Goal: Task Accomplishment & Management: Manage account settings

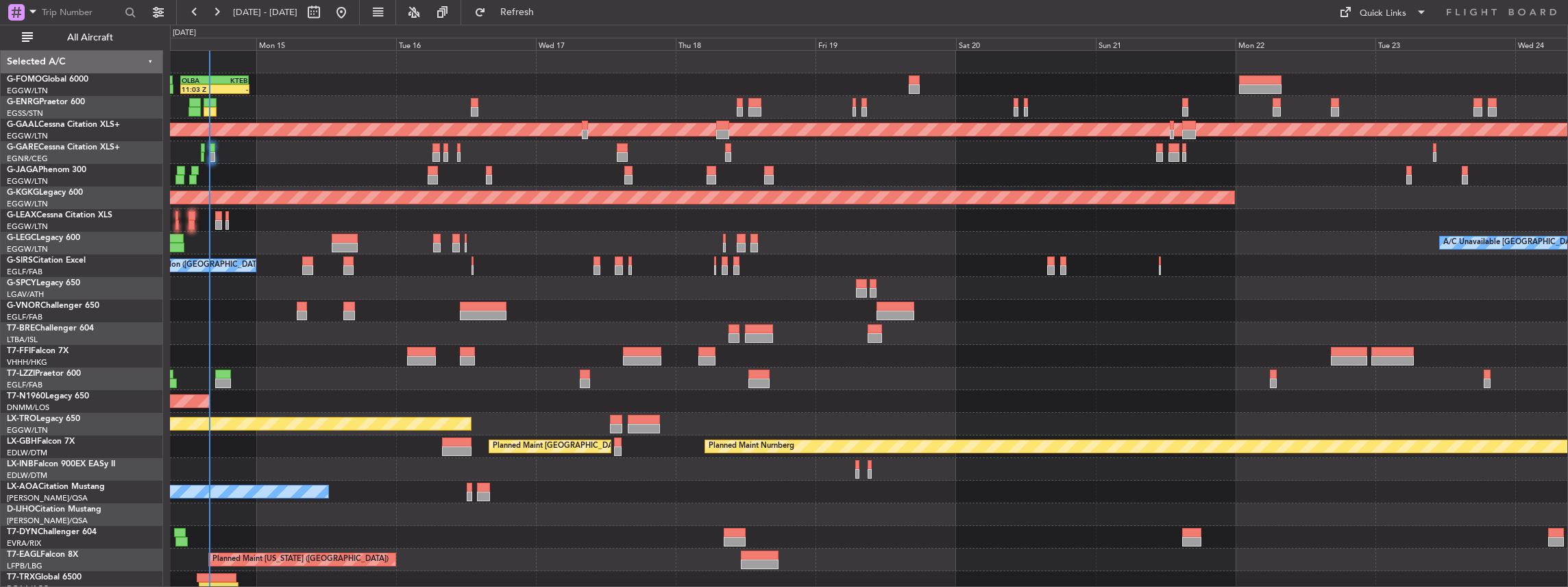
click at [348, 332] on div "11:03 Z - OLBA 11:00 Z KTEB 22:45 Z Planned [GEOGRAPHIC_DATA] Planned Maint [GE…" at bounding box center [869, 424] width 1398 height 746
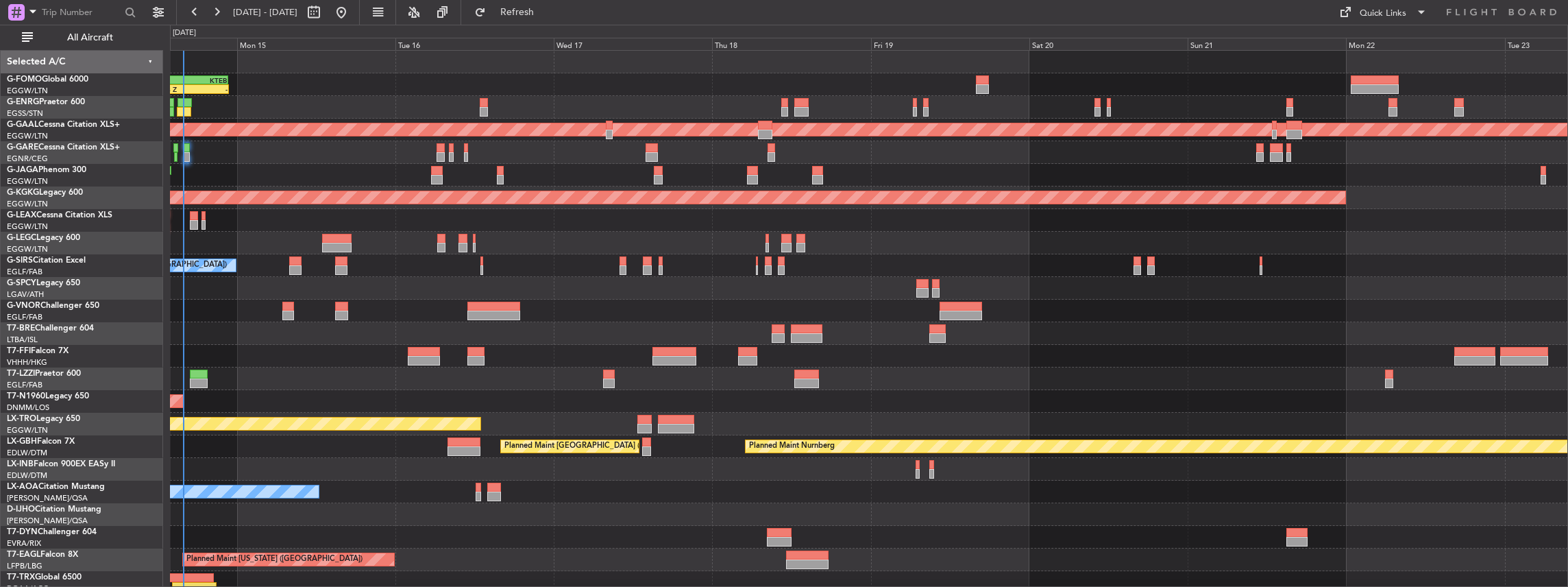
click at [410, 421] on div "11:03 Z - OLBA 11:00 Z KTEB 22:45 Z Planned [GEOGRAPHIC_DATA] Planned Maint [GE…" at bounding box center [869, 424] width 1398 height 746
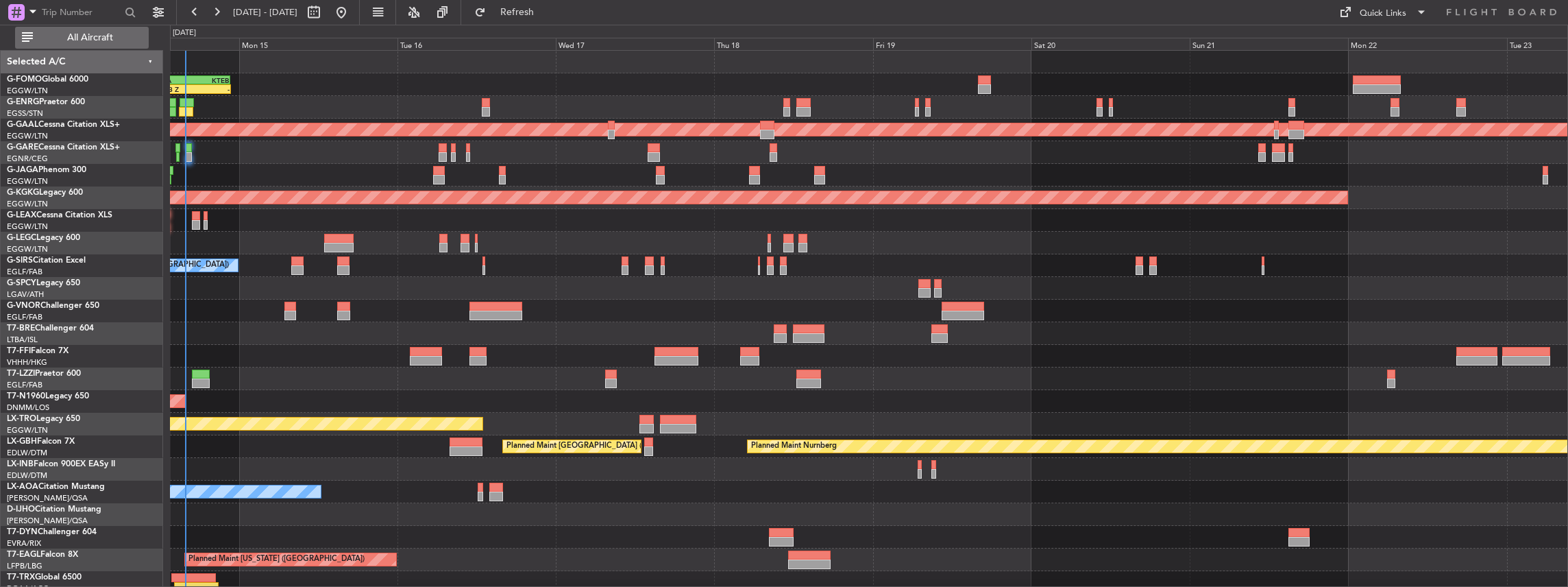
click at [85, 34] on span "All Aircraft" at bounding box center [90, 38] width 109 height 10
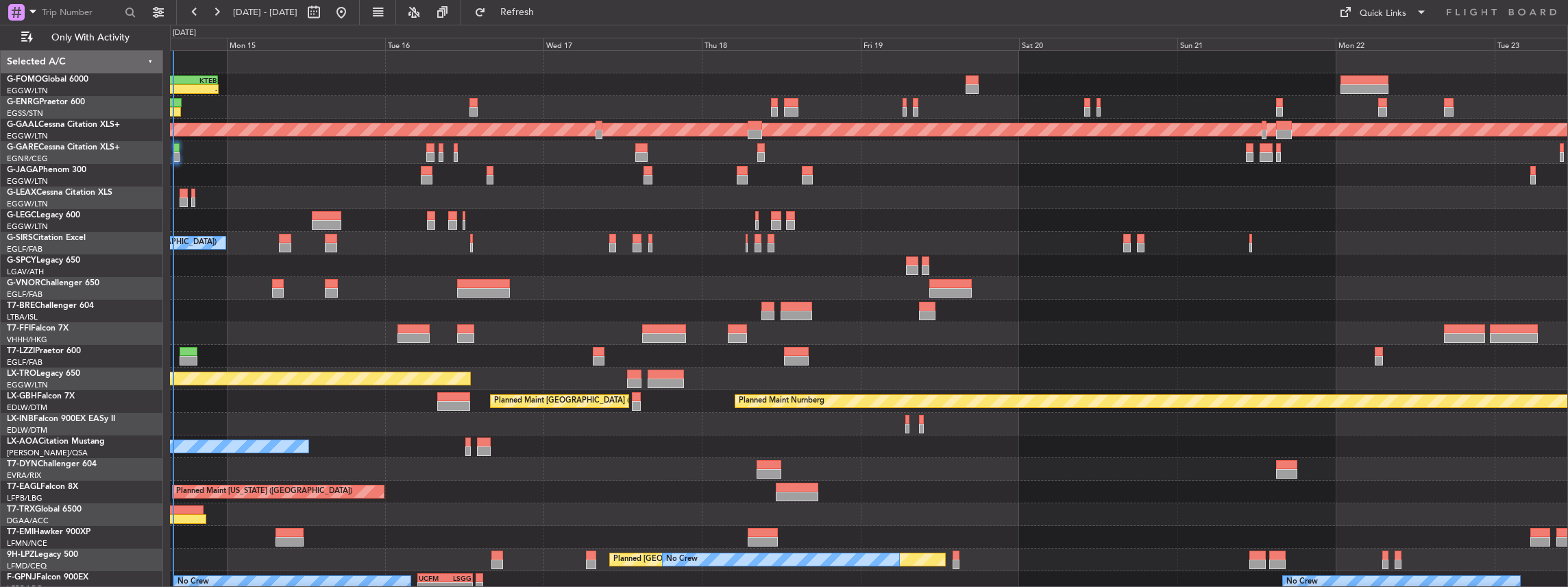
click at [416, 419] on div "11:03 Z - OLBA 11:00 Z KTEB 22:45 Z Planned [GEOGRAPHIC_DATA] Planned Maint [GE…" at bounding box center [869, 356] width 1398 height 610
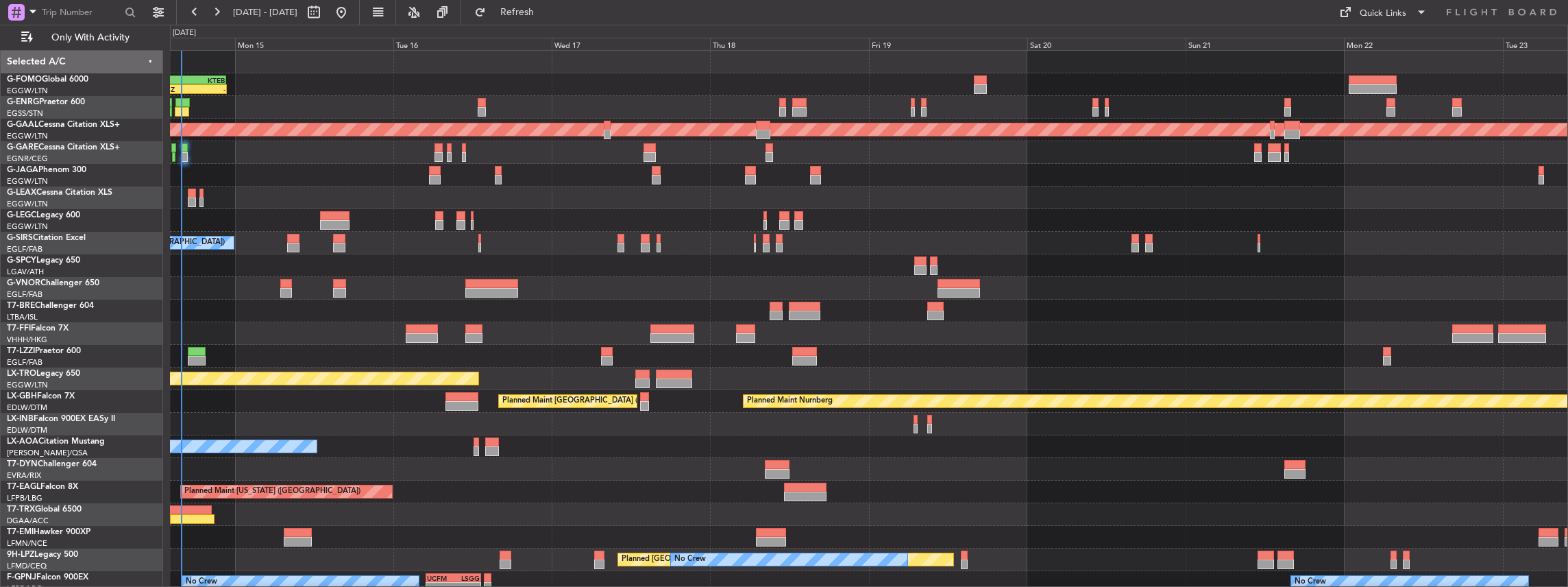
click at [776, 414] on div "11:03 Z - OLBA 11:00 Z KTEB 22:45 Z Planned [GEOGRAPHIC_DATA] Planned Maint [GE…" at bounding box center [869, 356] width 1398 height 610
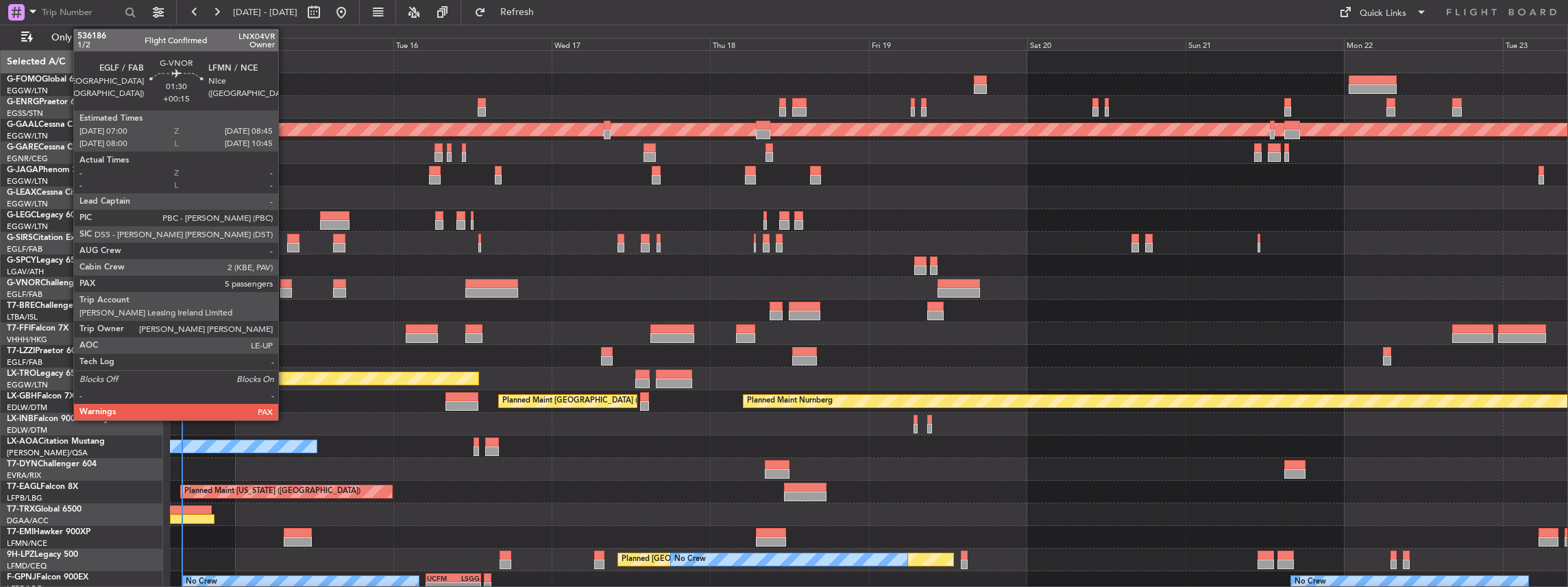
click at [285, 284] on div at bounding box center [285, 284] width 12 height 10
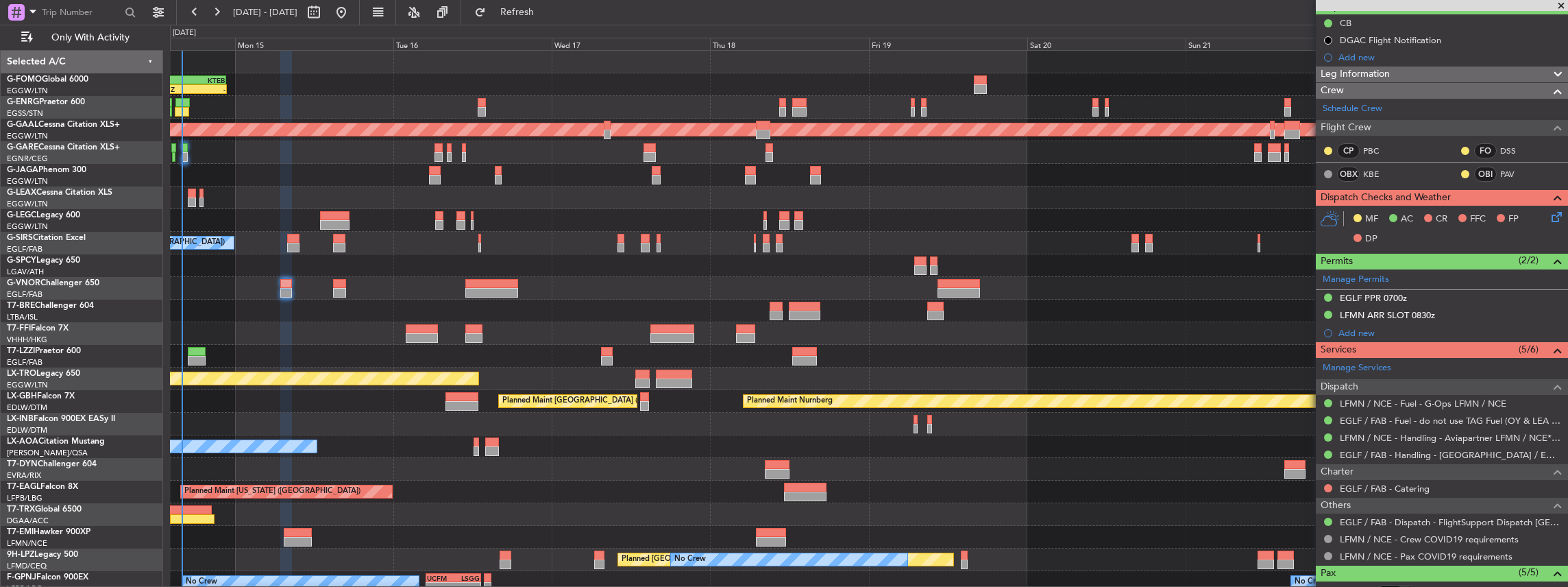
scroll to position [137, 0]
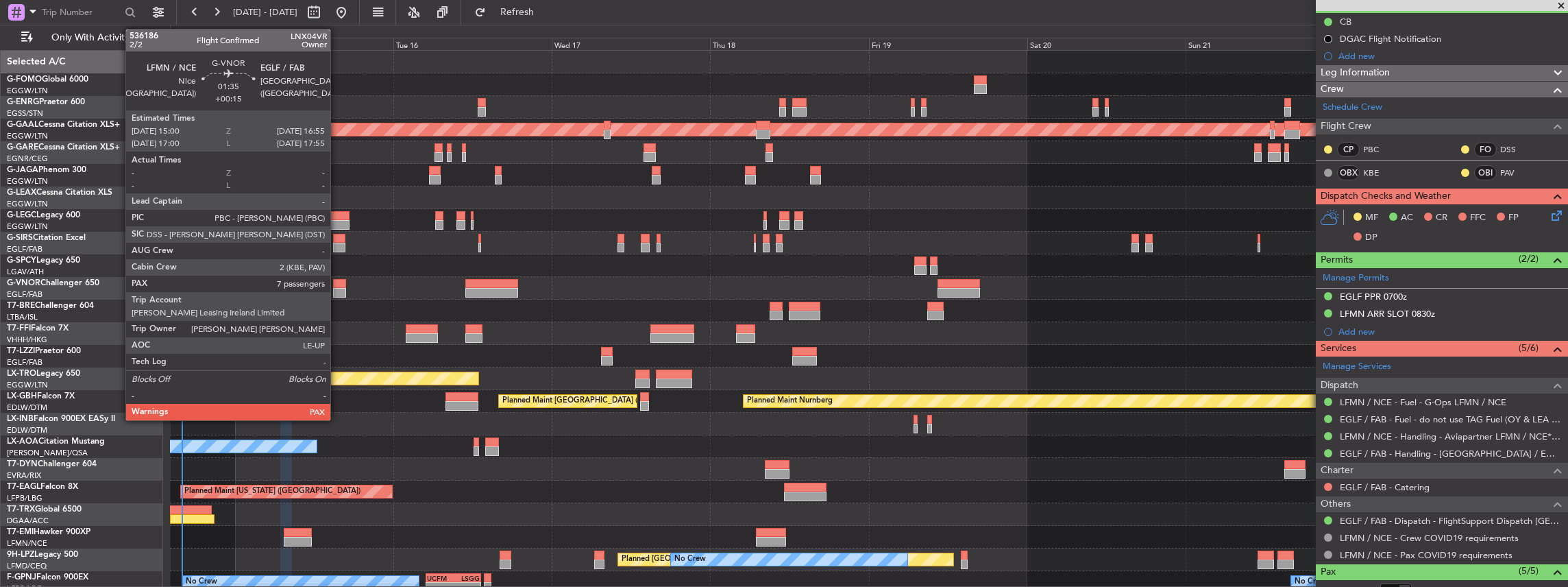
click at [337, 286] on div at bounding box center [339, 284] width 13 height 10
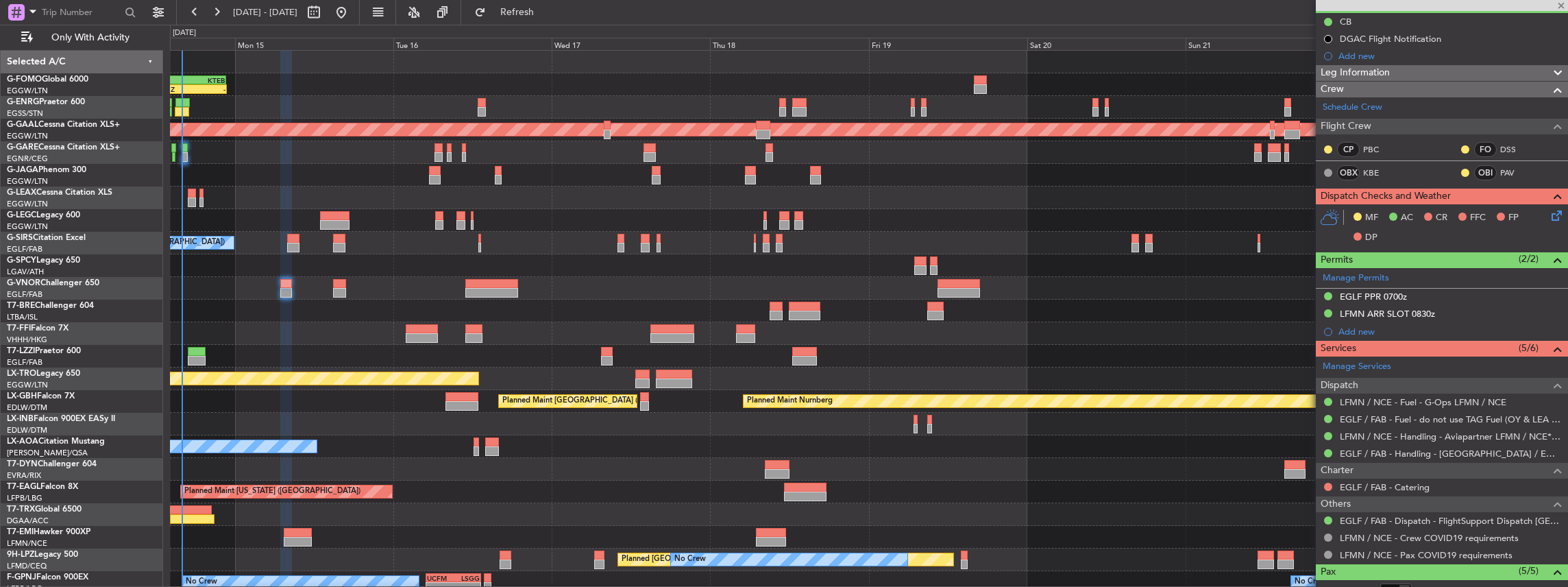
type input "7"
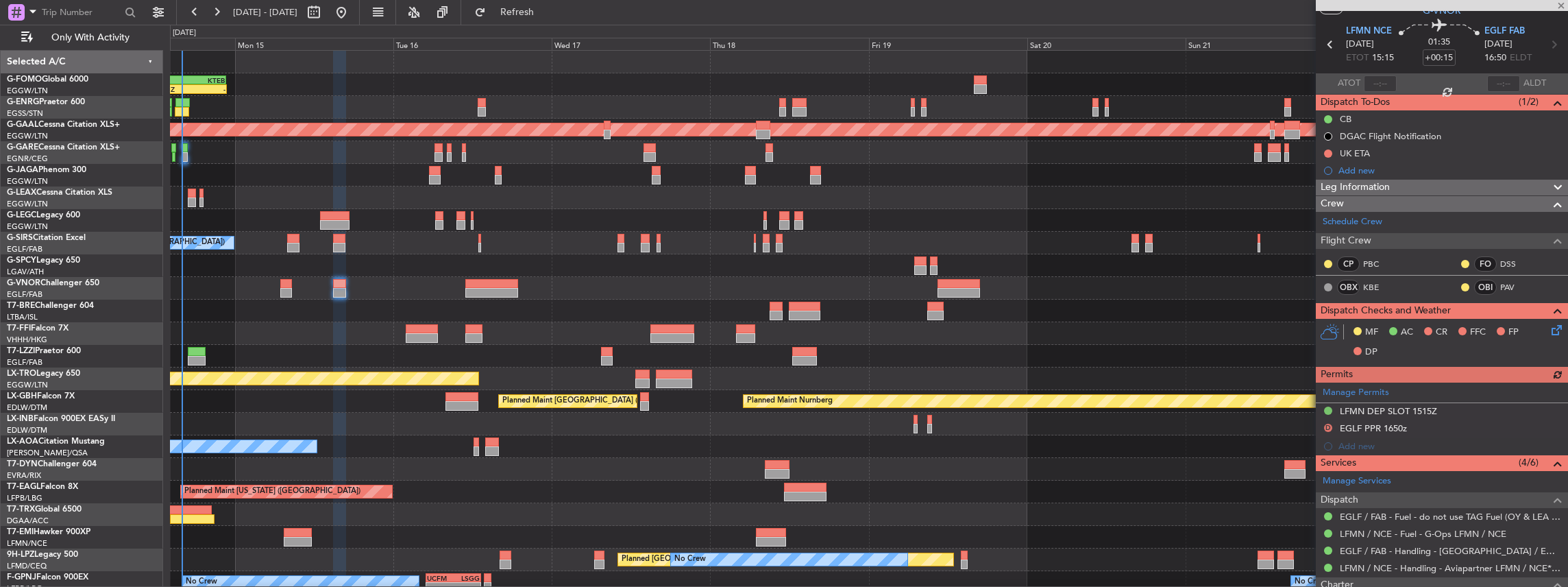
scroll to position [92, 0]
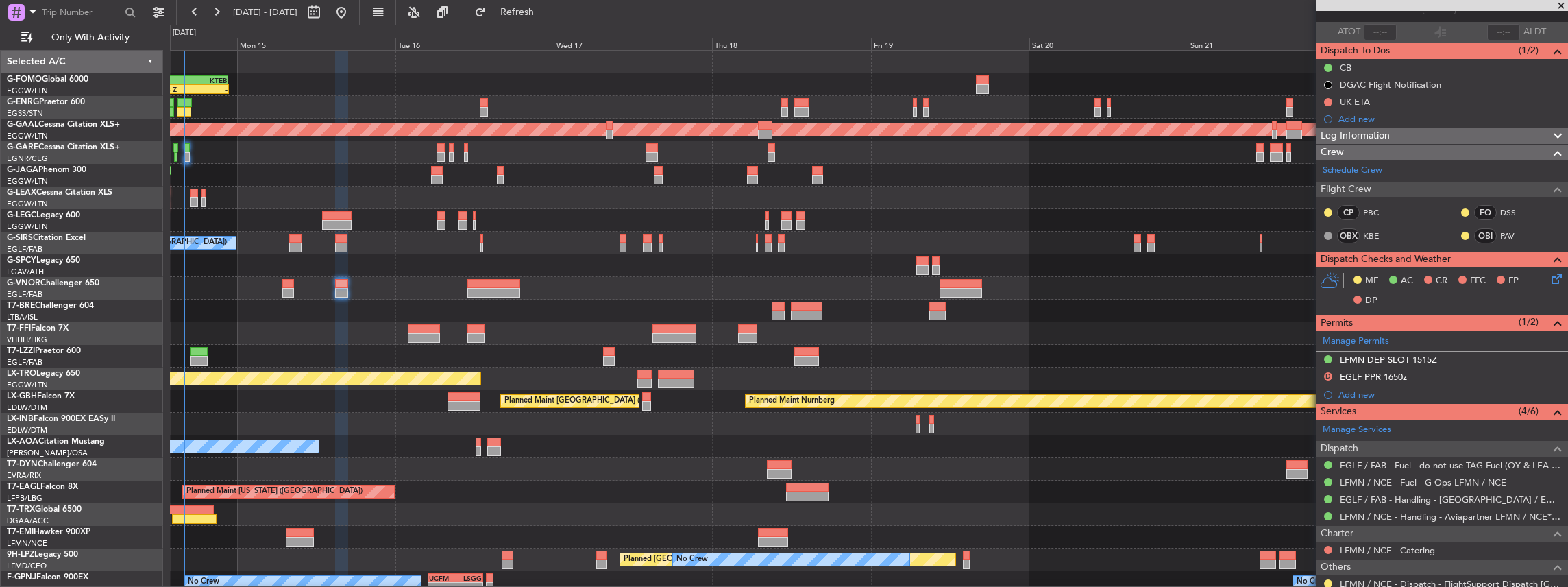
click at [549, 250] on div "11:03 Z - OLBA 11:00 Z KTEB 22:45 Z Planned [GEOGRAPHIC_DATA] Planned Maint [GE…" at bounding box center [869, 356] width 1398 height 610
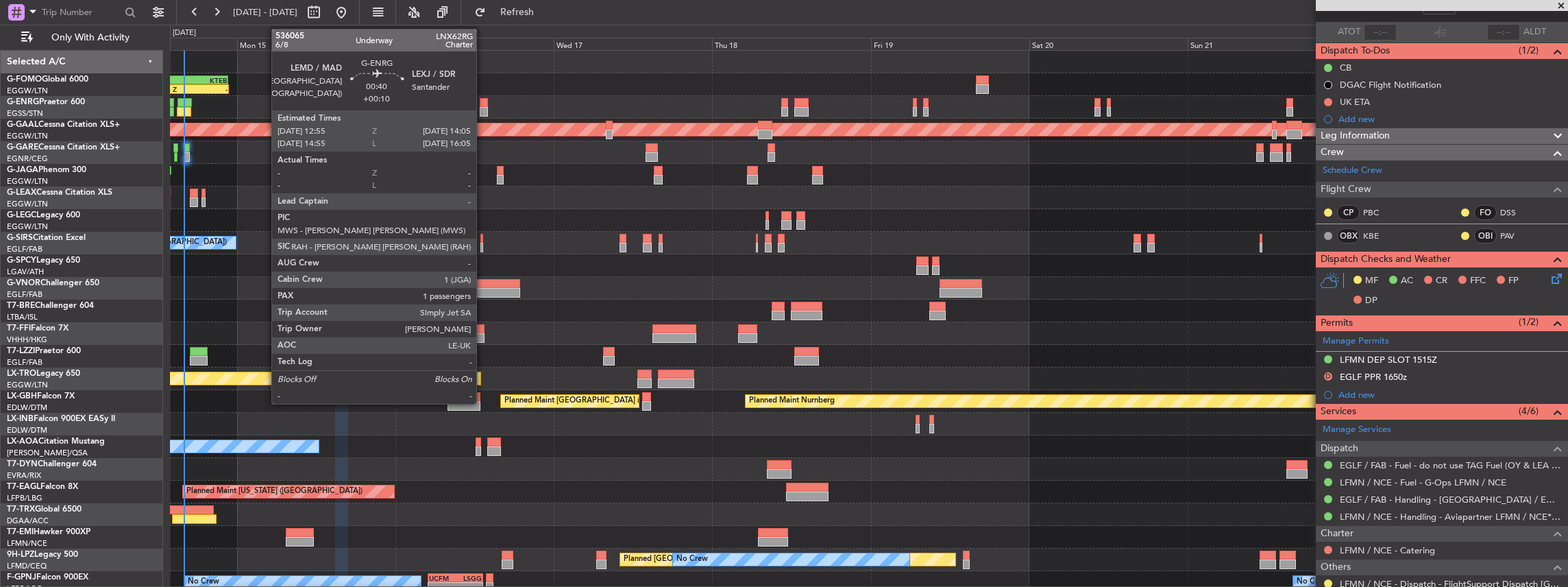
click at [483, 106] on div at bounding box center [483, 102] width 8 height 10
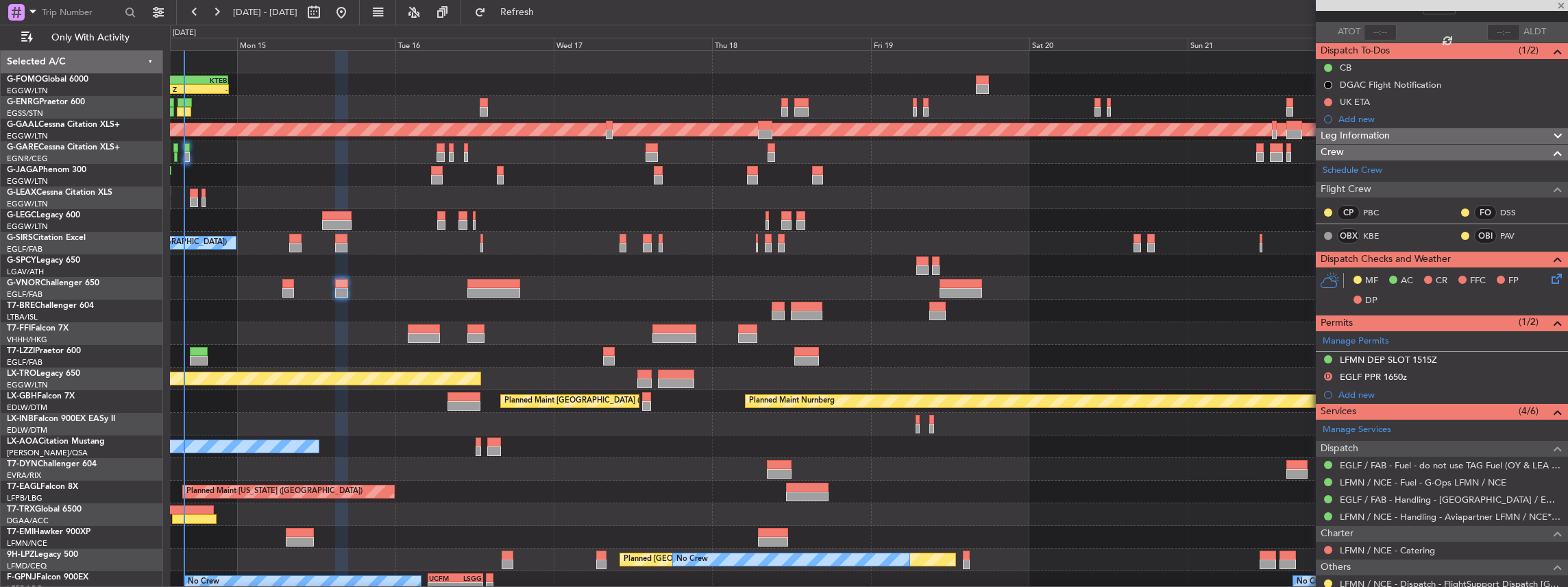
type input "+00:10"
type input "1"
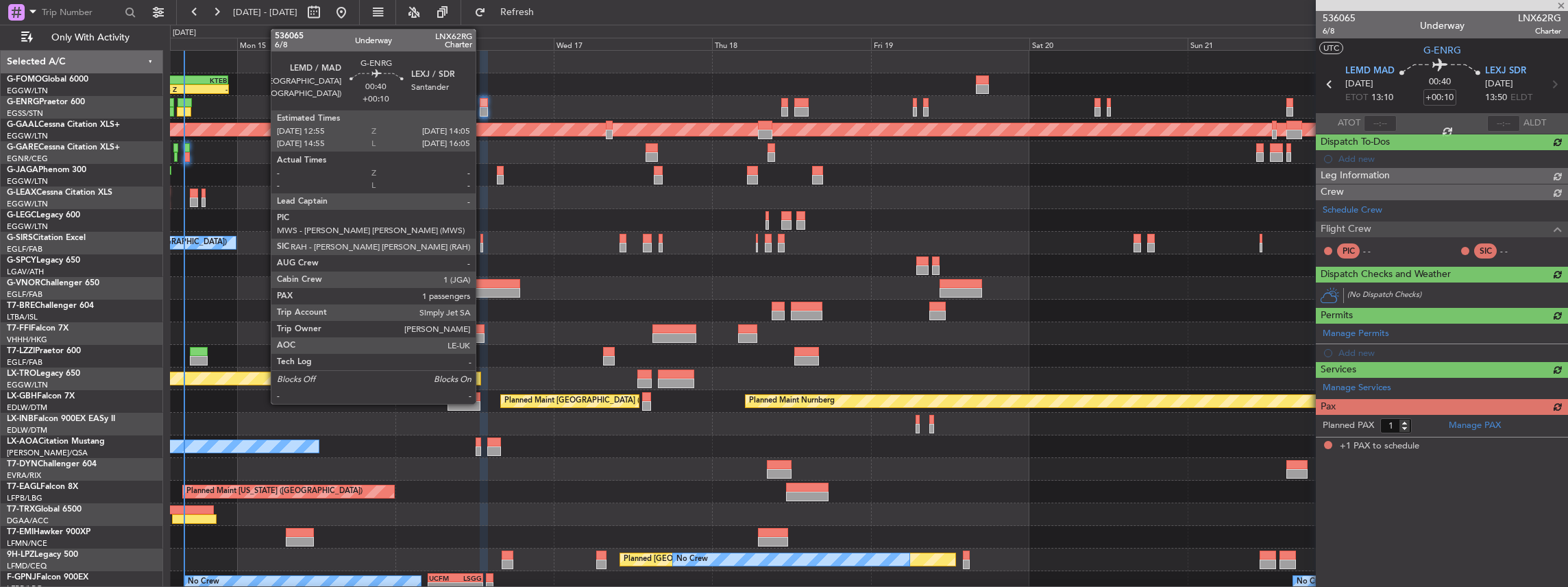
scroll to position [0, 0]
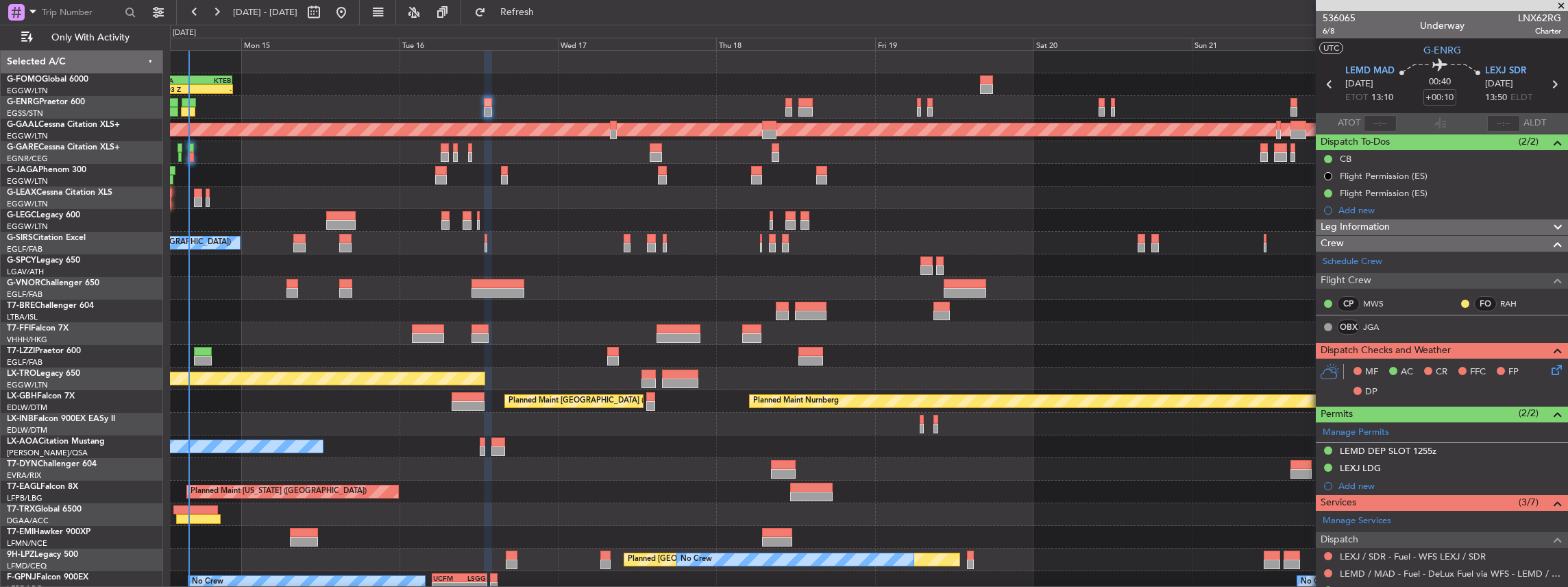
click at [346, 229] on div "Planned Maint [GEOGRAPHIC_DATA] ([GEOGRAPHIC_DATA]) A/C Unavailable [GEOGRAPHIC…" at bounding box center [869, 220] width 1398 height 22
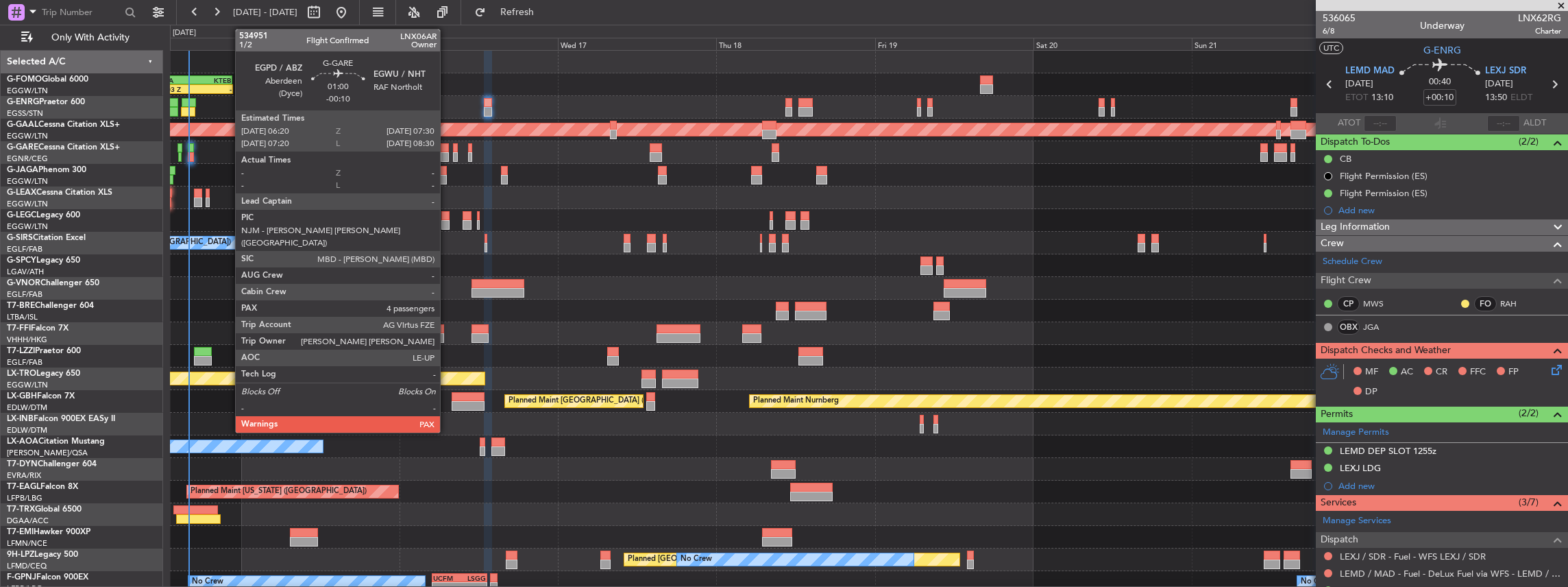
click at [447, 153] on div at bounding box center [444, 157] width 8 height 10
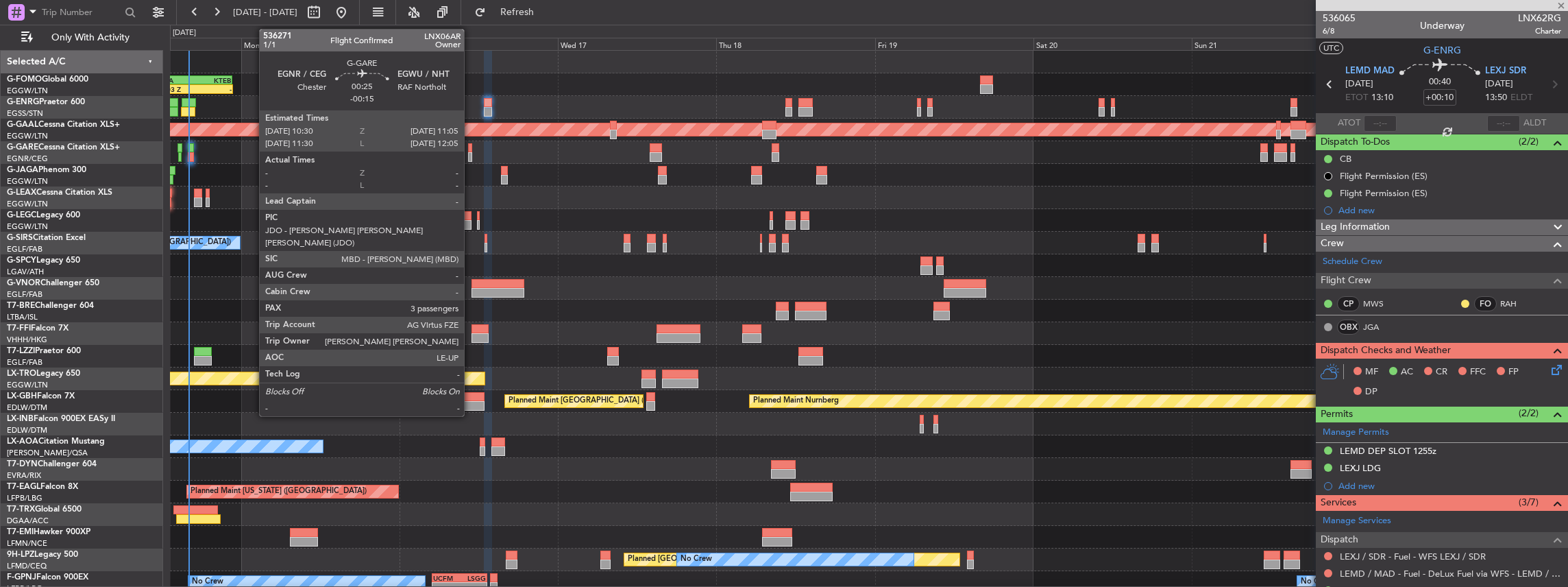
type input "-00:10"
type input "4"
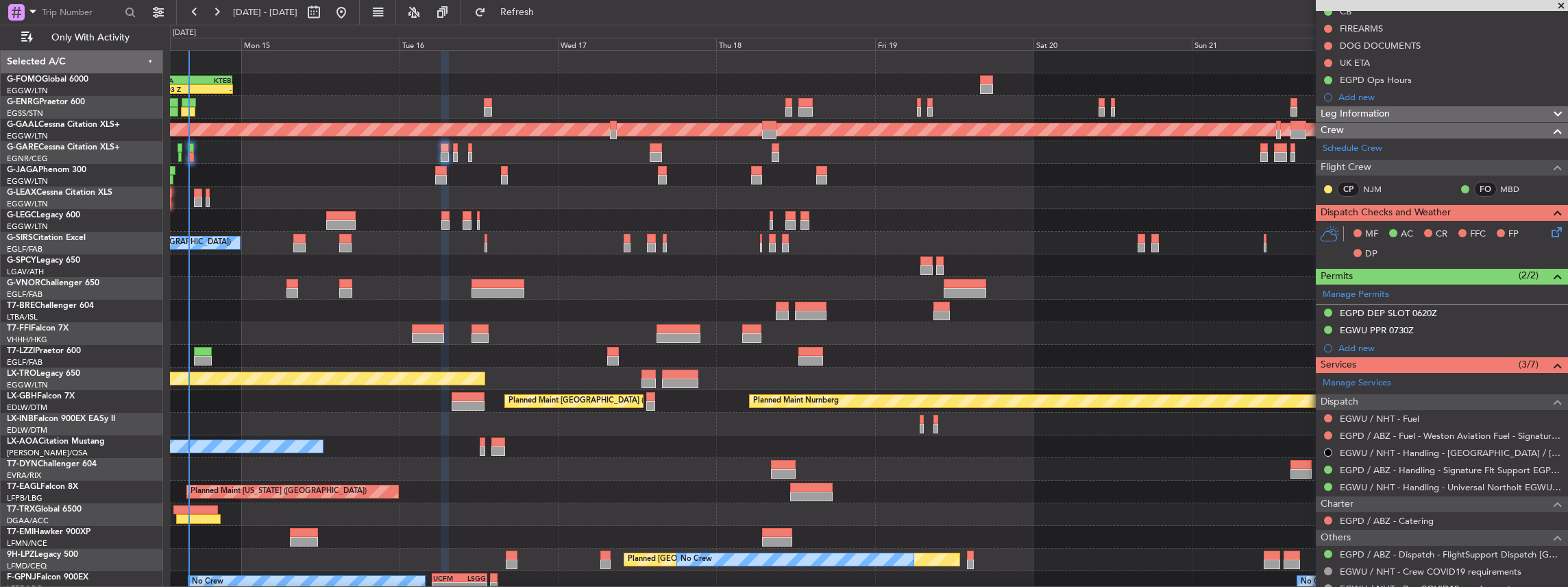
scroll to position [228, 0]
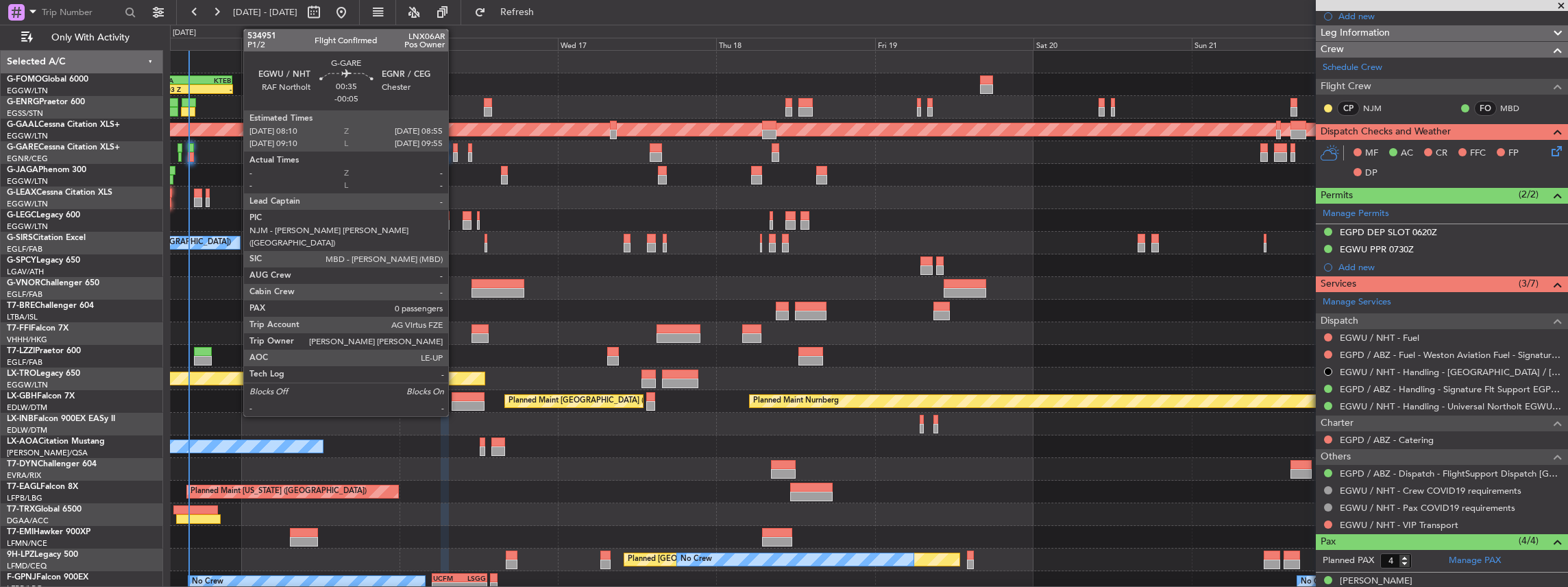
click at [455, 155] on div at bounding box center [456, 157] width 5 height 10
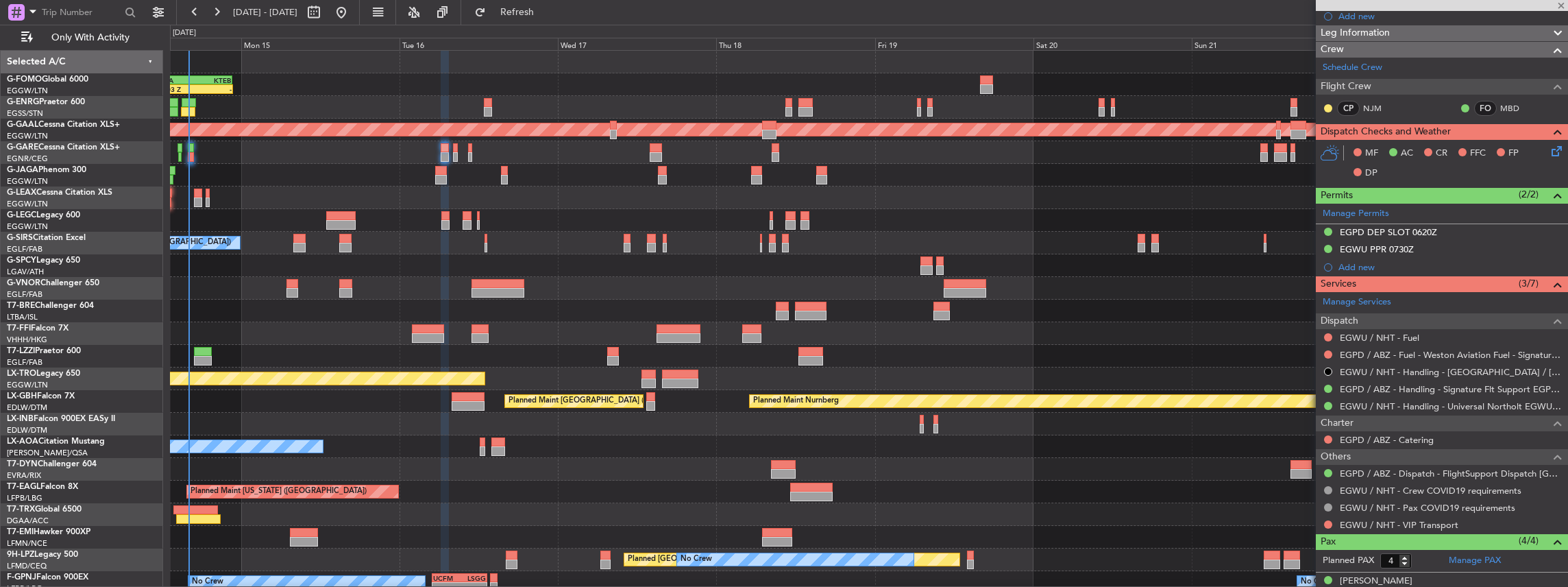
type input "-00:05"
type input "0"
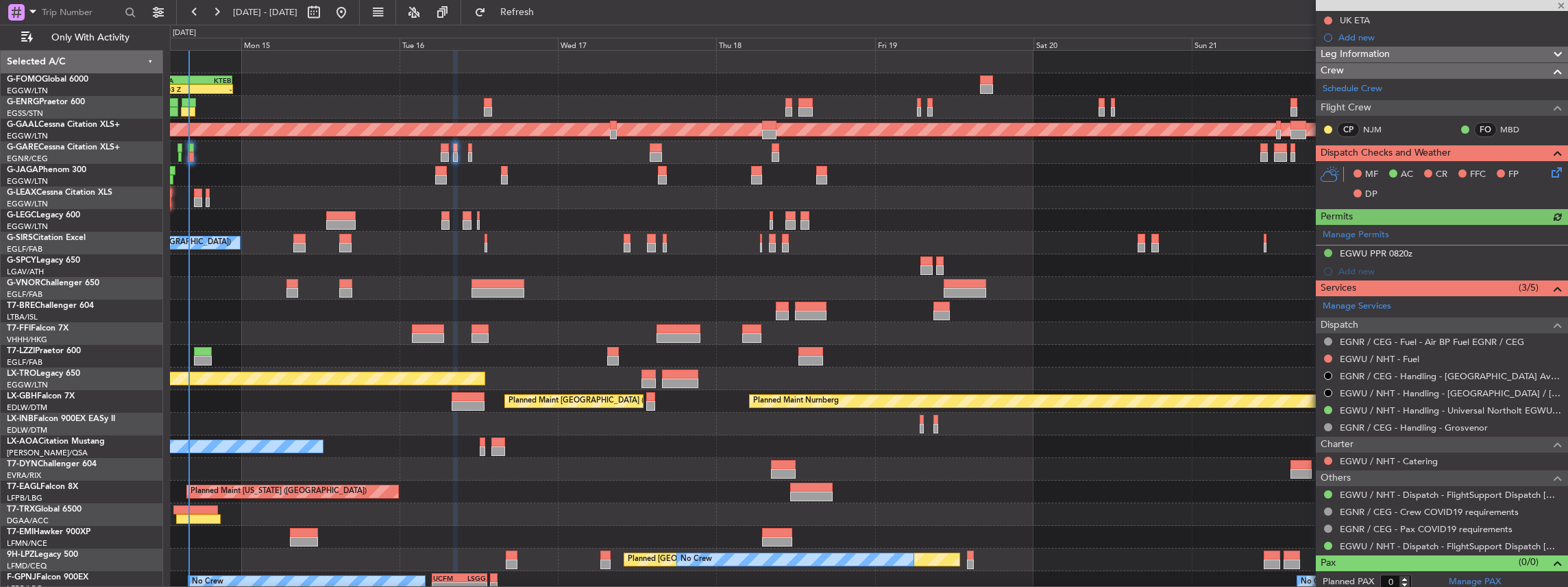
scroll to position [193, 0]
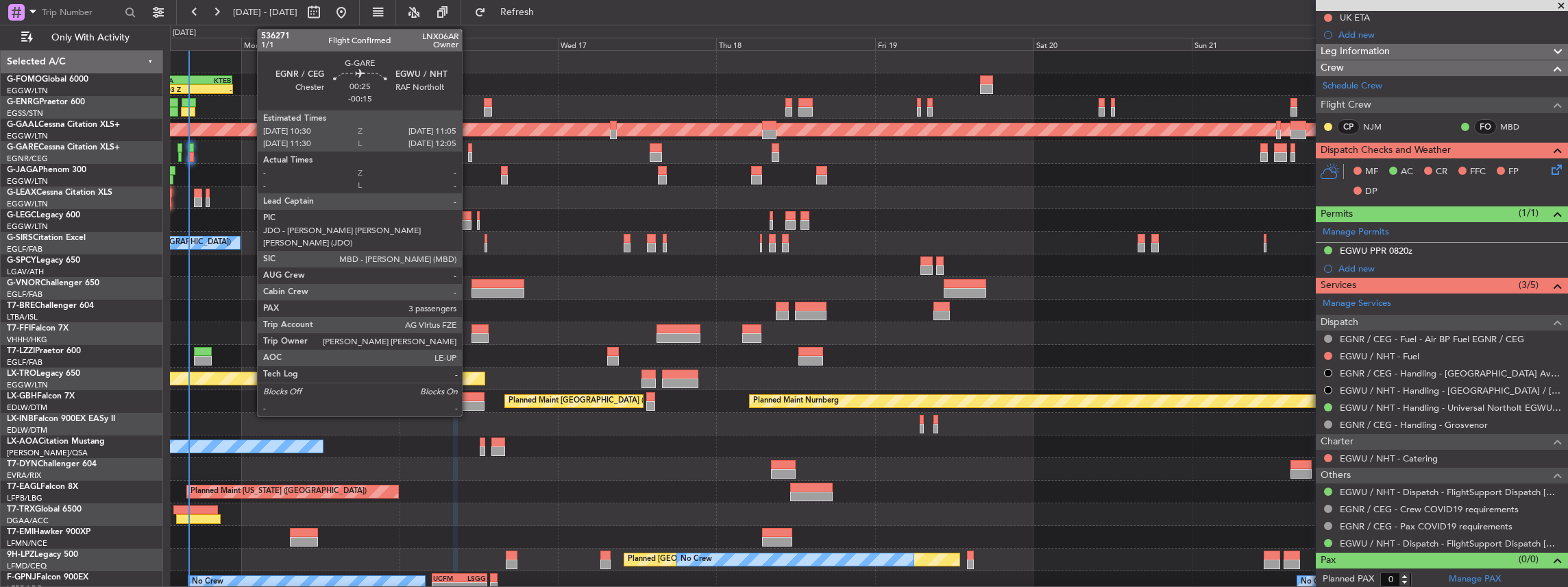
click at [469, 155] on div at bounding box center [469, 157] width 4 height 10
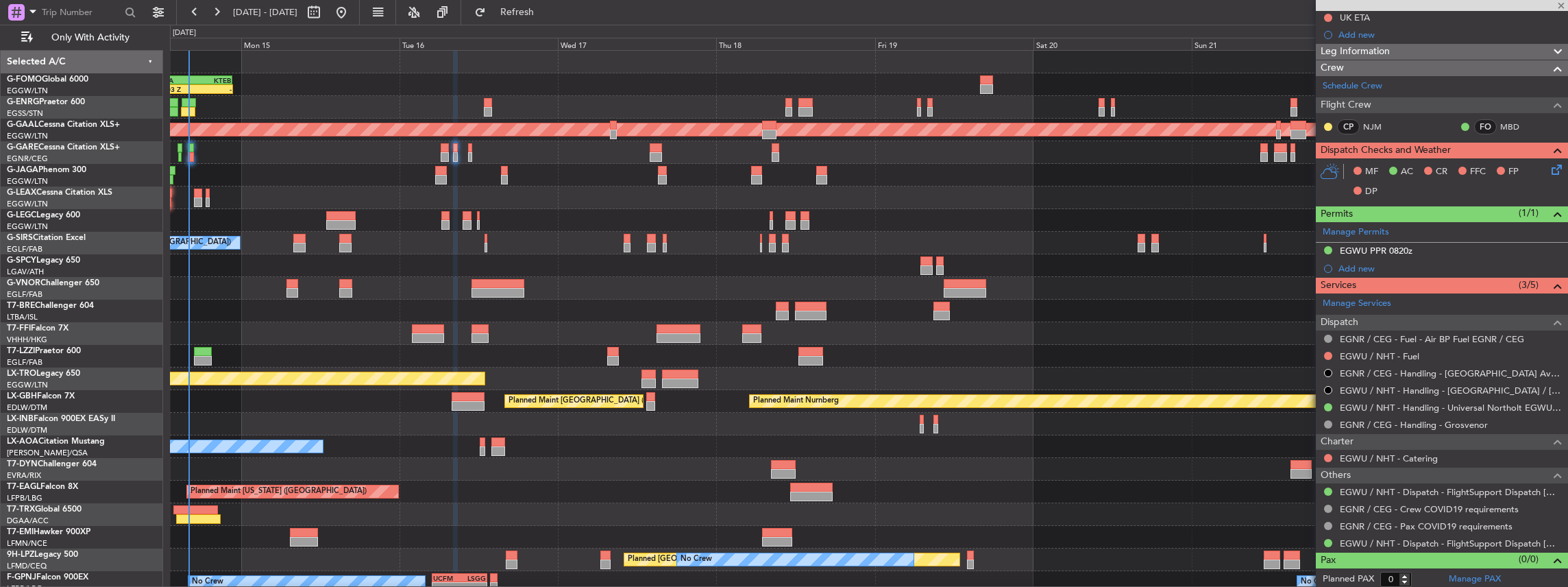
type input "-00:15"
type input "3"
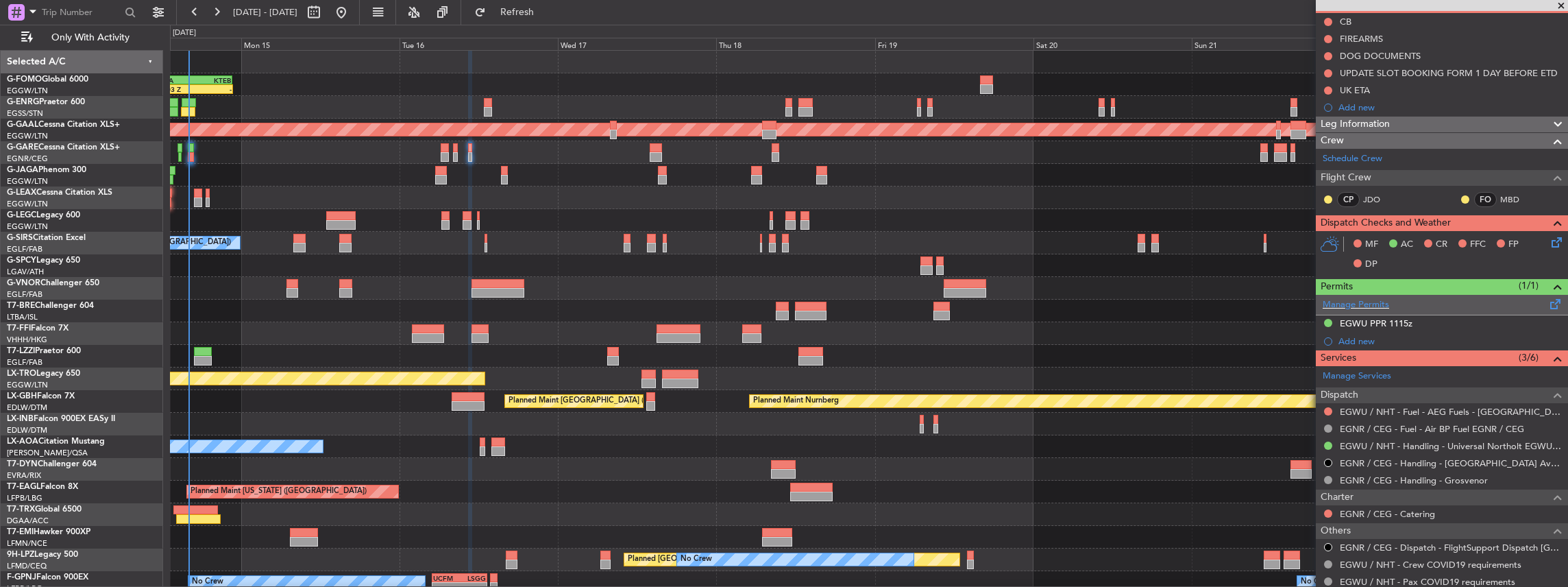
scroll to position [0, 0]
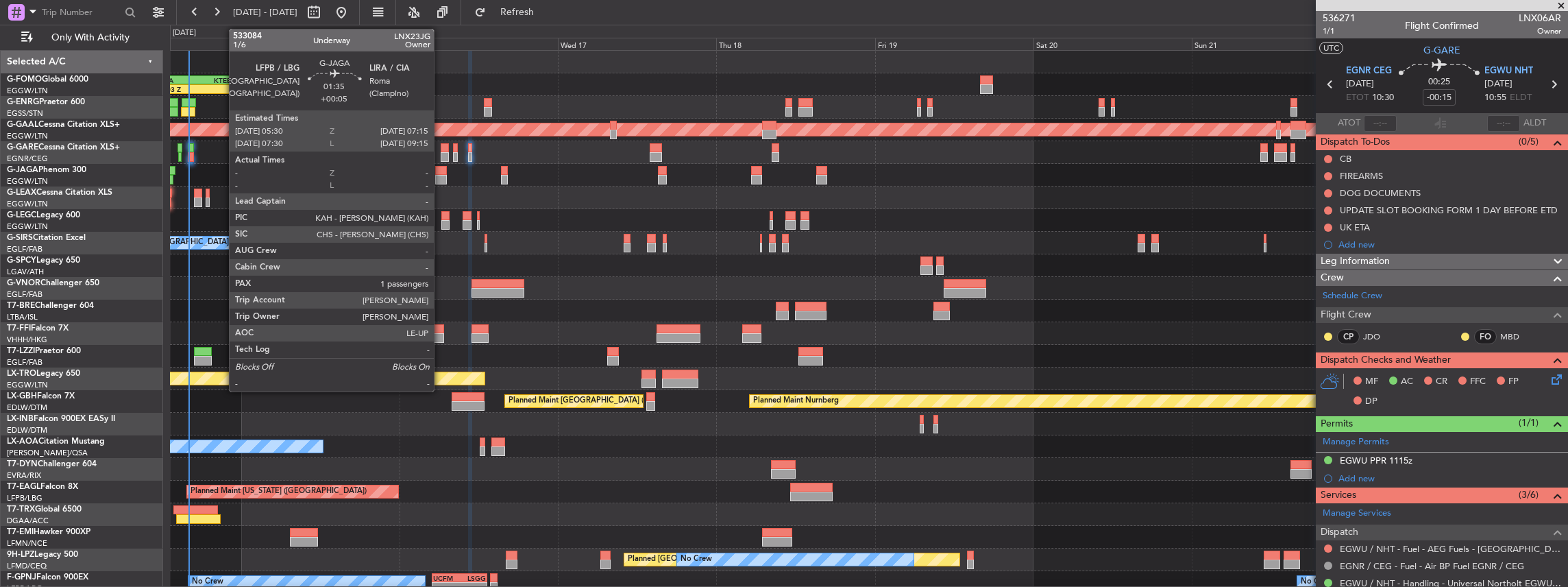
click at [441, 171] on div at bounding box center [441, 171] width 12 height 10
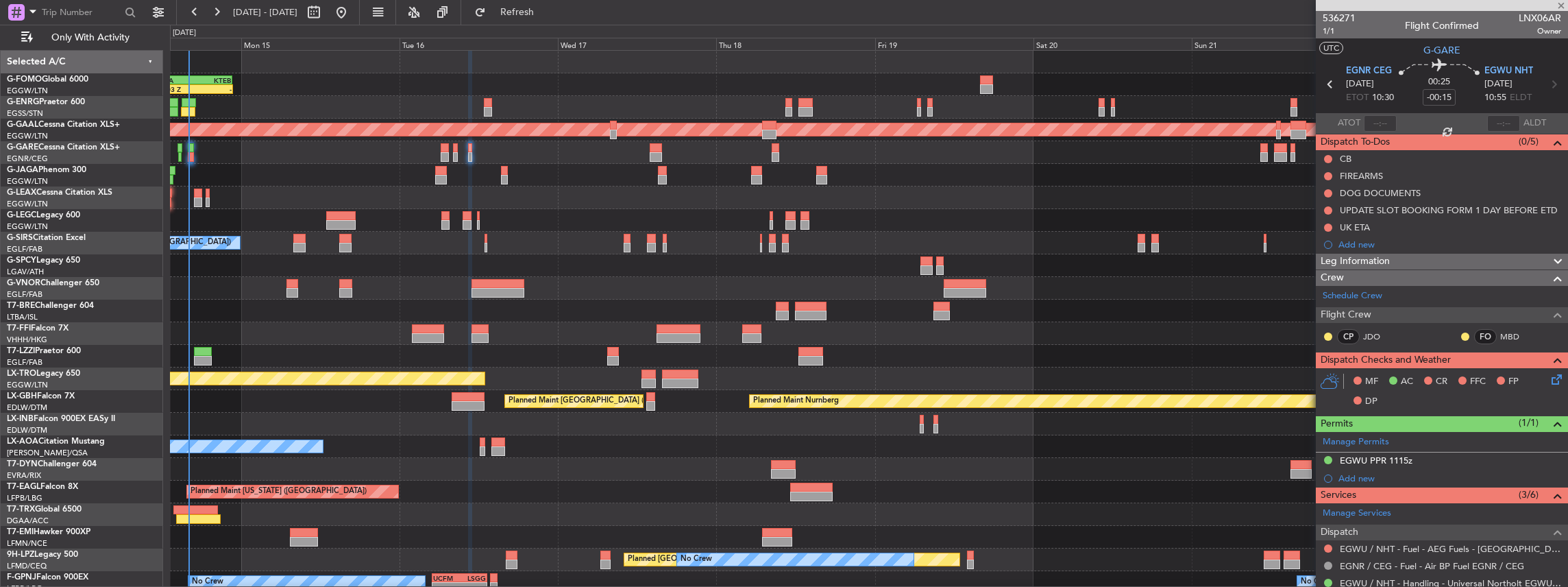
type input "+00:05"
type input "1"
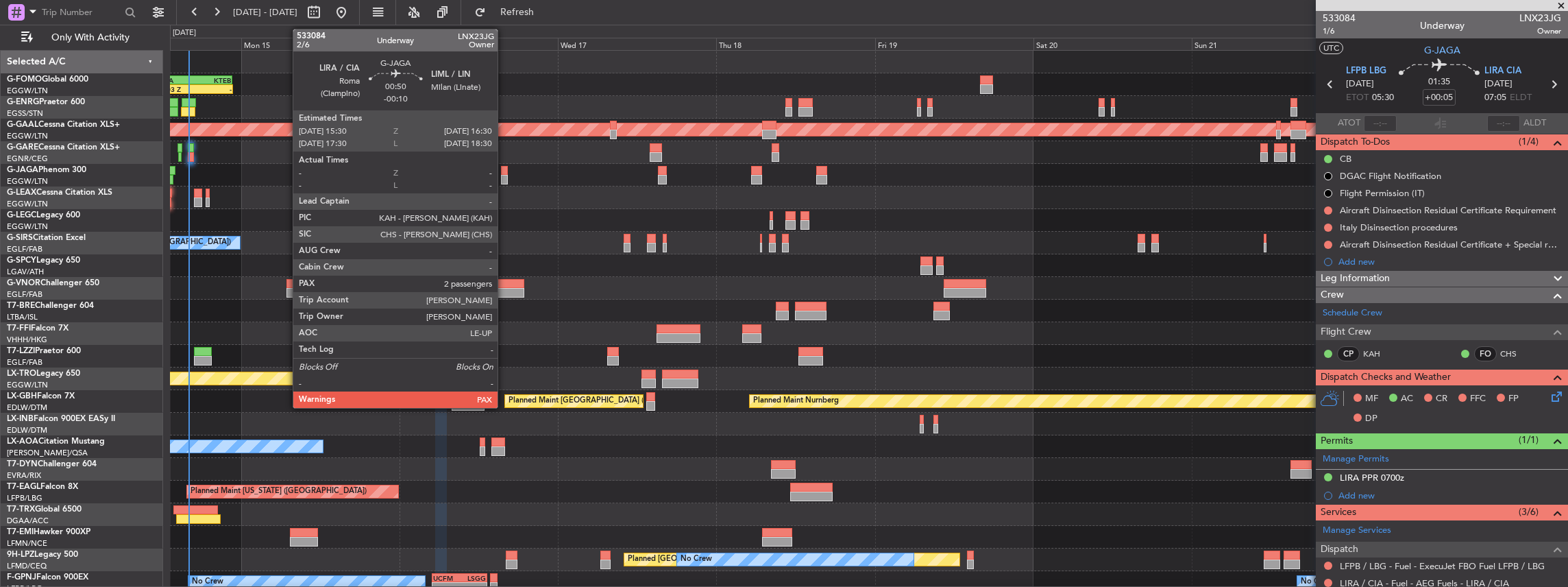
click at [504, 172] on div at bounding box center [504, 171] width 7 height 10
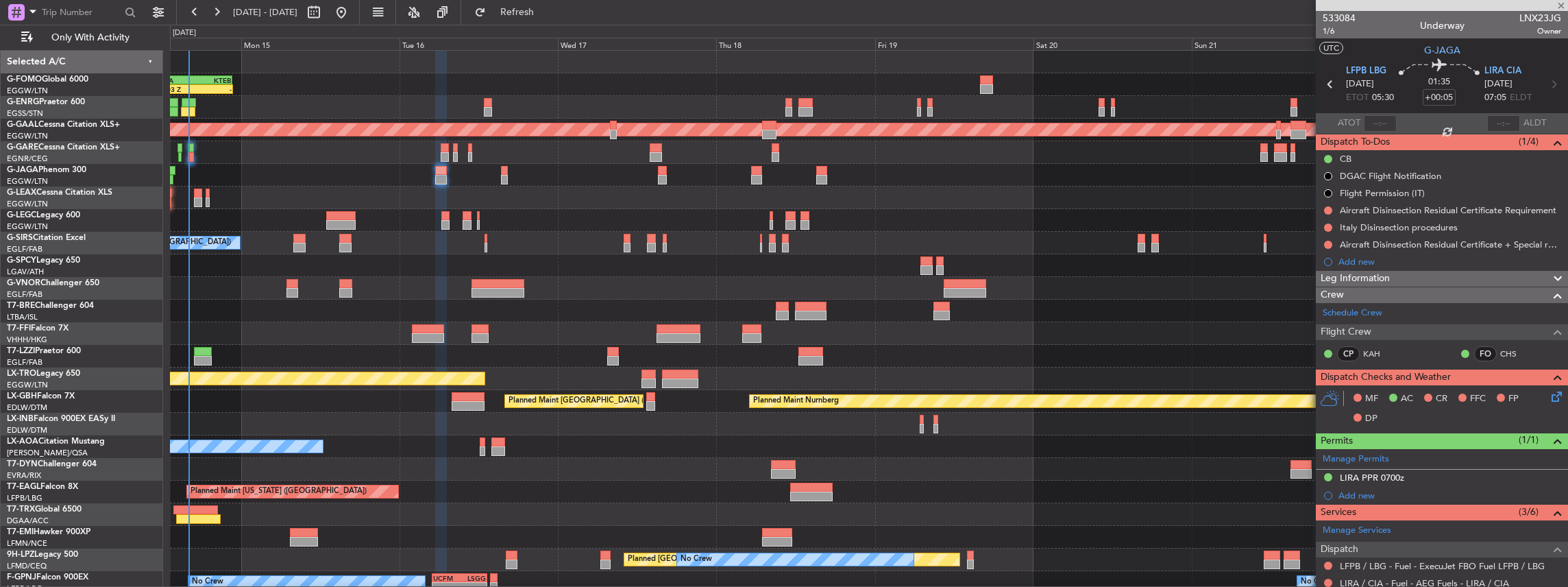
type input "-00:10"
type input "2"
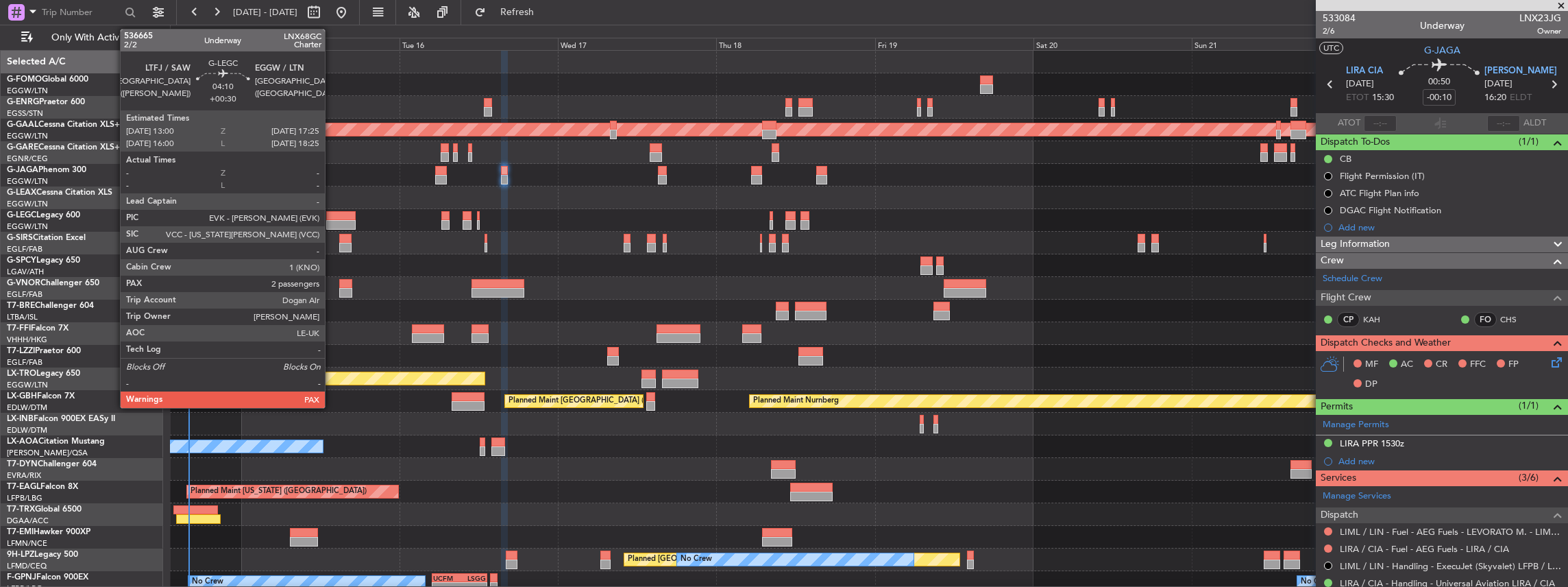
click at [332, 222] on div at bounding box center [340, 224] width 30 height 10
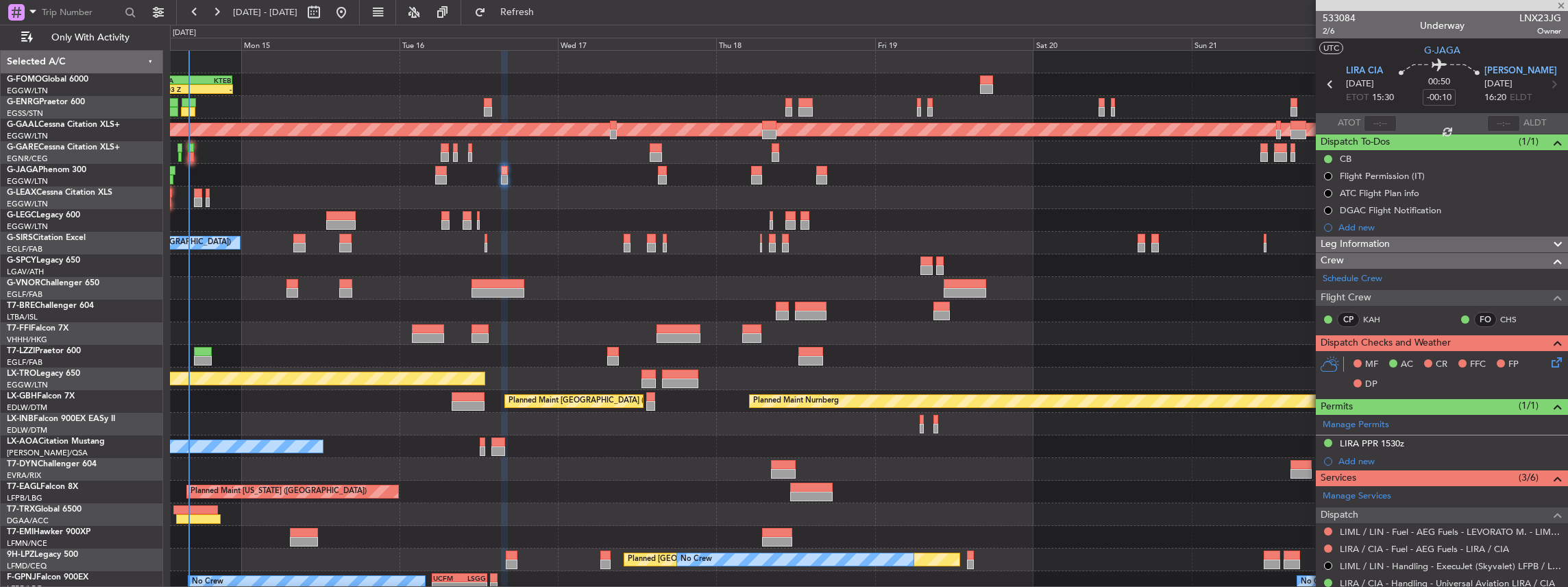
type input "+00:30"
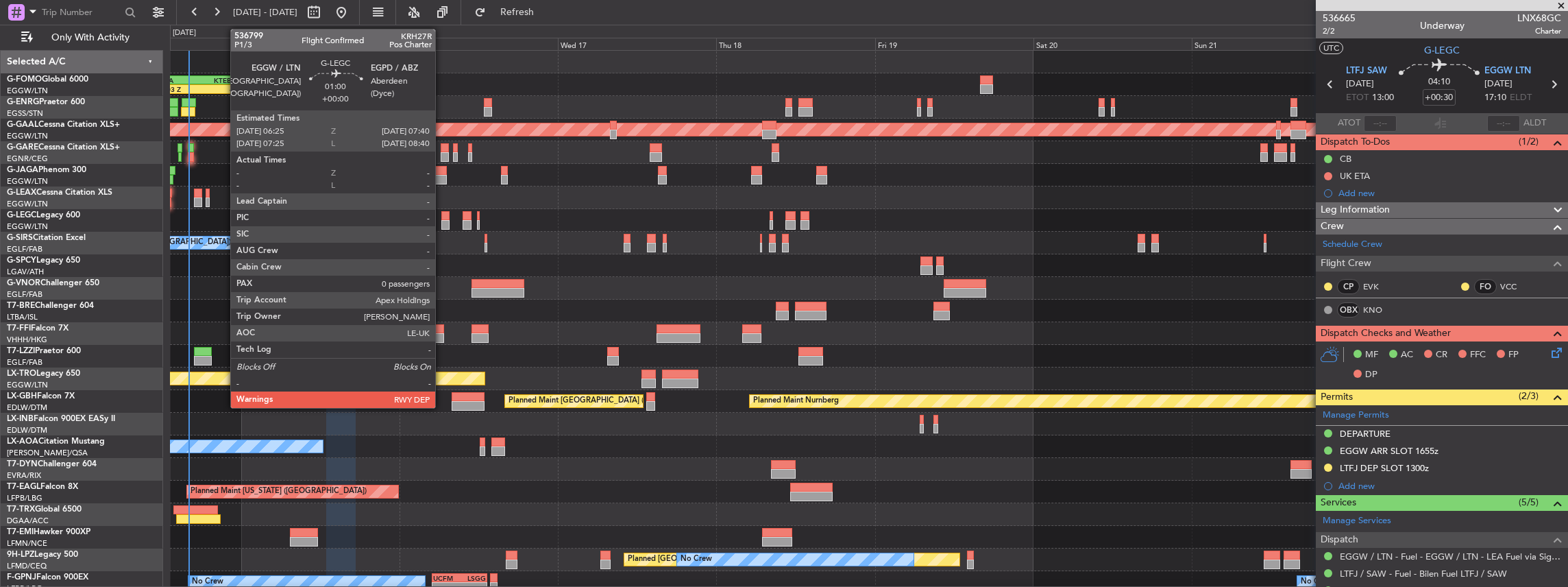
click at [442, 215] on div at bounding box center [446, 215] width 9 height 10
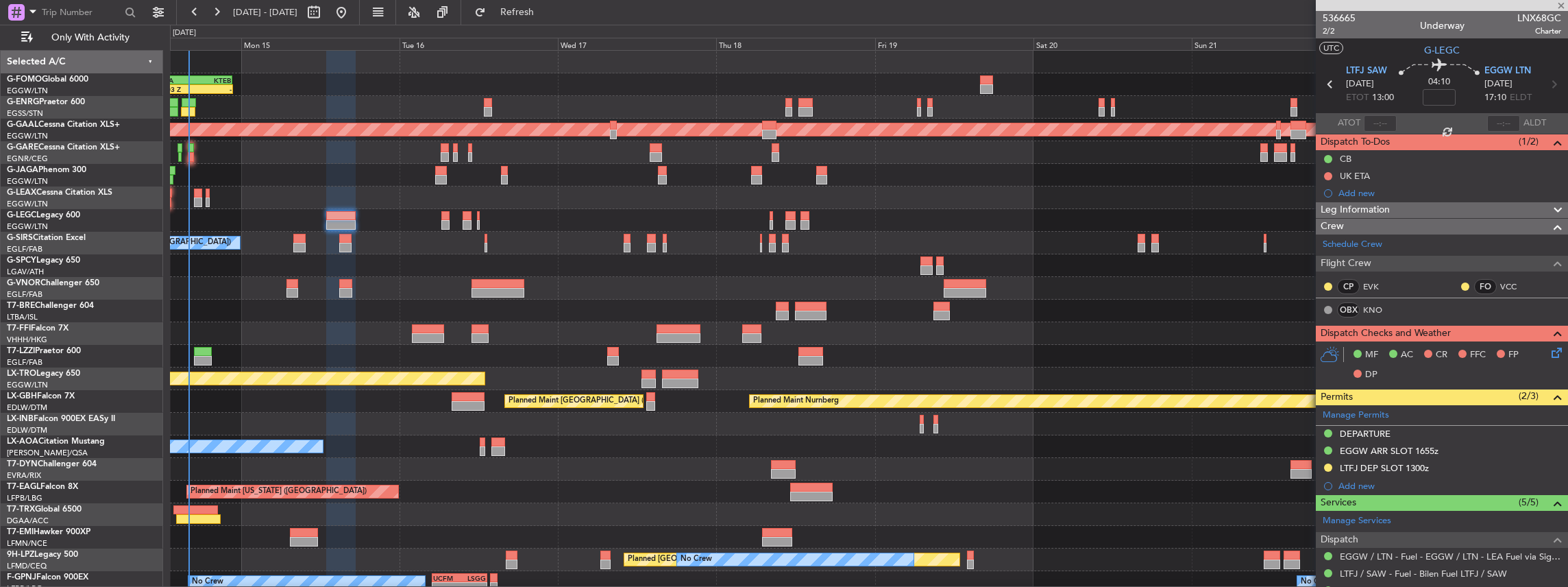
type input "0"
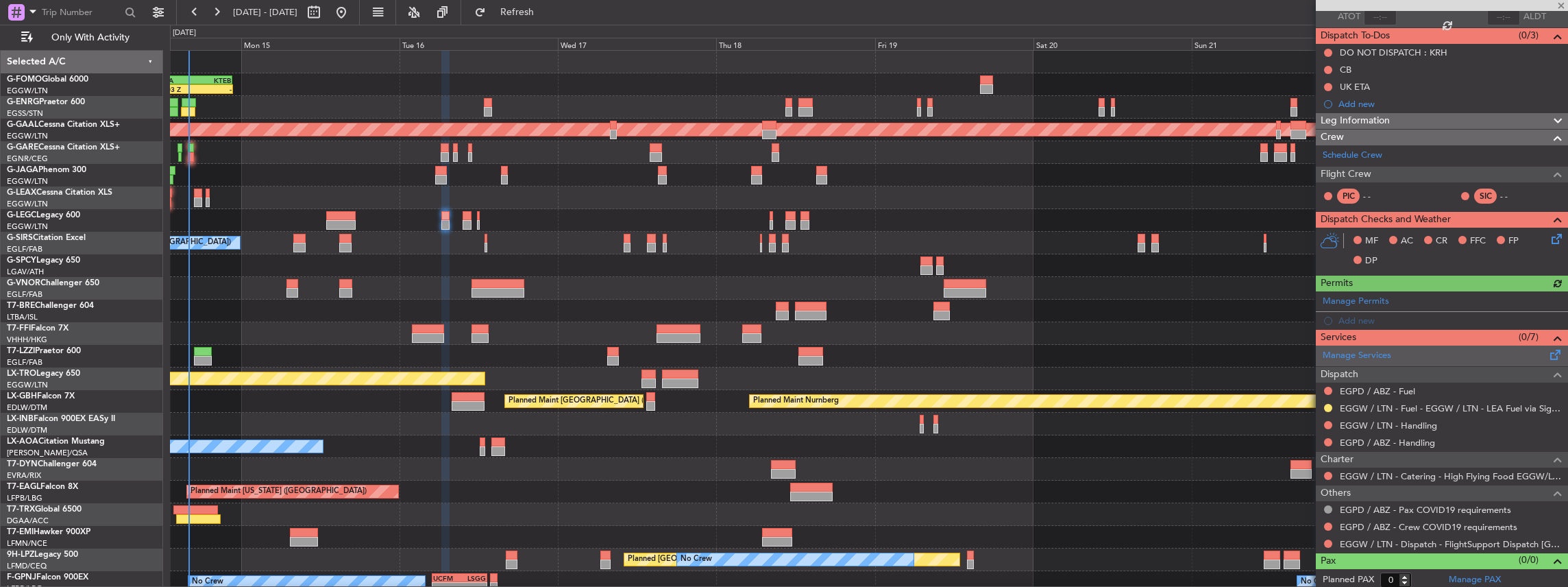
scroll to position [107, 0]
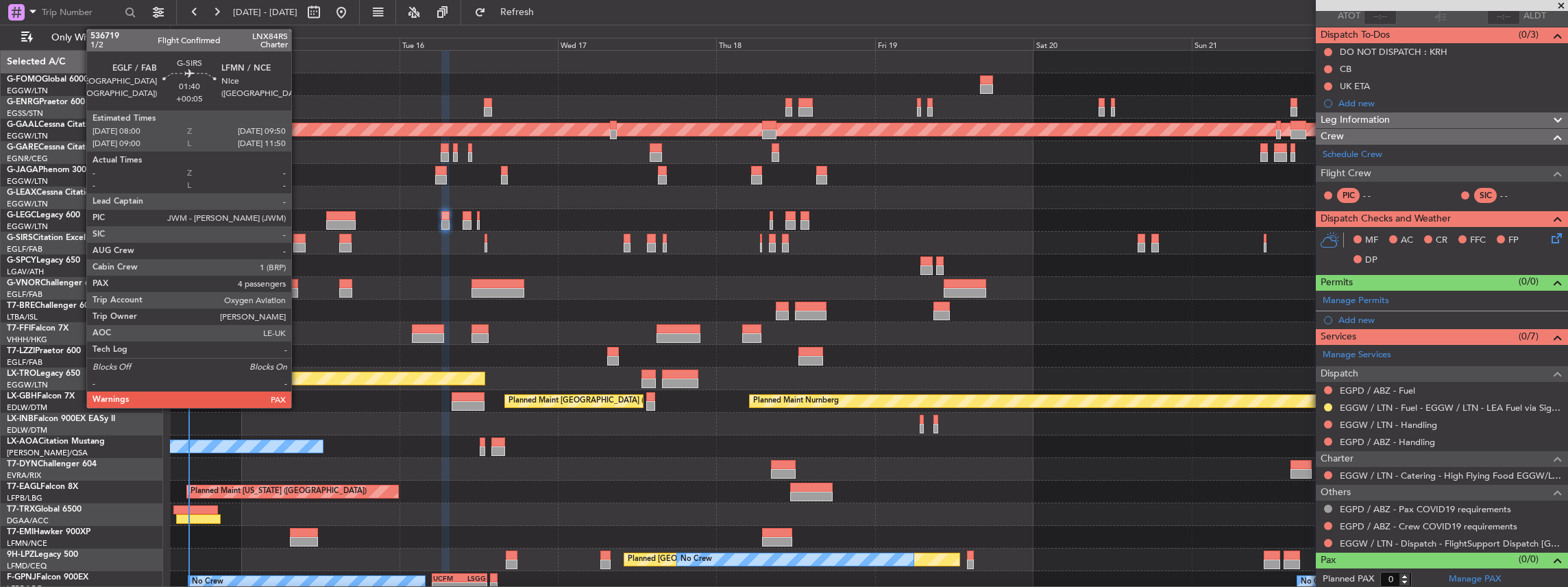
click at [298, 242] on div at bounding box center [300, 247] width 13 height 10
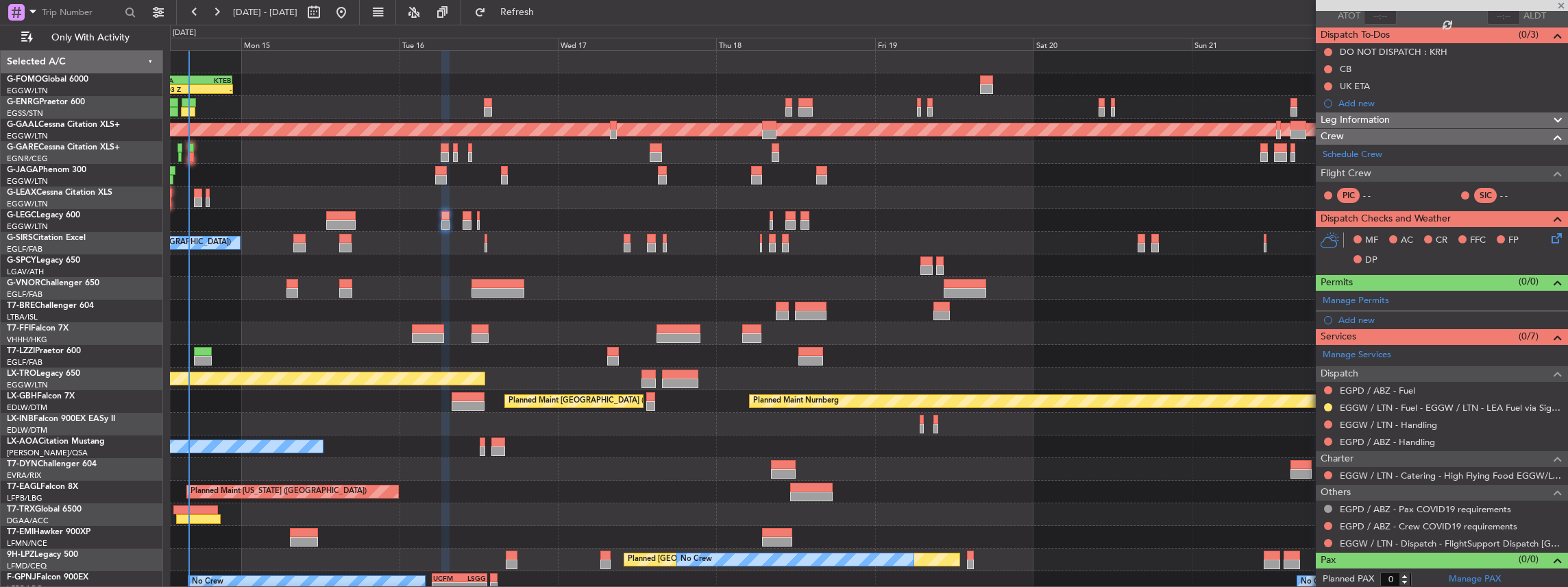
type input "+00:05"
type input "4"
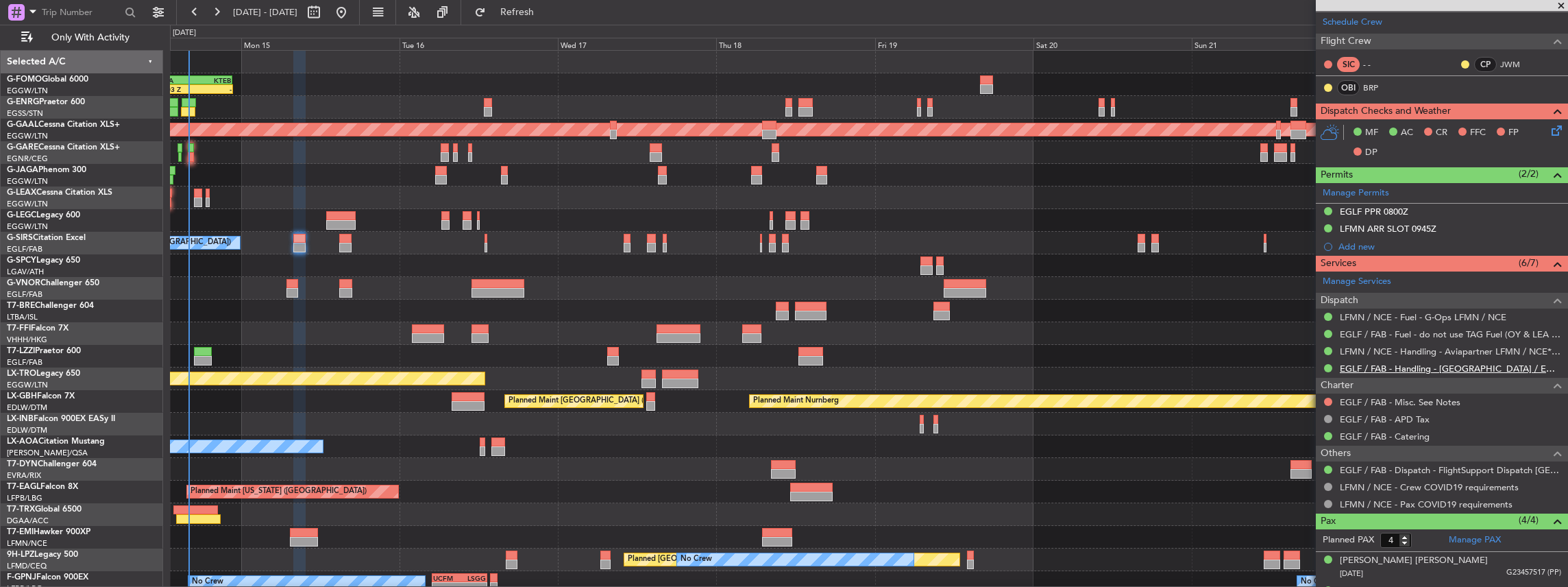
scroll to position [228, 0]
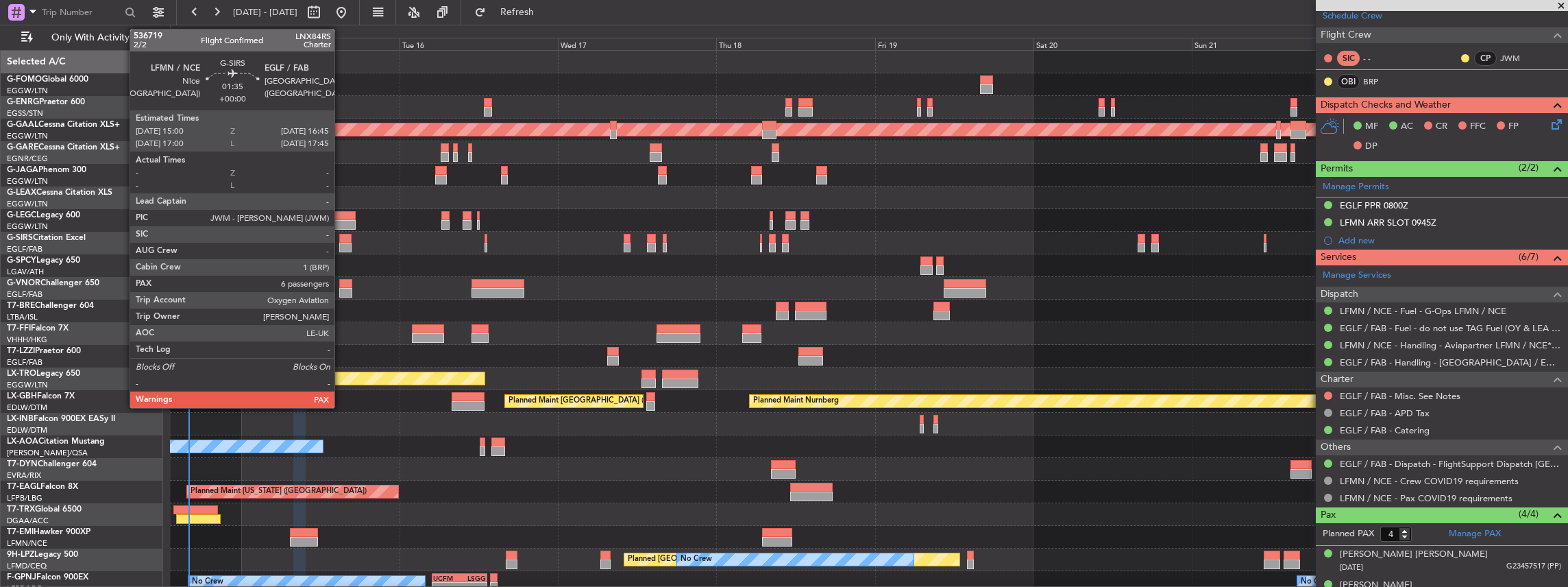
click at [341, 244] on div at bounding box center [345, 247] width 12 height 10
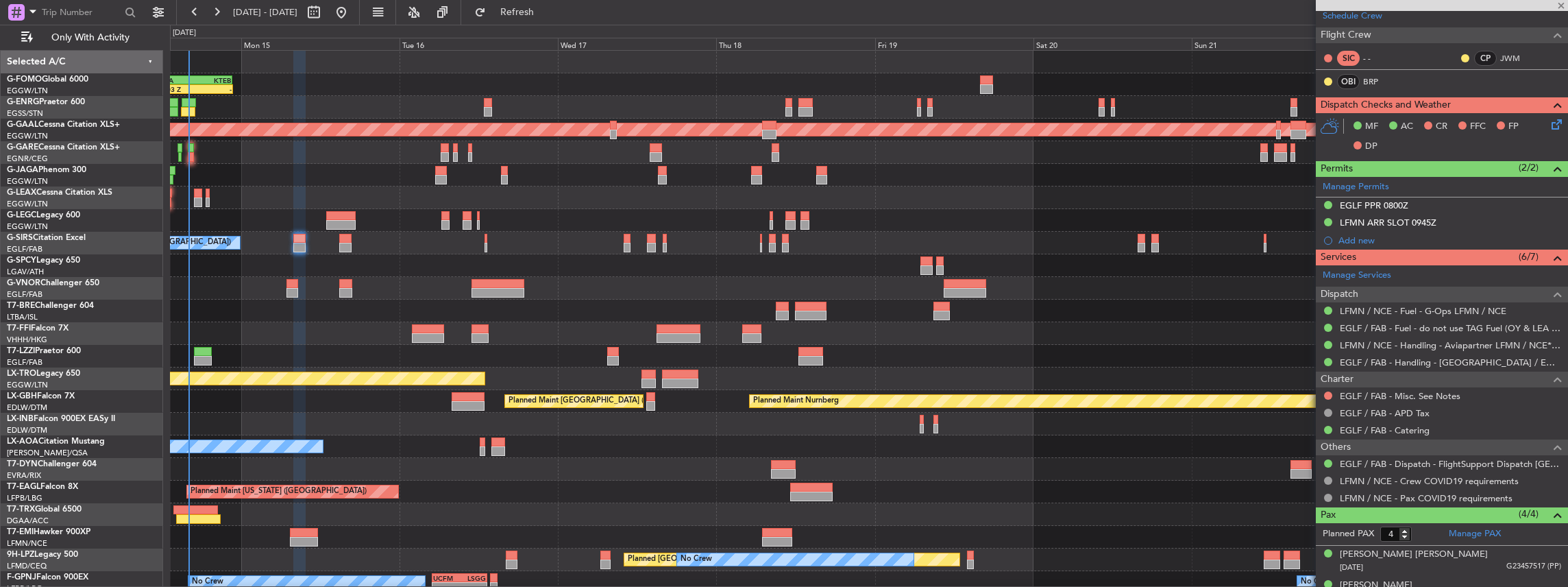
type input "6"
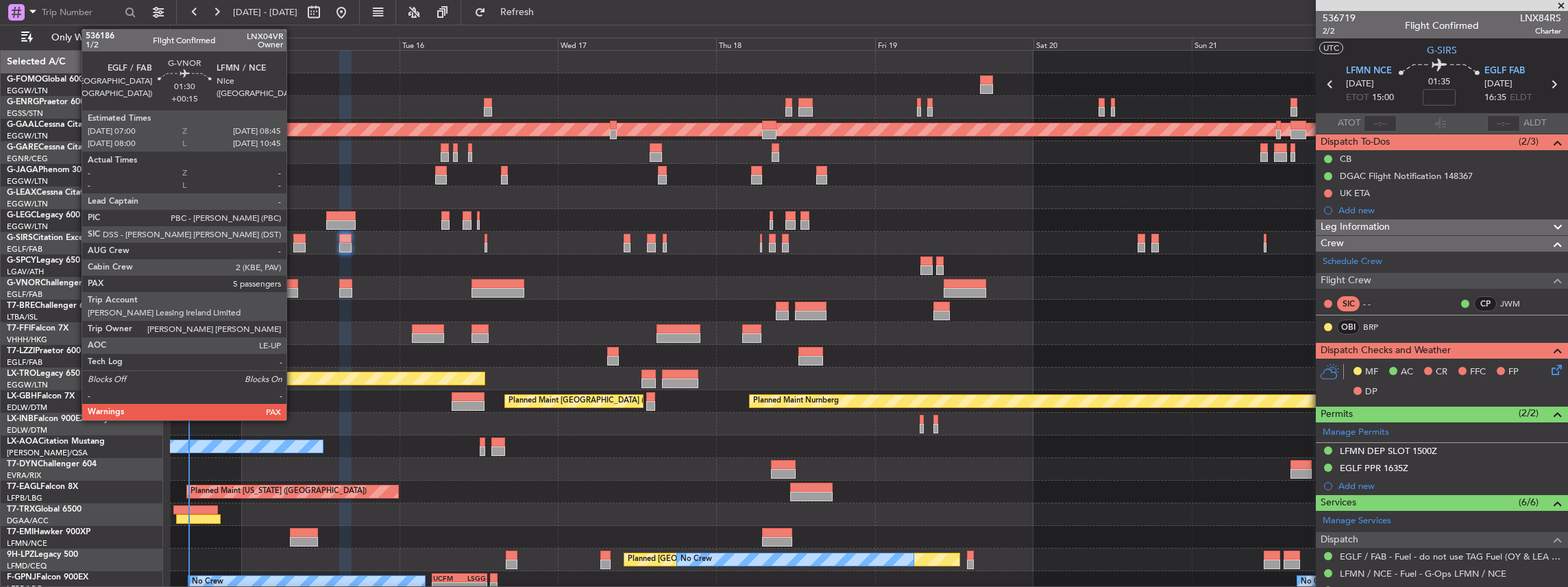
click at [293, 285] on div at bounding box center [292, 284] width 12 height 10
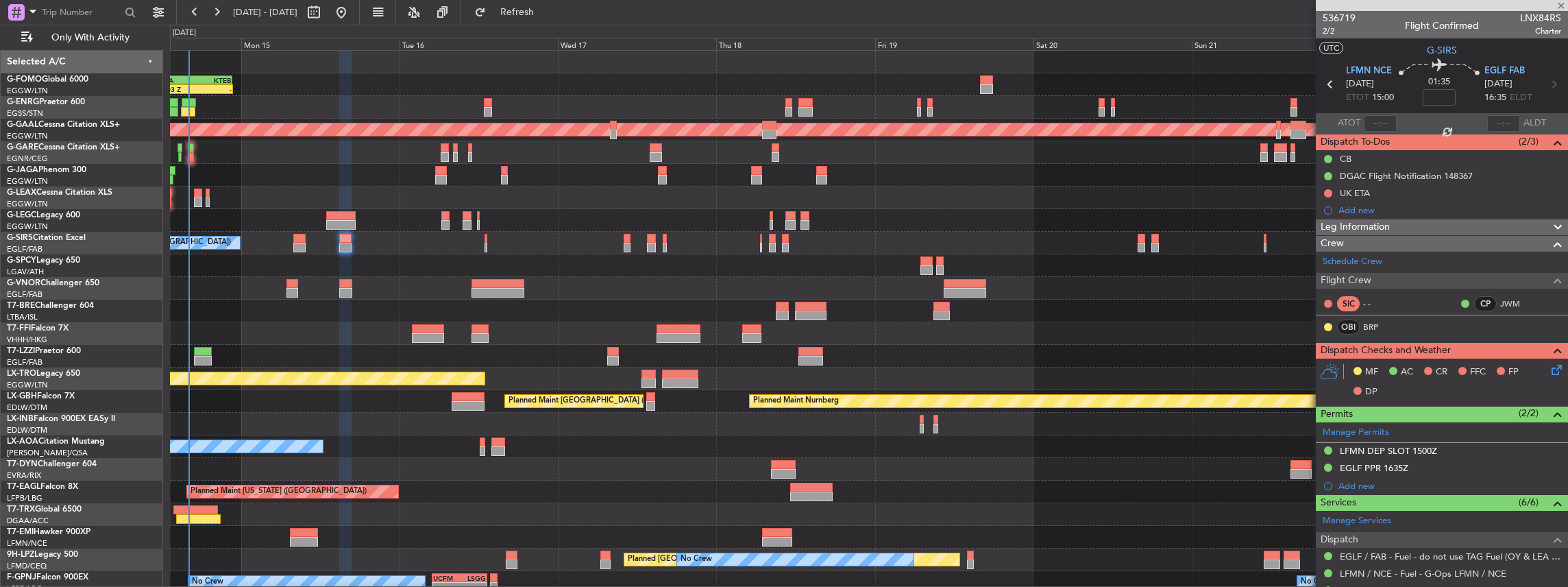
type input "+00:15"
type input "5"
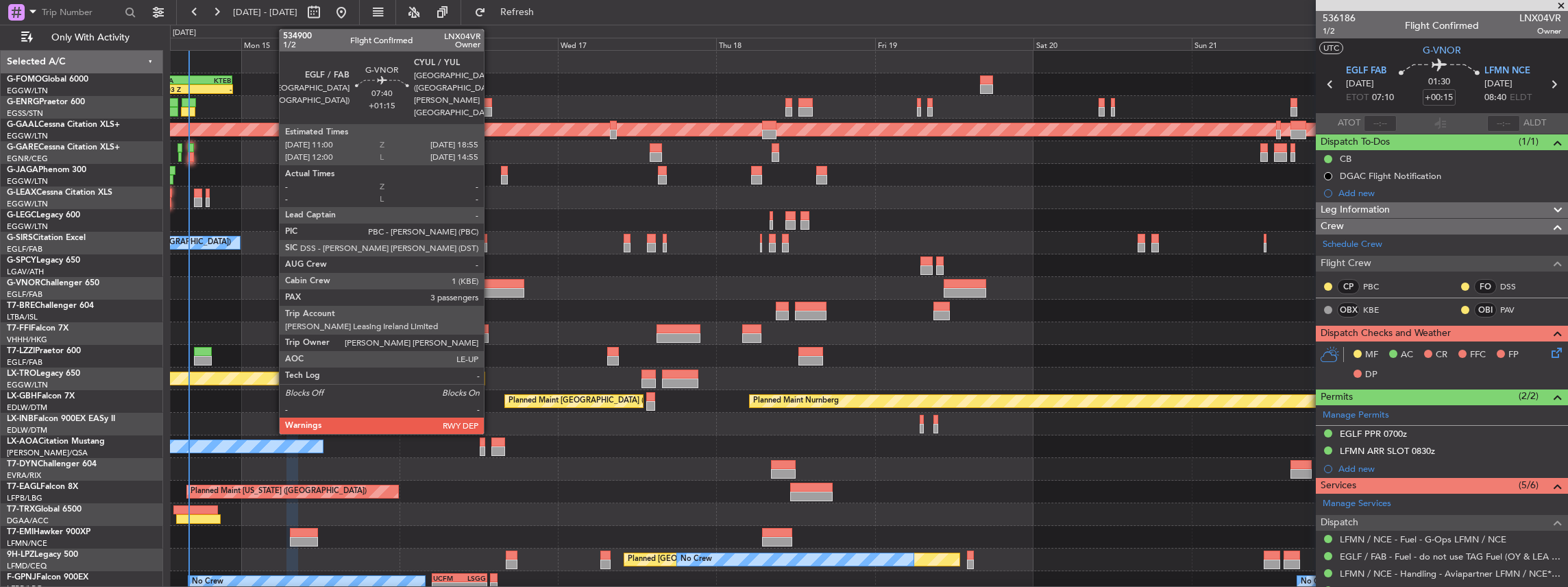
click at [491, 288] on div at bounding box center [497, 293] width 53 height 10
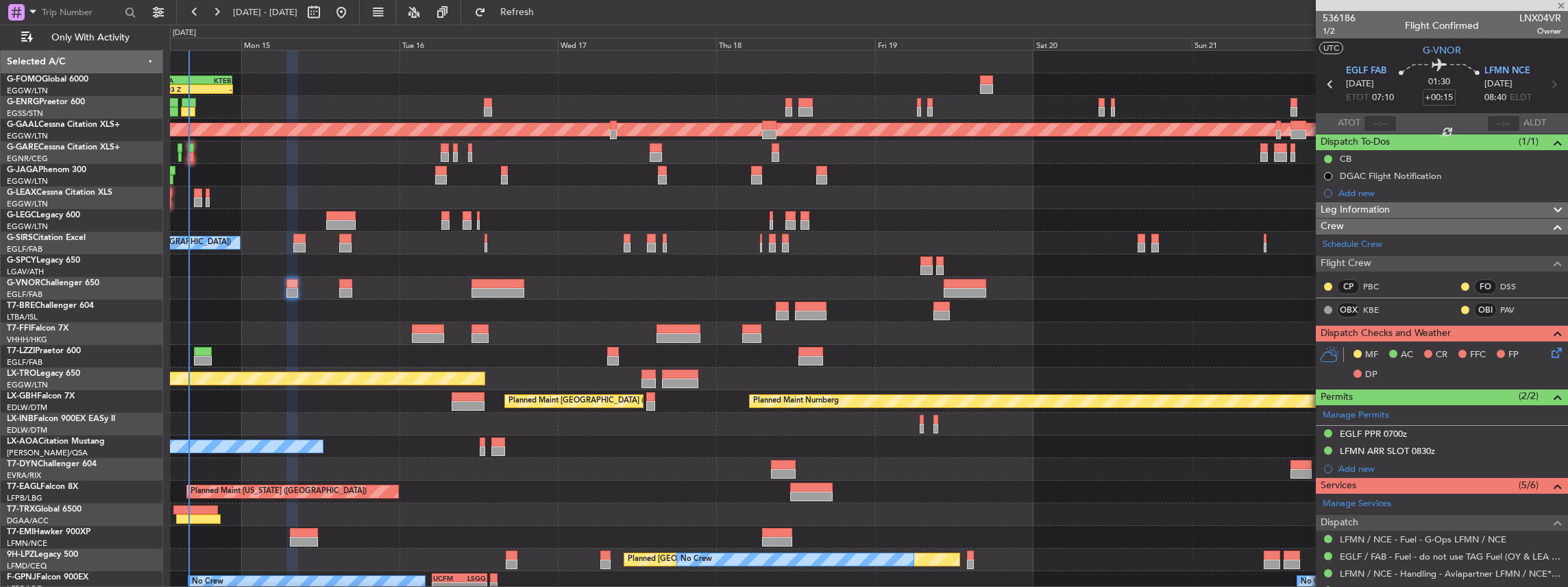
type input "+01:15"
type input "3"
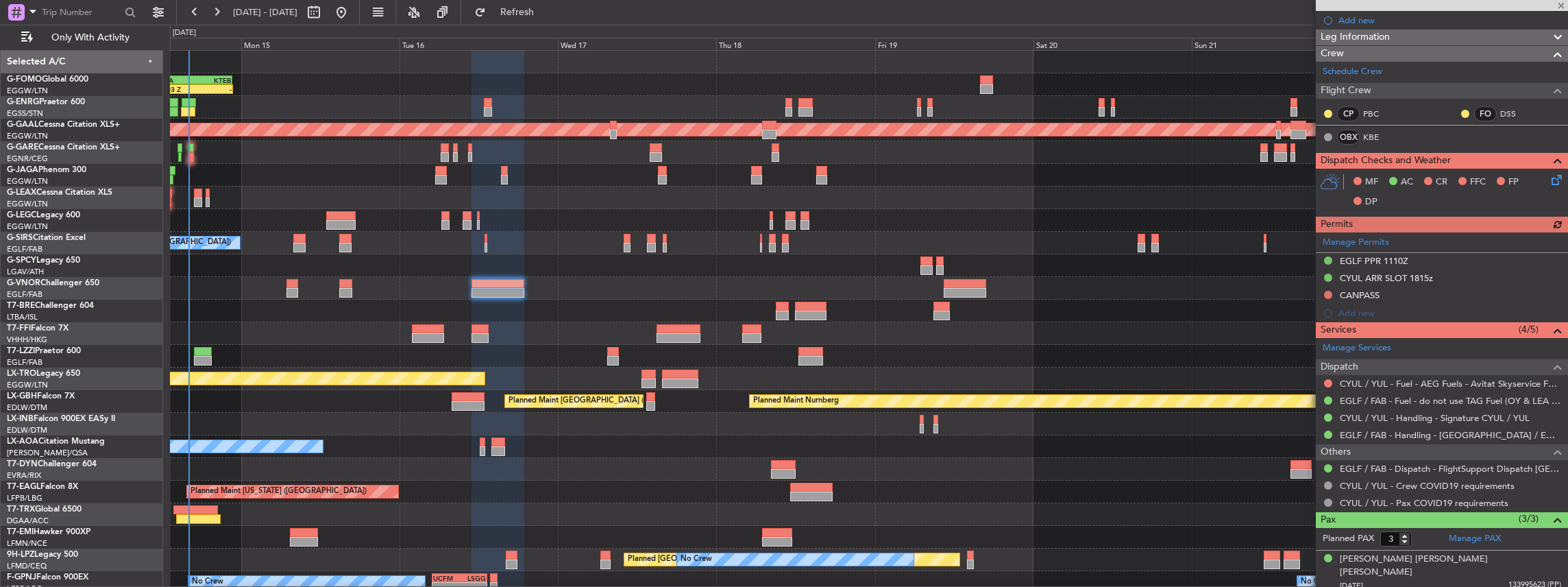
scroll to position [228, 0]
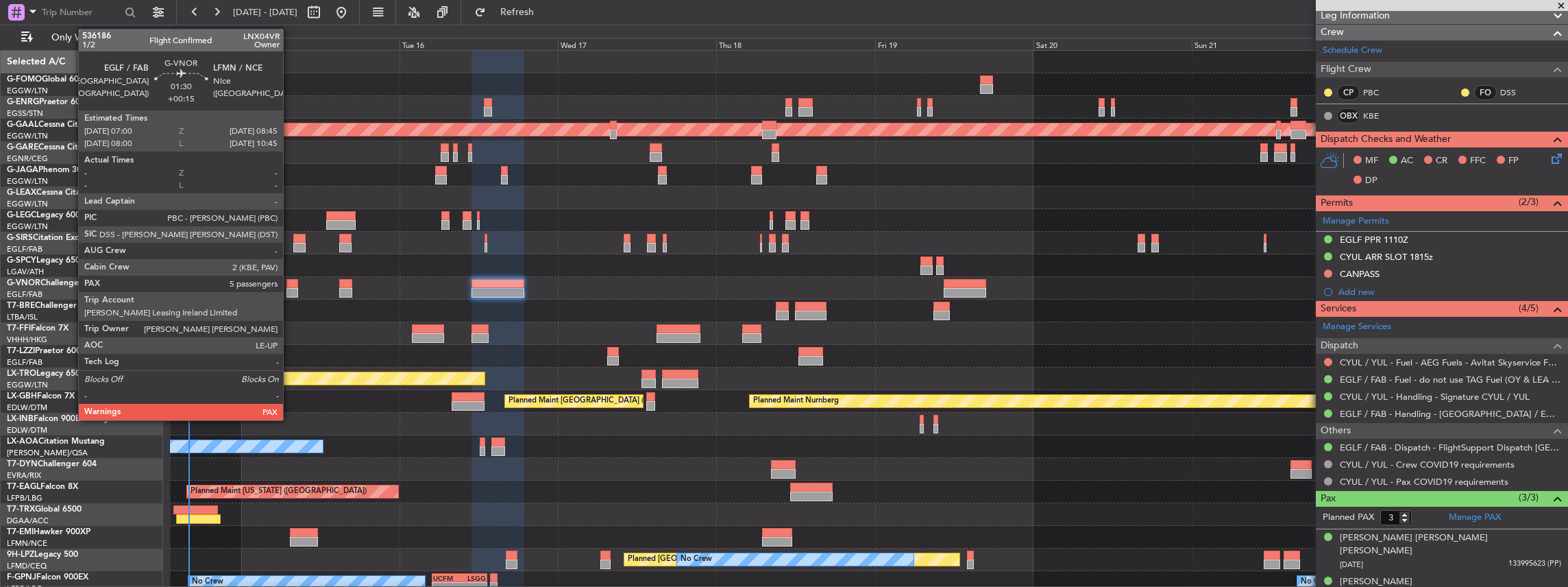
click at [290, 285] on div at bounding box center [292, 284] width 12 height 10
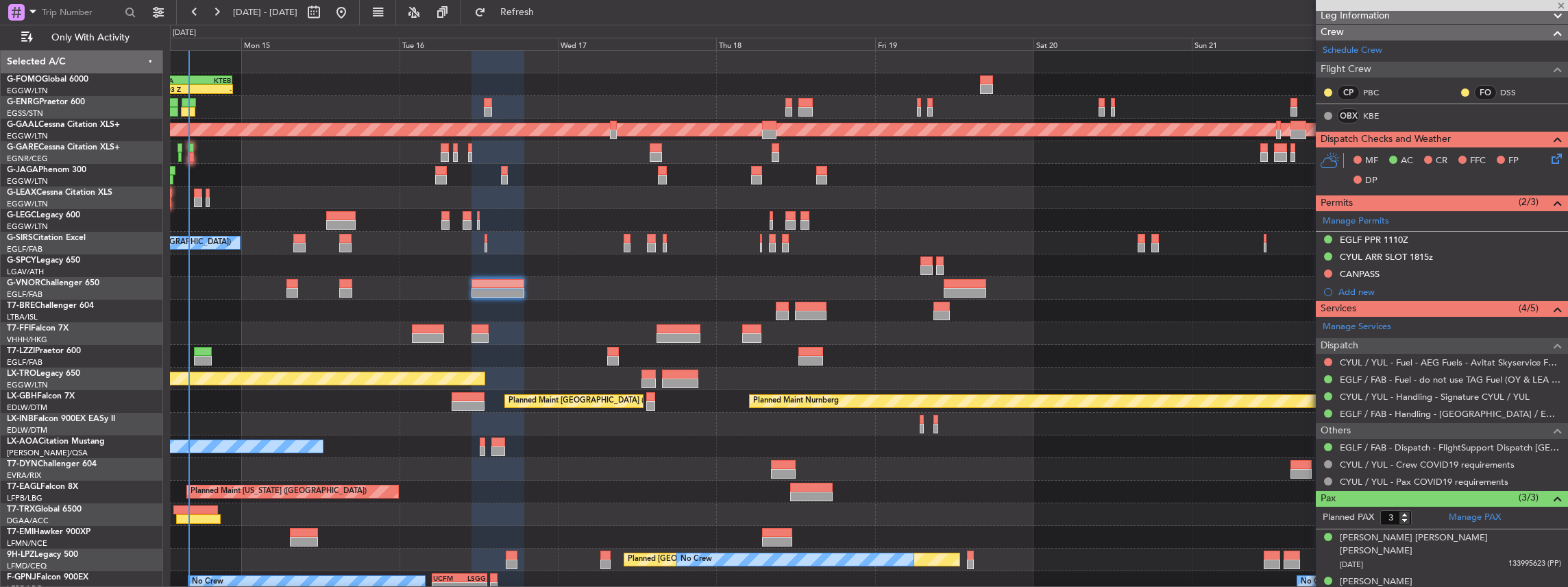
type input "+00:15"
type input "5"
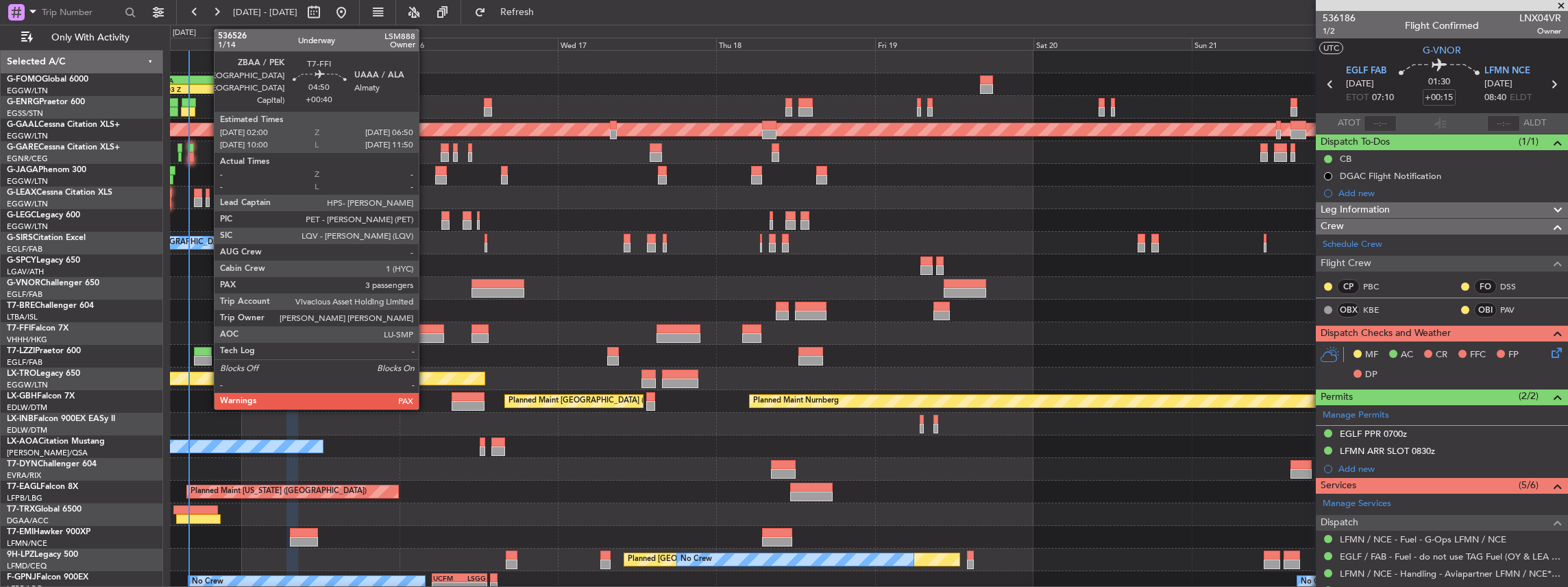
click at [426, 330] on div at bounding box center [428, 329] width 32 height 10
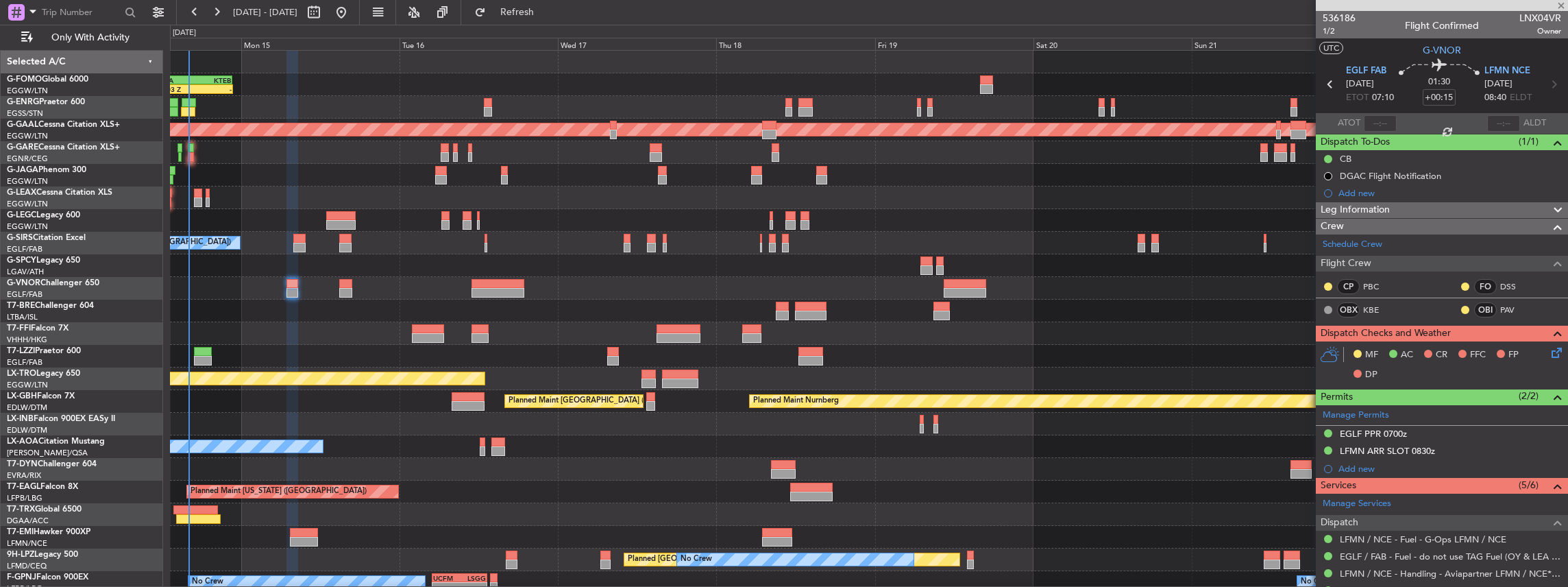
type input "+00:40"
type input "3"
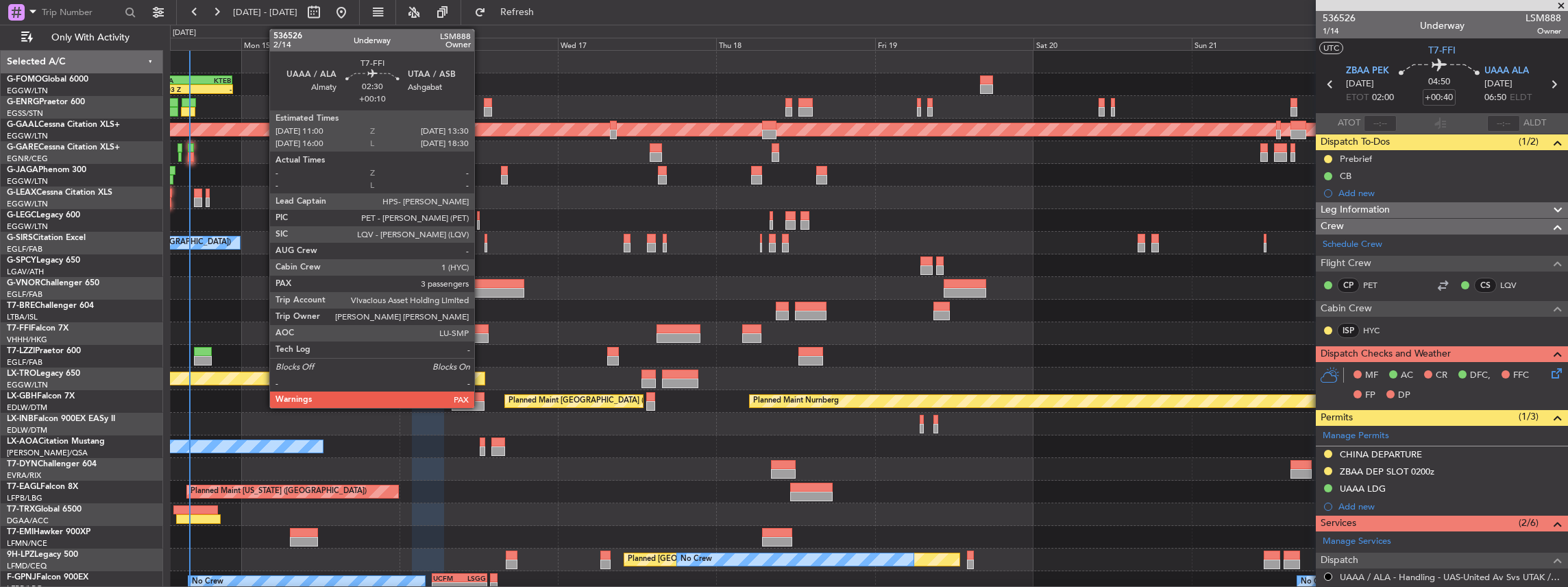
click at [481, 333] on div at bounding box center [479, 337] width 17 height 10
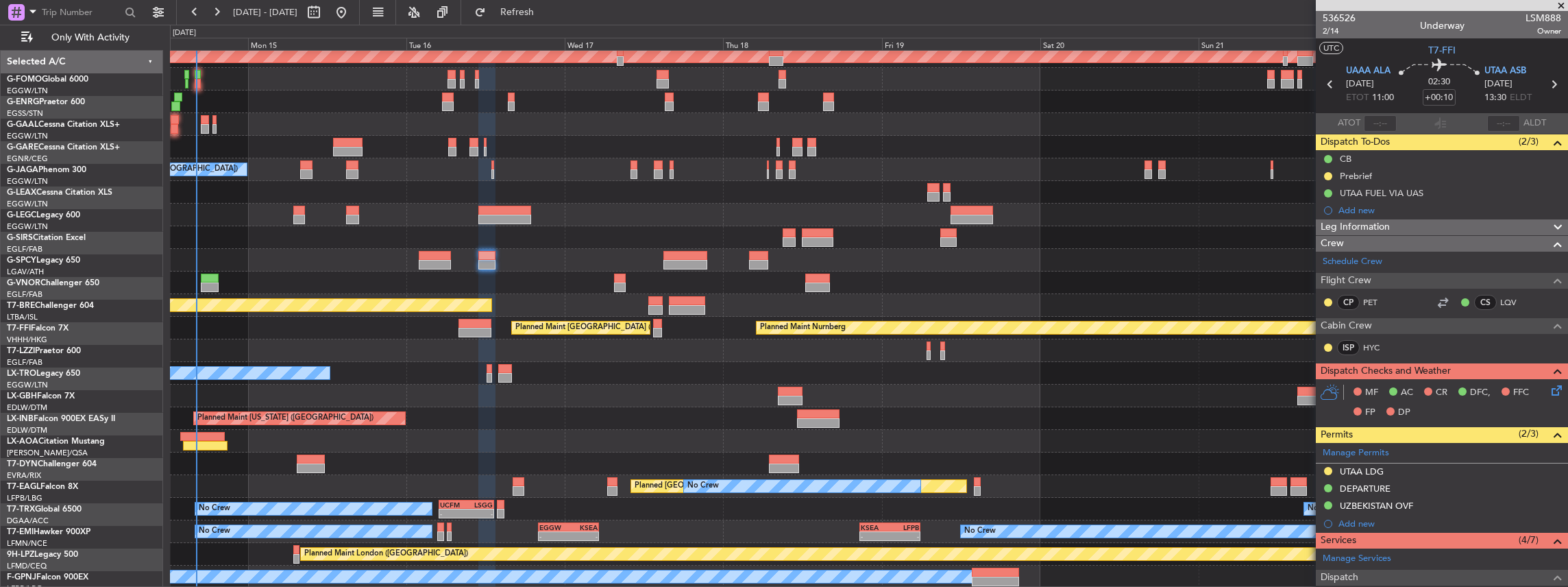
scroll to position [74, 0]
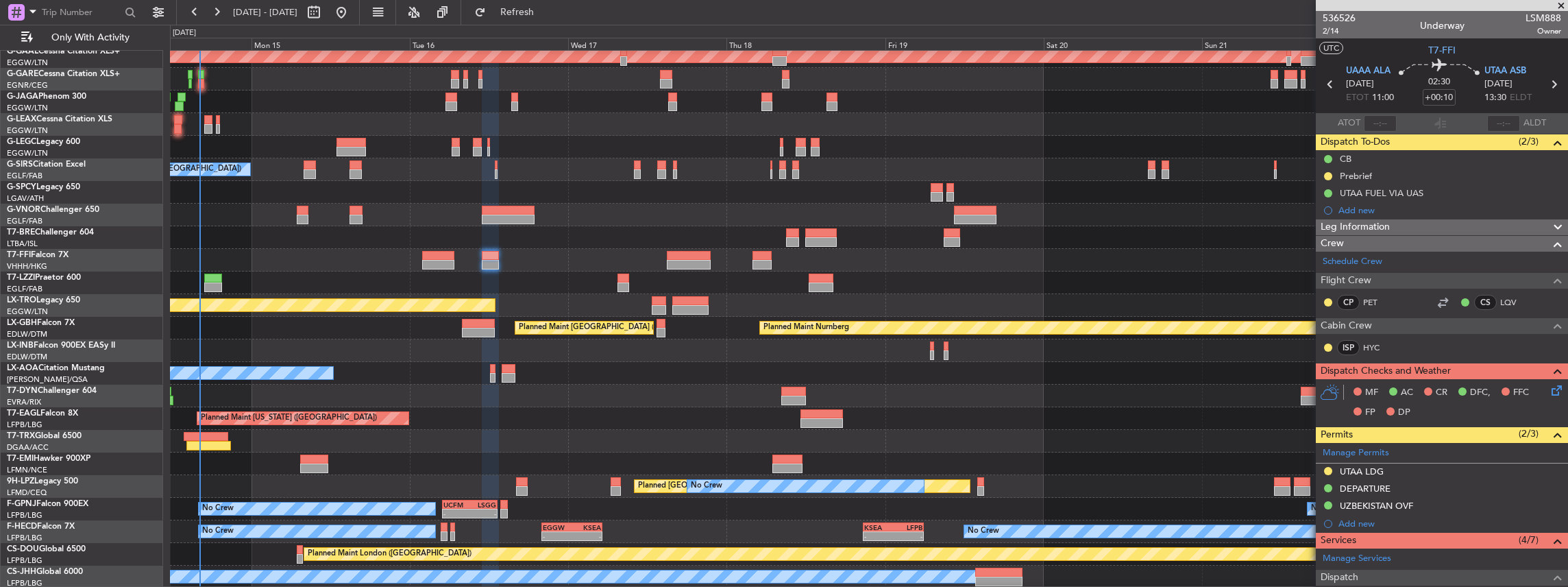
click at [499, 289] on div "Planned Maint Dusseldorf Planned Maint London (Luton) Planned Maint London (Lut…" at bounding box center [869, 283] width 1398 height 610
drag, startPoint x: 1321, startPoint y: 519, endPoint x: 1256, endPoint y: 461, distance: 87.1
click at [1222, 454] on fb-app "14 Sep 2025 - 23 Sep 2025 Refresh Quick Links Only With Activity Planned Maint …" at bounding box center [784, 298] width 1568 height 576
click at [1010, 416] on div "Planned Maint Dusseldorf Planned Maint London (Luton) Planned Maint London (Lut…" at bounding box center [869, 283] width 1398 height 610
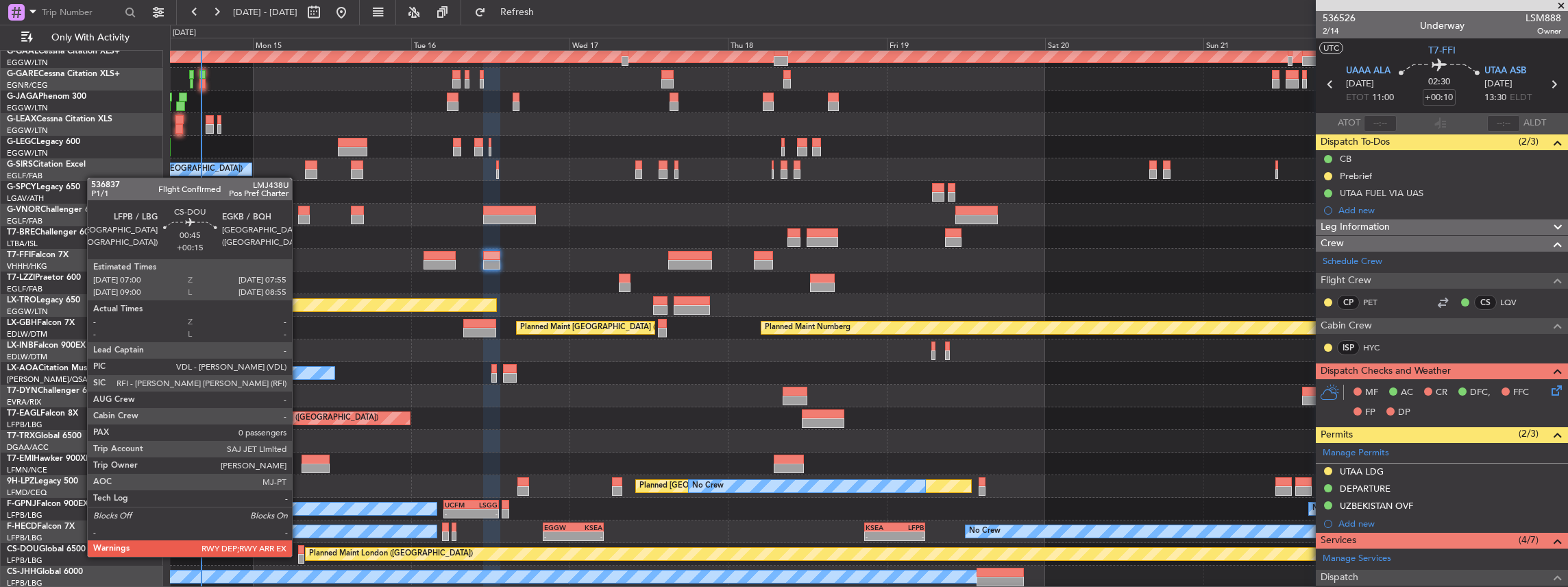
click at [299, 555] on div at bounding box center [301, 558] width 6 height 10
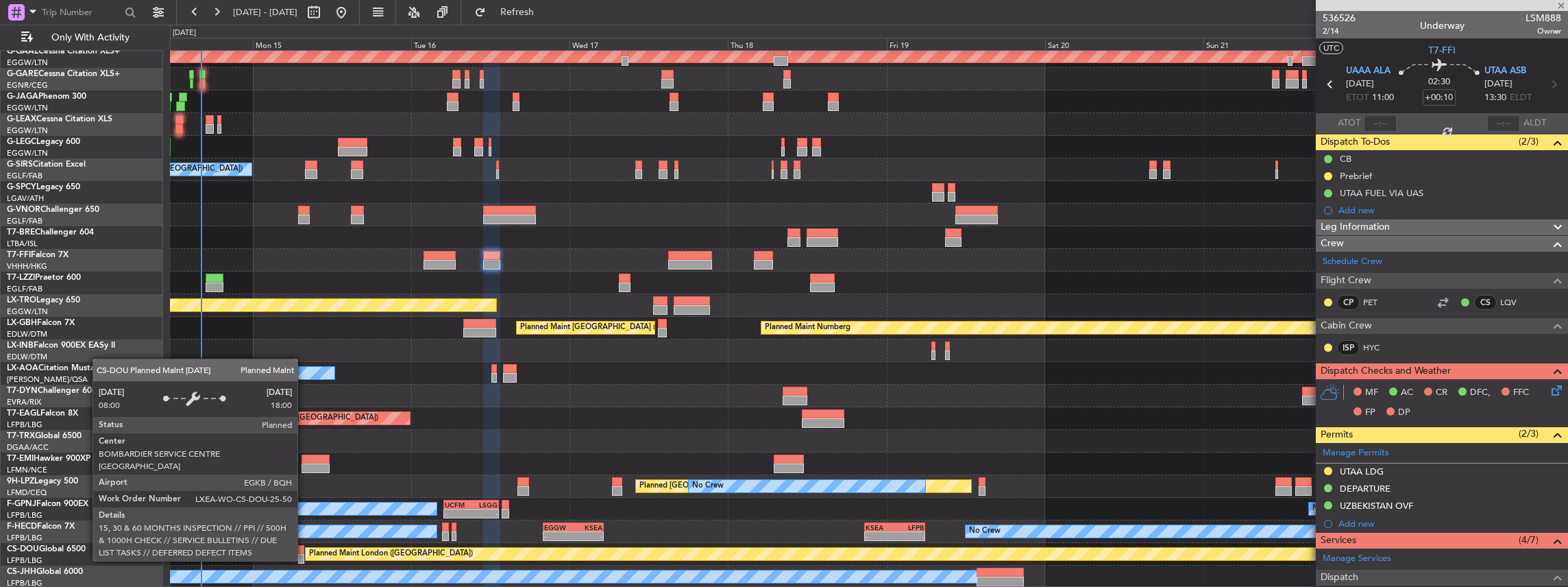
type input "+00:15"
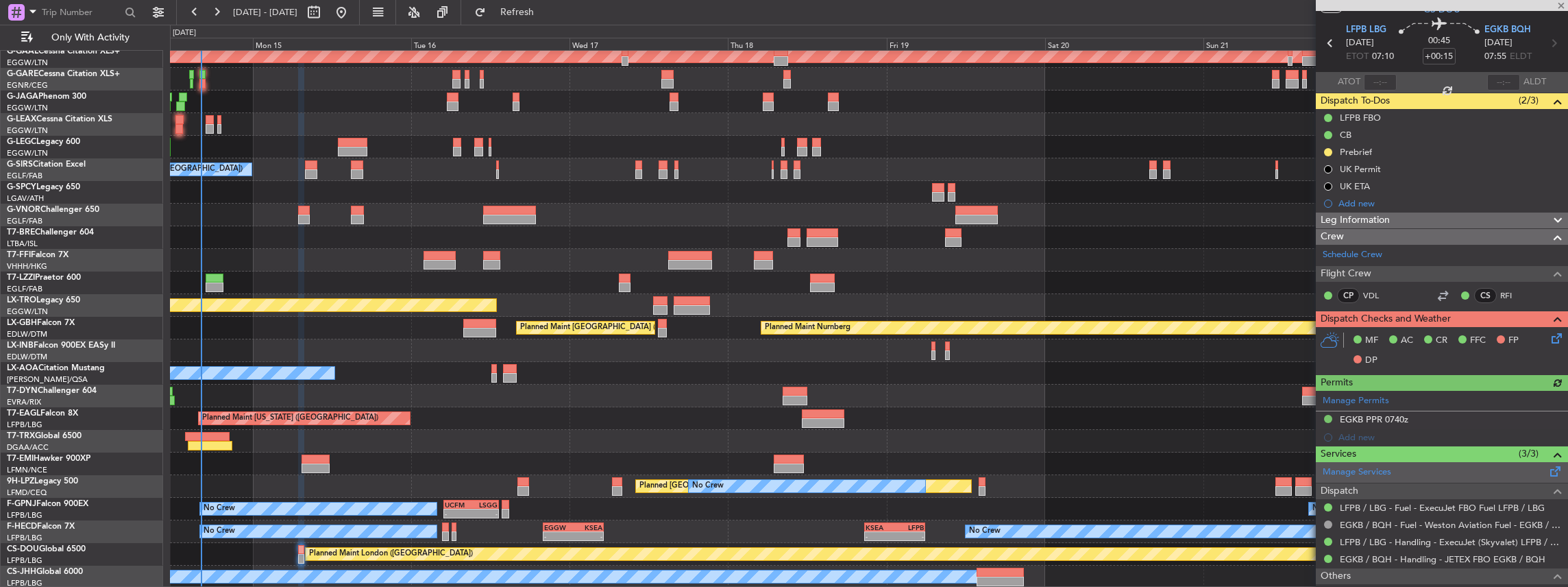
scroll to position [108, 0]
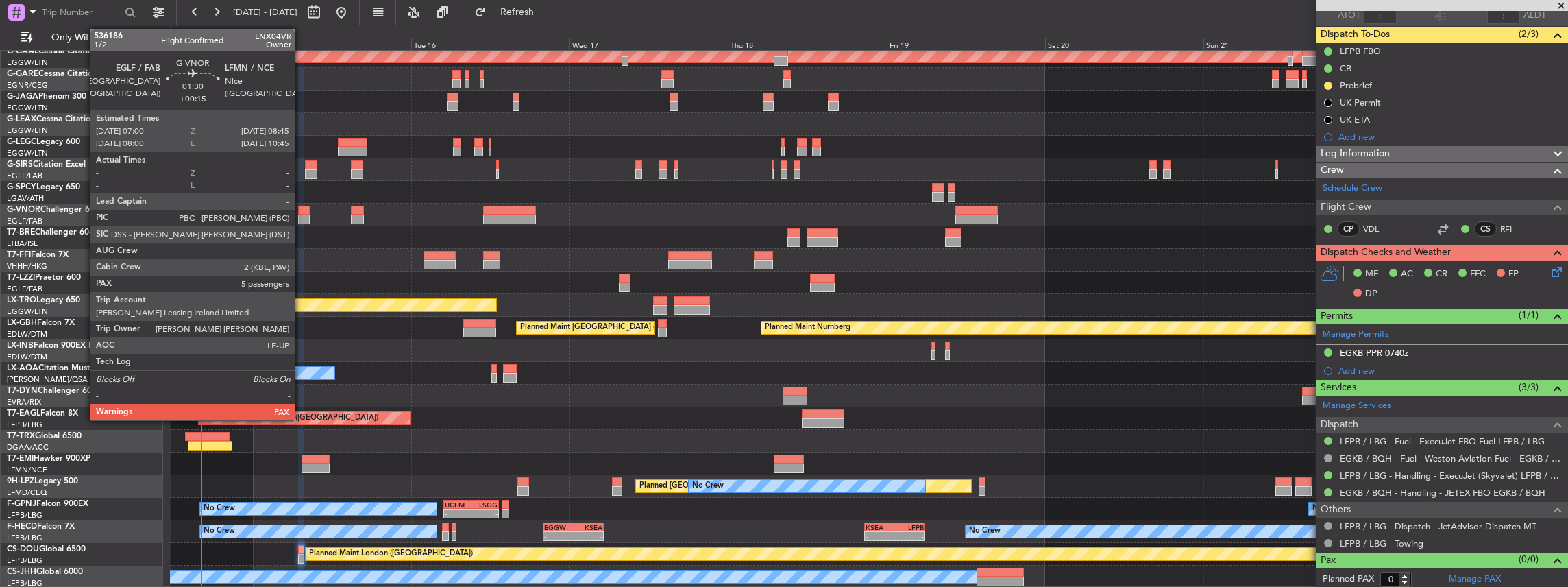
click at [302, 212] on div at bounding box center [303, 210] width 12 height 10
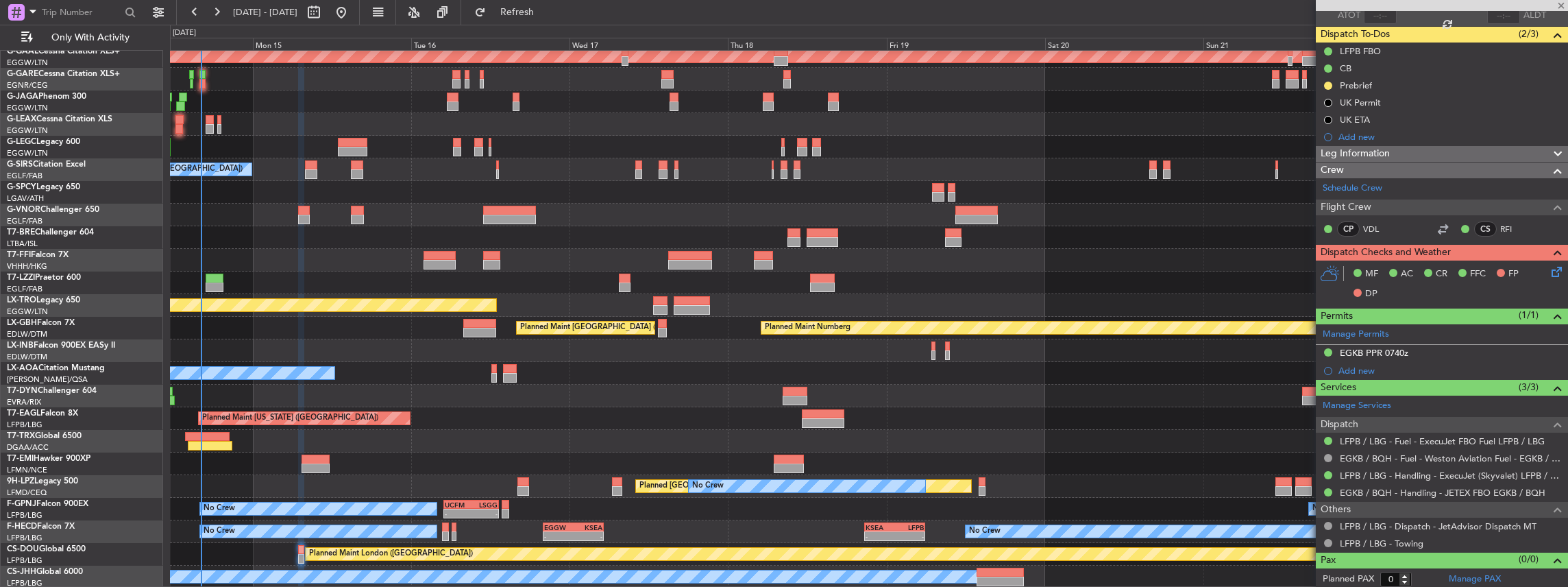
type input "5"
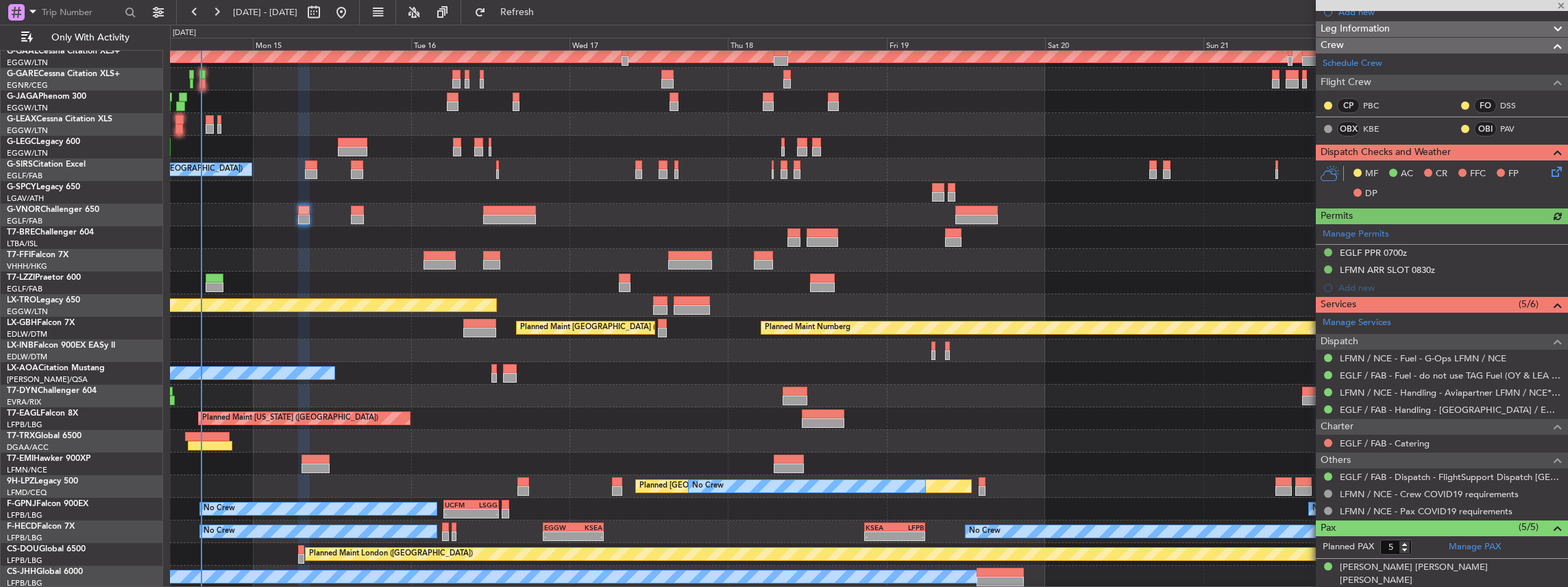
scroll to position [182, 0]
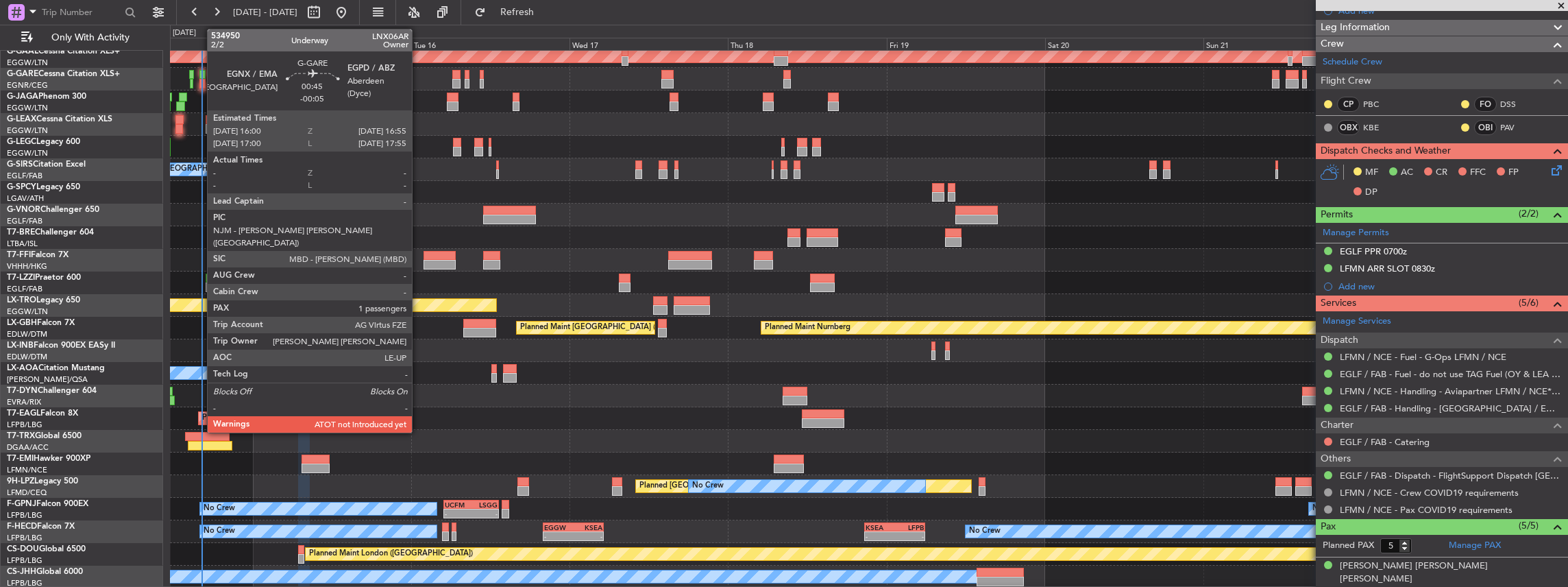
click at [200, 80] on div at bounding box center [202, 83] width 6 height 10
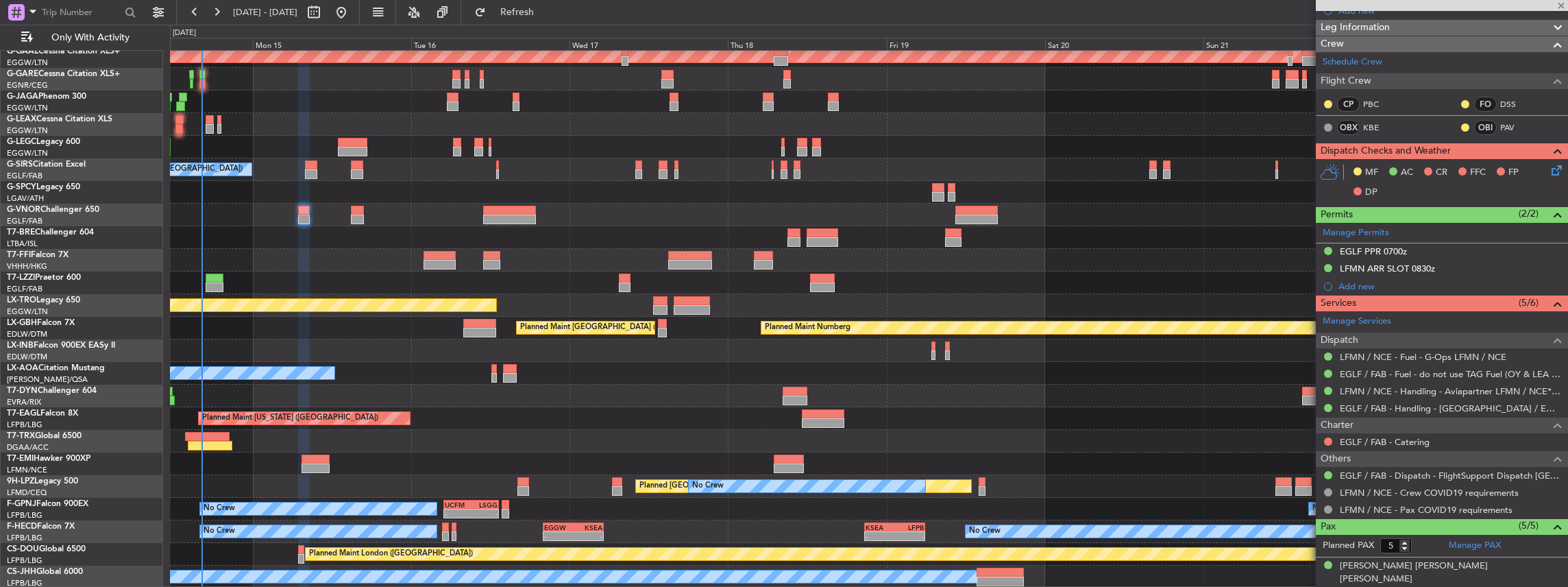
type input "-00:05"
type input "1"
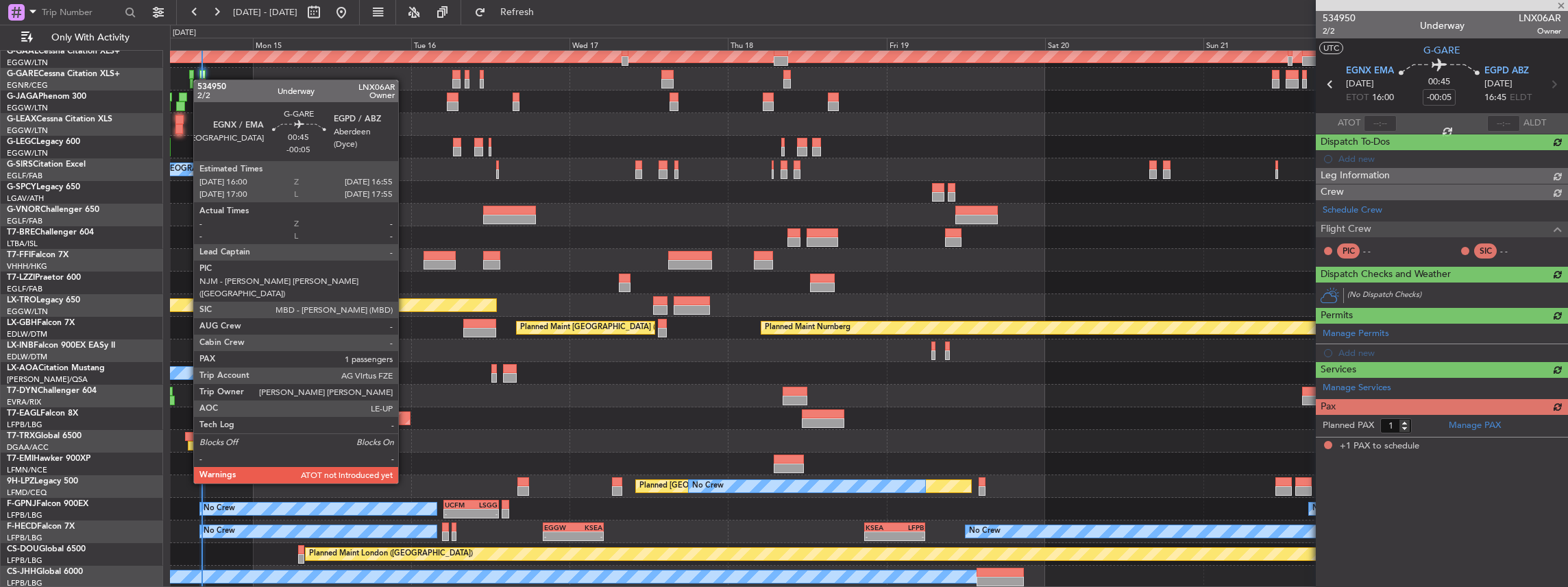
scroll to position [0, 0]
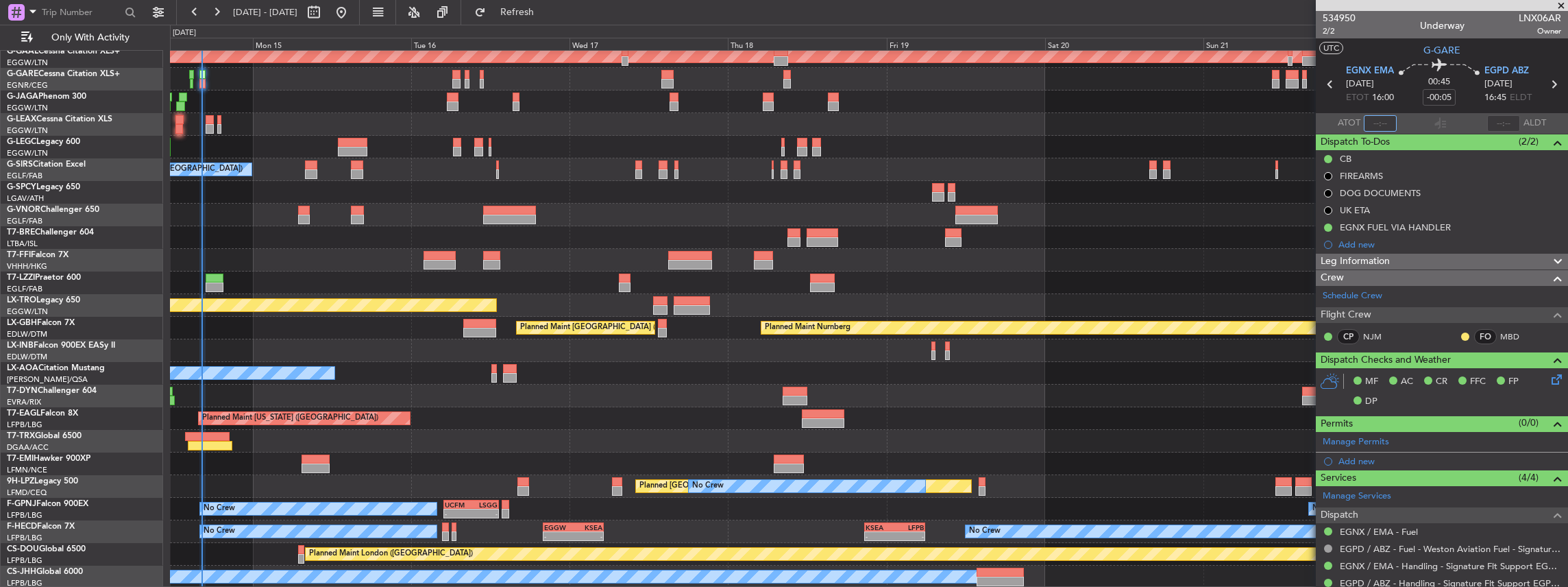
click at [1380, 118] on input "text" at bounding box center [1380, 123] width 33 height 16
click at [1422, 117] on section "ATOT 1616 ALDT" at bounding box center [1441, 123] width 252 height 21
type input "16:16"
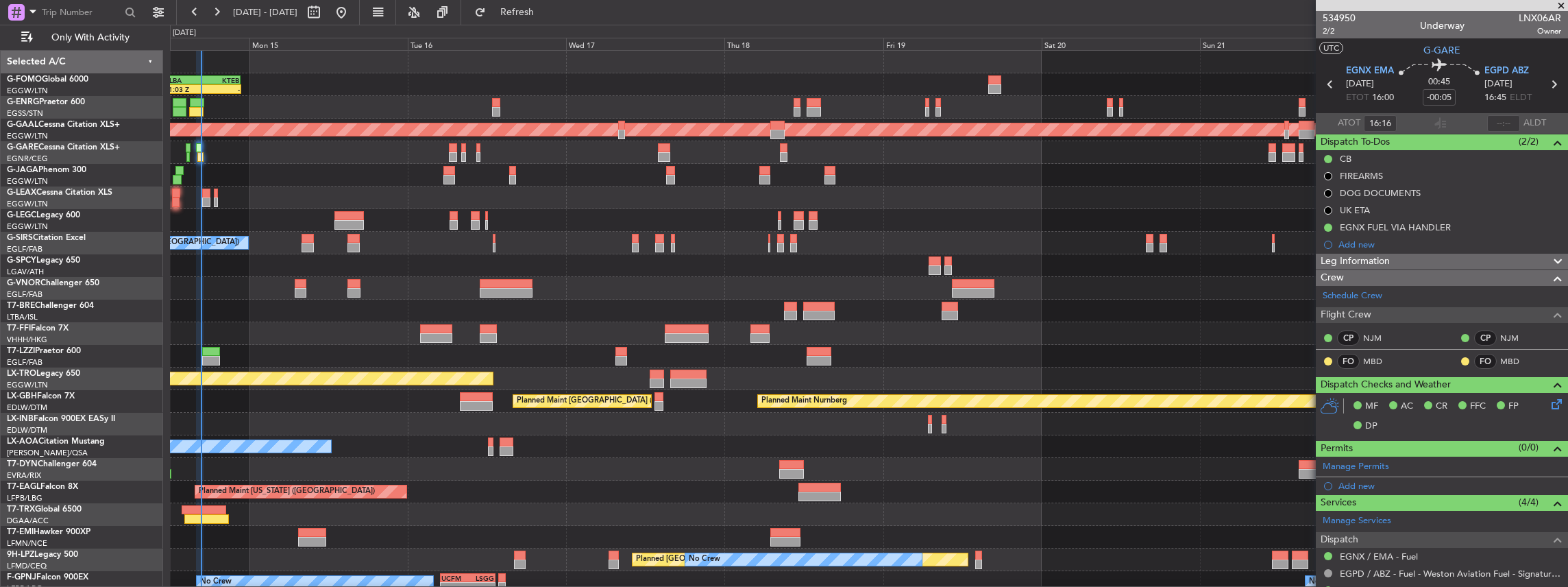
click at [294, 260] on div "11:03 Z - OLBA 11:00 Z KTEB 22:45 Z Planned Maint Dusseldorf Planned Maint Lond…" at bounding box center [869, 356] width 1398 height 610
click at [411, 149] on div "11:03 Z - OLBA 11:00 Z KTEB 22:45 Z Planned [GEOGRAPHIC_DATA] Planned Maint [GE…" at bounding box center [869, 356] width 1398 height 610
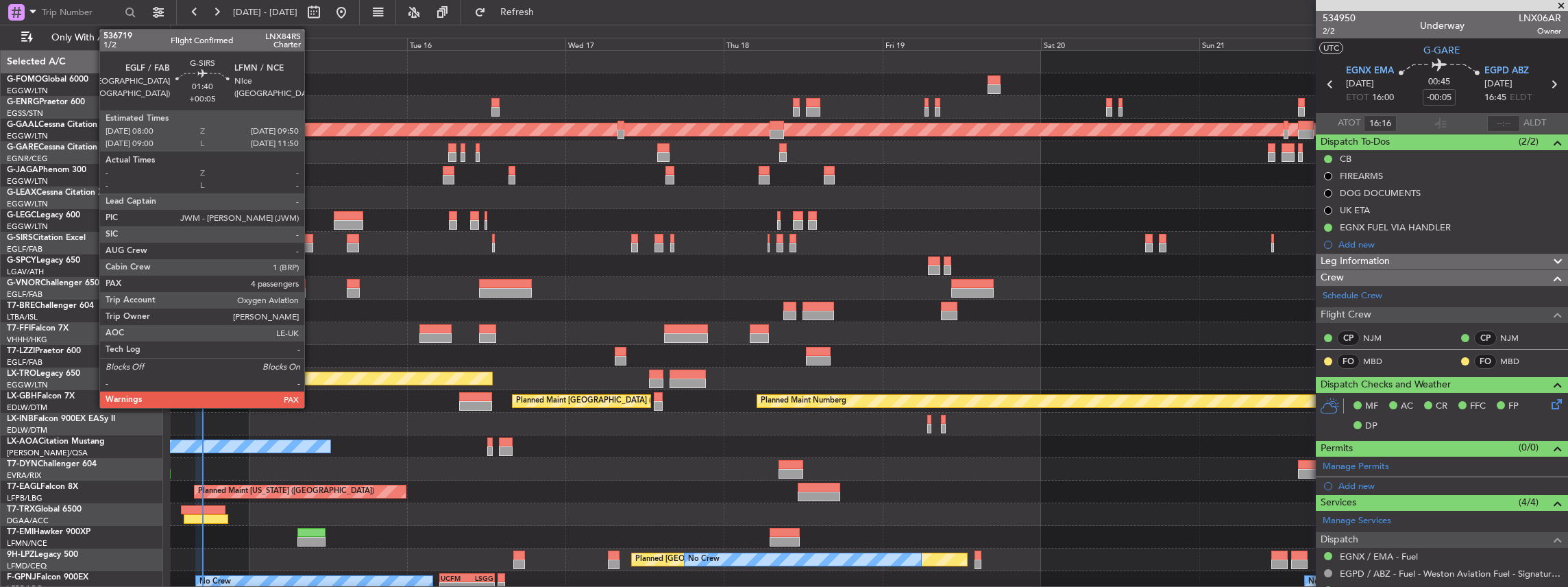
click at [310, 240] on div at bounding box center [307, 238] width 13 height 10
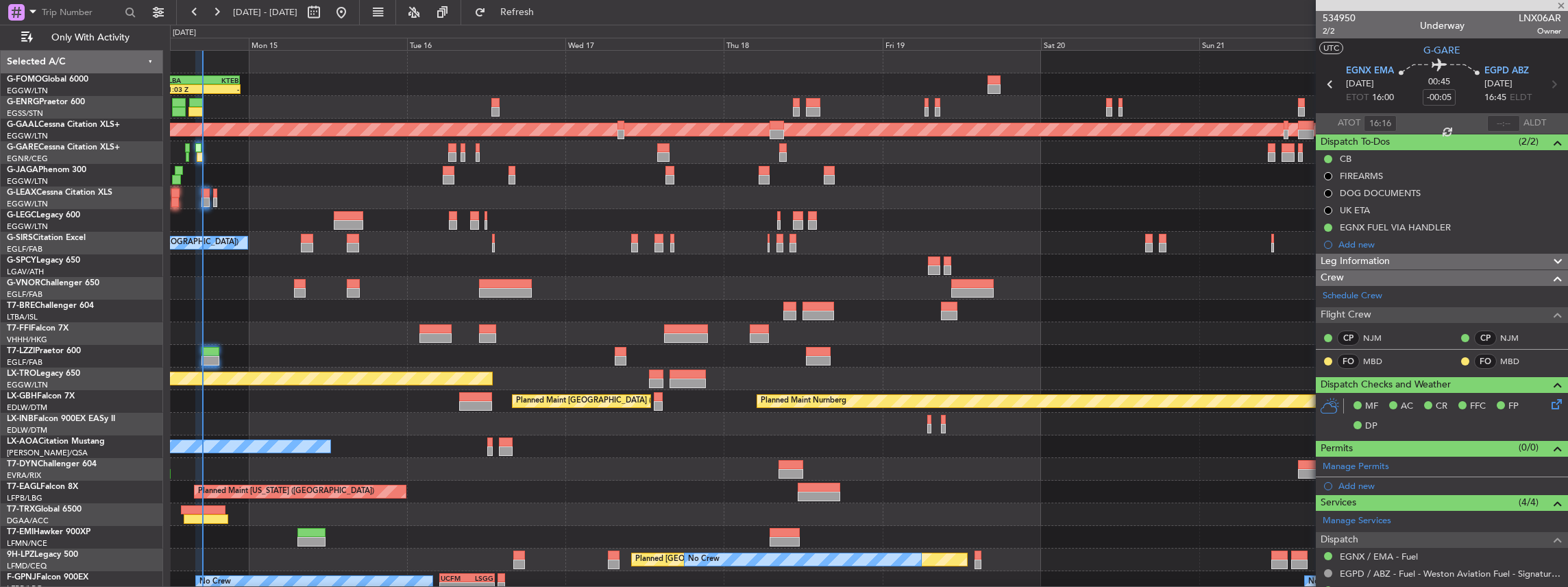
type input "+00:05"
type input "4"
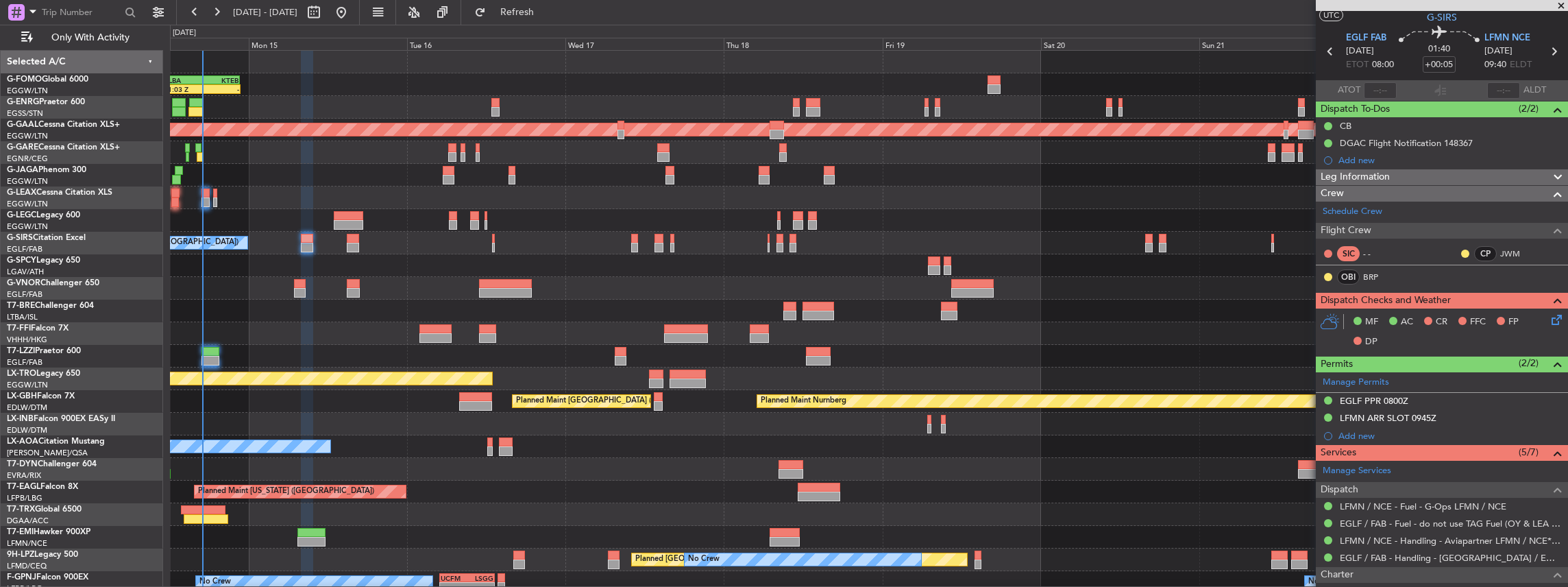
scroll to position [45, 0]
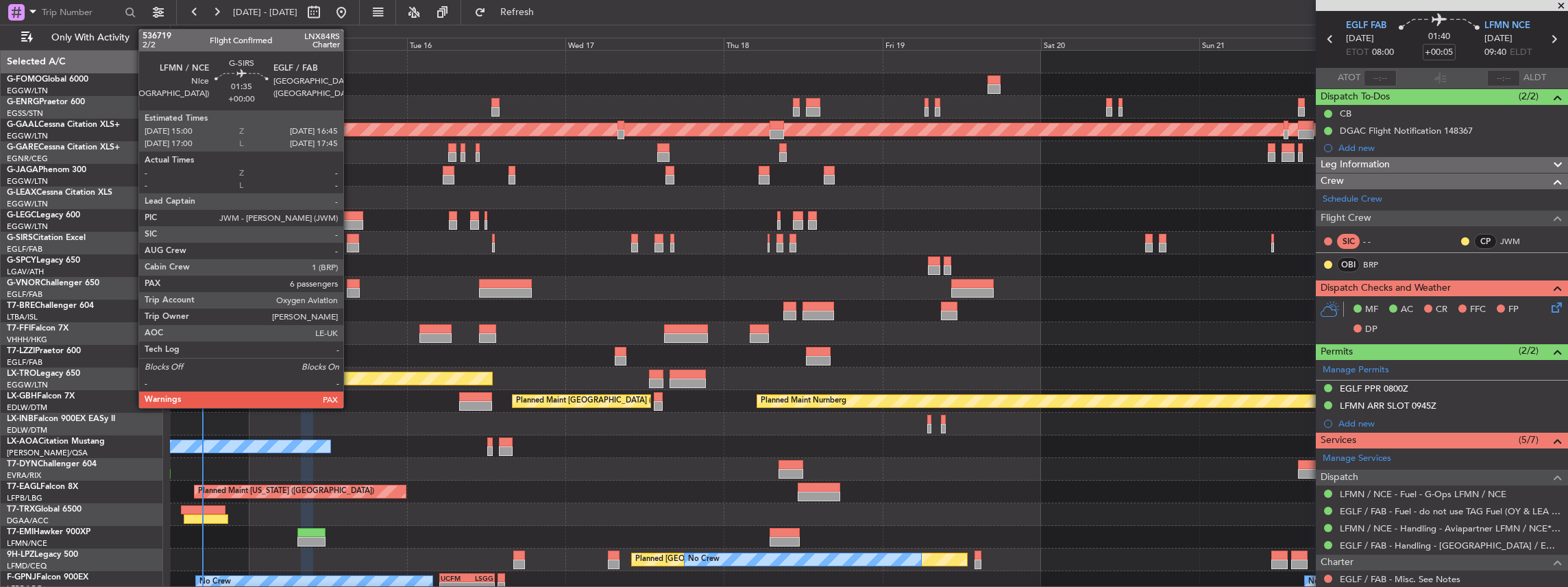
click at [350, 247] on div at bounding box center [352, 247] width 12 height 10
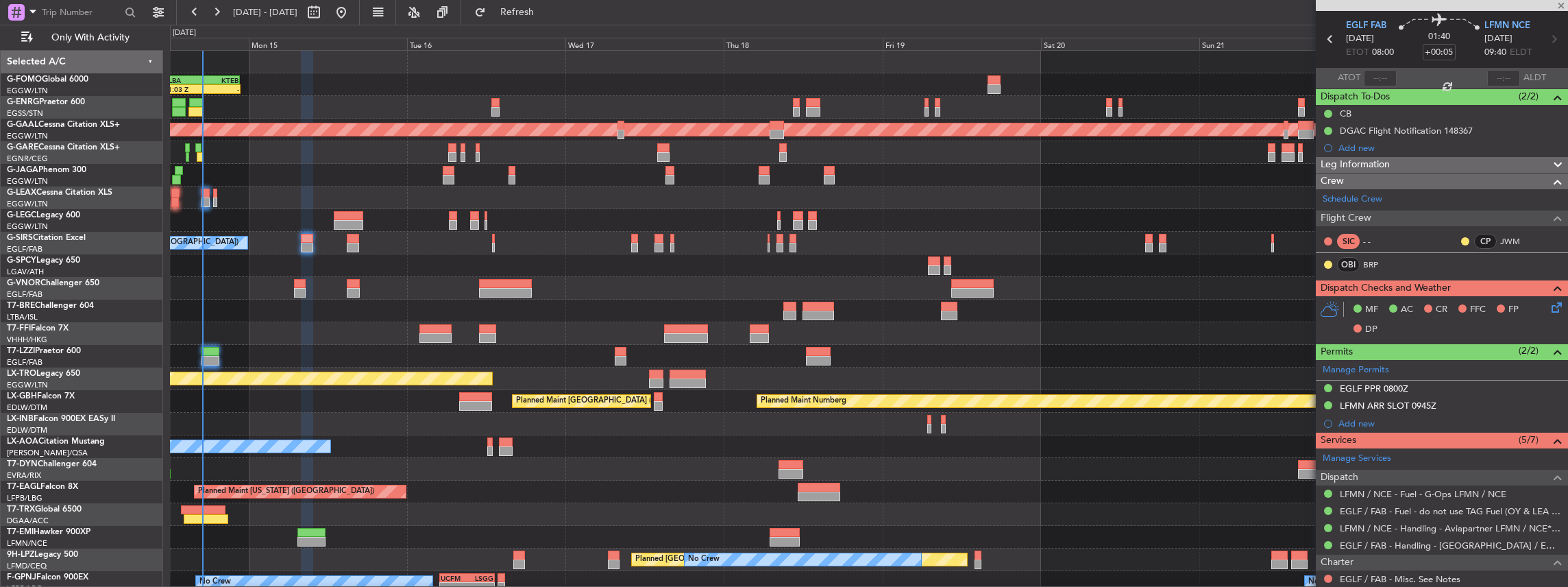
type input "6"
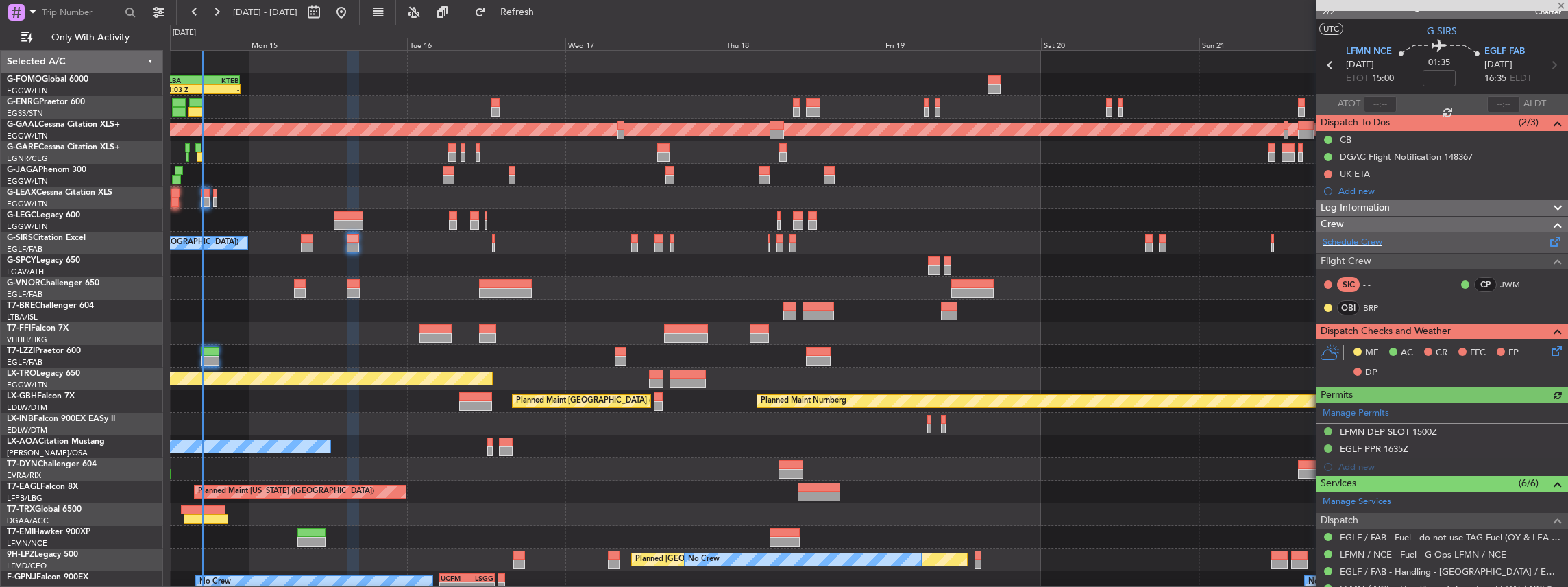
scroll to position [0, 0]
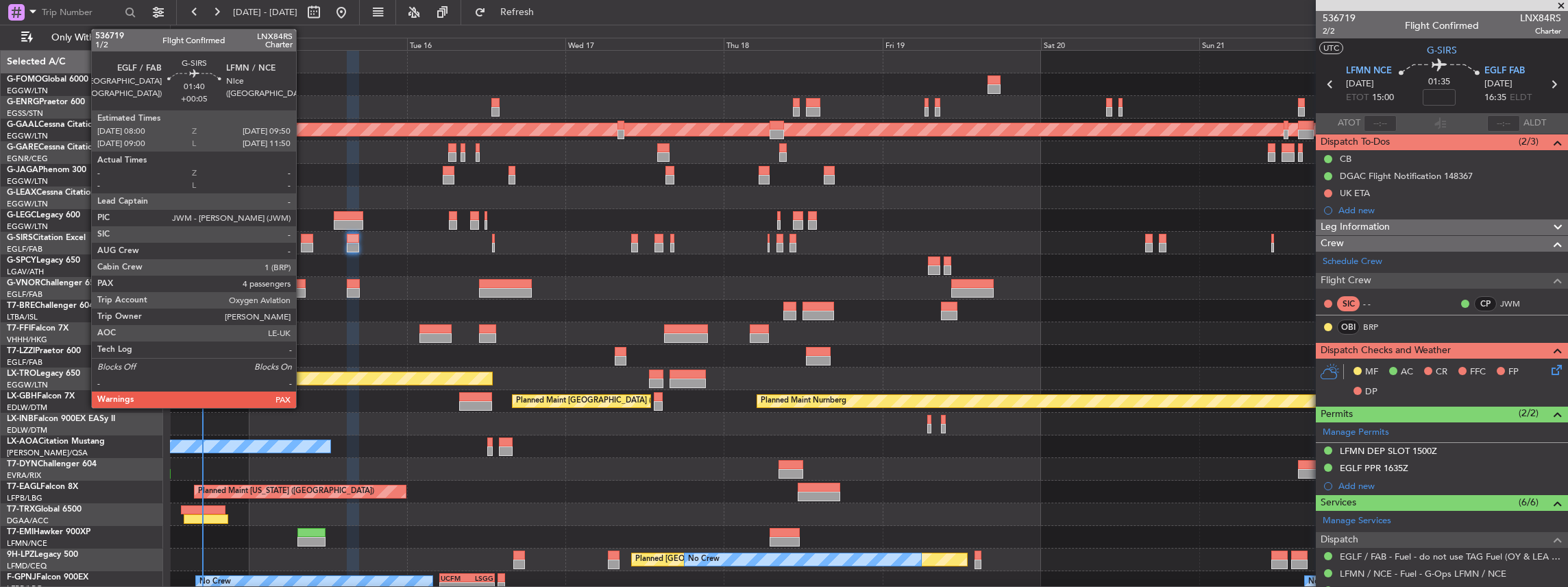
click at [302, 238] on div at bounding box center [307, 238] width 13 height 10
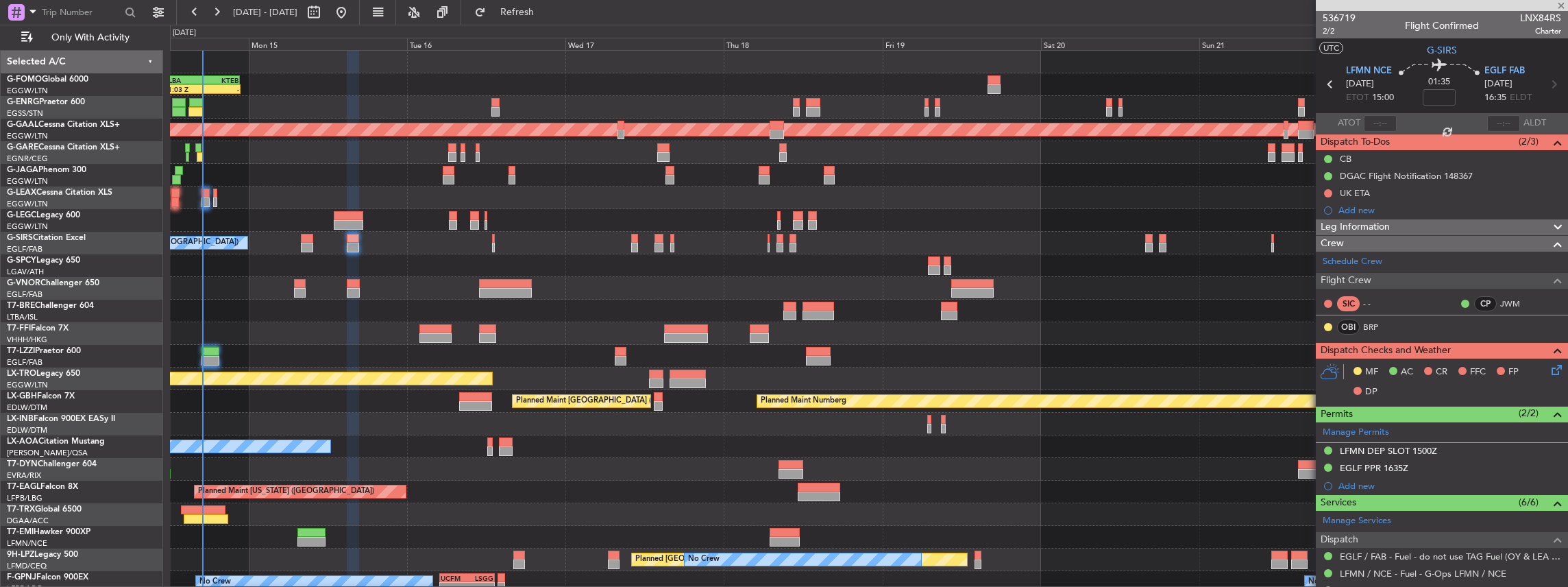
type input "+00:05"
type input "4"
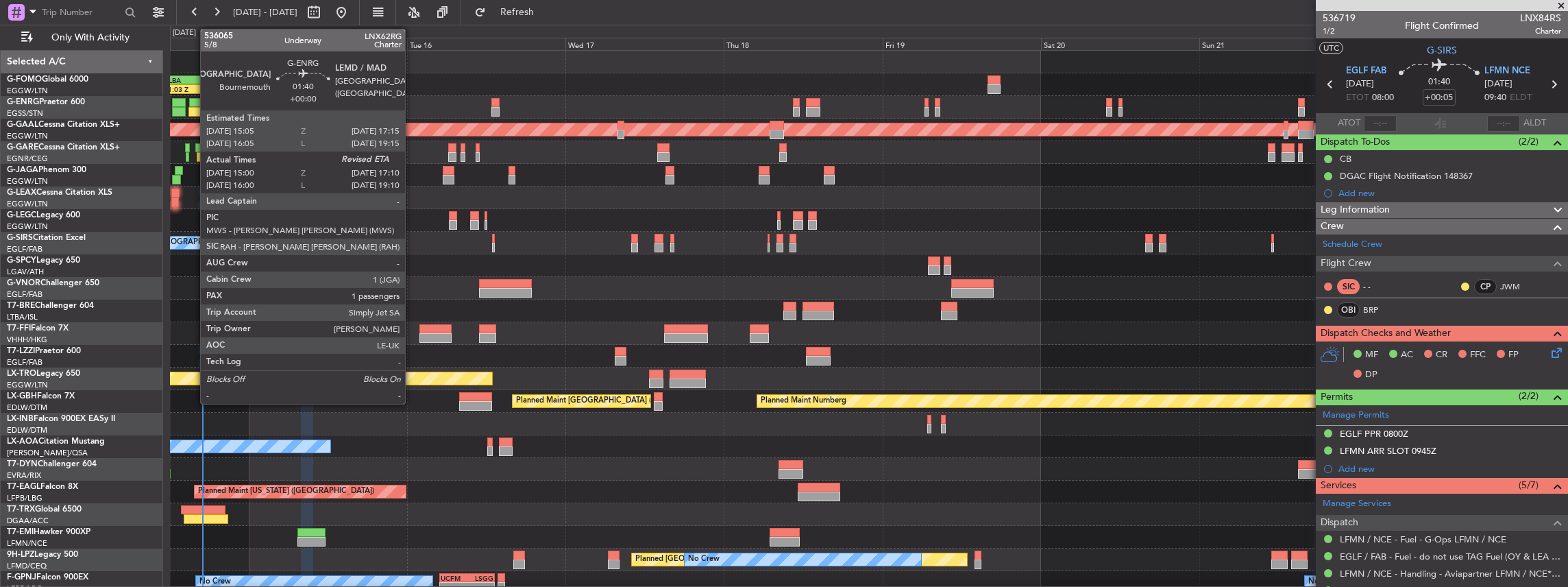
click at [193, 101] on div at bounding box center [197, 102] width 14 height 10
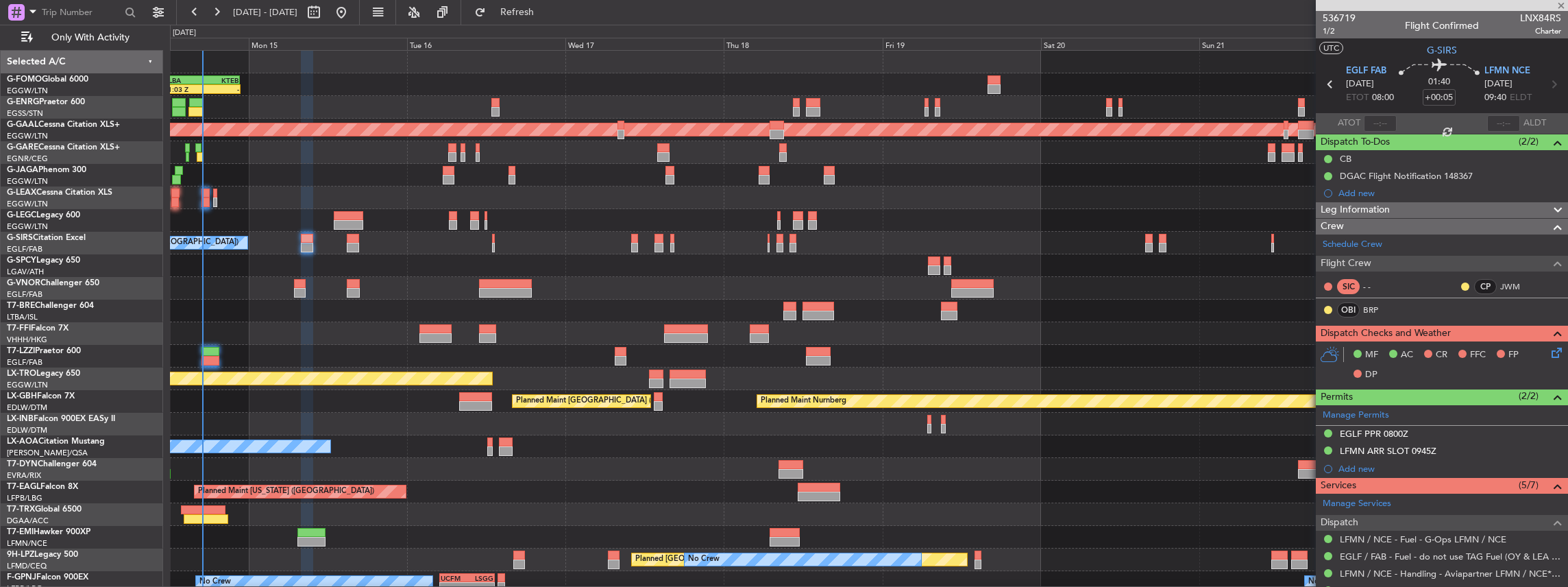
type input "15:15"
type input "1"
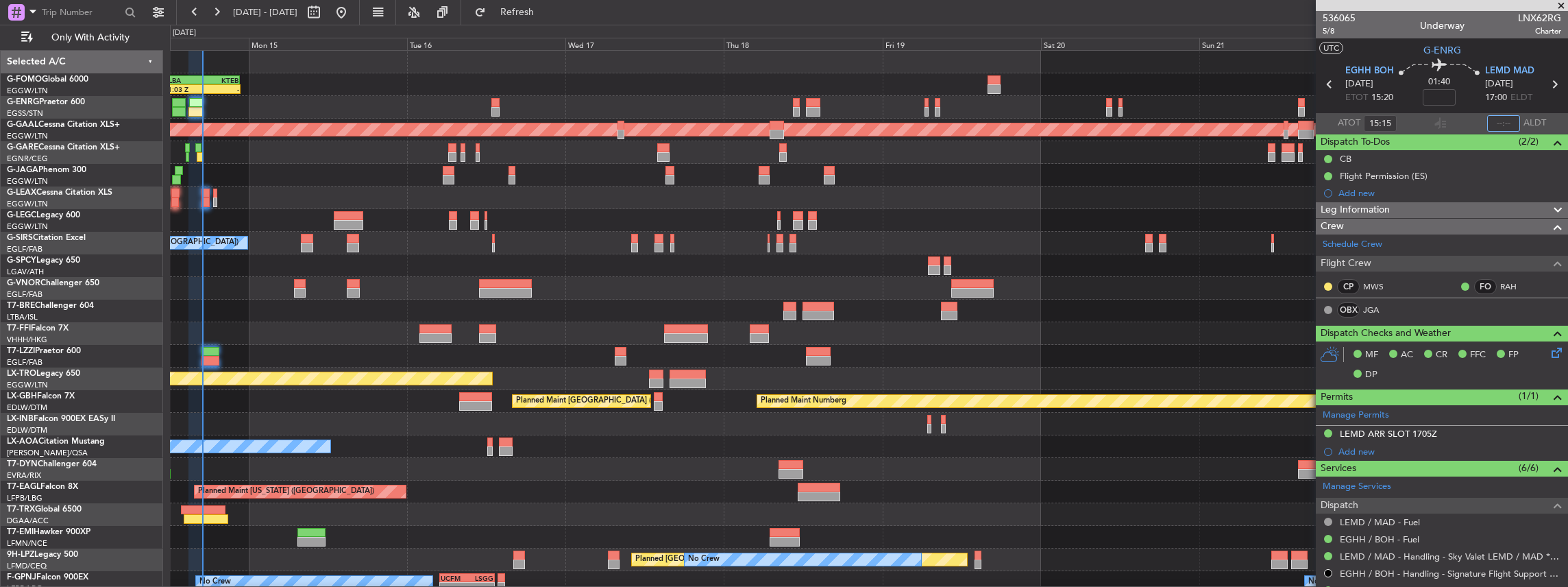
click at [1502, 126] on input "text" at bounding box center [1503, 123] width 33 height 16
type input "17:01"
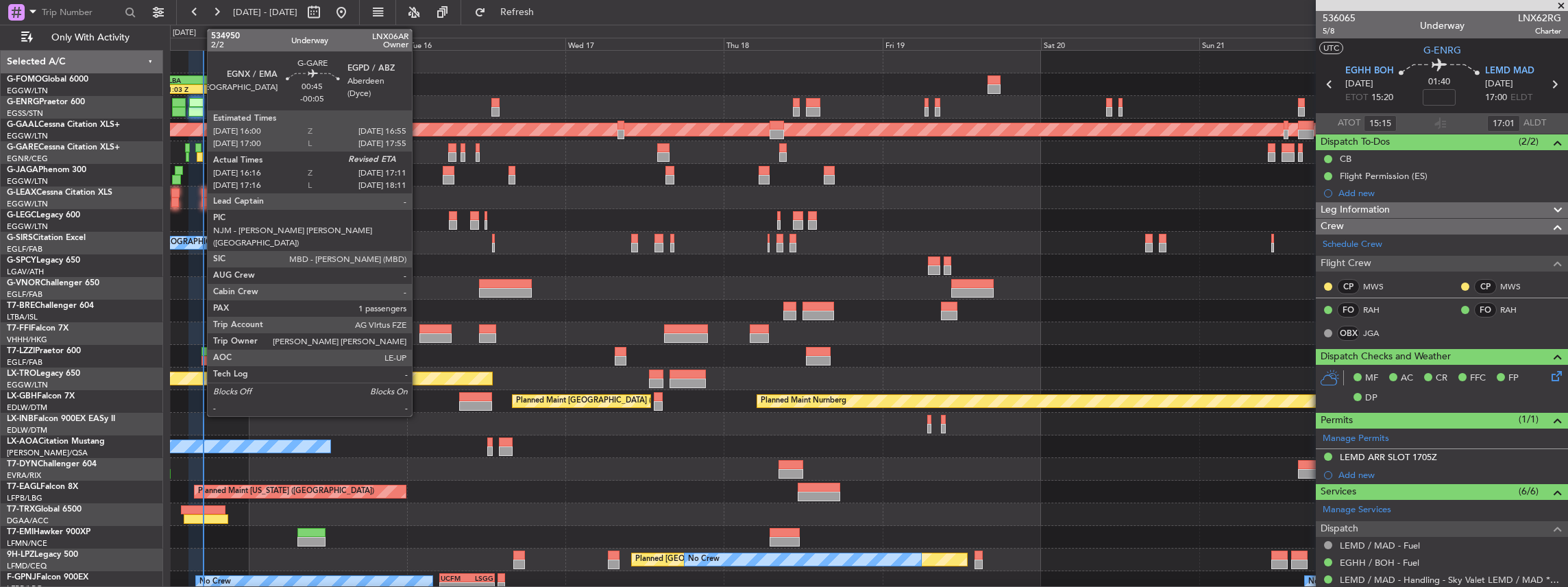
click at [200, 159] on div at bounding box center [199, 157] width 6 height 10
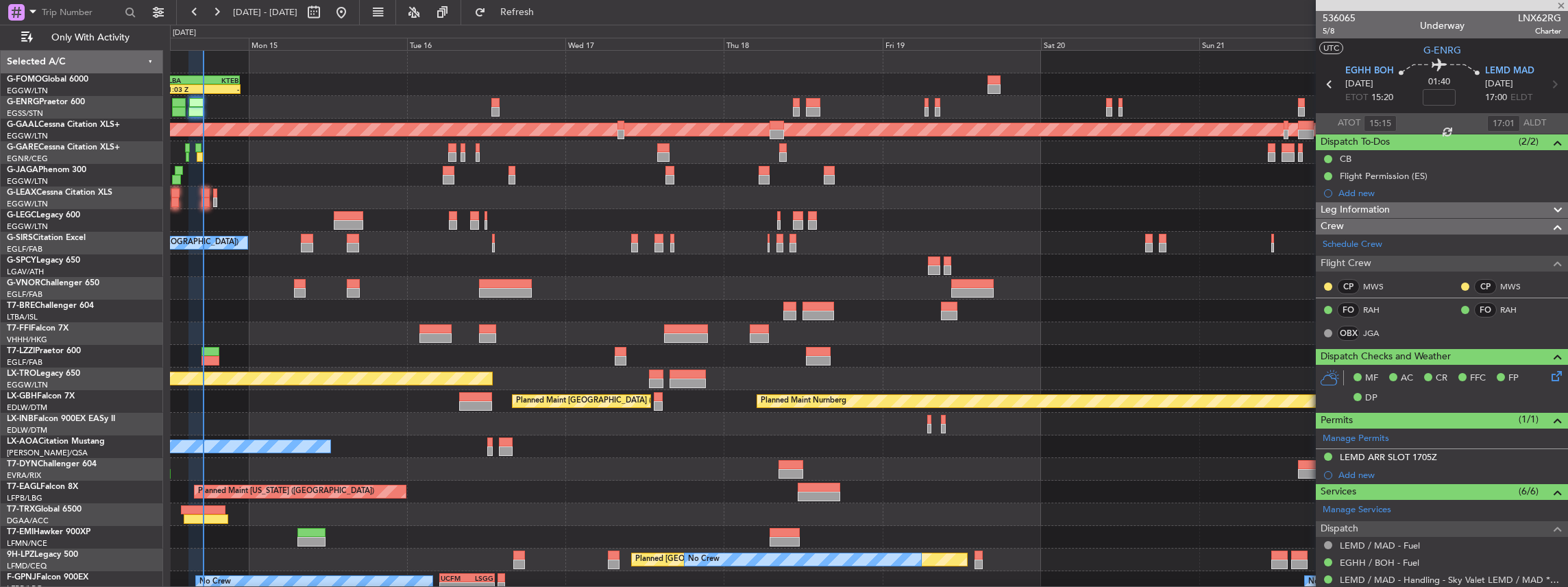
type input "-00:05"
type input "16:16"
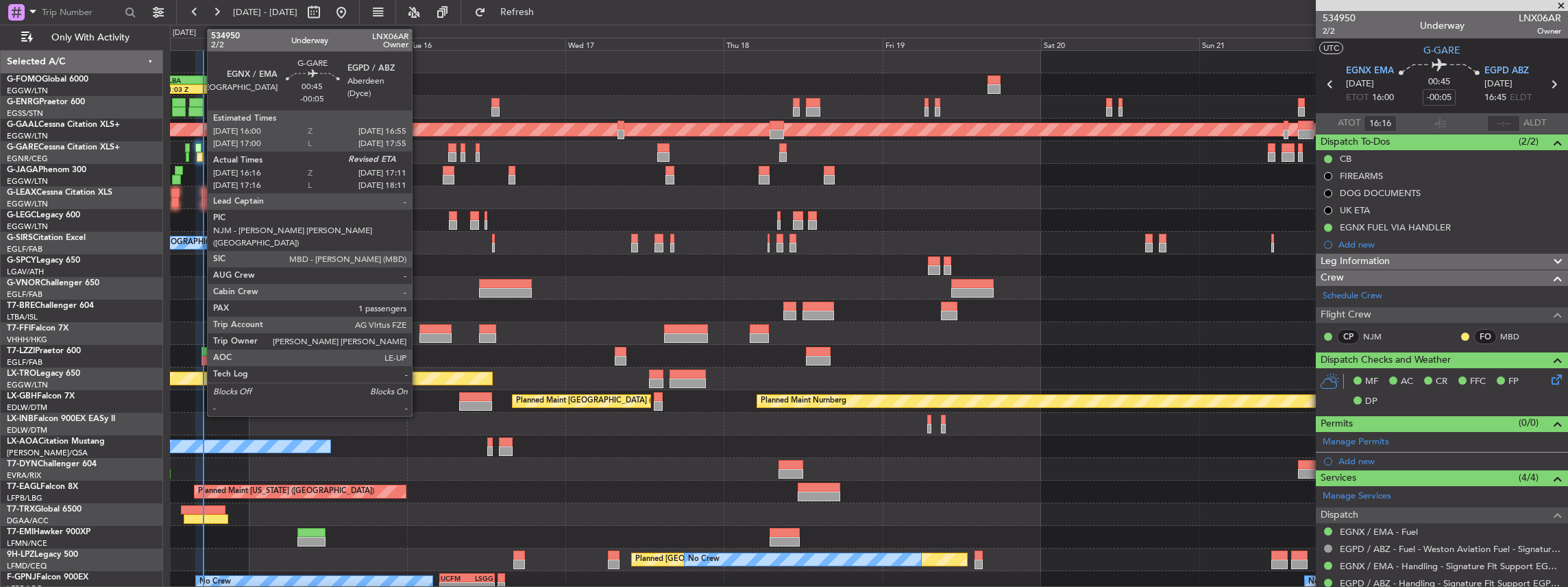
click at [200, 153] on div at bounding box center [199, 157] width 6 height 10
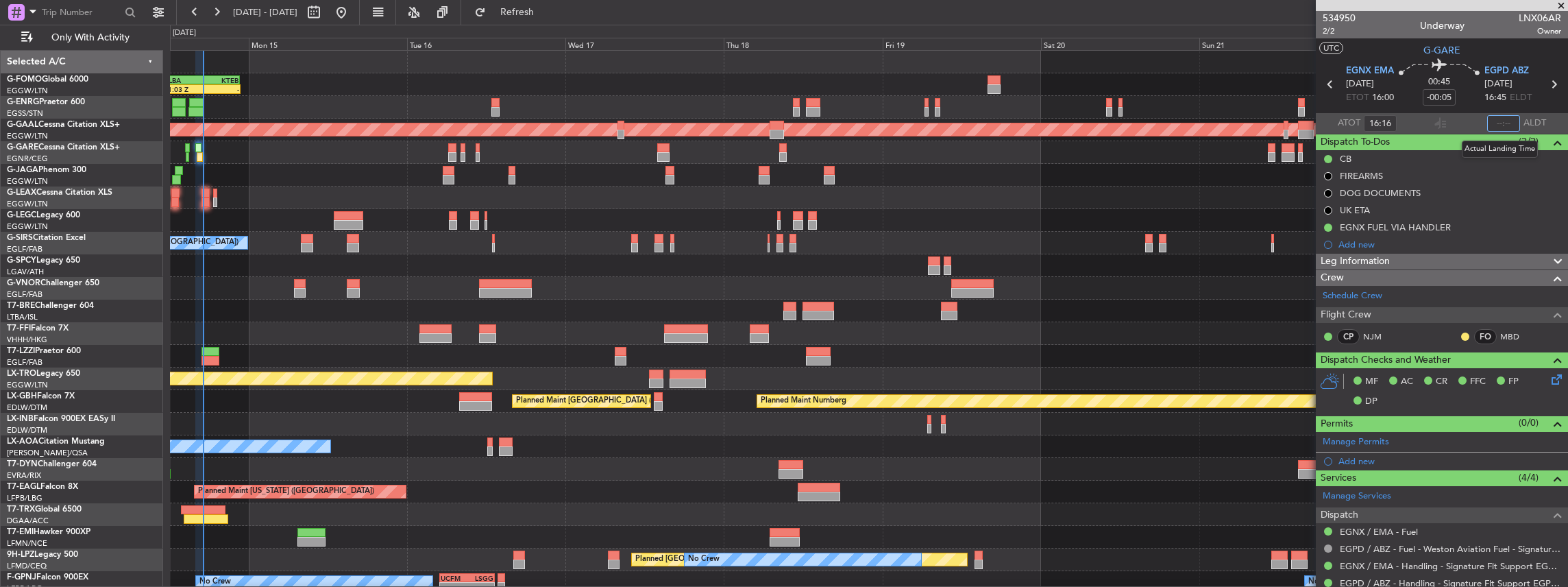
click at [1497, 118] on input "text" at bounding box center [1503, 123] width 33 height 16
click at [1499, 122] on input "text" at bounding box center [1503, 123] width 33 height 16
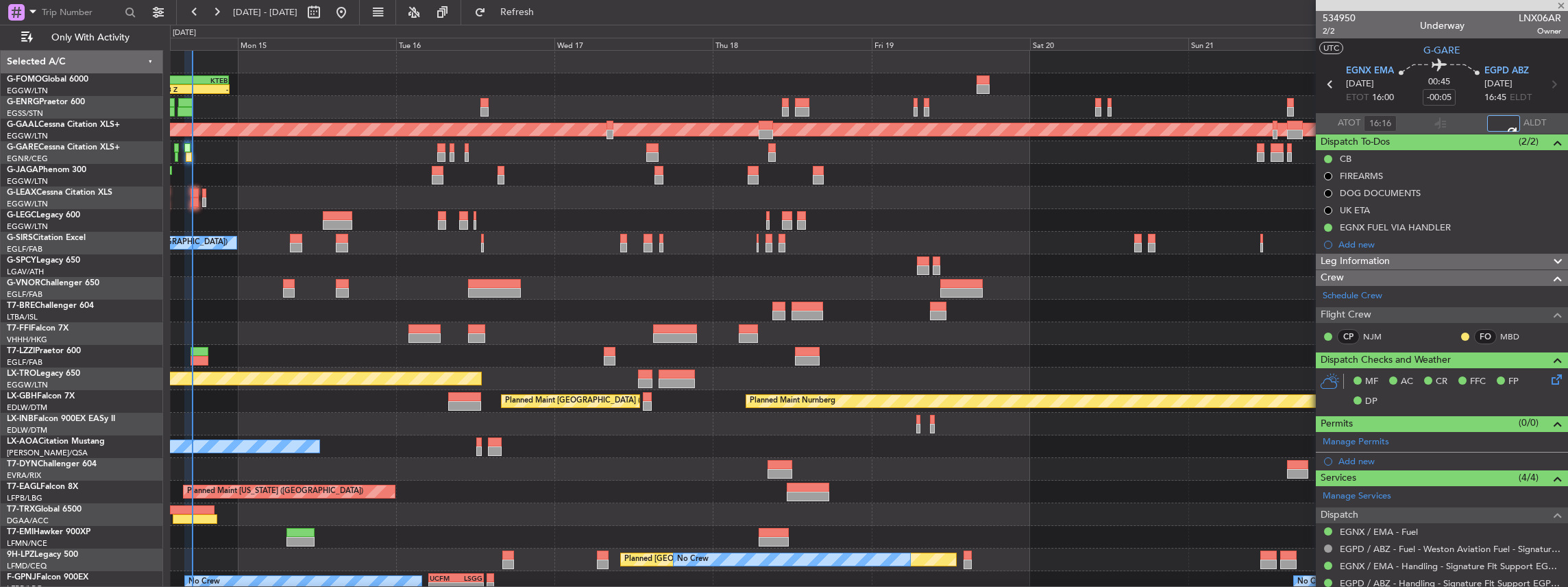
click at [440, 421] on div "11:03 Z - OLBA 11:00 Z KTEB 22:45 Z Planned [GEOGRAPHIC_DATA] Planned Maint [GE…" at bounding box center [869, 356] width 1398 height 610
type input "17:09"
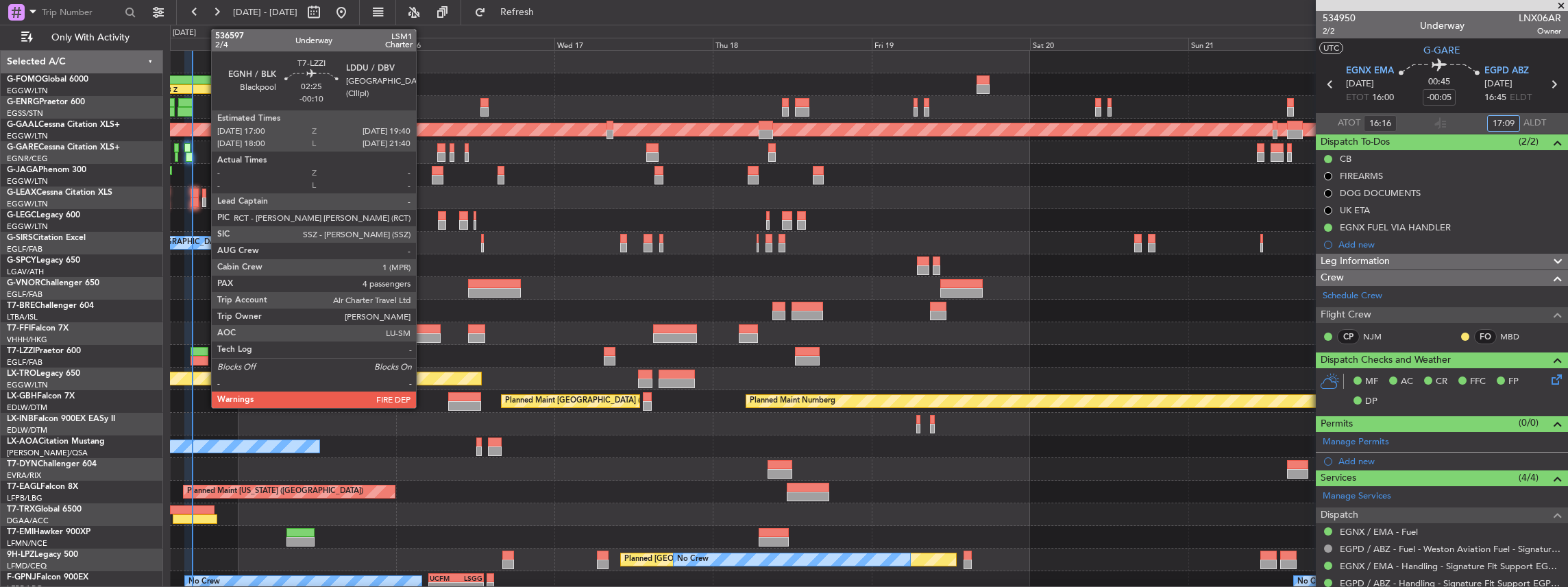
click at [203, 354] on div at bounding box center [199, 351] width 18 height 10
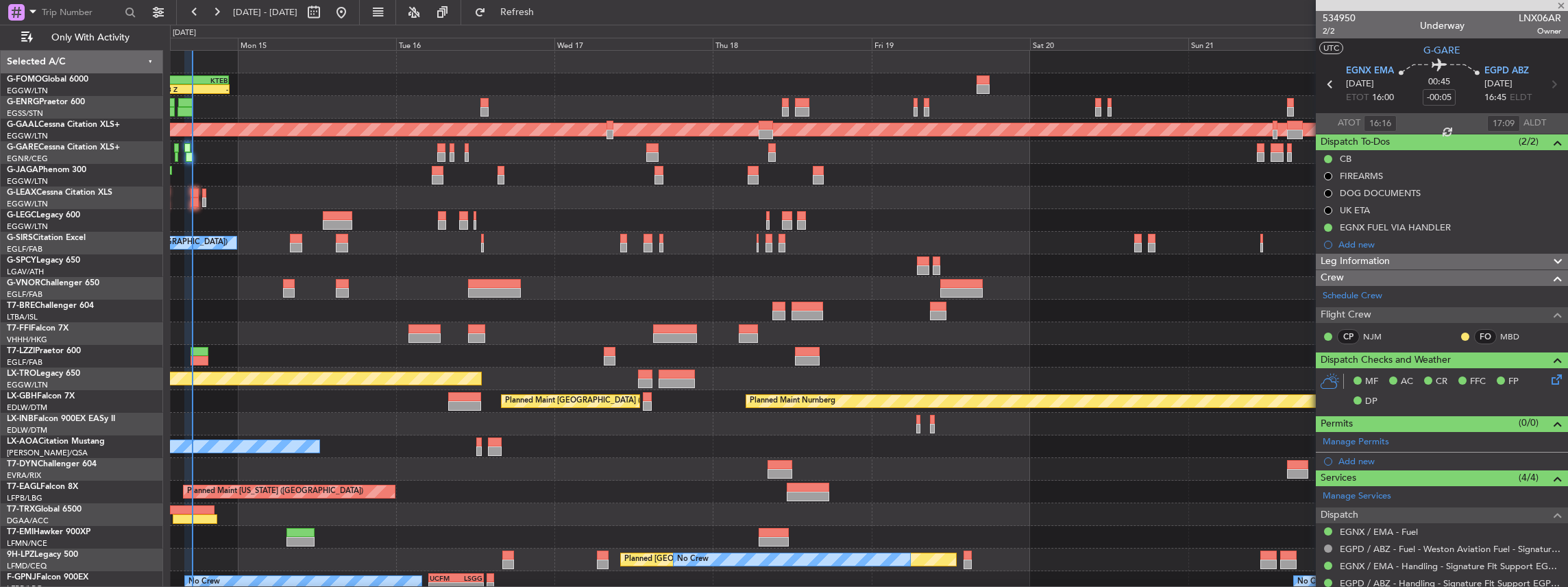
type input "-00:10"
type input "4"
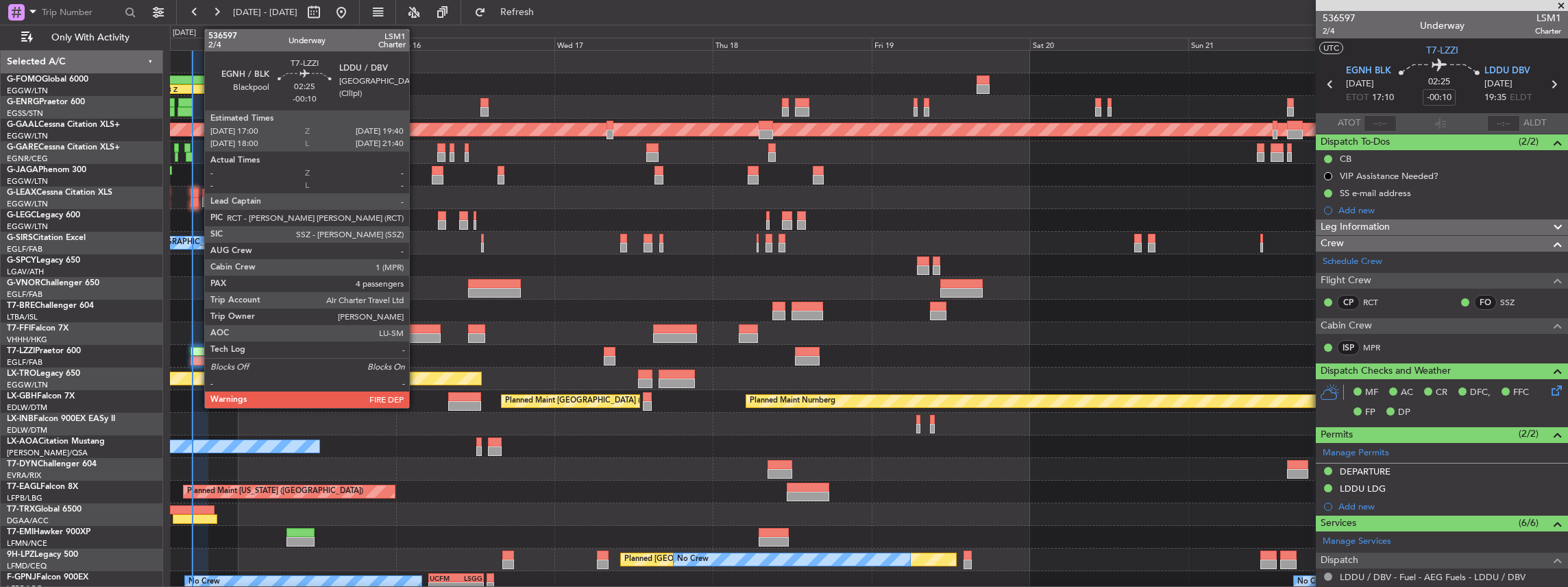
click at [197, 356] on div at bounding box center [199, 360] width 18 height 10
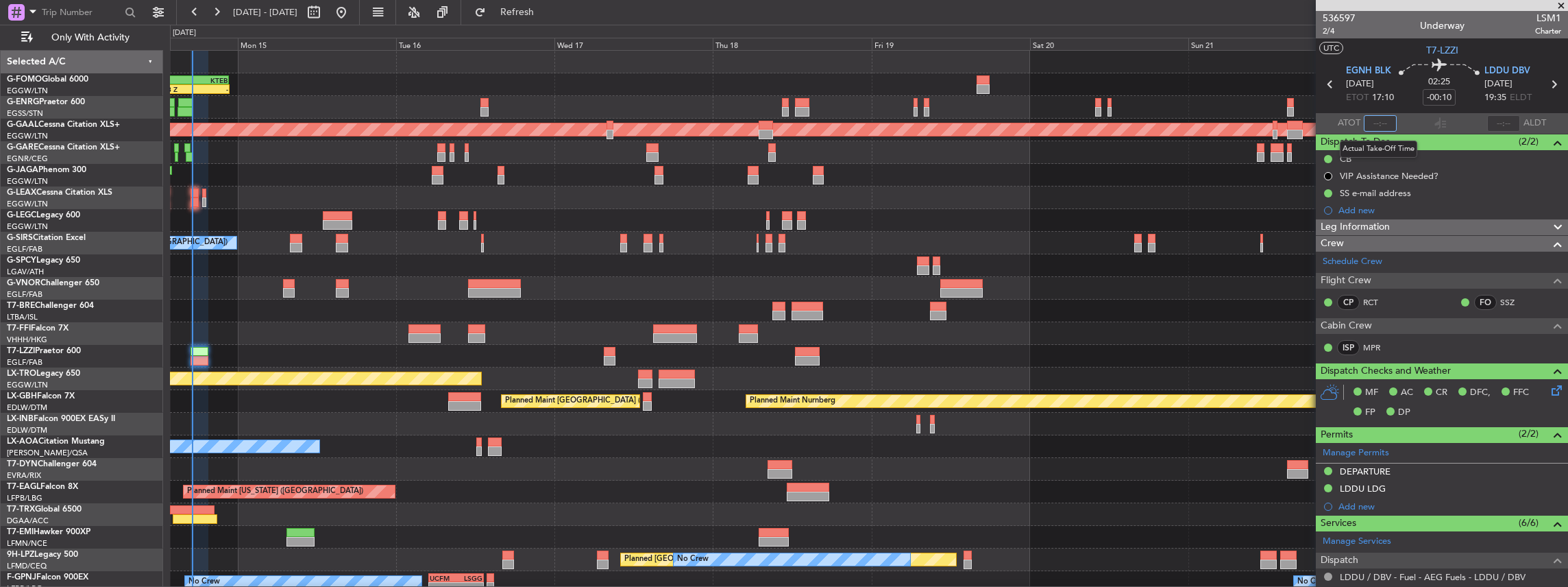
click at [1380, 121] on input "text" at bounding box center [1380, 123] width 33 height 16
click at [1464, 118] on section "ATOT 1710 ALDT" at bounding box center [1441, 123] width 252 height 21
type input "17:10"
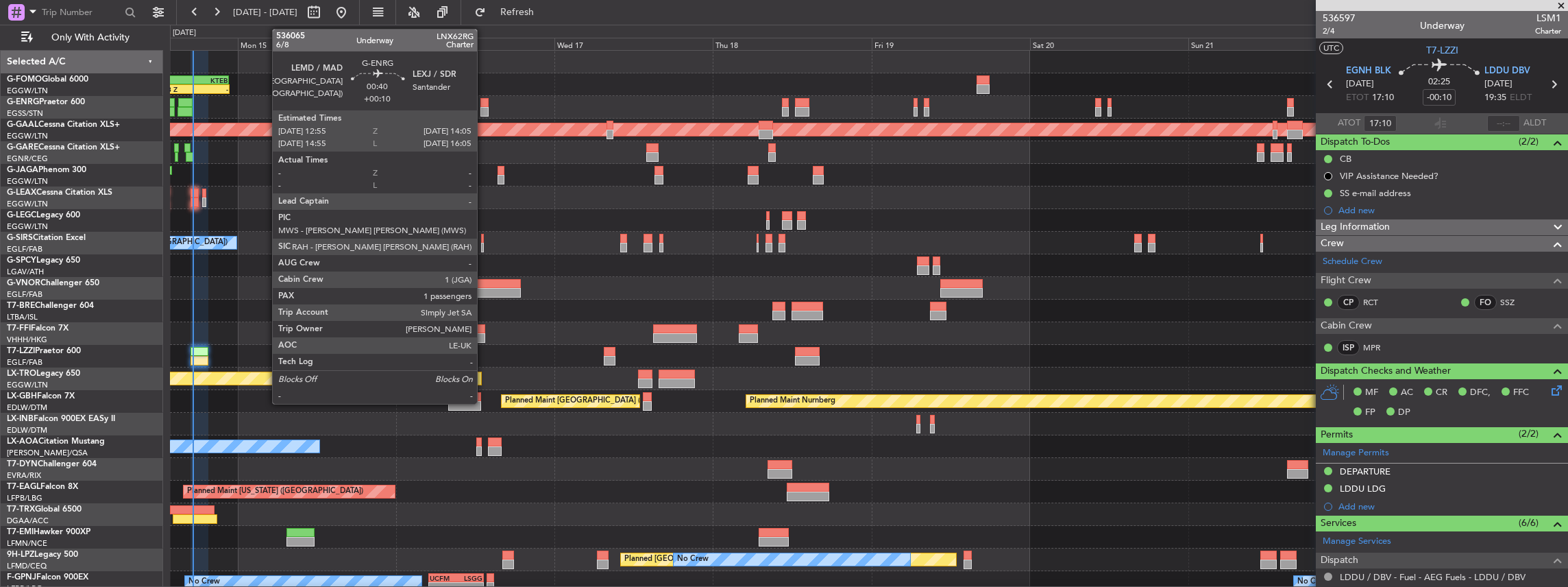
click at [484, 106] on div at bounding box center [484, 102] width 8 height 10
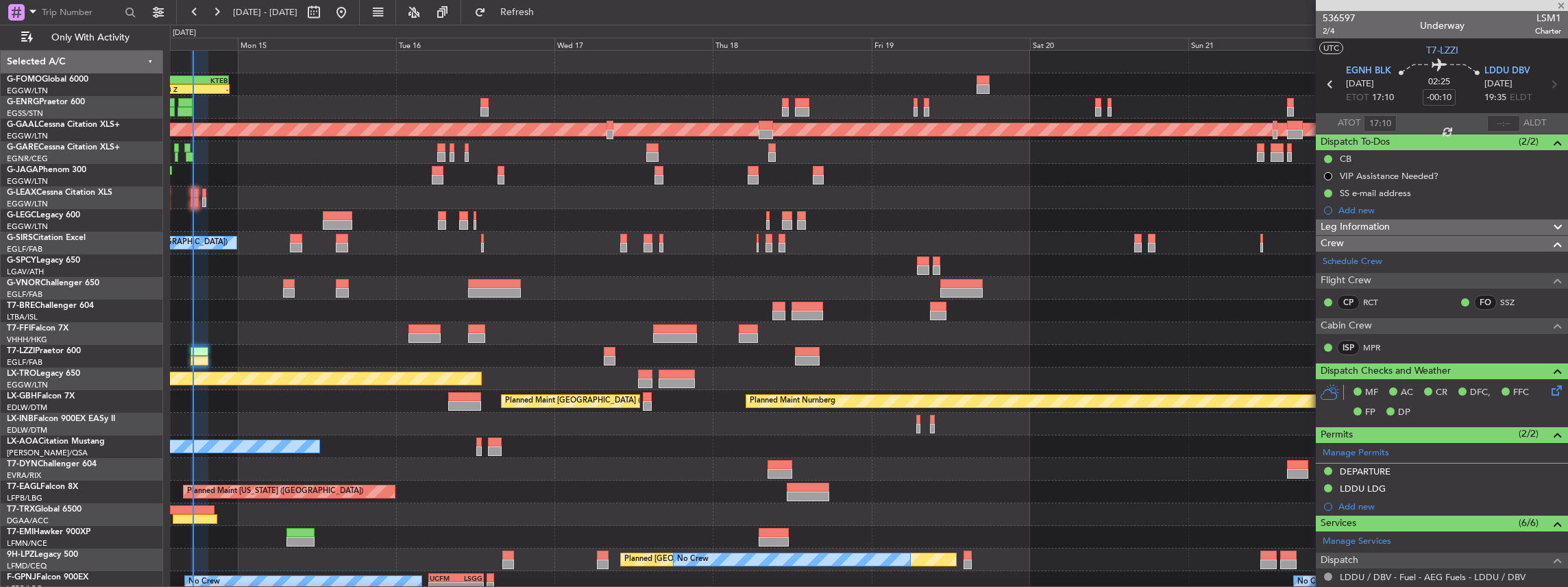
type input "+00:10"
type input "1"
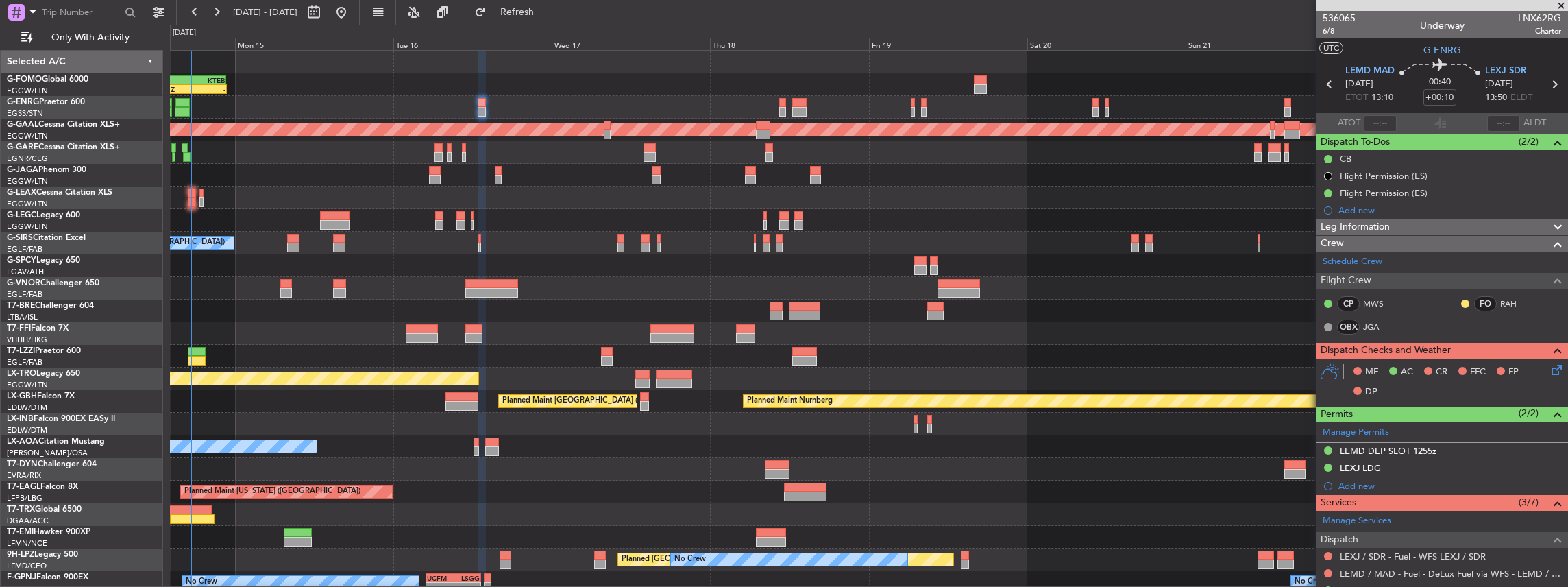
click at [430, 141] on div "11:03 Z - OLBA 11:00 Z KTEB 22:45 Z Planned Maint Dusseldorf Planned Maint Lond…" at bounding box center [869, 356] width 1398 height 610
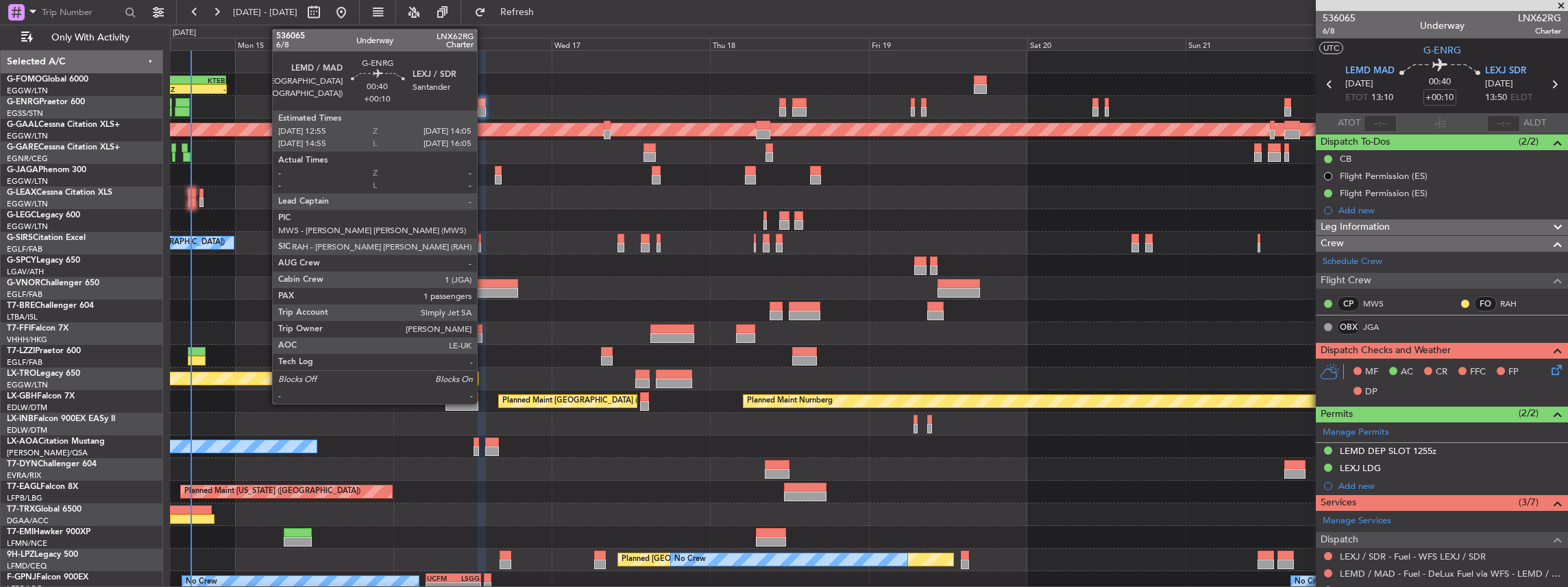
click at [484, 103] on div at bounding box center [481, 102] width 8 height 10
click at [481, 102] on div at bounding box center [481, 102] width 8 height 10
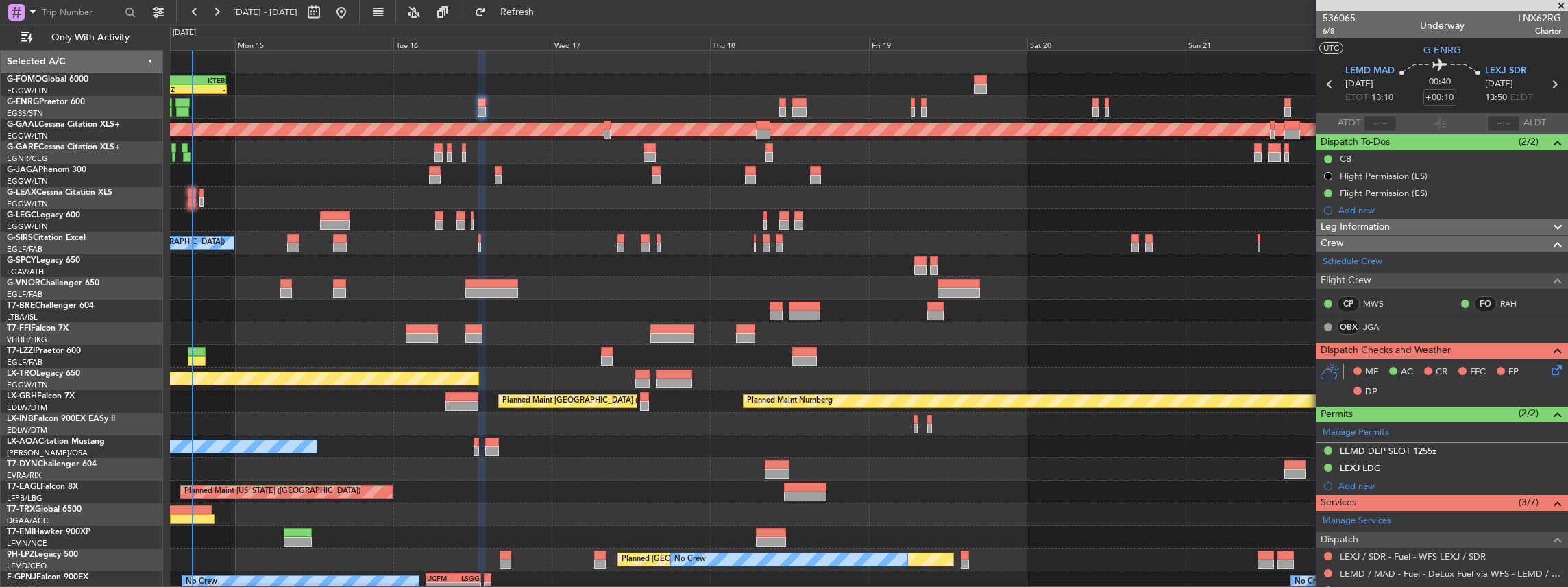
click at [1550, 366] on icon at bounding box center [1555, 367] width 11 height 11
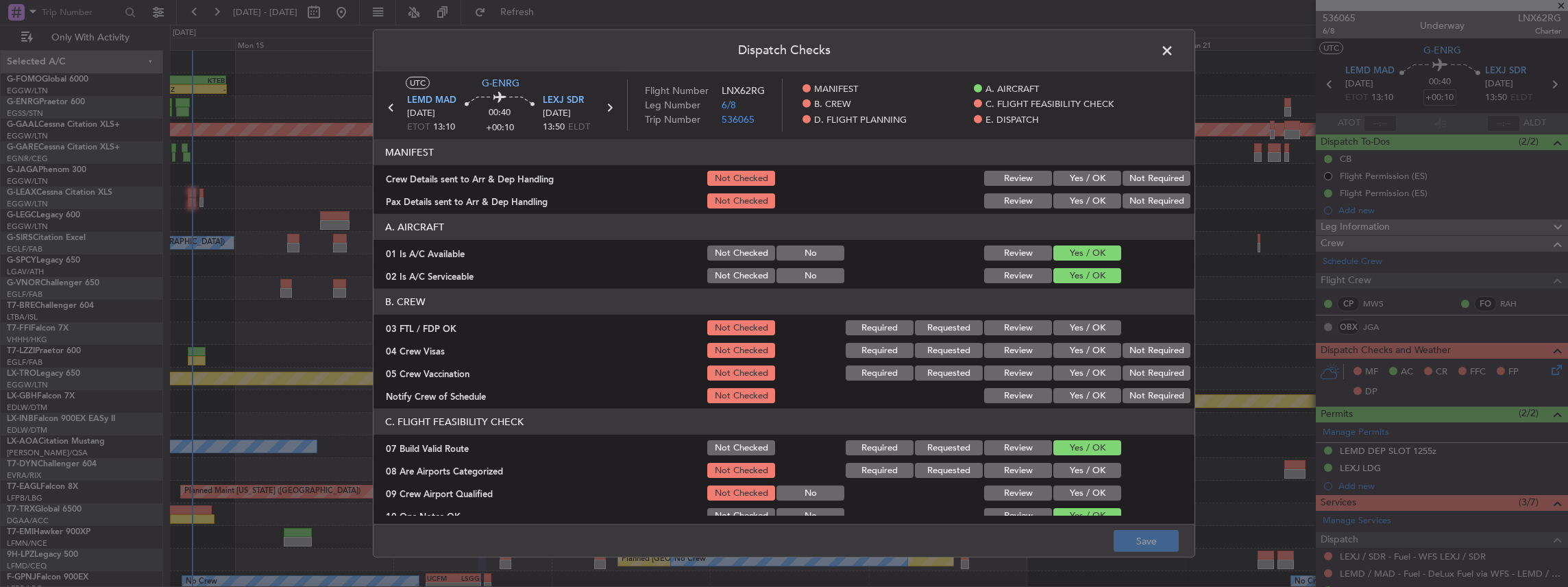
click at [1092, 179] on button "Yes / OK" at bounding box center [1088, 178] width 68 height 15
click at [1085, 194] on div "Yes / OK" at bounding box center [1085, 200] width 69 height 19
click at [1085, 194] on button "Yes / OK" at bounding box center [1088, 200] width 68 height 15
click at [1149, 547] on button "Save" at bounding box center [1146, 540] width 66 height 22
click at [1166, 39] on header "Dispatch Checks" at bounding box center [784, 51] width 821 height 41
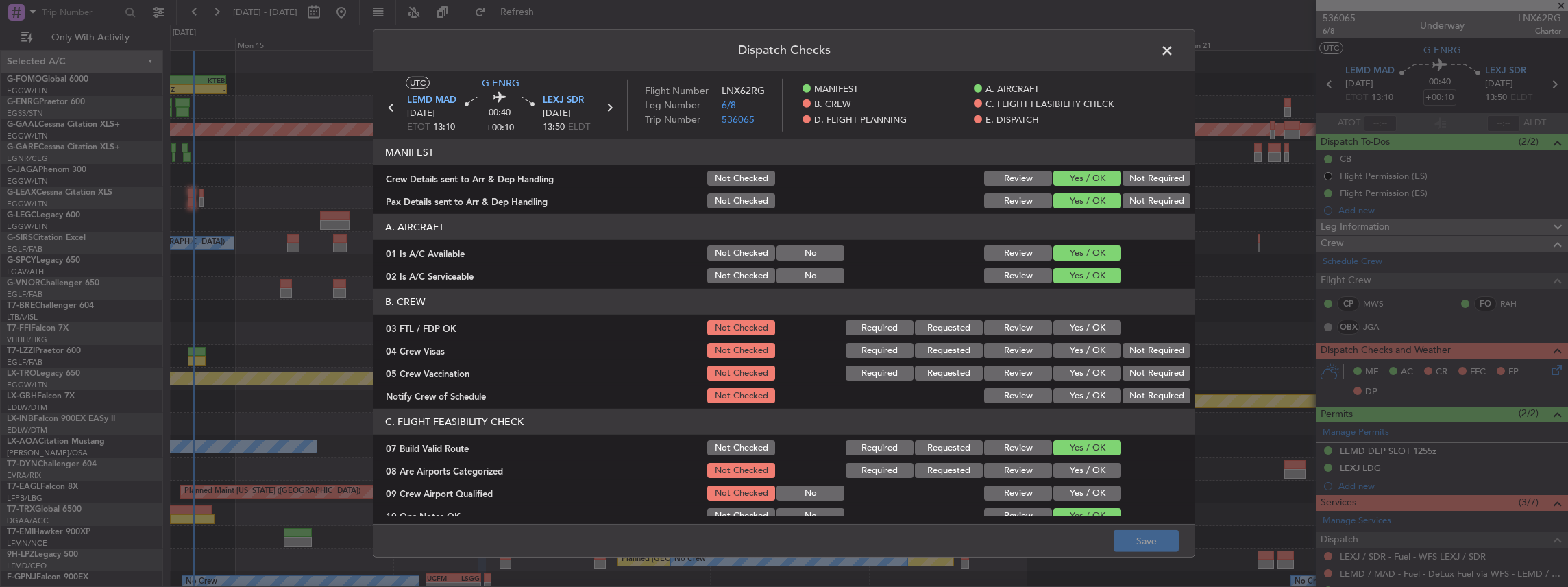
click at [1174, 50] on span at bounding box center [1174, 54] width 0 height 28
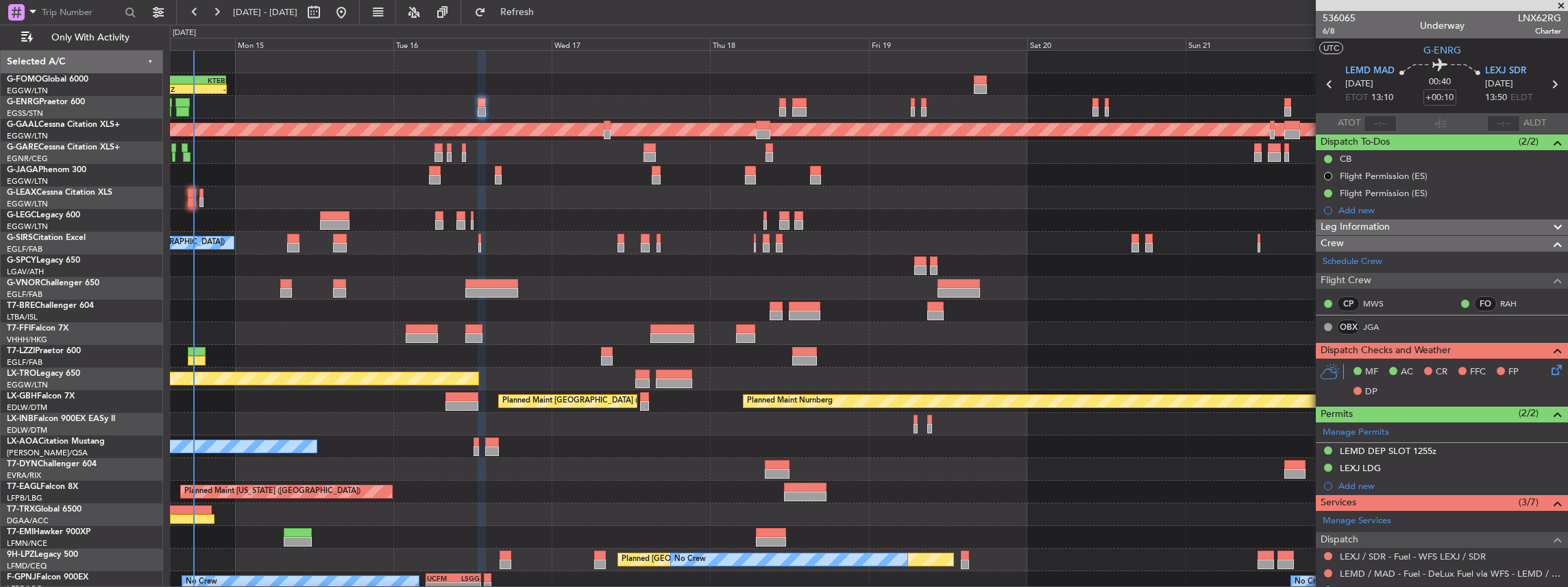
scroll to position [92, 0]
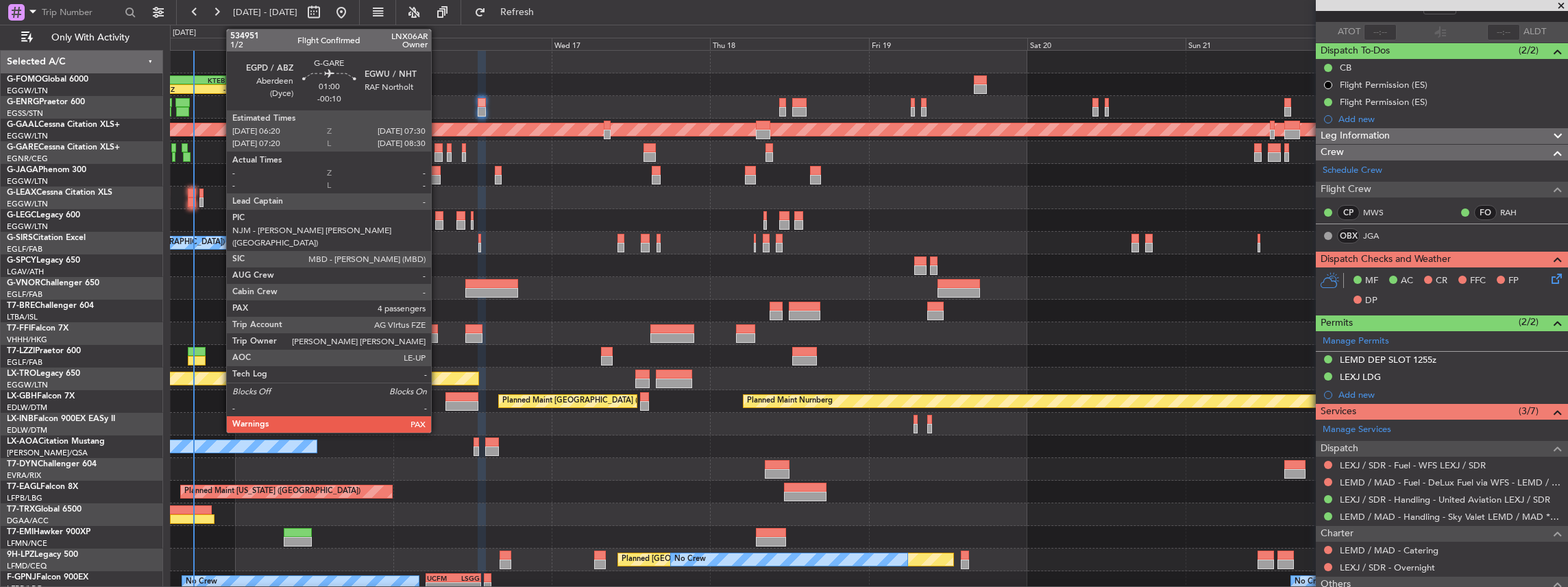
click at [438, 154] on div at bounding box center [438, 157] width 8 height 10
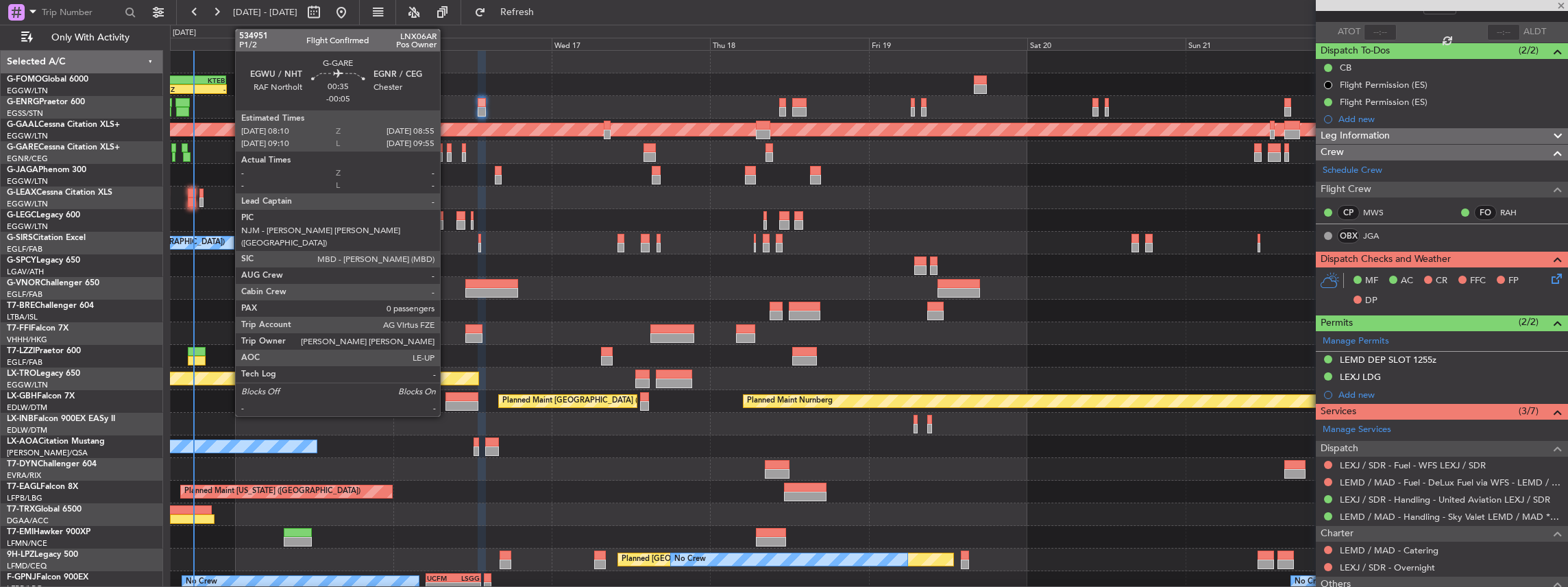
type input "-00:10"
type input "4"
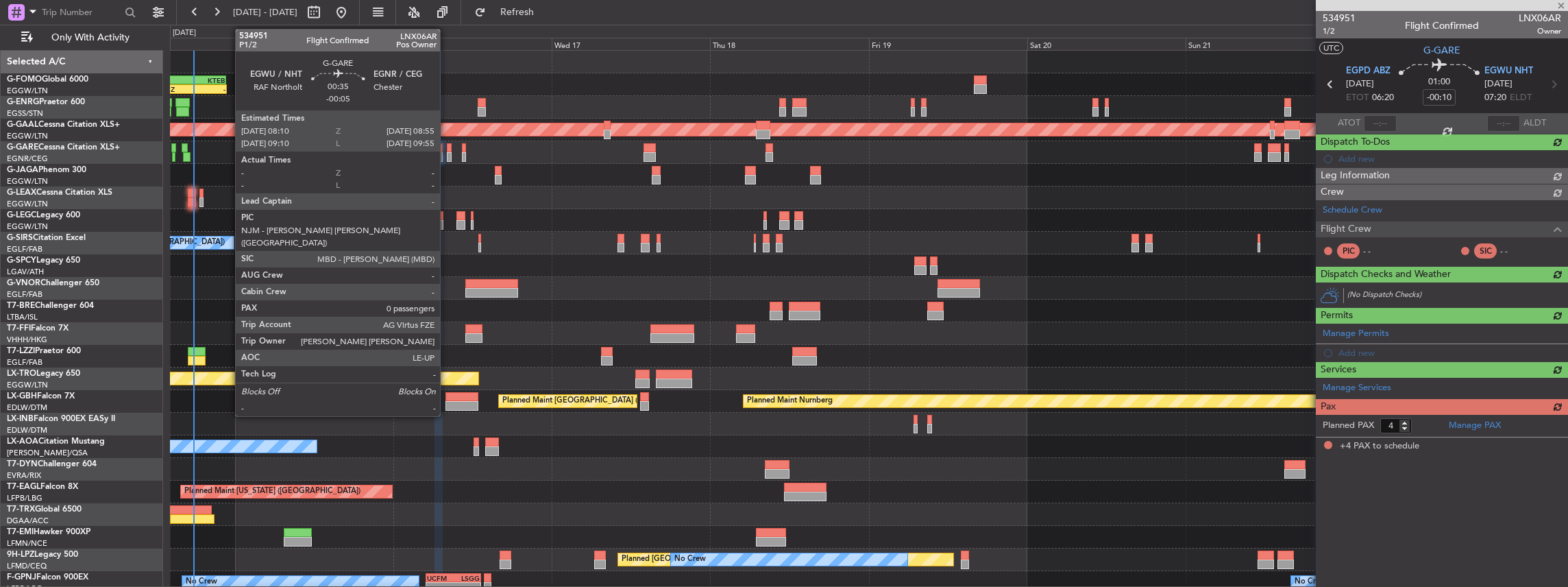
scroll to position [0, 0]
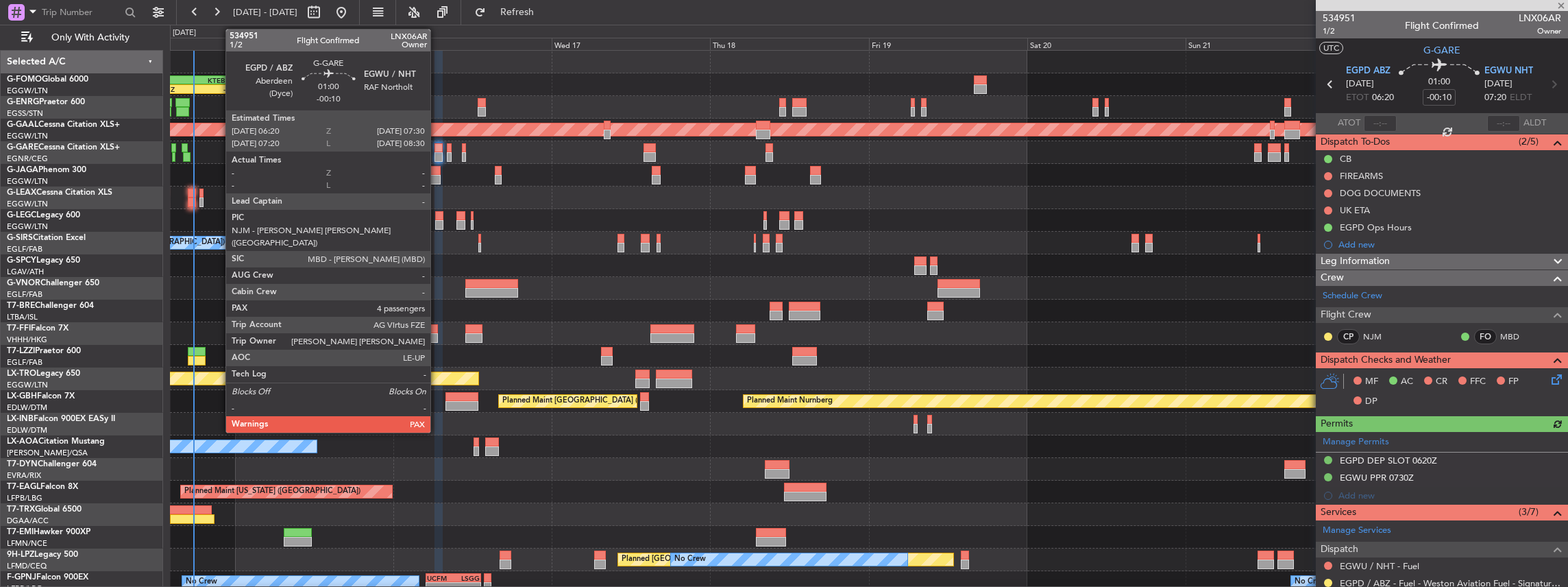
click at [437, 153] on div at bounding box center [438, 157] width 8 height 10
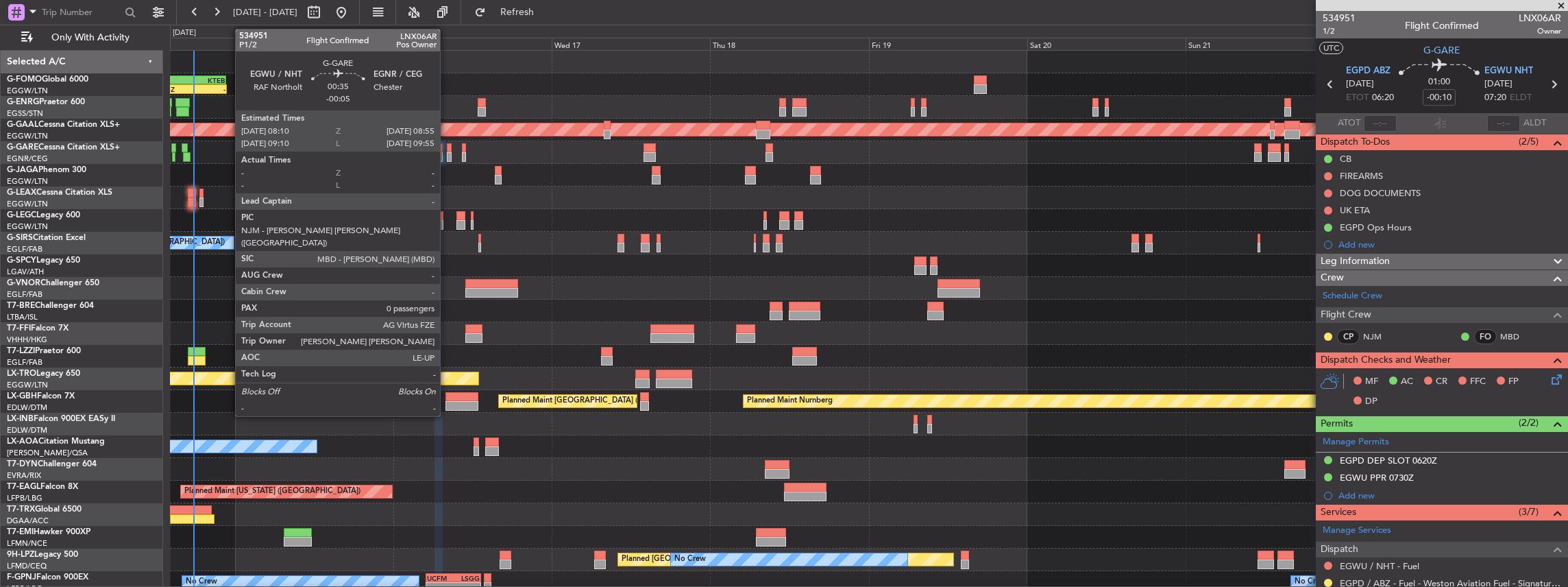
click at [447, 153] on div at bounding box center [450, 157] width 5 height 10
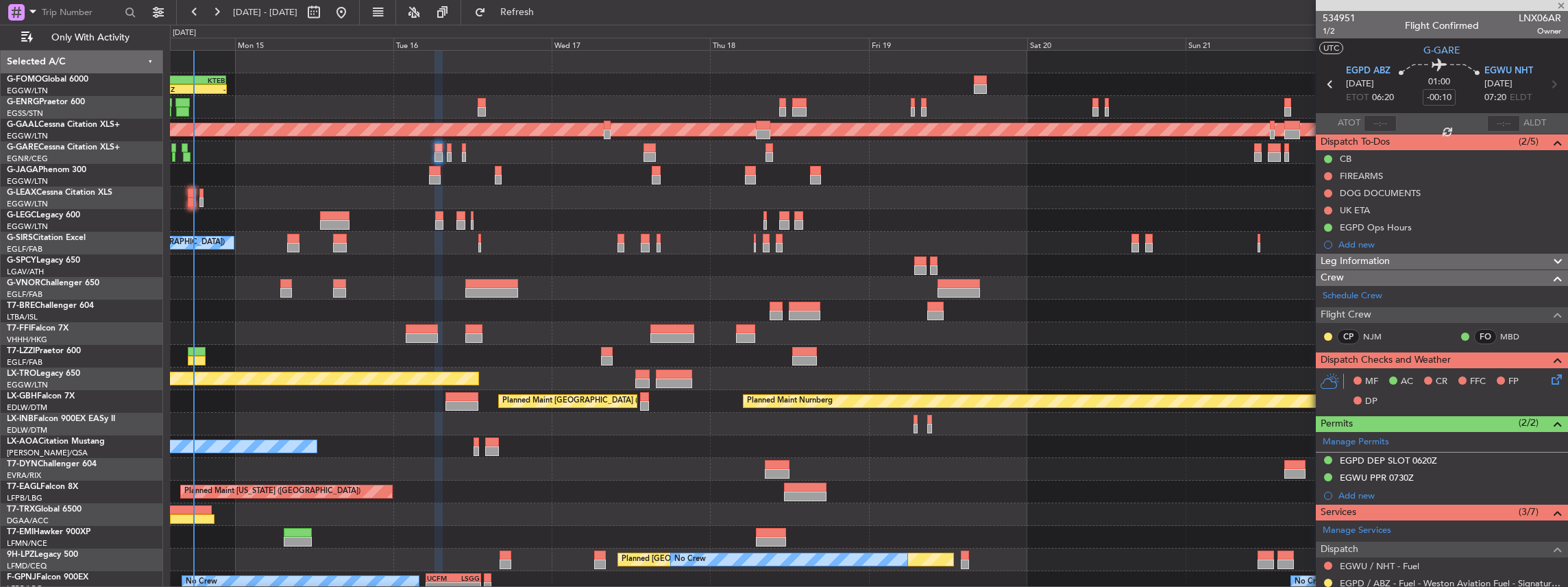
type input "-00:05"
type input "0"
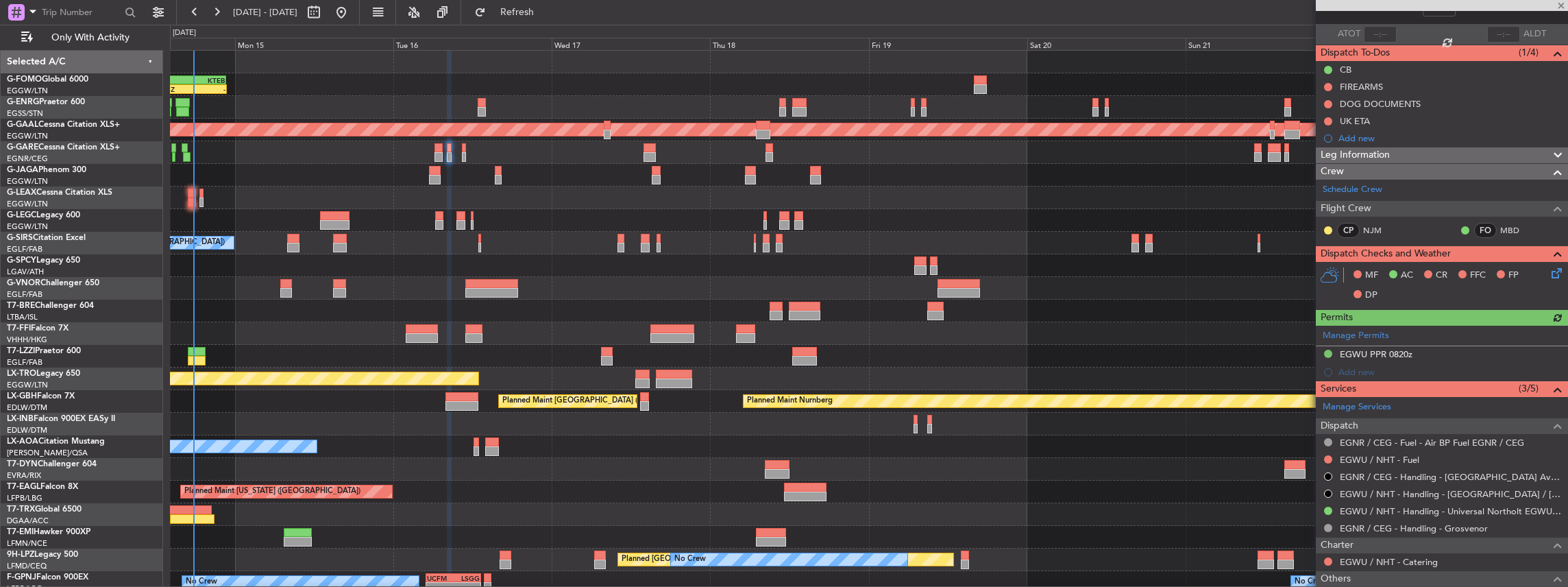
scroll to position [92, 0]
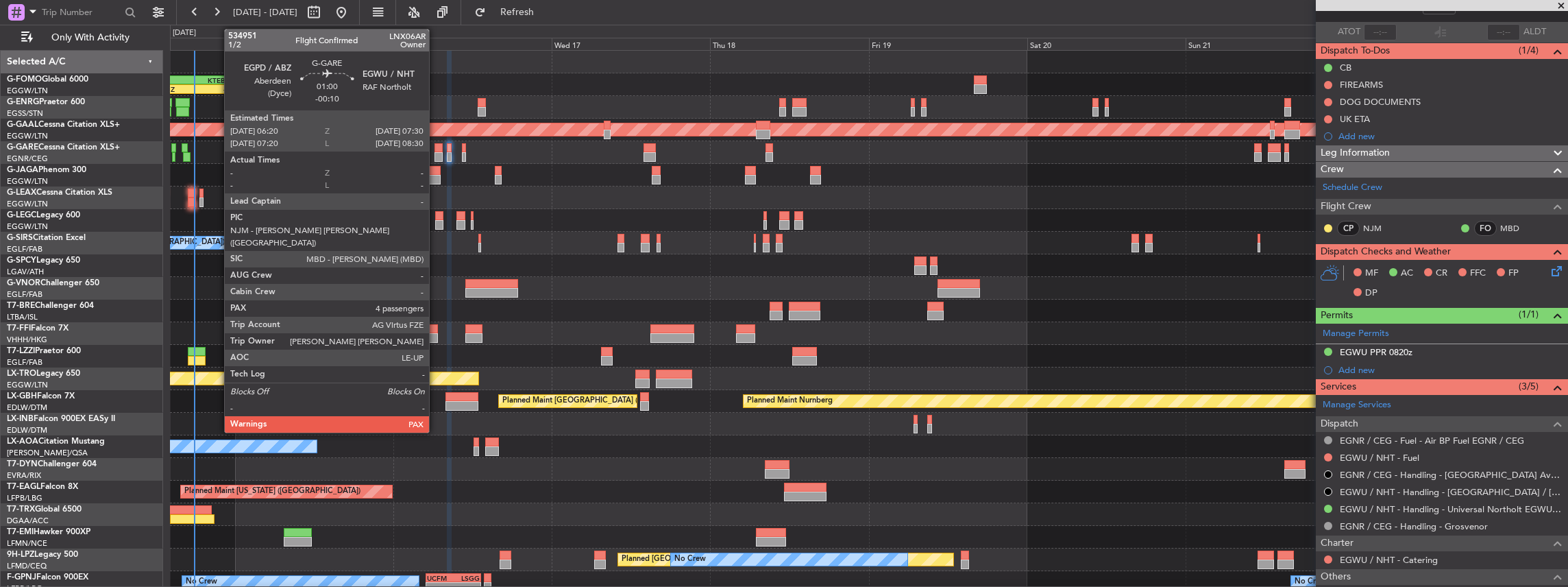
click at [439, 149] on div at bounding box center [438, 148] width 8 height 10
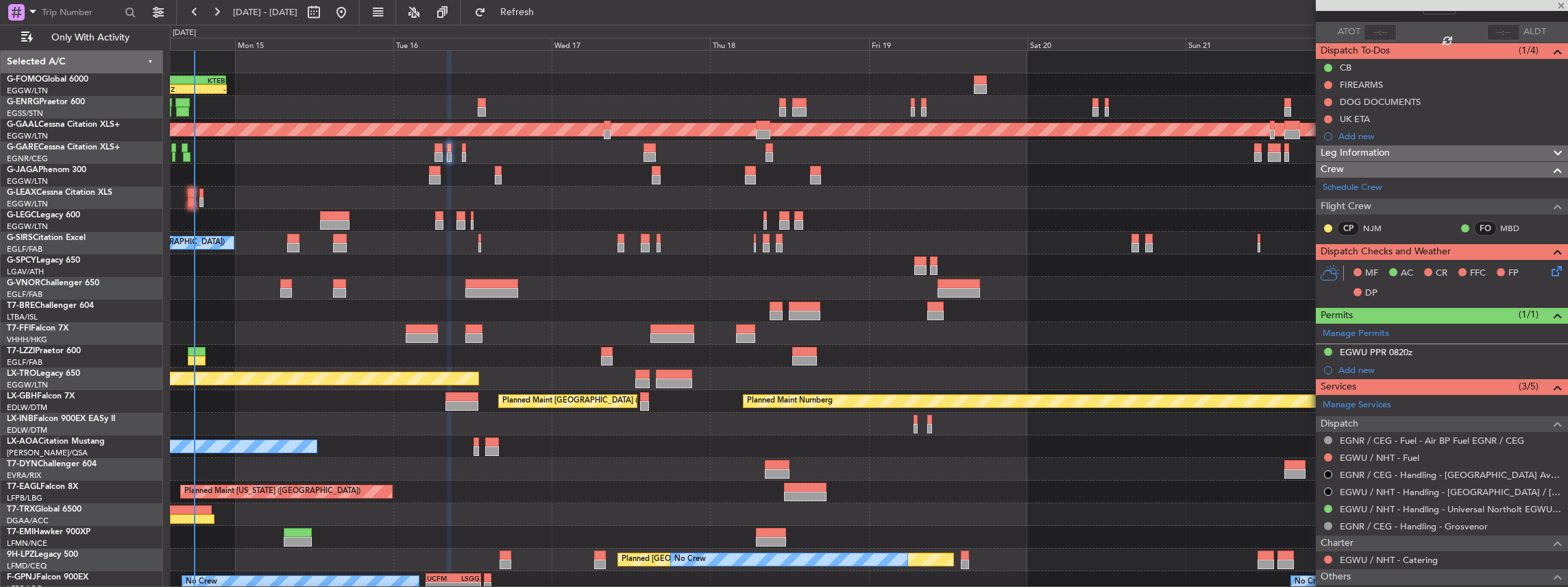
type input "-00:10"
type input "4"
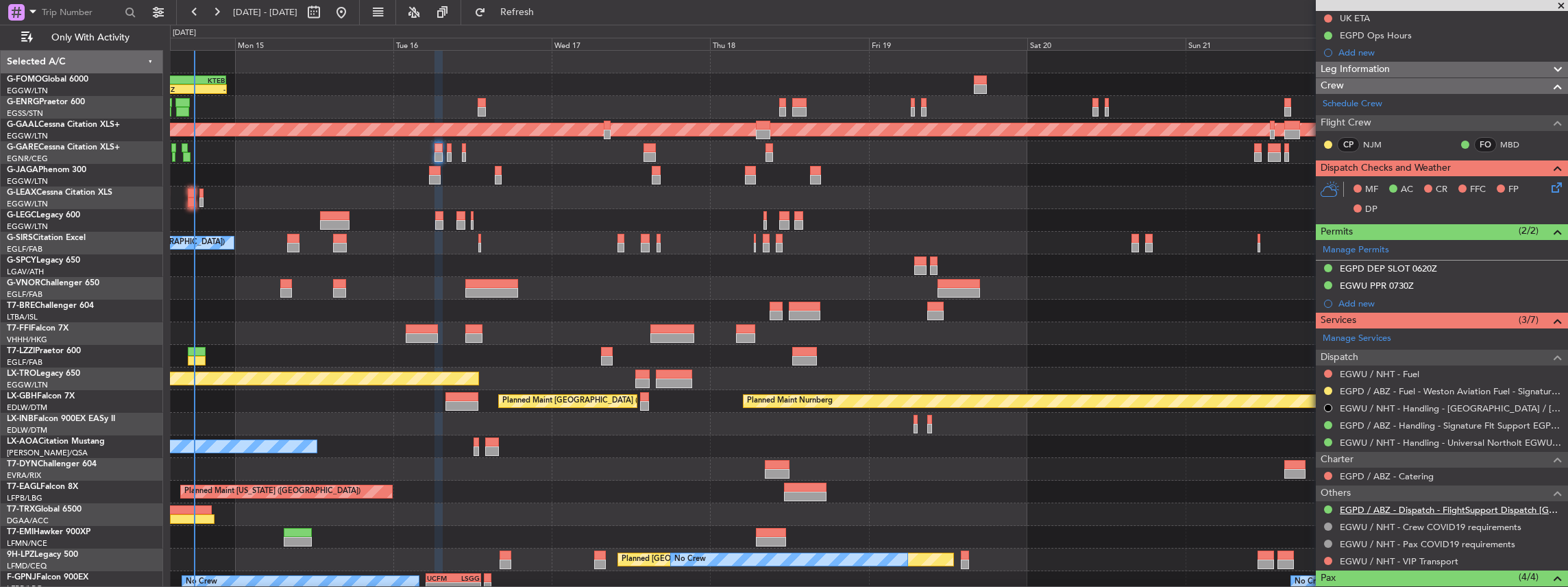
scroll to position [228, 0]
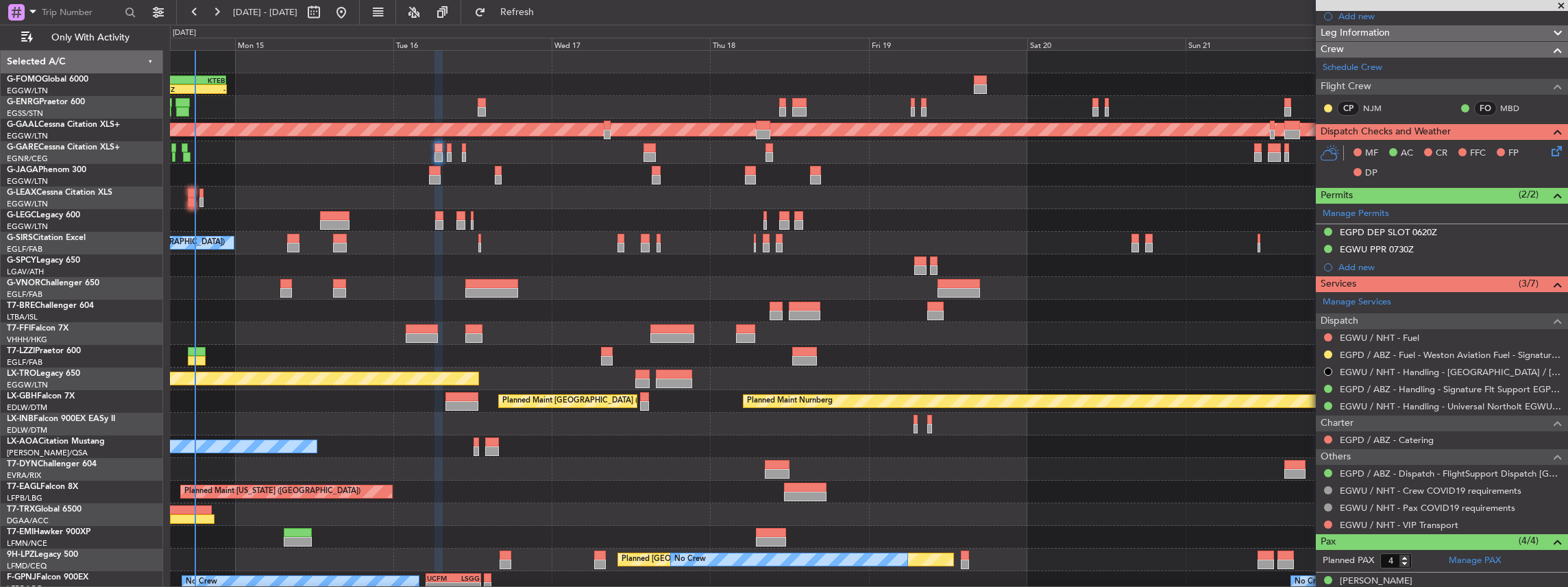
click at [1553, 150] on icon at bounding box center [1555, 149] width 11 height 11
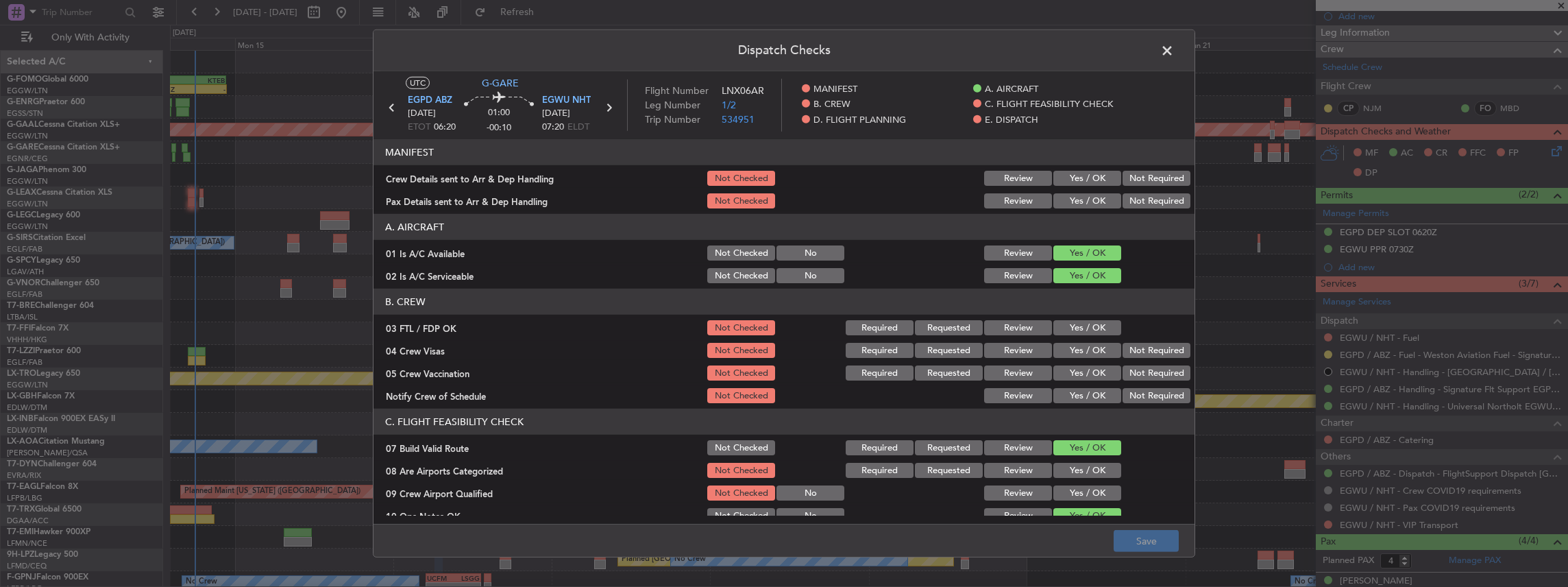
click at [1082, 181] on button "Yes / OK" at bounding box center [1088, 178] width 68 height 15
click at [1082, 201] on button "Yes / OK" at bounding box center [1088, 200] width 68 height 15
click at [1148, 528] on footer "Save" at bounding box center [784, 539] width 821 height 33
click at [1146, 538] on button "Save" at bounding box center [1146, 540] width 66 height 22
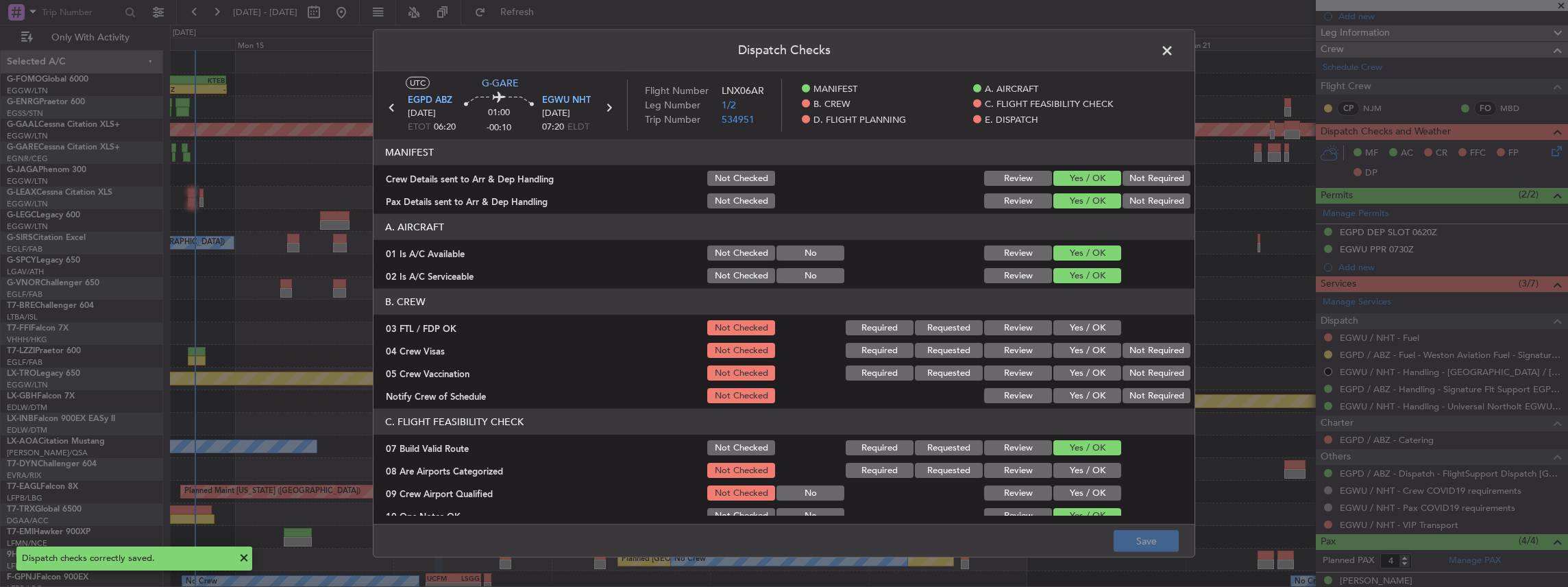
click at [1174, 49] on span at bounding box center [1174, 54] width 0 height 28
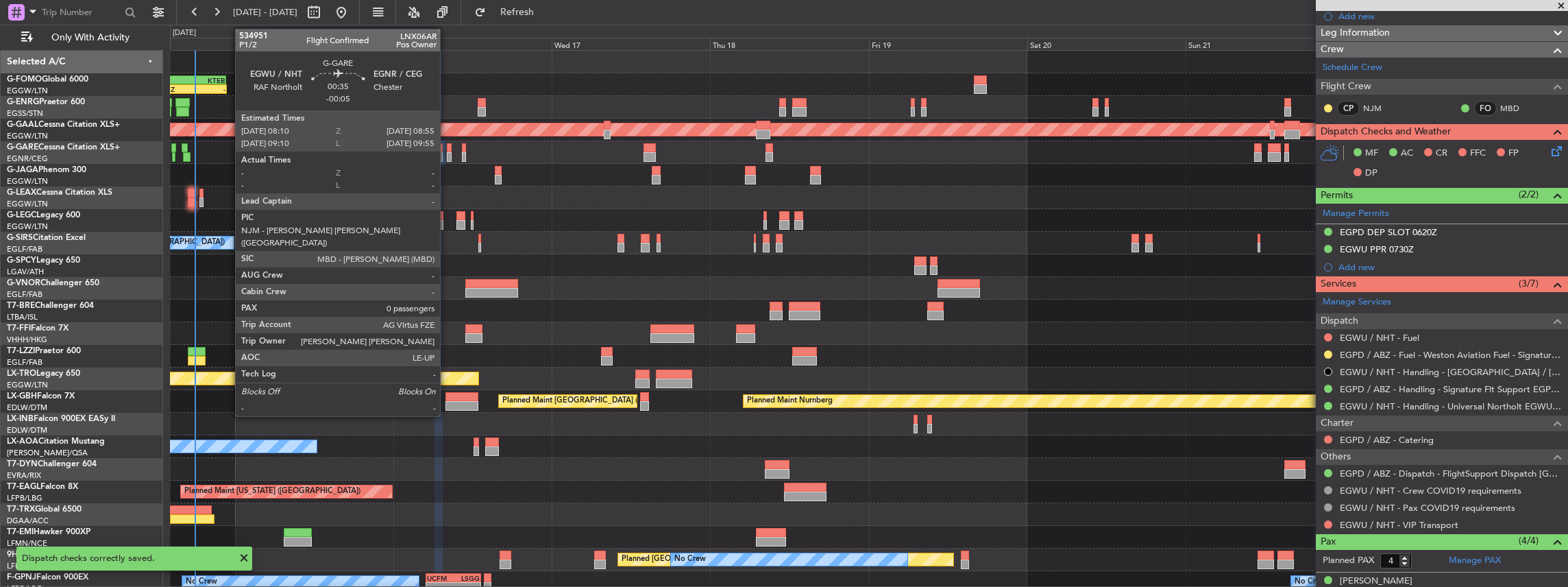
click at [447, 155] on div at bounding box center [450, 157] width 5 height 10
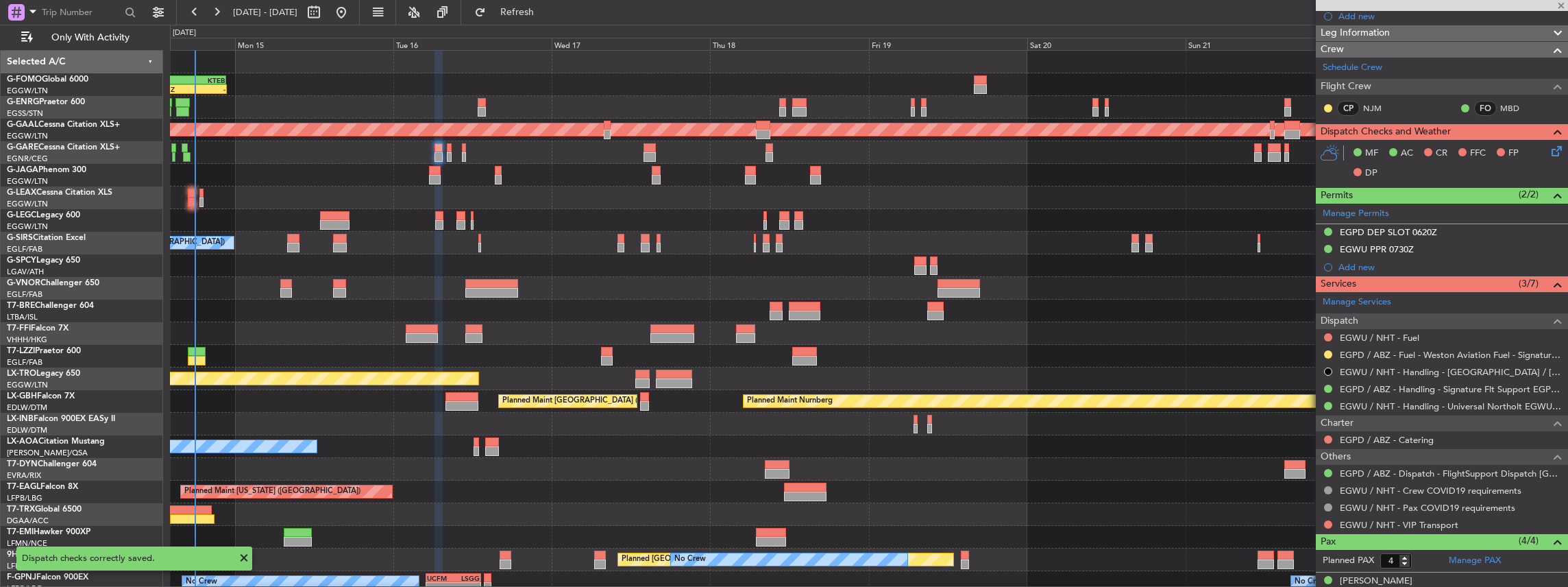
type input "-00:05"
type input "0"
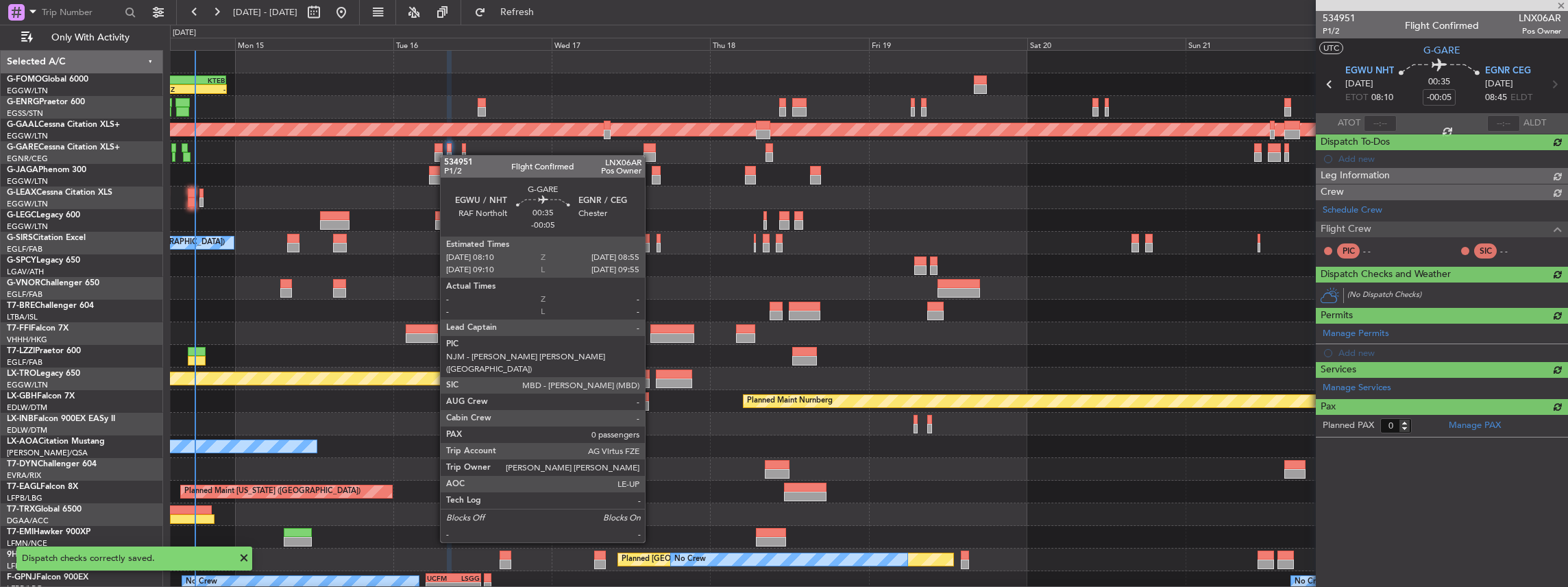
scroll to position [0, 0]
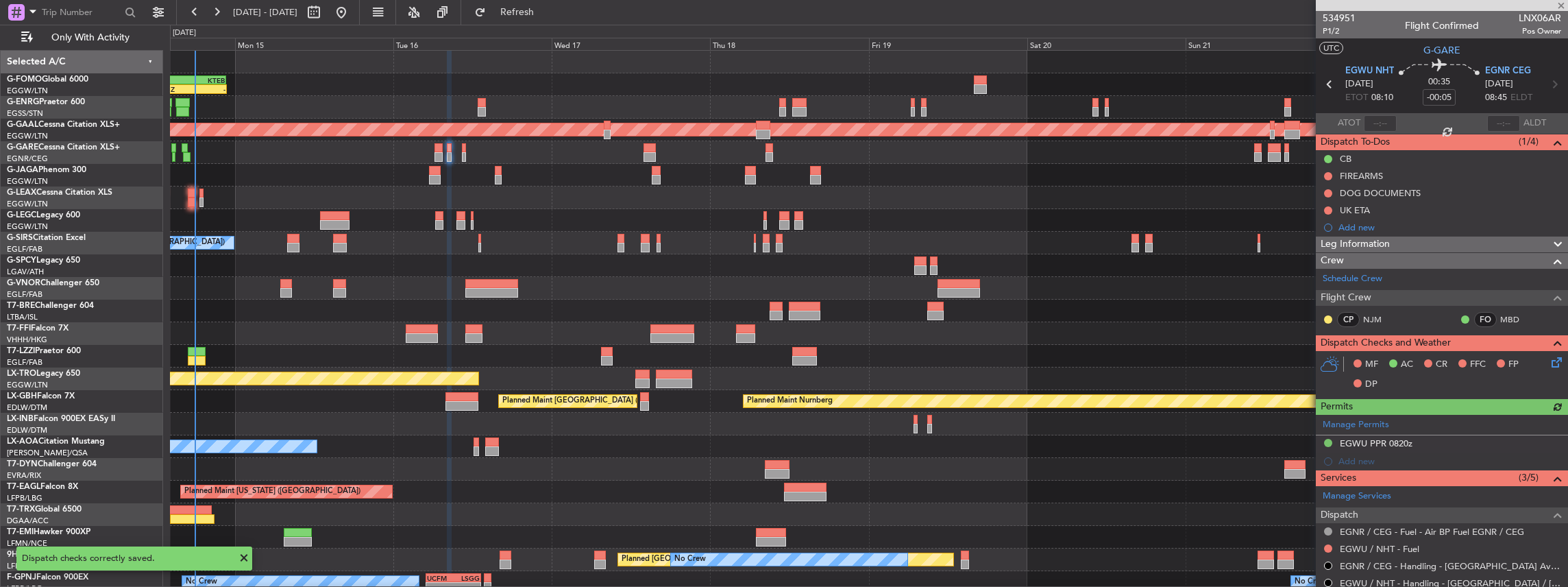
click at [1549, 361] on icon at bounding box center [1555, 360] width 11 height 11
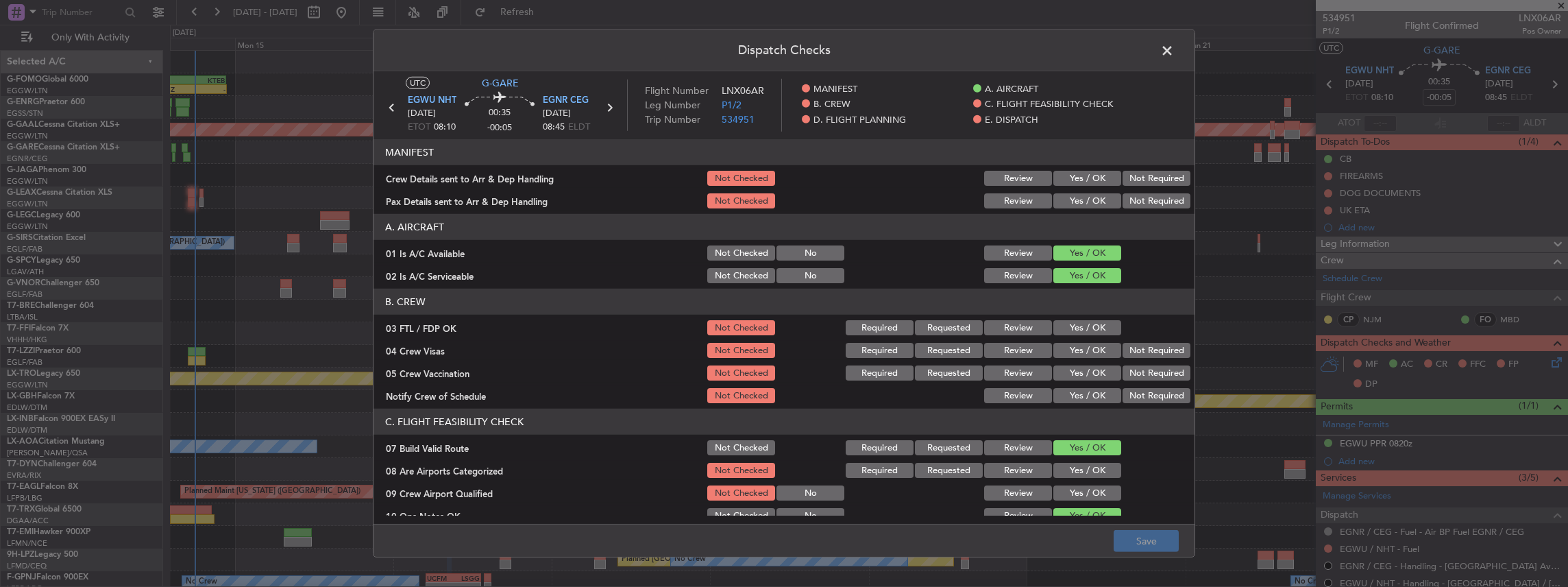
click at [1071, 179] on button "Yes / OK" at bounding box center [1088, 178] width 68 height 15
click at [1071, 204] on button "Yes / OK" at bounding box center [1088, 200] width 68 height 15
click at [1131, 539] on button "Save" at bounding box center [1146, 540] width 66 height 22
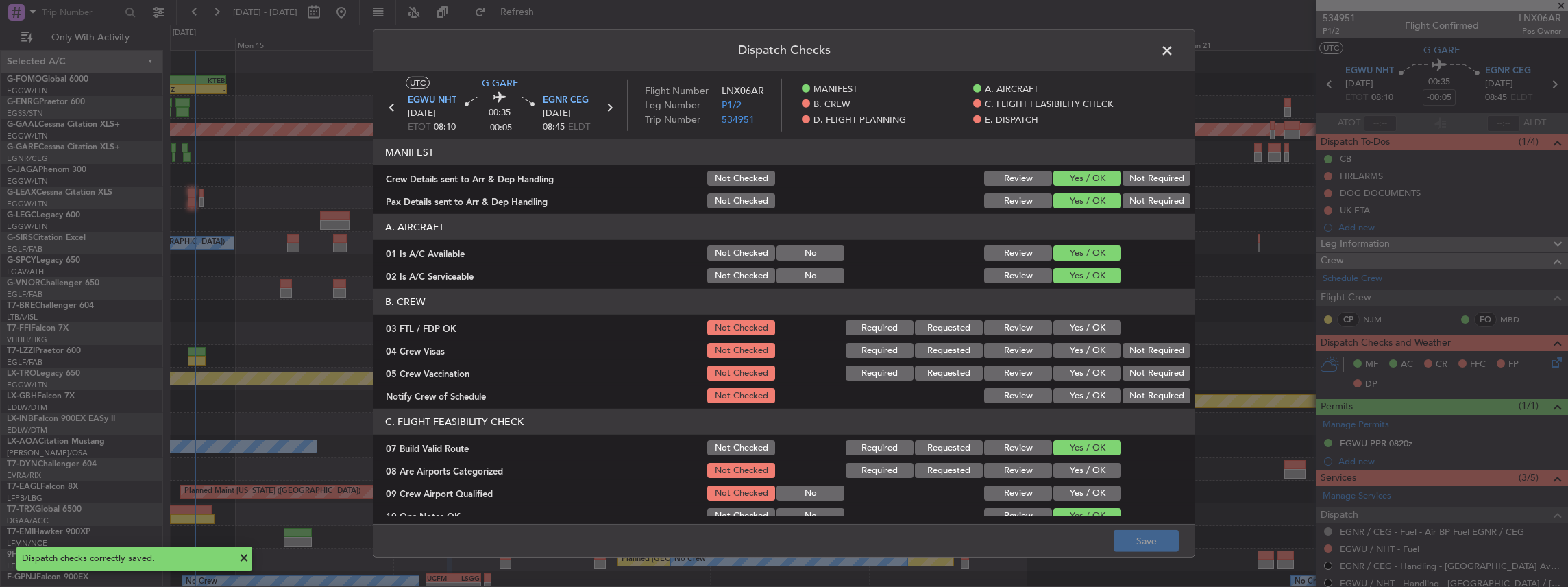
click at [1174, 51] on span at bounding box center [1174, 54] width 0 height 28
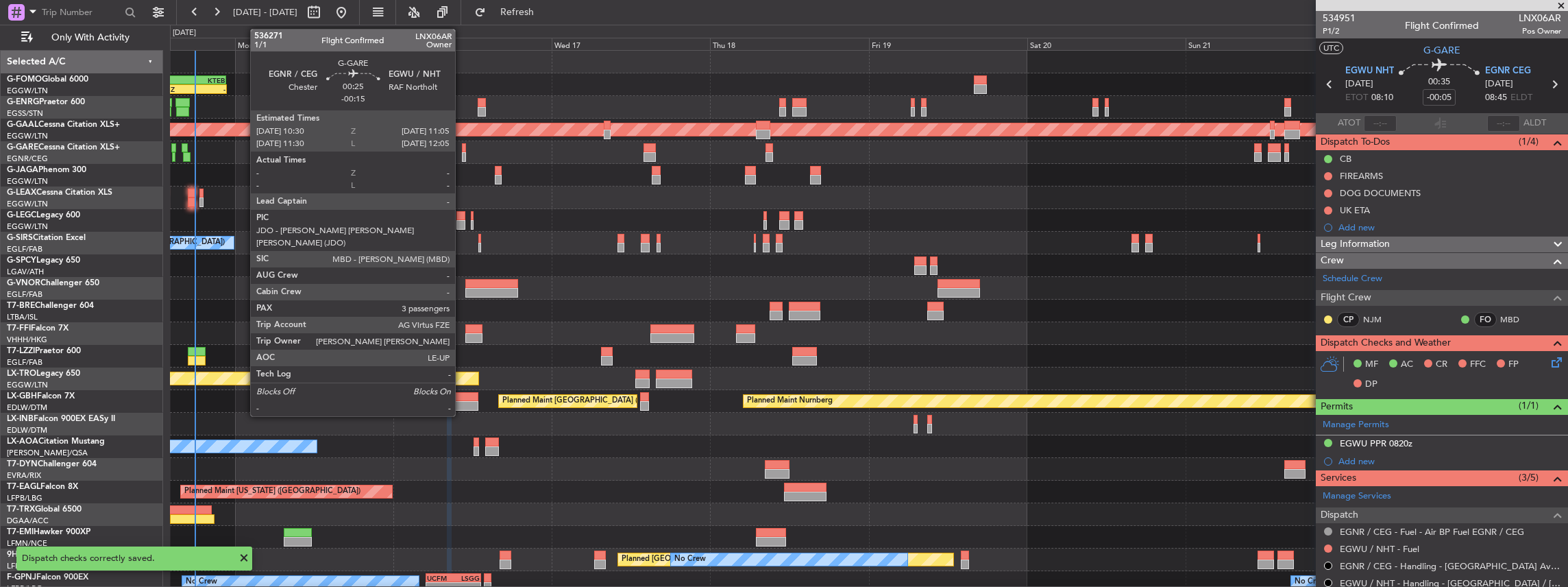
click at [462, 155] on div at bounding box center [464, 157] width 4 height 10
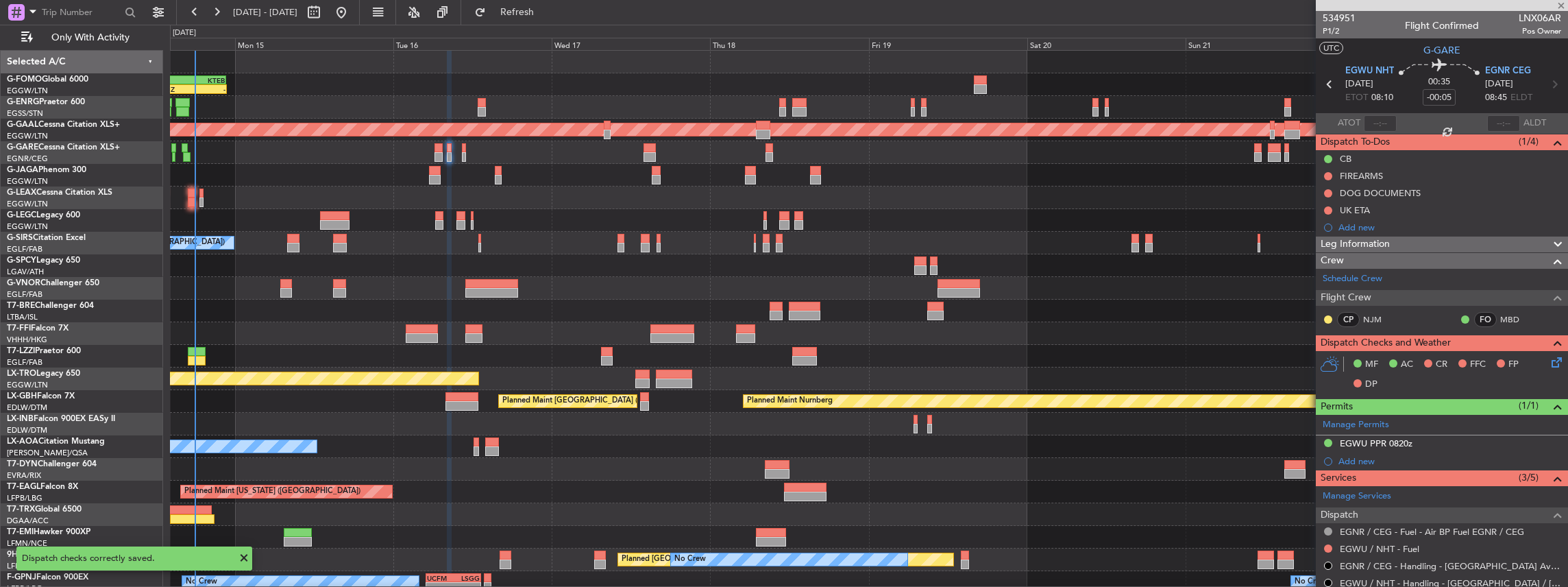
type input "-00:15"
type input "3"
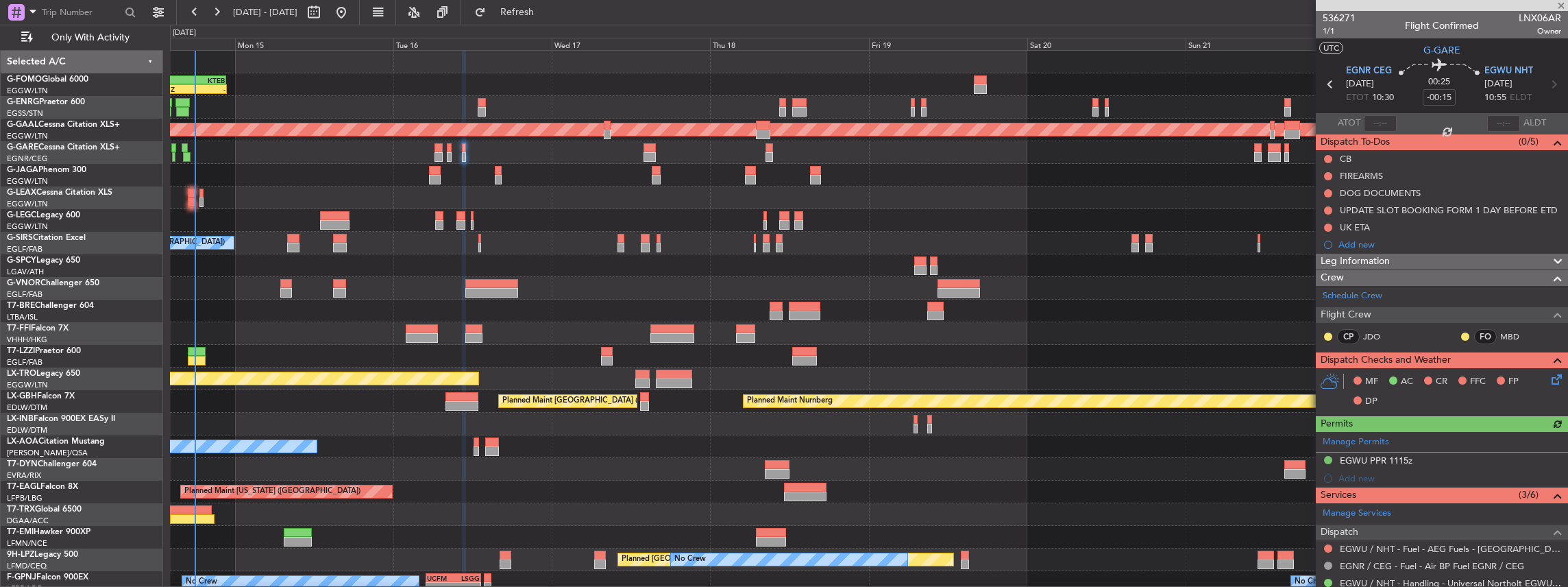
click at [1549, 377] on icon at bounding box center [1555, 377] width 11 height 11
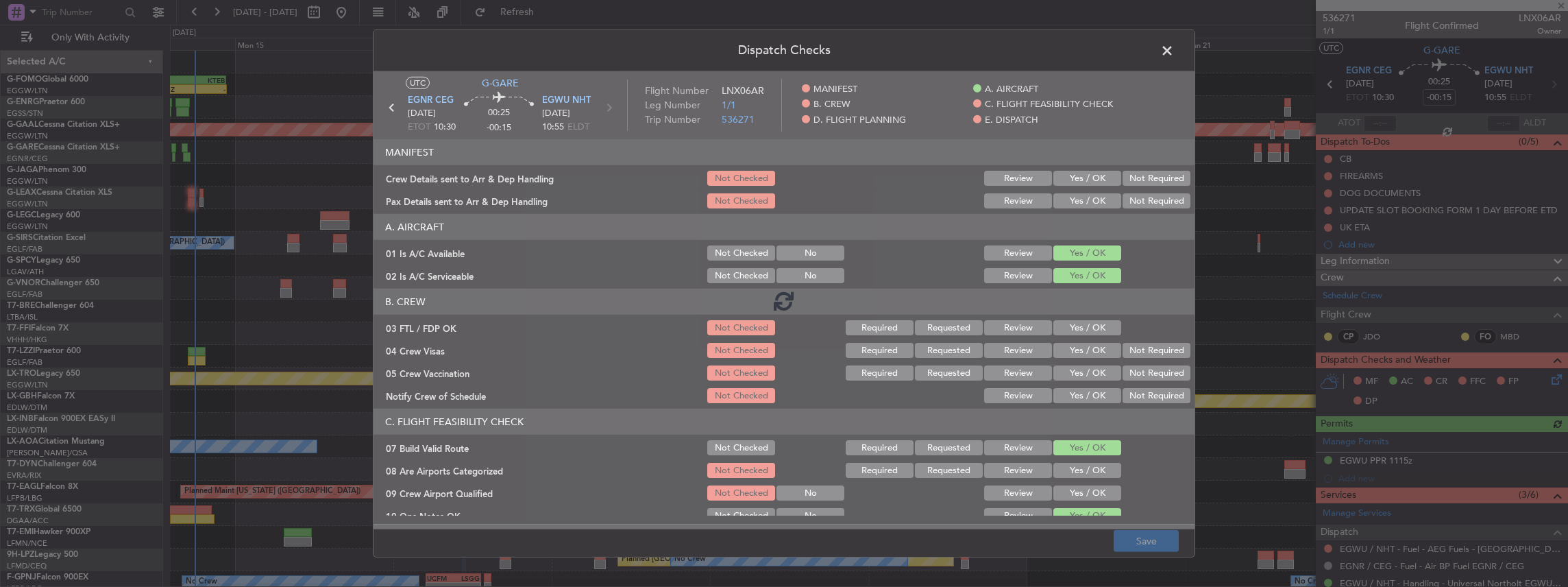
click at [1087, 178] on div at bounding box center [784, 300] width 821 height 458
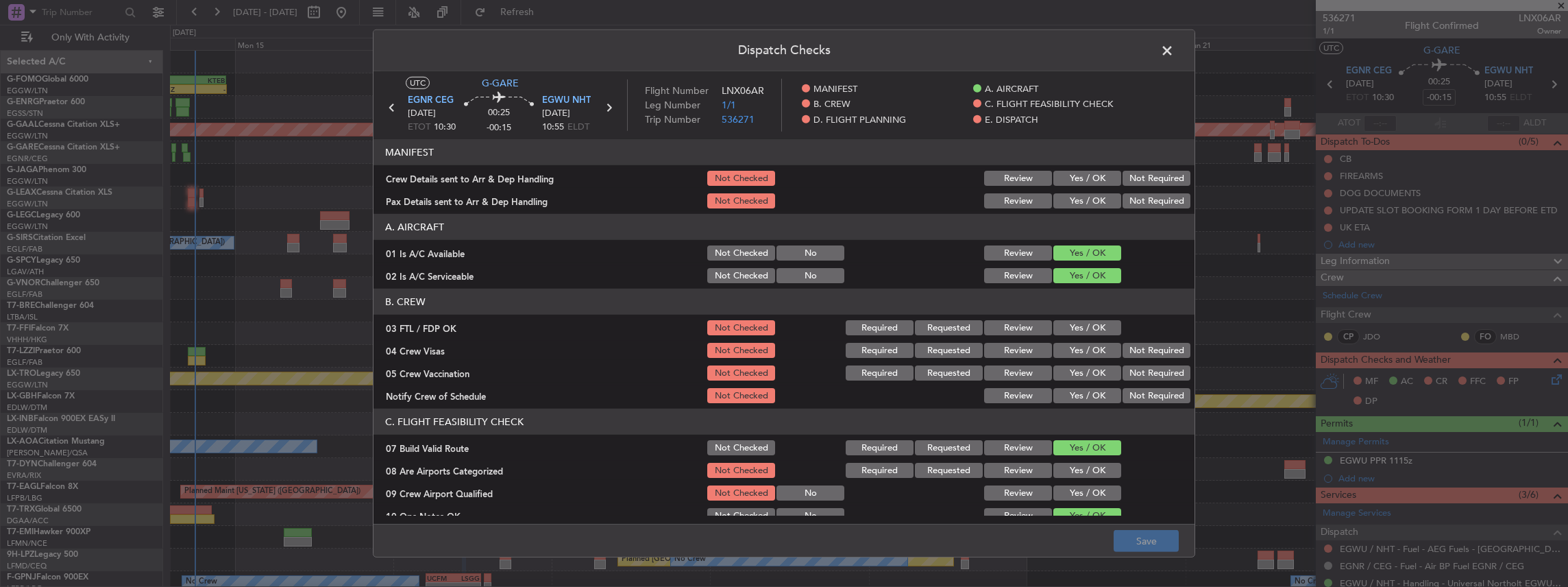
click at [1085, 179] on button "Yes / OK" at bounding box center [1088, 178] width 68 height 15
click at [1090, 200] on button "Yes / OK" at bounding box center [1088, 200] width 68 height 15
click at [1133, 534] on button "Save" at bounding box center [1146, 540] width 66 height 22
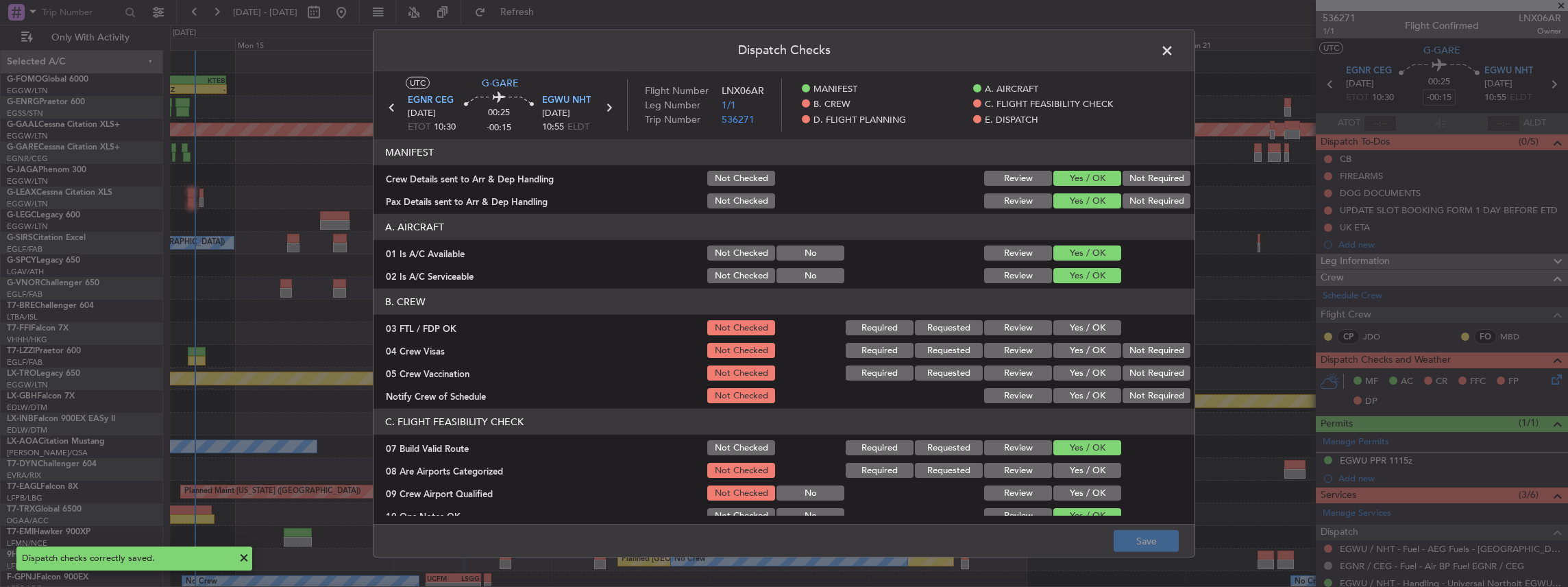
click at [1174, 49] on span at bounding box center [1174, 54] width 0 height 28
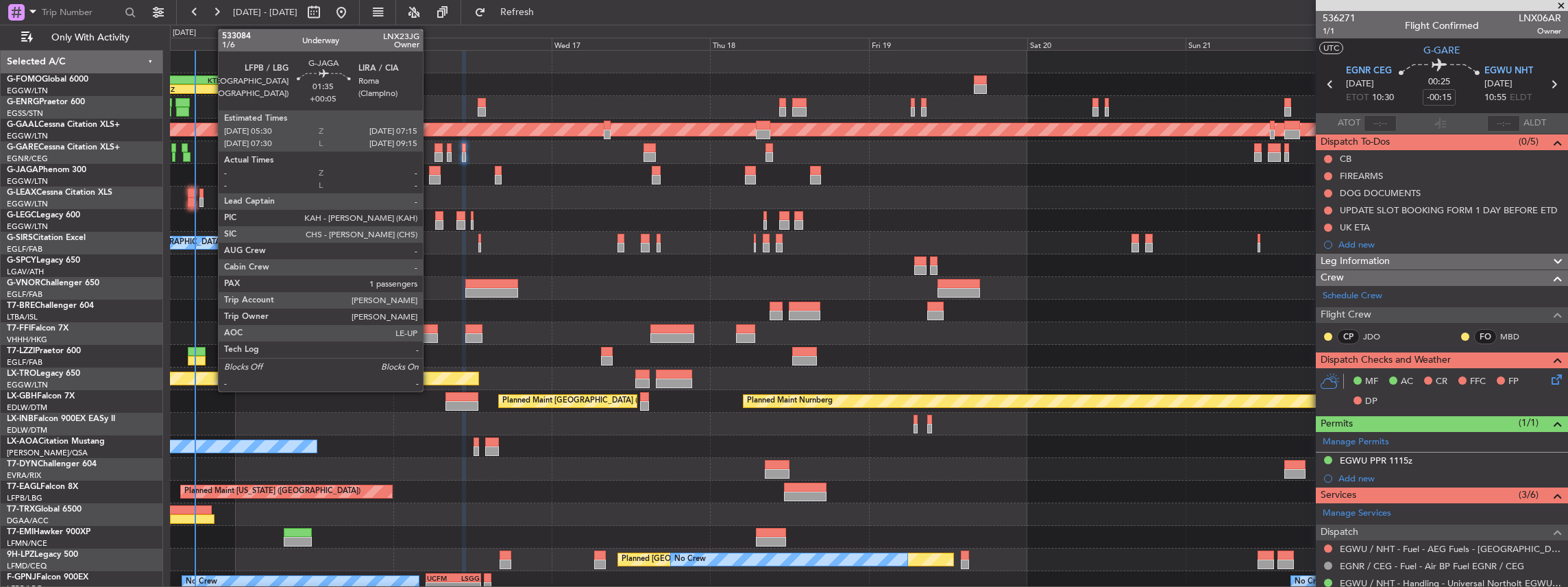
click at [430, 175] on div at bounding box center [434, 180] width 12 height 10
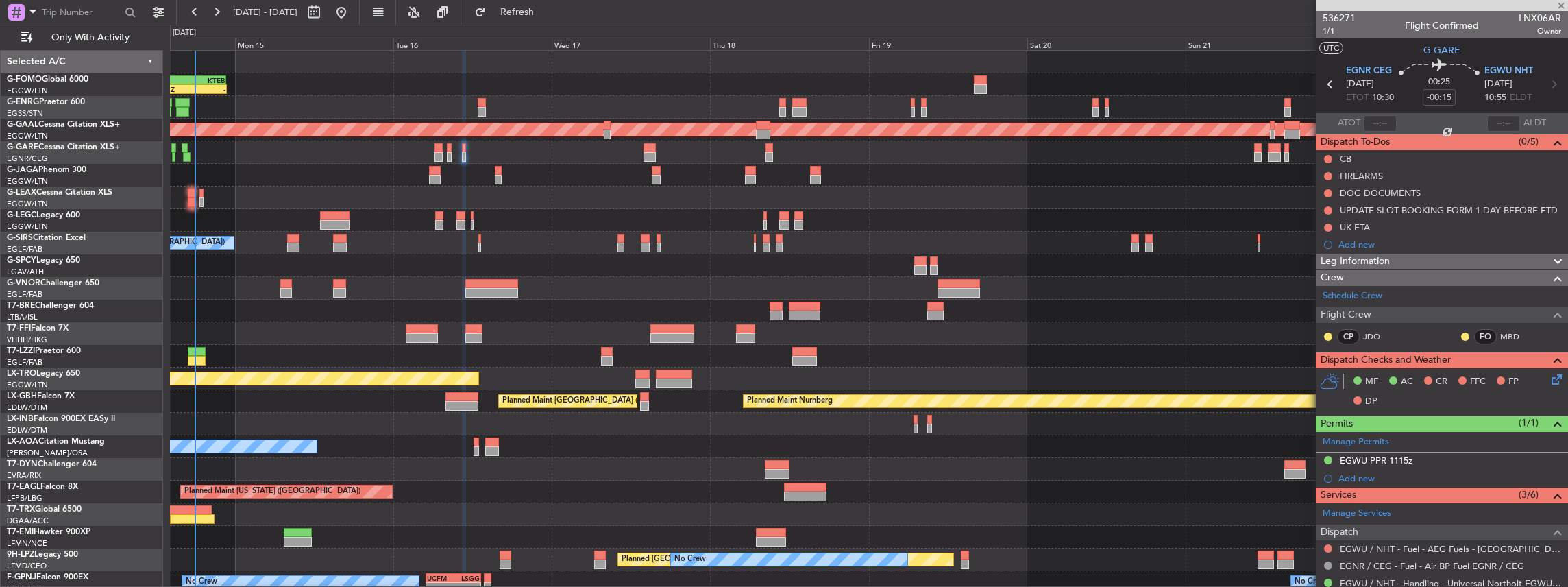
type input "+00:05"
type input "1"
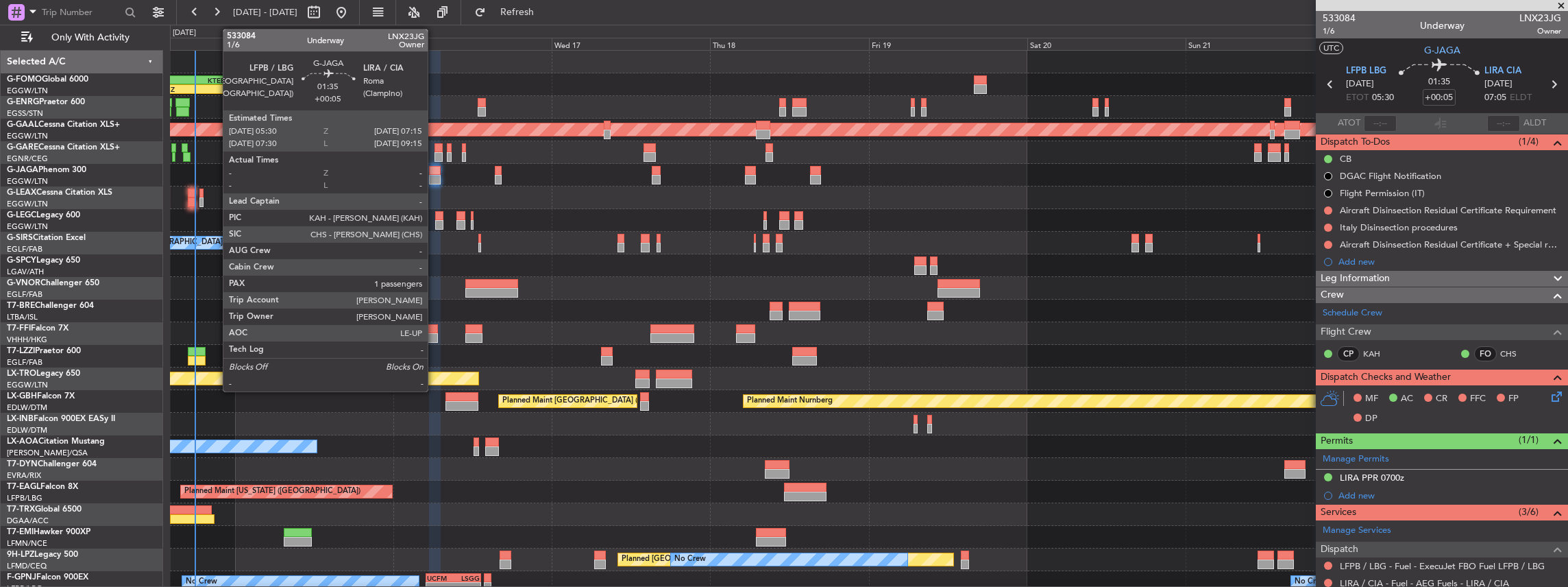
click at [434, 172] on div at bounding box center [434, 171] width 12 height 10
click at [432, 172] on div at bounding box center [434, 171] width 12 height 10
click at [437, 175] on div at bounding box center [434, 180] width 12 height 10
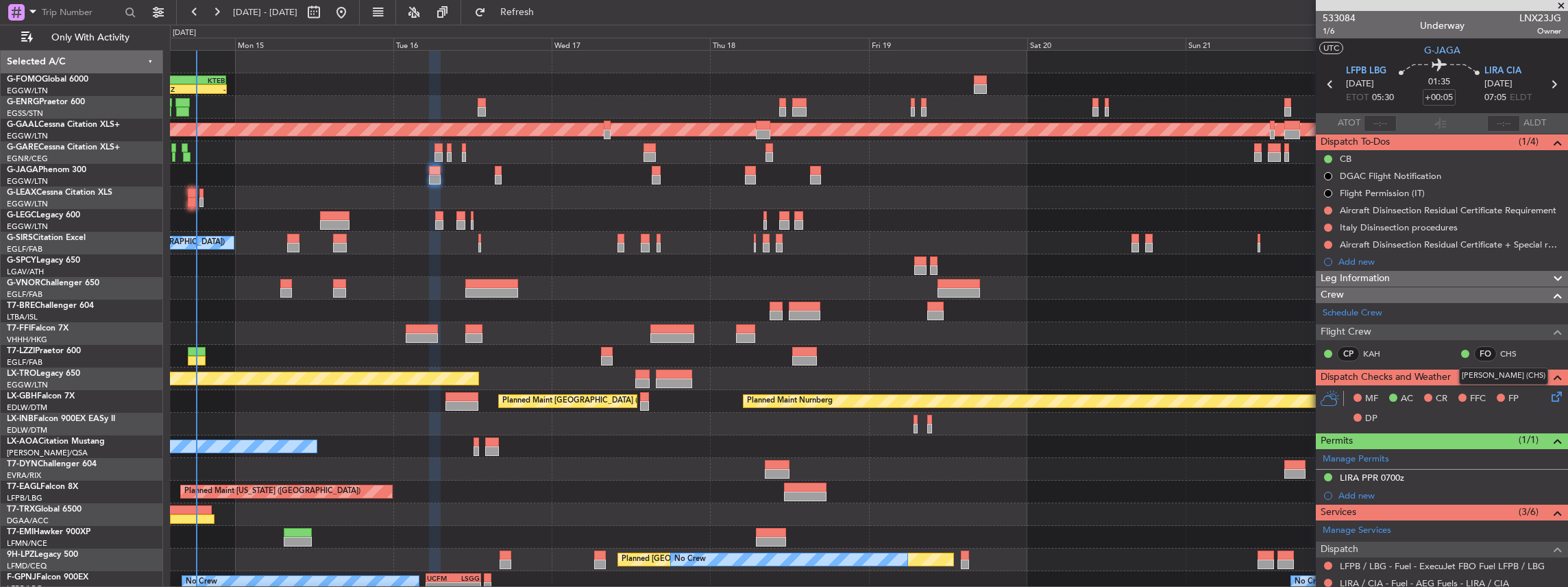
click at [1549, 392] on mat-tooltip-component "Christopher Savva (CHS)" at bounding box center [1503, 376] width 109 height 36
click at [1549, 398] on icon at bounding box center [1555, 394] width 11 height 11
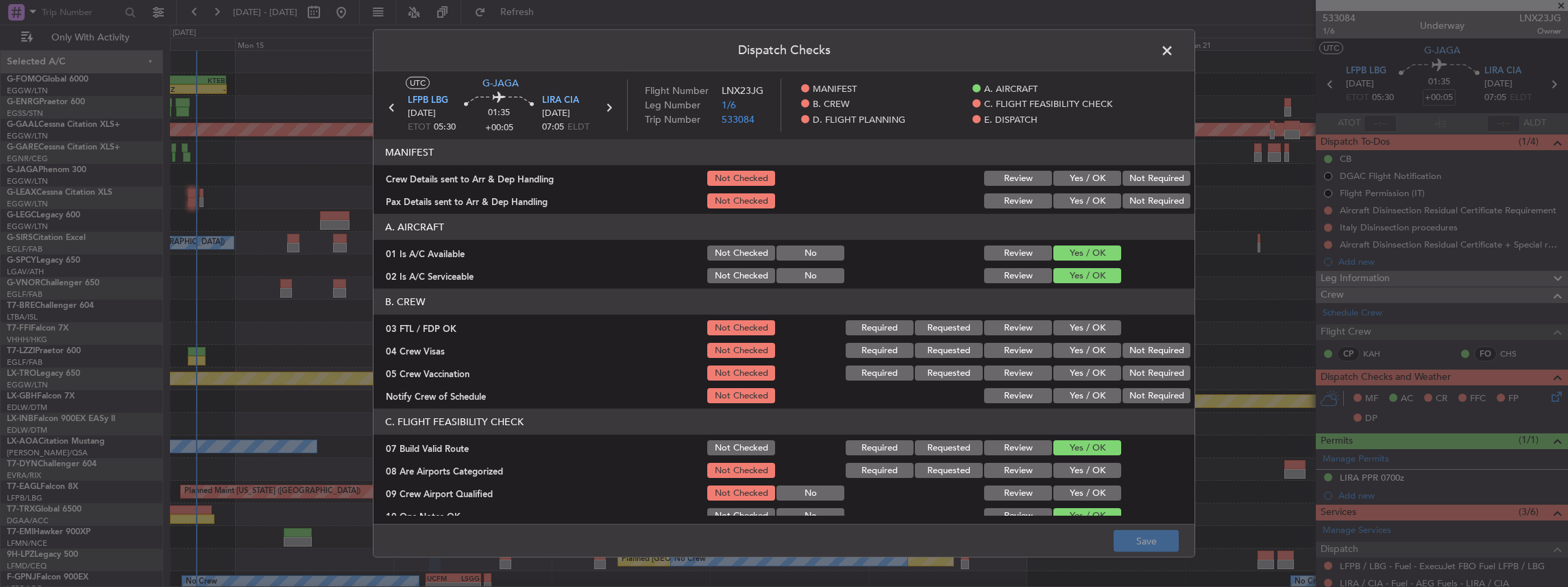
drag, startPoint x: 1079, startPoint y: 175, endPoint x: 1079, endPoint y: 190, distance: 15.0
click at [1079, 175] on button "Yes / OK" at bounding box center [1088, 178] width 68 height 15
click at [1080, 191] on div "Yes / OK" at bounding box center [1085, 200] width 69 height 19
click at [1088, 205] on button "Yes / OK" at bounding box center [1088, 200] width 68 height 15
click at [1152, 542] on button "Save" at bounding box center [1146, 540] width 66 height 22
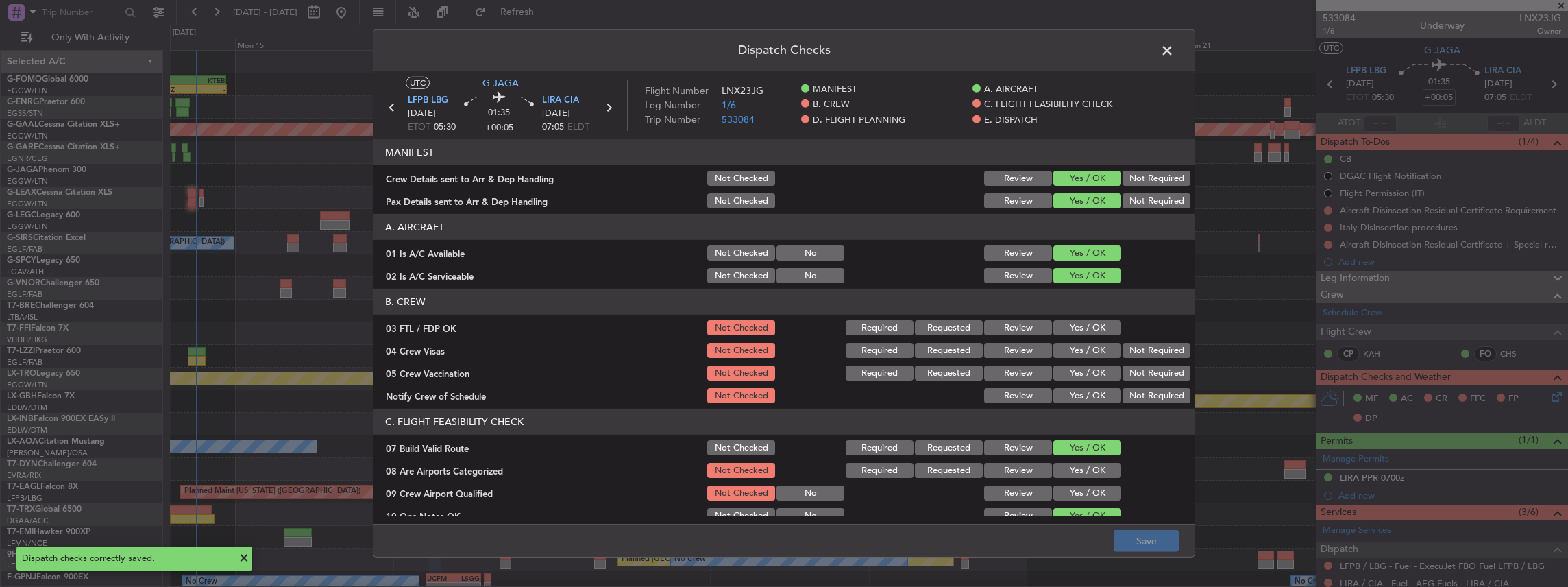
click at [1174, 48] on span at bounding box center [1174, 54] width 0 height 28
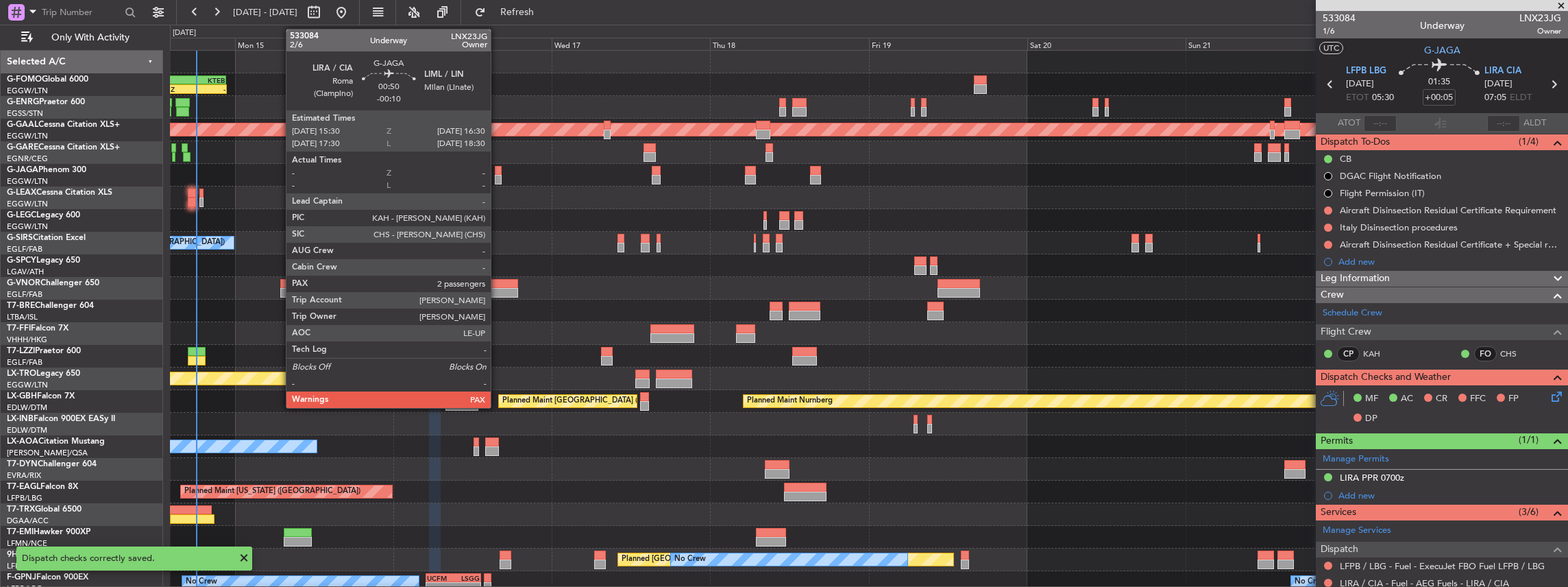
click at [497, 176] on div at bounding box center [498, 180] width 7 height 10
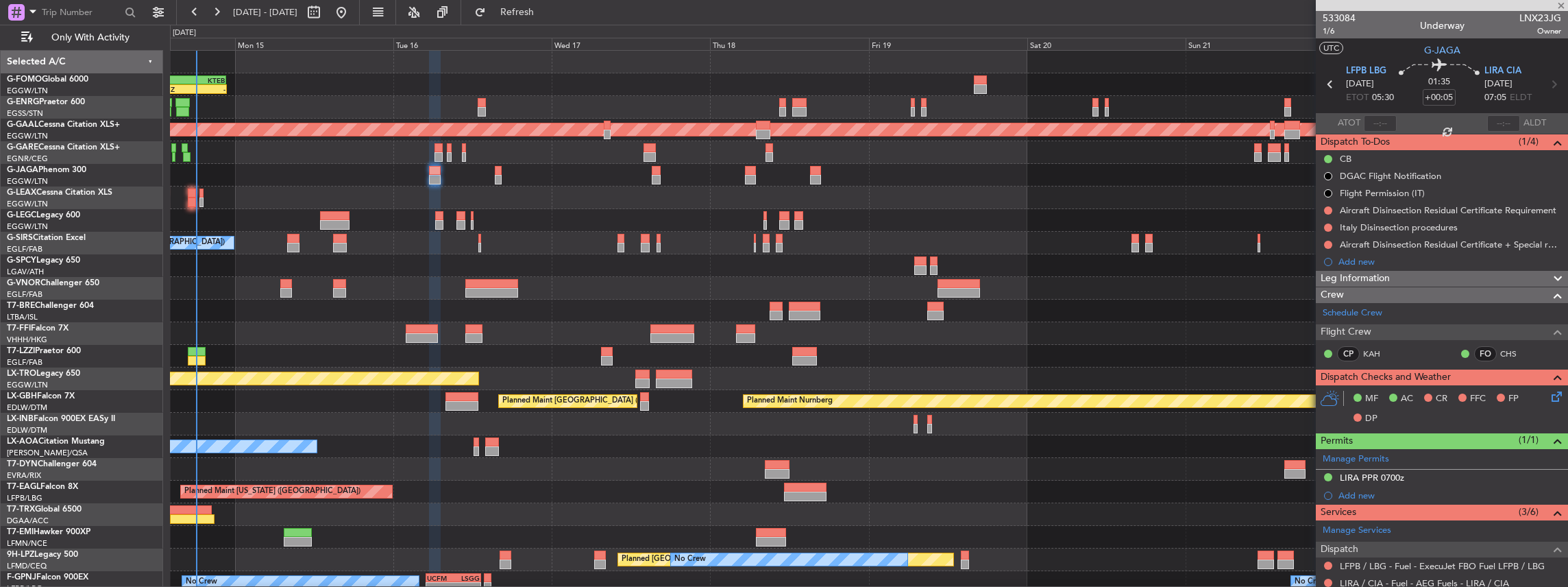
type input "-00:10"
type input "2"
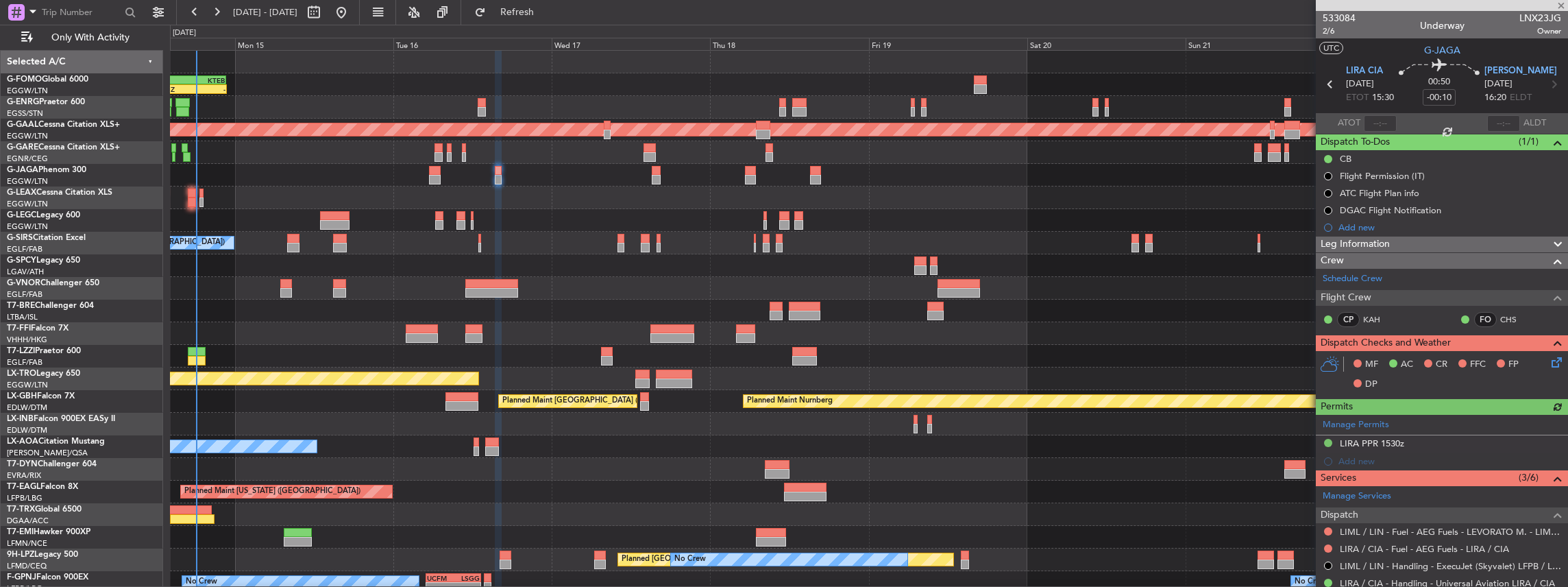
click at [1553, 358] on icon at bounding box center [1555, 360] width 11 height 11
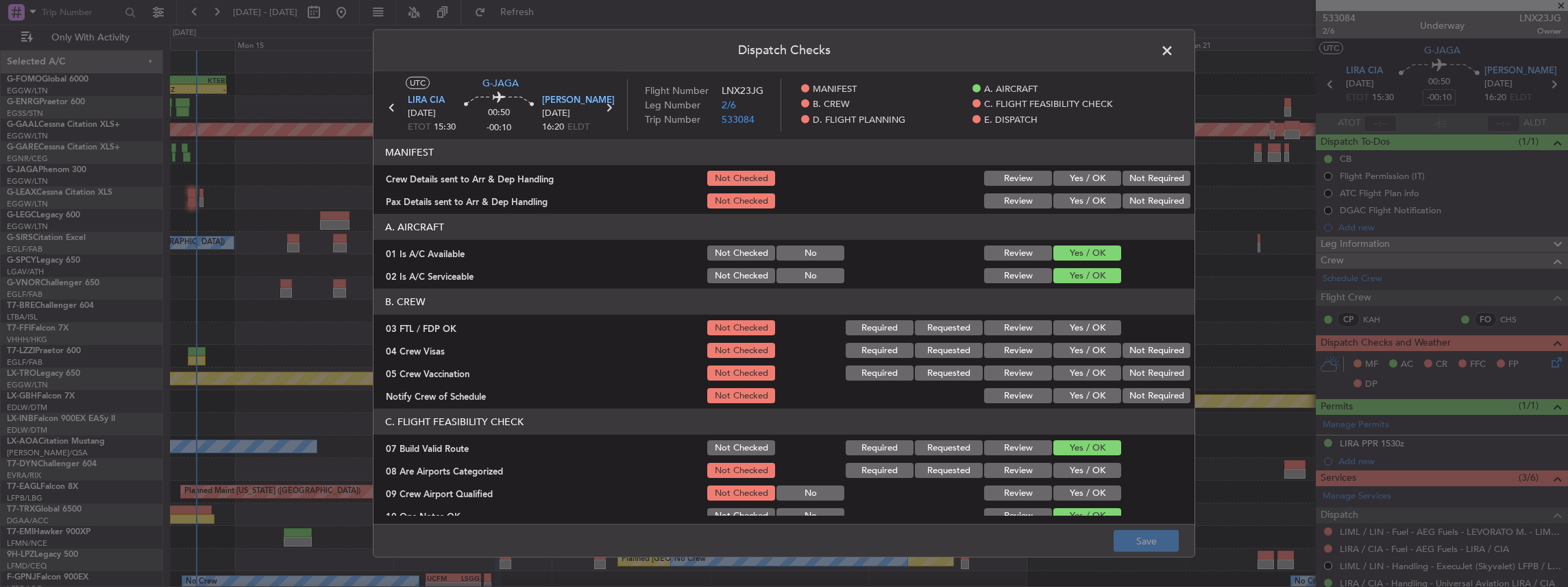
click at [1087, 173] on button "Yes / OK" at bounding box center [1088, 178] width 68 height 15
click at [1083, 201] on button "Yes / OK" at bounding box center [1088, 200] width 68 height 15
click at [1146, 552] on footer "Save" at bounding box center [784, 539] width 821 height 33
click at [1149, 546] on button "Save" at bounding box center [1146, 540] width 66 height 22
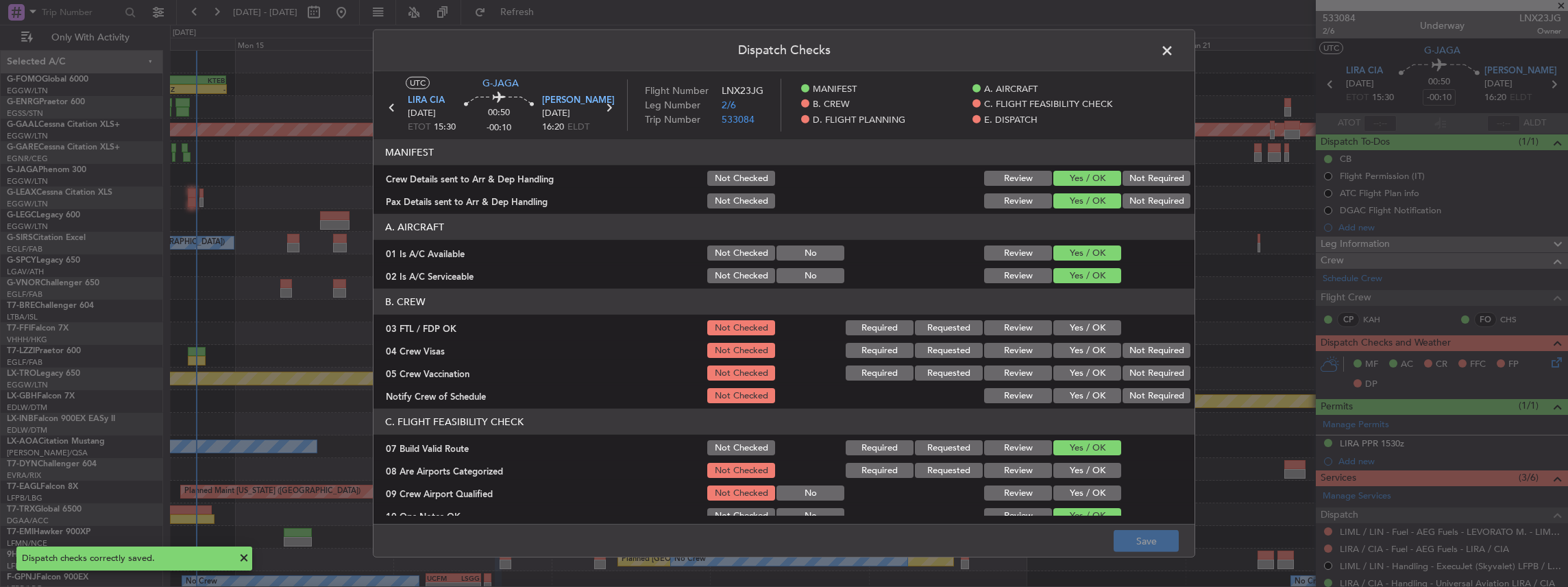
click at [1174, 49] on span at bounding box center [1174, 54] width 0 height 28
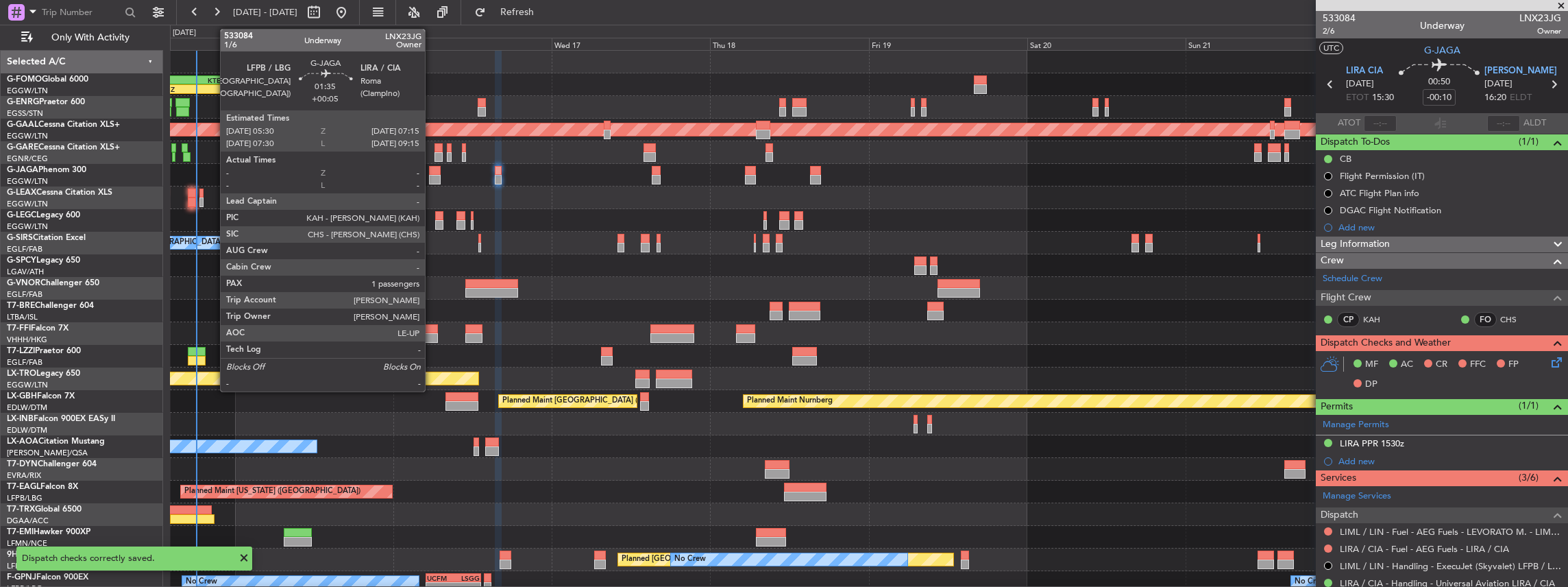
click at [432, 175] on div at bounding box center [434, 180] width 12 height 10
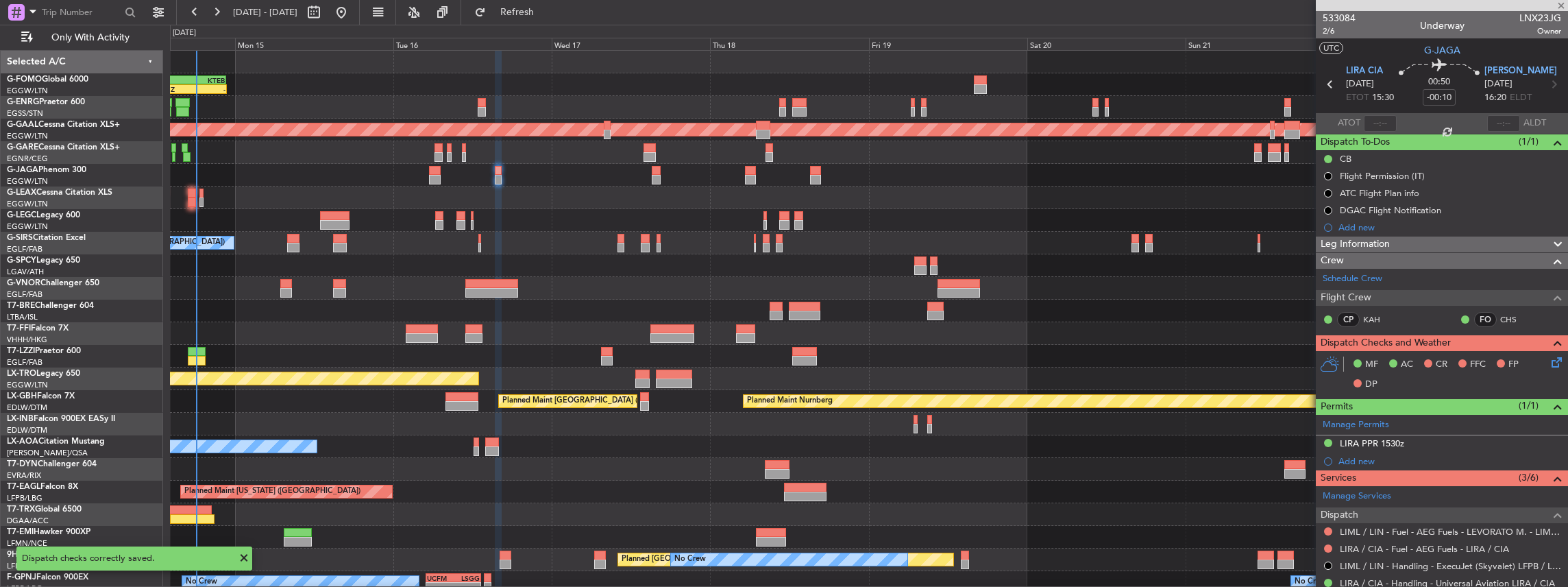
type input "+00:05"
type input "1"
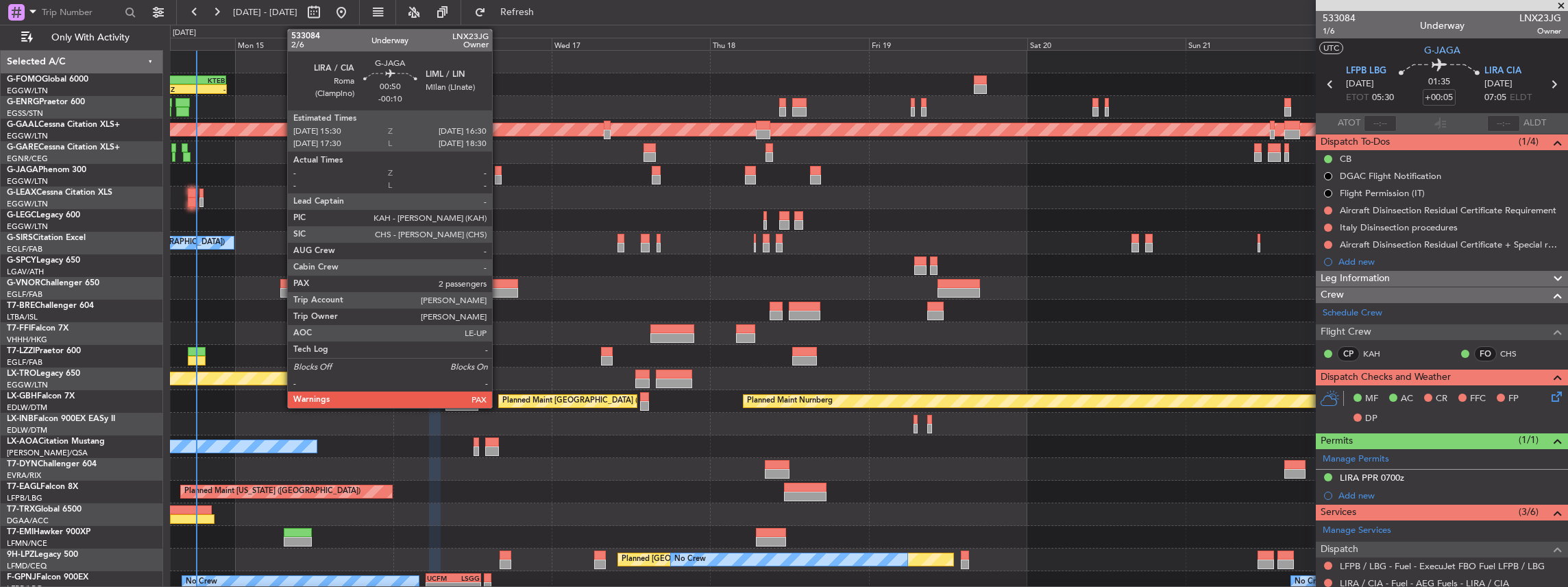
click at [497, 178] on div at bounding box center [498, 180] width 7 height 10
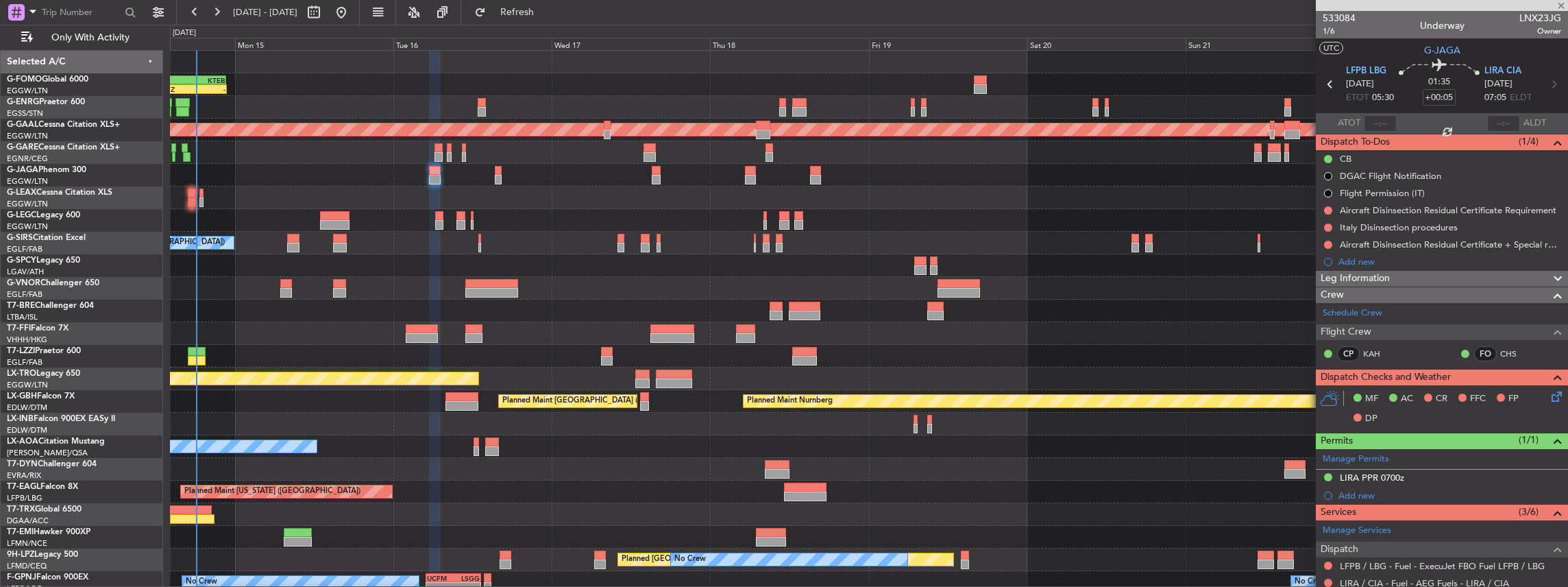
type input "-00:10"
type input "2"
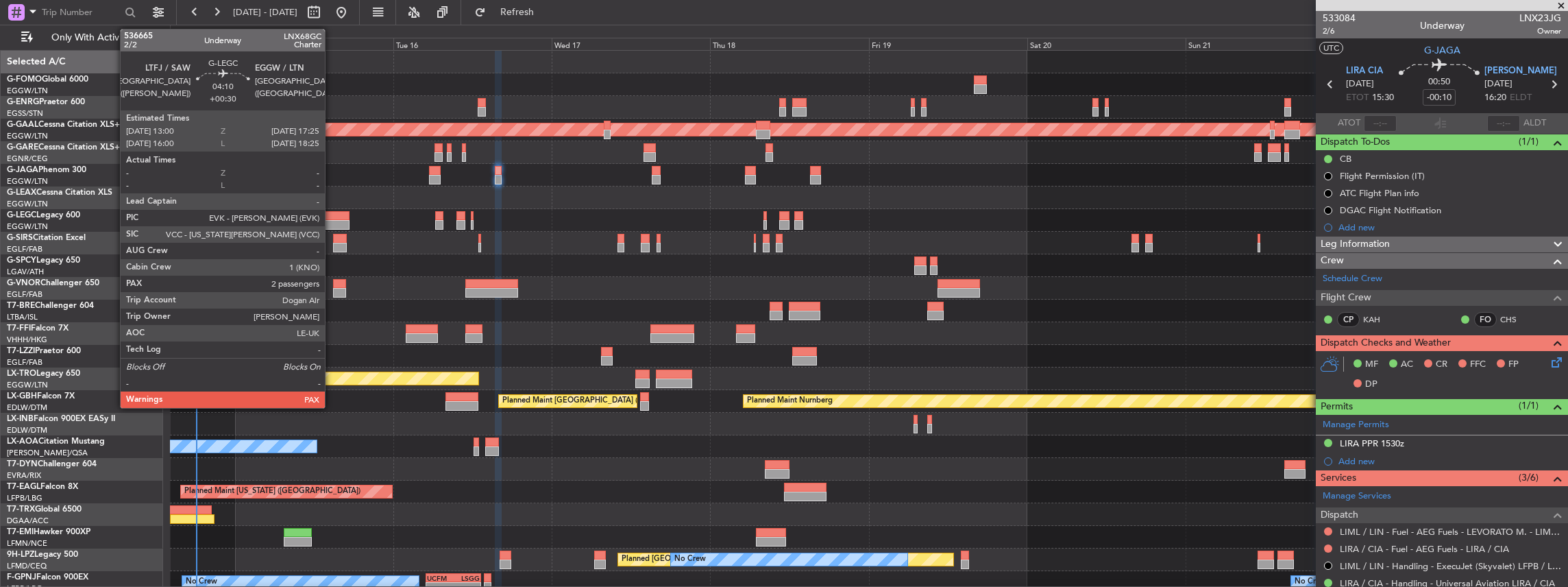
click at [332, 222] on div at bounding box center [335, 224] width 30 height 10
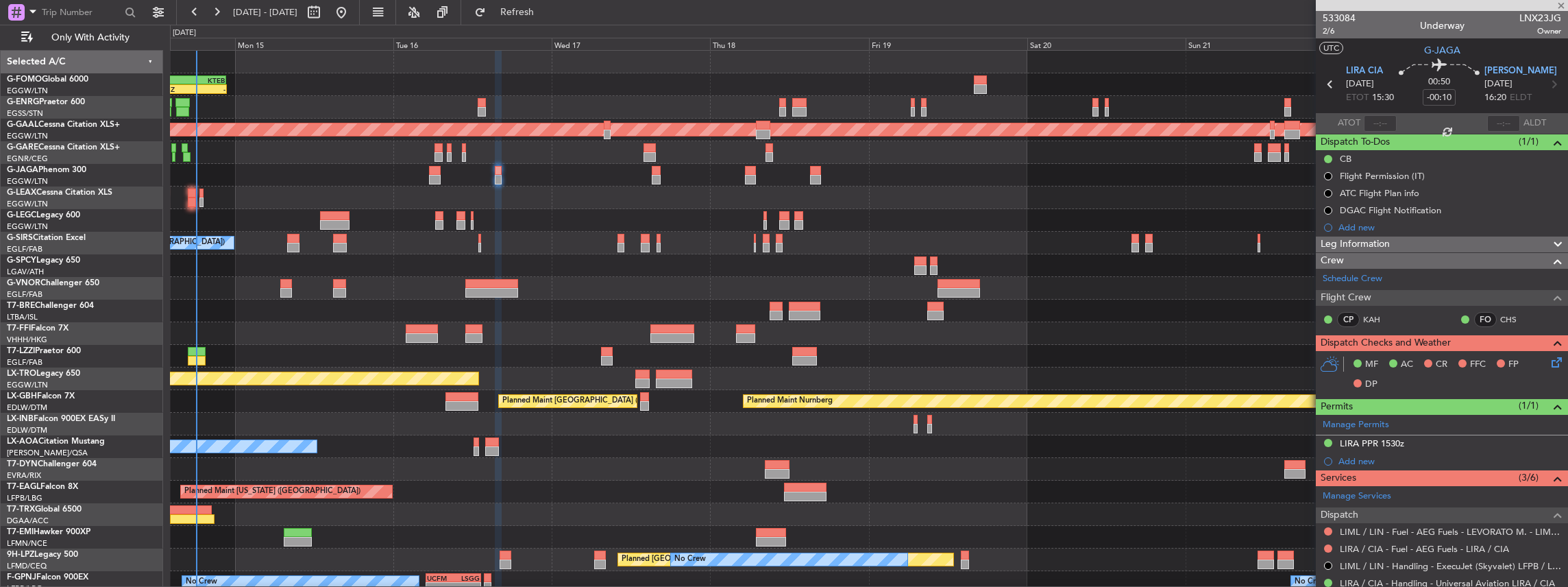
type input "+00:30"
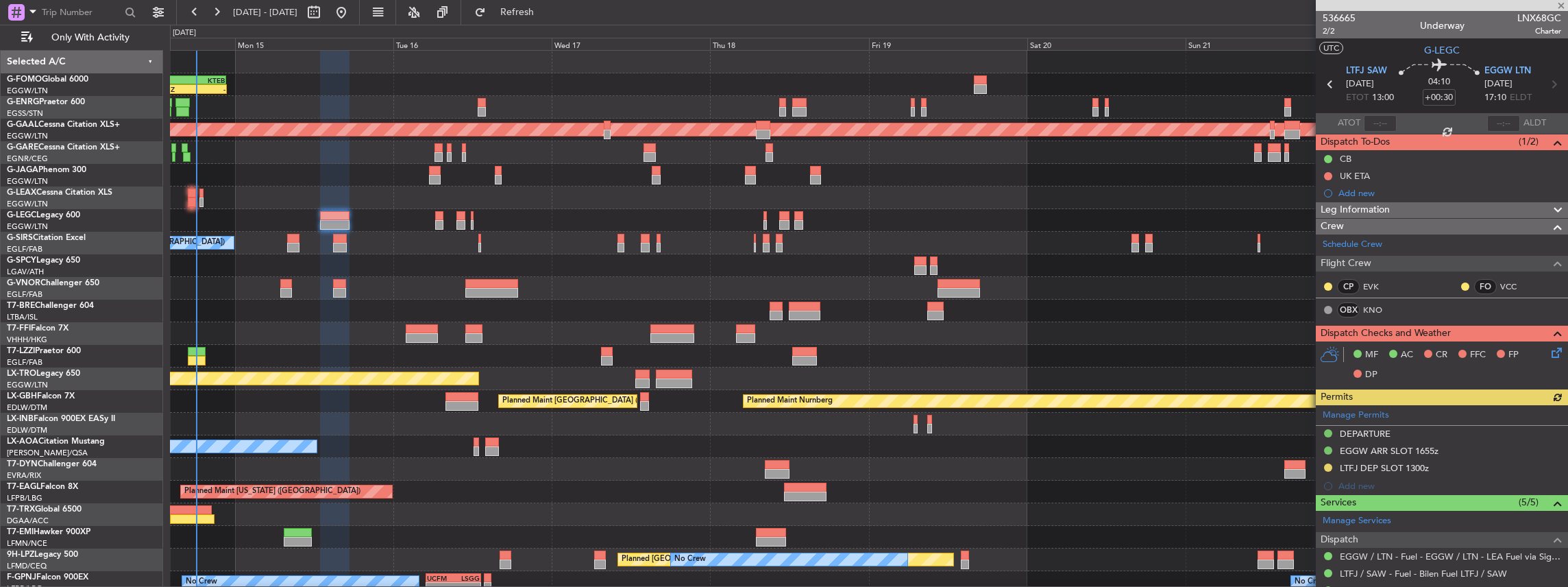
scroll to position [137, 0]
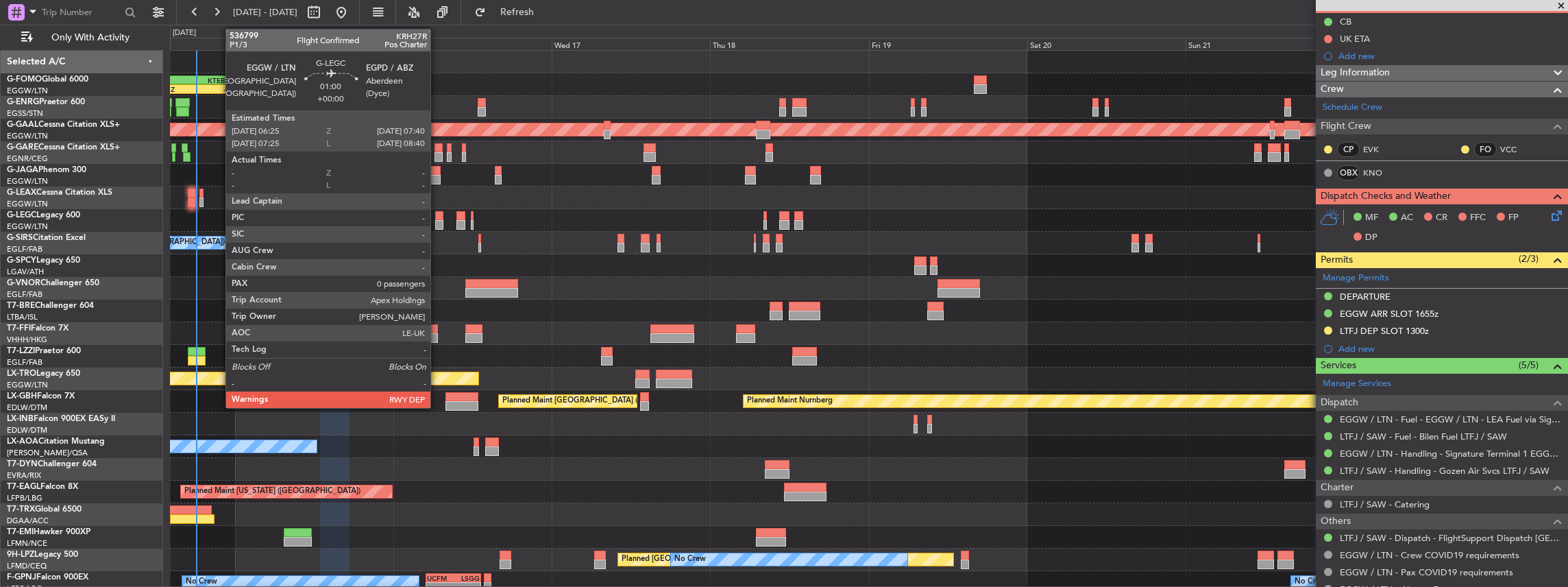
click at [437, 221] on div at bounding box center [440, 224] width 9 height 10
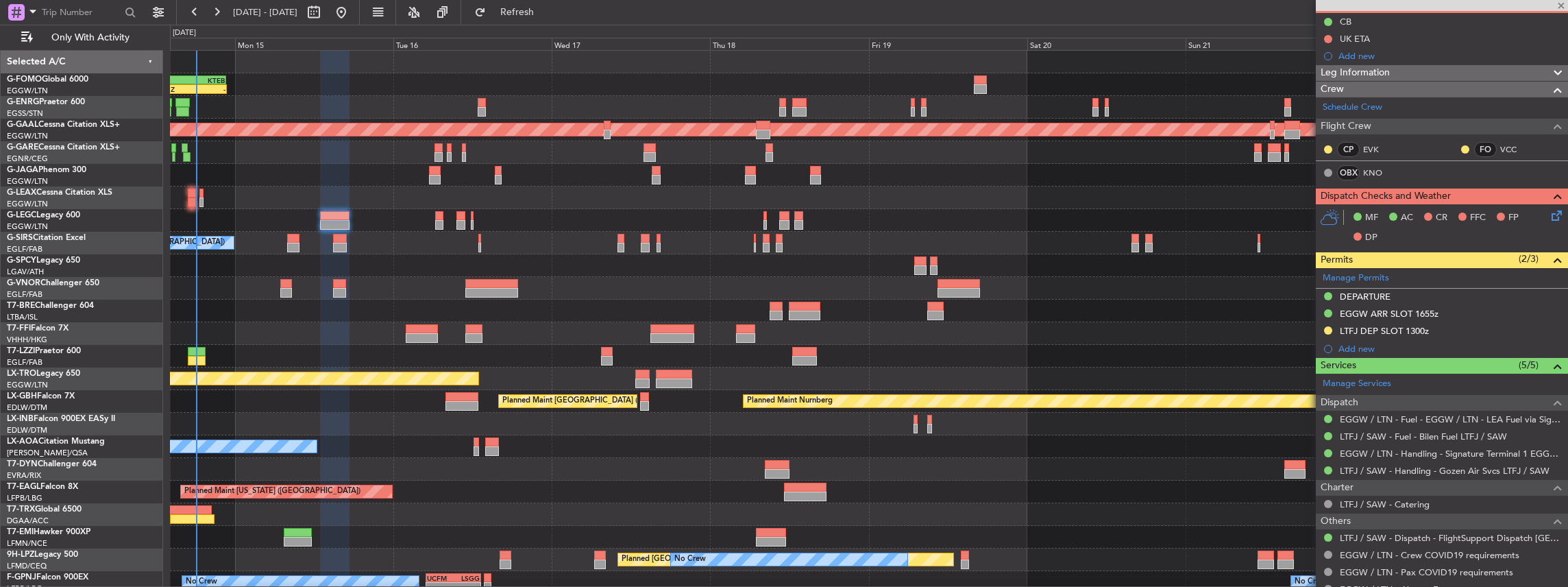
type input "0"
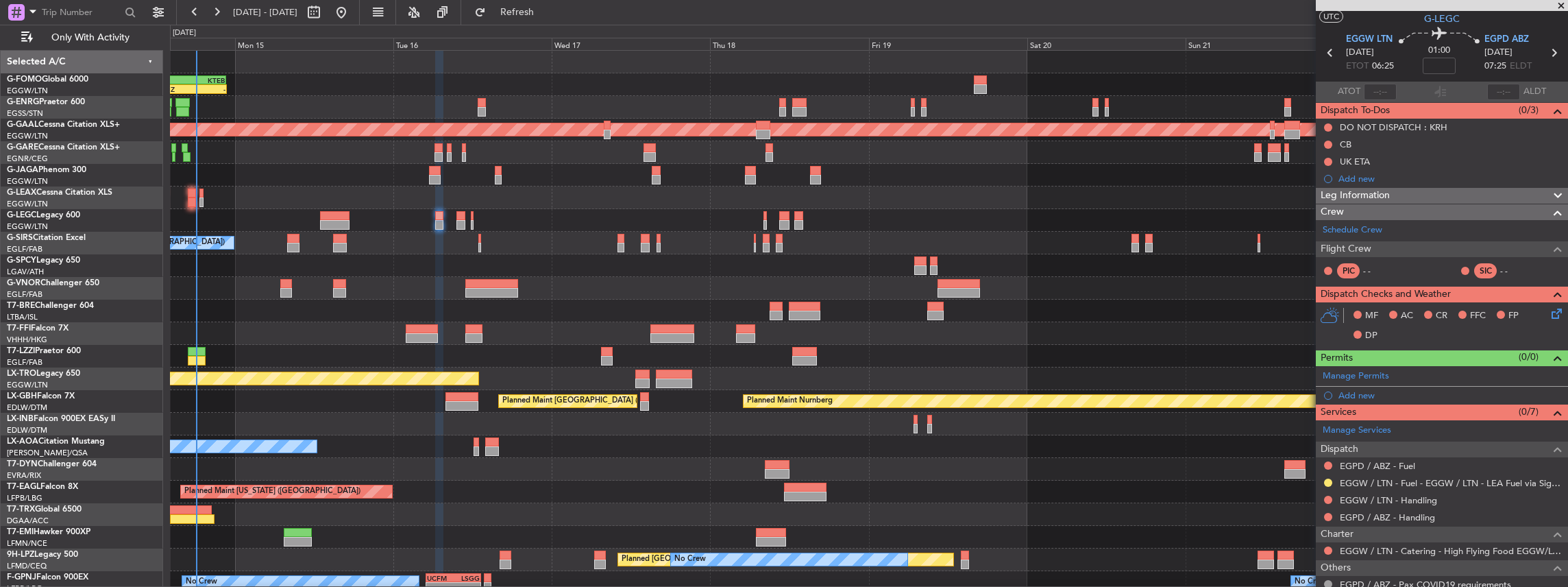
scroll to position [45, 0]
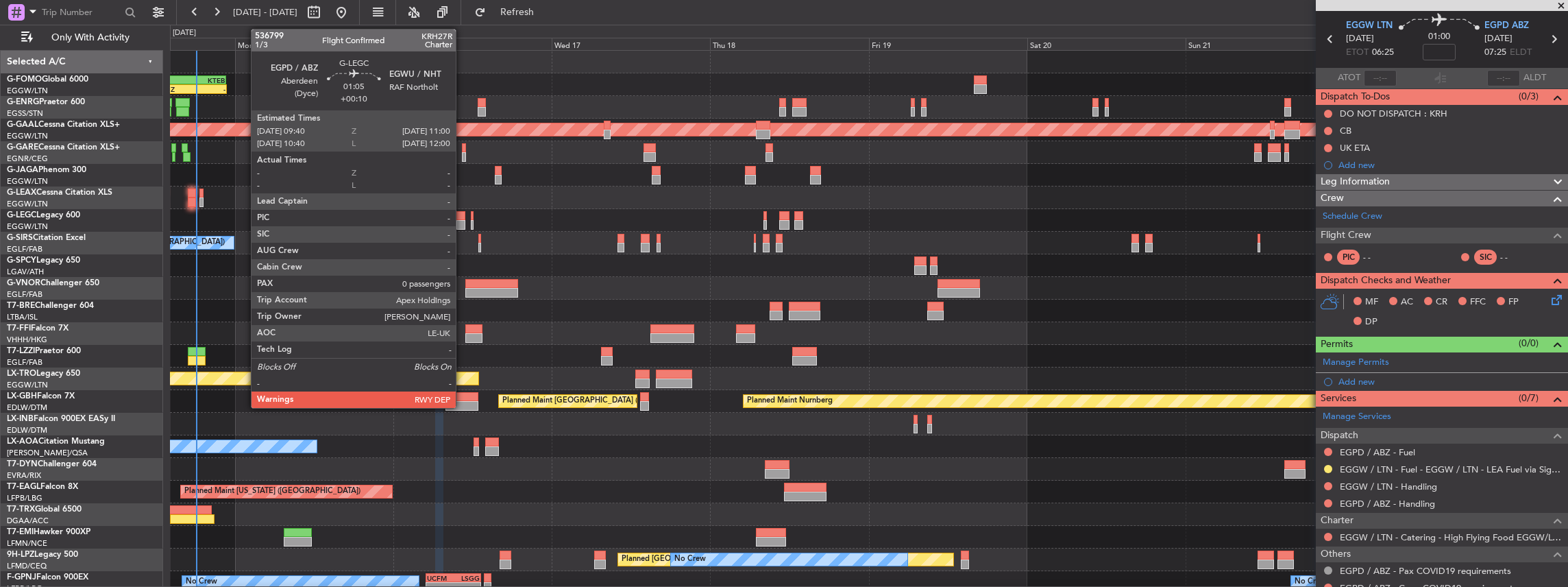
click at [462, 221] on div at bounding box center [461, 224] width 9 height 10
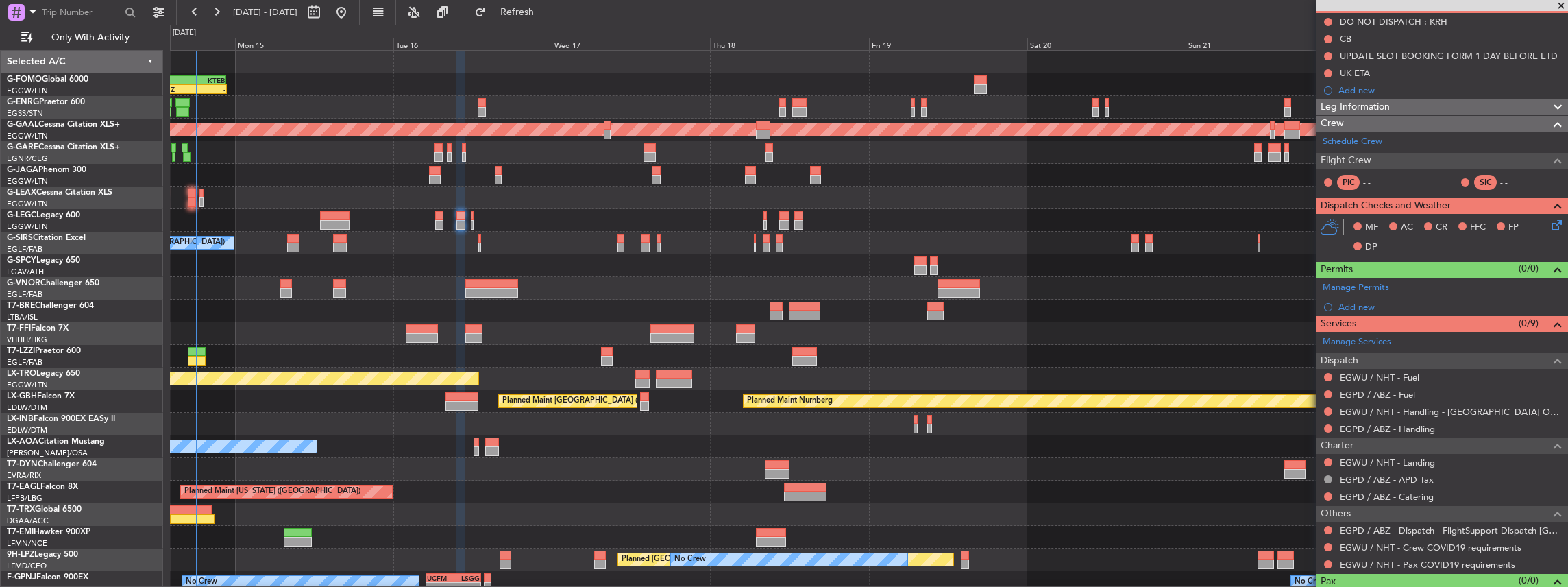
scroll to position [0, 0]
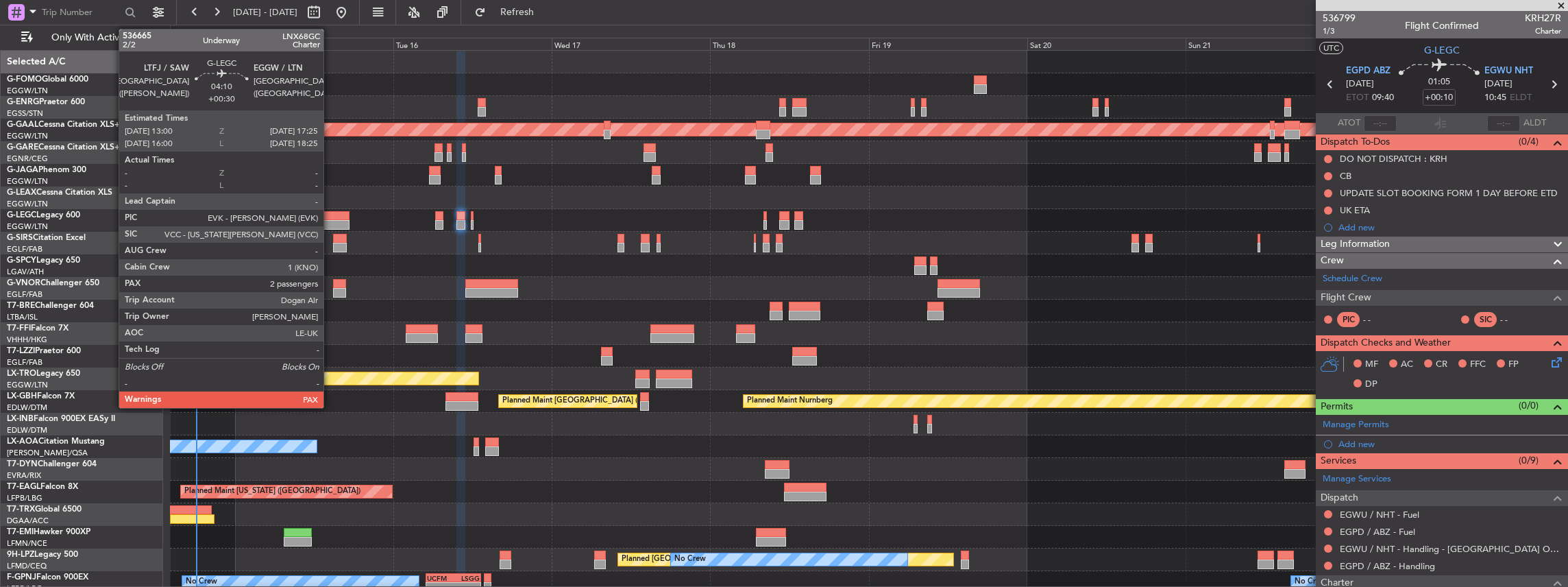
click at [330, 216] on div at bounding box center [335, 215] width 30 height 10
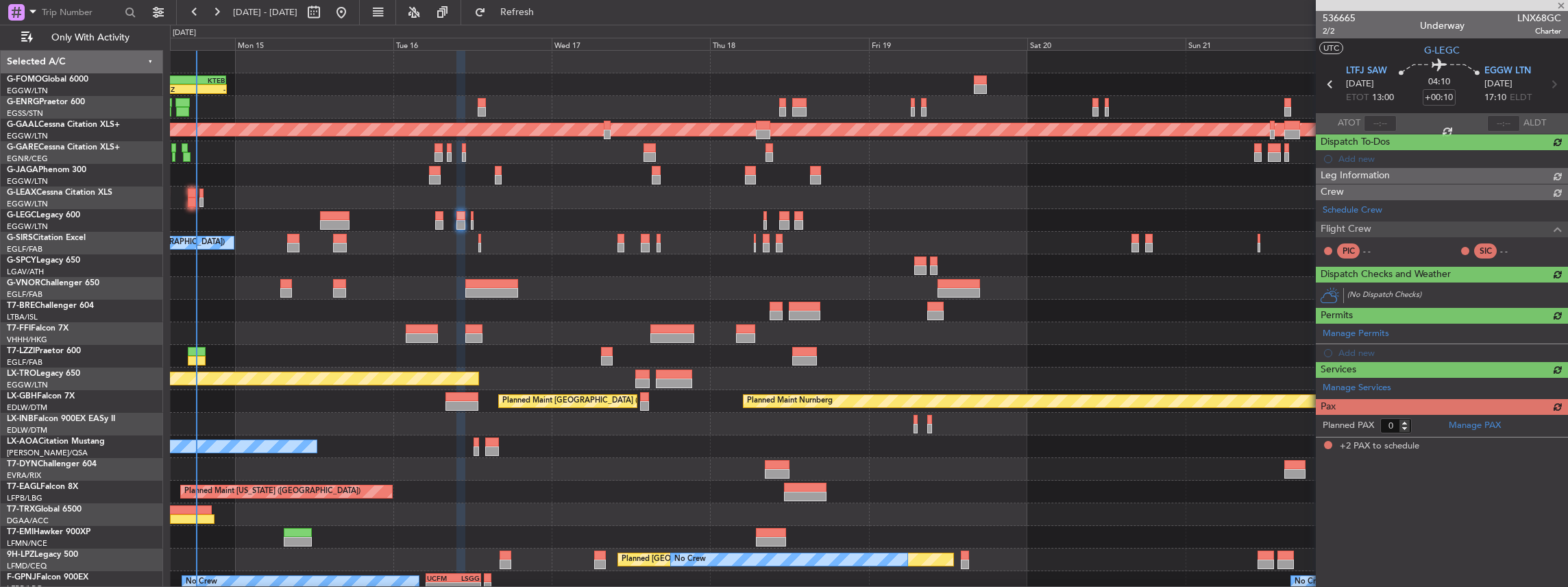
type input "+00:30"
type input "2"
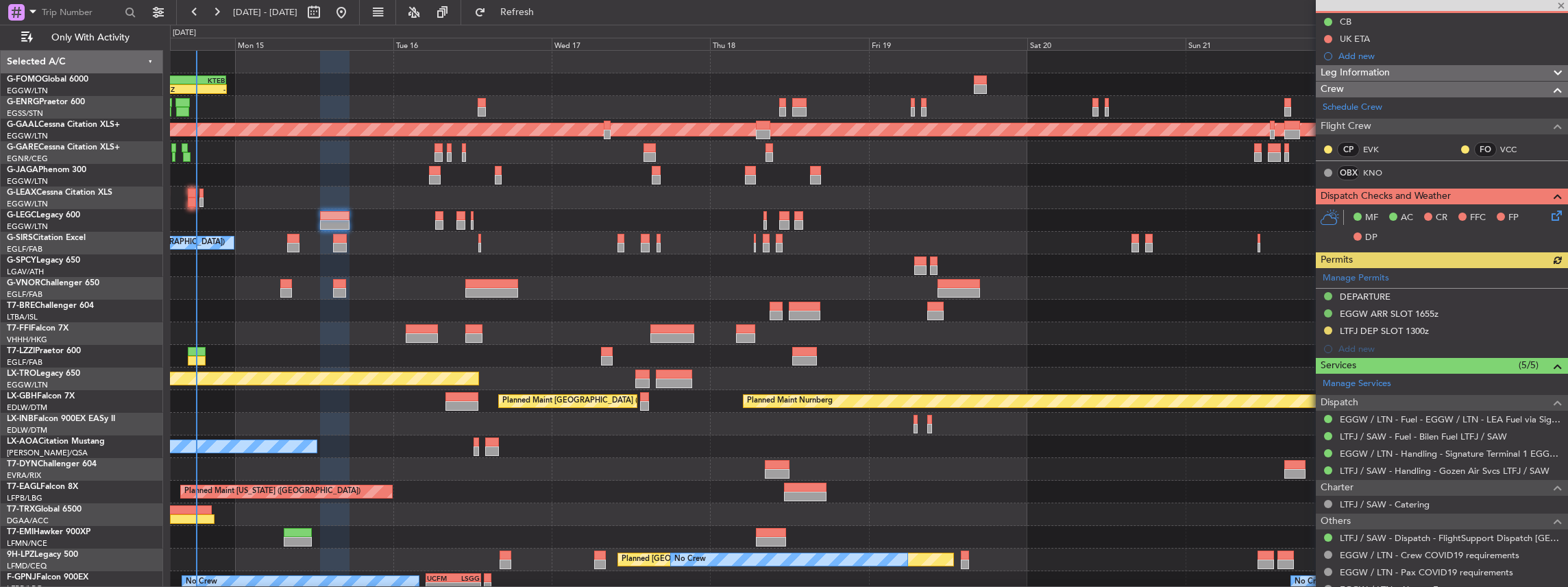
scroll to position [244, 0]
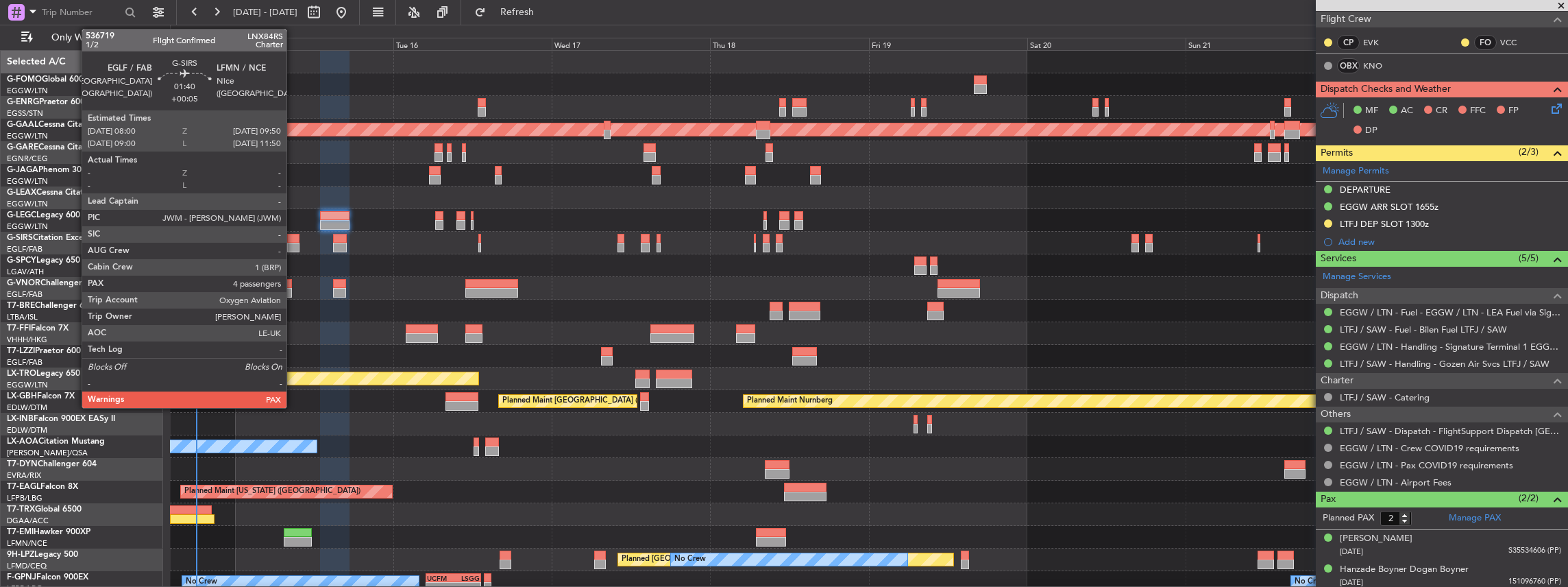
click at [293, 241] on div at bounding box center [293, 238] width 13 height 10
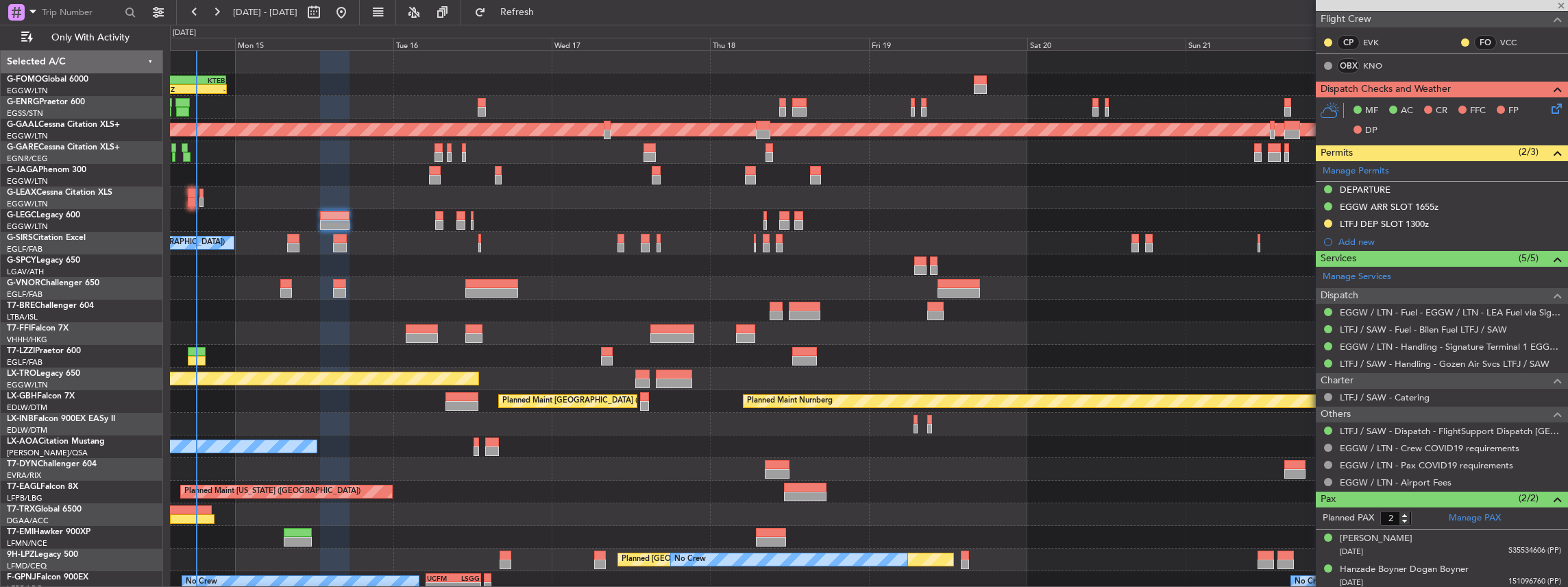
type input "+00:05"
type input "4"
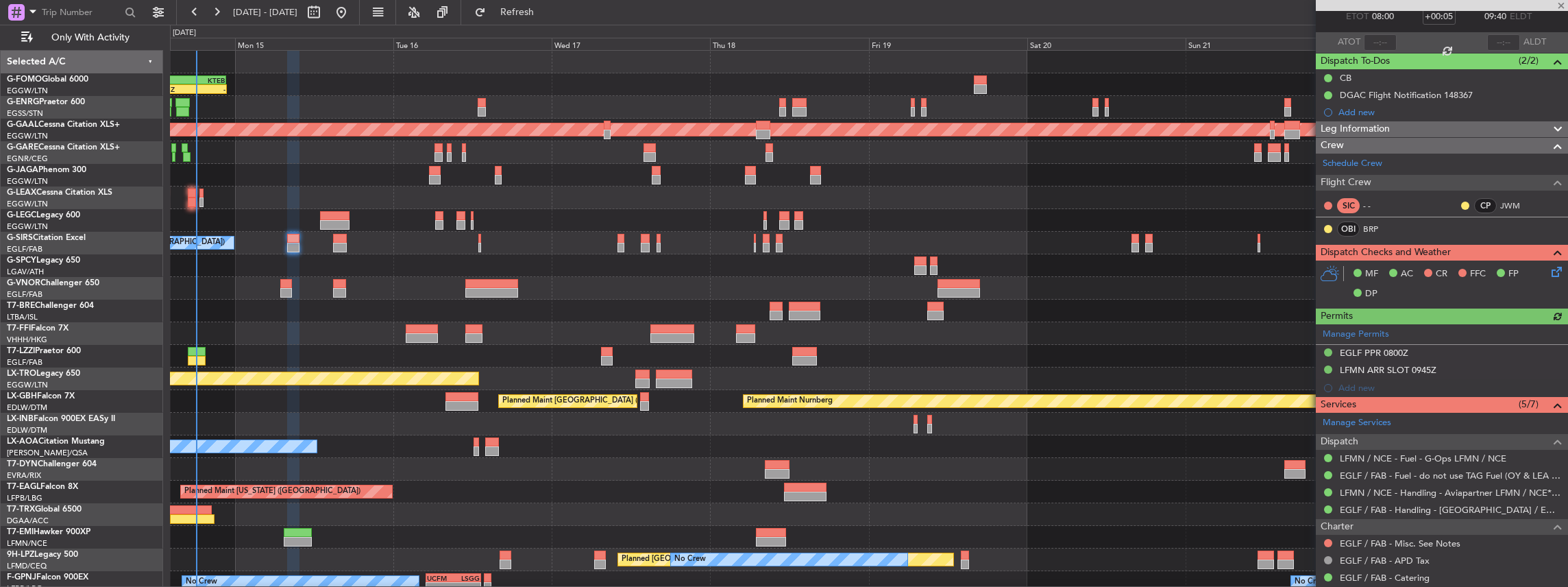
scroll to position [0, 0]
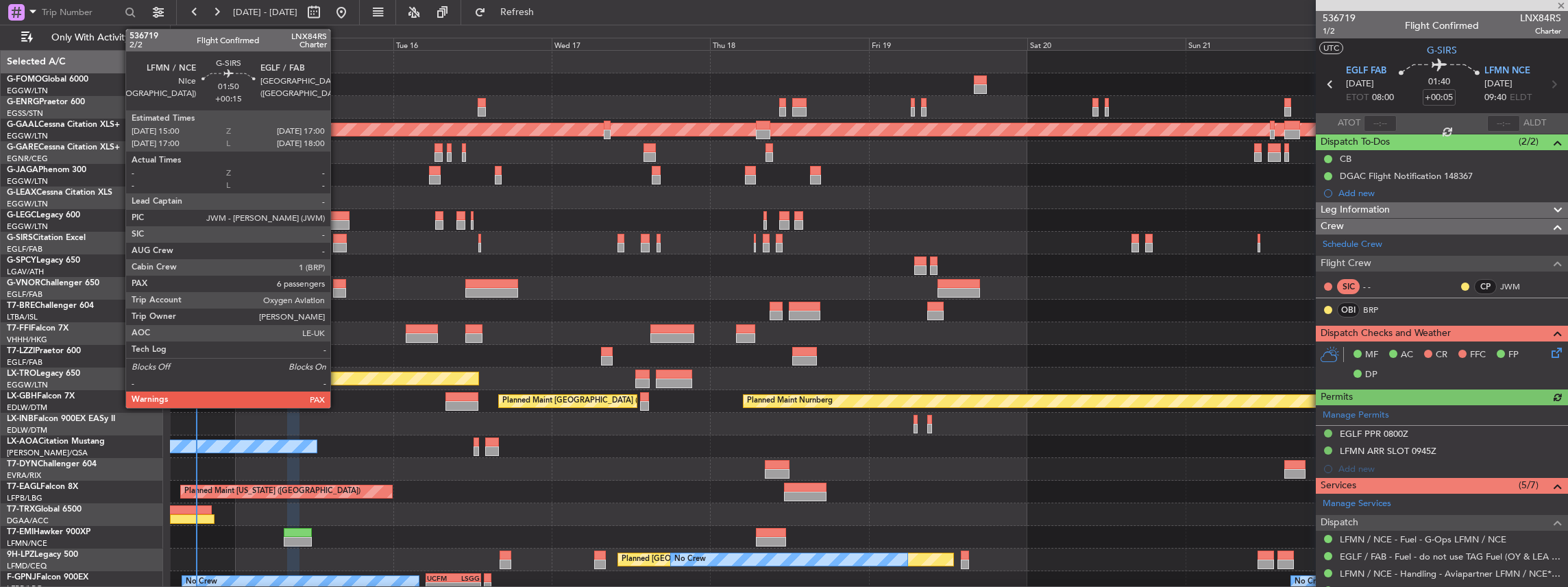
click at [337, 239] on div at bounding box center [339, 238] width 13 height 10
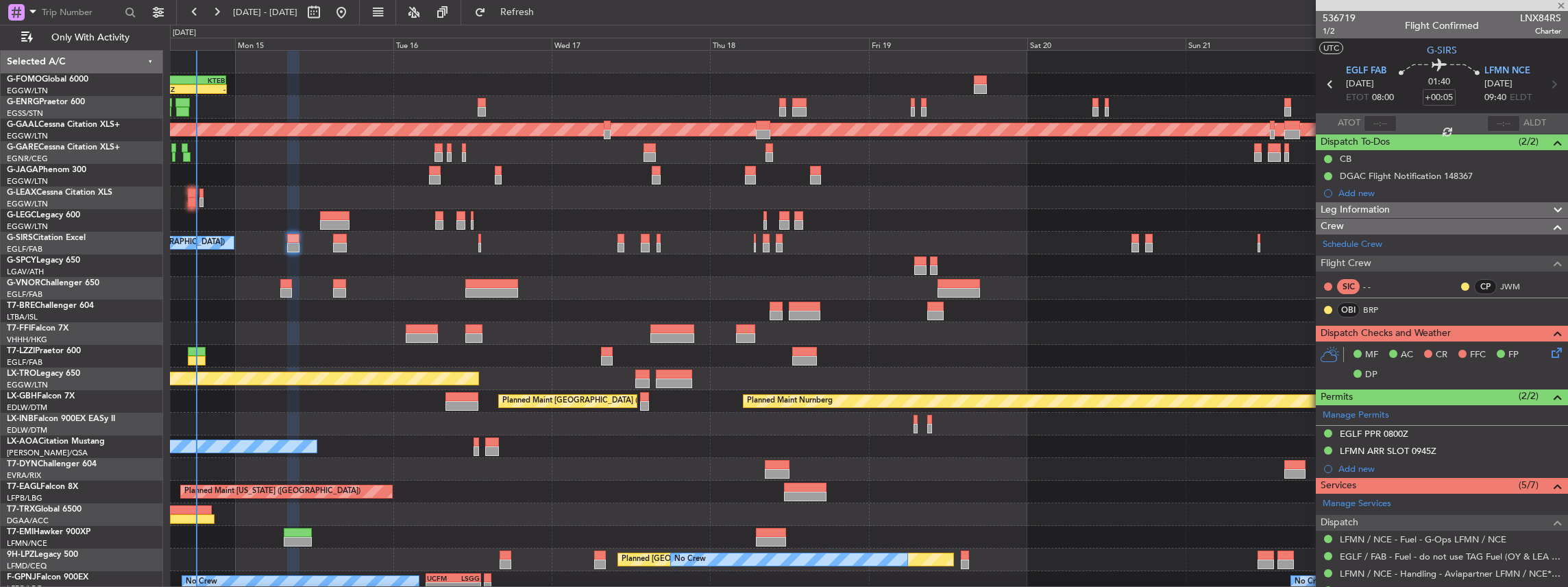
type input "+00:15"
type input "6"
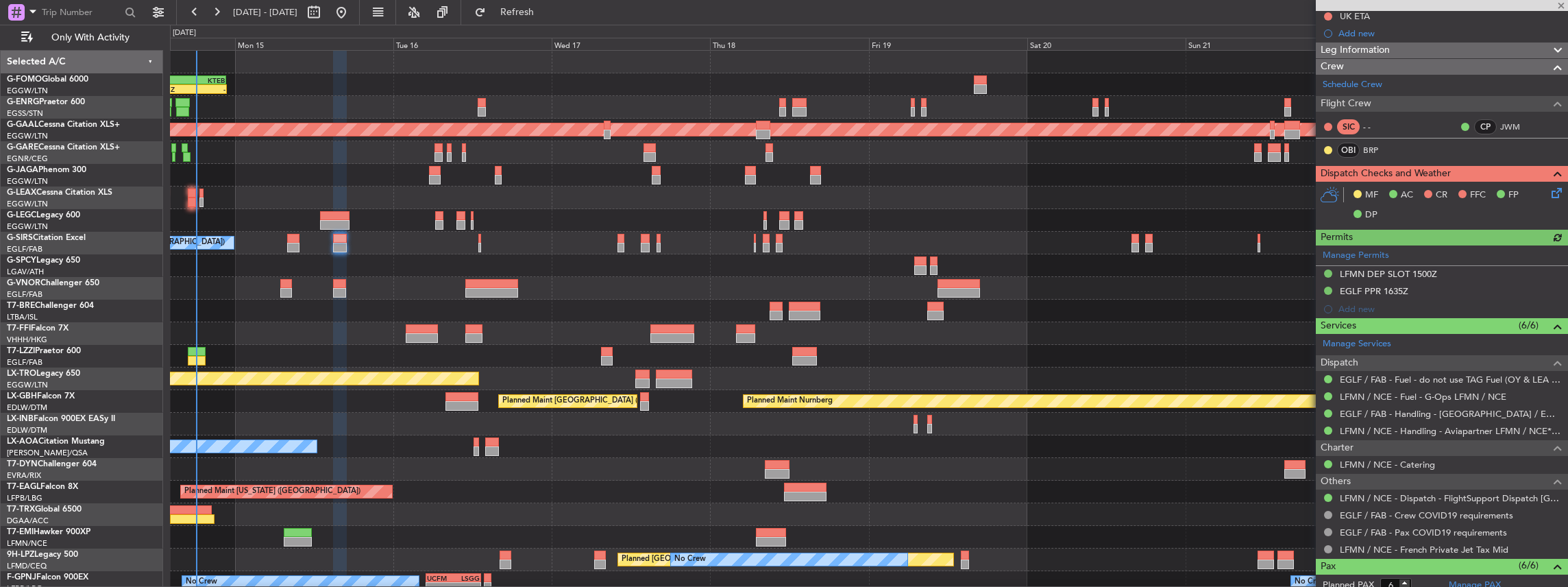
scroll to position [182, 0]
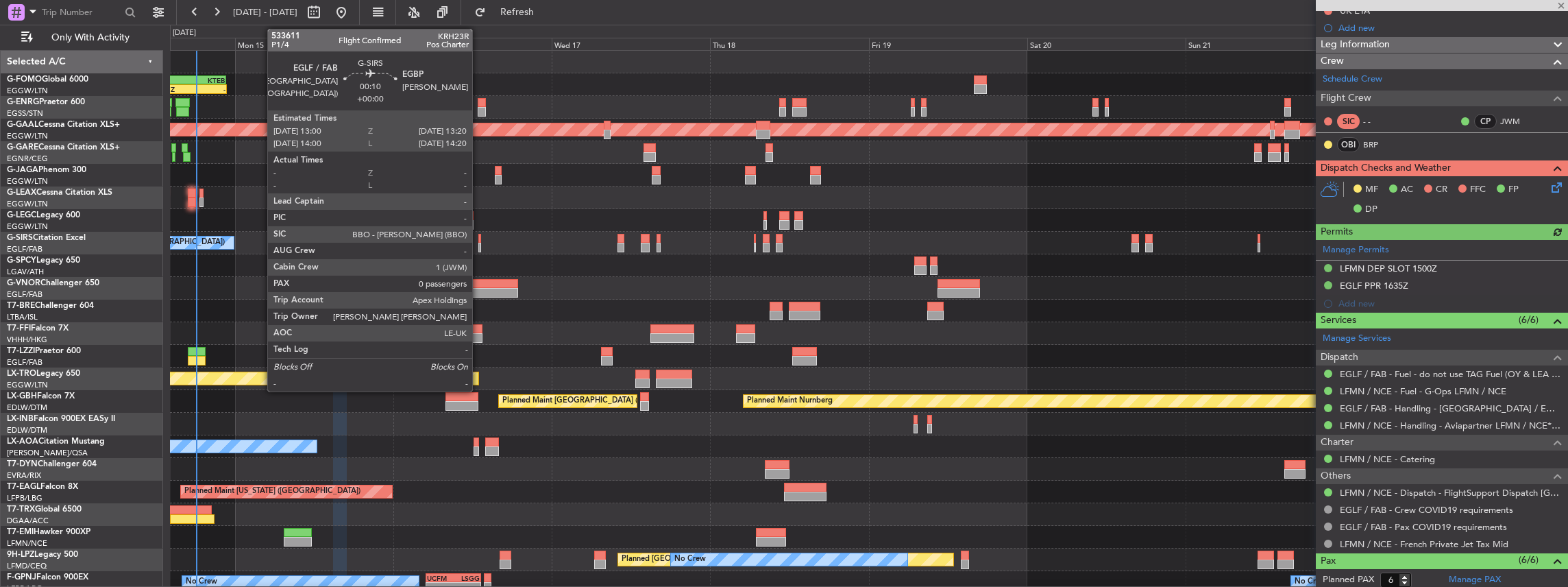
click at [479, 244] on div at bounding box center [479, 247] width 3 height 10
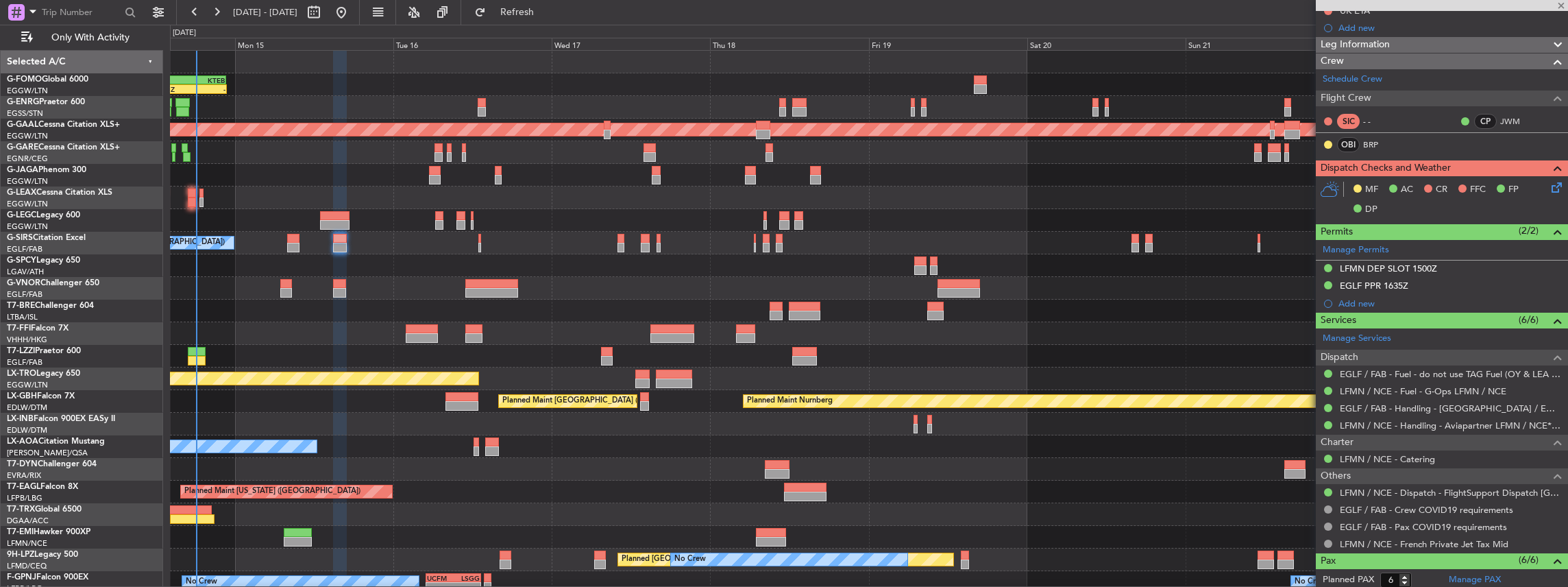
type input "0"
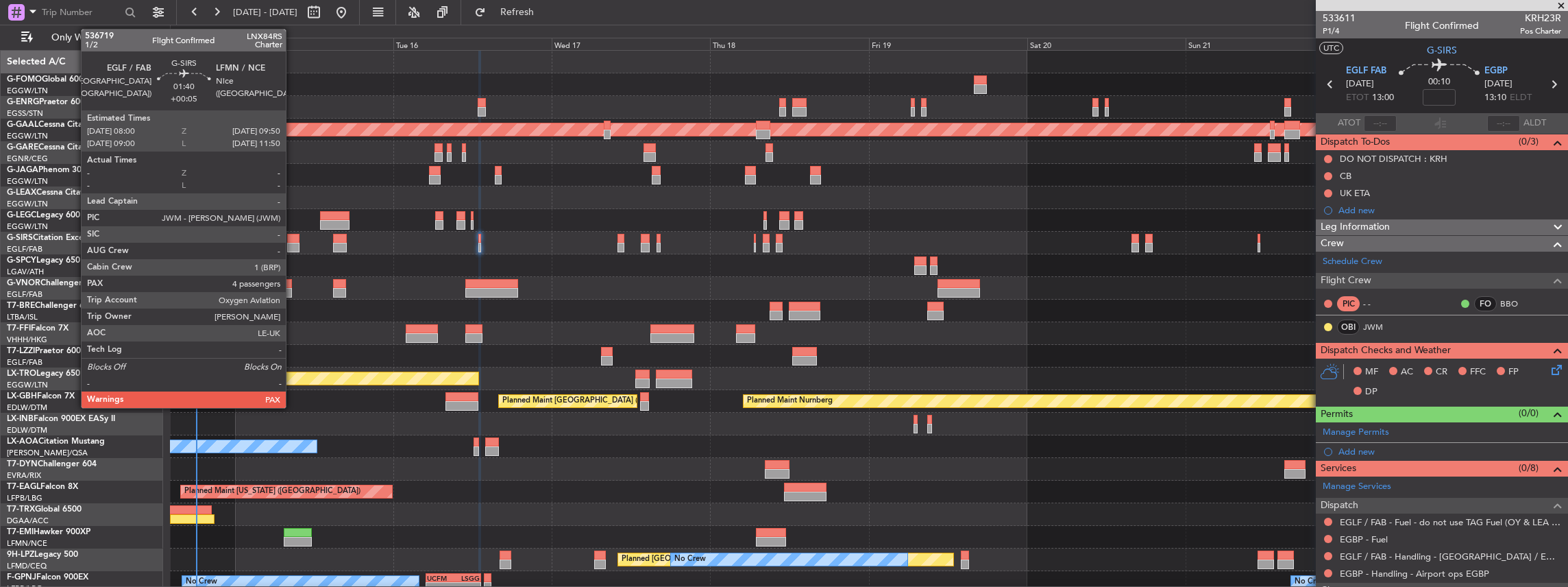
click at [293, 242] on div at bounding box center [293, 247] width 13 height 10
click at [293, 242] on div at bounding box center [293, 247] width 13 height 10
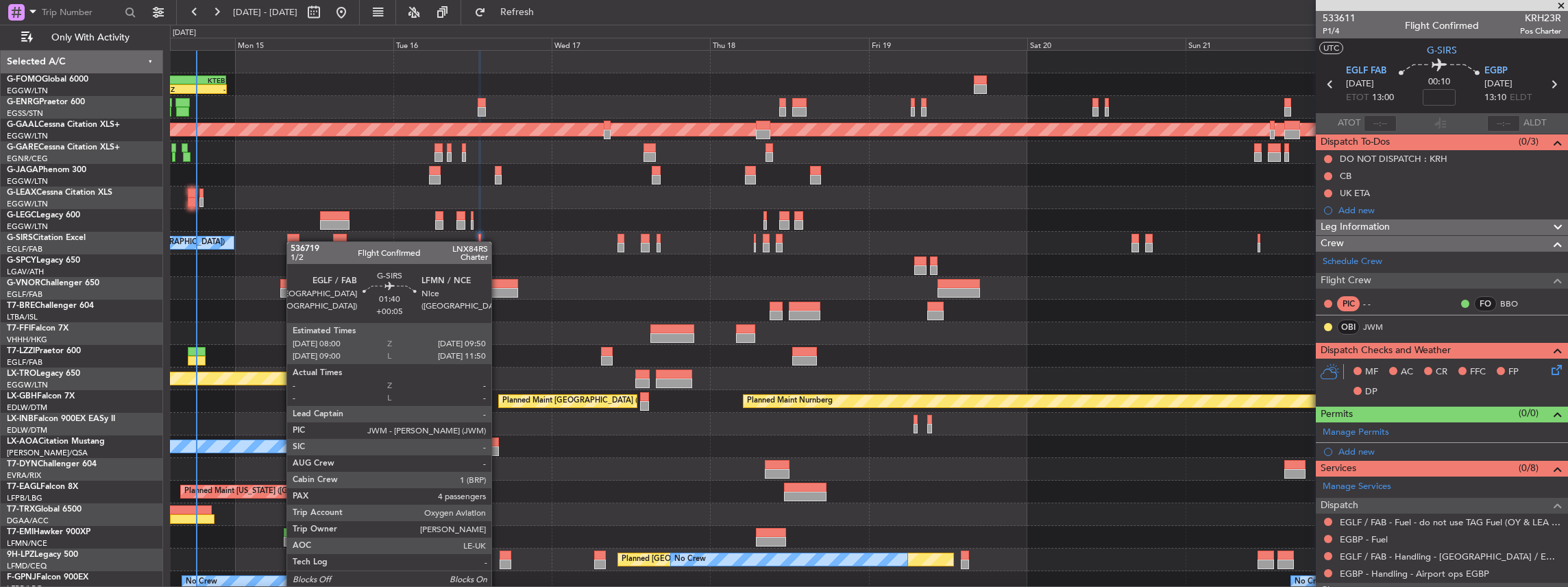
click at [293, 241] on div "No Crew London (Farnborough) Planned Maint London (Farnborough)" at bounding box center [869, 242] width 1398 height 22
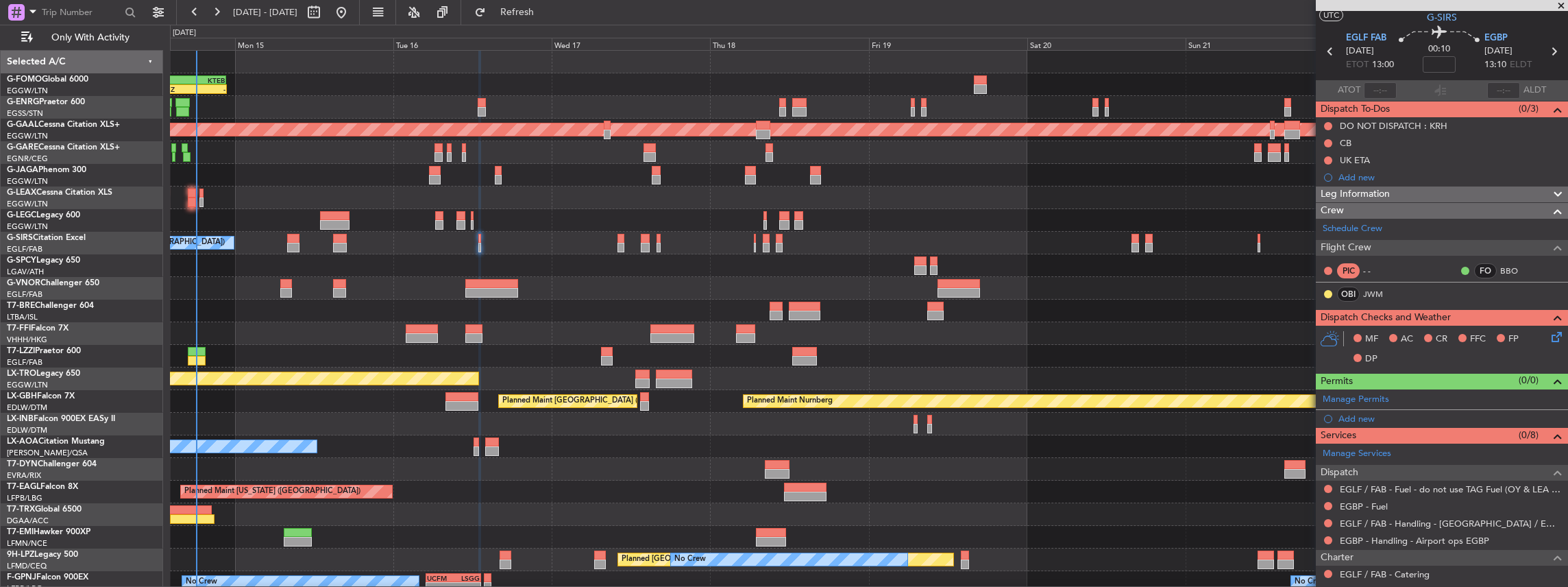
scroll to position [45, 0]
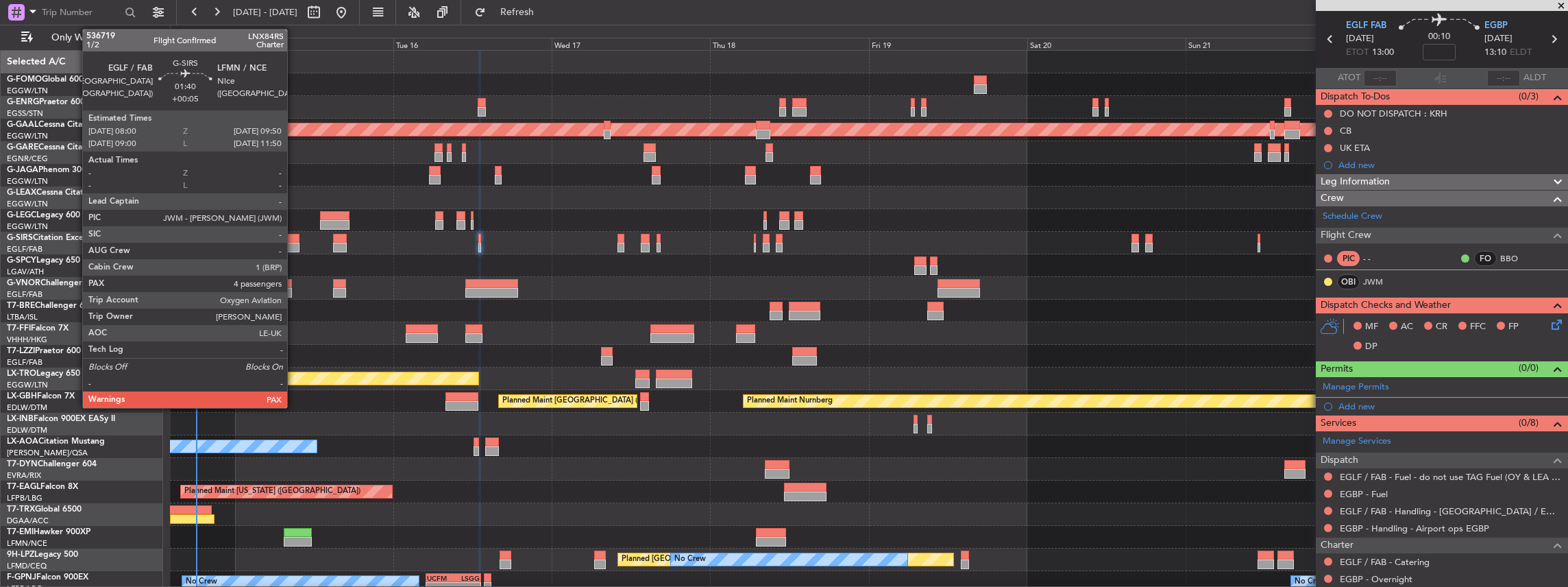
click at [294, 241] on div at bounding box center [293, 238] width 13 height 10
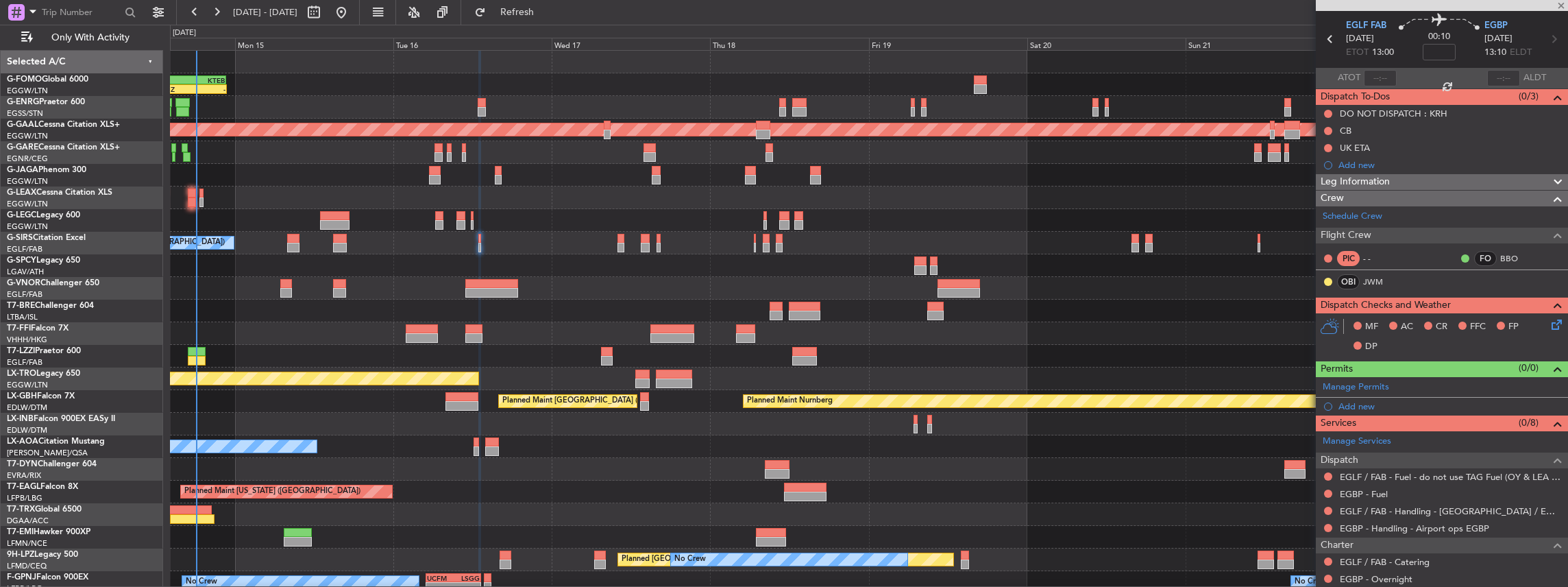
type input "+00:05"
type input "4"
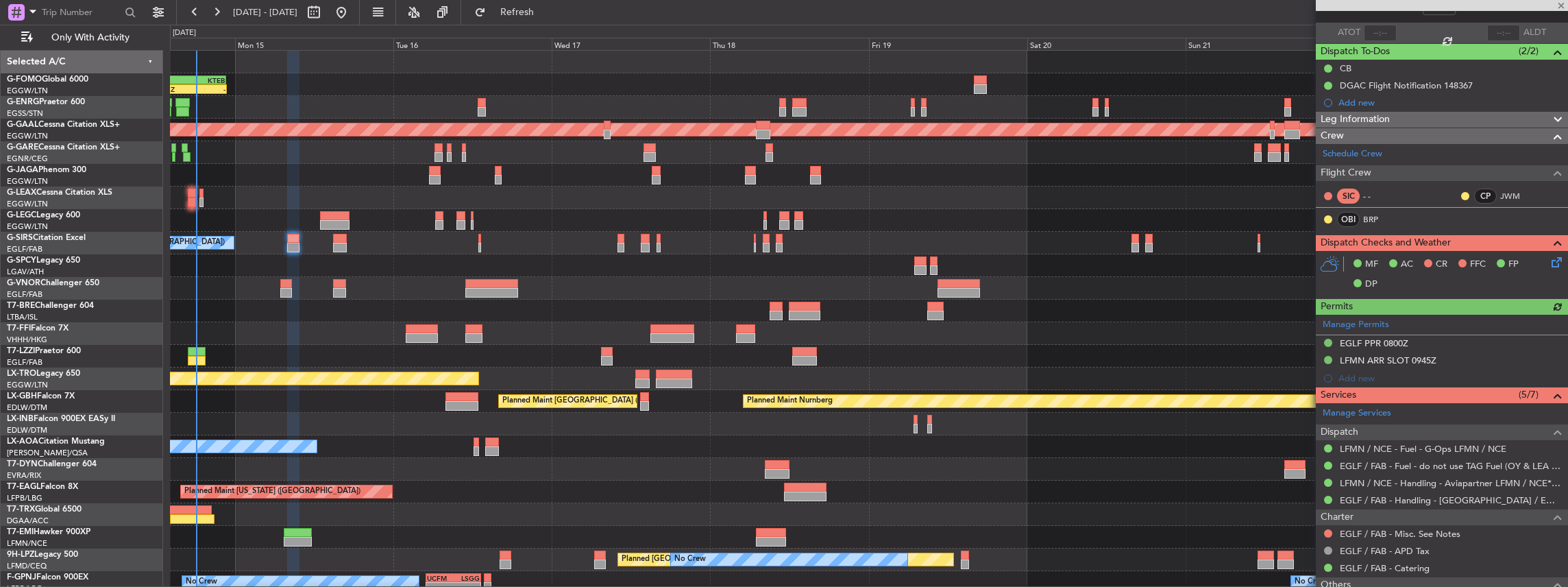
scroll to position [92, 0]
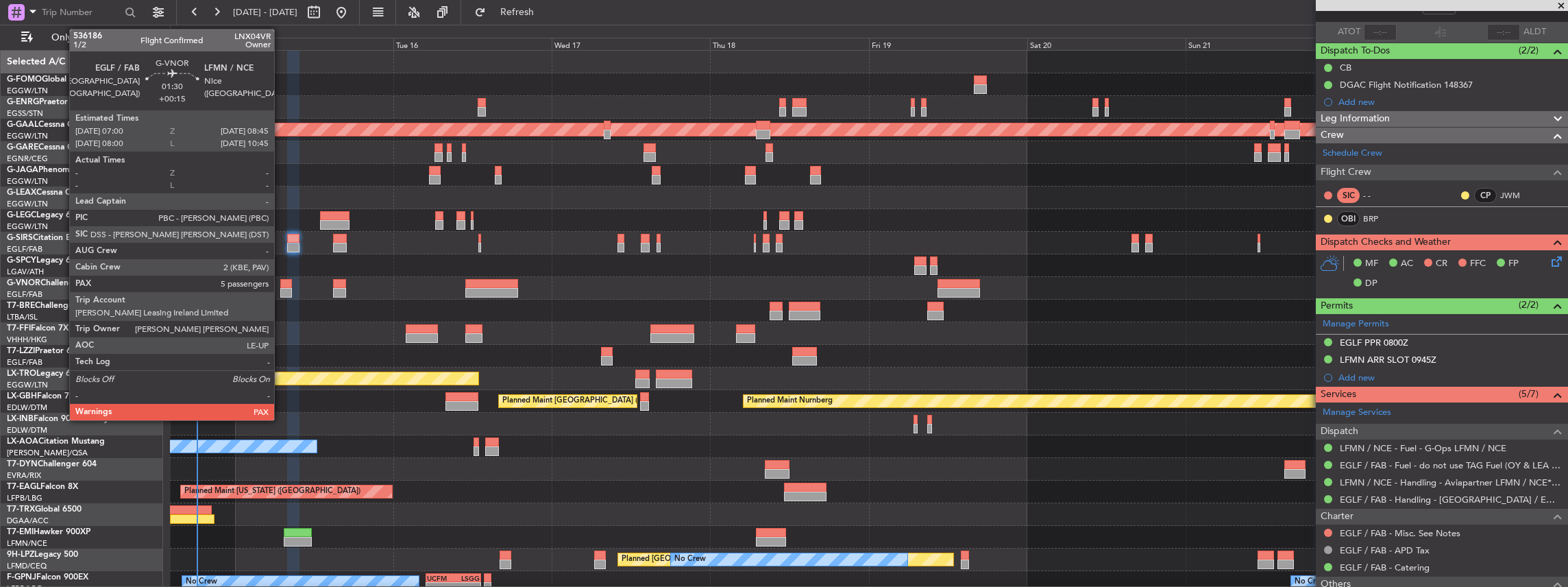
click at [281, 286] on div at bounding box center [285, 284] width 12 height 10
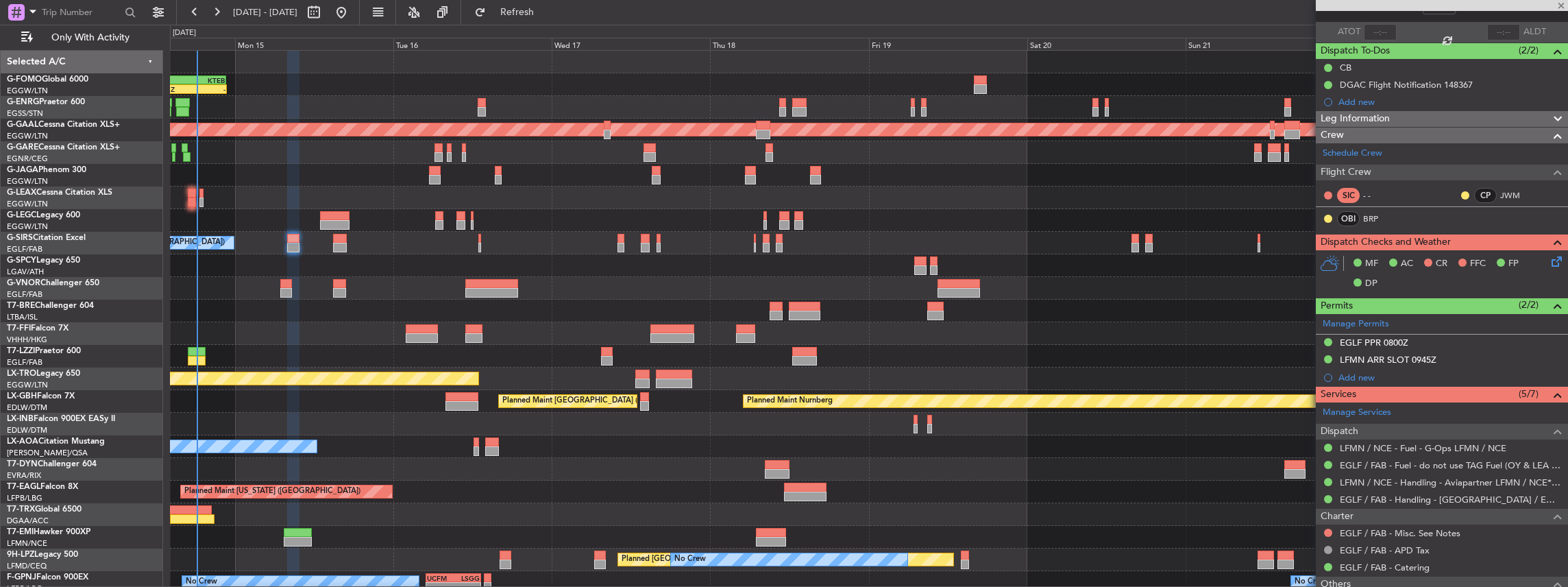
type input "+00:15"
type input "5"
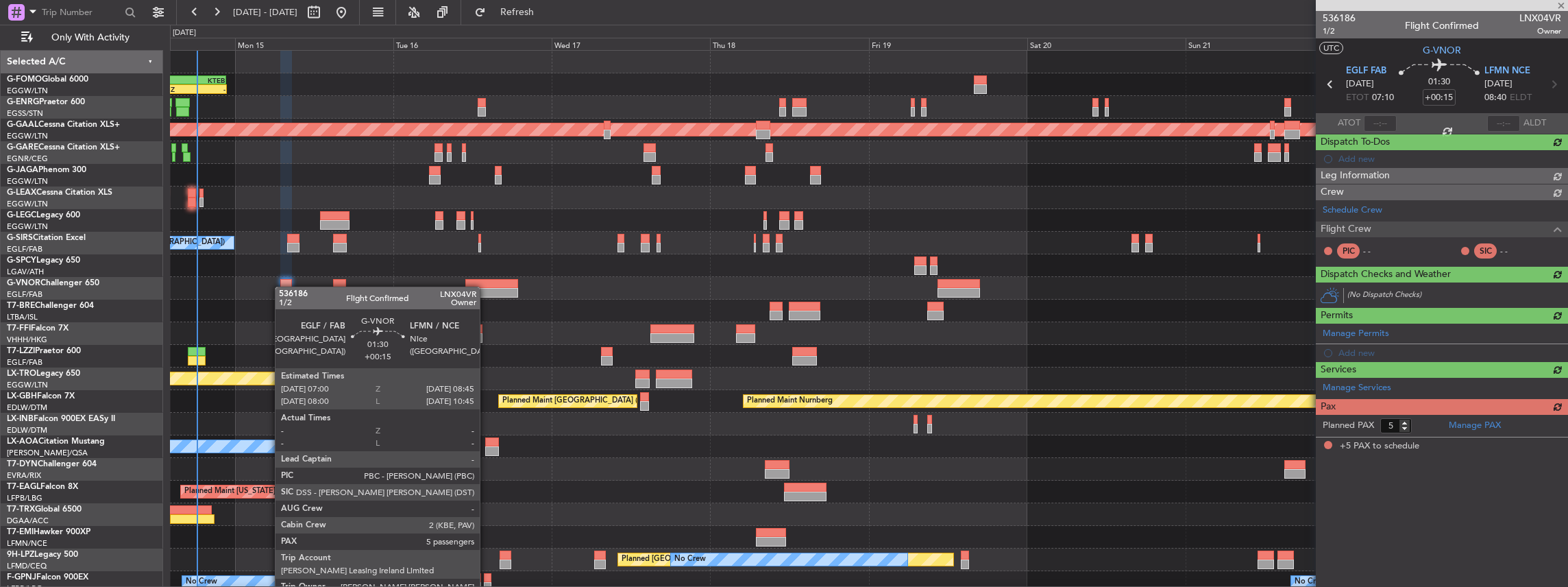
scroll to position [0, 0]
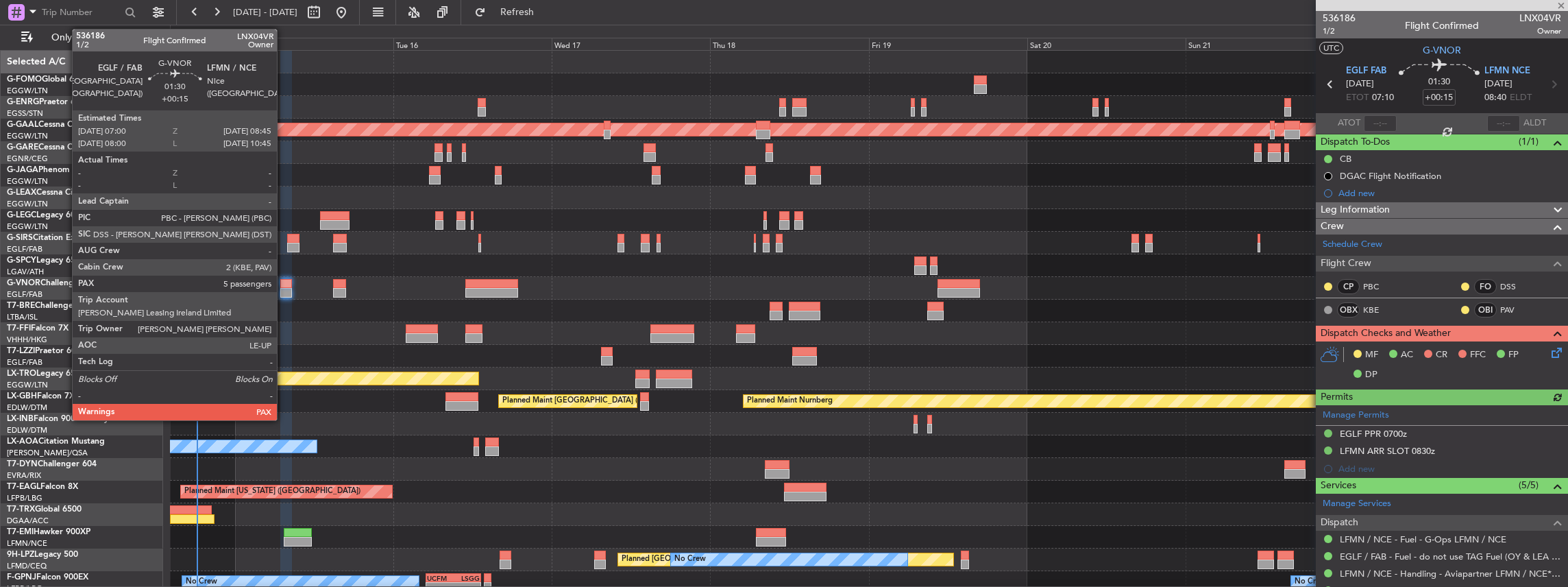
click at [284, 286] on div at bounding box center [285, 284] width 12 height 10
click at [285, 286] on div at bounding box center [285, 284] width 12 height 10
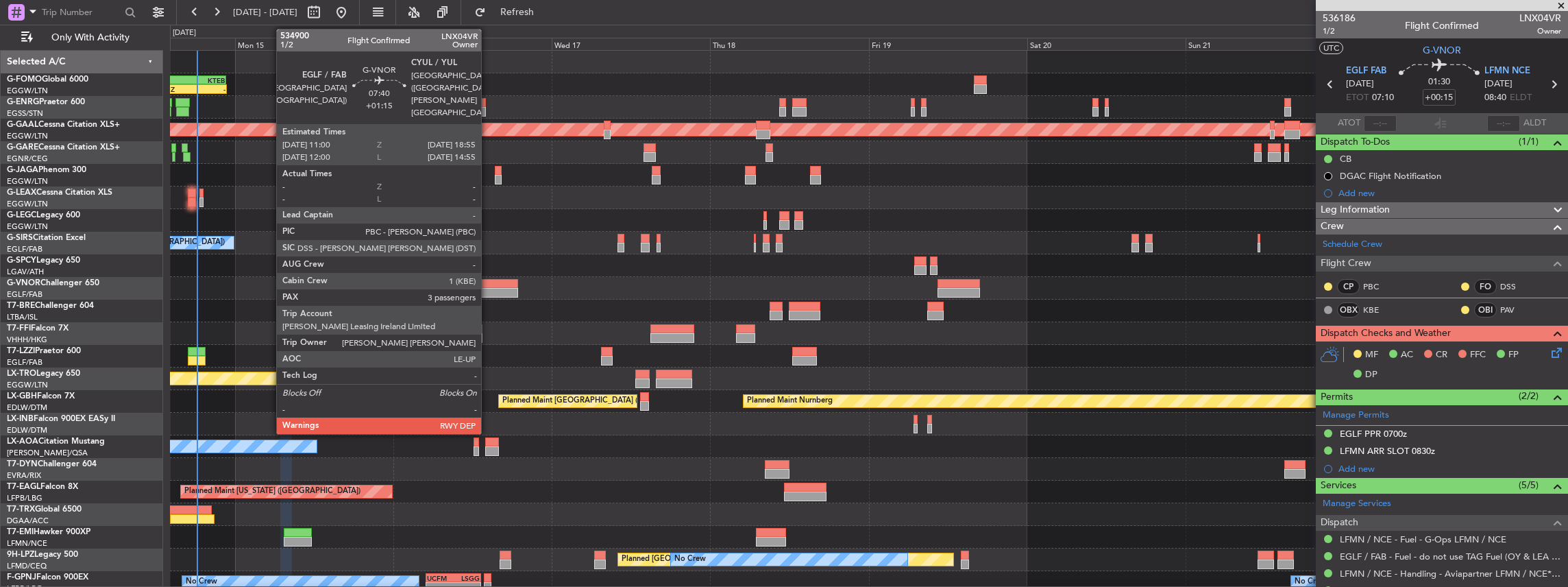
click at [488, 286] on div at bounding box center [491, 284] width 53 height 10
type input "+01:15"
type input "3"
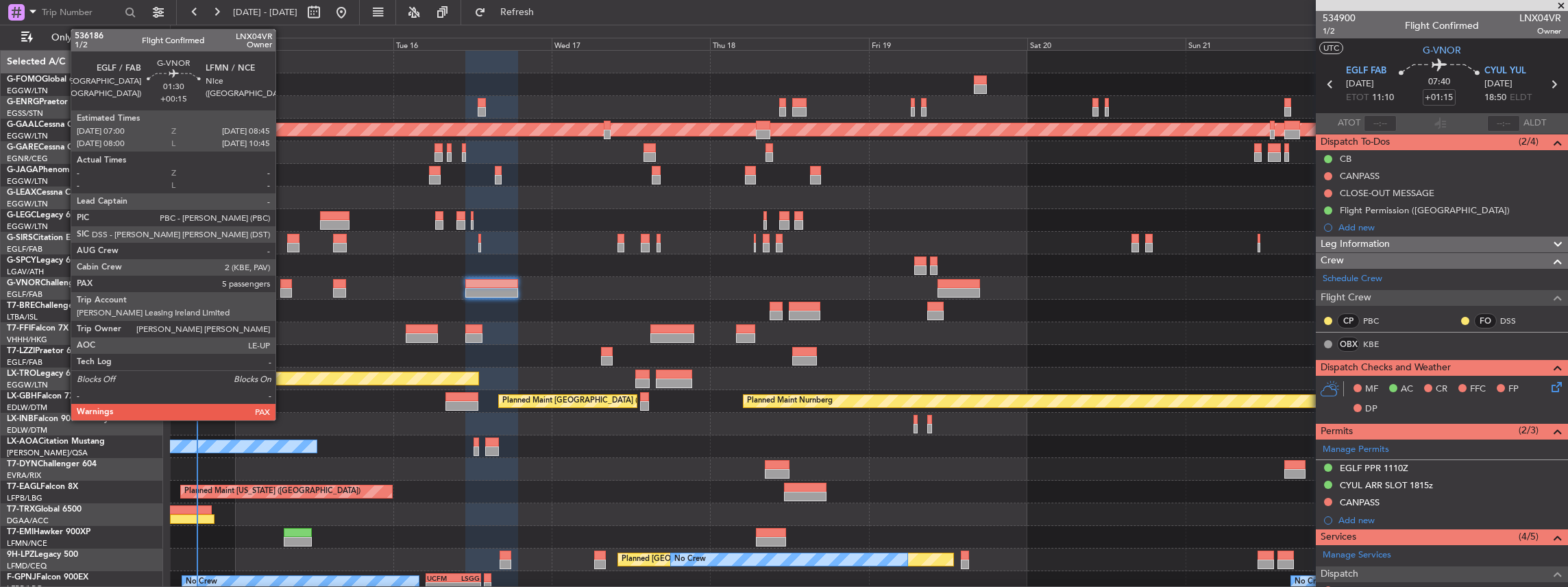
click at [283, 286] on div at bounding box center [285, 284] width 12 height 10
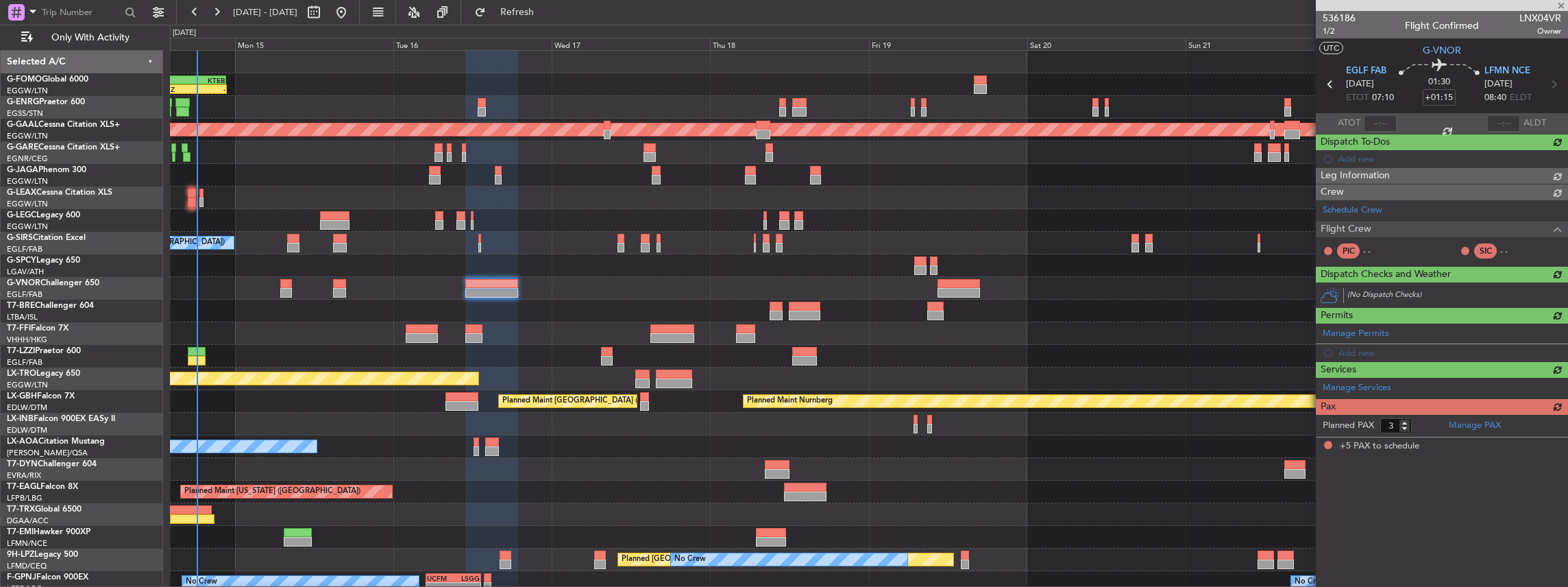
type input "+00:15"
type input "5"
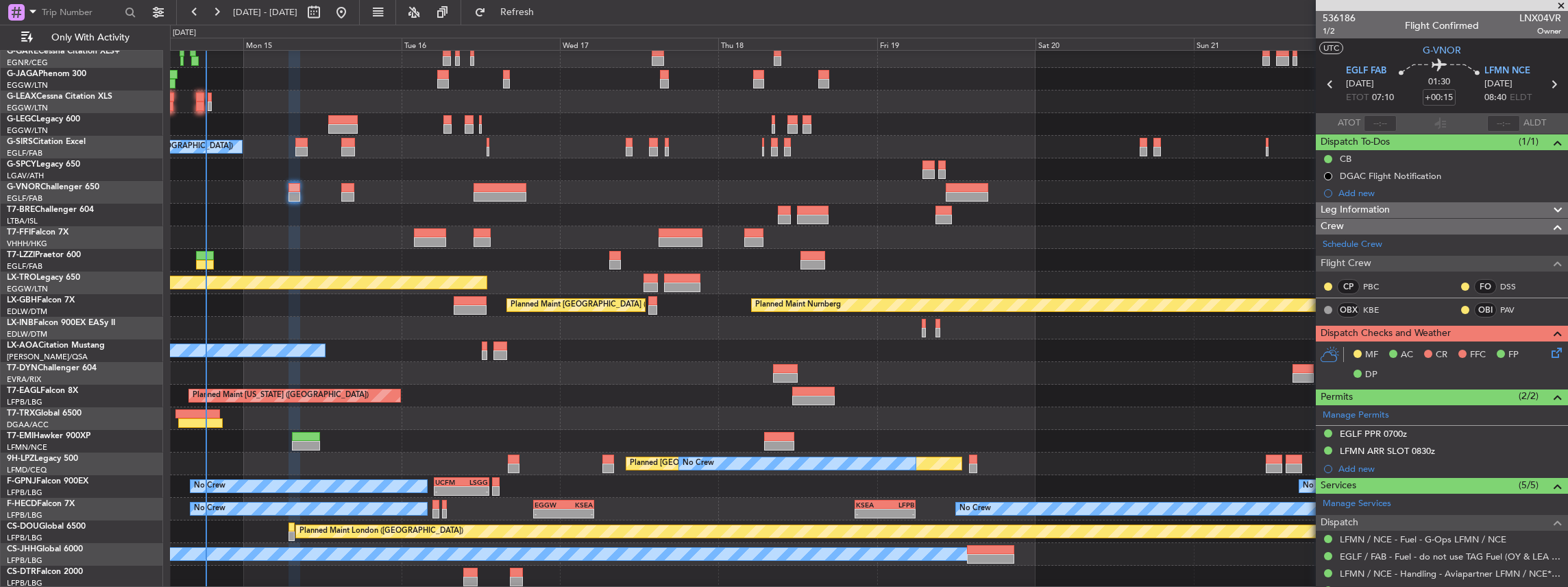
scroll to position [96, 0]
click at [692, 222] on div "Planned Maint Dusseldorf Planned Maint [GEOGRAPHIC_DATA] ([GEOGRAPHIC_DATA]) Pl…" at bounding box center [869, 271] width 1398 height 633
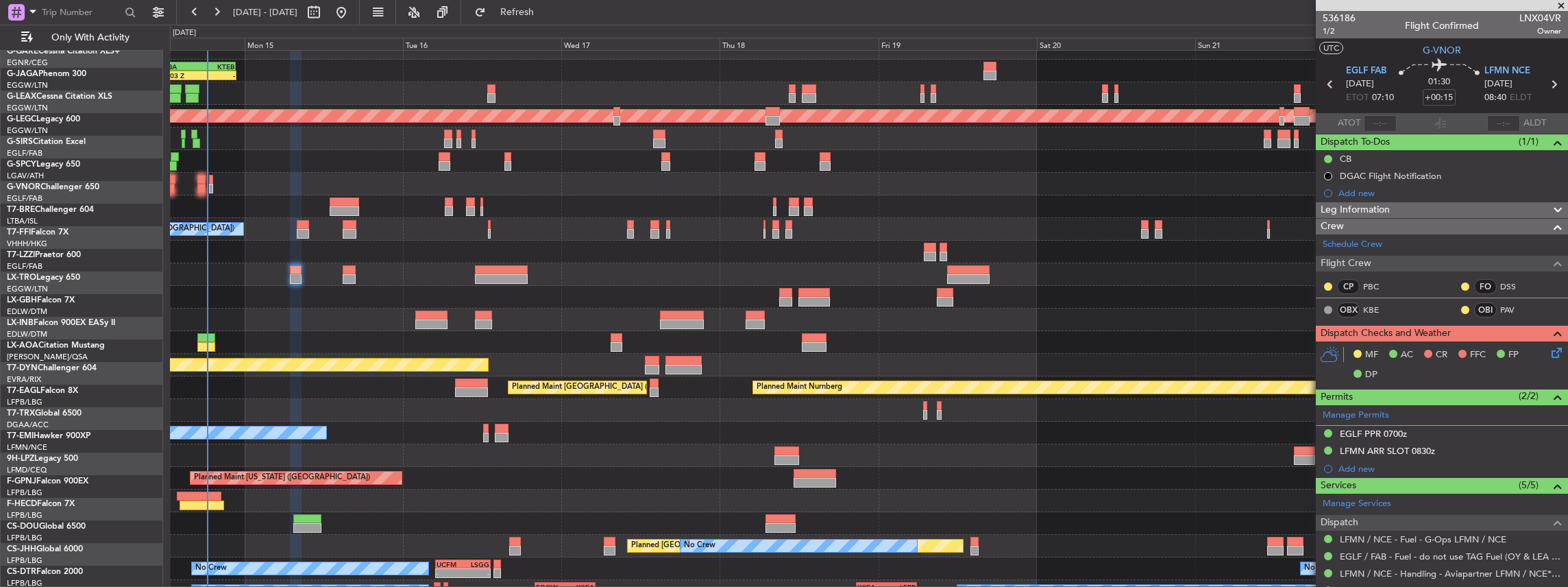
scroll to position [13, 0]
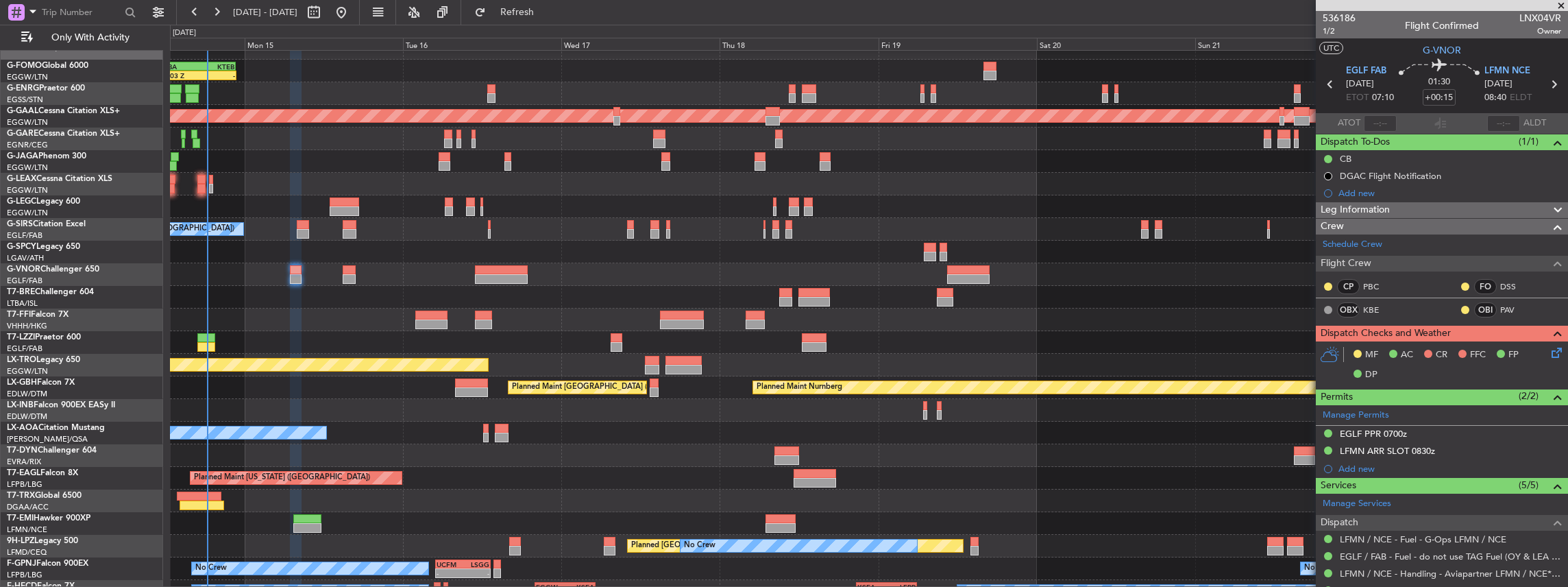
click at [428, 257] on div at bounding box center [869, 251] width 1398 height 22
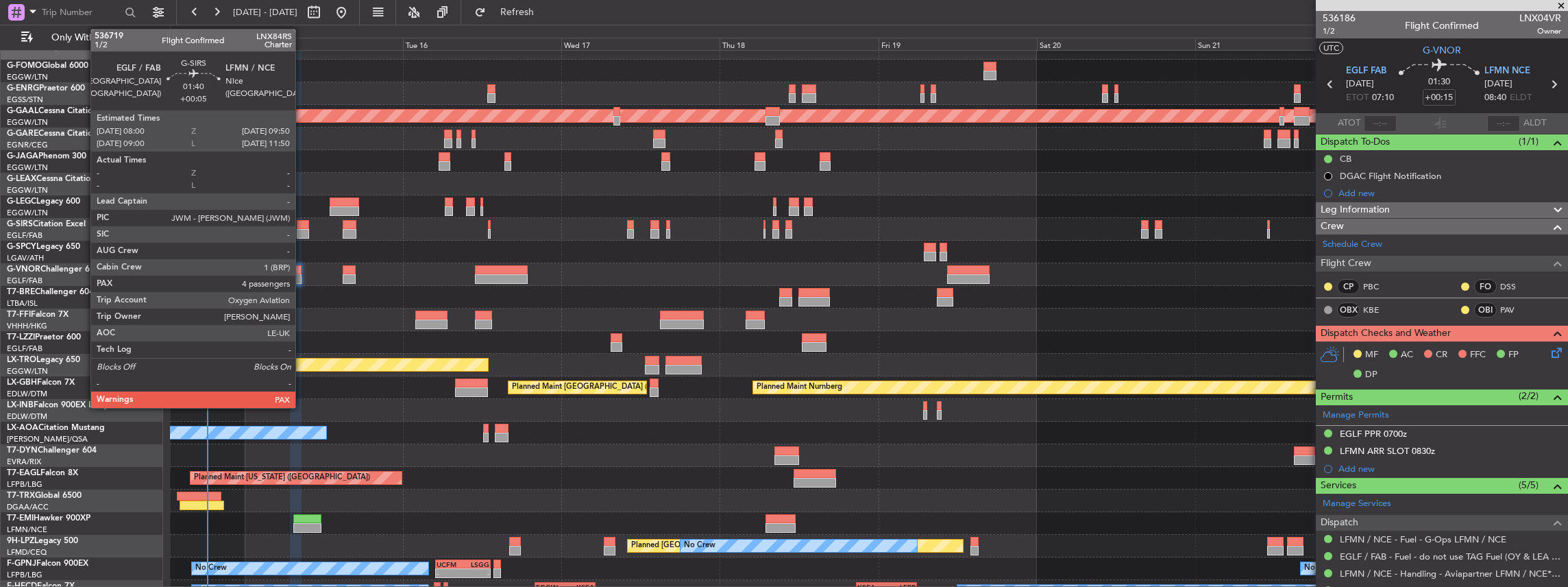
click at [302, 229] on div at bounding box center [303, 233] width 13 height 10
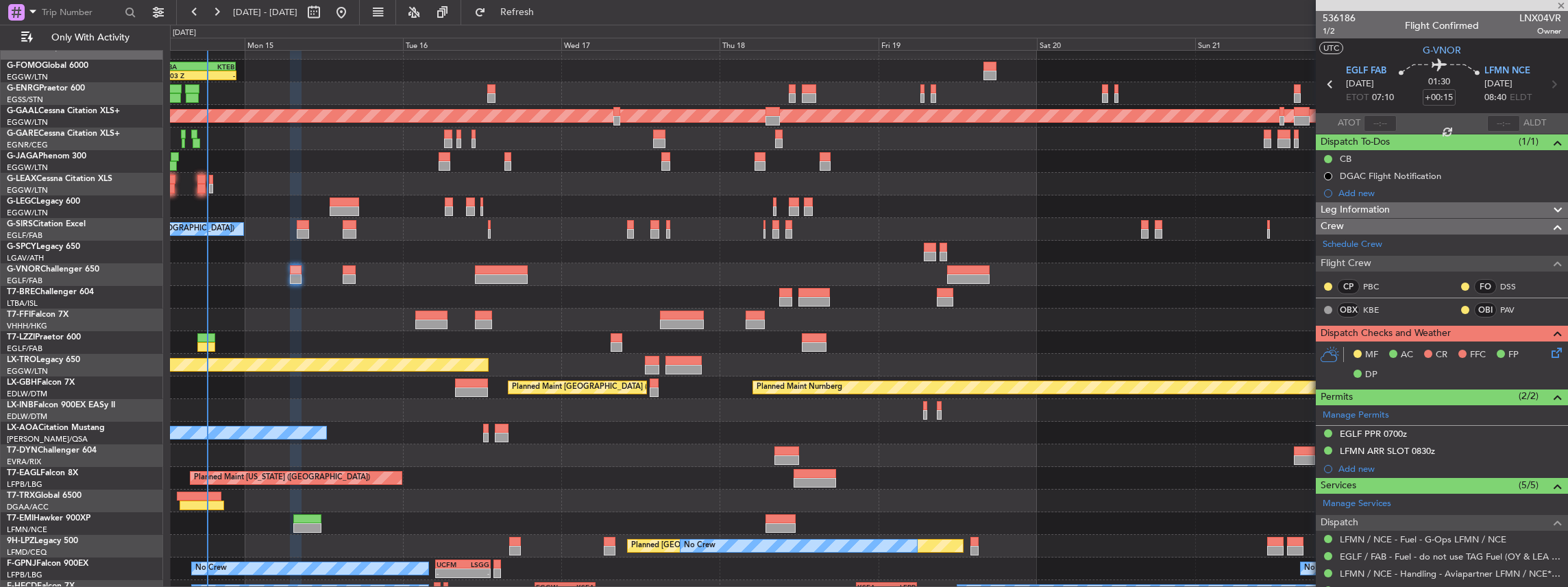
type input "+00:05"
type input "4"
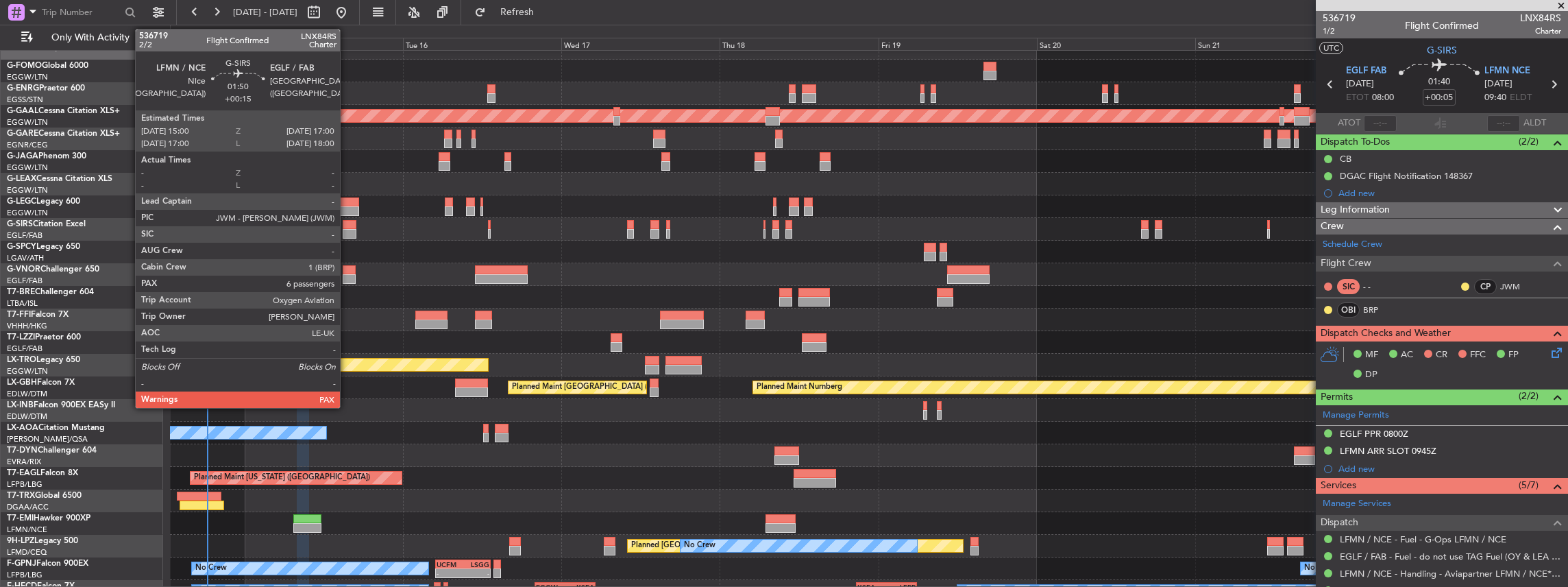
click at [346, 227] on div at bounding box center [349, 224] width 13 height 10
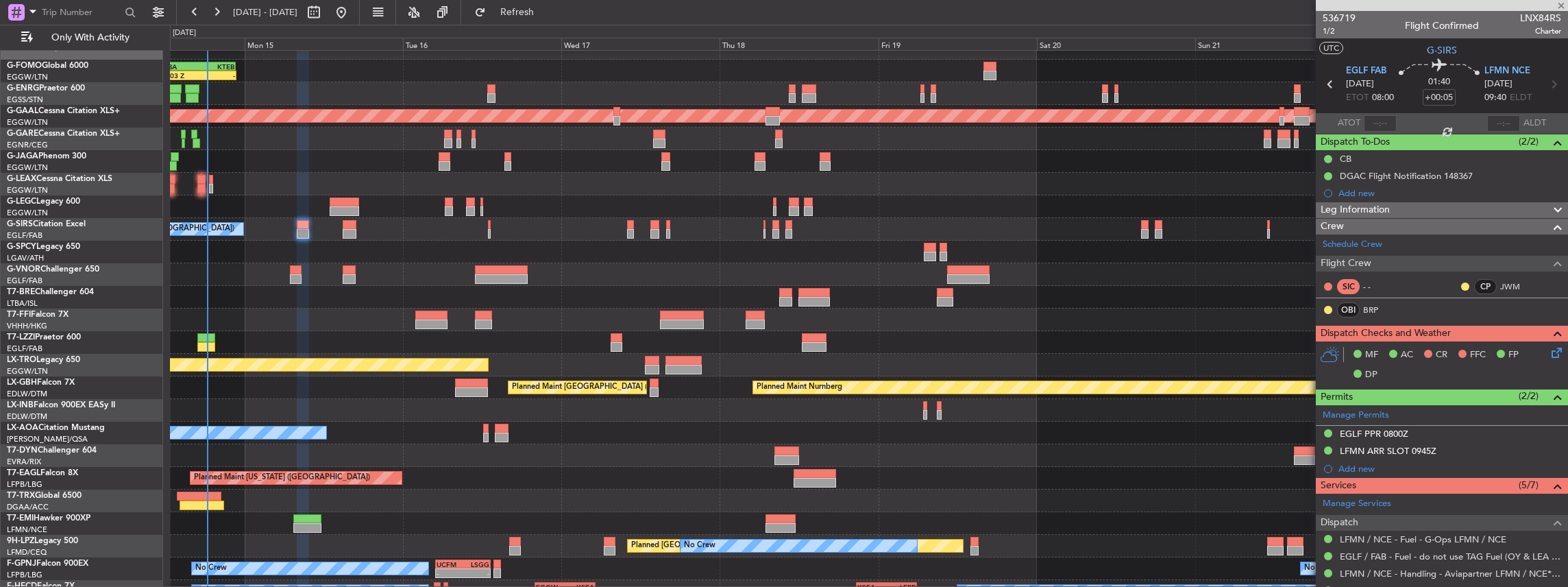
type input "+00:15"
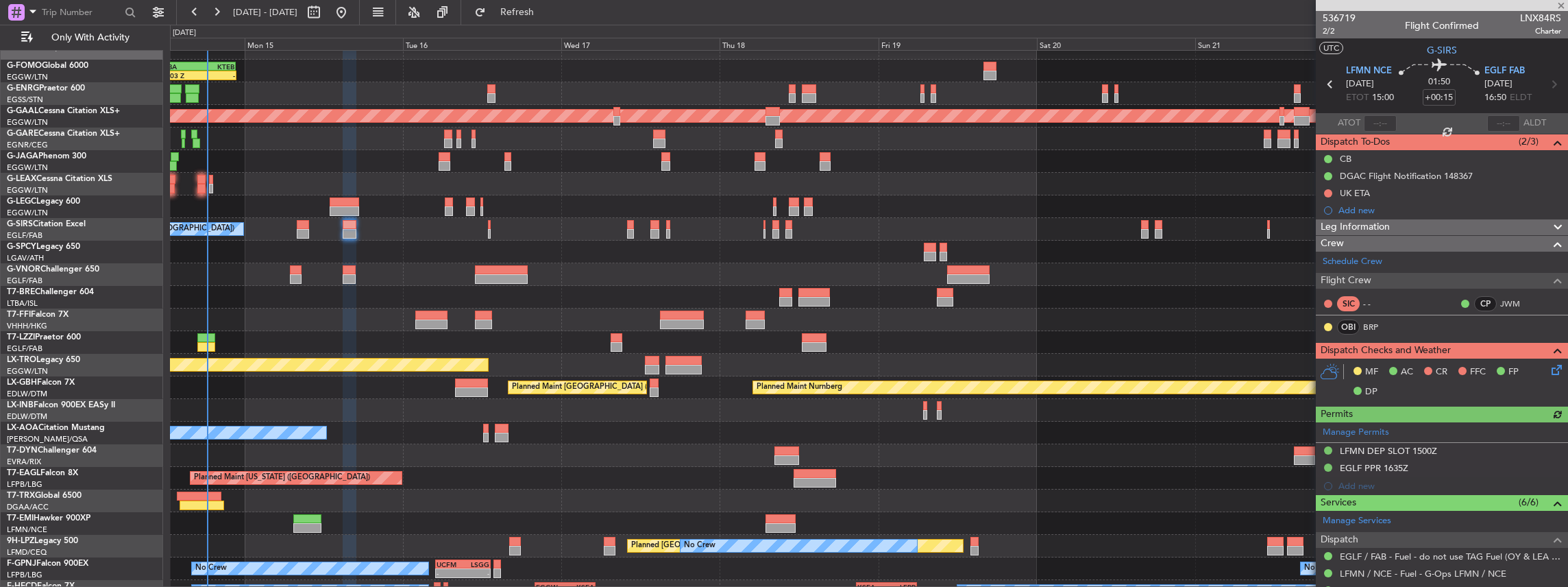
click at [1549, 367] on icon at bounding box center [1555, 367] width 11 height 11
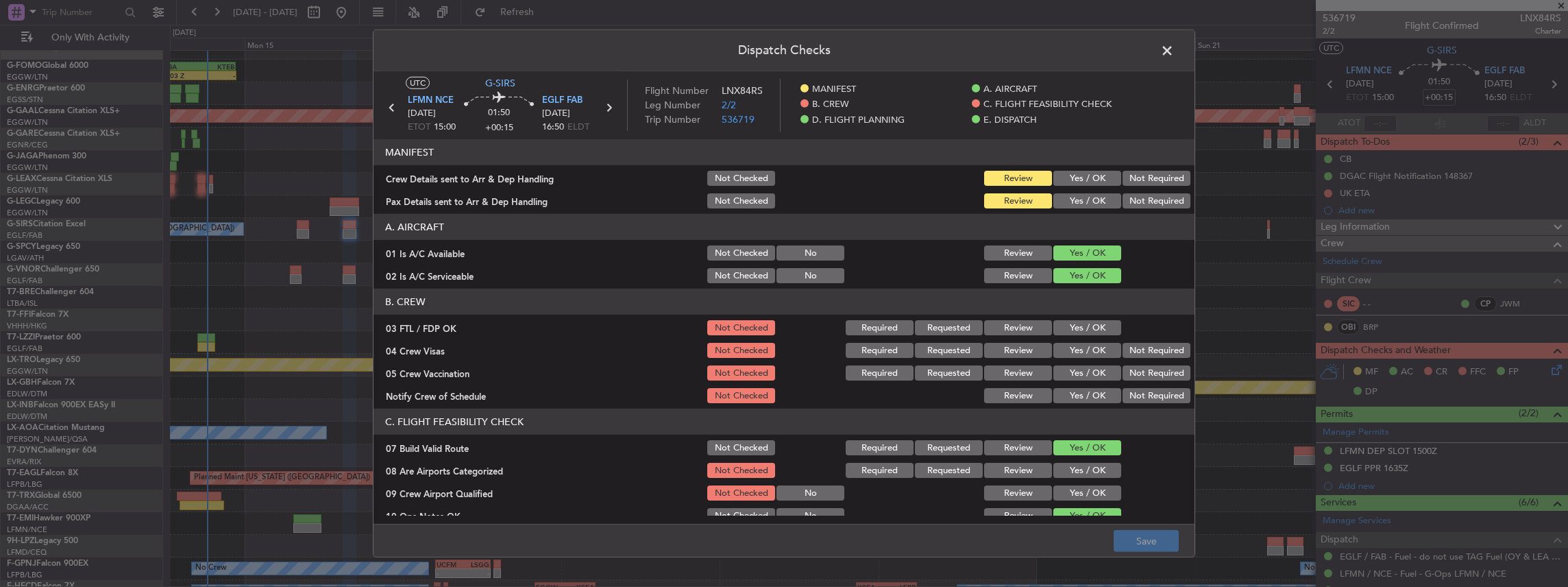
click at [1071, 178] on button "Yes / OK" at bounding box center [1088, 178] width 68 height 15
drag, startPoint x: 1069, startPoint y: 198, endPoint x: 1108, endPoint y: 346, distance: 153.1
click at [1069, 198] on button "Yes / OK" at bounding box center [1088, 200] width 68 height 15
click at [1135, 538] on button "Save" at bounding box center [1146, 540] width 66 height 22
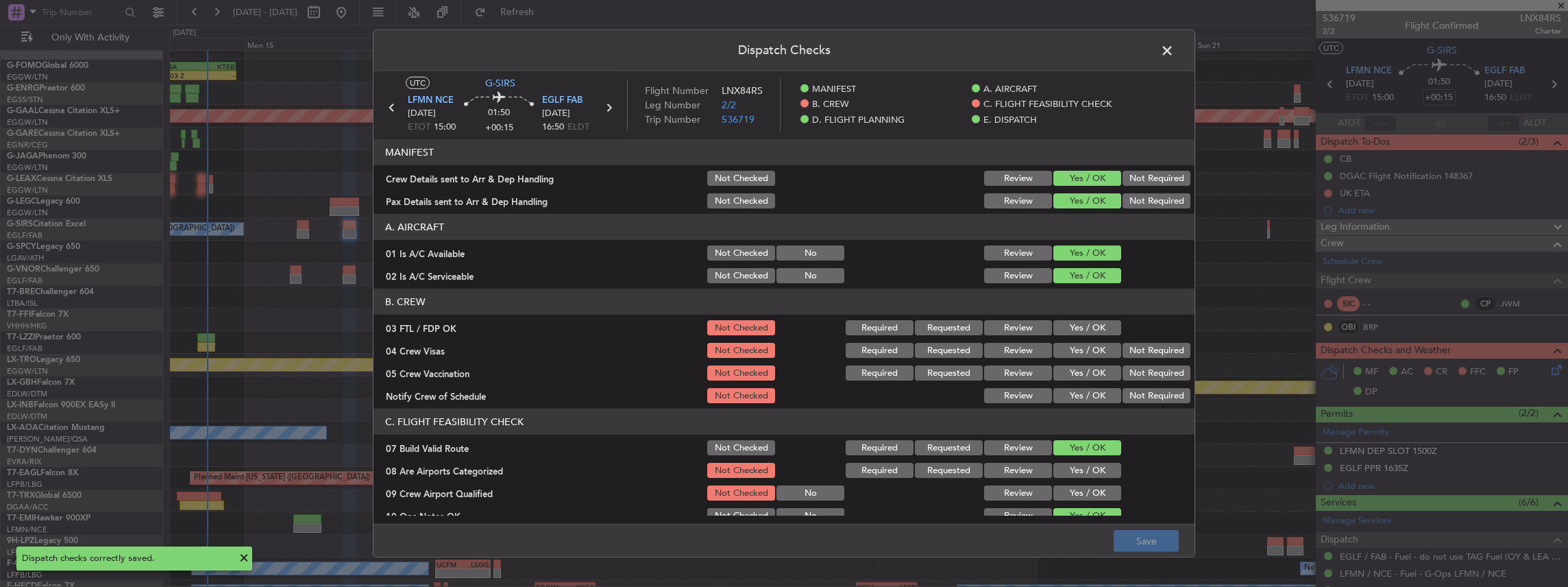
click at [1174, 54] on span at bounding box center [1174, 54] width 0 height 28
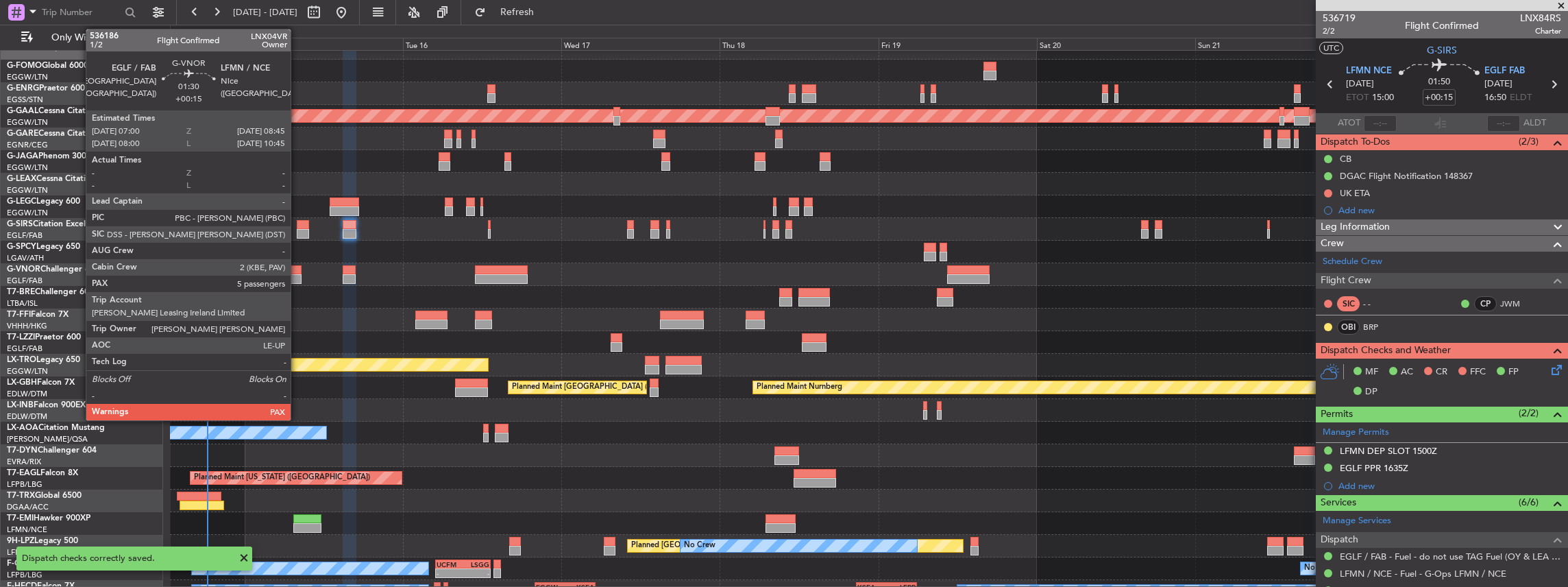
click at [297, 272] on div at bounding box center [295, 269] width 12 height 10
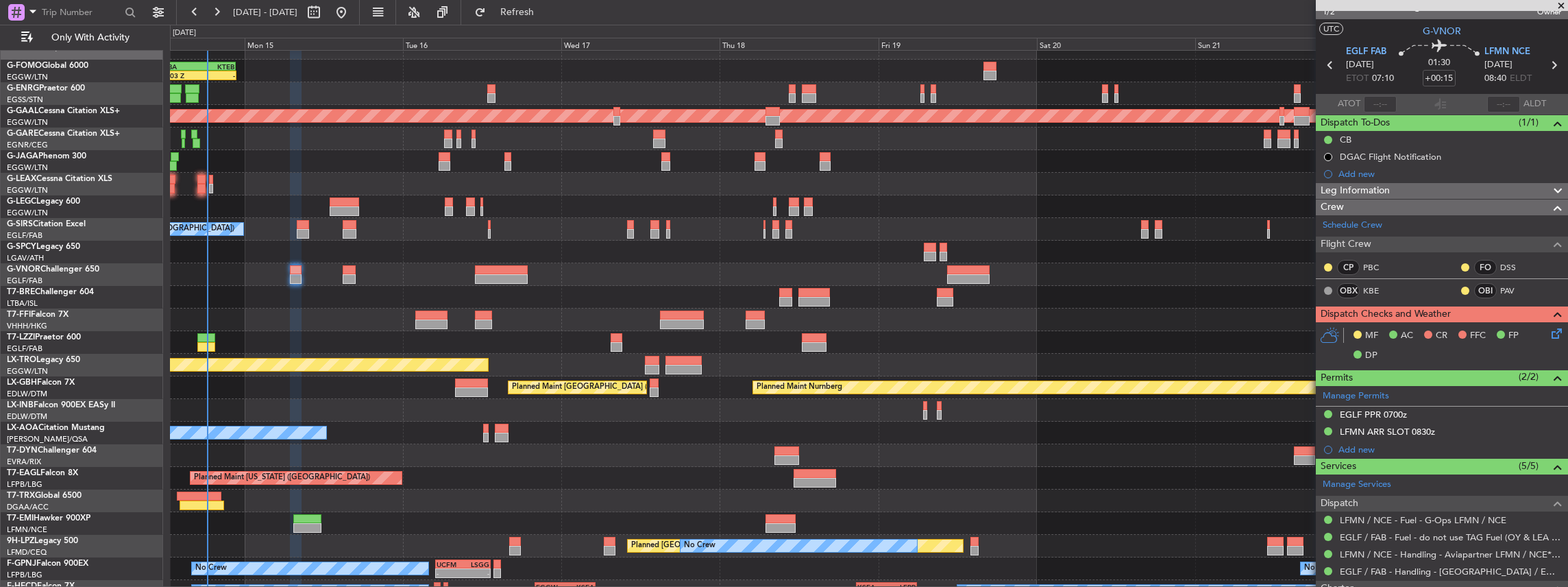
scroll to position [0, 0]
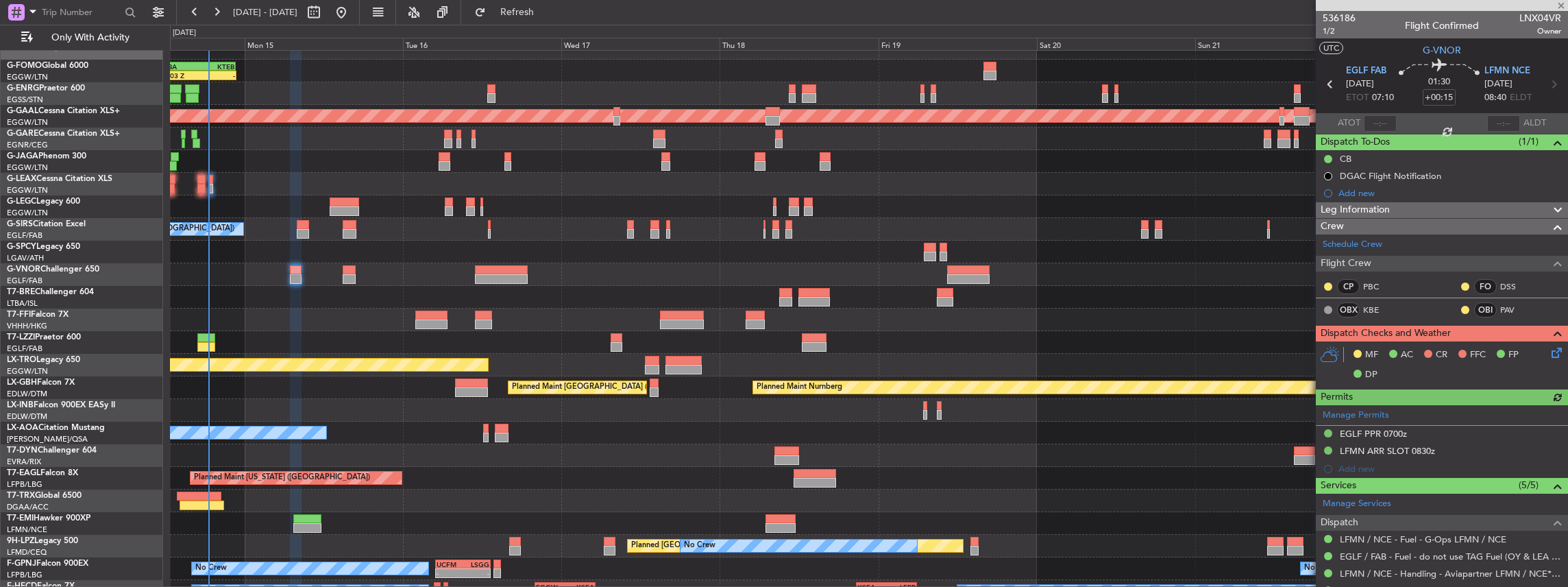
click at [1549, 349] on icon at bounding box center [1555, 350] width 11 height 11
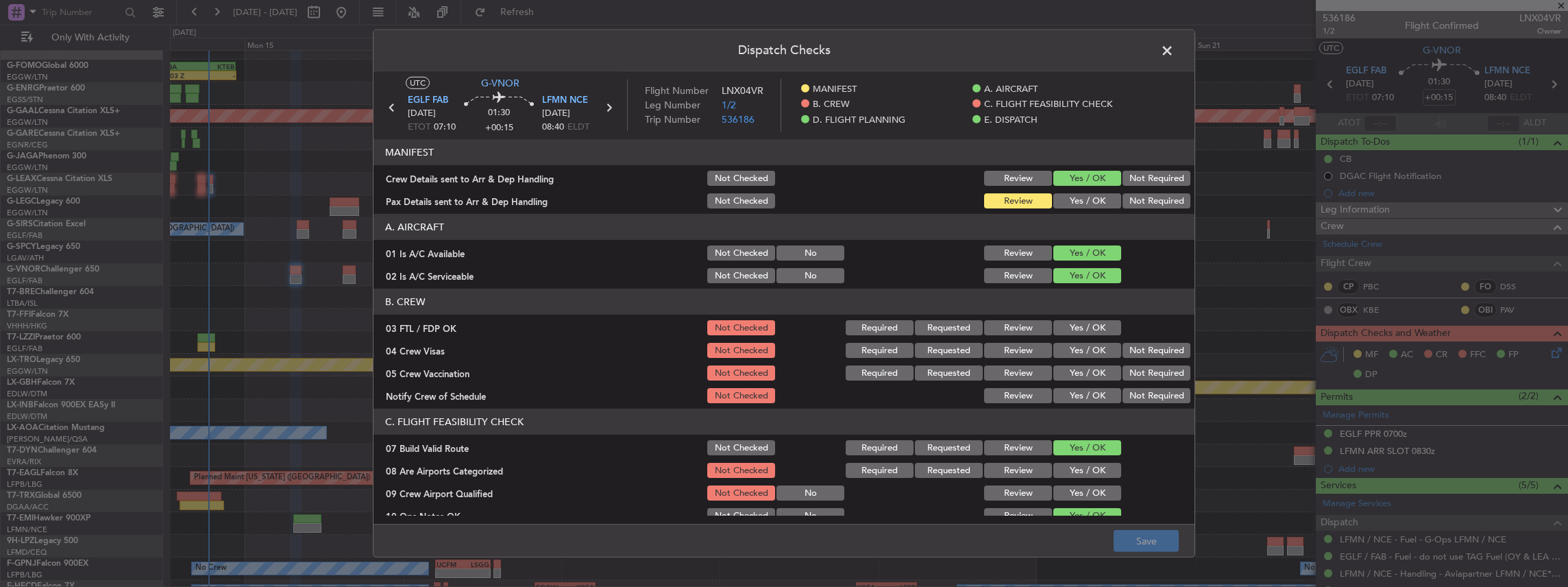
click at [1065, 195] on button "Yes / OK" at bounding box center [1088, 200] width 68 height 15
click at [1155, 546] on button "Save" at bounding box center [1146, 540] width 66 height 22
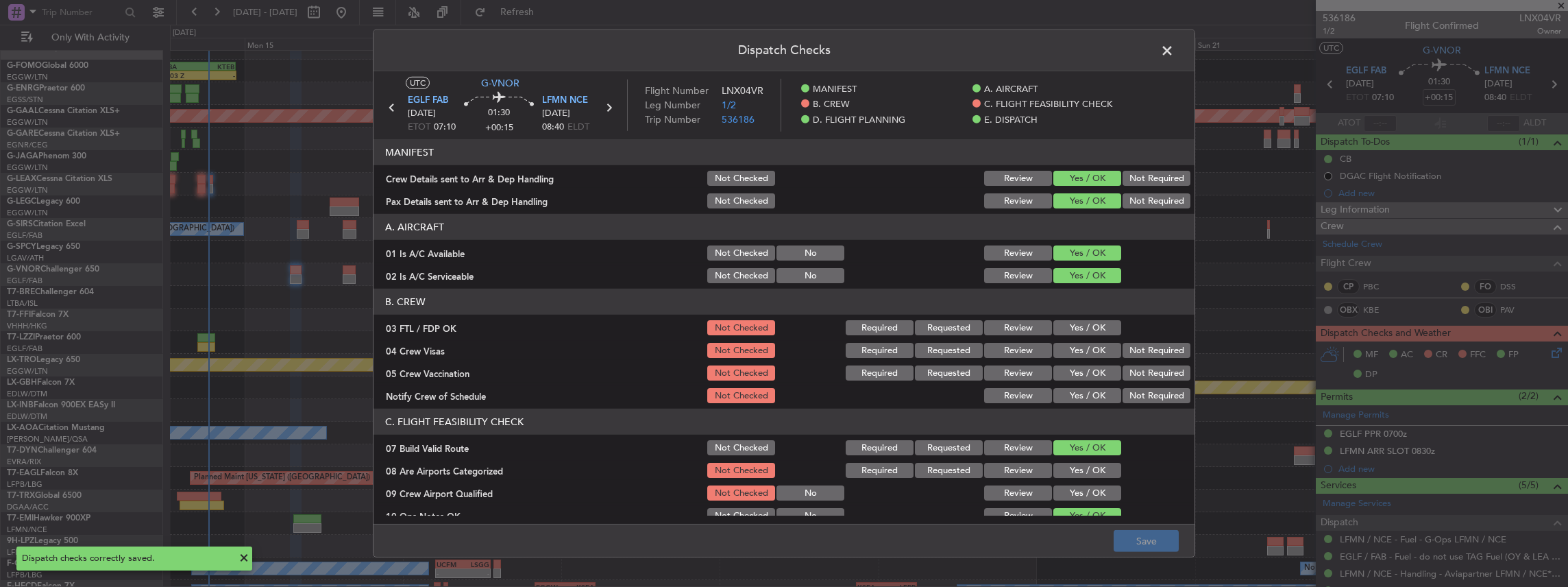
click at [1174, 49] on span at bounding box center [1174, 54] width 0 height 28
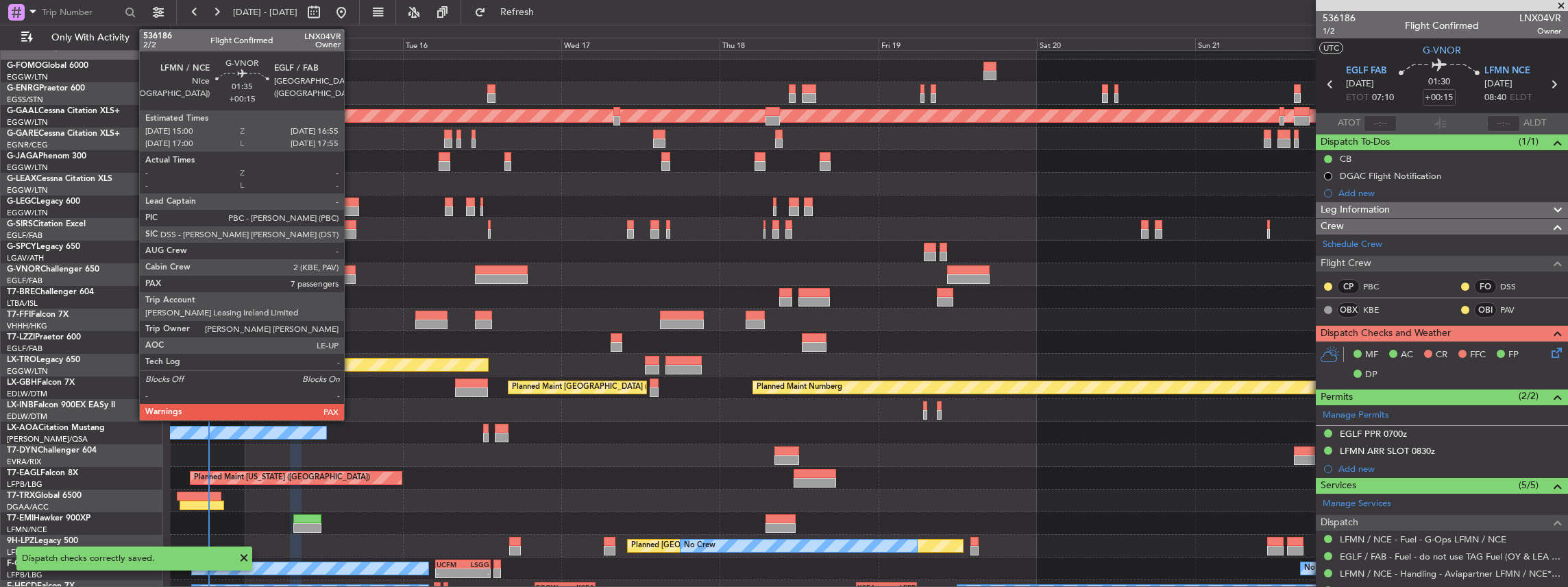
click at [351, 276] on div at bounding box center [349, 278] width 13 height 10
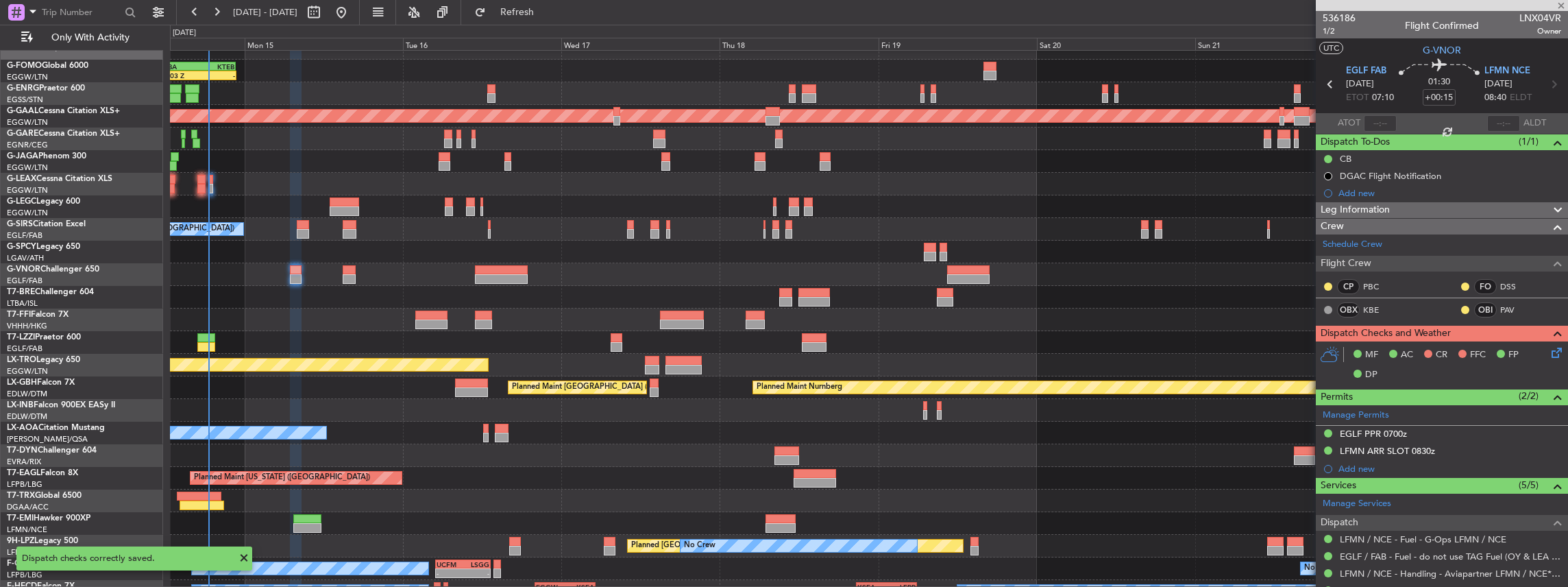
type input "7"
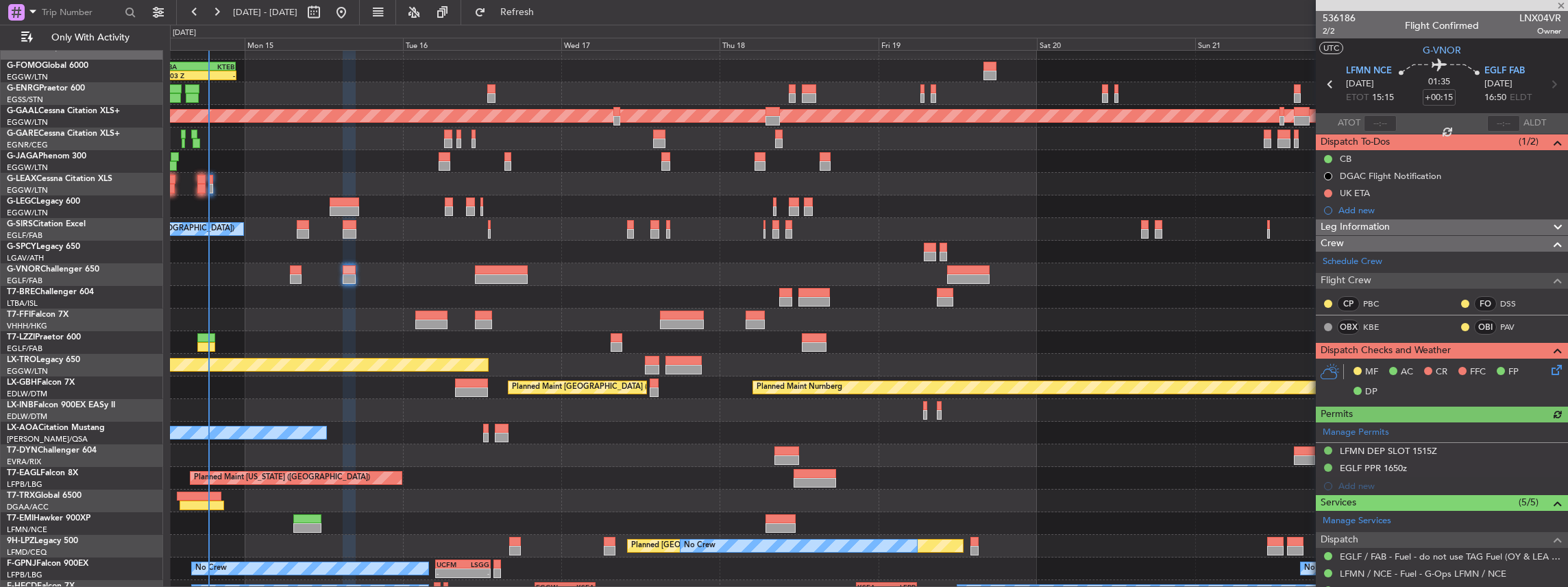
click at [1549, 367] on icon at bounding box center [1555, 367] width 11 height 11
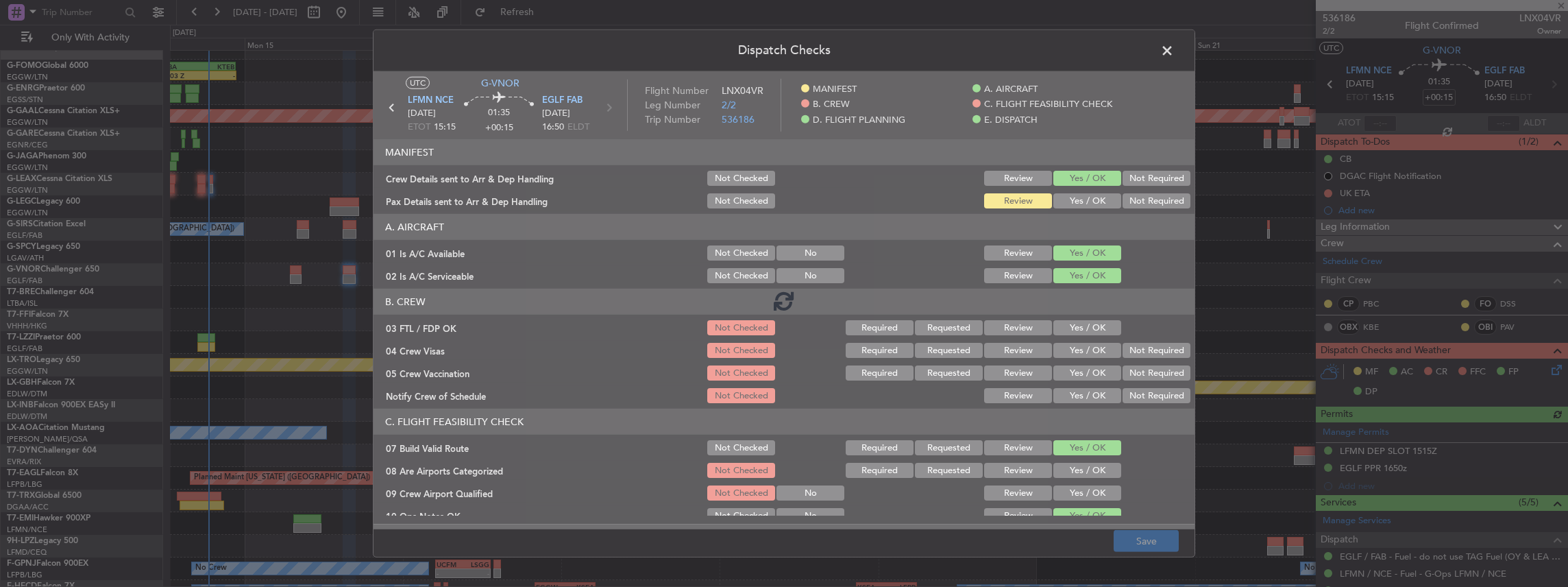
click at [1082, 198] on div at bounding box center [784, 300] width 821 height 458
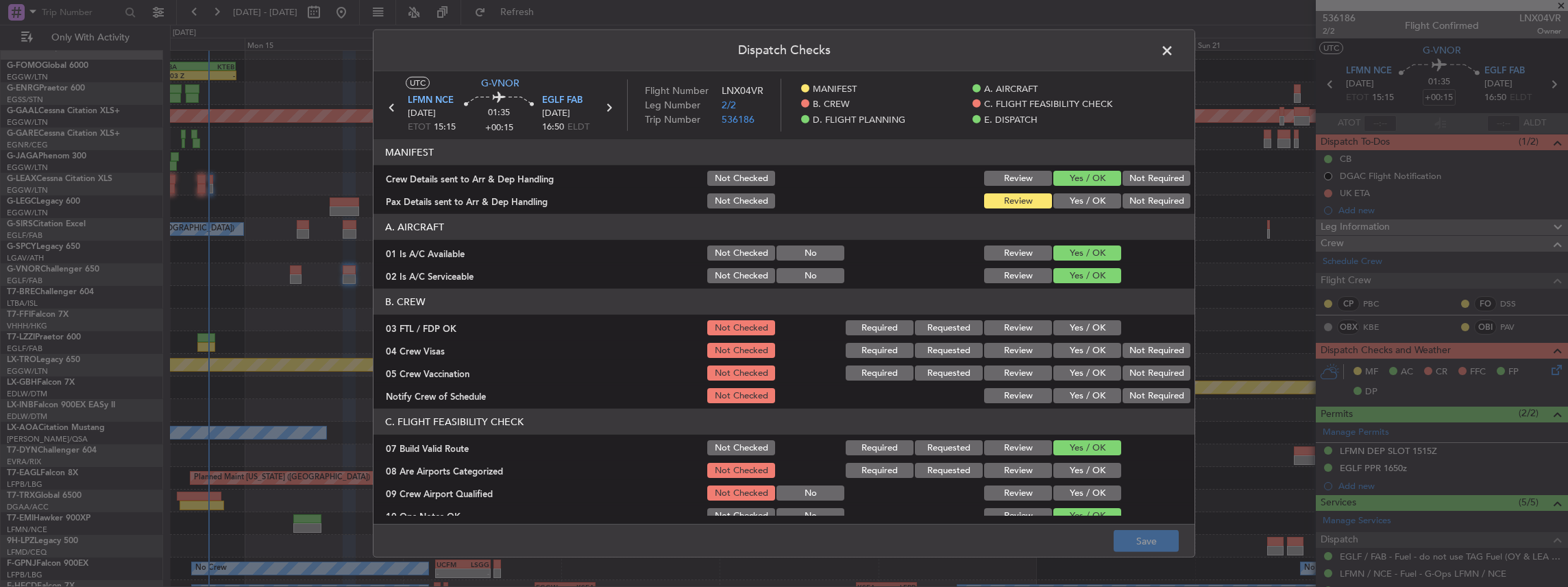
click at [1055, 199] on button "Yes / OK" at bounding box center [1088, 200] width 68 height 15
click at [1174, 51] on span at bounding box center [1174, 54] width 0 height 28
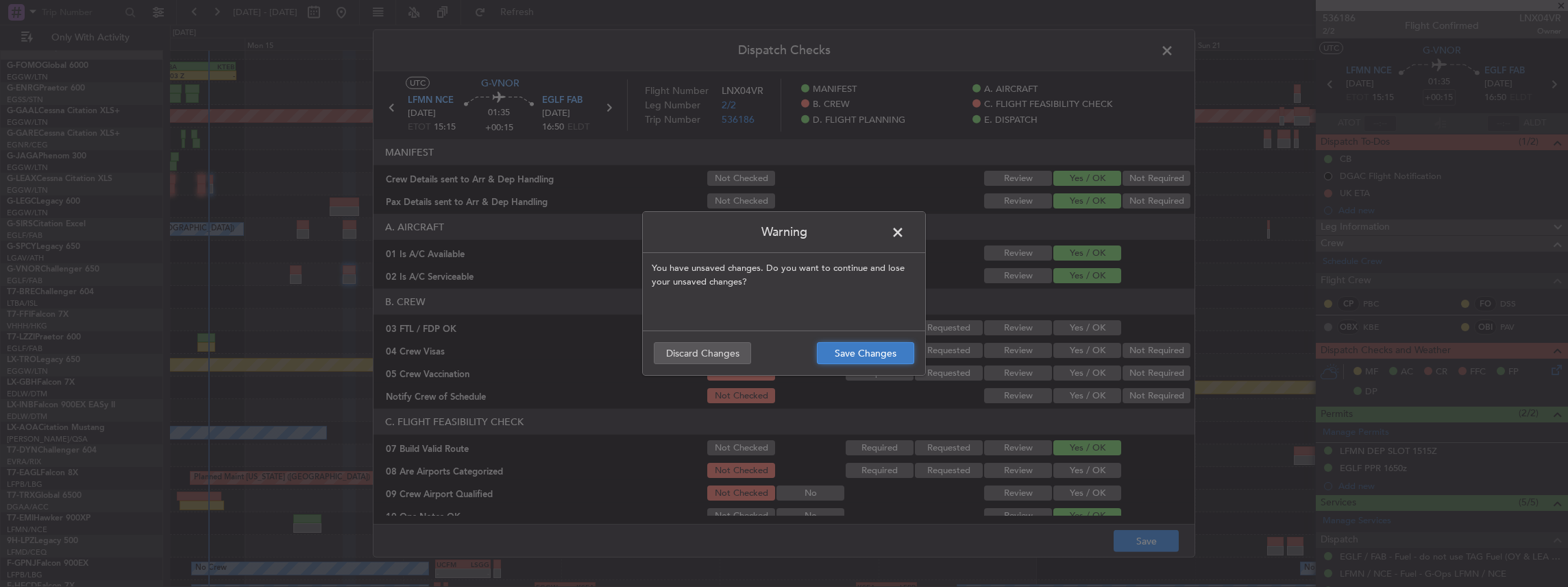
click at [845, 358] on button "Save Changes" at bounding box center [865, 353] width 97 height 22
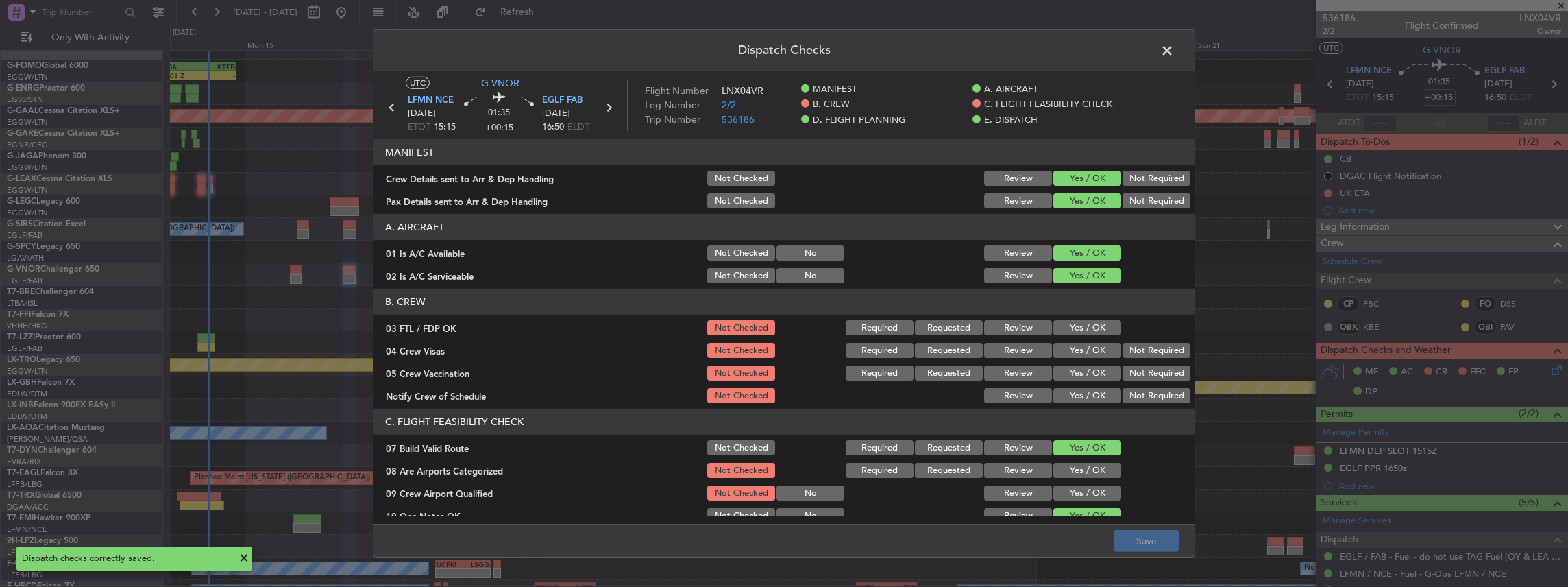
click at [1174, 48] on span at bounding box center [1174, 54] width 0 height 28
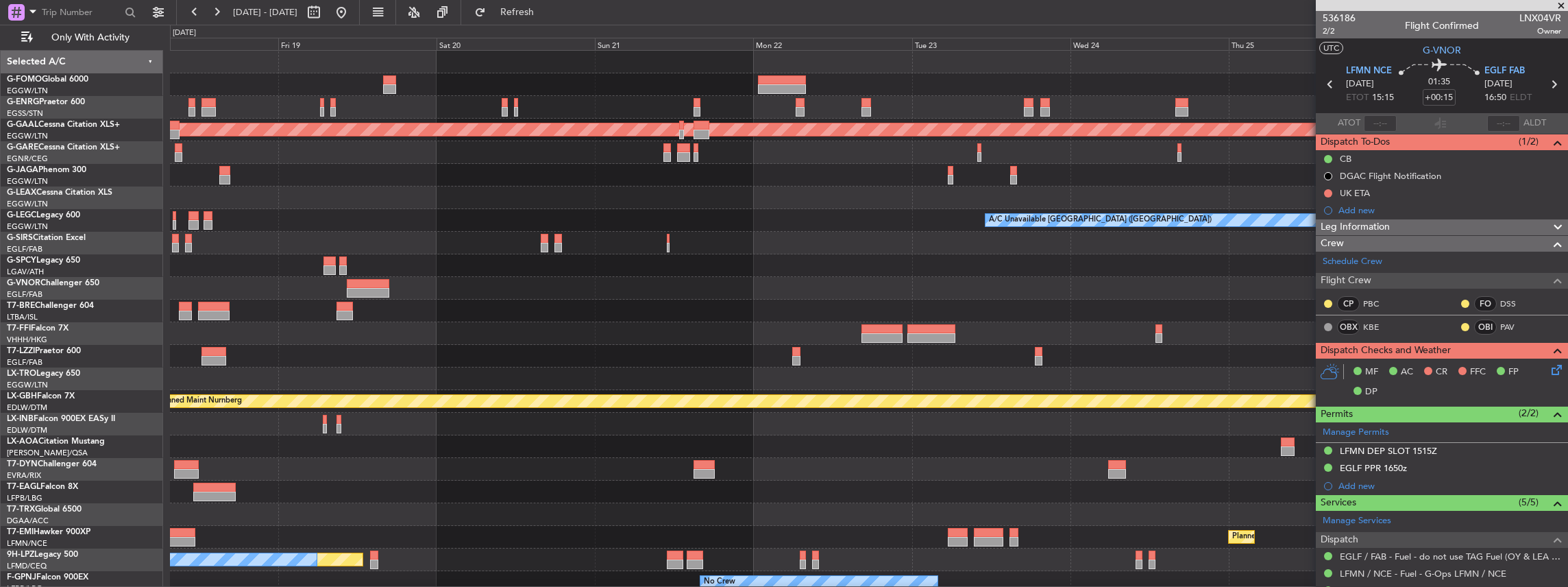
click at [424, 350] on div at bounding box center [869, 355] width 1398 height 22
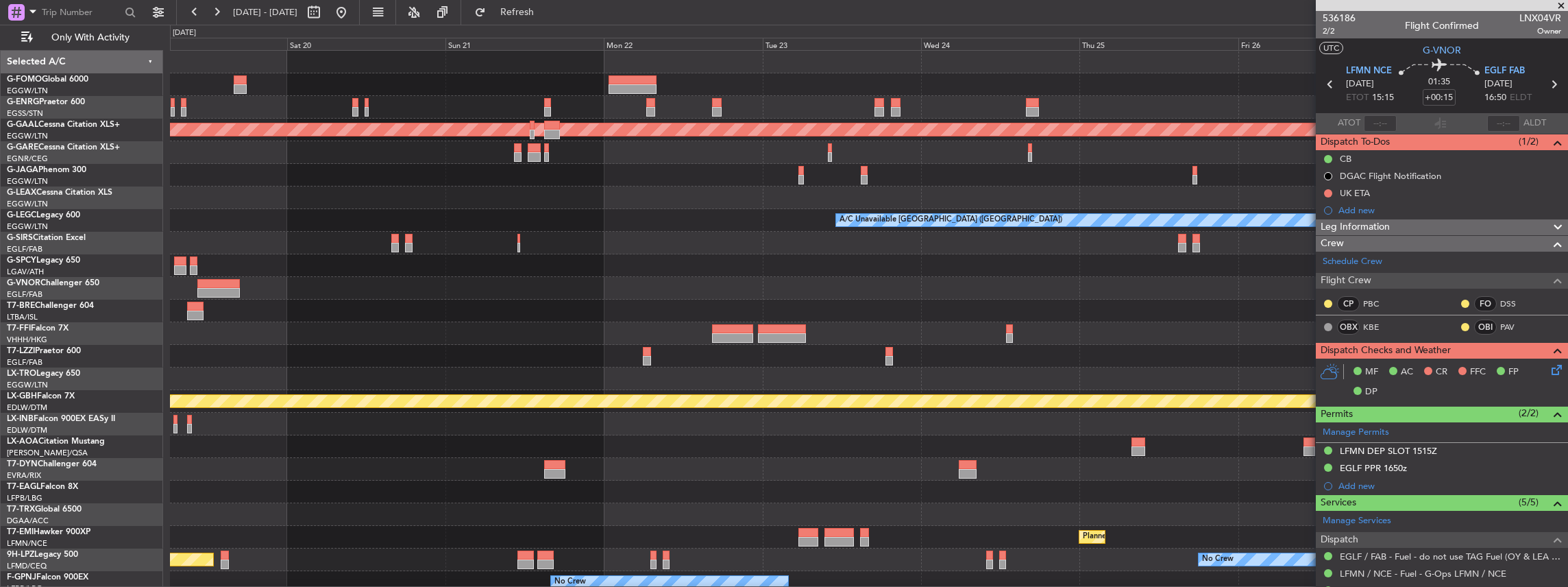
click at [904, 342] on div "- - LFMN 16:05 Z ZBAA 02:45 Z" at bounding box center [869, 333] width 1398 height 22
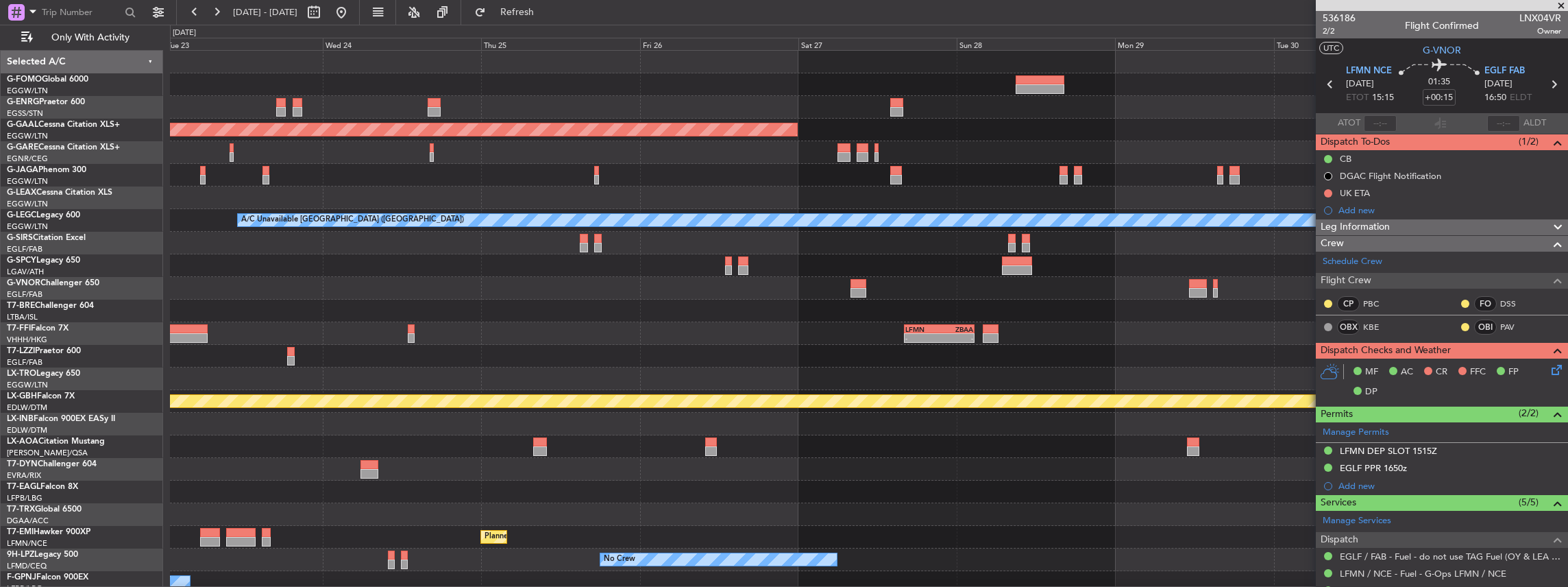
click at [566, 371] on div "Planned Maint Dusseldorf A/C Unavailable London (Luton) - - LFMN 16:05 Z ZBAA 0…" at bounding box center [869, 367] width 1398 height 633
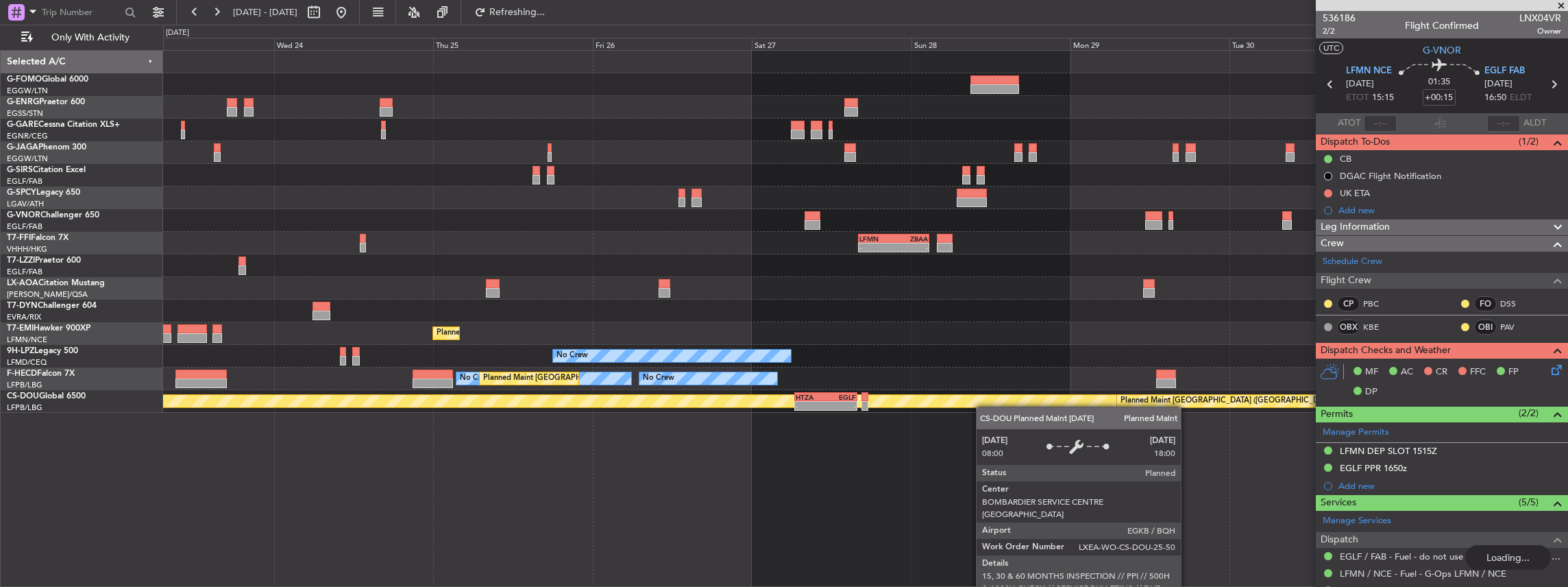
click at [941, 354] on div "- - LFMN 16:05 Z ZBAA 02:45 Z Planned Maint Zurich No Crew No Crew No Crew Plan…" at bounding box center [866, 319] width 1406 height 538
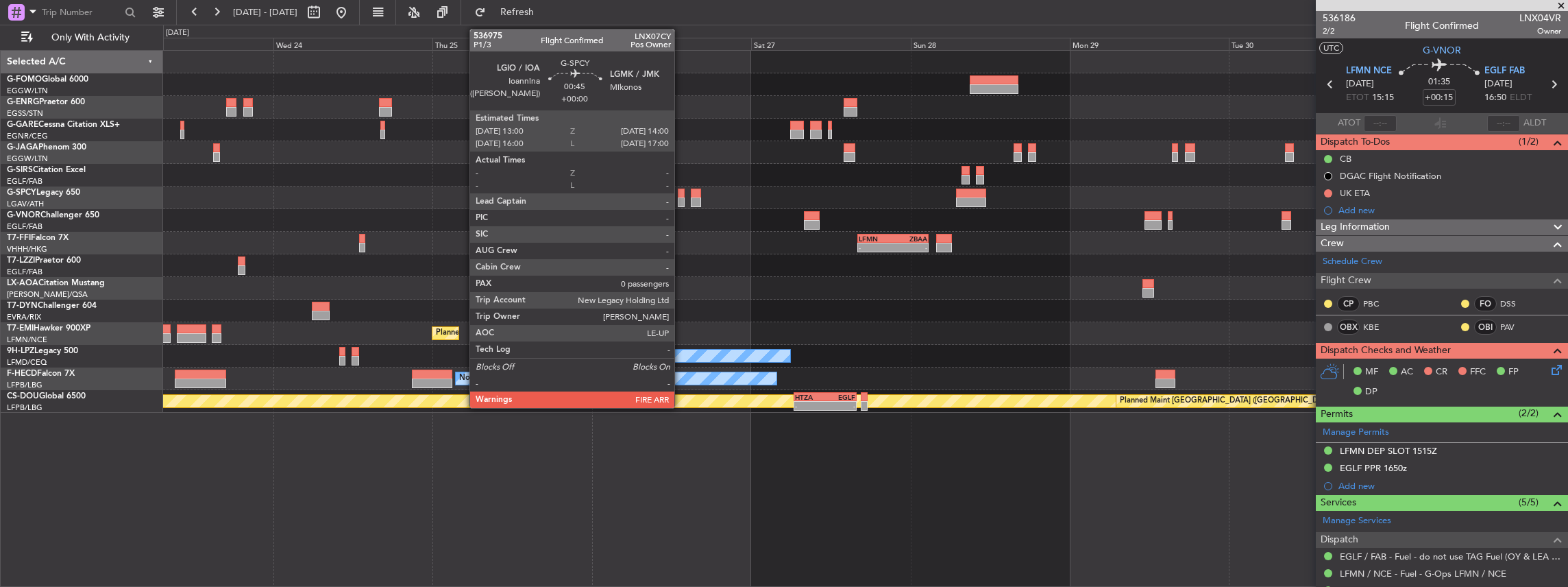
click at [681, 200] on div at bounding box center [681, 202] width 7 height 10
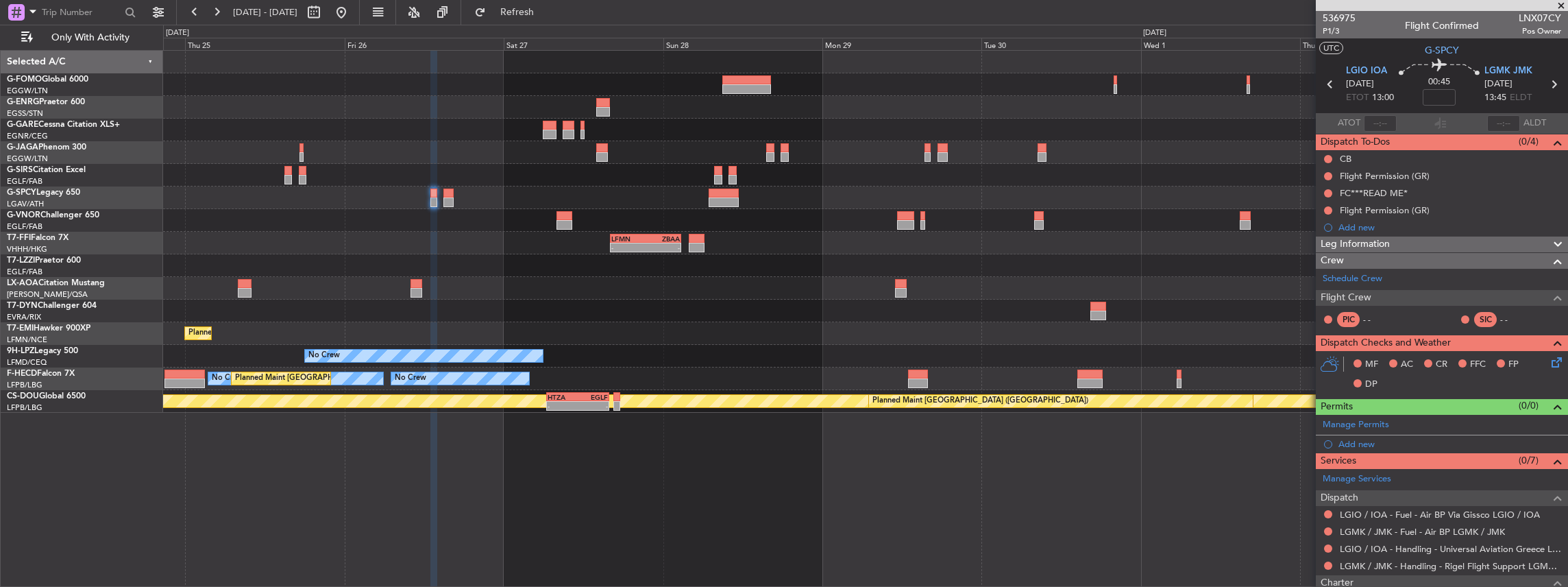
click at [879, 328] on div "- - LFMN 16:05 Z ZBAA 02:45 Z No Crew Antwerp (Deurne) Planned Maint Zurich No …" at bounding box center [865, 232] width 1405 height 362
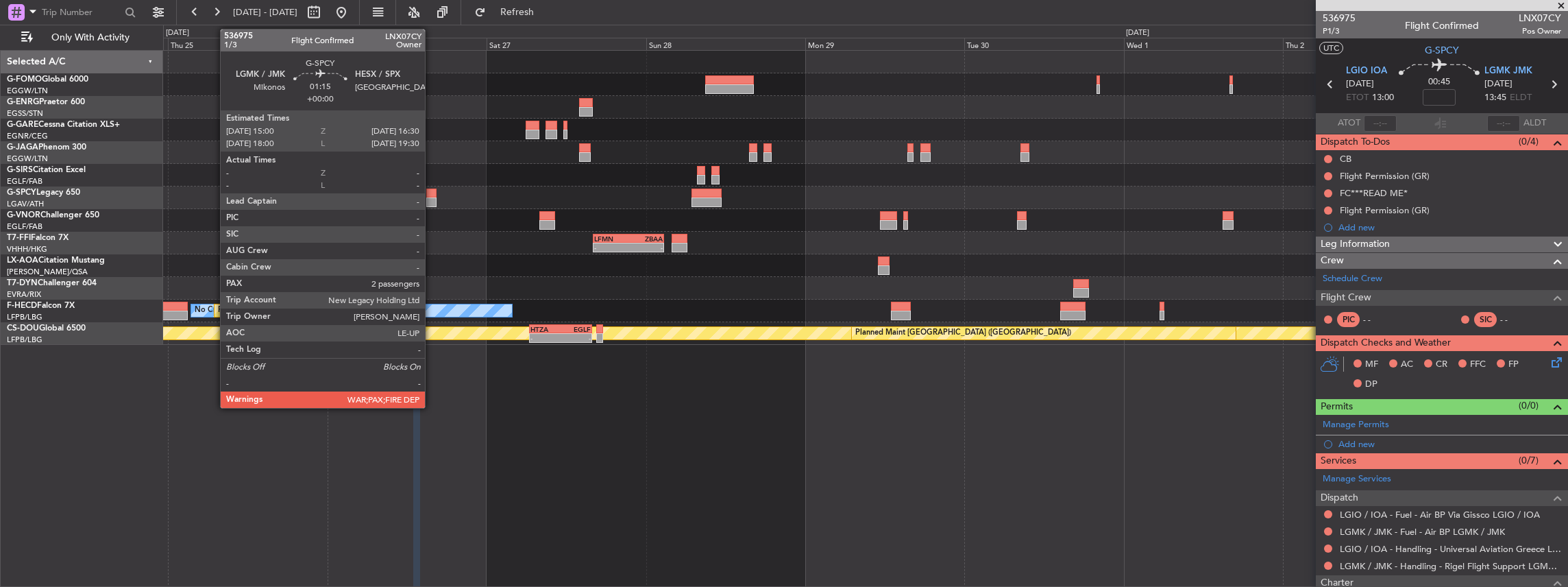
click at [432, 197] on div at bounding box center [431, 202] width 10 height 10
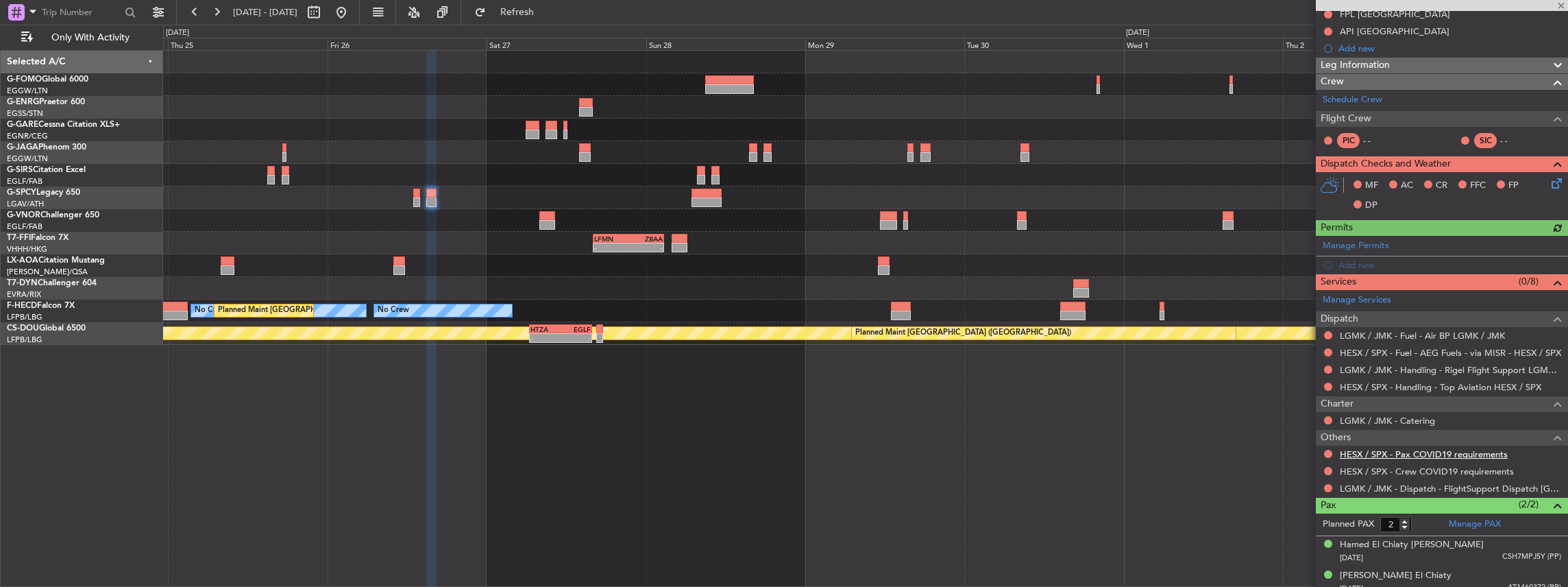
scroll to position [203, 0]
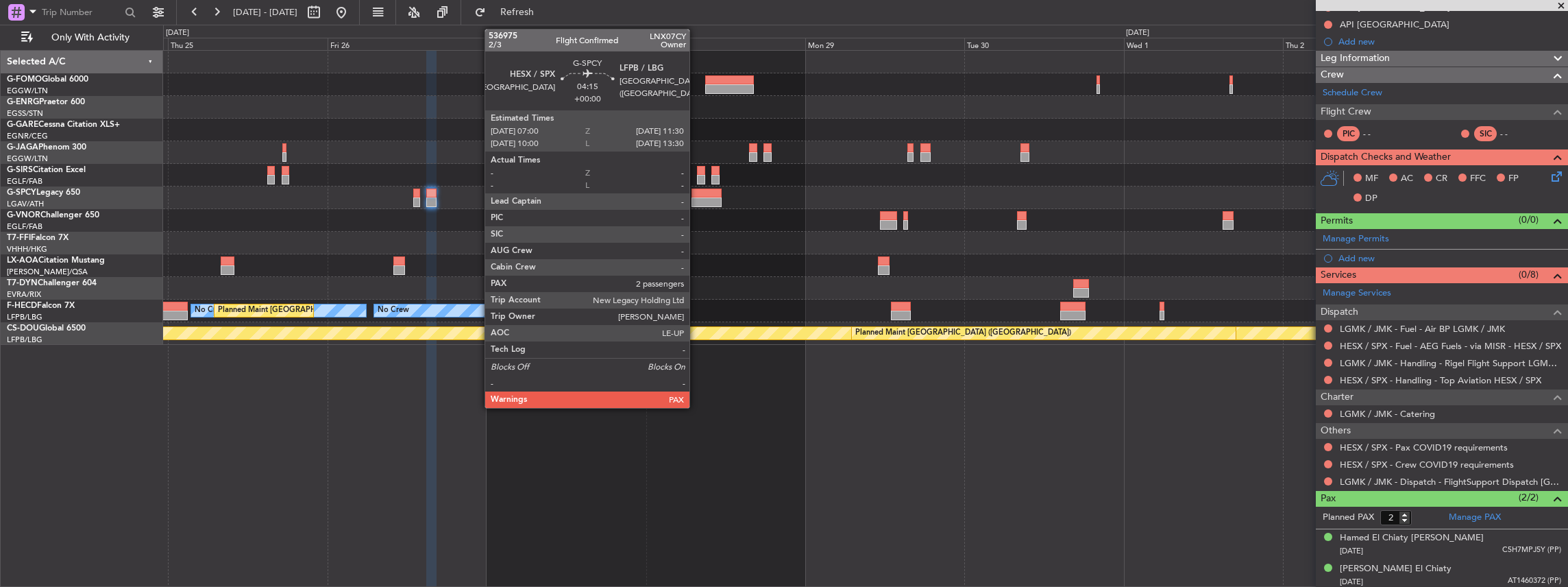
click at [696, 196] on div at bounding box center [706, 193] width 31 height 10
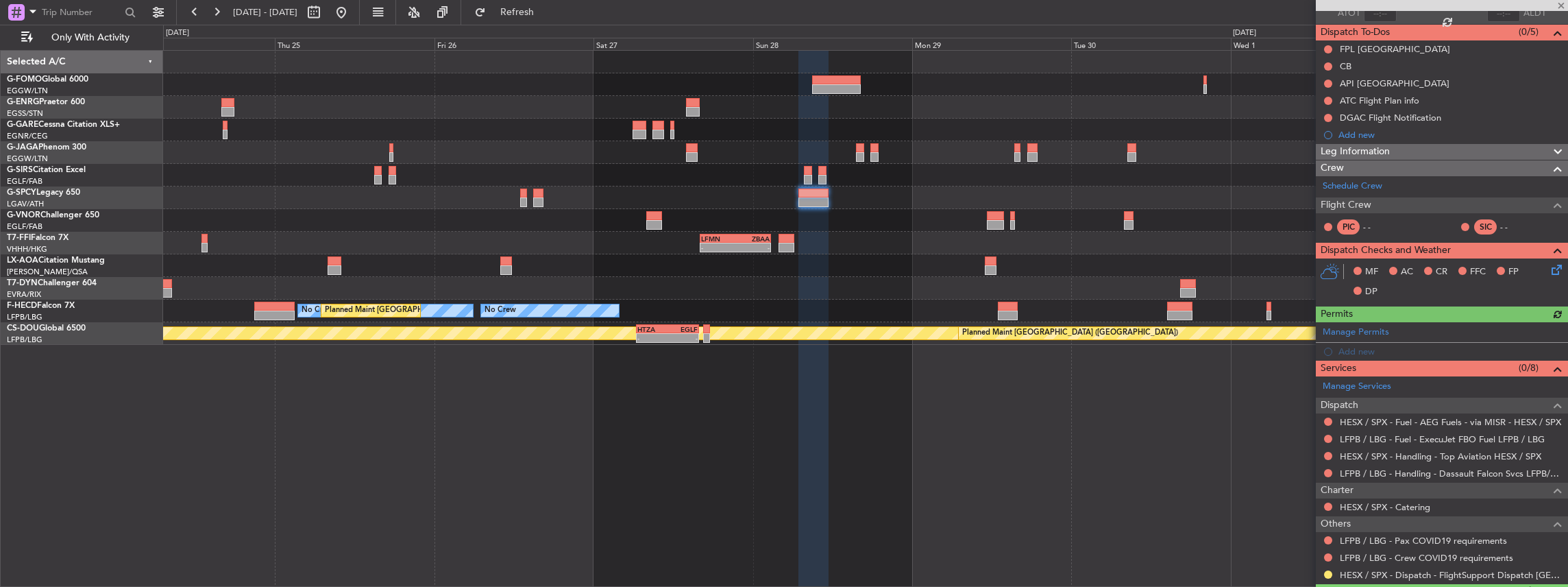
scroll to position [137, 0]
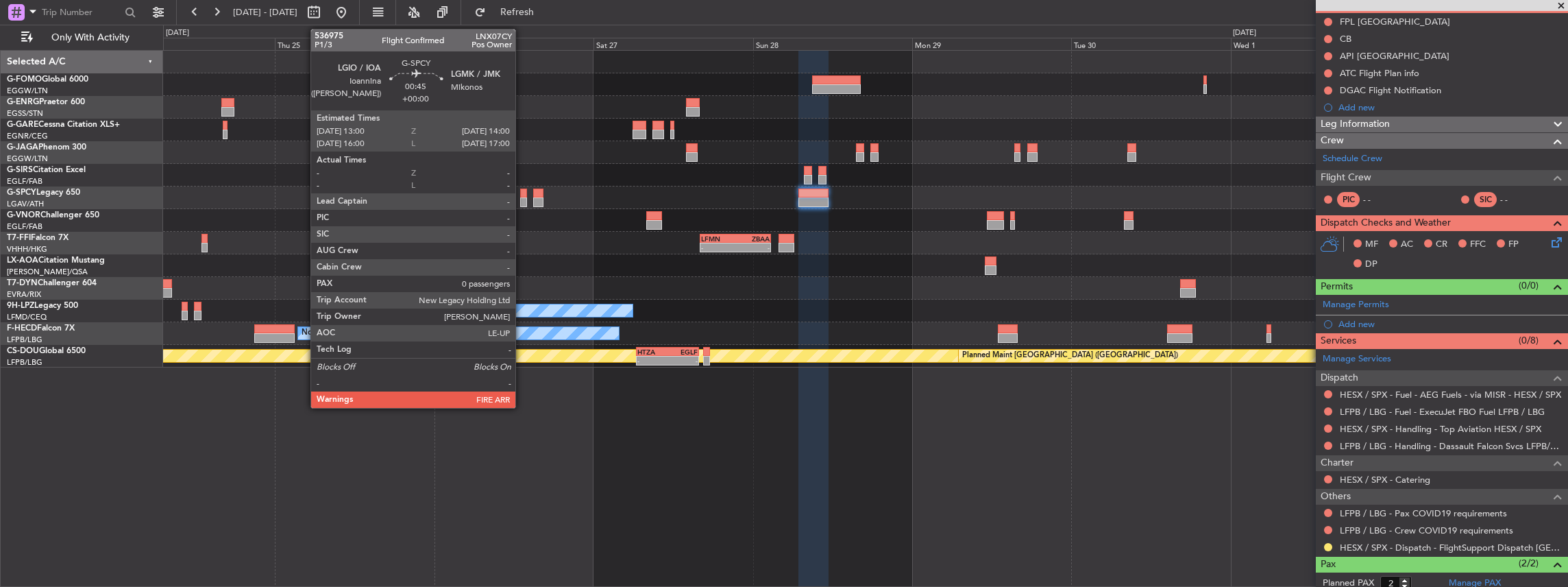
click at [522, 198] on div at bounding box center [524, 202] width 7 height 10
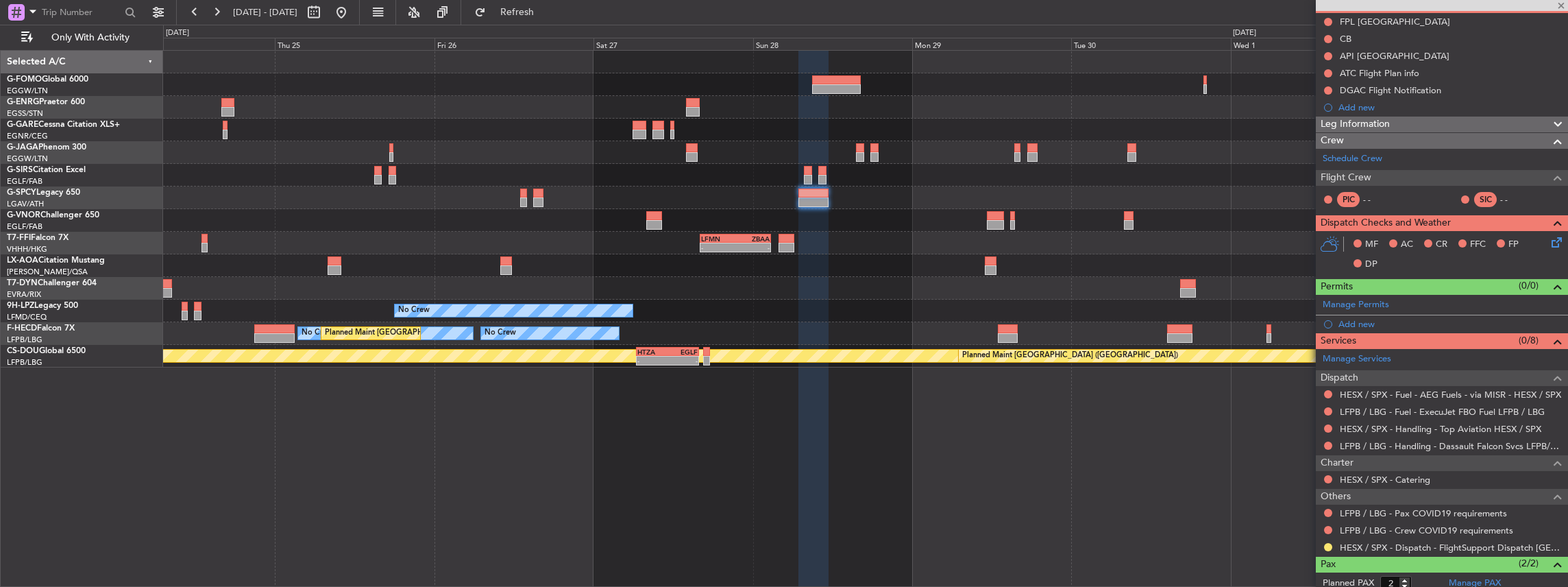
type input "0"
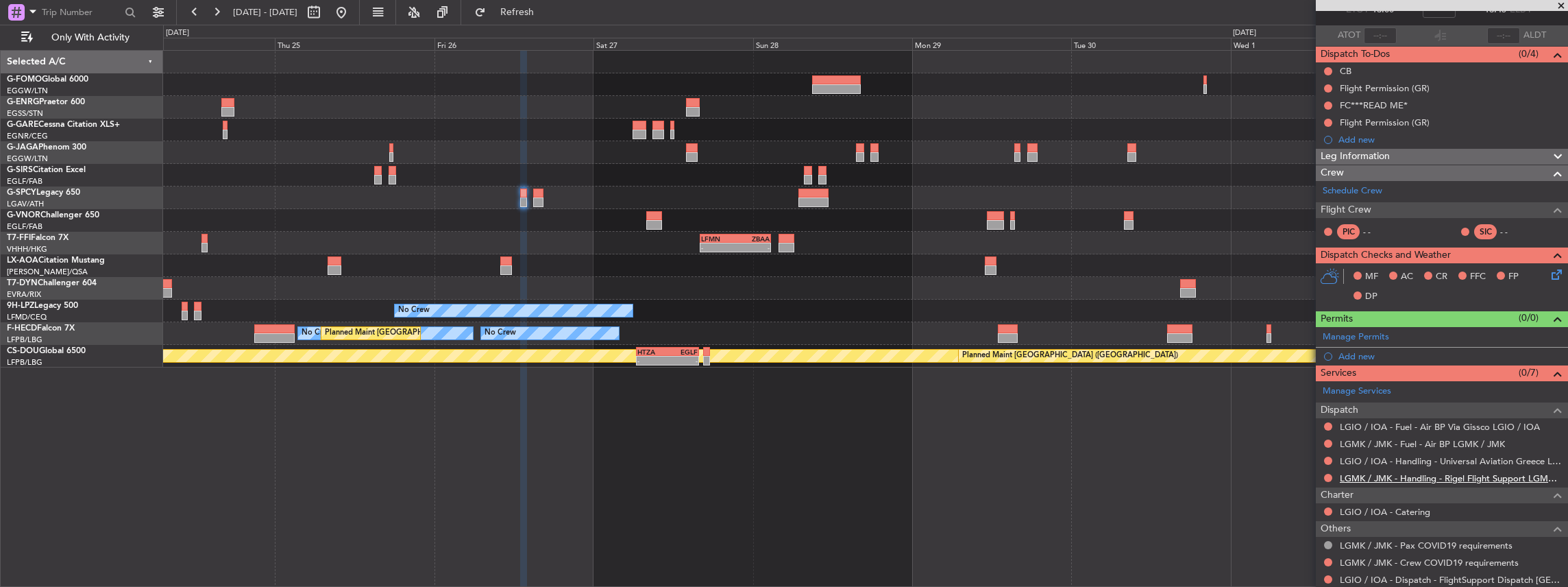
scroll to position [92, 0]
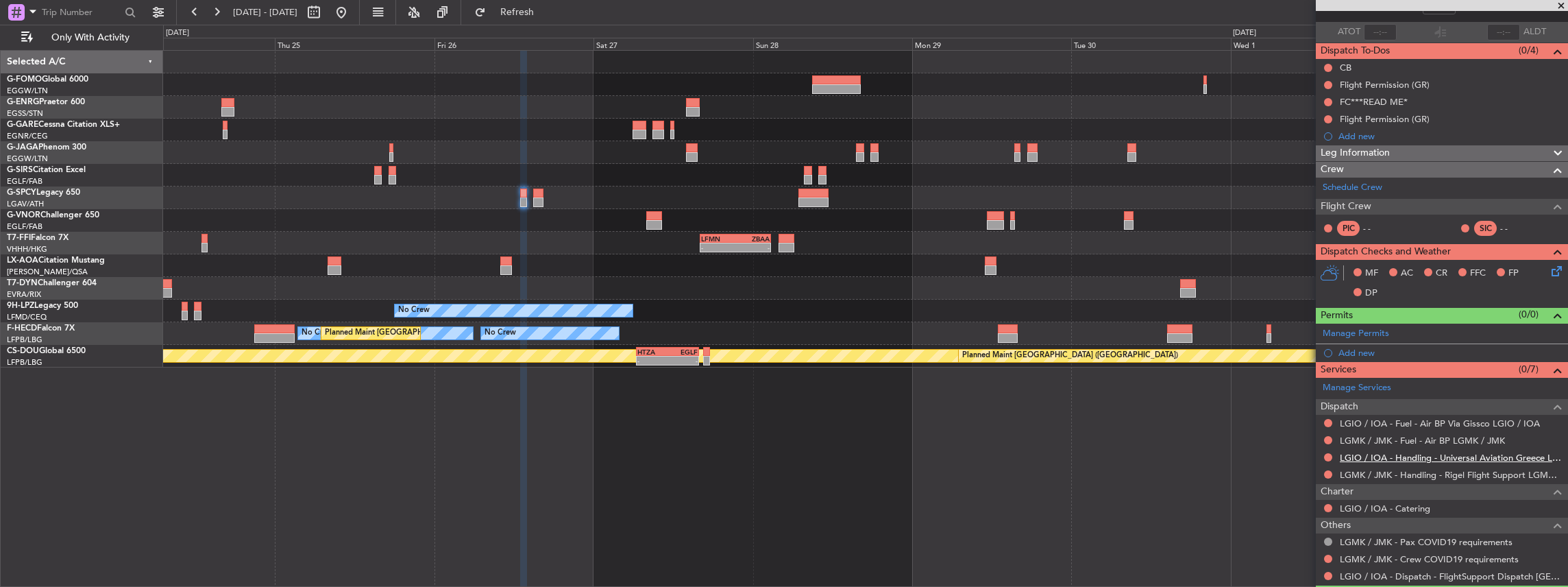
click at [1385, 453] on link "LGIO / IOA - Handling - Universal Aviation Greece LGIO / IOA" at bounding box center [1450, 457] width 222 height 12
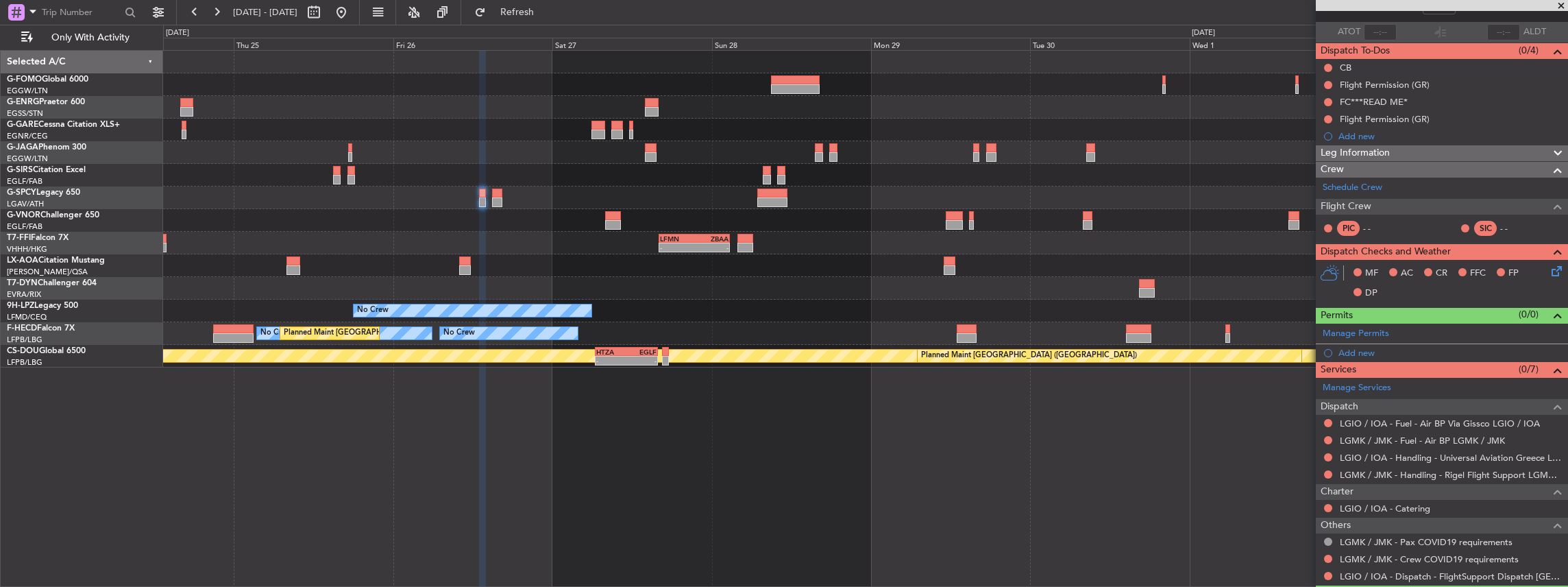
click at [347, 179] on div at bounding box center [351, 180] width 8 height 10
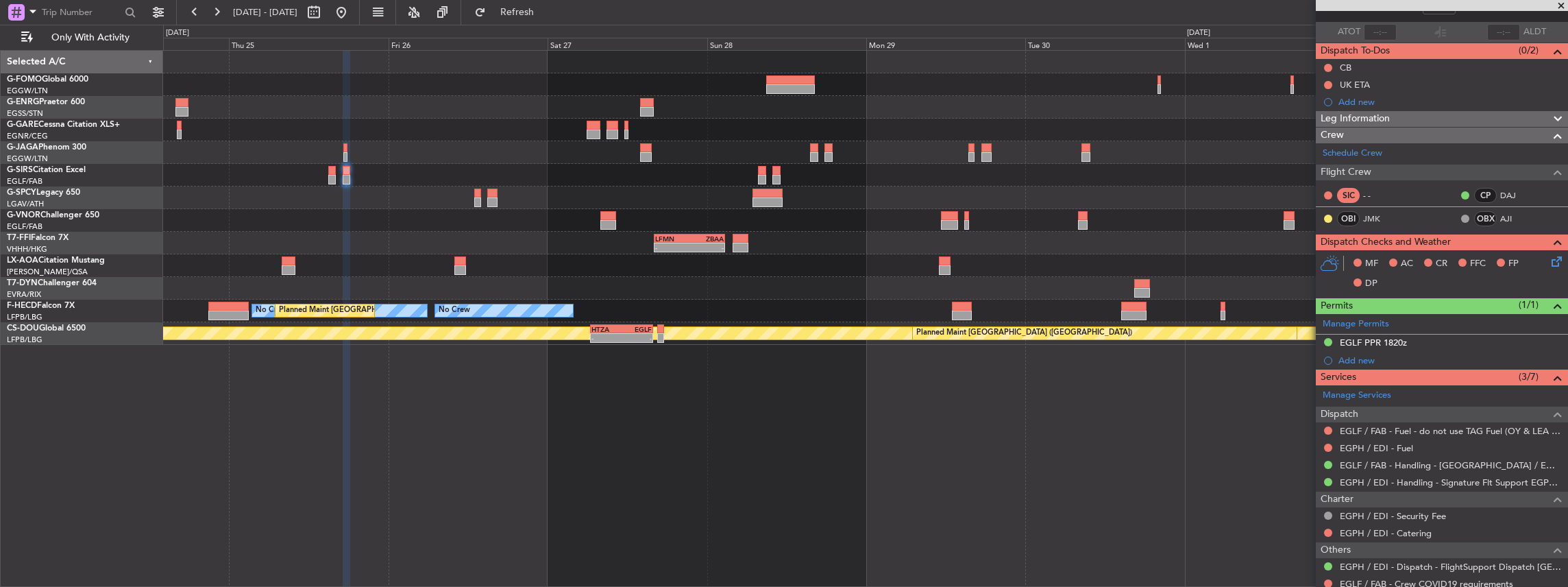
scroll to position [0, 0]
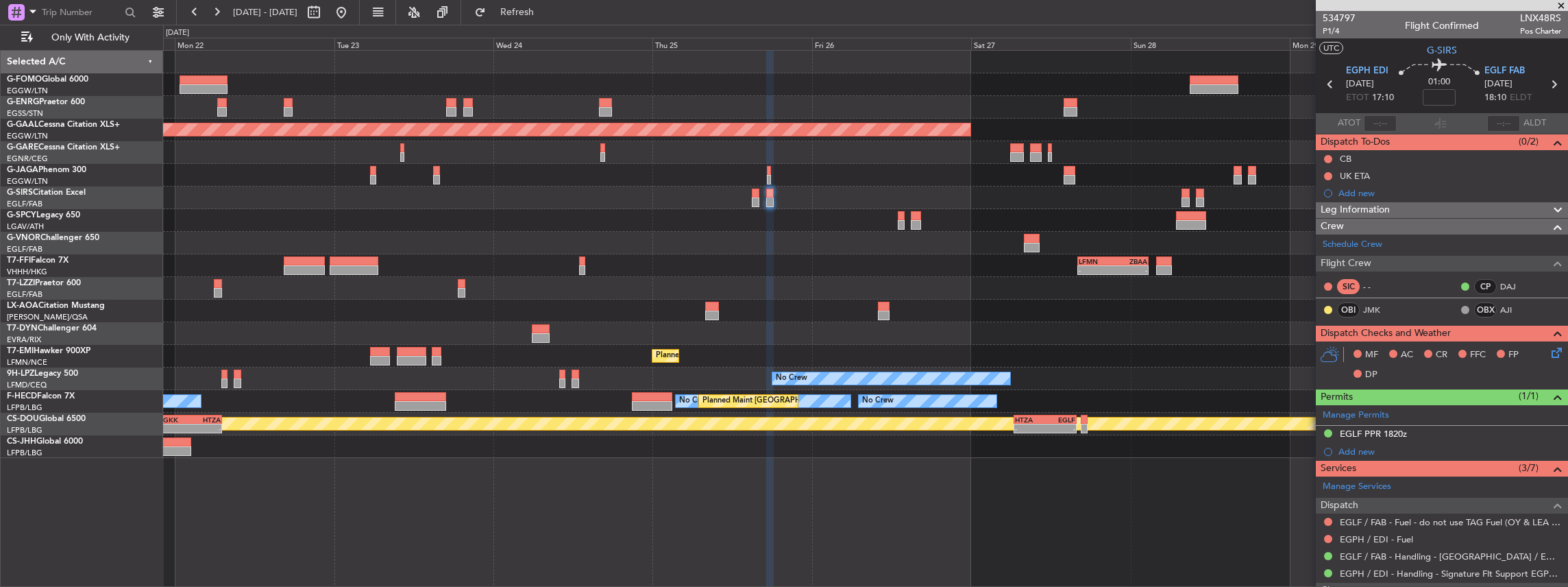
click at [626, 336] on div at bounding box center [865, 333] width 1405 height 22
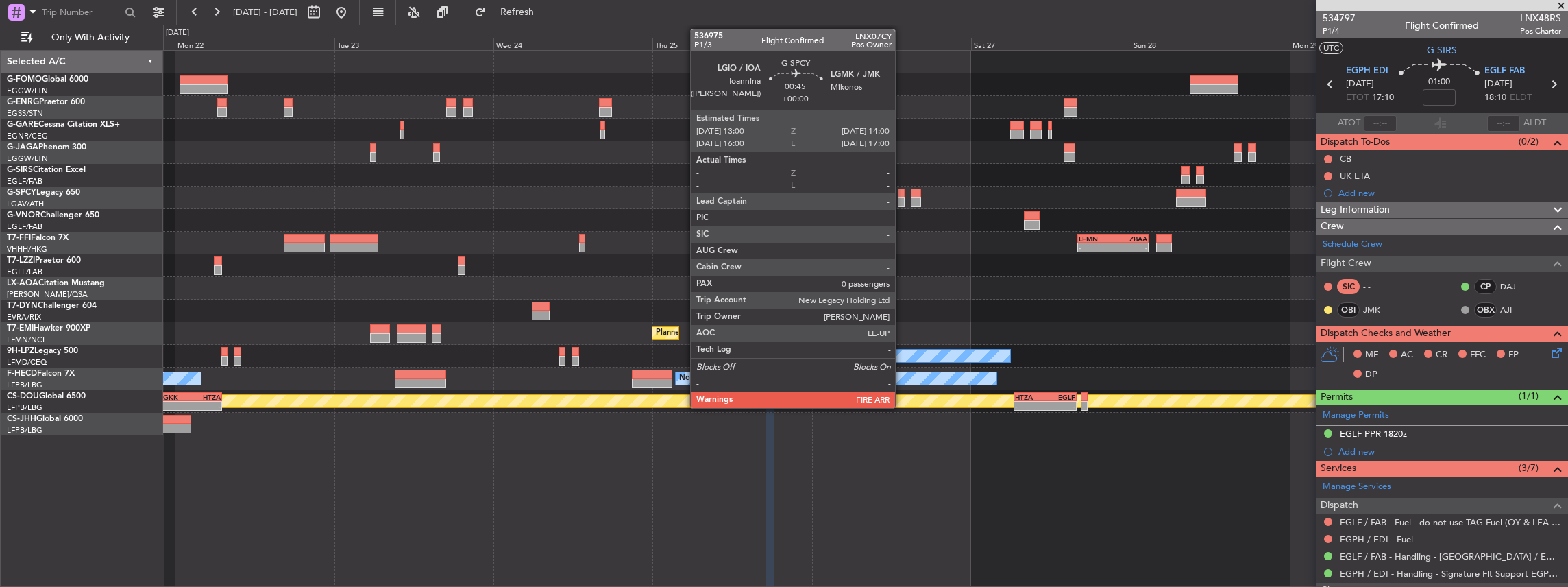
click at [902, 203] on div at bounding box center [901, 202] width 7 height 10
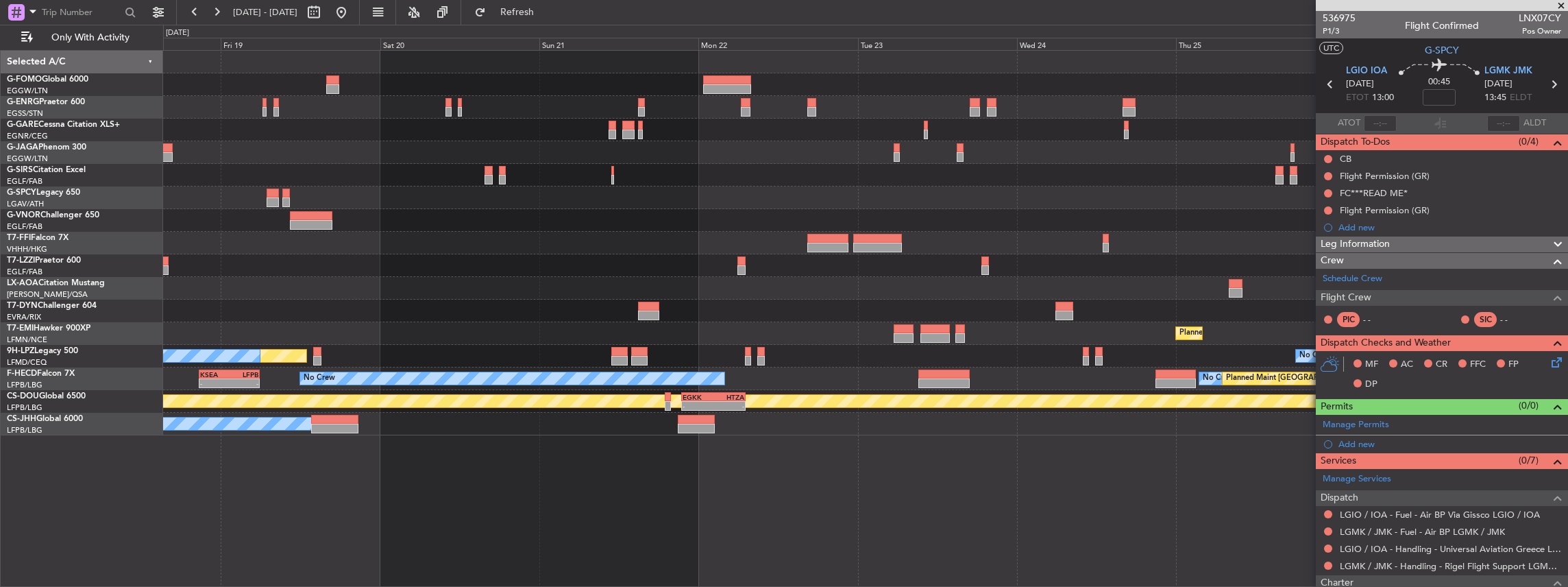
click at [1188, 241] on div "- - LFMN 16:05 Z ZBAA 02:45 Z Planned Maint Zurich No Crew Planned Maint St Gal…" at bounding box center [865, 243] width 1405 height 384
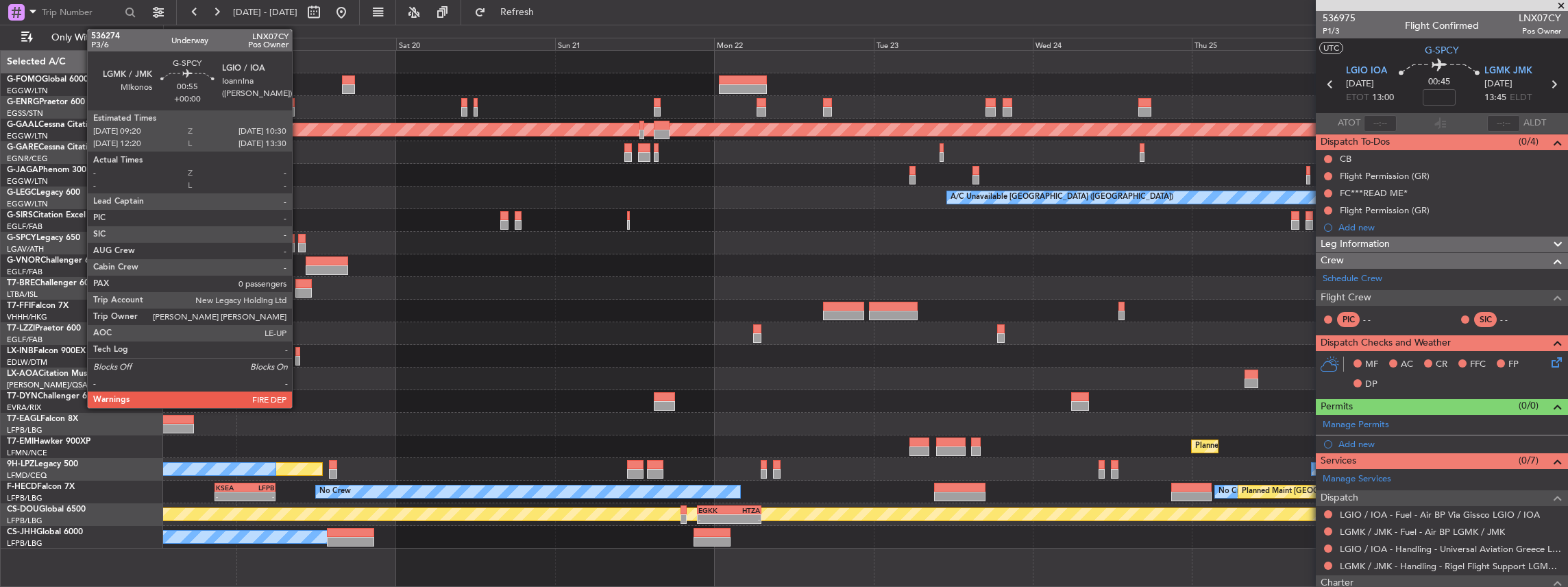
click at [299, 244] on div at bounding box center [302, 247] width 8 height 10
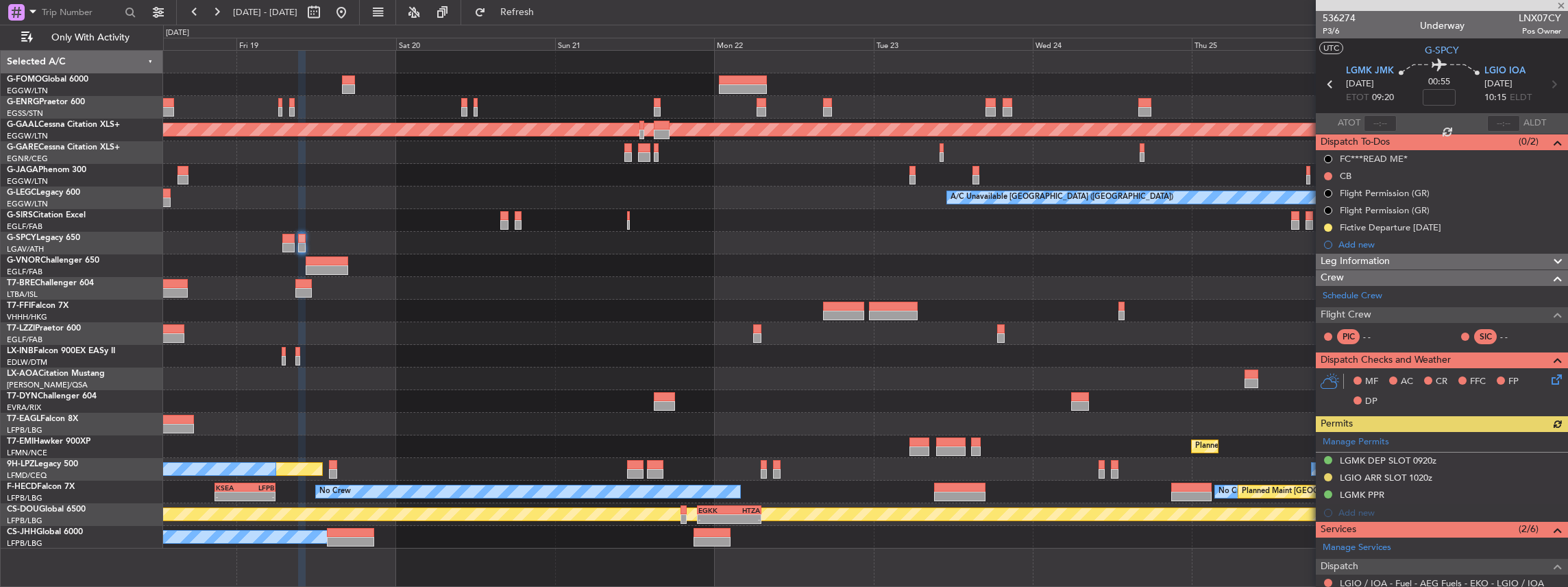
scroll to position [137, 0]
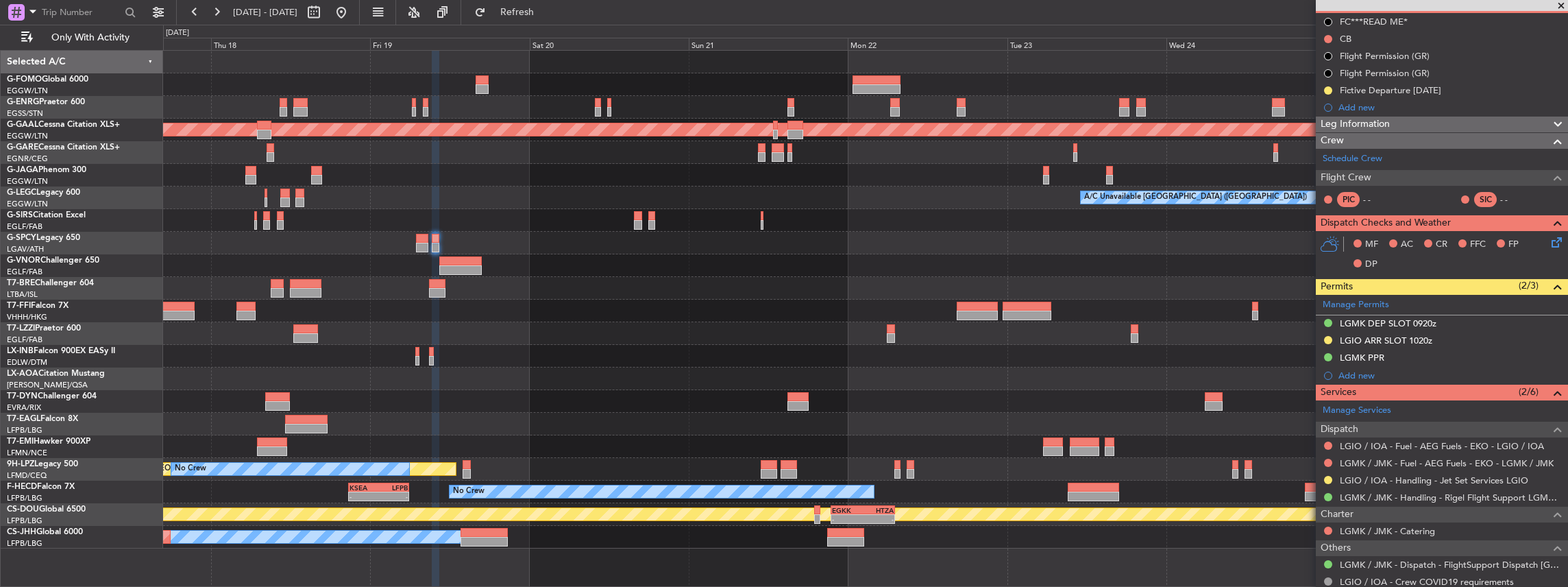
click at [488, 323] on div "Planned Maint Dusseldorf A/C Unavailable London (Luton) - - LFMN 16:05 Z ZBAA 0…" at bounding box center [865, 300] width 1405 height 497
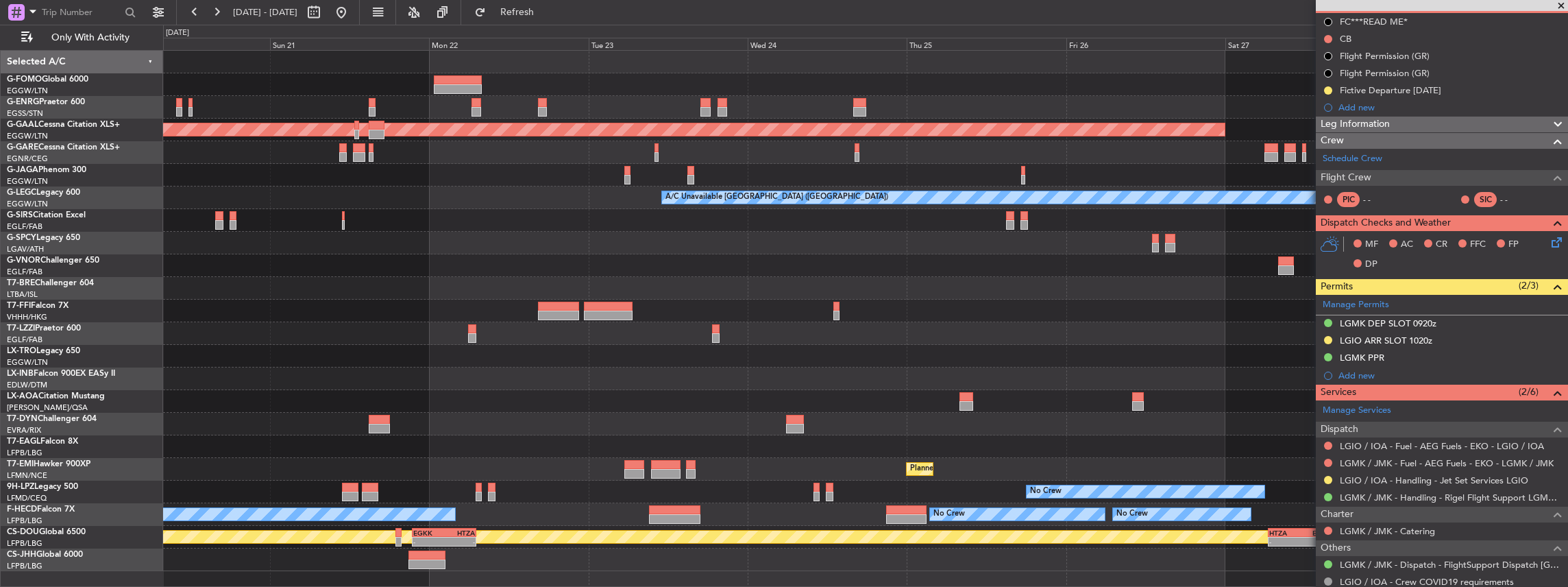
click at [443, 311] on div "Planned Maint Dusseldorf A/C Unavailable London (Luton) - - LFMN 16:05 Z ZBAA 0…" at bounding box center [865, 311] width 1405 height 521
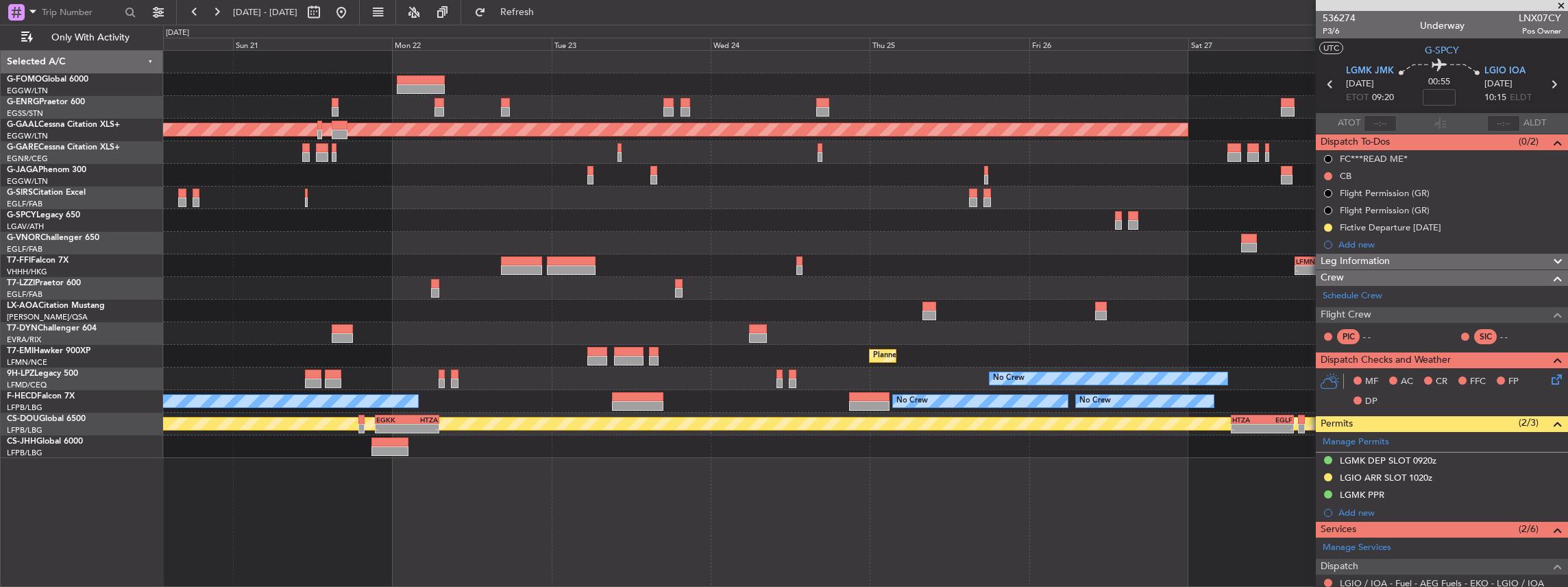
scroll to position [137, 0]
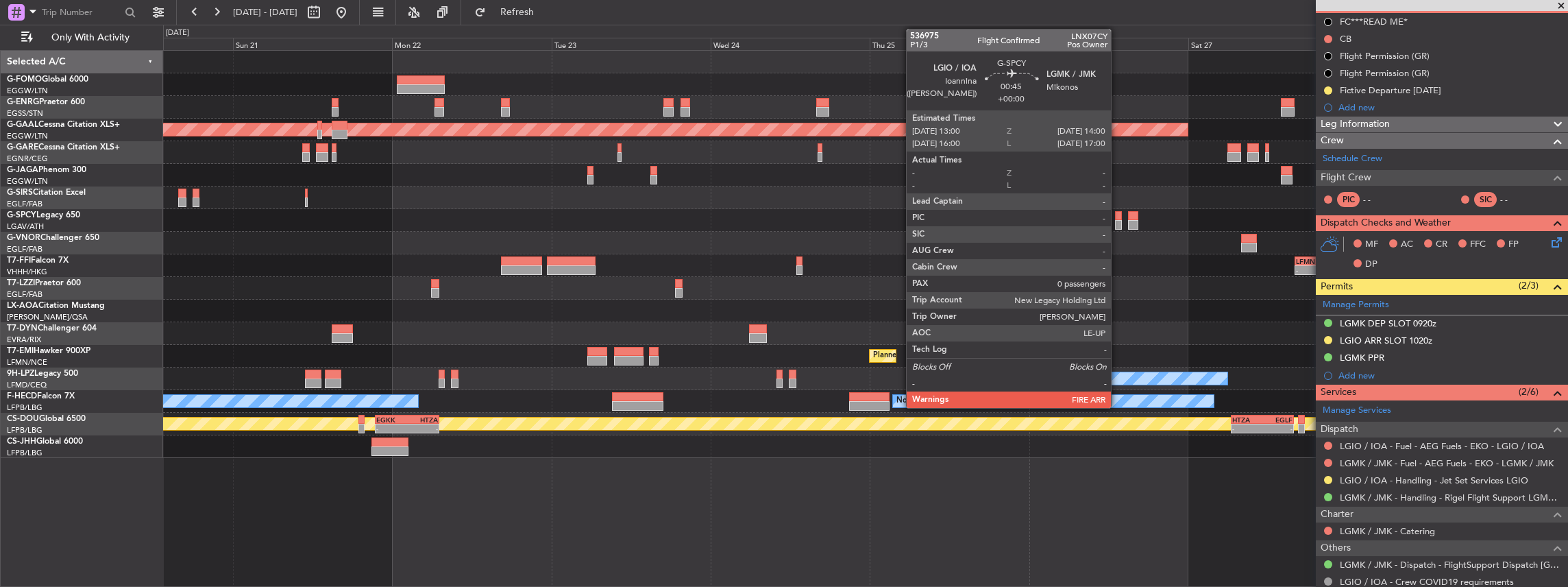
click at [1117, 220] on div at bounding box center [1118, 224] width 7 height 10
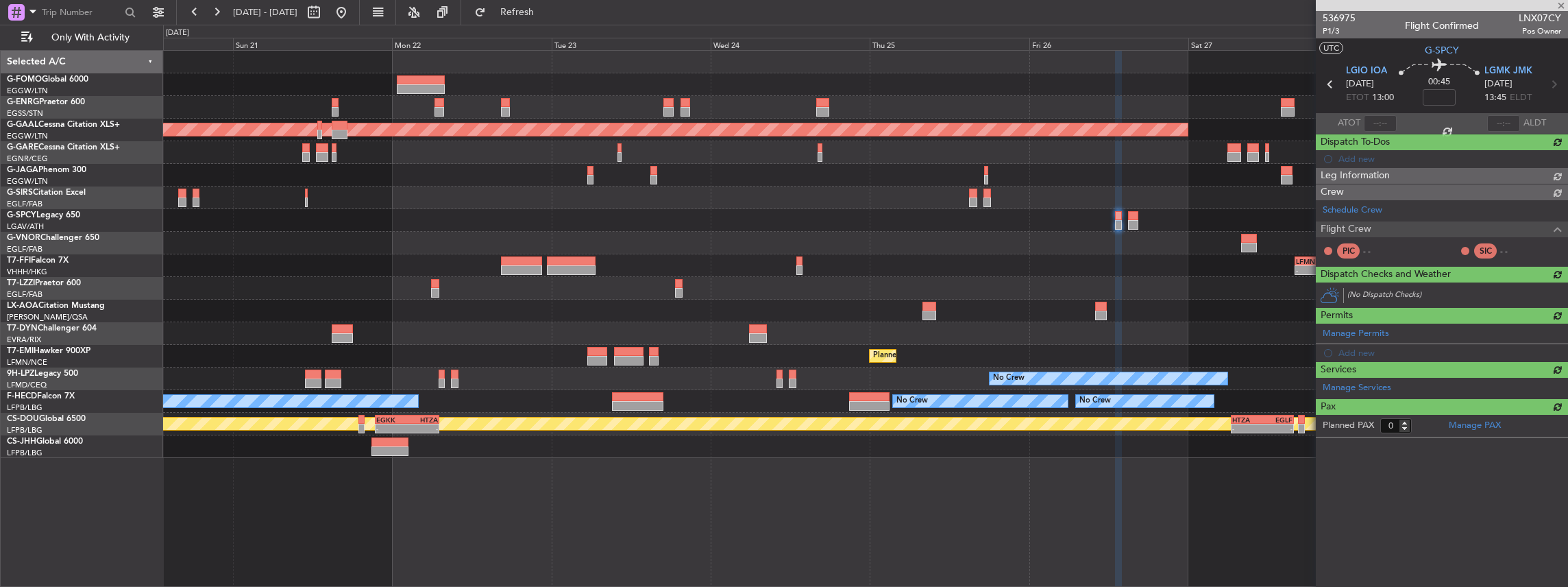
scroll to position [0, 0]
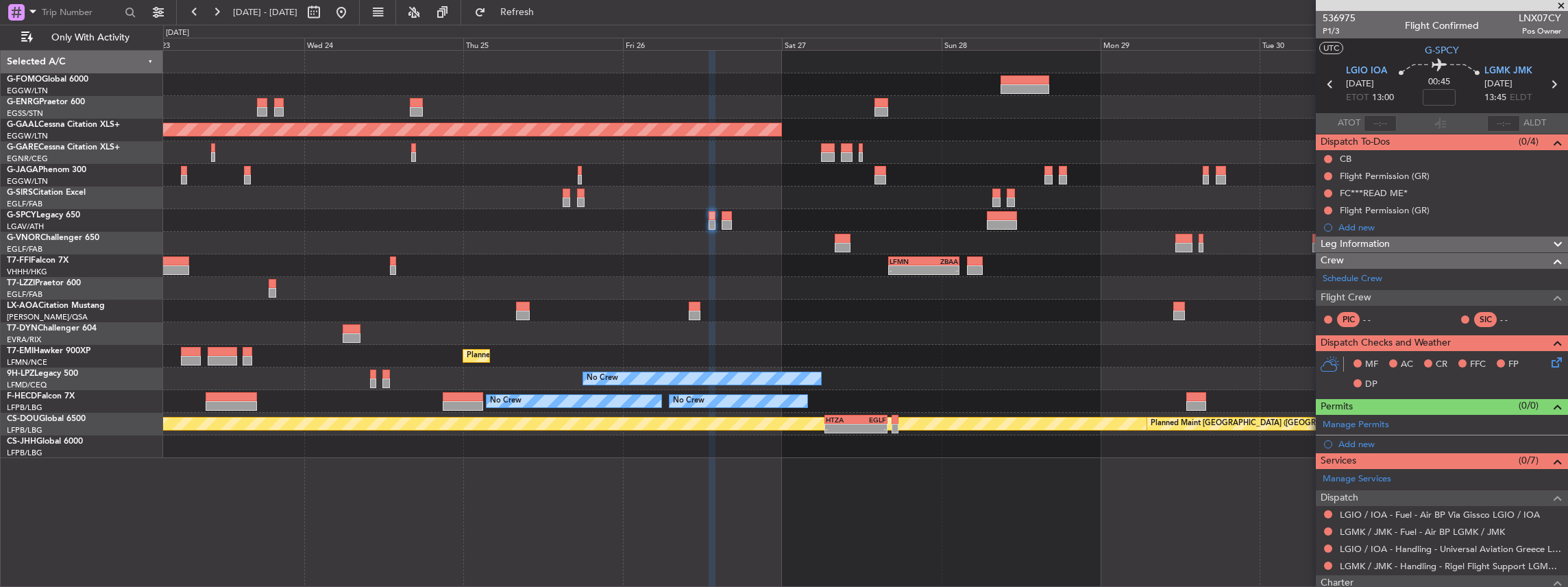
click at [753, 276] on div "Planned Maint Dusseldorf - - LFMN 16:05 Z ZBAA 02:45 Z No Crew Antwerp (Deurne)…" at bounding box center [865, 255] width 1405 height 407
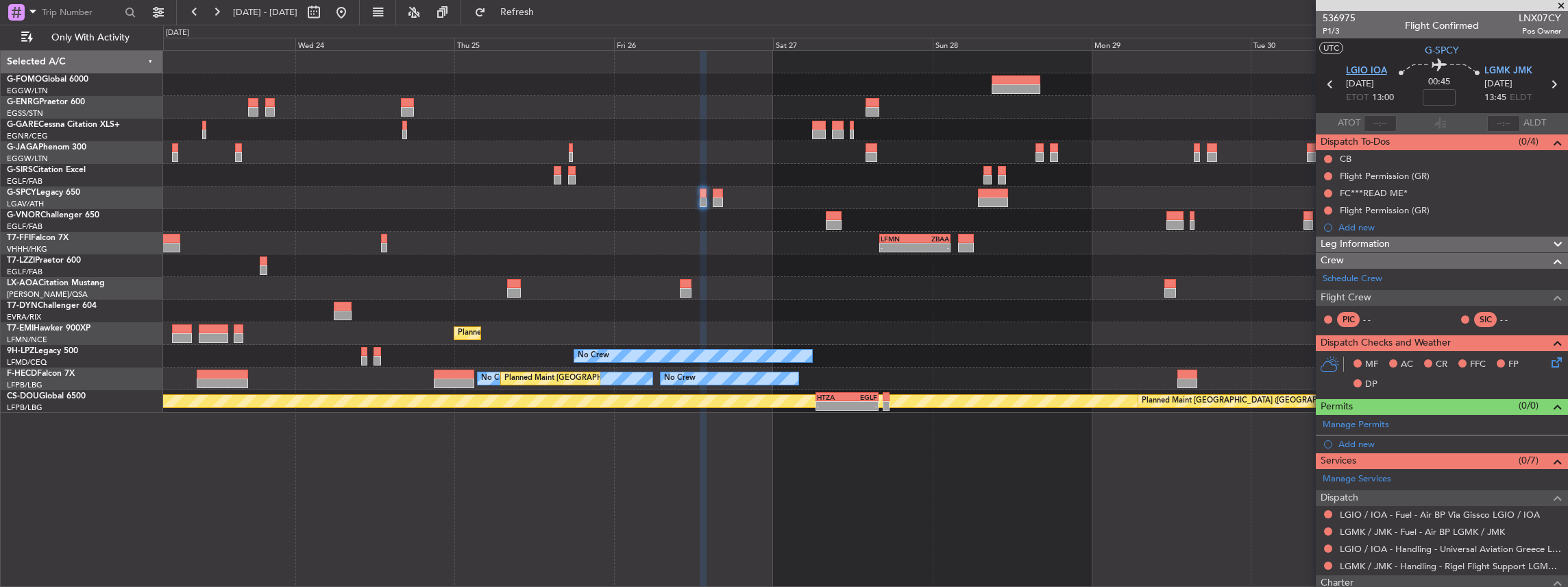
click at [1358, 70] on span "LGIO IOA" at bounding box center [1367, 71] width 41 height 13
click at [1498, 62] on section "LGIO IOA 26/09/2025 ETOT 13:00 00:45 LGMK JMK 26/09/2025 13:45 ELDT" at bounding box center [1441, 86] width 252 height 54
click at [1498, 66] on span "LGMK JMK" at bounding box center [1508, 71] width 48 height 13
click at [1548, 422] on span at bounding box center [1555, 420] width 16 height 10
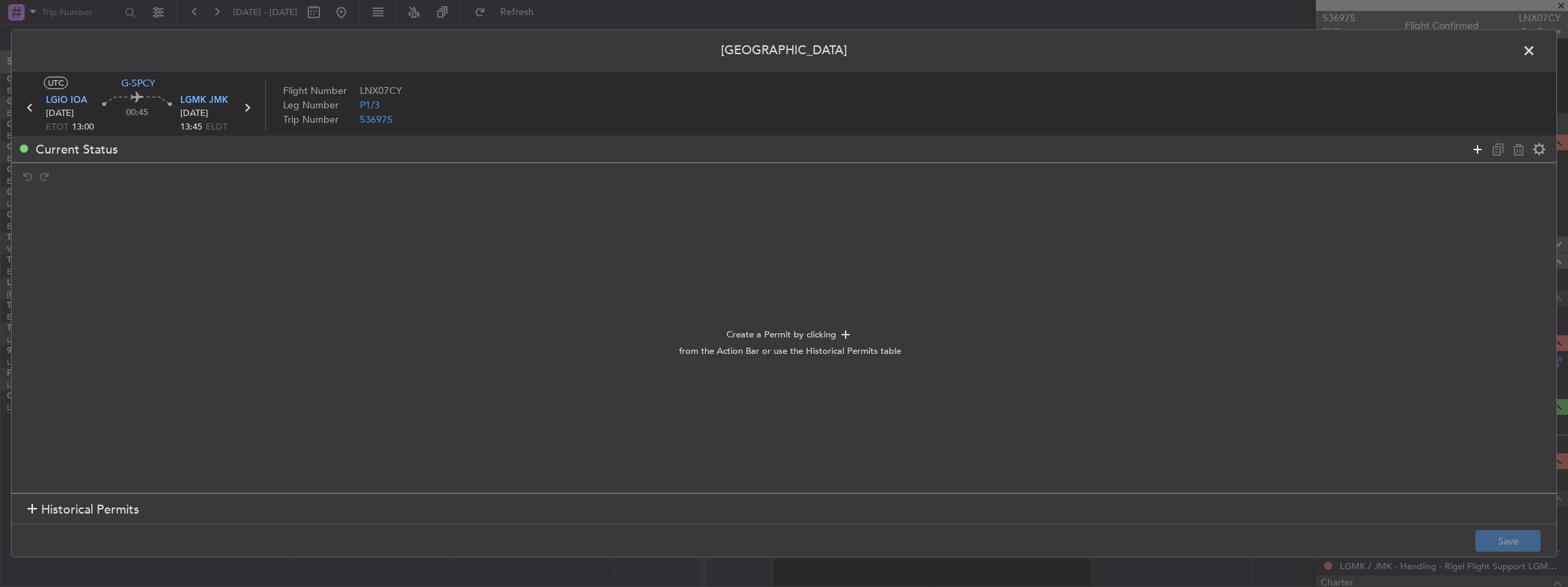
click at [1476, 149] on icon at bounding box center [1477, 149] width 16 height 16
click at [1472, 149] on icon at bounding box center [1477, 149] width 16 height 16
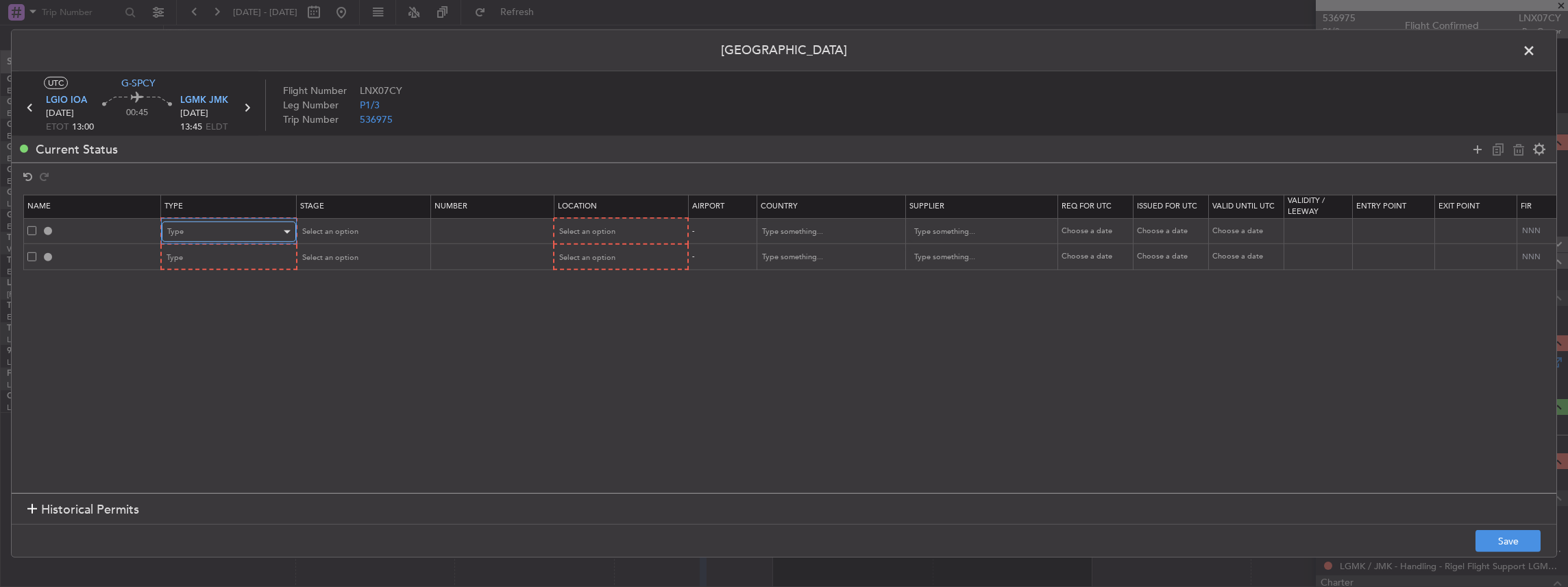
click at [259, 227] on div "Type" at bounding box center [223, 232] width 114 height 21
click at [211, 369] on span "Slot" at bounding box center [228, 362] width 122 height 21
click at [216, 250] on div "Type" at bounding box center [223, 258] width 114 height 21
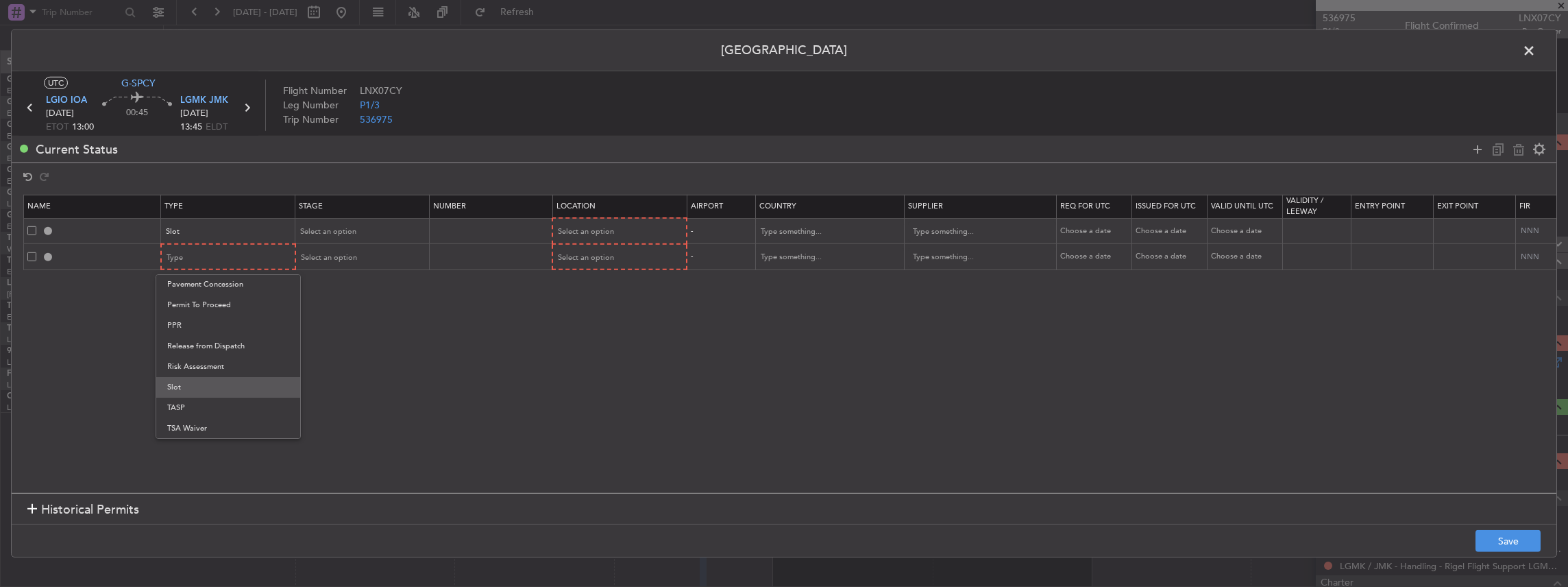
click at [188, 381] on span "Slot" at bounding box center [228, 387] width 122 height 21
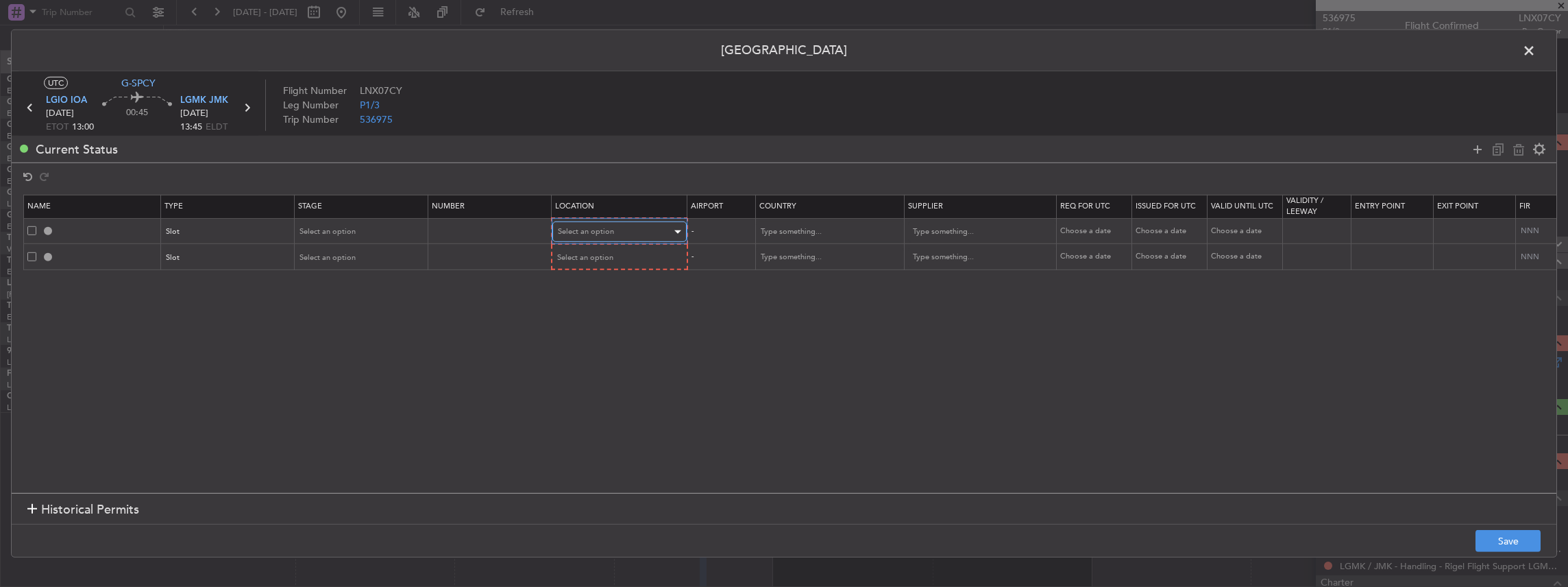
click at [615, 229] on div "Select an option" at bounding box center [615, 232] width 114 height 21
click at [581, 266] on span "Departure" at bounding box center [618, 259] width 122 height 21
click at [582, 253] on span "Select an option" at bounding box center [586, 256] width 57 height 10
click at [575, 320] on span "Arrival" at bounding box center [618, 326] width 122 height 21
click at [328, 231] on span "Select an option" at bounding box center [328, 231] width 57 height 10
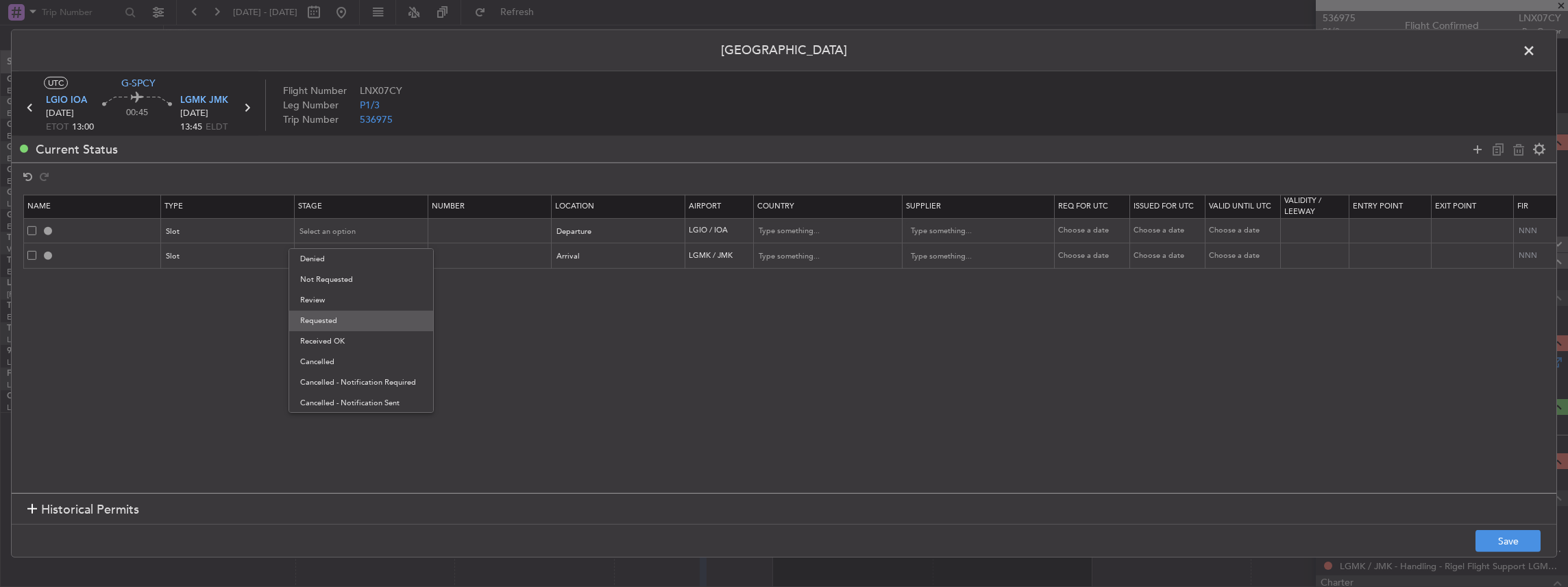
click at [326, 314] on span "Requested" at bounding box center [361, 320] width 122 height 21
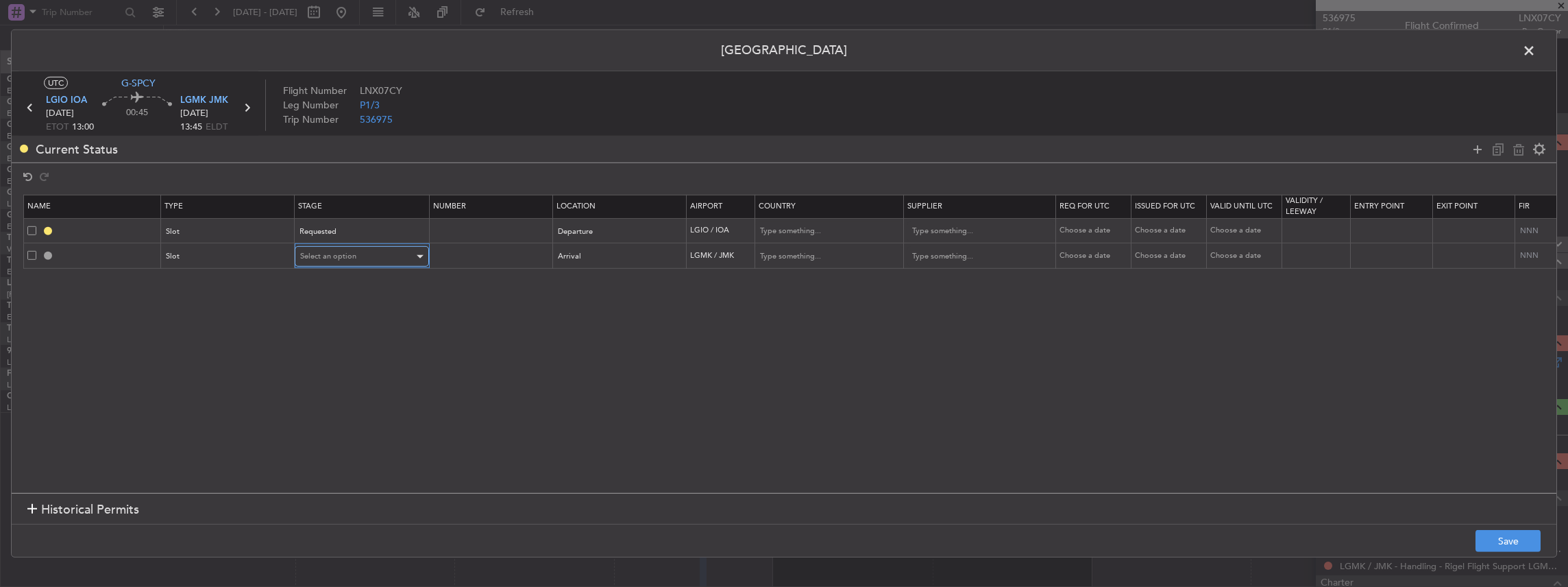
click at [347, 259] on span "Select an option" at bounding box center [328, 255] width 57 height 10
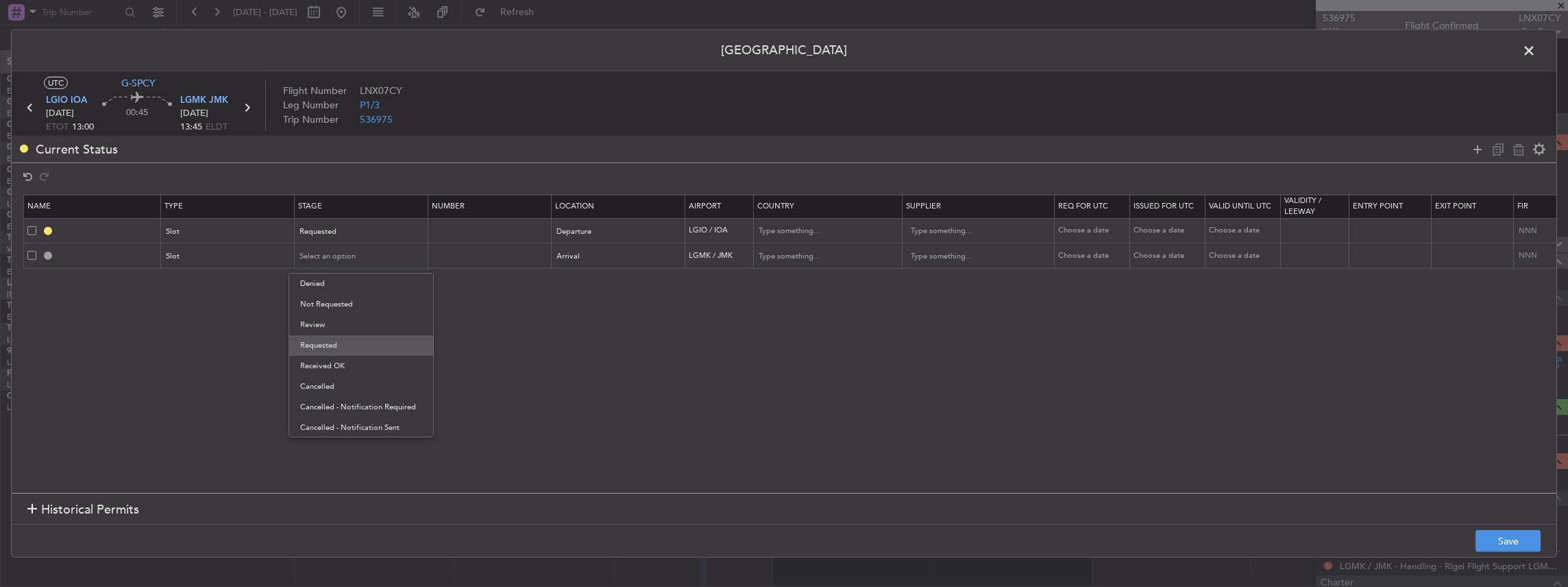
click at [349, 337] on span "Requested" at bounding box center [361, 345] width 122 height 21
click at [1503, 539] on button "Save" at bounding box center [1508, 540] width 66 height 22
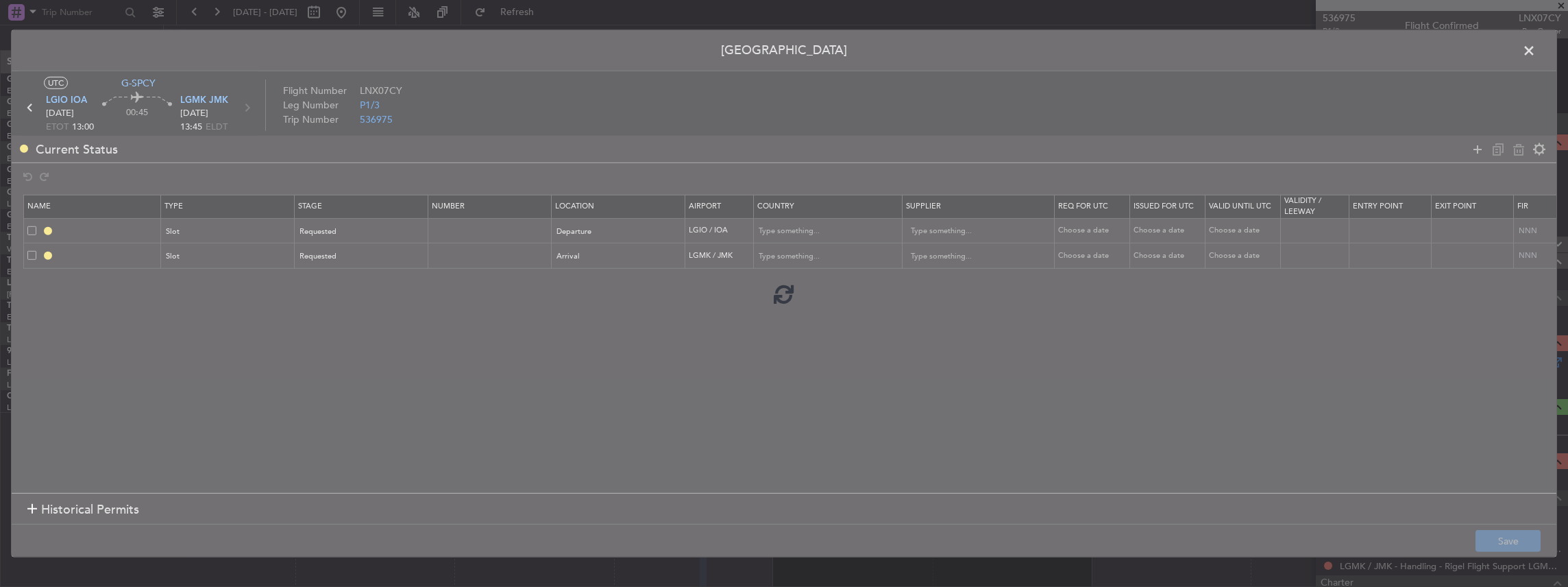
type input "LGIO DEP SLOT"
type input "Greece"
type input "NNN"
type input "LGMK ARR SLOT"
type input "[GEOGRAPHIC_DATA]"
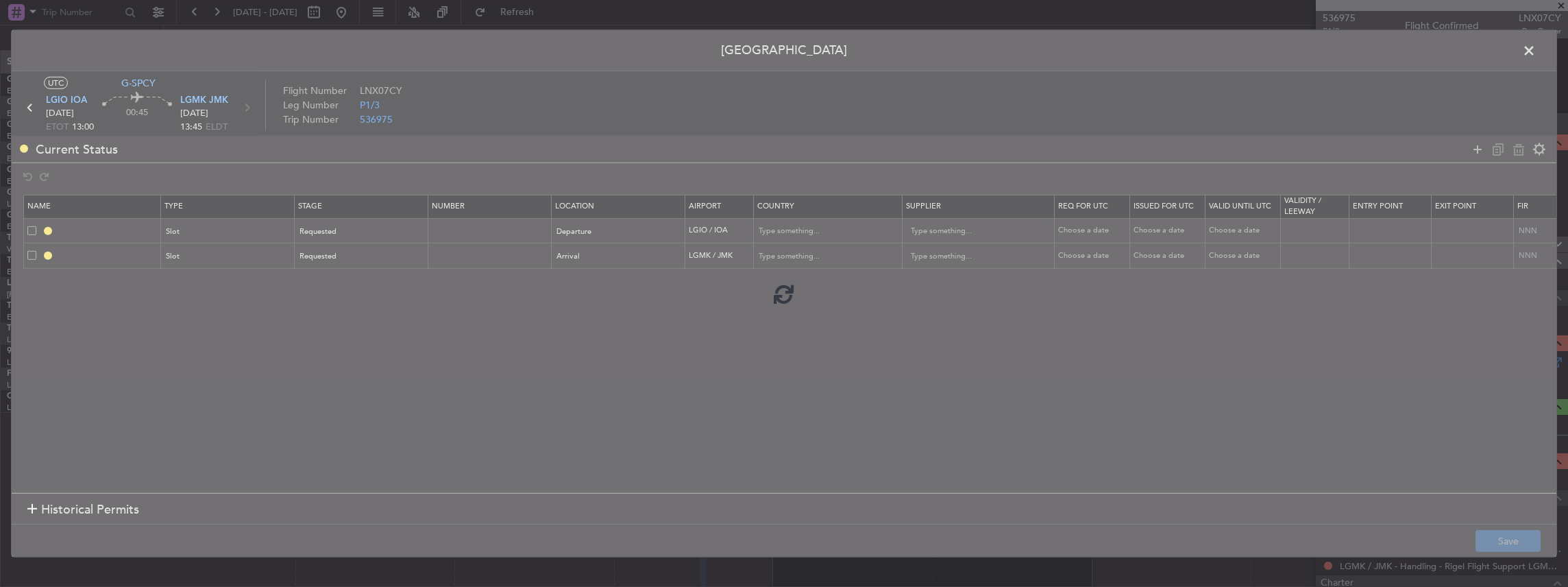
type input "NNN"
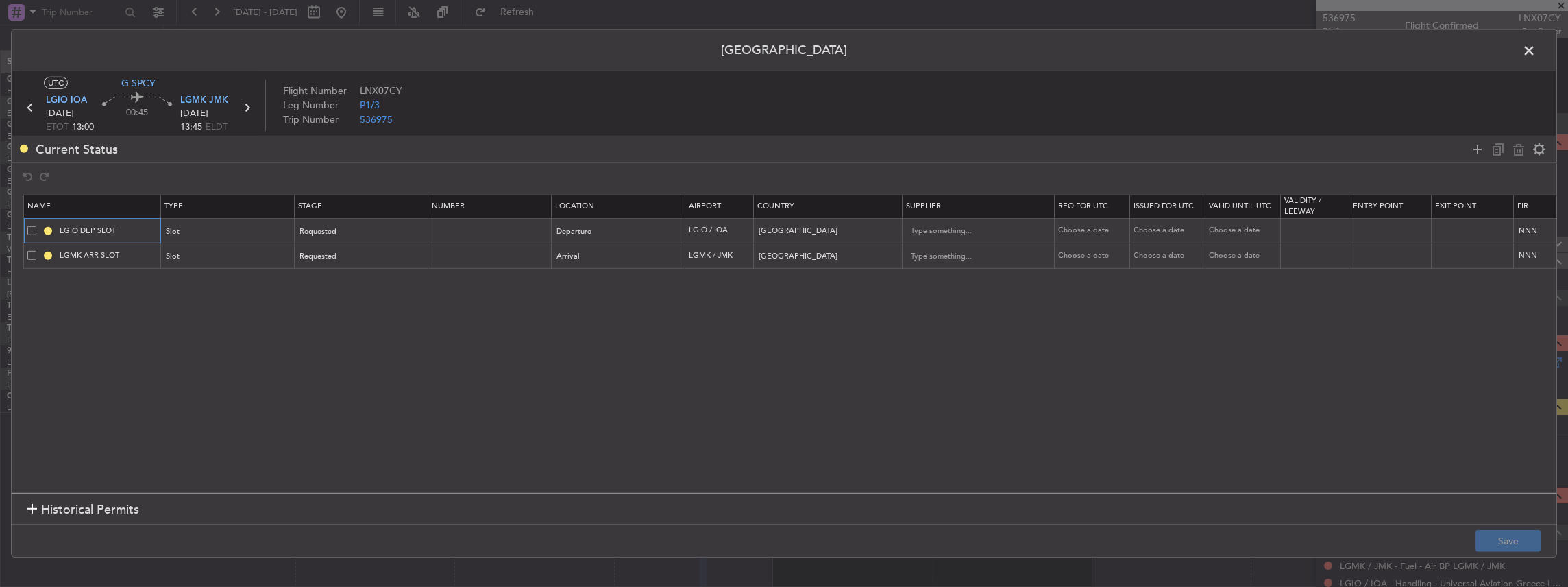
click at [126, 231] on input "LGIO DEP SLOT" at bounding box center [108, 230] width 103 height 12
type input "LGIO DEP SLOT 1300z"
click at [137, 252] on input "LGMK ARR SLOT" at bounding box center [108, 255] width 103 height 12
type input "LGMK ARR SLOT 1400z"
click at [1487, 542] on button "Save" at bounding box center [1508, 540] width 66 height 22
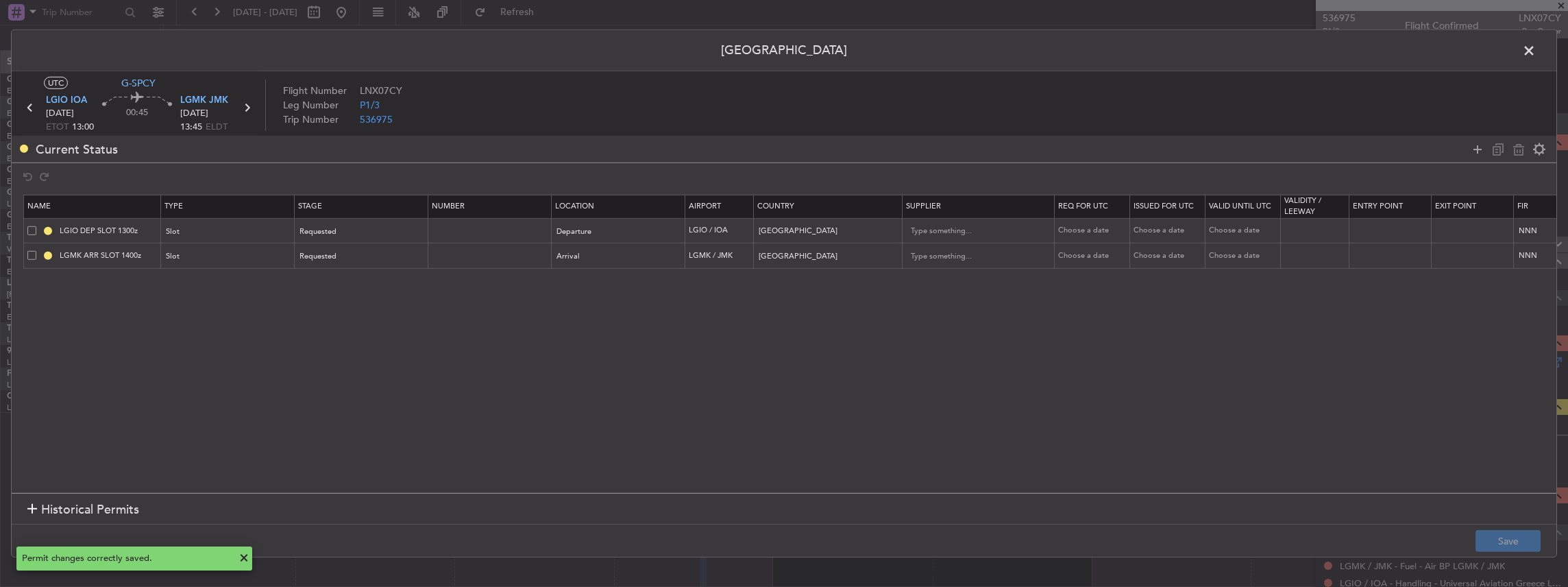
click at [1536, 48] on span at bounding box center [1536, 54] width 0 height 28
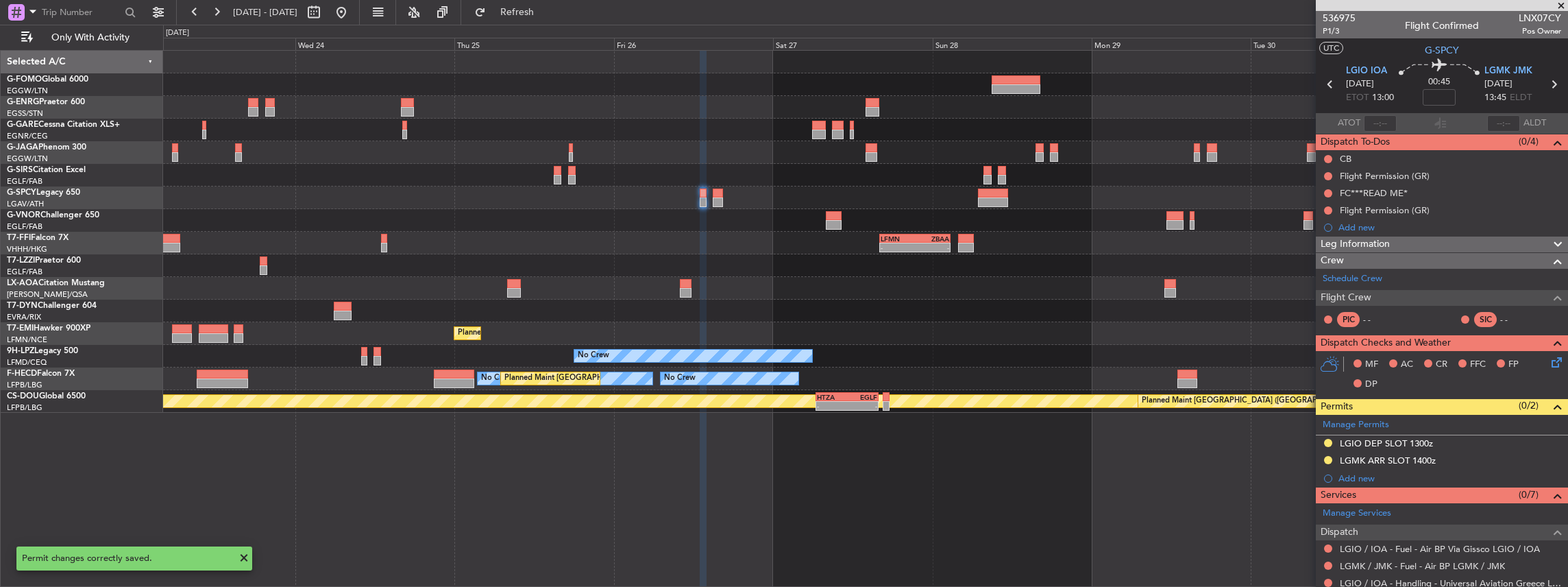
scroll to position [158, 0]
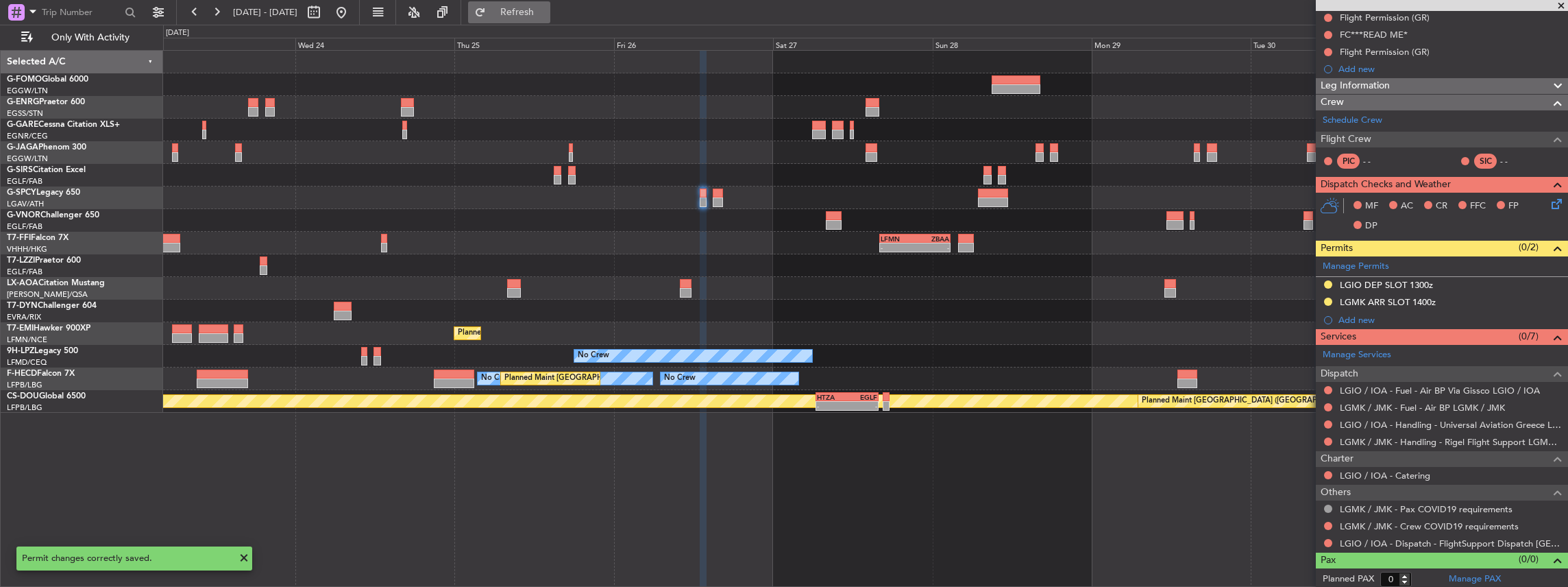
click at [547, 11] on span "Refresh" at bounding box center [517, 12] width 57 height 10
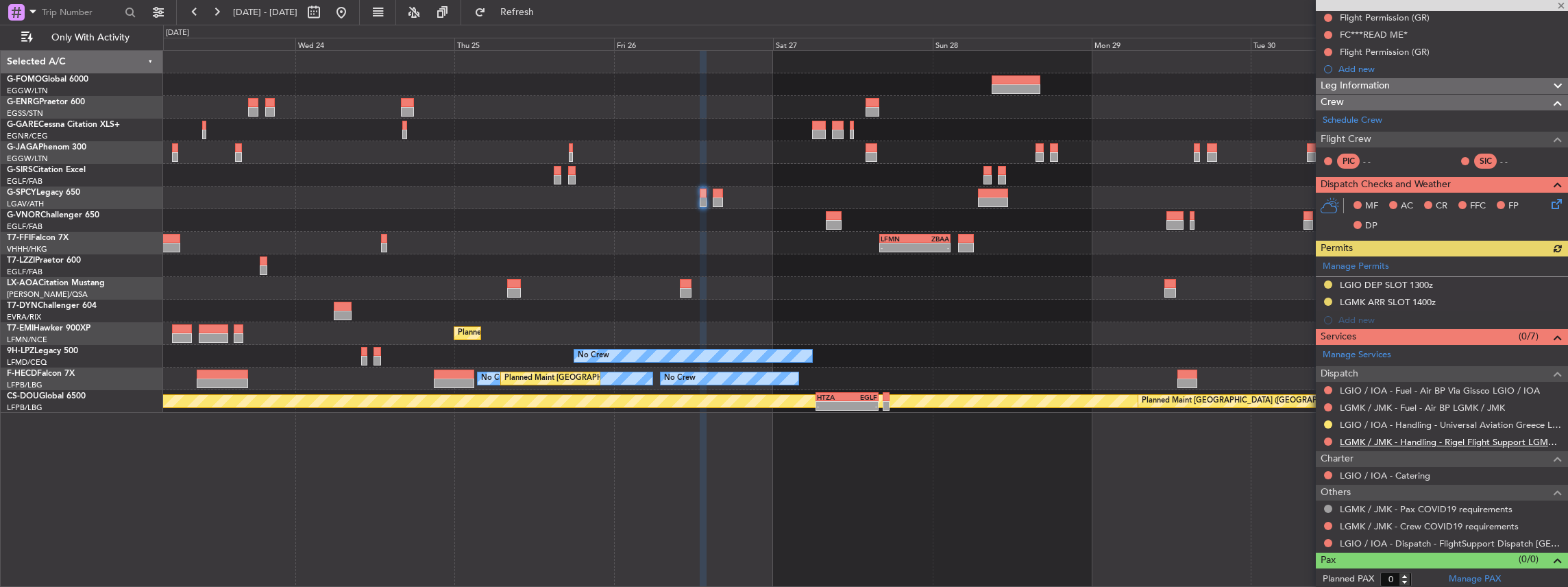
click at [1384, 439] on link "LGMK / JMK - Handling - Rigel Flight Support LGMK/JMK" at bounding box center [1450, 442] width 222 height 12
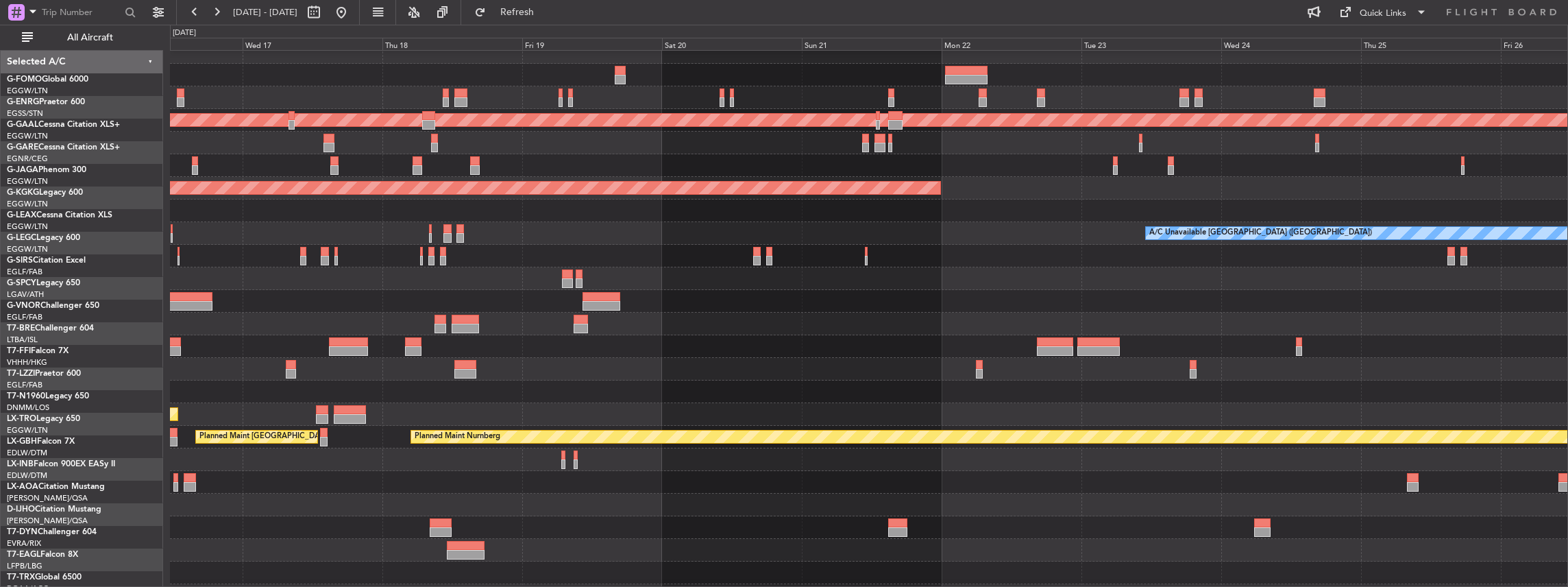
click at [413, 341] on div at bounding box center [413, 342] width 17 height 10
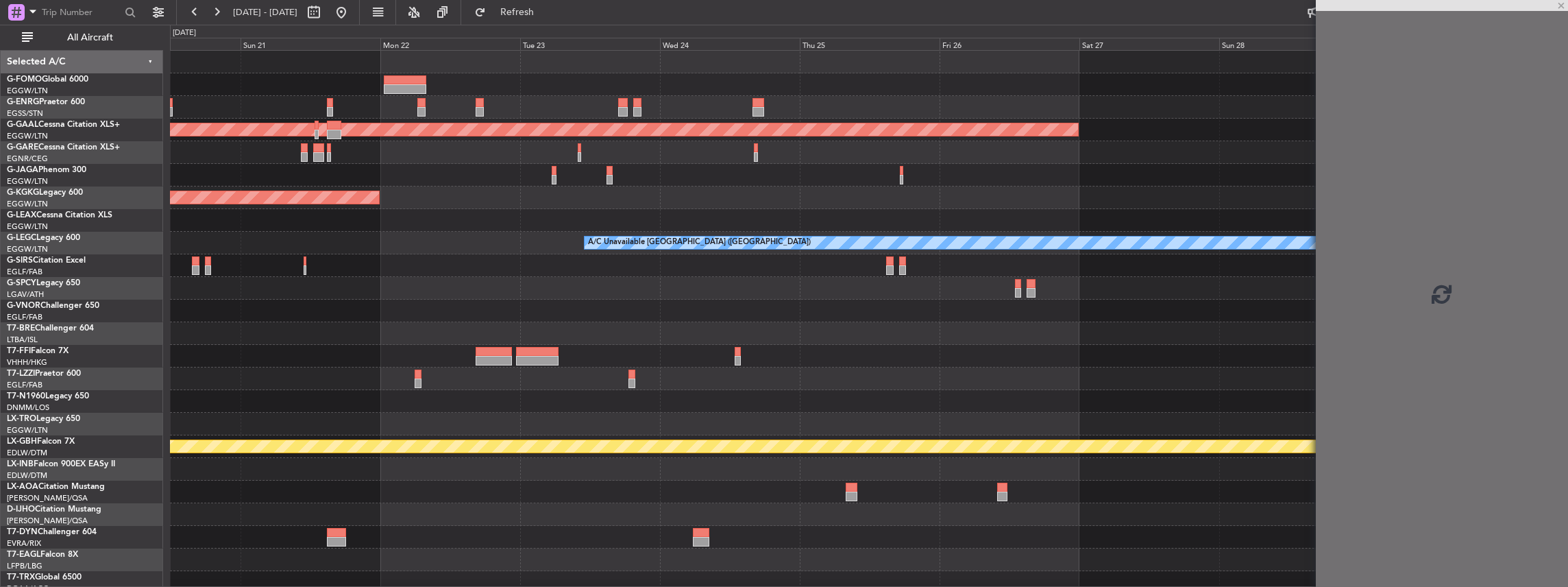
click at [519, 338] on div "Planned Maint Dusseldorf AOG Maint [GEOGRAPHIC_DATA] ([GEOGRAPHIC_DATA]) A/C Un…" at bounding box center [869, 424] width 1398 height 746
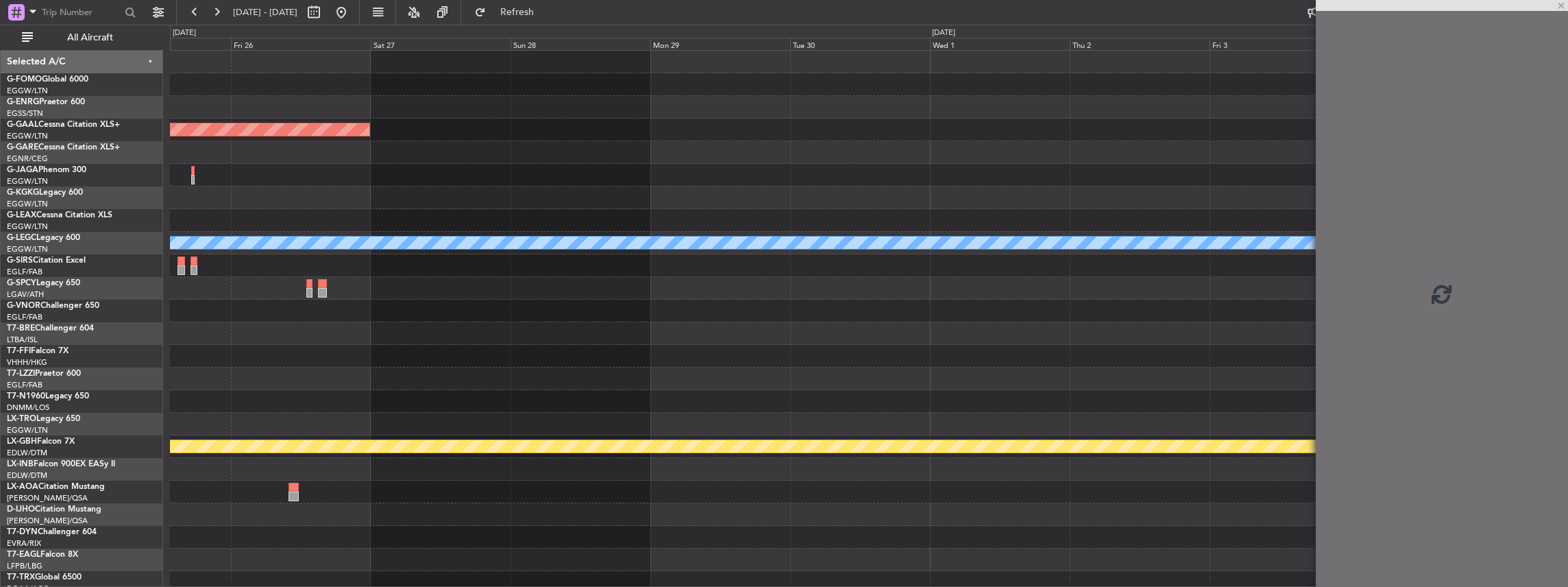
click at [626, 319] on div at bounding box center [869, 311] width 1398 height 22
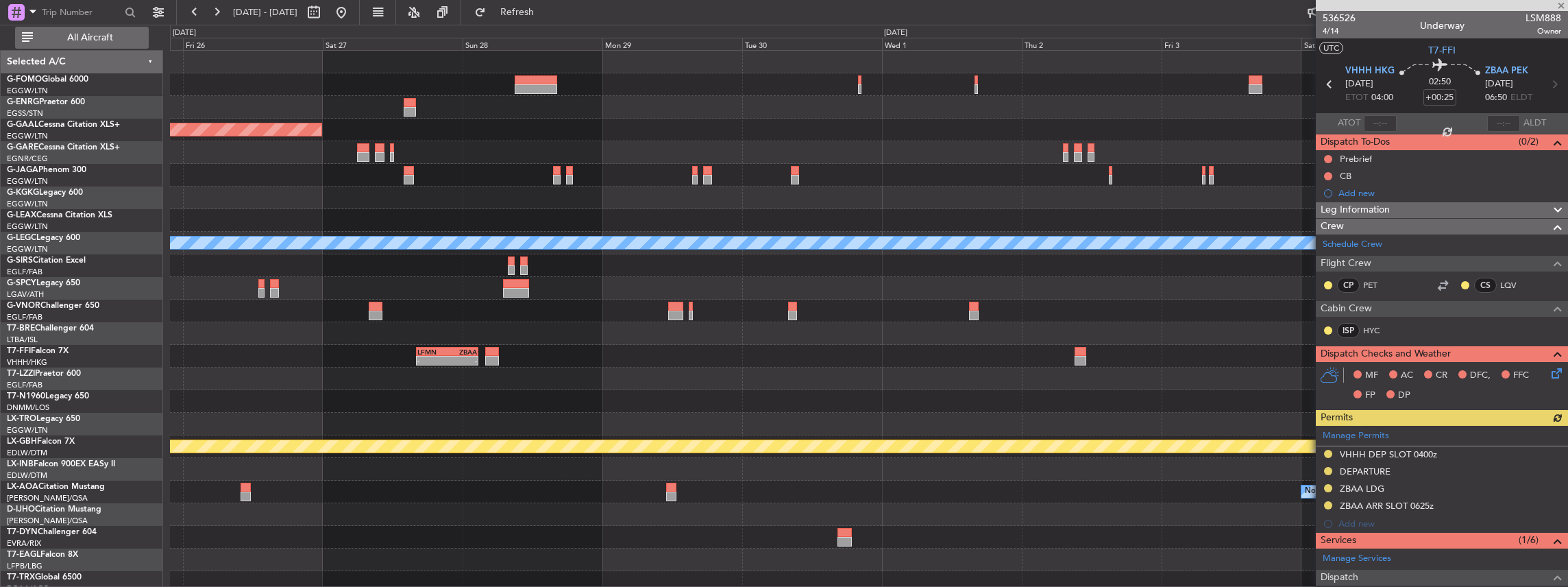
click at [96, 36] on span "All Aircraft" at bounding box center [90, 38] width 109 height 10
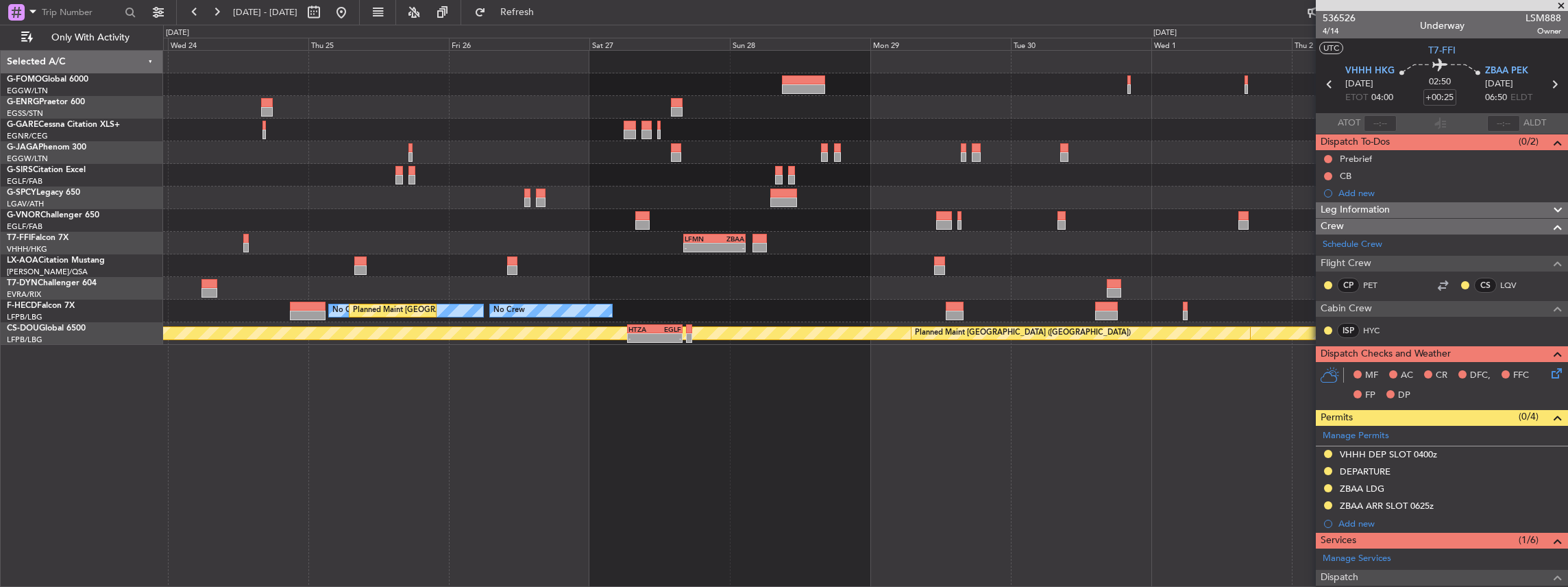
click at [1304, 231] on div "- - LFMN 16:05 Z ZBAA 02:45 Z No Crew [GEOGRAPHIC_DATA] ([GEOGRAPHIC_DATA]) No …" at bounding box center [865, 198] width 1405 height 294
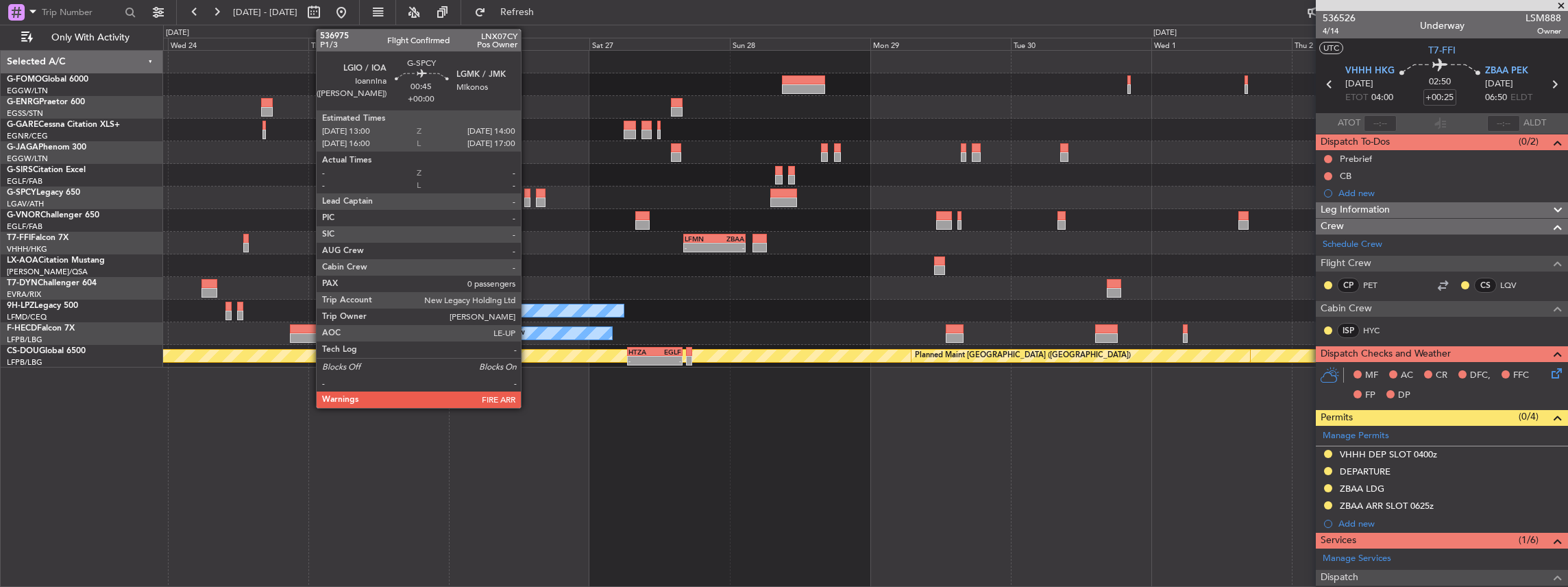
click at [528, 198] on div at bounding box center [527, 202] width 6 height 10
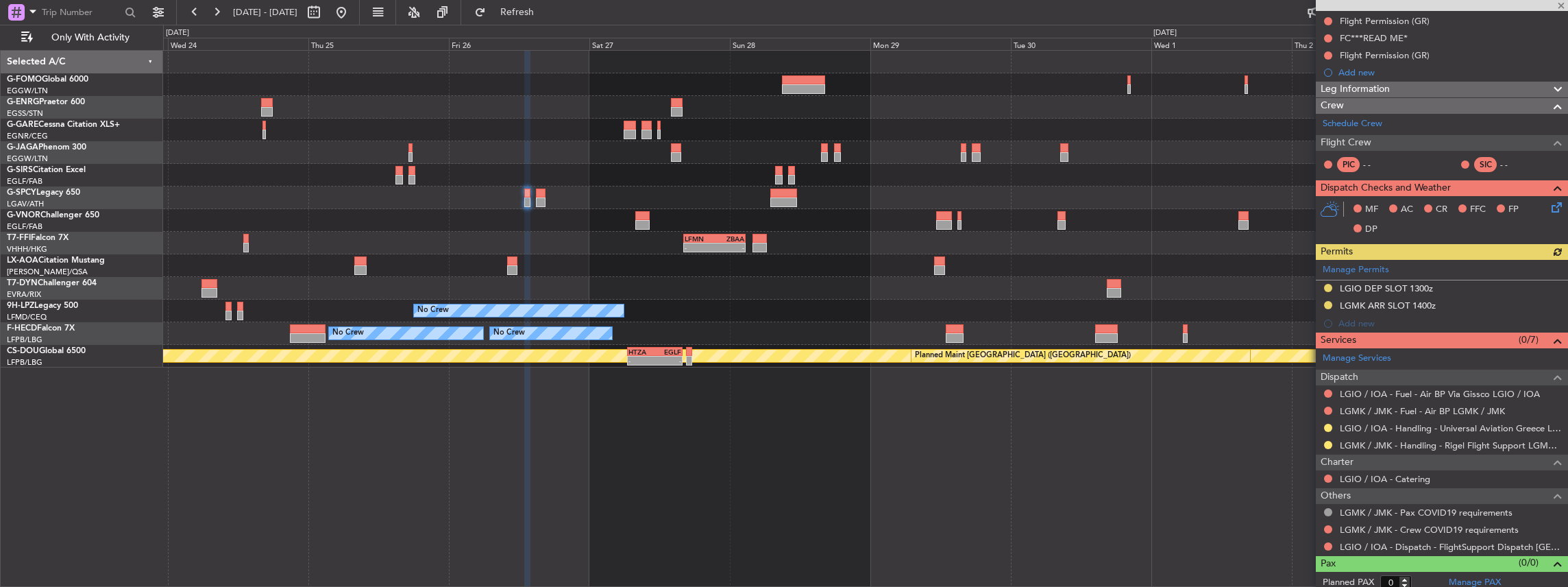
scroll to position [158, 0]
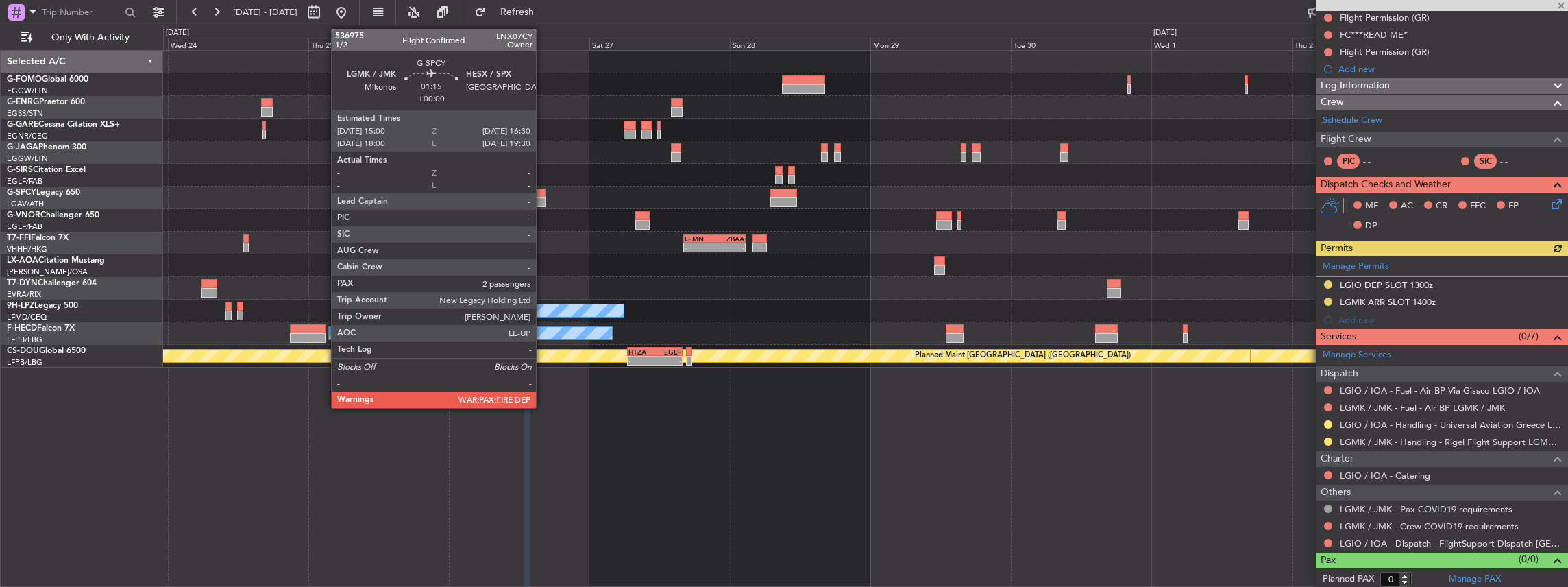
click at [540, 197] on div at bounding box center [540, 202] width 9 height 10
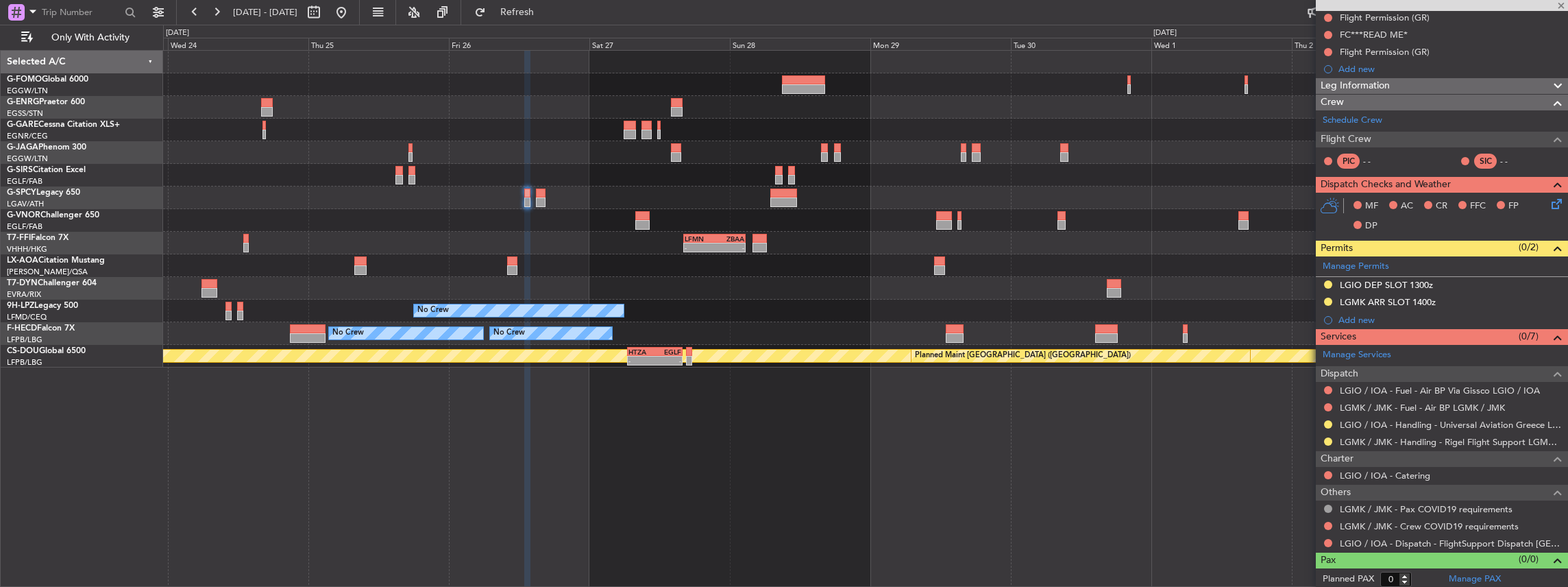
type input "2"
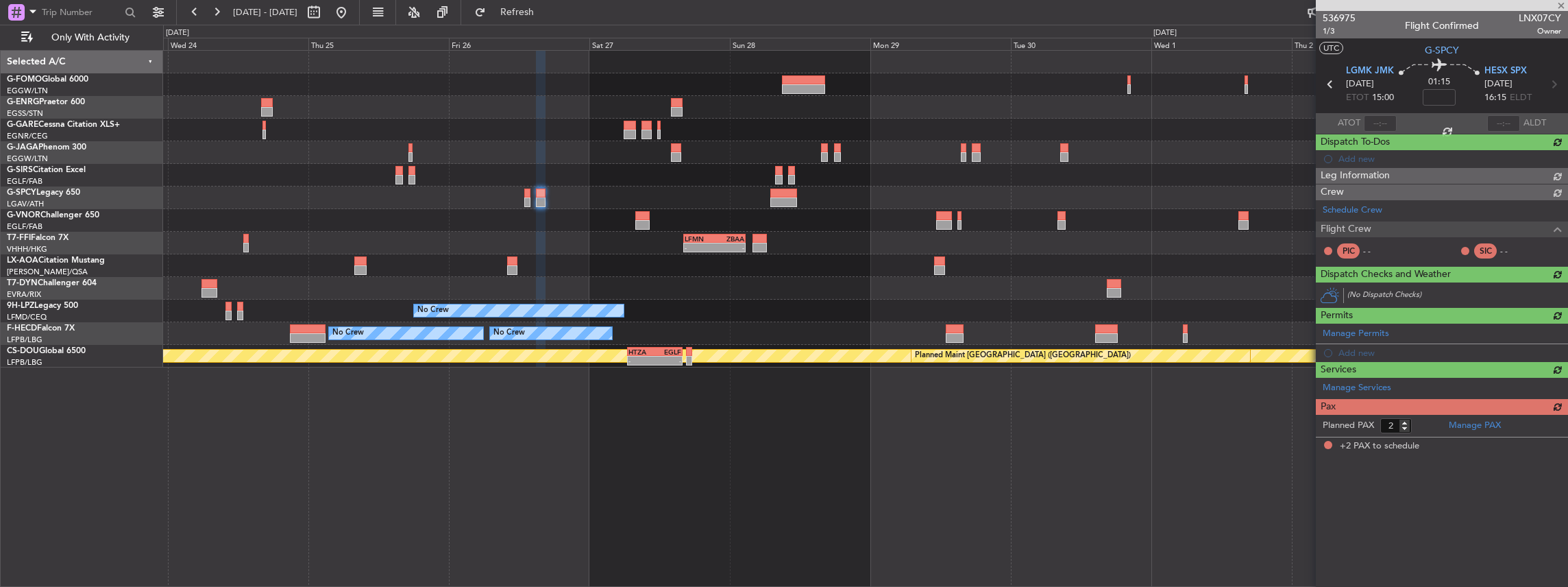
scroll to position [0, 0]
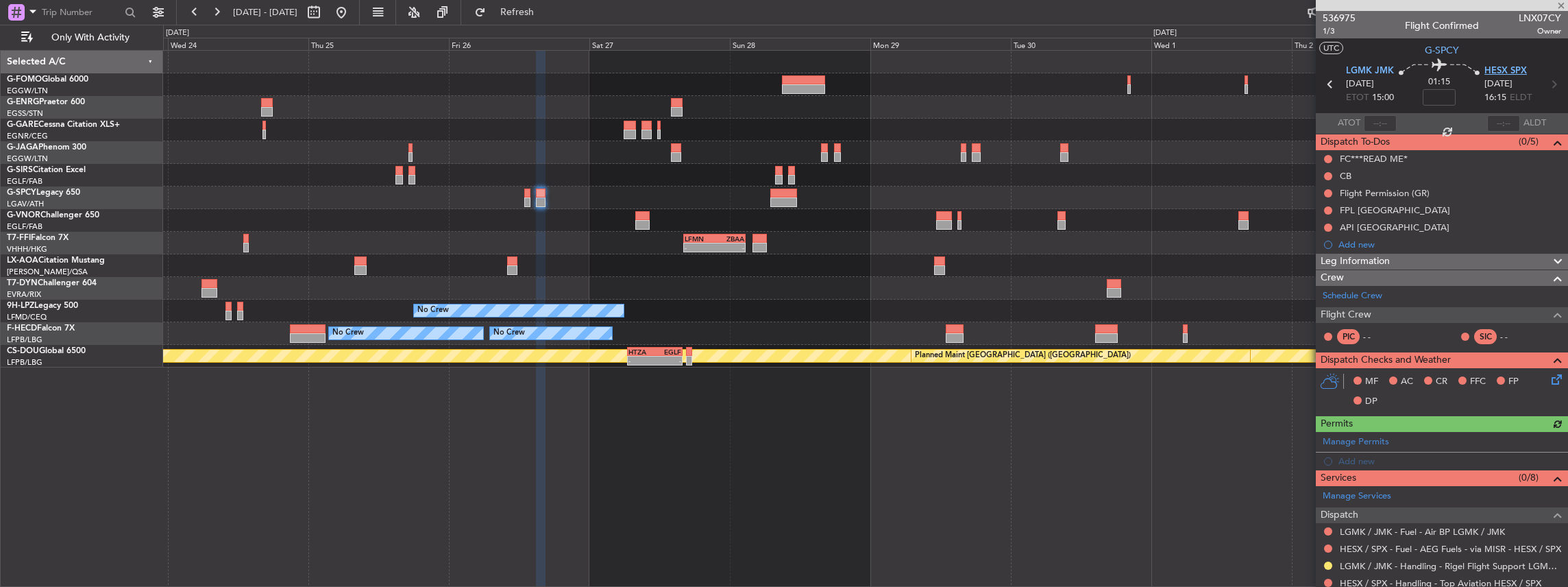
click at [1501, 68] on span "HESX SPX" at bounding box center [1505, 71] width 42 height 13
click at [1547, 439] on span at bounding box center [1555, 438] width 16 height 10
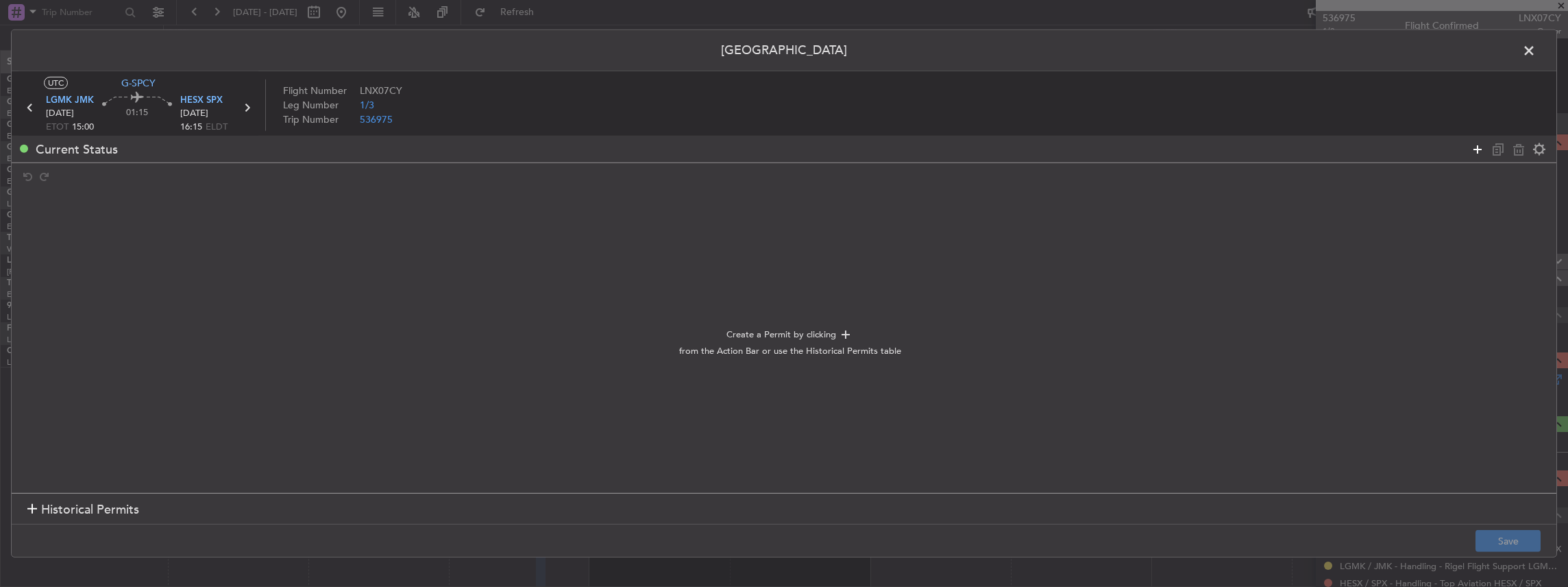
click at [1476, 146] on icon at bounding box center [1477, 149] width 16 height 16
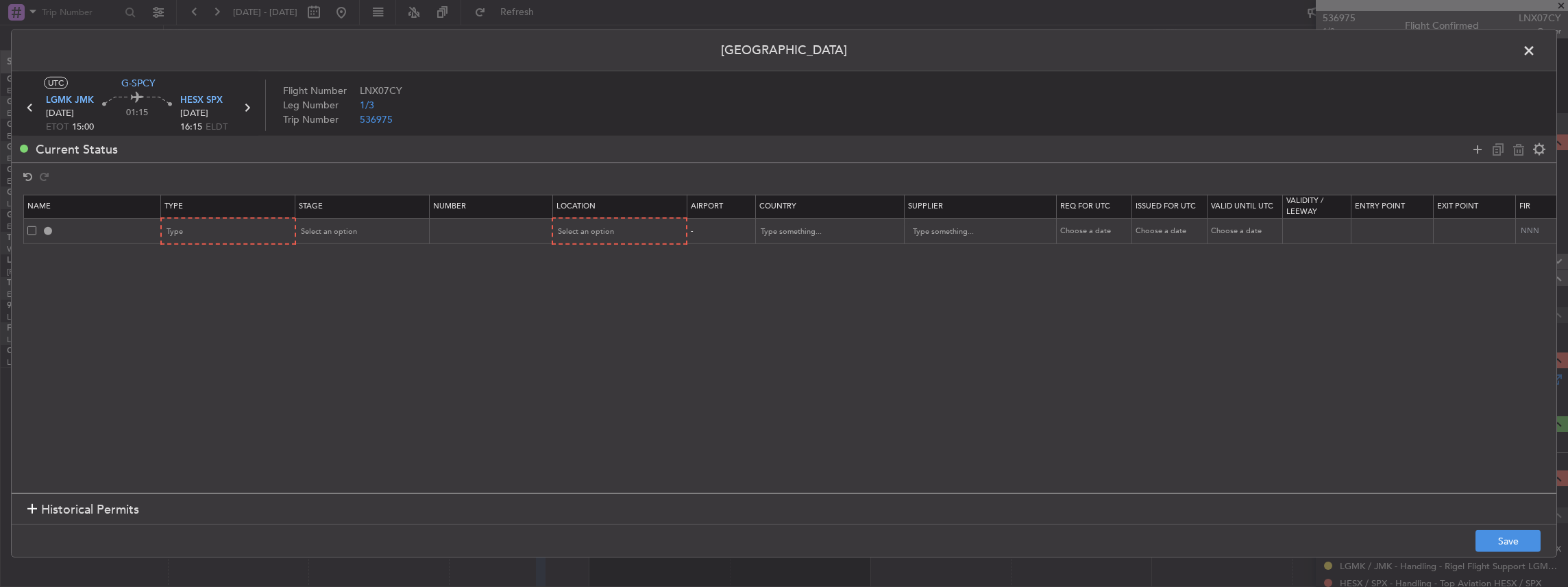
drag, startPoint x: 1476, startPoint y: 146, endPoint x: 1188, endPoint y: 141, distance: 288.0
click at [1474, 146] on icon at bounding box center [1477, 149] width 16 height 16
click at [210, 230] on div "Type" at bounding box center [223, 232] width 114 height 21
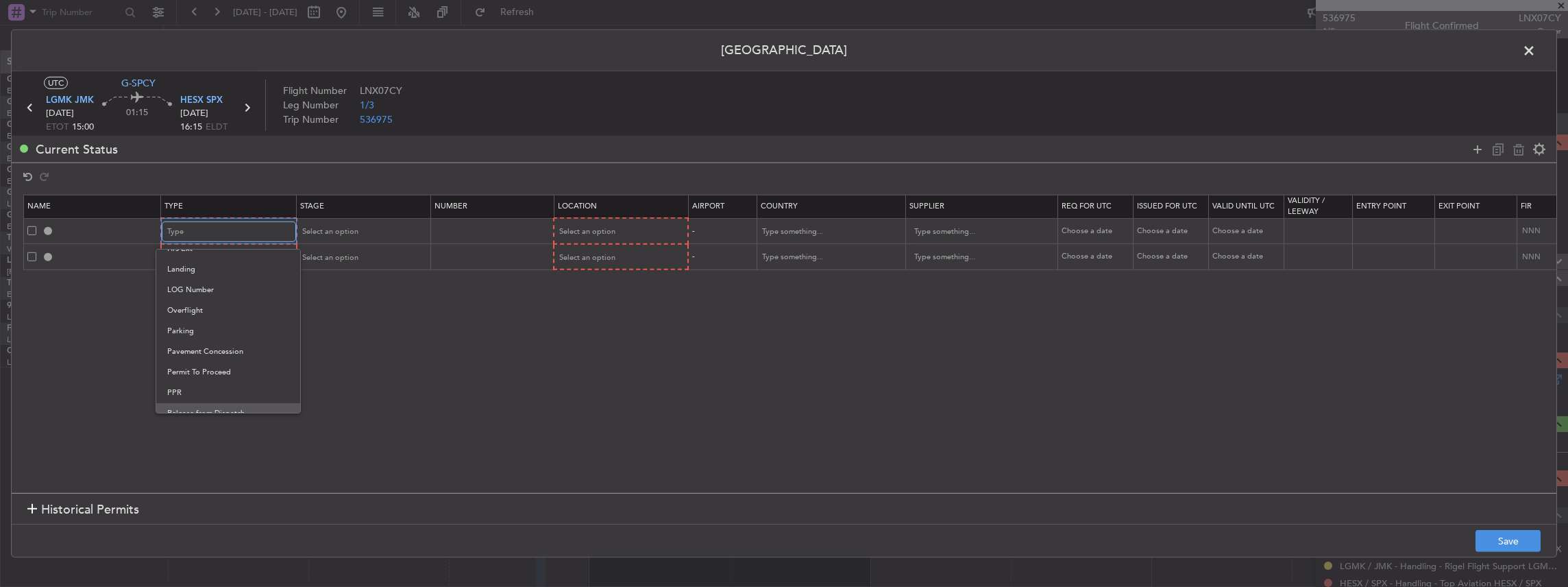
scroll to position [412, 0]
click at [189, 367] on span "Slot" at bounding box center [228, 362] width 122 height 21
click at [198, 255] on div "Type" at bounding box center [223, 258] width 114 height 21
click at [196, 390] on span "Slot" at bounding box center [228, 388] width 122 height 21
click at [353, 219] on mat-form-field "Select an option" at bounding box center [361, 231] width 133 height 24
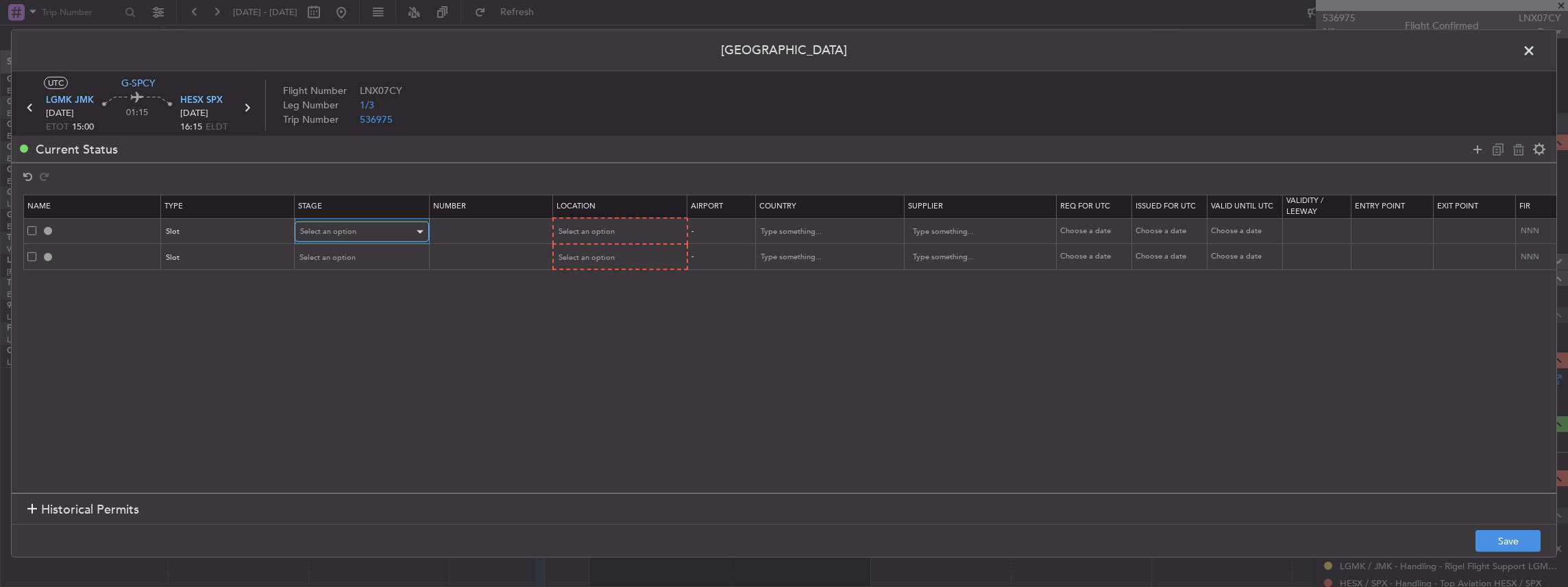
click at [349, 223] on div "Select an option" at bounding box center [356, 232] width 114 height 21
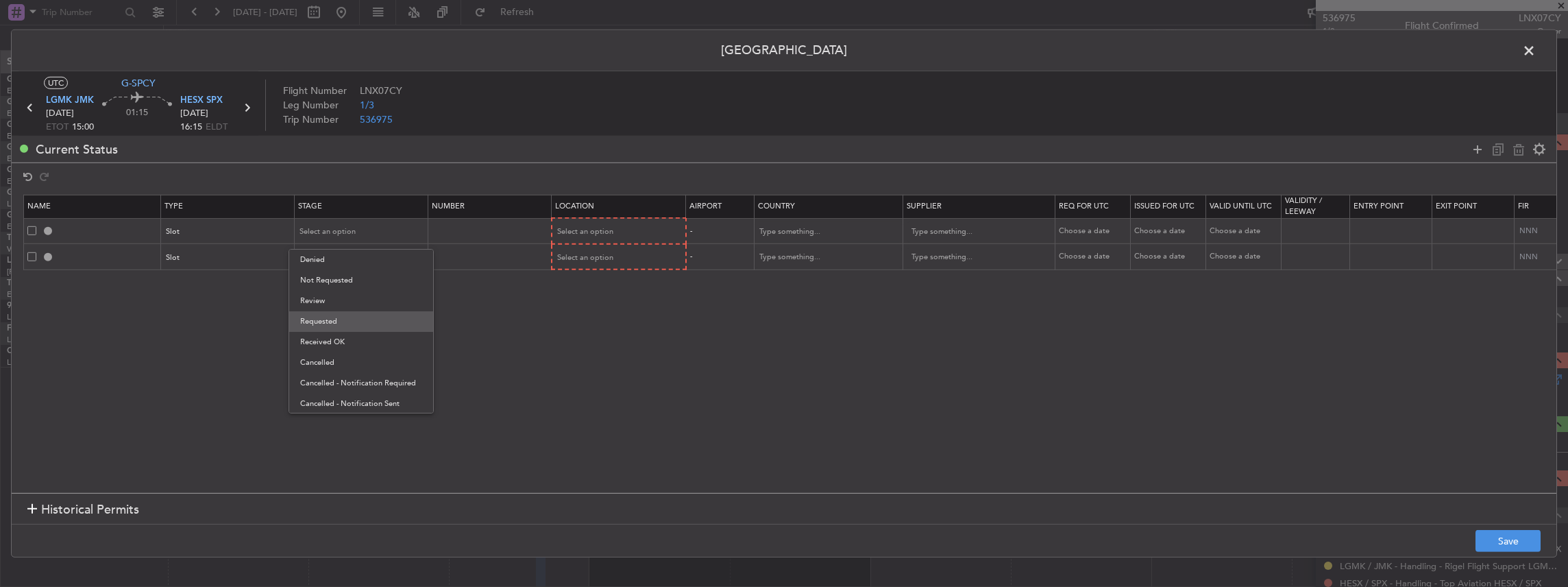
click at [328, 319] on span "Requested" at bounding box center [361, 321] width 122 height 21
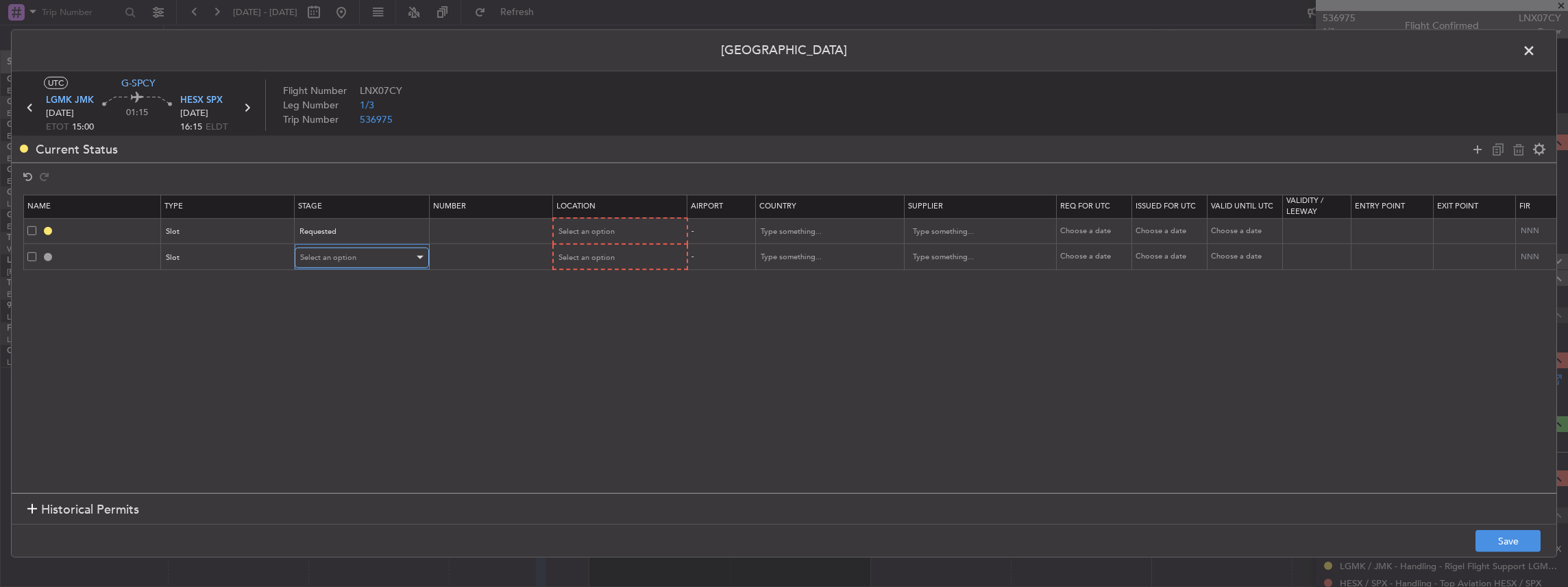
click at [332, 257] on span "Select an option" at bounding box center [328, 257] width 57 height 10
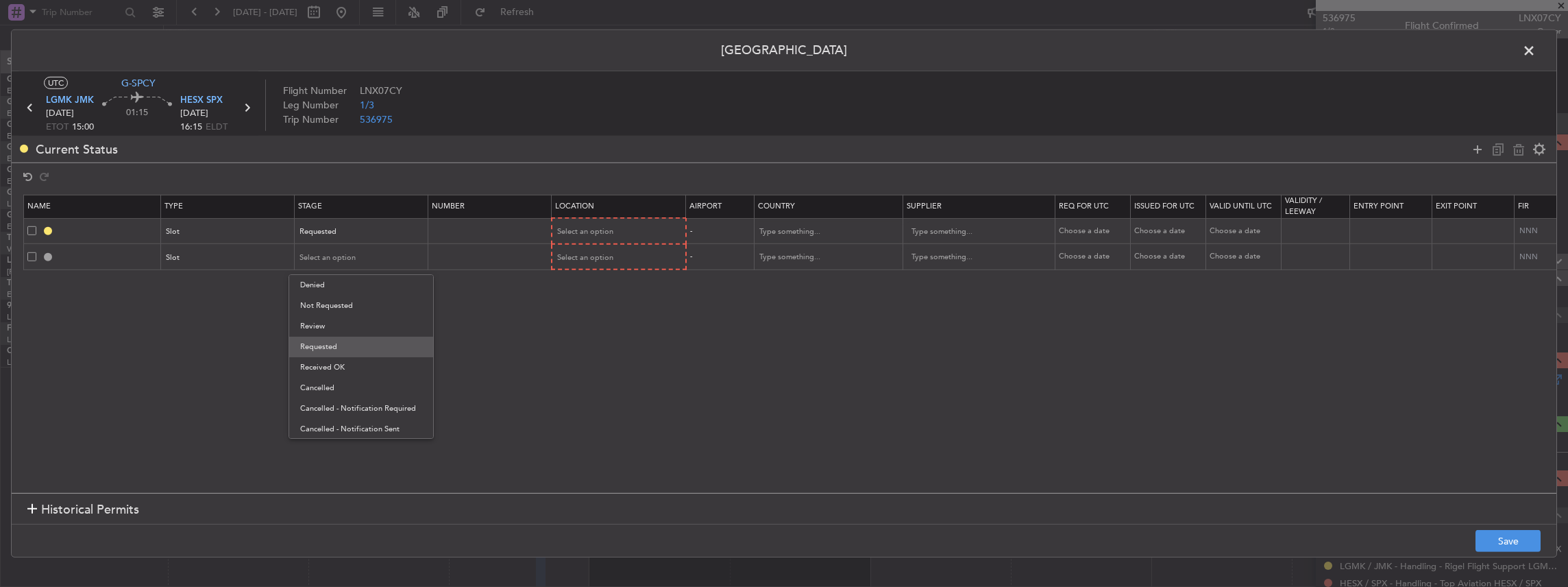
click at [341, 351] on span "Requested" at bounding box center [361, 346] width 122 height 21
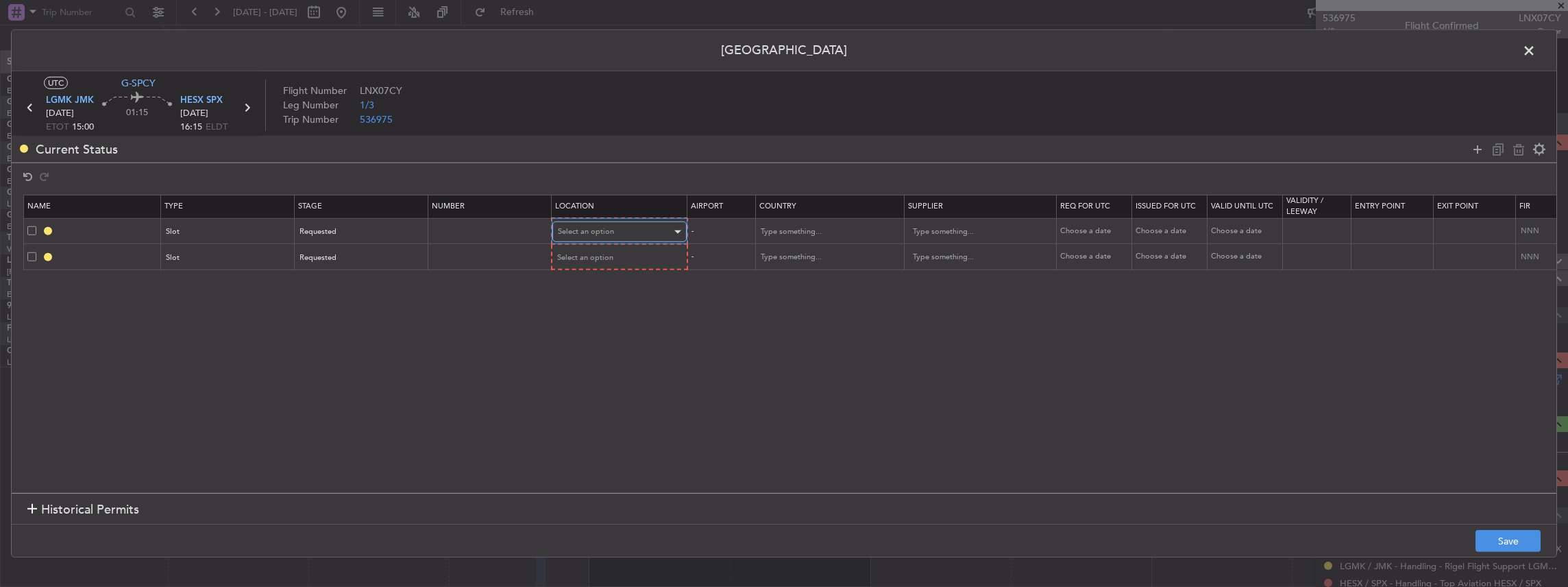
click at [591, 230] on span "Select an option" at bounding box center [586, 231] width 57 height 10
click at [574, 266] on span "Departure" at bounding box center [618, 259] width 122 height 21
click at [569, 259] on span "Select an option" at bounding box center [586, 256] width 57 height 10
click at [569, 328] on span "Arrival" at bounding box center [618, 326] width 122 height 21
click at [1489, 546] on button "Save" at bounding box center [1508, 540] width 66 height 22
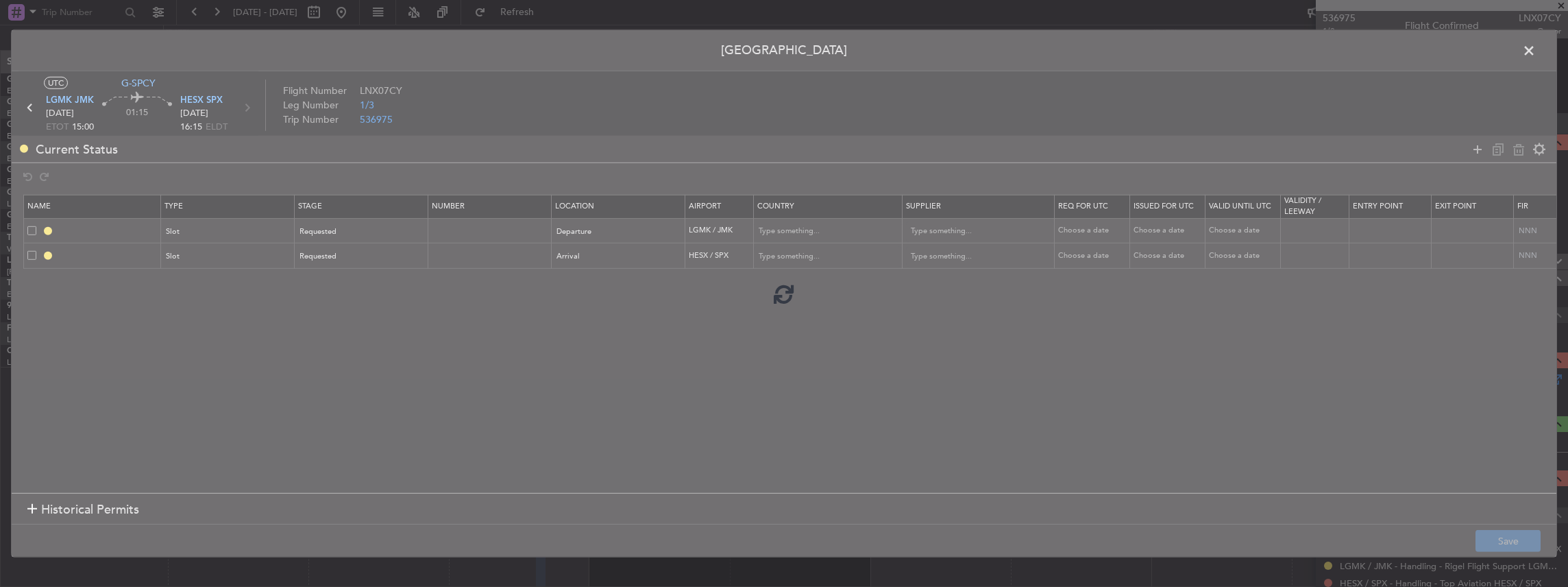
type input "LGMK DEP SLOT"
type input "Greece"
type input "NNN"
type input "HESX ARR SLOT"
type input "Egypt"
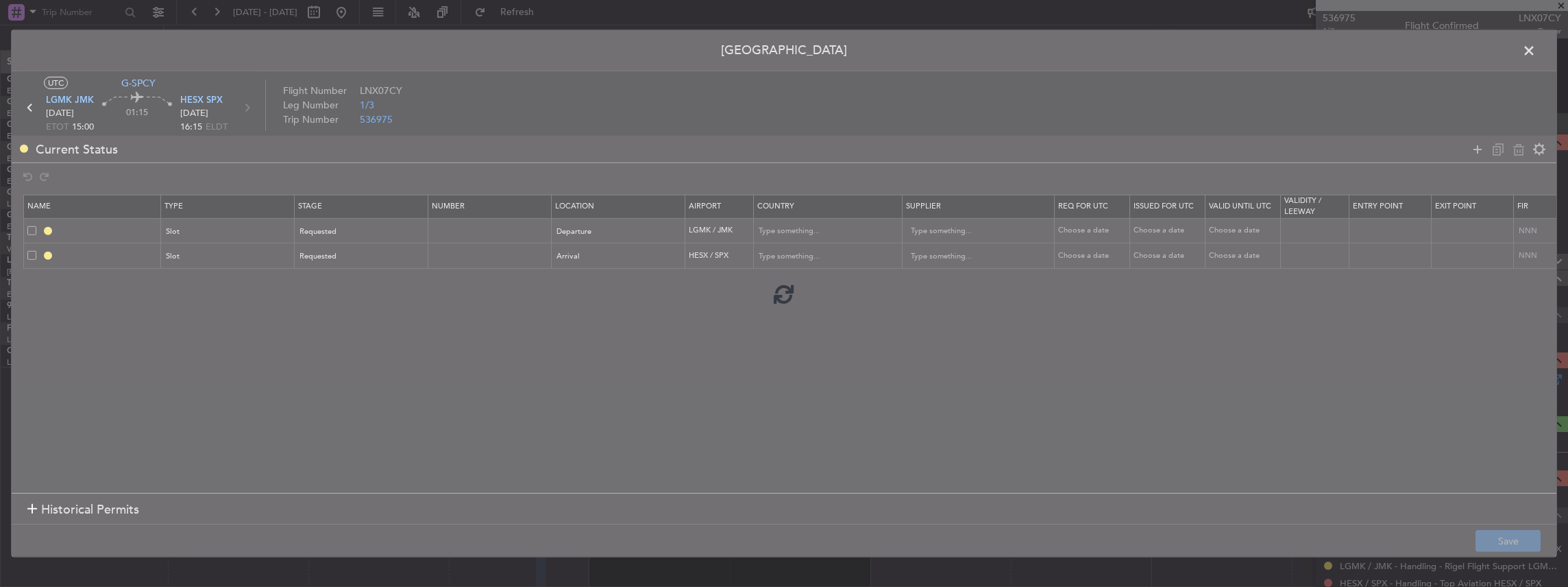
type input "NNN"
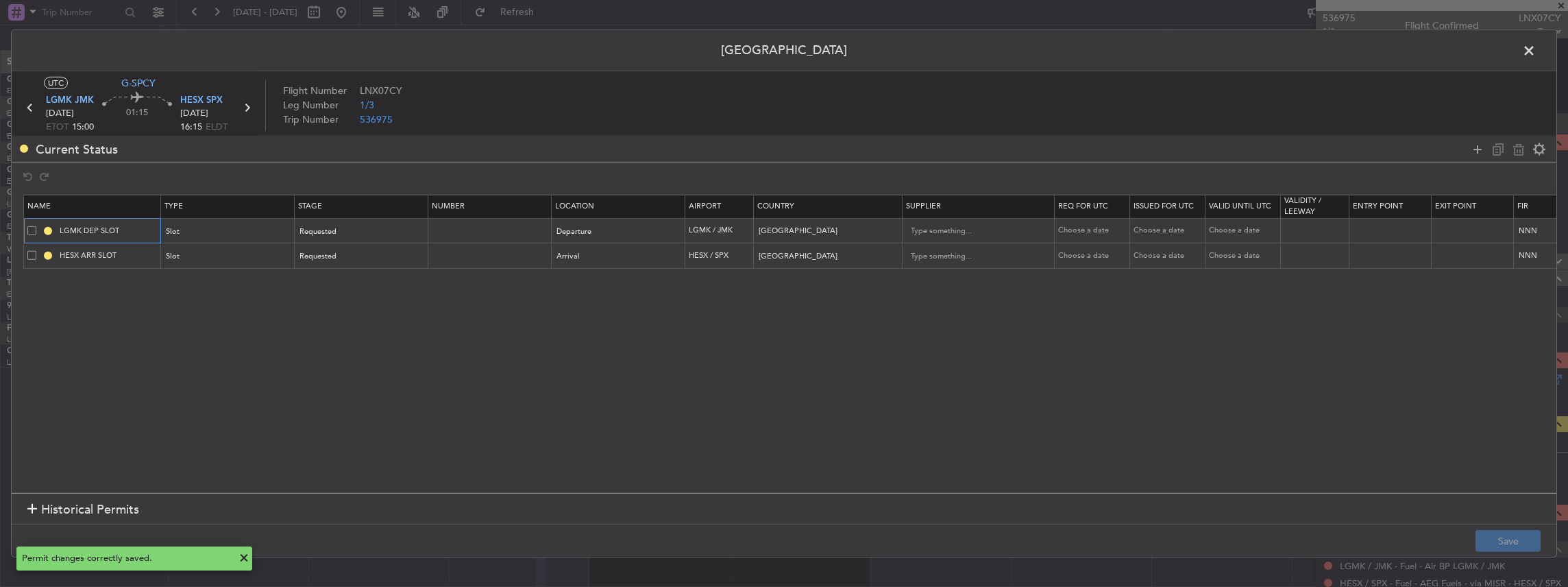
click at [127, 226] on input "LGMK DEP SLOT" at bounding box center [108, 230] width 103 height 12
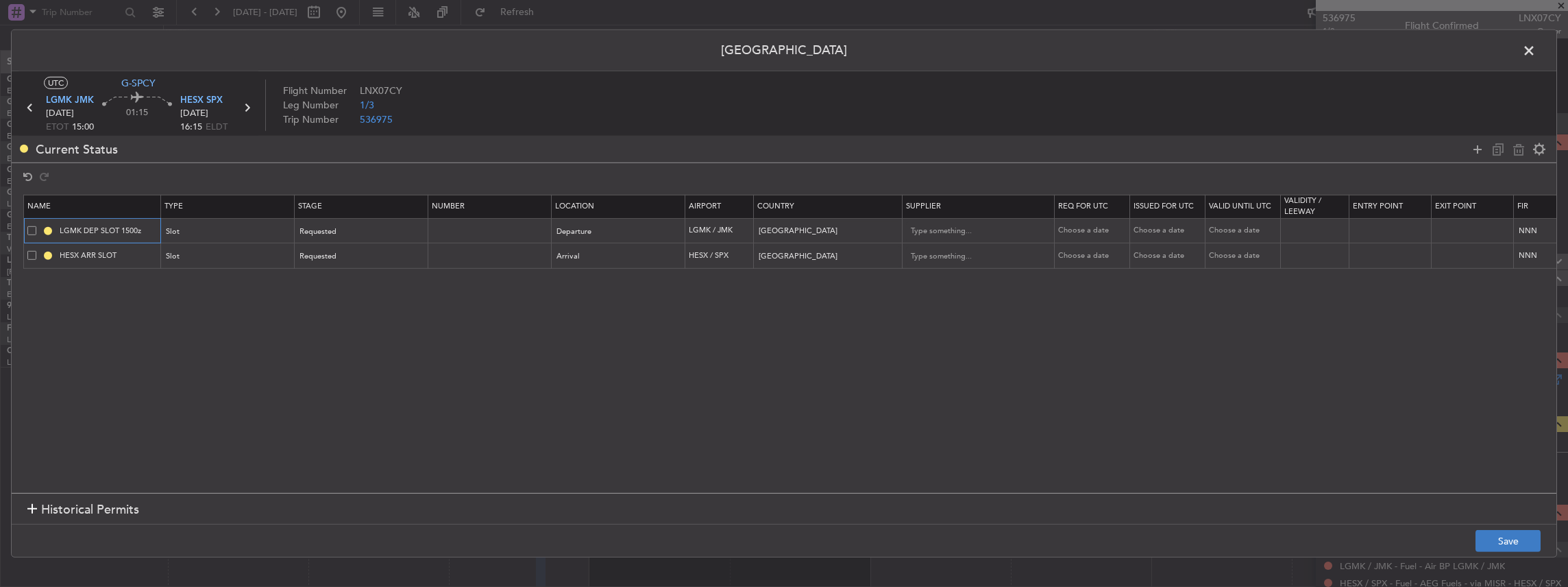
type input "LGMK DEP SLOT 1500z"
click at [1495, 538] on button "Save" at bounding box center [1508, 540] width 66 height 22
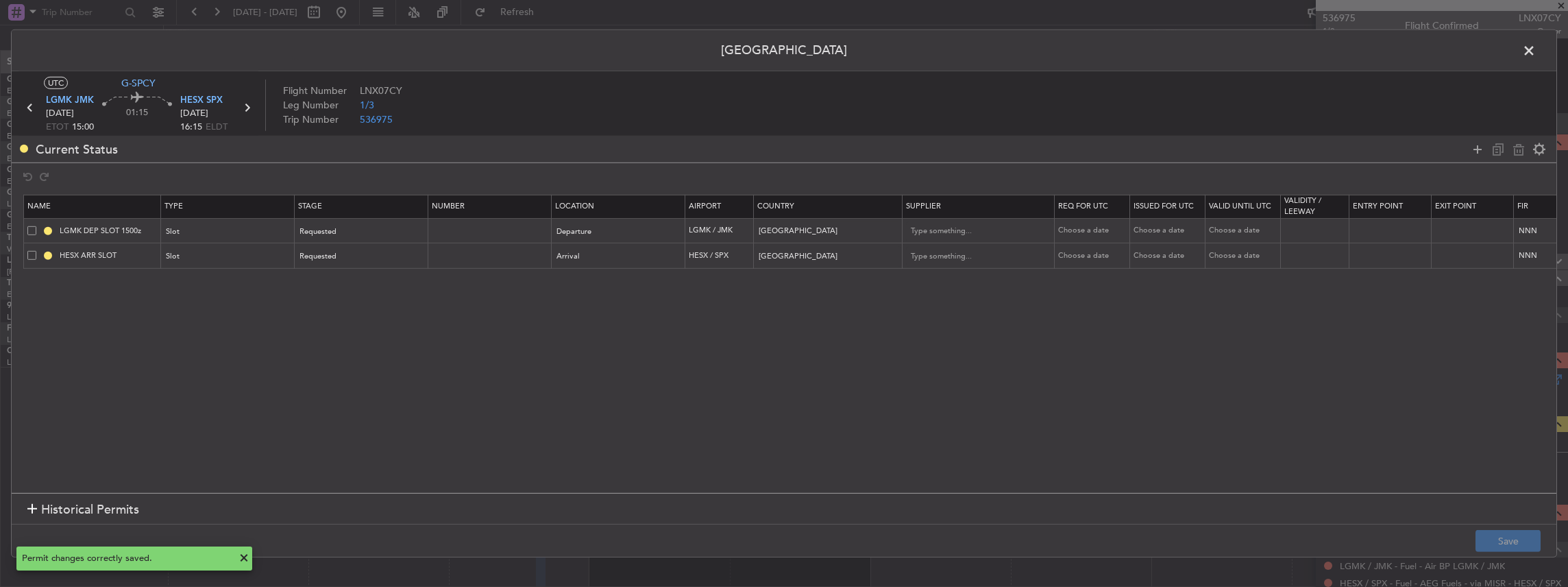
click at [1536, 46] on span at bounding box center [1536, 54] width 0 height 28
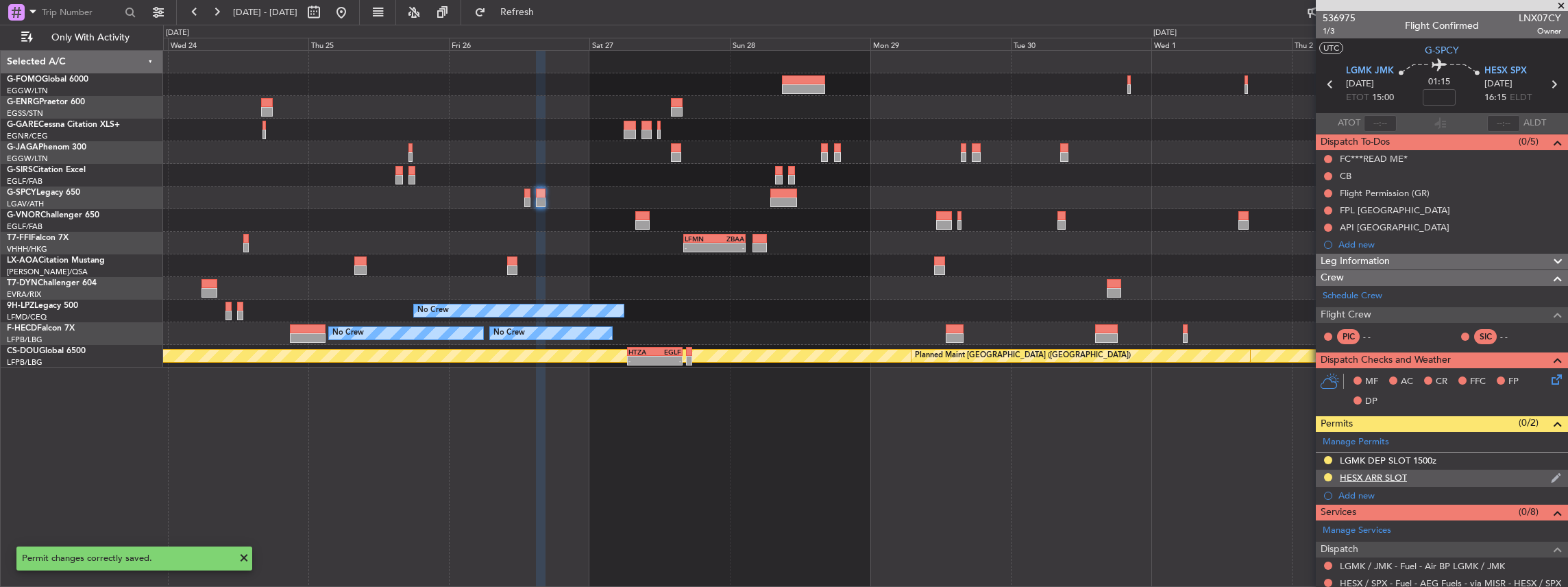
click at [1445, 476] on div "HESX ARR SLOT" at bounding box center [1441, 477] width 252 height 17
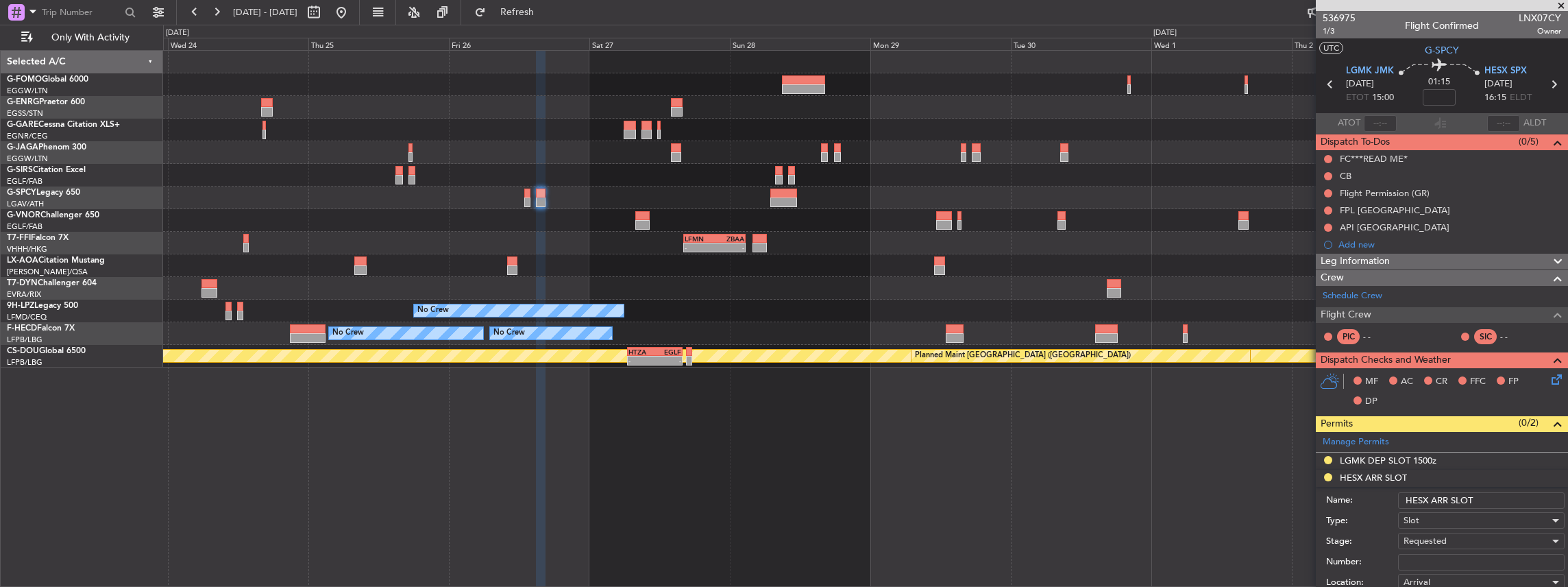
click at [1482, 503] on input "HESX ARR SLOT" at bounding box center [1482, 500] width 167 height 16
click at [1497, 495] on input "HESX ARR SLOT" at bounding box center [1482, 500] width 167 height 16
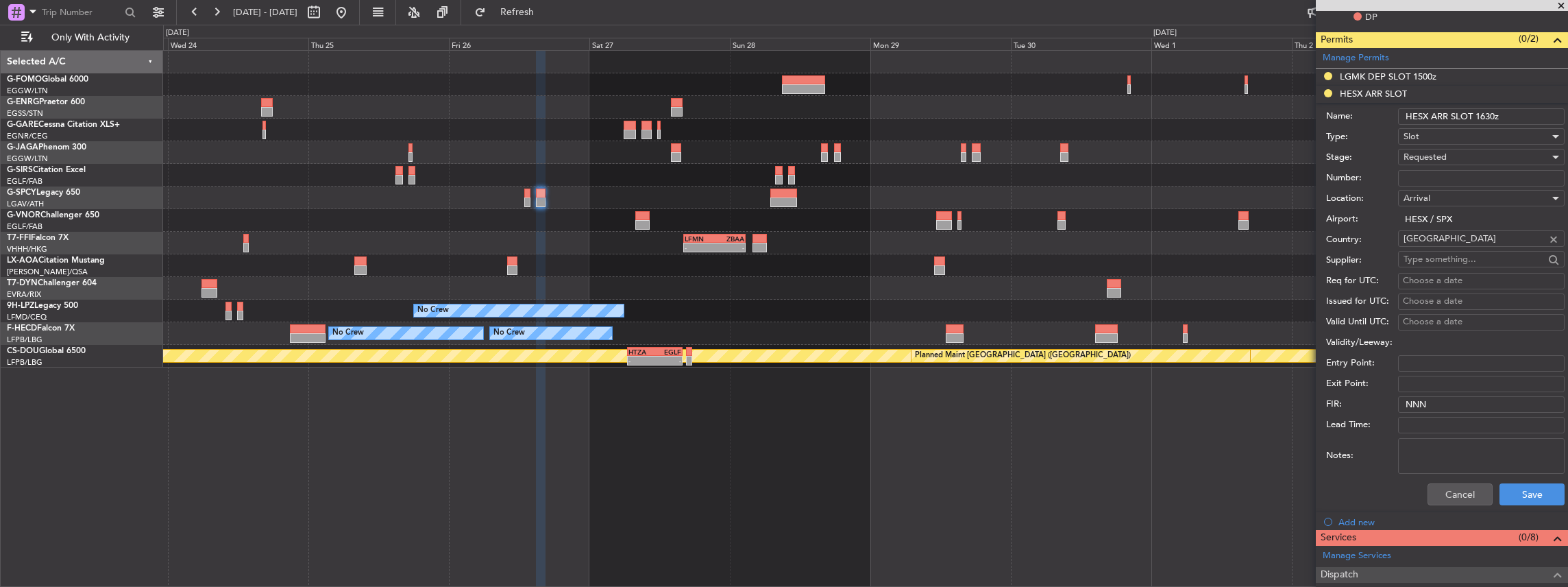
scroll to position [457, 0]
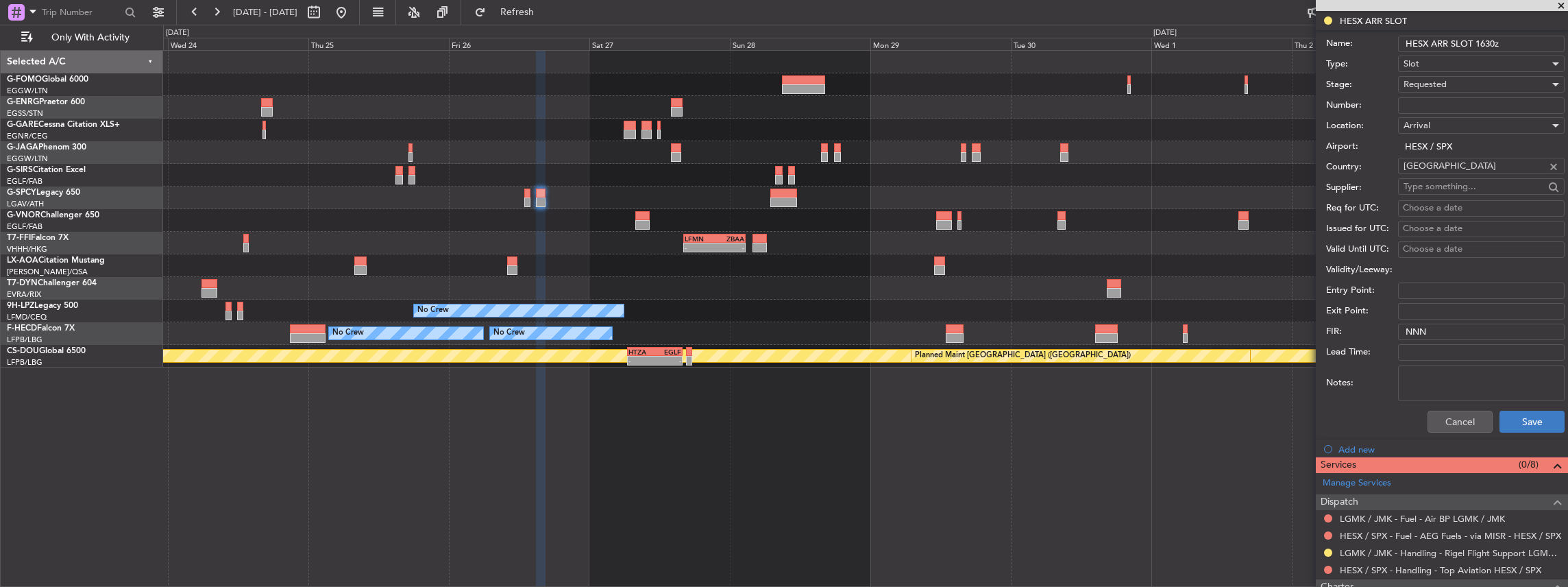
type input "HESX ARR SLOT 1630z"
click at [1527, 413] on button "Save" at bounding box center [1532, 421] width 66 height 22
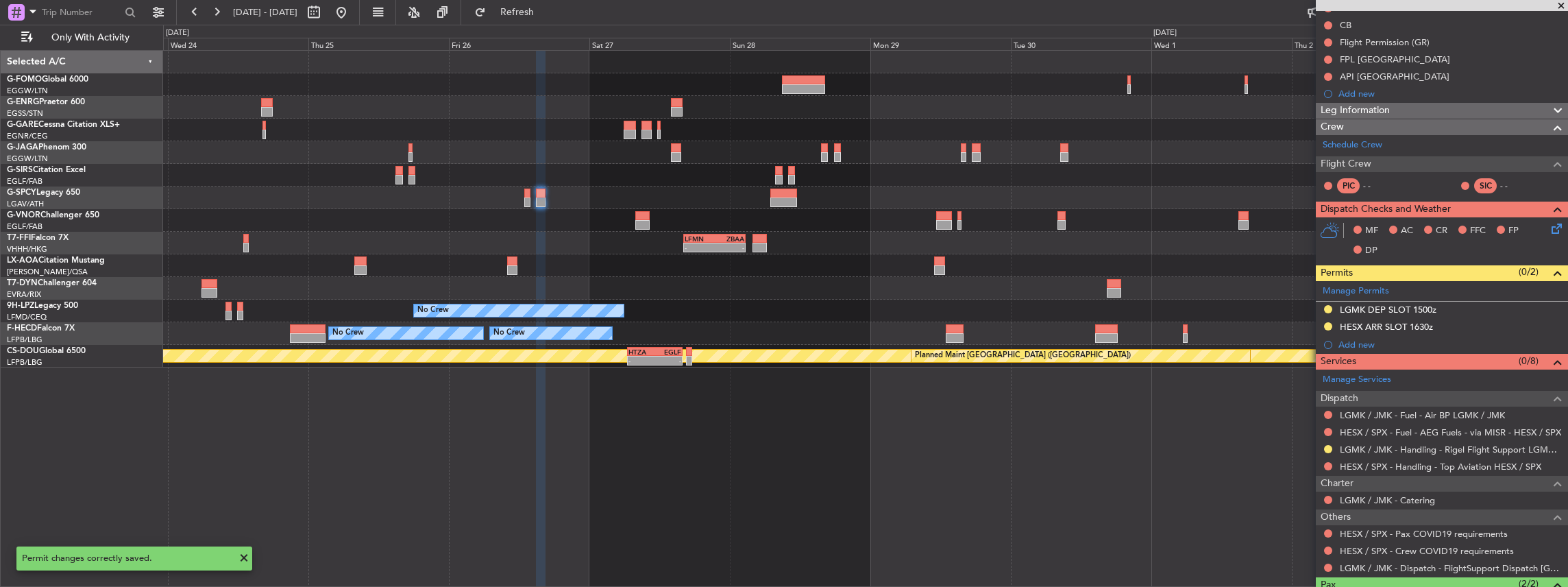
scroll to position [231, 0]
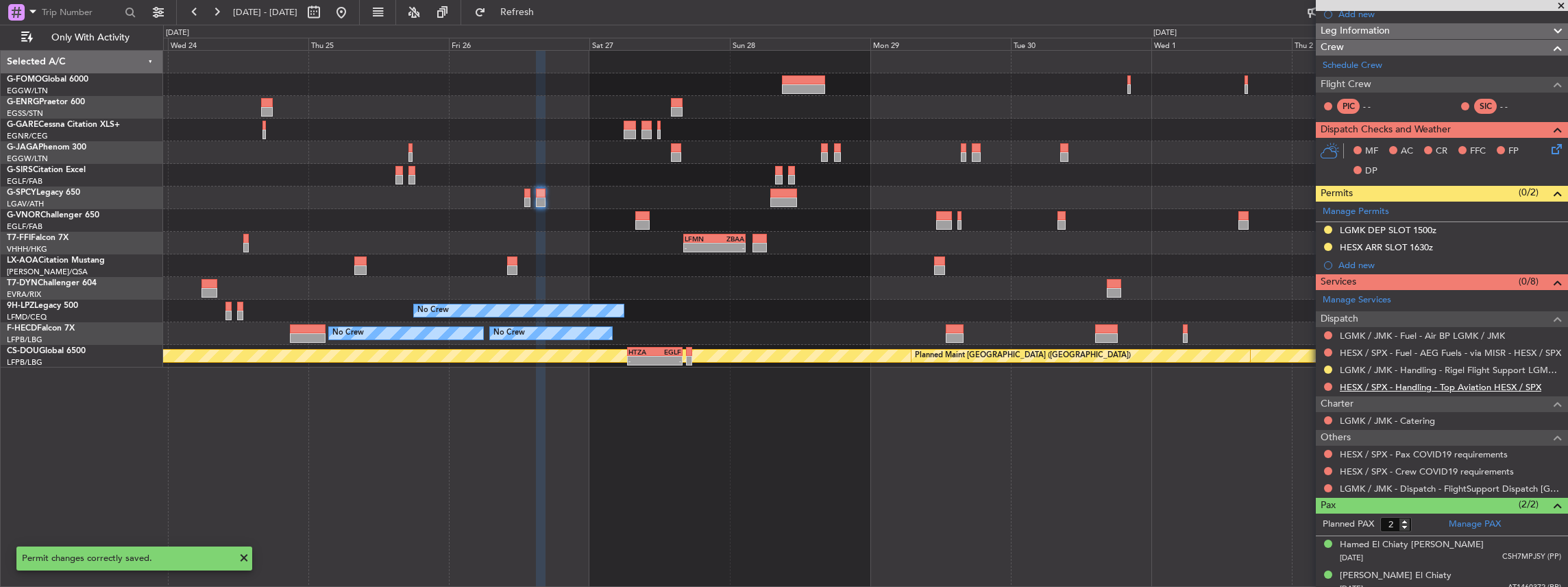
click at [1402, 384] on link "HESX / SPX - Handling - Top Aviation HESX / SPX" at bounding box center [1441, 387] width 201 height 12
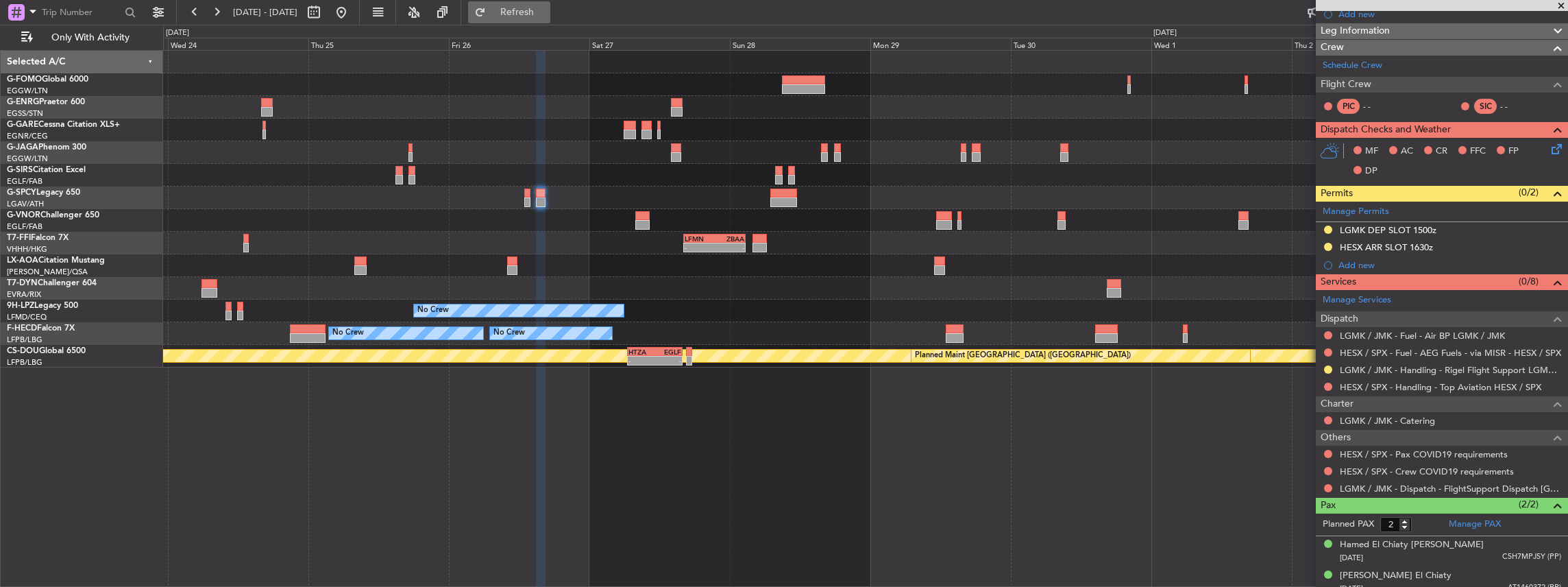
click at [540, 14] on span "Refresh" at bounding box center [517, 12] width 57 height 10
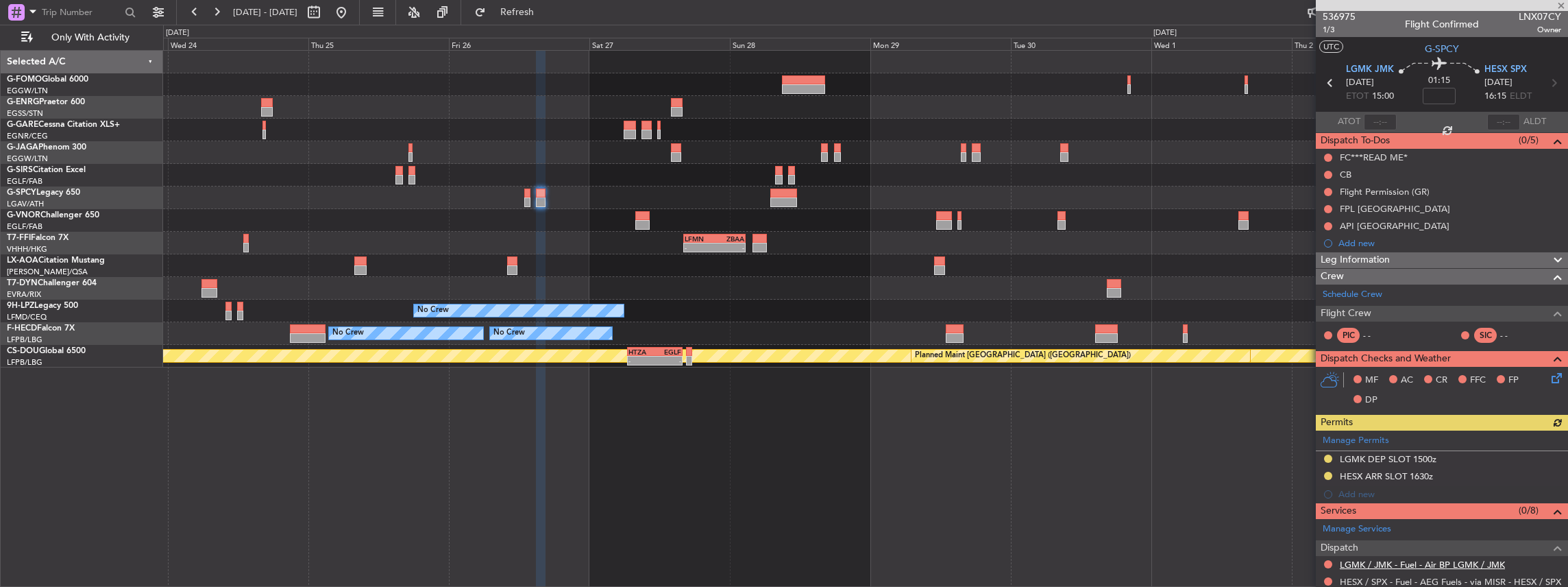
scroll to position [0, 0]
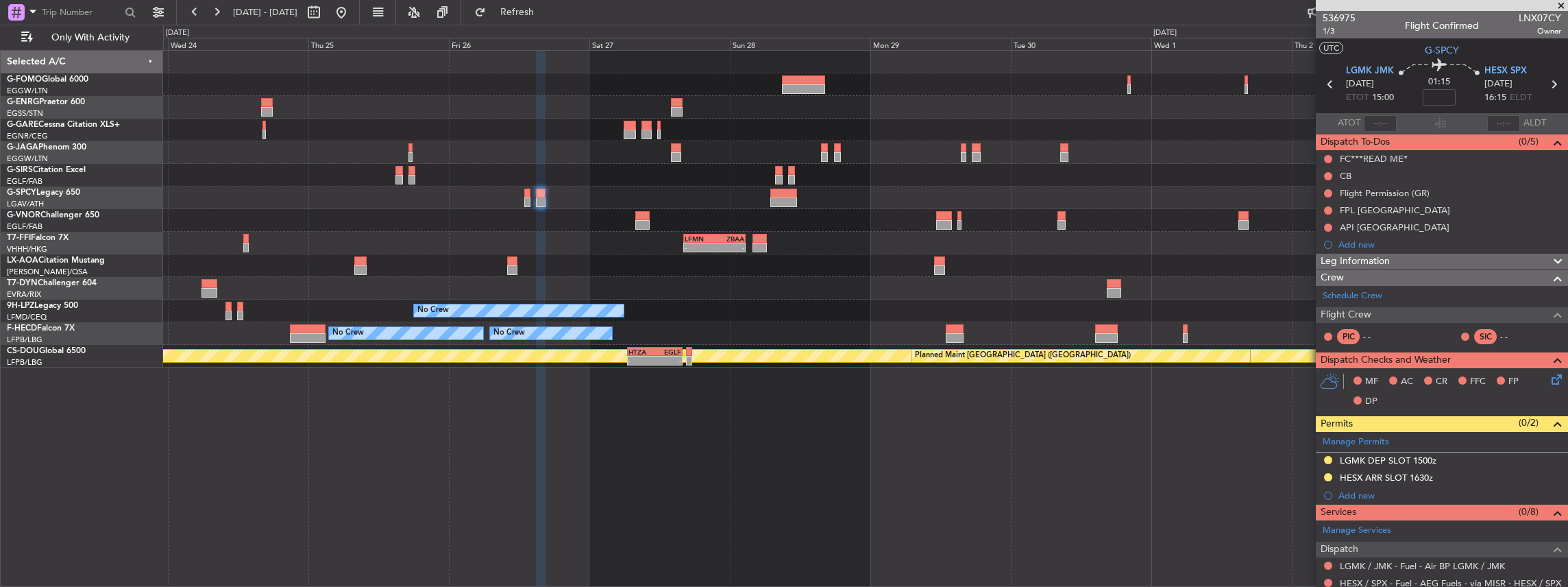
click at [1550, 83] on icon at bounding box center [1554, 84] width 18 height 18
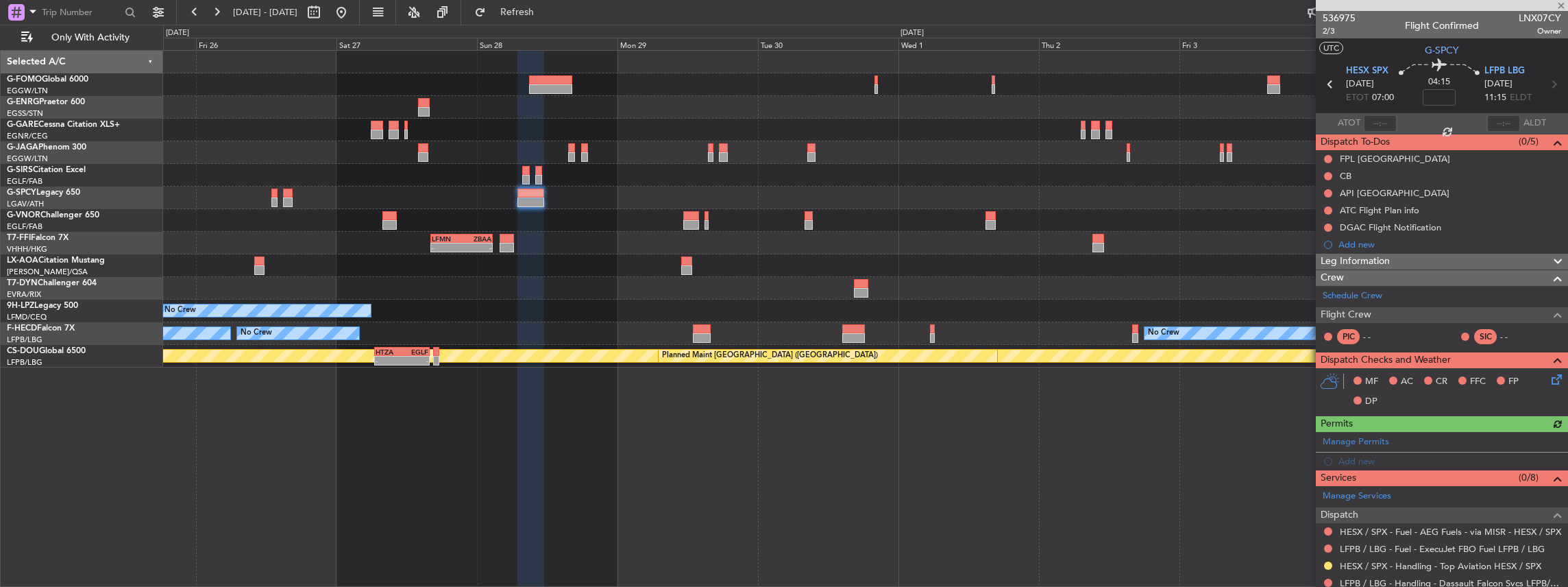
click at [838, 246] on div "- - LFMN 16:05 Z ZBAA 02:45 Z" at bounding box center [865, 242] width 1405 height 22
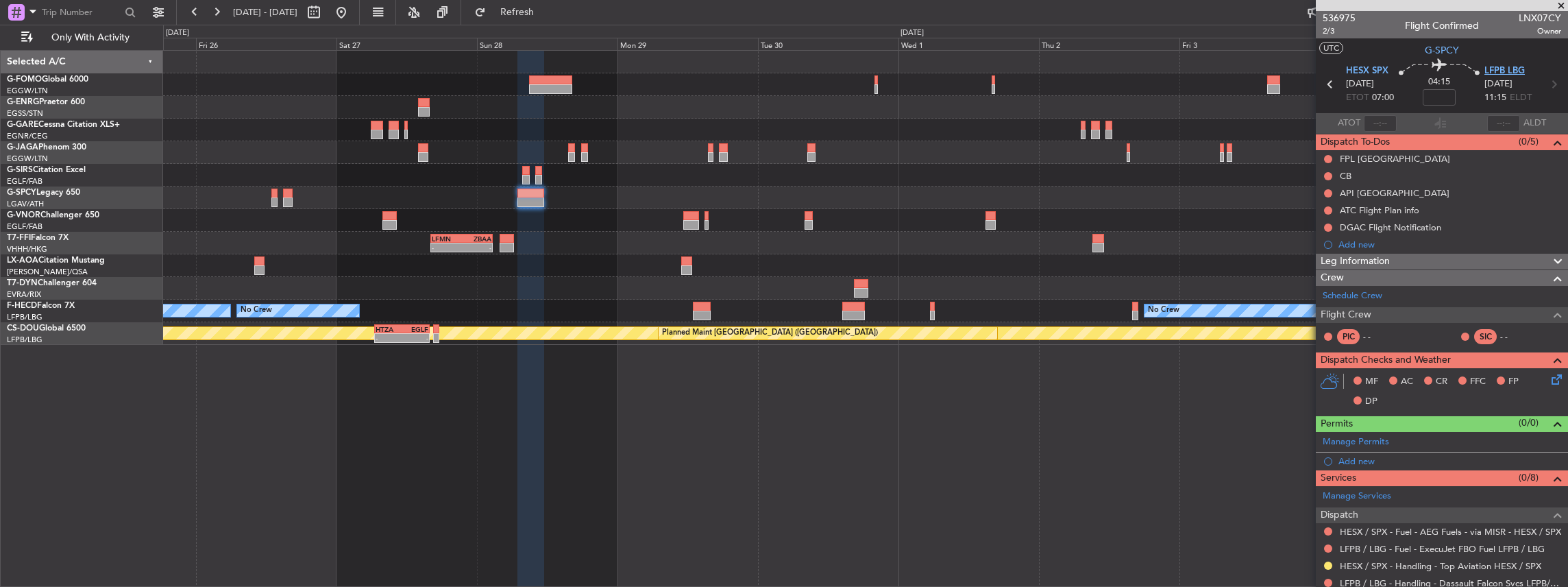
click at [1513, 70] on span "LFPB LBG" at bounding box center [1504, 71] width 40 height 13
click at [1362, 70] on span "HESX SPX" at bounding box center [1367, 71] width 42 height 13
click at [1547, 436] on span at bounding box center [1555, 438] width 16 height 10
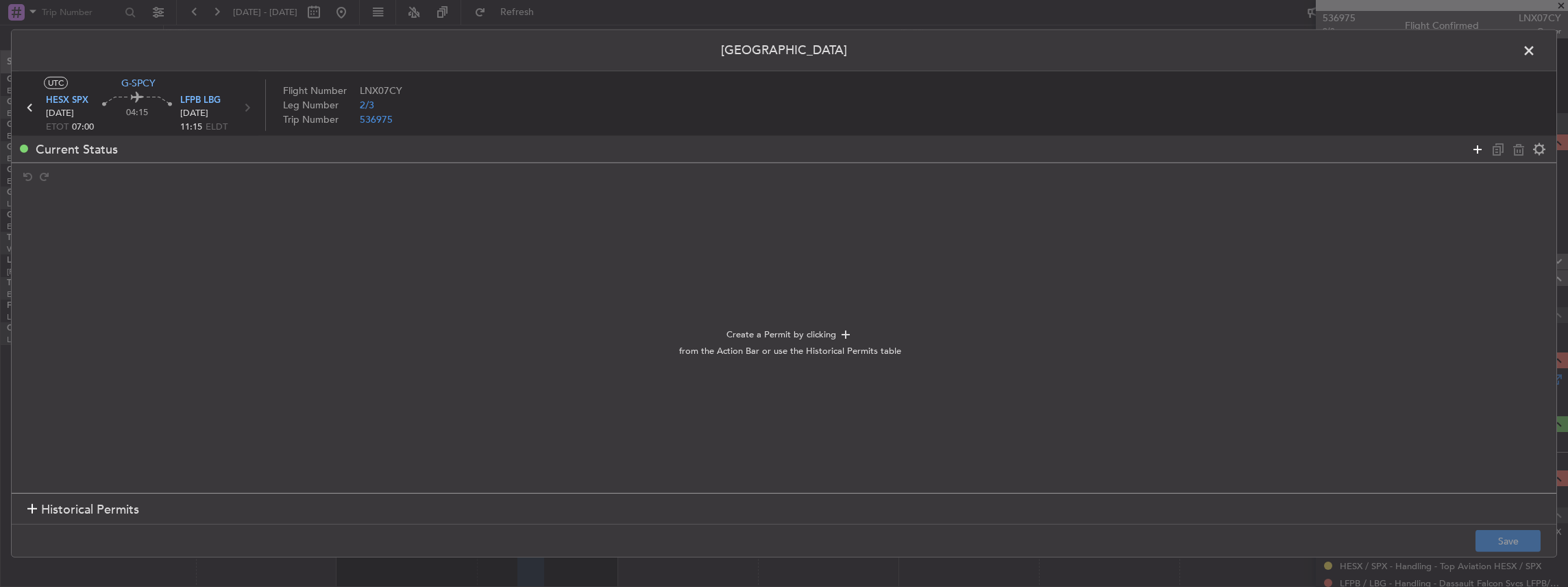
click at [1477, 144] on icon at bounding box center [1477, 149] width 16 height 16
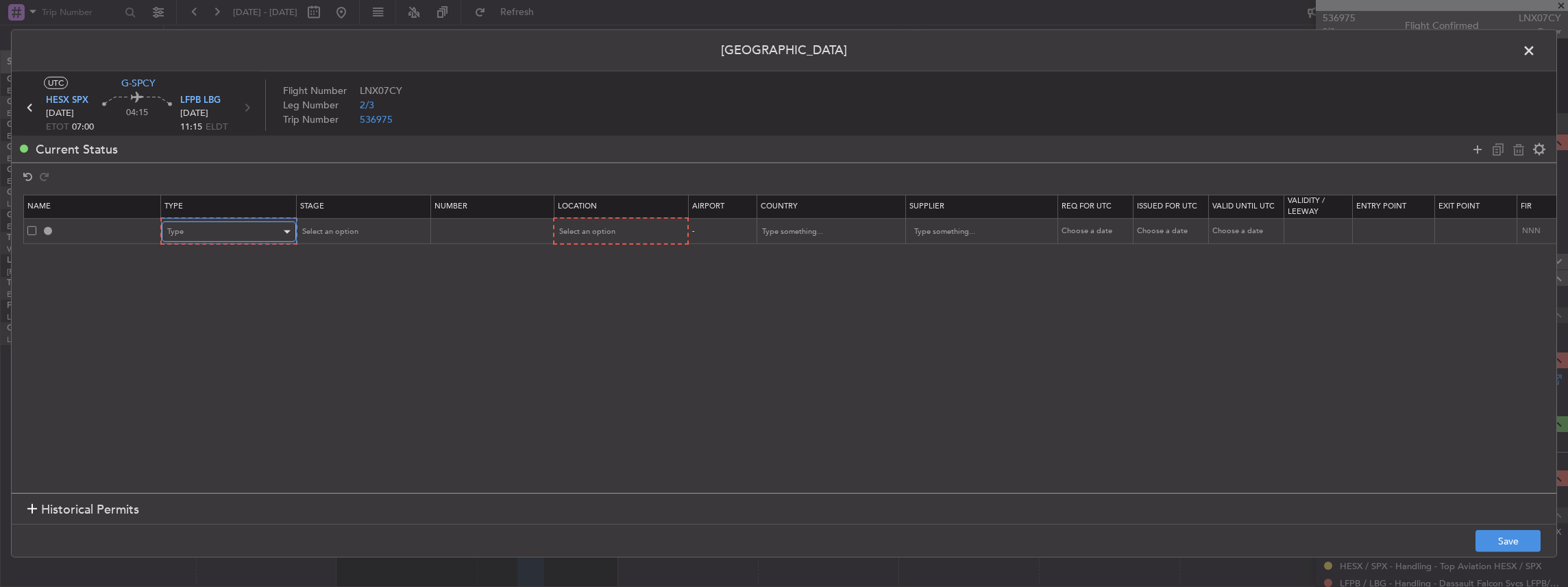
click at [210, 229] on div "Type" at bounding box center [223, 232] width 114 height 21
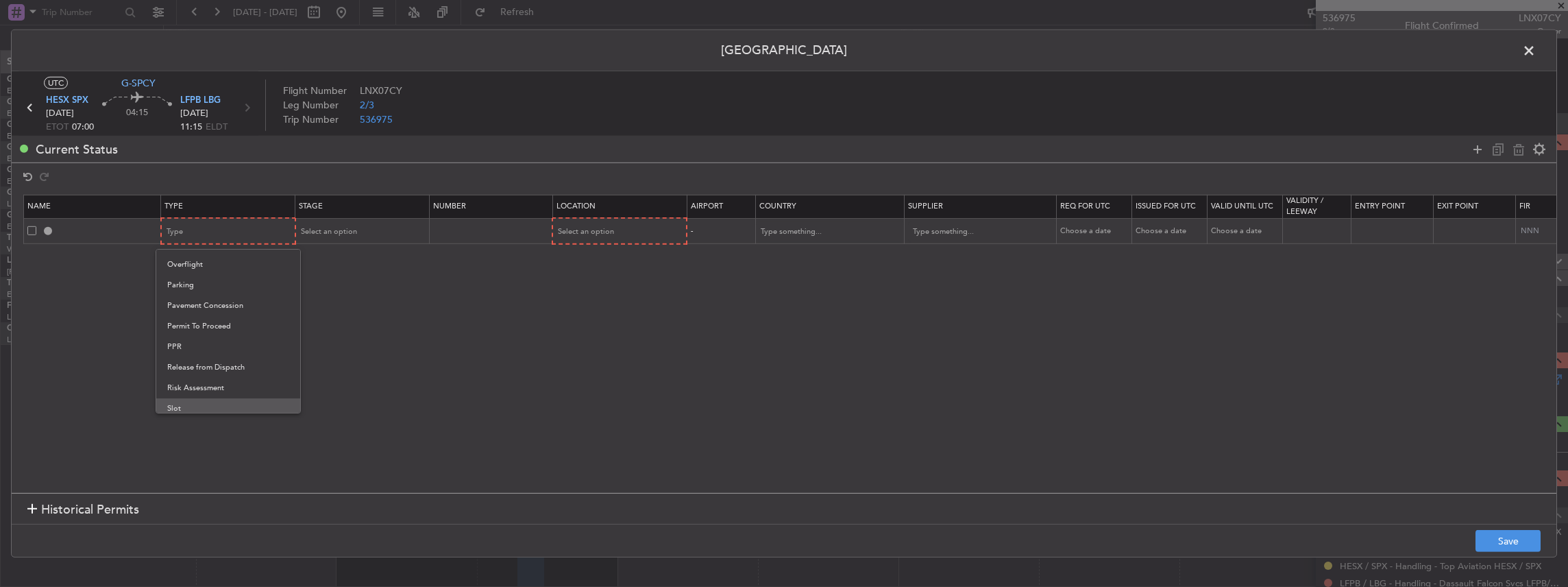
click at [188, 407] on span "Slot" at bounding box center [228, 408] width 122 height 21
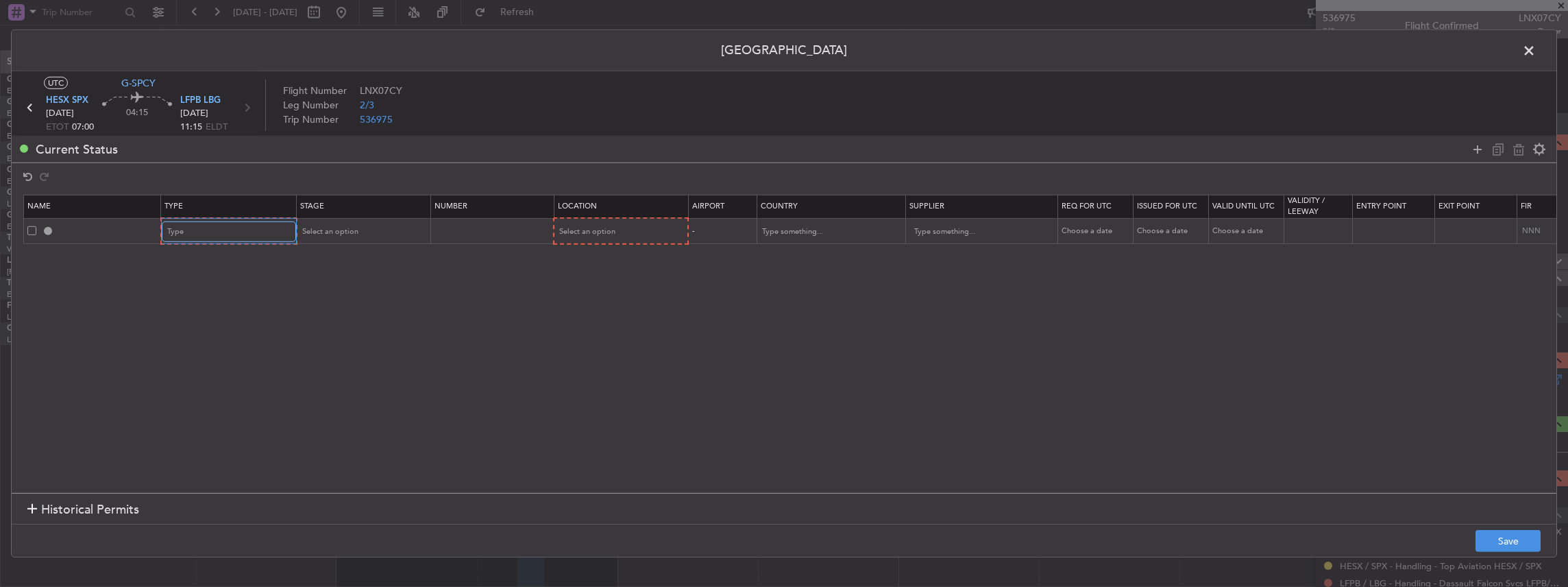
scroll to position [412, 0]
click at [355, 242] on table "Name Type Stage Number Location Airport Country Supplier Req For Utc Issued For…" at bounding box center [898, 220] width 1749 height 50
click at [347, 236] on span "Select an option" at bounding box center [328, 231] width 57 height 10
drag, startPoint x: 335, startPoint y: 320, endPoint x: 419, endPoint y: 290, distance: 89.2
click at [335, 320] on span "Requested" at bounding box center [361, 321] width 122 height 21
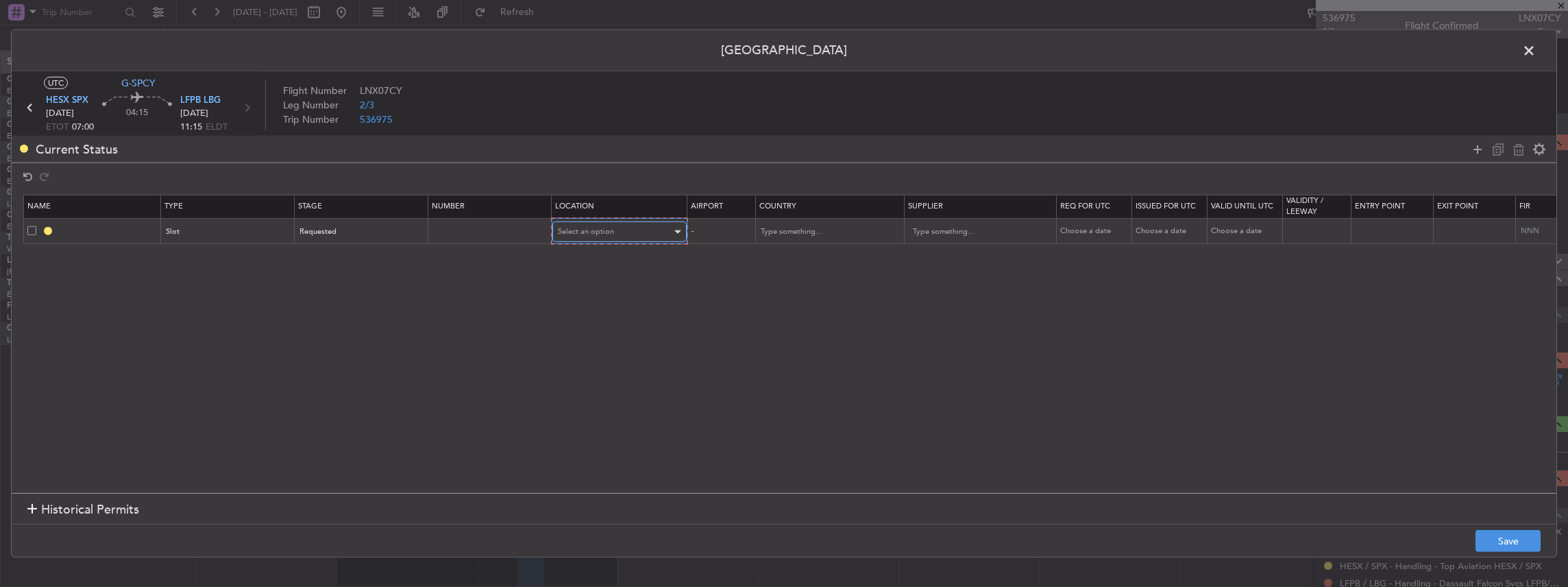
click at [591, 233] on span "Select an option" at bounding box center [586, 231] width 57 height 10
click at [604, 258] on span "Departure" at bounding box center [618, 259] width 122 height 21
click at [1506, 533] on button "Save" at bounding box center [1508, 540] width 66 height 22
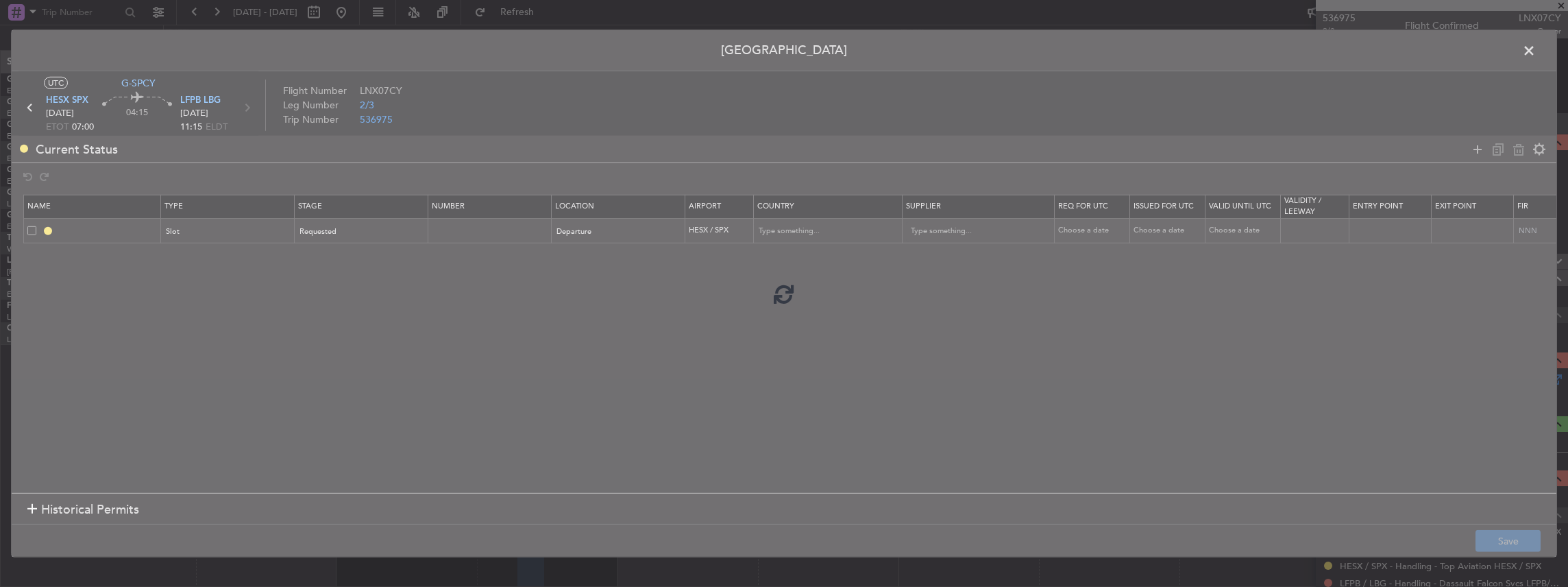
type input "HESX DEP SLOT"
type input "Egypt"
type input "NNN"
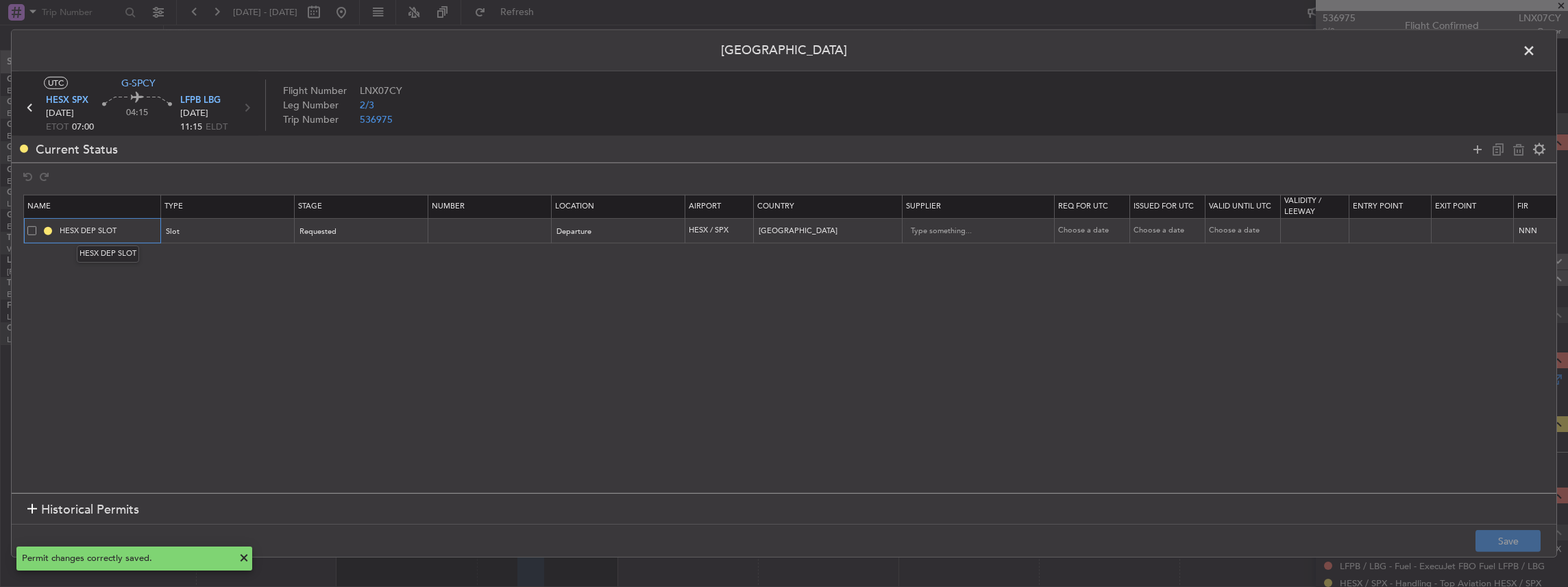
click at [126, 232] on input "HESX DEP SLOT" at bounding box center [108, 230] width 103 height 12
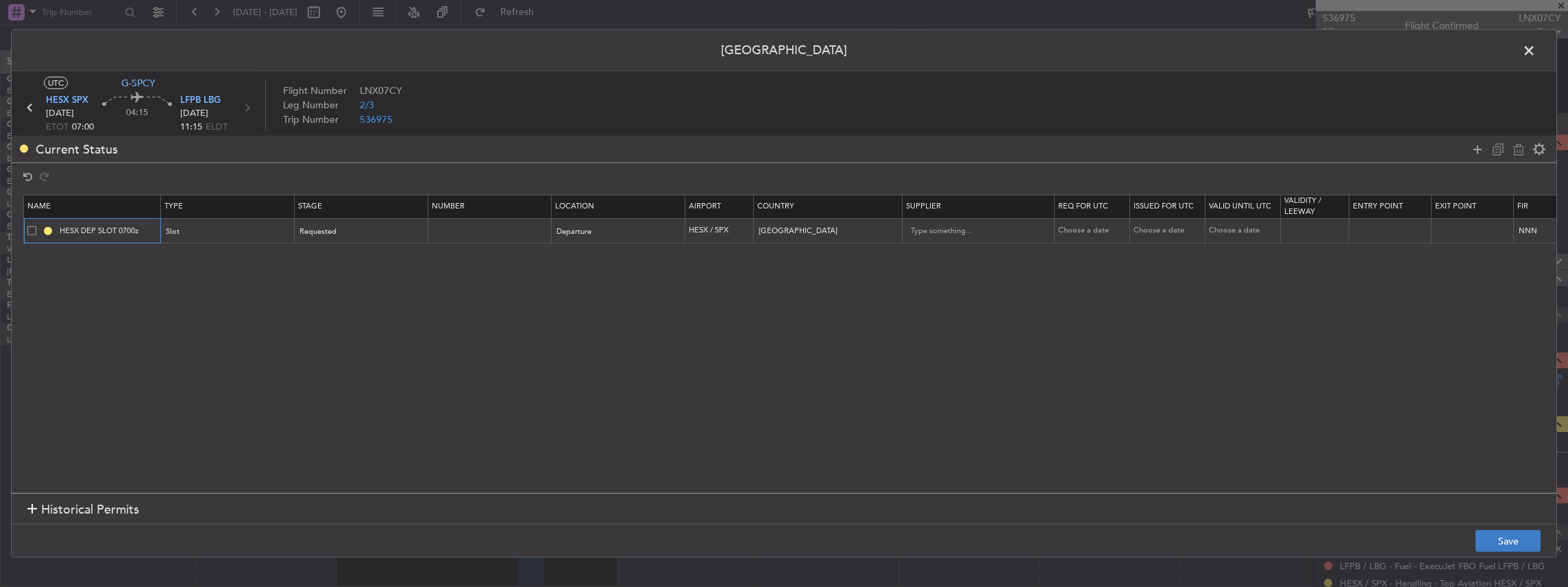
type input "HESX DEP SLOT 0700z"
click at [1509, 537] on button "Save" at bounding box center [1508, 540] width 66 height 22
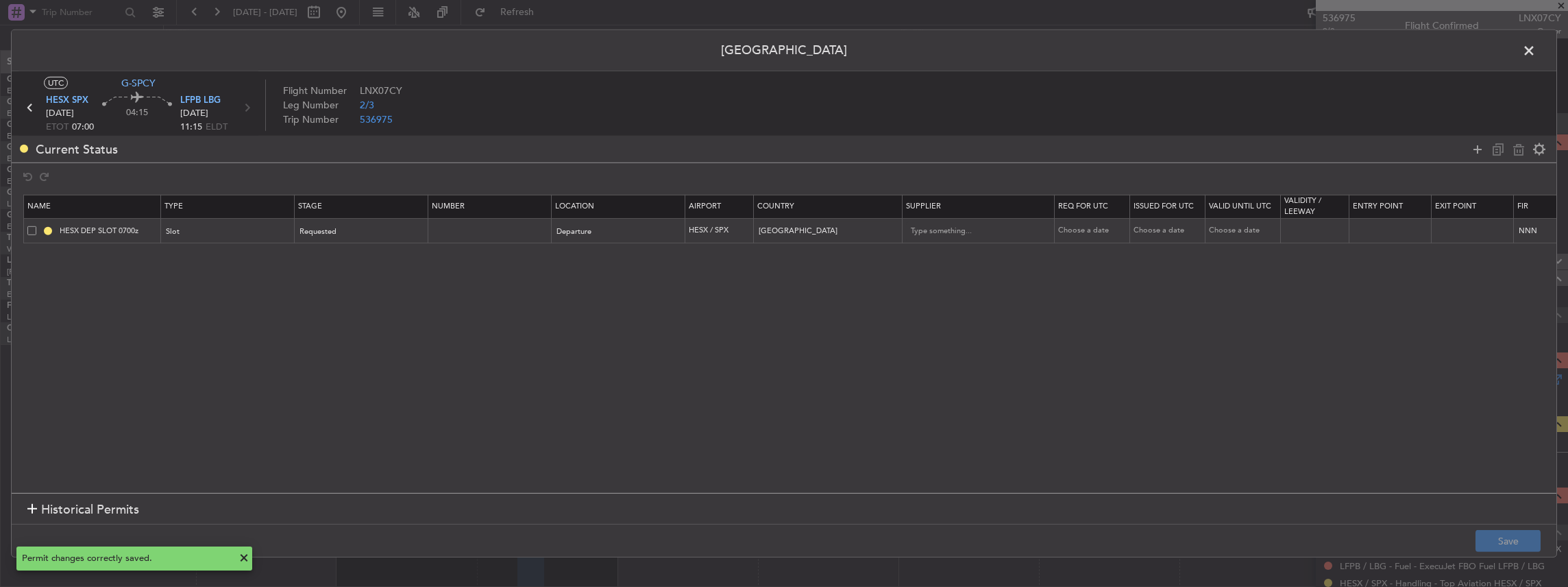
click at [1536, 48] on span at bounding box center [1536, 54] width 0 height 28
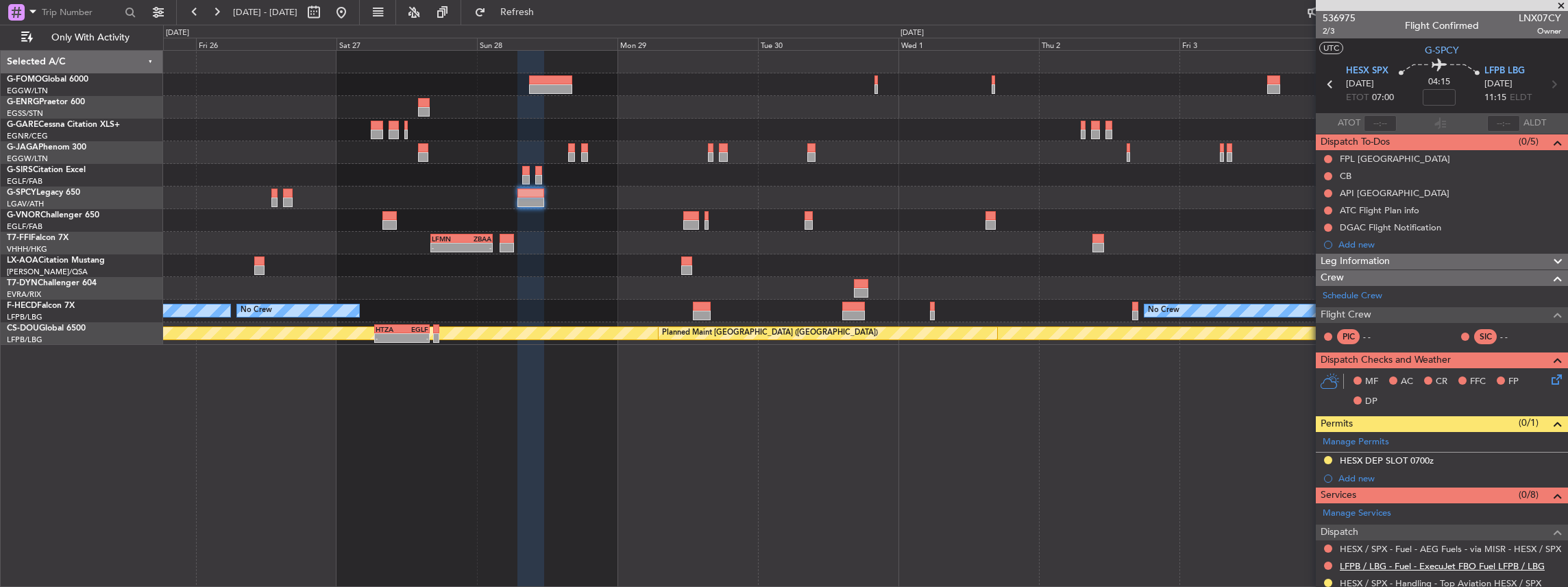
scroll to position [137, 0]
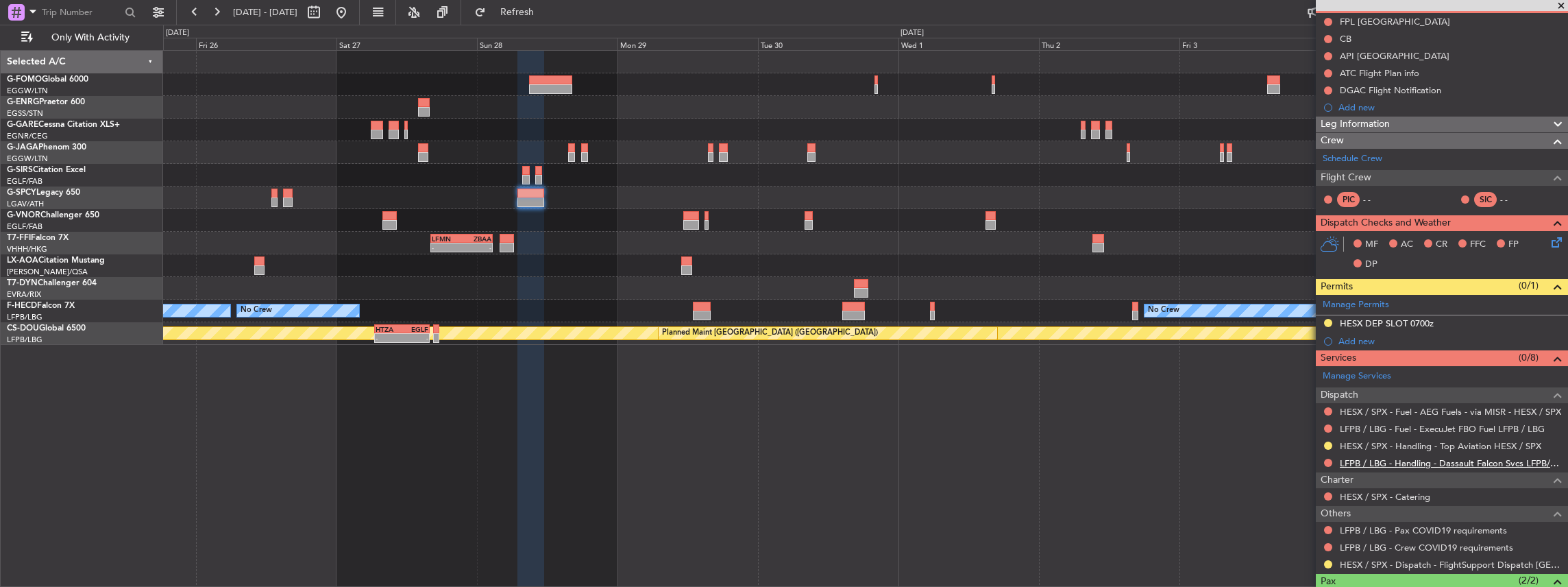
click at [1399, 460] on link "LFPB / LBG - Handling - Dassault Falcon Svcs LFPB/LBG" at bounding box center [1450, 462] width 222 height 12
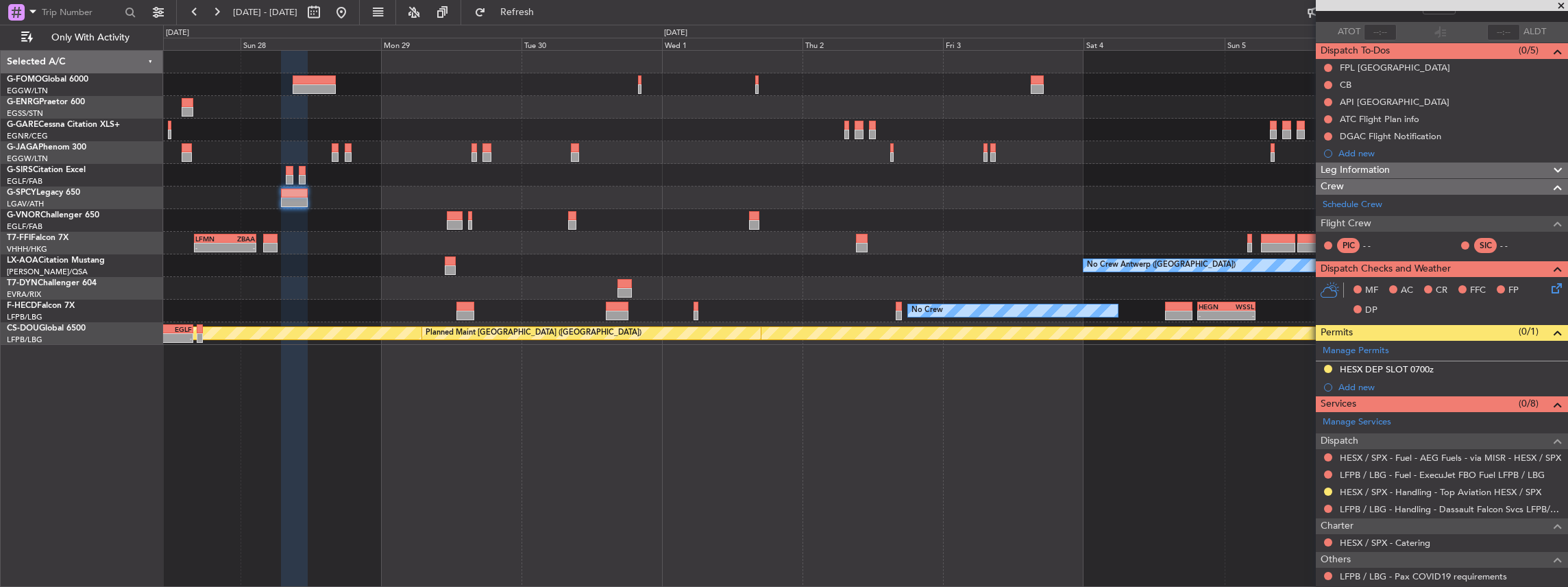
click at [840, 276] on div "- - LFMN 16:05 Z ZBAA 02:45 Z No Crew Antwerp (Deurne) No Crew - - HEGN 19:30 Z…" at bounding box center [865, 198] width 1405 height 294
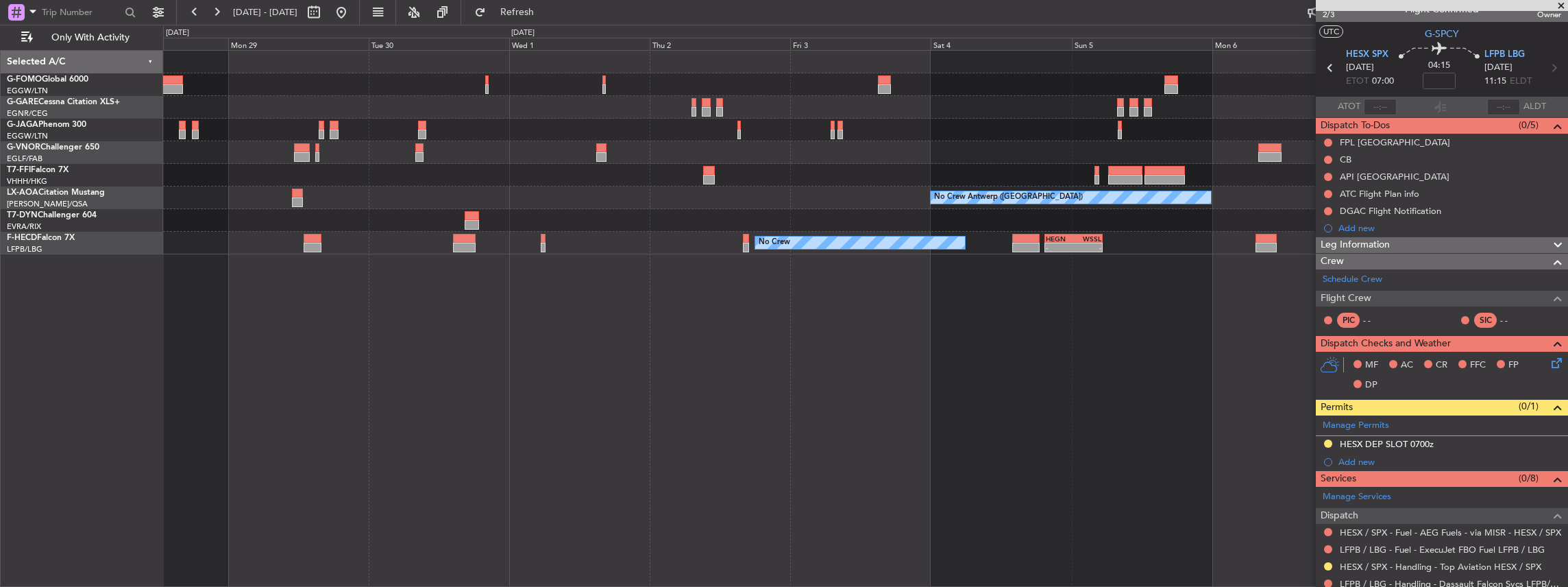
scroll to position [0, 0]
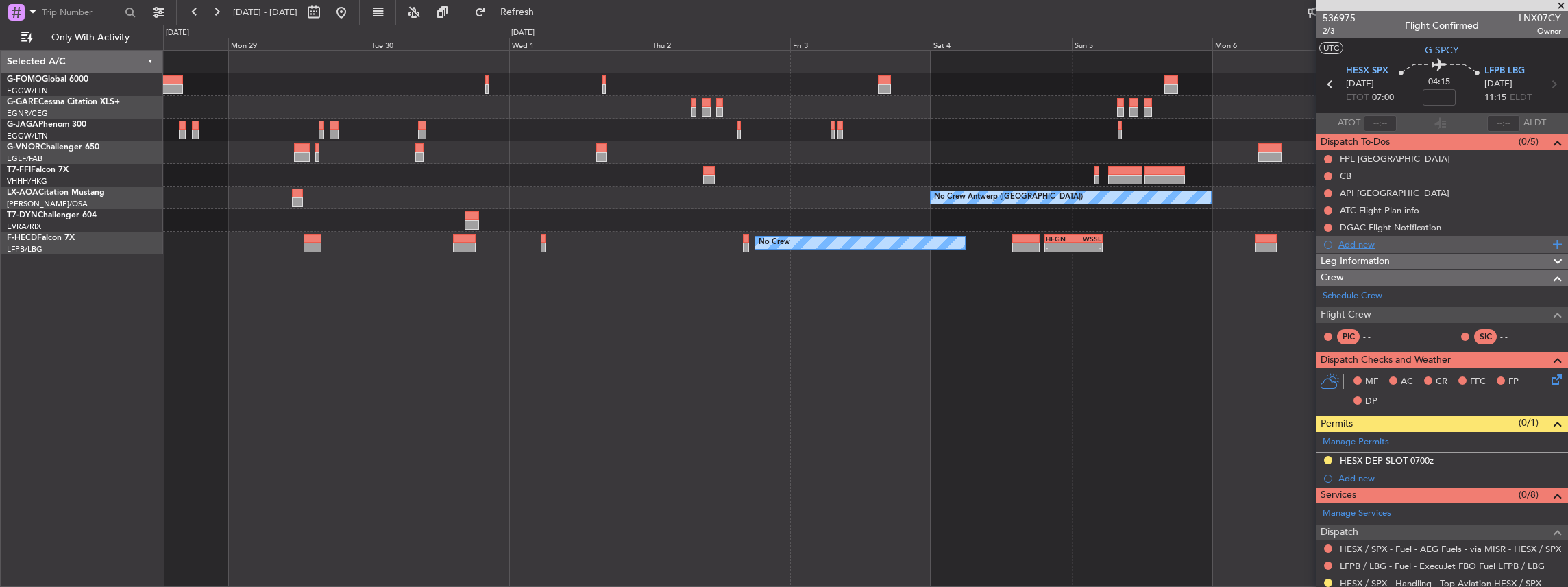
click at [1392, 244] on div "Add new" at bounding box center [1443, 244] width 210 height 12
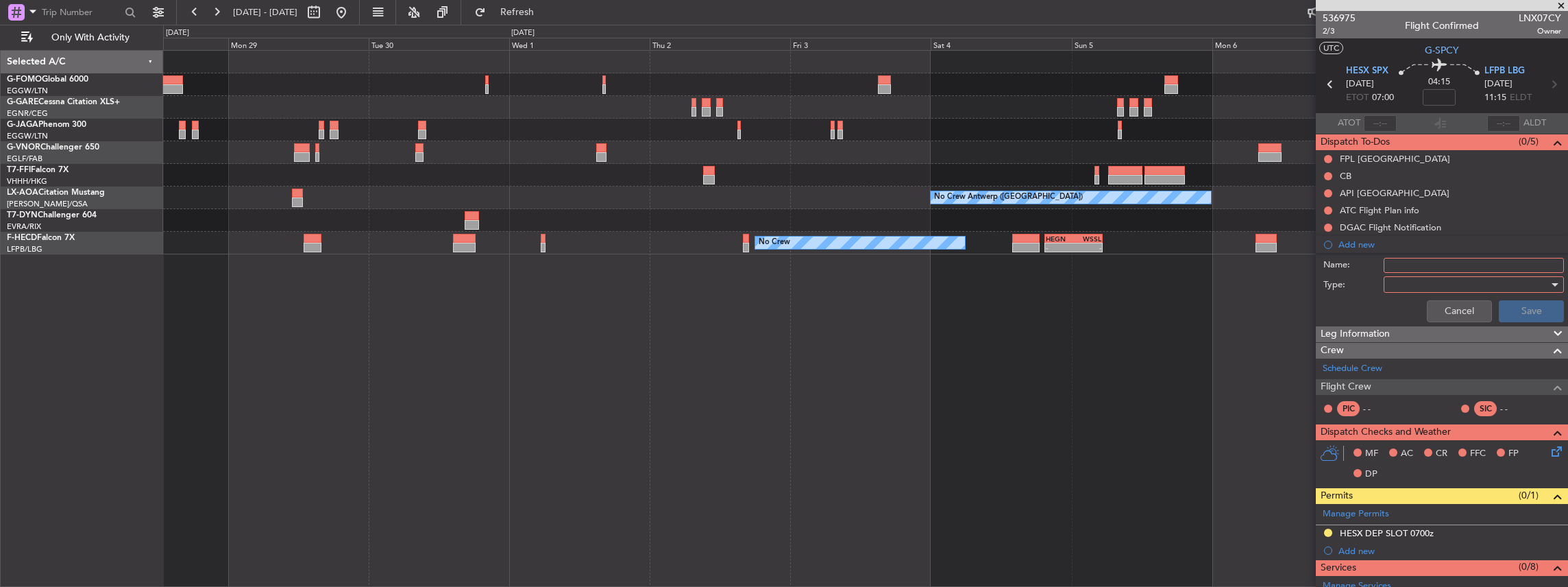
click at [1465, 259] on input "Name:" at bounding box center [1474, 265] width 180 height 15
drag, startPoint x: 1415, startPoint y: 264, endPoint x: 1511, endPoint y: 262, distance: 96.0
click at [1511, 262] on input "LFMN DEP SLOT 1000Z" at bounding box center [1474, 265] width 180 height 15
drag, startPoint x: 1483, startPoint y: 262, endPoint x: 1334, endPoint y: 265, distance: 149.0
click at [1334, 265] on div "Name: LFMN FICTIVE DEP" at bounding box center [1441, 265] width 266 height 21
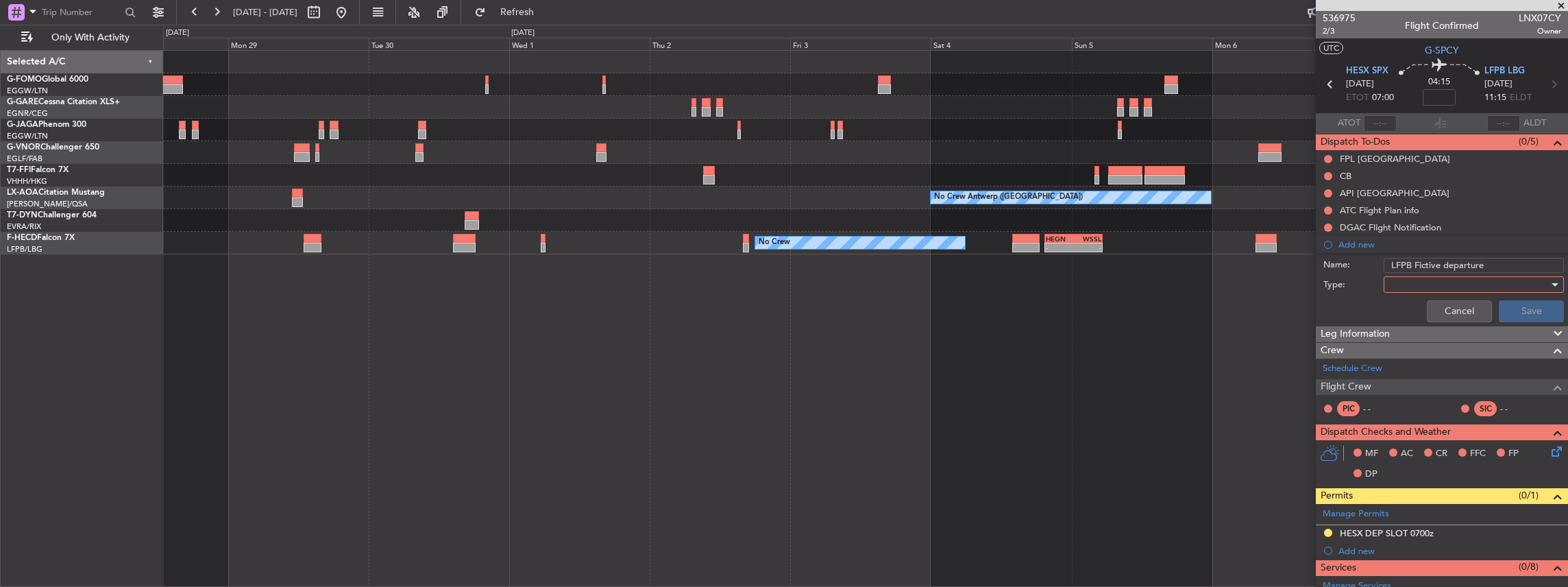
type input "LFPB Fictive departure"
click at [1414, 280] on div at bounding box center [1469, 284] width 160 height 21
click at [1411, 317] on span "Generic" at bounding box center [1469, 311] width 163 height 21
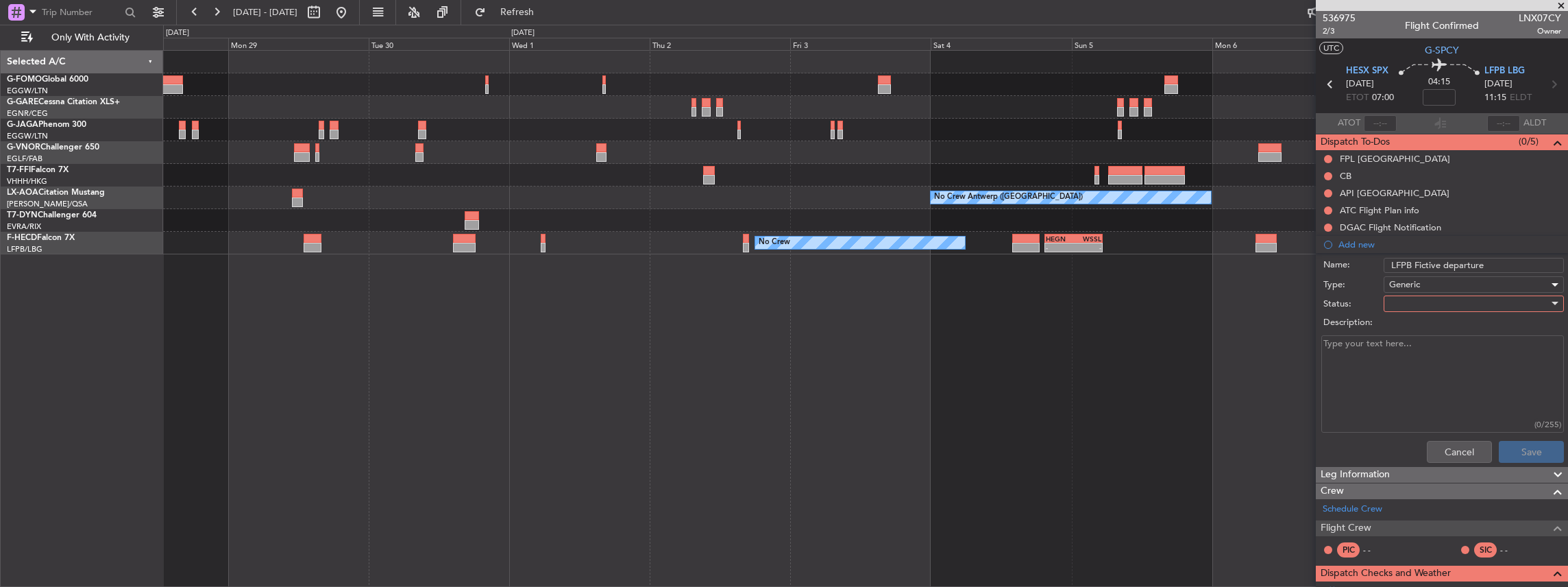
click at [1407, 302] on div at bounding box center [1469, 303] width 160 height 21
drag, startPoint x: 1433, startPoint y: 346, endPoint x: 1396, endPoint y: 348, distance: 37.1
click at [1433, 346] on span "In Progress" at bounding box center [1469, 350] width 163 height 21
click at [1384, 348] on textarea "Description:" at bounding box center [1442, 383] width 242 height 98
paste textarea "Sked ETD LFPB/LBG 06/OCT 1200Z - ETA HESX/SPX 06/OCT 1630Z Crew 0 PAX 2"
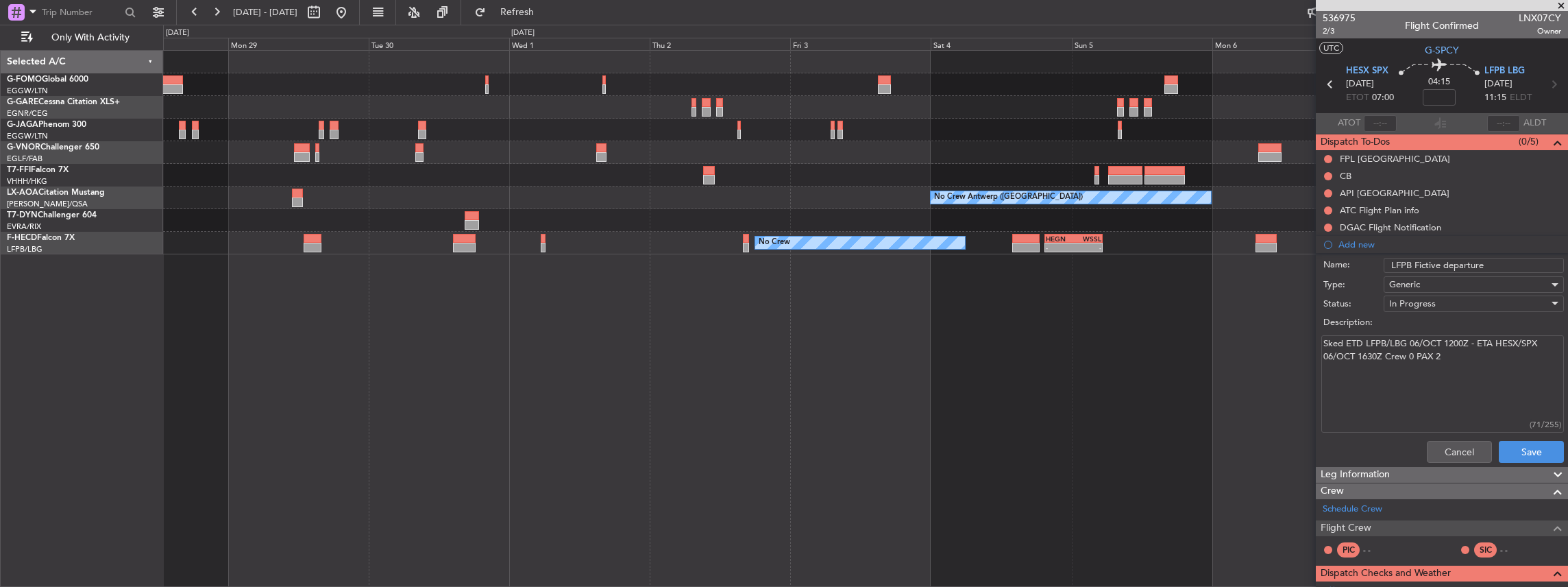
type textarea "Sked ETD LFPB/LBG 06/OCT 1200Z - ETA HESX/SPX 06/OCT 1630Z Crew 0 PAX 2"
click at [1506, 264] on input "LFPB Fictive departure" at bounding box center [1474, 265] width 180 height 15
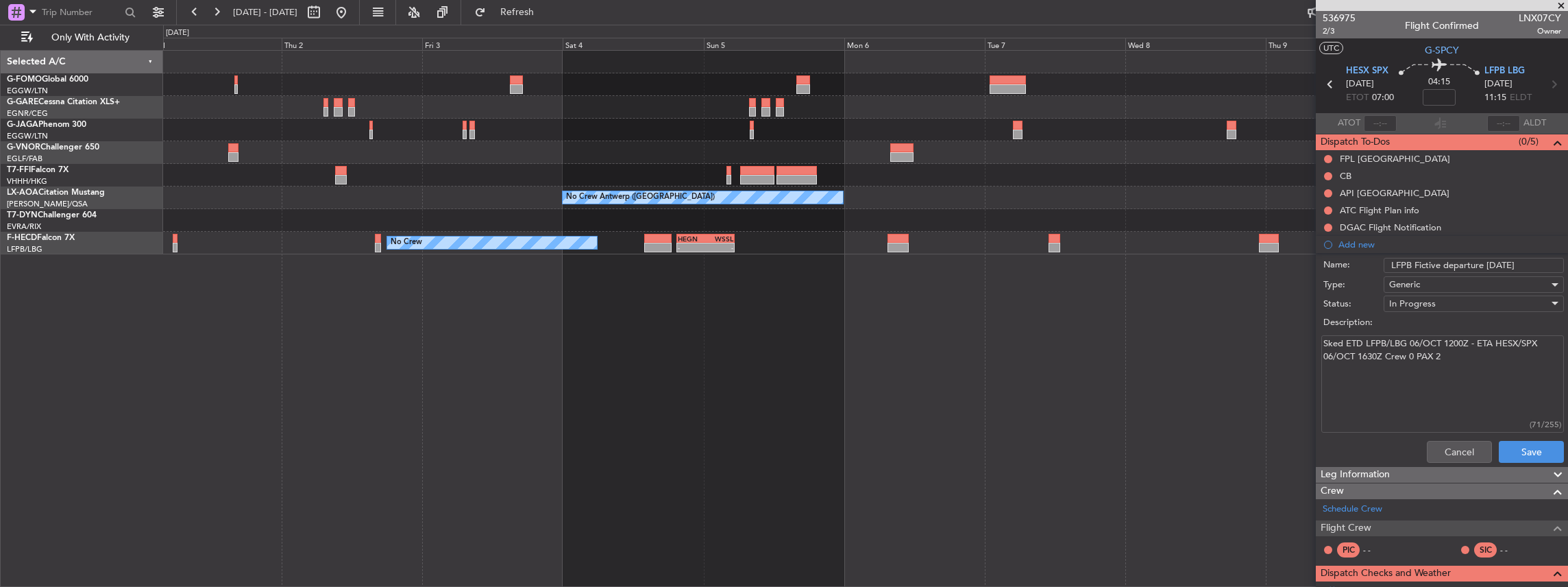
click at [755, 390] on div "Planned Maint Geneva (Cointrin) No Crew Antwerp (Deurne) No Crew Antwerp (Deurn…" at bounding box center [866, 319] width 1406 height 538
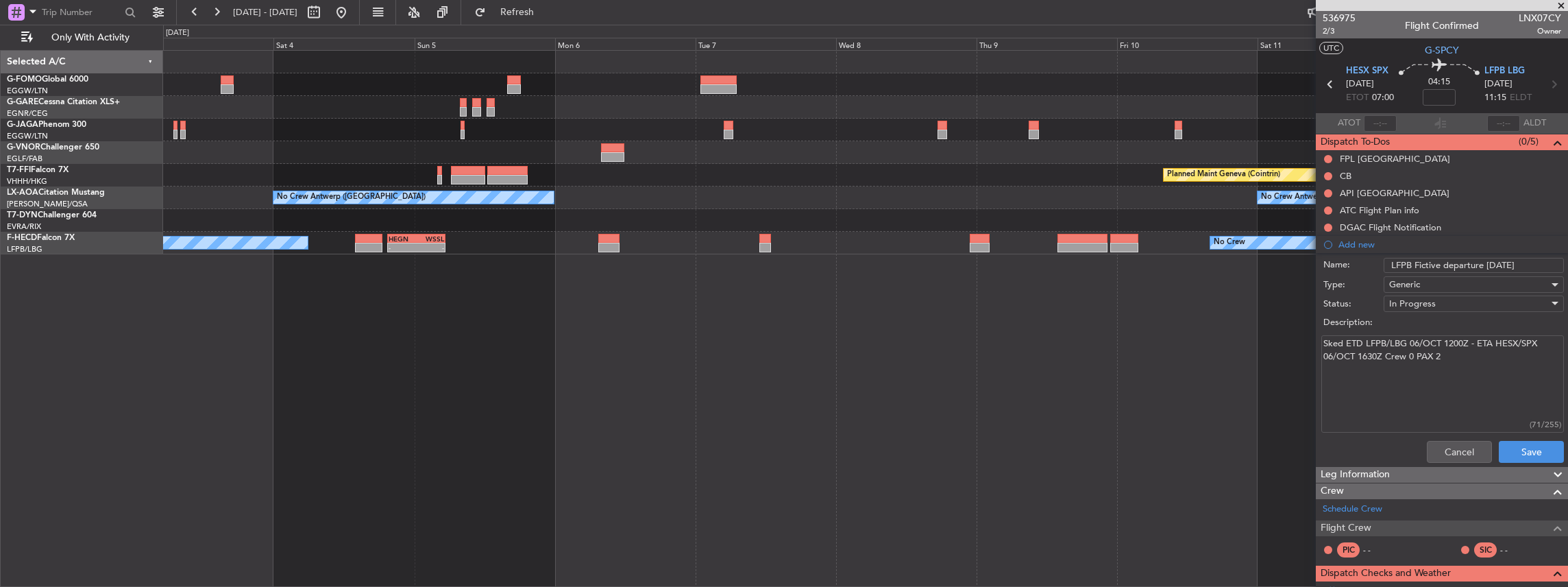
click at [817, 388] on div "Planned Maint Geneva (Cointrin) No Crew Antwerp (Deurne) No Crew Antwerp (Deurn…" at bounding box center [866, 319] width 1406 height 538
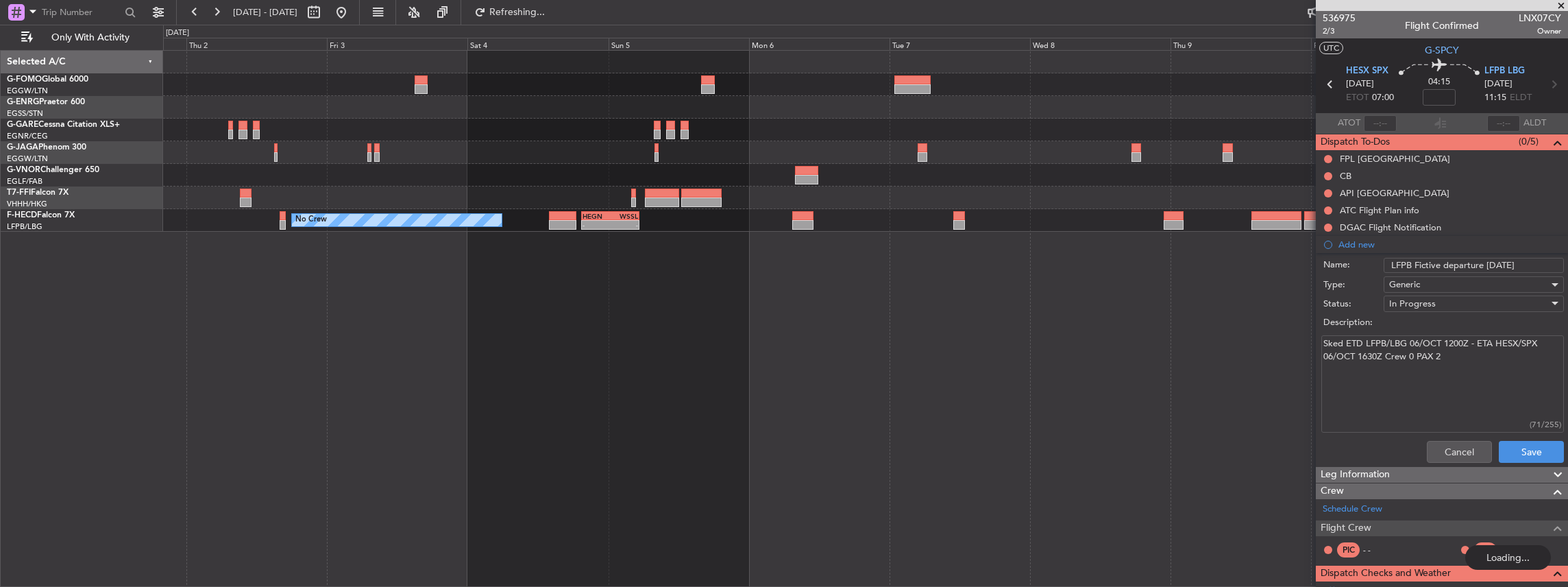
click at [1373, 365] on fb-app "03 Oct 2025 - 13 Oct 2025 Refreshing... Quick Links Only With Activity Planned …" at bounding box center [784, 298] width 1568 height 576
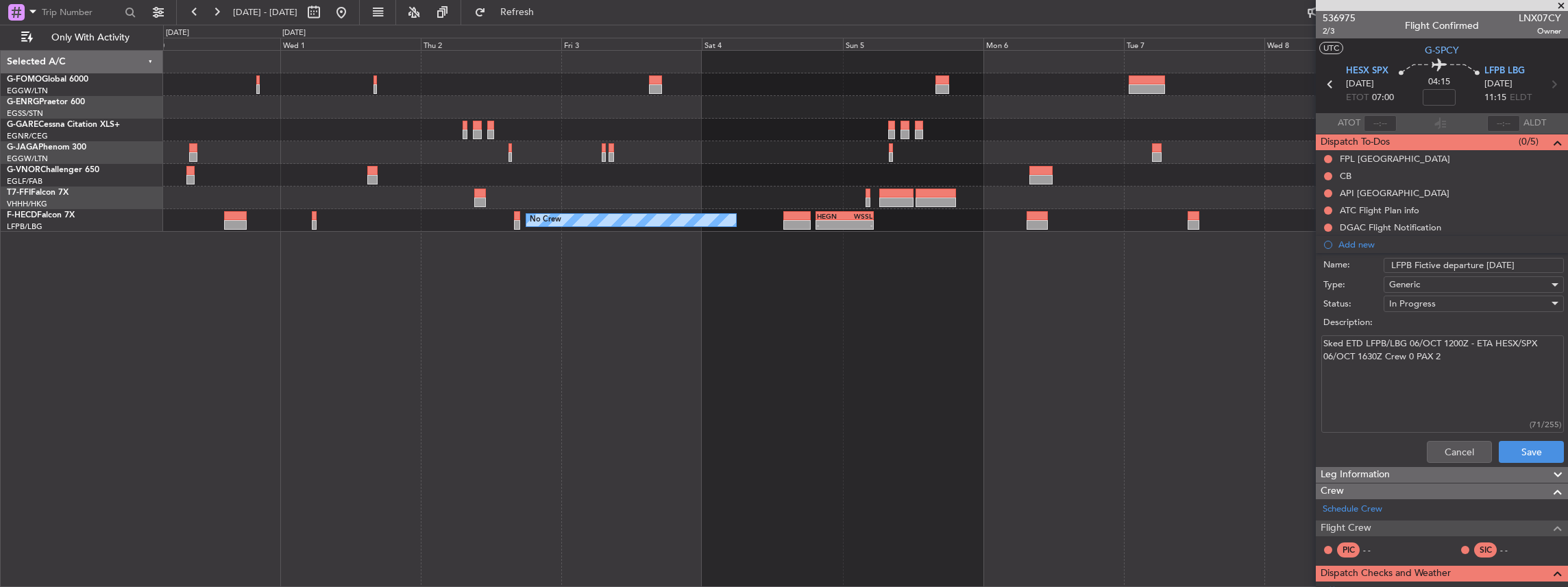
click at [960, 374] on div "LFMN 16:05 Z ZBAA 02:45 Z - - Planned Maint Geneva (Cointrin) No Crew - - HEGN …" at bounding box center [866, 319] width 1406 height 538
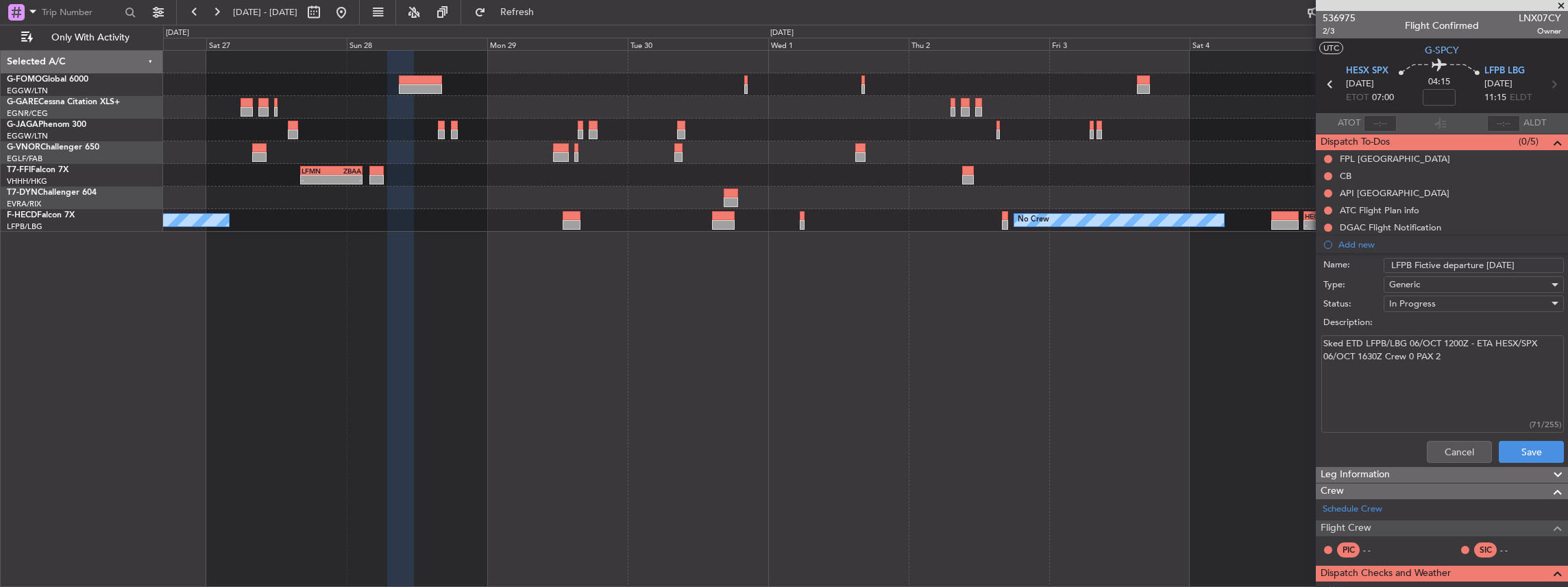
click at [993, 392] on div "LFMN 16:05 Z ZBAA 02:45 Z - - No Crew - - HEGN 19:30 Z WSSL 05:25 Z No Crew Pla…" at bounding box center [866, 319] width 1406 height 538
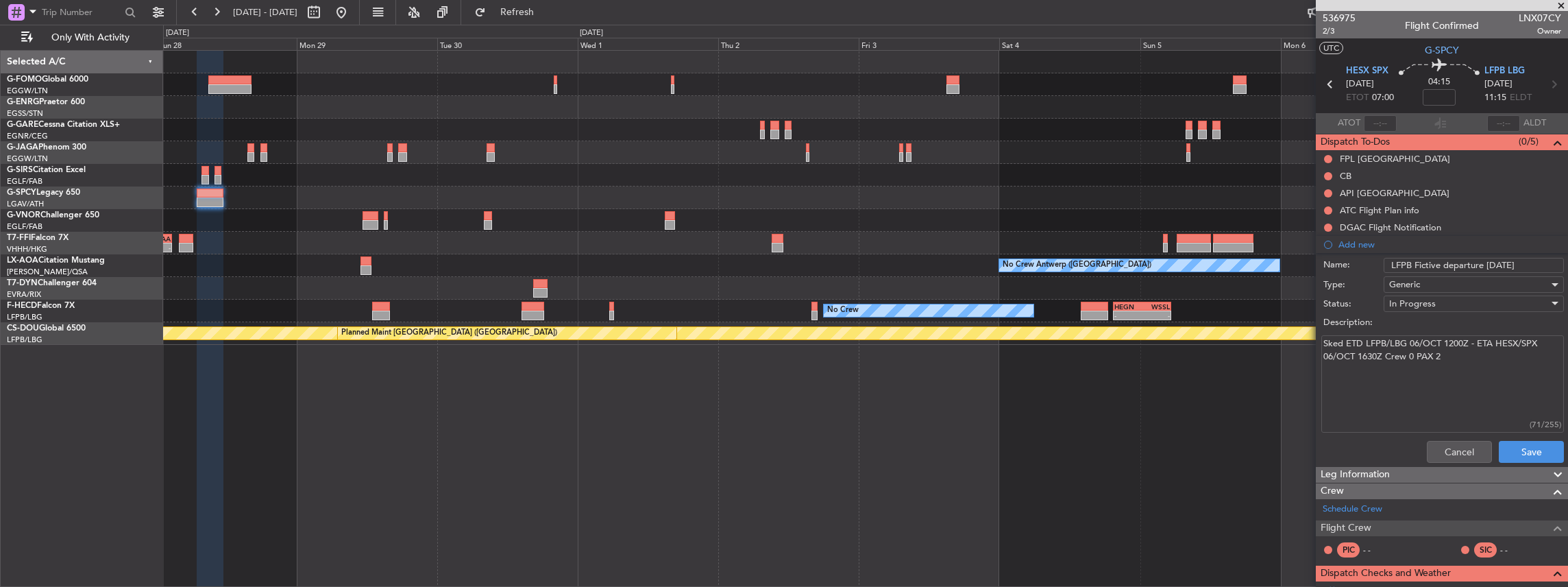
click at [855, 406] on div "LFMN 16:05 Z ZBAA 02:45 Z - - Planned Maint Geneva (Cointrin) No Crew Antwerp (…" at bounding box center [866, 319] width 1406 height 538
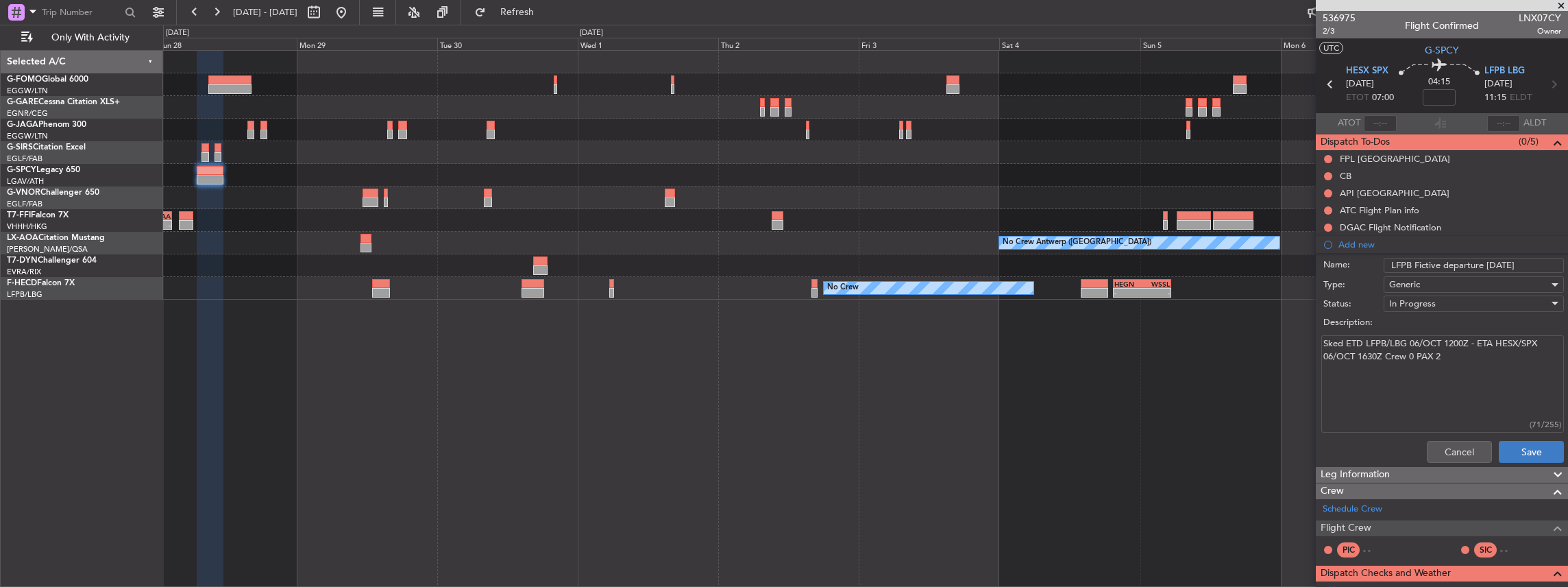
type input "LFPB Fictive departure [DATE]"
click at [1526, 446] on button "Save" at bounding box center [1531, 451] width 66 height 22
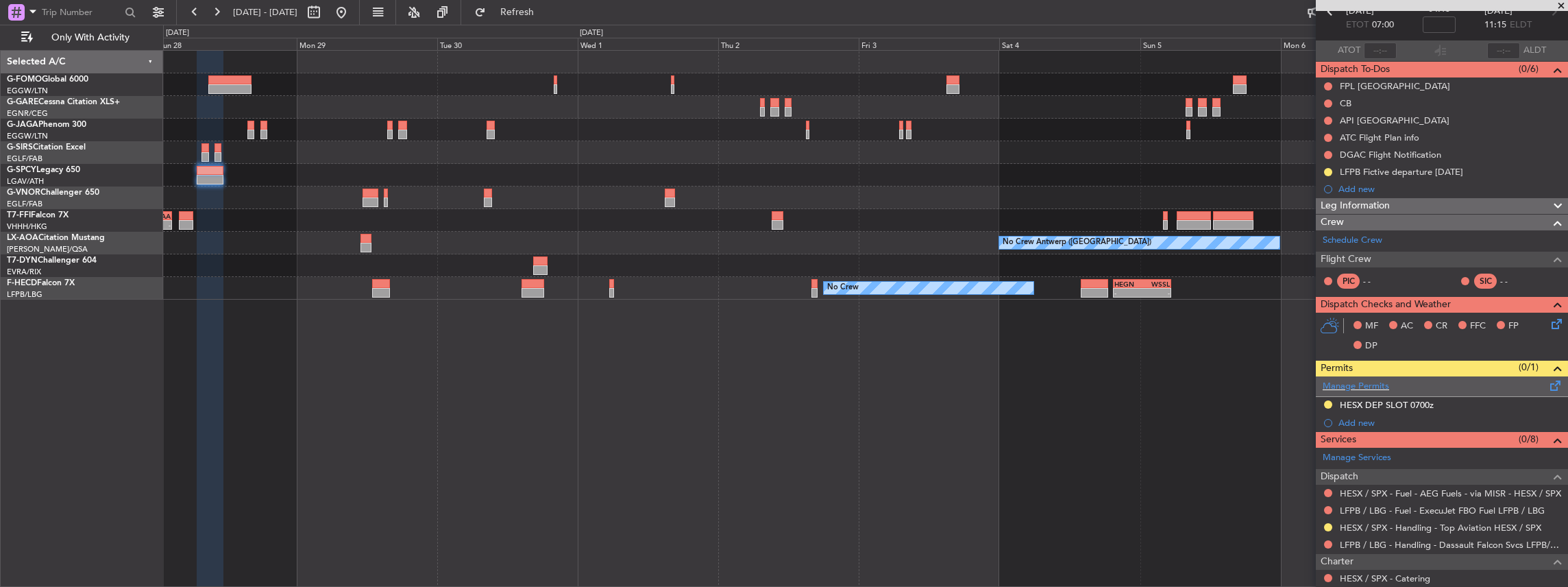
scroll to position [182, 0]
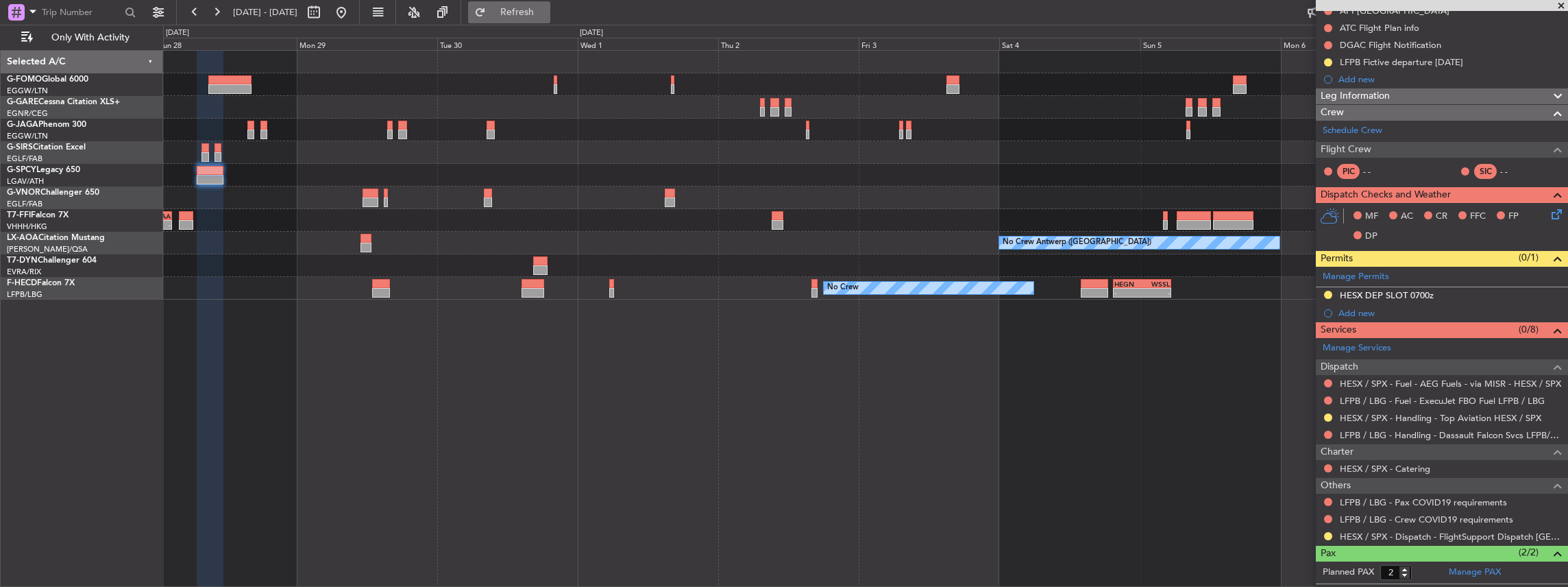
click at [539, 13] on span "Refresh" at bounding box center [517, 12] width 57 height 10
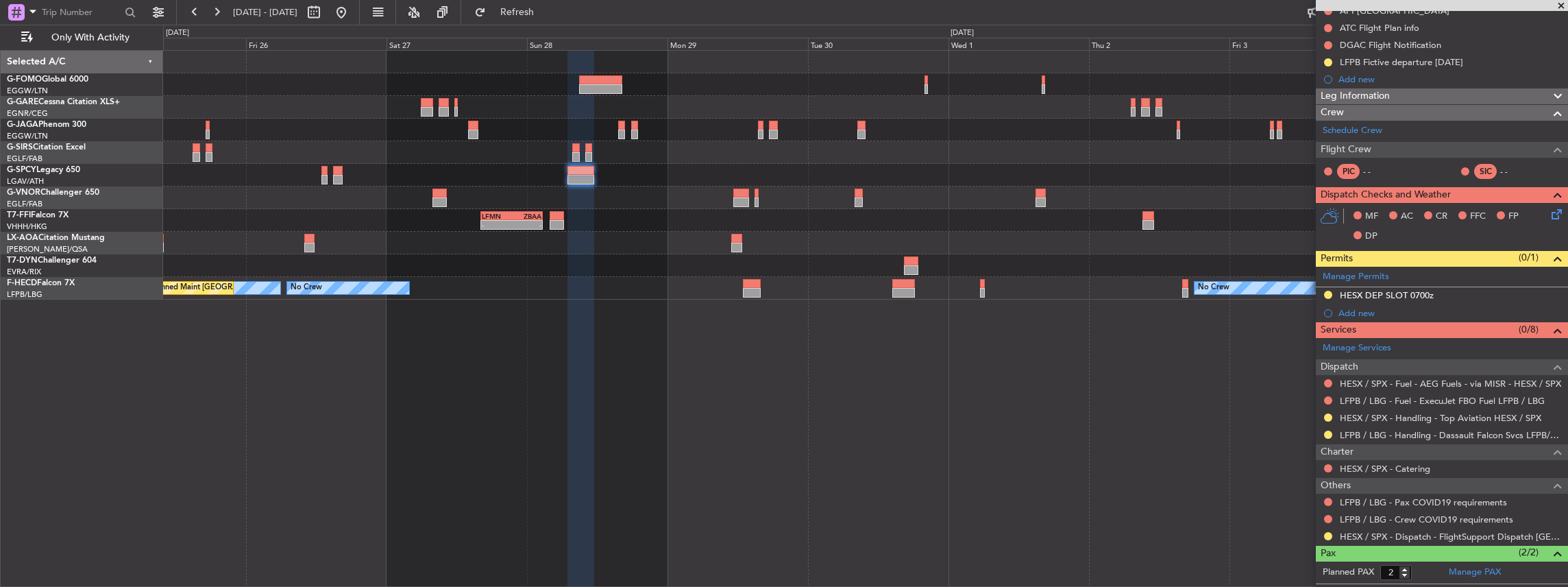
click at [744, 216] on div "- - LFMN 16:05 Z ZBAA 02:45 Z" at bounding box center [865, 220] width 1405 height 22
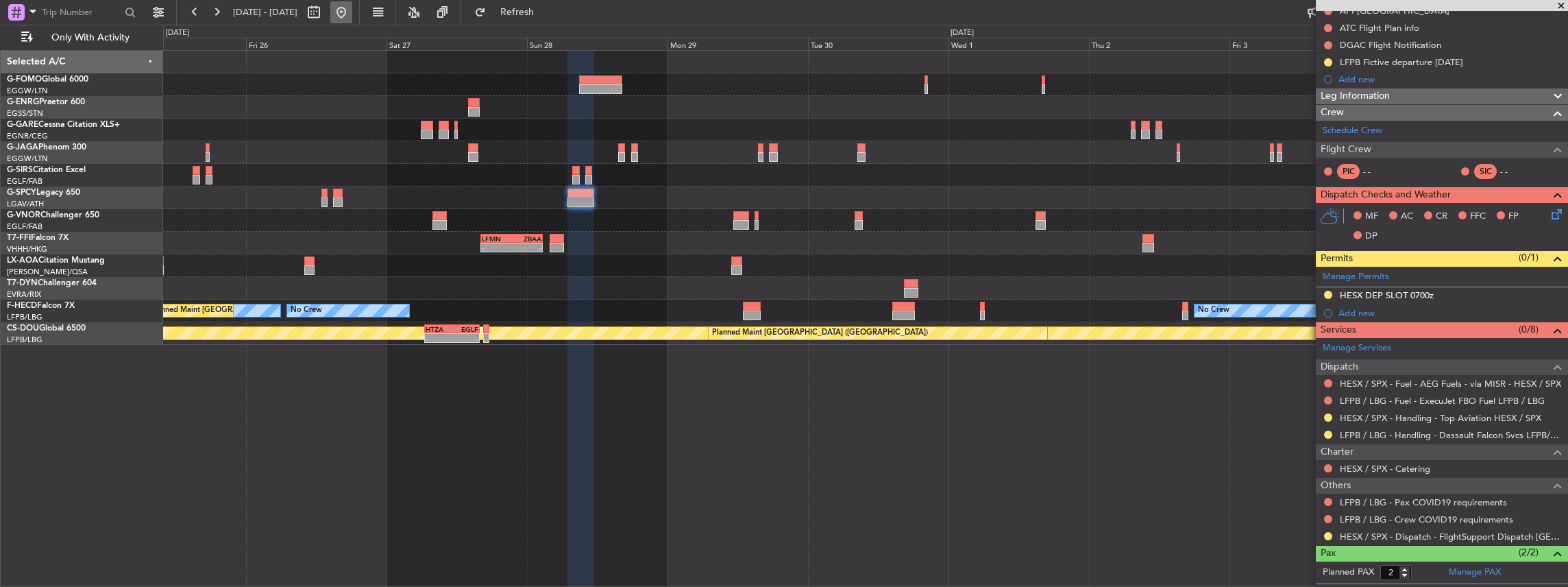
click at [352, 8] on button at bounding box center [341, 13] width 22 height 22
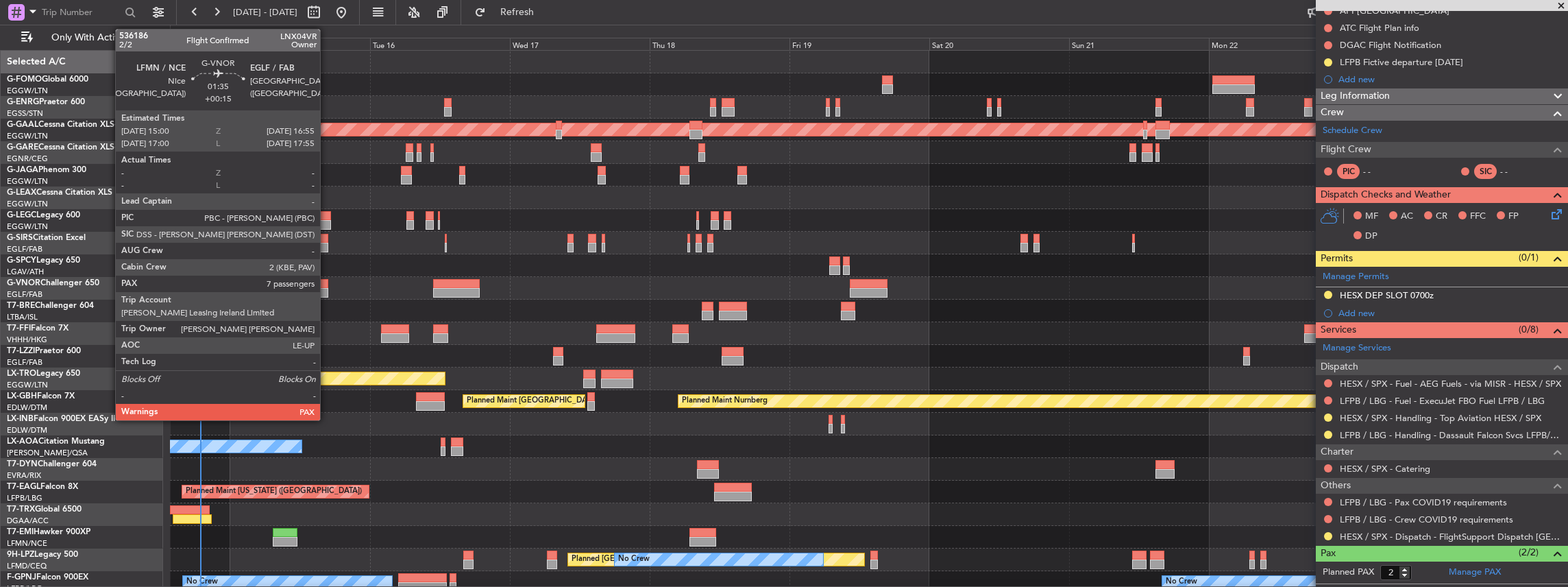
click at [327, 285] on div at bounding box center [322, 284] width 12 height 10
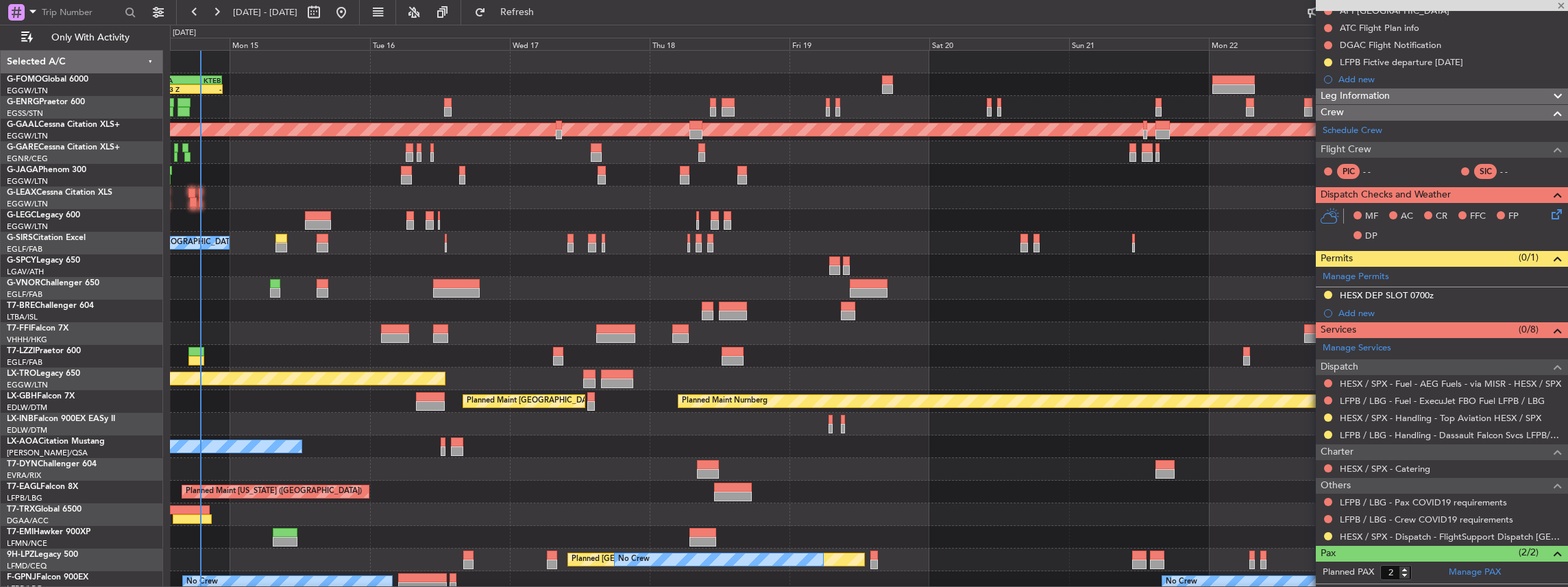
type input "+00:15"
type input "7"
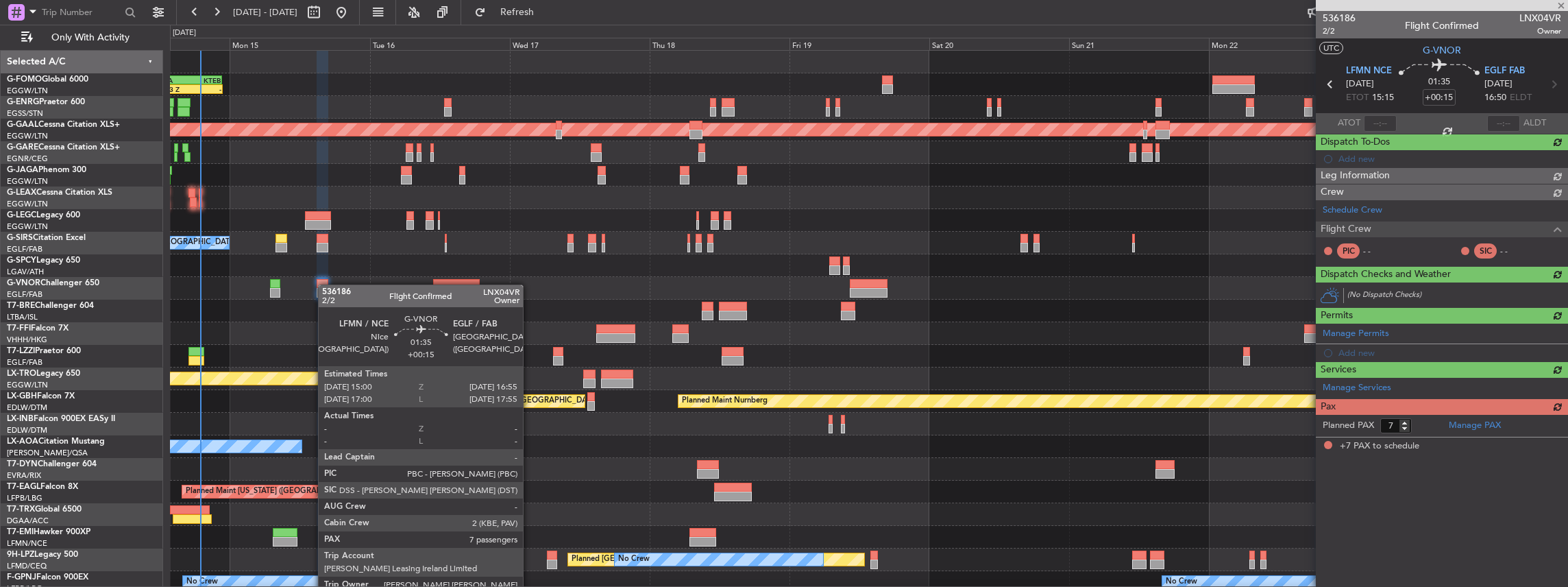
scroll to position [0, 0]
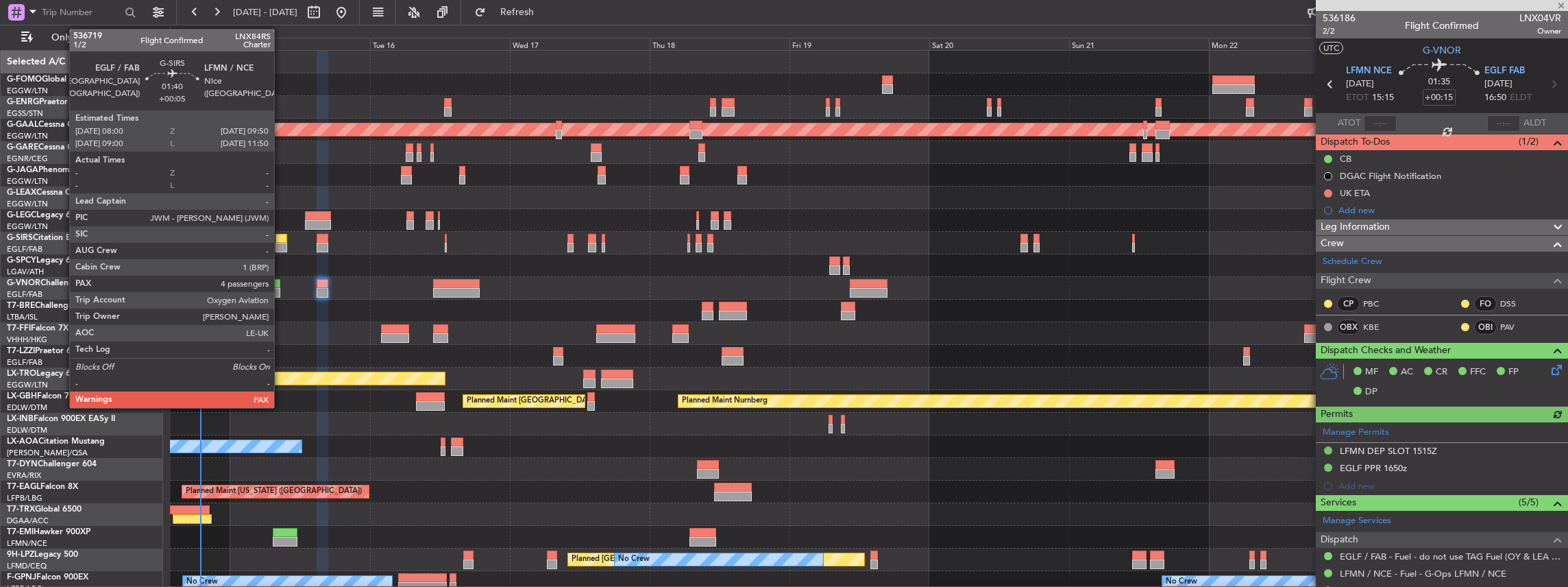
click at [276, 240] on div at bounding box center [281, 238] width 11 height 10
click at [280, 241] on div at bounding box center [281, 238] width 11 height 10
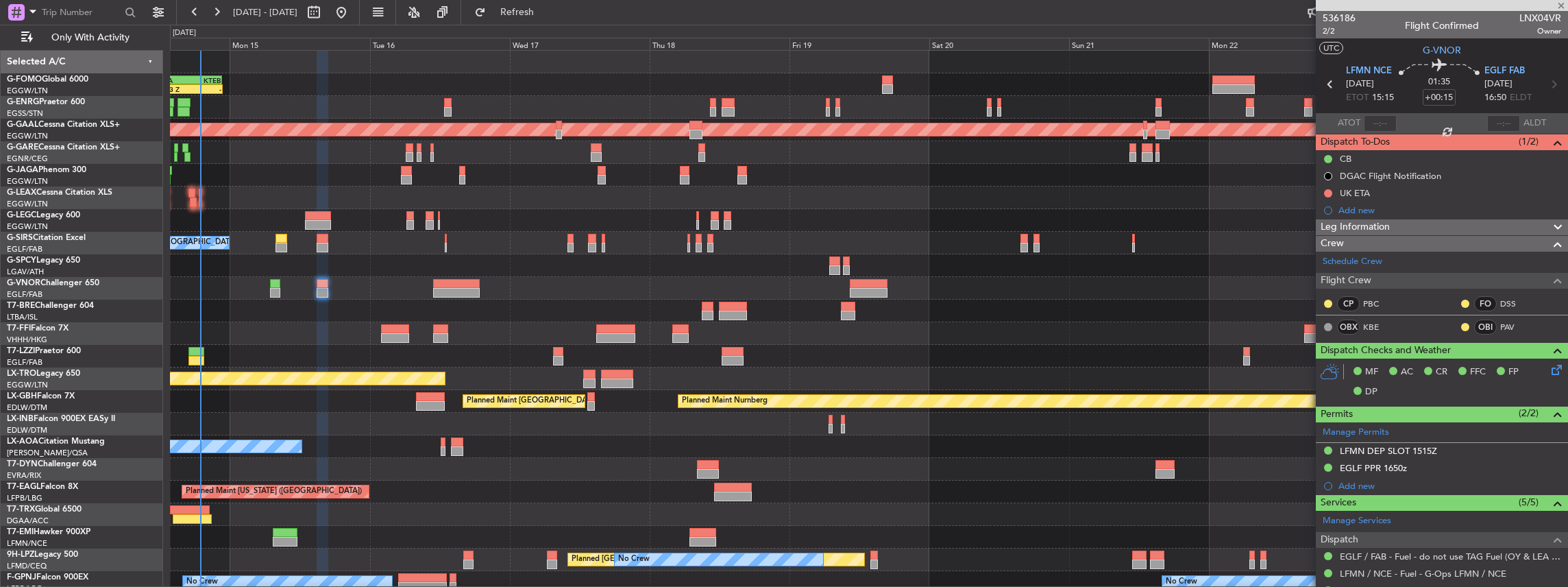
type input "+00:05"
type input "4"
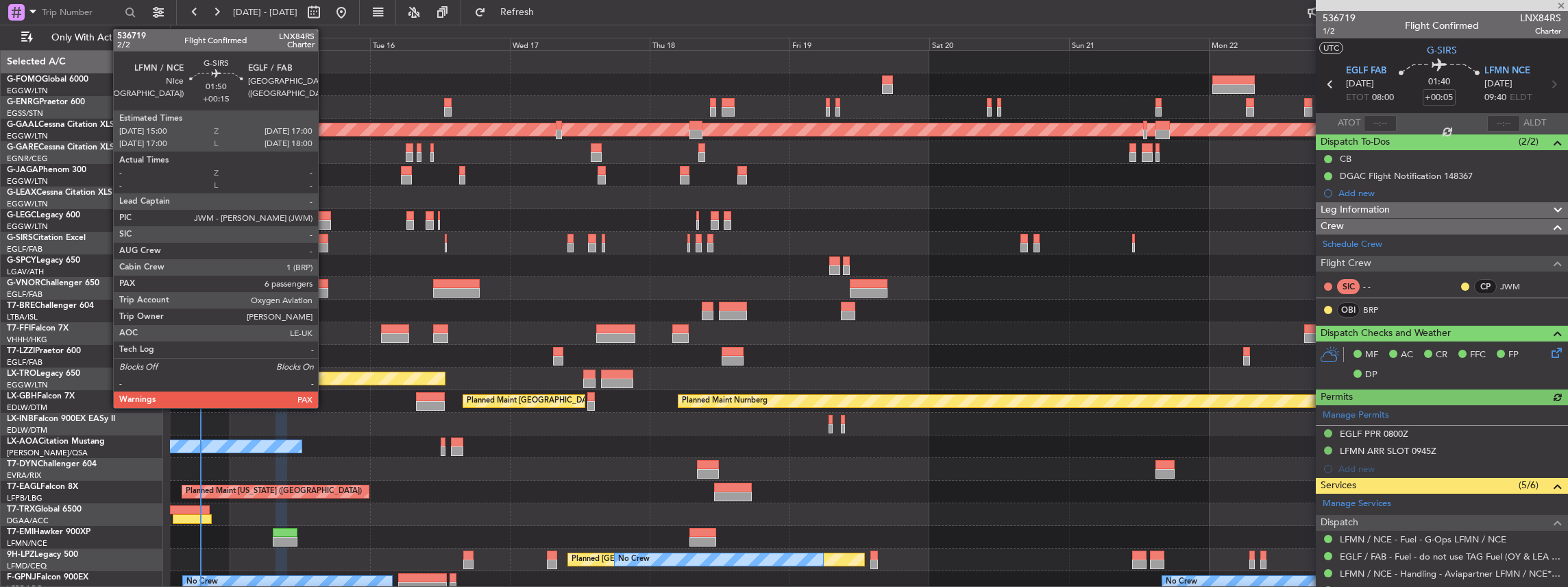
click at [325, 243] on div at bounding box center [323, 247] width 13 height 10
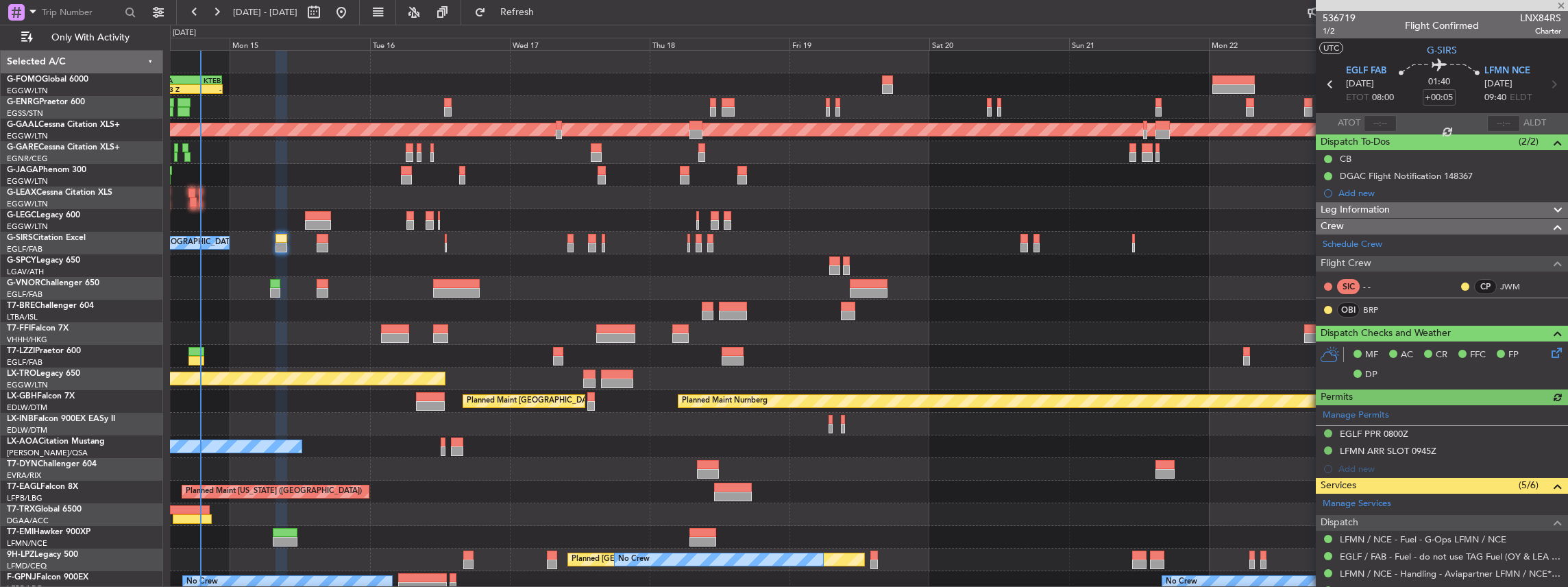
type input "+00:15"
type input "6"
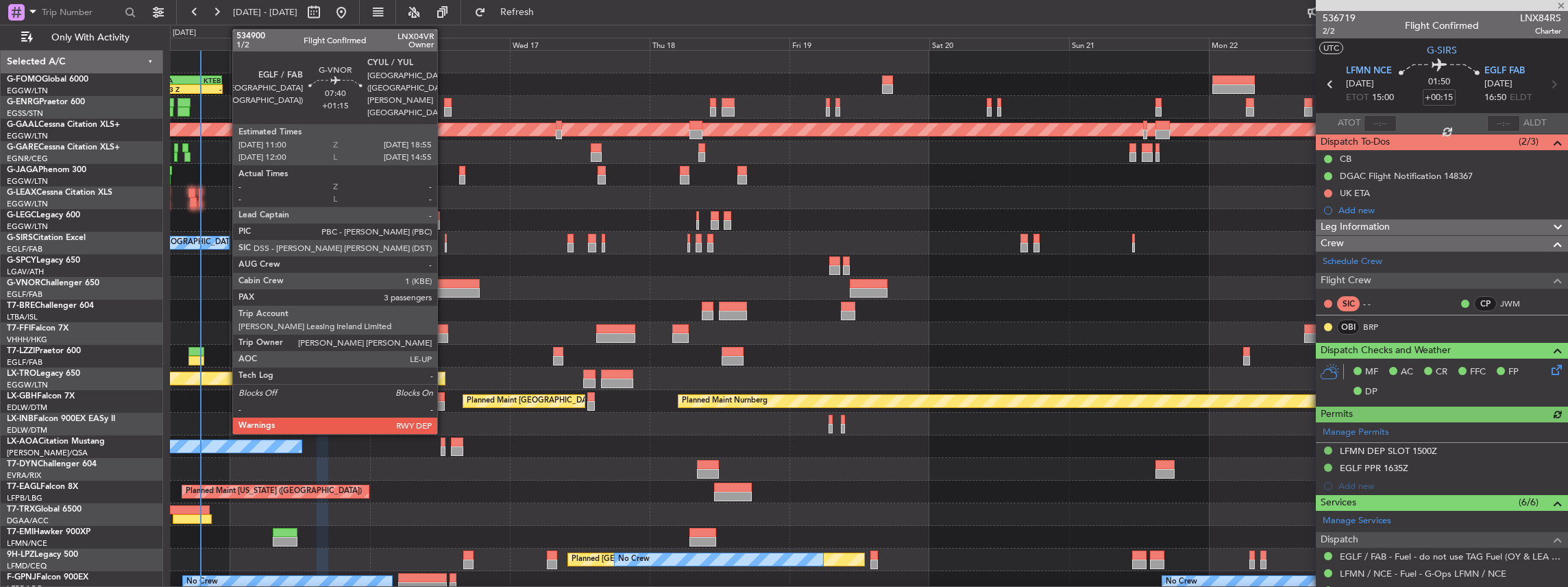
click at [446, 289] on div at bounding box center [457, 293] width 47 height 10
type input "+01:15"
type input "3"
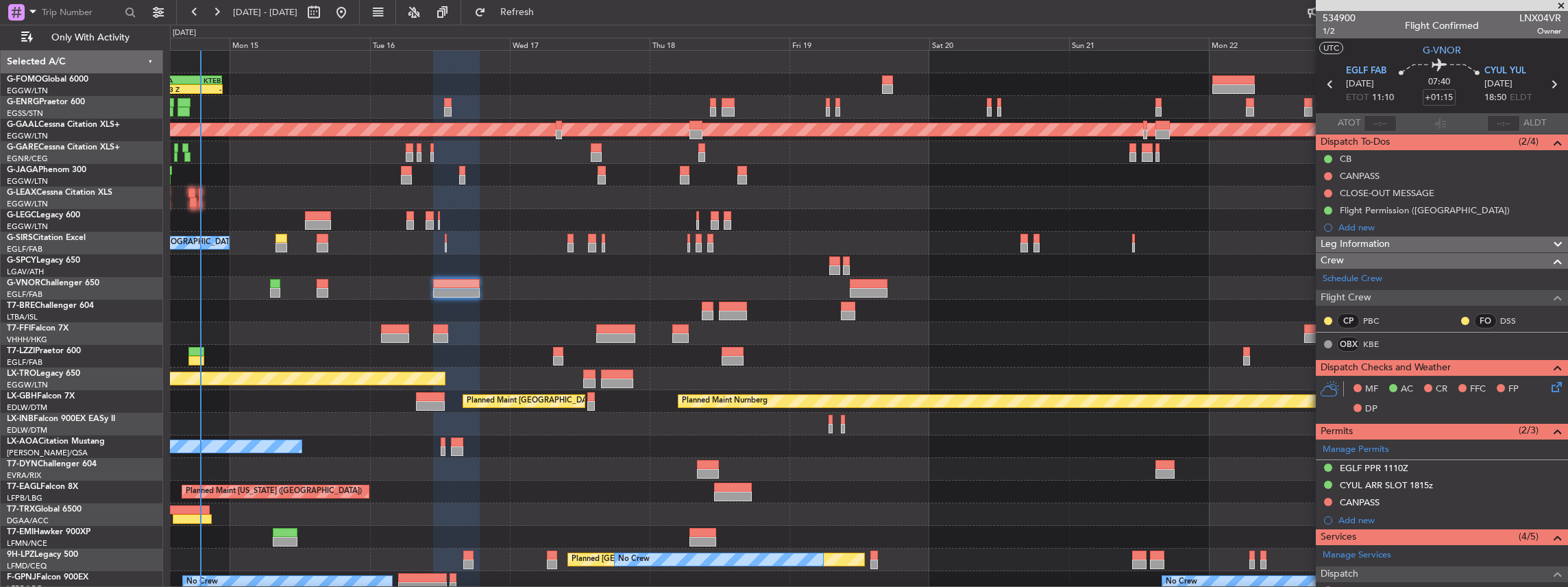
click at [1549, 382] on icon at bounding box center [1555, 384] width 11 height 11
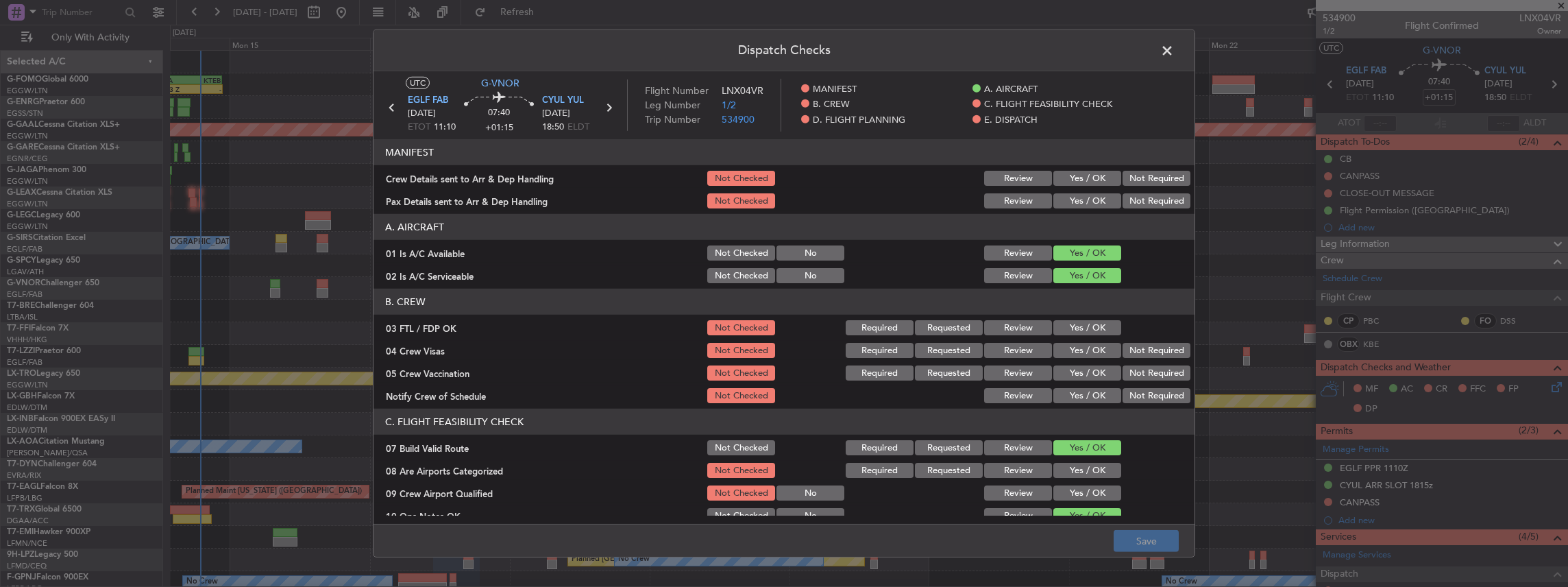
click at [1092, 179] on button "Yes / OK" at bounding box center [1088, 178] width 68 height 15
click at [1086, 201] on button "Yes / OK" at bounding box center [1088, 200] width 68 height 15
click at [1158, 535] on button "Save" at bounding box center [1146, 540] width 66 height 22
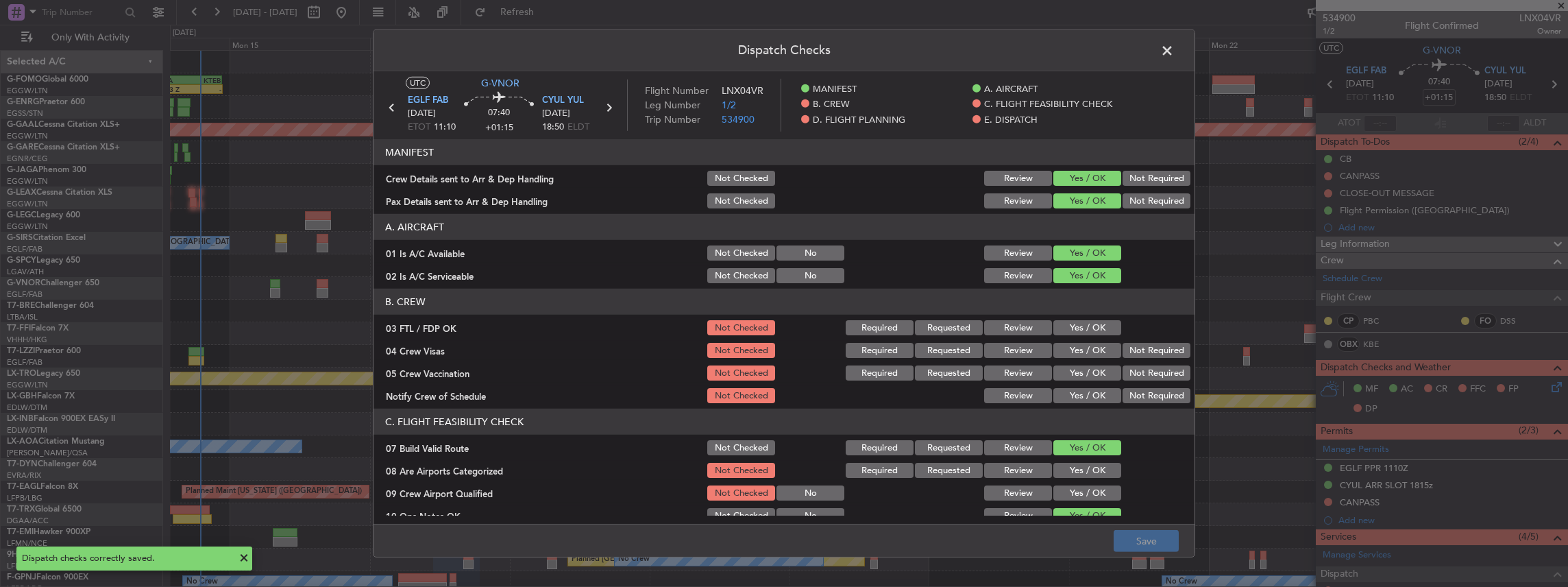
click at [1174, 51] on span at bounding box center [1174, 54] width 0 height 28
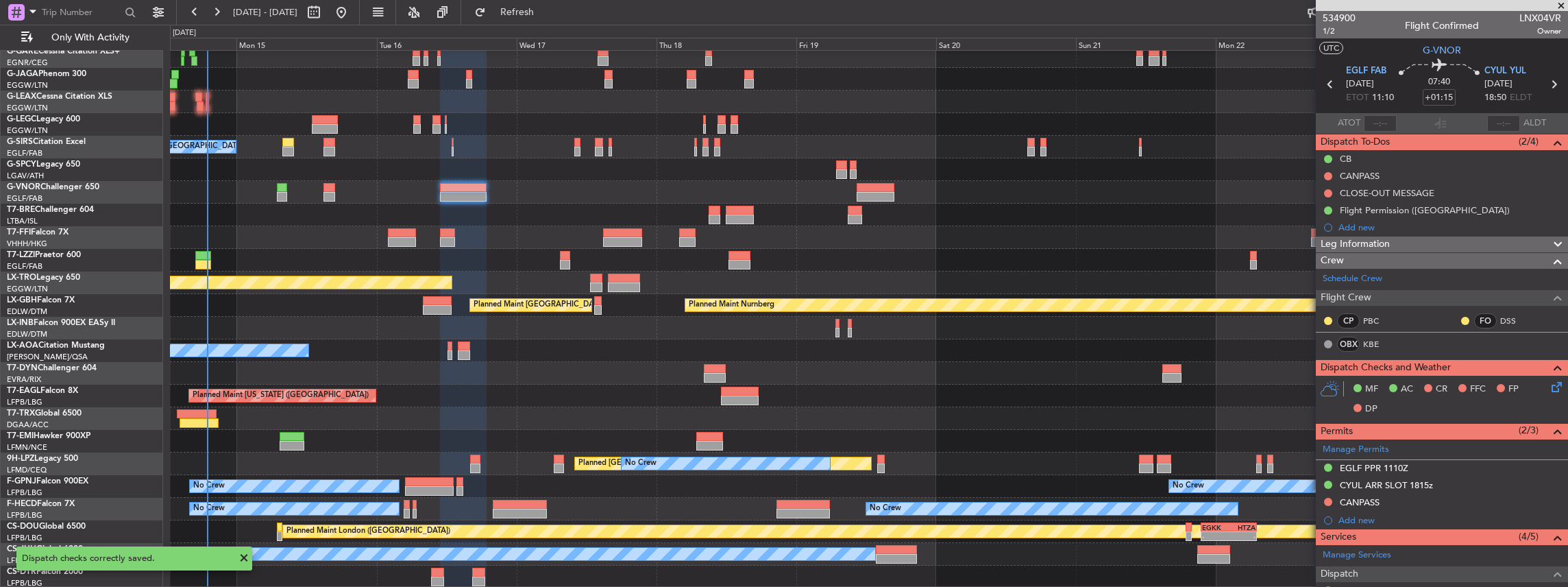
scroll to position [96, 0]
click at [626, 302] on div "Planned Maint Dusseldorf Planned Maint London (Luton) A/C Unavailable London (L…" at bounding box center [869, 271] width 1398 height 633
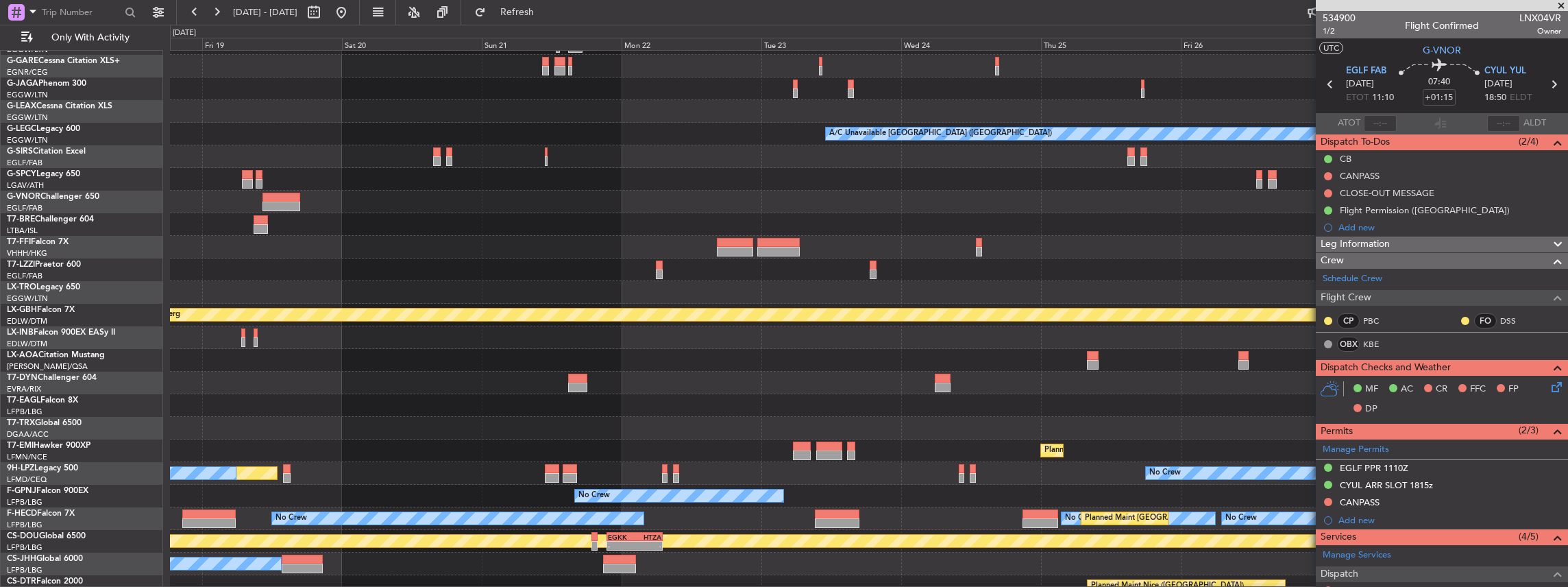
click at [559, 303] on div "Unplanned Maint [GEOGRAPHIC_DATA] ([PERSON_NAME] Intl)" at bounding box center [869, 292] width 1398 height 22
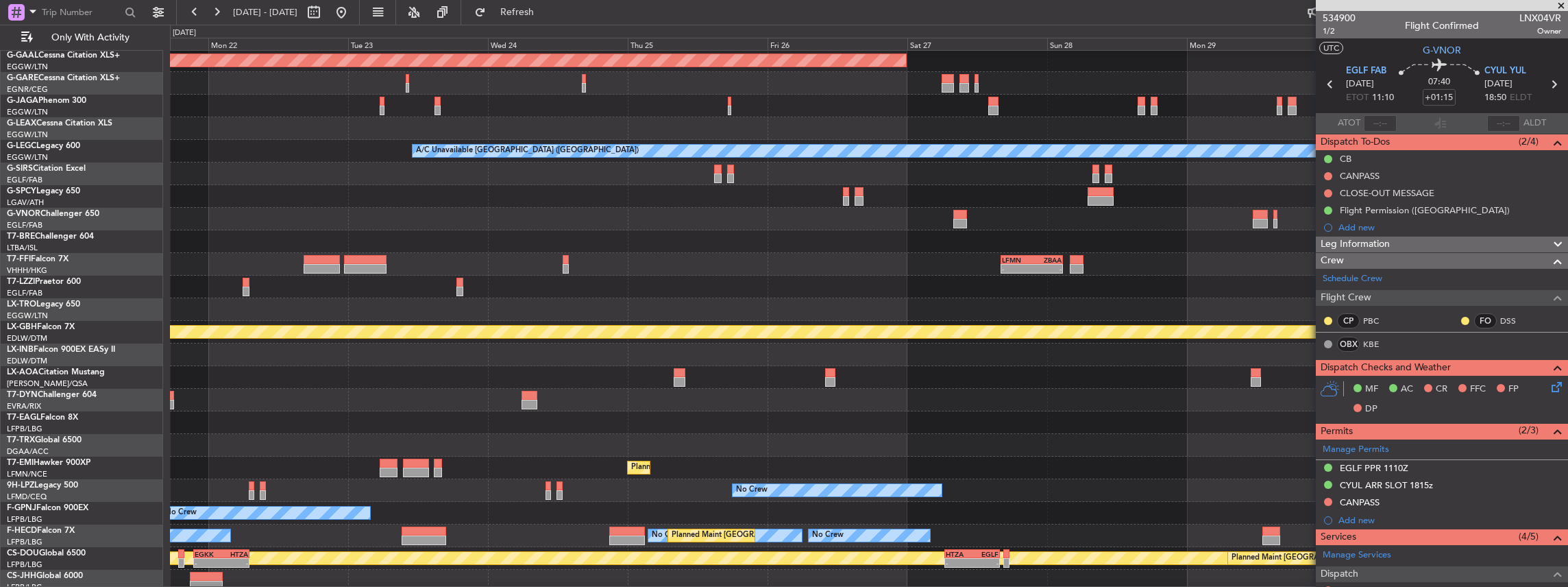
click at [598, 298] on div at bounding box center [869, 286] width 1398 height 22
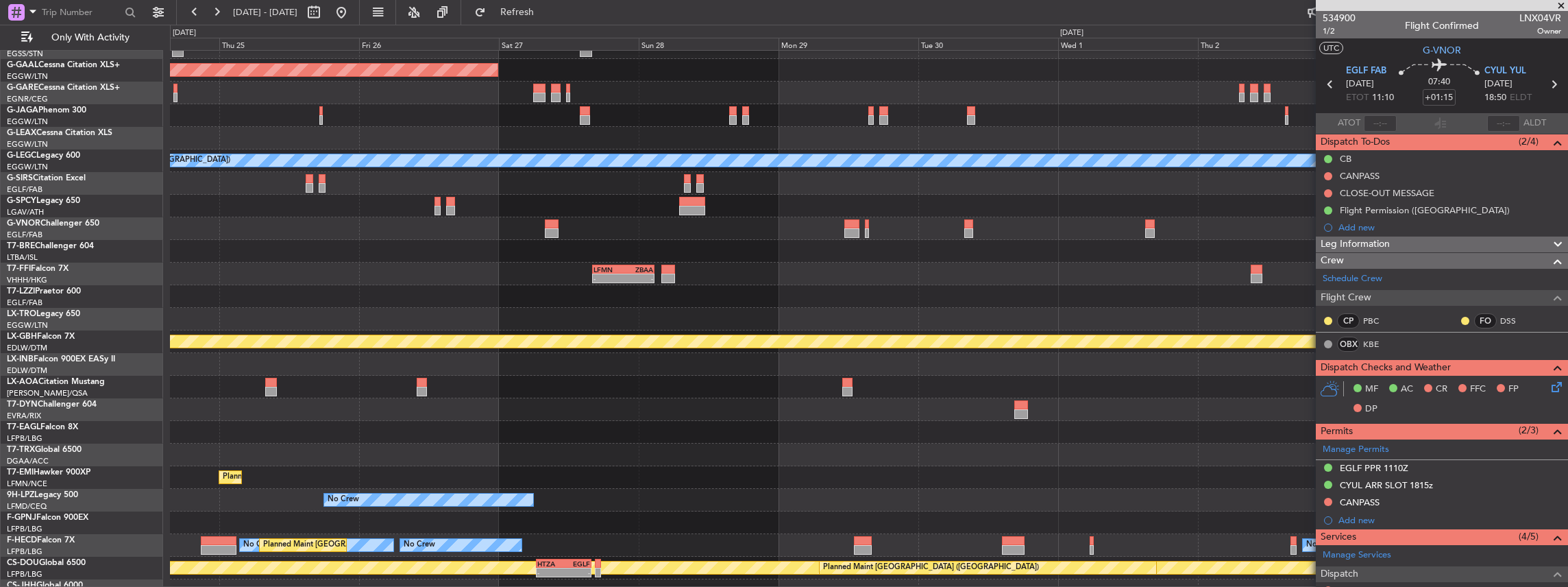
click at [639, 308] on div at bounding box center [869, 296] width 1398 height 22
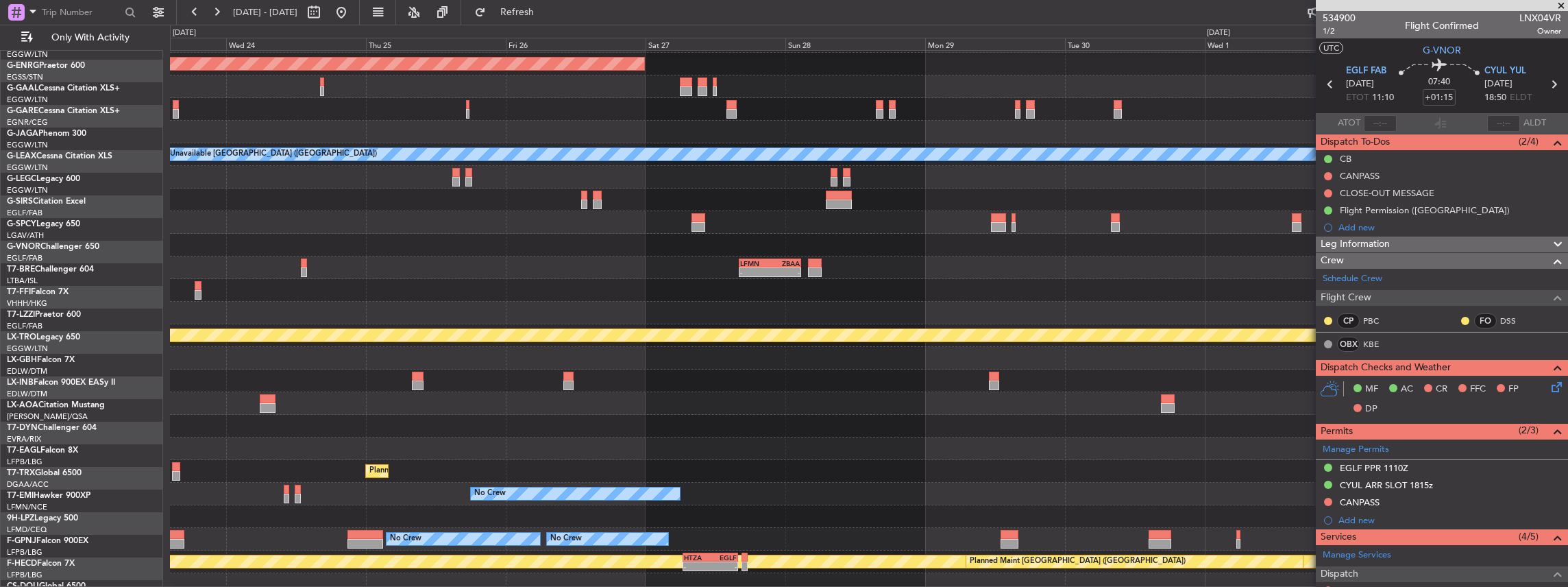
scroll to position [67, 0]
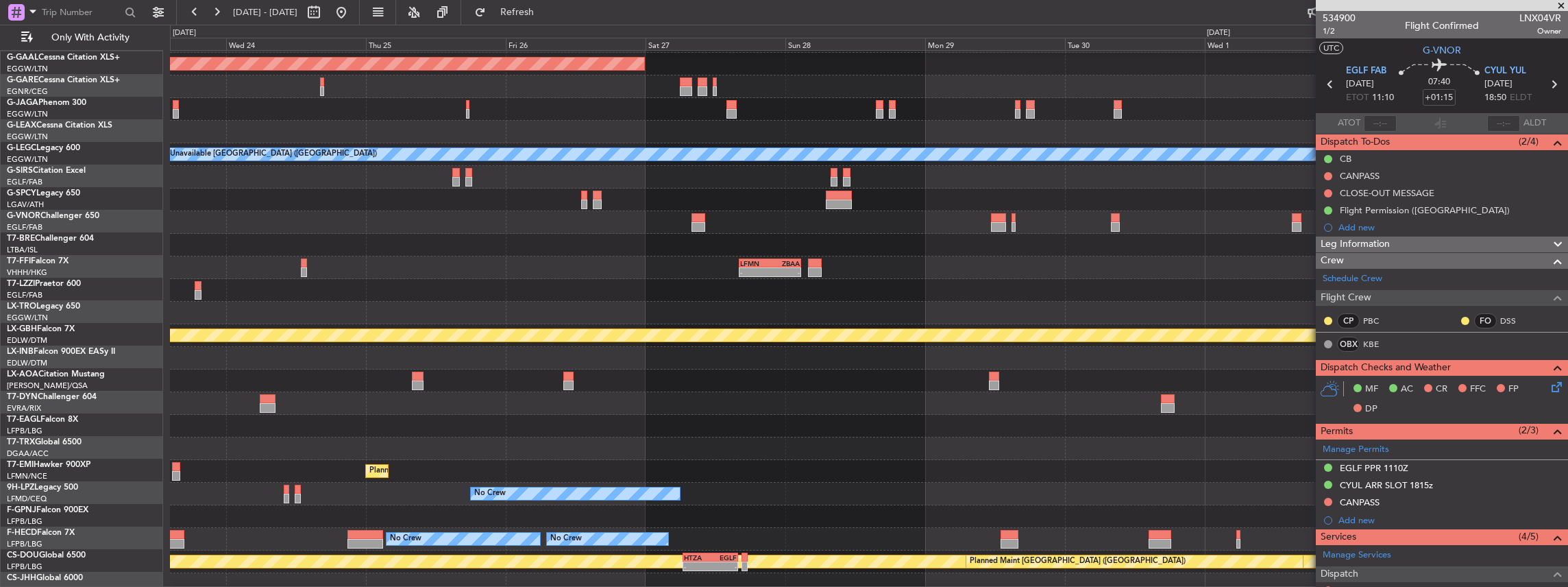
click at [1328, 286] on fb-app "14 Sep 2025 - 24 Sep 2025 Refresh Quick Links Only With Activity Planned Maint …" at bounding box center [784, 298] width 1568 height 576
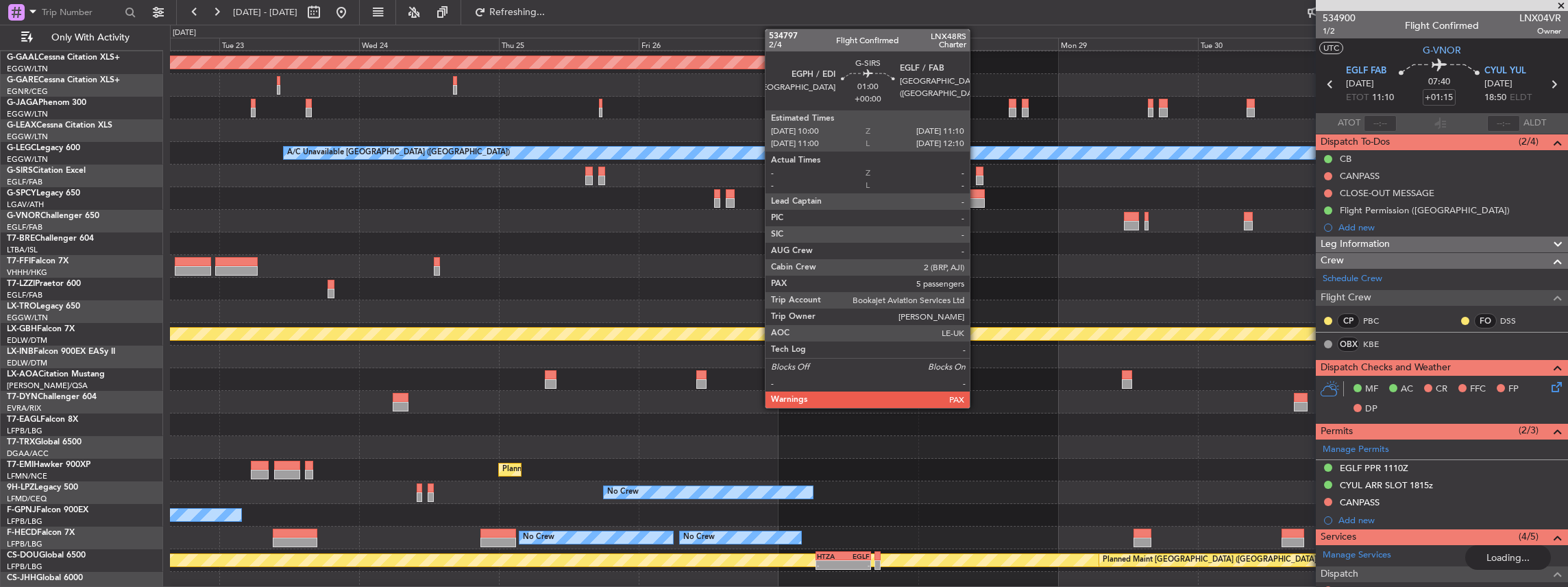
scroll to position [0, 0]
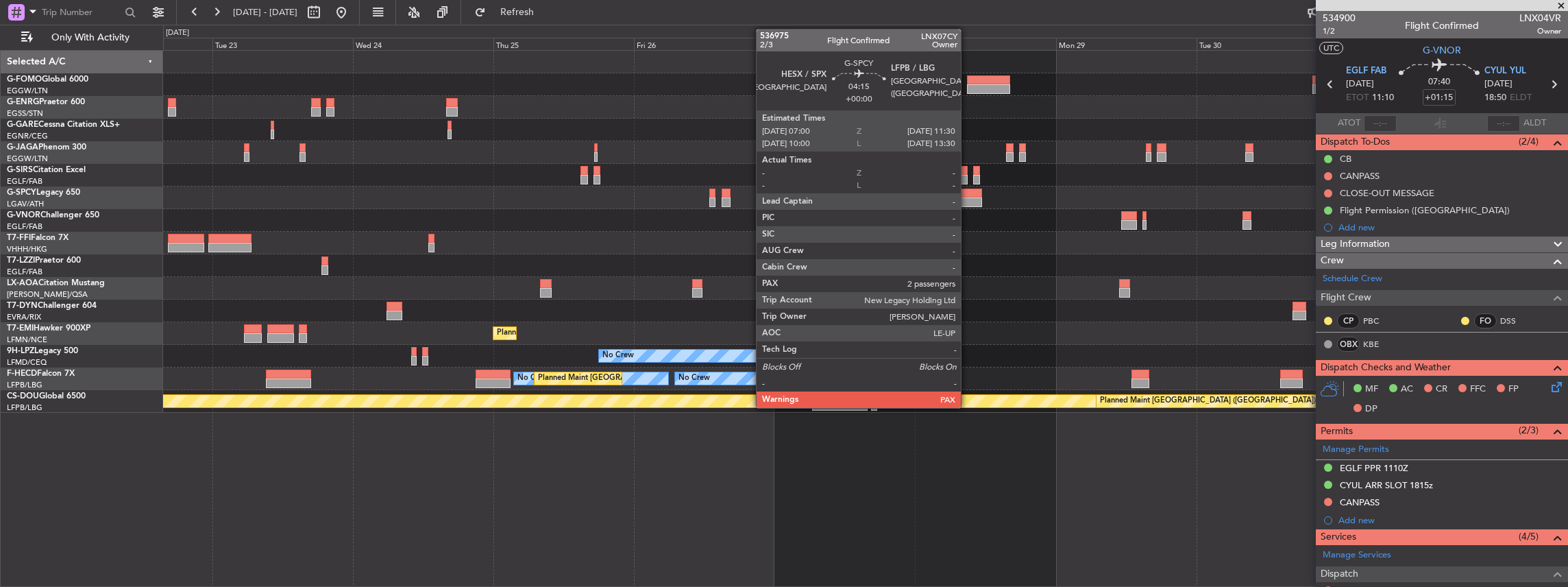
click at [968, 194] on div at bounding box center [968, 193] width 27 height 10
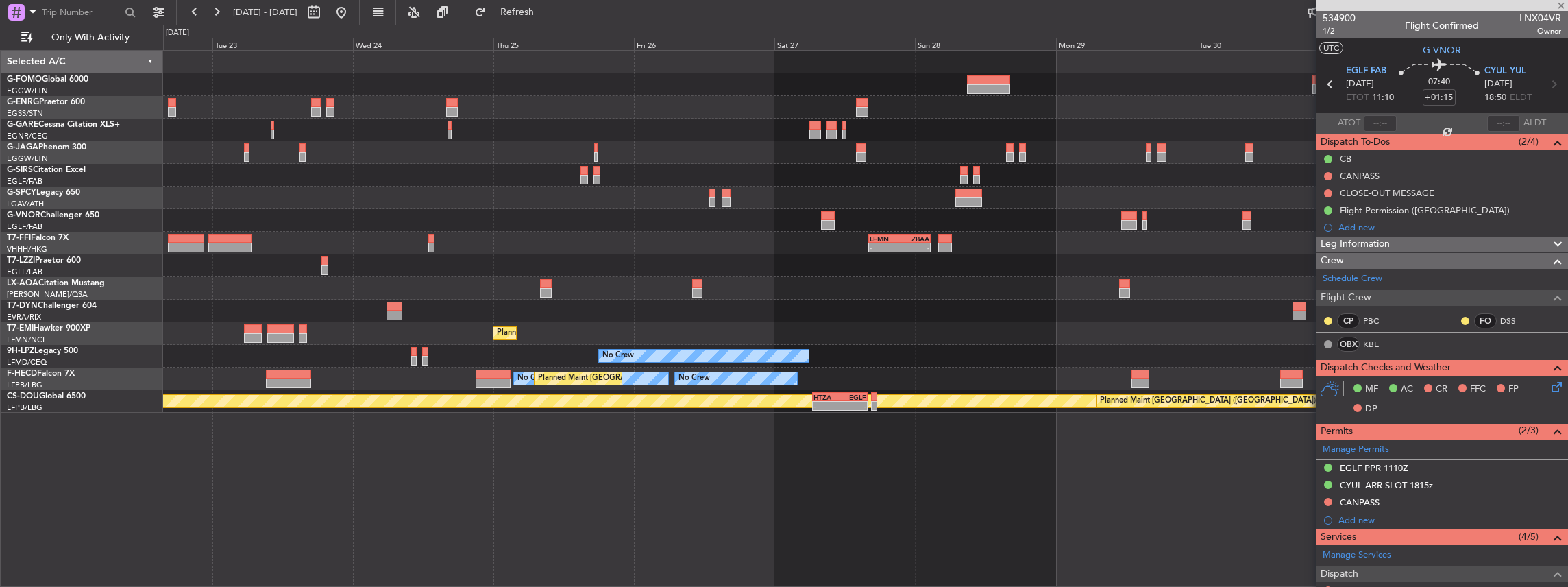
type input "2"
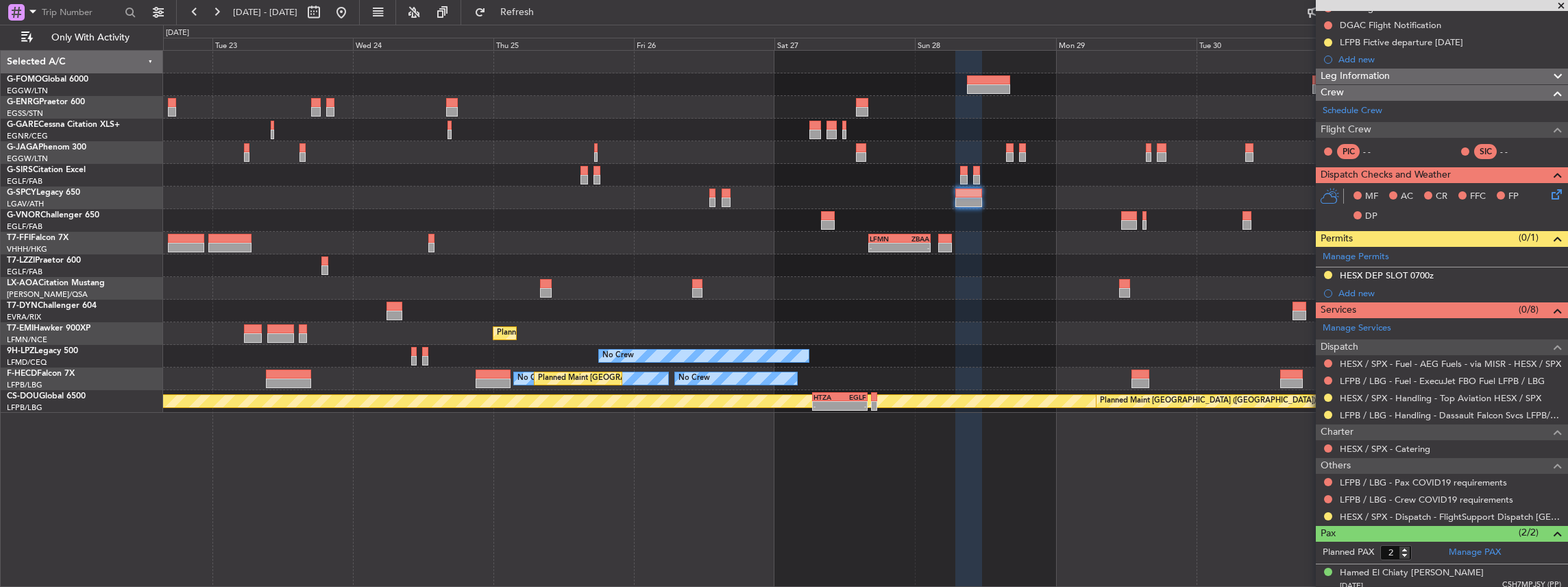
scroll to position [228, 0]
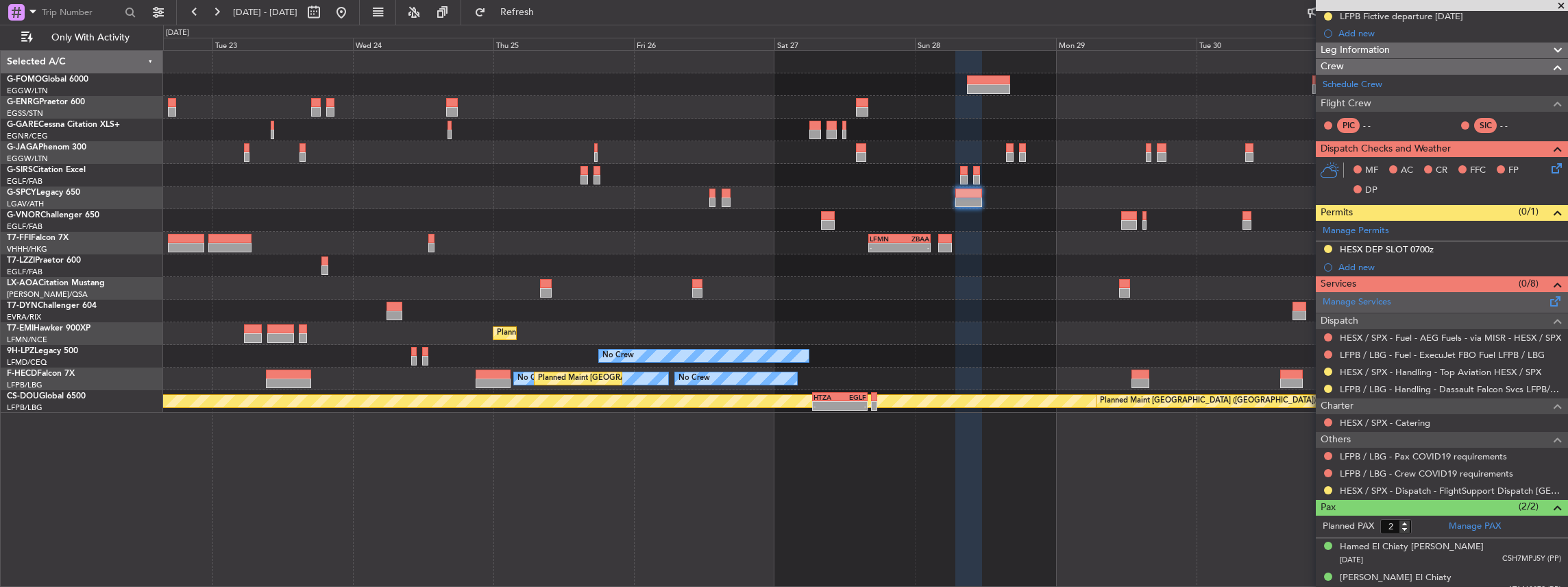
click at [1473, 296] on fb-app "22 Sep 2025 - 02 Oct 2025 Refresh Quick Links Only With Activity - - LFMN 16:05…" at bounding box center [784, 298] width 1568 height 576
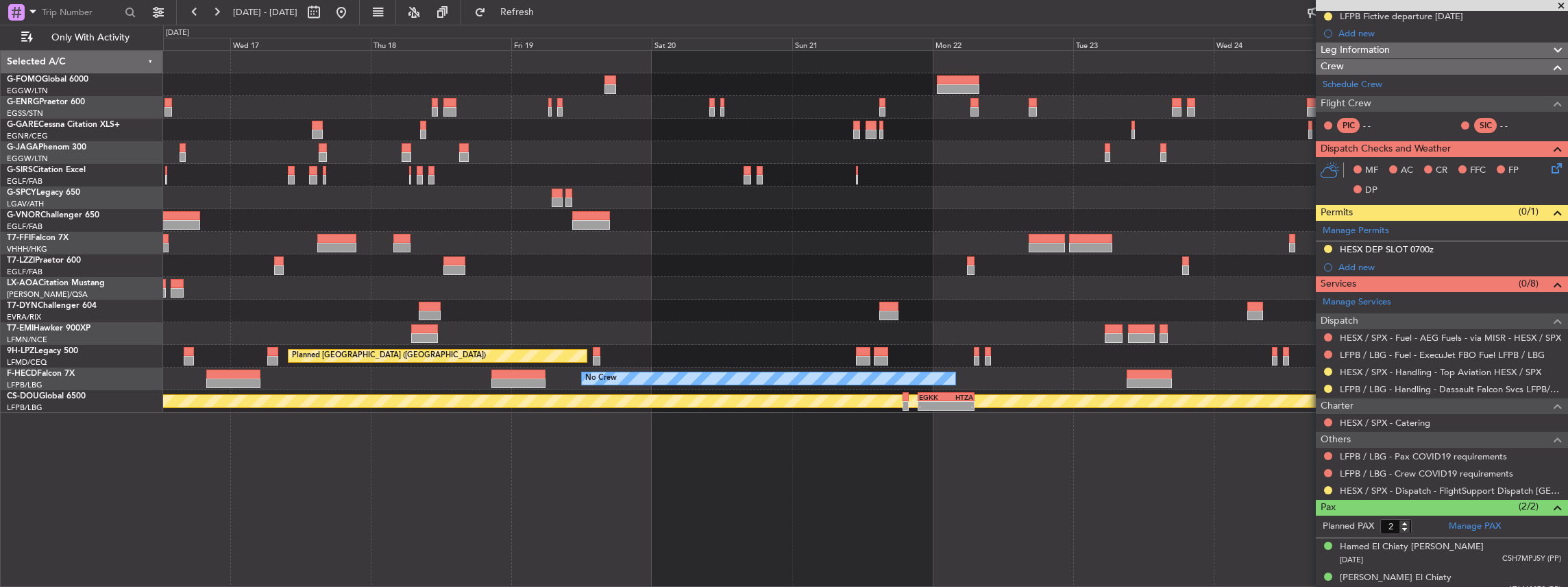
click at [1295, 307] on div at bounding box center [865, 311] width 1405 height 22
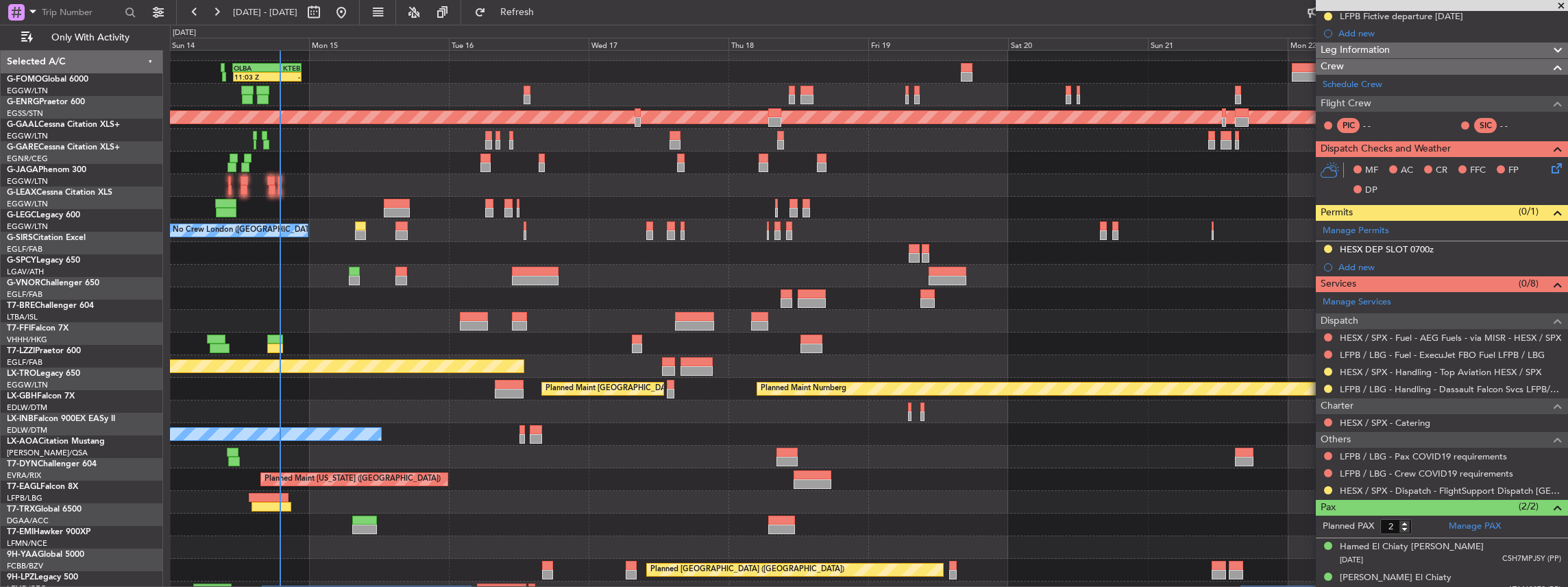
scroll to position [13, 0]
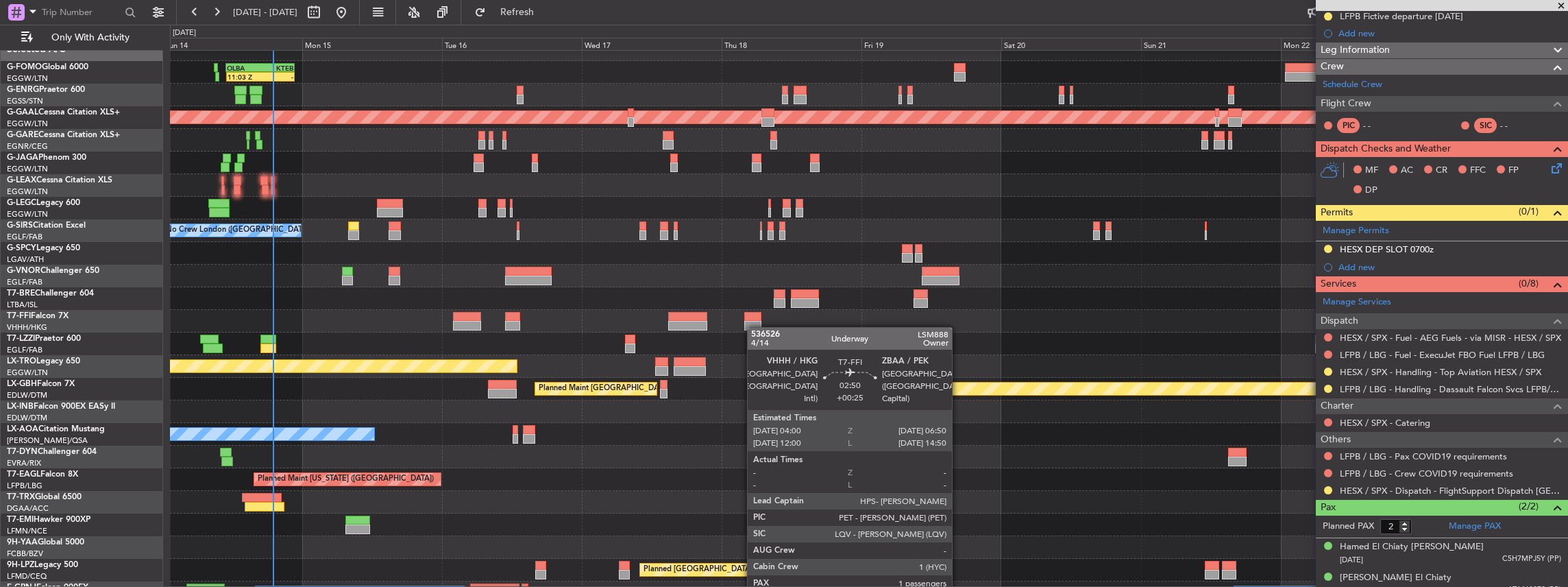
click at [754, 327] on div at bounding box center [752, 325] width 17 height 10
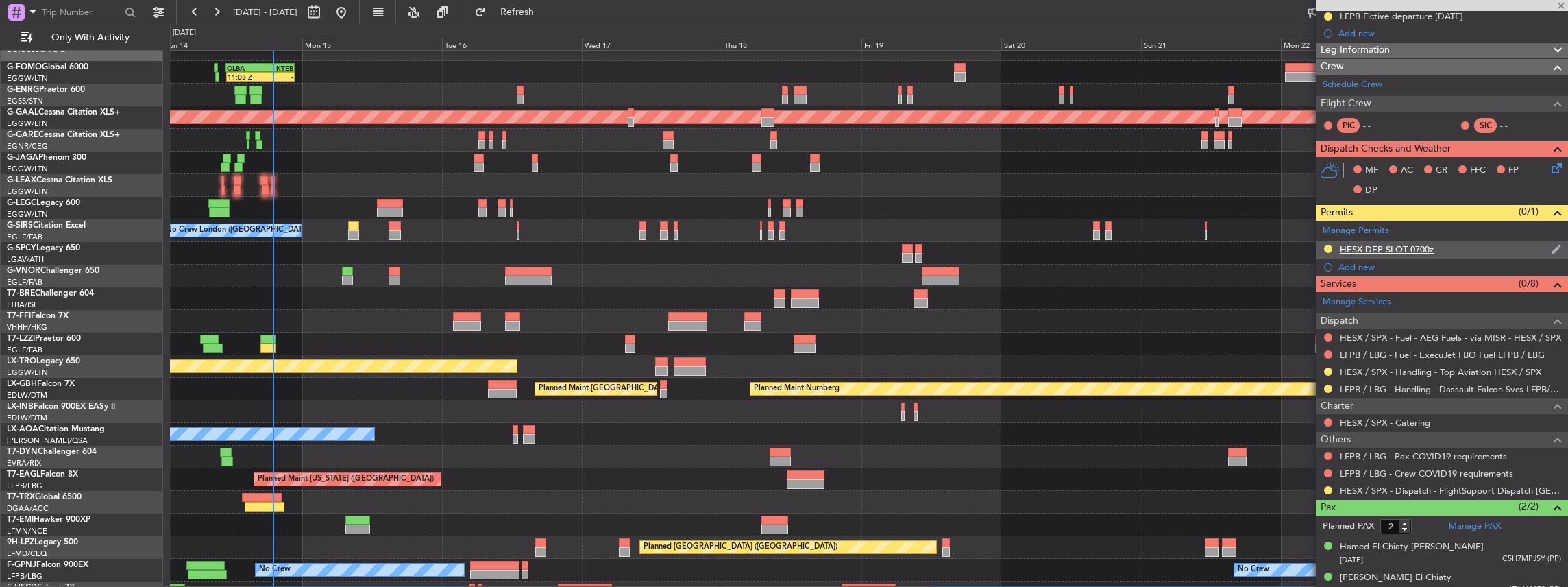
type input "+00:25"
type input "1"
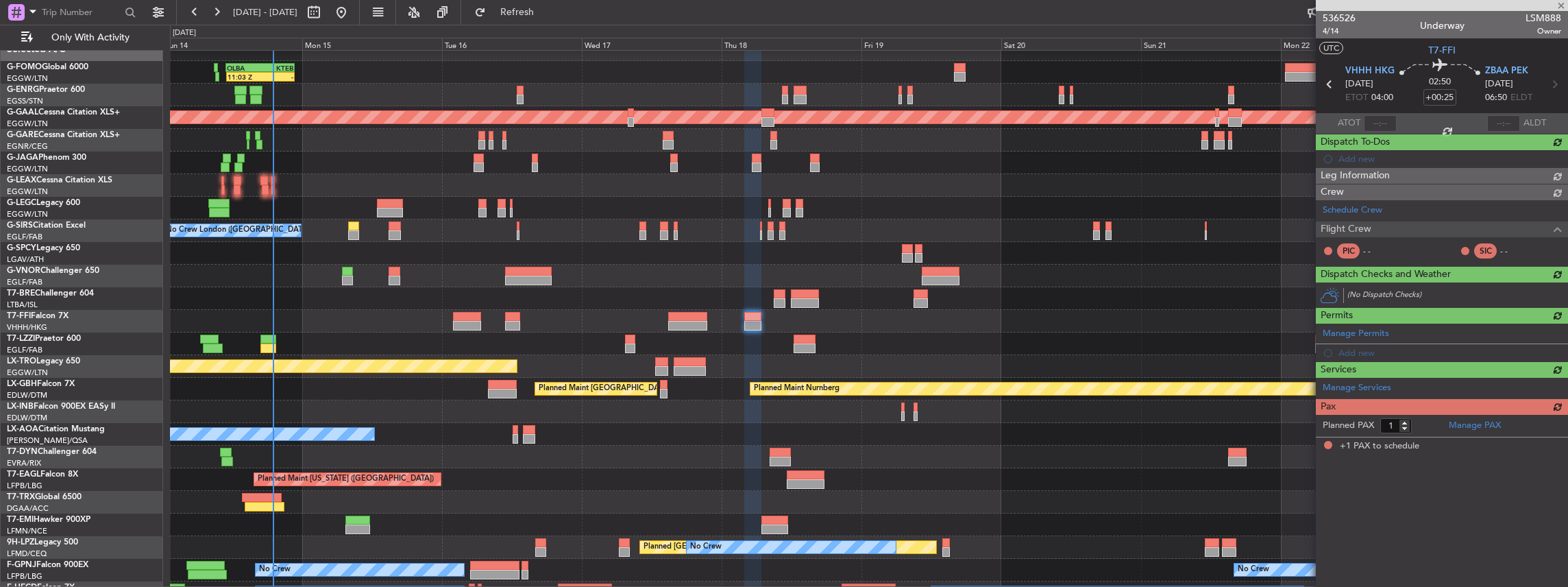
scroll to position [0, 0]
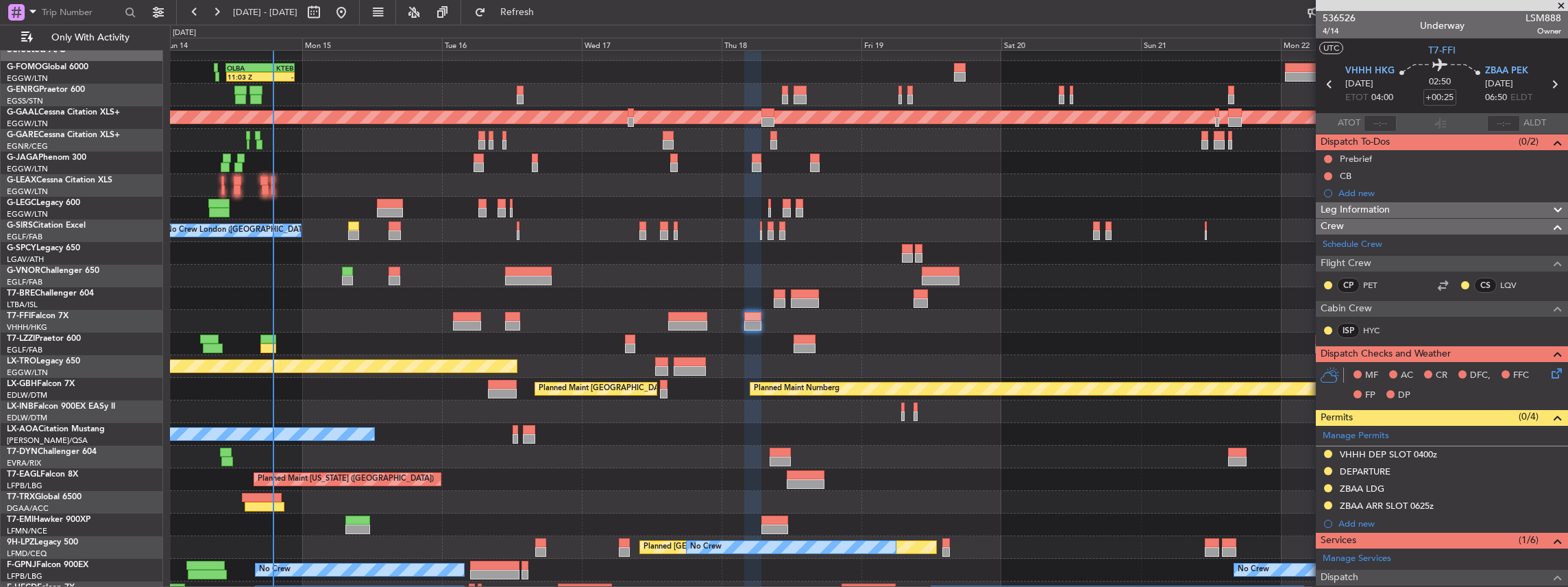
click at [703, 258] on div "11:03 Z - OLBA 11:00 Z KTEB 22:45 Z Planned Maint London (Luton) Planned Maint …" at bounding box center [869, 355] width 1398 height 633
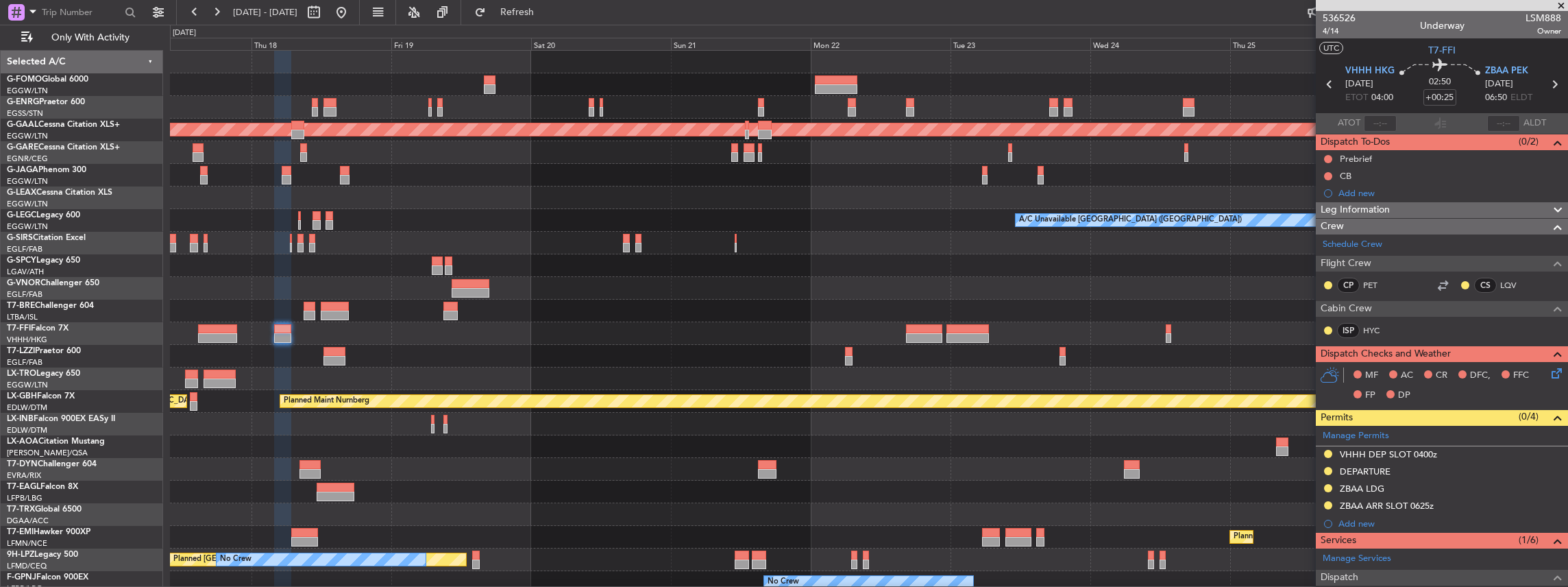
click at [662, 259] on div "11:03 Z - OLBA 11:00 Z KTEB 22:45 Z Planned Maint Dusseldorf A/C Unavailable Lo…" at bounding box center [869, 367] width 1398 height 633
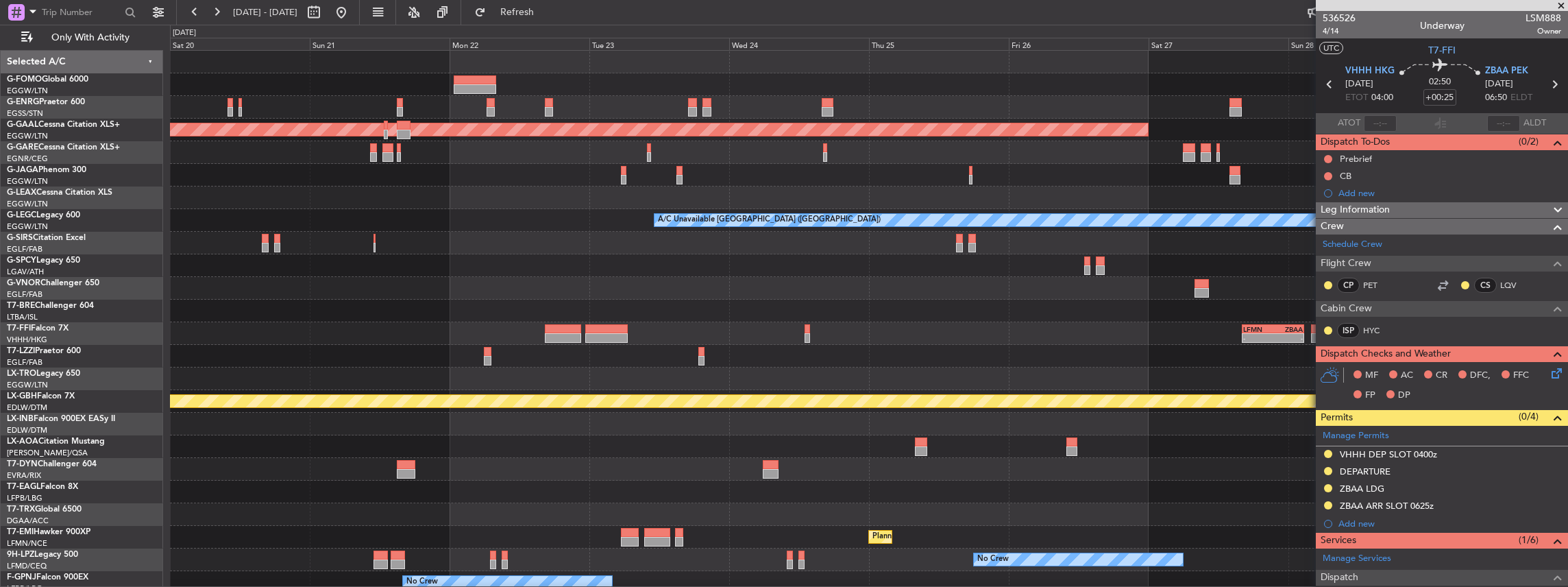
click at [739, 258] on div "Planned Maint Dusseldorf A/C Unavailable London (Luton) - - LFMN 16:05 Z ZBAA 0…" at bounding box center [869, 367] width 1398 height 633
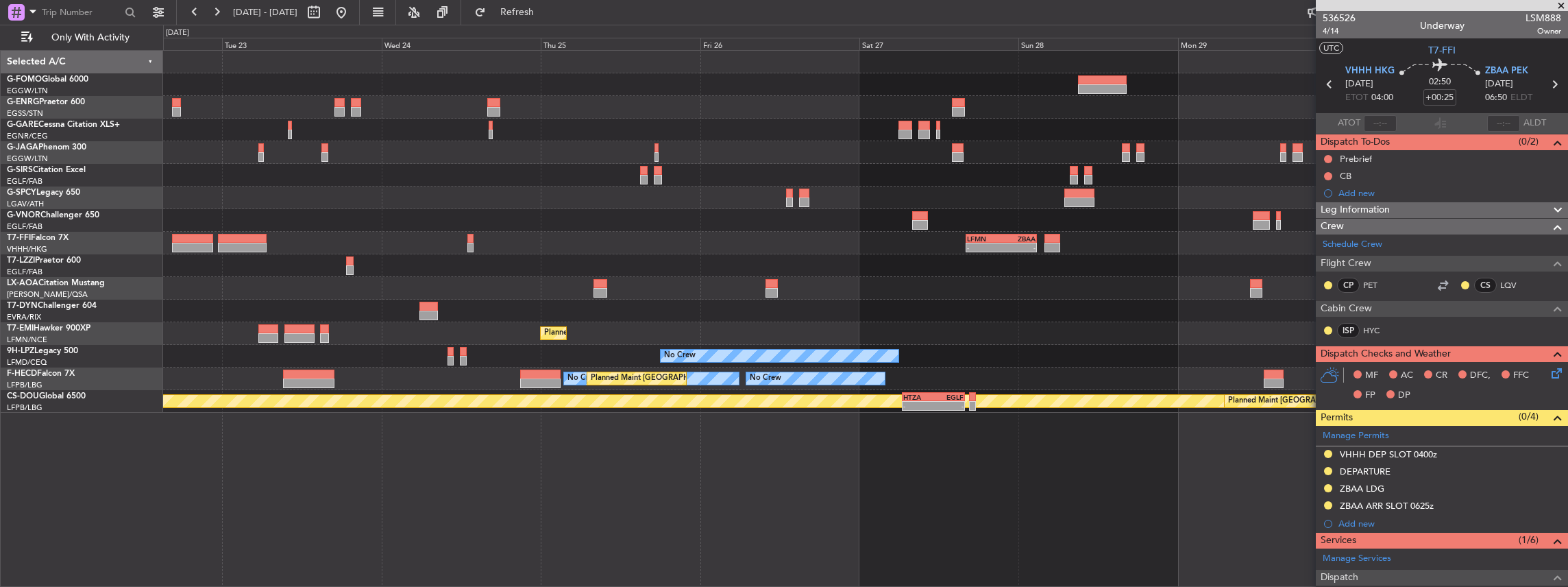
click at [1112, 250] on div "- - LFMN 16:05 Z ZBAA 02:45 Z" at bounding box center [865, 242] width 1405 height 22
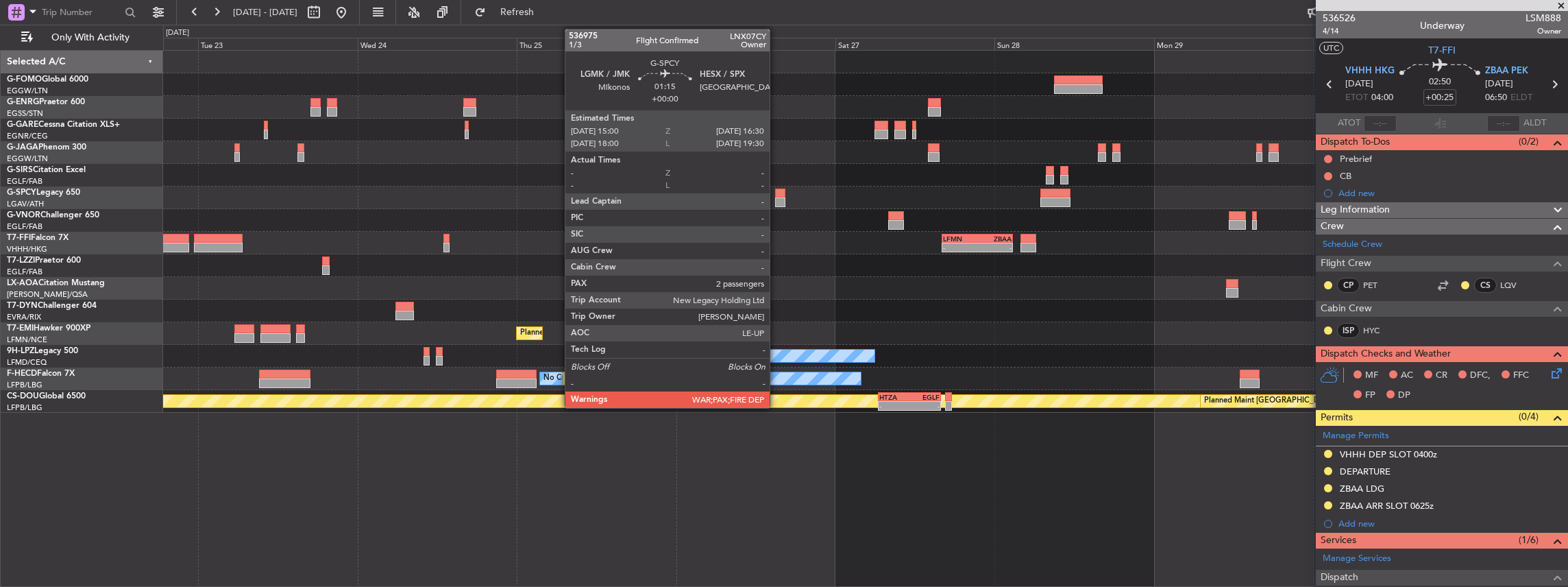
click at [776, 196] on div at bounding box center [780, 193] width 10 height 10
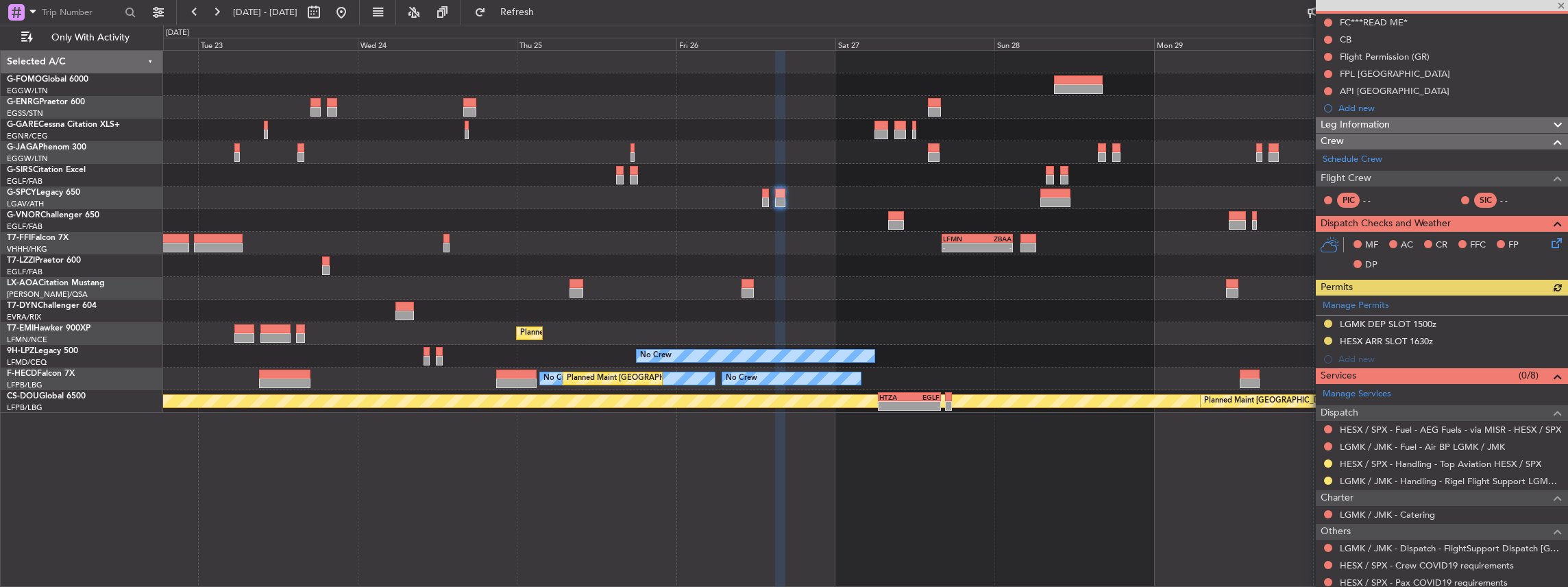
scroll to position [137, 0]
click at [1326, 463] on button at bounding box center [1327, 462] width 8 height 8
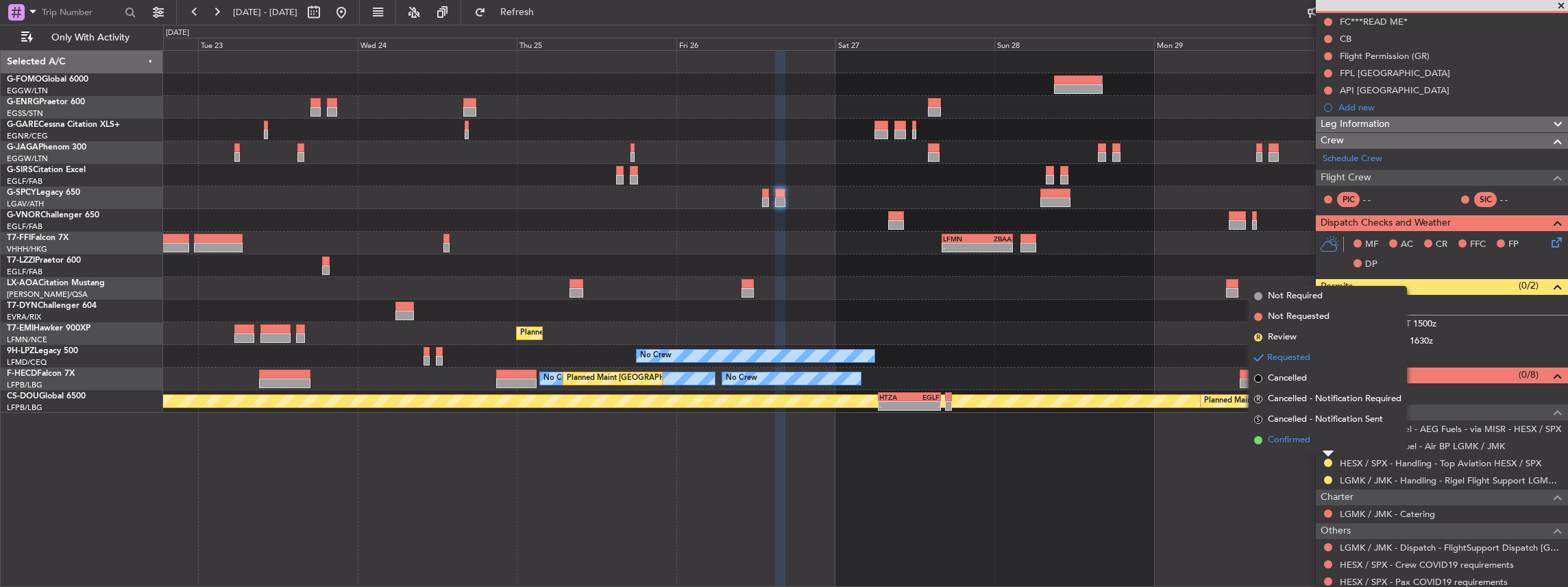
click at [1304, 442] on span "Confirmed" at bounding box center [1289, 440] width 42 height 13
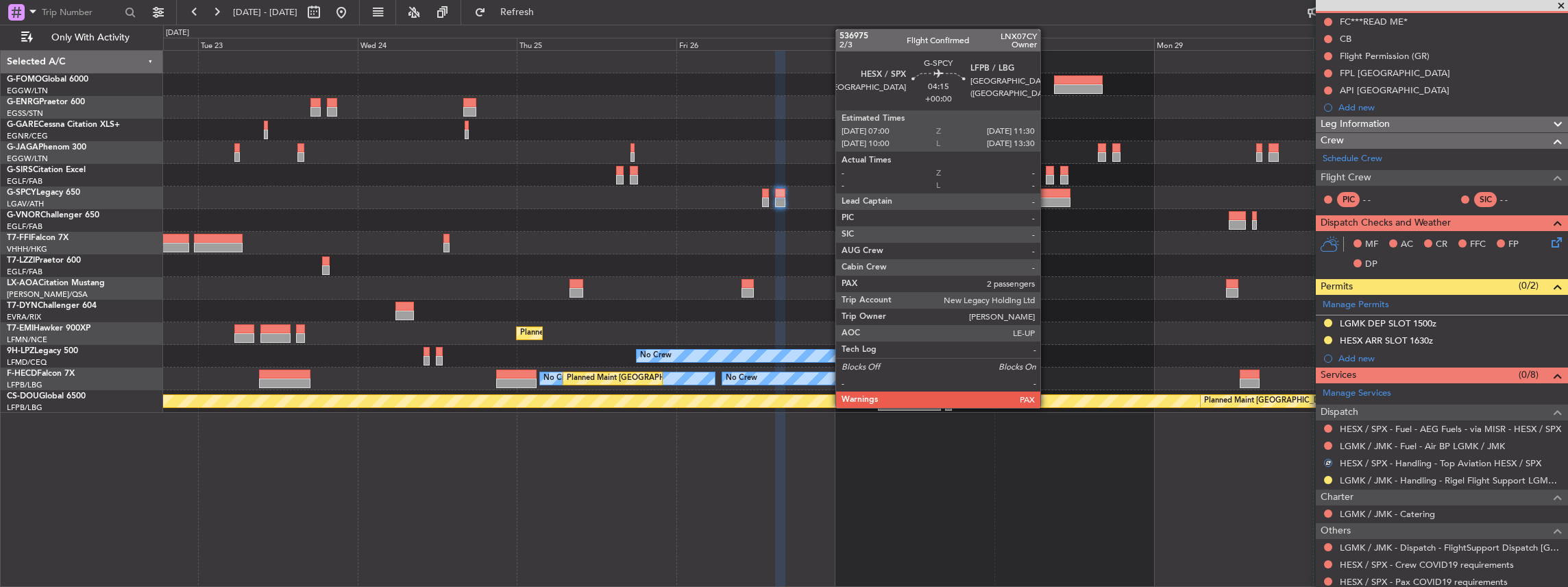
click at [1047, 194] on div at bounding box center [1056, 193] width 31 height 10
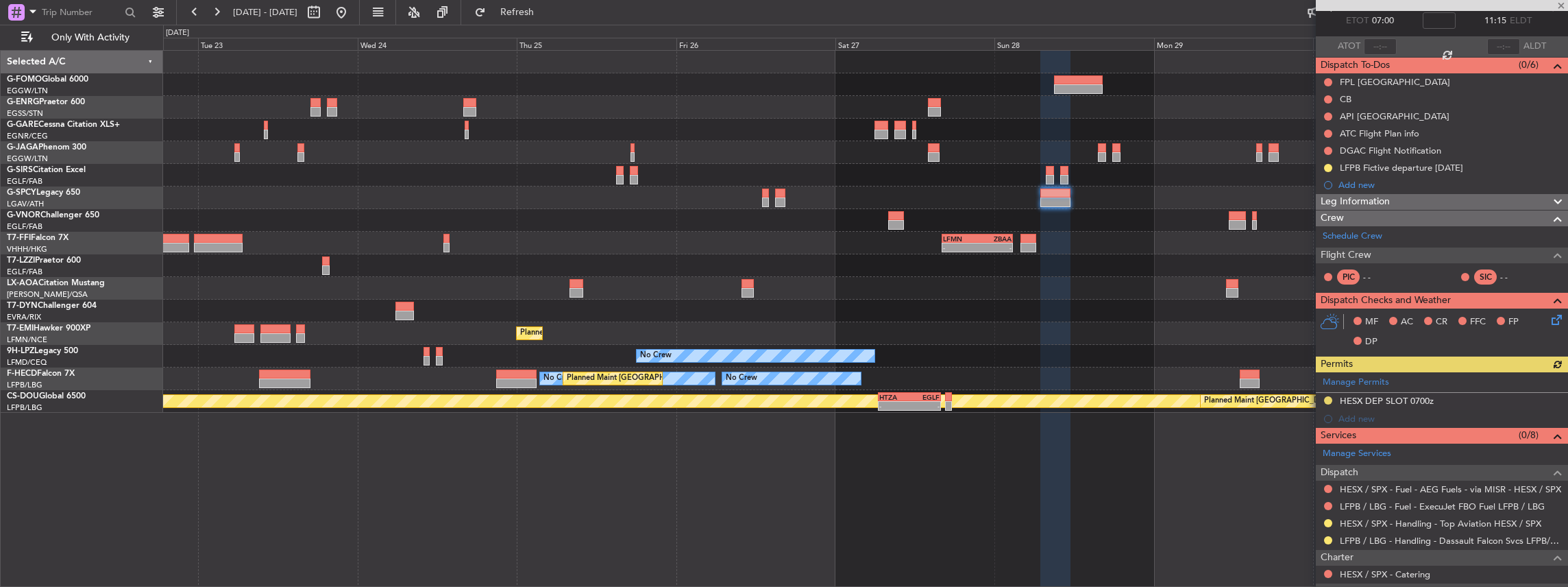
scroll to position [228, 0]
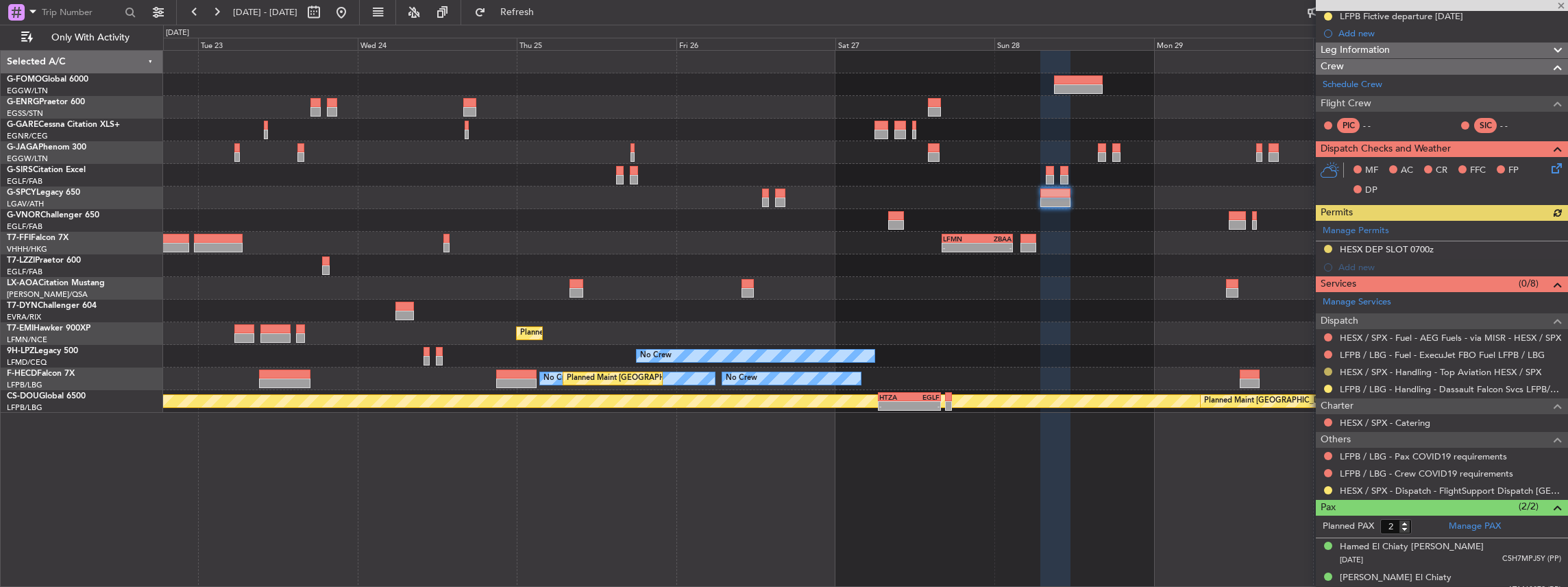
click at [1326, 367] on button at bounding box center [1327, 371] width 8 height 8
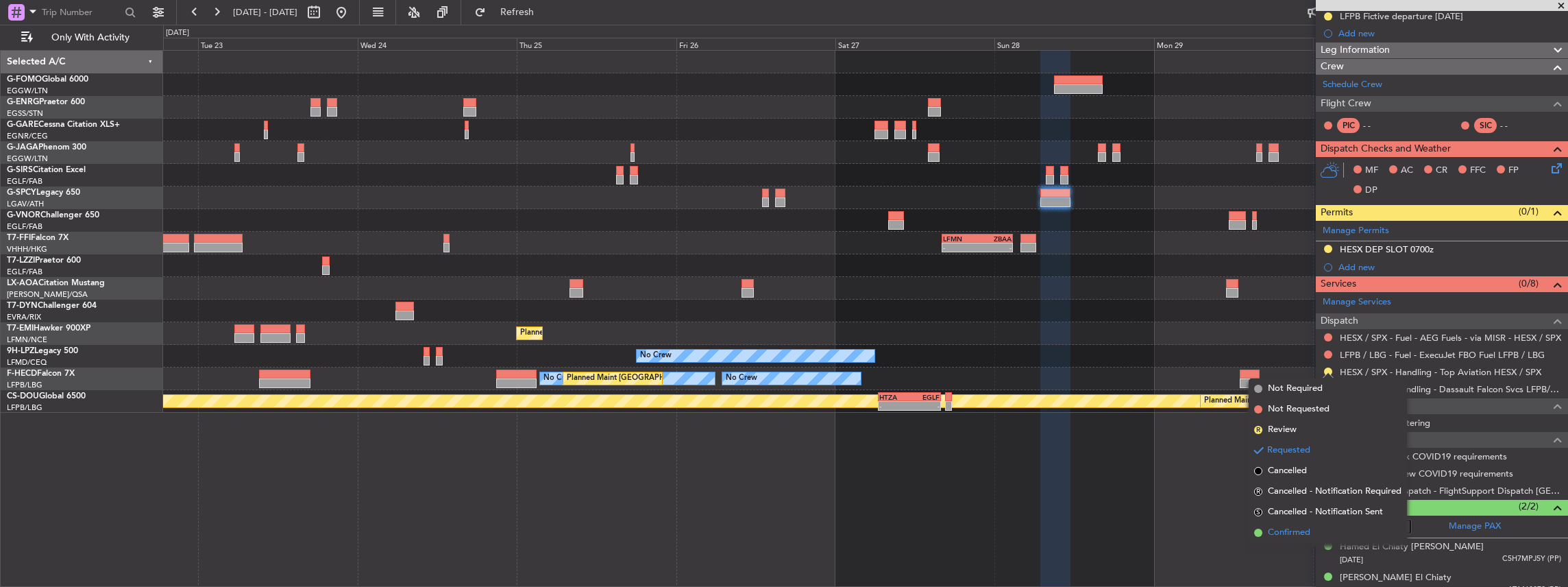
click at [1300, 527] on span "Confirmed" at bounding box center [1289, 532] width 42 height 13
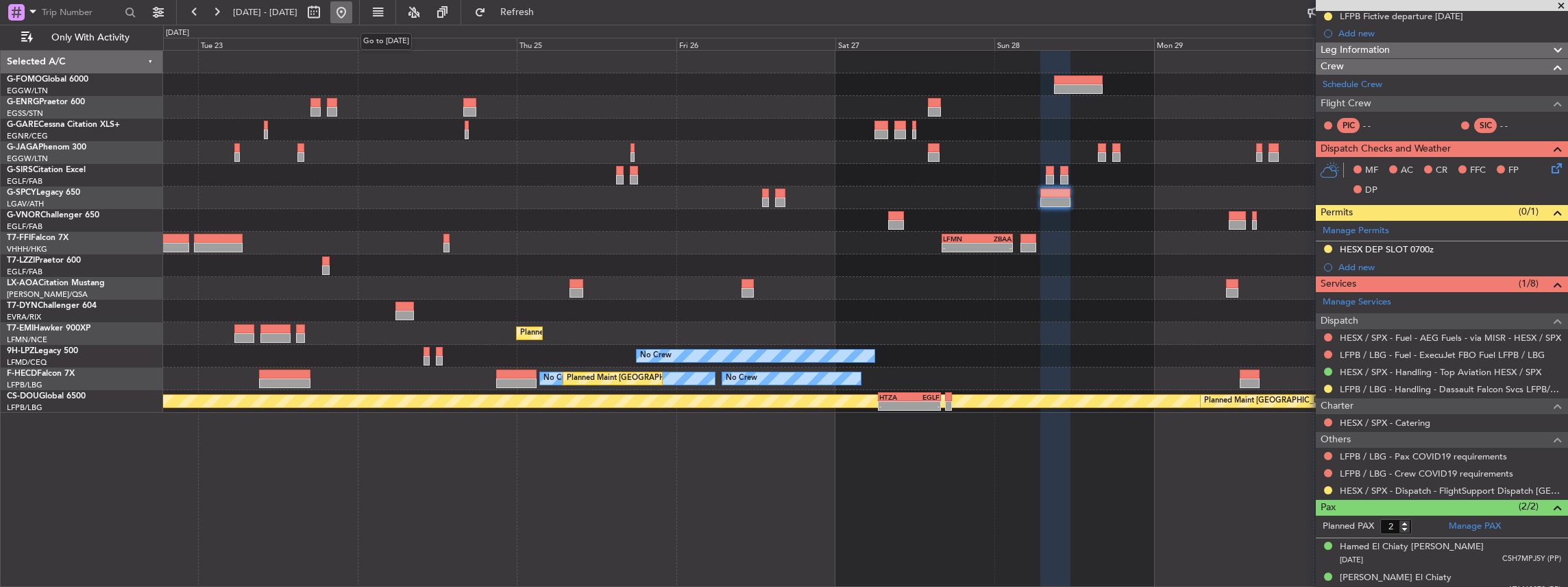
click at [352, 10] on button at bounding box center [341, 13] width 22 height 22
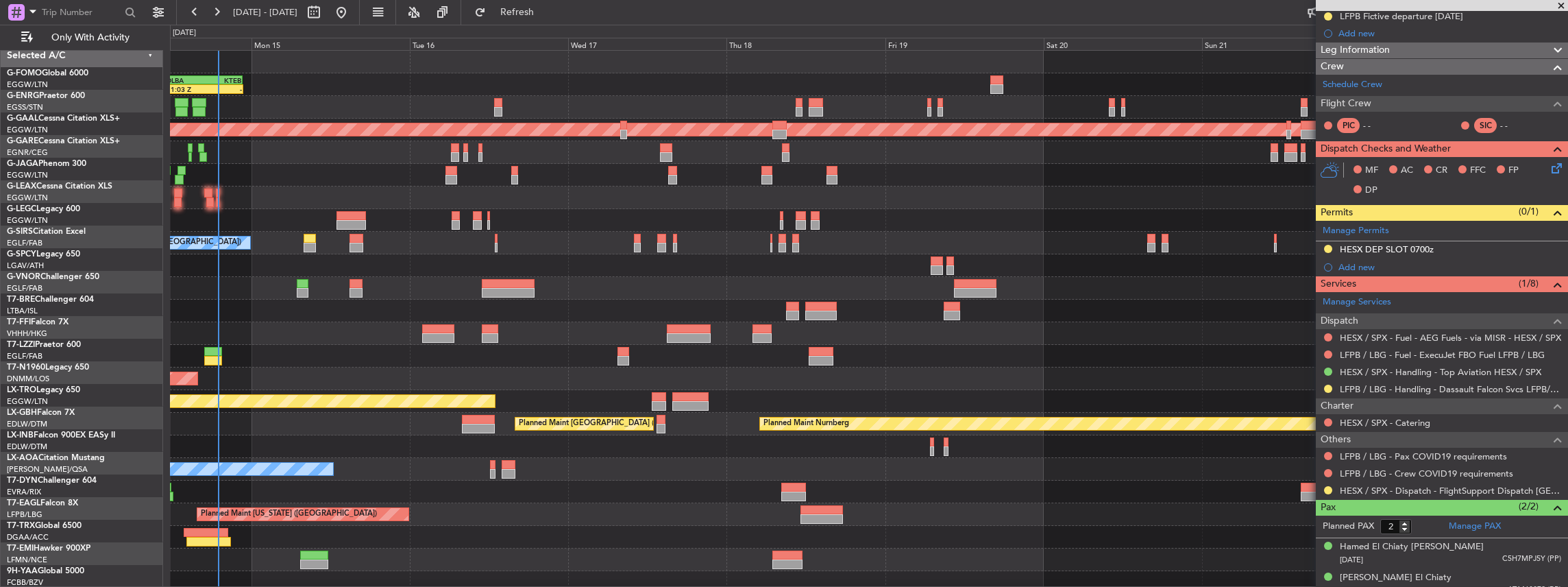
scroll to position [0, 0]
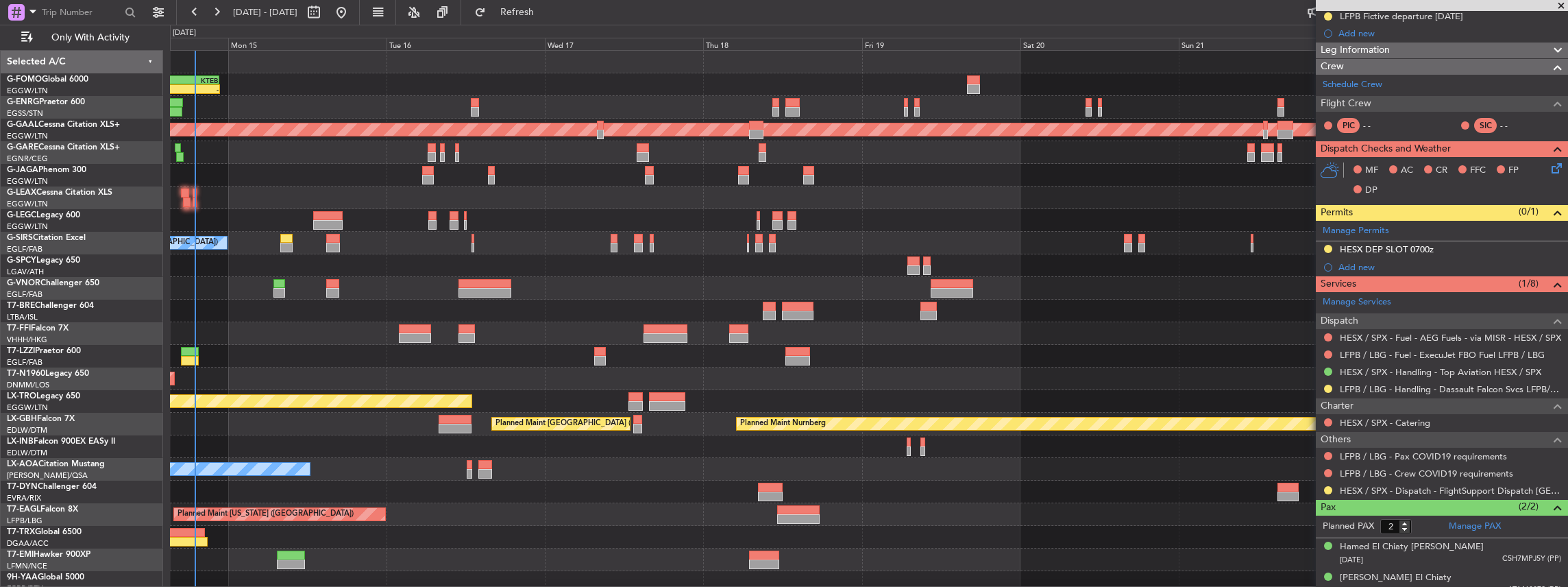
click at [263, 300] on div "11:03 Z - OLBA 11:00 Z KTEB 22:45 Z Planned Maint Dusseldorf Planned Maint Lond…" at bounding box center [869, 390] width 1398 height 679
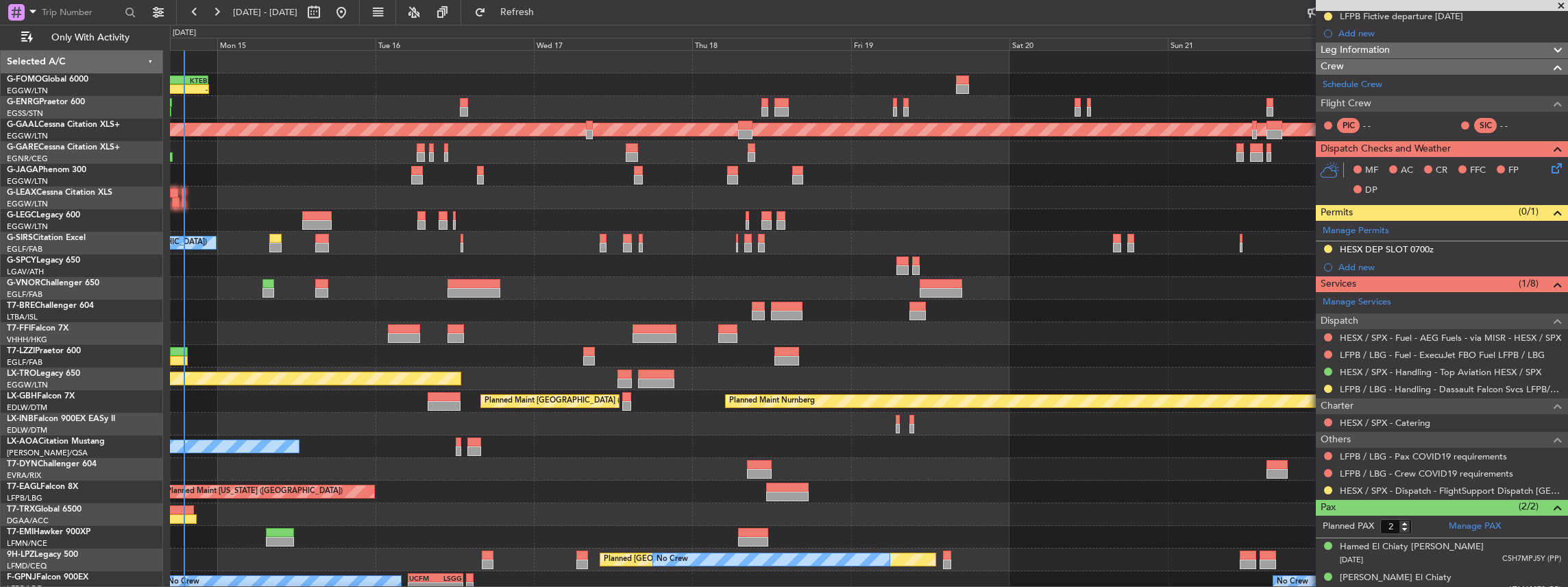
click at [458, 465] on div "11:03 Z - OLBA 11:00 Z KTEB 22:45 Z Planned Maint Dusseldorf Planned Maint Lond…" at bounding box center [869, 367] width 1398 height 633
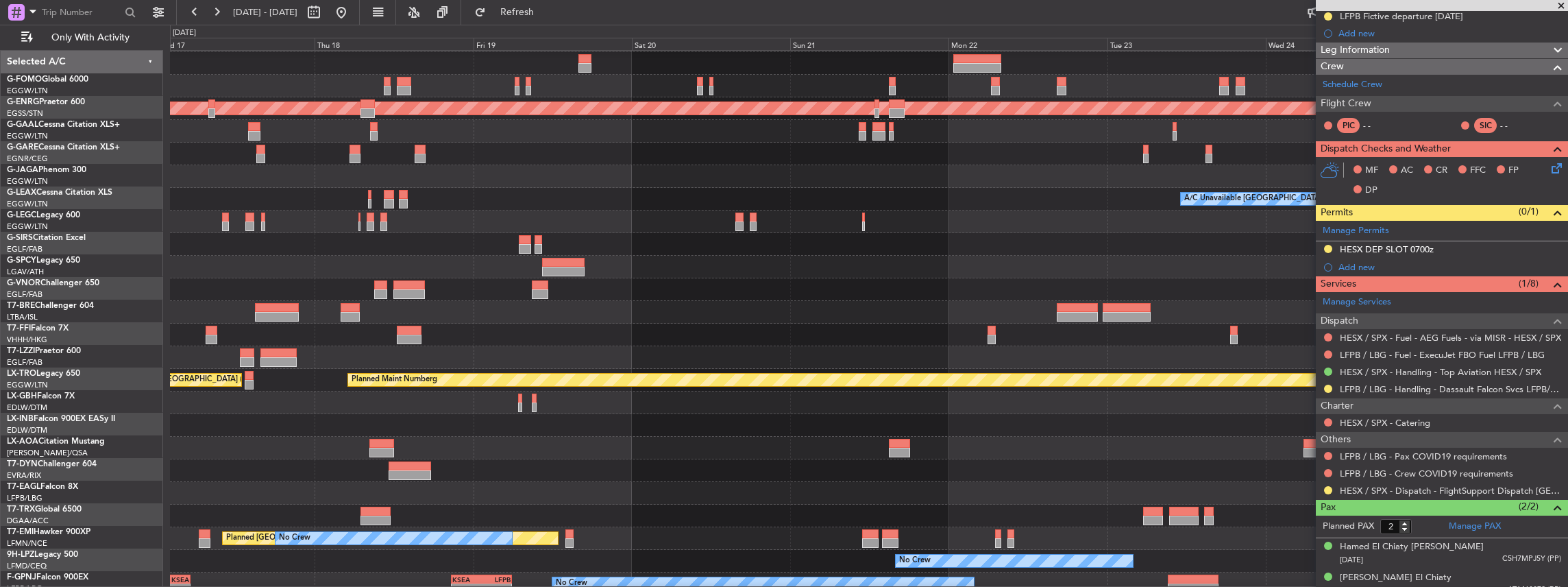
click at [766, 386] on div "Planned Maint Paris (Le Bourget) Planned Maint Nurnberg" at bounding box center [869, 380] width 1398 height 22
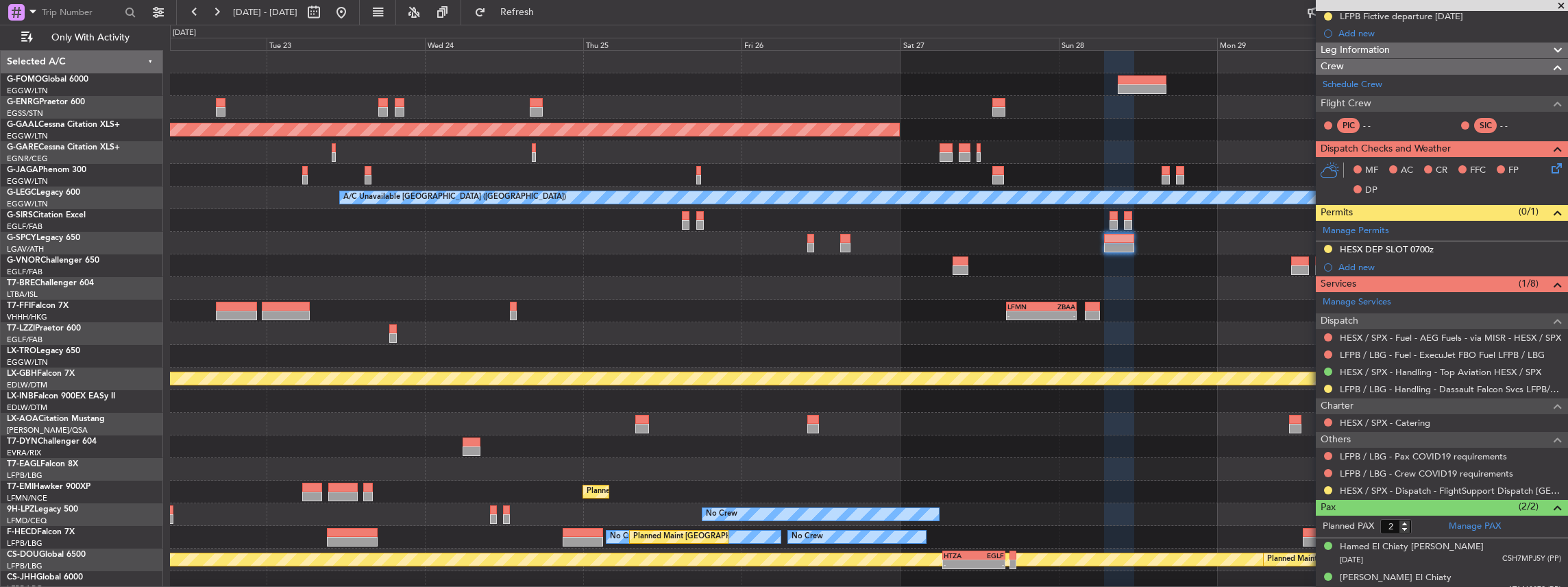
click at [648, 330] on div "Planned Maint Dusseldorf A/C Unavailable London (Luton) - - LFMN 16:05 Z ZBAA 0…" at bounding box center [869, 322] width 1398 height 543
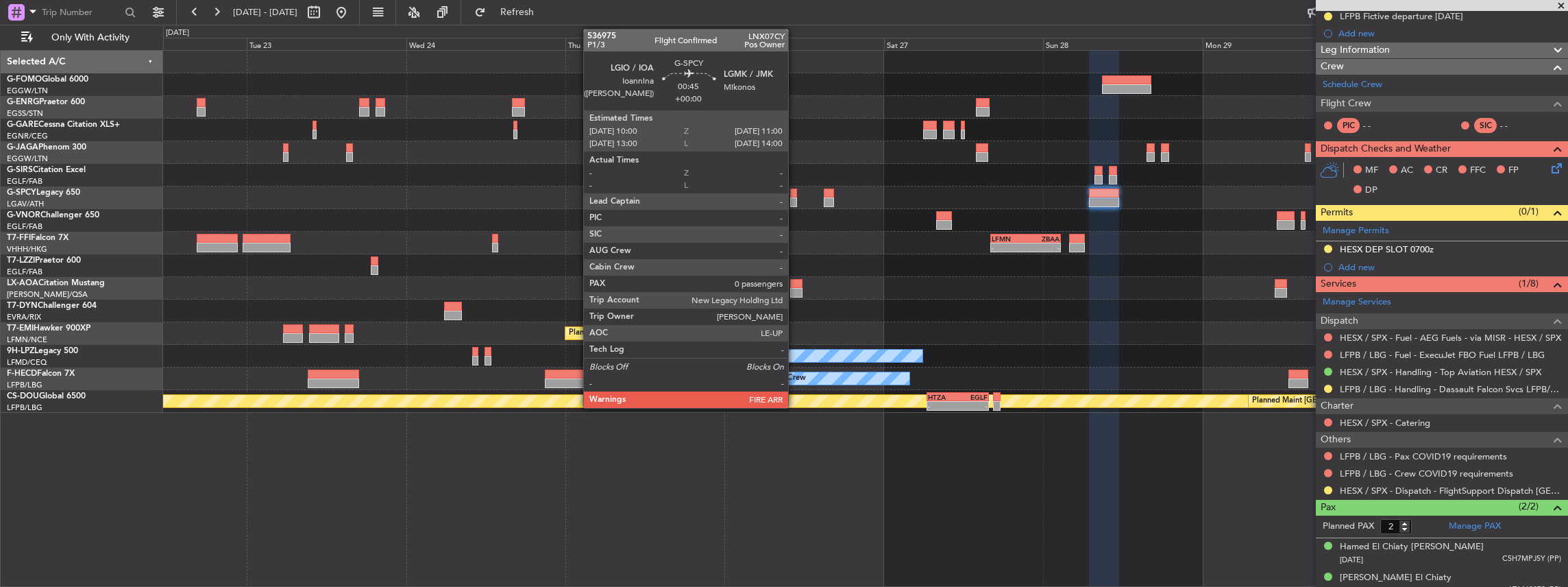
click at [795, 197] on div at bounding box center [793, 202] width 7 height 10
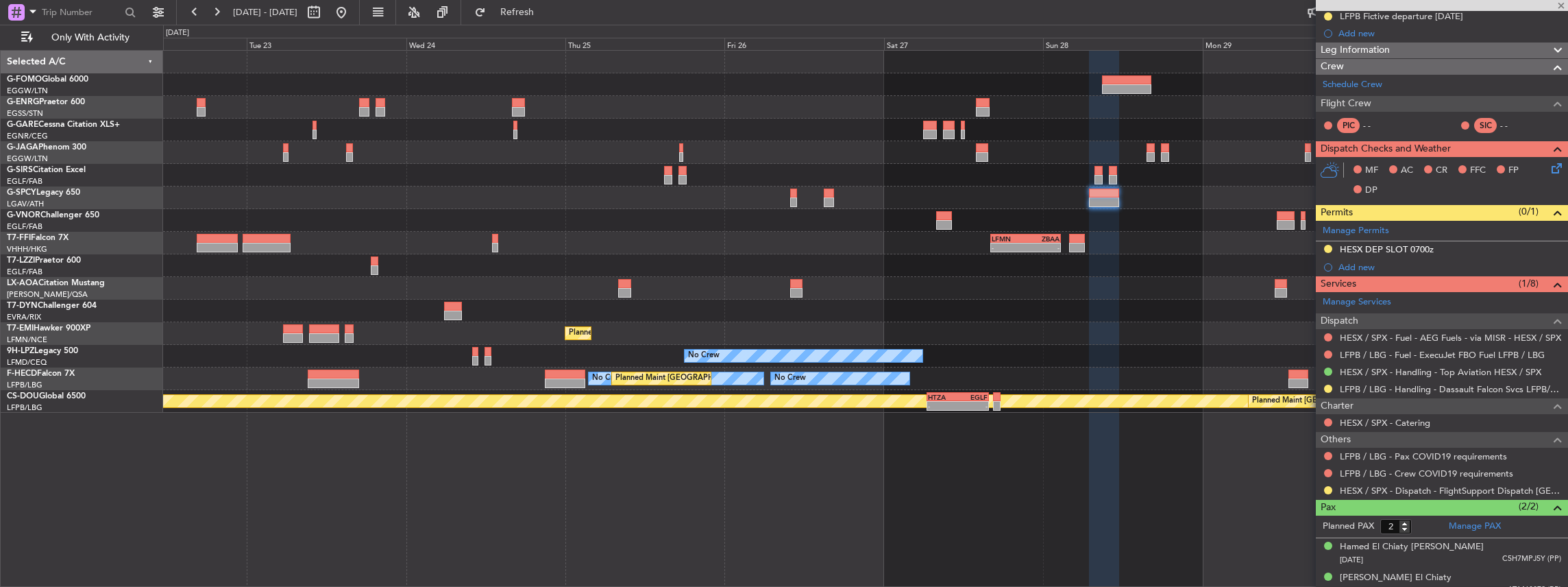
type input "0"
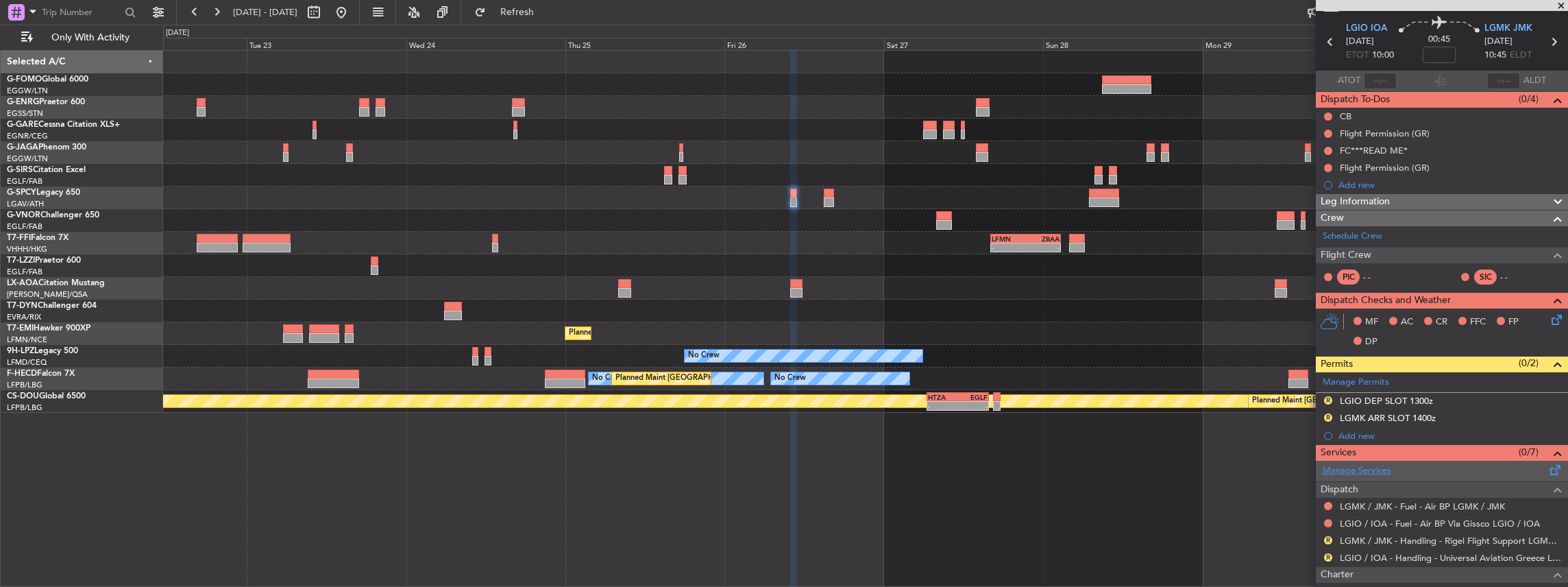
scroll to position [92, 0]
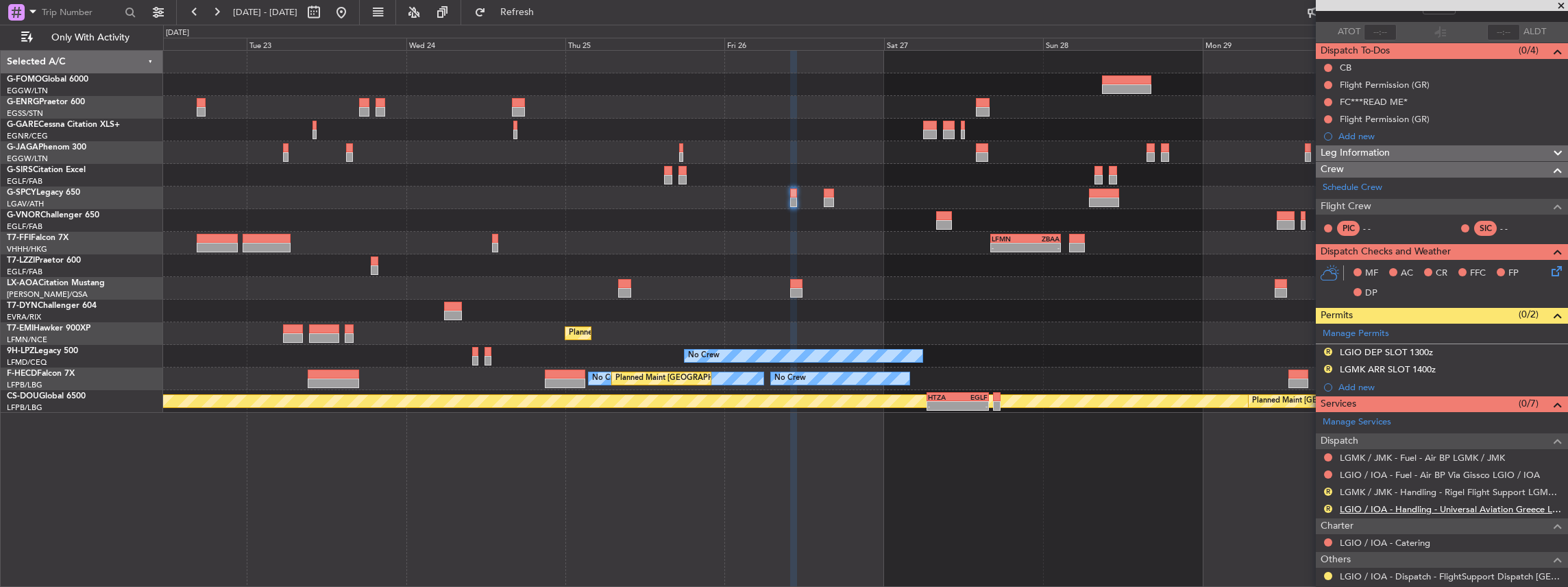
click at [1376, 504] on link "LGIO / IOA - Handling - Universal Aviation Greece LGIO / IOA" at bounding box center [1450, 508] width 222 height 12
click at [547, 9] on span "Refresh" at bounding box center [517, 12] width 57 height 10
click at [1405, 488] on link "LGMK / JMK - Handling - Rigel Flight Support LGMK/JMK" at bounding box center [1450, 491] width 222 height 12
click at [547, 13] on span "Refresh" at bounding box center [517, 12] width 57 height 10
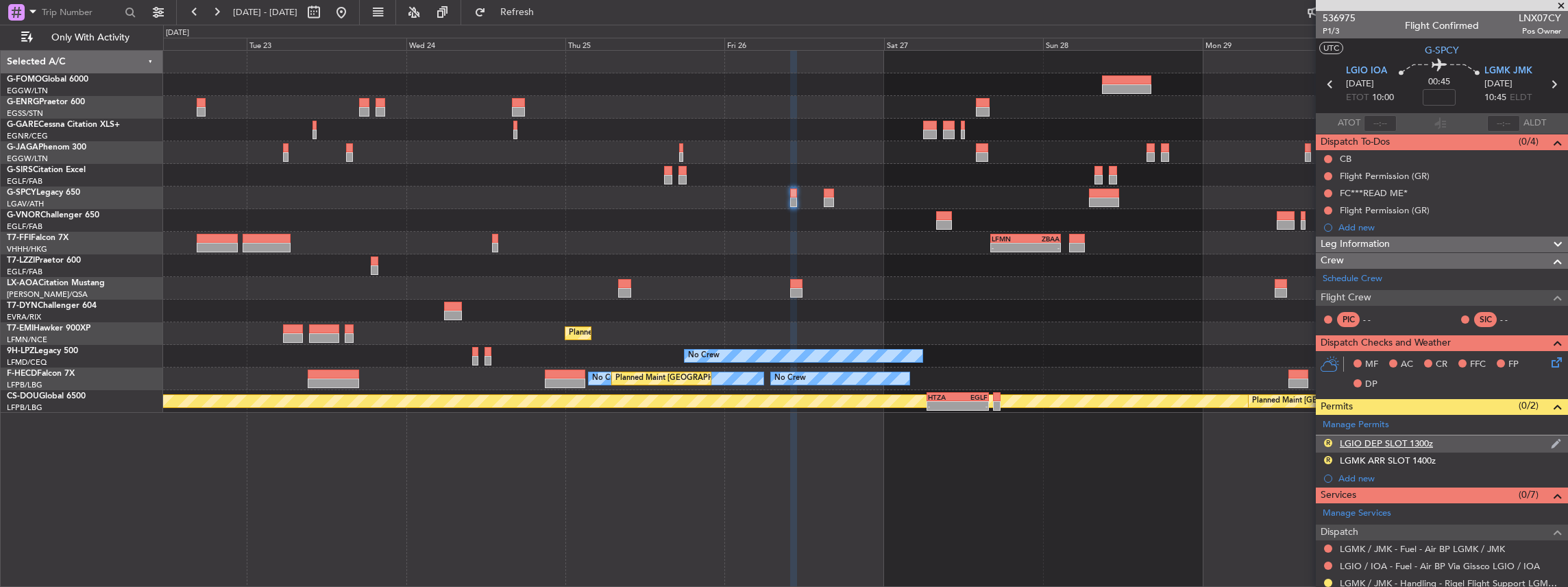
click at [1471, 442] on div "R LGIO DEP SLOT 1300z" at bounding box center [1441, 443] width 252 height 17
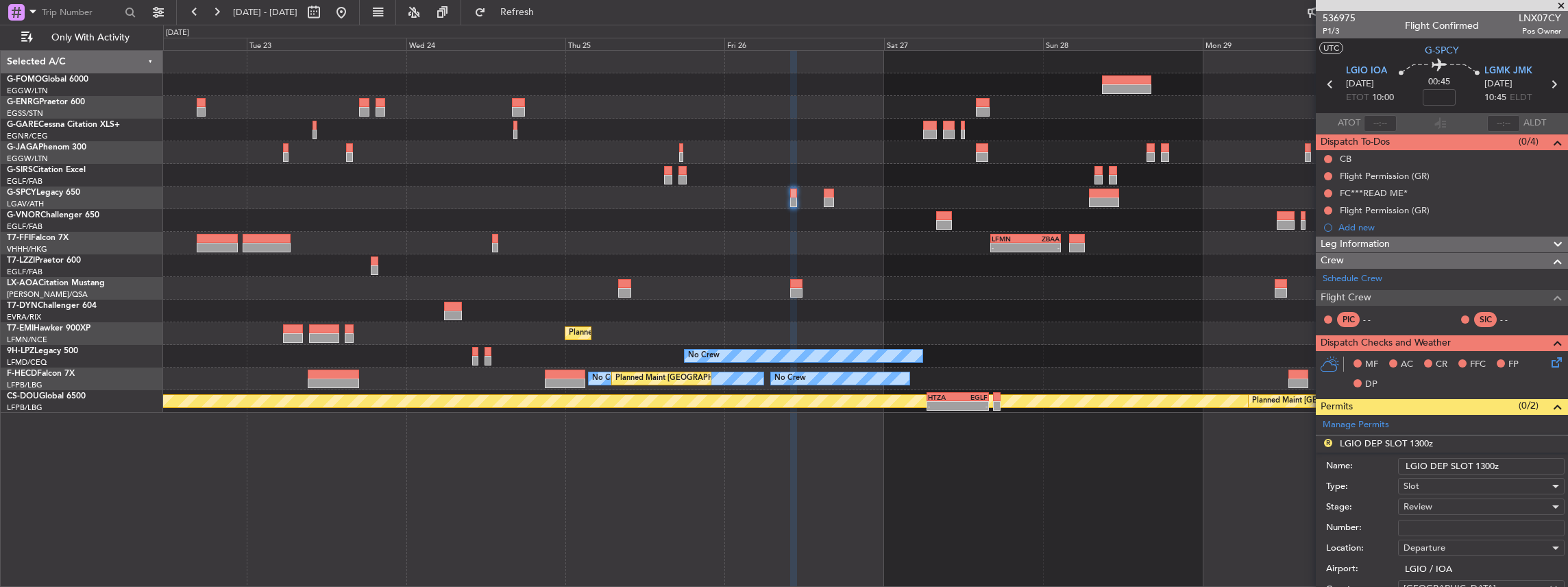
click at [1482, 465] on input "LGIO DEP SLOT 1300z" at bounding box center [1482, 466] width 167 height 16
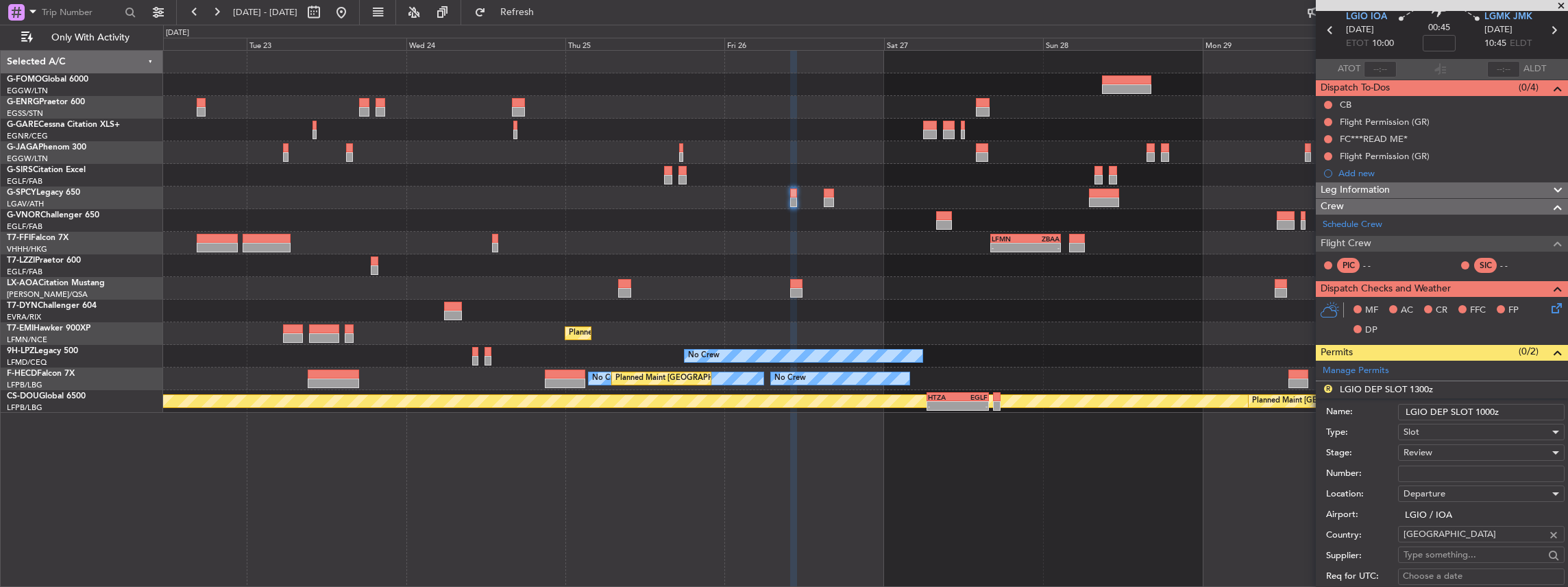
scroll to position [137, 0]
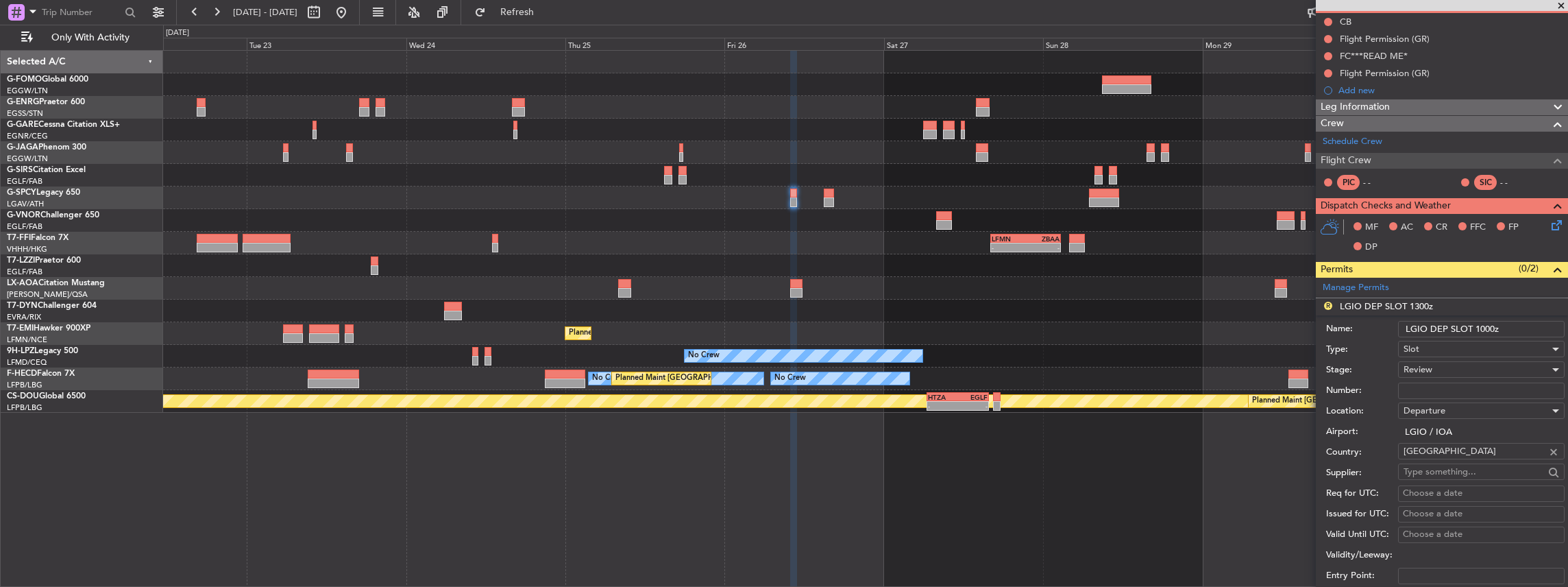
type input "LGIO DEP SLOT 1000z"
click at [1450, 364] on div "Review" at bounding box center [1476, 369] width 146 height 21
click at [1453, 453] on span "Requested" at bounding box center [1477, 457] width 148 height 21
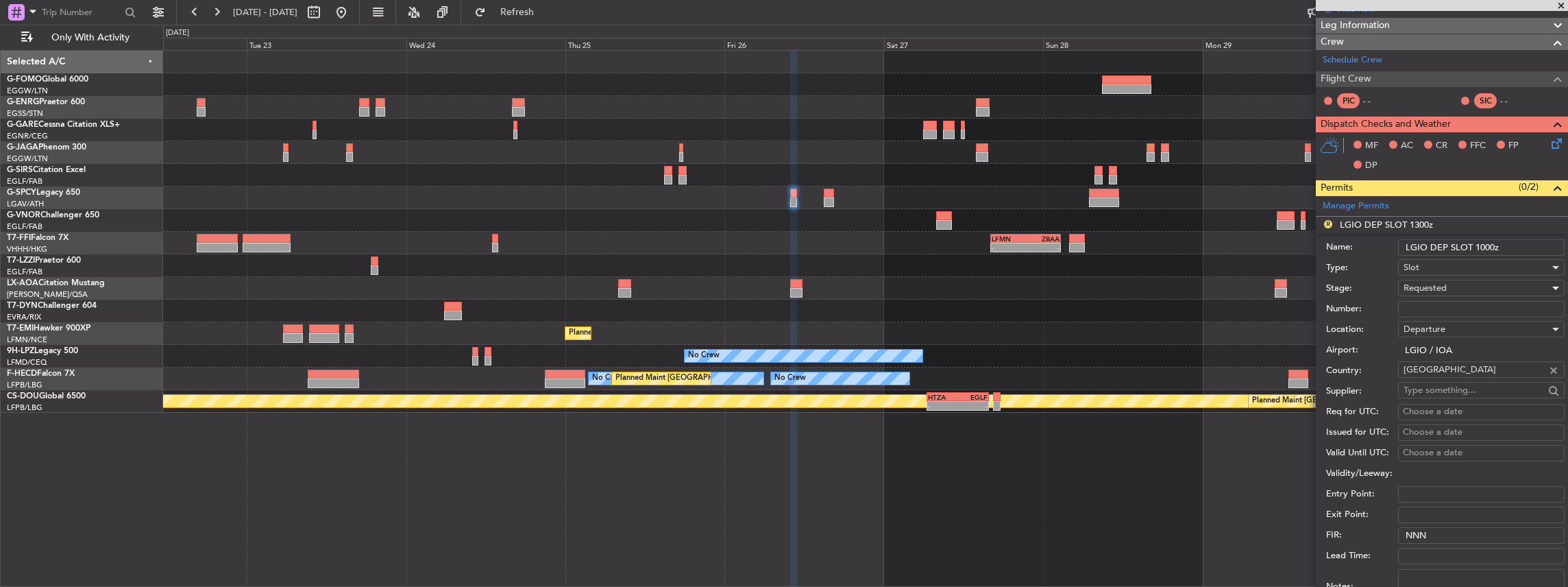
scroll to position [320, 0]
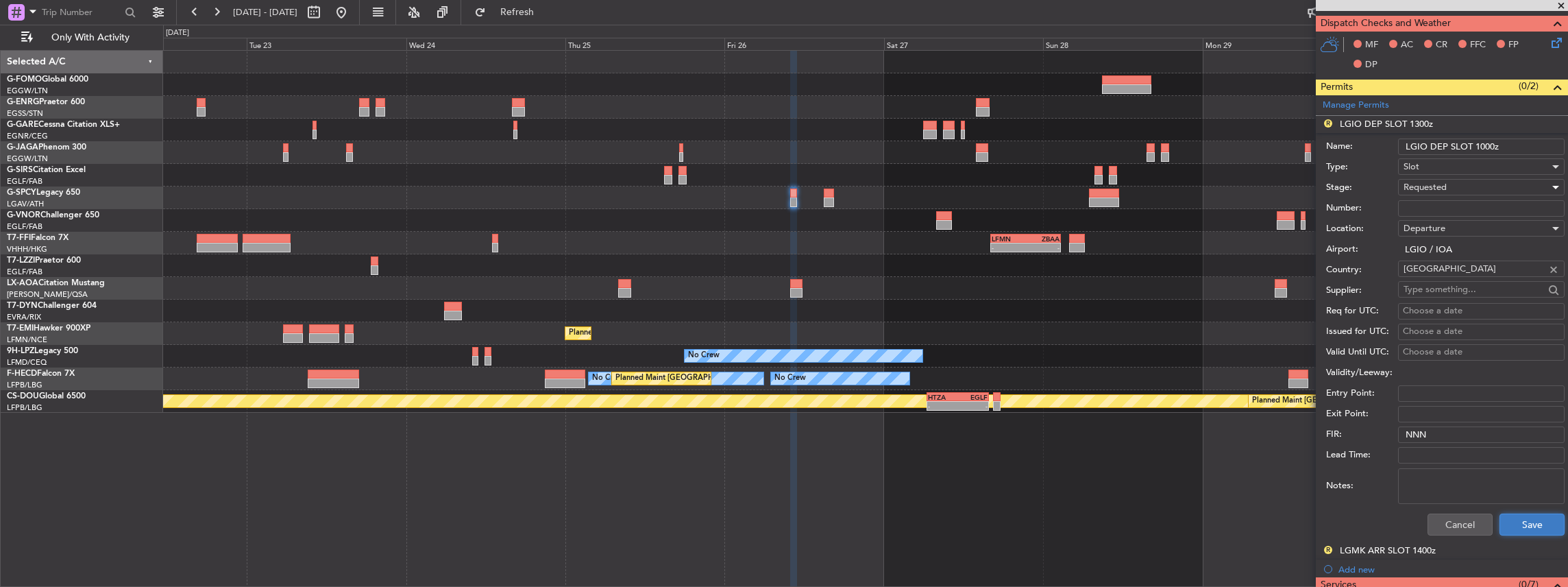
click at [1529, 521] on button "Save" at bounding box center [1532, 524] width 66 height 22
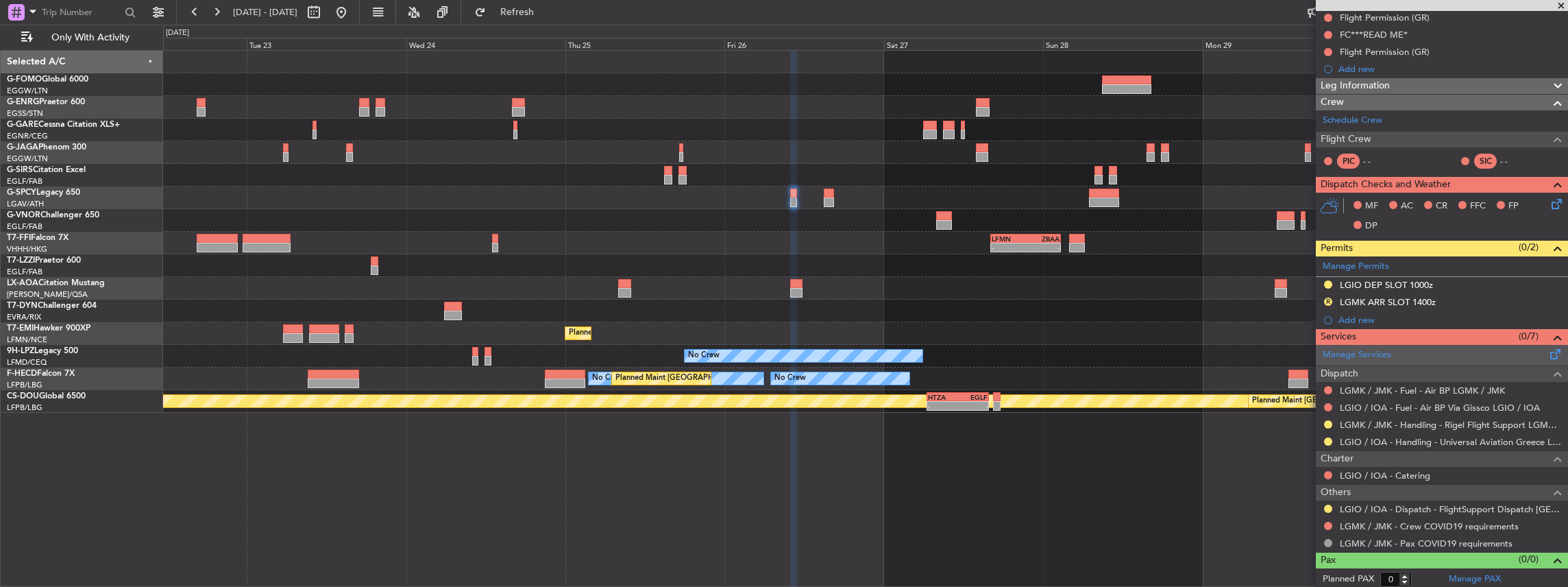
scroll to position [0, 0]
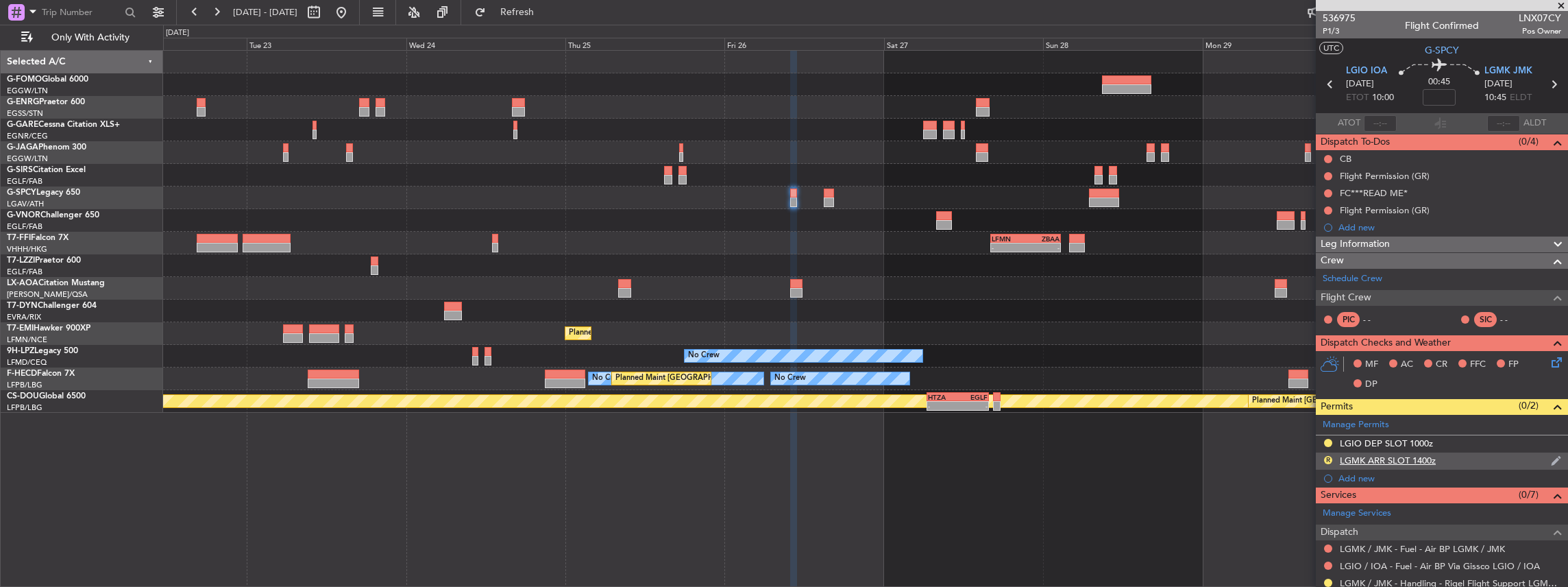
click at [1474, 459] on div "R LGMK ARR SLOT 1400z" at bounding box center [1441, 460] width 252 height 17
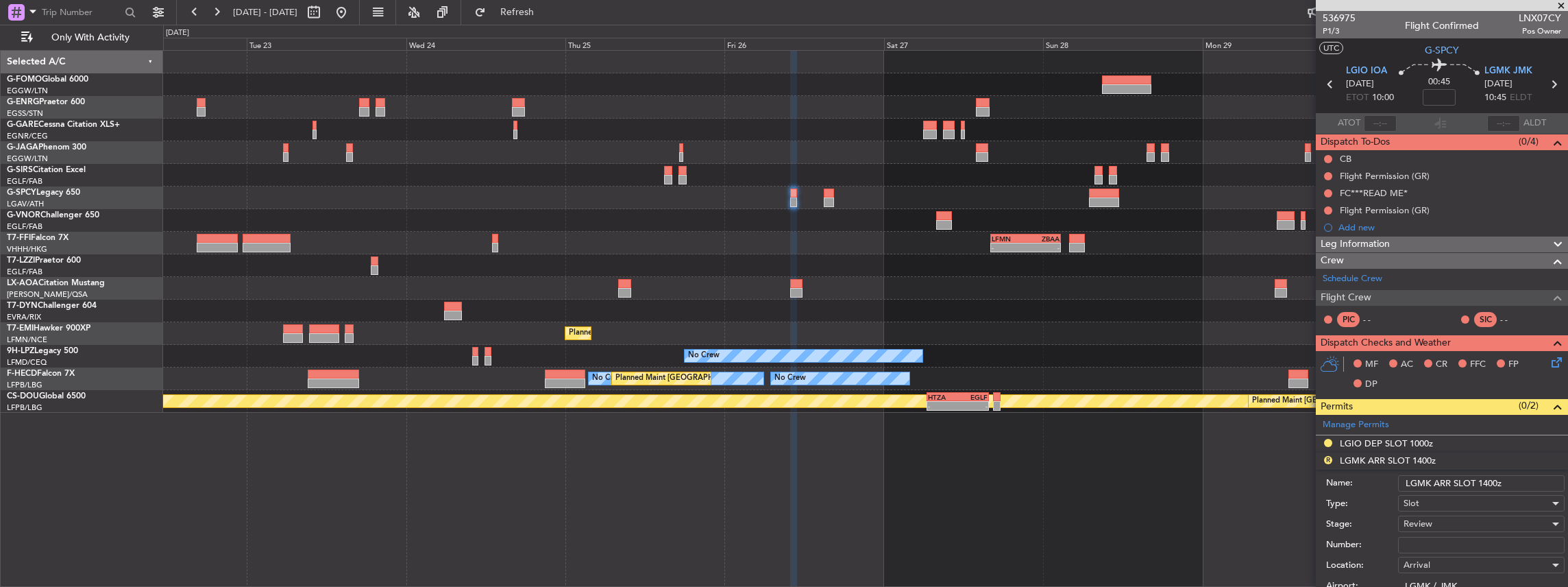
click at [1486, 480] on input "LGMK ARR SLOT 1400z" at bounding box center [1482, 483] width 167 height 16
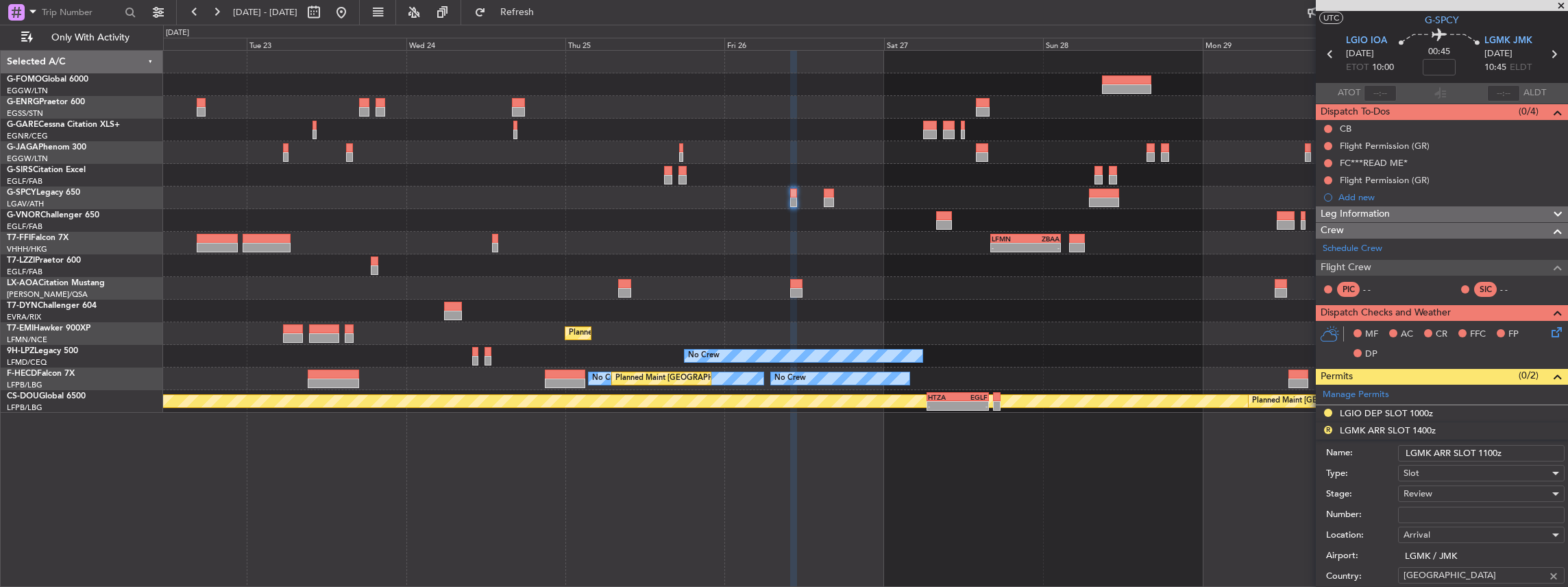
scroll to position [45, 0]
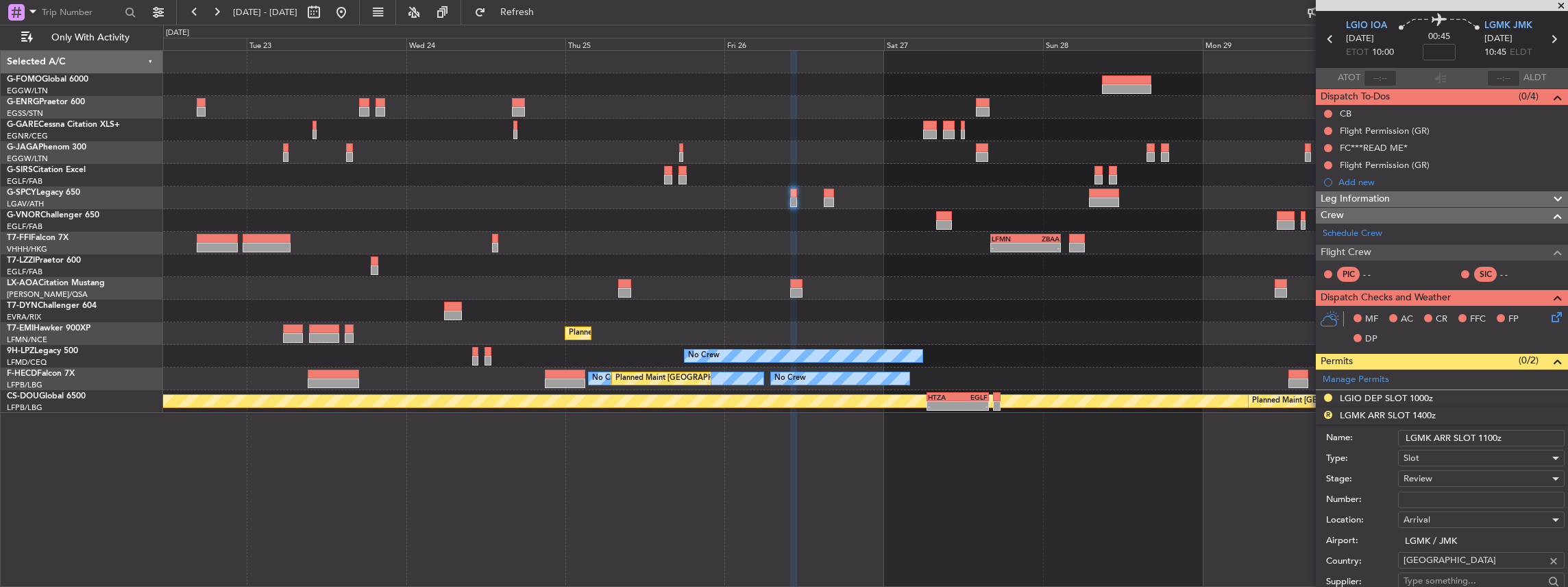
type input "LGMK ARR SLOT 1100z"
click at [1448, 474] on div "Review" at bounding box center [1476, 477] width 146 height 21
click at [1450, 574] on span "Requested" at bounding box center [1477, 565] width 148 height 21
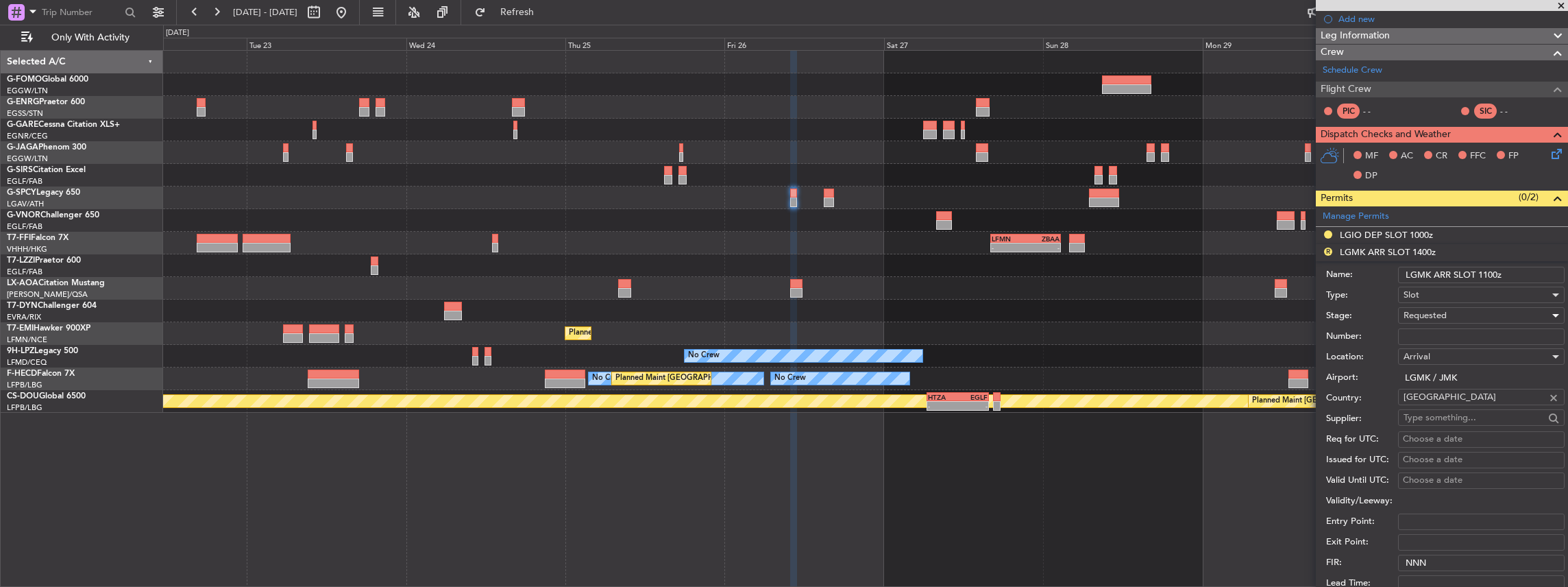
scroll to position [274, 0]
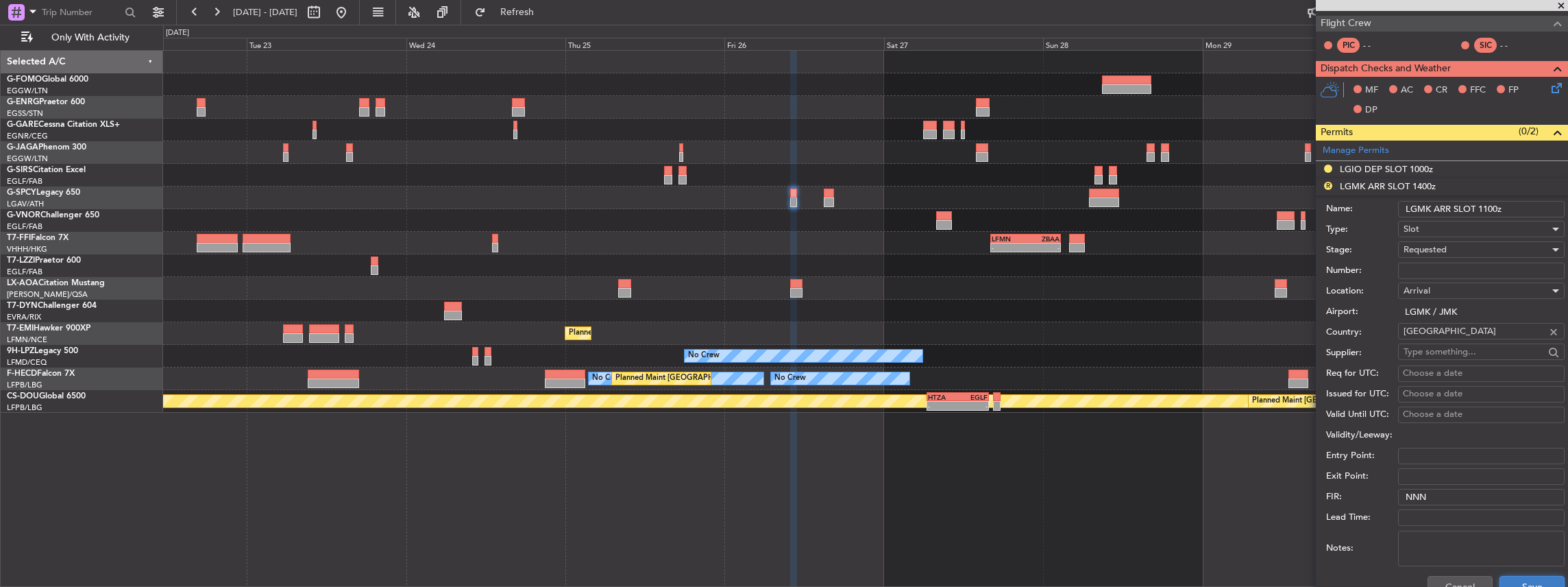
click at [1515, 578] on button "Save" at bounding box center [1532, 586] width 66 height 22
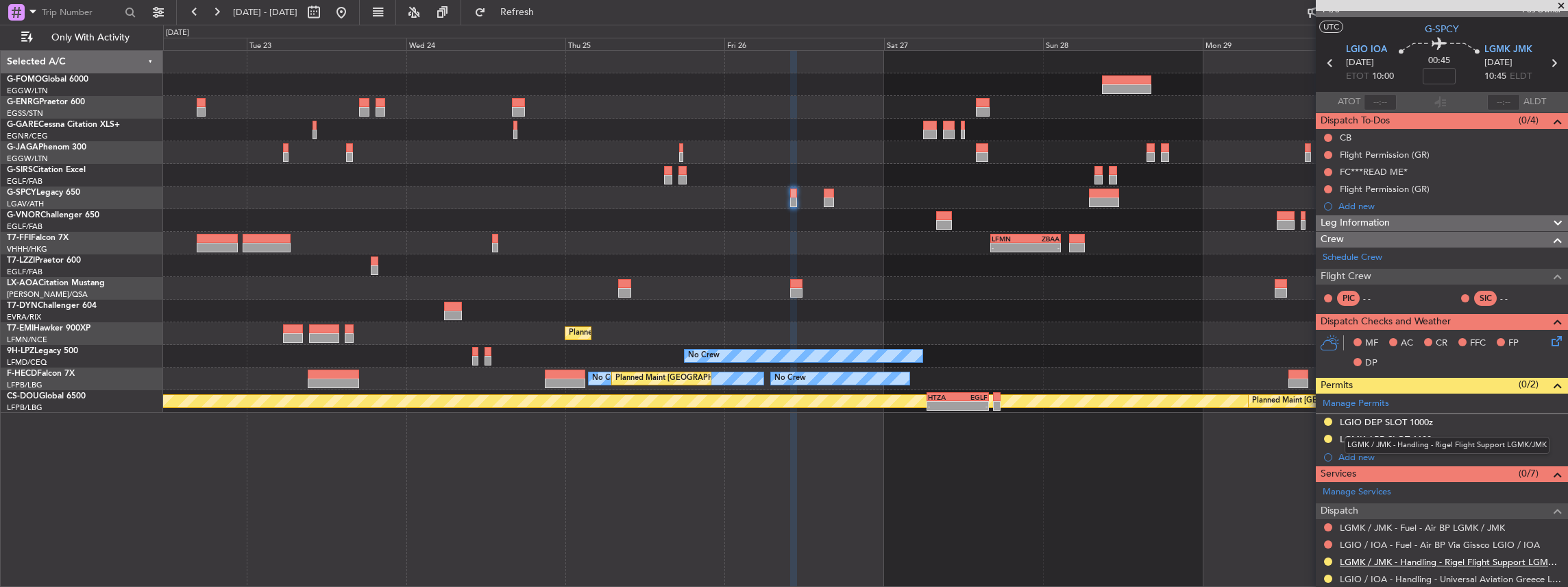
scroll to position [0, 0]
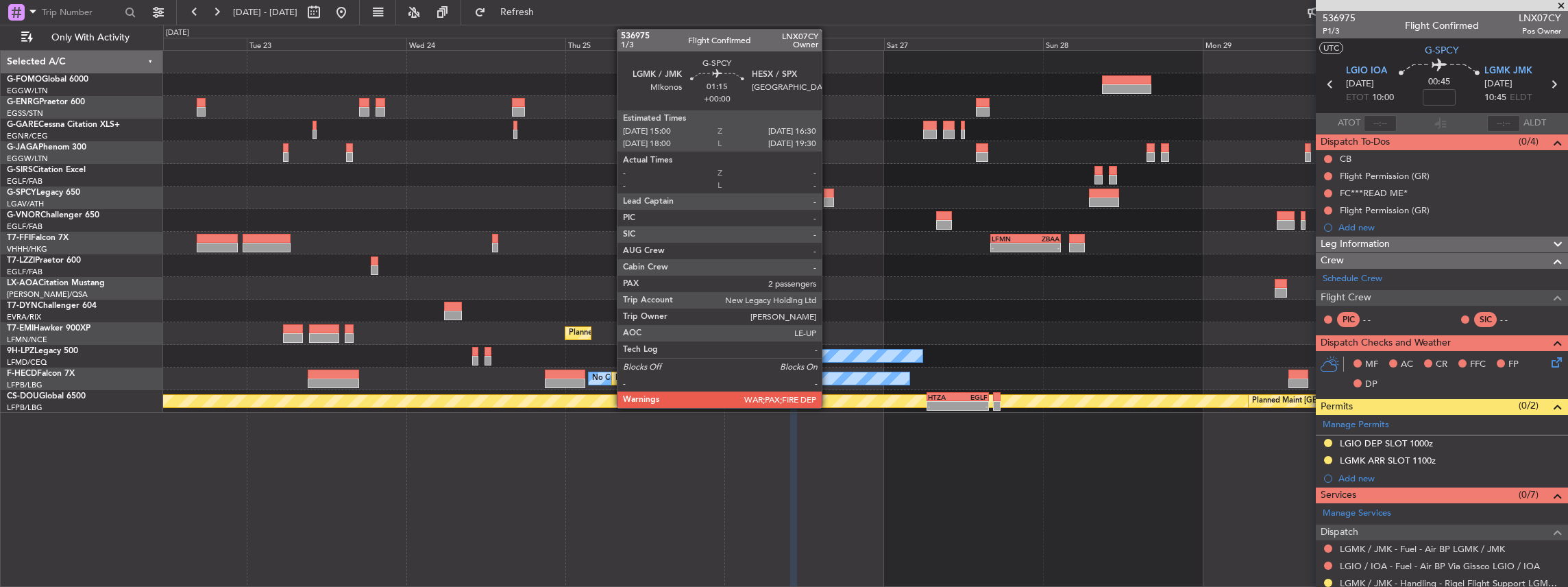
click at [828, 192] on div at bounding box center [828, 193] width 10 height 10
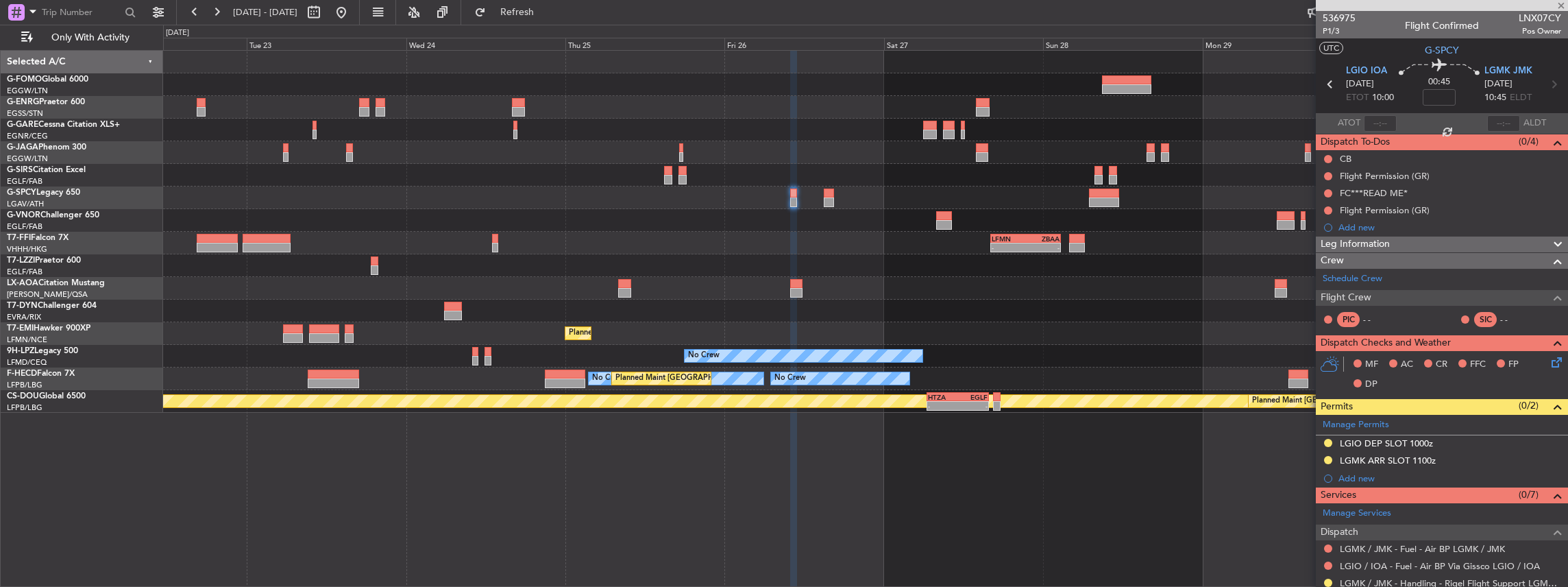
type input "2"
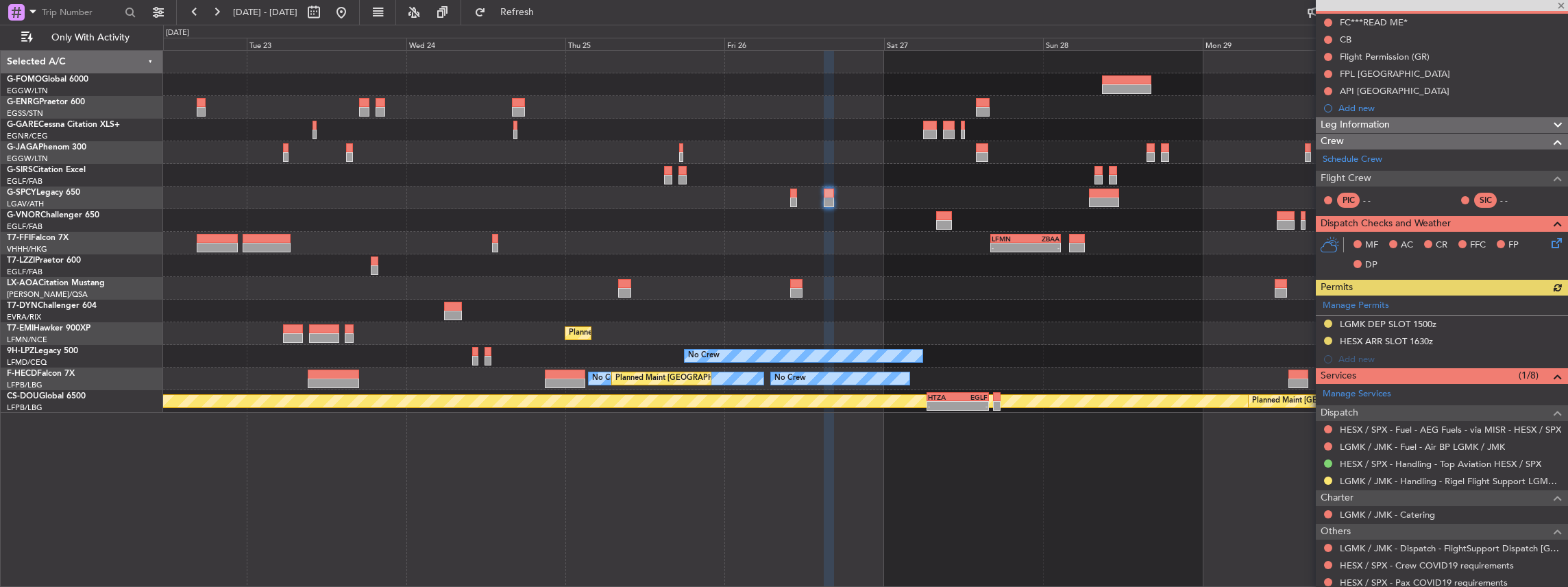
scroll to position [137, 0]
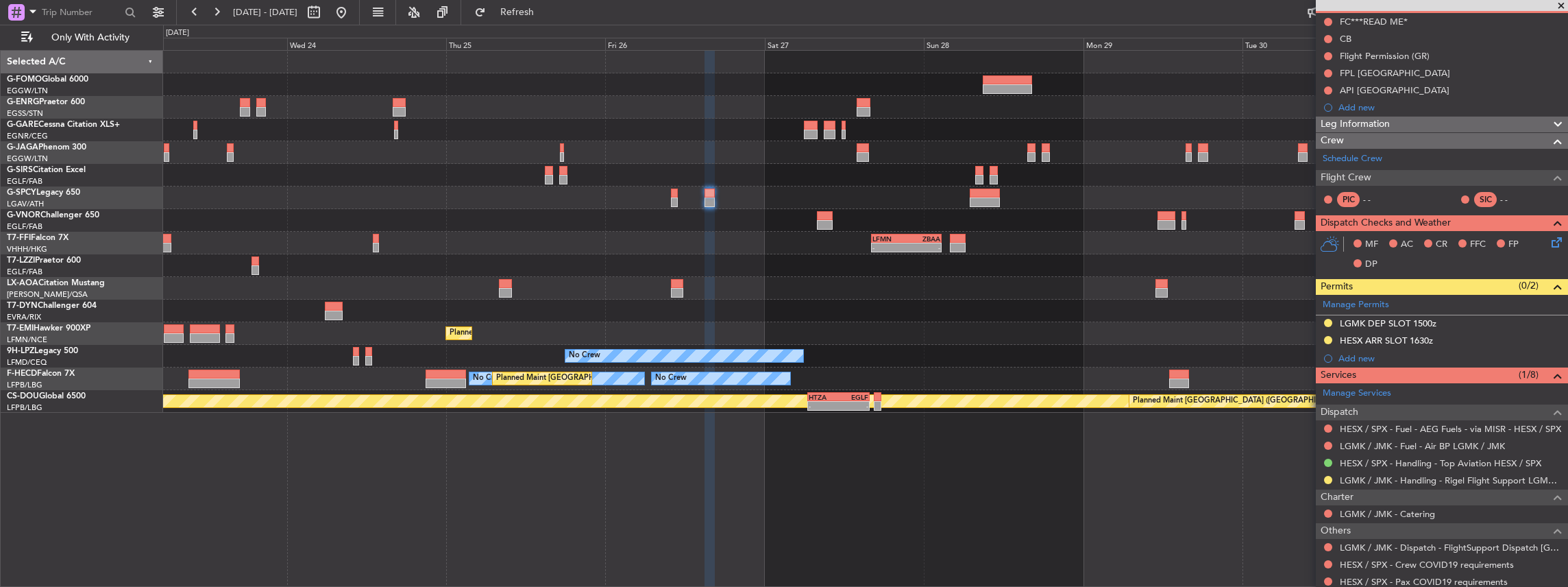
click at [1045, 295] on div "- - LFMN 16:05 Z ZBAA 02:45 Z No Crew Antwerp (Deurne) Planned Maint Zurich No …" at bounding box center [865, 232] width 1405 height 362
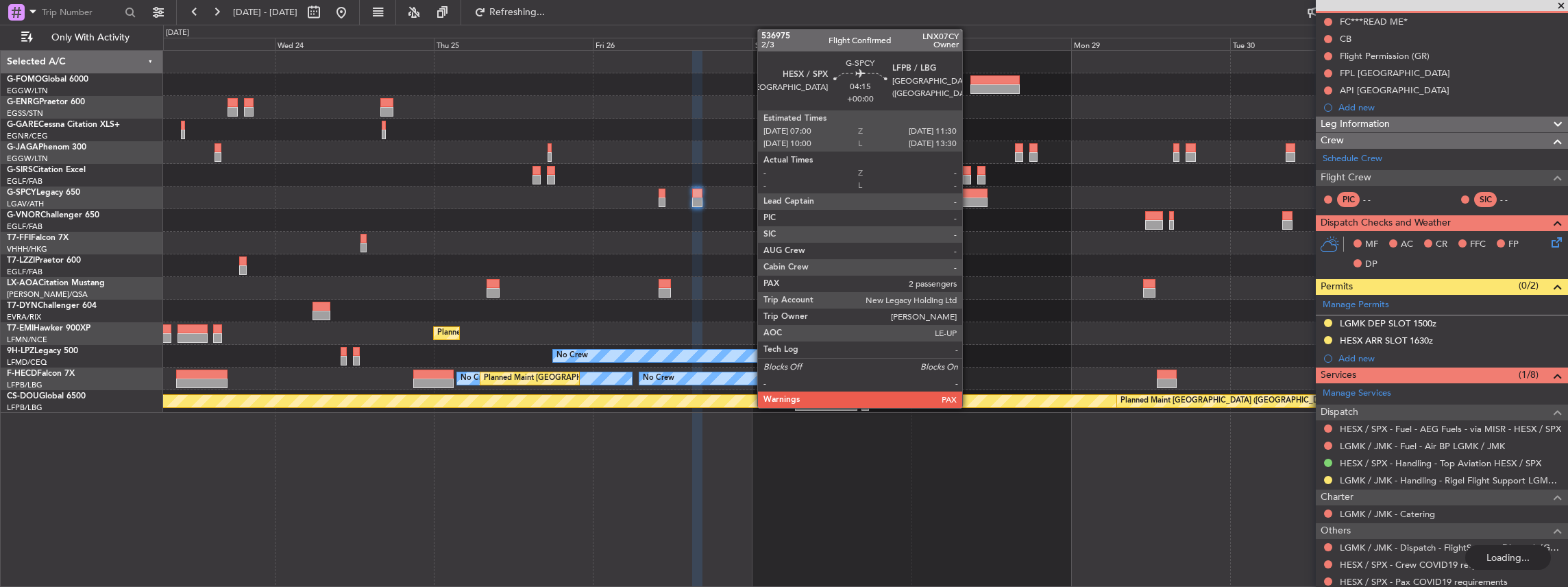
click at [969, 196] on div at bounding box center [973, 193] width 31 height 10
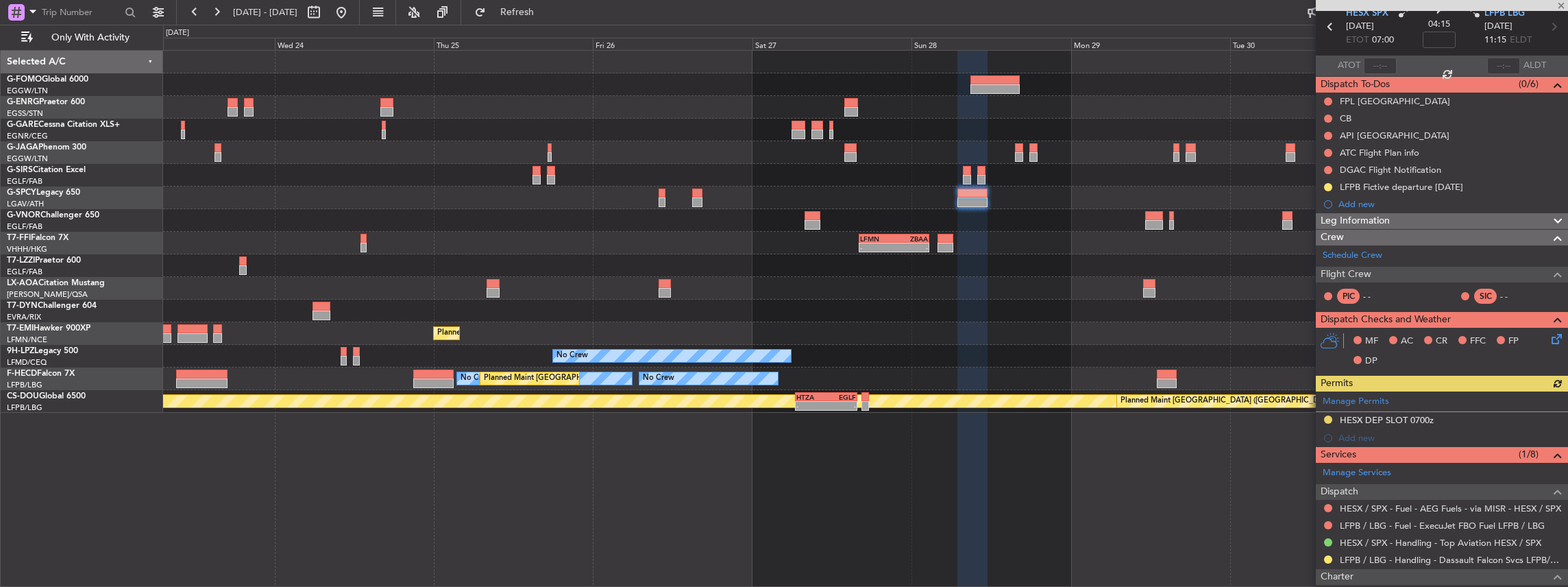
scroll to position [92, 0]
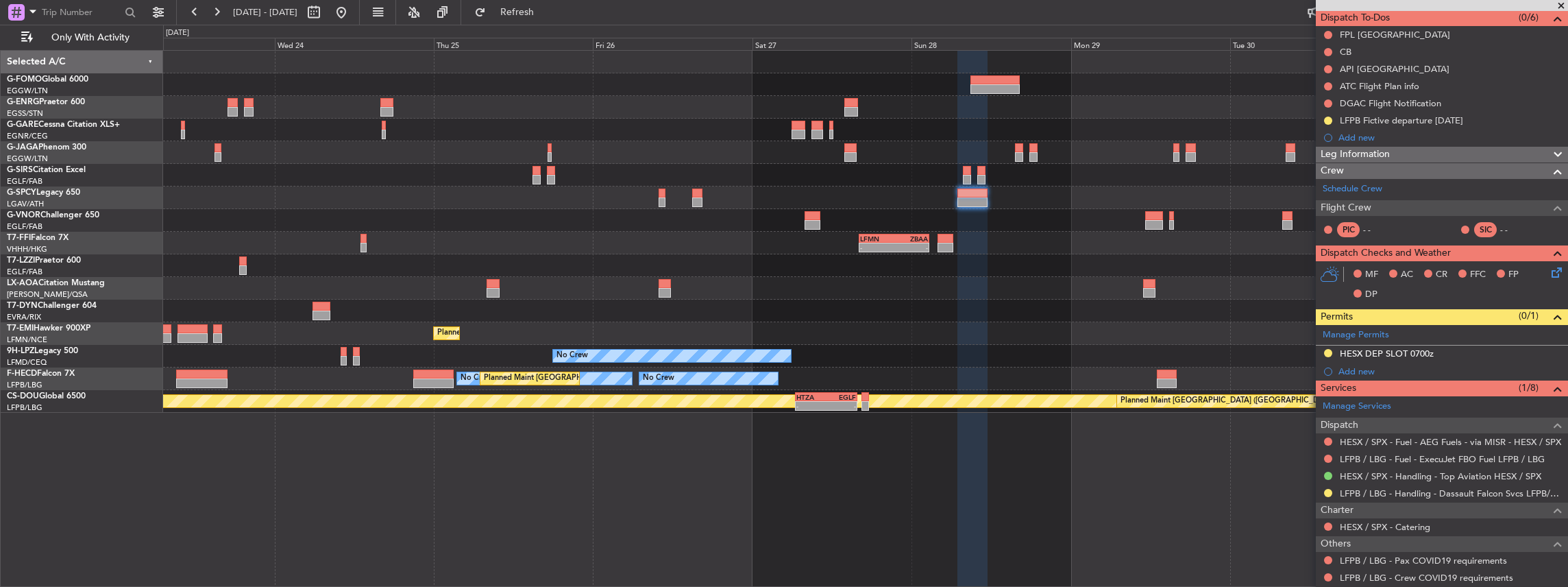
scroll to position [137, 0]
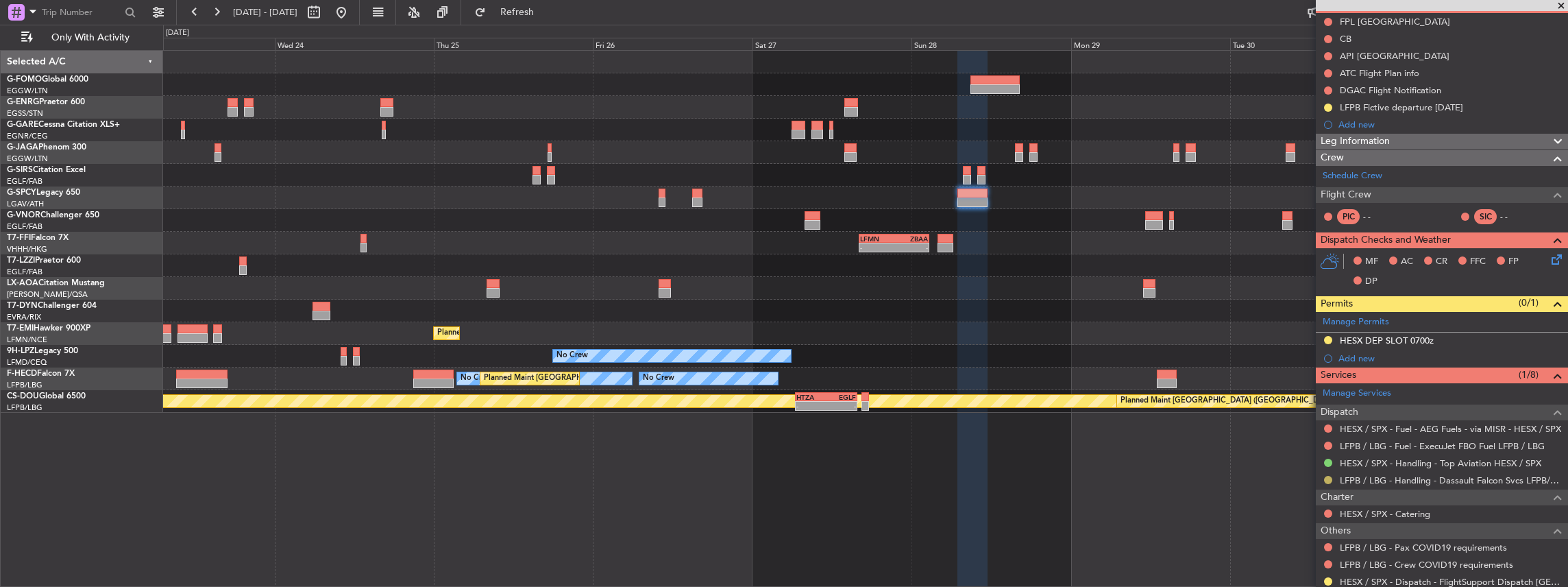
click at [1326, 477] on button at bounding box center [1327, 479] width 8 height 8
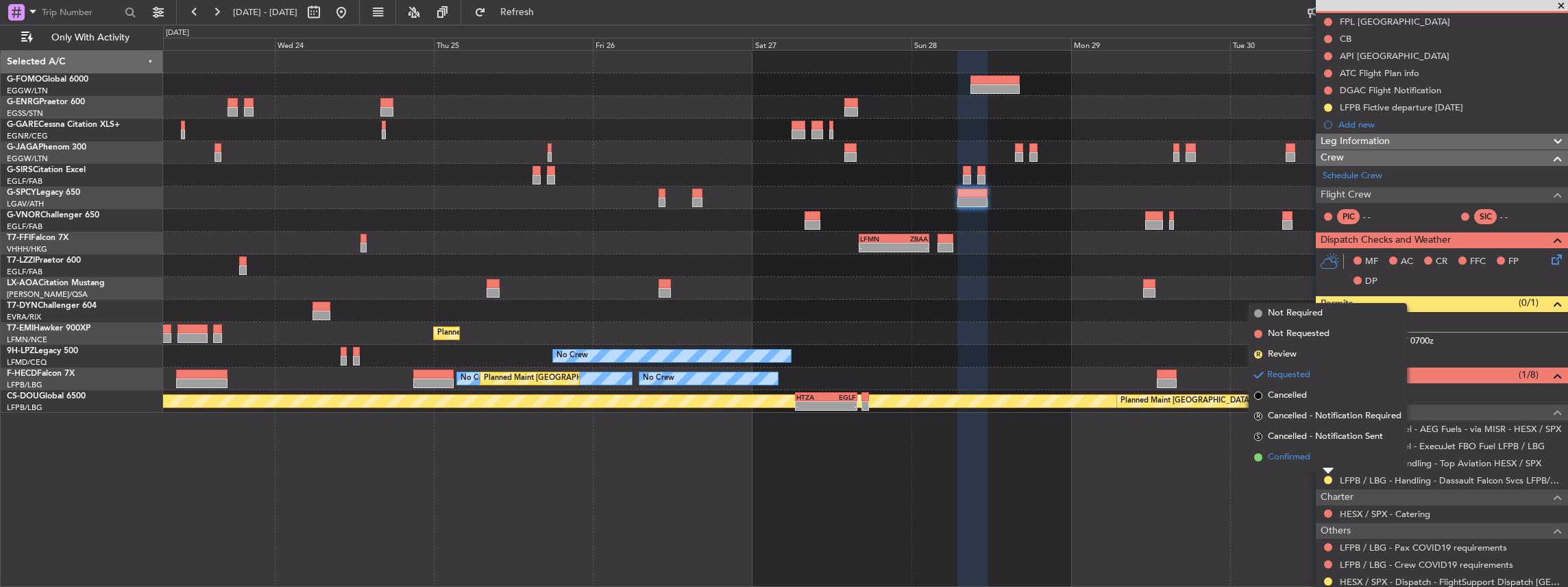
click at [1311, 455] on li "Confirmed" at bounding box center [1327, 457] width 158 height 21
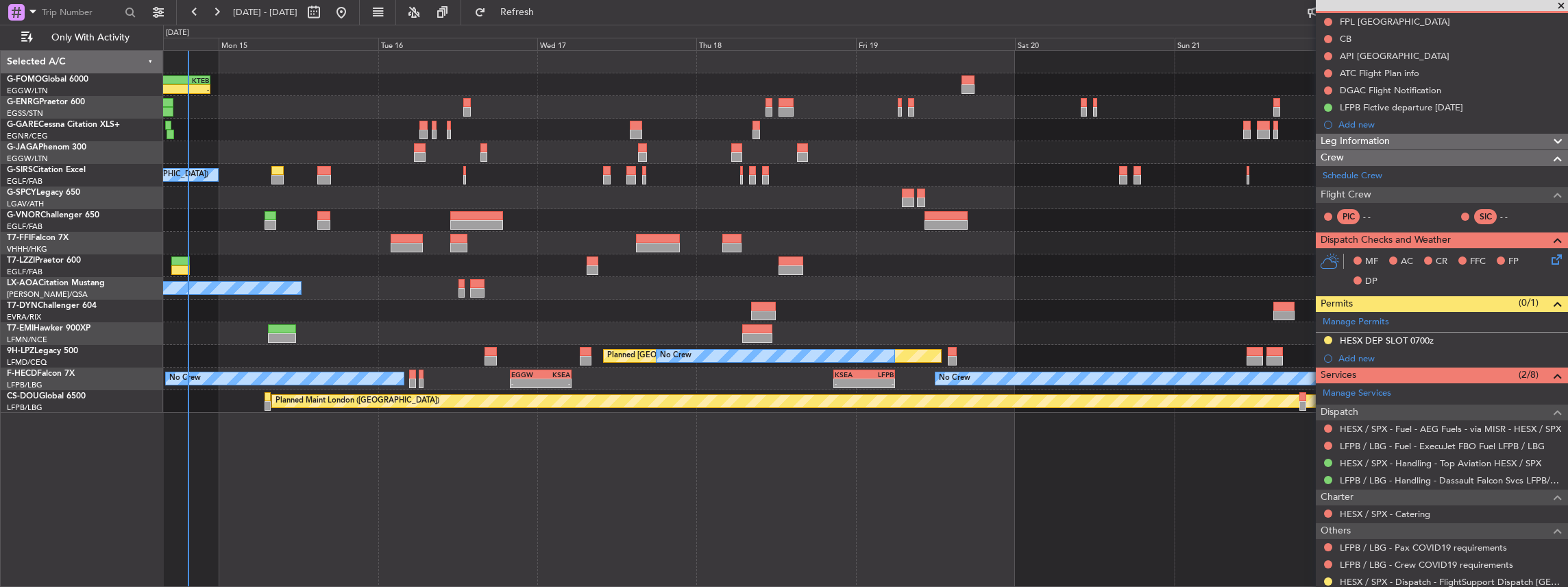
click at [1567, 337] on html "[DATE] - [DATE] Refresh Quick Links Only With Activity 11:03 Z - OLBA 11:00 Z K…" at bounding box center [784, 294] width 1568 height 587
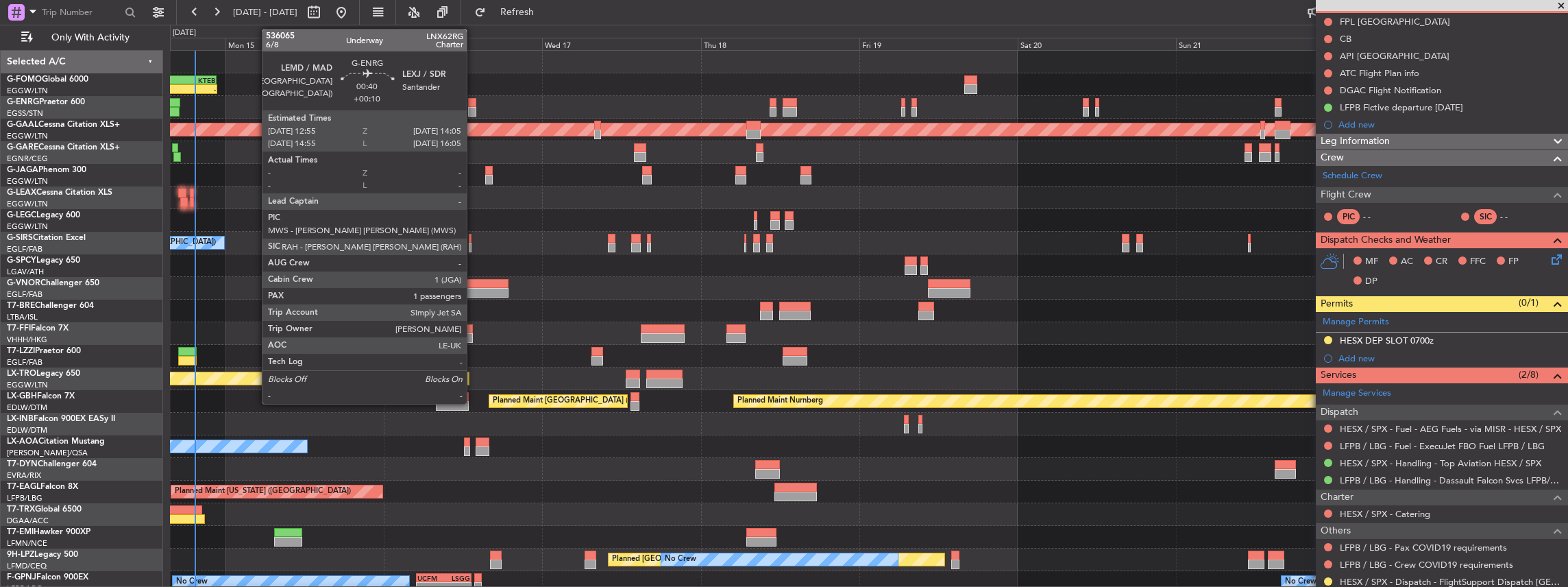
click at [474, 103] on div at bounding box center [471, 102] width 8 height 10
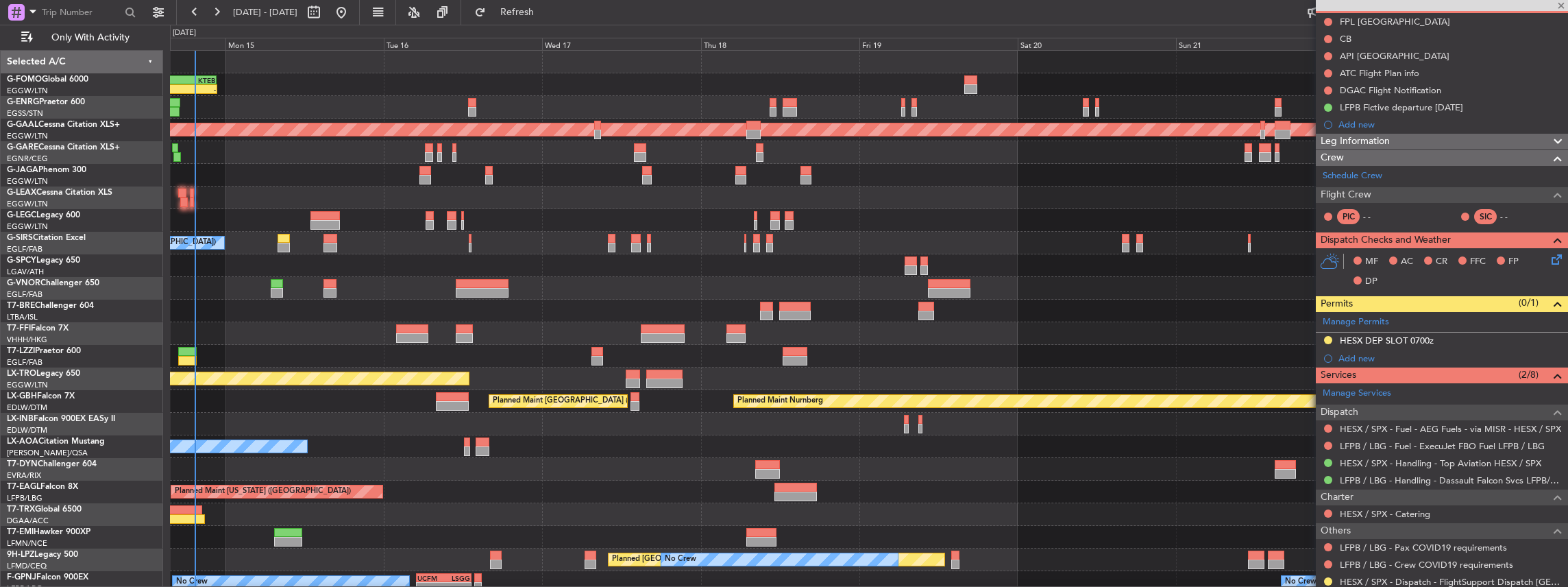
type input "+00:10"
type input "1"
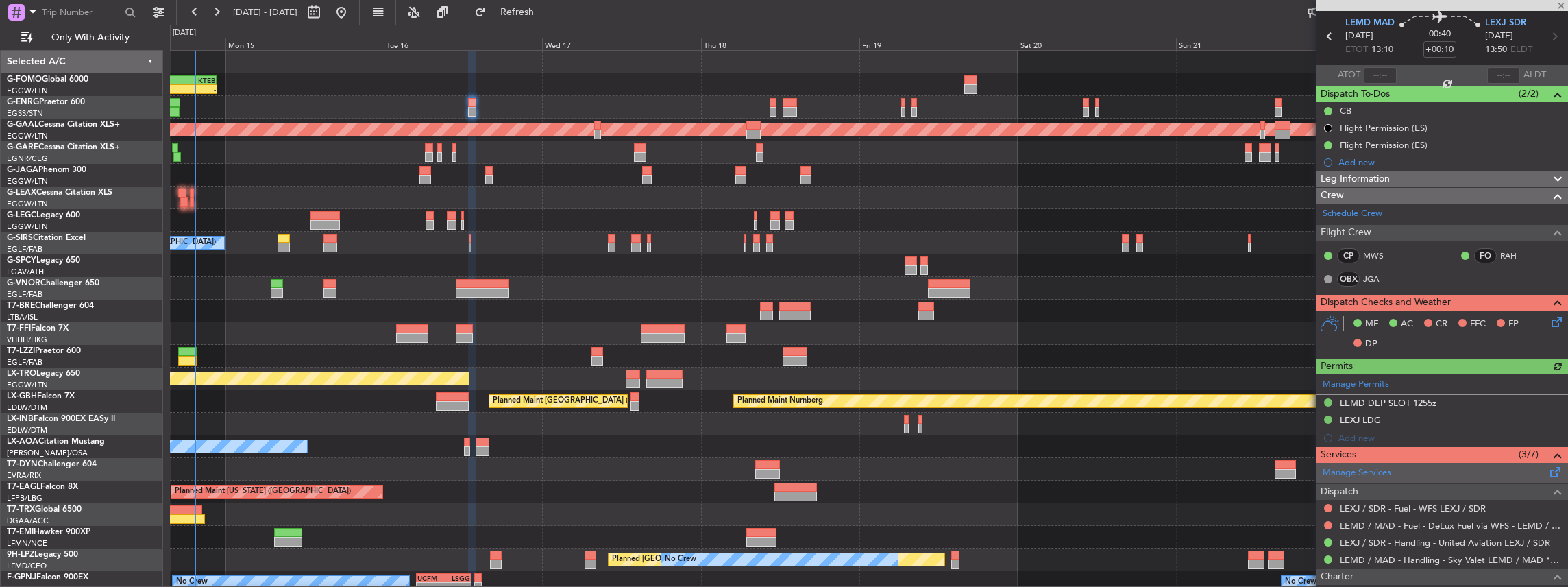
scroll to position [92, 0]
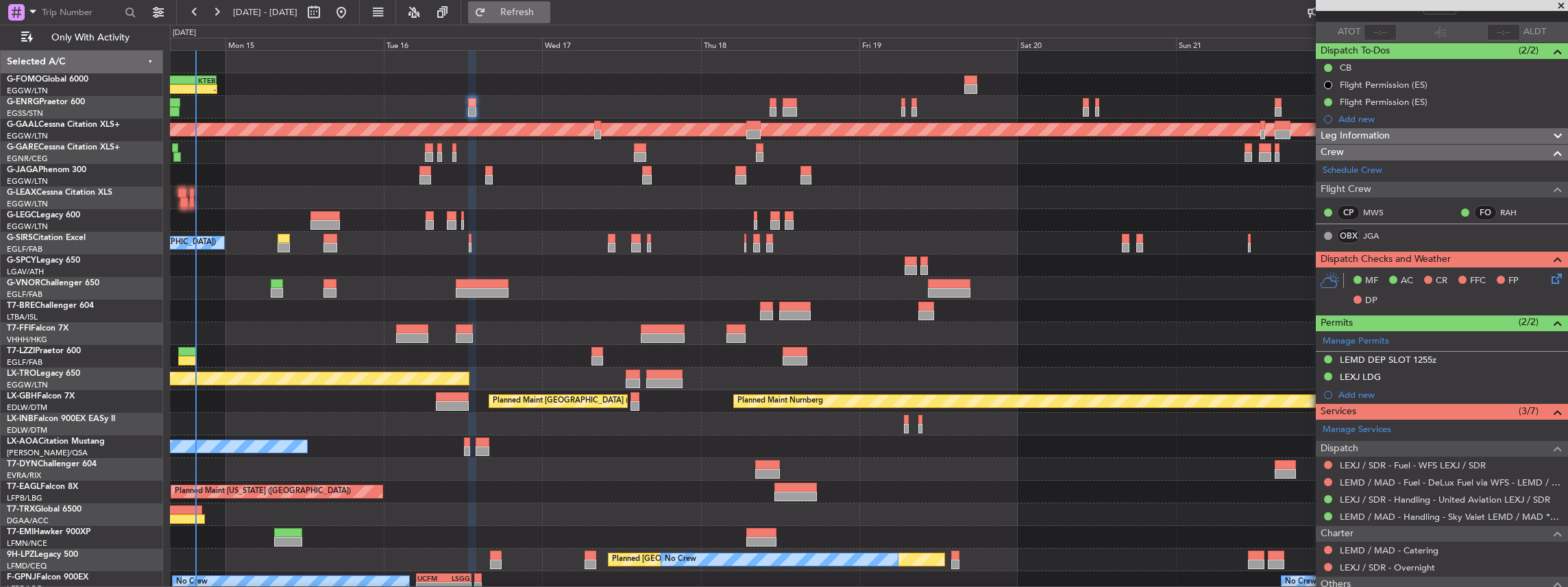
click at [547, 16] on span "Refresh" at bounding box center [517, 12] width 57 height 10
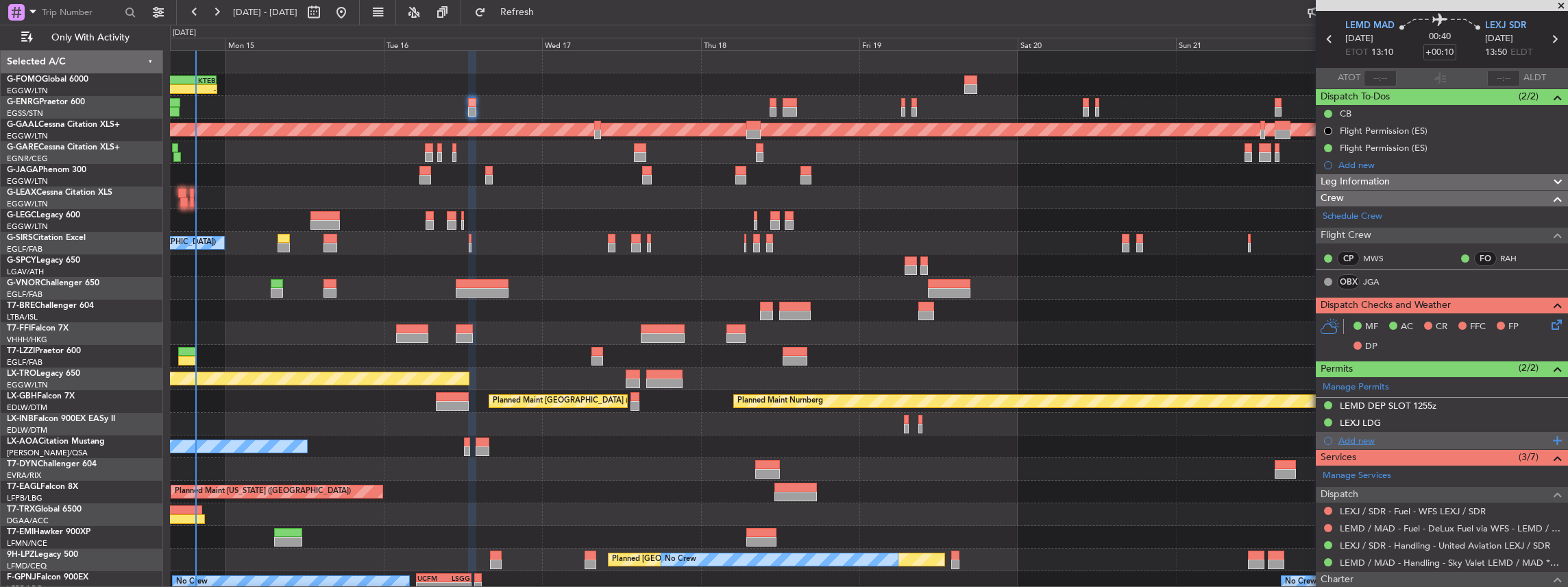
scroll to position [0, 0]
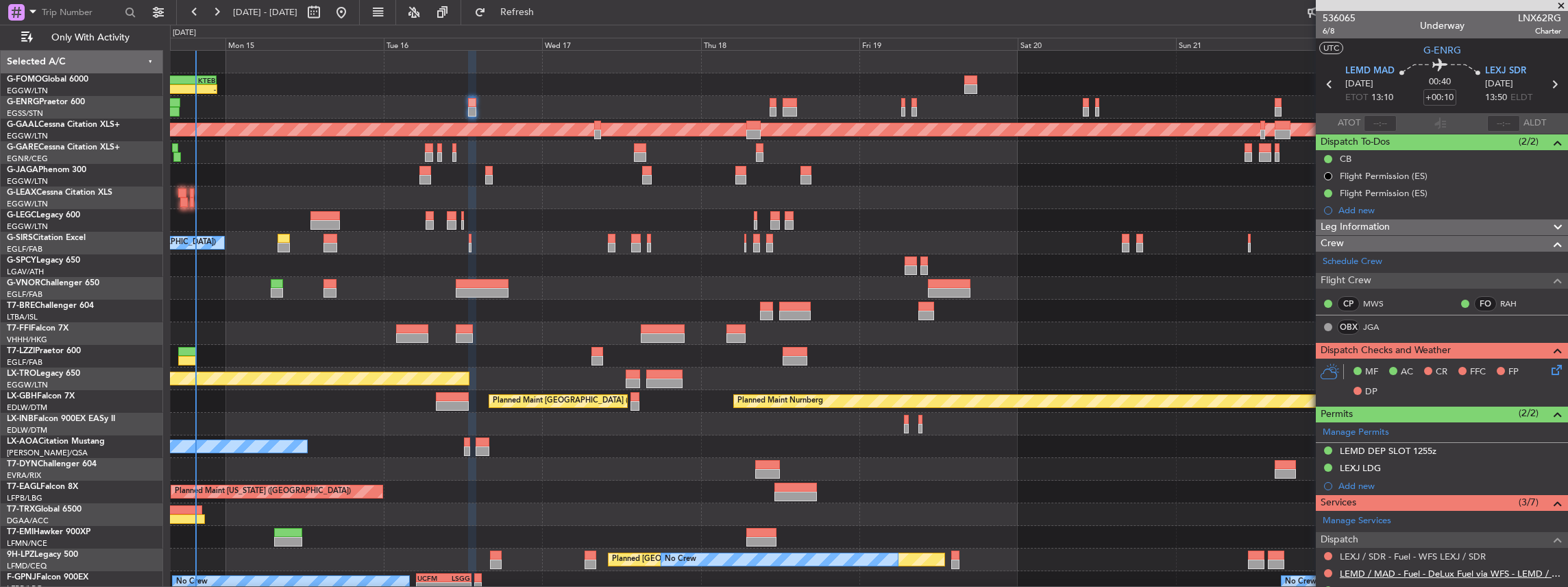
click at [1439, 573] on link "LEMD / MAD - Fuel - DeLux Fuel via WFS - LEMD / MAD" at bounding box center [1450, 573] width 222 height 12
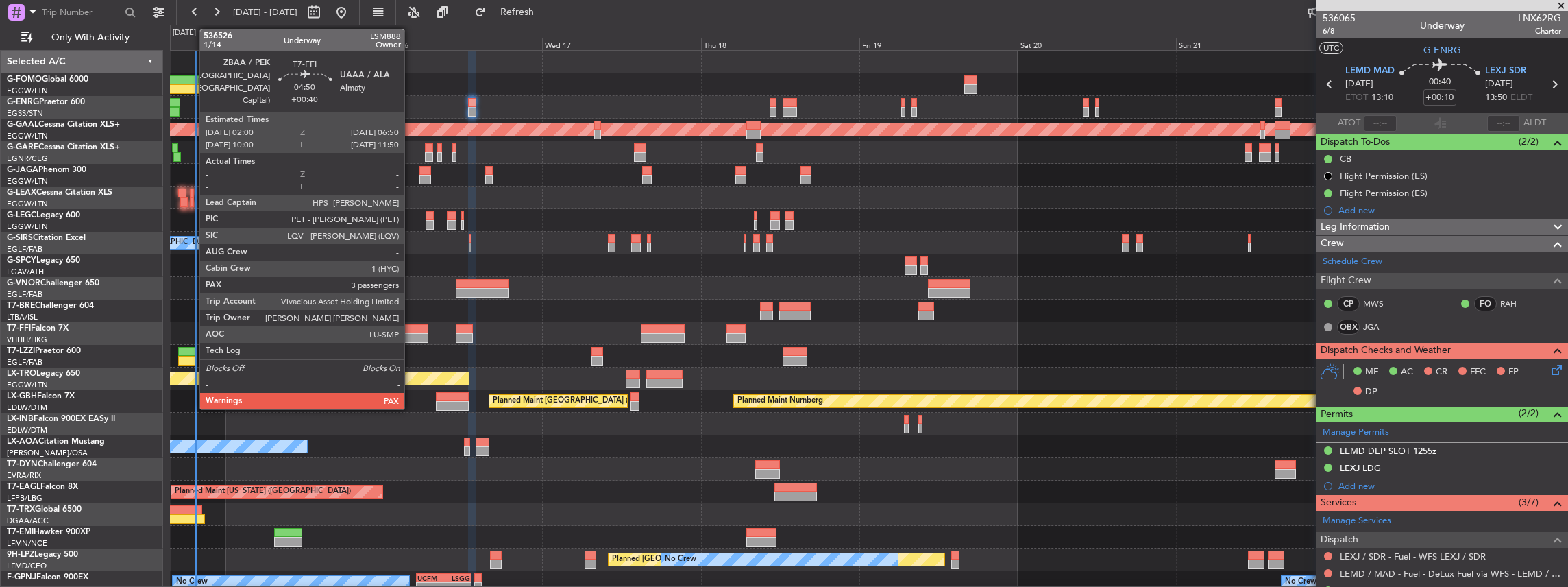
click at [411, 332] on div at bounding box center [412, 329] width 32 height 10
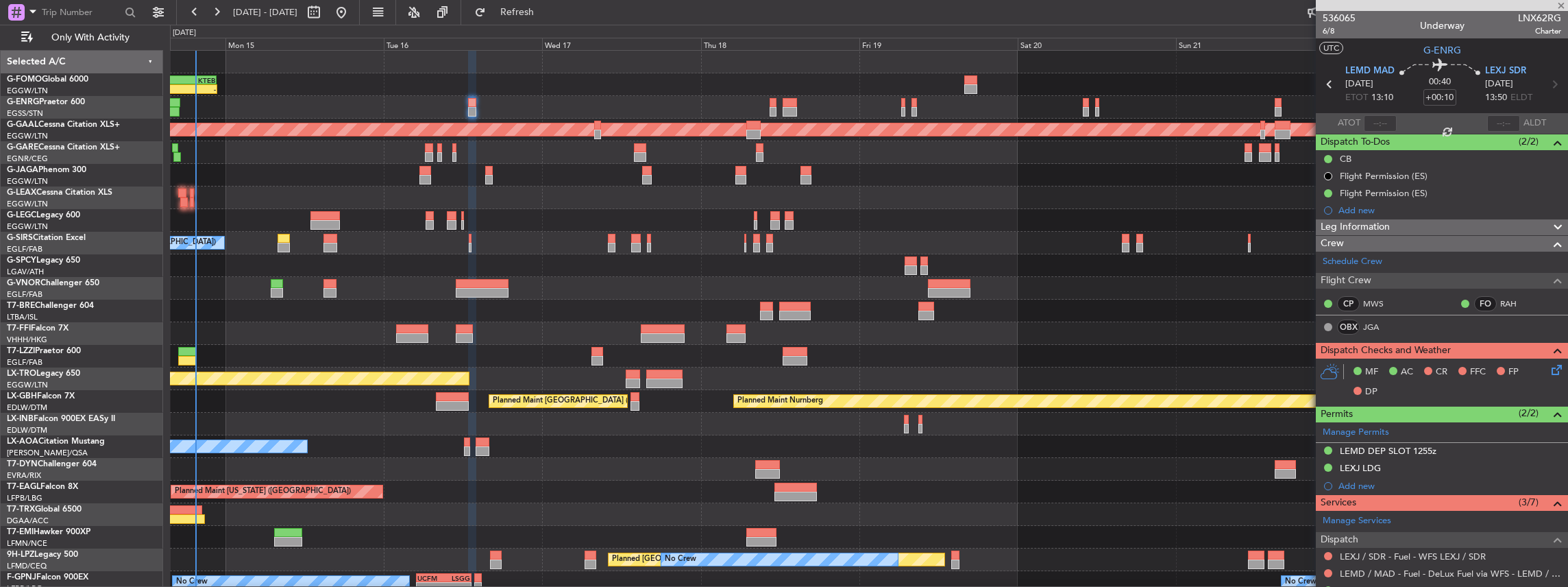
type input "+00:40"
type input "3"
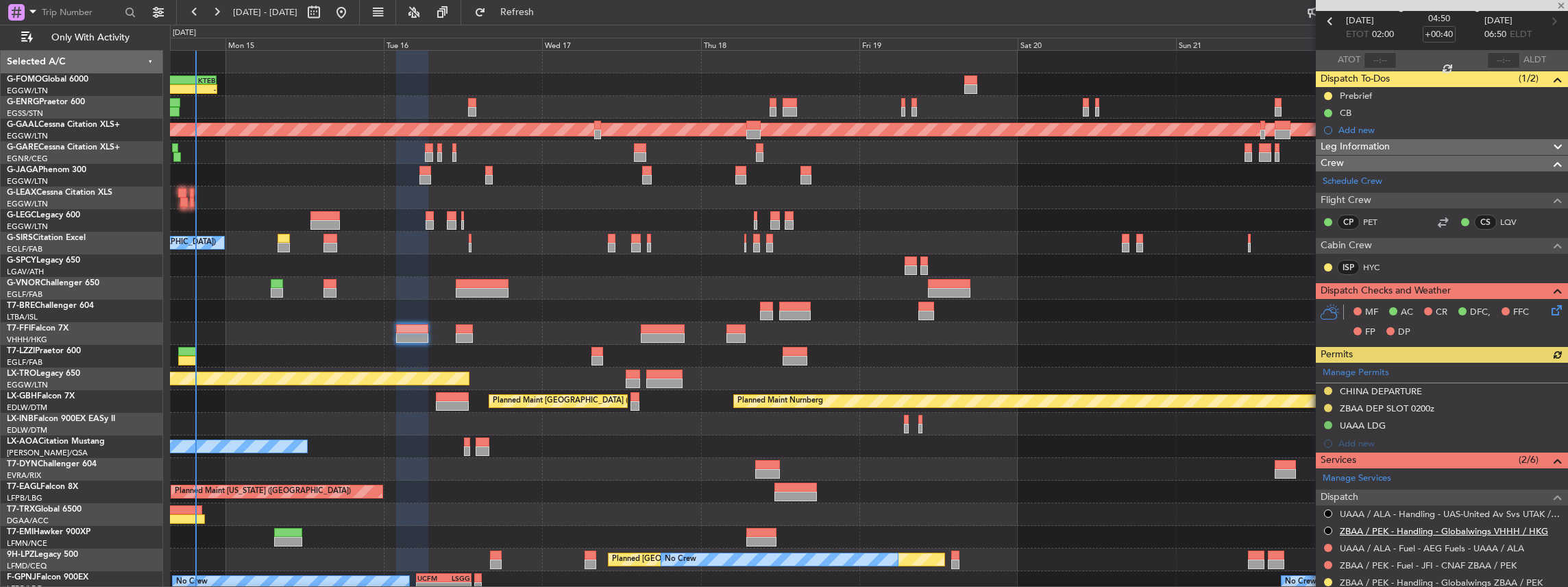
scroll to position [137, 0]
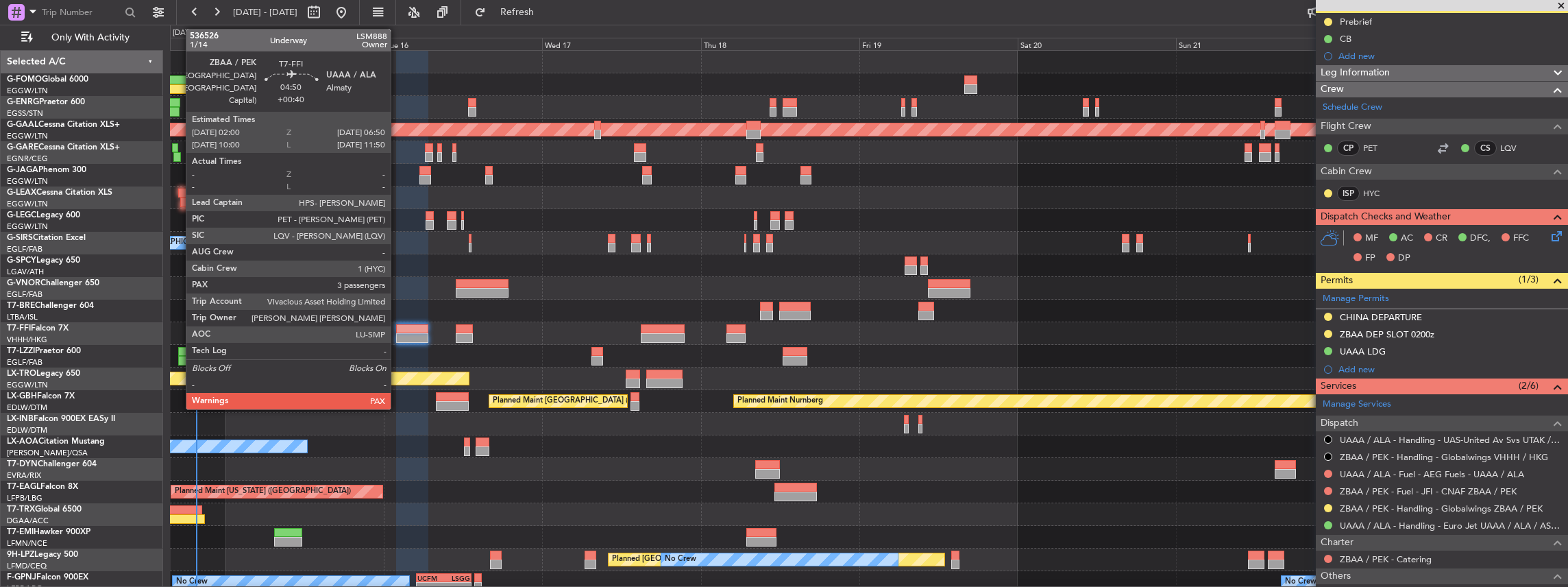
click at [400, 336] on div at bounding box center [412, 337] width 32 height 10
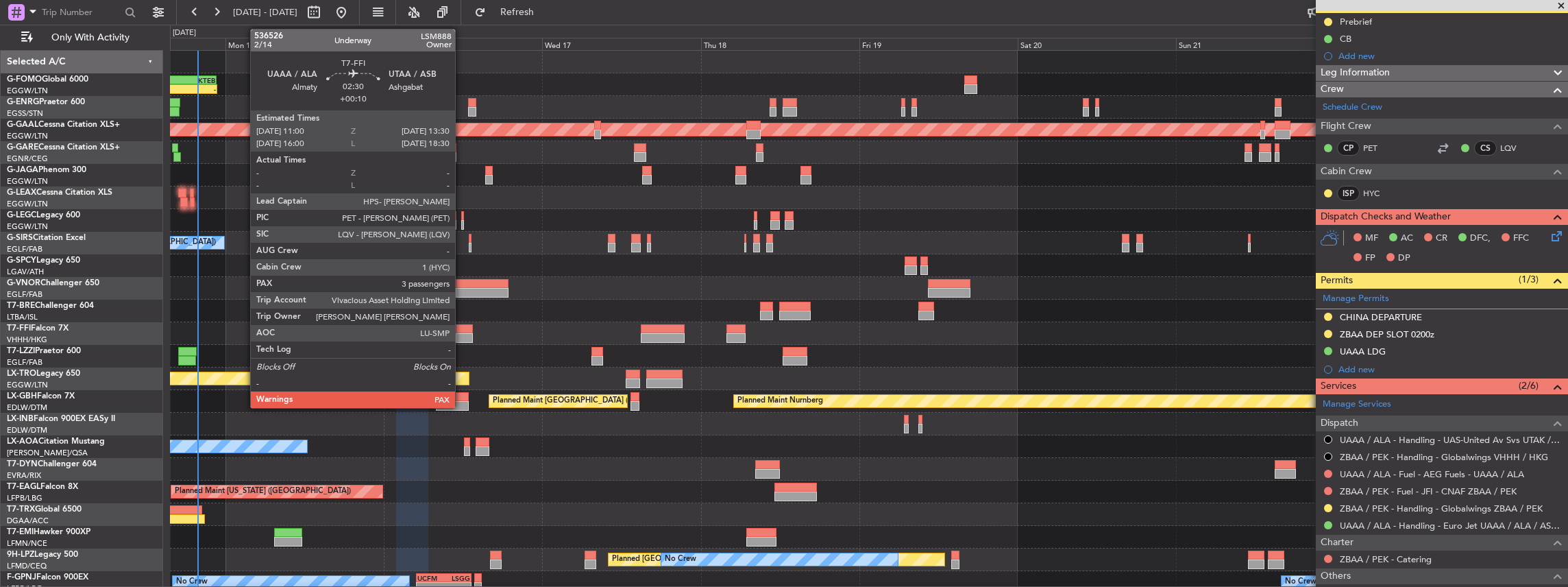
click at [462, 335] on div at bounding box center [464, 337] width 17 height 10
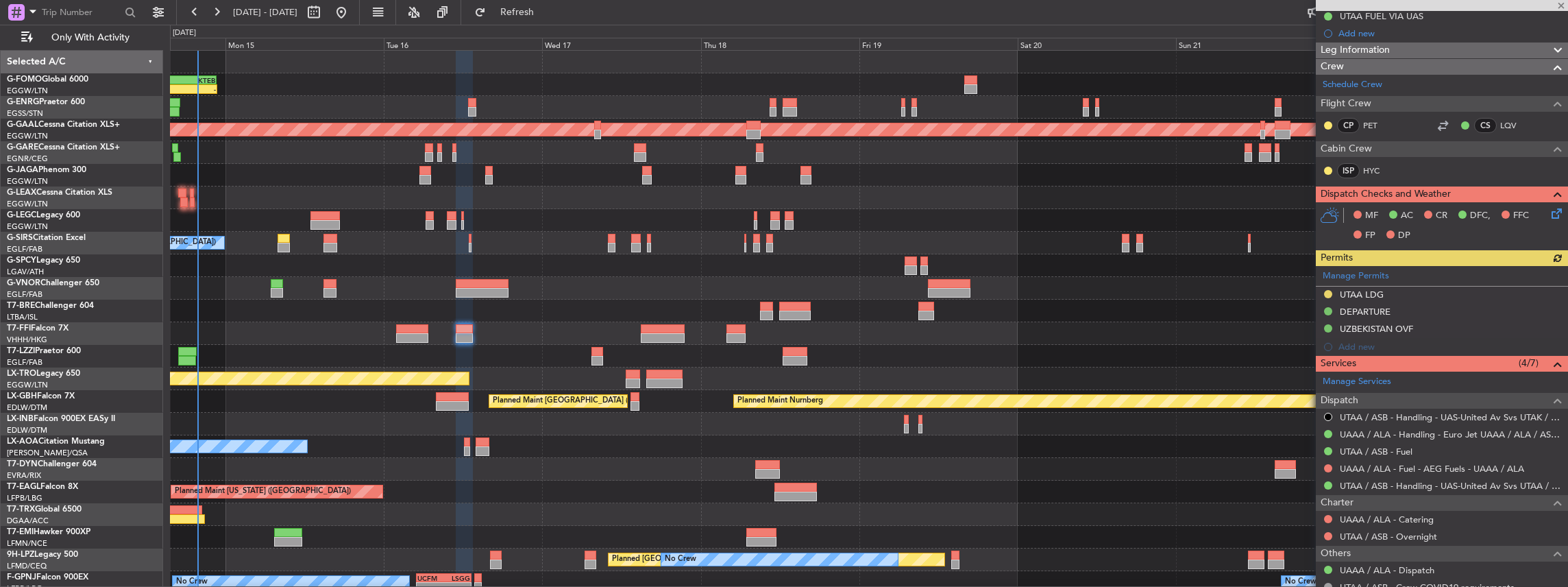
scroll to position [228, 0]
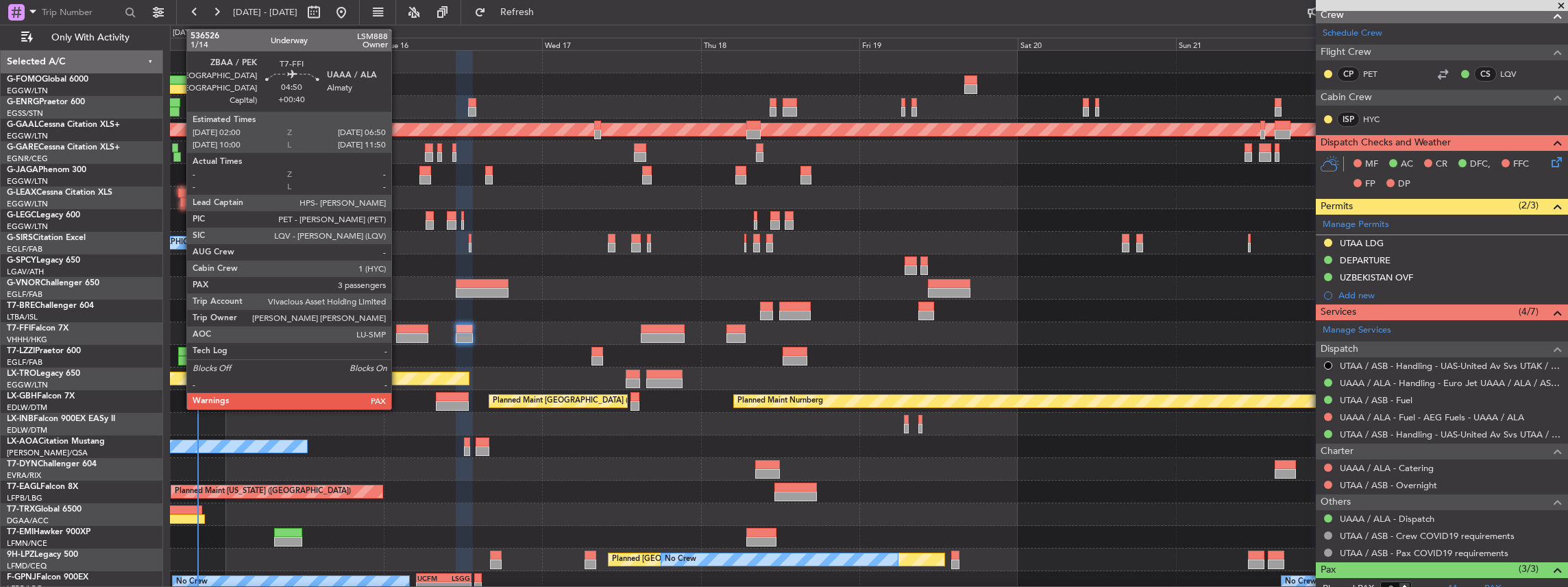
click at [399, 335] on div at bounding box center [412, 337] width 32 height 10
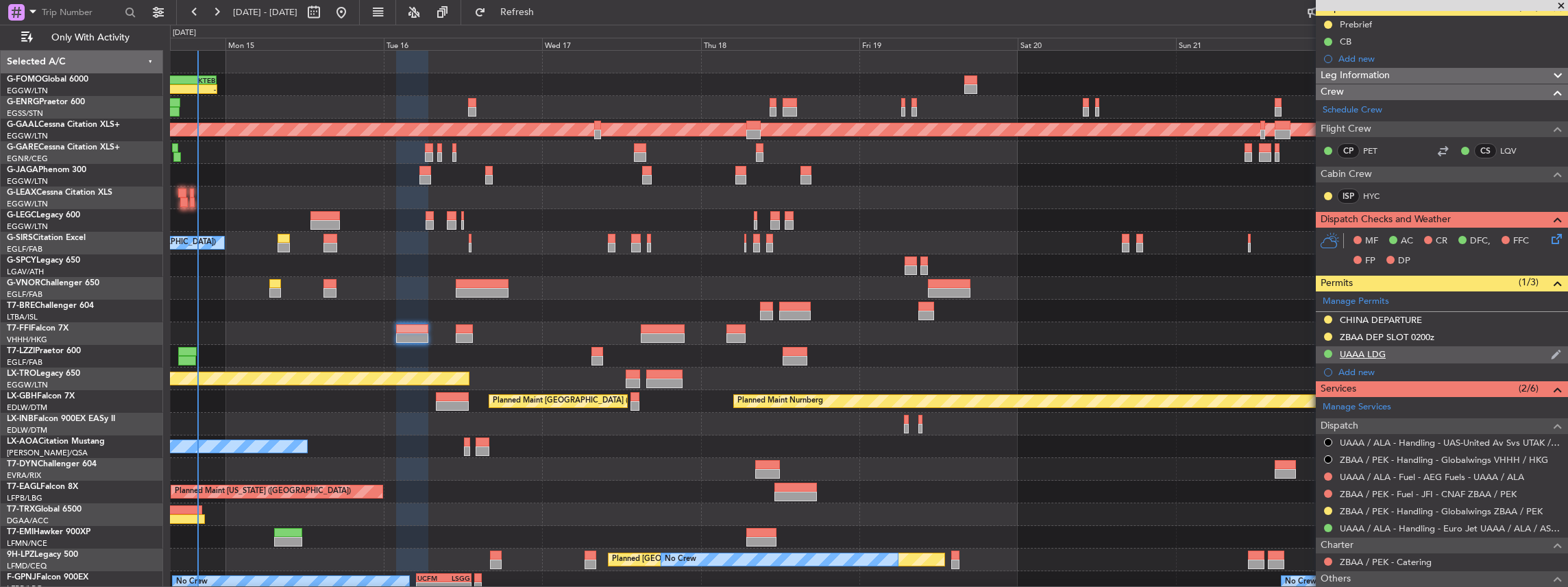
scroll to position [137, 0]
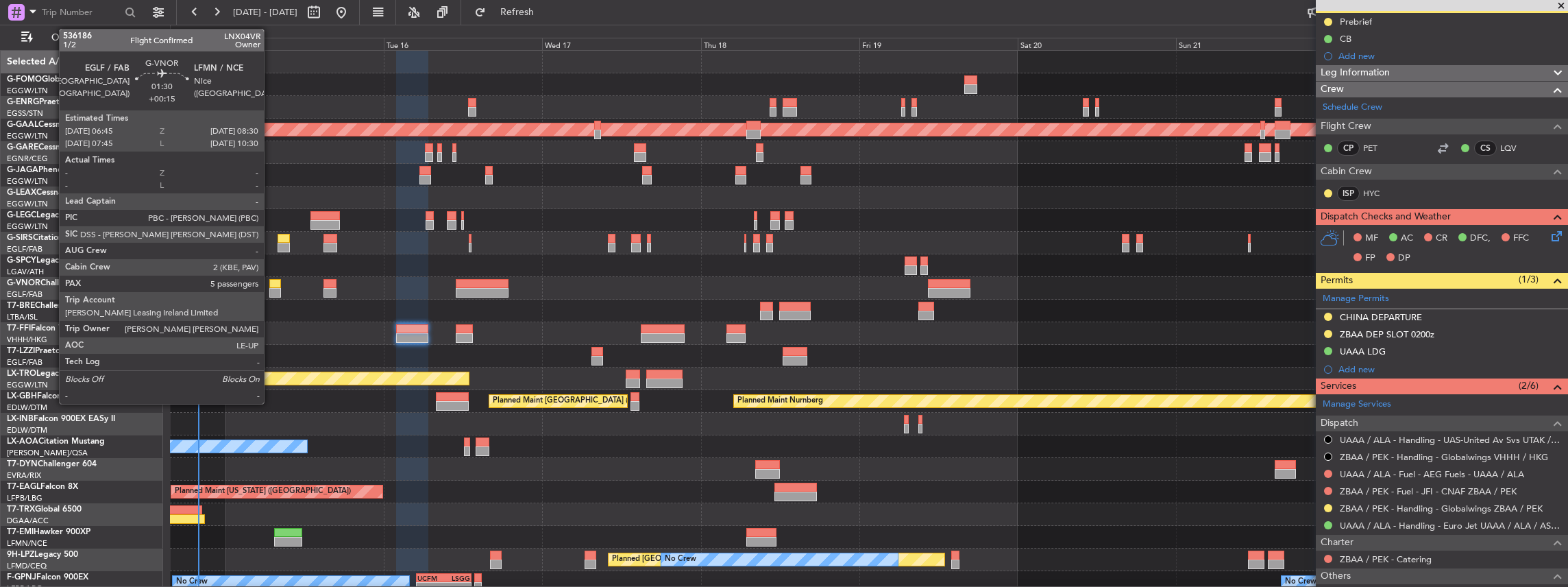
click at [271, 286] on div at bounding box center [275, 284] width 12 height 10
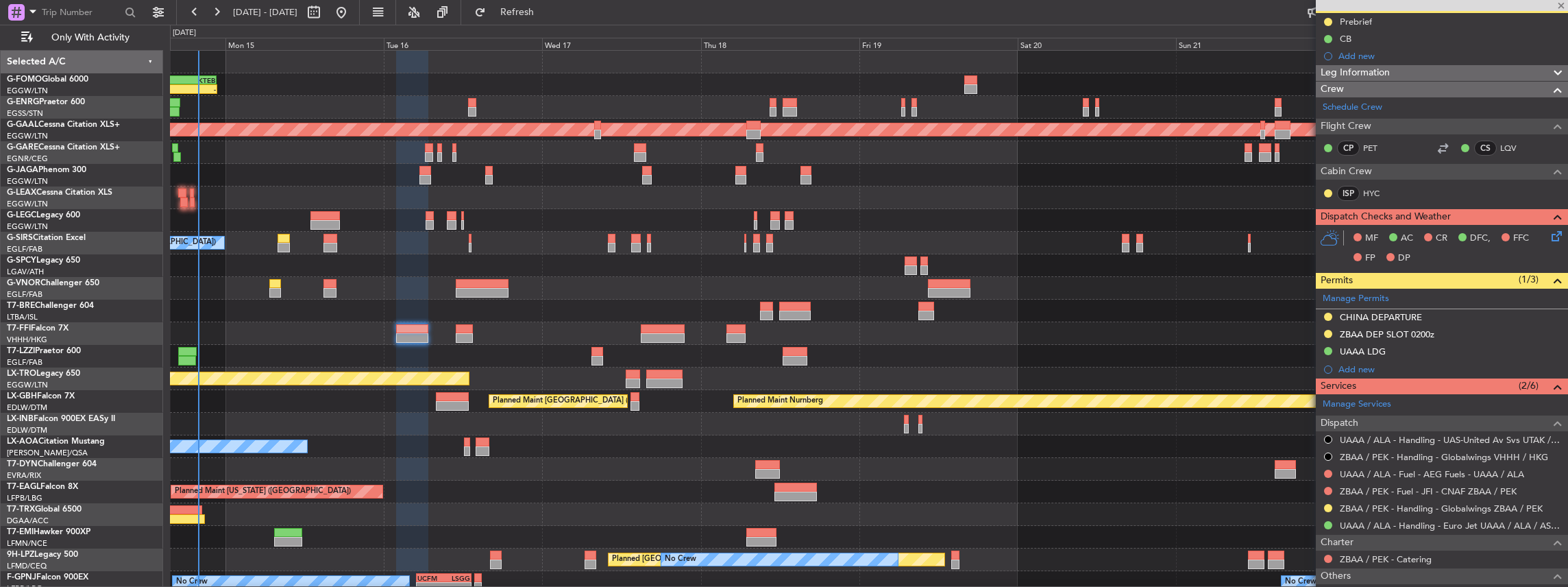
type input "+00:15"
type input "5"
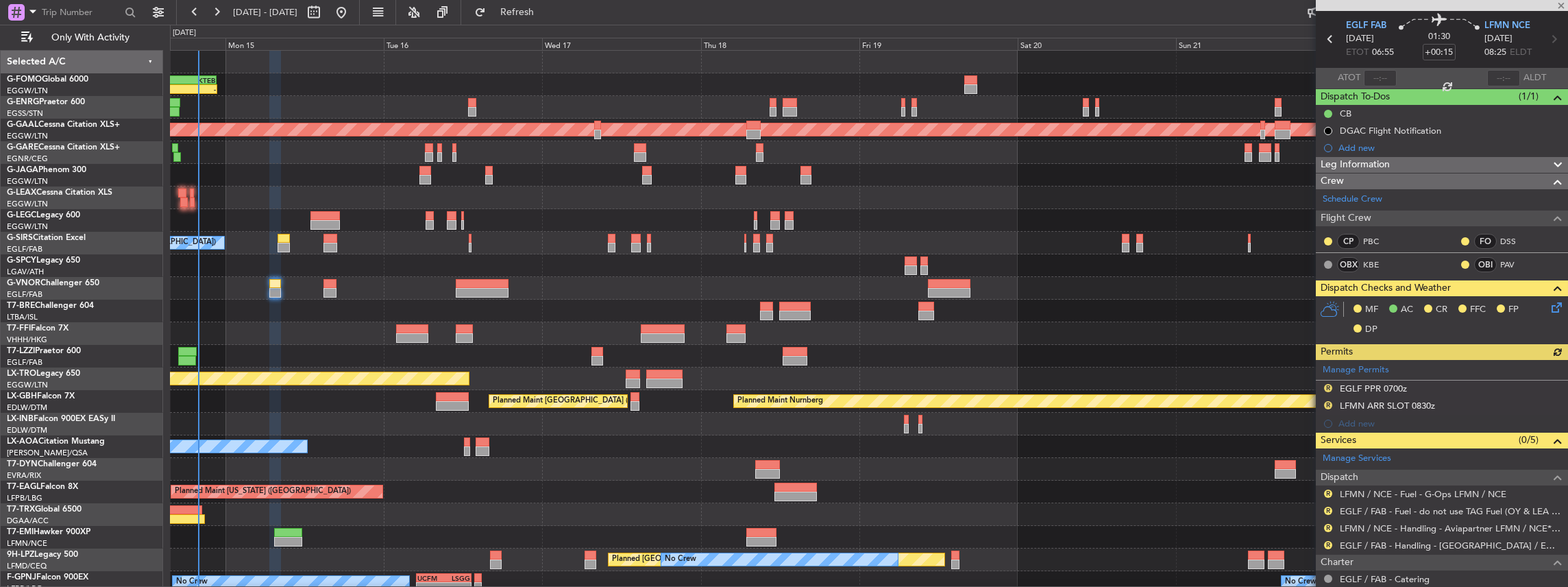
scroll to position [0, 0]
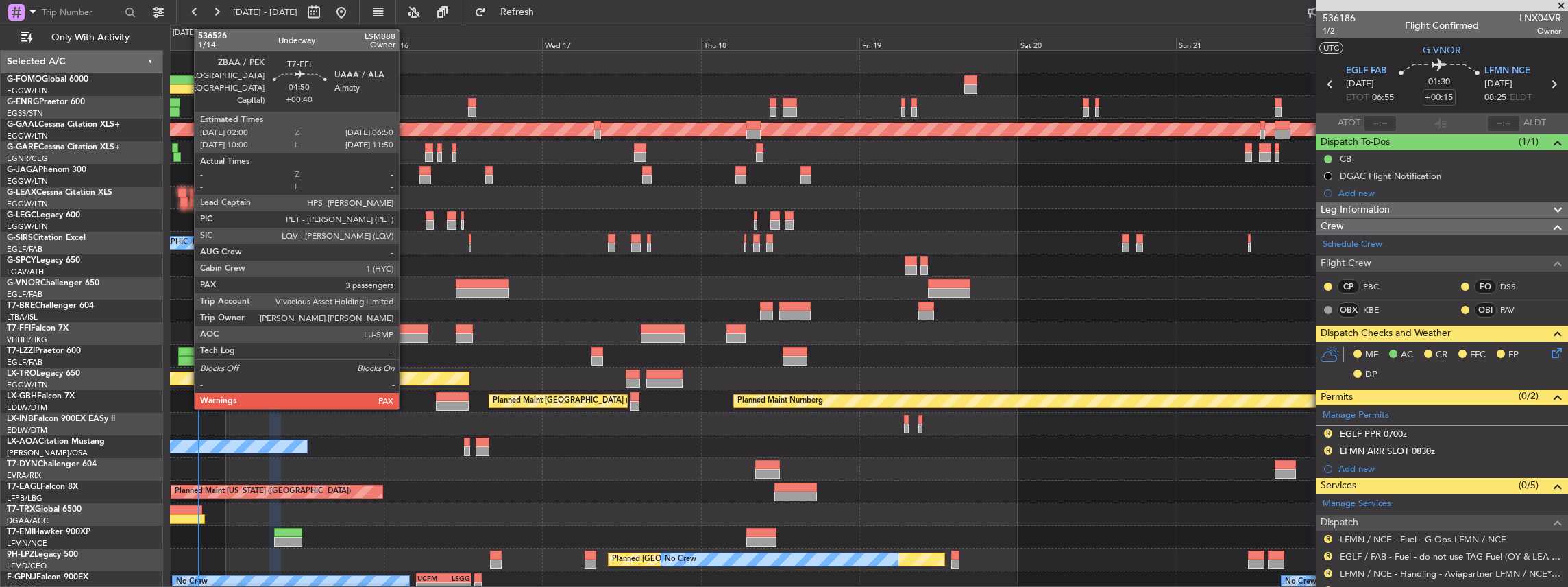
click at [406, 333] on div at bounding box center [412, 337] width 32 height 10
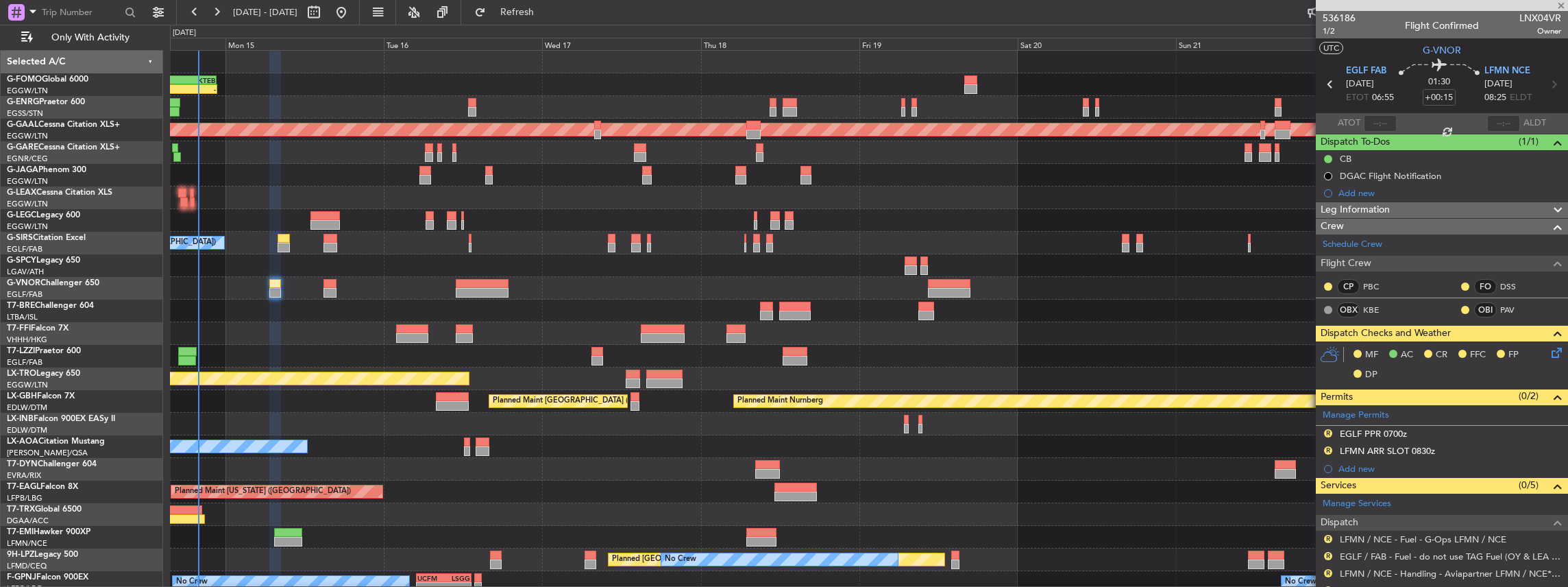
type input "+00:40"
type input "3"
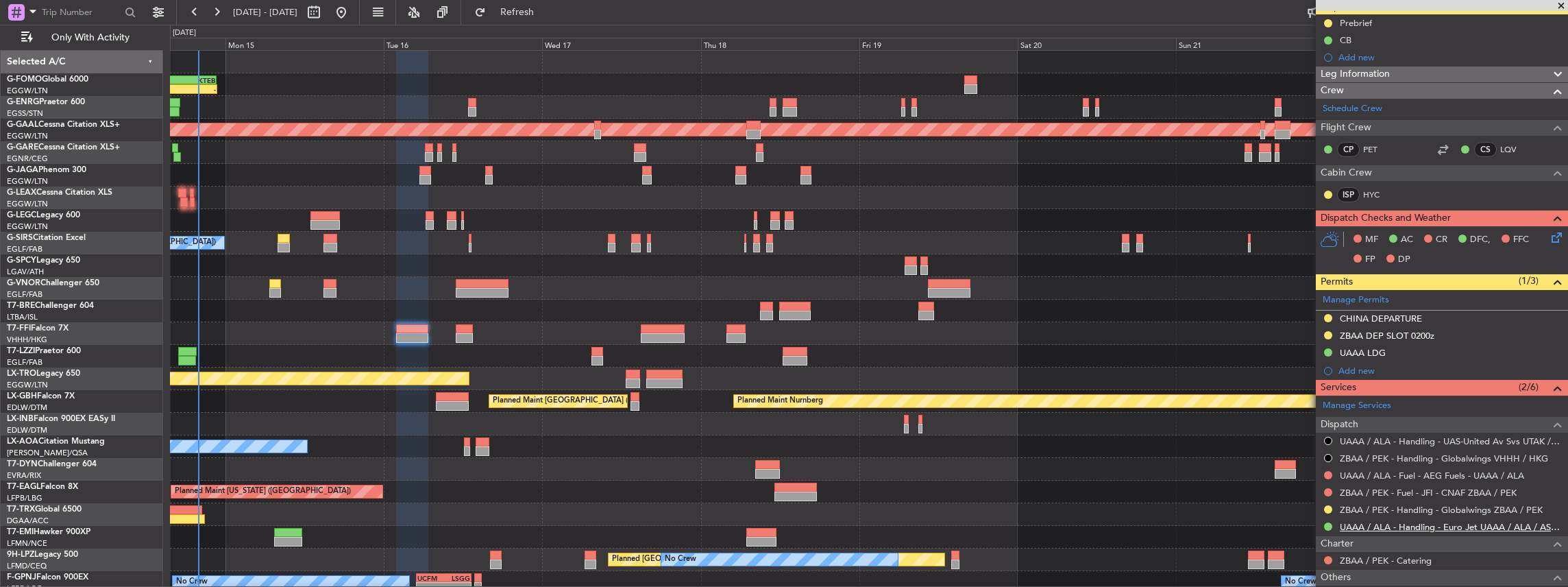
scroll to position [228, 0]
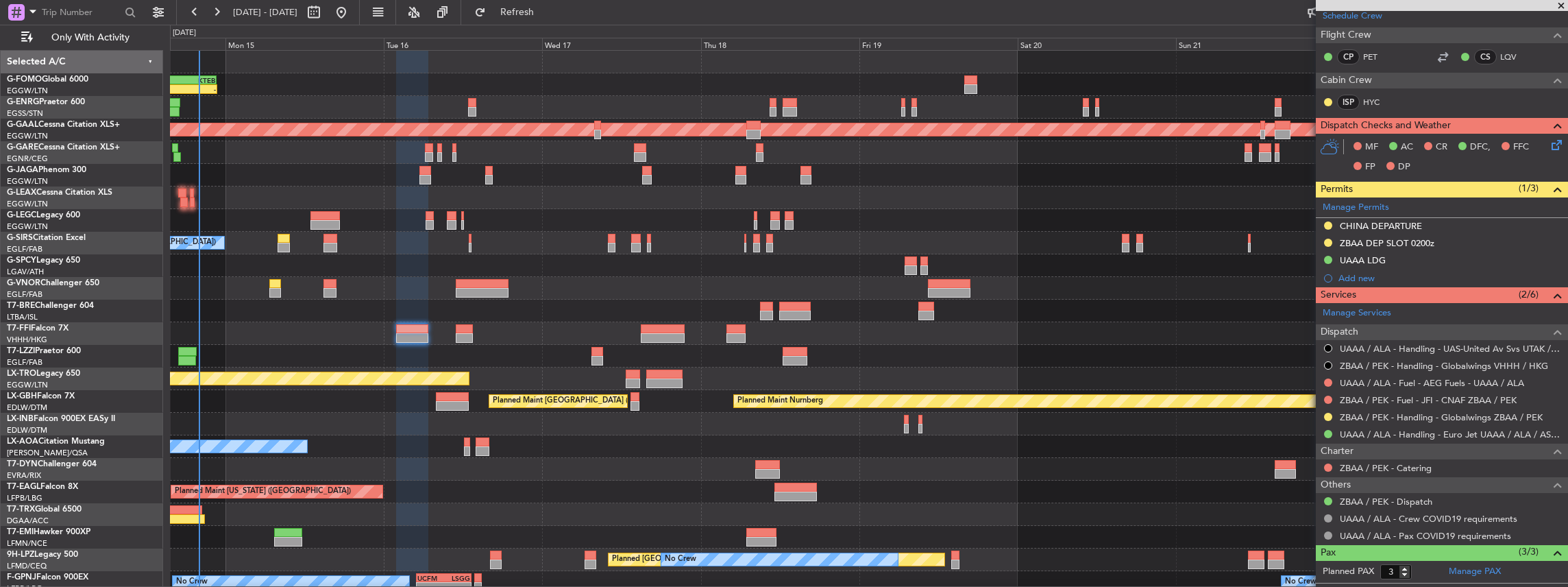
click at [1549, 143] on icon at bounding box center [1555, 143] width 11 height 11
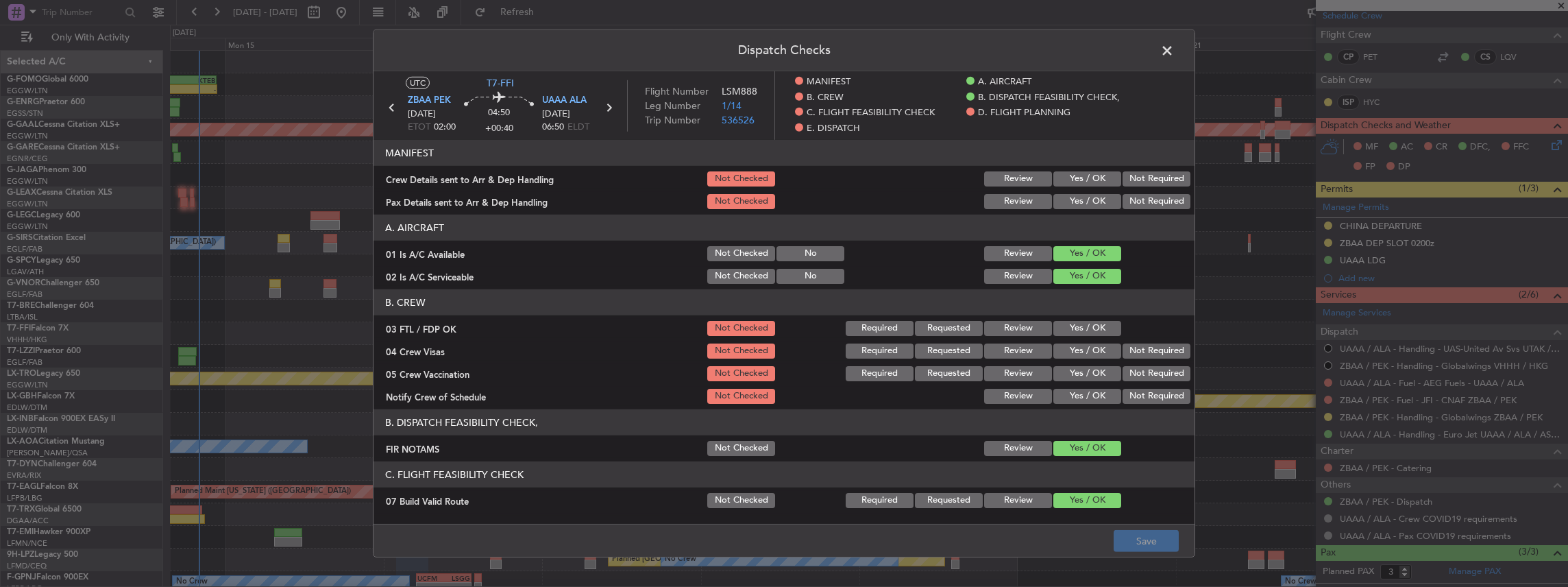
click at [1077, 175] on button "Yes / OK" at bounding box center [1088, 179] width 68 height 15
click at [1080, 197] on button "Yes / OK" at bounding box center [1088, 201] width 68 height 15
click at [1134, 527] on footer "Save" at bounding box center [784, 539] width 821 height 33
click at [1137, 538] on button "Save" at bounding box center [1146, 540] width 66 height 22
click at [1174, 52] on span at bounding box center [1174, 54] width 0 height 28
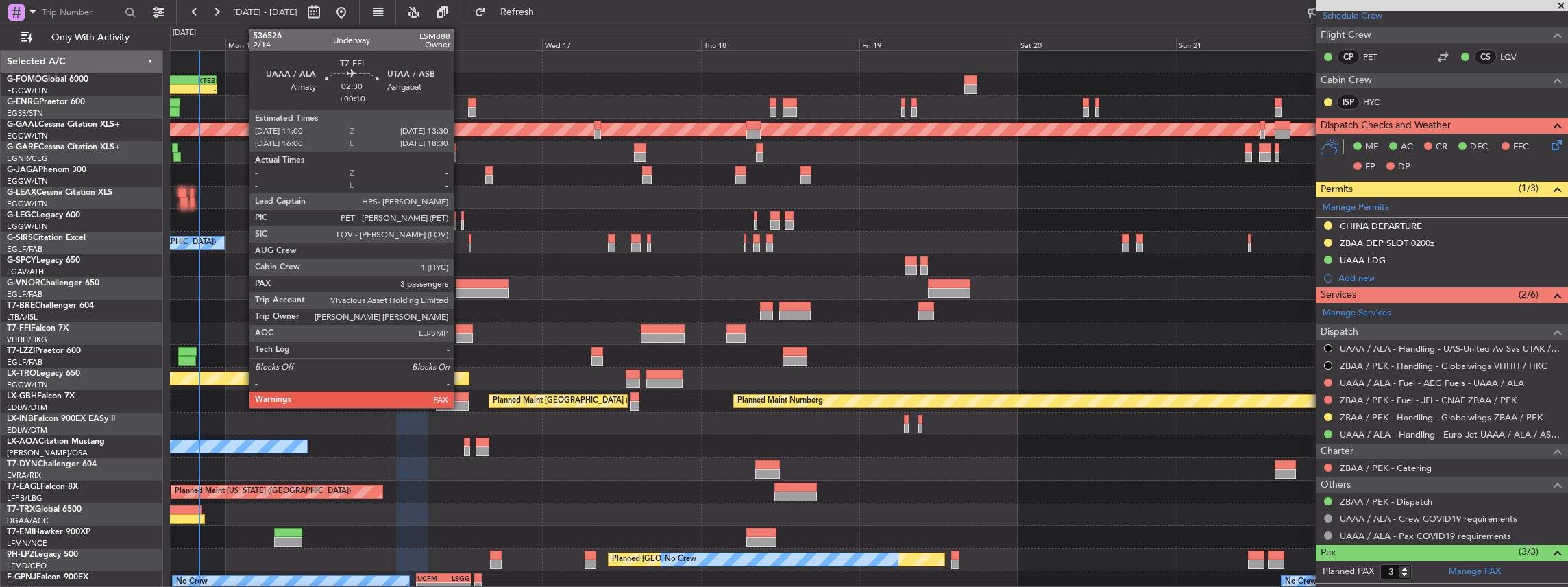
click at [460, 335] on div at bounding box center [464, 337] width 17 height 10
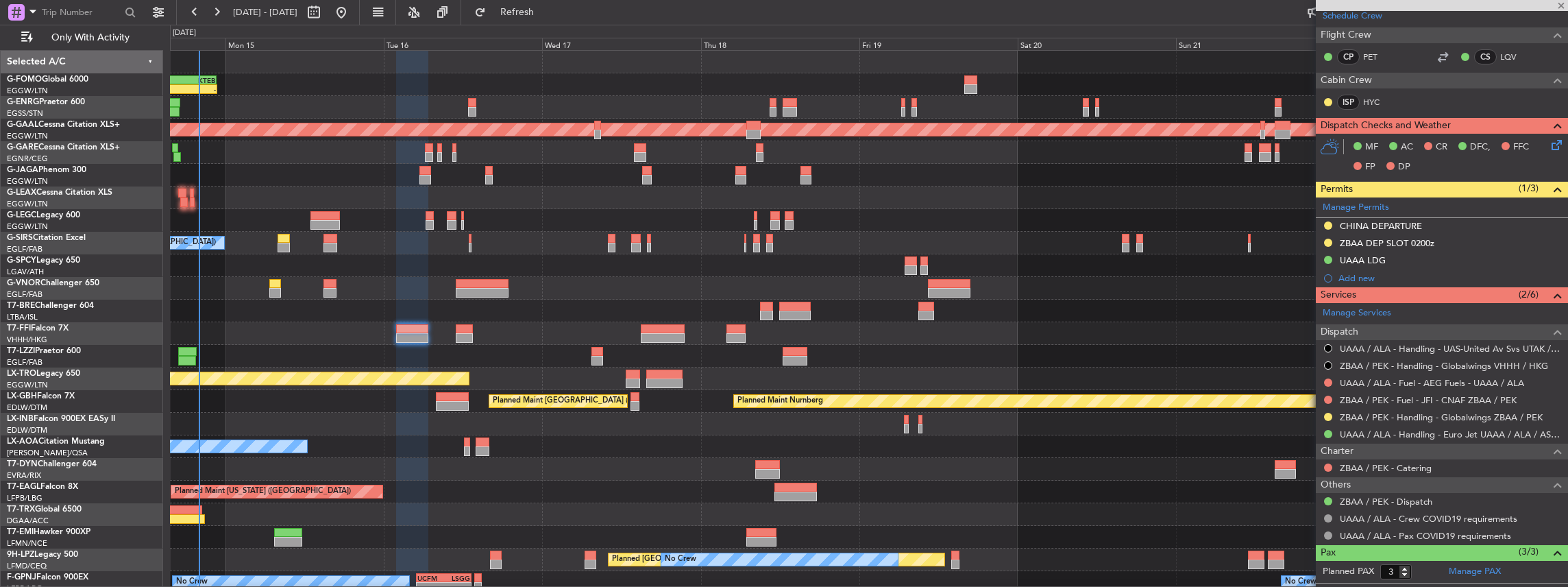
scroll to position [0, 0]
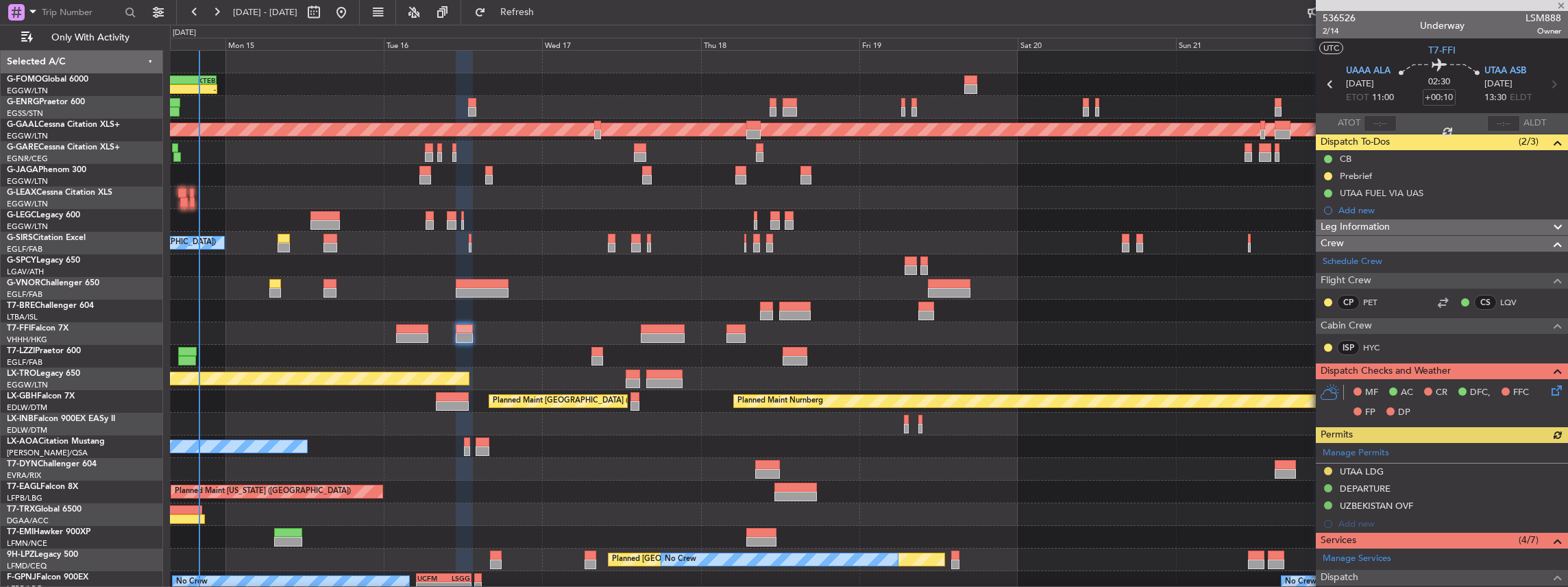
click at [1549, 388] on icon at bounding box center [1555, 388] width 11 height 11
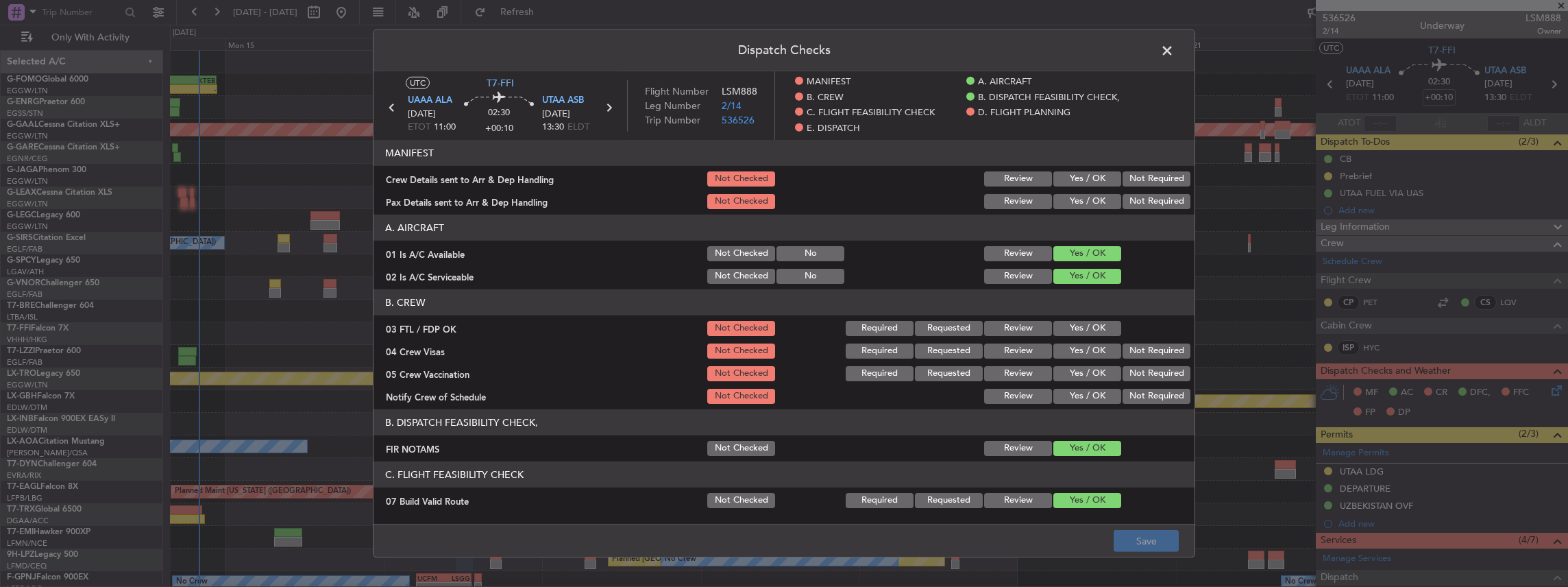
click at [1073, 178] on button "Yes / OK" at bounding box center [1088, 179] width 68 height 15
click at [1069, 201] on button "Yes / OK" at bounding box center [1088, 201] width 68 height 15
click at [1158, 541] on button "Save" at bounding box center [1146, 540] width 66 height 22
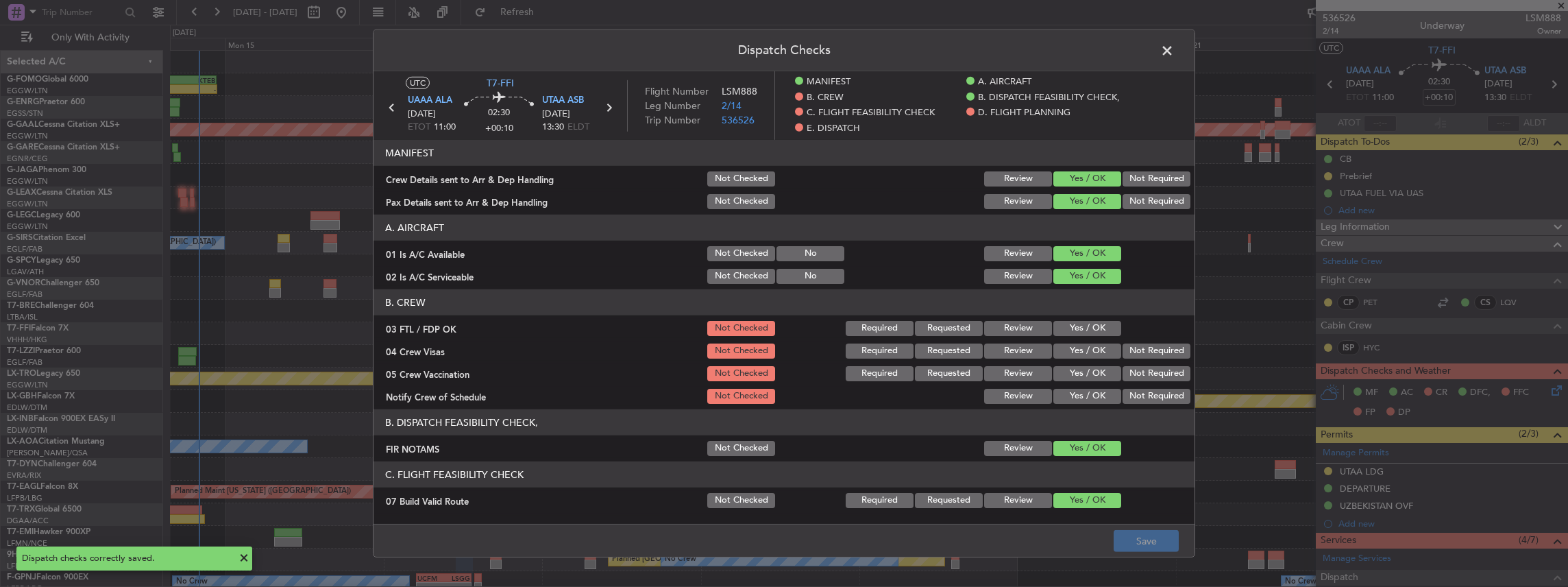
click at [1174, 48] on span at bounding box center [1174, 54] width 0 height 28
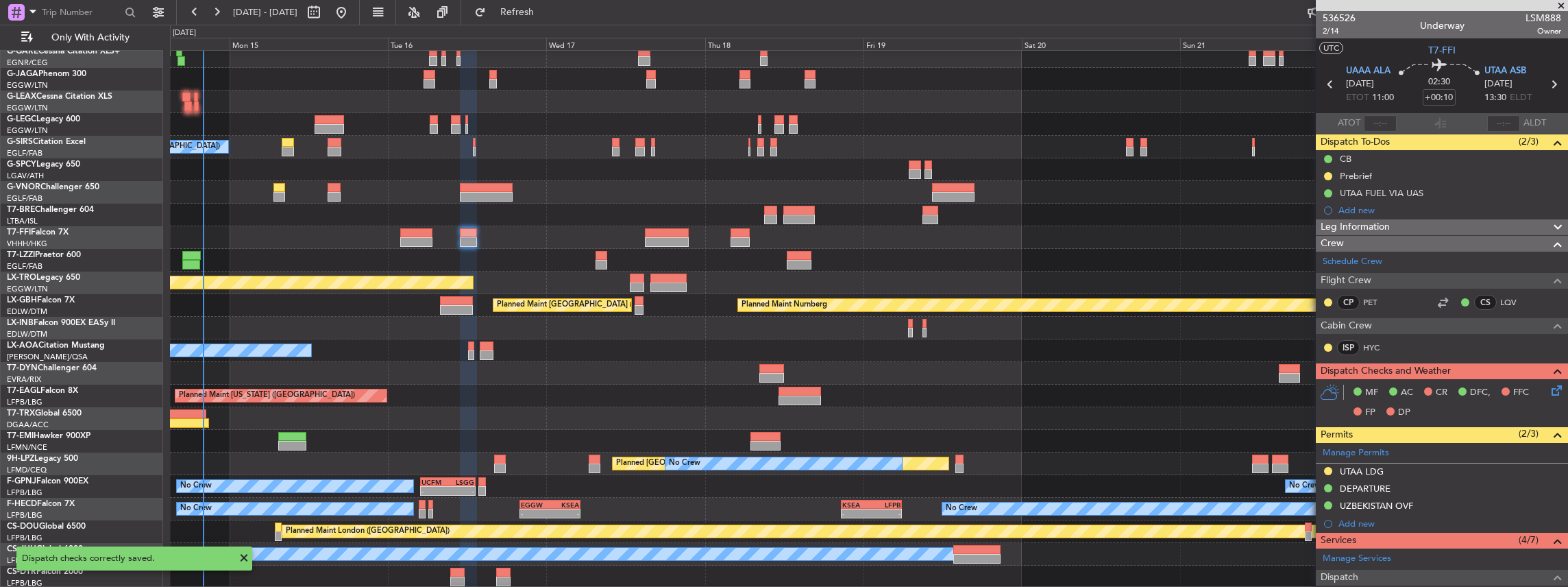
scroll to position [96, 0]
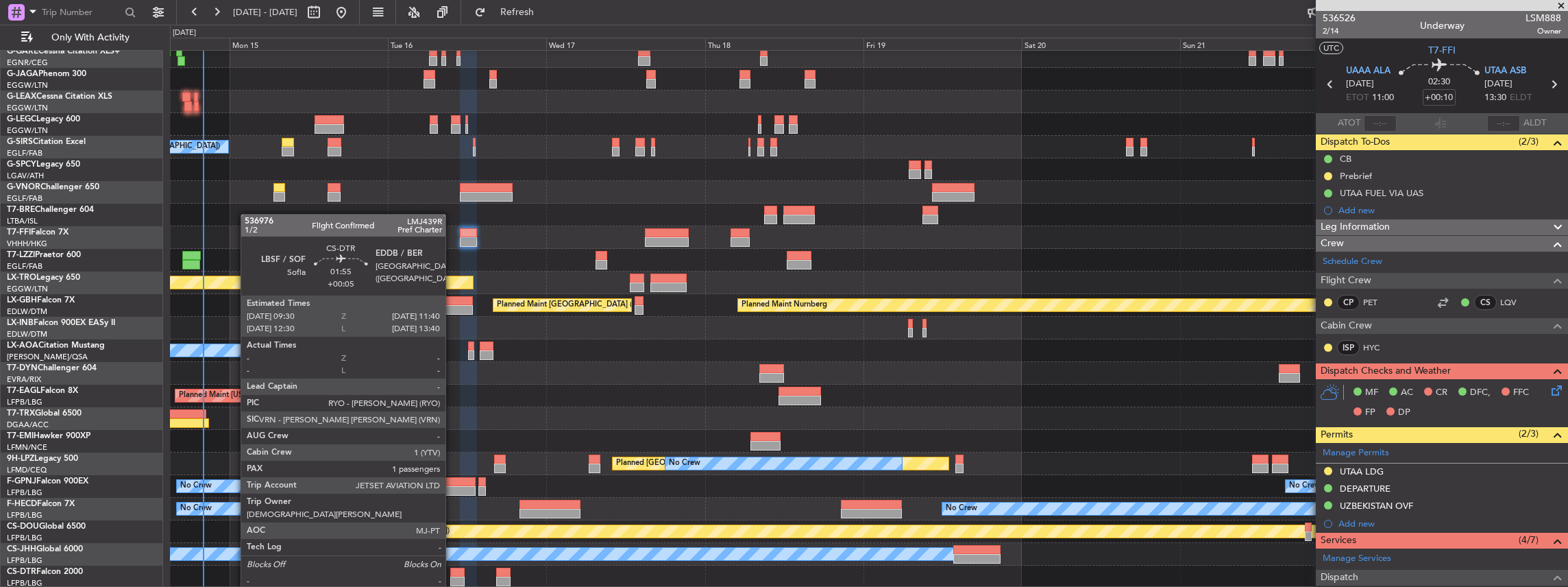
click at [452, 575] on div at bounding box center [458, 572] width 14 height 10
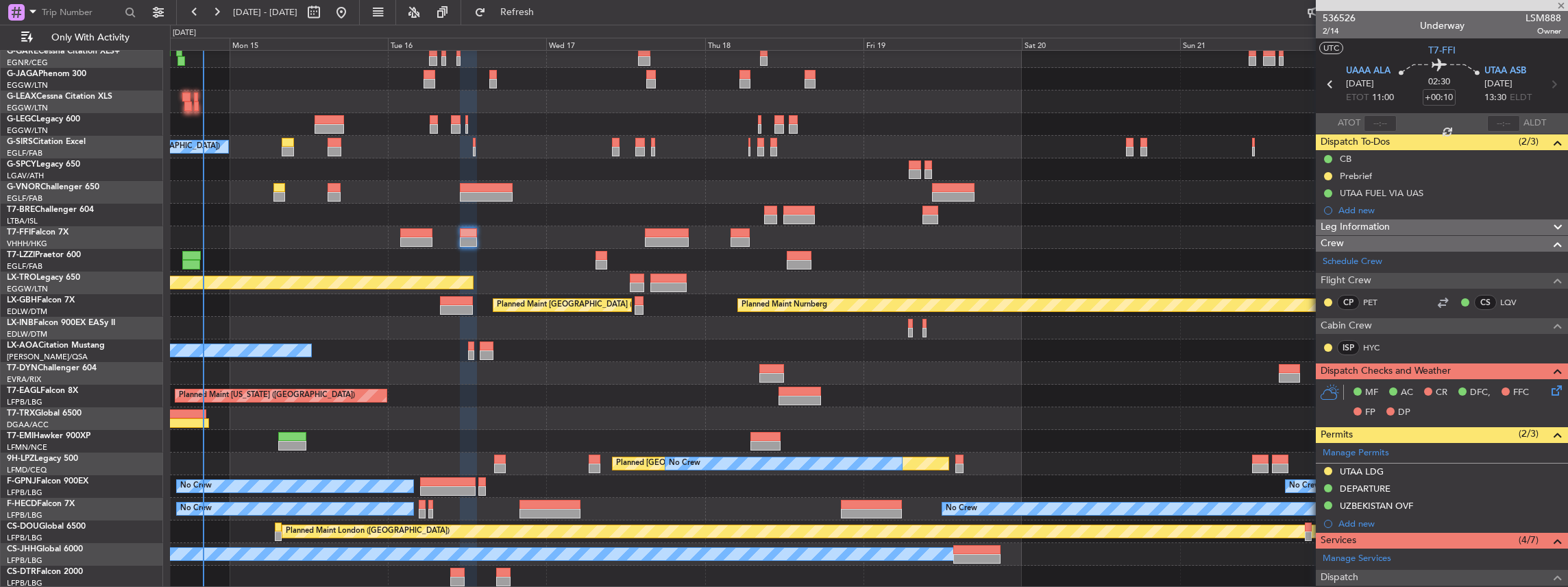
type input "+00:05"
type input "1"
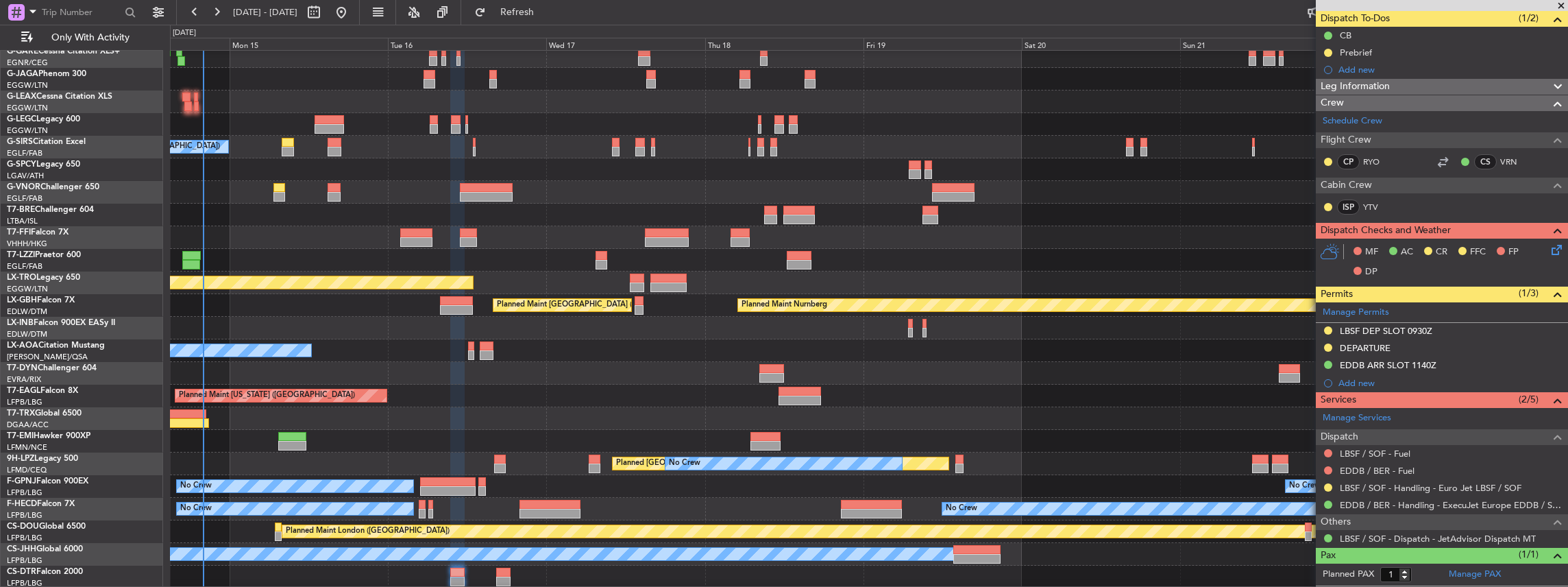
scroll to position [149, 0]
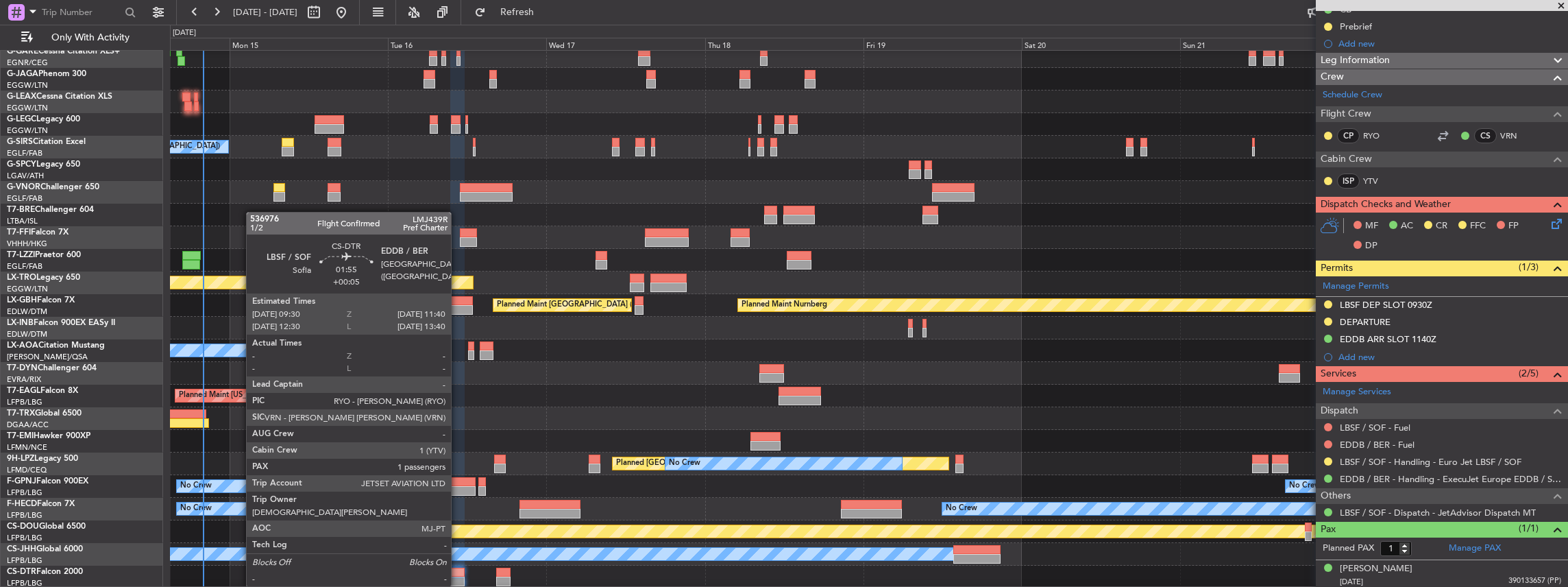
click at [457, 573] on div at bounding box center [458, 572] width 14 height 10
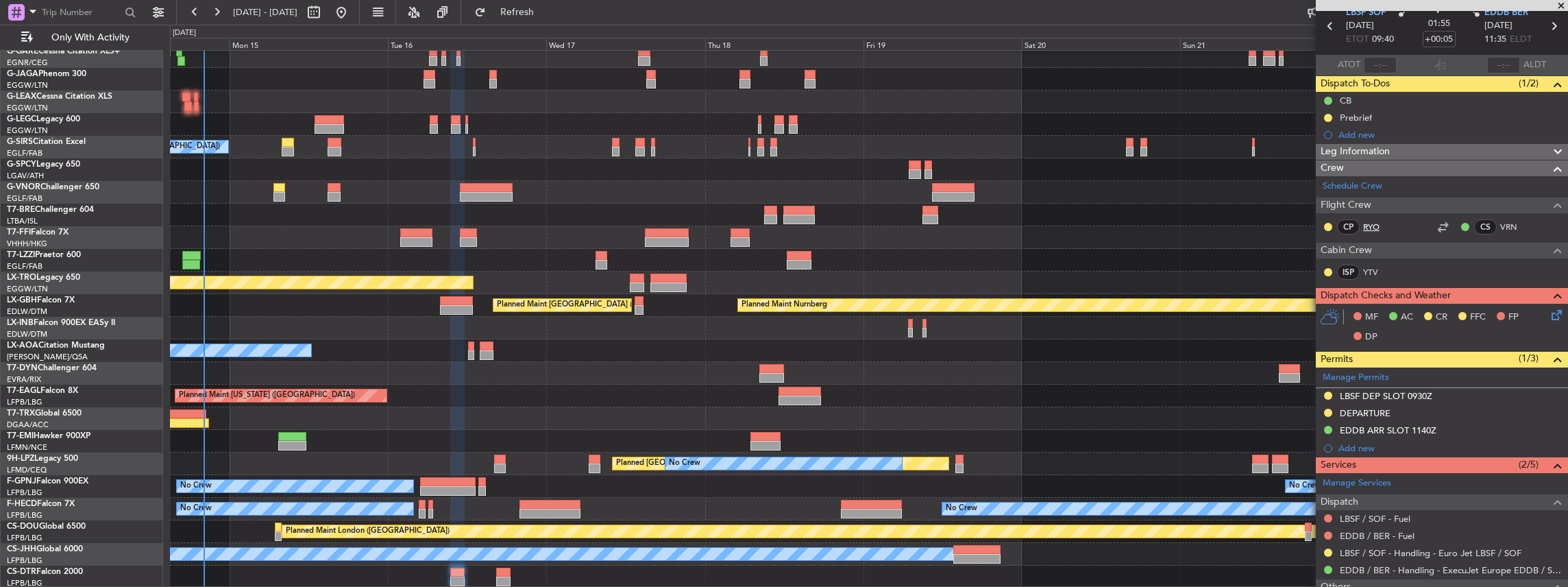
scroll to position [0, 0]
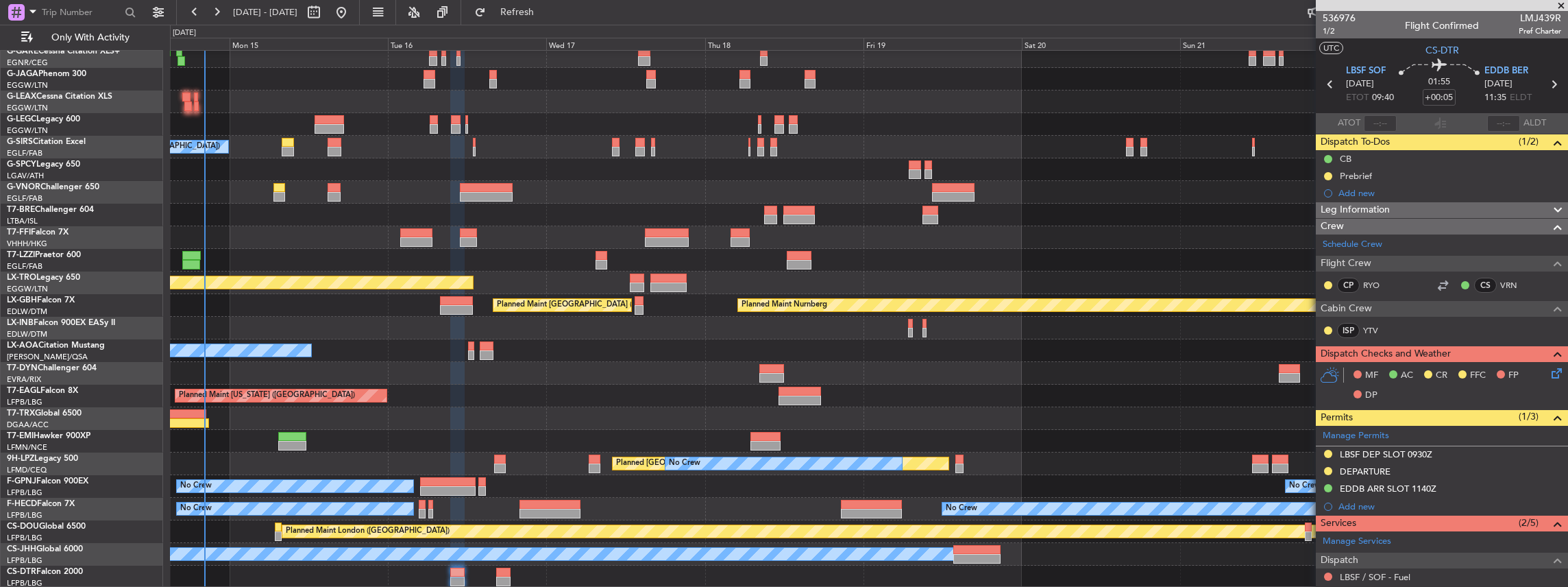
click at [1550, 370] on icon at bounding box center [1555, 371] width 11 height 11
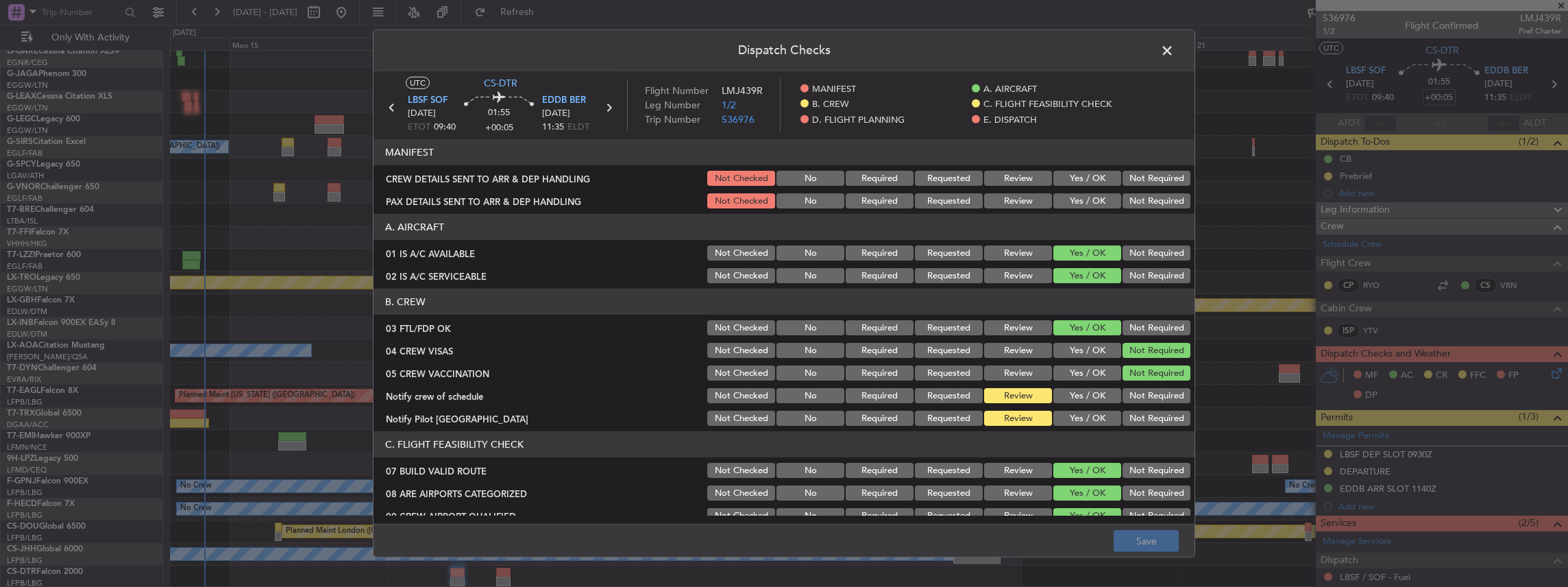
click at [1071, 173] on button "Yes / OK" at bounding box center [1088, 178] width 68 height 15
click at [1069, 196] on button "Yes / OK" at bounding box center [1088, 200] width 68 height 15
click at [1146, 543] on button "Save" at bounding box center [1146, 540] width 66 height 22
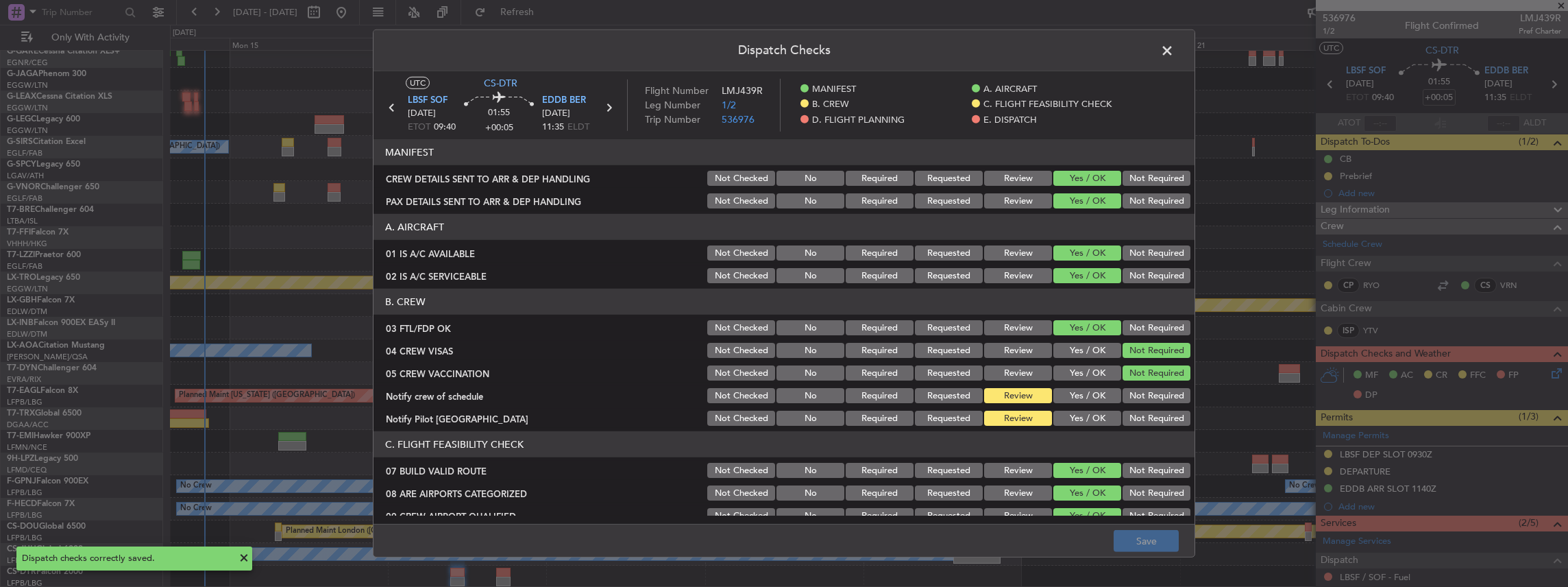
click at [1174, 49] on span at bounding box center [1174, 54] width 0 height 28
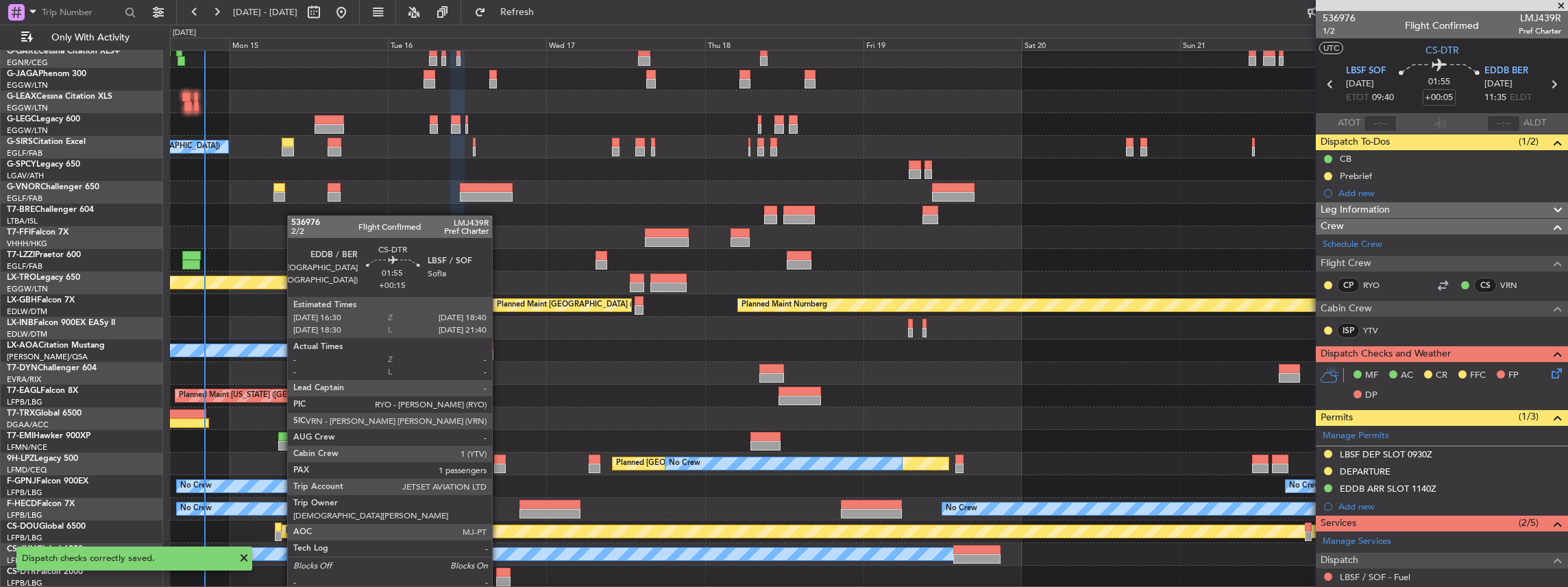
click at [499, 576] on div at bounding box center [504, 581] width 14 height 10
type input "+00:15"
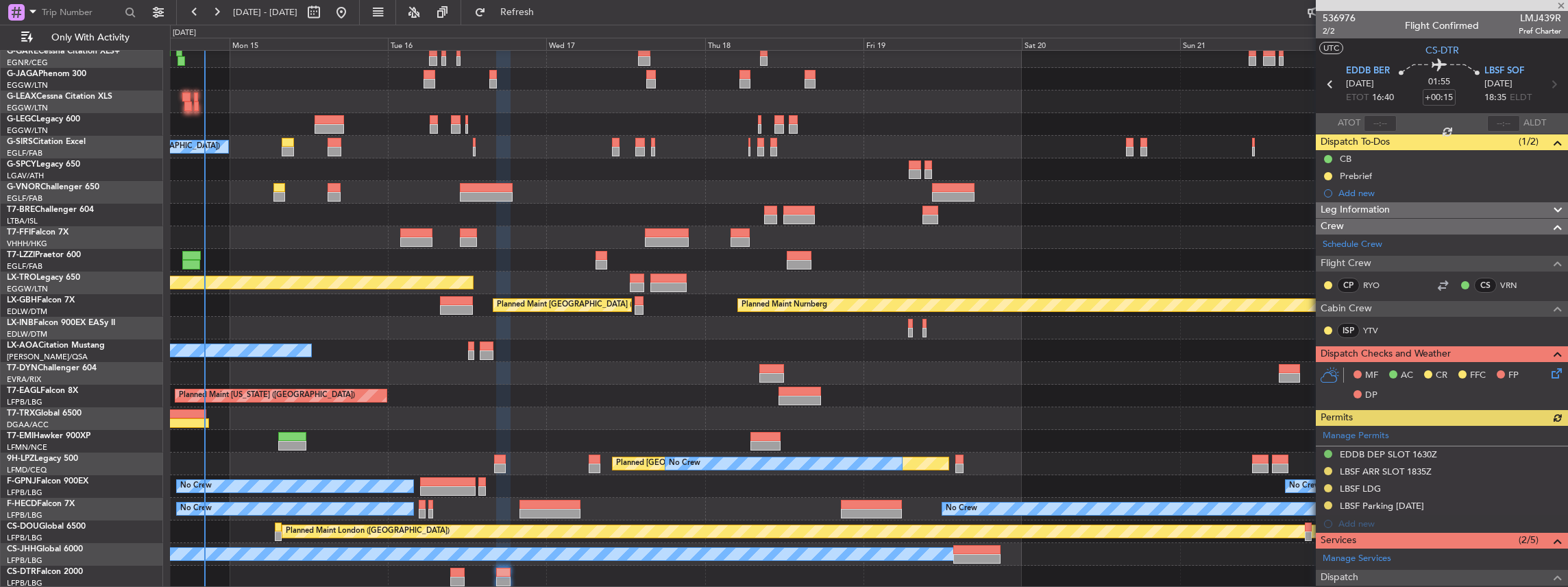
click at [1554, 372] on icon at bounding box center [1555, 371] width 11 height 11
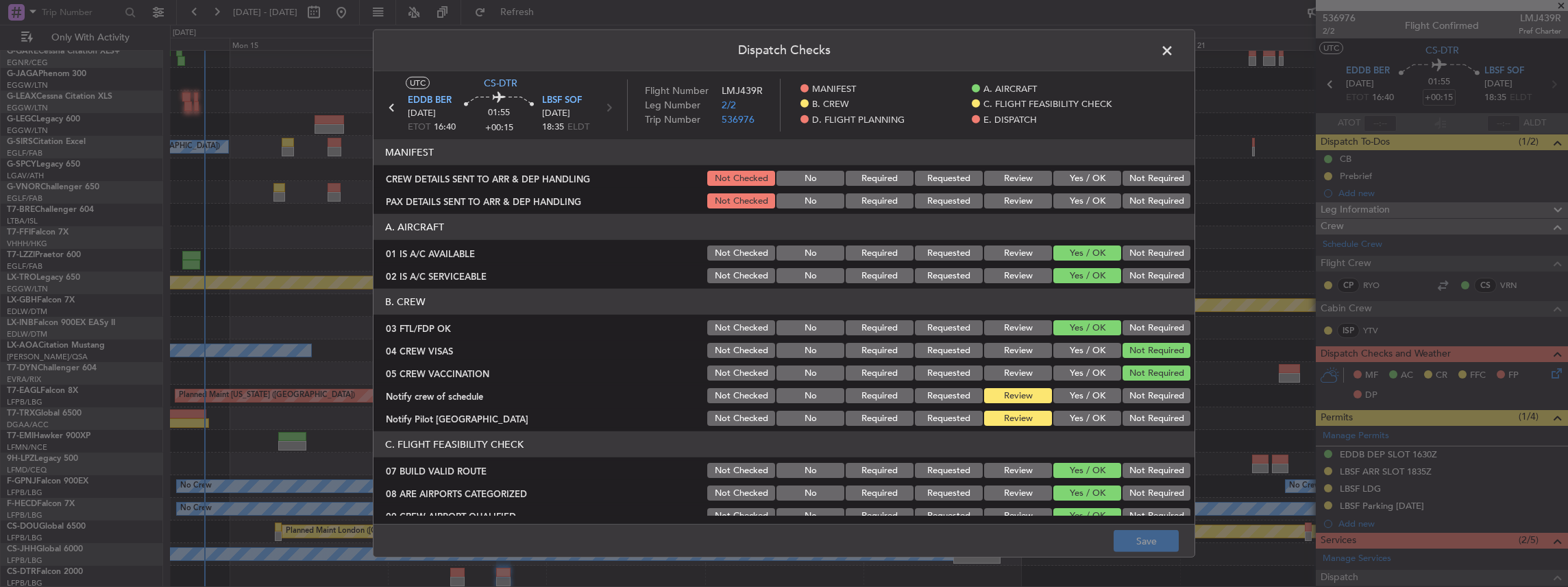
click at [1071, 172] on button "Yes / OK" at bounding box center [1088, 178] width 68 height 15
click at [1073, 197] on button "Yes / OK" at bounding box center [1088, 200] width 68 height 15
click at [1146, 540] on button "Save" at bounding box center [1146, 540] width 66 height 22
click at [1174, 51] on span at bounding box center [1174, 54] width 0 height 28
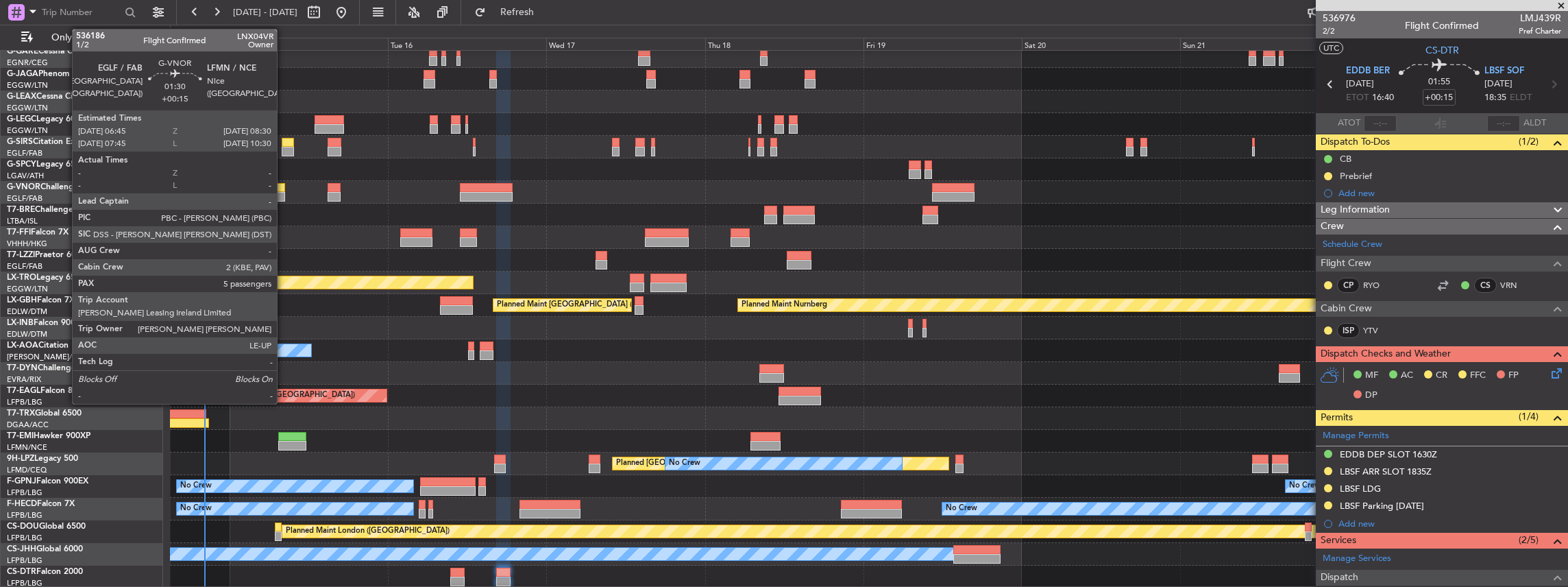
click at [284, 189] on div at bounding box center [279, 188] width 12 height 10
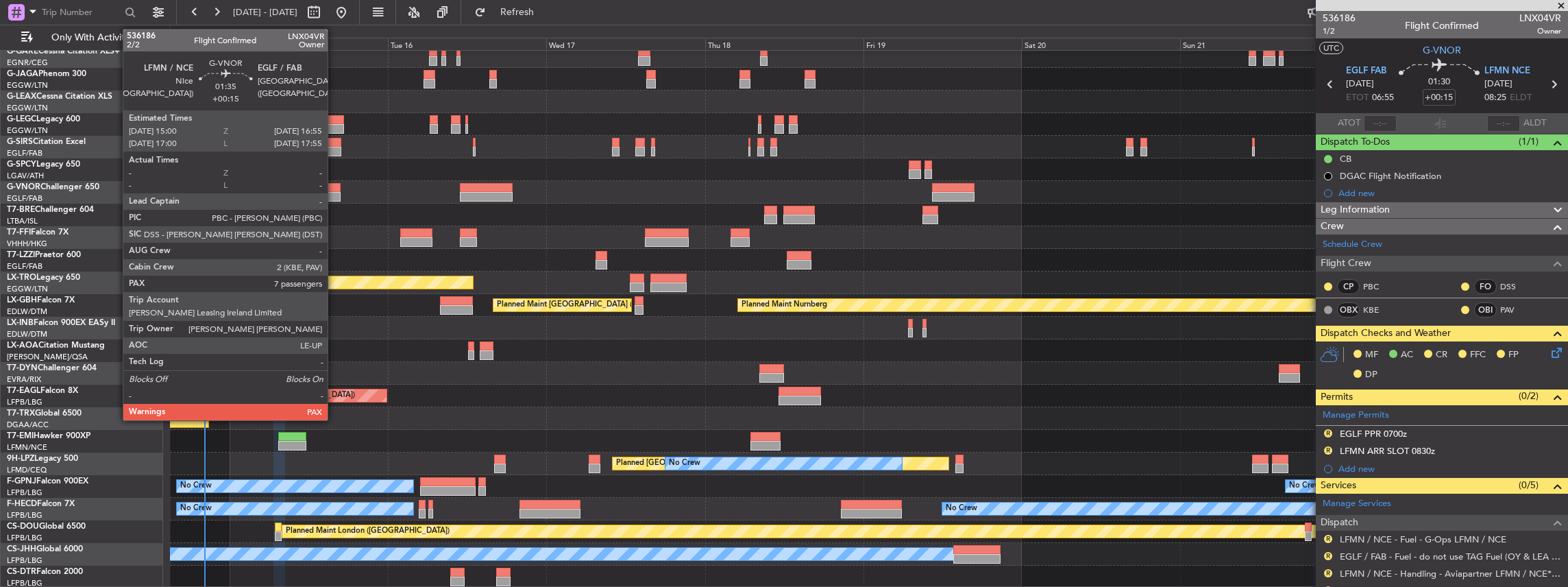
click at [335, 196] on div at bounding box center [334, 197] width 13 height 10
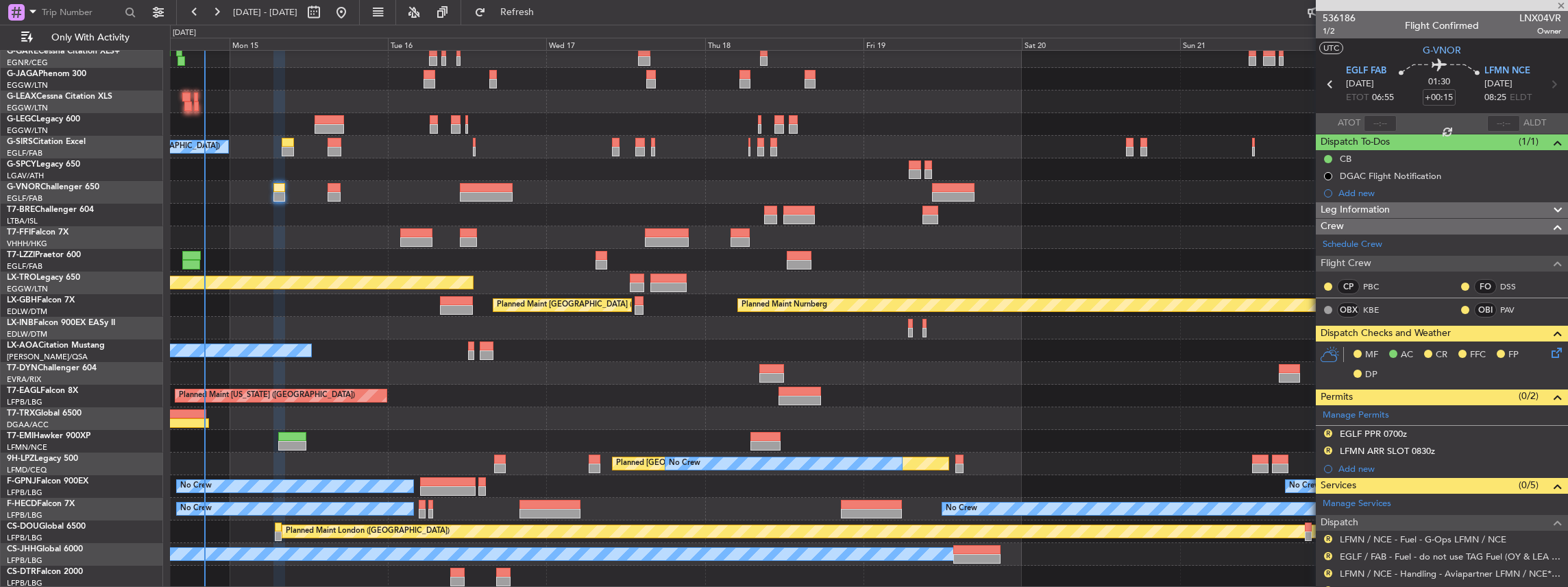
type input "7"
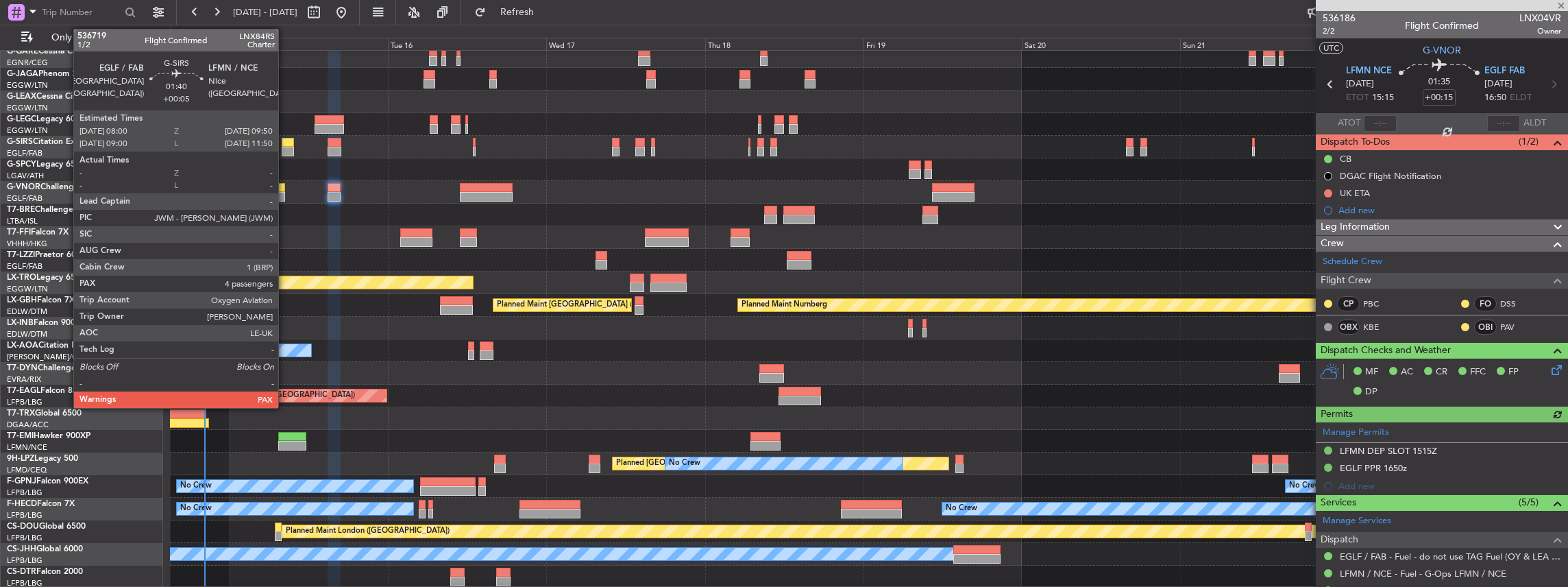
click at [285, 141] on div at bounding box center [288, 142] width 13 height 10
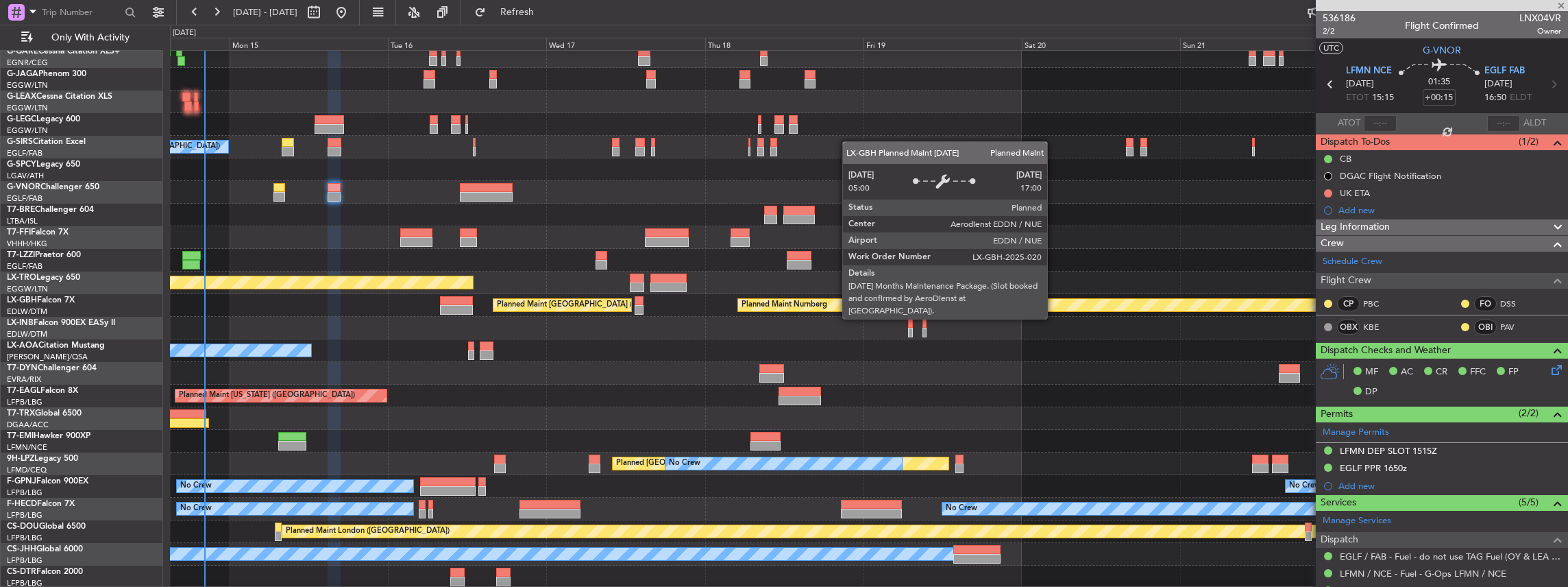
type input "+00:05"
type input "4"
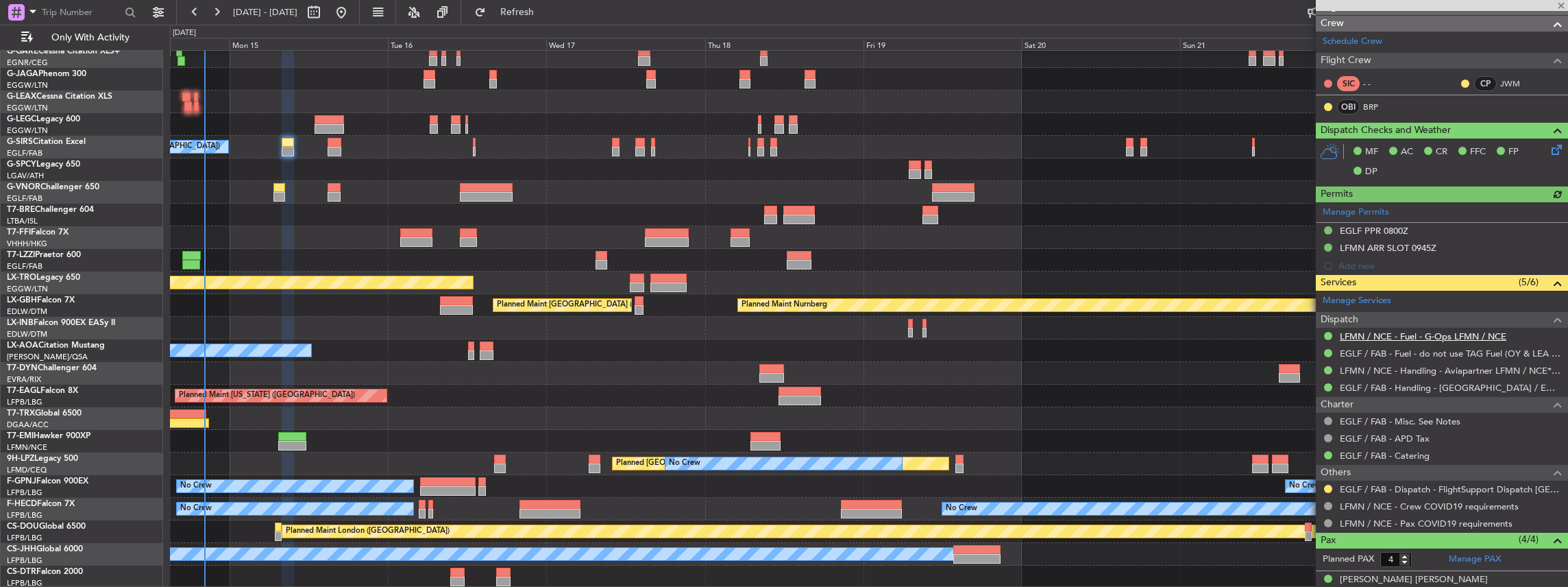
scroll to position [228, 0]
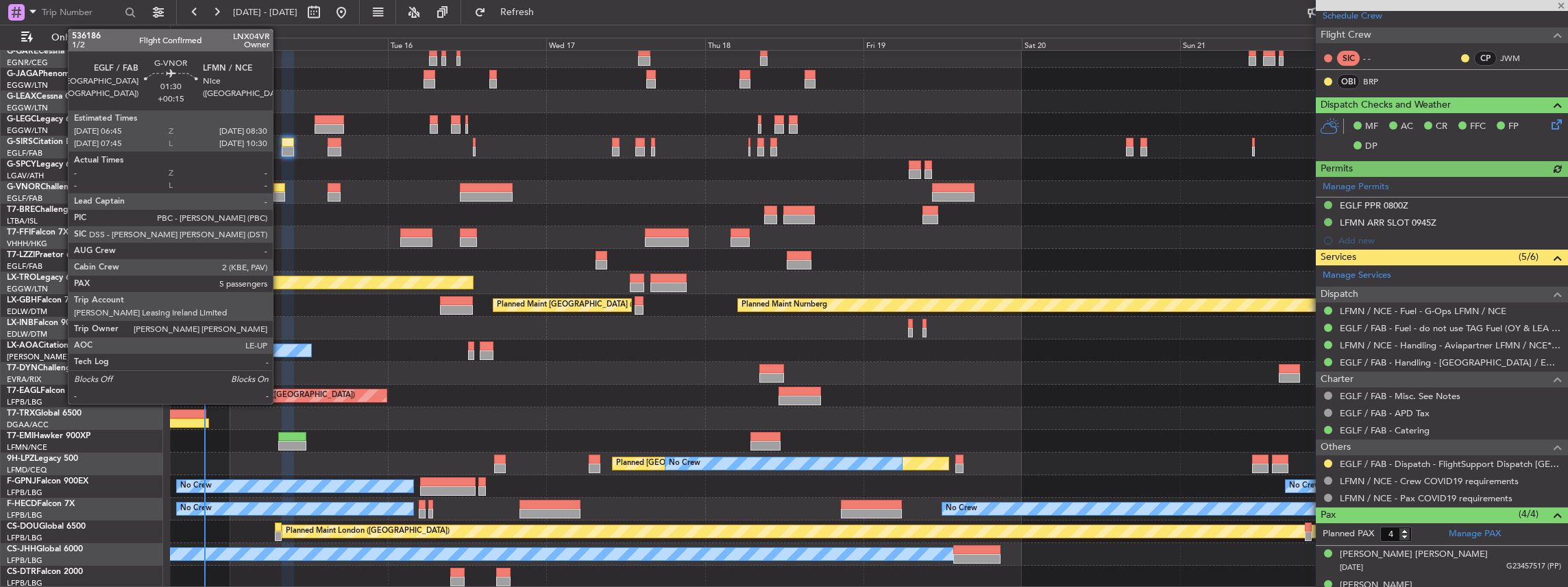
click at [280, 190] on div at bounding box center [279, 188] width 12 height 10
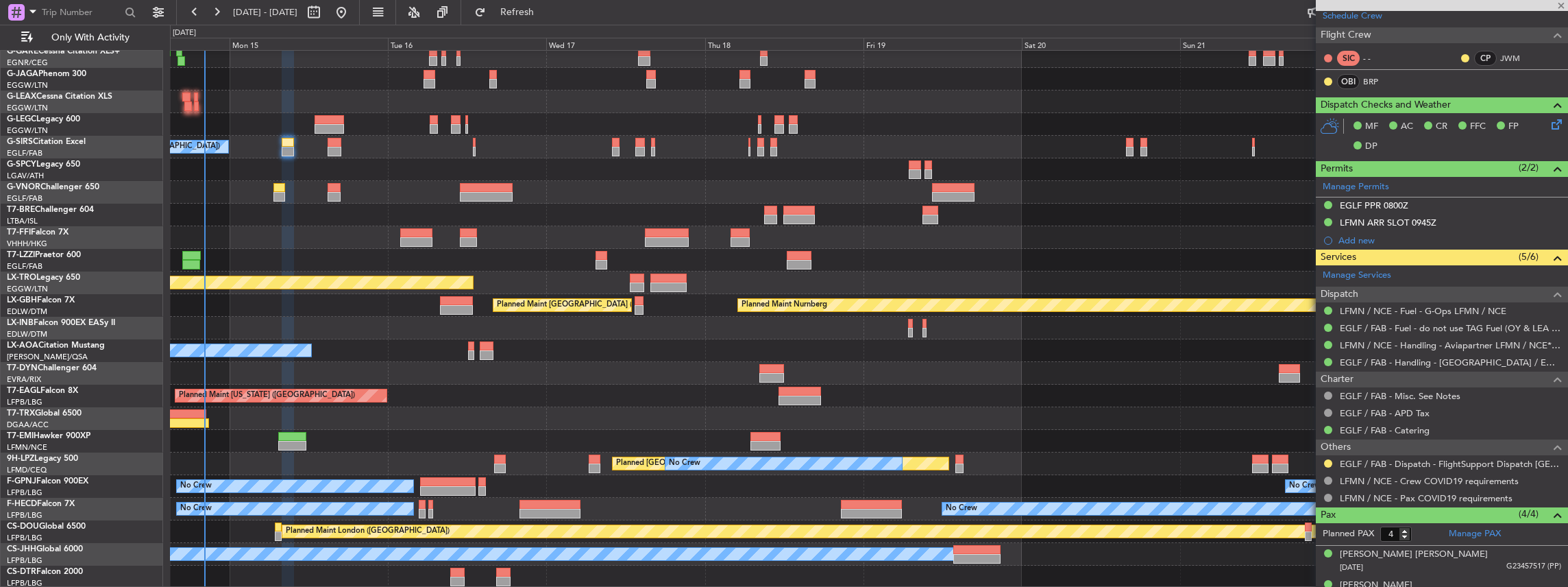
type input "+00:15"
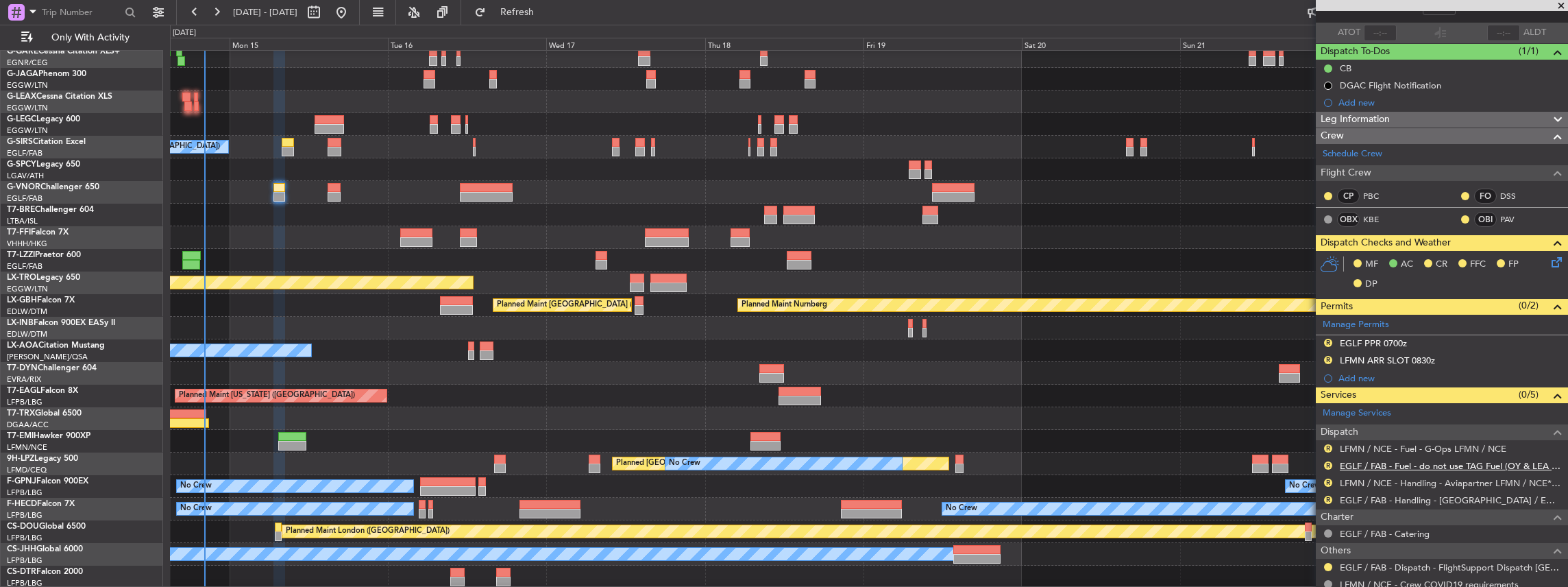
scroll to position [92, 0]
click at [1327, 481] on button "R" at bounding box center [1327, 481] width 8 height 8
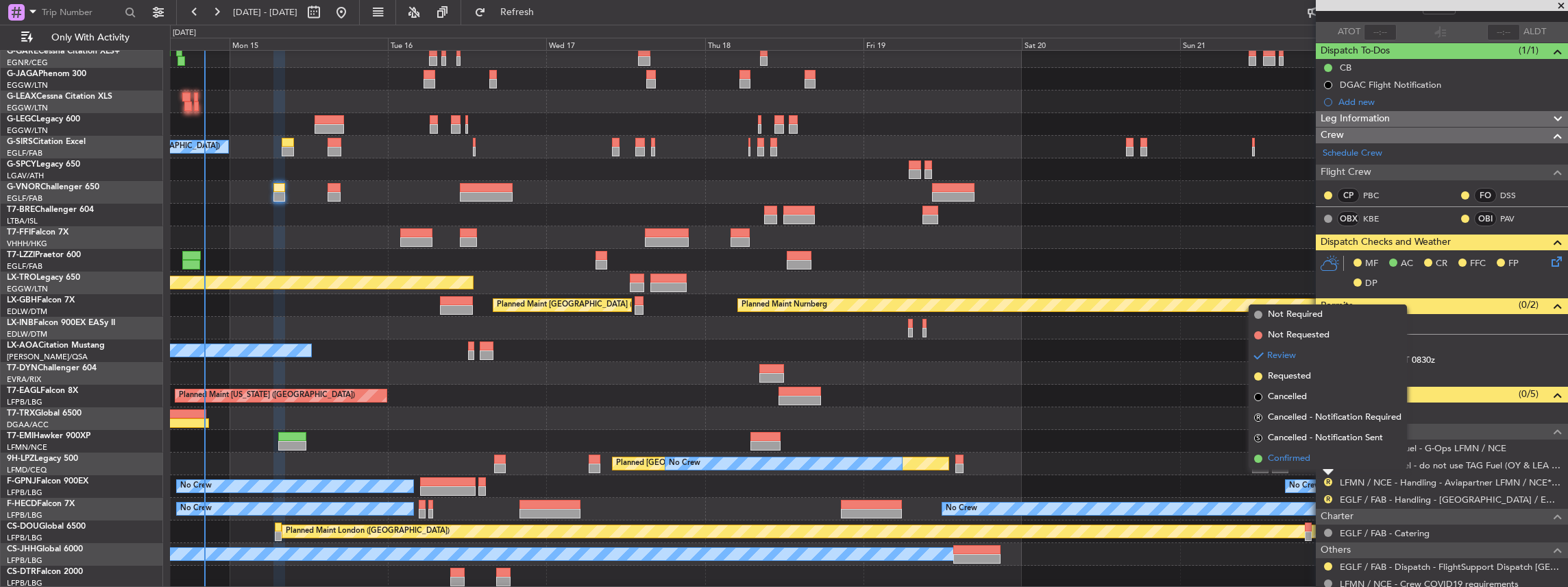
click at [1302, 457] on span "Confirmed" at bounding box center [1289, 458] width 42 height 13
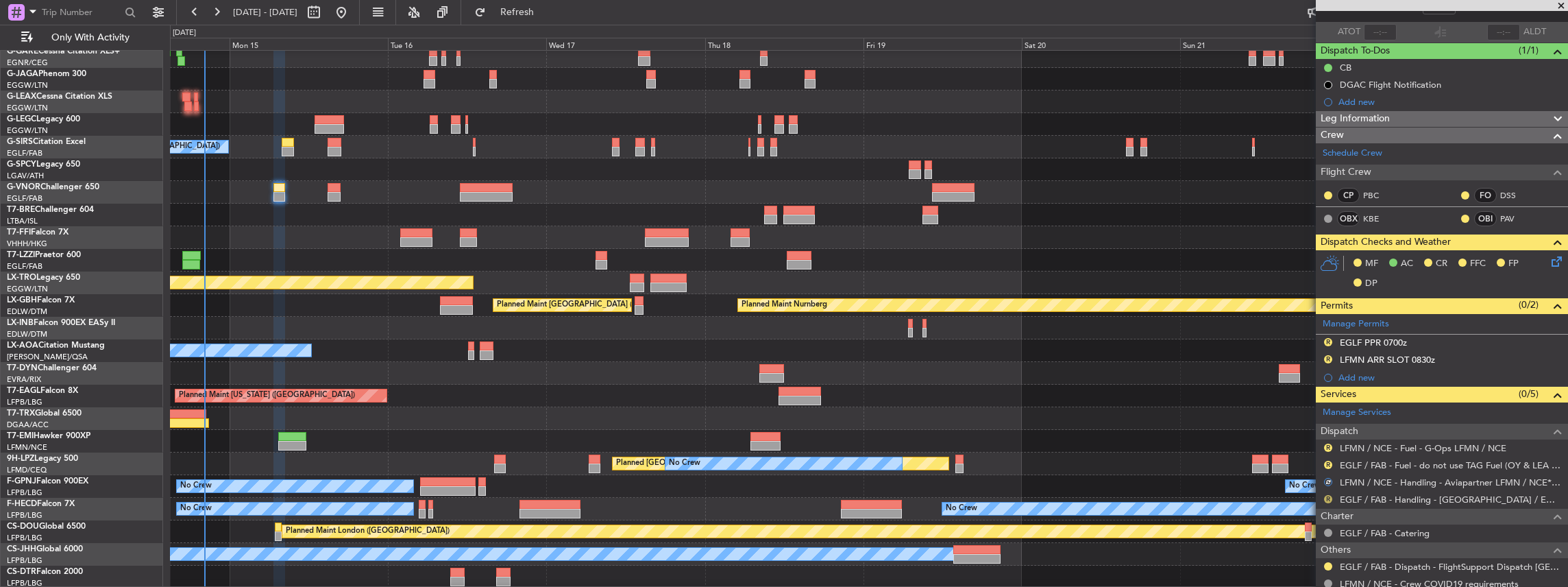
click at [1331, 495] on button "R" at bounding box center [1327, 498] width 8 height 8
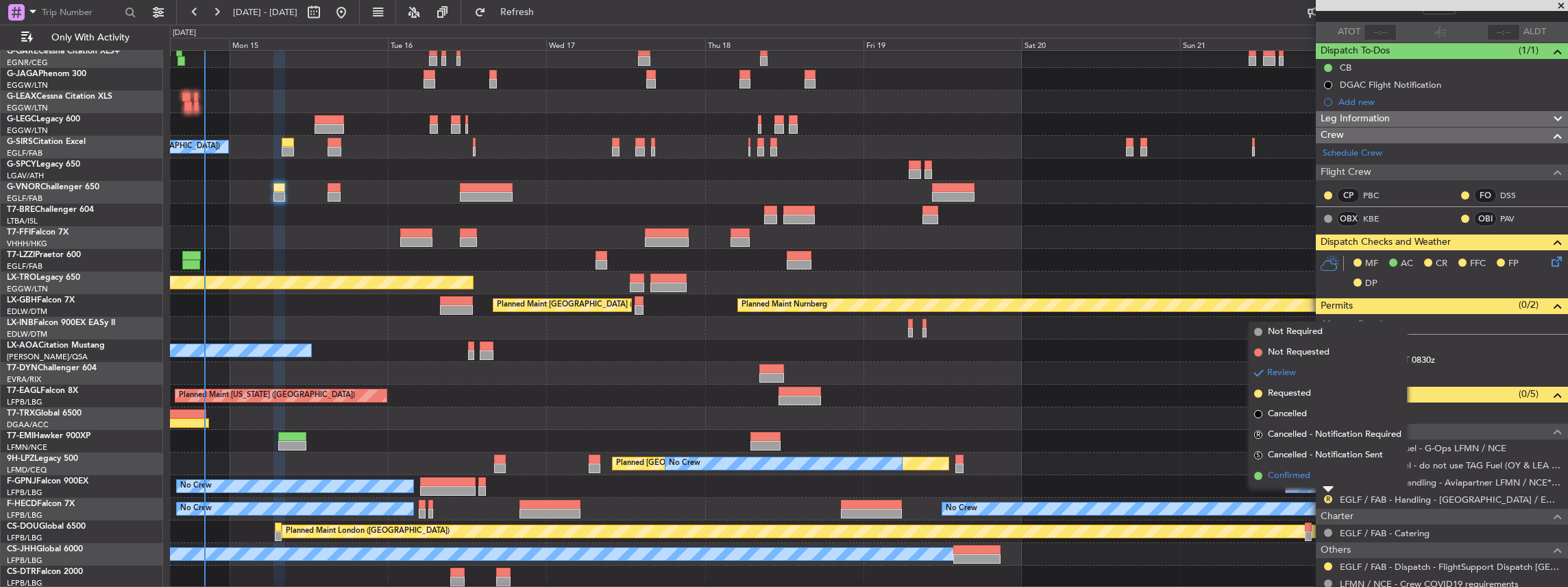
click at [1309, 471] on span "Confirmed" at bounding box center [1289, 475] width 42 height 13
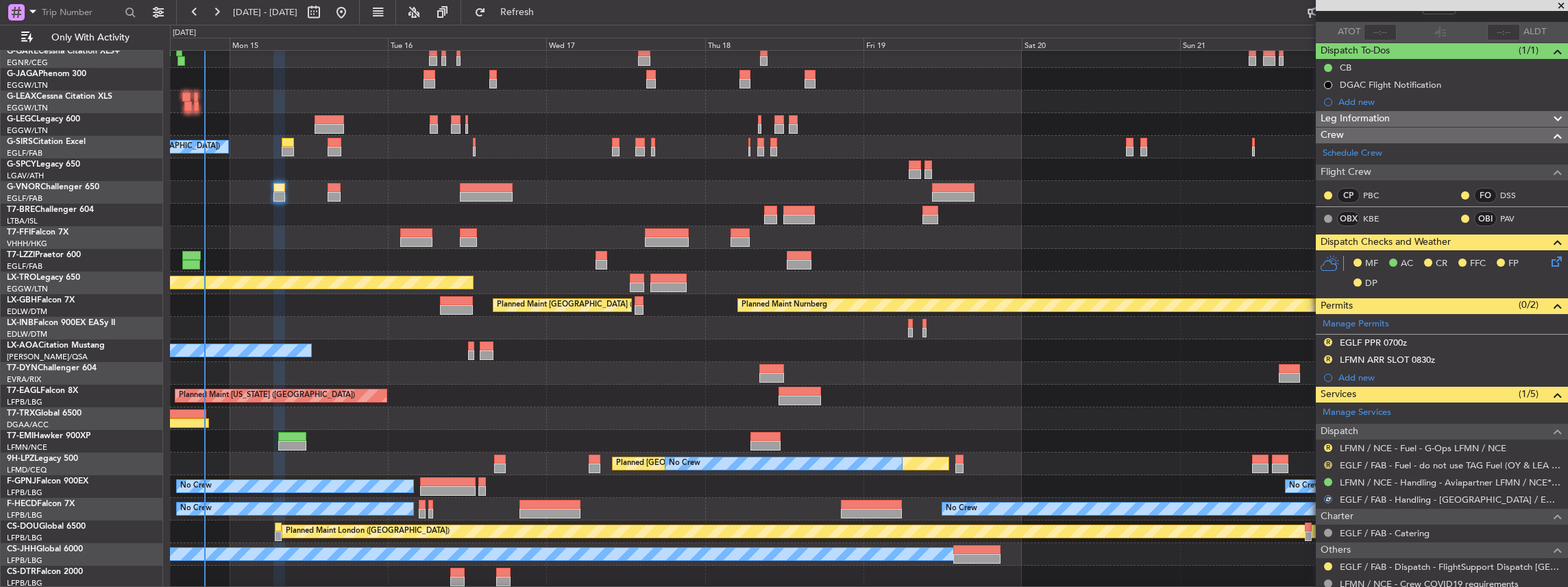
click at [1327, 460] on button "R" at bounding box center [1327, 464] width 8 height 8
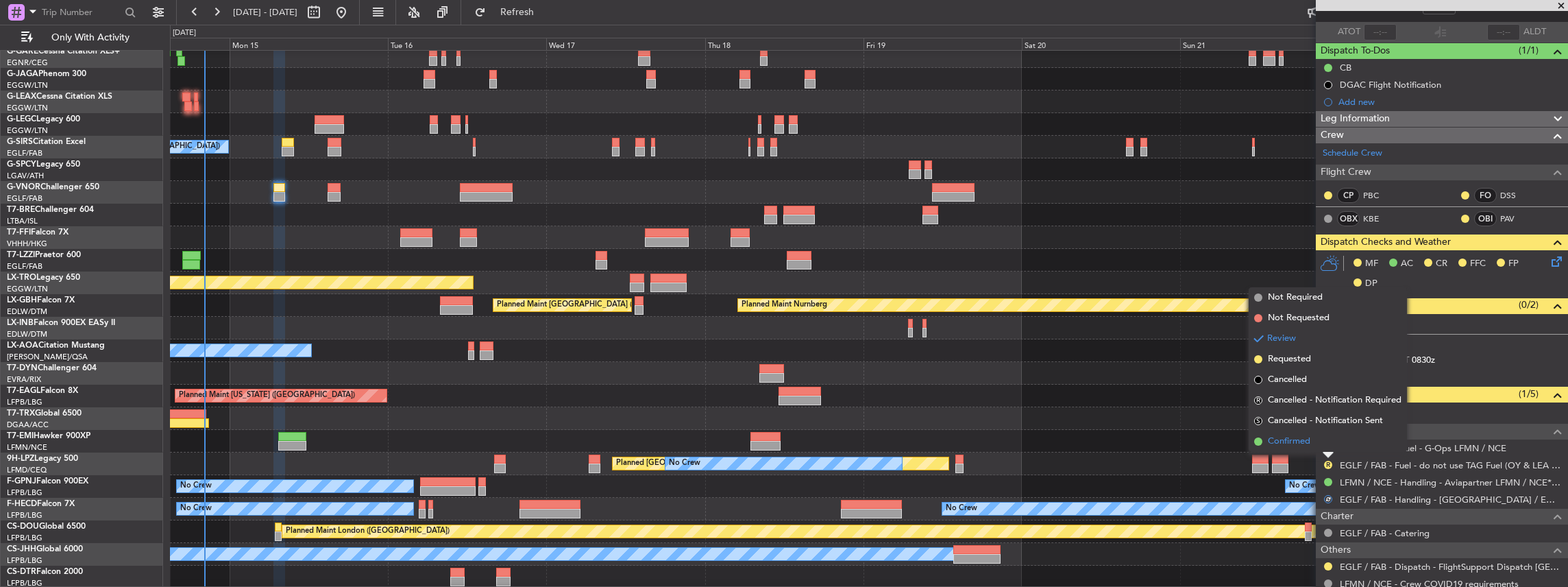
click at [1306, 442] on span "Confirmed" at bounding box center [1289, 441] width 42 height 13
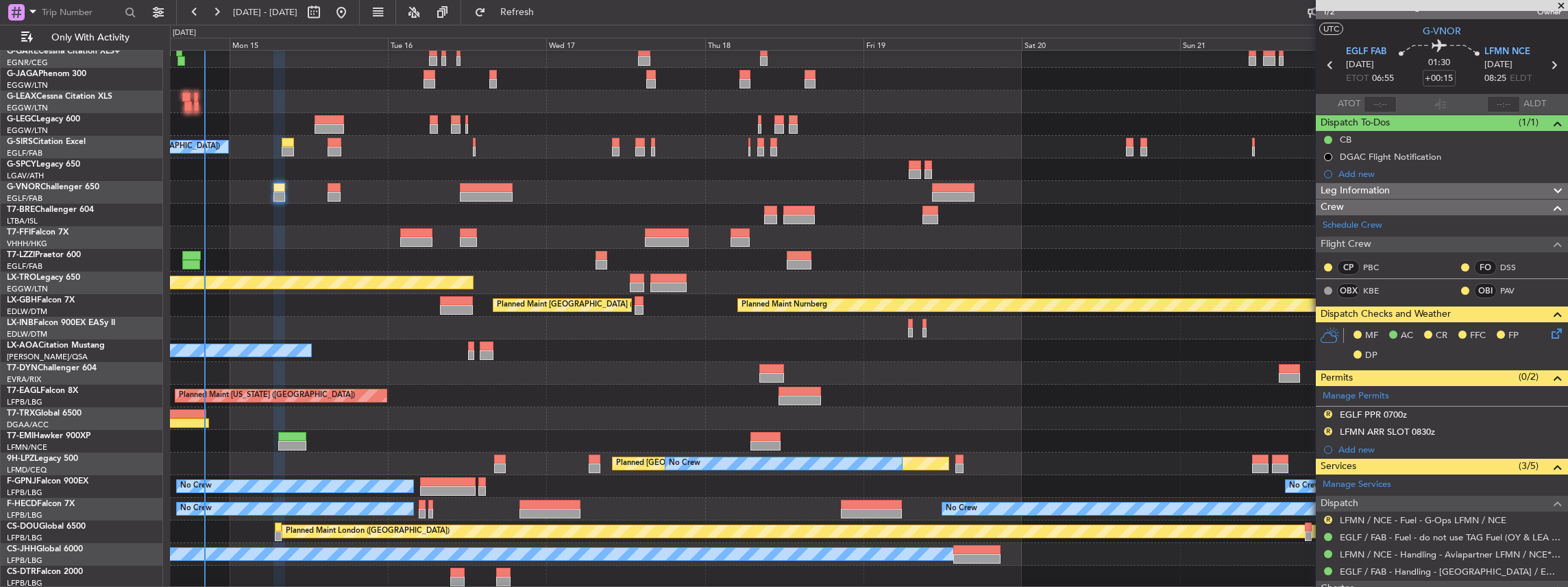
scroll to position [0, 0]
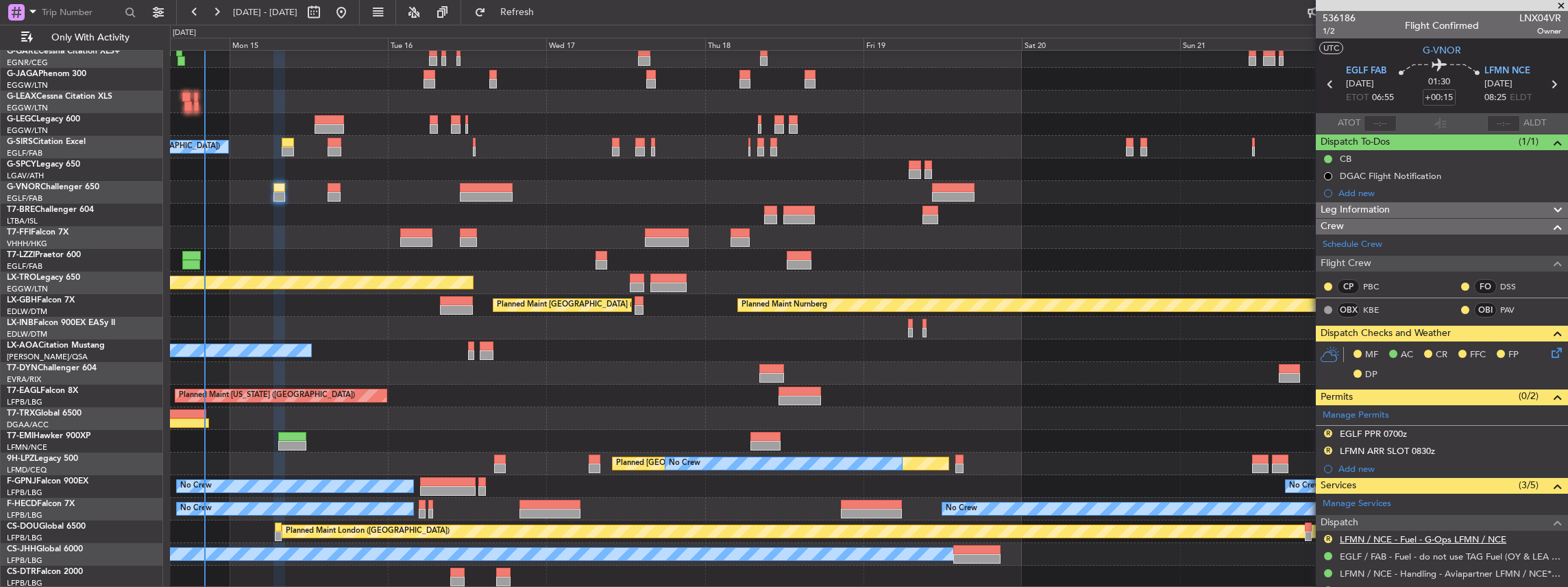
click at [1415, 533] on link "LFMN / NCE - Fuel - G-Ops LFMN / NCE" at bounding box center [1423, 539] width 167 height 12
click at [577, 433] on div "Planned Maint Dusseldorf Planned Maint [GEOGRAPHIC_DATA] ([GEOGRAPHIC_DATA]) Pl…" at bounding box center [869, 271] width 1398 height 633
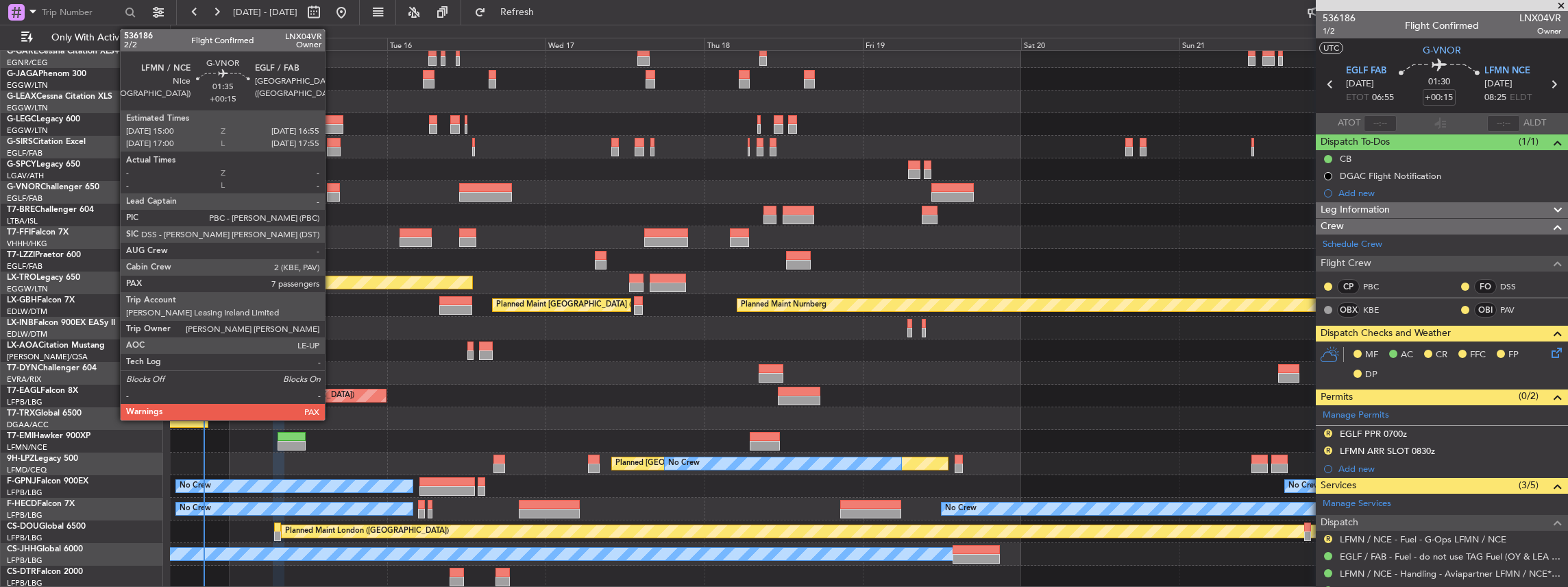
click at [332, 196] on div at bounding box center [333, 197] width 13 height 10
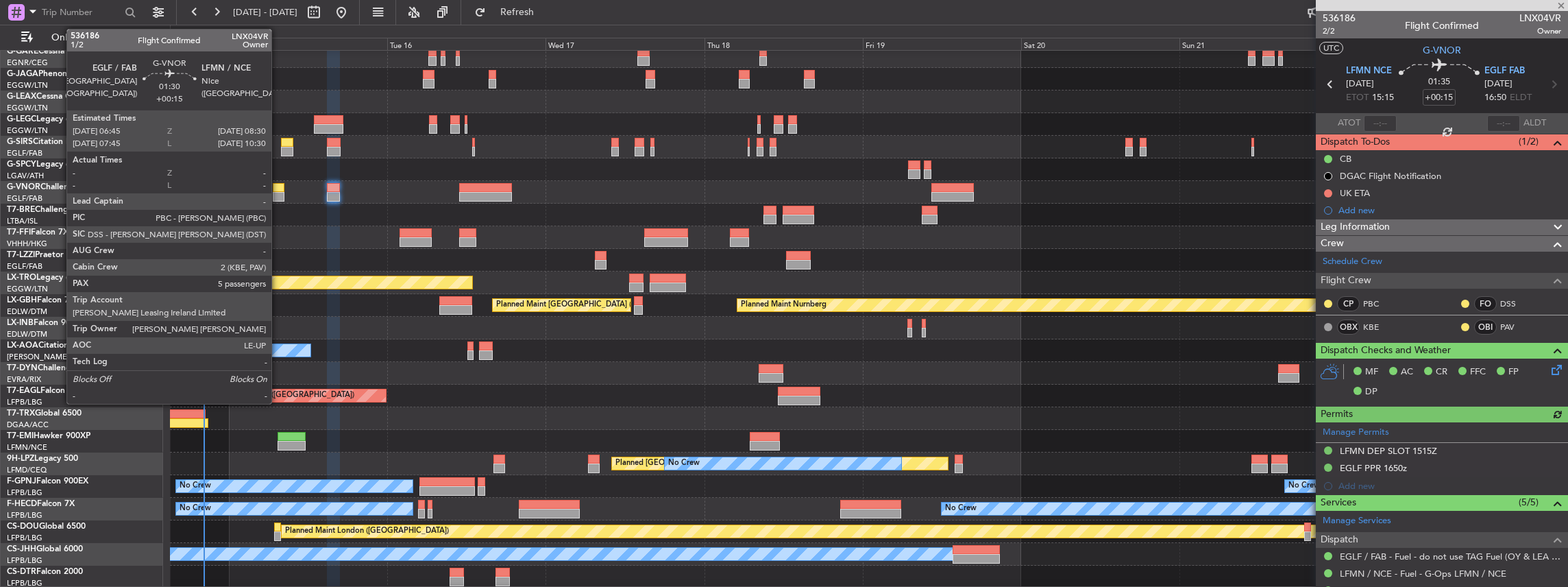
click at [278, 195] on div at bounding box center [278, 197] width 12 height 10
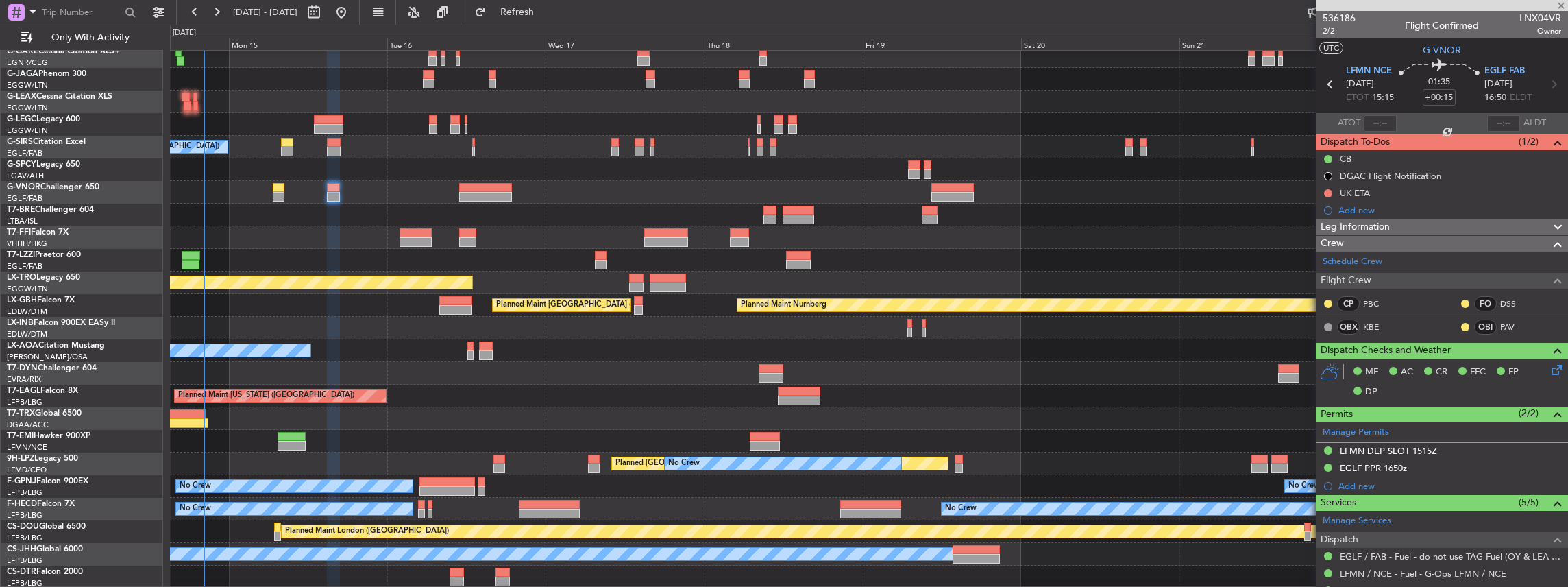
type input "5"
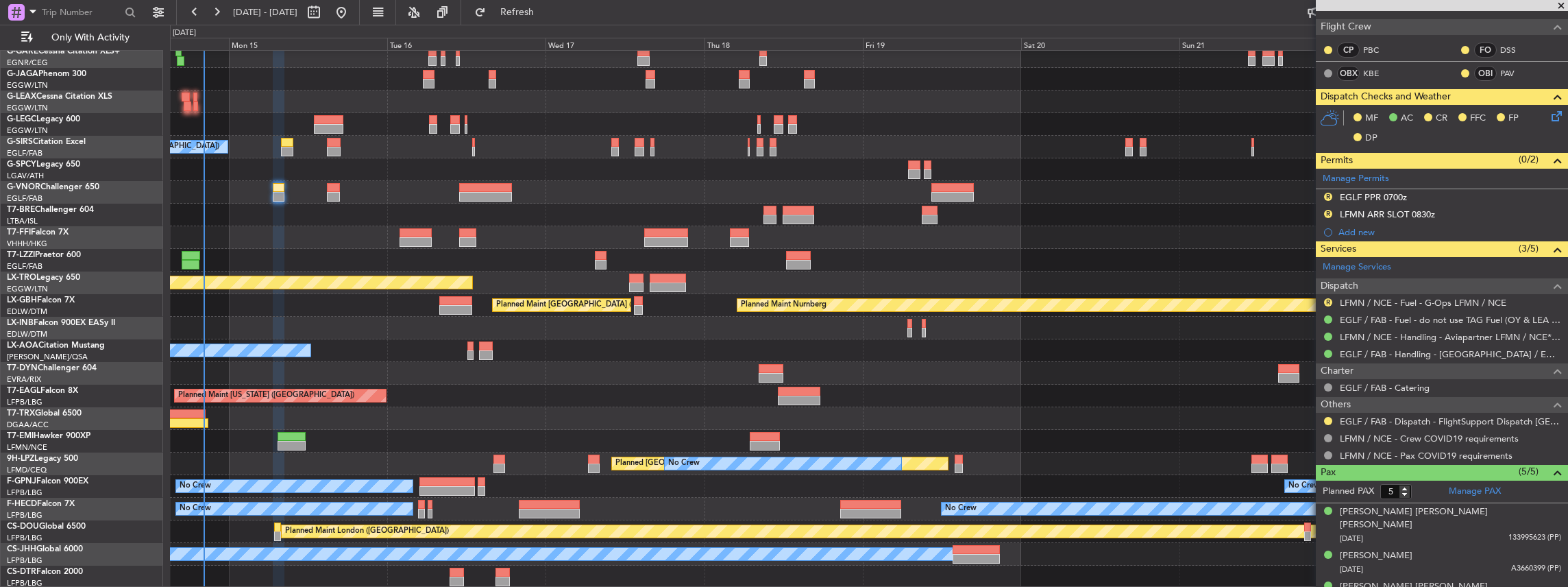
scroll to position [302, 0]
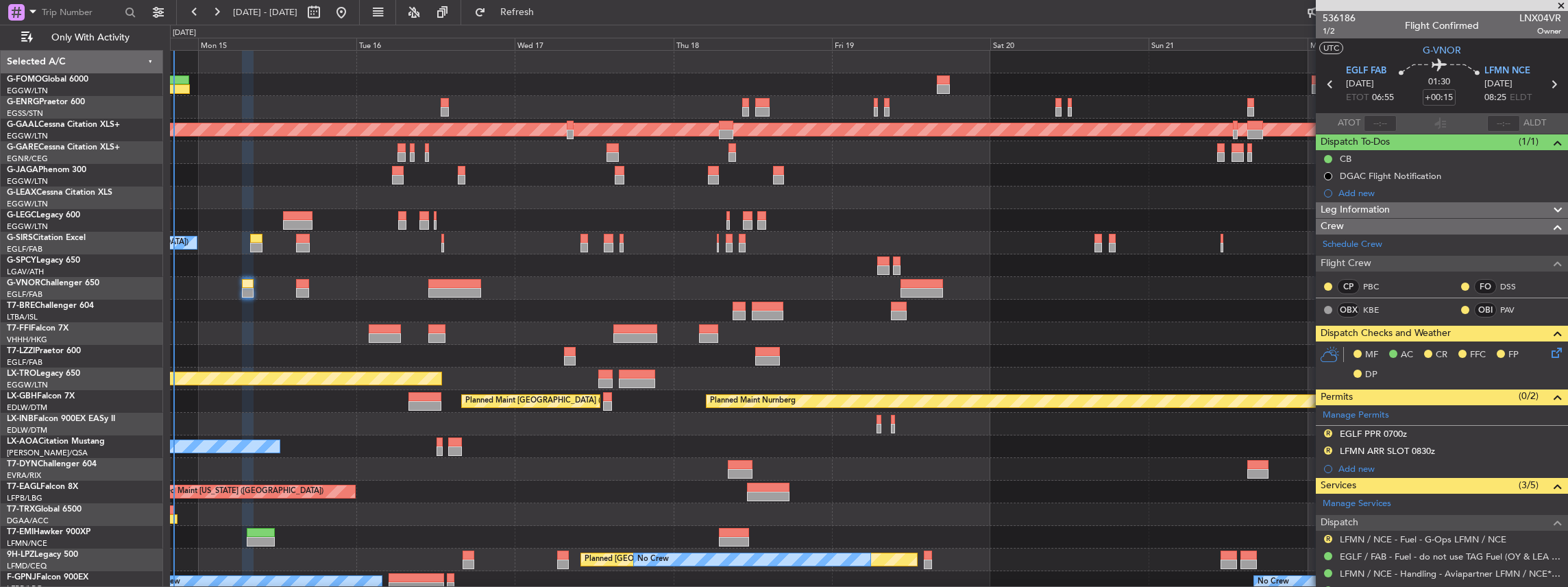
click at [566, 381] on div "Planned Maint Dusseldorf A/C Unavailable [GEOGRAPHIC_DATA] ([GEOGRAPHIC_DATA]) …" at bounding box center [869, 367] width 1398 height 633
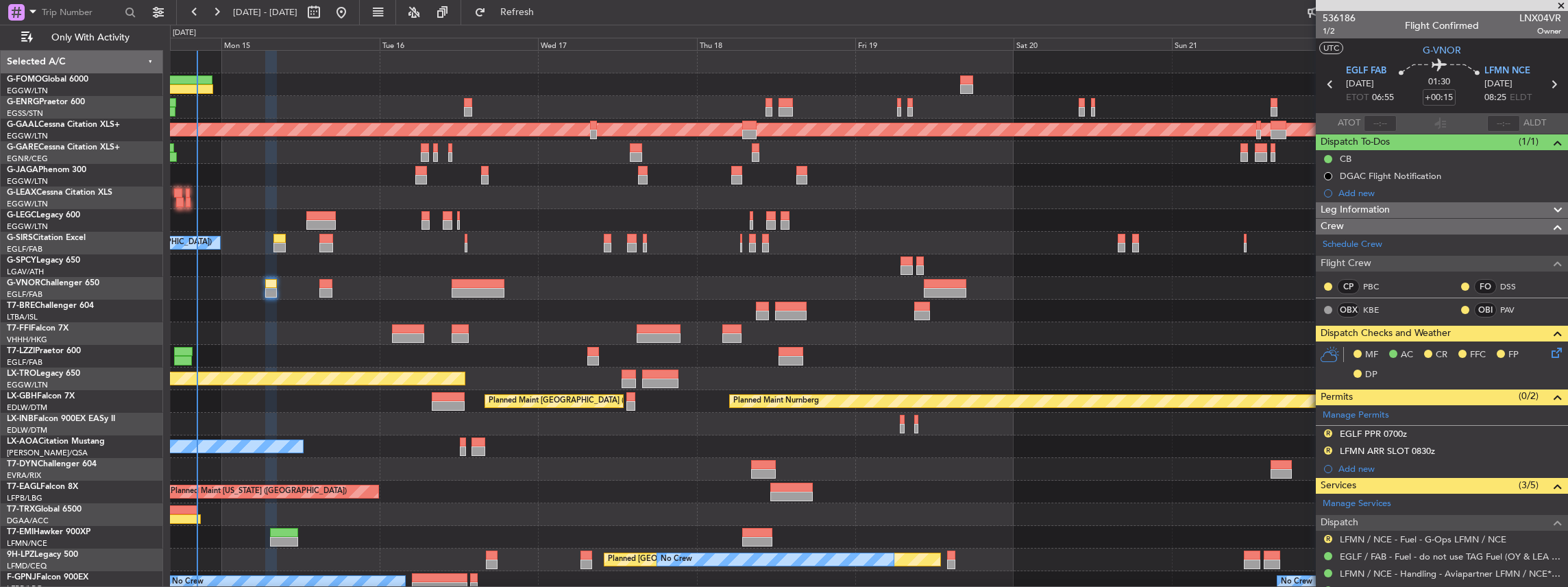
click at [597, 311] on div at bounding box center [869, 311] width 1398 height 22
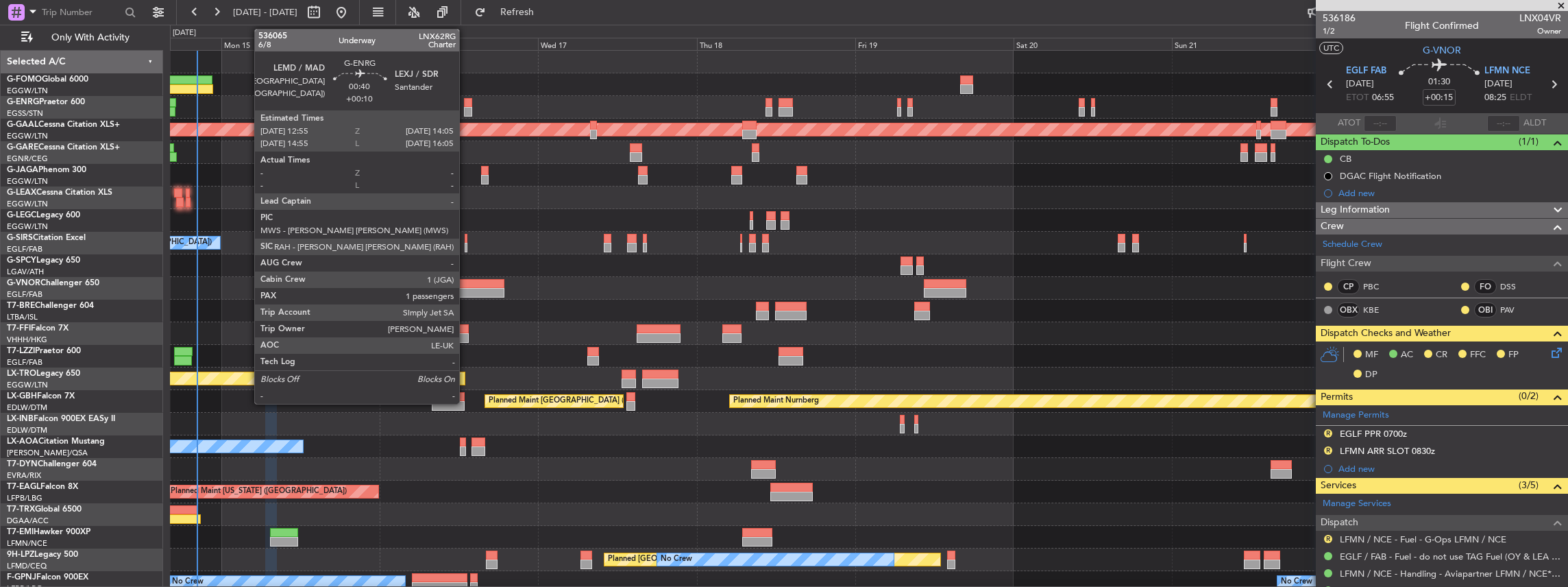
click at [468, 101] on div at bounding box center [468, 102] width 8 height 10
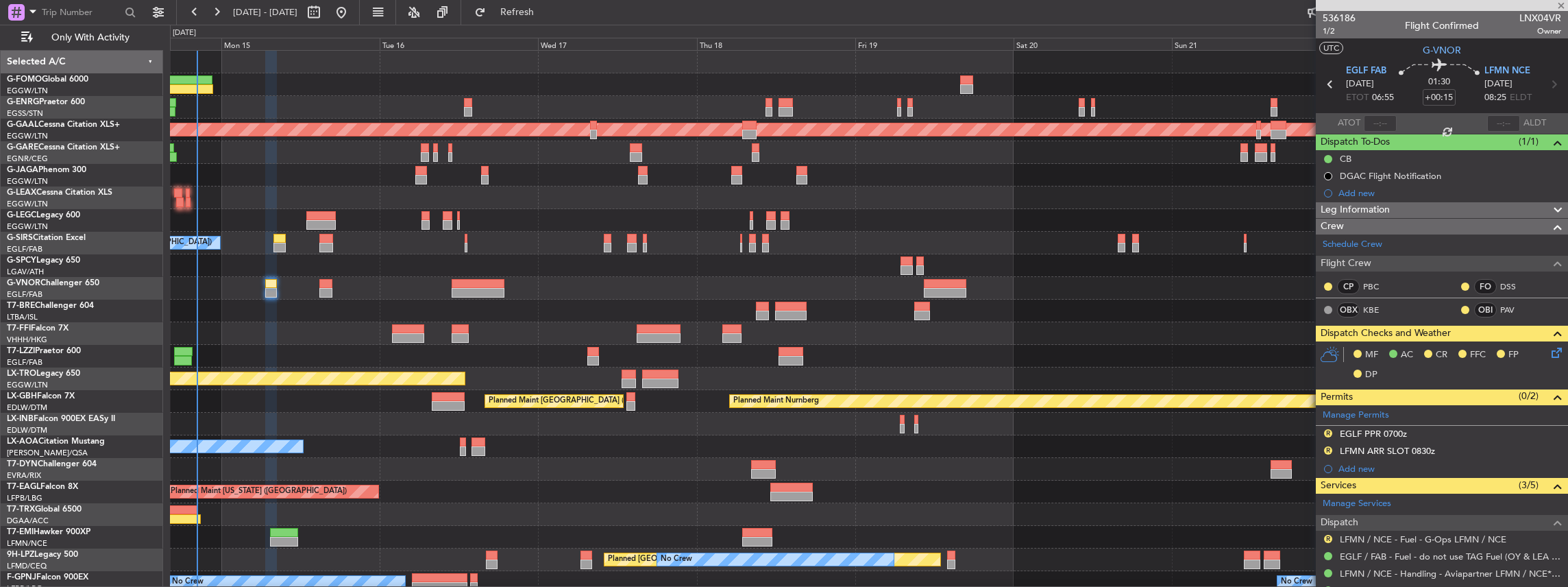
type input "+00:10"
type input "1"
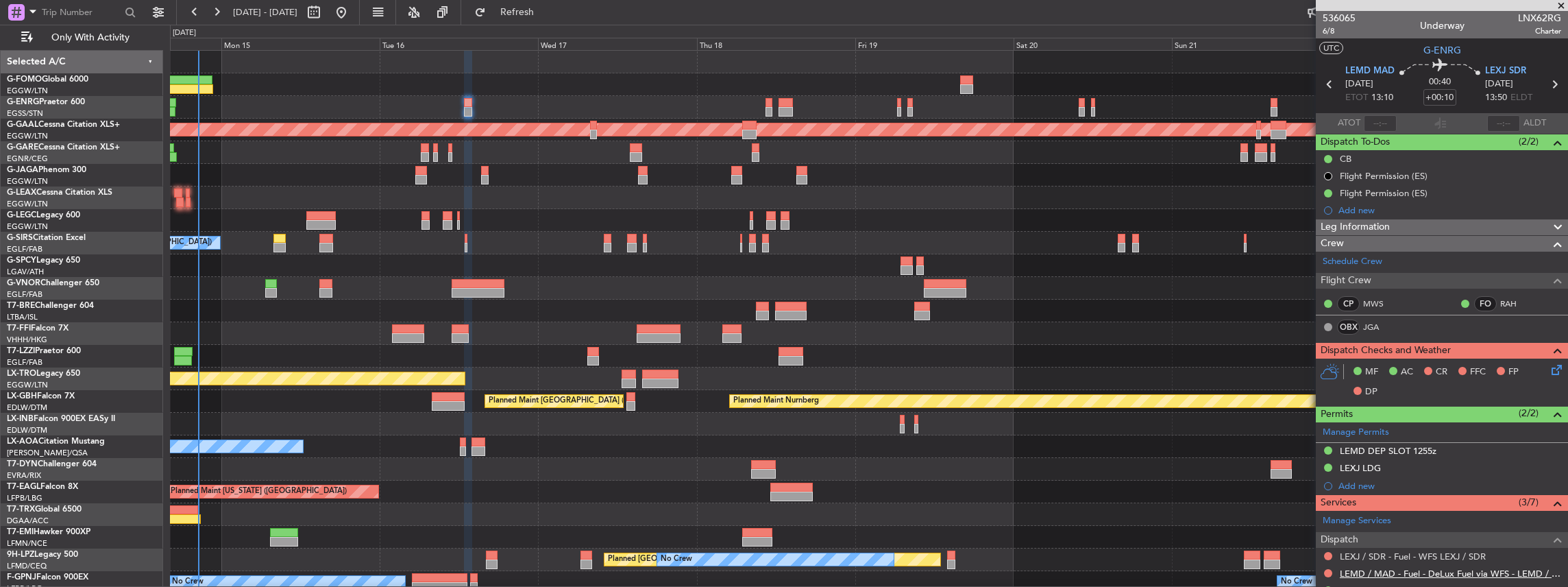
click at [1436, 570] on link "LEMD / MAD - Fuel - DeLux Fuel via WFS - LEMD / MAD" at bounding box center [1450, 573] width 222 height 12
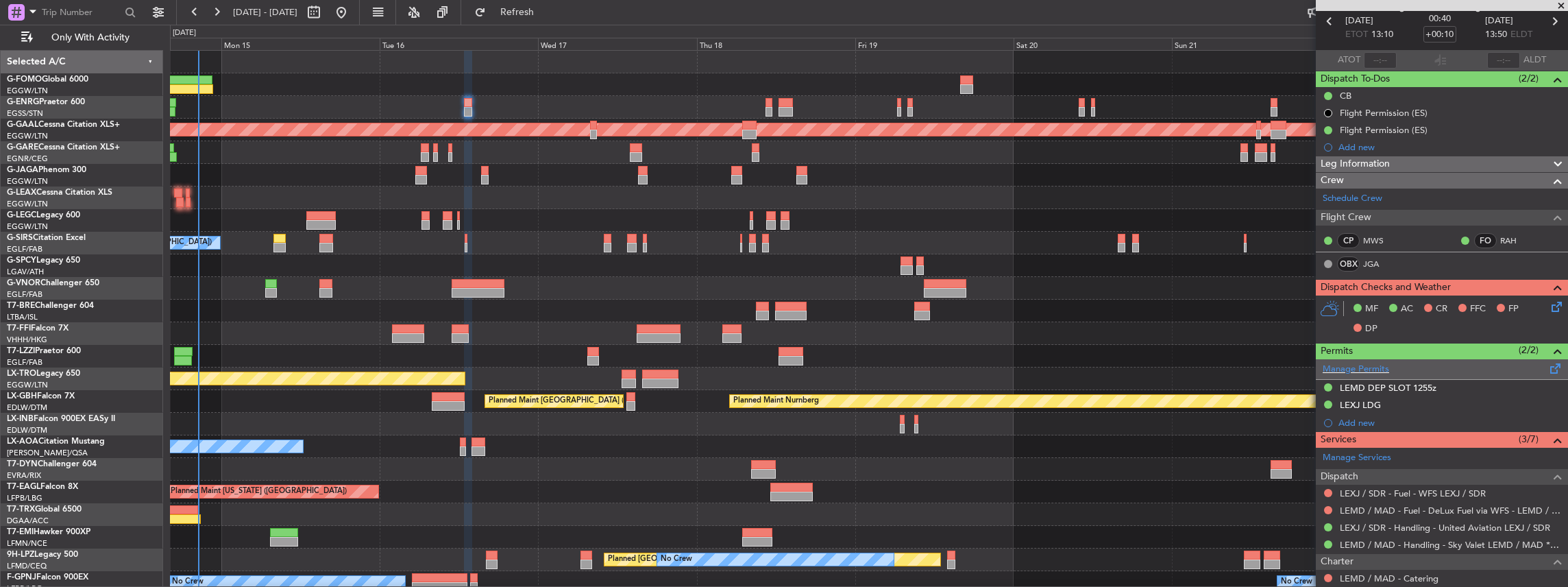
scroll to position [182, 0]
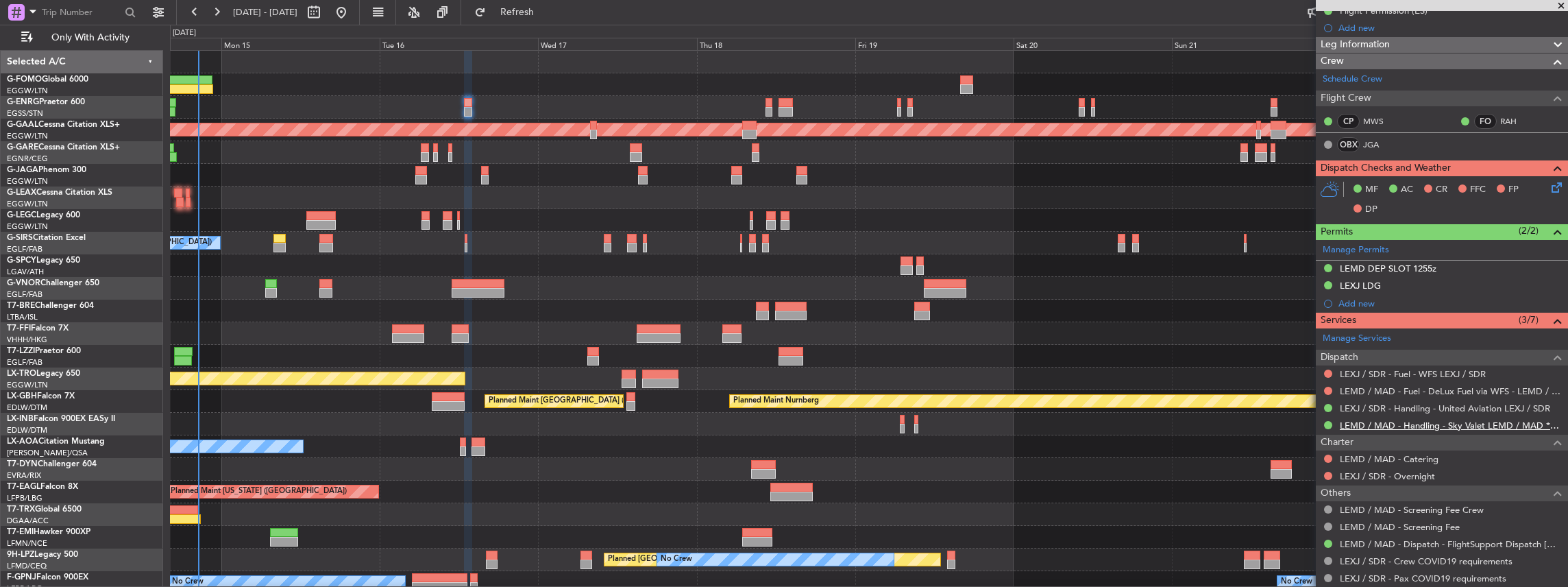
click at [1406, 419] on link "LEMD / MAD - Handling - Sky Valet LEMD / MAD **MY HANDLING**" at bounding box center [1450, 425] width 222 height 12
click at [547, 12] on span "Refresh" at bounding box center [517, 12] width 57 height 10
click at [1330, 370] on button at bounding box center [1327, 373] width 8 height 8
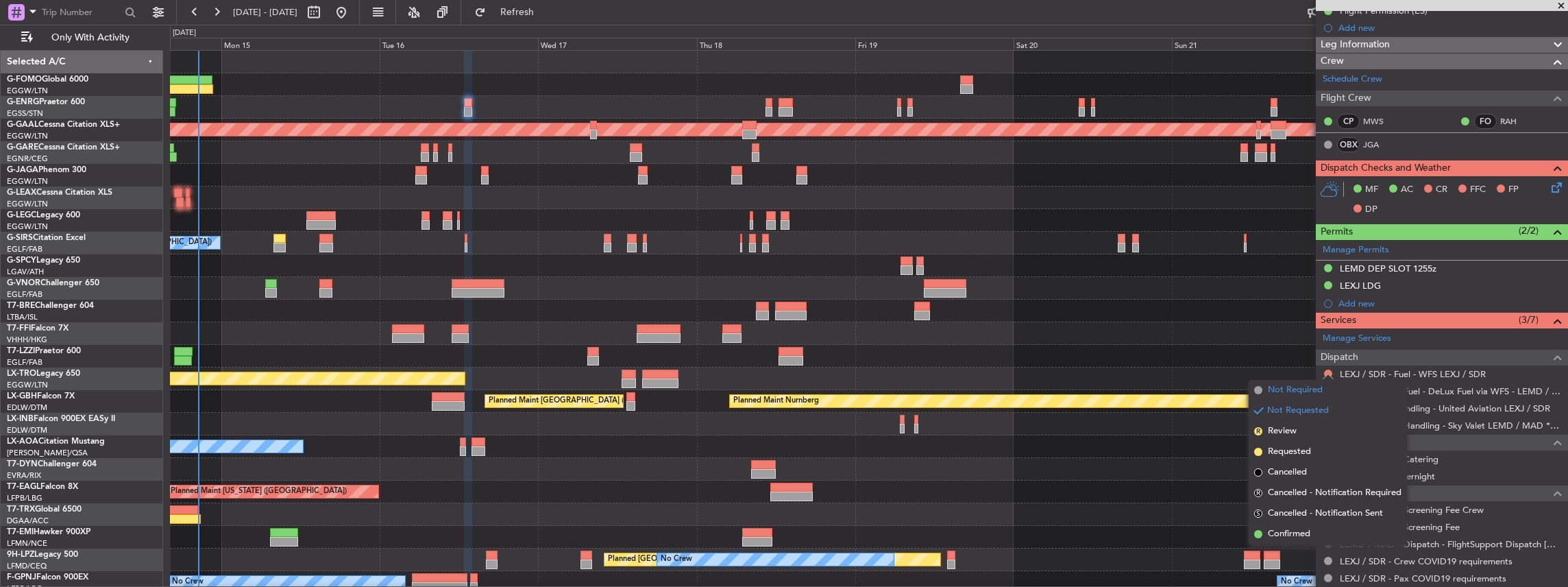
click at [1305, 396] on span "Not Required" at bounding box center [1295, 390] width 55 height 13
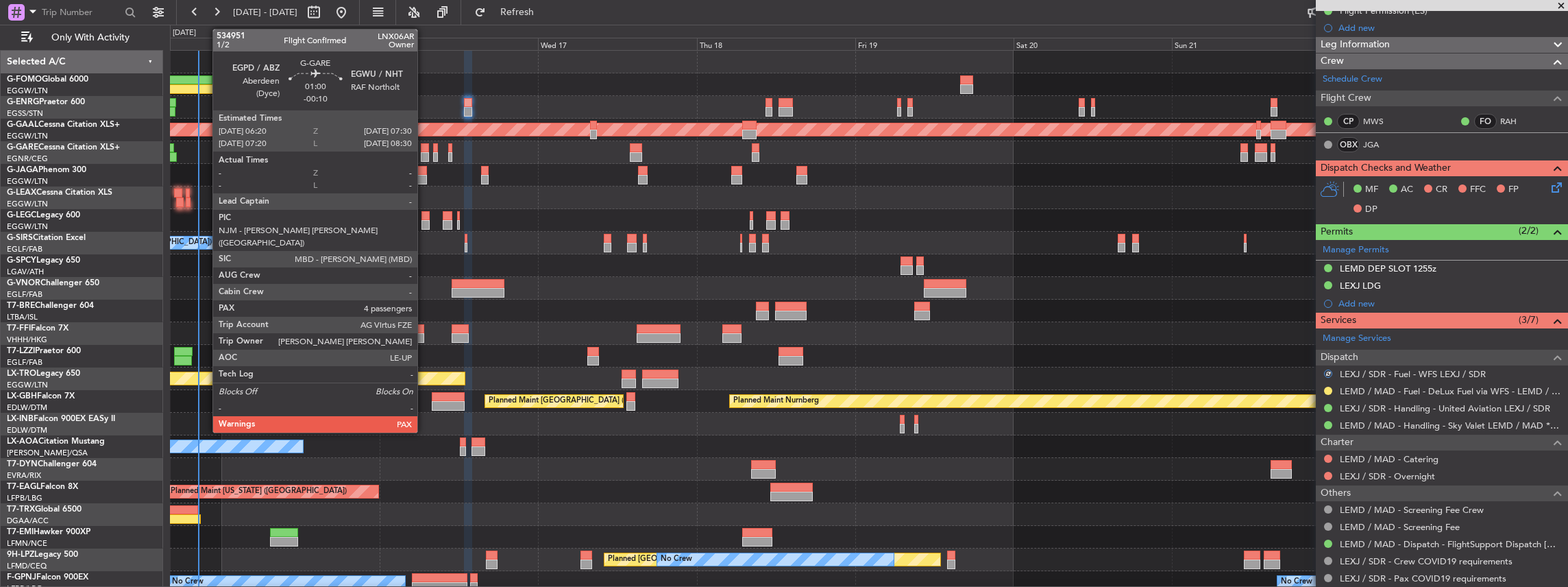
click at [425, 149] on div at bounding box center [425, 148] width 8 height 10
type input "-00:10"
type input "4"
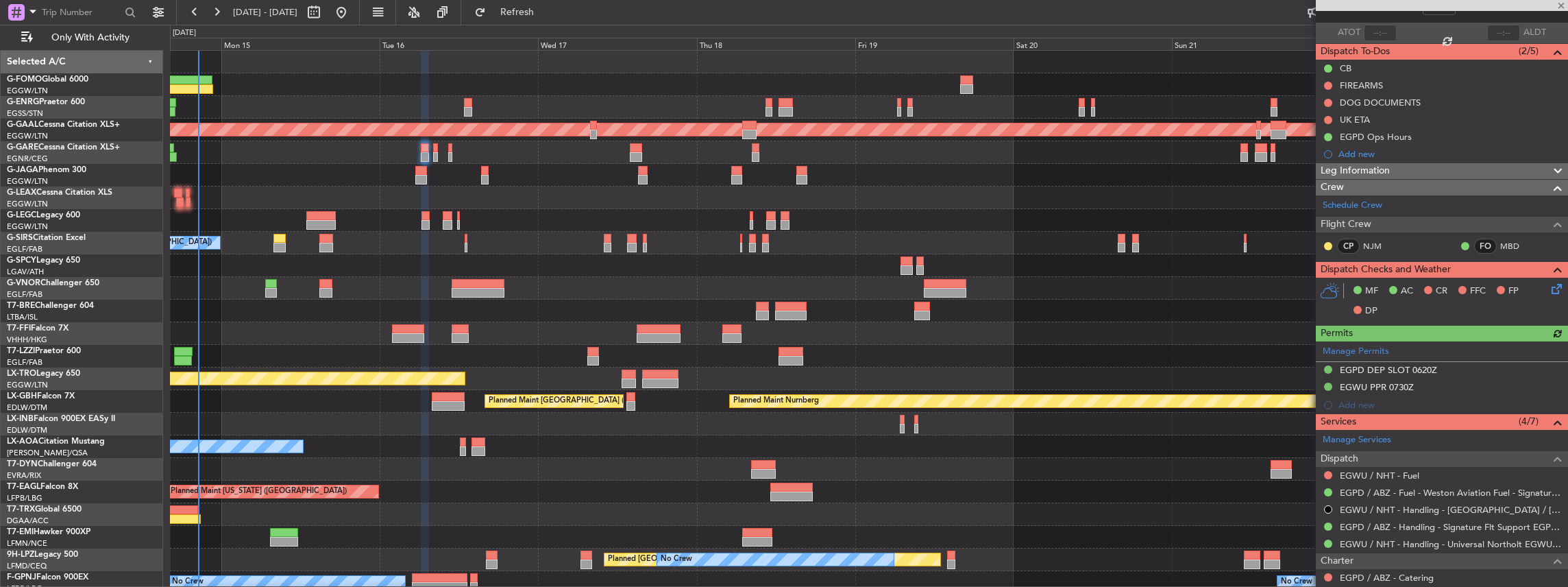
scroll to position [92, 0]
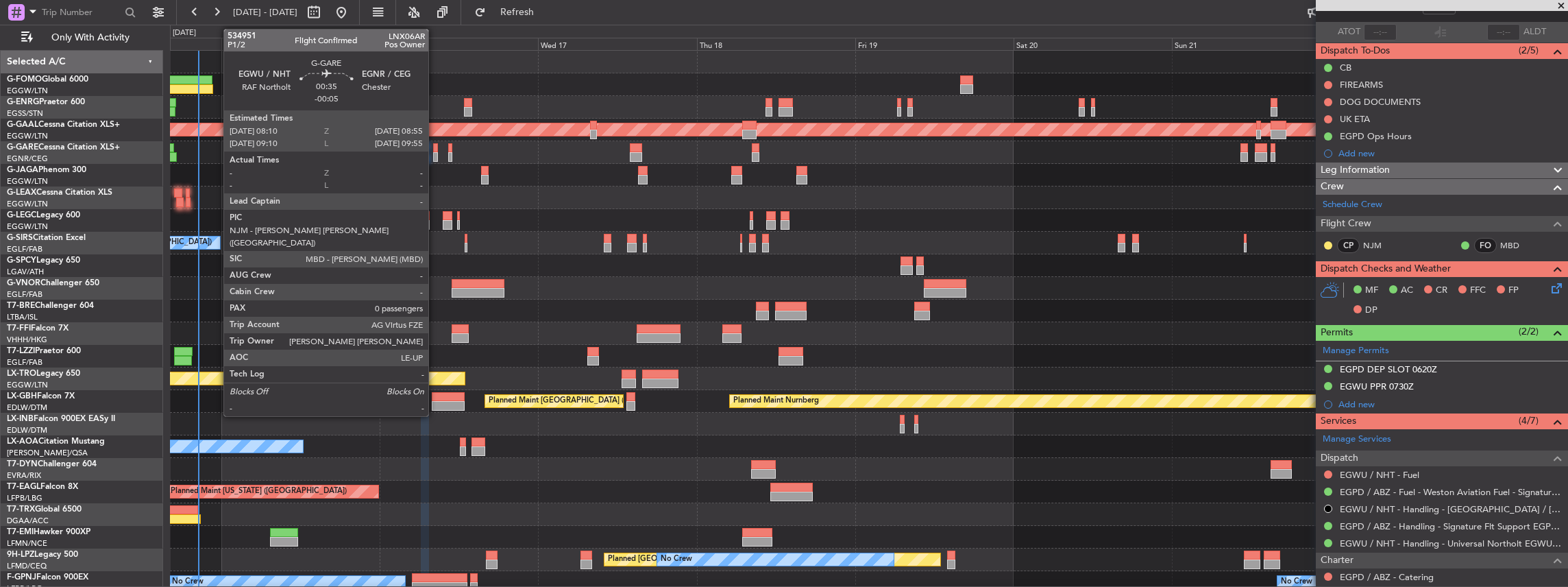
click at [435, 153] on div at bounding box center [436, 157] width 5 height 10
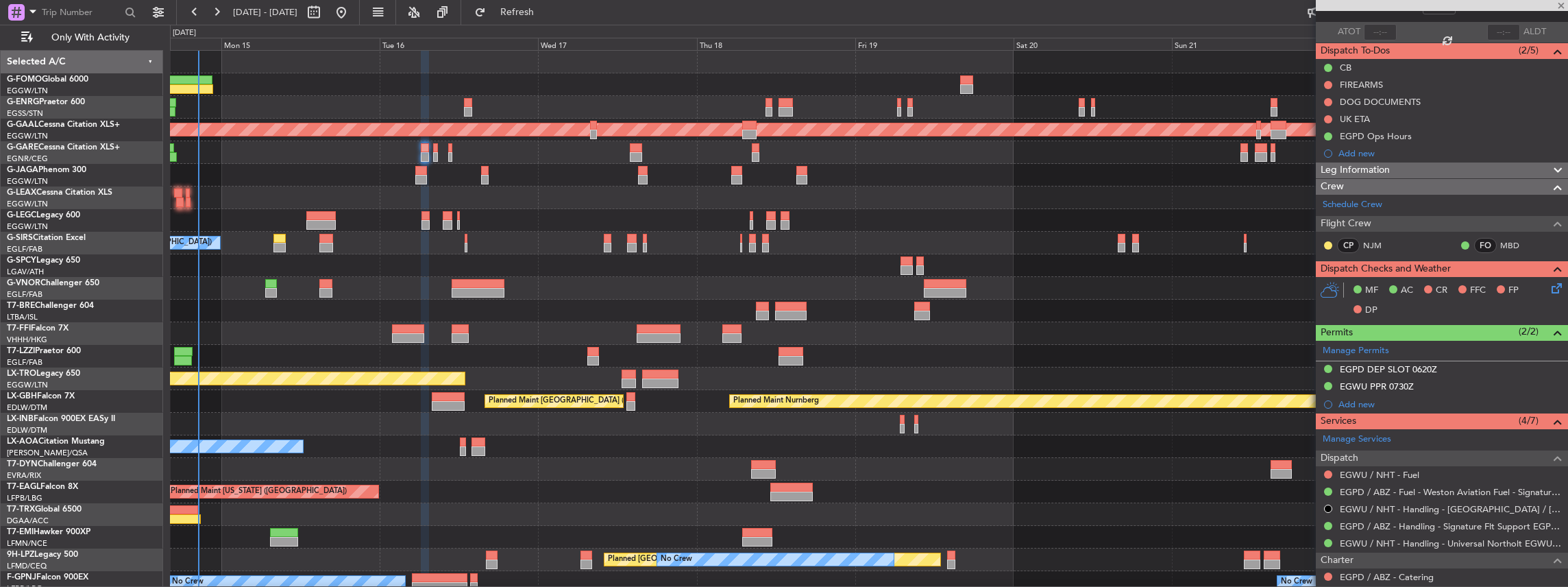
type input "-00:05"
type input "0"
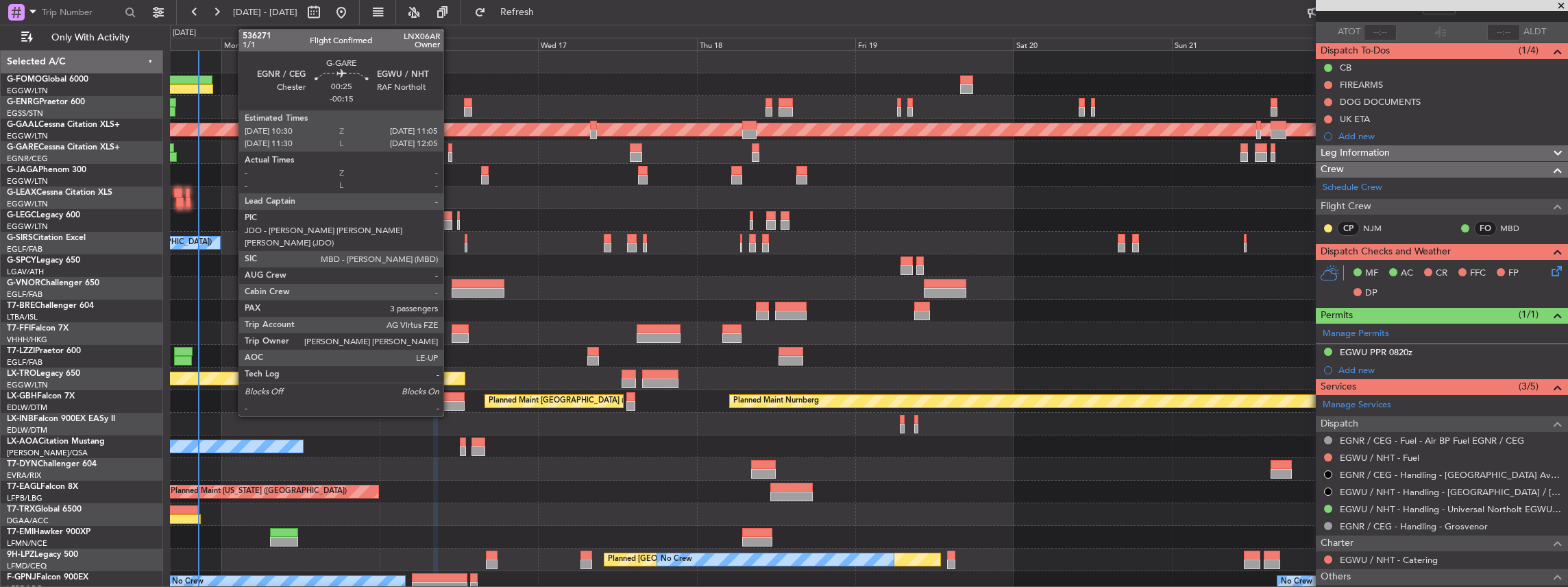
click at [451, 153] on div at bounding box center [450, 157] width 4 height 10
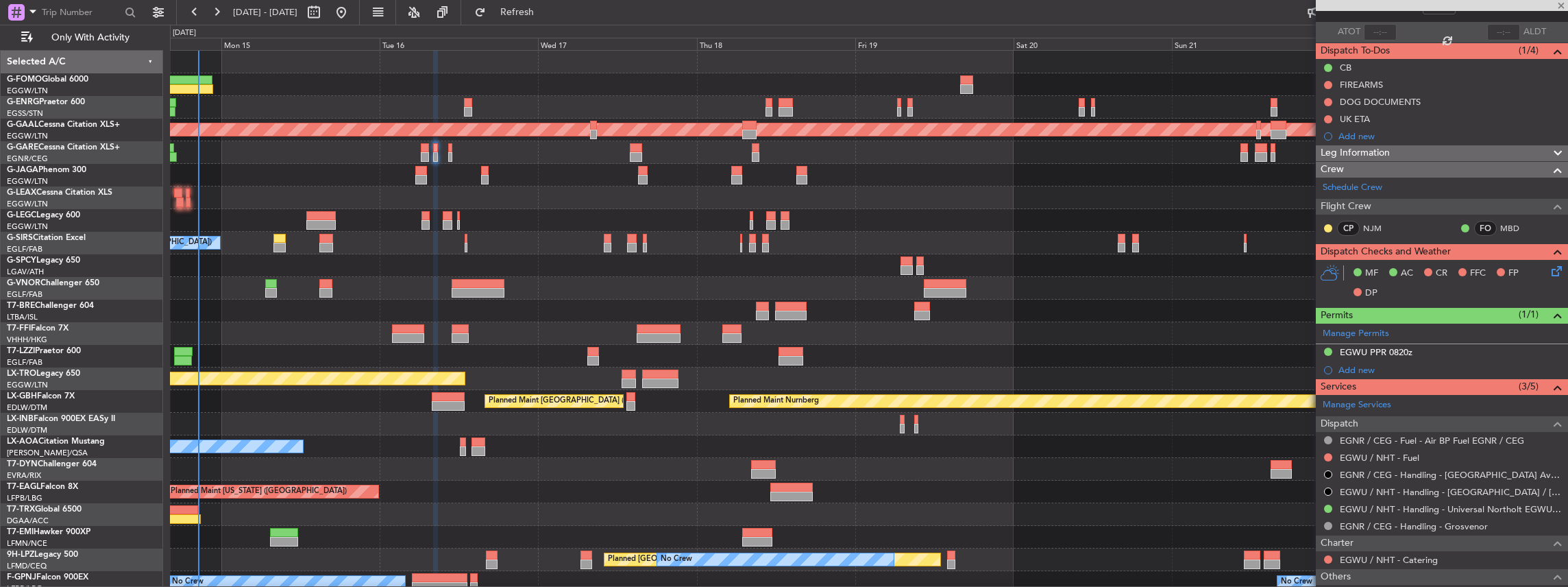
type input "-00:15"
type input "3"
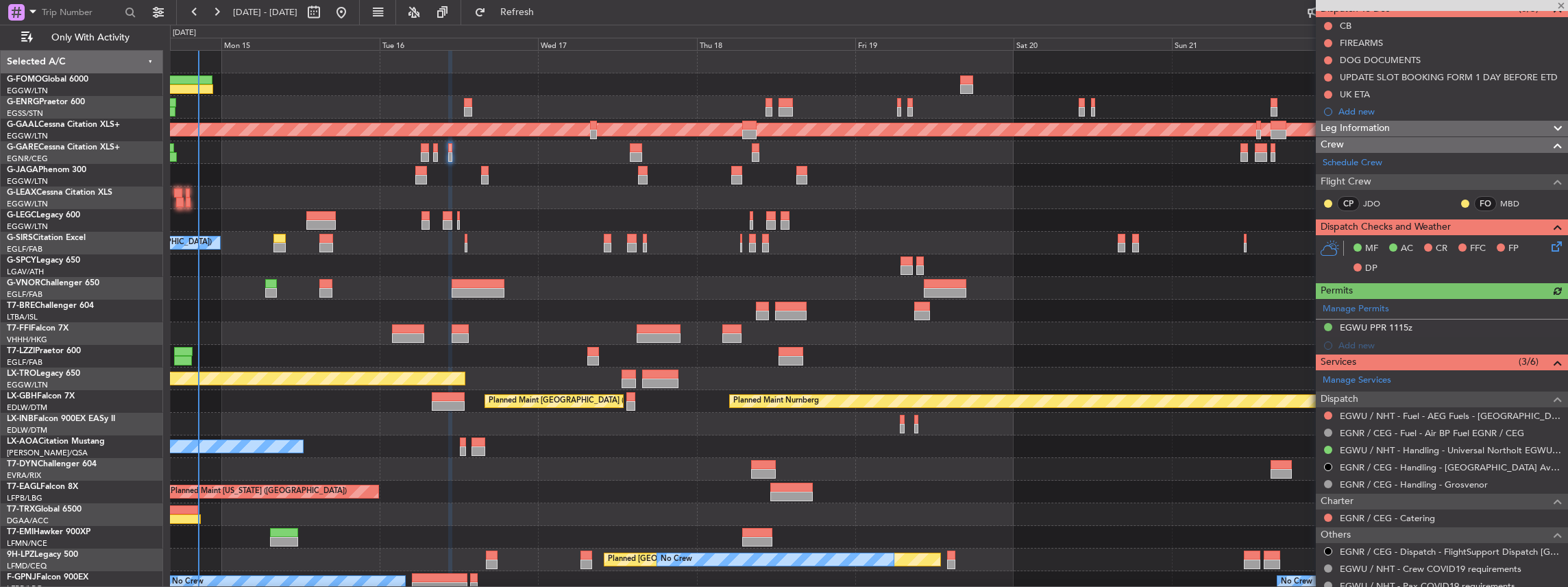
scroll to position [137, 0]
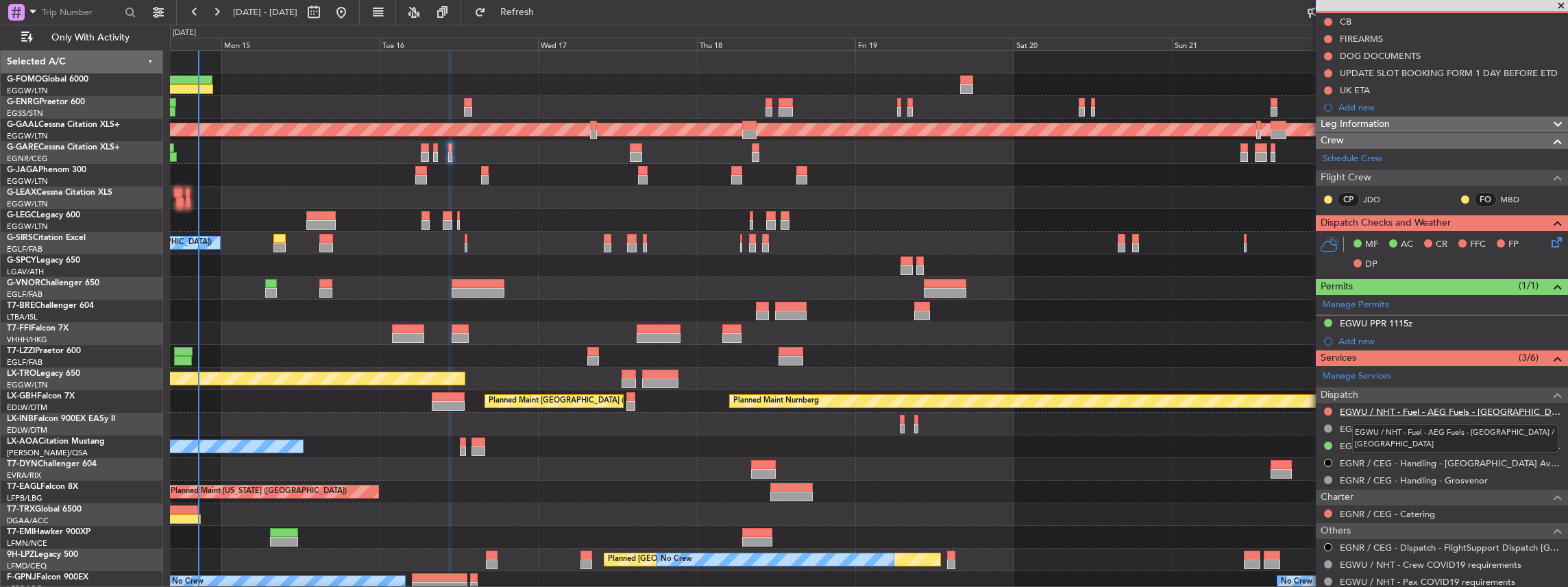
click at [1430, 411] on link "EGWU / NHT - Fuel - AEG Fuels - [GEOGRAPHIC_DATA] / [GEOGRAPHIC_DATA]" at bounding box center [1450, 411] width 222 height 12
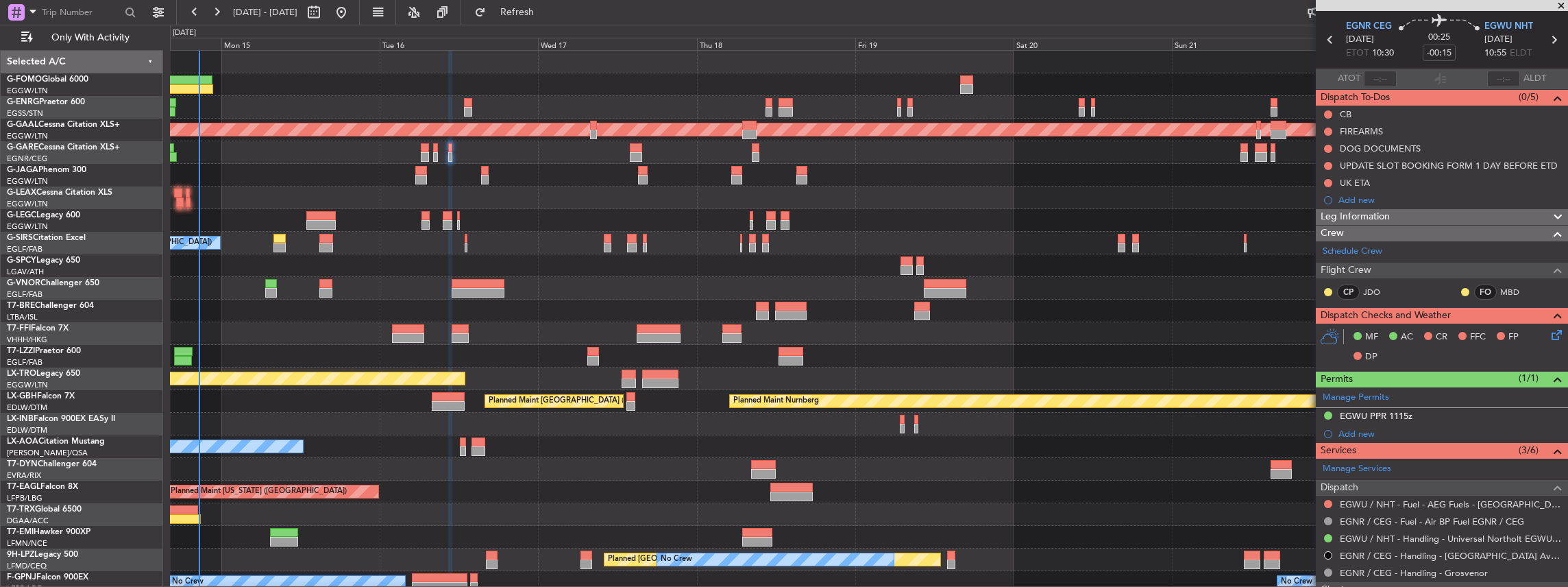
scroll to position [0, 0]
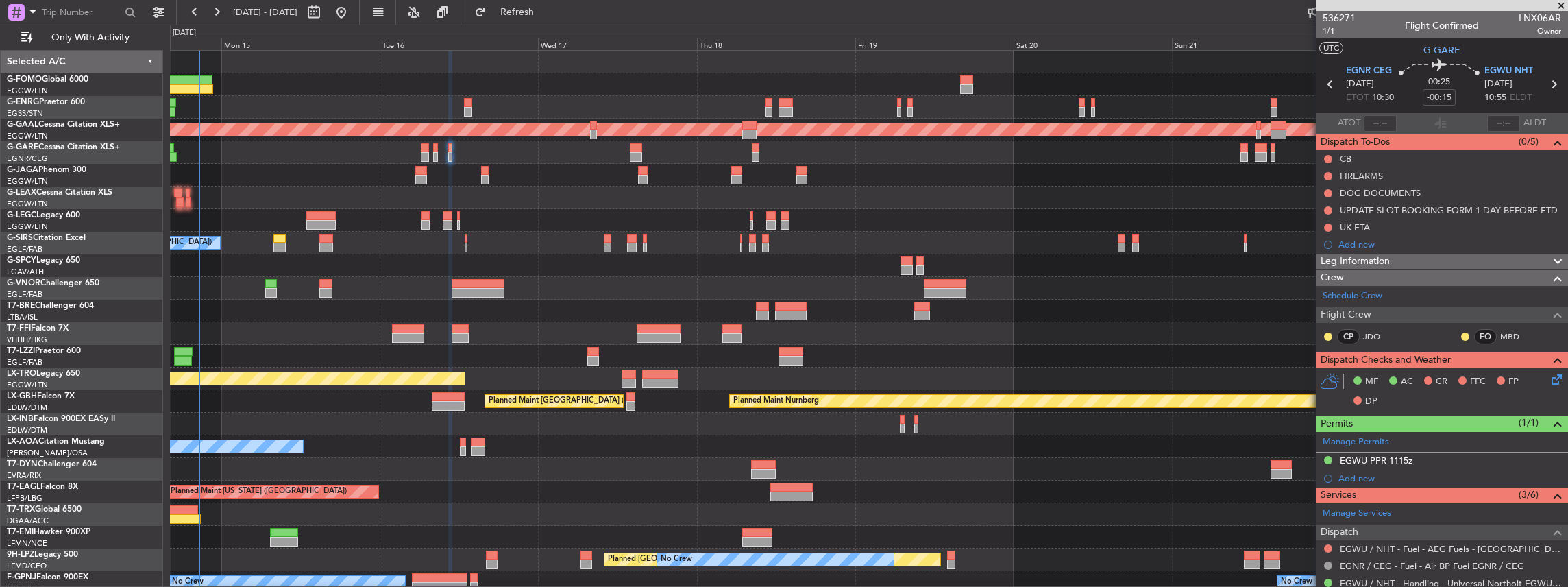
click at [1079, 74] on div at bounding box center [869, 84] width 1398 height 22
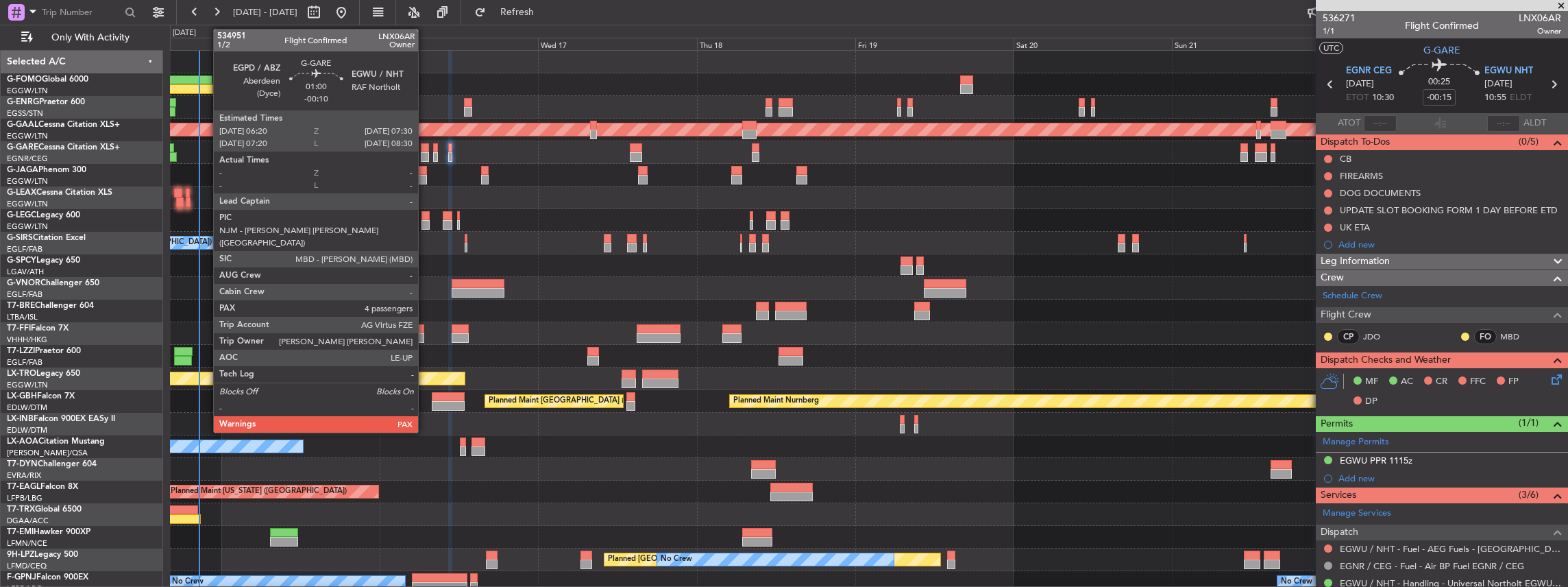
click at [425, 155] on div at bounding box center [425, 157] width 8 height 10
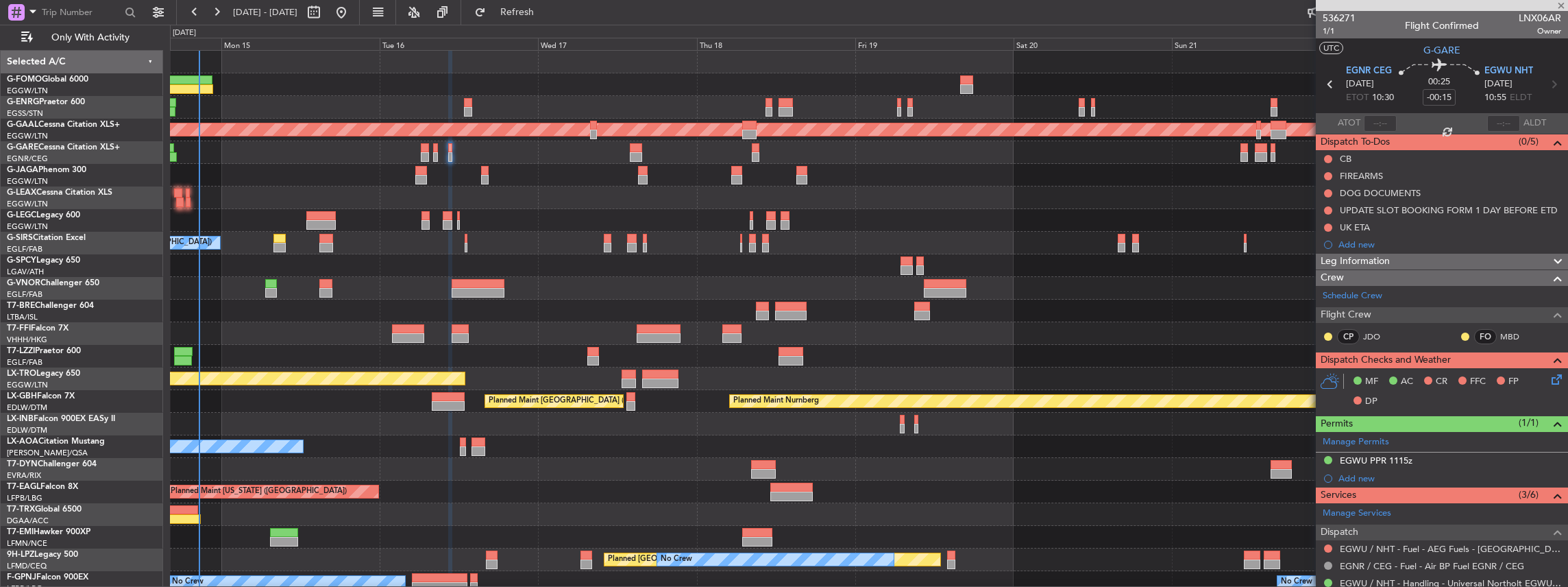
type input "-00:10"
type input "4"
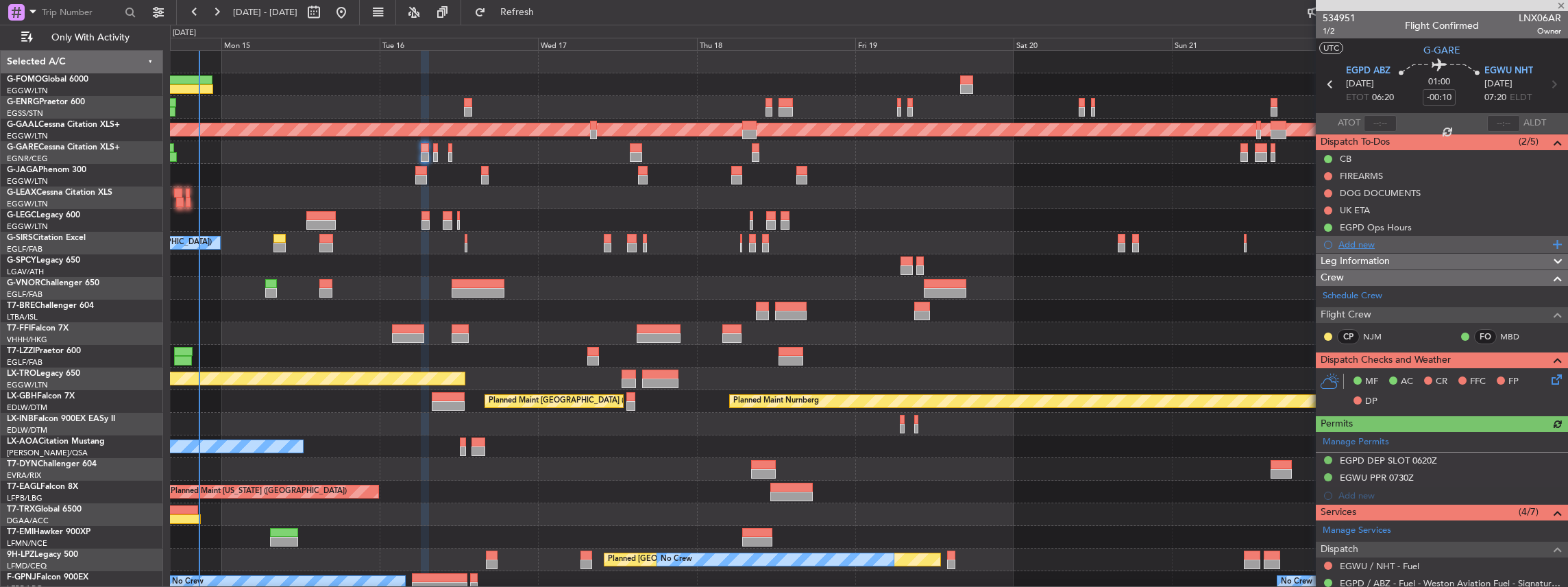
click at [1357, 247] on div "Add new" at bounding box center [1443, 244] width 210 height 12
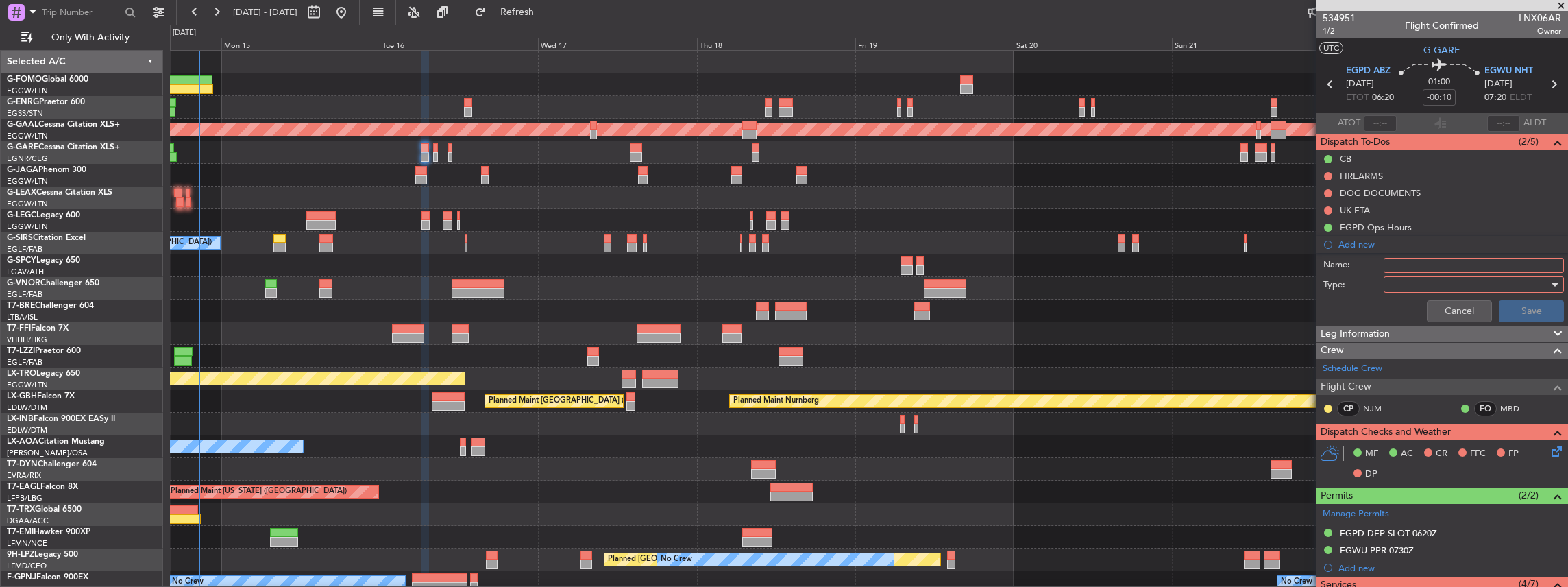
click at [1427, 262] on input "Name:" at bounding box center [1474, 265] width 180 height 15
drag, startPoint x: 1411, startPoint y: 260, endPoint x: 1368, endPoint y: 263, distance: 43.1
click at [1368, 263] on div "Name: KFOK FUEL VIA HANDLER" at bounding box center [1441, 265] width 266 height 21
drag, startPoint x: 1388, startPoint y: 261, endPoint x: 1524, endPoint y: 262, distance: 136.0
click at [1524, 262] on input "EGWU FUEL VIA HANDLER" at bounding box center [1474, 265] width 180 height 15
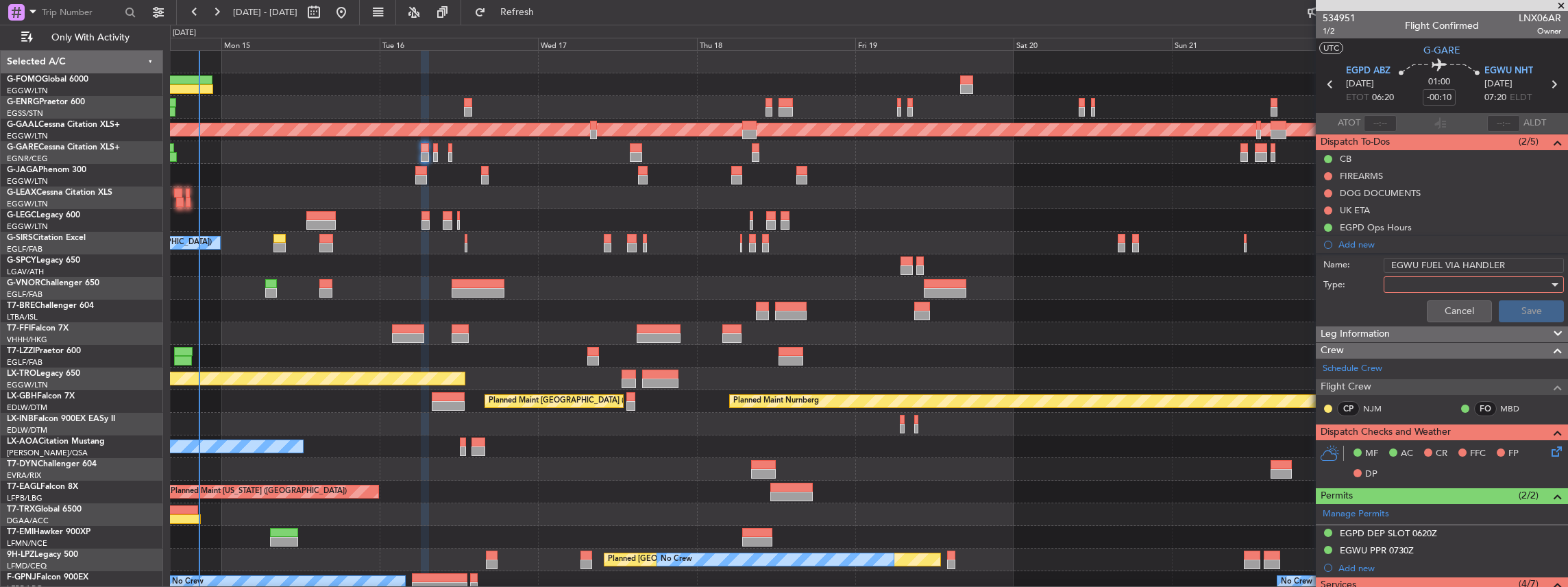
type input "EGWU FUEL VIA HANDLER"
click at [1410, 283] on div at bounding box center [1469, 284] width 160 height 21
click at [1412, 311] on span "Generic" at bounding box center [1469, 311] width 163 height 21
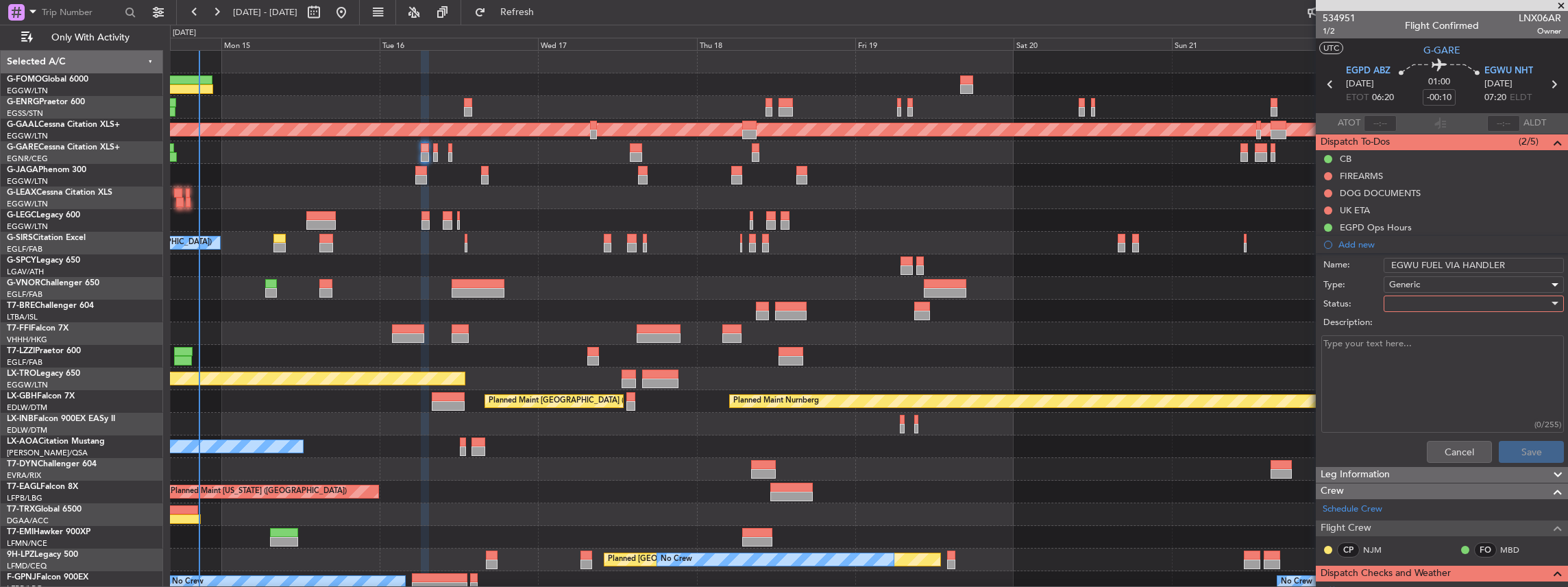
click at [1470, 306] on div at bounding box center [1469, 303] width 160 height 21
click at [1433, 345] on span "In Progress" at bounding box center [1469, 350] width 163 height 21
click at [1522, 455] on button "Save" at bounding box center [1531, 451] width 66 height 22
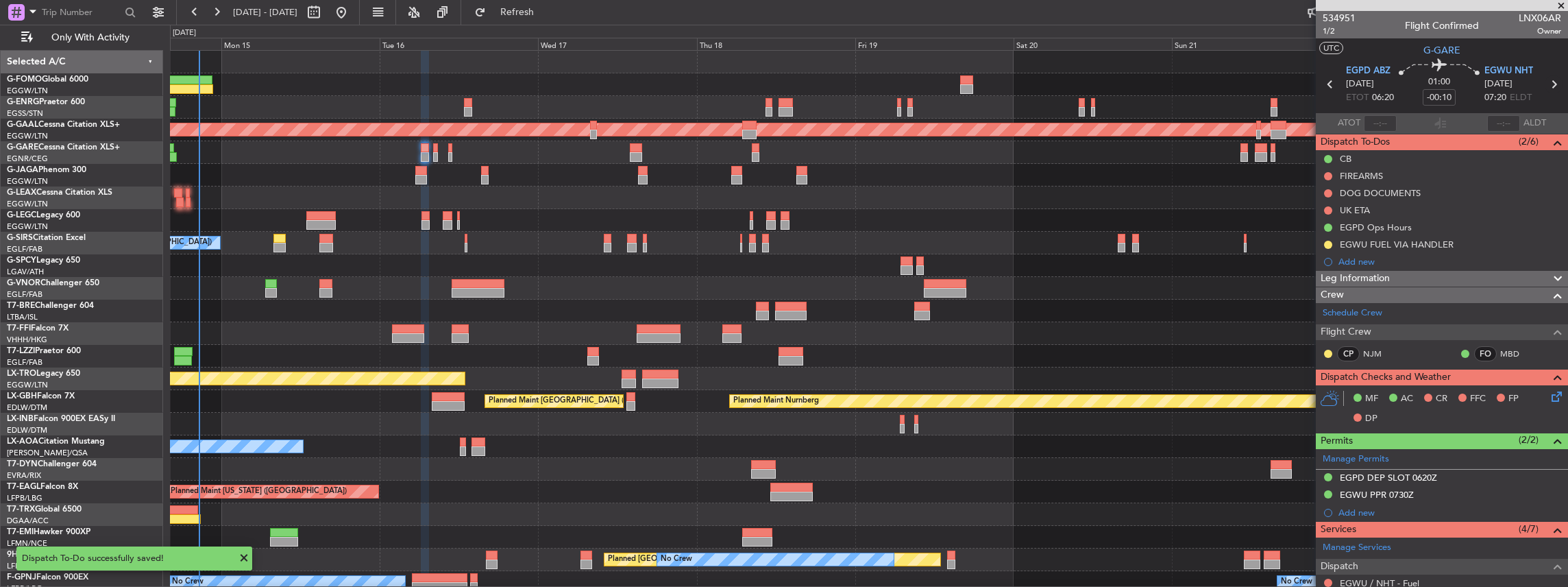
click at [1548, 83] on icon at bounding box center [1554, 84] width 18 height 18
type input "-00:05"
type input "0"
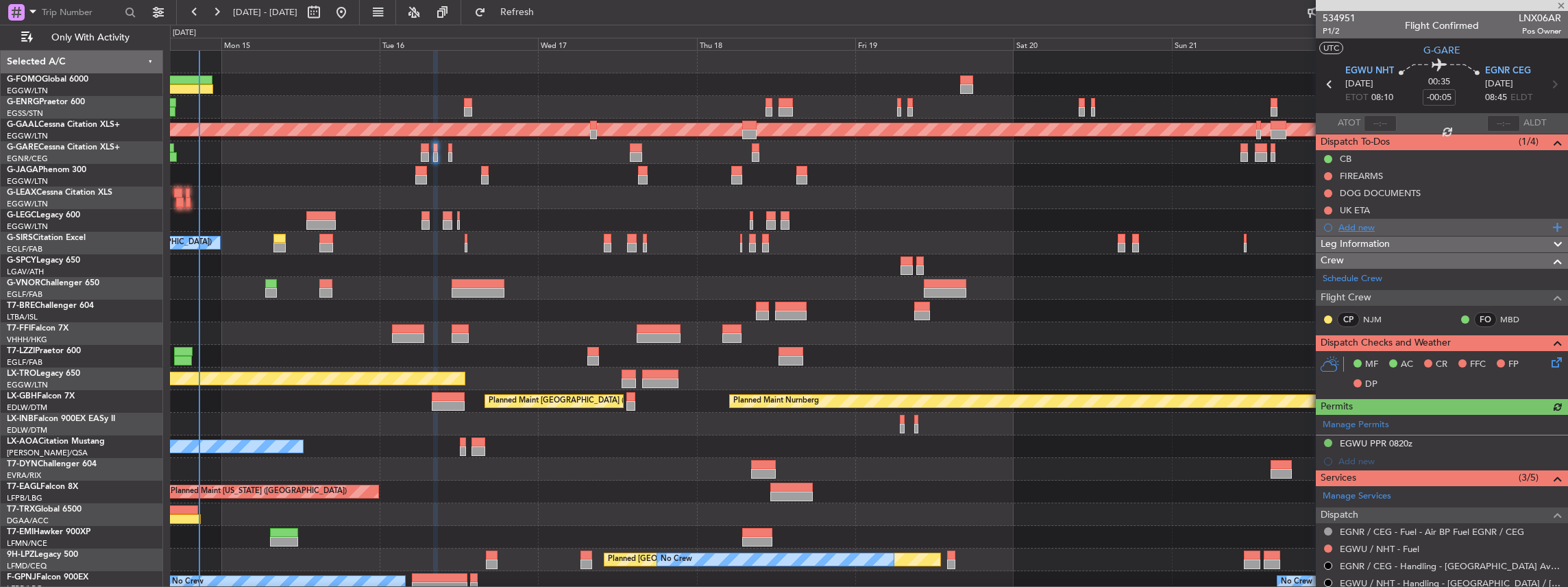
click at [1359, 224] on div "Add new" at bounding box center [1443, 227] width 210 height 12
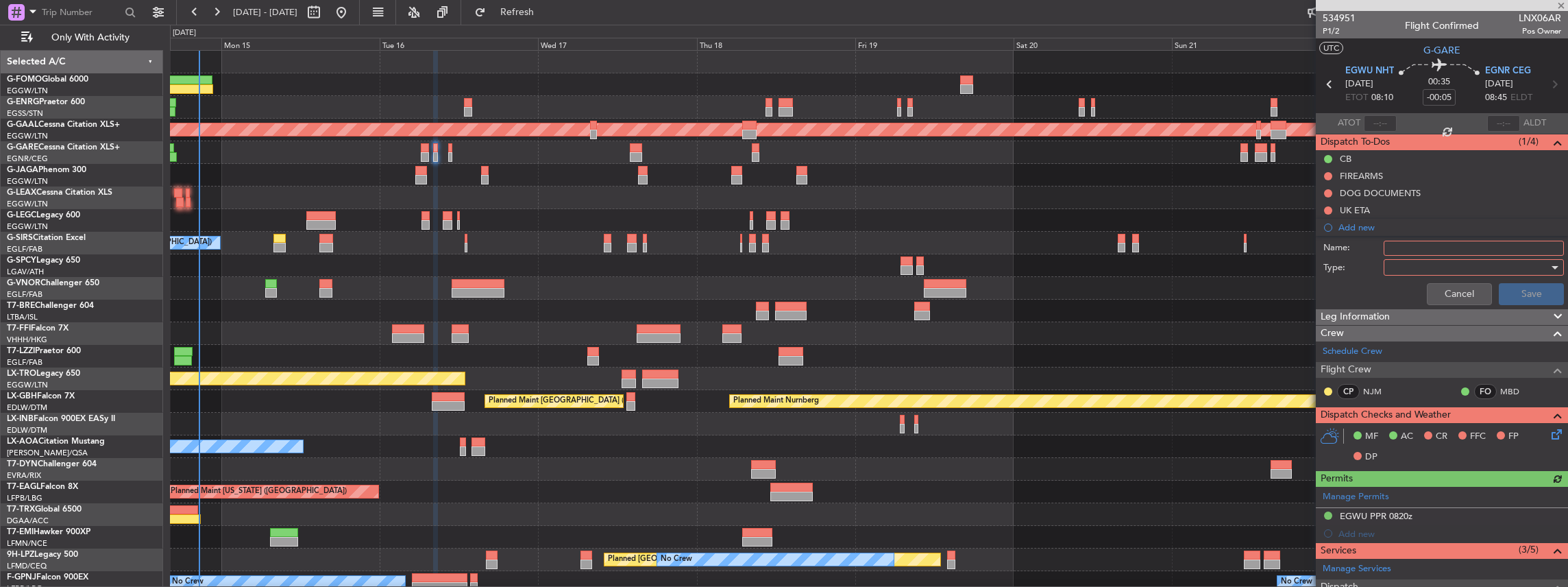
click at [1416, 243] on input "Name:" at bounding box center [1474, 248] width 180 height 15
paste input "EGWU FUEL VIA HANDLER"
type input "EGWU FUEL VIA HANDLER"
click at [1401, 265] on div at bounding box center [1469, 267] width 160 height 21
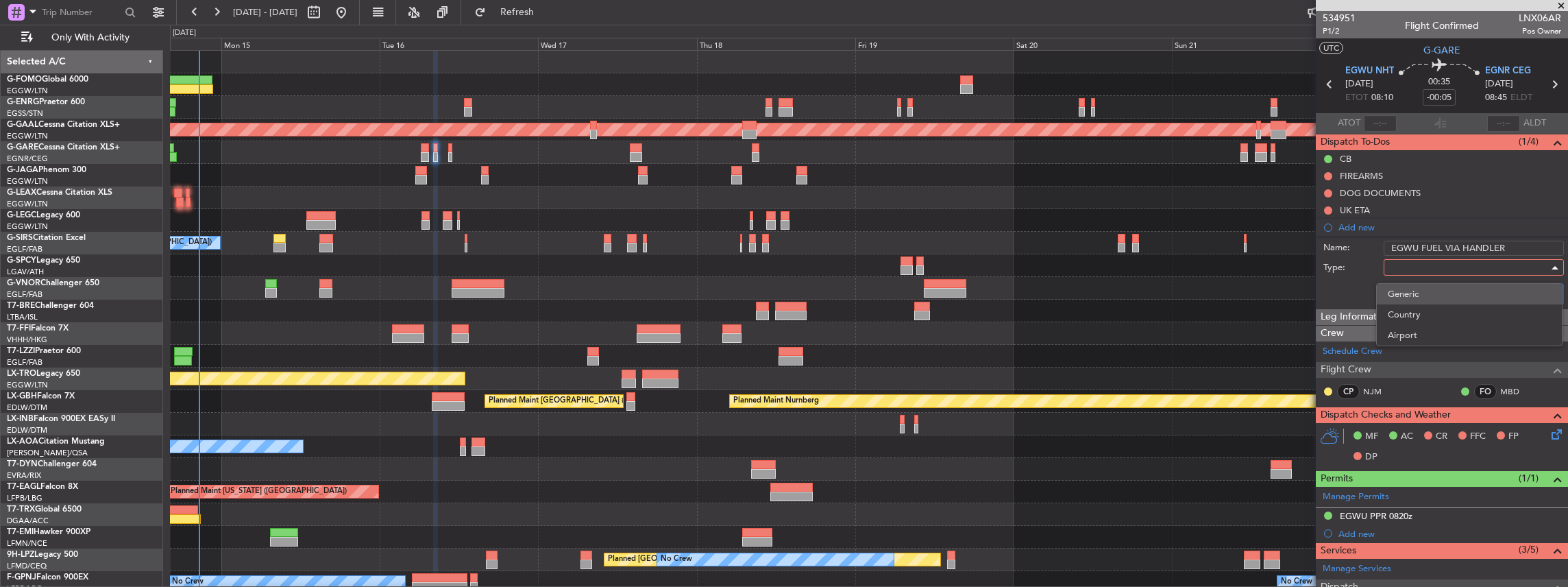
click at [1407, 294] on span "Generic" at bounding box center [1469, 294] width 163 height 21
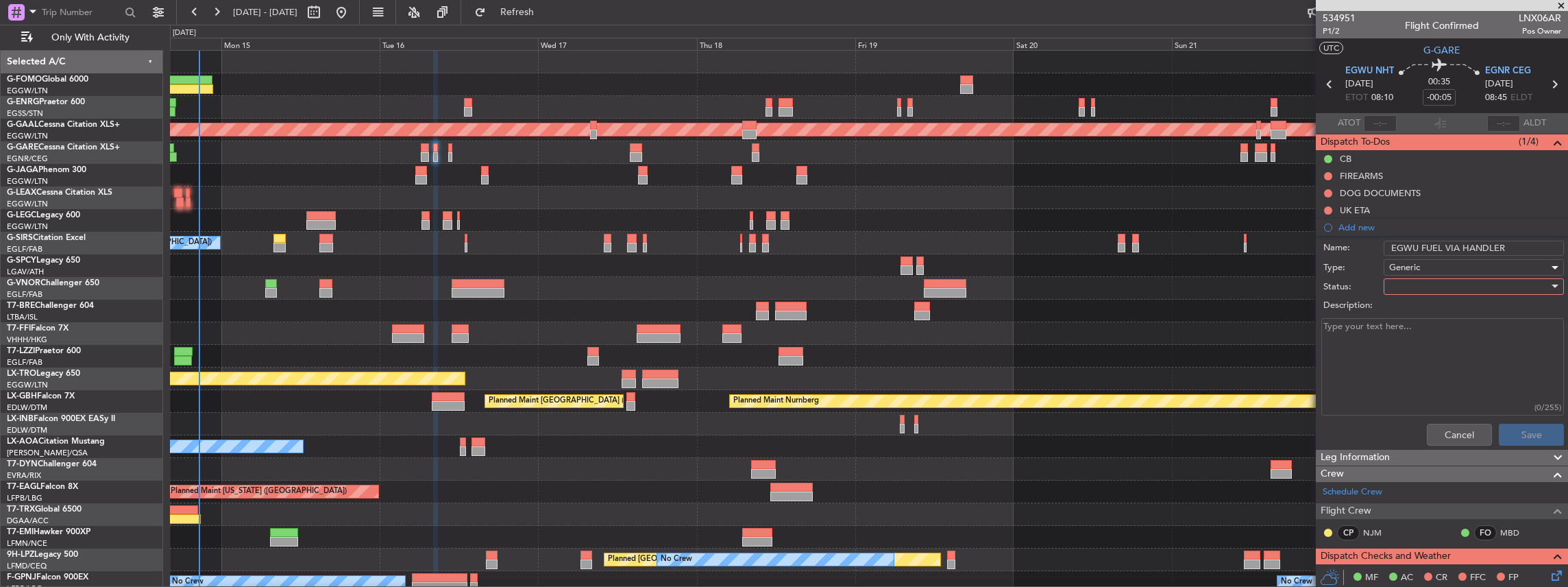
click at [1410, 291] on div at bounding box center [1469, 286] width 160 height 21
click at [1414, 329] on span "In Progress" at bounding box center [1469, 333] width 163 height 21
click at [1522, 429] on button "Save" at bounding box center [1531, 434] width 66 height 22
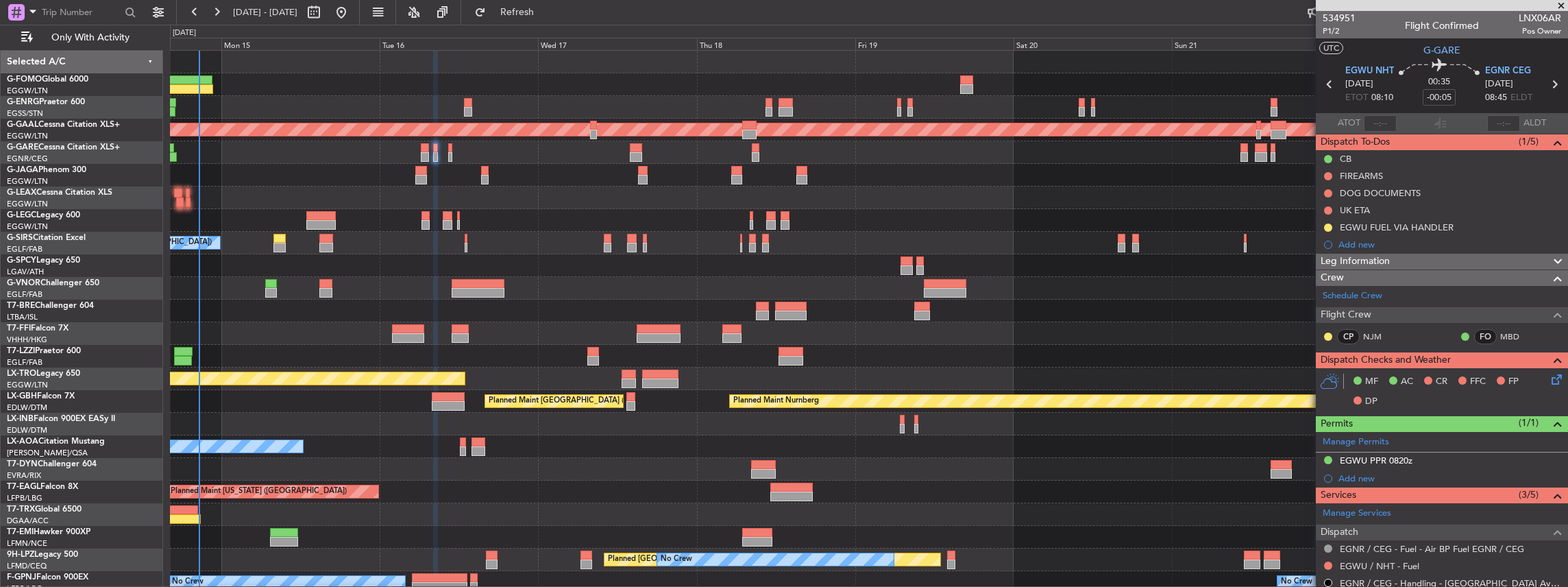
click at [1549, 84] on icon at bounding box center [1555, 84] width 18 height 18
type input "-00:15"
type input "3"
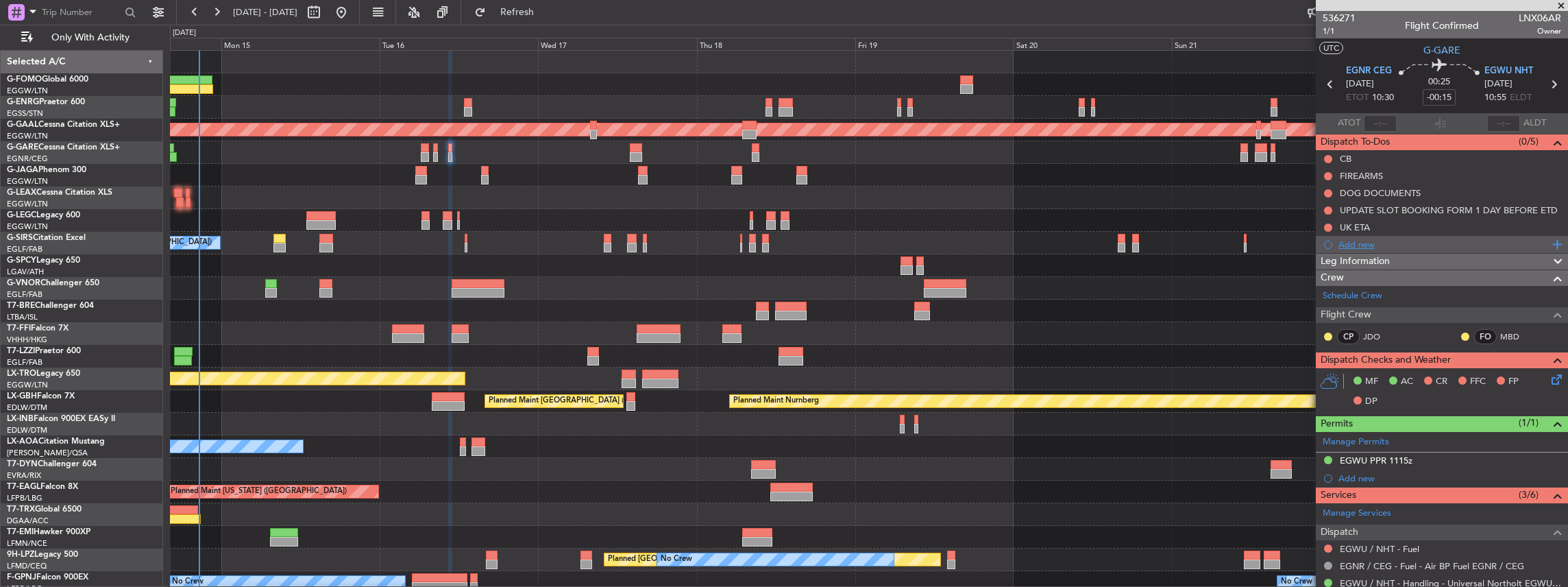
click at [1350, 244] on div "Add new" at bounding box center [1443, 244] width 210 height 12
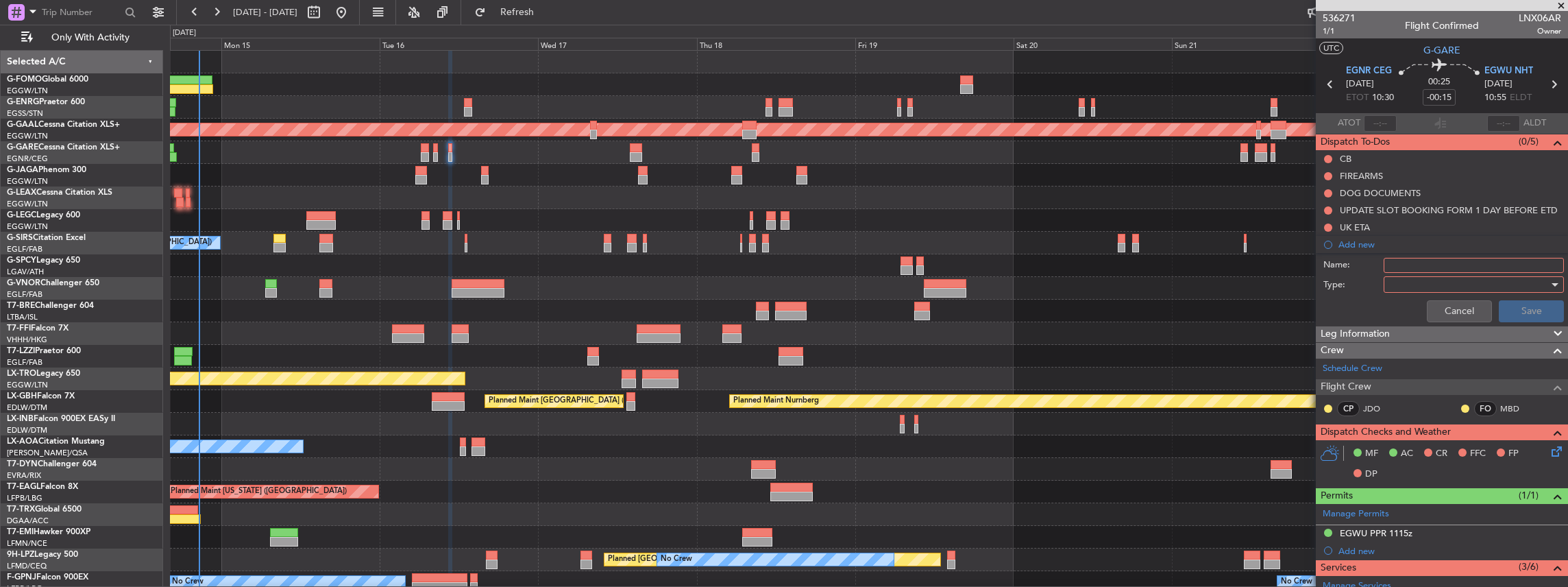
click at [1409, 265] on input "Name:" at bounding box center [1474, 265] width 180 height 15
paste input "EGWU FUEL VIA HANDLER"
type input "EGWU FUEL VIA HANDLER"
click at [1424, 284] on div at bounding box center [1469, 284] width 160 height 21
click at [1410, 306] on span "Generic" at bounding box center [1469, 311] width 163 height 21
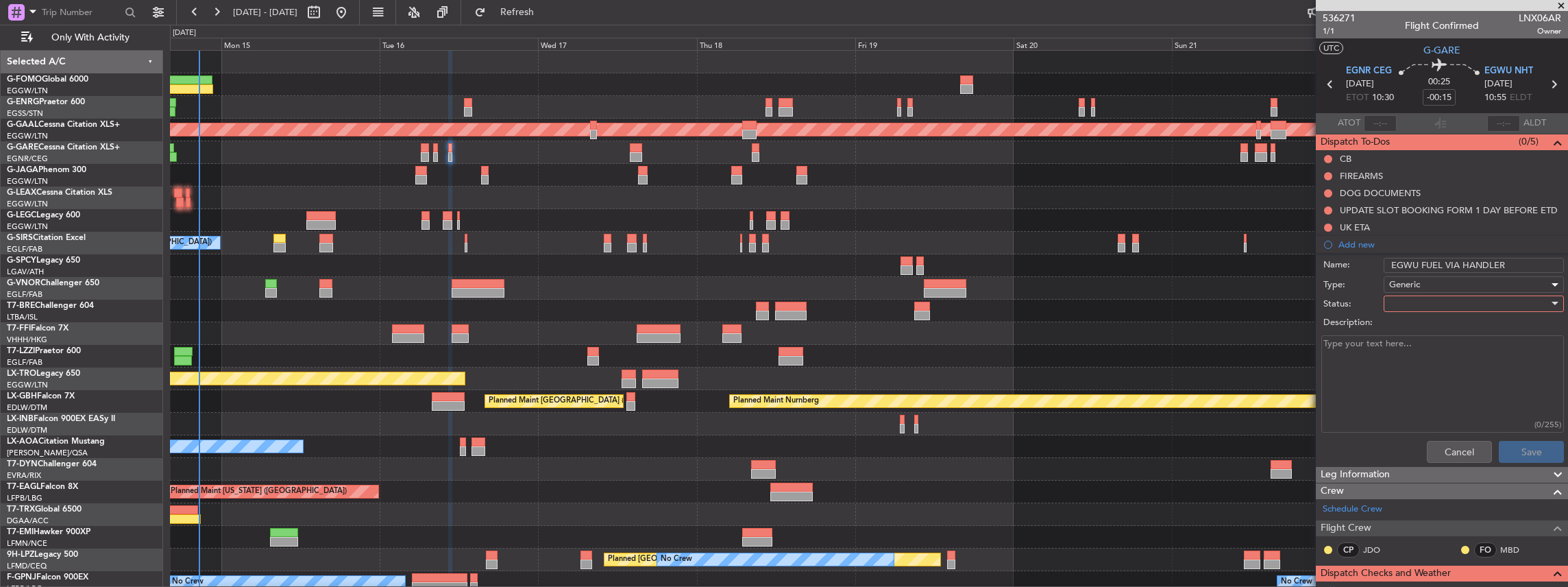
click at [1404, 302] on div at bounding box center [1469, 303] width 160 height 21
drag, startPoint x: 1409, startPoint y: 351, endPoint x: 1448, endPoint y: 372, distance: 44.3
click at [1410, 351] on span "In Progress" at bounding box center [1469, 350] width 163 height 21
click at [1511, 451] on button "Save" at bounding box center [1531, 451] width 66 height 22
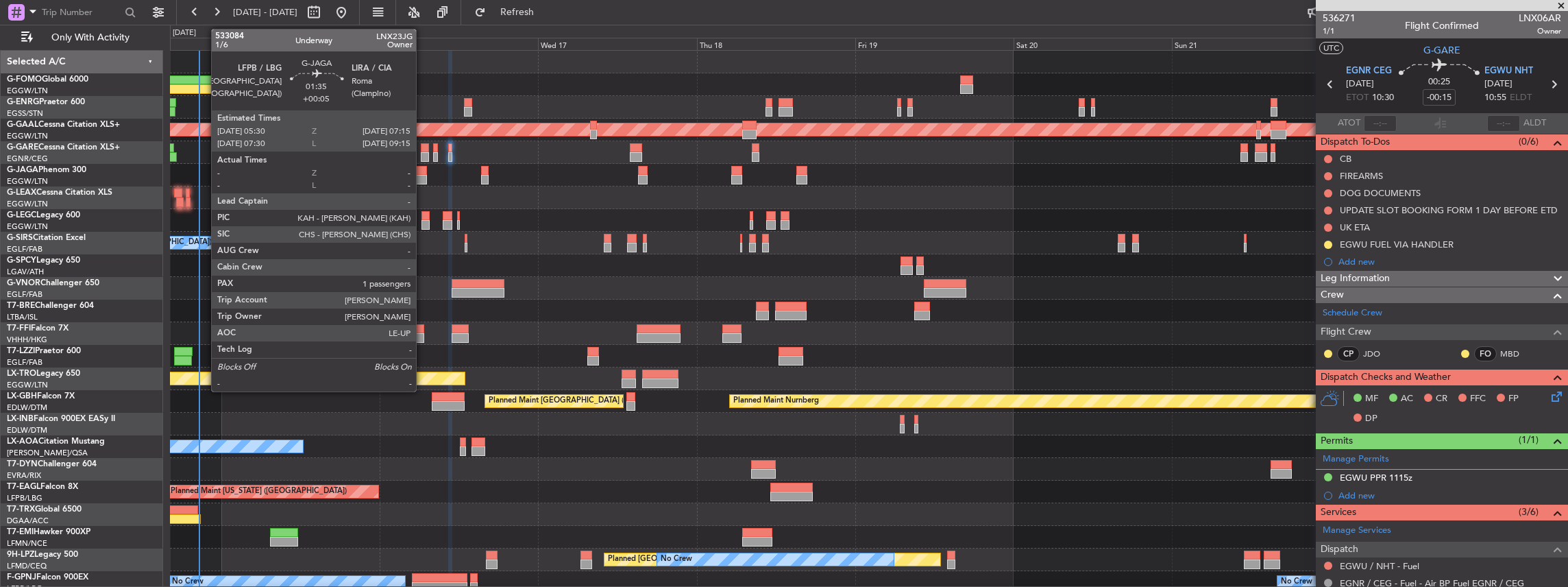
click at [423, 172] on div at bounding box center [421, 171] width 12 height 10
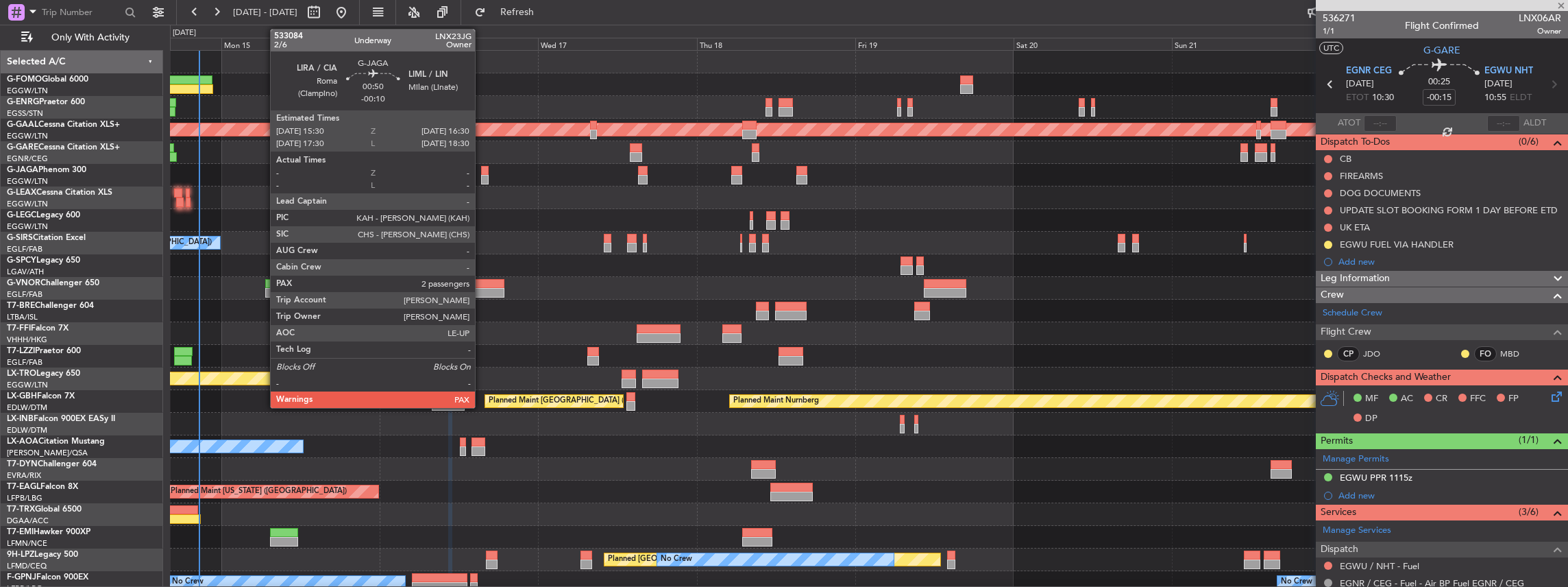
type input "+00:05"
type input "1"
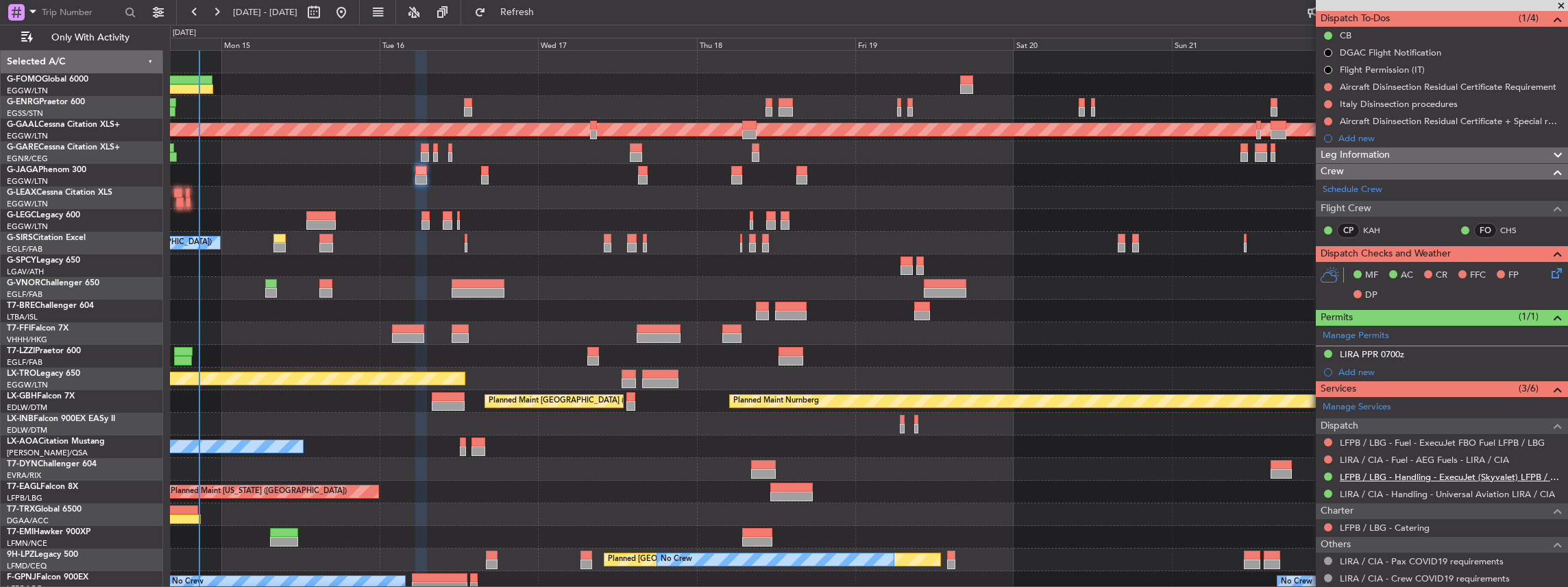
scroll to position [137, 0]
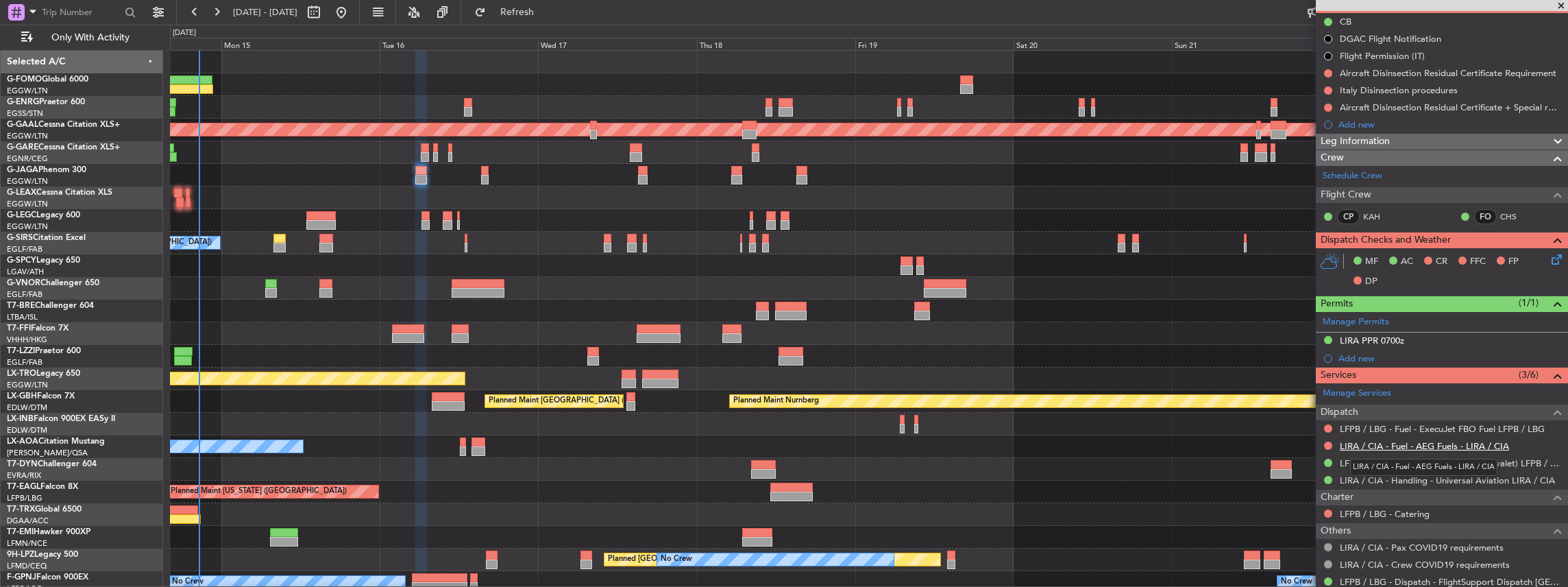
click at [1425, 442] on link "LIRA / CIA - Fuel - AEG Fuels - LIRA / CIA" at bounding box center [1424, 445] width 170 height 12
click at [538, 12] on span "Refresh" at bounding box center [517, 12] width 57 height 10
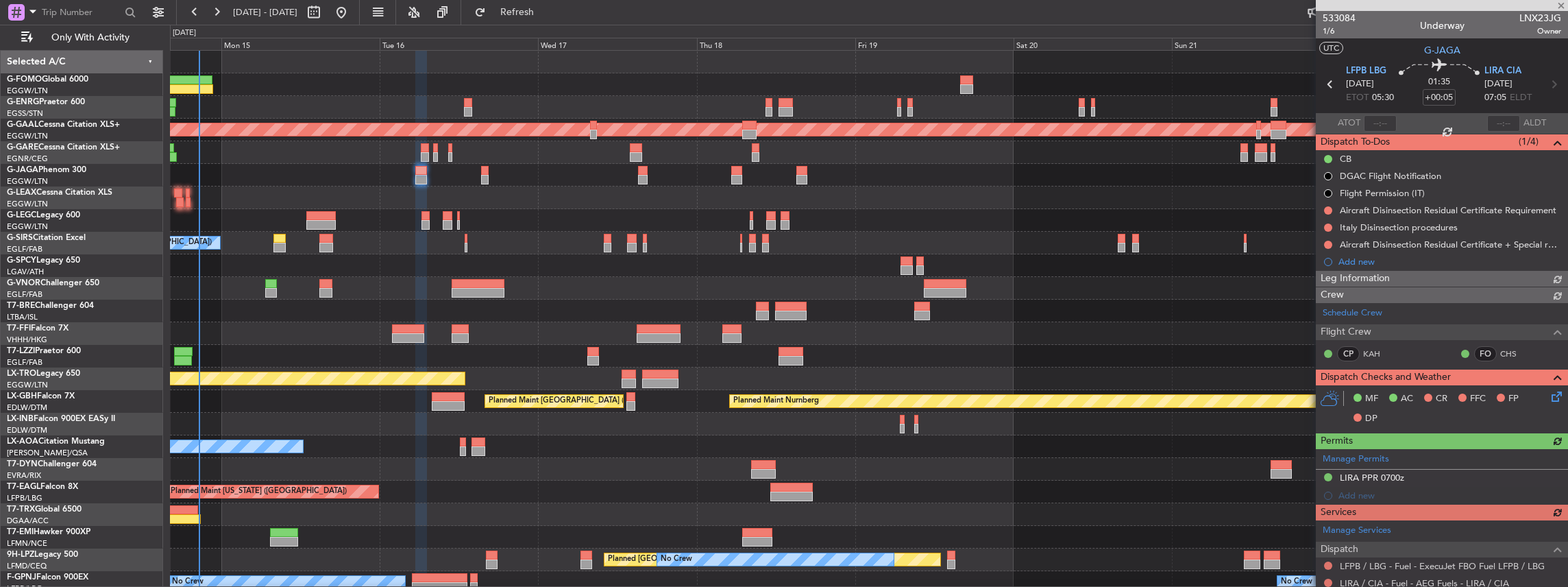
scroll to position [182, 0]
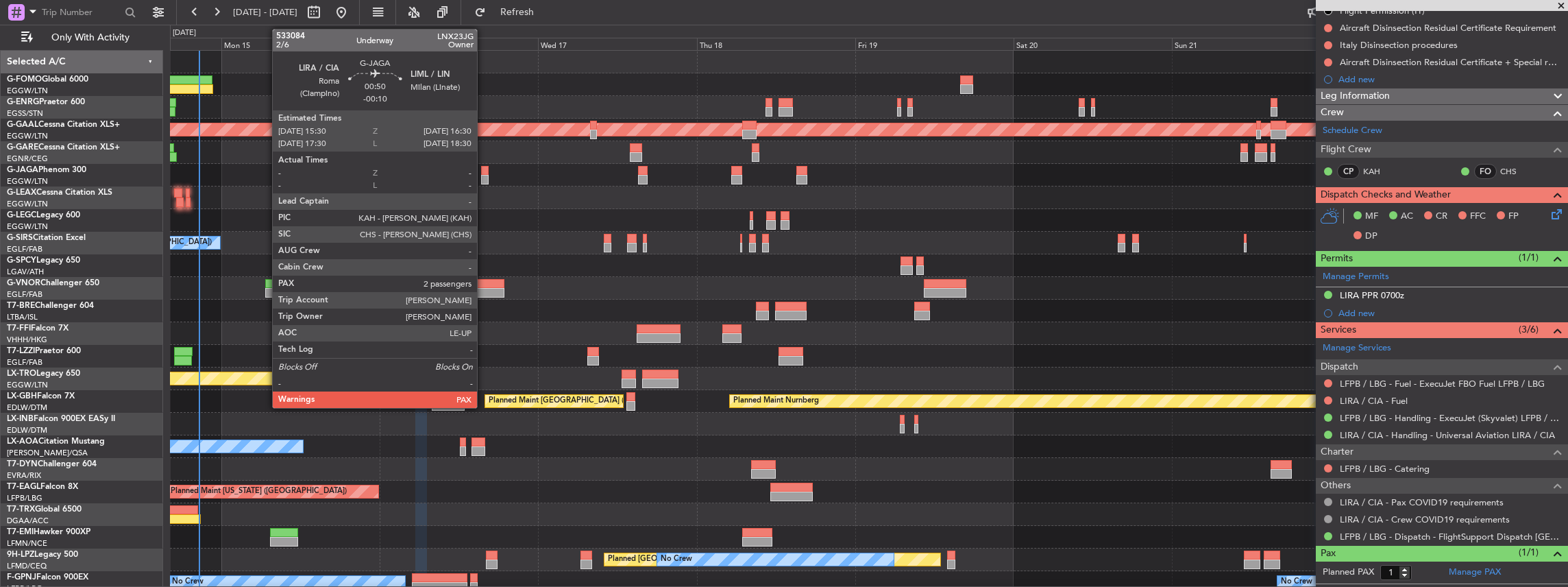
click at [484, 173] on div at bounding box center [485, 171] width 7 height 10
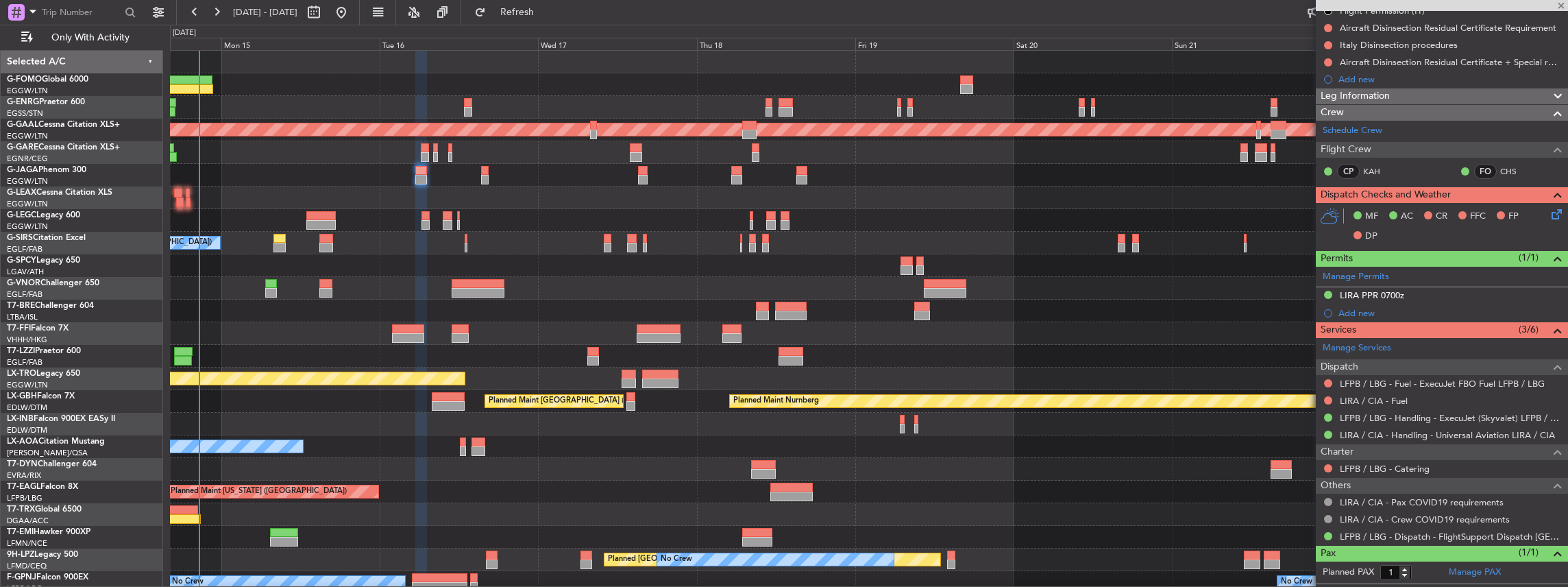
type input "-00:10"
type input "2"
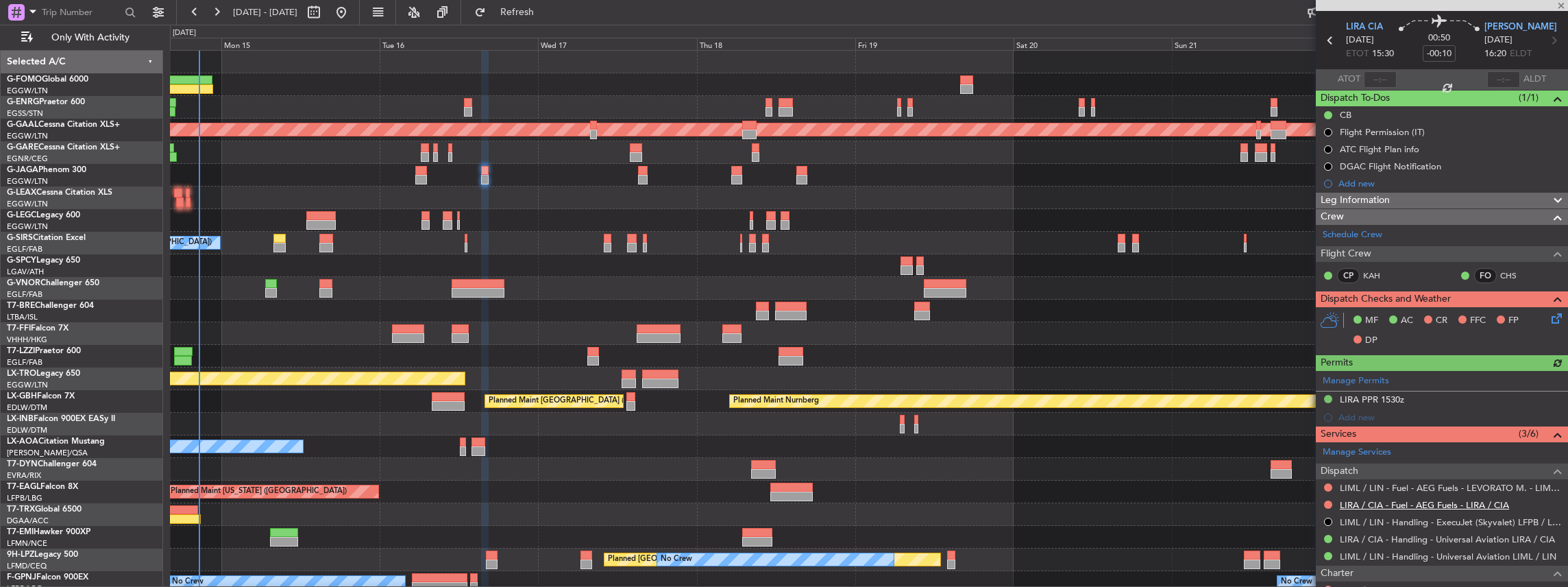
scroll to position [92, 0]
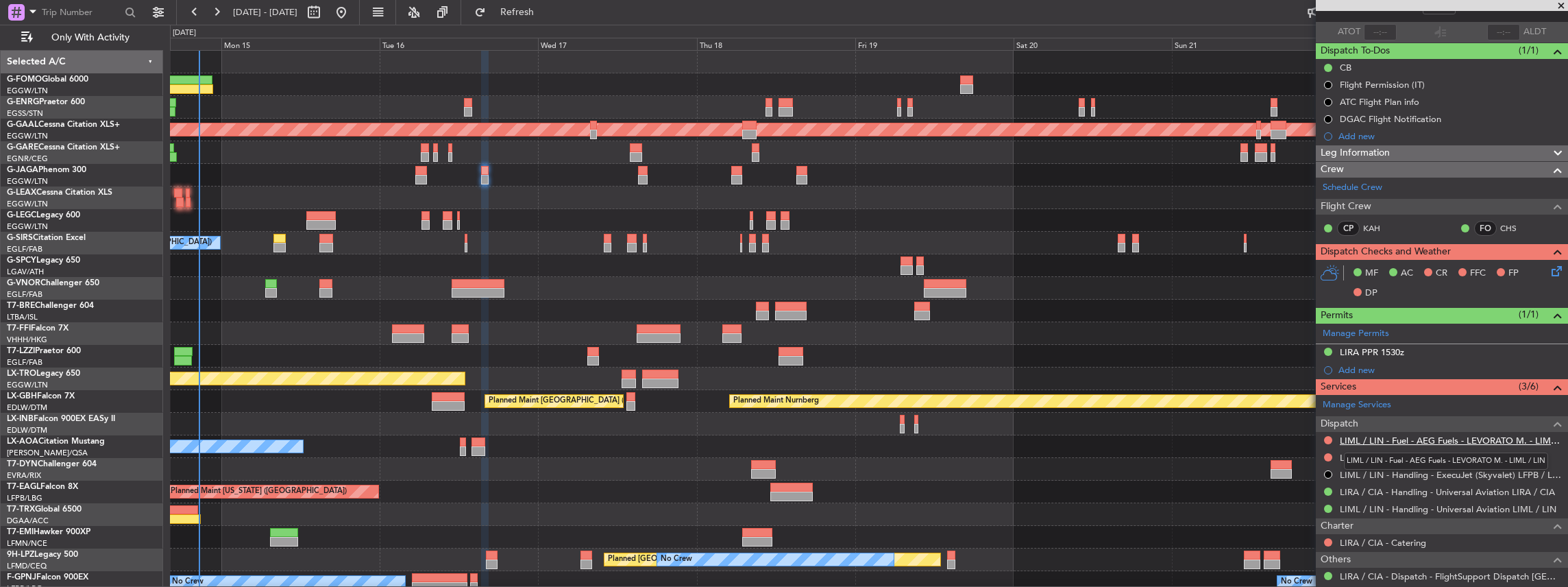
click at [1488, 435] on link "LIML / LIN - Fuel - AEG Fuels - LEVORATO M. - LIML / LIN" at bounding box center [1450, 440] width 222 height 12
click at [1488, 453] on link "LIRA / CIA - Fuel - AEG Fuels - LIRA / CIA" at bounding box center [1424, 457] width 170 height 12
click at [523, 4] on button "Refresh" at bounding box center [509, 13] width 83 height 22
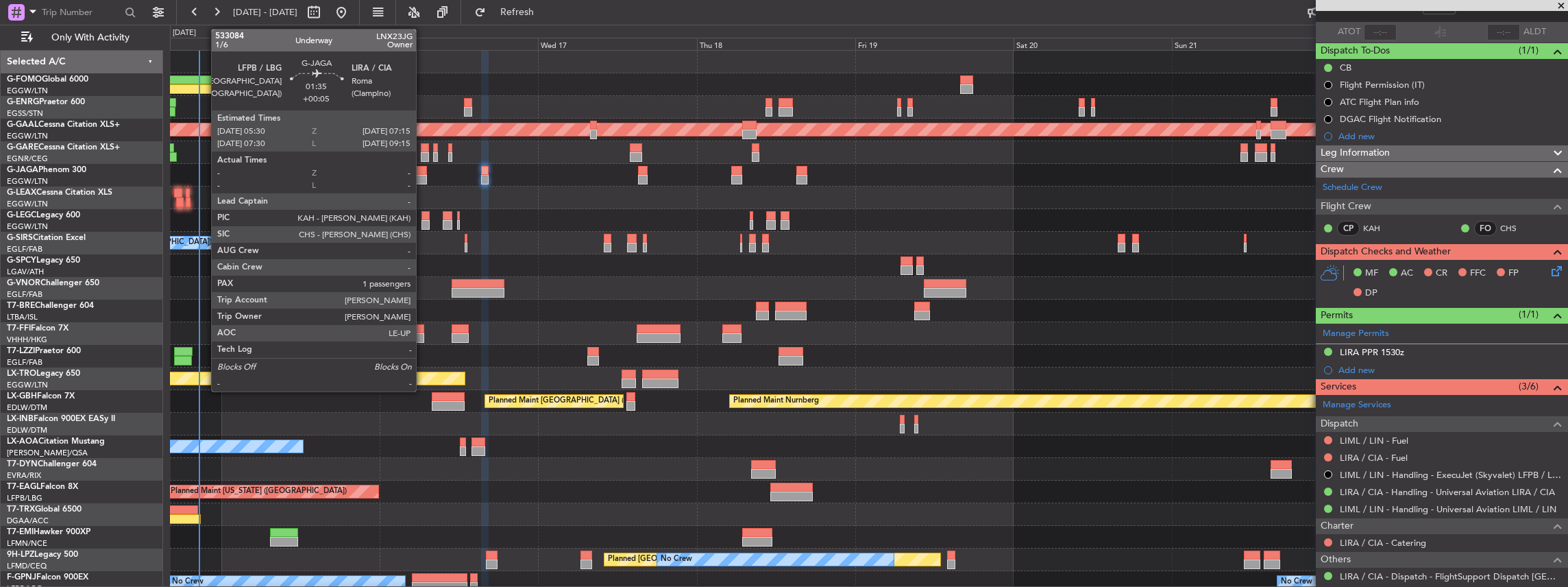
click at [423, 175] on div at bounding box center [421, 180] width 12 height 10
type input "+00:05"
type input "1"
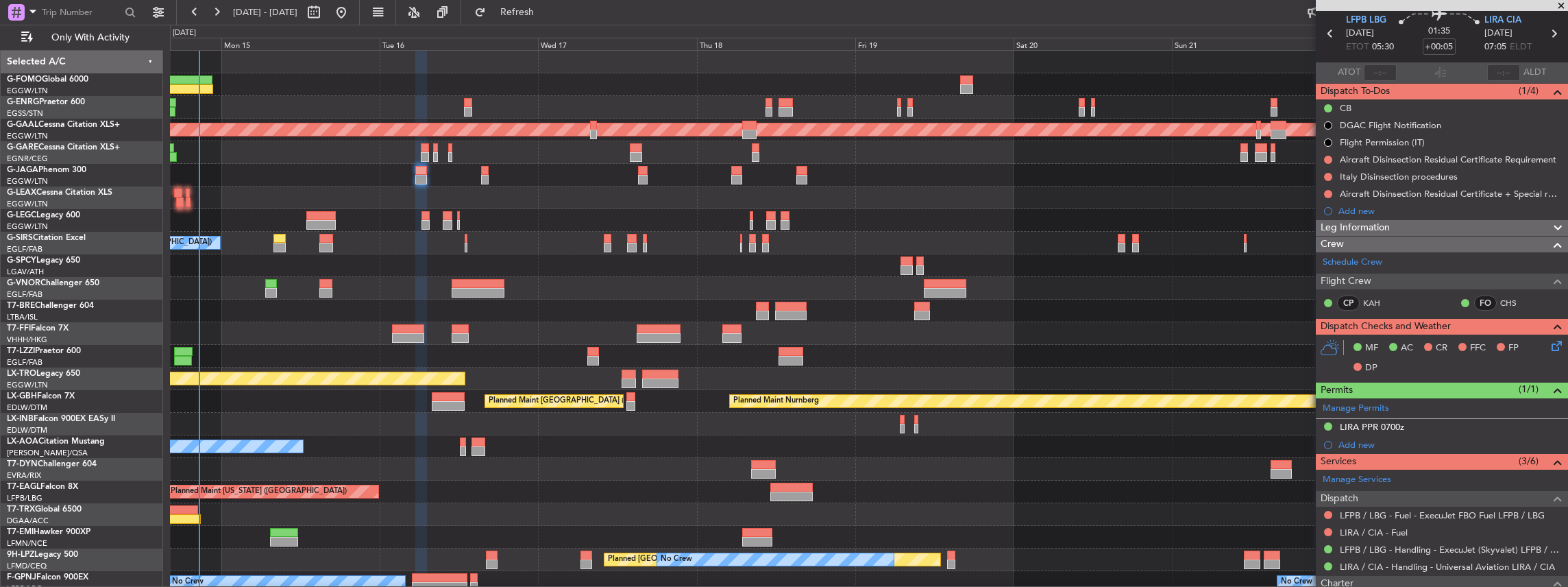
scroll to position [137, 0]
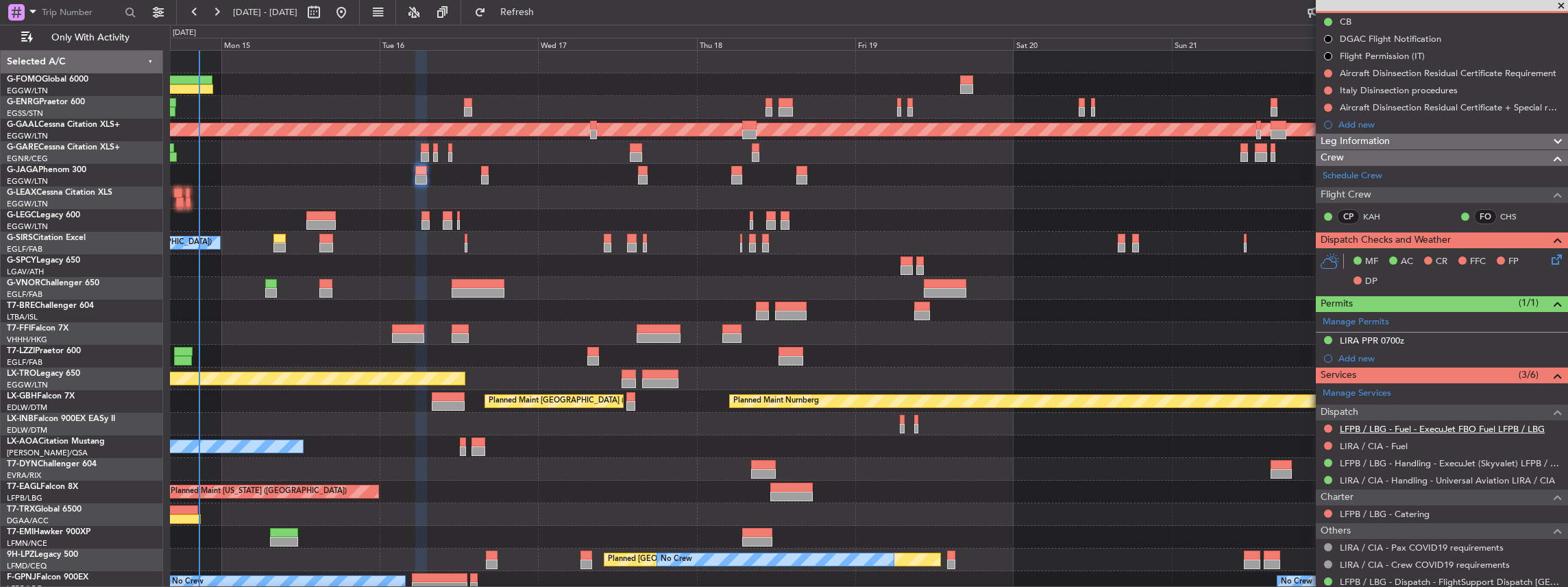
click at [1420, 429] on link "LFPB / LBG - Fuel - ExecuJet FBO Fuel LFPB / LBG" at bounding box center [1442, 428] width 205 height 12
click at [1380, 462] on link "LFPB / LBG - Handling - ExecuJet (Skyvalet) LFPB / LBG" at bounding box center [1450, 462] width 222 height 12
click at [530, 9] on button "Refresh" at bounding box center [509, 13] width 83 height 22
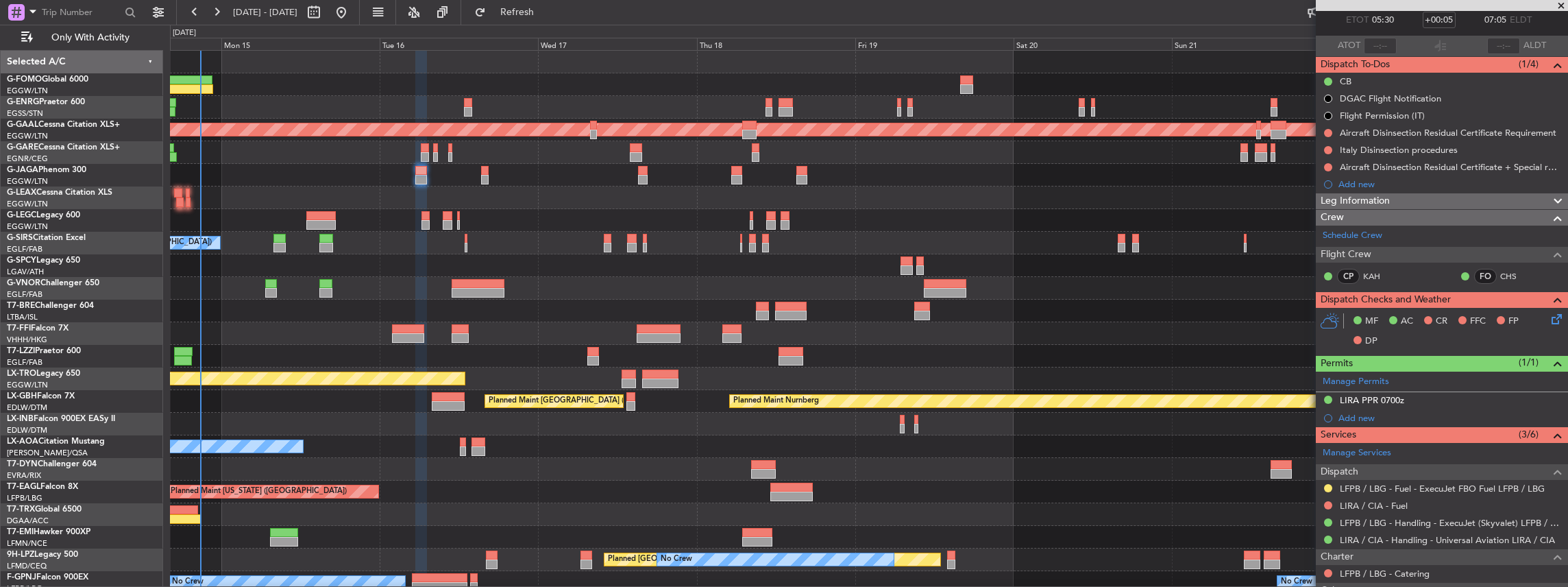
scroll to position [0, 0]
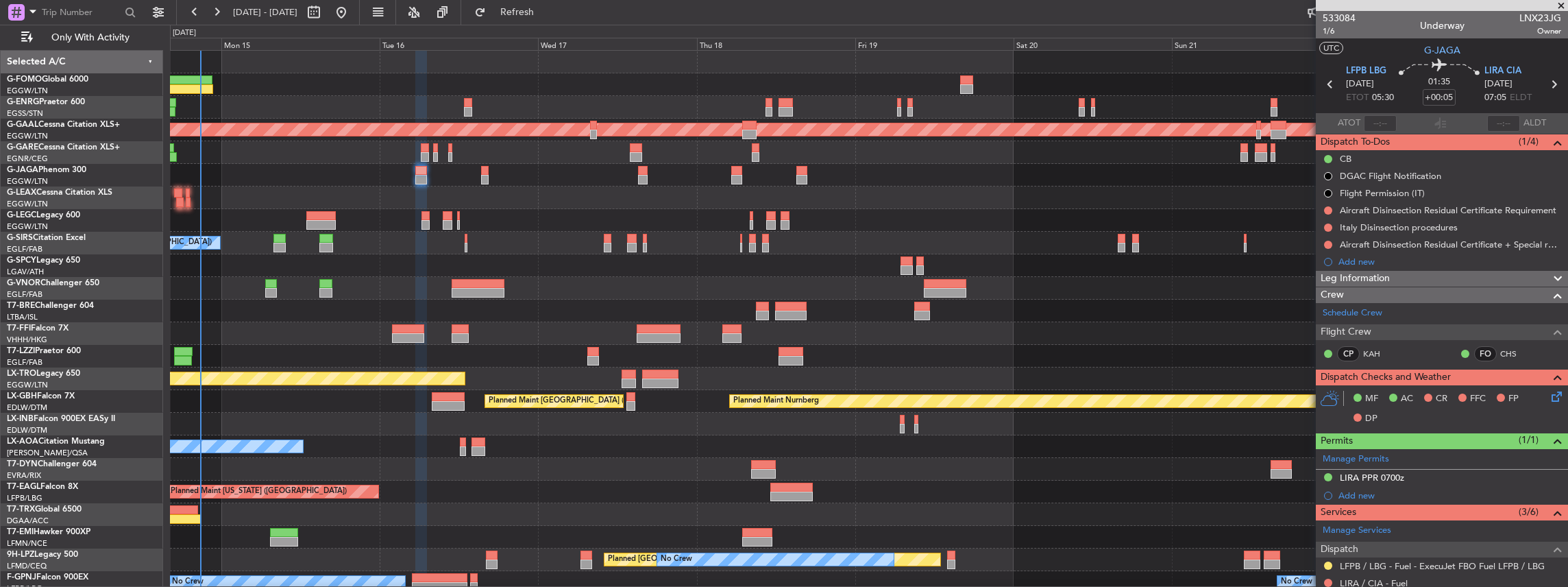
click at [1362, 258] on div "Add new" at bounding box center [1450, 261] width 223 height 12
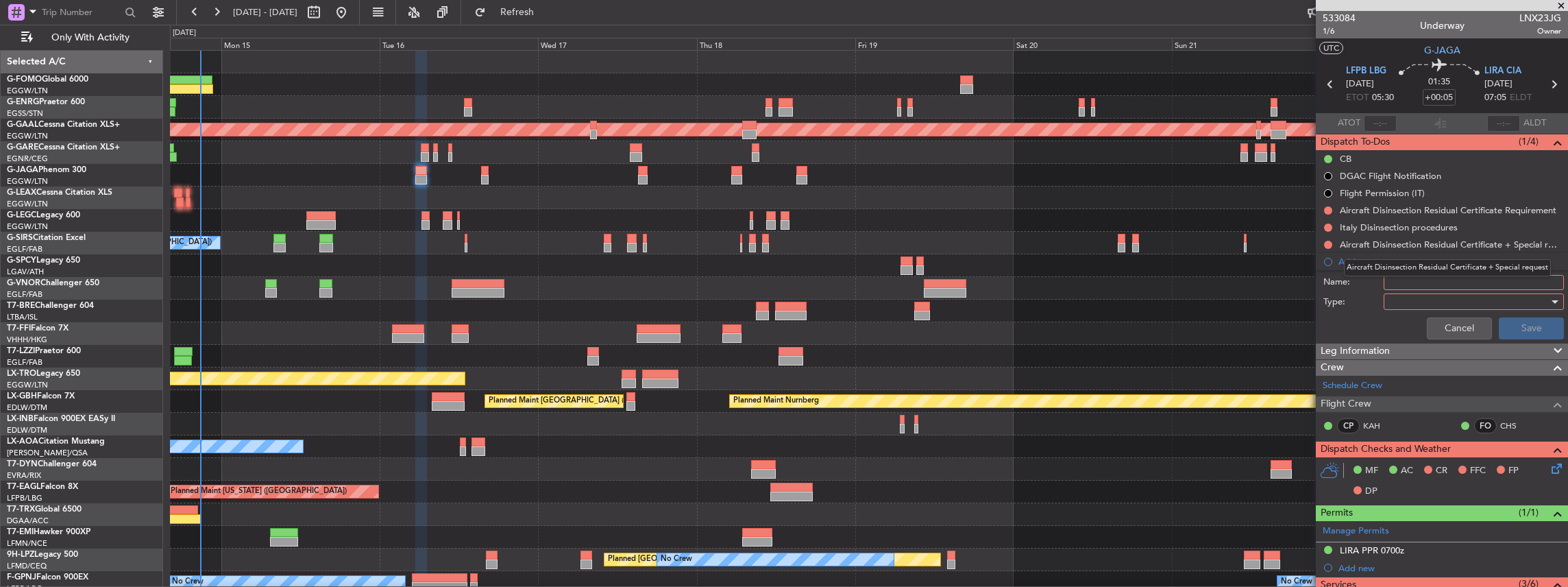
click at [1415, 275] on mat-tooltip-component "Aircraft Disinsection Residual Certificate + Special request" at bounding box center [1448, 267] width 226 height 36
drag, startPoint x: 1418, startPoint y: 280, endPoint x: 1406, endPoint y: 285, distance: 13.0
click at [1417, 282] on mat-tooltip-component "Aircraft Disinsection Residual Certificate + Special request" at bounding box center [1448, 267] width 226 height 36
click at [1435, 285] on input "Name:" at bounding box center [1474, 282] width 180 height 15
drag, startPoint x: 1413, startPoint y: 279, endPoint x: 1362, endPoint y: 279, distance: 51.0
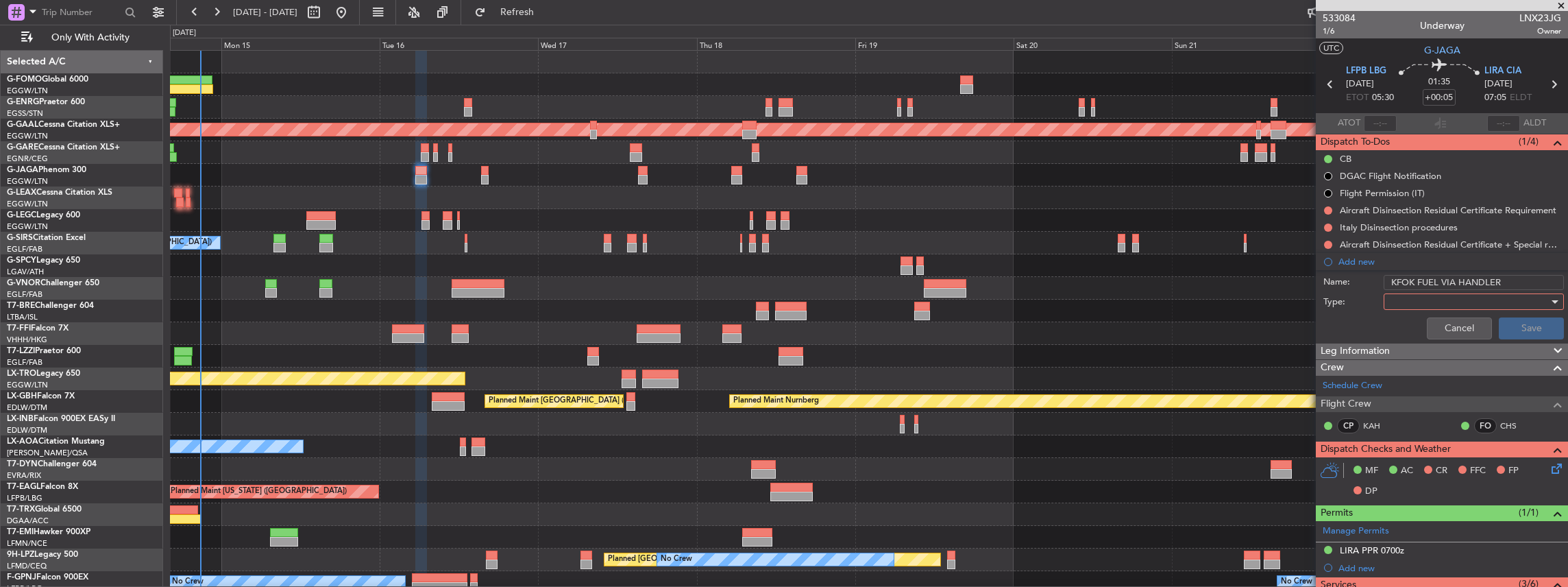
click at [1362, 279] on div "Name: KFOK FUEL VIA HANDLER" at bounding box center [1441, 282] width 266 height 21
type input "LIRA FUEL VIA HANDLER"
click at [1451, 294] on div at bounding box center [1469, 301] width 160 height 21
click at [1430, 325] on span "Generic" at bounding box center [1469, 328] width 163 height 21
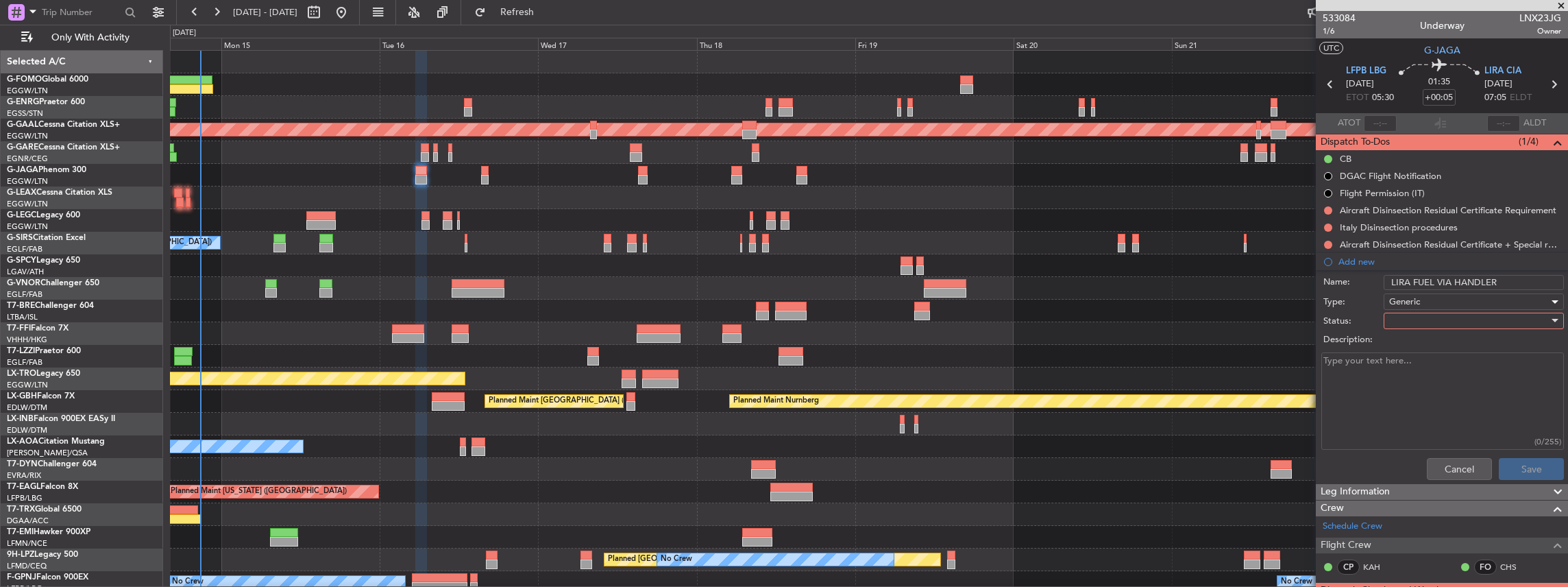
click at [1411, 311] on div at bounding box center [1469, 320] width 160 height 21
click at [1425, 367] on span "In Progress" at bounding box center [1469, 368] width 163 height 21
click at [1509, 464] on button "Save" at bounding box center [1531, 469] width 66 height 22
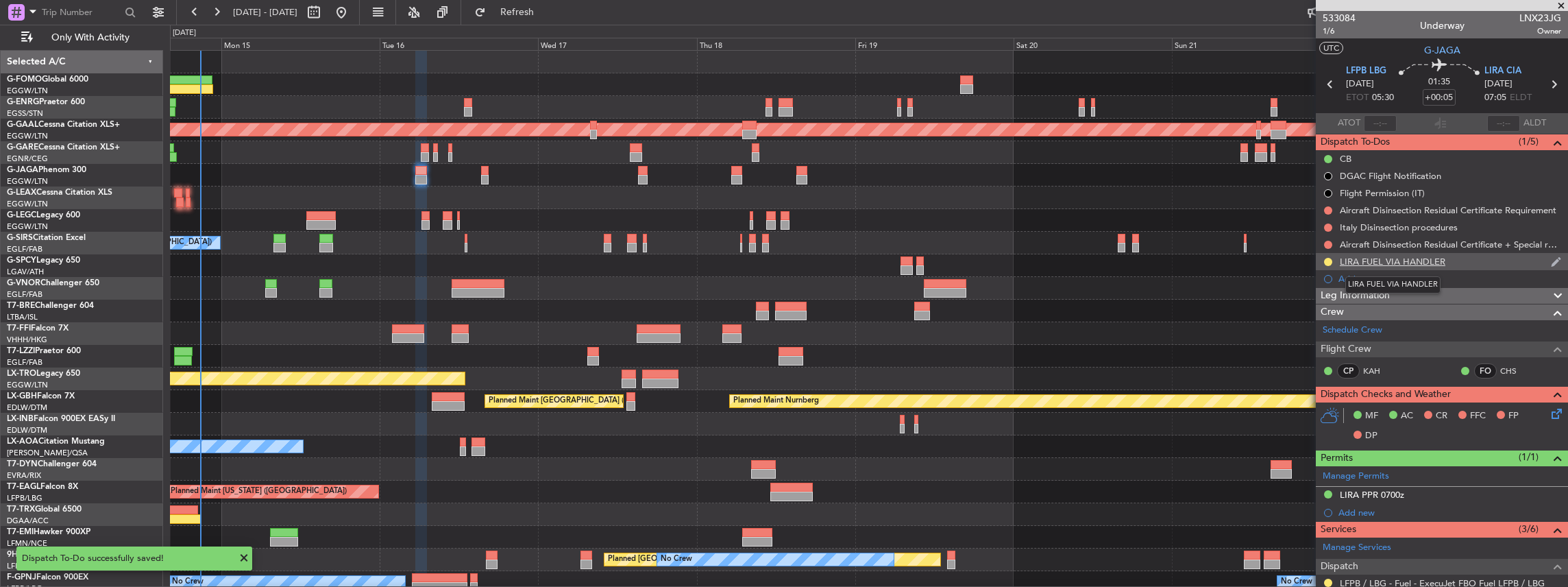
drag, startPoint x: 1448, startPoint y: 259, endPoint x: 1340, endPoint y: 262, distance: 108.0
click at [1340, 262] on div "LIRA FUEL VIA HANDLER" at bounding box center [1441, 261] width 252 height 17
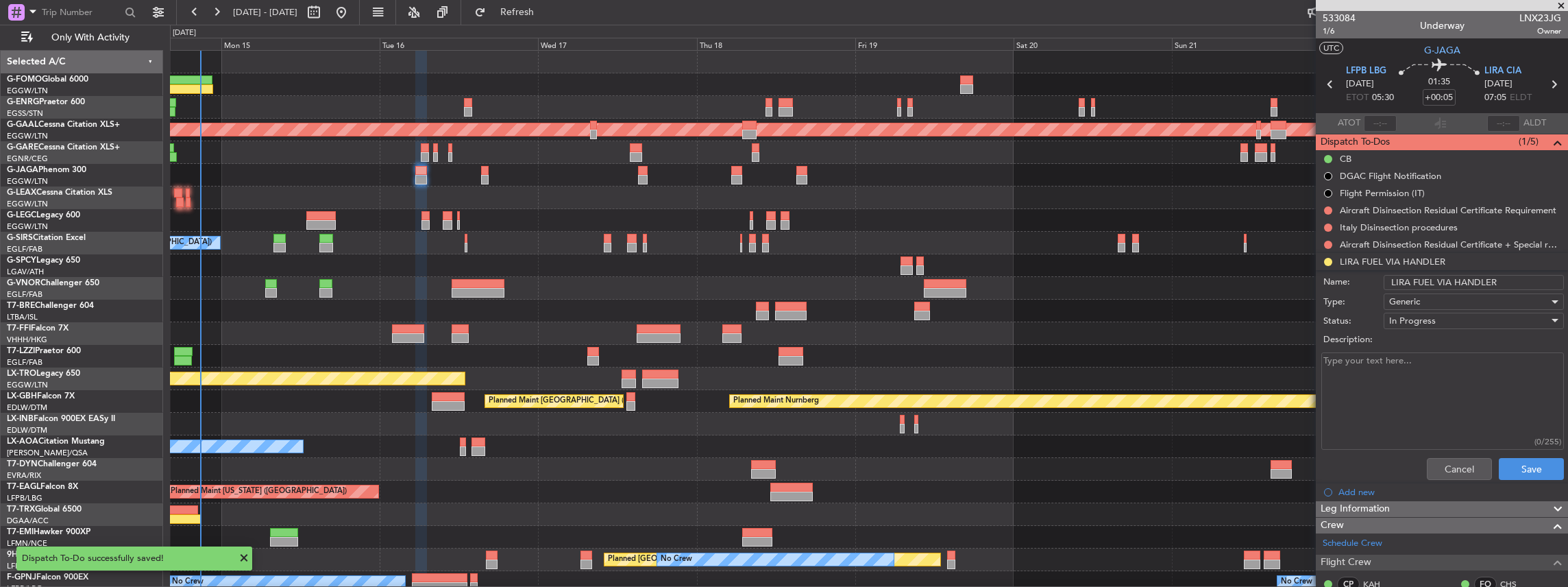
copy div "LIRA FUEL VIA HANDLER"
click at [1497, 283] on input "LIRA FUEL VIA HANDLER" at bounding box center [1474, 282] width 180 height 15
drag, startPoint x: 1502, startPoint y: 283, endPoint x: 1375, endPoint y: 280, distance: 127.0
click at [1375, 280] on div "Name: LIRA FUEL VIA HANDLER" at bounding box center [1441, 282] width 266 height 21
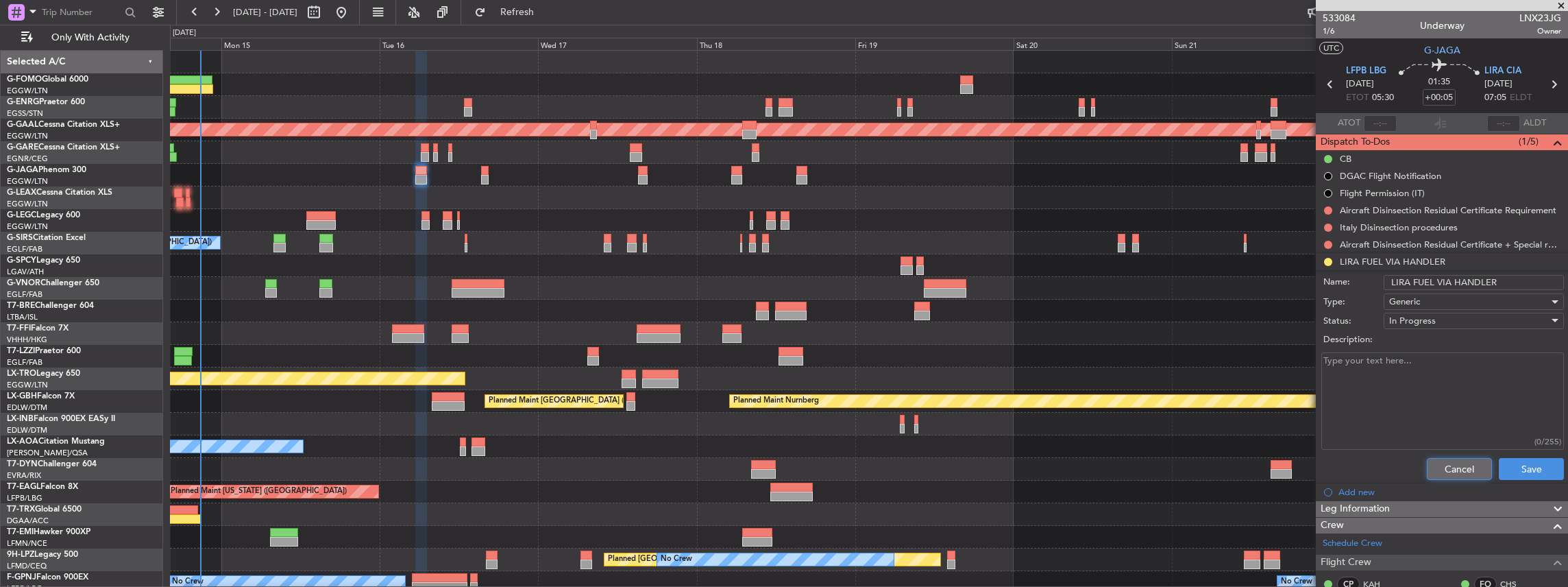
click at [1456, 468] on button "Cancel" at bounding box center [1459, 469] width 66 height 22
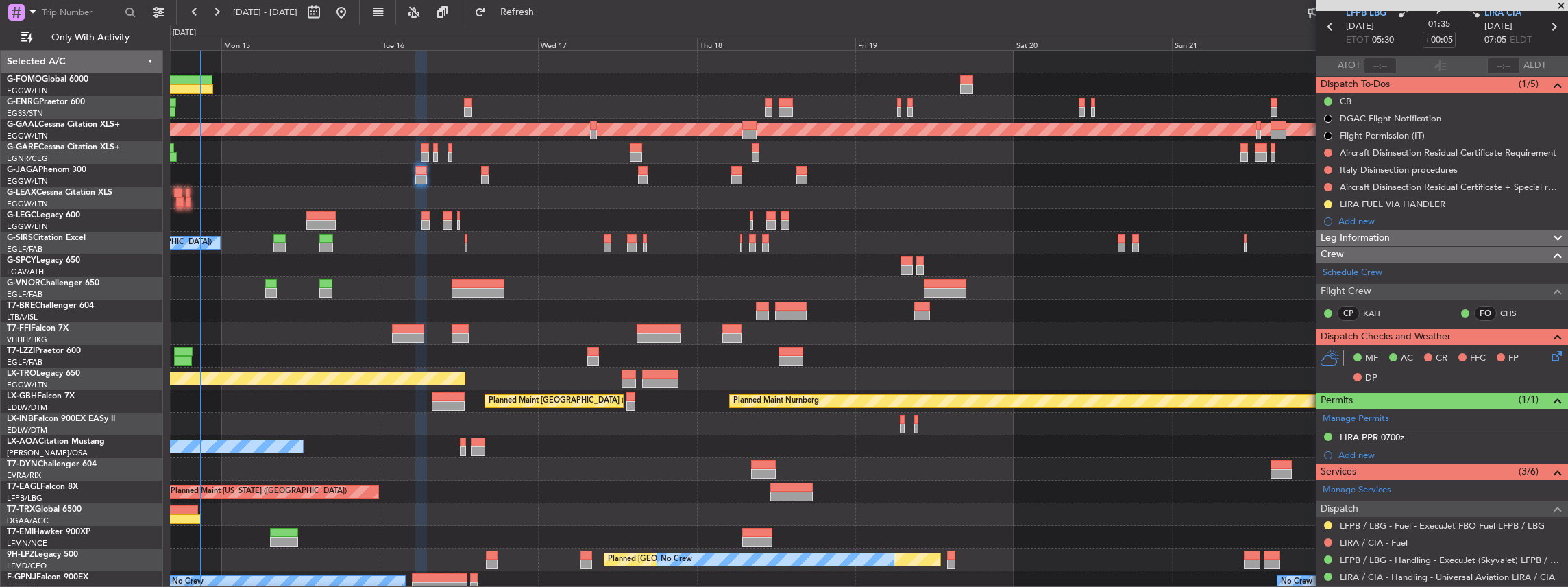
scroll to position [92, 0]
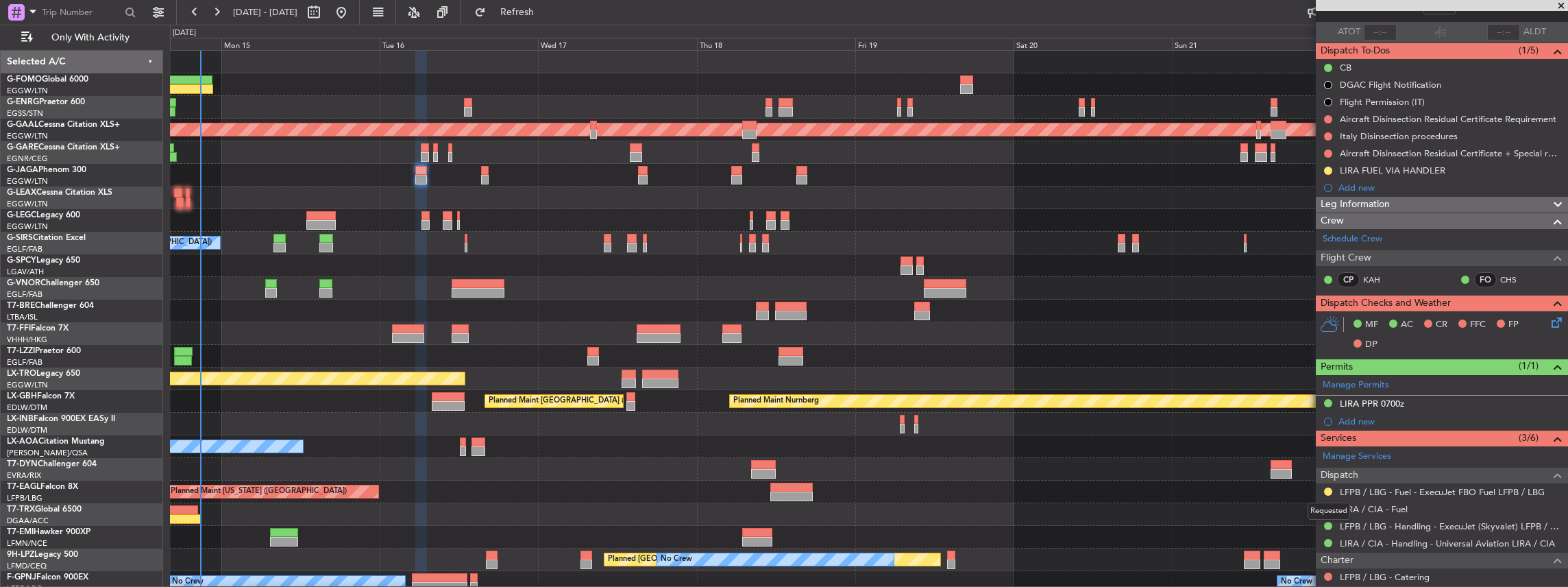
click at [1327, 503] on div "Requested" at bounding box center [1328, 511] width 42 height 17
click at [1330, 505] on button at bounding box center [1327, 508] width 8 height 8
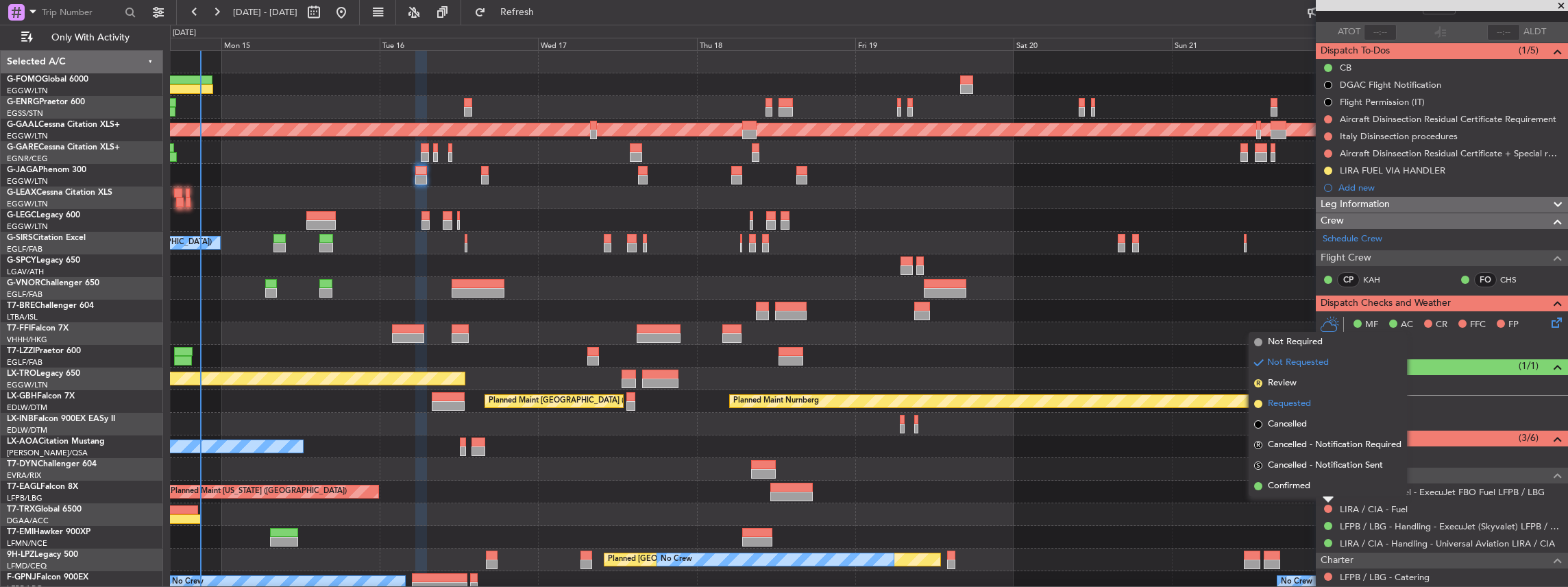
click at [1306, 399] on span "Requested" at bounding box center [1290, 403] width 43 height 13
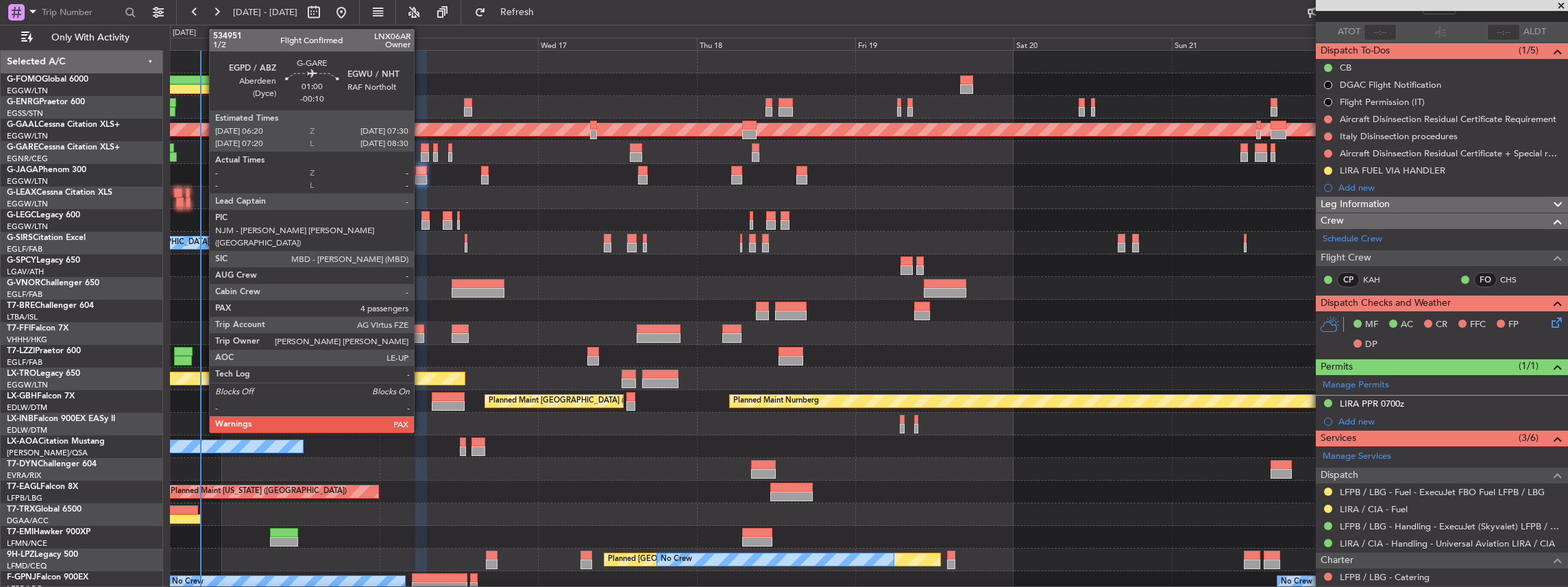
click at [421, 153] on div at bounding box center [425, 157] width 8 height 10
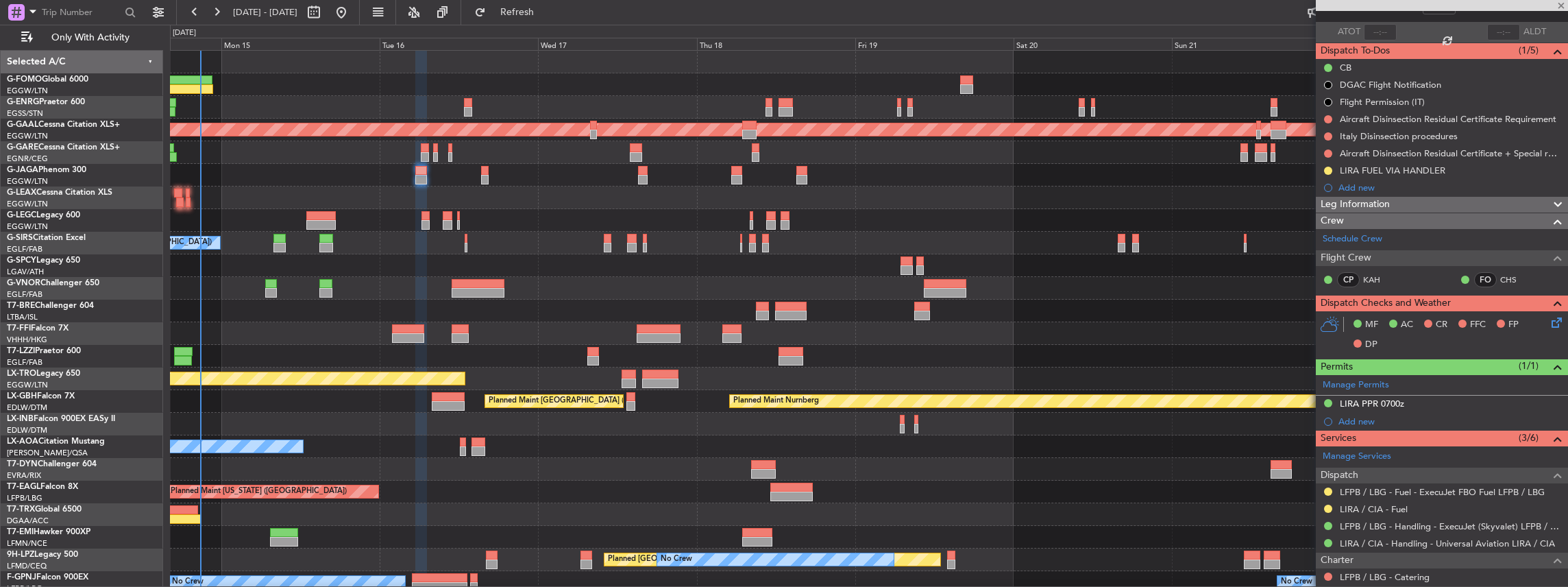
type input "-00:10"
type input "4"
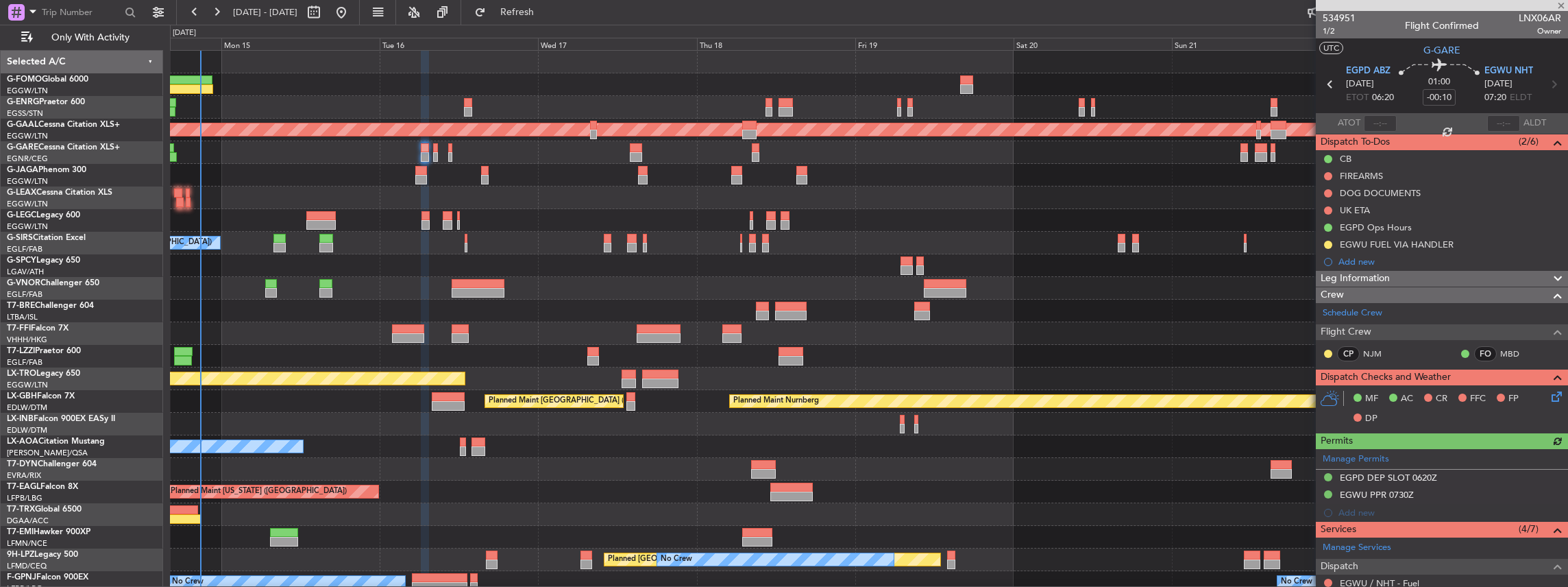
scroll to position [137, 0]
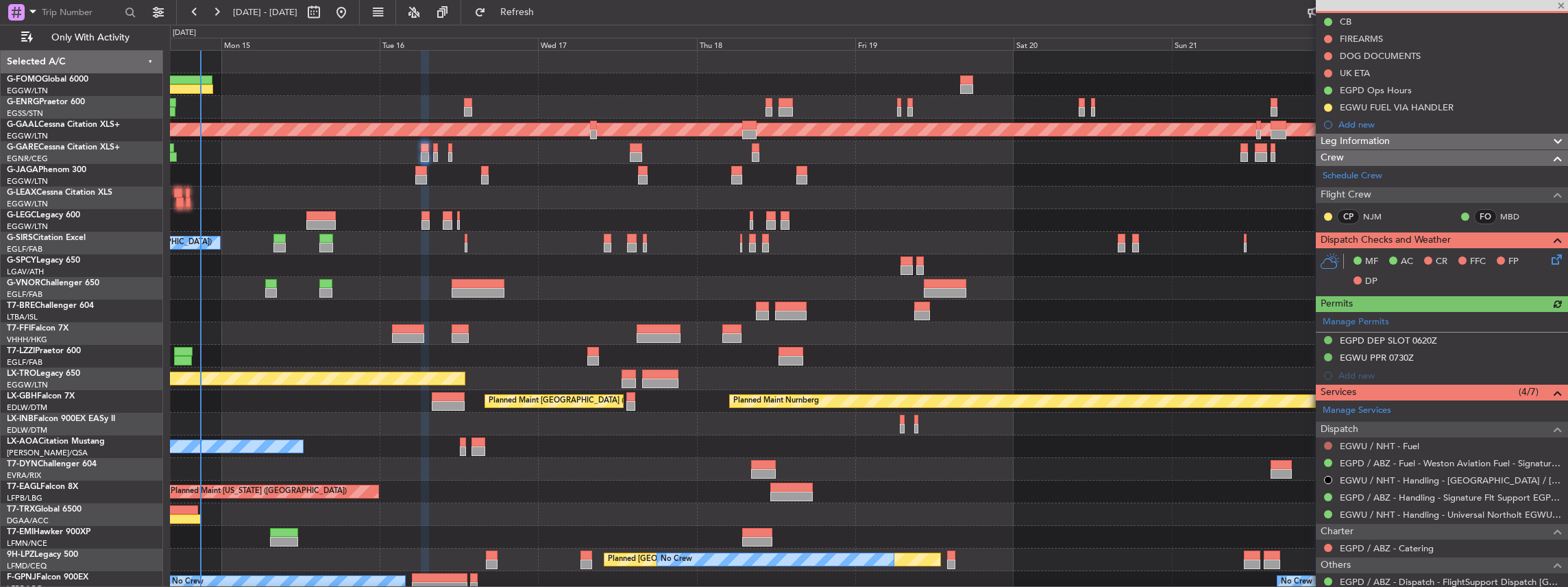
click at [1327, 442] on button at bounding box center [1327, 445] width 8 height 8
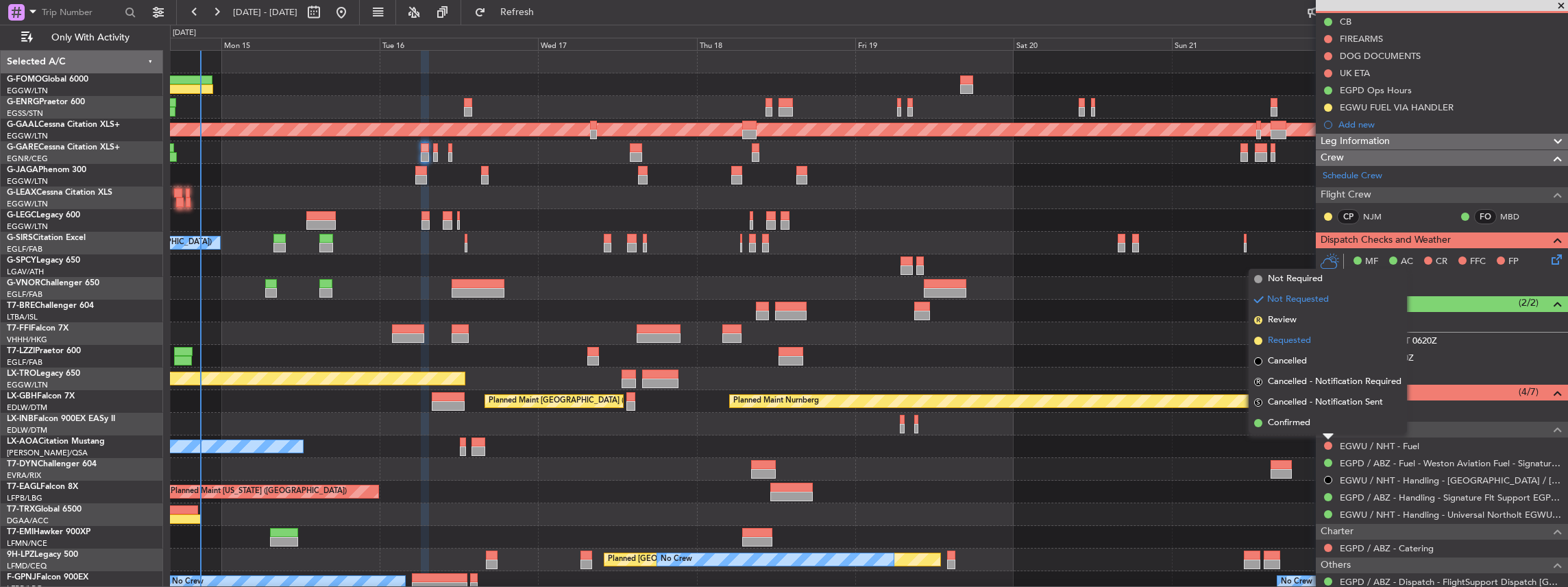
click at [1324, 338] on li "Requested" at bounding box center [1327, 340] width 158 height 21
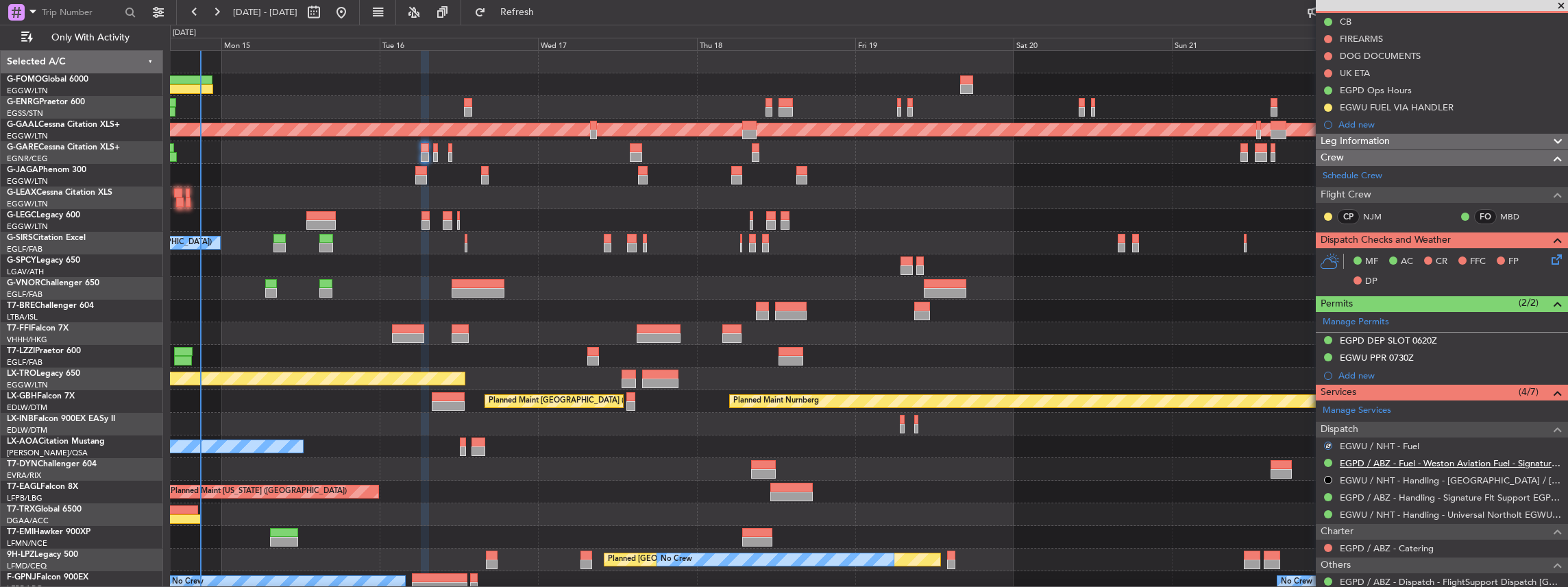
click at [1445, 461] on link "EGPD / ABZ - Fuel - Weston Aviation Fuel - Signature - EGPD / ABZ" at bounding box center [1450, 462] width 222 height 12
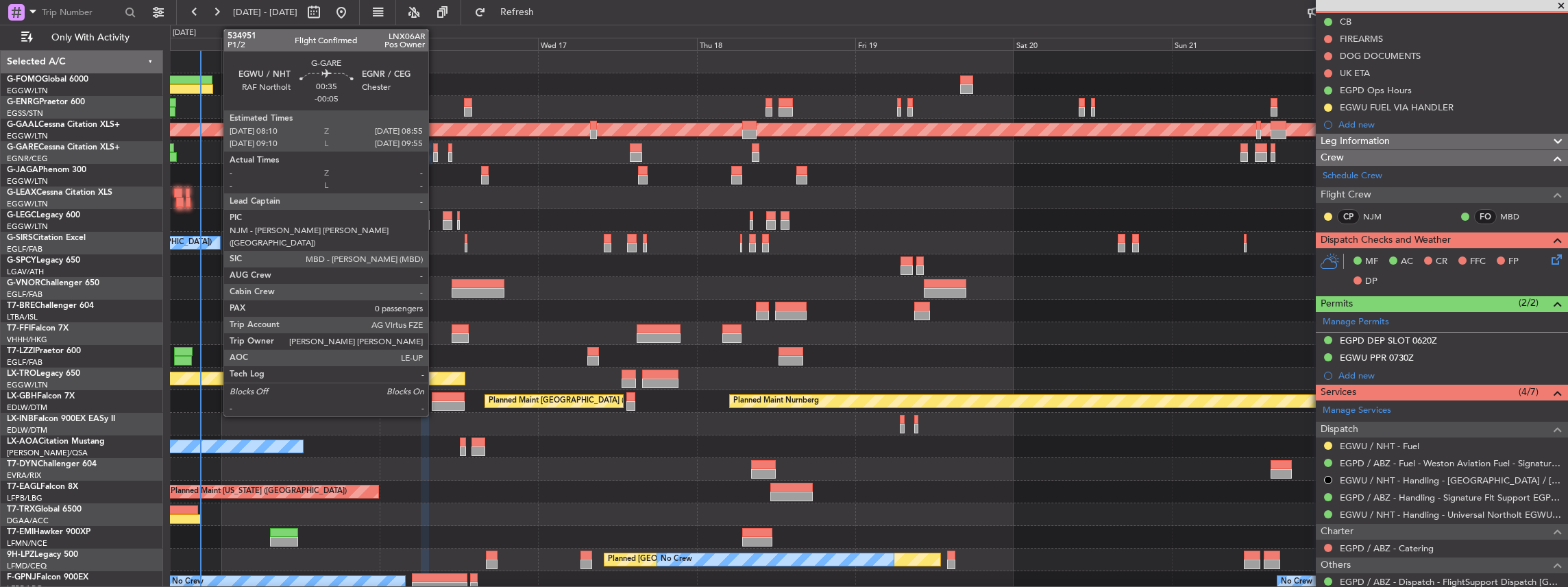
click at [435, 153] on div at bounding box center [436, 157] width 5 height 10
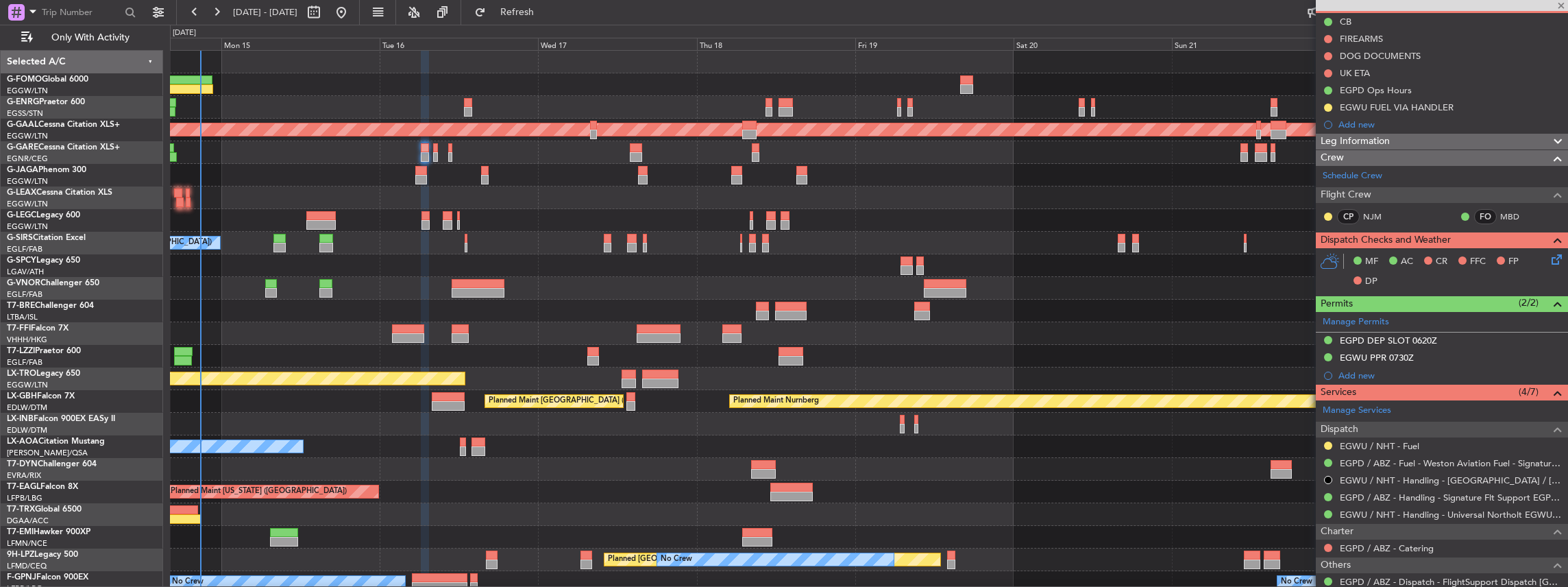
type input "-00:05"
type input "0"
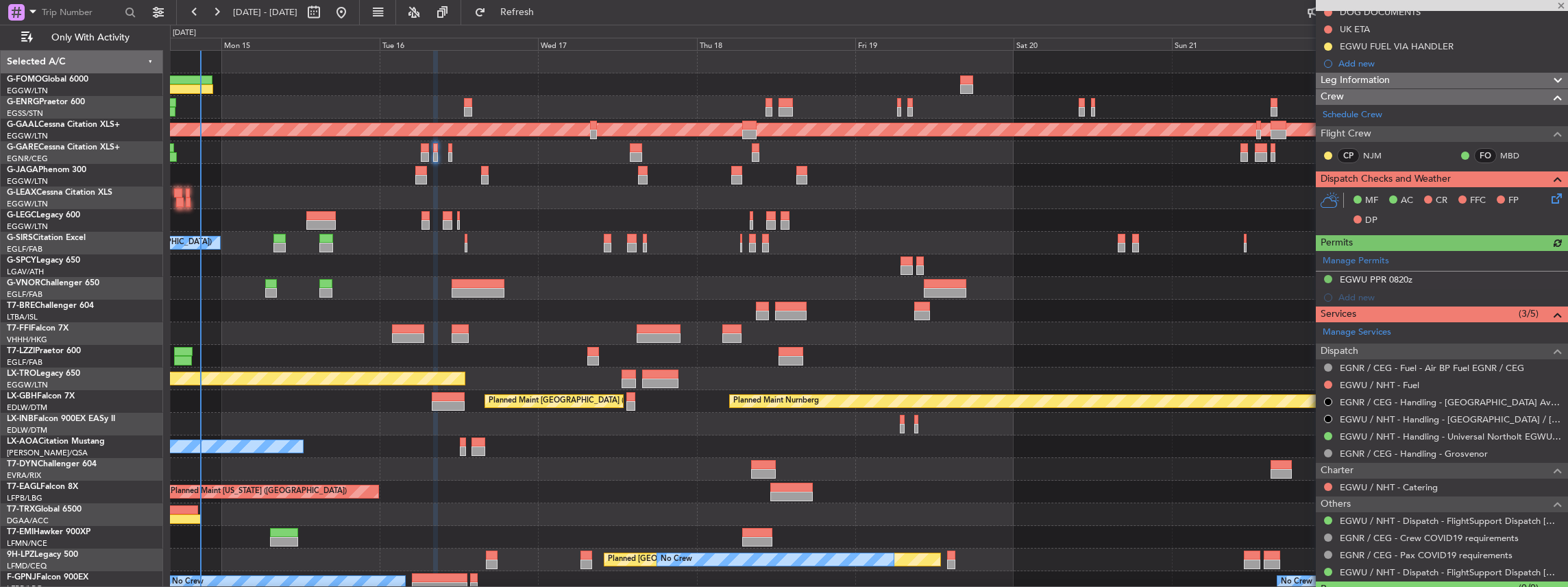
scroll to position [182, 0]
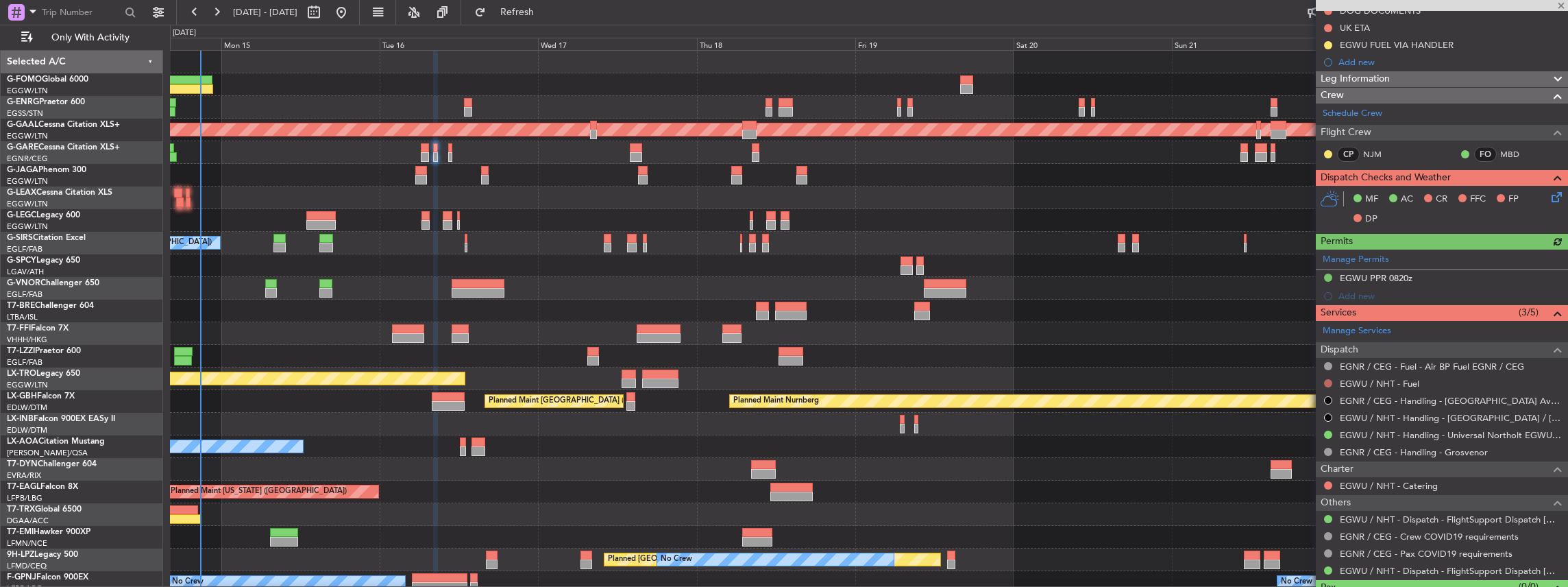
click at [1328, 379] on button at bounding box center [1327, 382] width 8 height 8
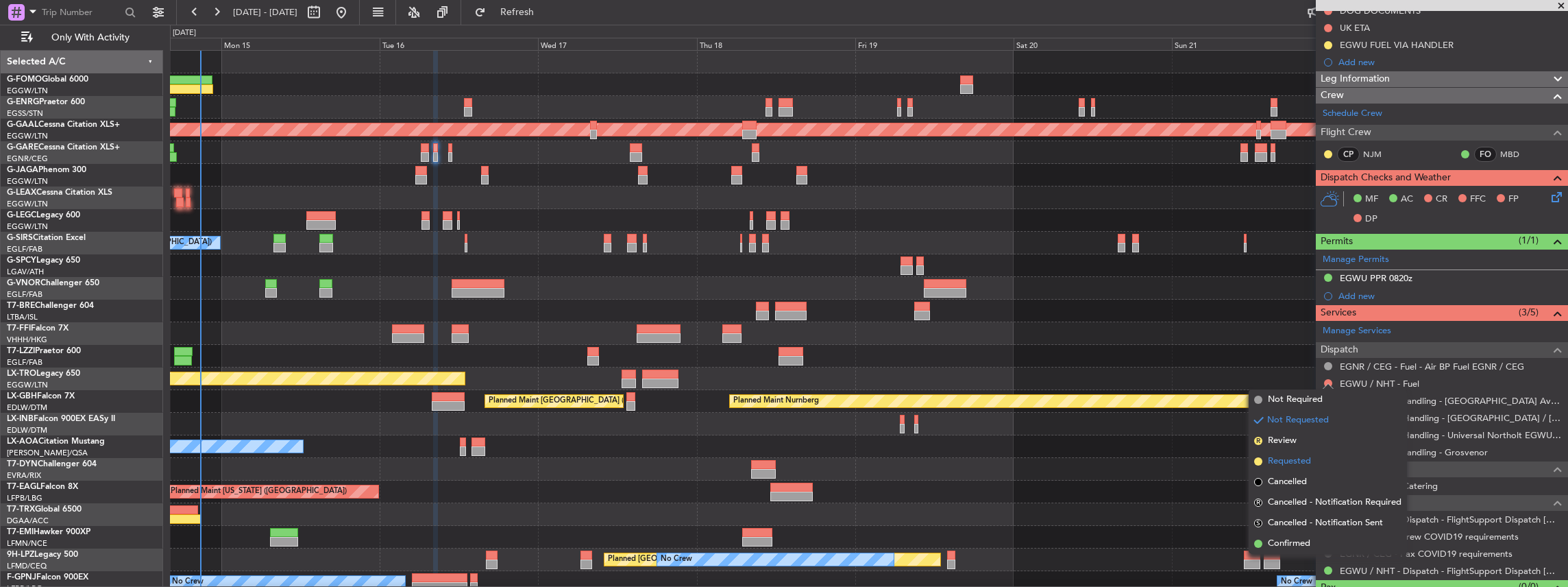
click at [1297, 462] on span "Requested" at bounding box center [1290, 460] width 43 height 13
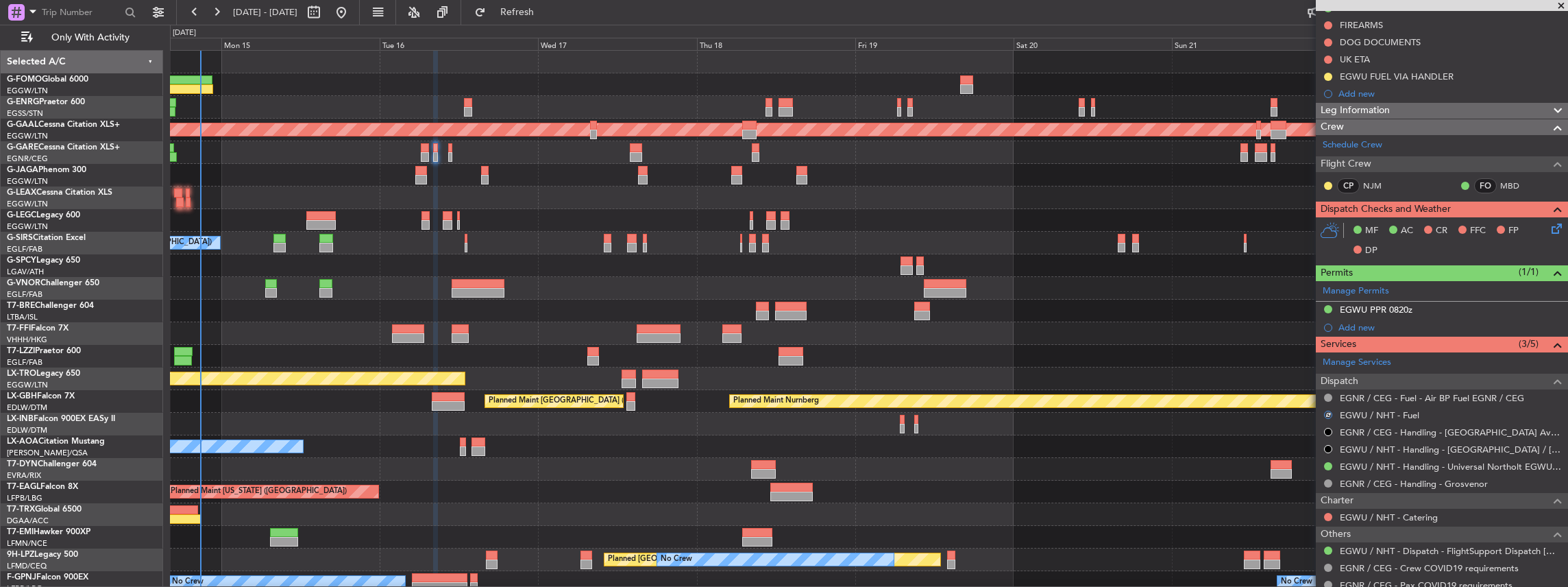
scroll to position [137, 0]
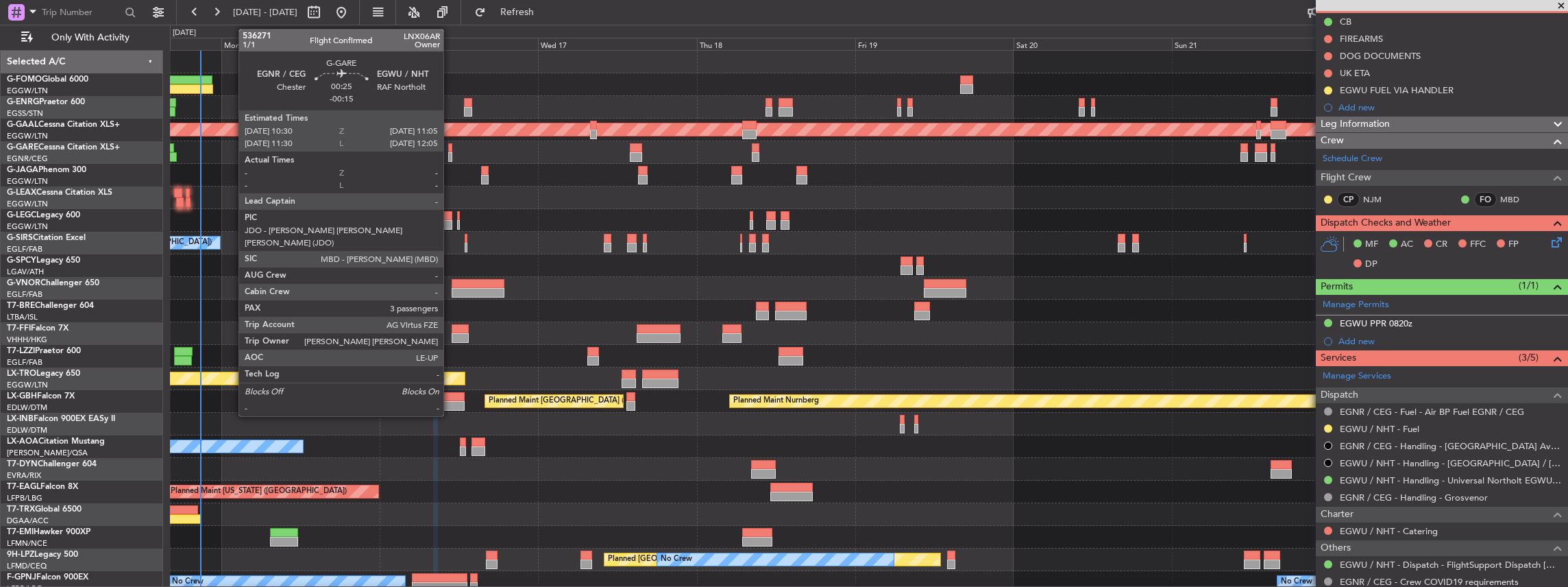
click at [451, 153] on div at bounding box center [450, 157] width 4 height 10
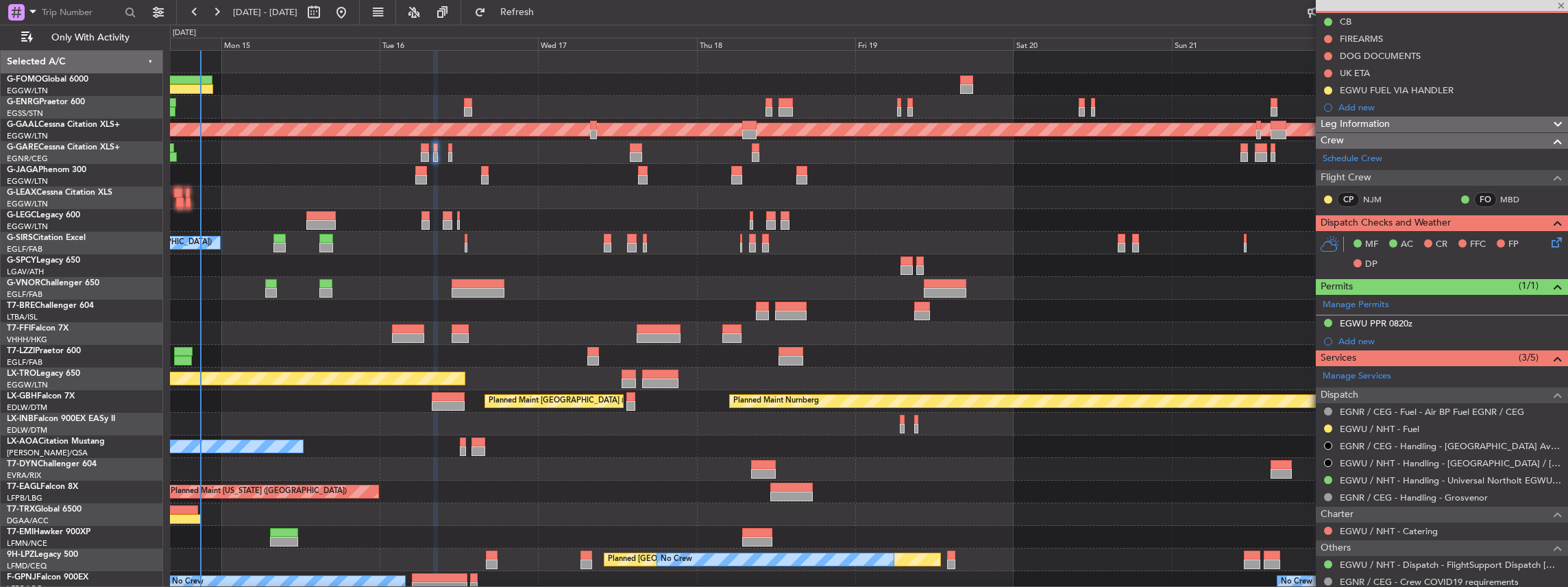
type input "-00:15"
type input "3"
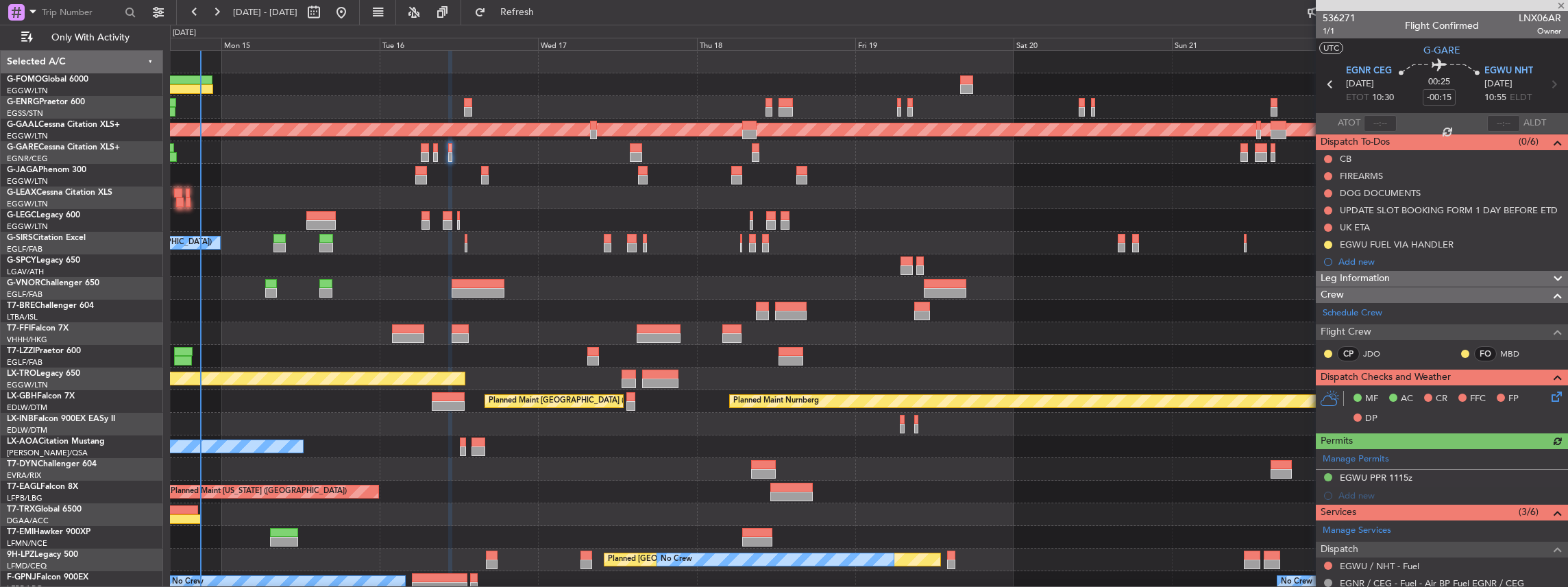
click at [1327, 477] on div "Manage Permits EGWU PPR 1115z Add new" at bounding box center [1441, 477] width 252 height 56
click at [1327, 473] on button at bounding box center [1327, 477] width 8 height 8
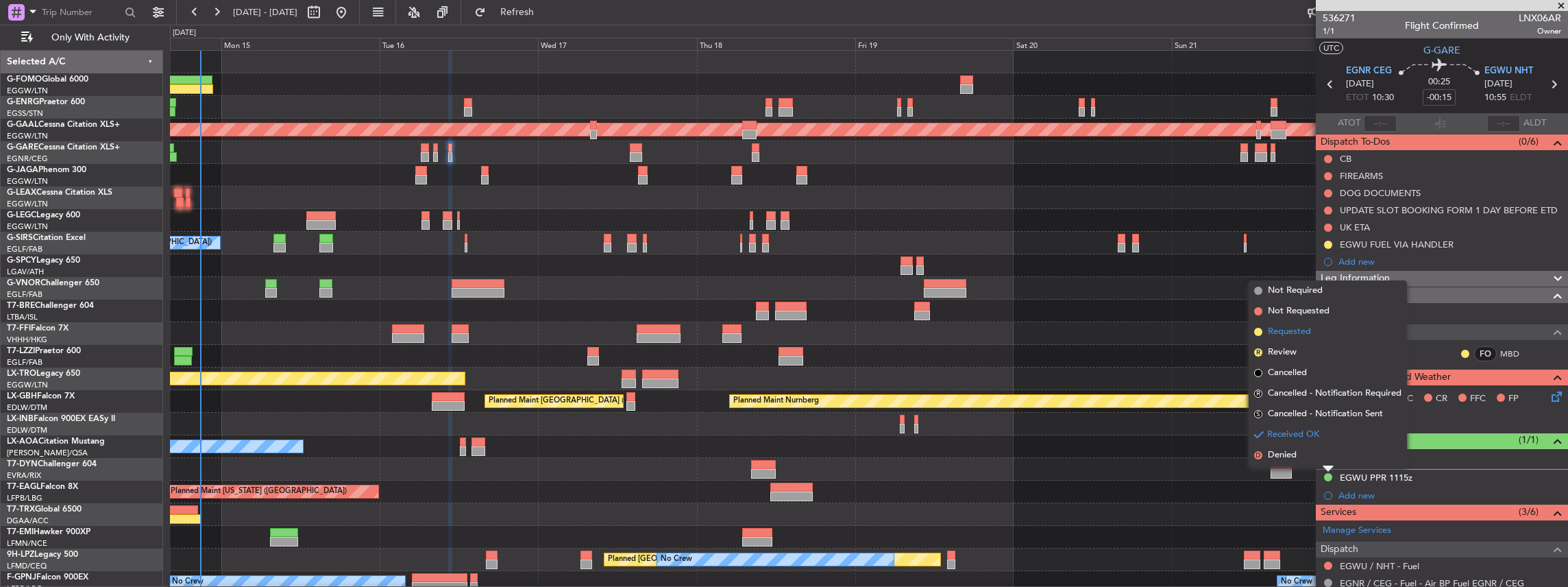
click at [1302, 335] on span "Requested" at bounding box center [1290, 331] width 43 height 13
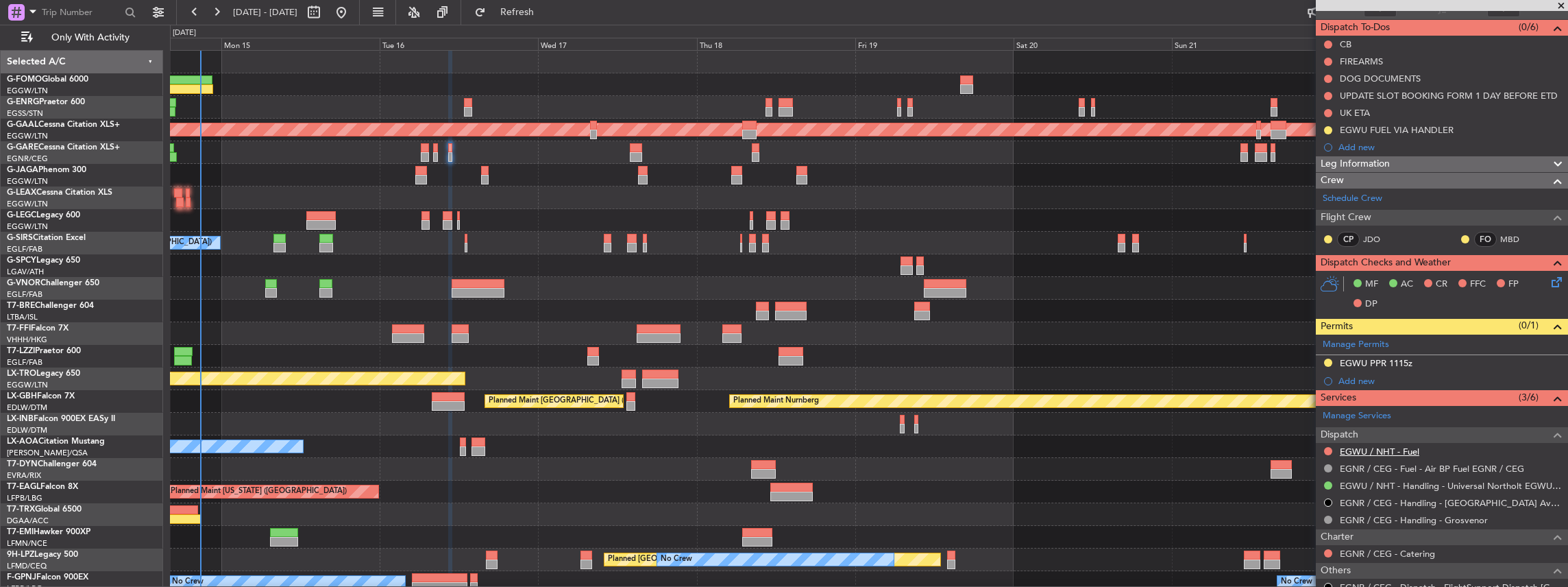
scroll to position [137, 0]
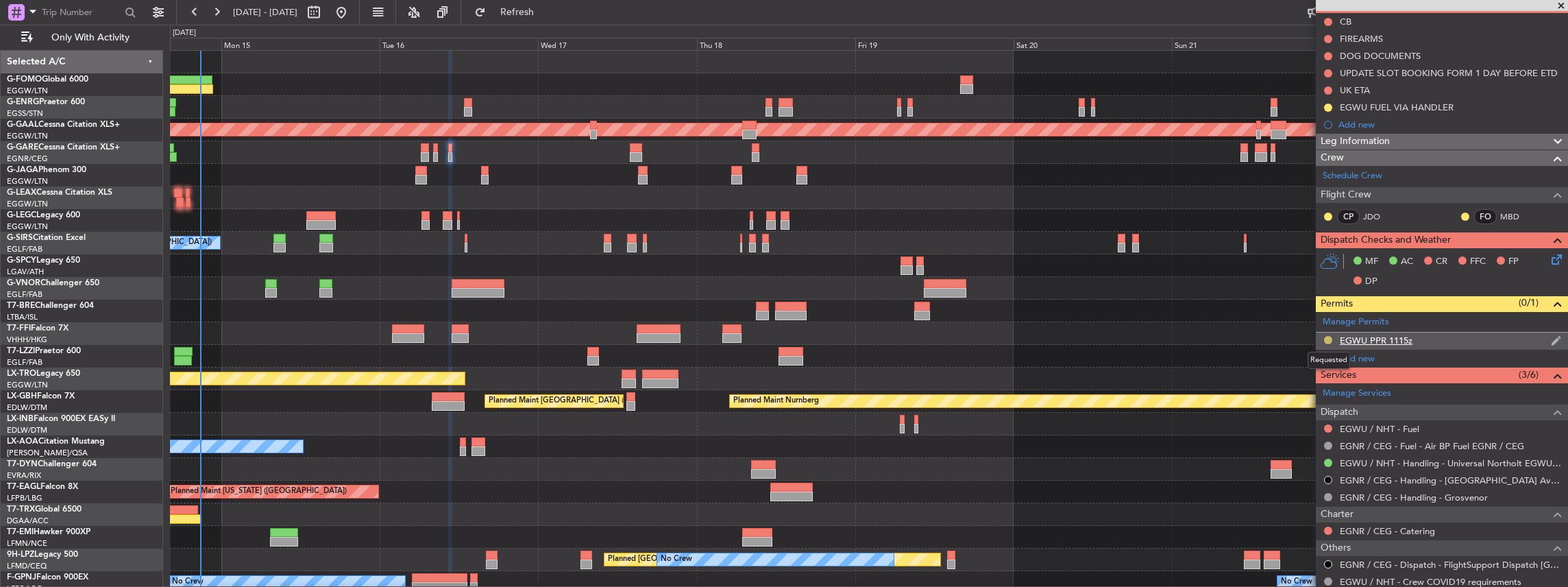
click at [1327, 337] on button at bounding box center [1327, 339] width 8 height 8
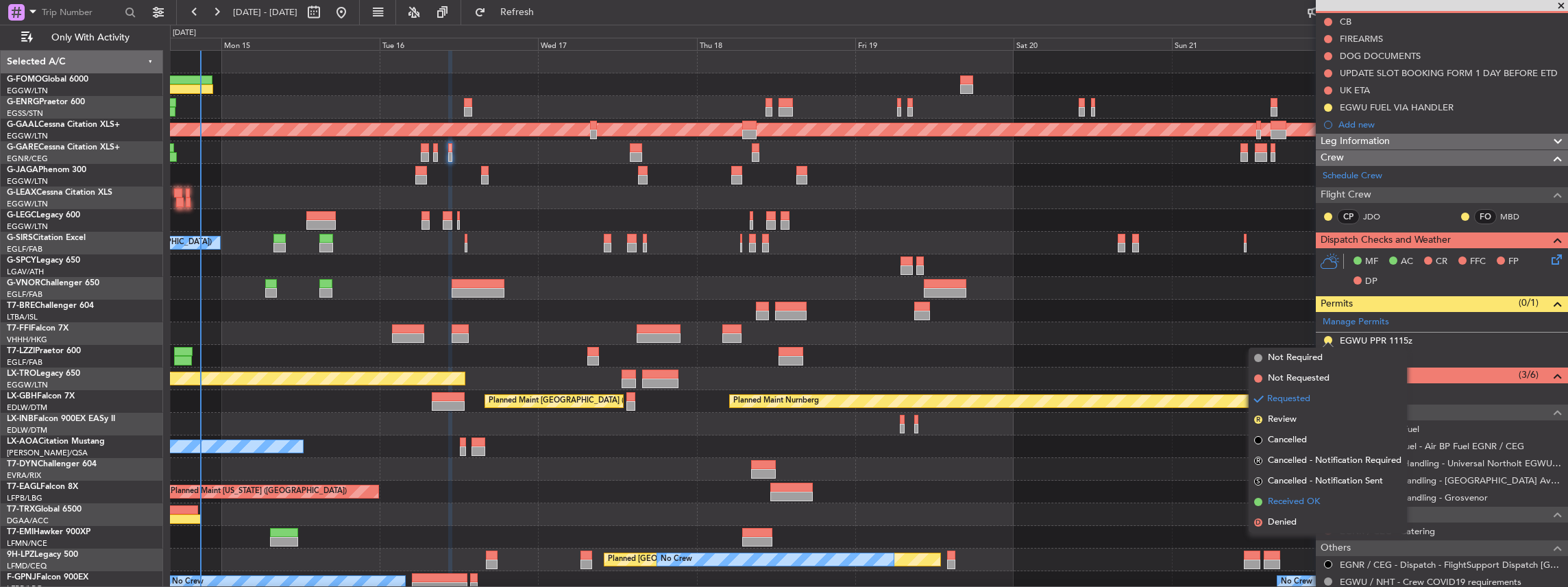
click at [1303, 503] on span "Received OK" at bounding box center [1294, 501] width 52 height 13
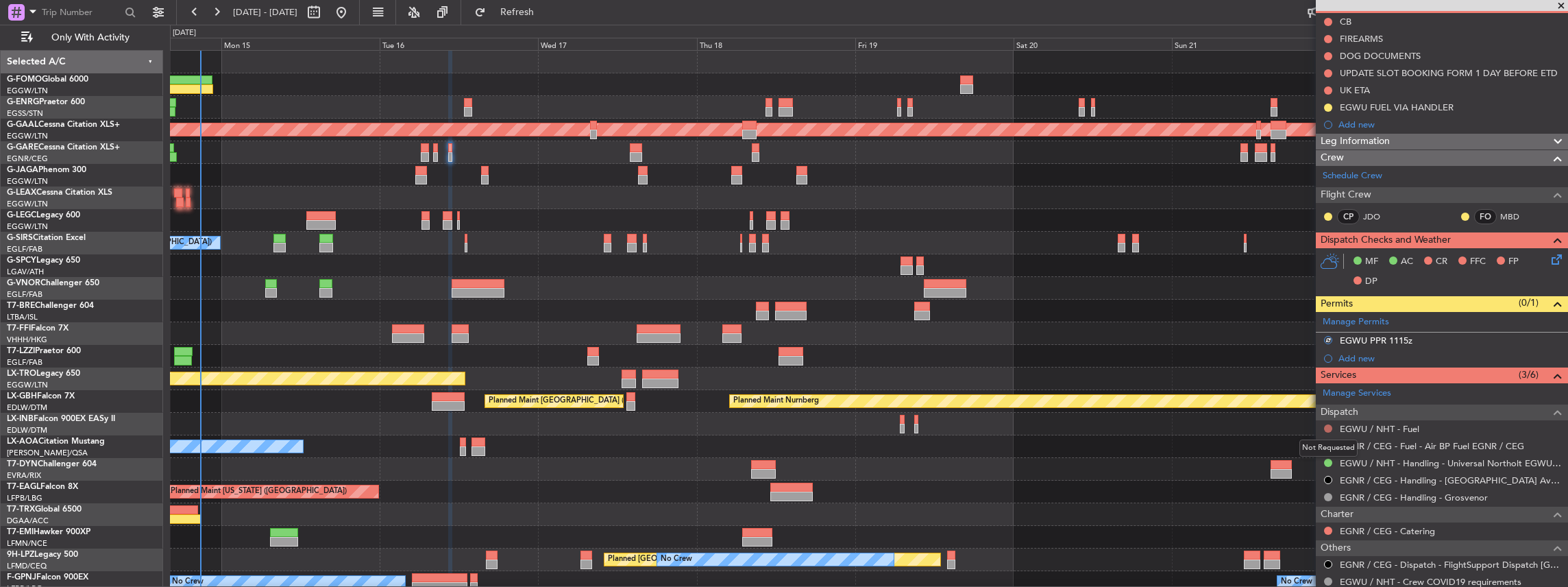
click at [1328, 425] on button at bounding box center [1327, 428] width 8 height 8
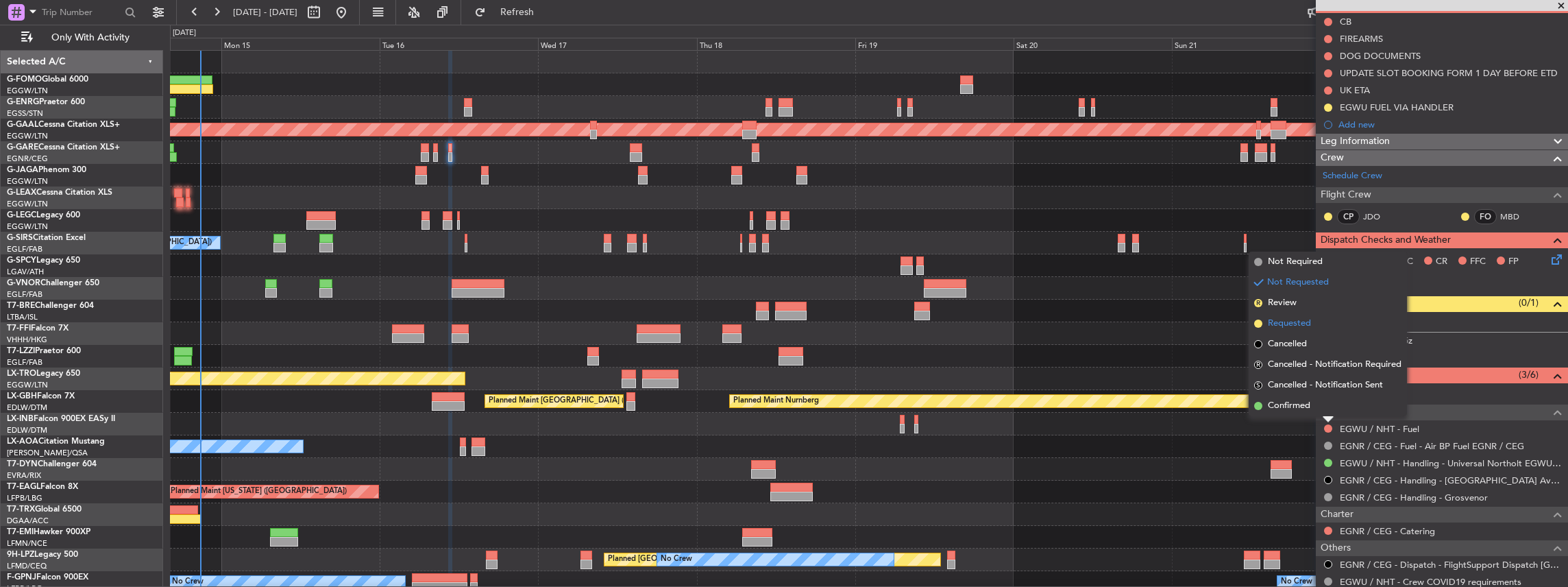
click at [1302, 323] on span "Requested" at bounding box center [1290, 323] width 43 height 13
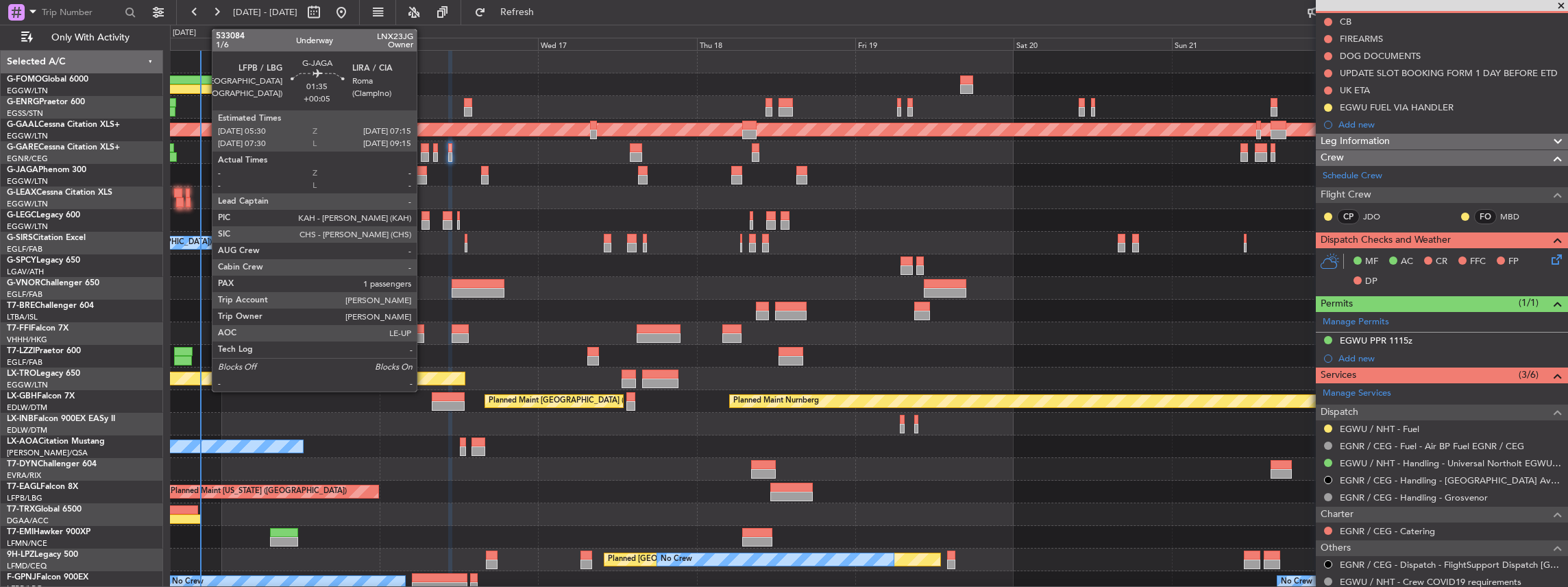
click at [424, 175] on div at bounding box center [421, 180] width 12 height 10
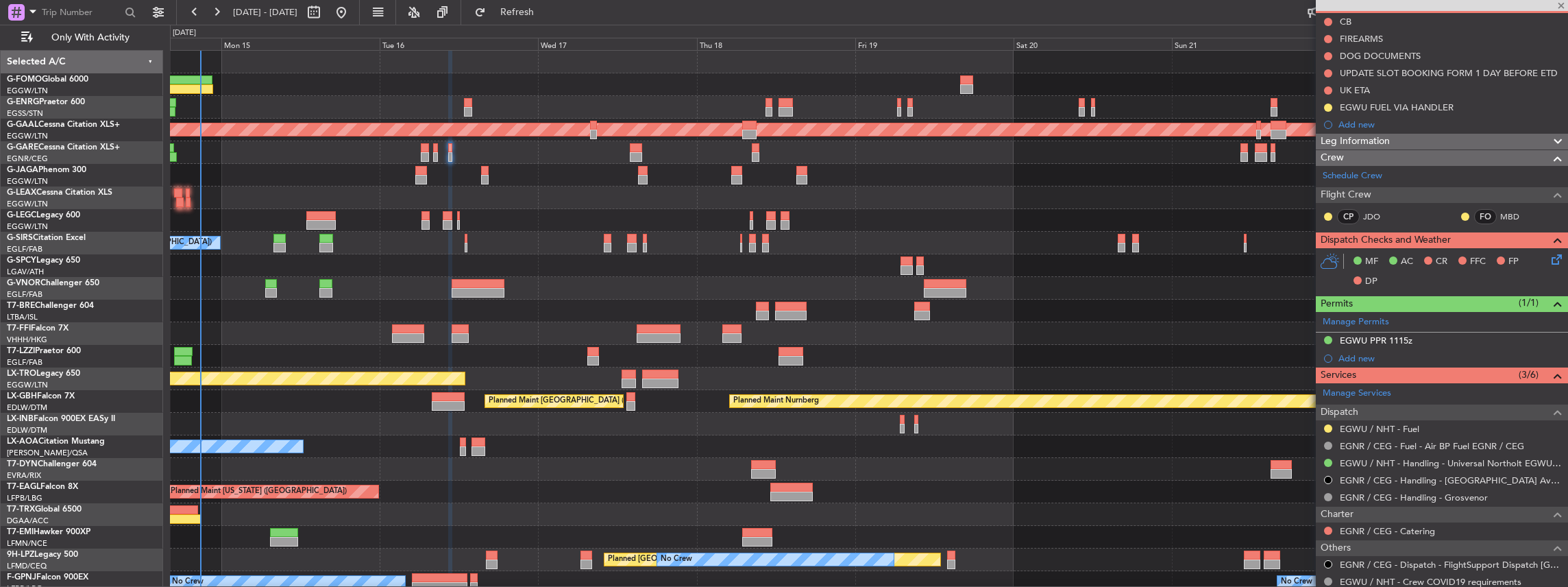
type input "+00:05"
type input "1"
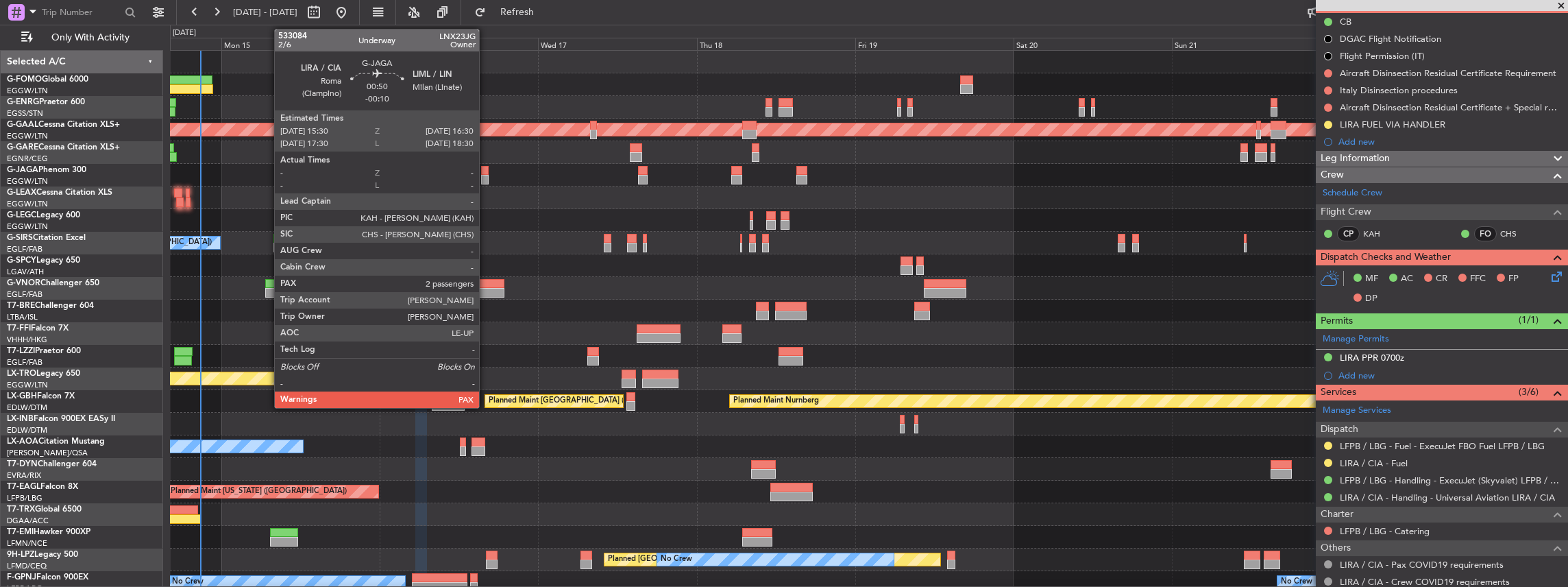
click at [486, 172] on div at bounding box center [485, 171] width 7 height 10
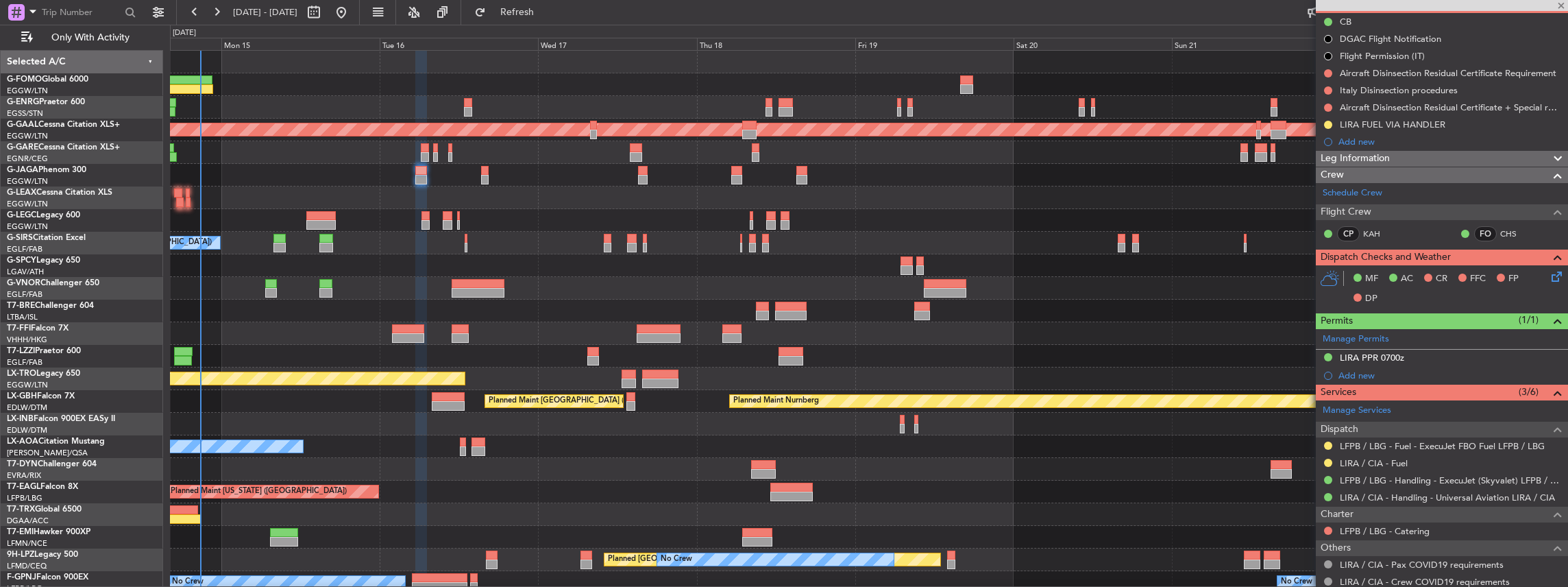
type input "-00:10"
type input "2"
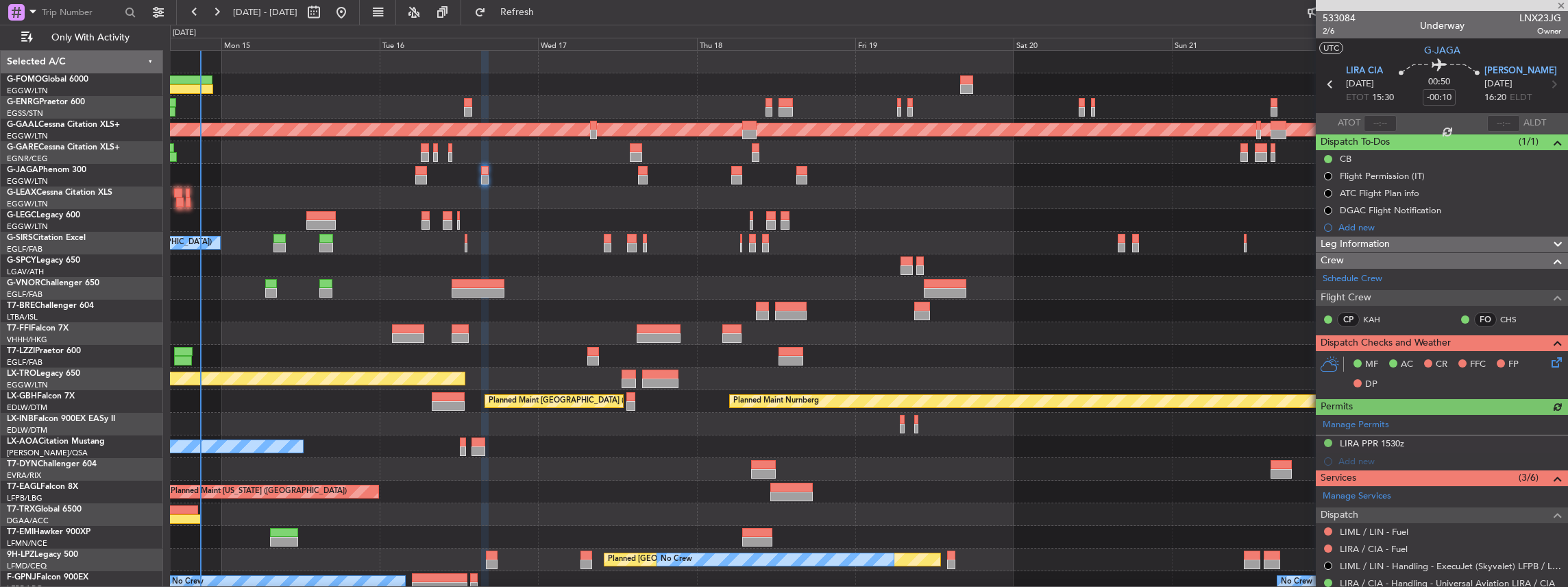
scroll to position [92, 0]
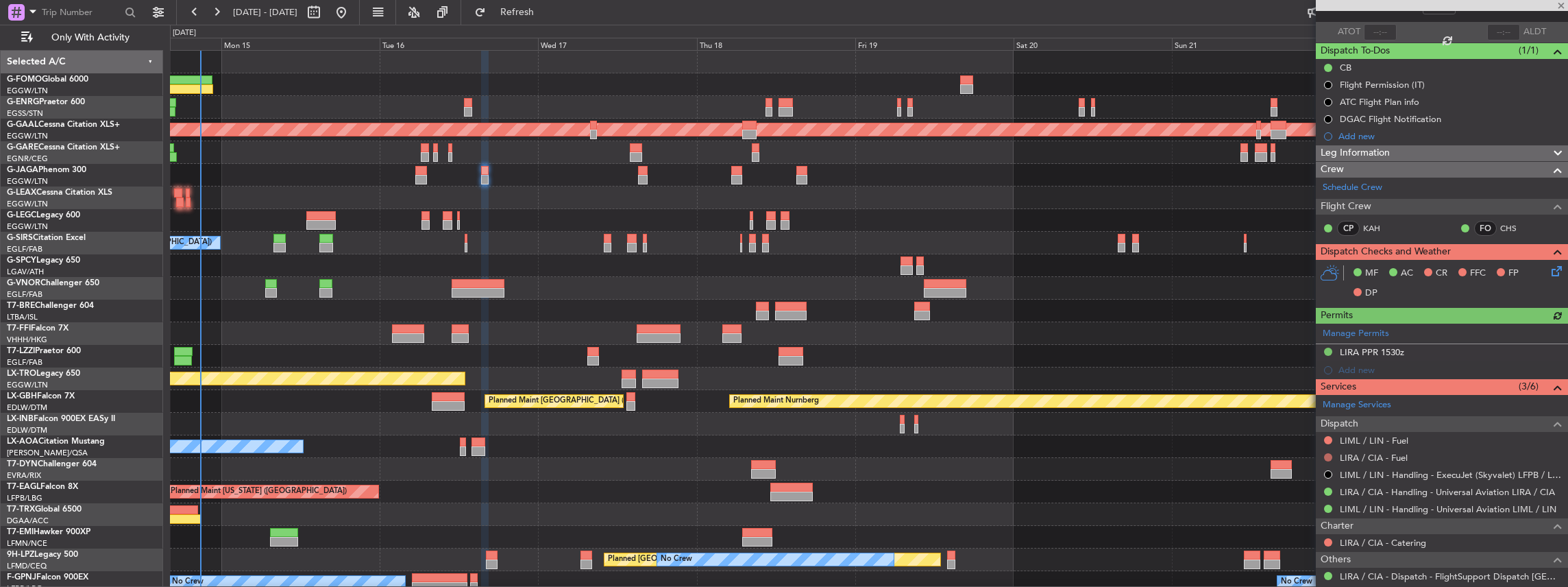
click at [1328, 453] on button at bounding box center [1327, 457] width 8 height 8
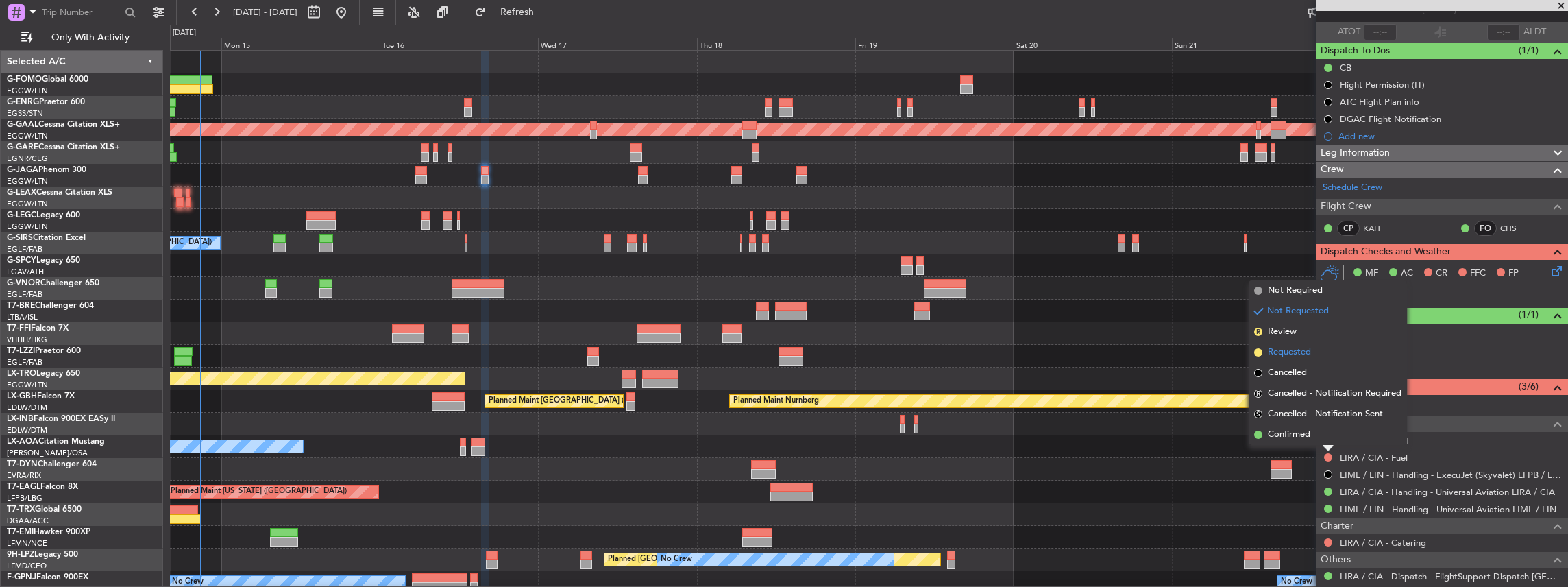
click at [1299, 355] on span "Requested" at bounding box center [1290, 352] width 43 height 13
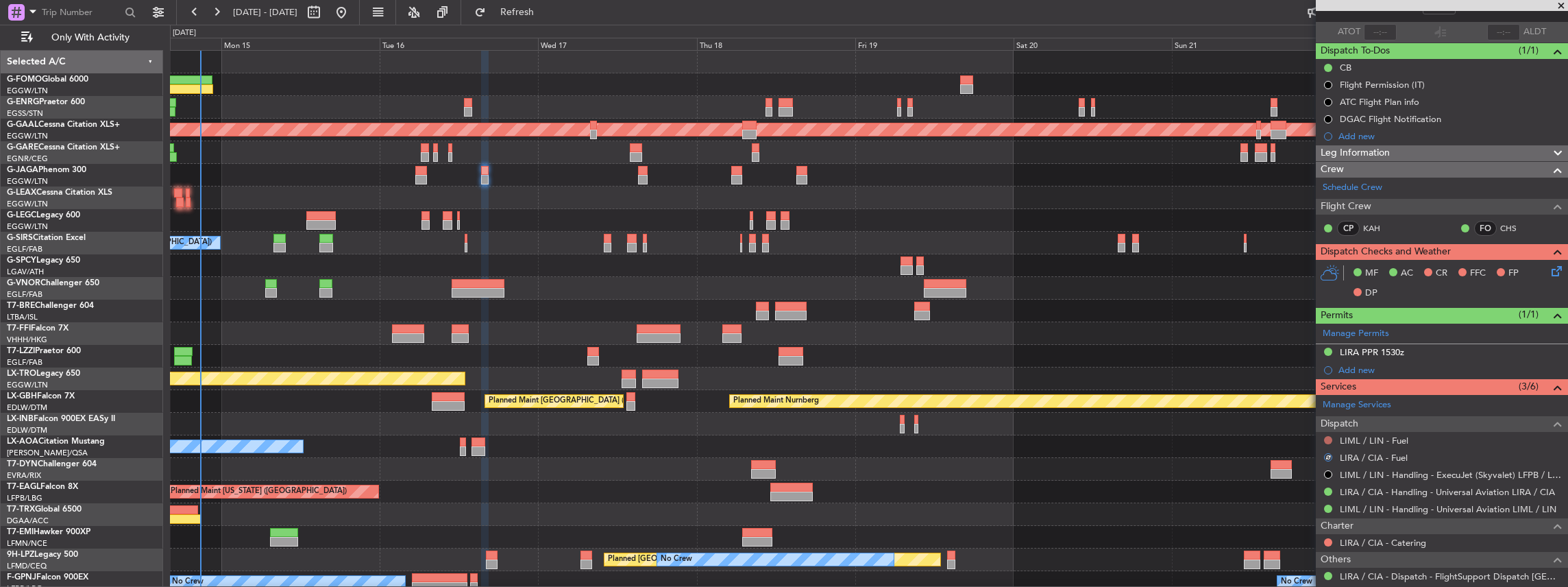
click at [1326, 436] on button at bounding box center [1327, 440] width 8 height 8
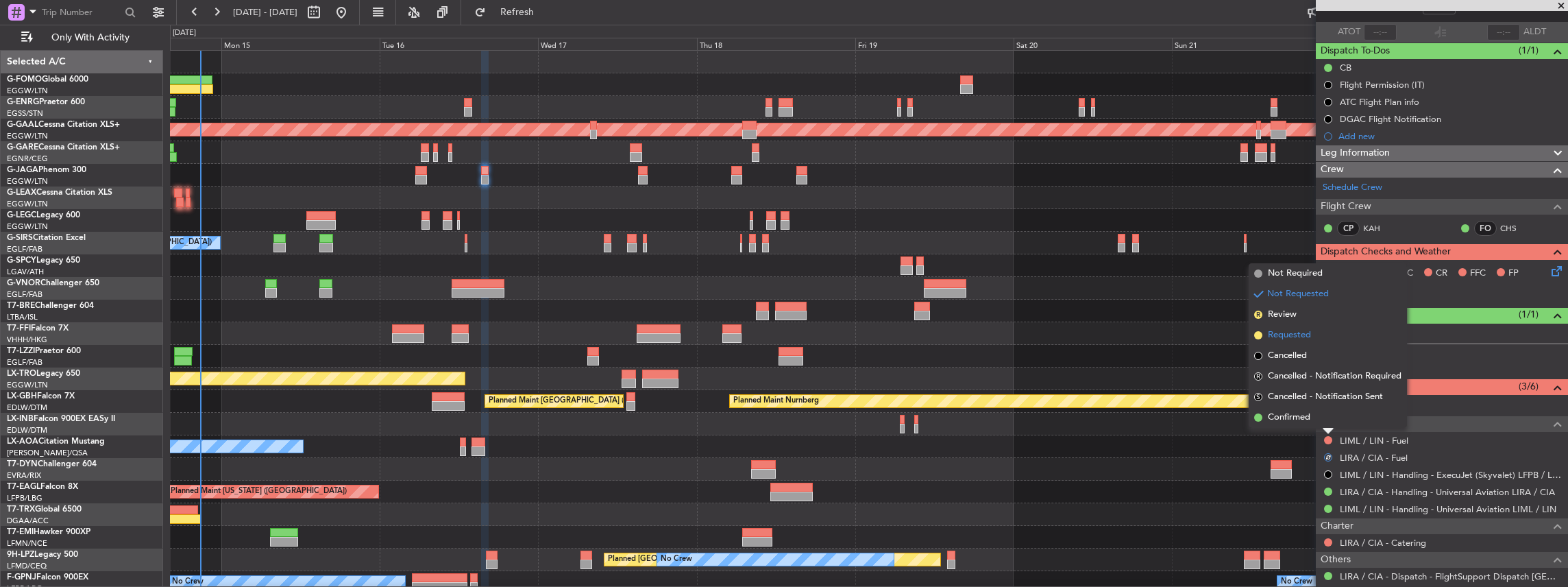
click at [1309, 340] on span "Requested" at bounding box center [1290, 335] width 43 height 13
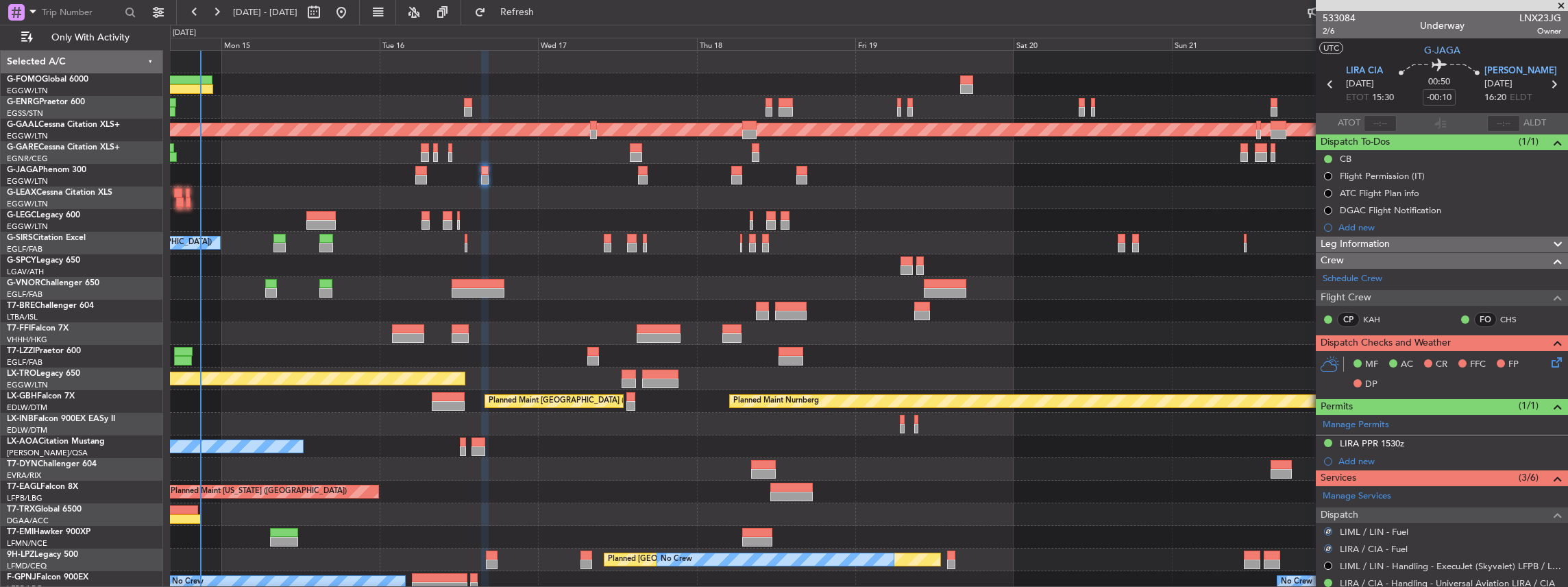
scroll to position [0, 0]
click at [1435, 226] on div "Add new" at bounding box center [1443, 227] width 210 height 12
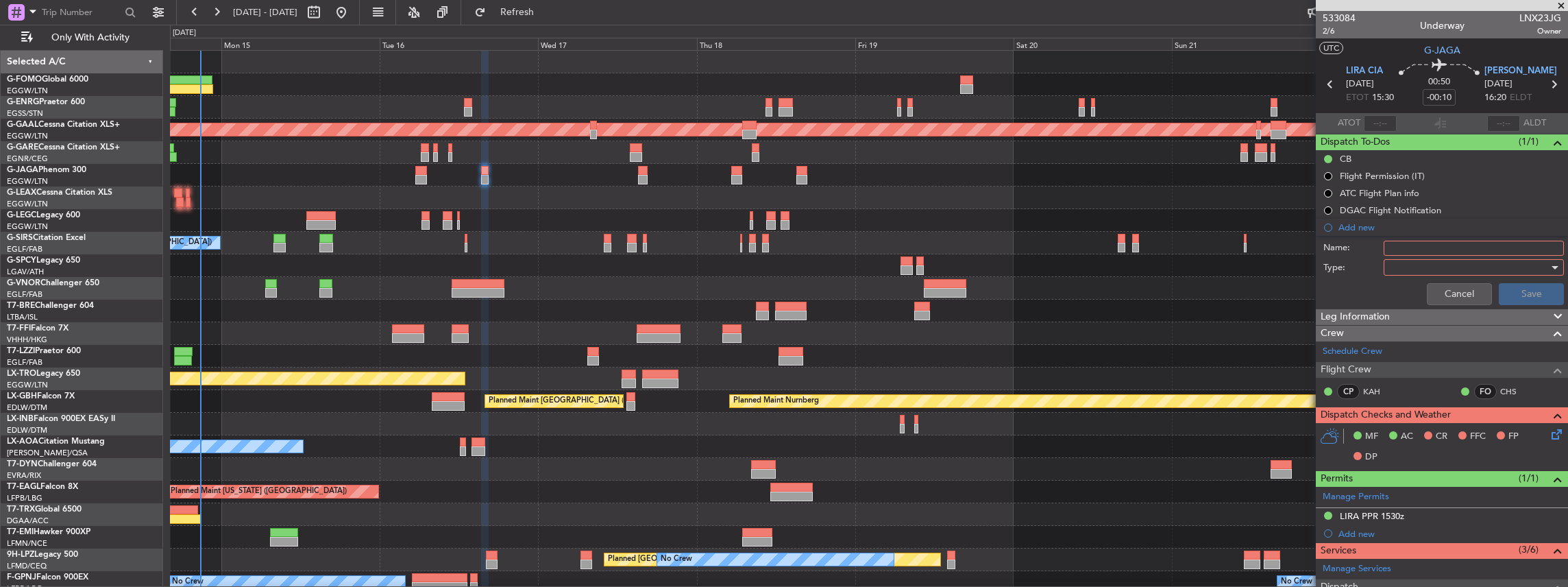
click at [1453, 245] on input "Name:" at bounding box center [1474, 248] width 180 height 15
paste input "LIRA FUEL VIA HANDLER"
type input "LIRA FUEL VIA HANDLER"
click at [1399, 264] on div at bounding box center [1469, 267] width 160 height 21
click at [1406, 302] on span "Generic" at bounding box center [1469, 294] width 163 height 21
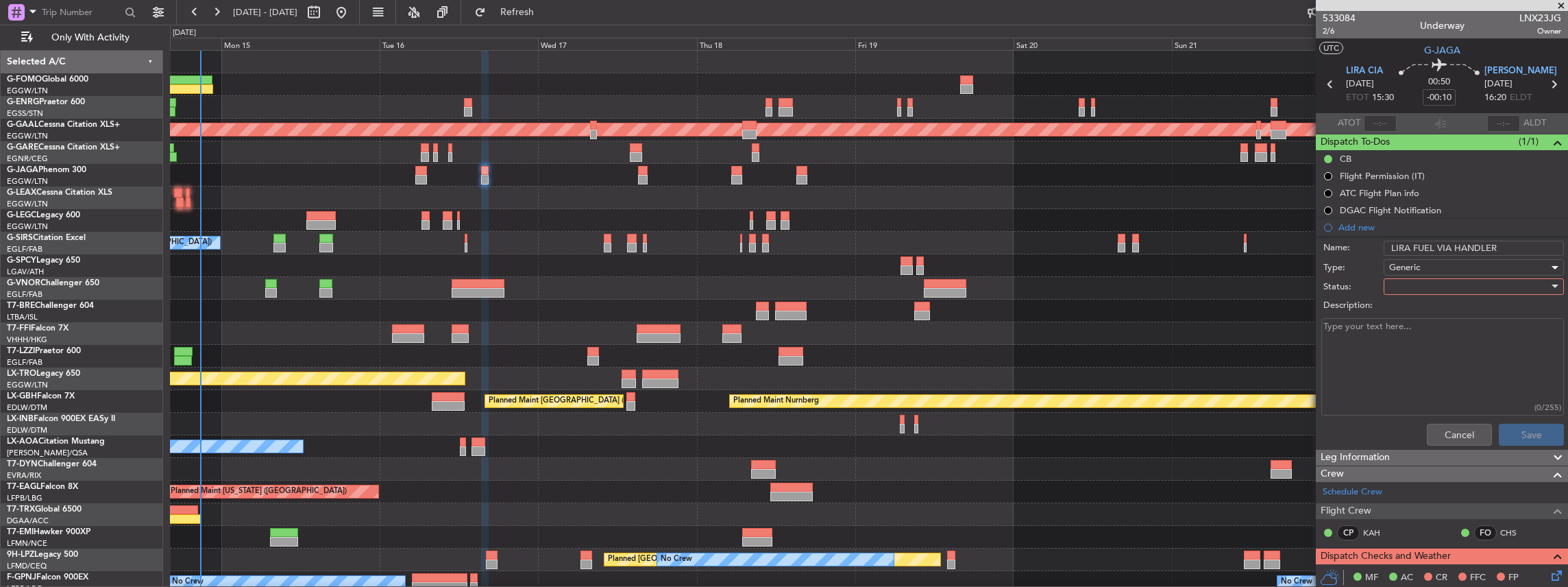
click at [1390, 283] on div at bounding box center [1469, 286] width 160 height 21
click at [1412, 317] on span "Not Started" at bounding box center [1469, 312] width 163 height 21
click at [1413, 289] on span "Not Started" at bounding box center [1414, 286] width 48 height 13
click at [1415, 331] on span "In Progress" at bounding box center [1469, 333] width 163 height 21
click at [1520, 434] on button "Save" at bounding box center [1531, 434] width 66 height 22
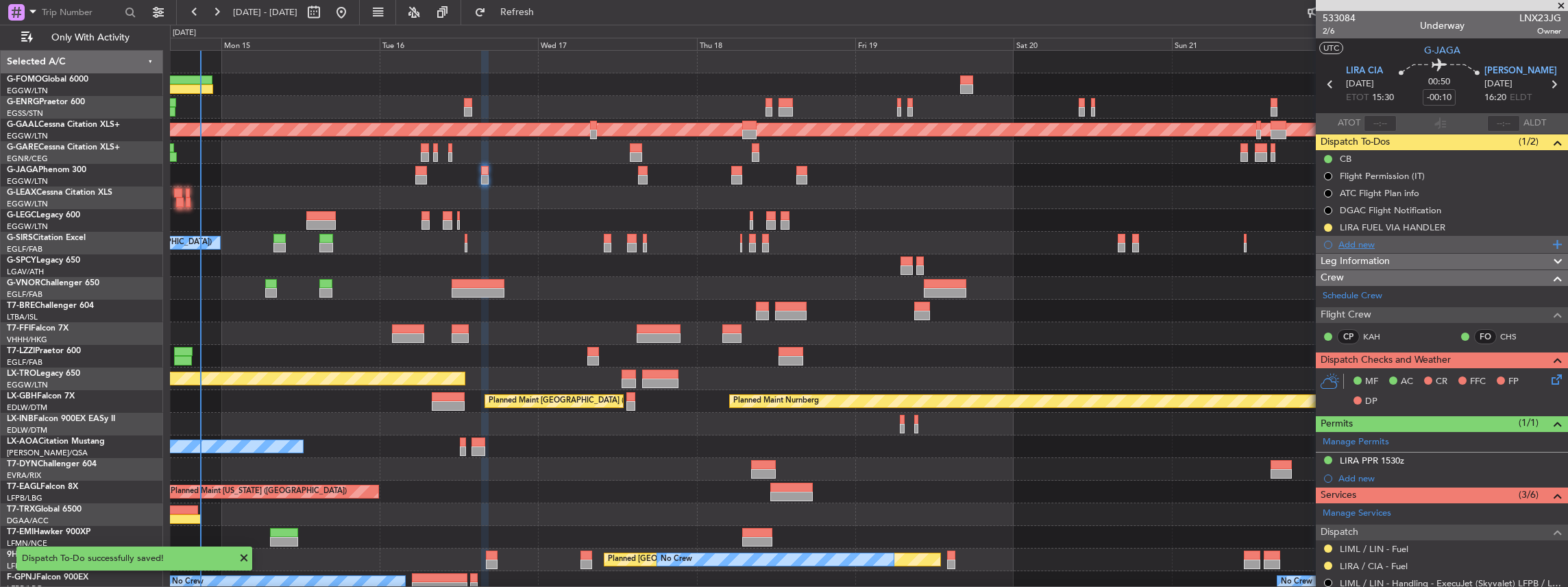
click at [1409, 236] on div "Add new" at bounding box center [1441, 244] width 252 height 17
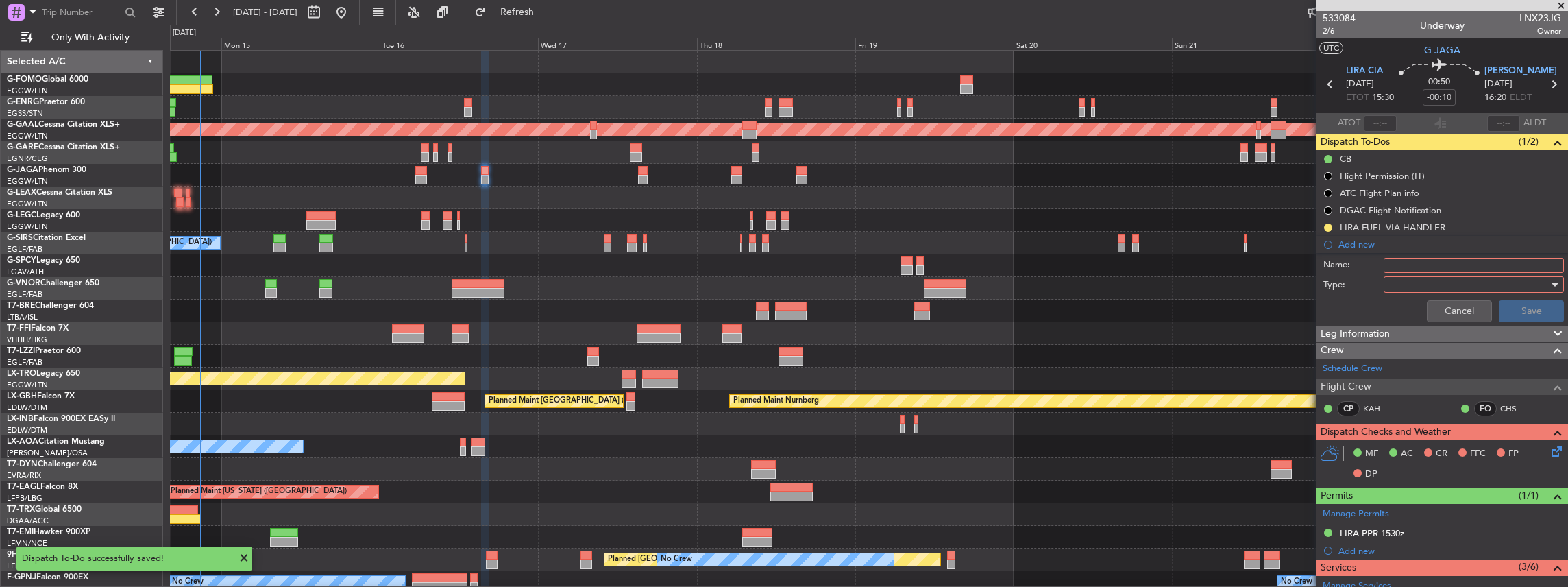
click at [1423, 262] on input "Name:" at bounding box center [1474, 265] width 180 height 15
paste input "LIRA FUEL VIA HANDLER"
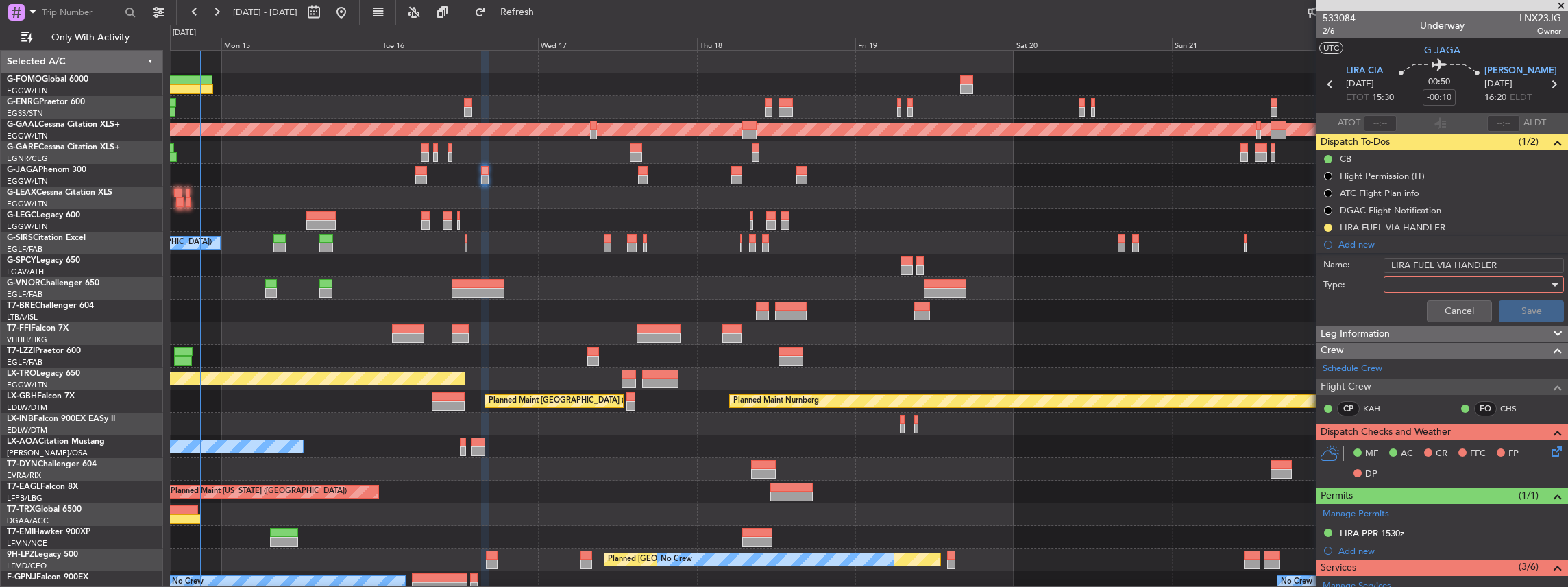
drag, startPoint x: 1407, startPoint y: 262, endPoint x: 1397, endPoint y: 266, distance: 10.8
click at [1397, 266] on input "LIRA FUEL VIA HANDLER" at bounding box center [1474, 265] width 180 height 15
drag, startPoint x: 1490, startPoint y: 262, endPoint x: 1282, endPoint y: 266, distance: 208.0
click at [1282, 266] on fb-app "14 Sep 2025 - 23 Sep 2025 Refresh Quick Links Only With Activity Planned Maint …" at bounding box center [784, 298] width 1568 height 576
type input "LIML FUEL VIA HANDLER"
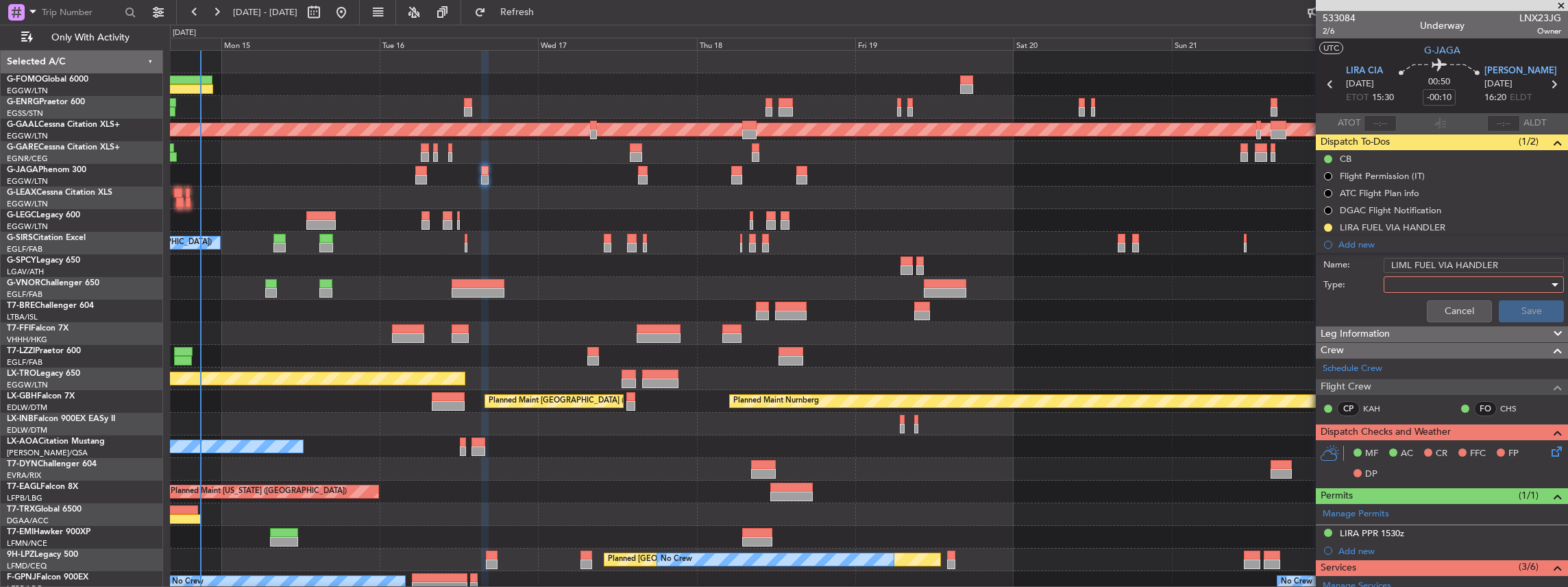
click at [1418, 281] on div at bounding box center [1469, 284] width 160 height 21
click at [1424, 309] on span "Generic" at bounding box center [1469, 311] width 163 height 21
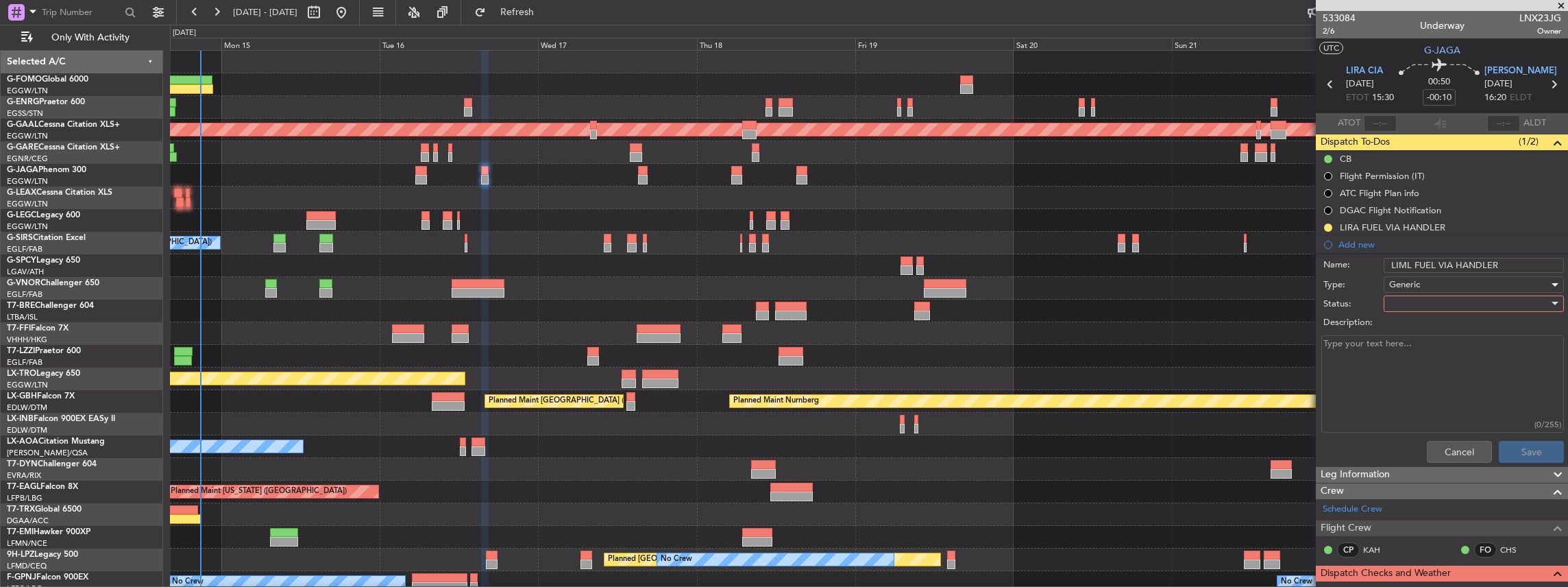
click at [1410, 291] on div "Generic" at bounding box center [1469, 284] width 160 height 21
click at [1378, 287] on div at bounding box center [784, 294] width 1568 height 587
click at [1413, 302] on div at bounding box center [1469, 303] width 160 height 21
click at [1417, 347] on span "In Progress" at bounding box center [1469, 350] width 163 height 21
click at [1529, 455] on button "Save" at bounding box center [1531, 451] width 66 height 22
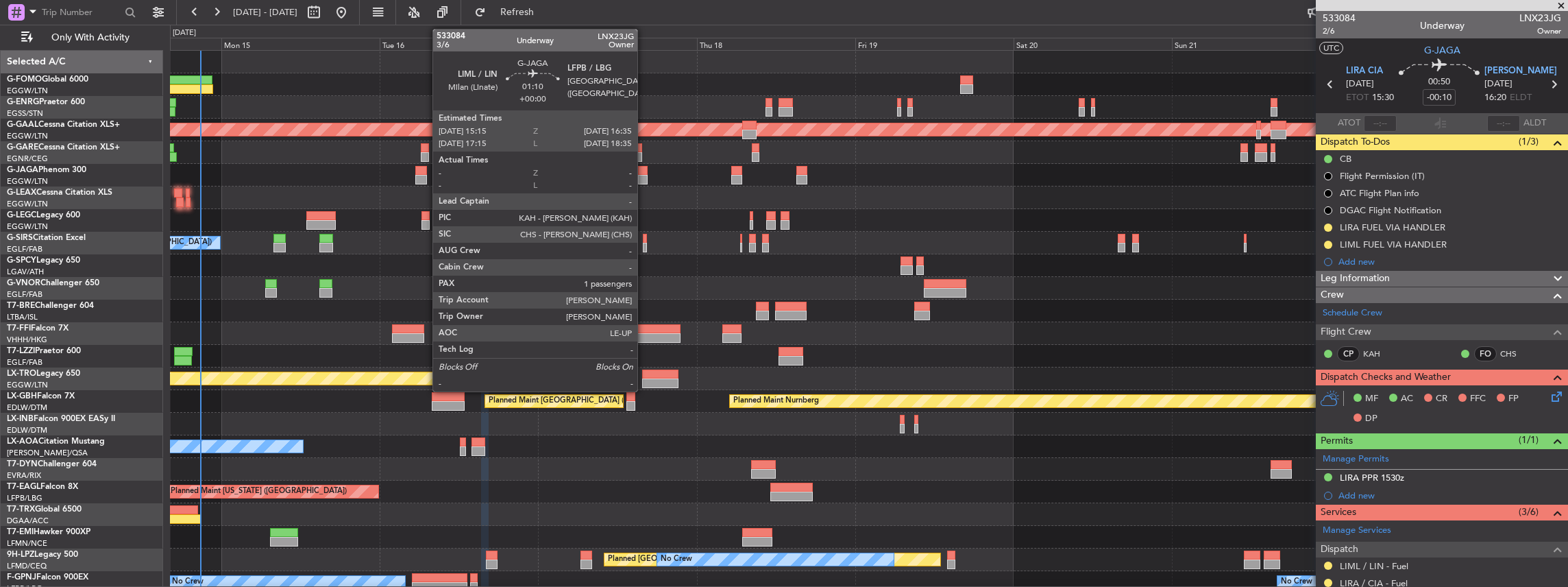
click at [644, 177] on div at bounding box center [643, 180] width 9 height 10
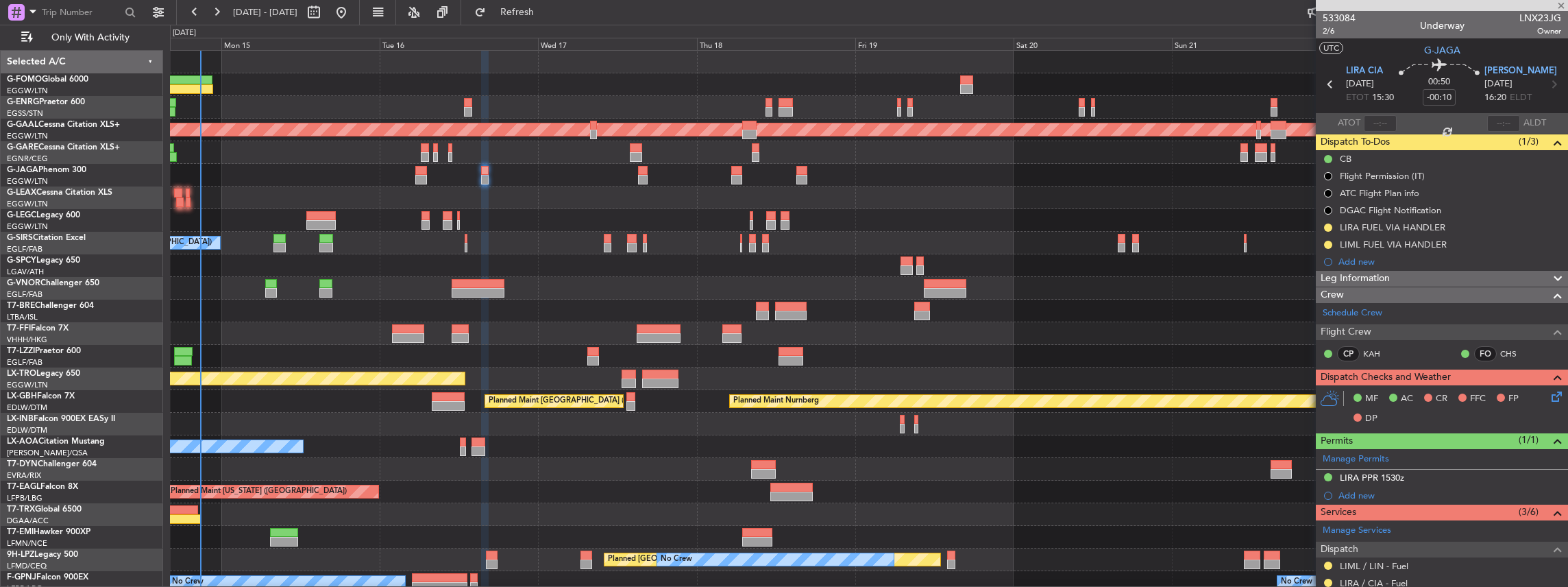
type input "1"
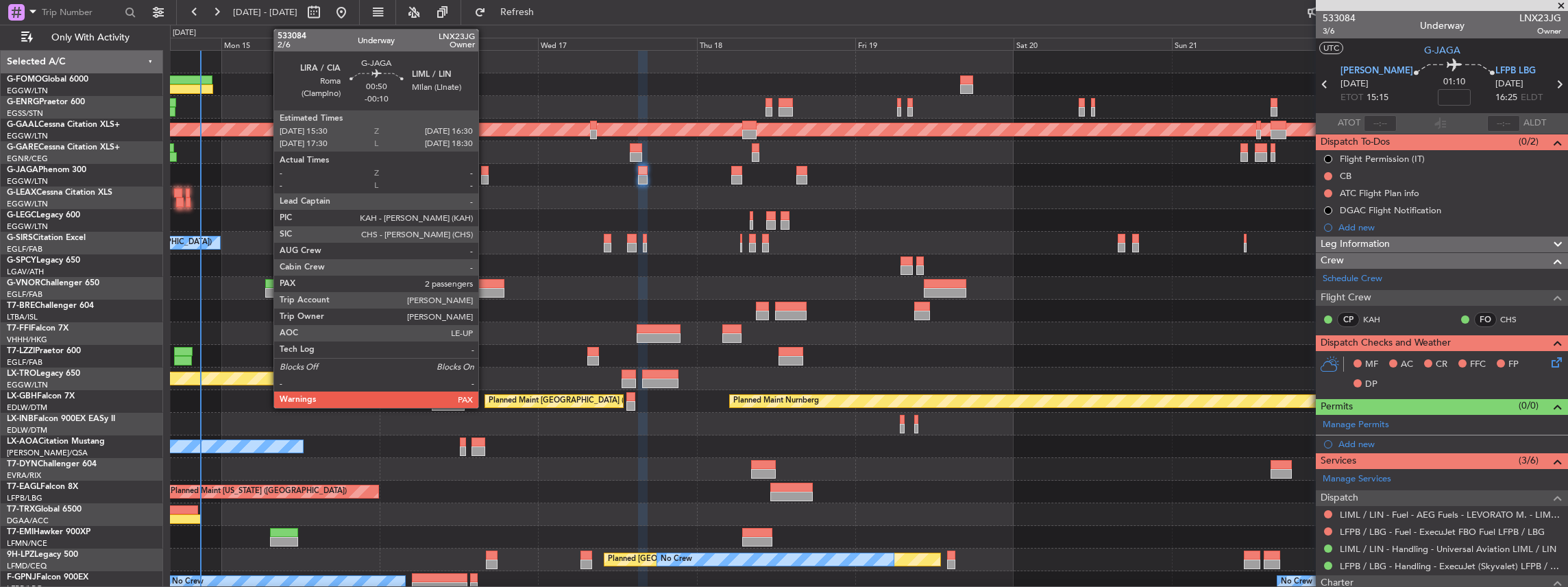
click at [486, 175] on div at bounding box center [485, 180] width 7 height 10
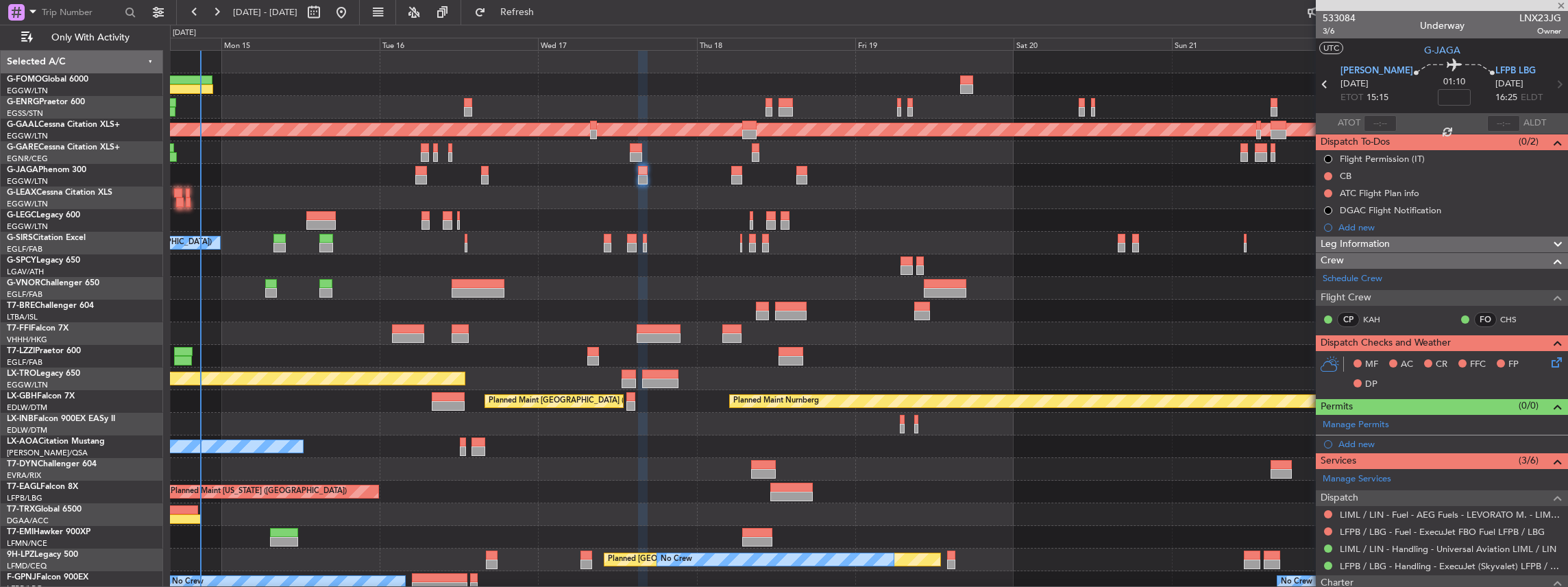
type input "-00:10"
type input "2"
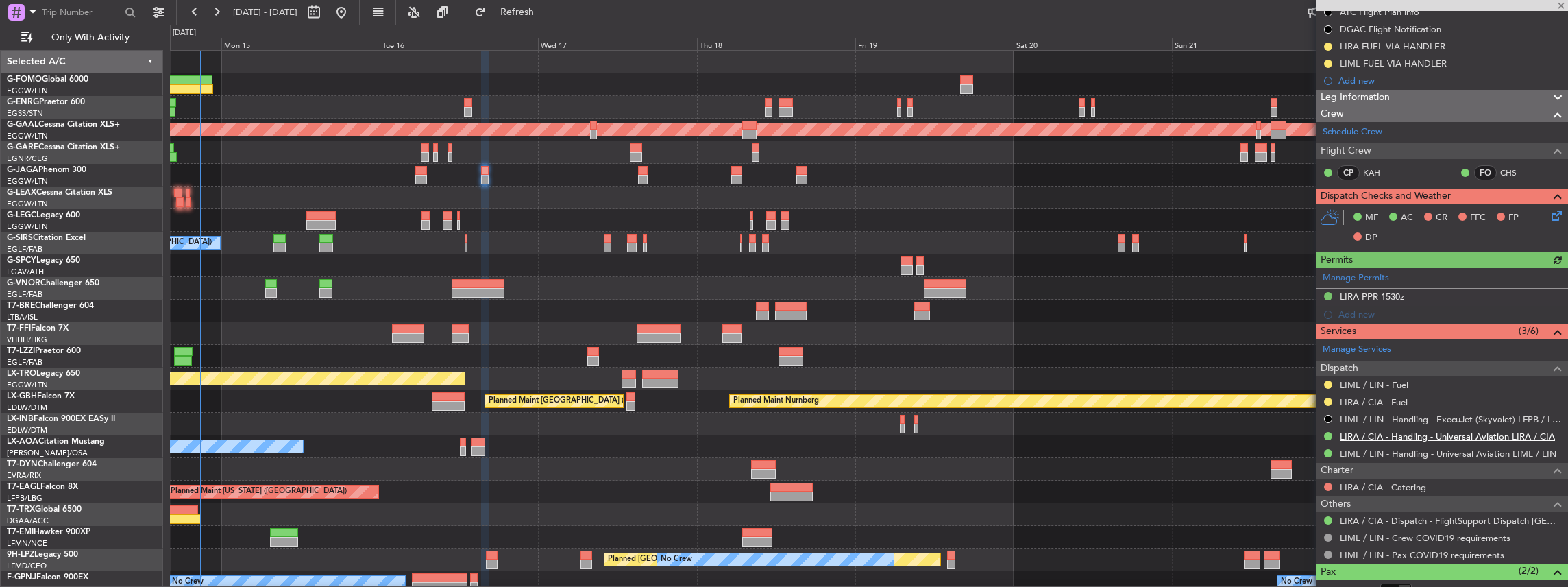
scroll to position [182, 0]
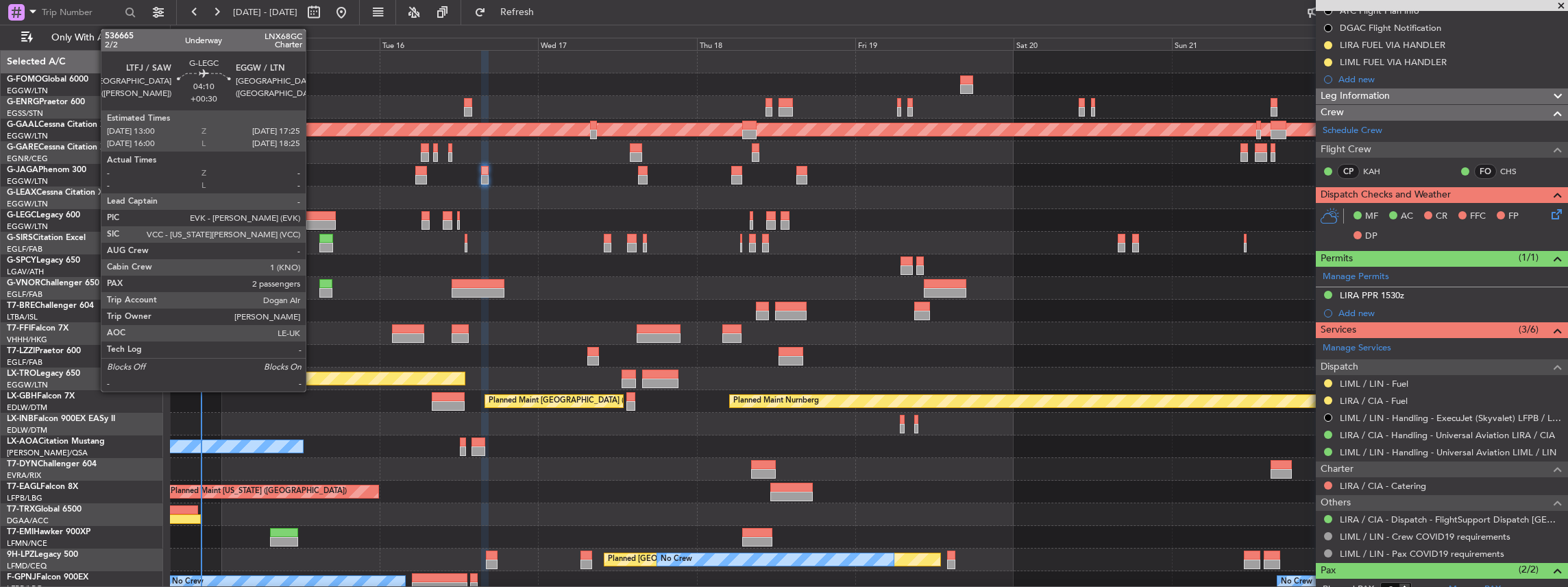
click at [312, 223] on div at bounding box center [320, 224] width 30 height 10
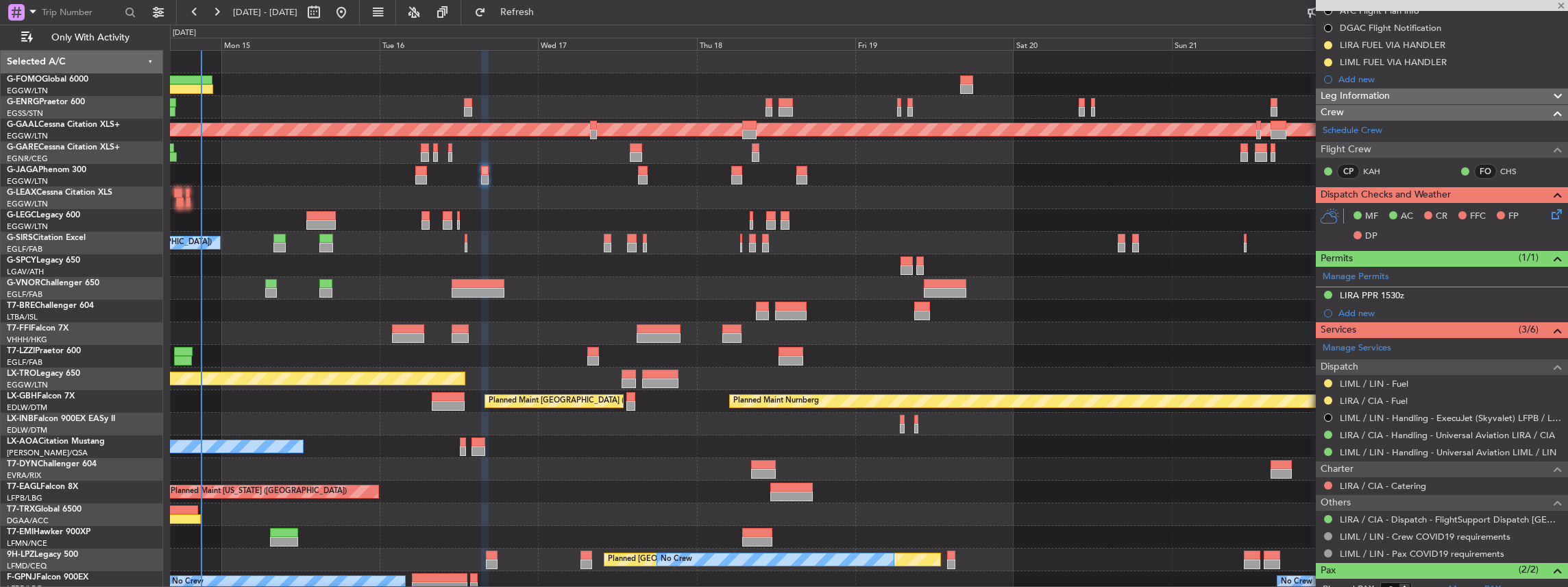
type input "+00:30"
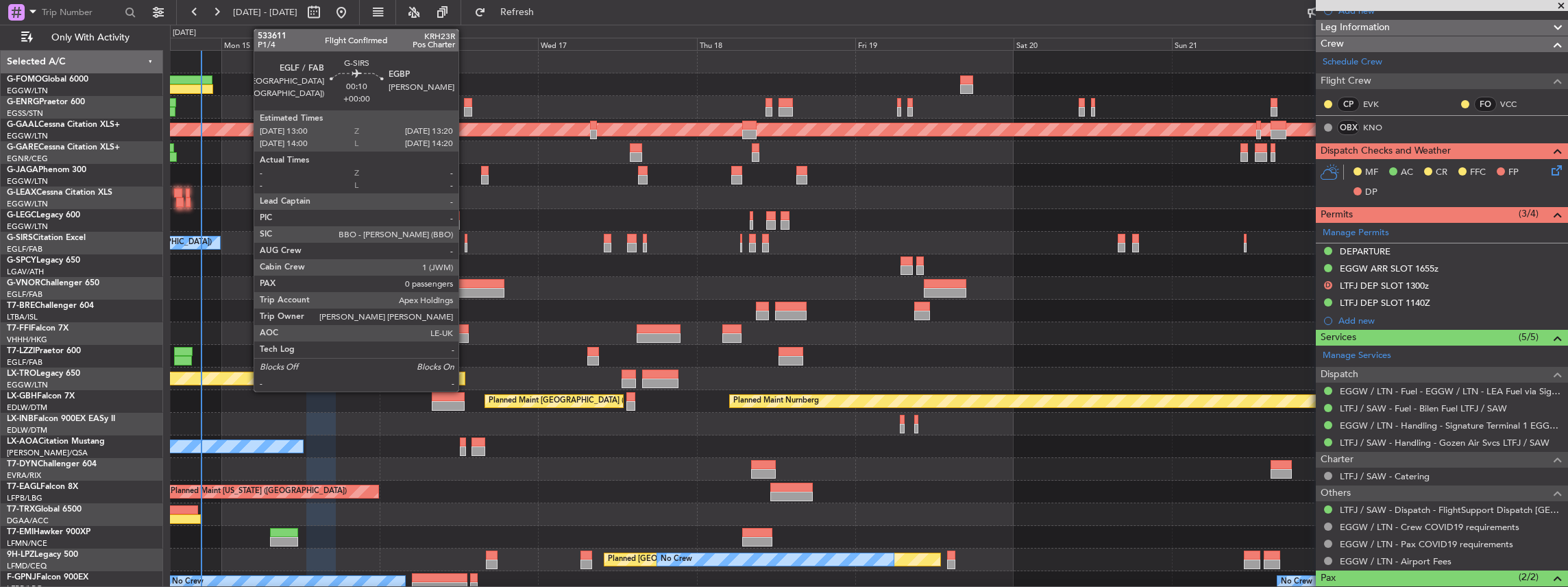
click at [465, 246] on div at bounding box center [466, 247] width 3 height 10
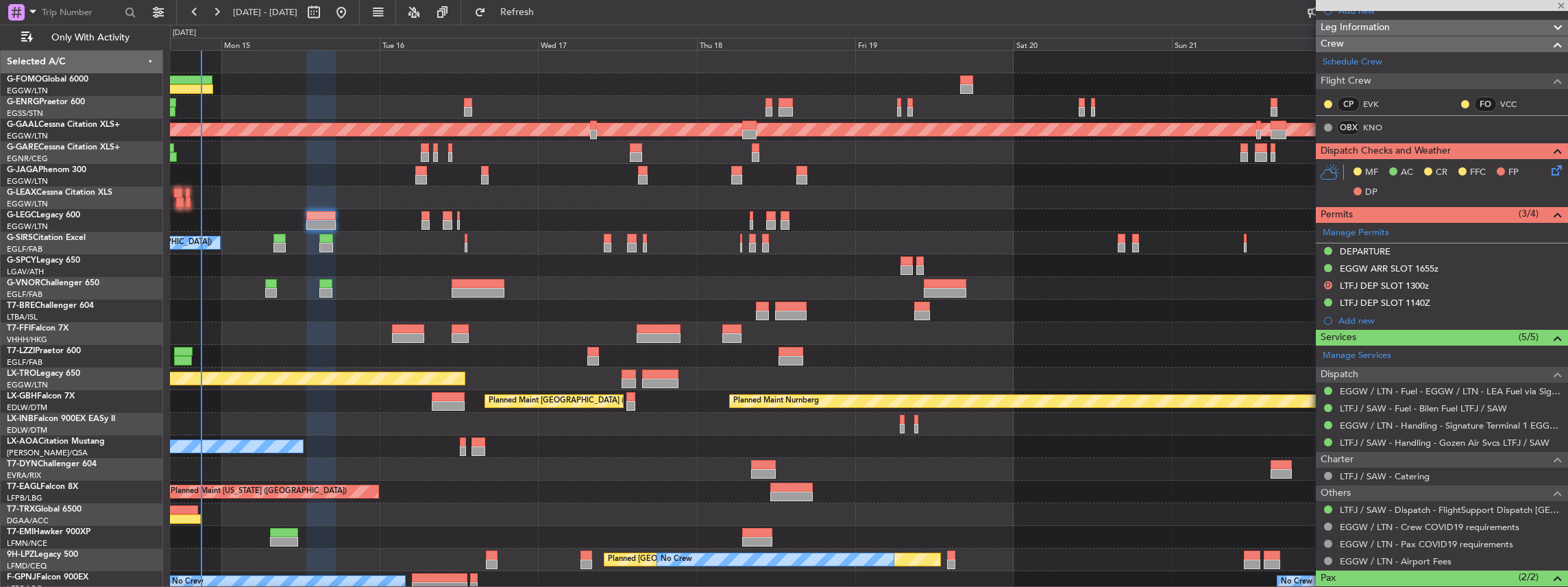
type input "0"
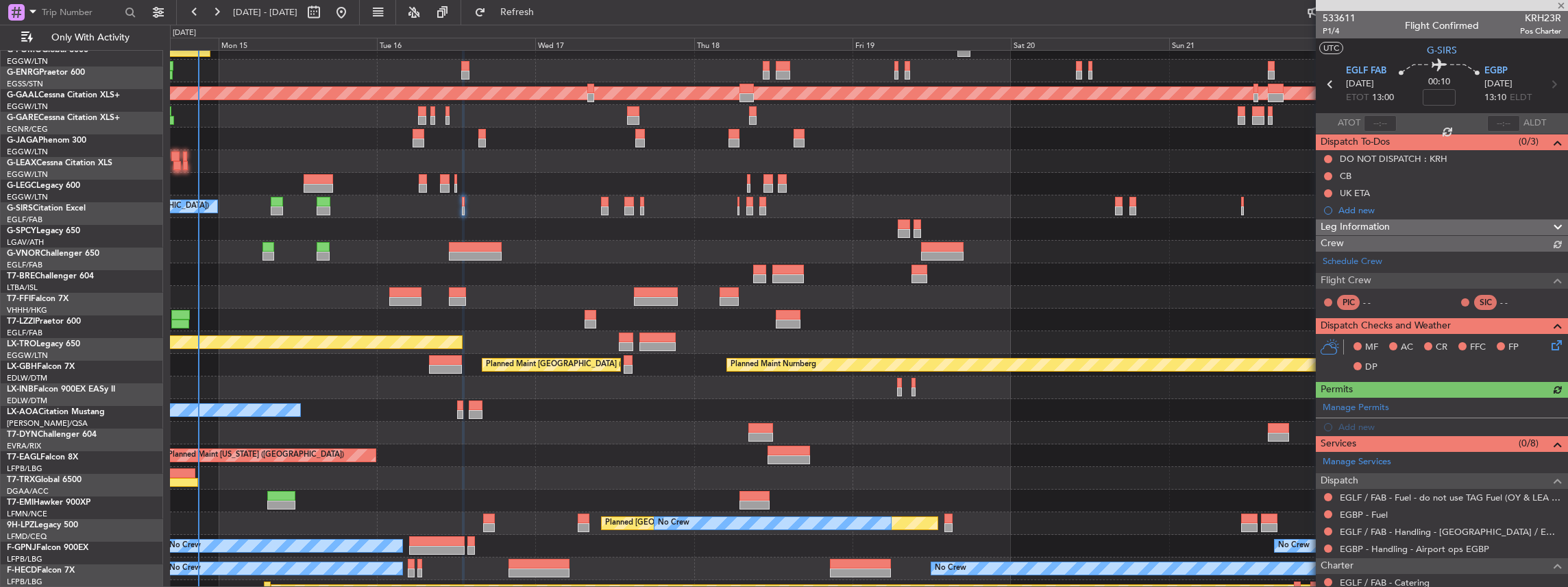
scroll to position [36, 0]
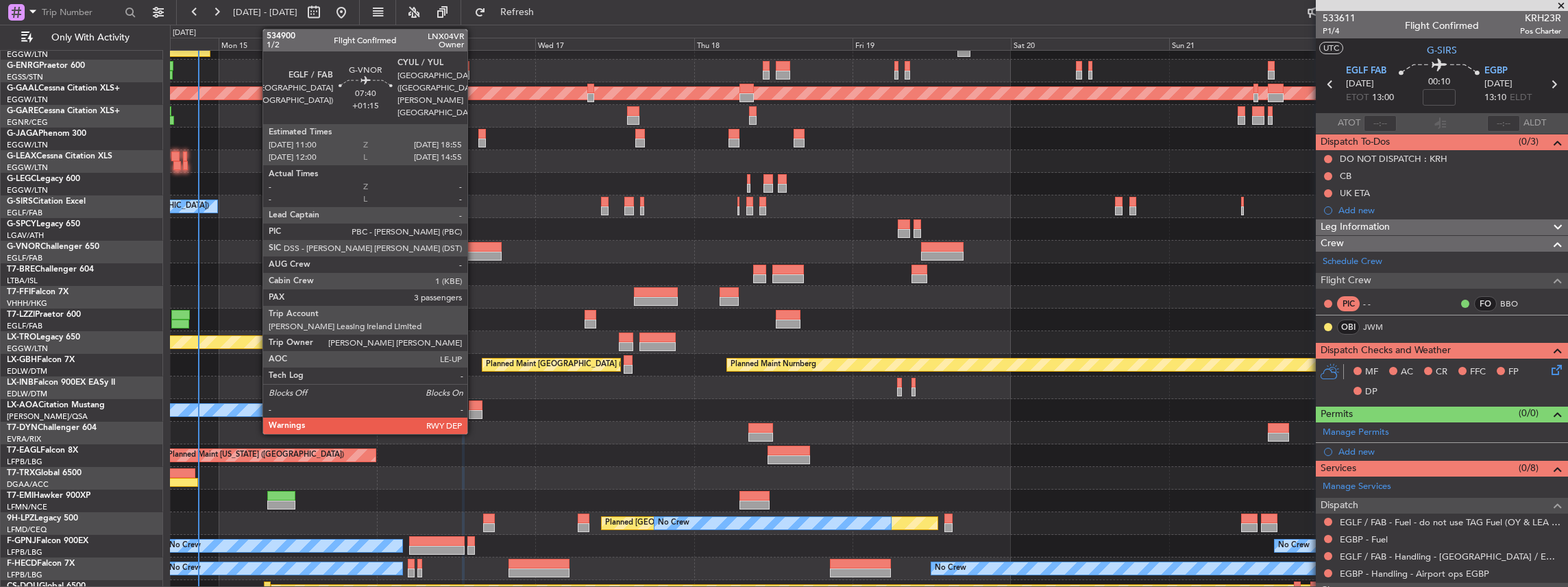
click at [474, 256] on div at bounding box center [475, 256] width 53 height 10
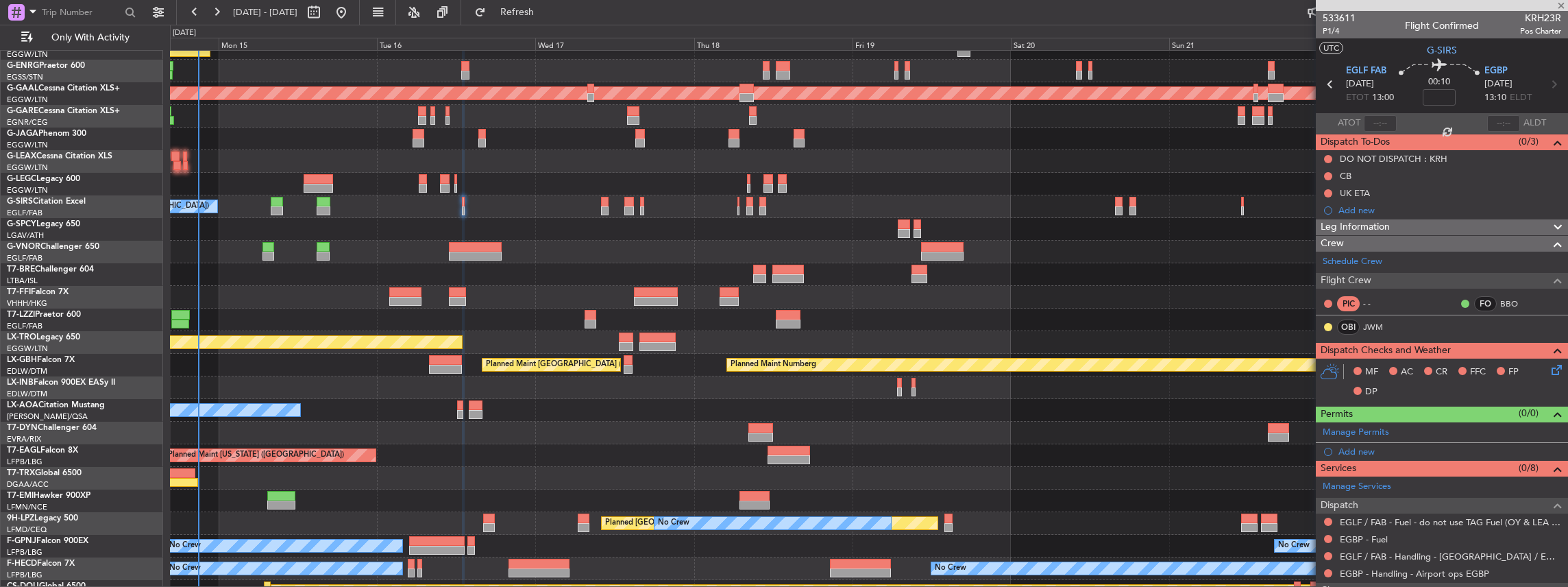
type input "+01:15"
type input "3"
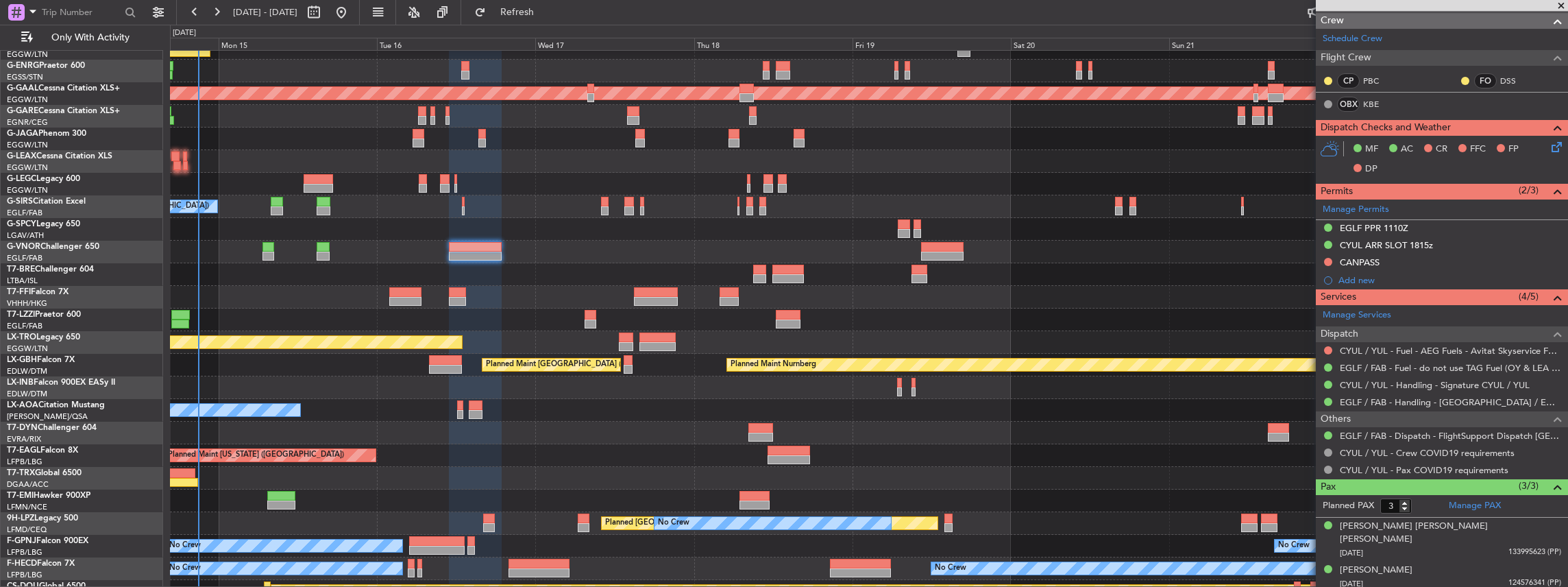
scroll to position [259, 0]
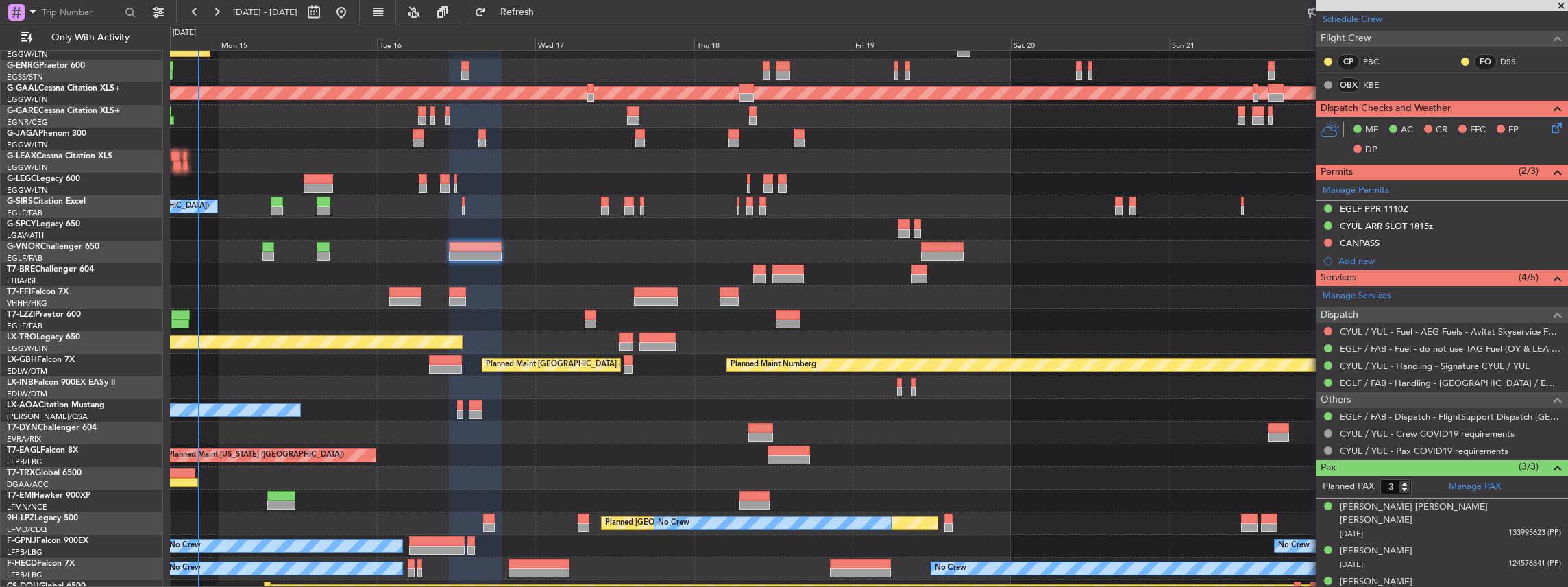
click at [1323, 326] on div at bounding box center [1328, 331] width 11 height 11
click at [1328, 328] on button at bounding box center [1327, 330] width 8 height 8
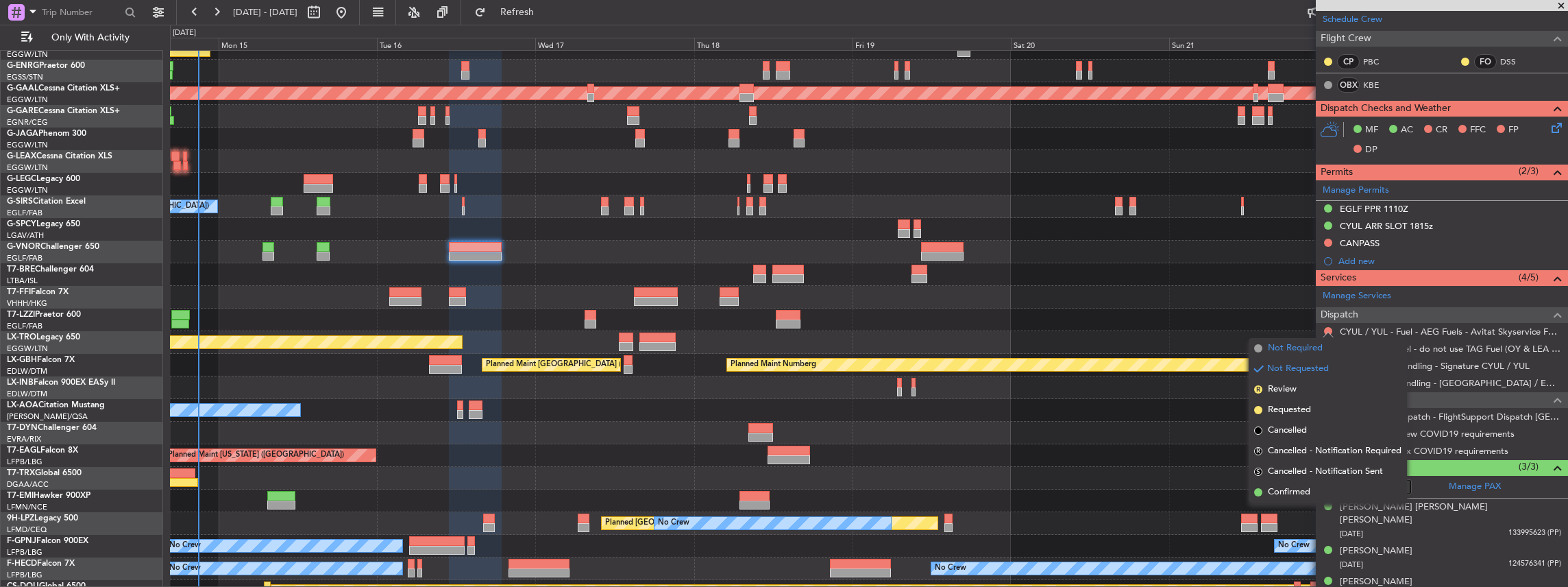
click at [1306, 349] on span "Not Required" at bounding box center [1295, 347] width 55 height 13
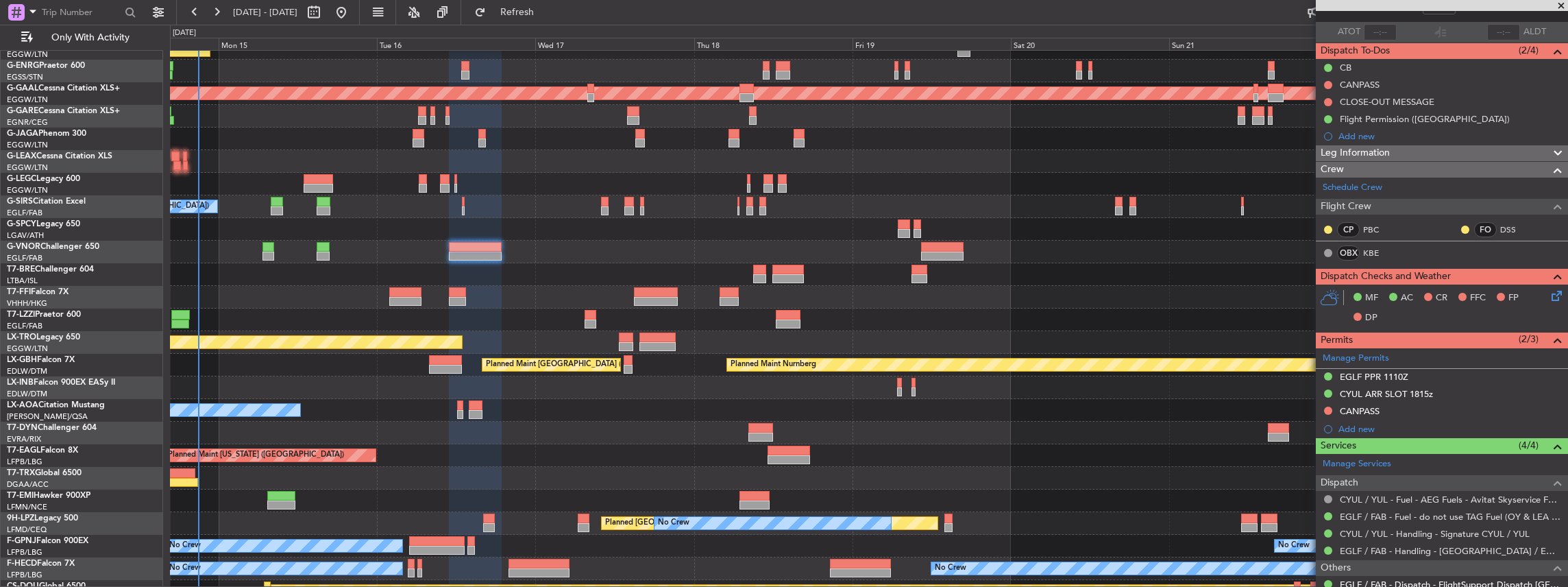
scroll to position [182, 0]
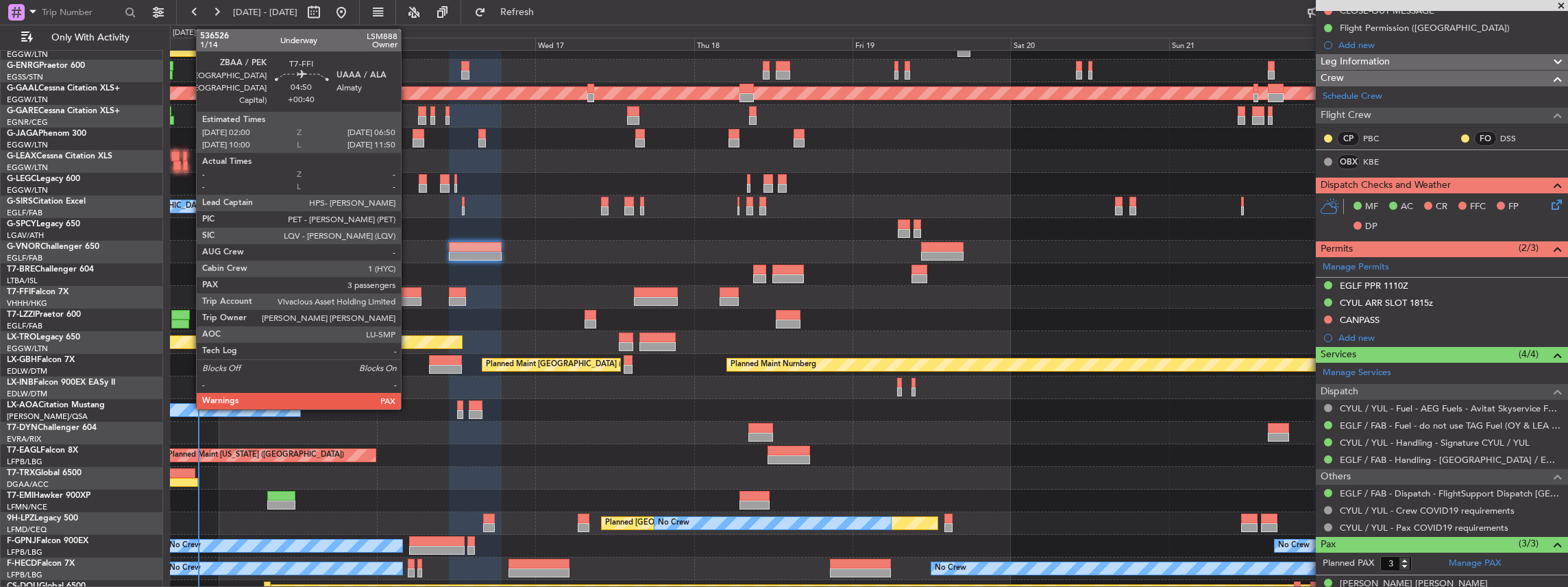
click at [407, 297] on div at bounding box center [406, 302] width 32 height 10
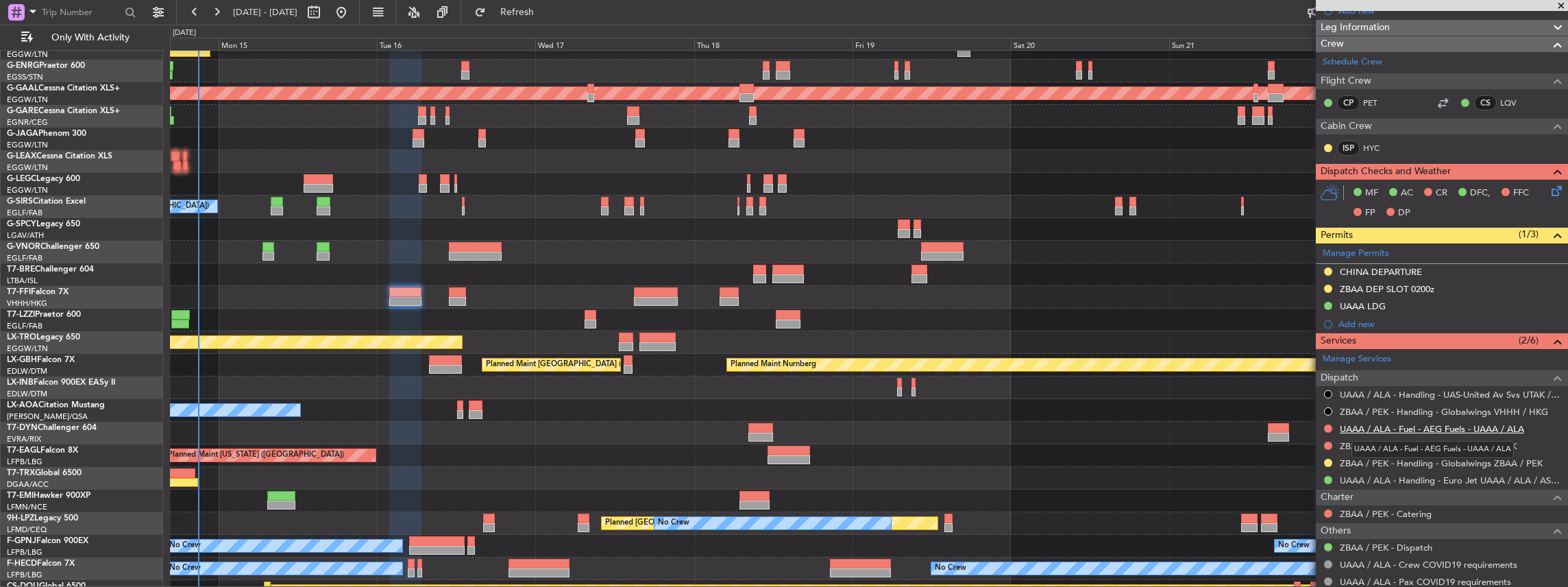
click at [1442, 424] on link "UAAA / ALA - Fuel - AEG Fuels - UAAA / ALA" at bounding box center [1432, 428] width 184 height 12
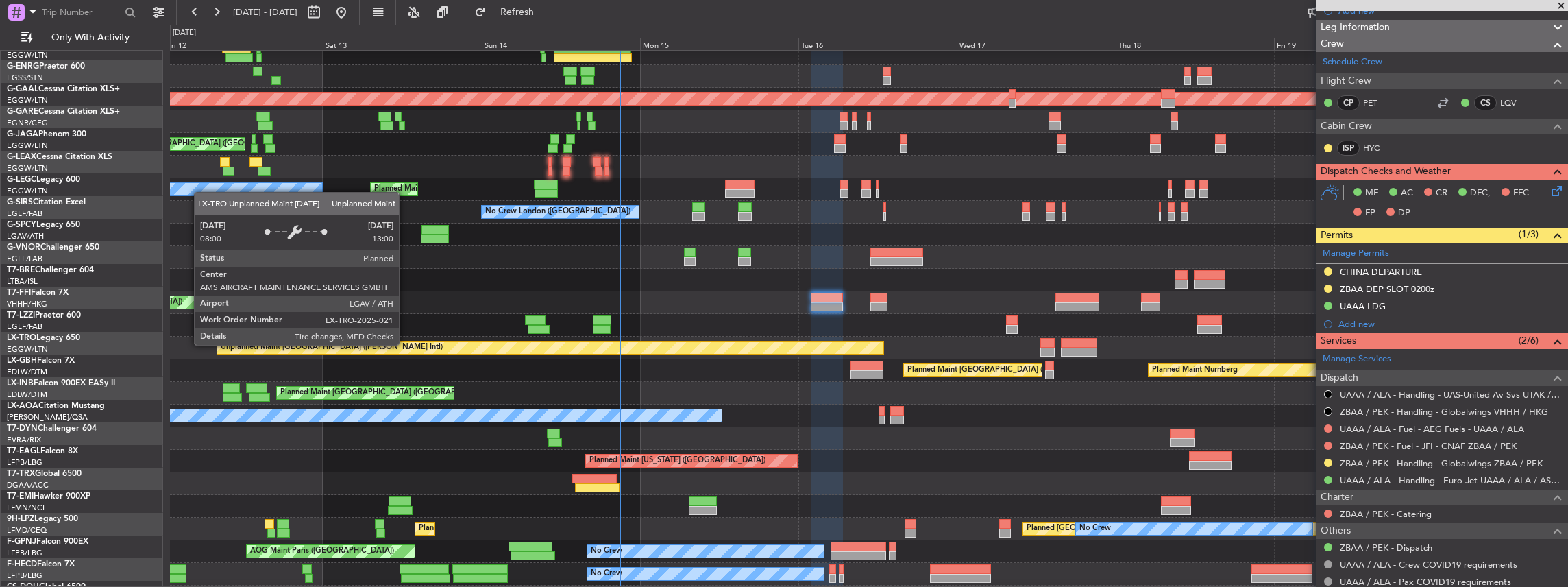
scroll to position [31, 0]
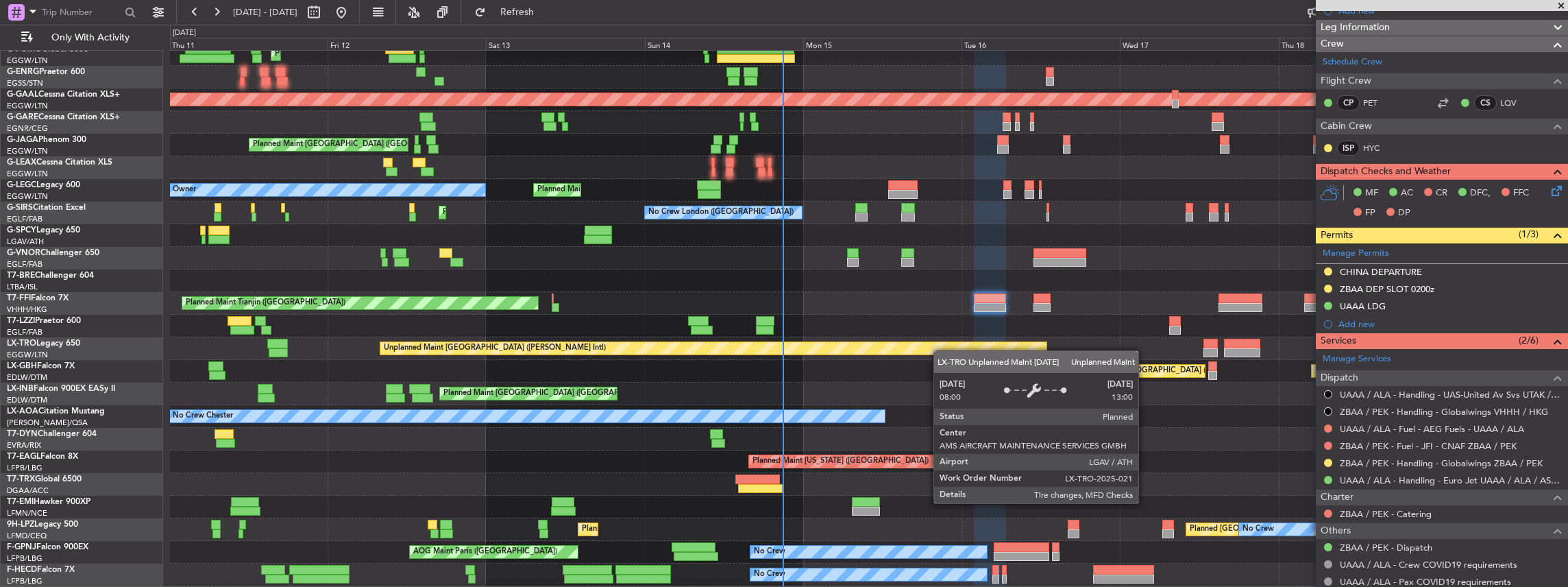
click at [991, 350] on div "Unplanned Maint [GEOGRAPHIC_DATA] ([PERSON_NAME] Intl)" at bounding box center [714, 348] width 666 height 13
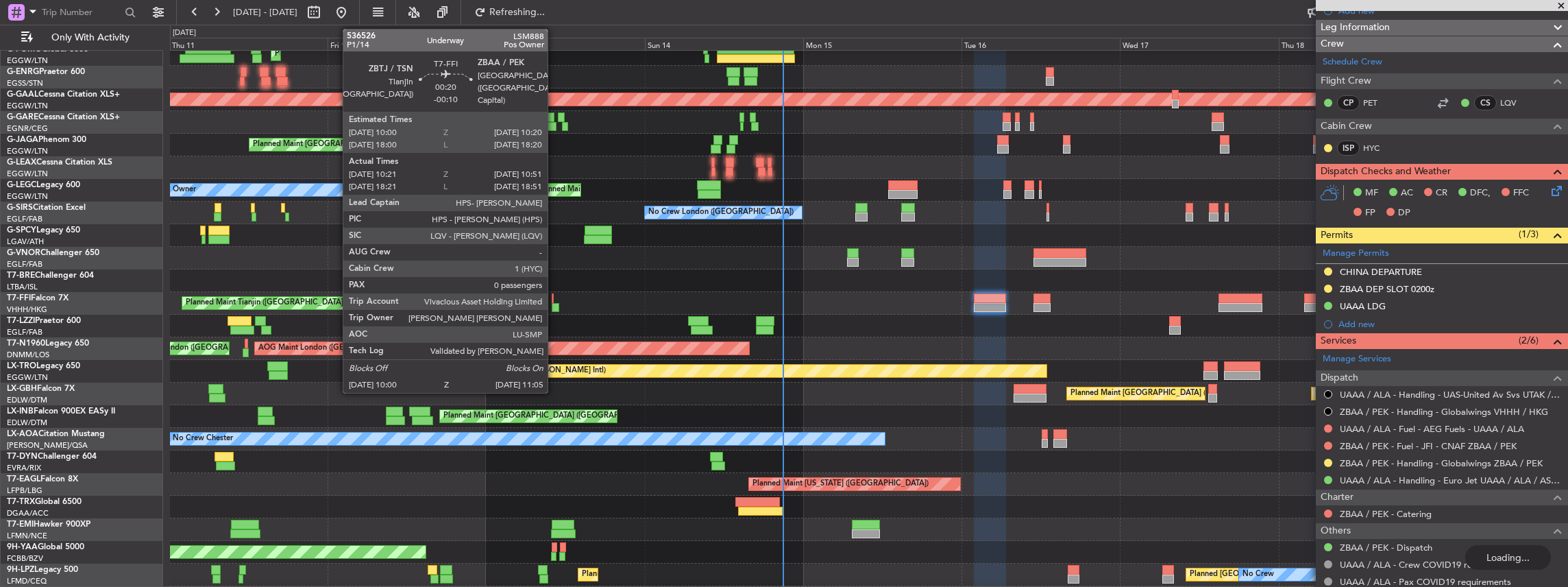
click at [555, 304] on div at bounding box center [556, 307] width 7 height 10
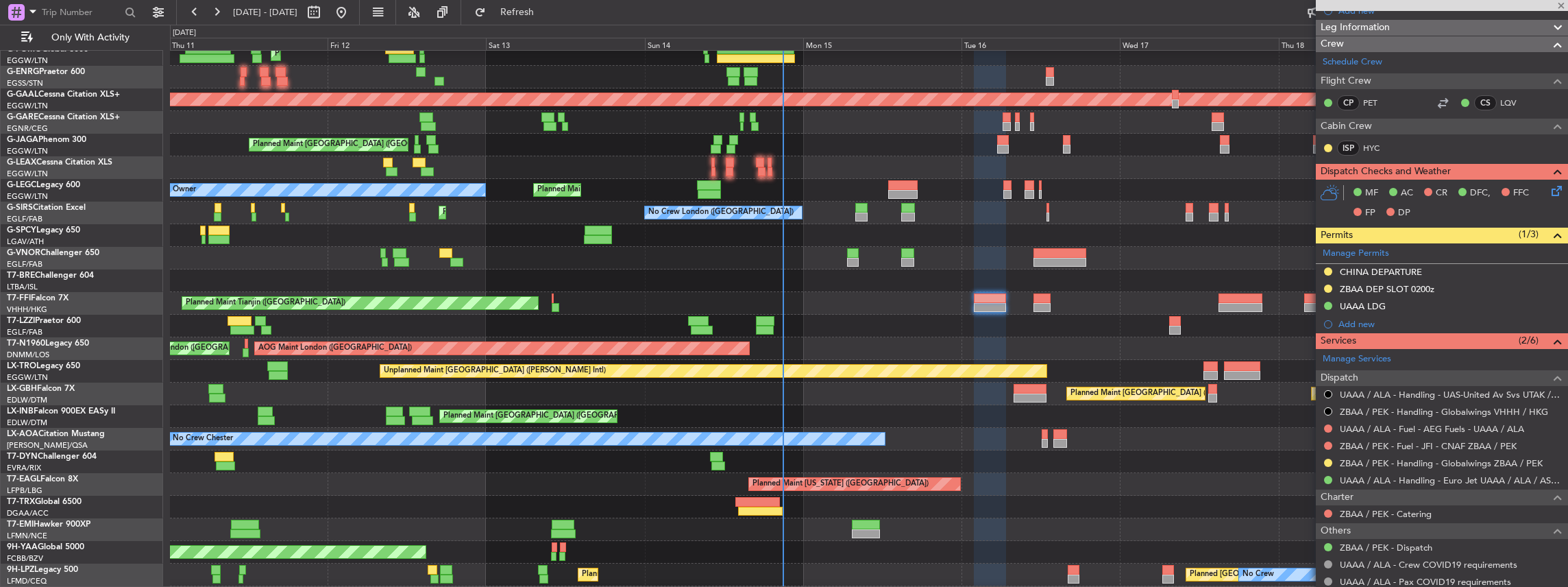
type input "-00:10"
type input "10:21"
type input "10:51"
type input "0"
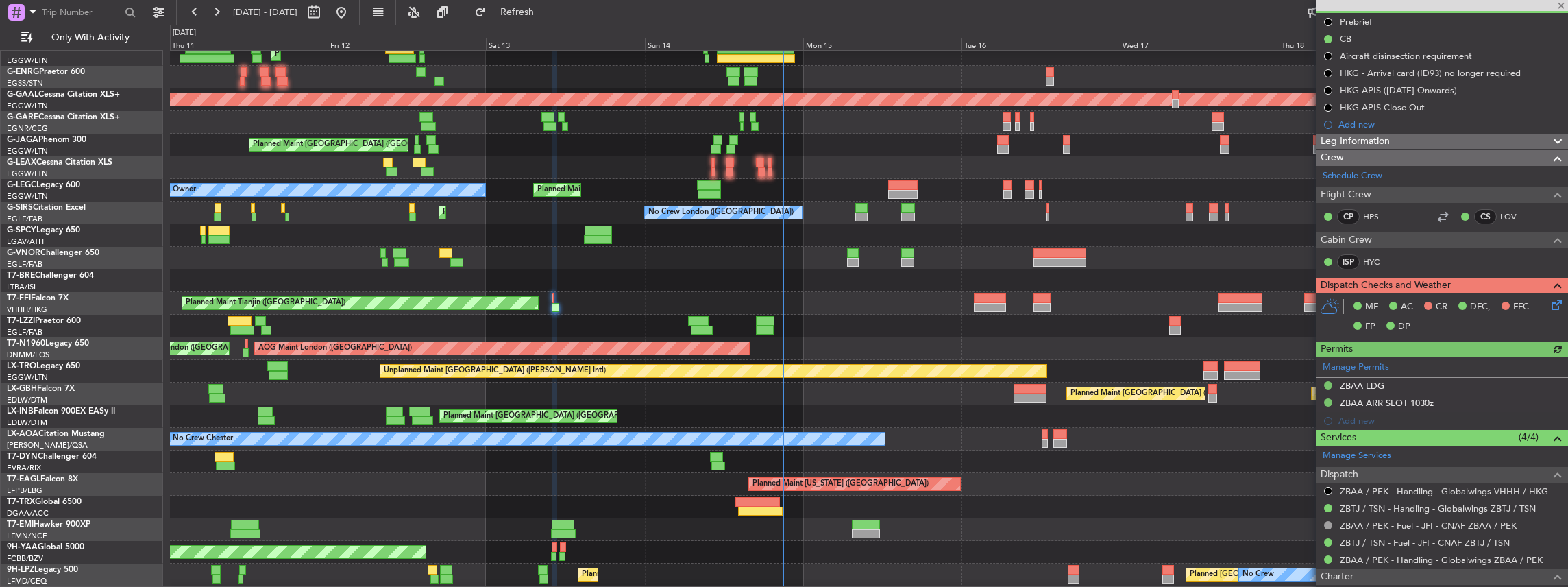
scroll to position [182, 0]
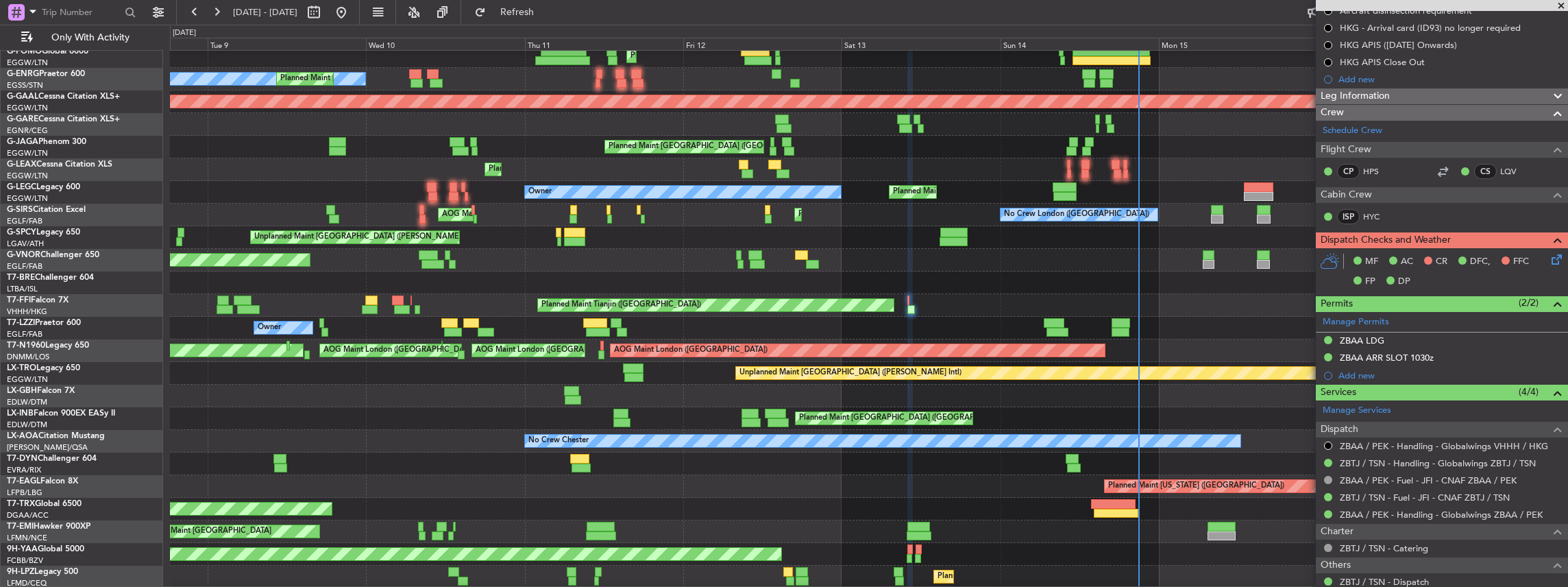
click at [732, 274] on div at bounding box center [869, 282] width 1398 height 22
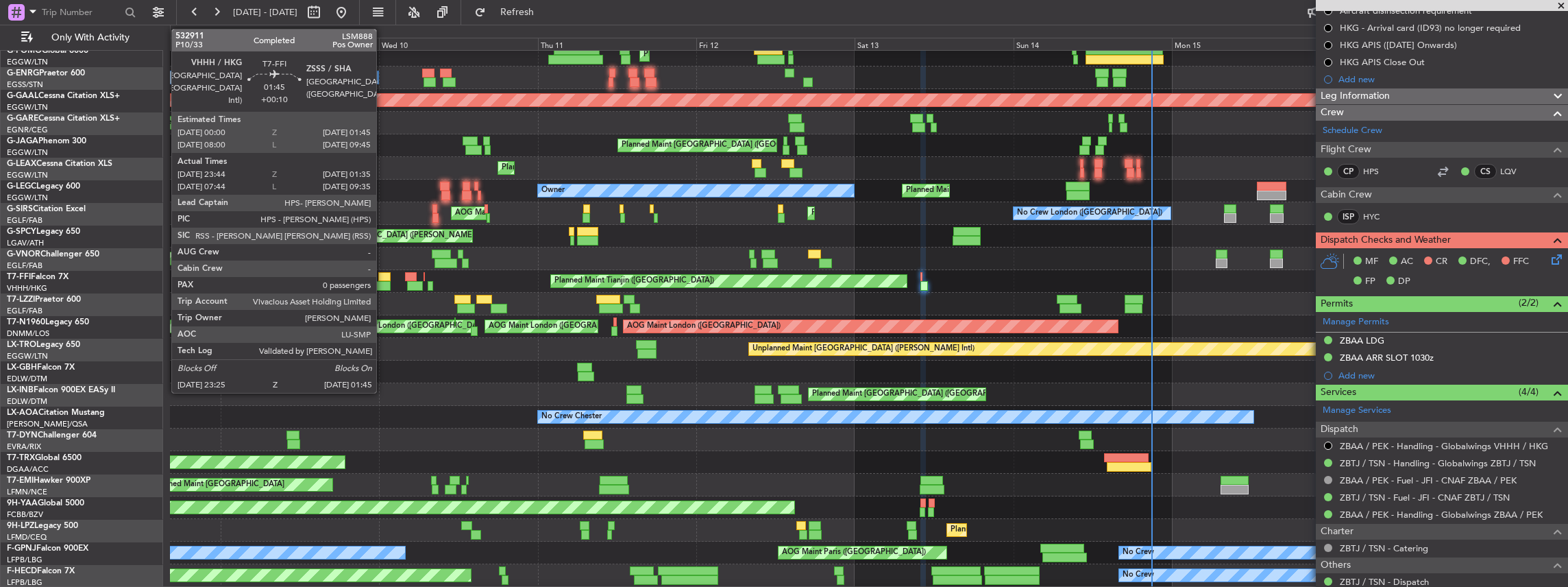
click at [383, 284] on div at bounding box center [383, 285] width 16 height 10
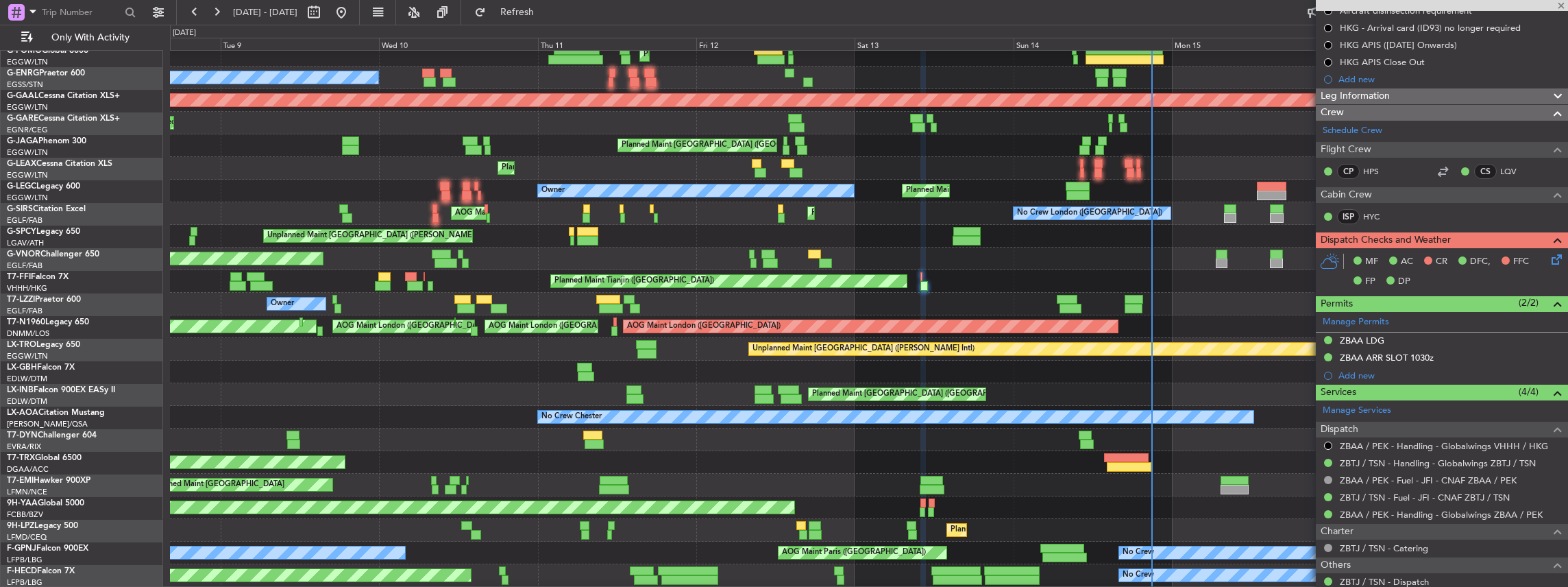
type input "+00:10"
type input "23:44"
type input "01:35"
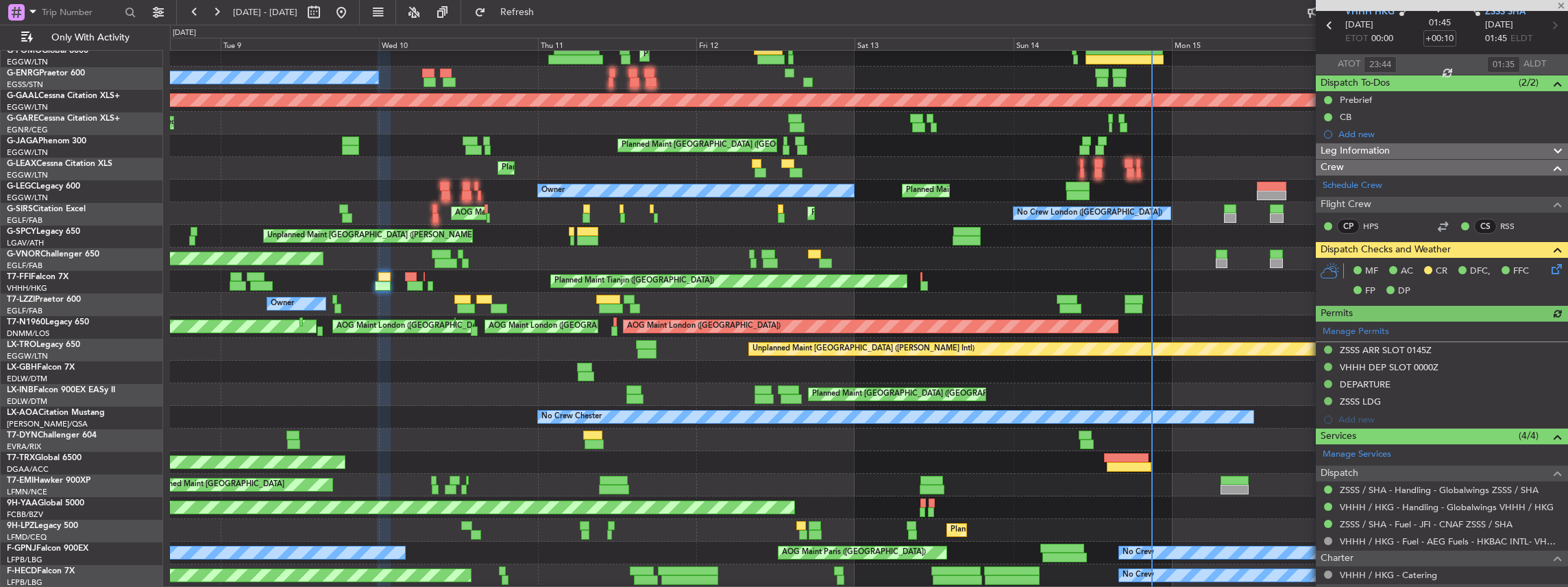
scroll to position [137, 0]
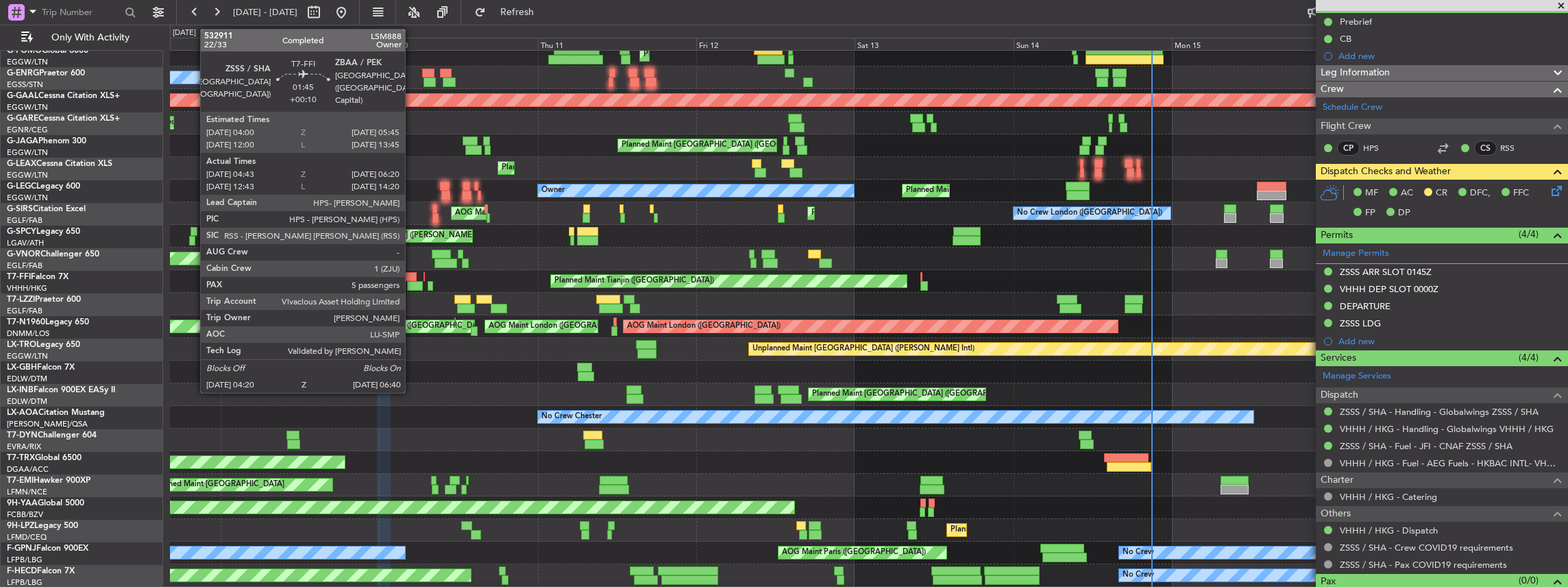
click at [412, 281] on div at bounding box center [416, 285] width 16 height 10
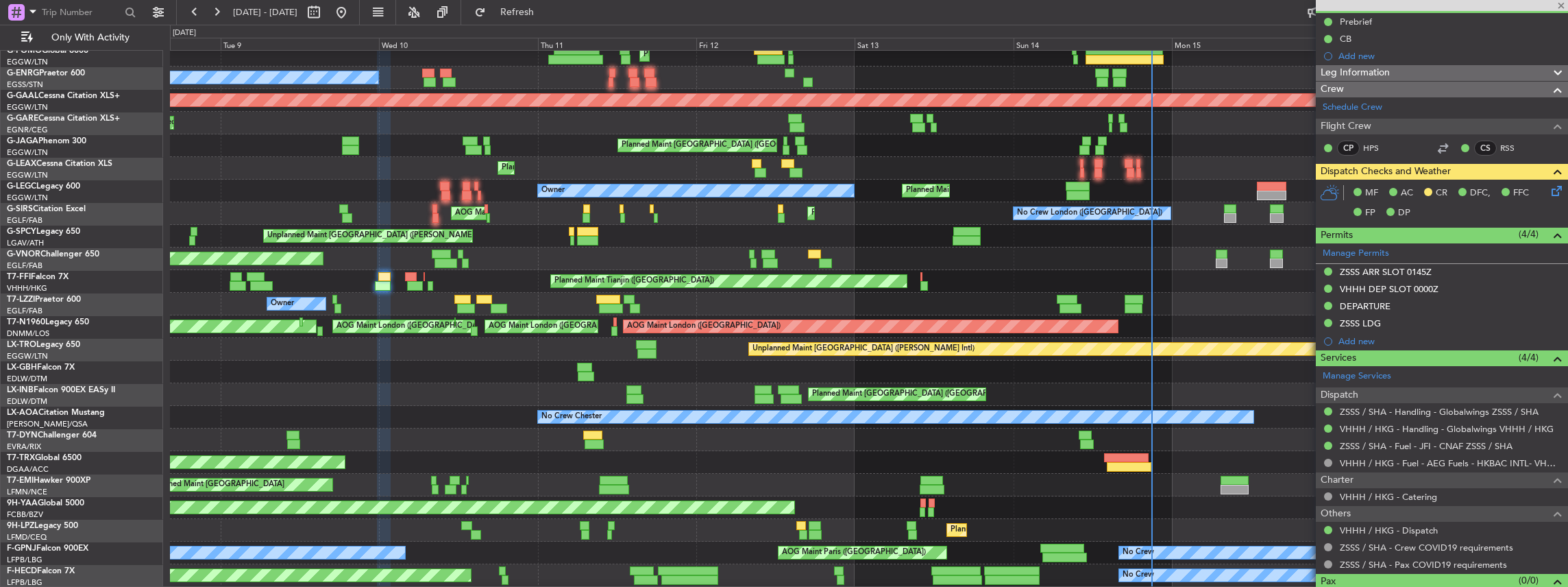
type input "04:43"
type input "06:20"
type input "5"
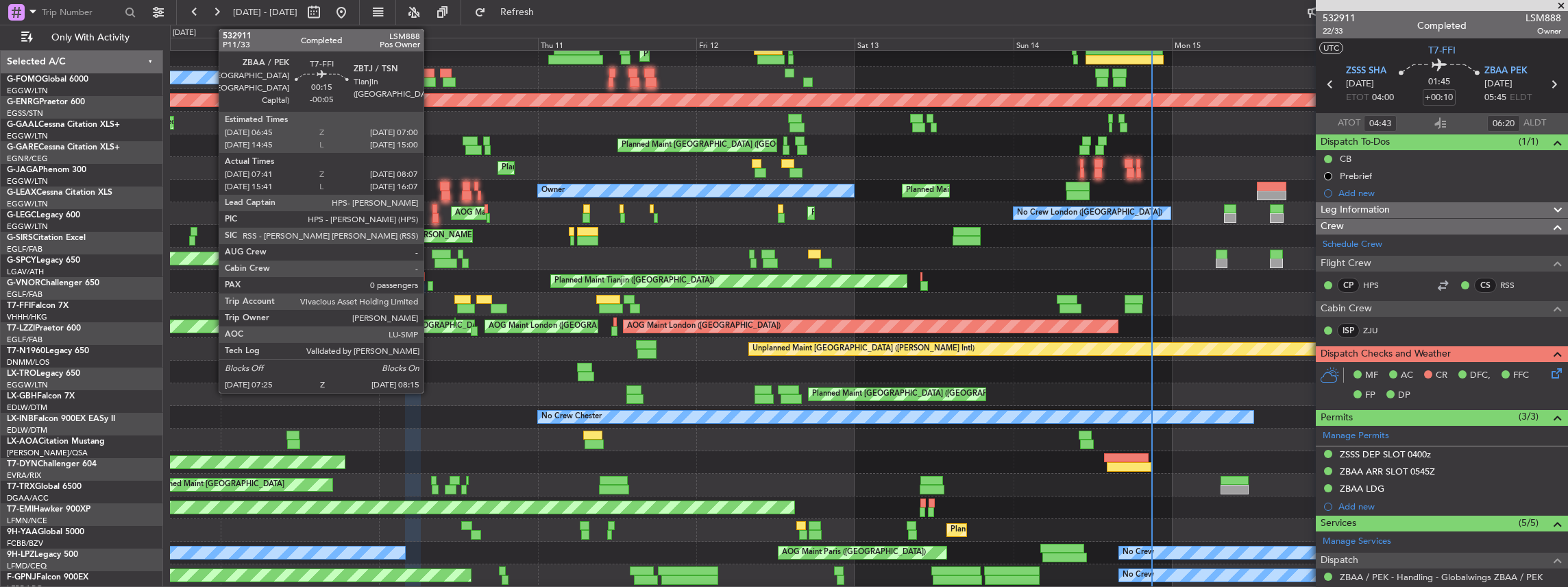
scroll to position [137, 0]
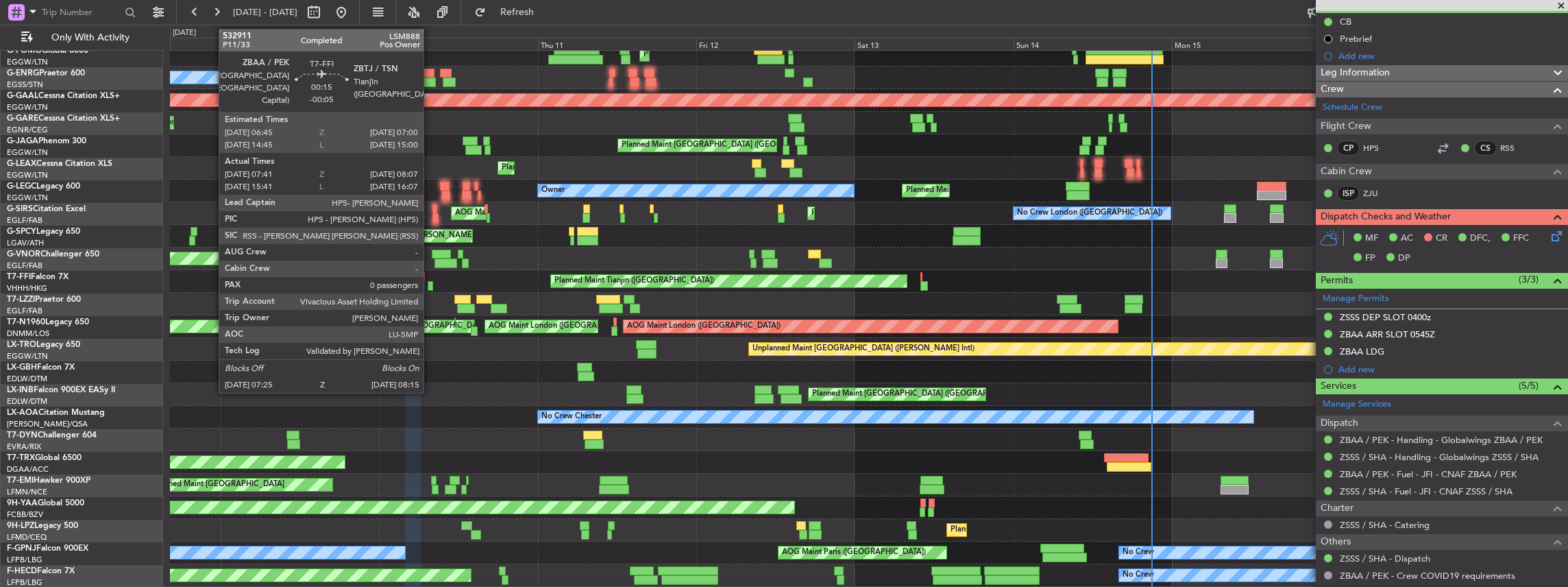
click at [429, 282] on div at bounding box center [430, 285] width 6 height 10
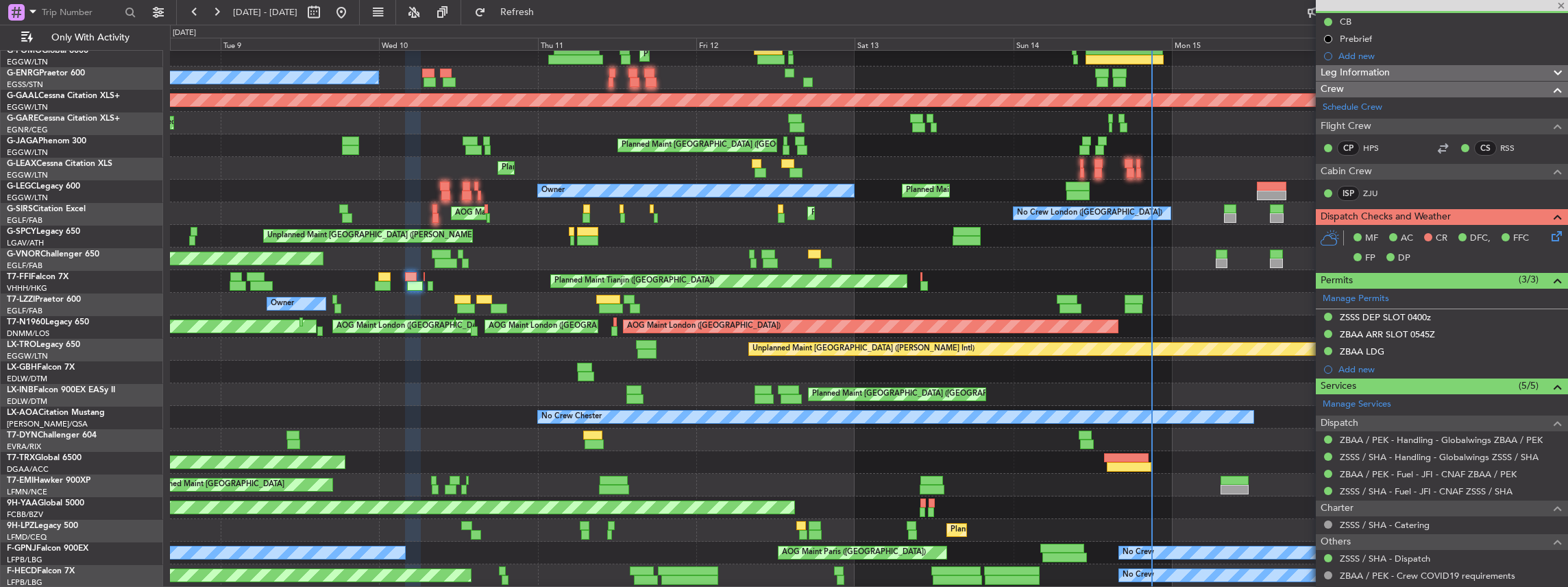
type input "-00:05"
type input "07:41"
type input "08:07"
type input "0"
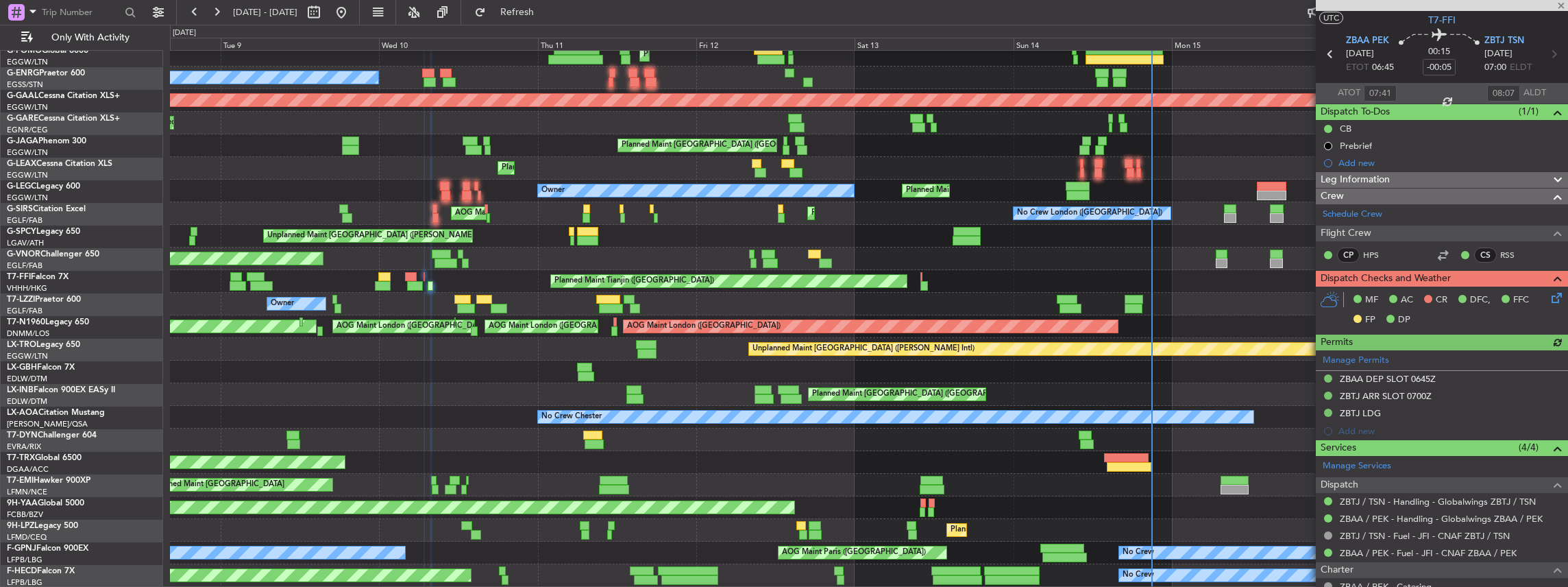
scroll to position [45, 0]
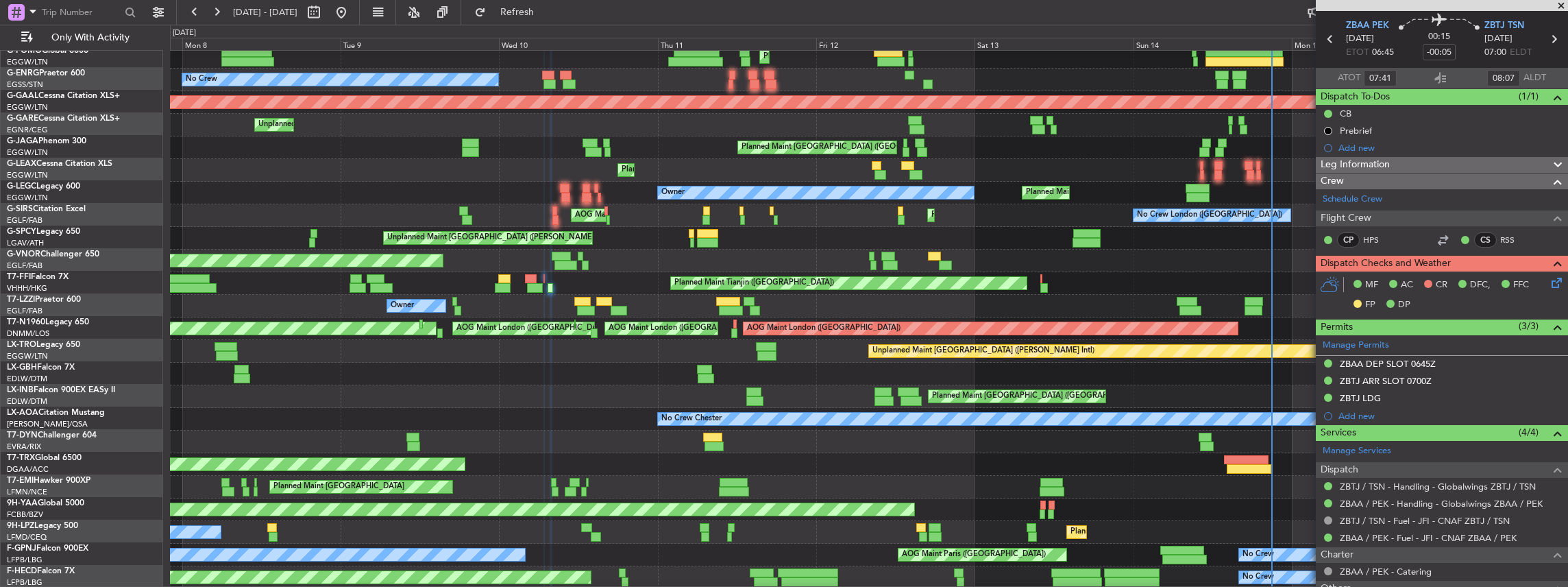
click at [511, 301] on div "Owner" at bounding box center [869, 305] width 1398 height 22
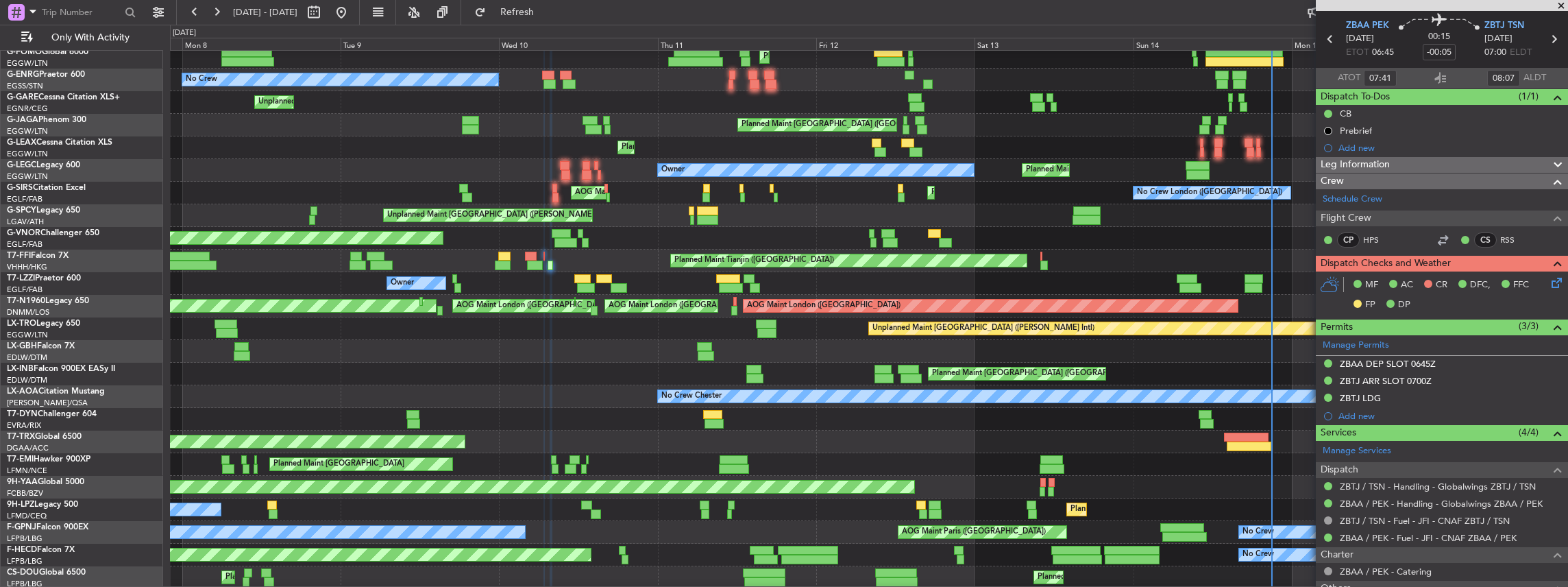
click at [352, 271] on div "Planned Maint Tianjin ([GEOGRAPHIC_DATA])" at bounding box center [869, 260] width 1398 height 22
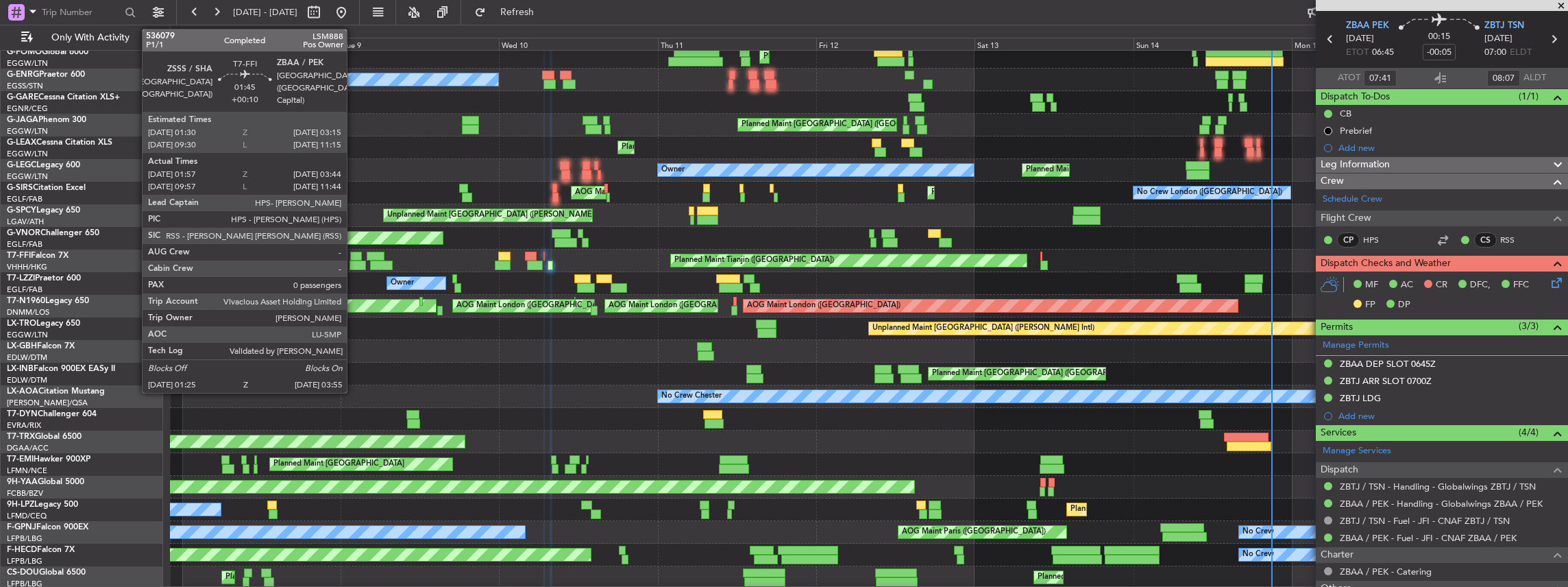
click at [354, 262] on div at bounding box center [357, 265] width 17 height 10
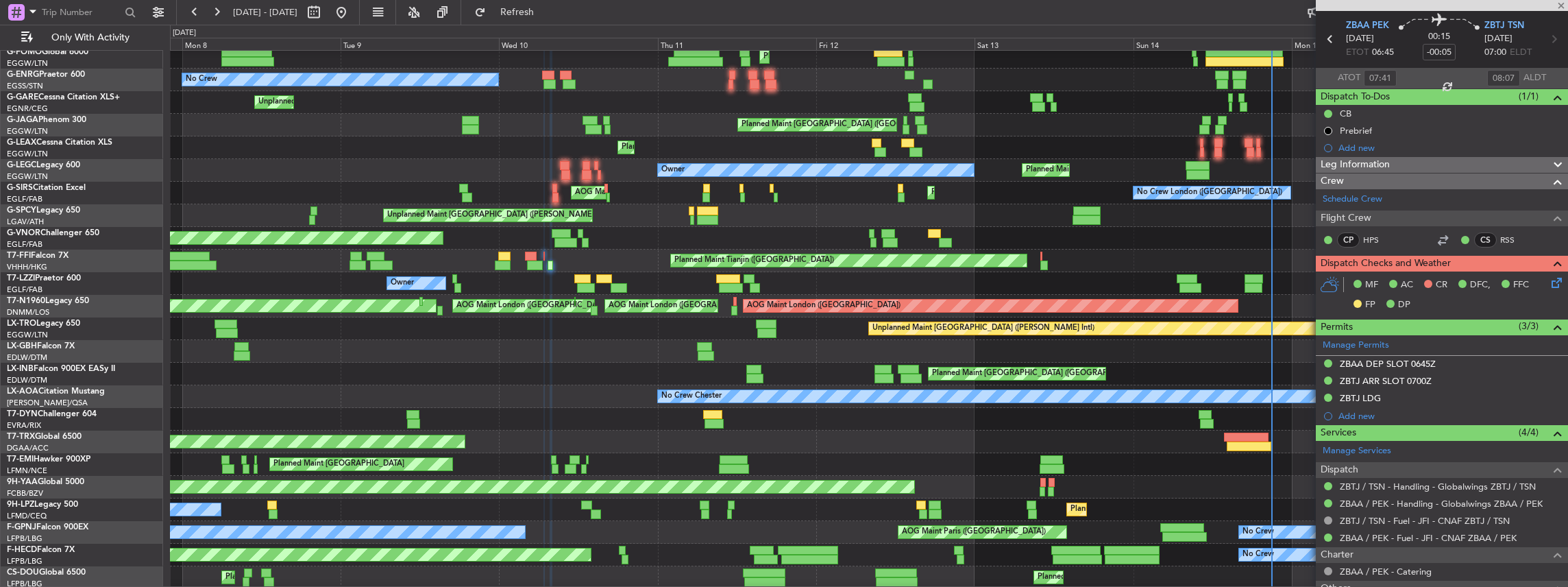
type input "+00:10"
type input "01:57"
type input "03:44"
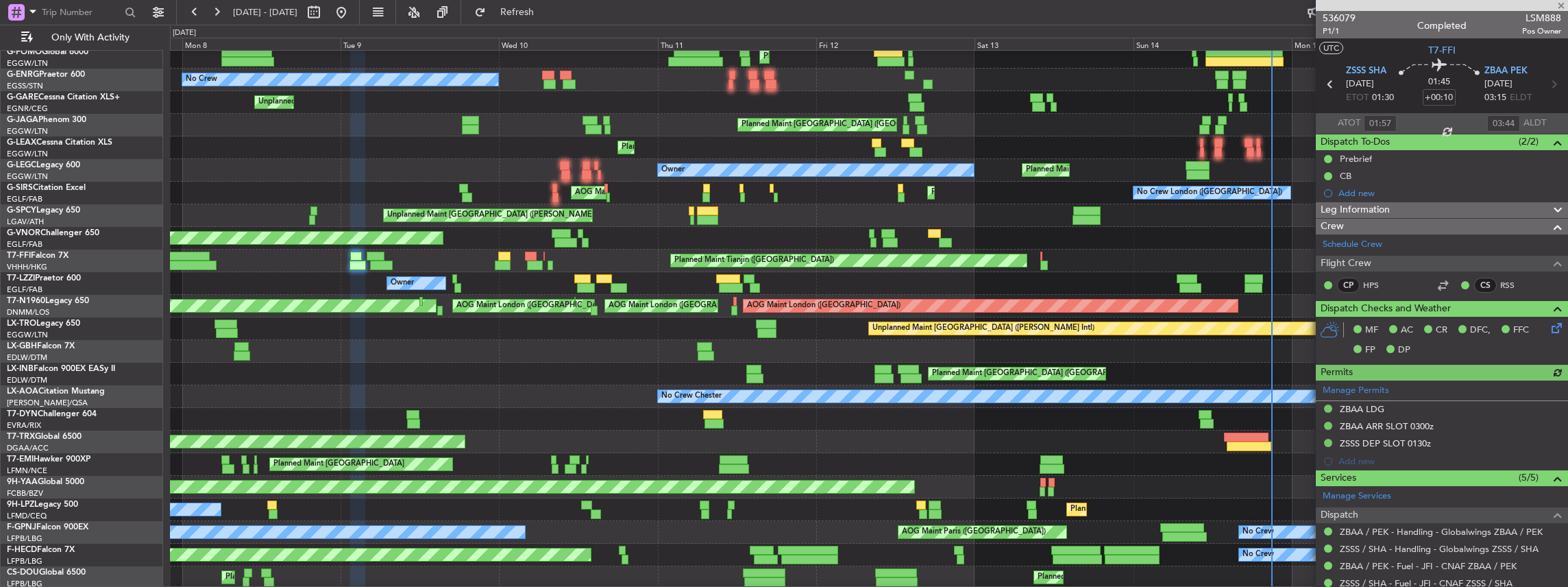
scroll to position [92, 0]
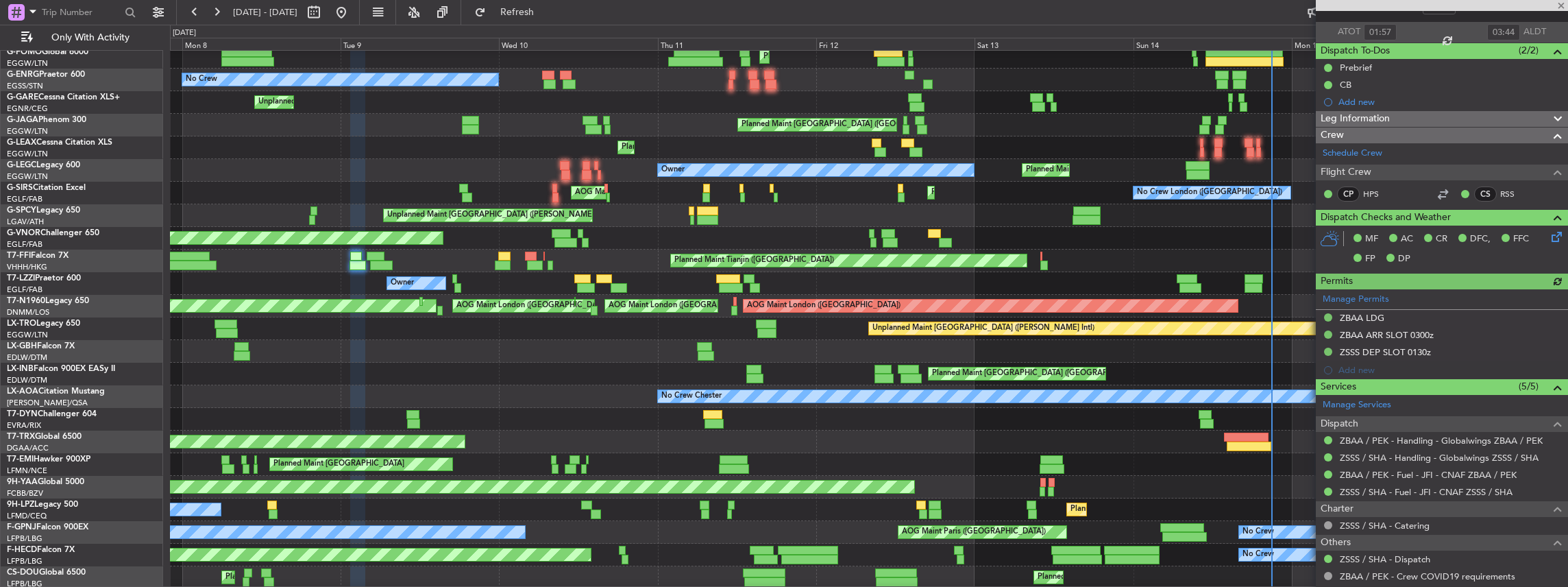
click at [382, 258] on div at bounding box center [375, 256] width 18 height 10
type input "04:46"
type input "07:49"
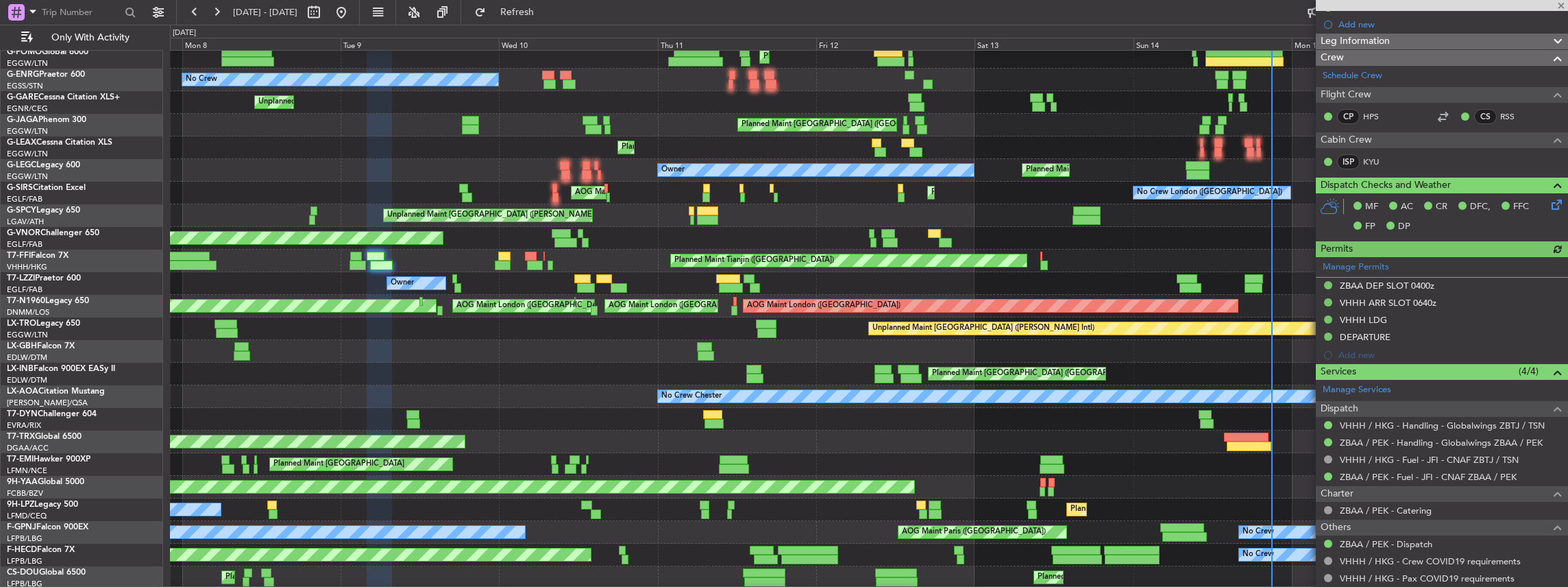
scroll to position [182, 0]
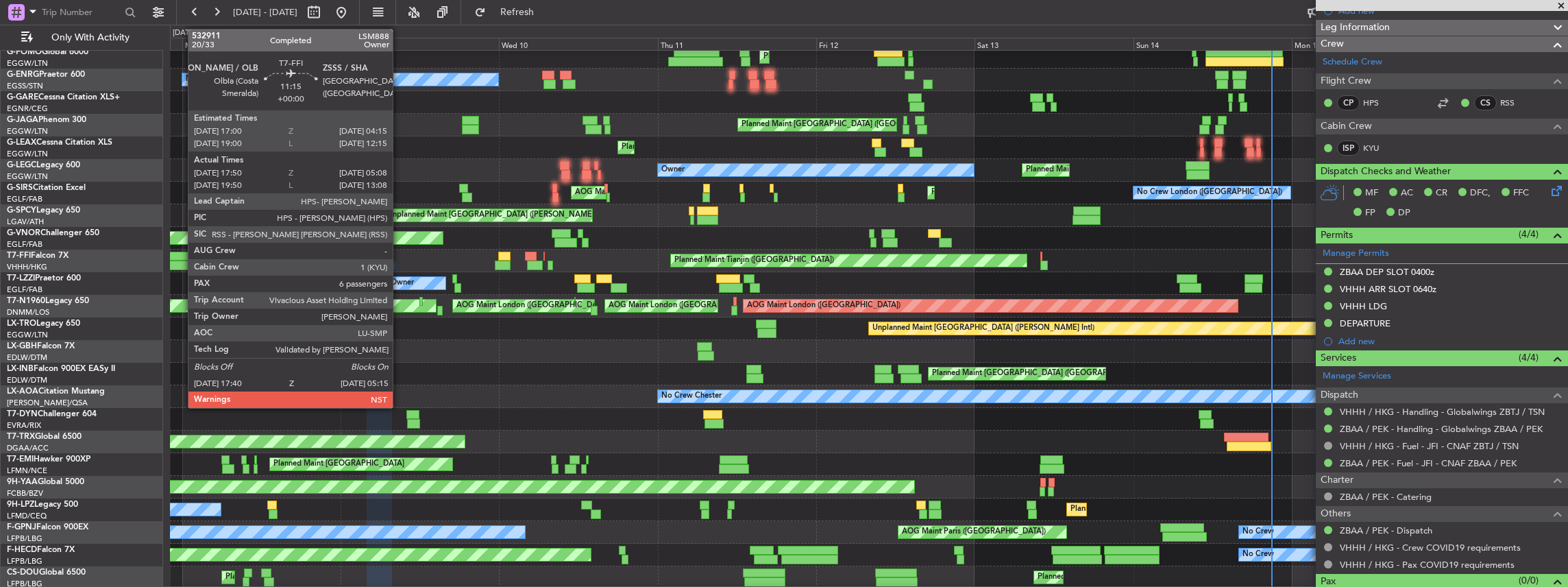
click at [184, 261] on div at bounding box center [179, 265] width 77 height 10
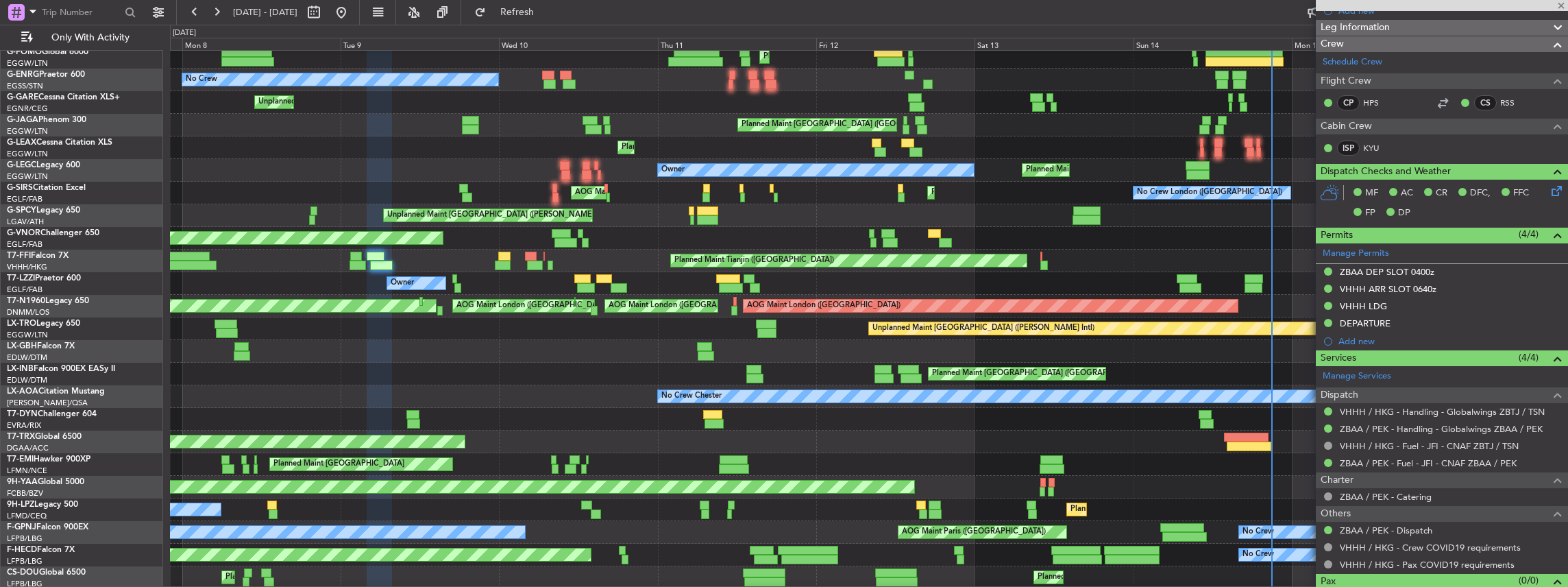
type input "17:50"
type input "05:08"
type input "6"
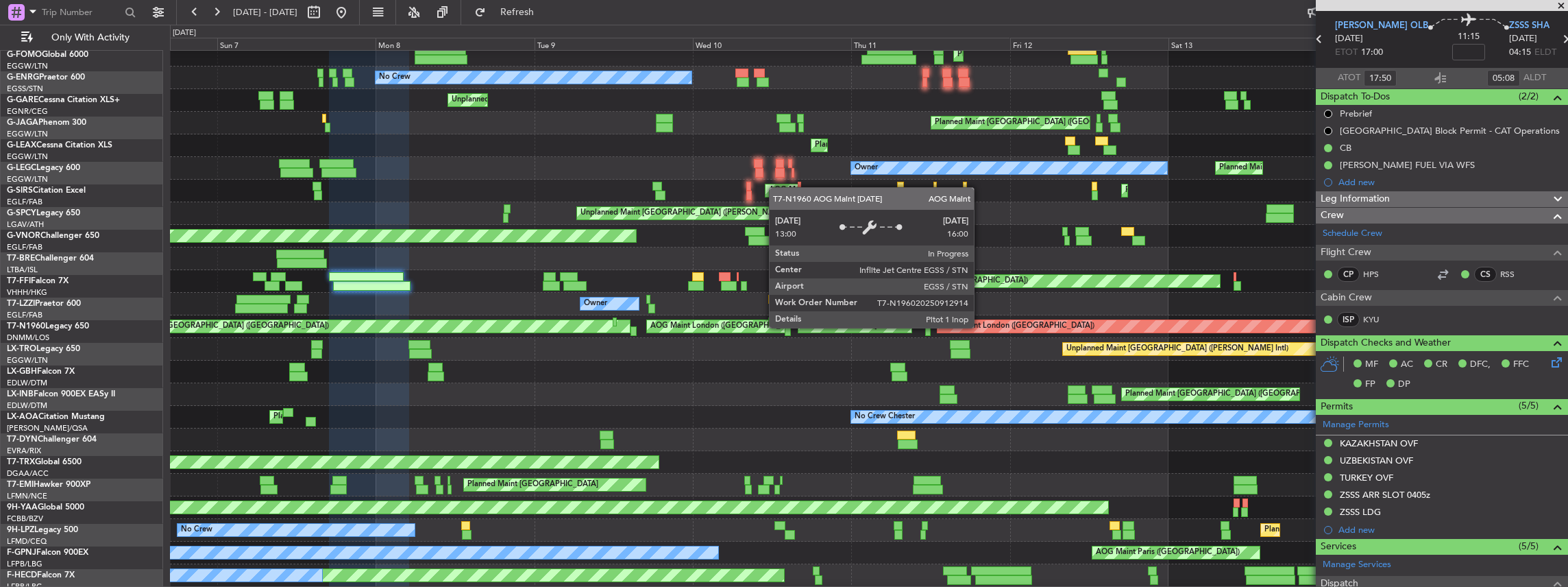
scroll to position [29, 0]
click at [1066, 323] on div "AOG Maint London (Stansted)" at bounding box center [1185, 327] width 495 height 13
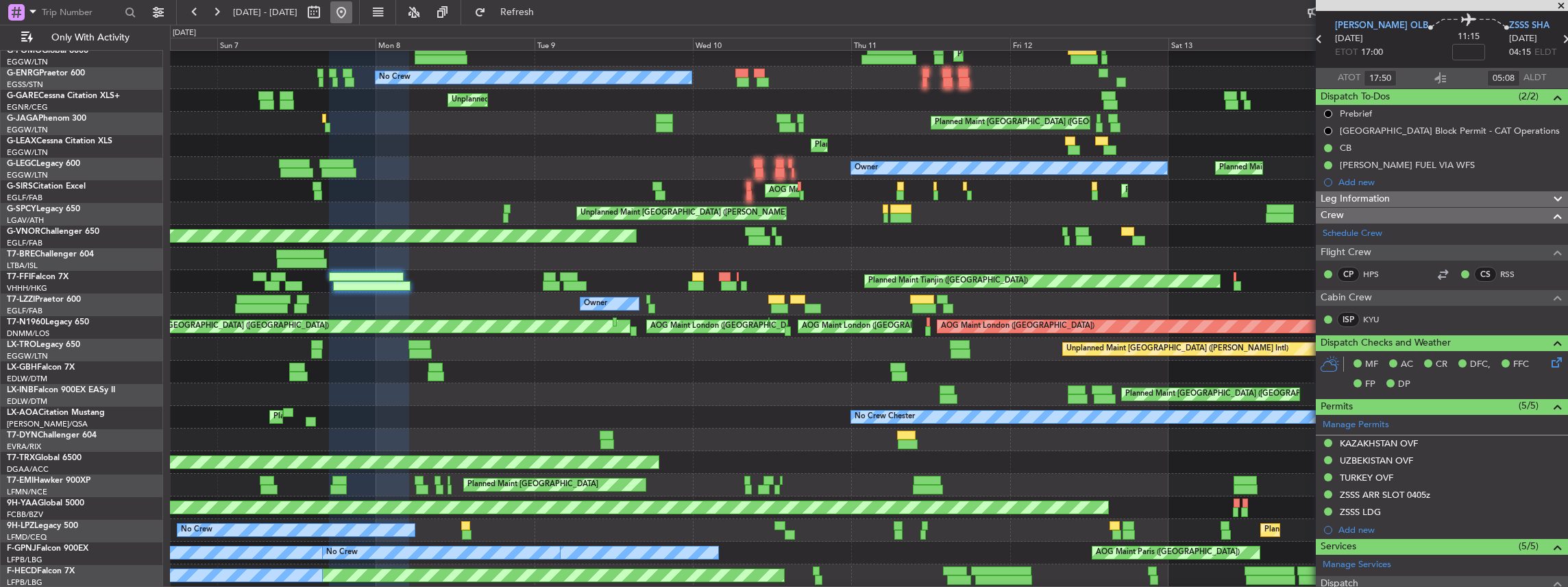
click at [352, 13] on button at bounding box center [341, 13] width 22 height 22
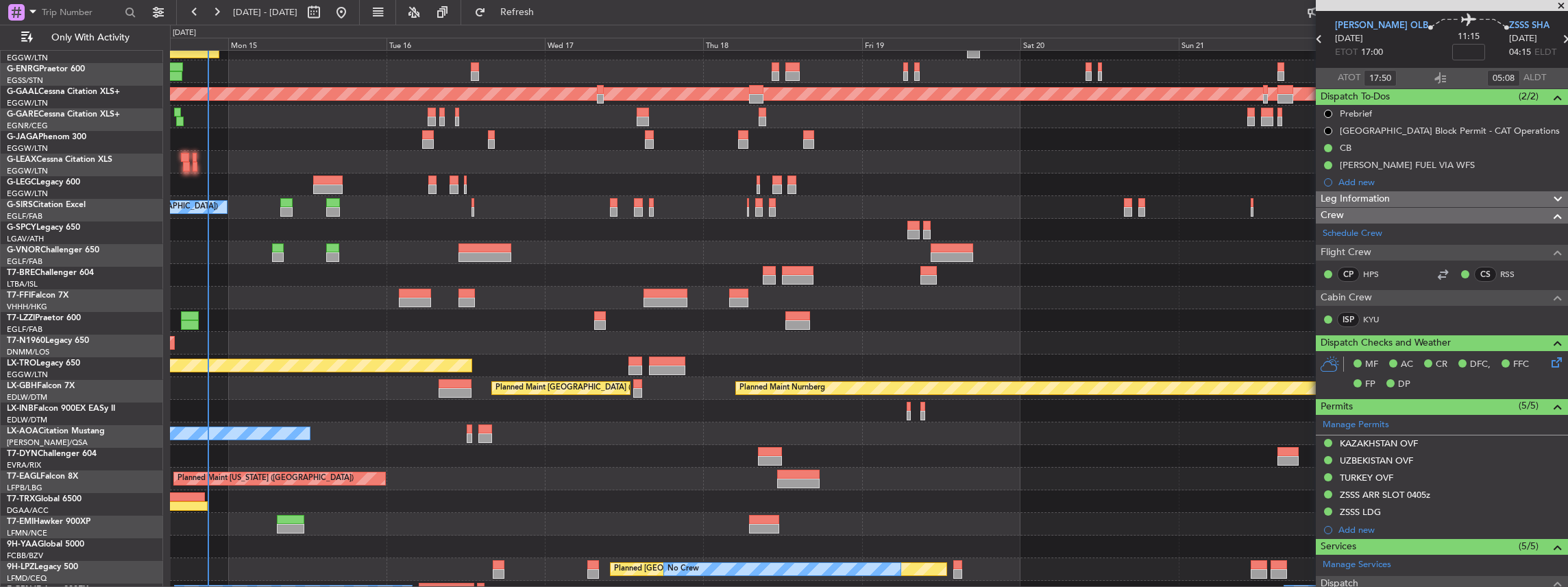
scroll to position [36, 0]
click at [419, 318] on div at bounding box center [869, 320] width 1398 height 22
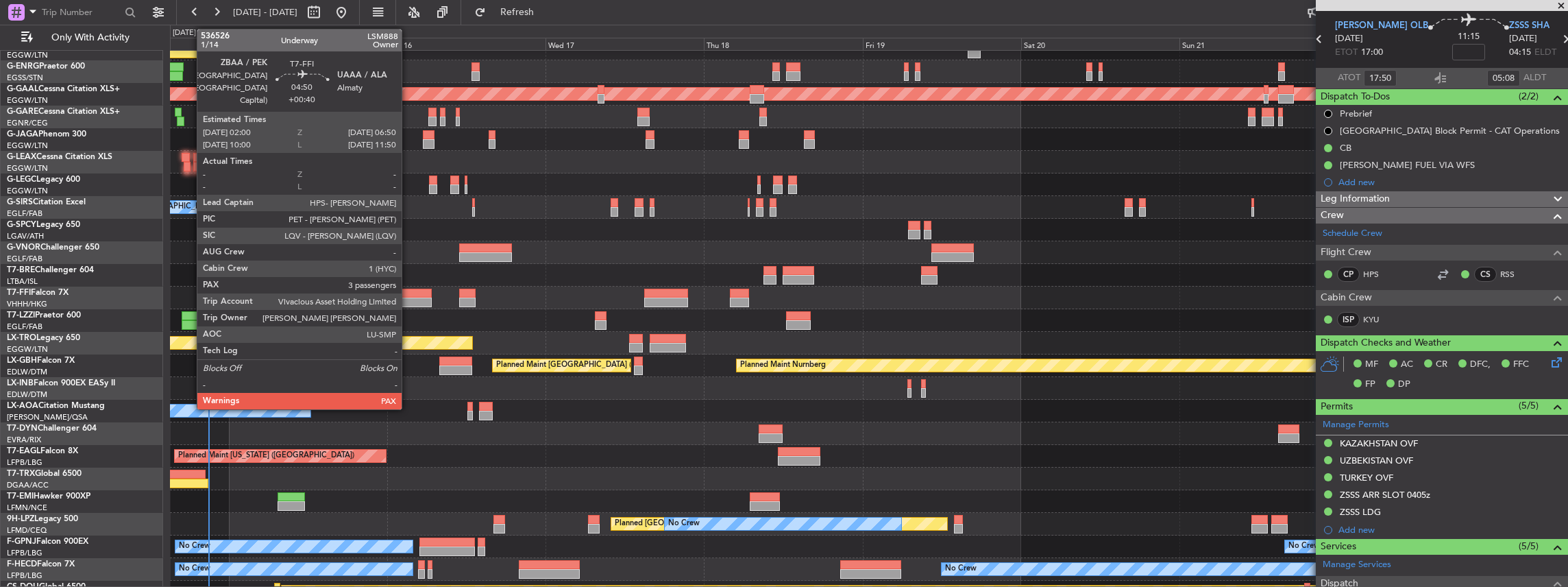
click at [408, 299] on div at bounding box center [416, 302] width 32 height 10
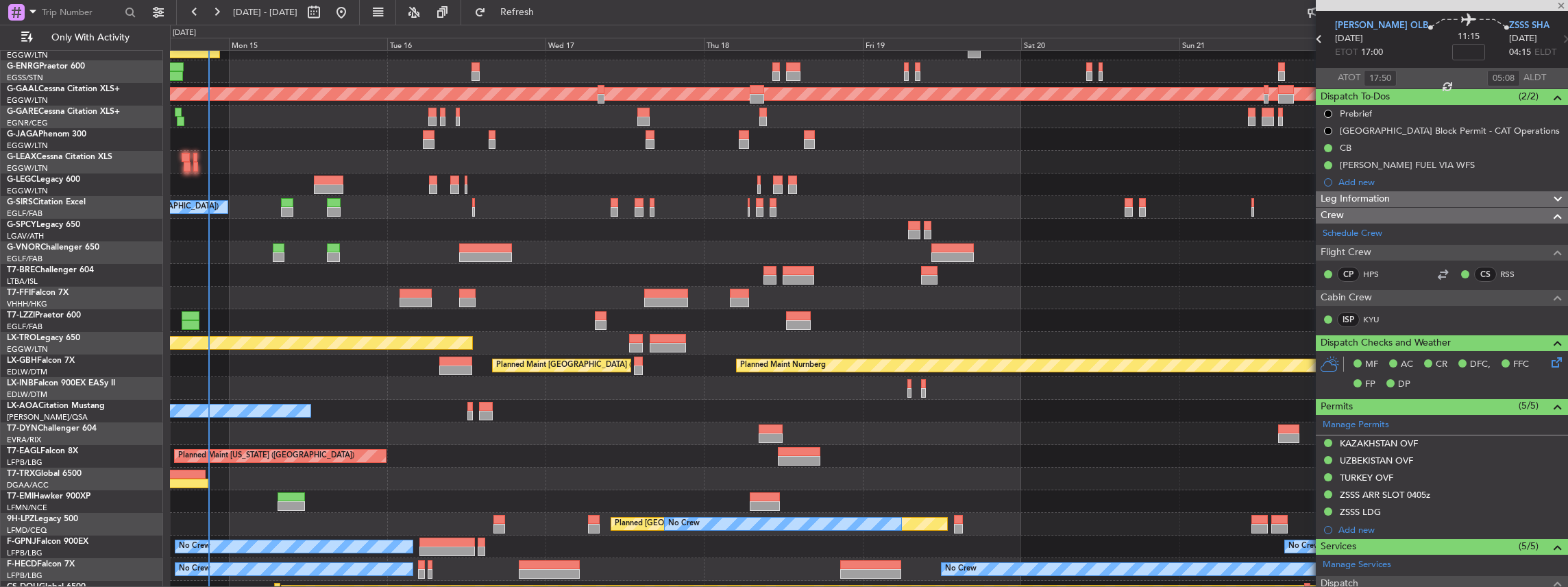
type input "+00:40"
type input "3"
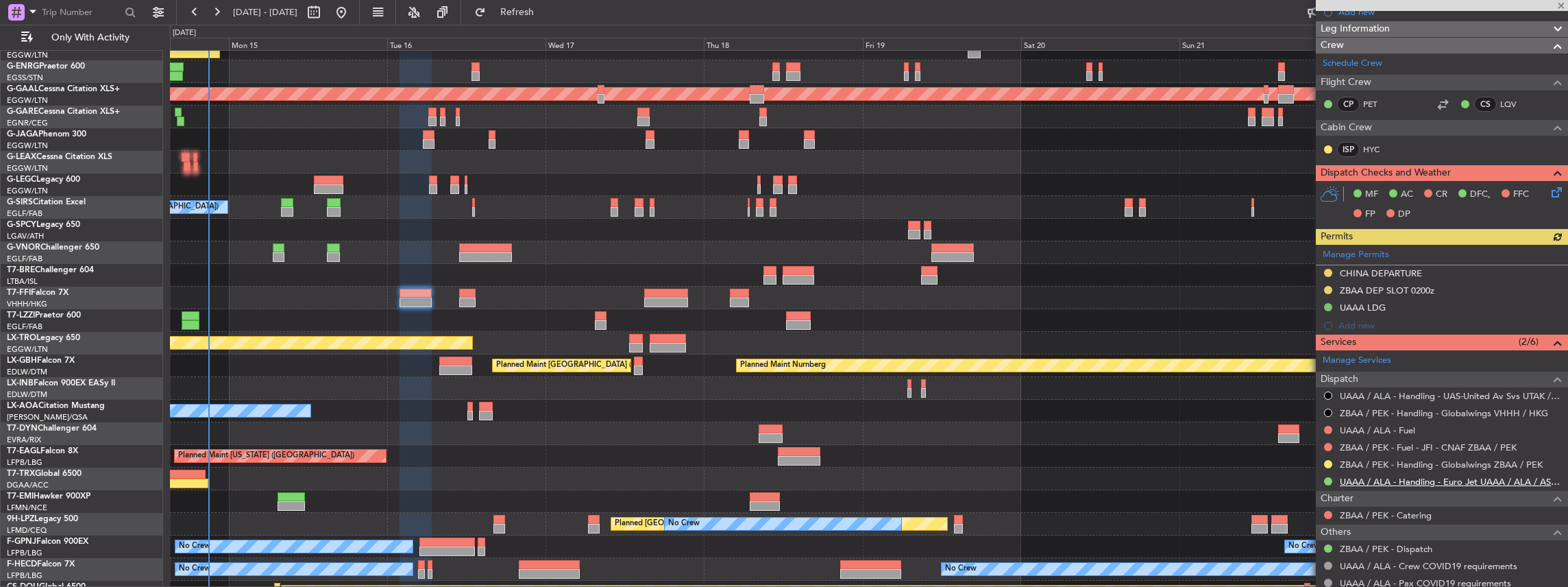
scroll to position [182, 0]
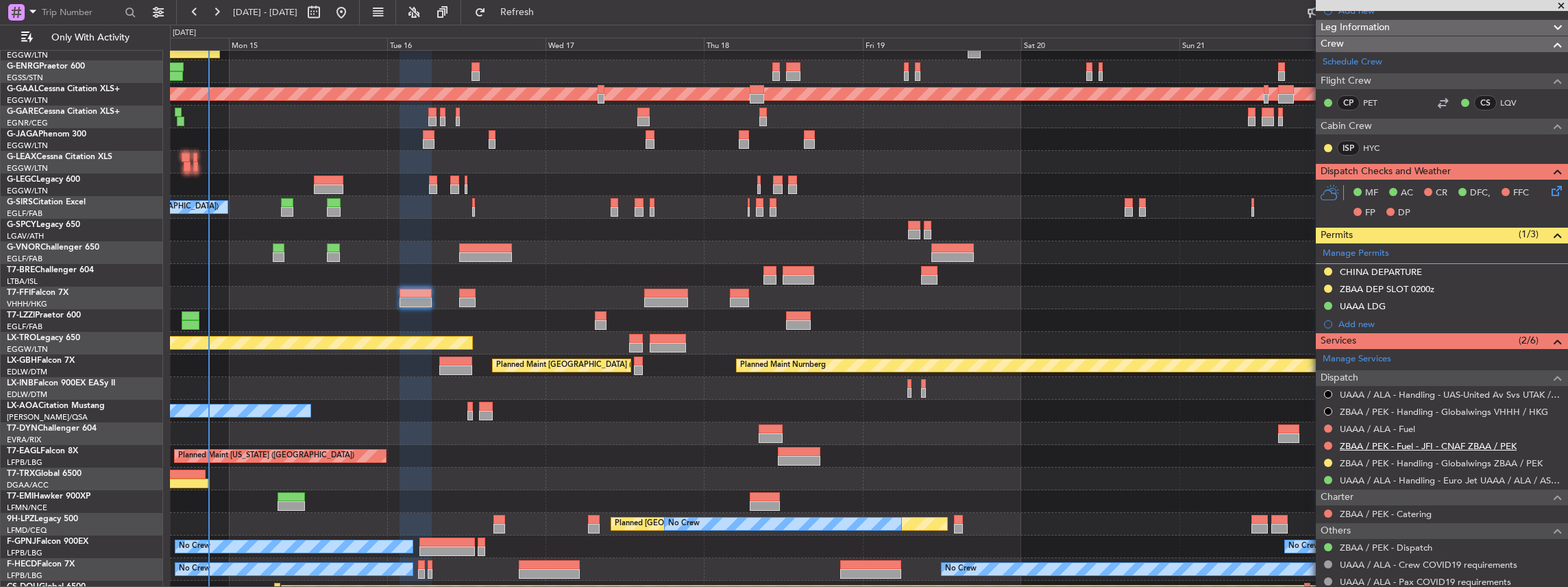
click at [1394, 440] on link "ZBAA / PEK - Fuel - JFI - CNAF ZBAA / PEK" at bounding box center [1428, 445] width 177 height 12
click at [1375, 460] on link "ZBAA / PEK - Handling - Globalwings ZBAA / PEK" at bounding box center [1441, 462] width 203 height 12
click at [547, 7] on span "Refresh" at bounding box center [517, 12] width 57 height 10
click at [1324, 425] on button at bounding box center [1327, 428] width 8 height 8
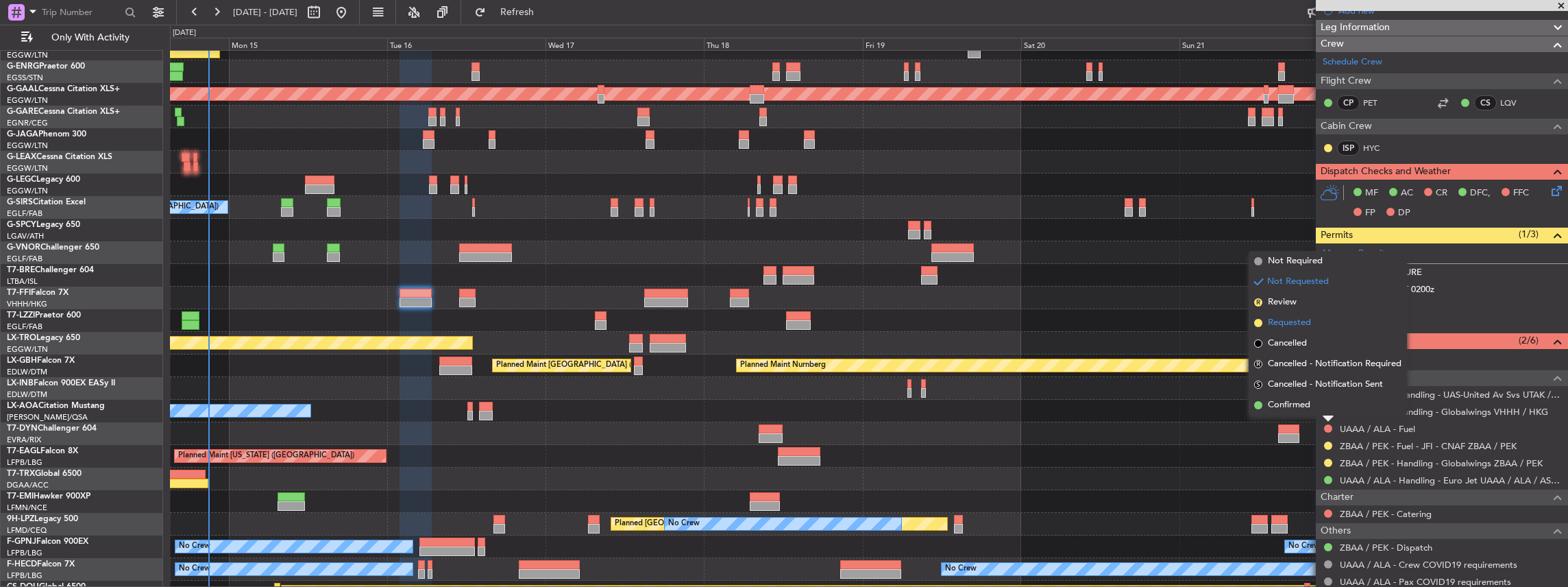
click at [1298, 323] on span "Requested" at bounding box center [1290, 322] width 43 height 13
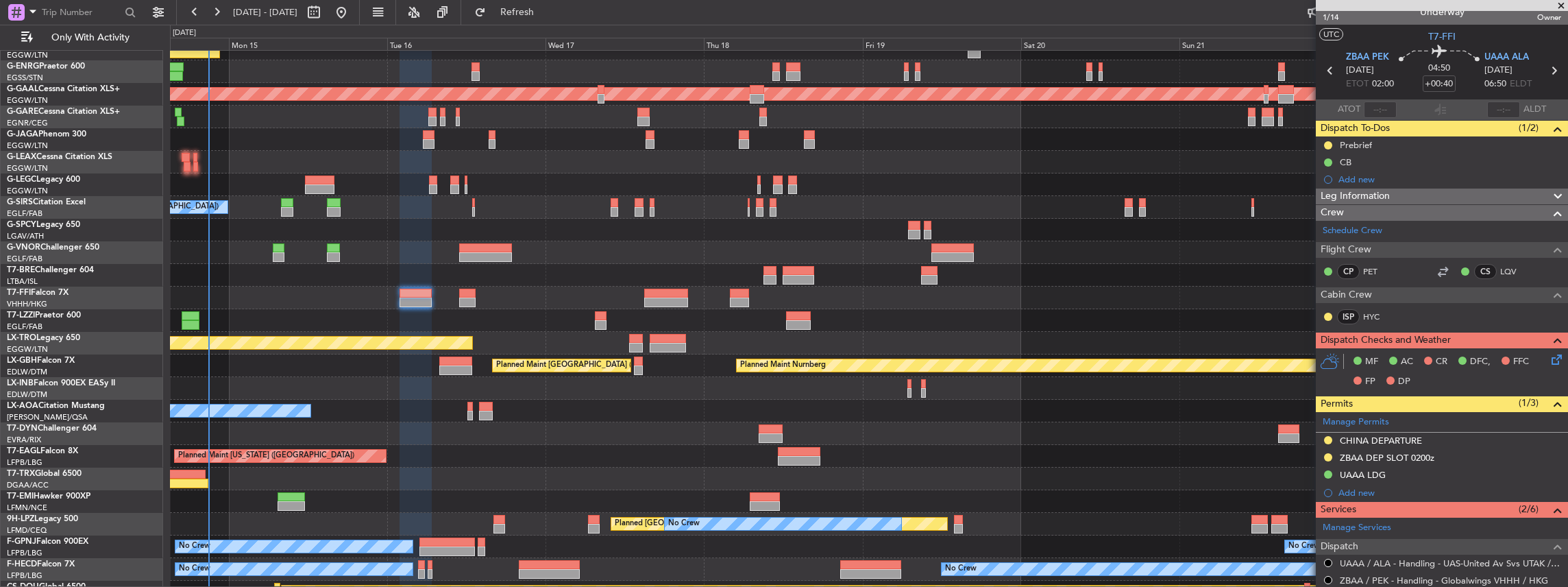
scroll to position [0, 0]
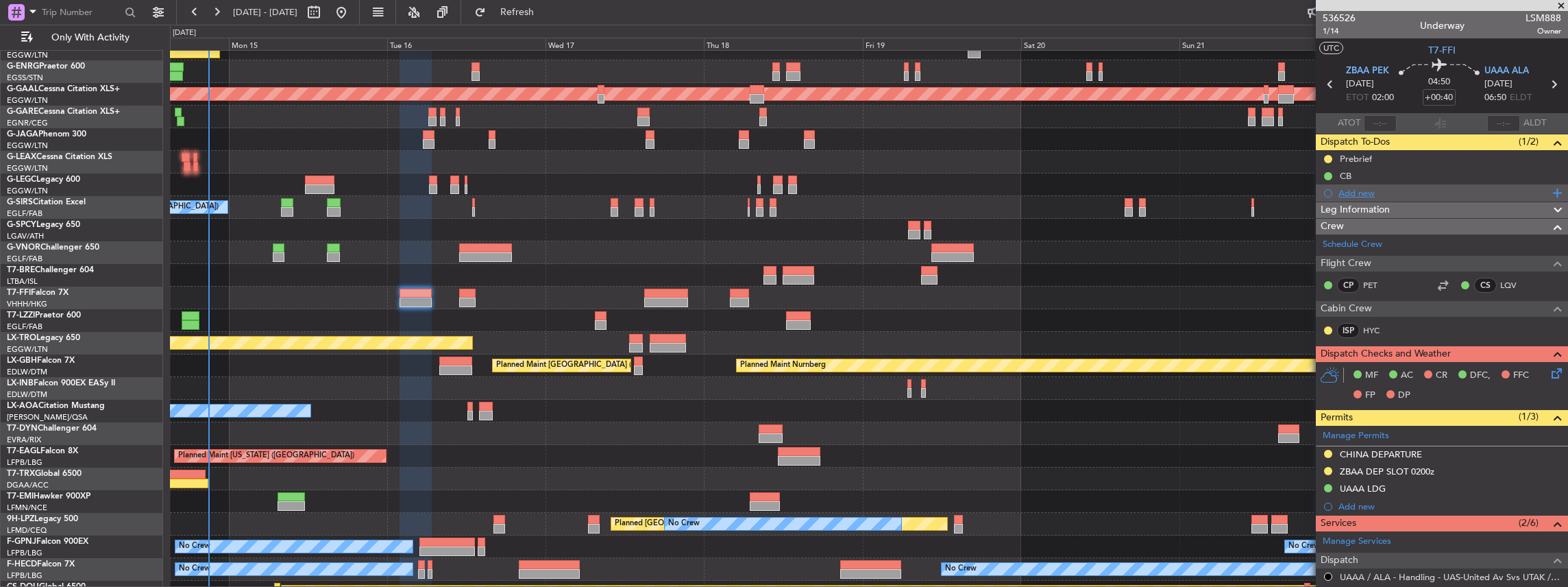
click at [1370, 188] on div "Add new" at bounding box center [1443, 192] width 210 height 12
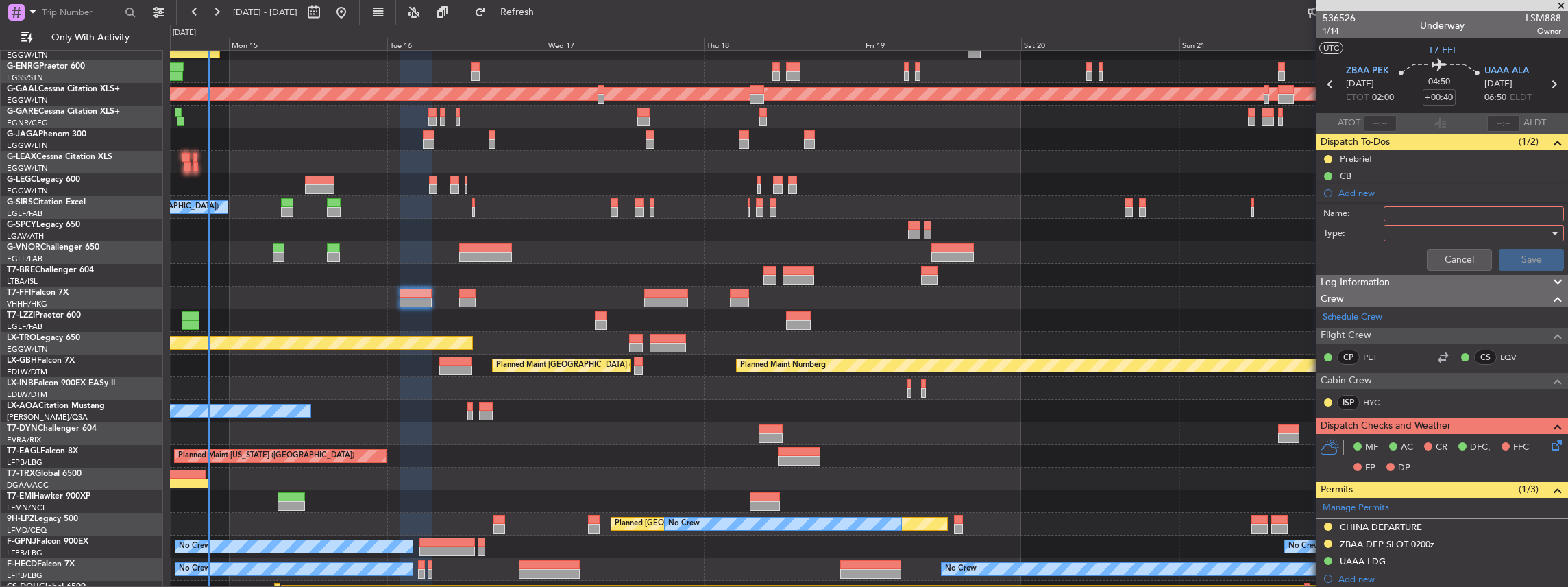
click at [1474, 213] on input "Name:" at bounding box center [1474, 214] width 180 height 15
type input "LFMN DEP SLOT 1000Z"
click at [1457, 254] on button "Cancel" at bounding box center [1459, 259] width 66 height 22
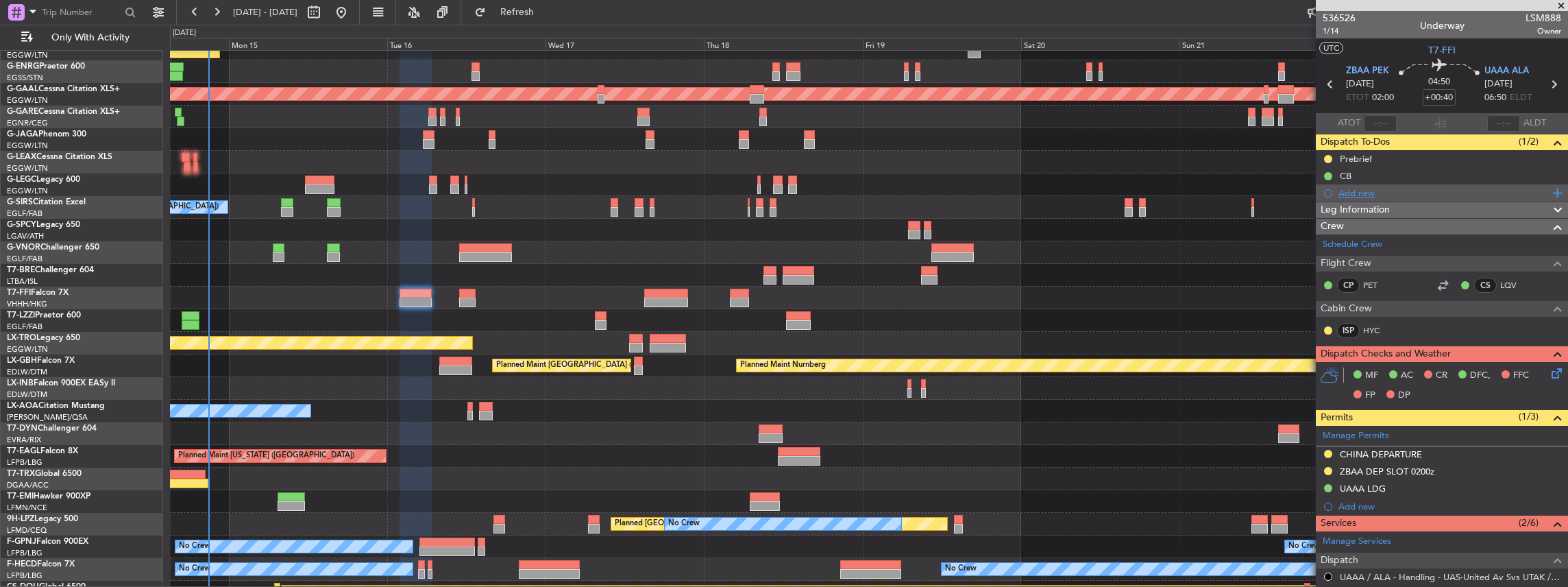
click at [1435, 188] on div "Add new" at bounding box center [1443, 192] width 210 height 12
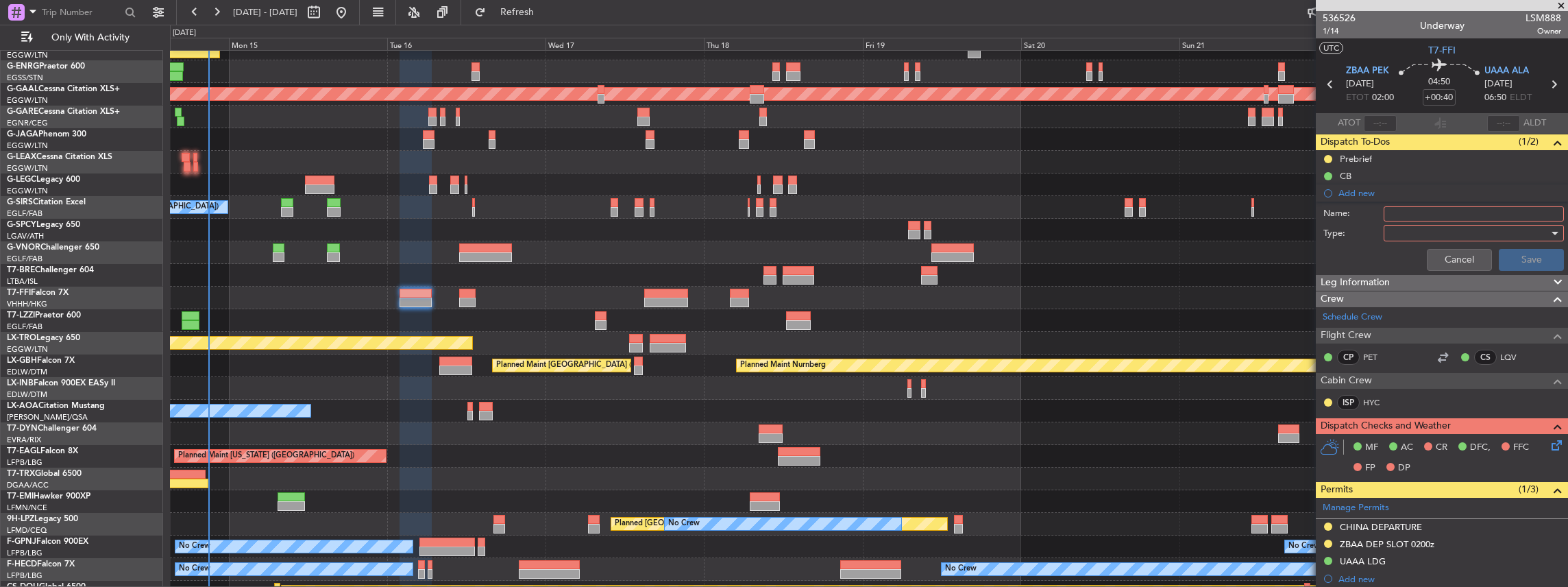
click at [1467, 214] on input "Name:" at bounding box center [1474, 214] width 180 height 15
drag, startPoint x: 1411, startPoint y: 210, endPoint x: 1388, endPoint y: 200, distance: 25.1
click at [1379, 214] on div "Name: KFOK FUEL VIA HANDLER" at bounding box center [1441, 214] width 266 height 21
type input "UAAA FUEL VIA HANDLER"
click at [1418, 226] on div at bounding box center [1469, 232] width 160 height 21
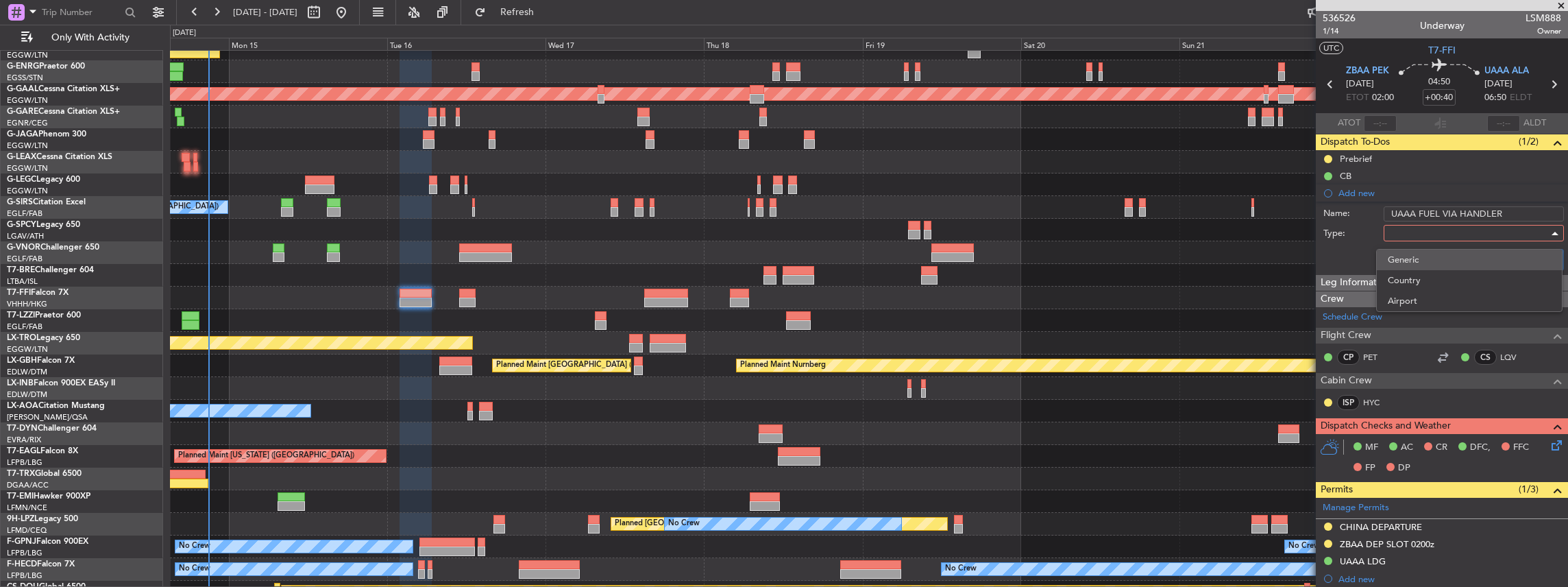
click at [1412, 260] on span "Generic" at bounding box center [1469, 259] width 163 height 21
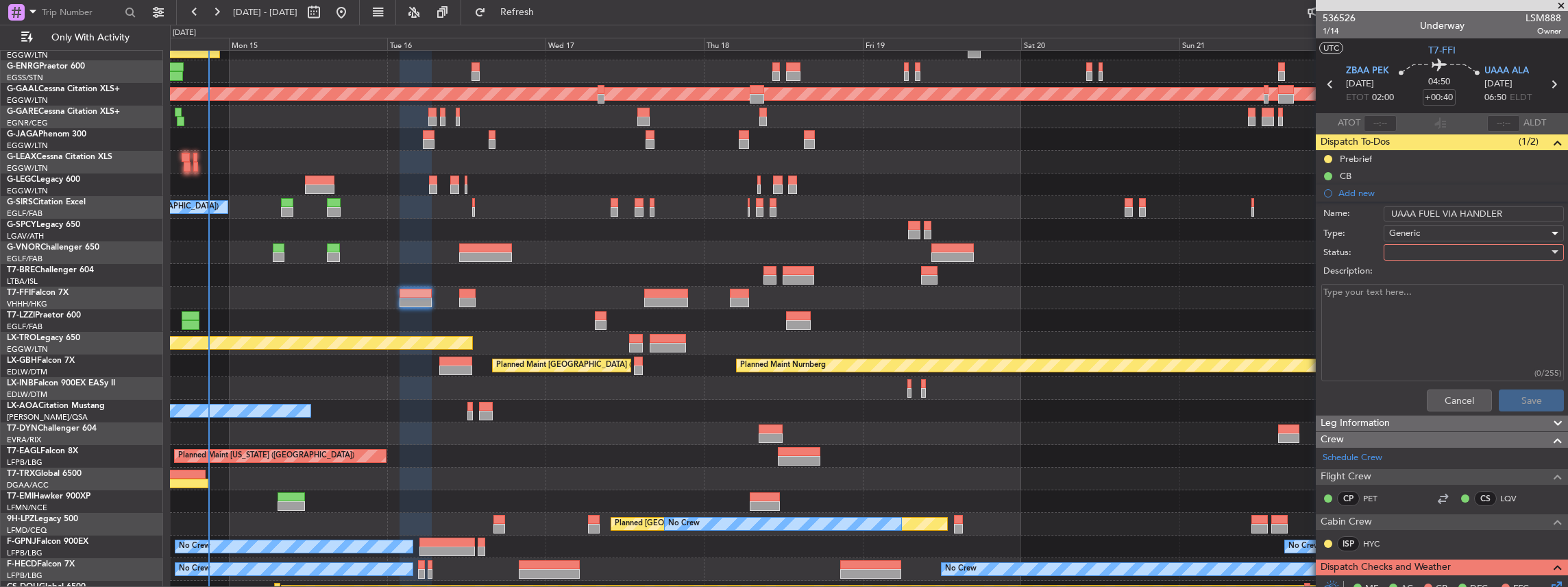
click at [1401, 245] on div at bounding box center [1469, 252] width 160 height 21
drag, startPoint x: 1420, startPoint y: 302, endPoint x: 1430, endPoint y: 310, distance: 12.8
click at [1419, 302] on span "In Progress" at bounding box center [1469, 299] width 163 height 21
click at [1533, 403] on button "Save" at bounding box center [1531, 400] width 66 height 22
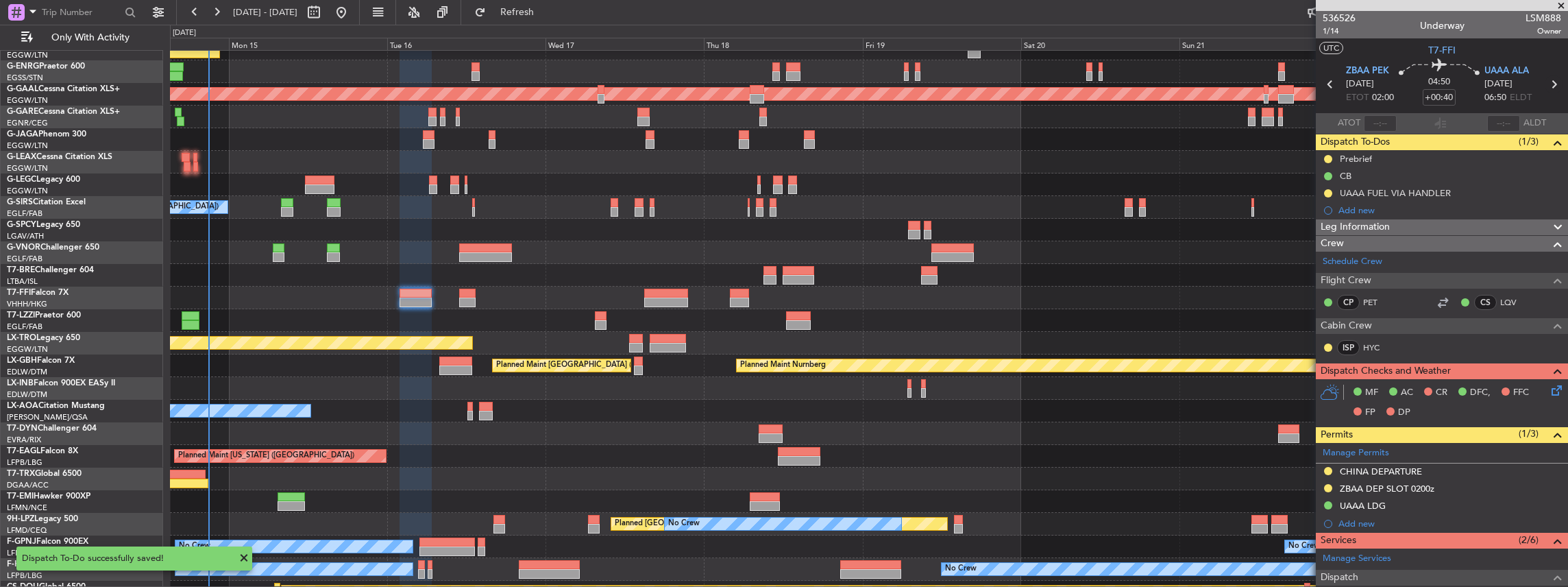
click at [1548, 83] on icon at bounding box center [1554, 84] width 18 height 18
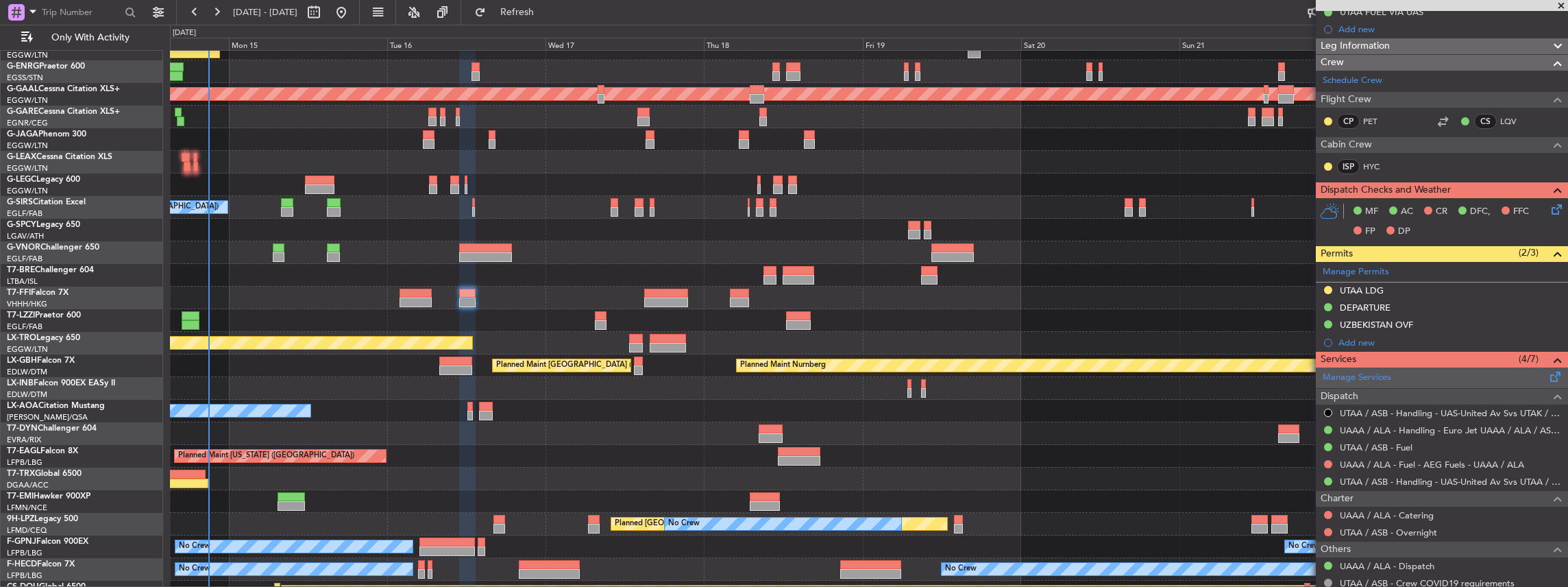
scroll to position [182, 0]
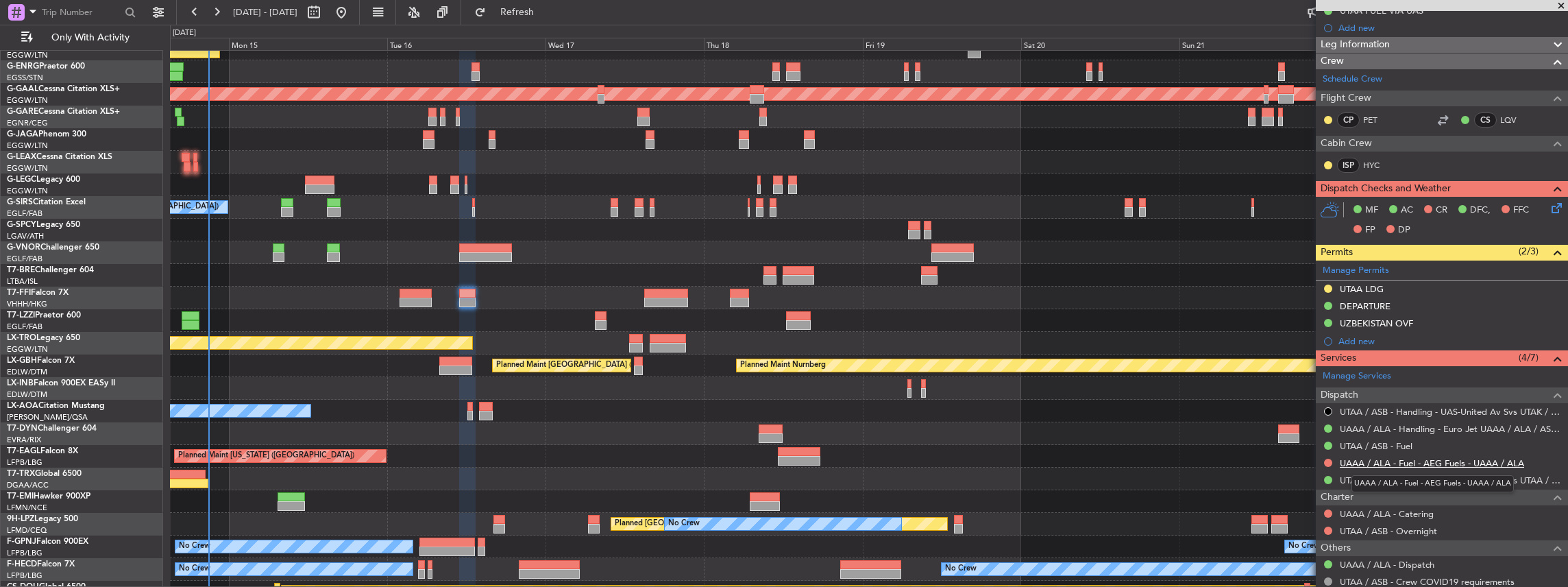
click at [1425, 457] on link "UAAA / ALA - Fuel - AEG Fuels - UAAA / ALA" at bounding box center [1432, 462] width 184 height 12
click at [529, 13] on button "Refresh" at bounding box center [509, 13] width 83 height 22
click at [1328, 459] on button at bounding box center [1327, 462] width 8 height 8
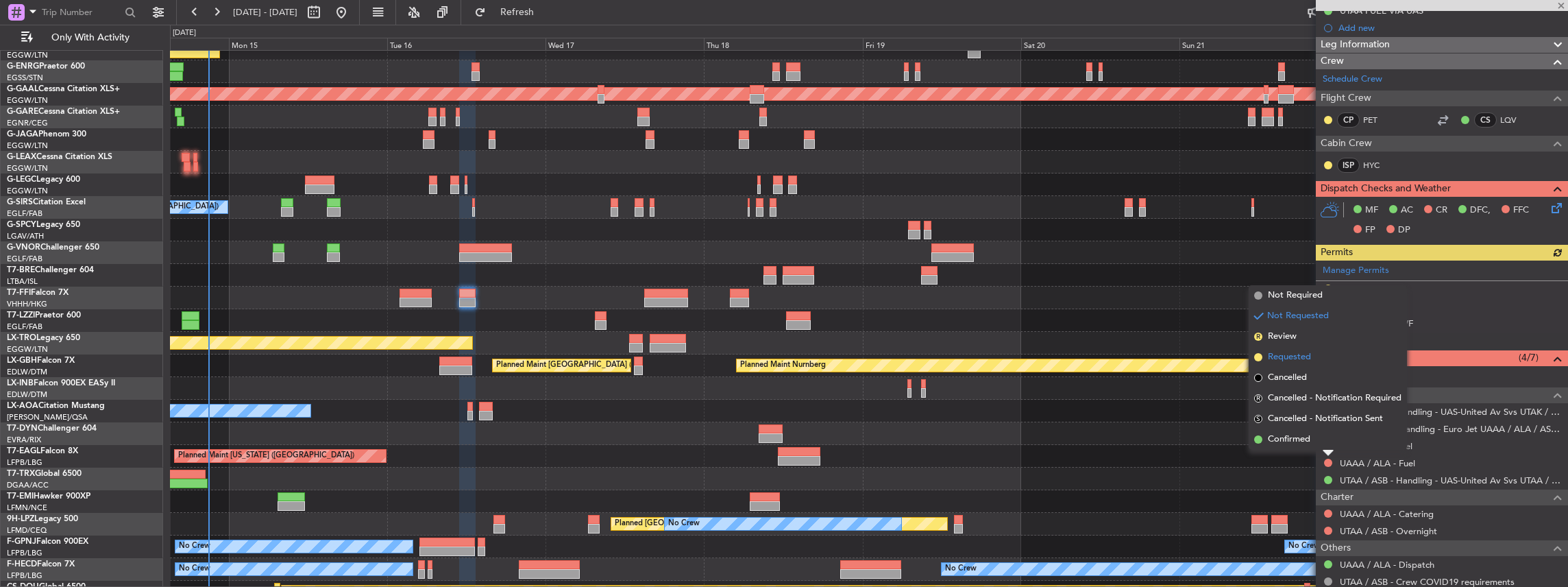
click at [1300, 355] on span "Requested" at bounding box center [1290, 356] width 43 height 13
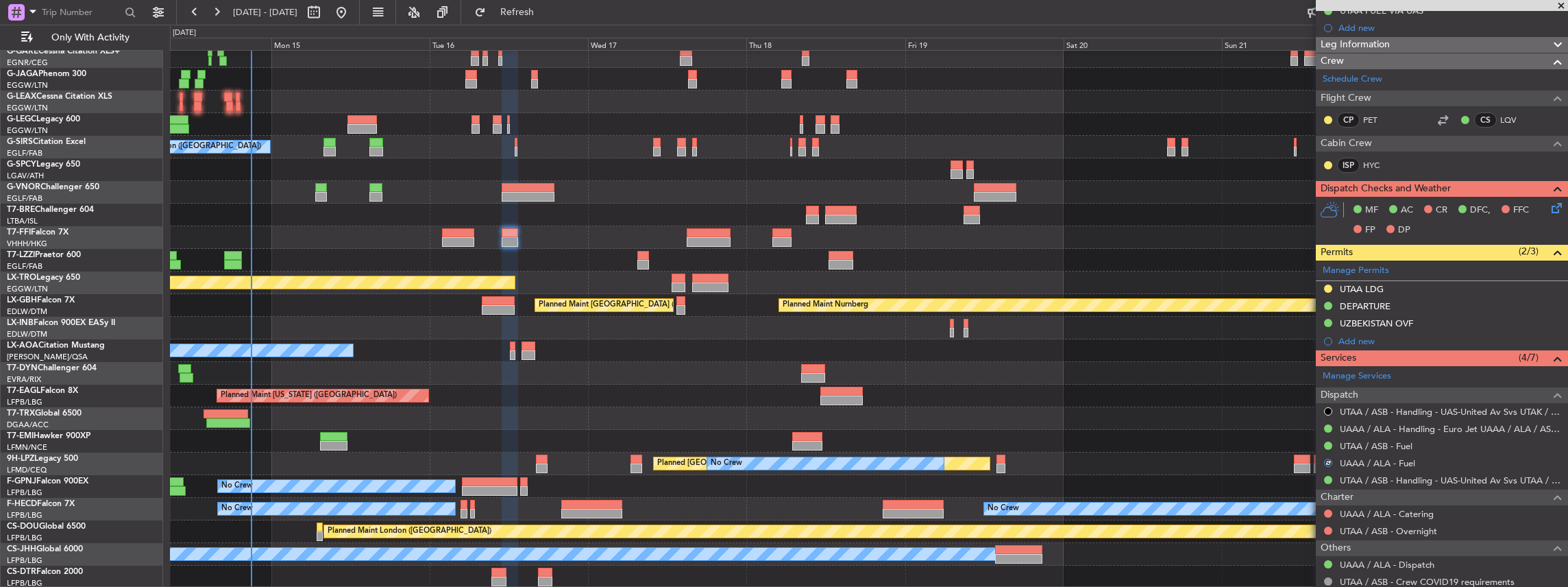
scroll to position [96, 0]
click at [558, 252] on div "Planned Maint Dusseldorf Planned Maint [GEOGRAPHIC_DATA] ([GEOGRAPHIC_DATA]) Pl…" at bounding box center [869, 271] width 1398 height 633
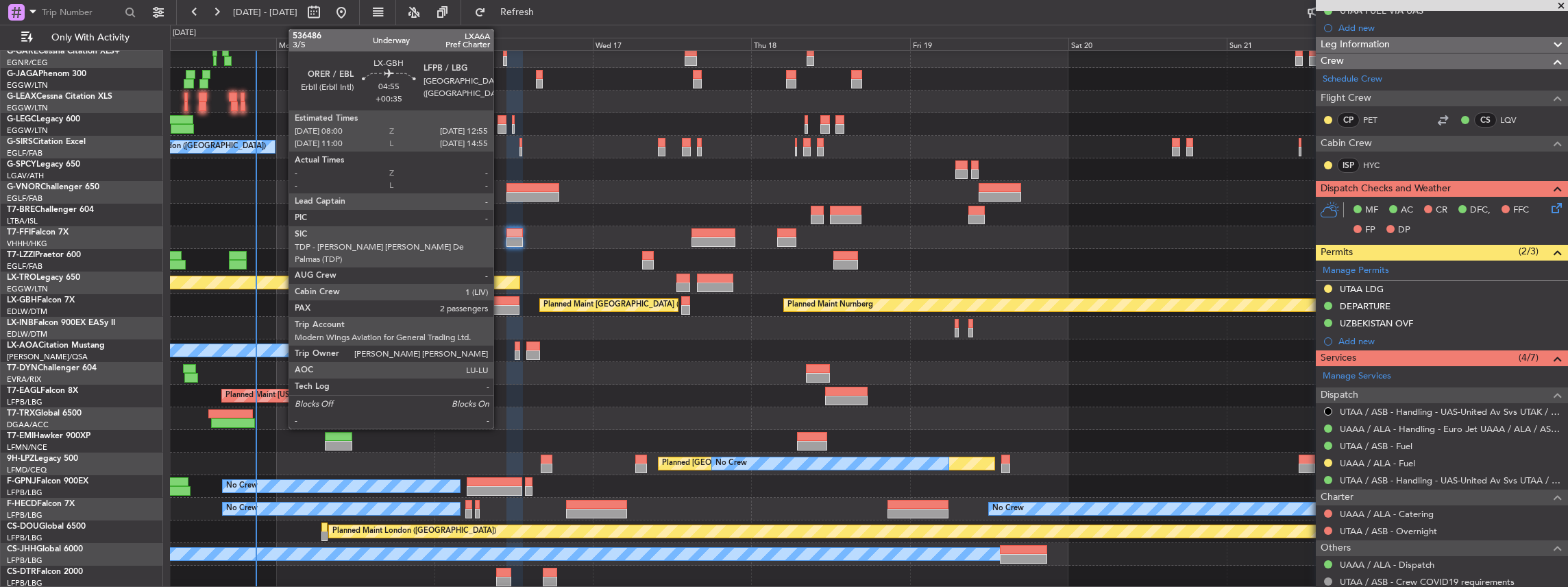
click at [500, 302] on div at bounding box center [503, 301] width 33 height 10
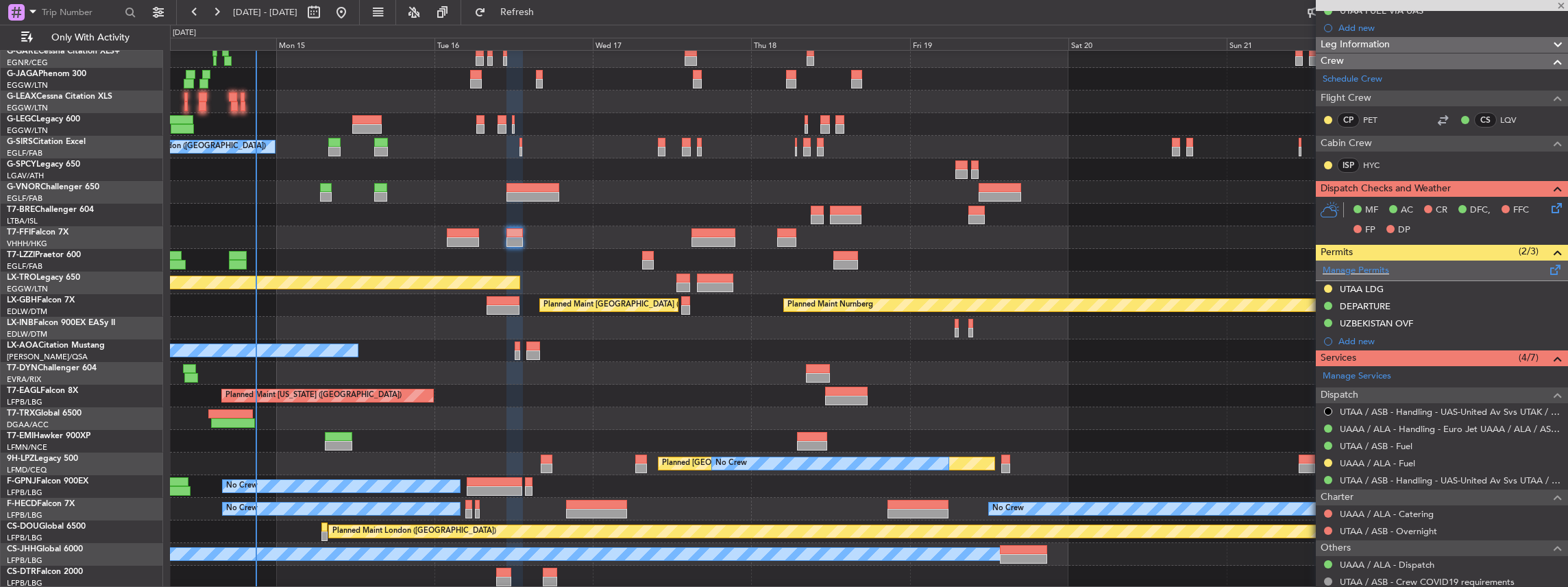
type input "+00:35"
type input "2"
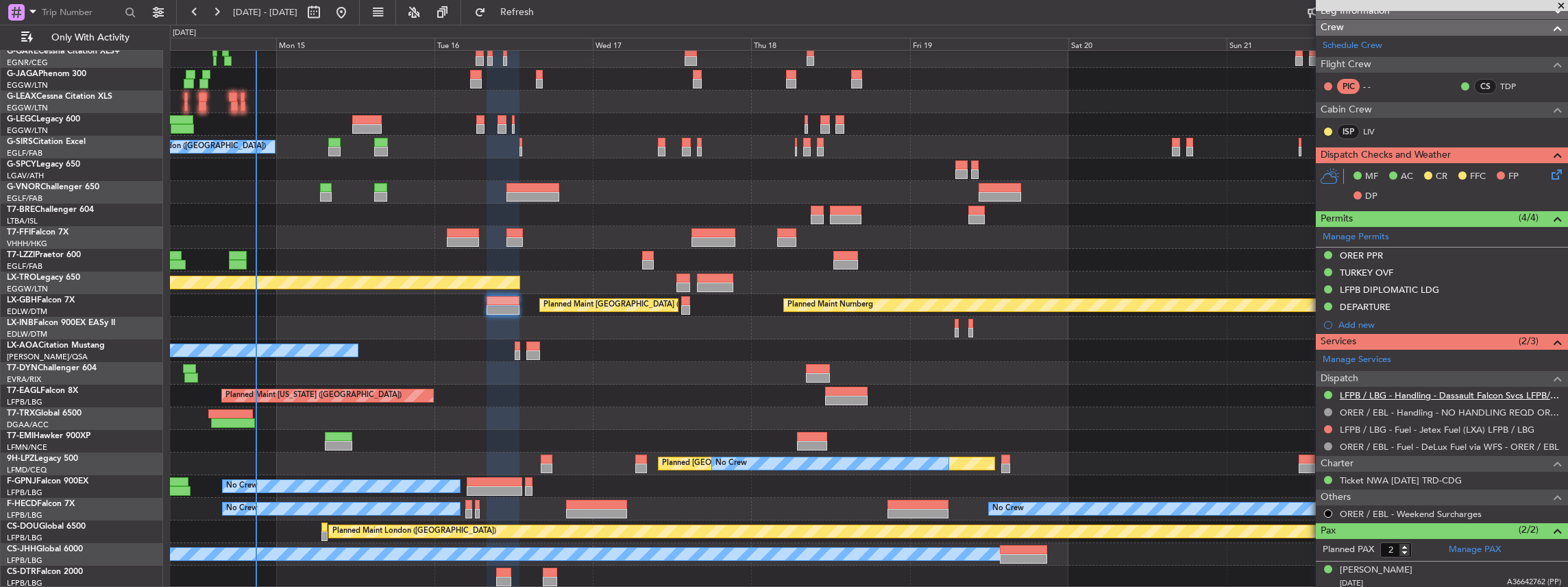
scroll to position [320, 0]
click at [1404, 425] on link "LFPB / LBG - Fuel - Jetex Fuel (LXA) LFPB / LBG" at bounding box center [1437, 428] width 195 height 12
click at [1416, 390] on link "LFPB / LBG - Handling - Dassault Falcon Svcs LFPB/LBG" at bounding box center [1450, 394] width 222 height 12
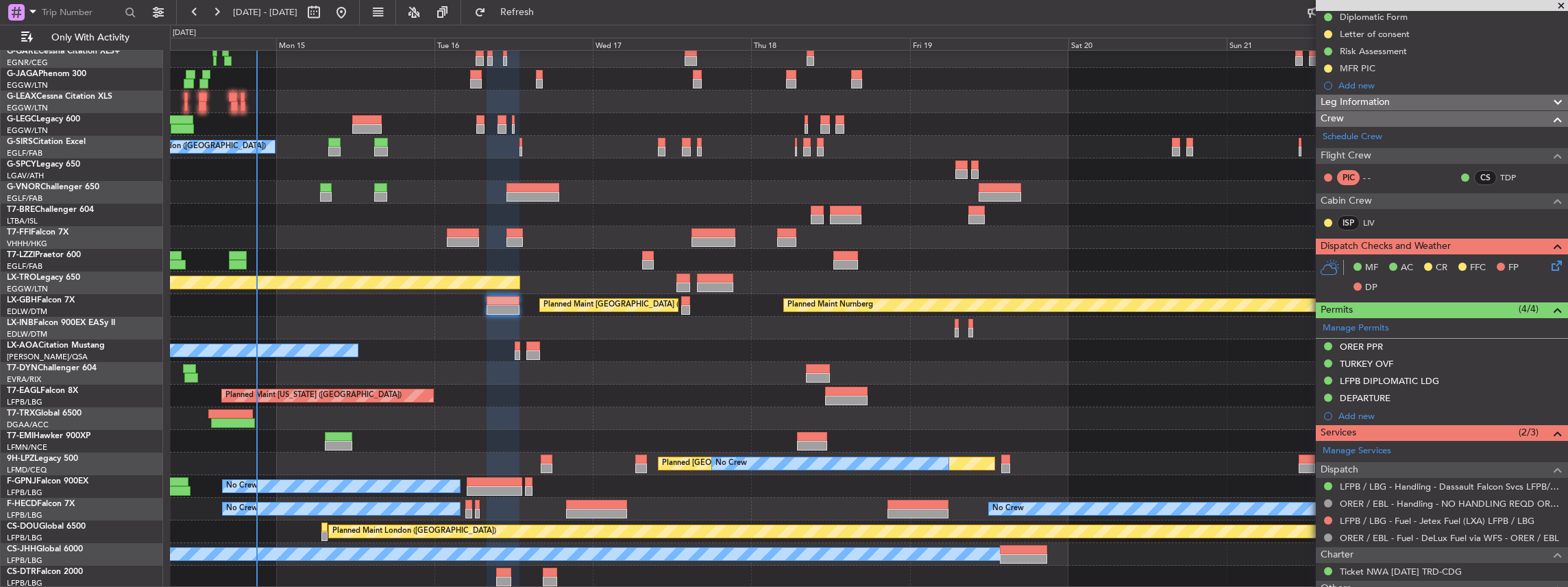
scroll to position [228, 0]
click at [547, 7] on span "Refresh" at bounding box center [517, 12] width 57 height 10
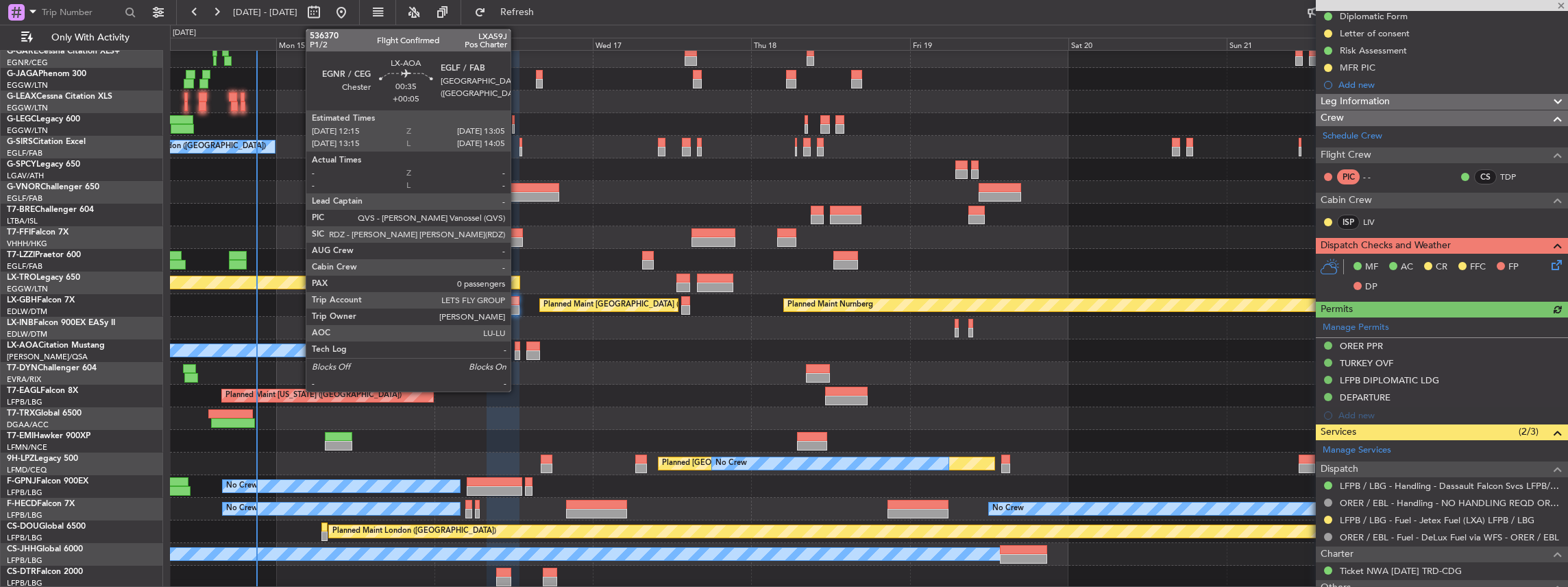
click at [517, 347] on div at bounding box center [517, 346] width 6 height 10
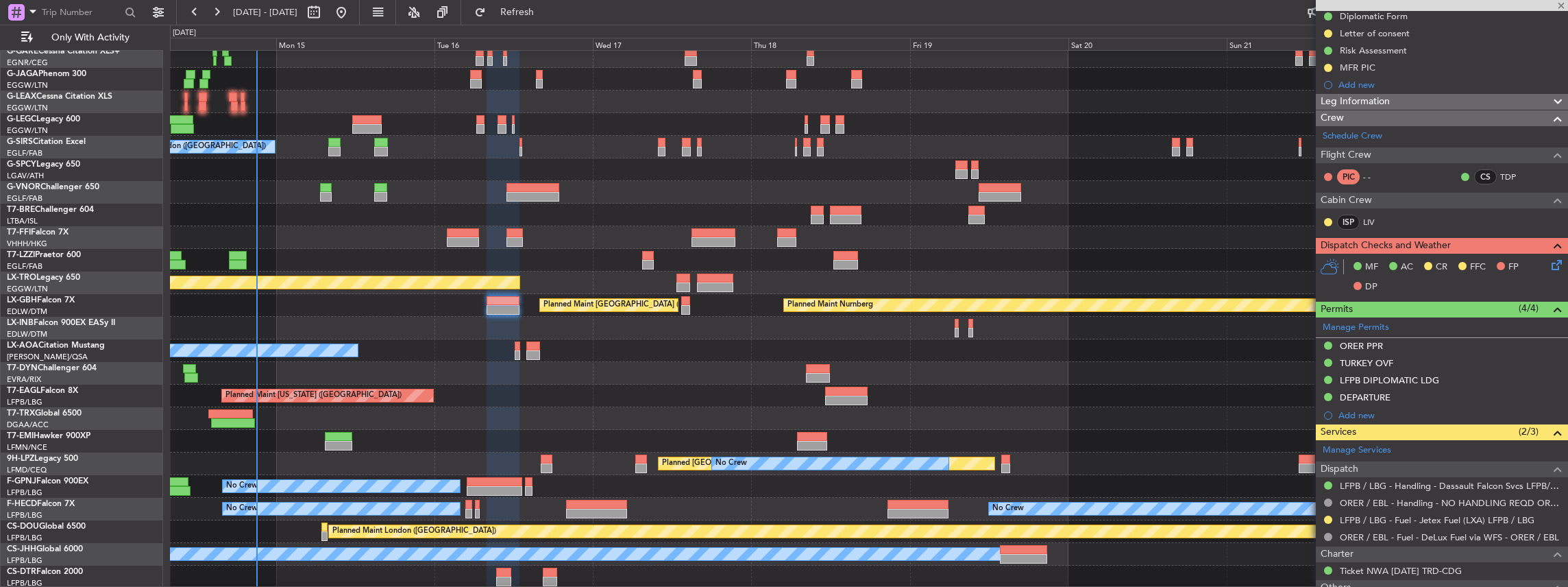
type input "+00:05"
type input "0"
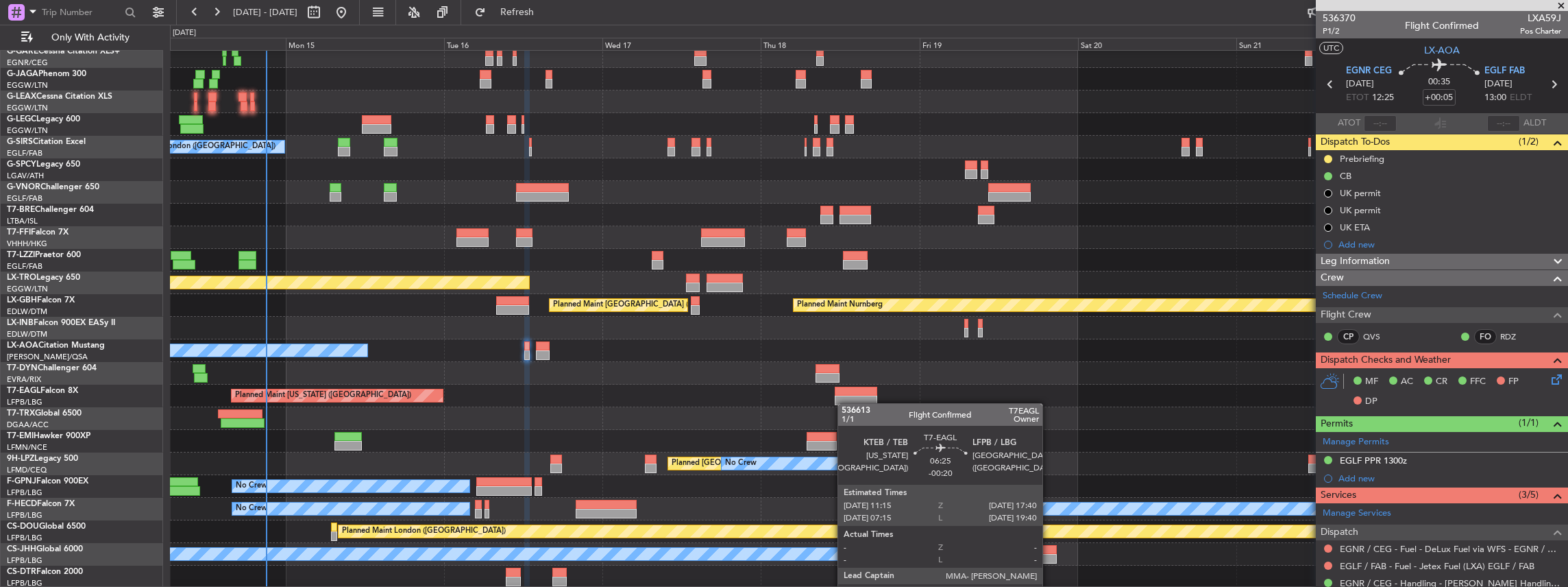
scroll to position [96, 0]
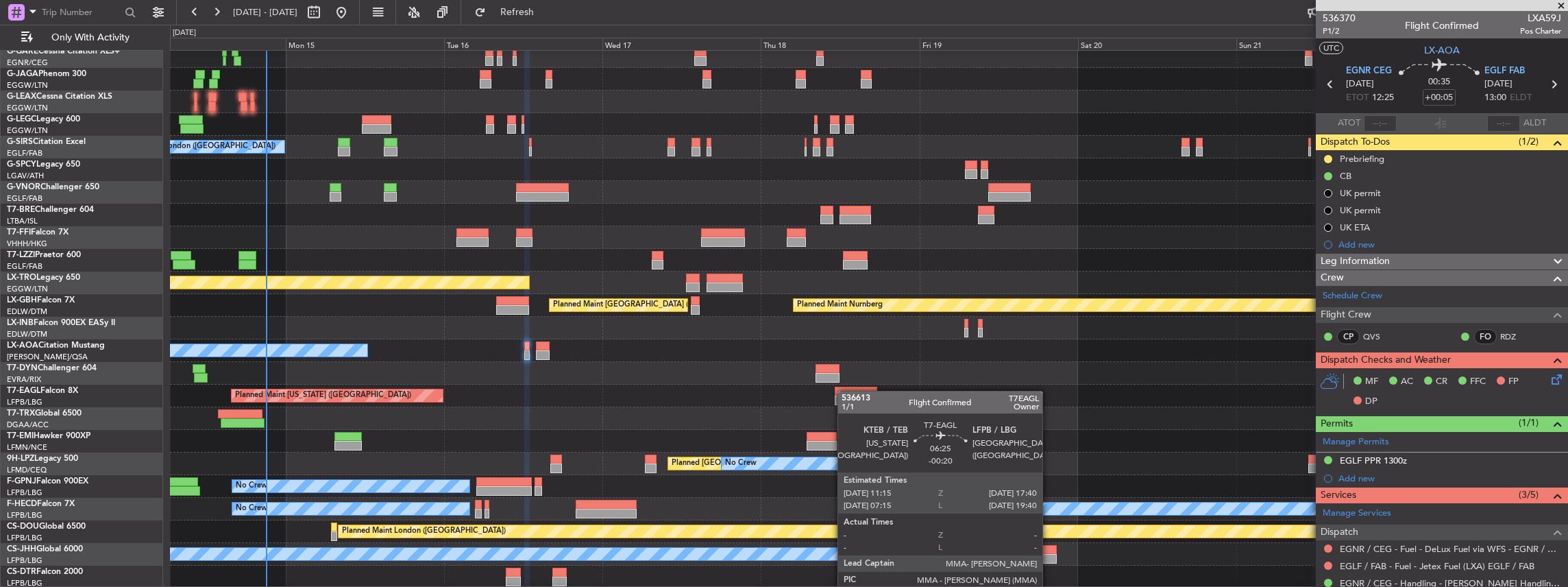
click at [845, 387] on div "Planned Maint Dusseldorf Planned Maint [GEOGRAPHIC_DATA] ([GEOGRAPHIC_DATA]) Pl…" at bounding box center [869, 271] width 1398 height 633
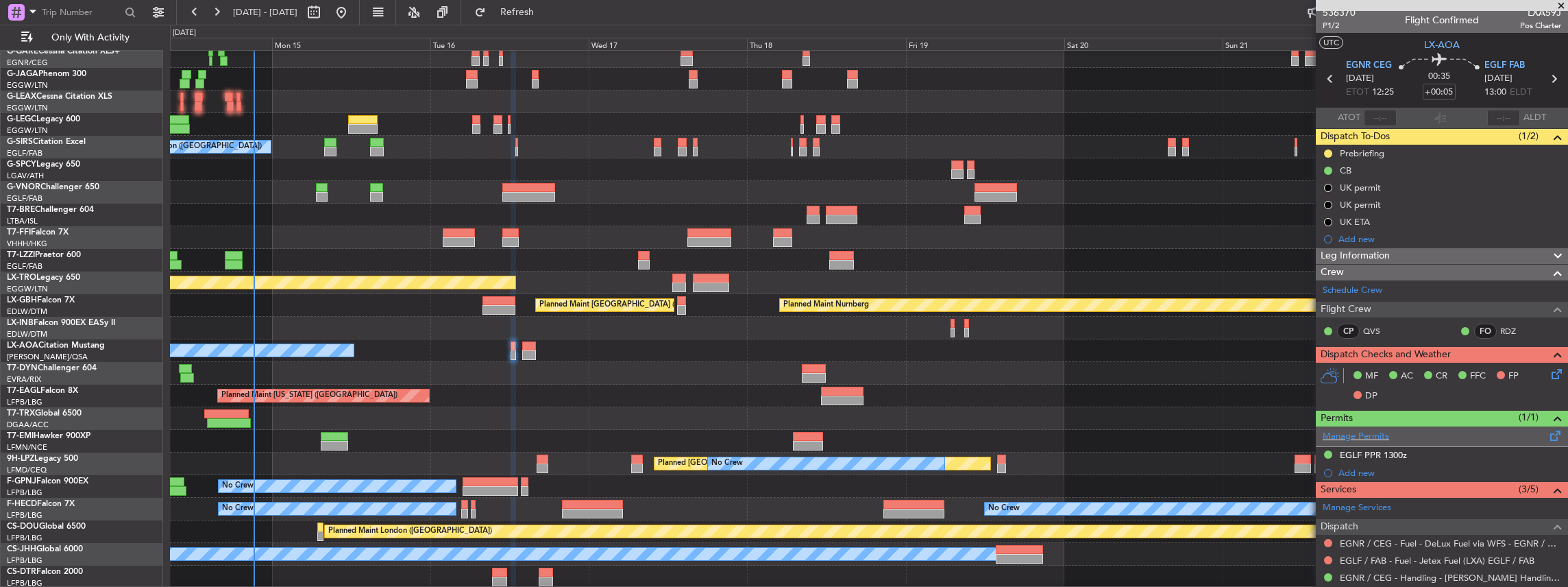
scroll to position [0, 0]
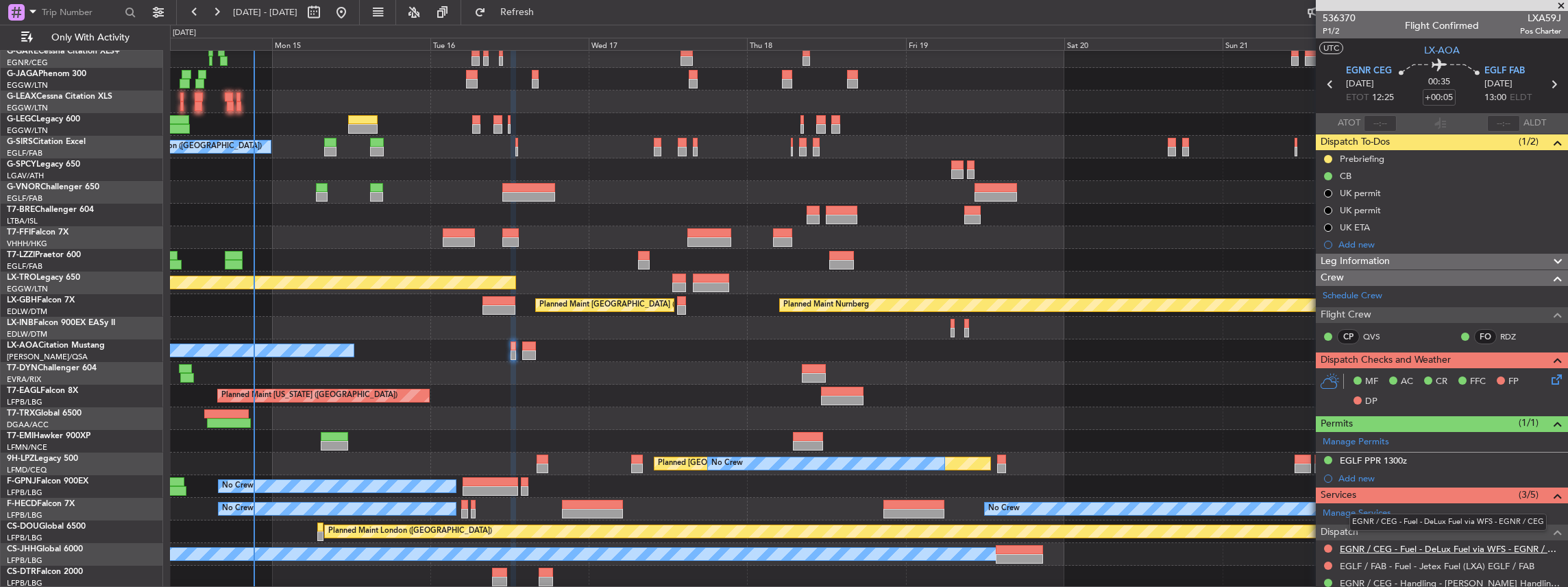
click at [1393, 544] on link "EGNR / CEG - Fuel - DeLux Fuel via WFS - EGNR / CEG" at bounding box center [1450, 548] width 222 height 12
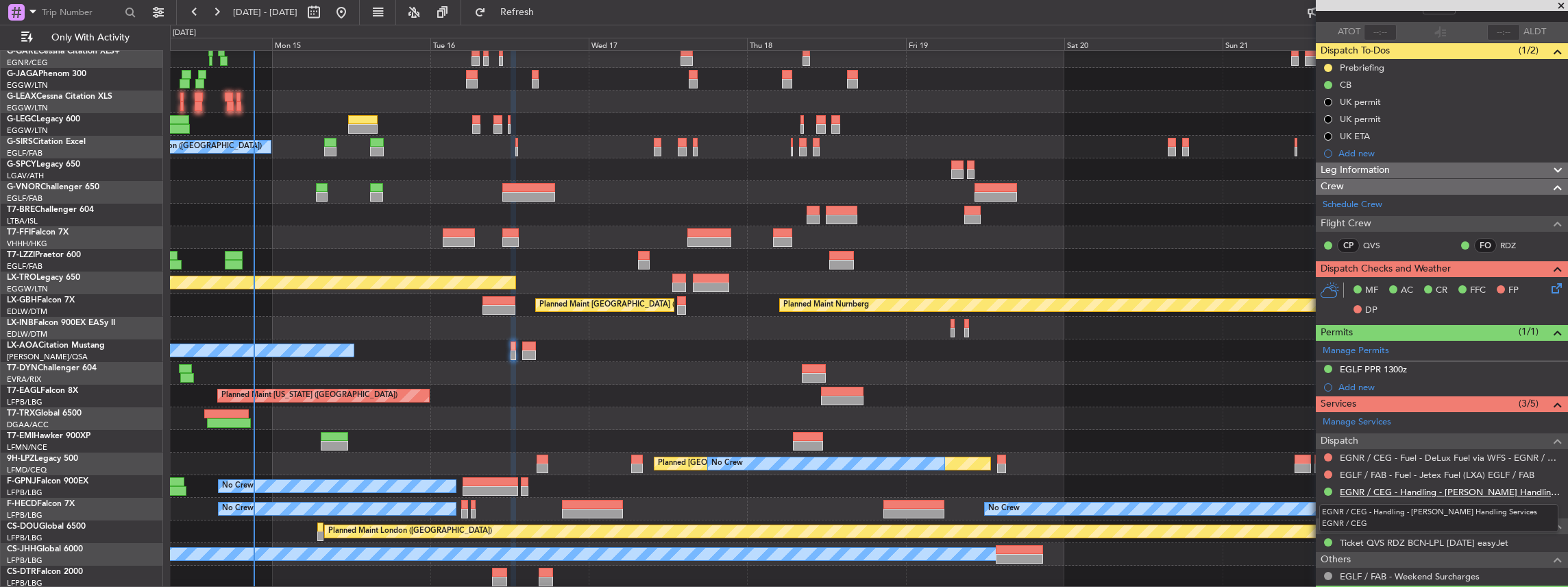
click at [1401, 490] on link "EGNR / CEG - Handling - Chester Handling Services EGNR / CEG" at bounding box center [1450, 491] width 222 height 12
click at [547, 11] on span "Refresh" at bounding box center [517, 12] width 57 height 10
click at [1398, 469] on link "EGLF / FAB - Fuel - Jetex Fuel (LXA) EGLF / FAB" at bounding box center [1437, 474] width 195 height 12
click at [1372, 505] on link "EGLF / FAB - Handling - Farnborough Airport / EGLF / FAB" at bounding box center [1450, 508] width 222 height 12
click at [547, 10] on span "Refresh" at bounding box center [517, 12] width 57 height 10
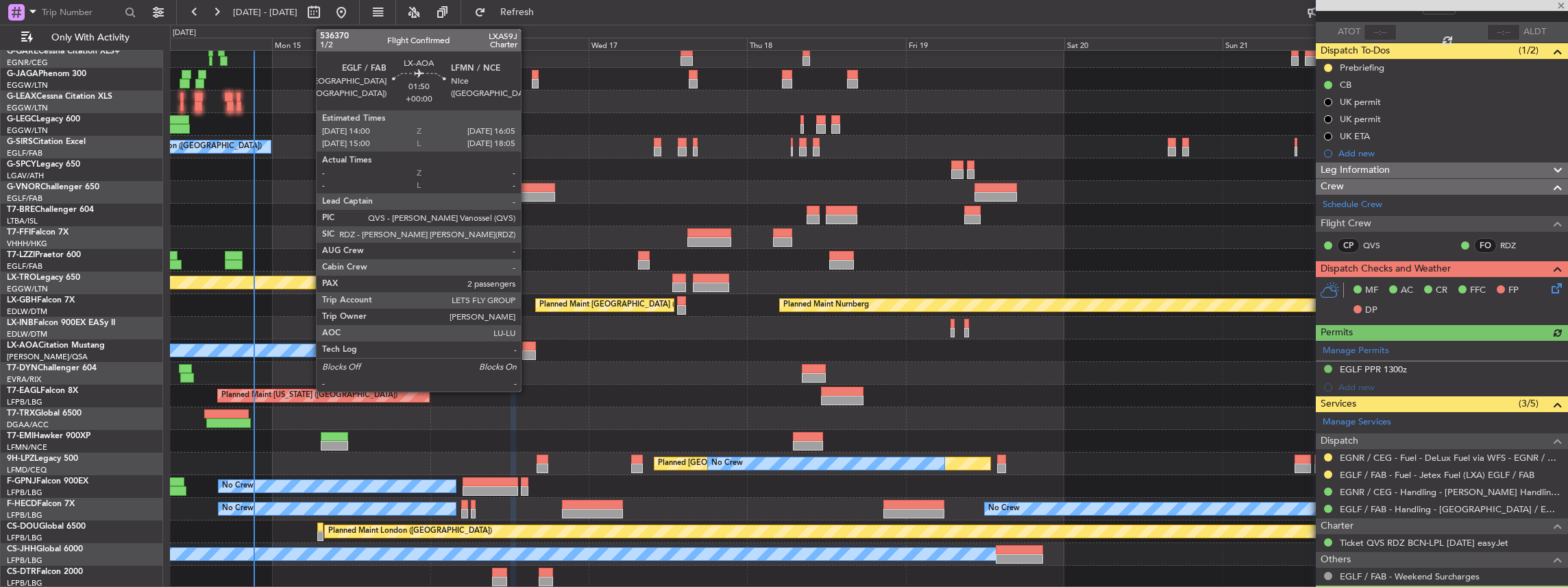
click at [528, 342] on div at bounding box center [530, 346] width 14 height 10
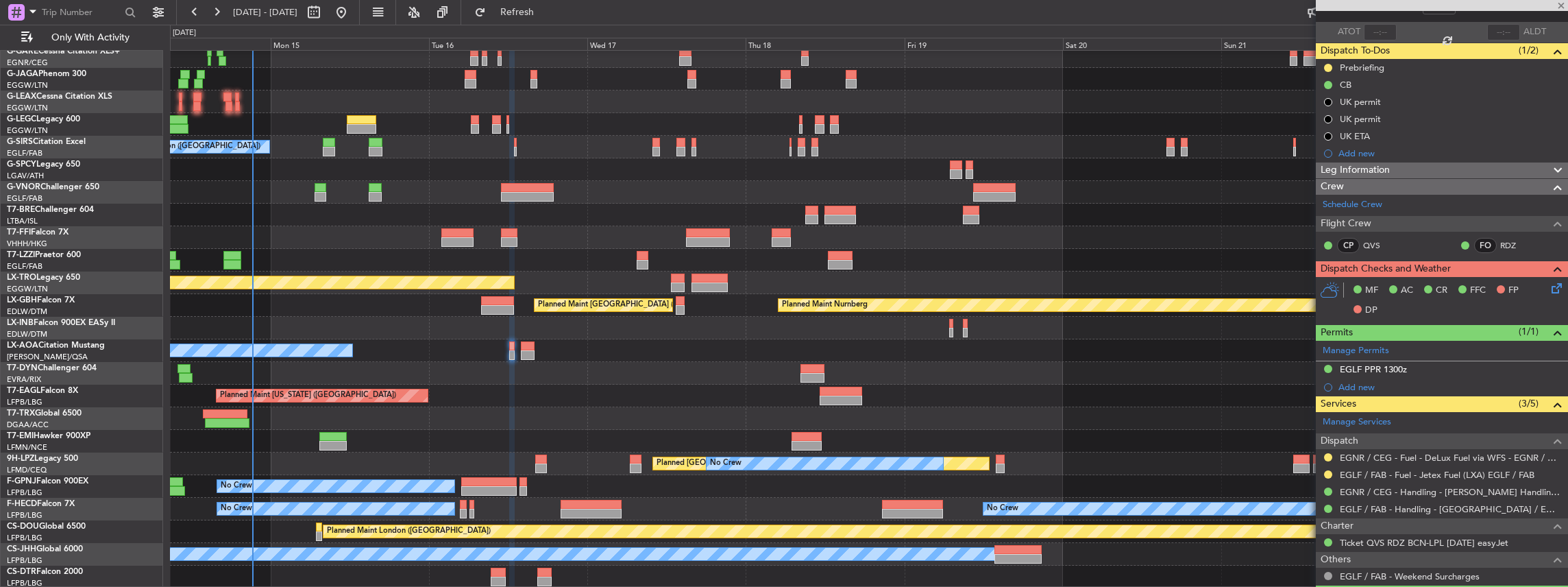
scroll to position [96, 0]
click at [571, 390] on div "Planned Maint Dusseldorf Planned Maint [GEOGRAPHIC_DATA] ([GEOGRAPHIC_DATA]) Pl…" at bounding box center [869, 271] width 1398 height 633
type input "2"
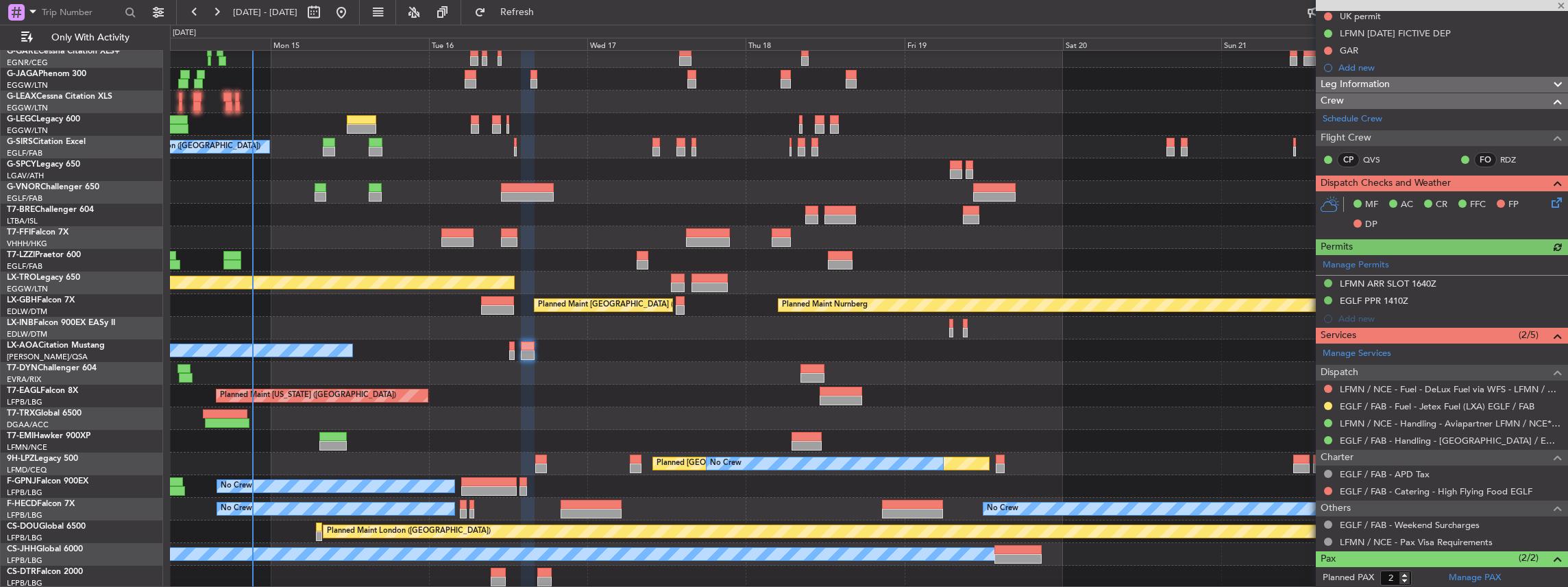
scroll to position [182, 0]
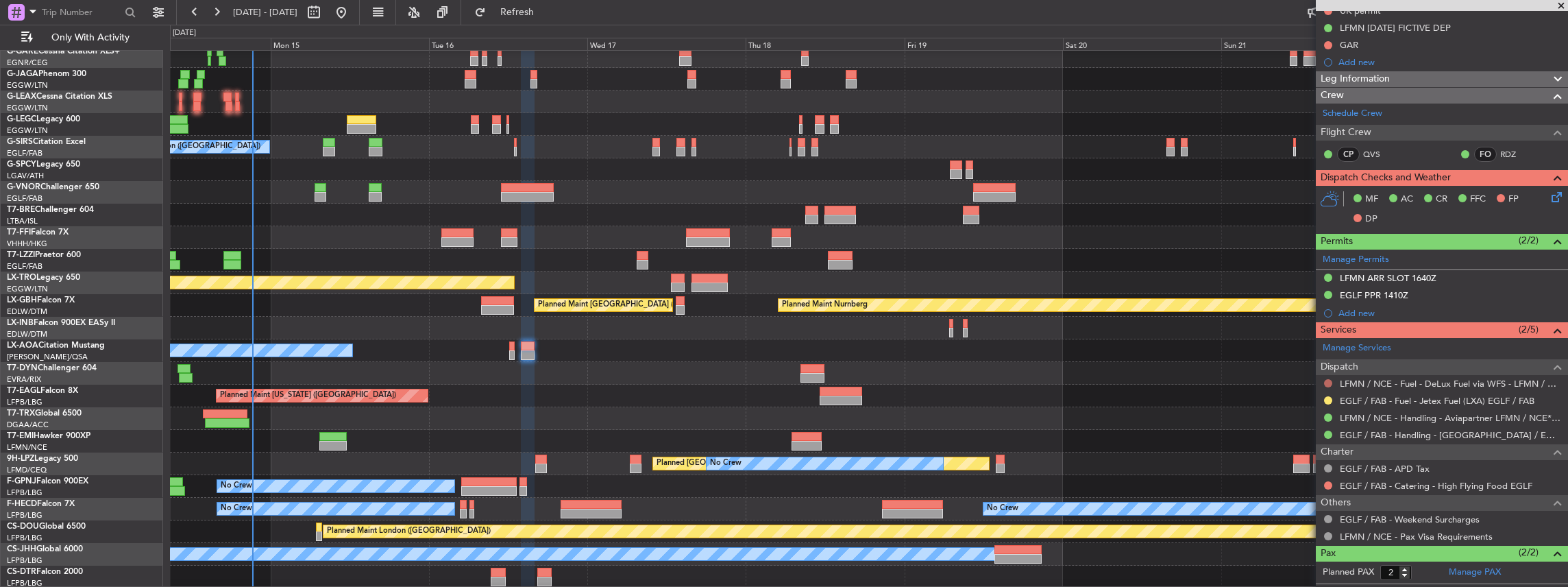
click at [1327, 380] on button at bounding box center [1327, 382] width 8 height 8
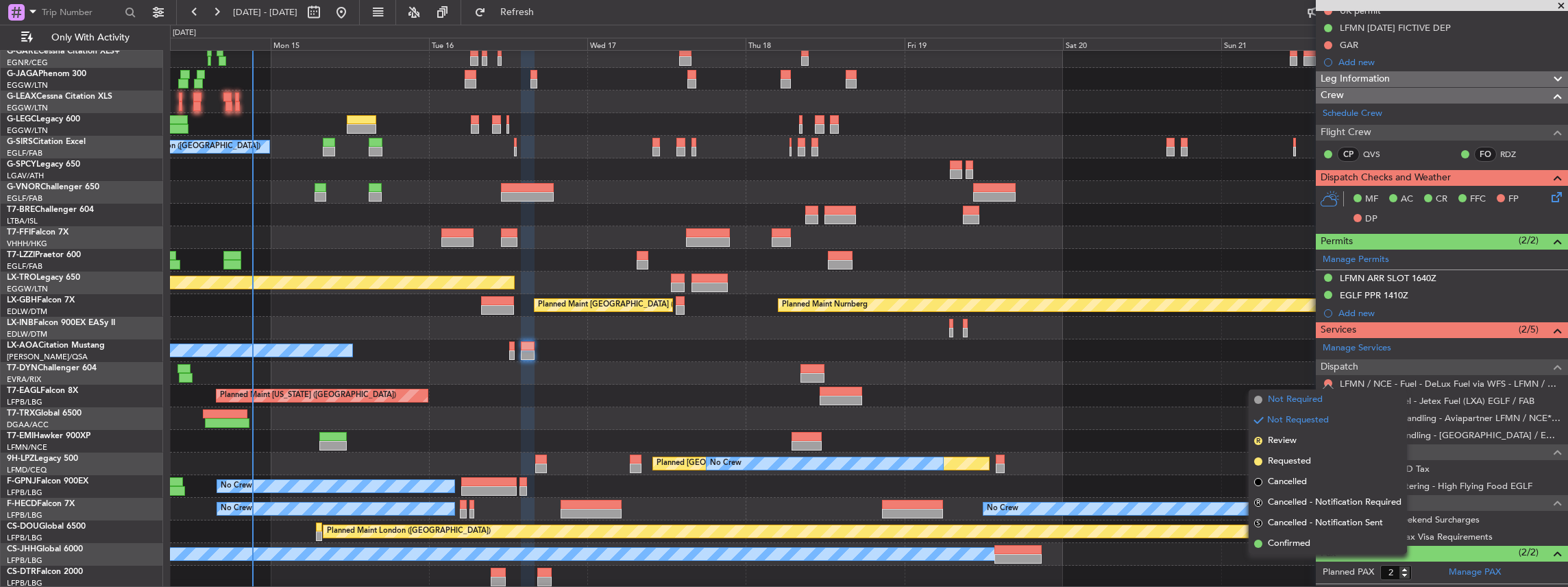
click at [1289, 396] on span "Not Required" at bounding box center [1295, 399] width 55 height 13
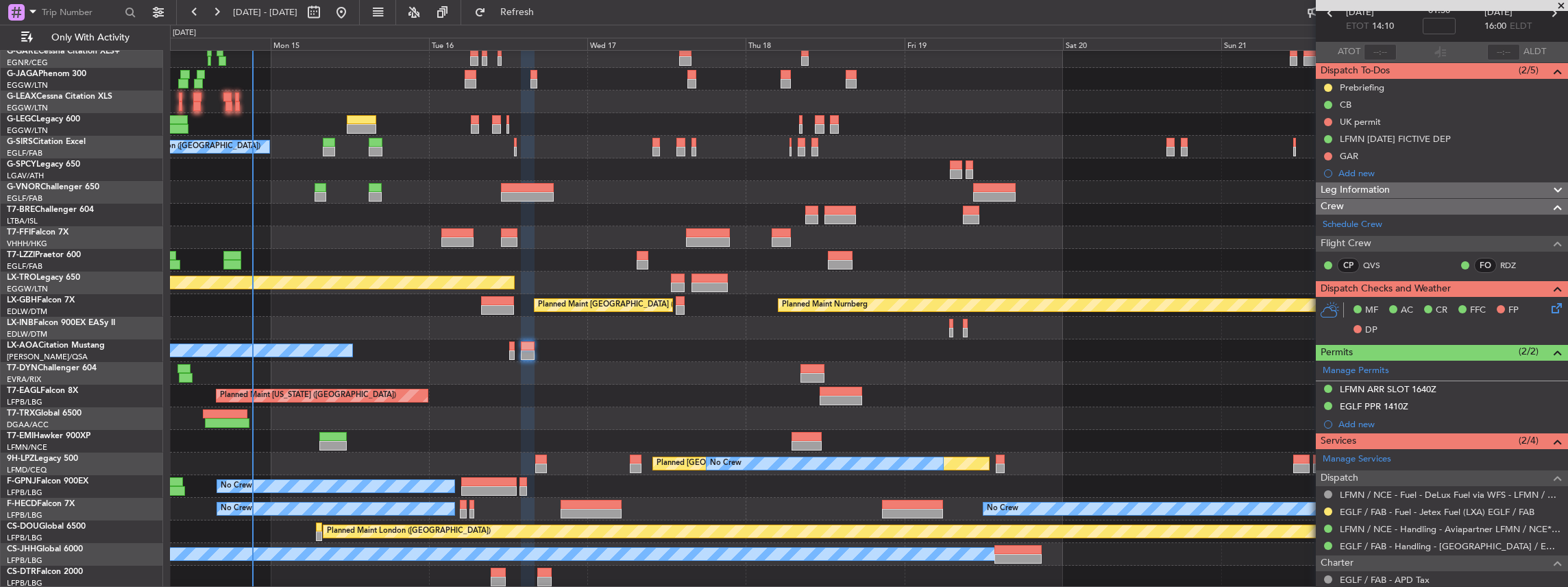
scroll to position [137, 0]
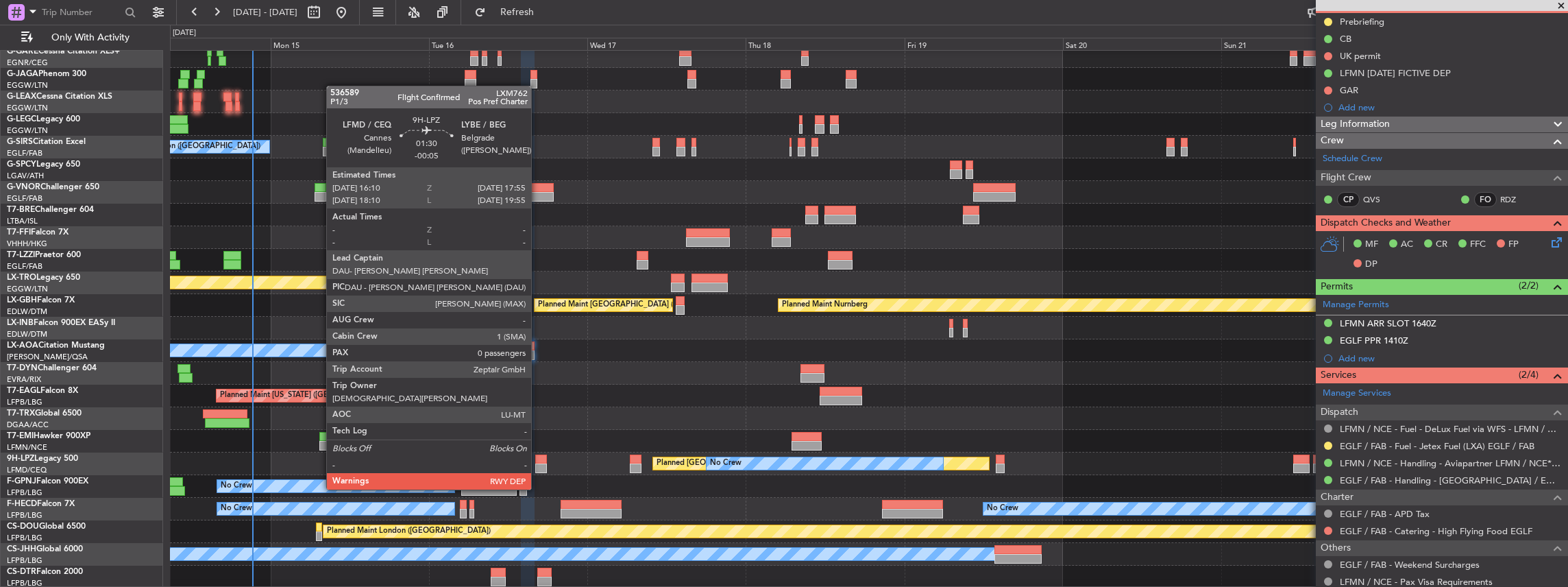
click at [538, 463] on div at bounding box center [540, 468] width 12 height 10
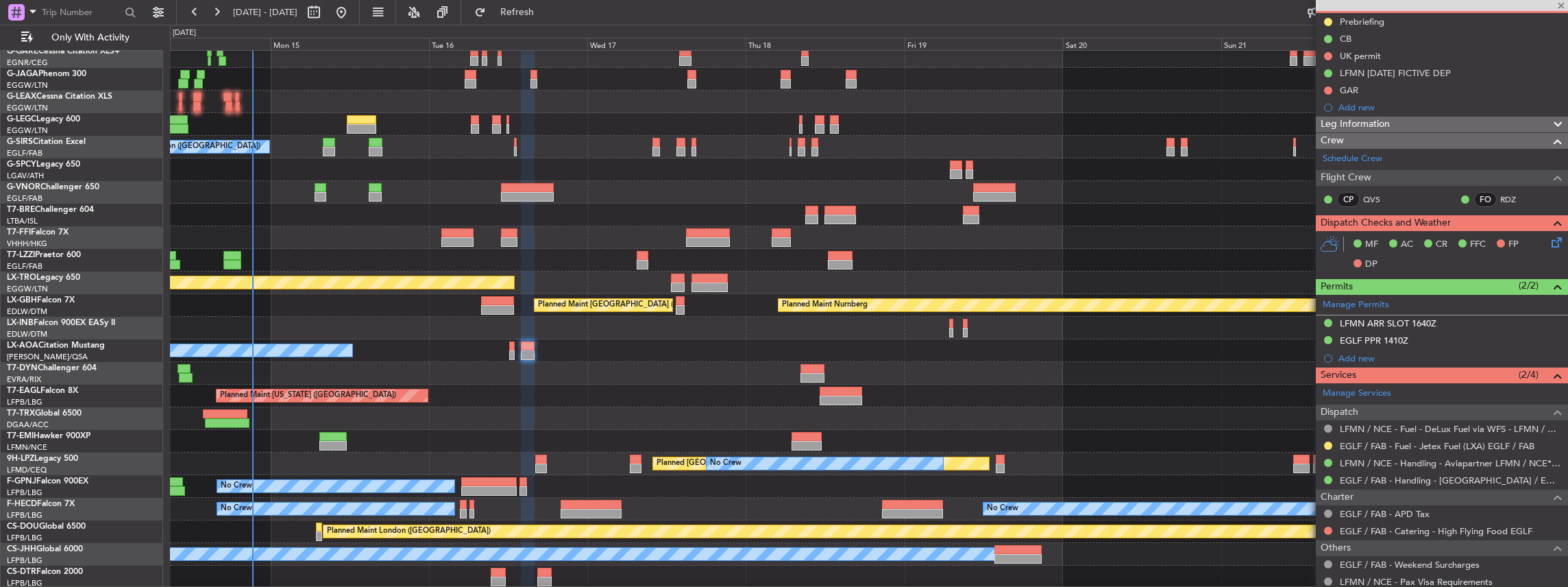
type input "-00:05"
type input "0"
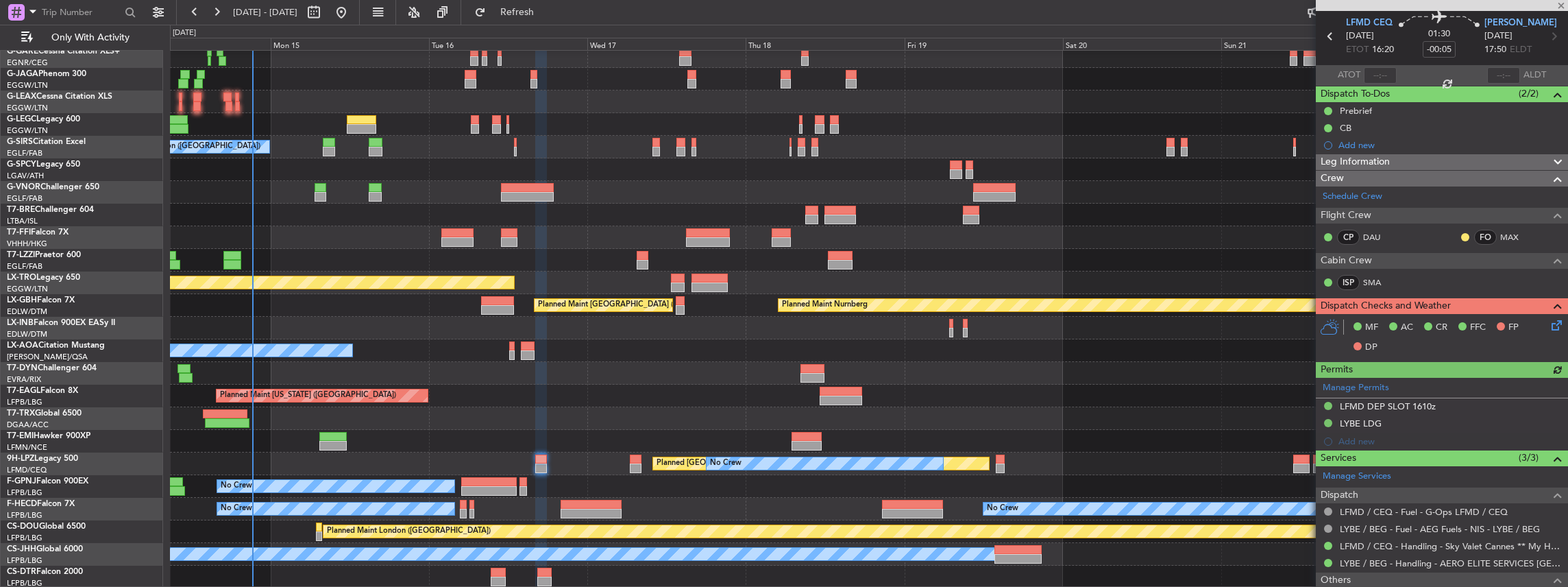
scroll to position [92, 0]
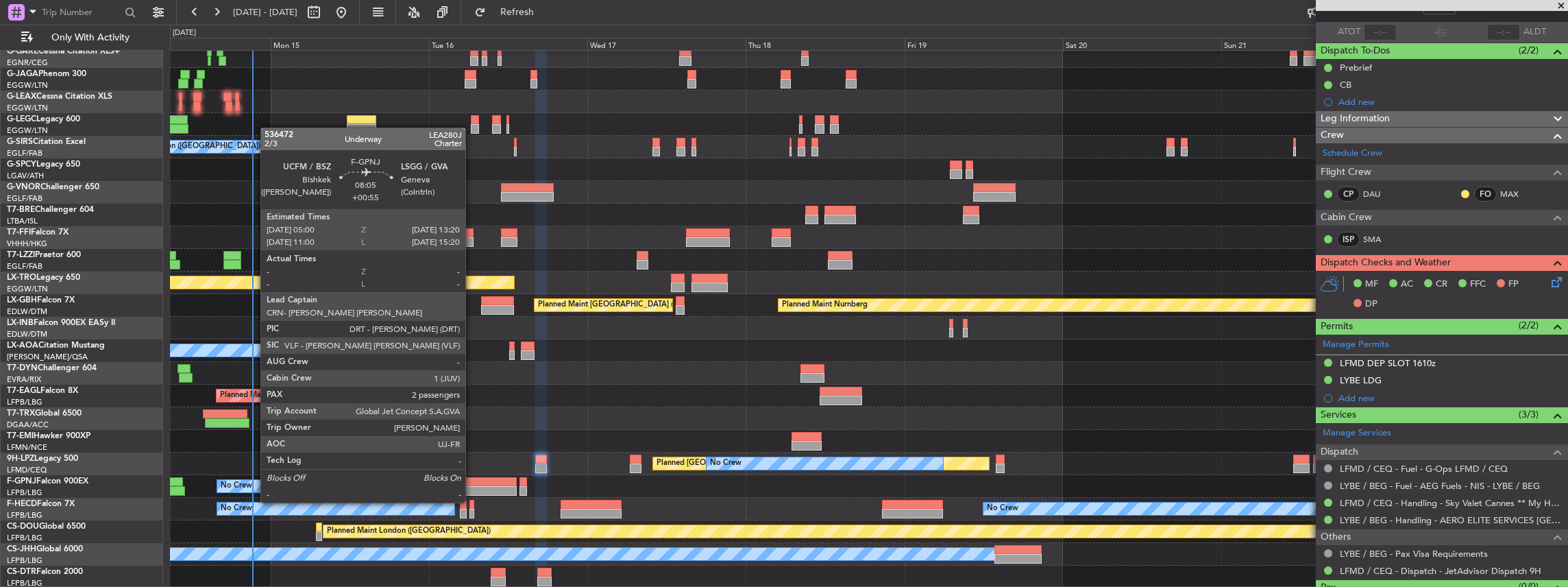
click at [473, 488] on div at bounding box center [489, 490] width 56 height 10
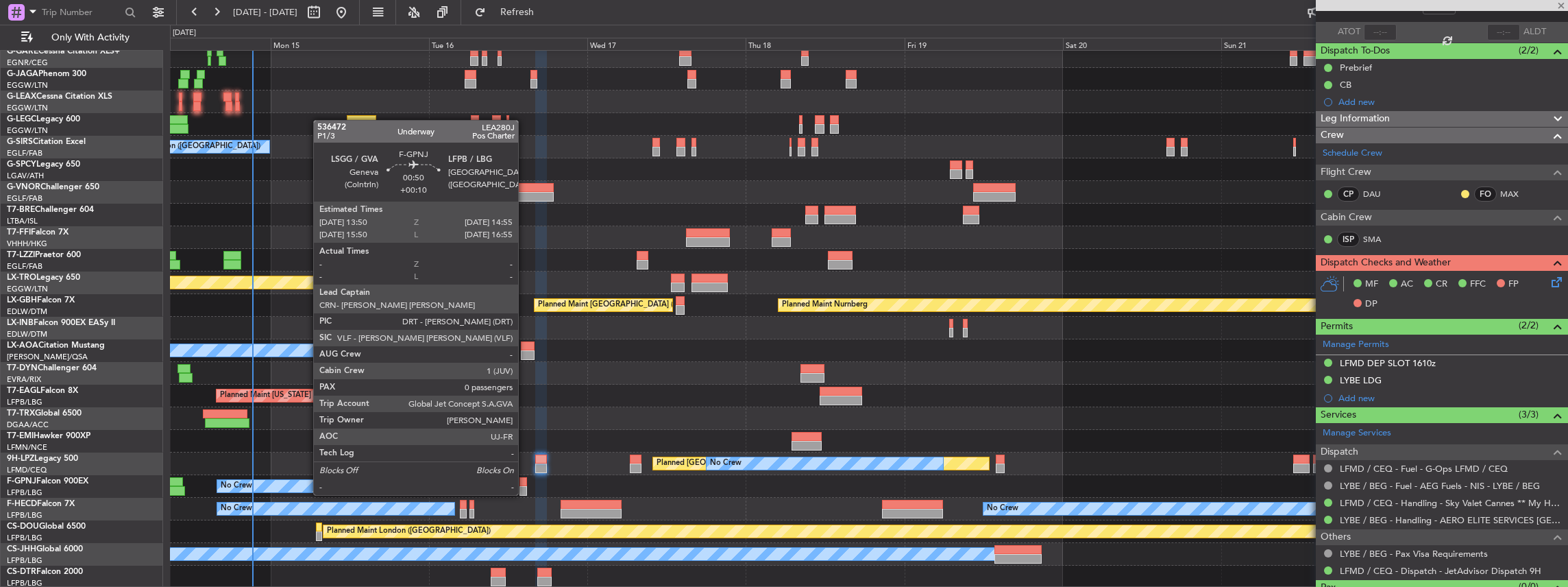
type input "+00:55"
type input "2"
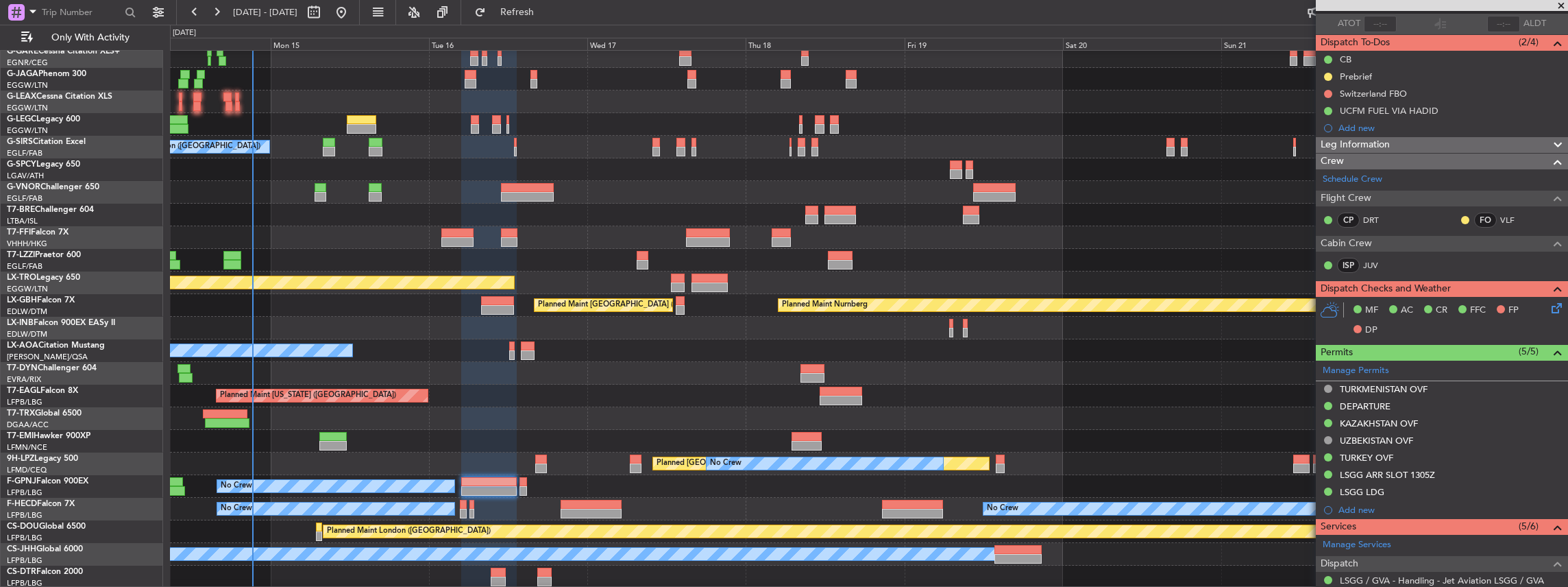
scroll to position [0, 0]
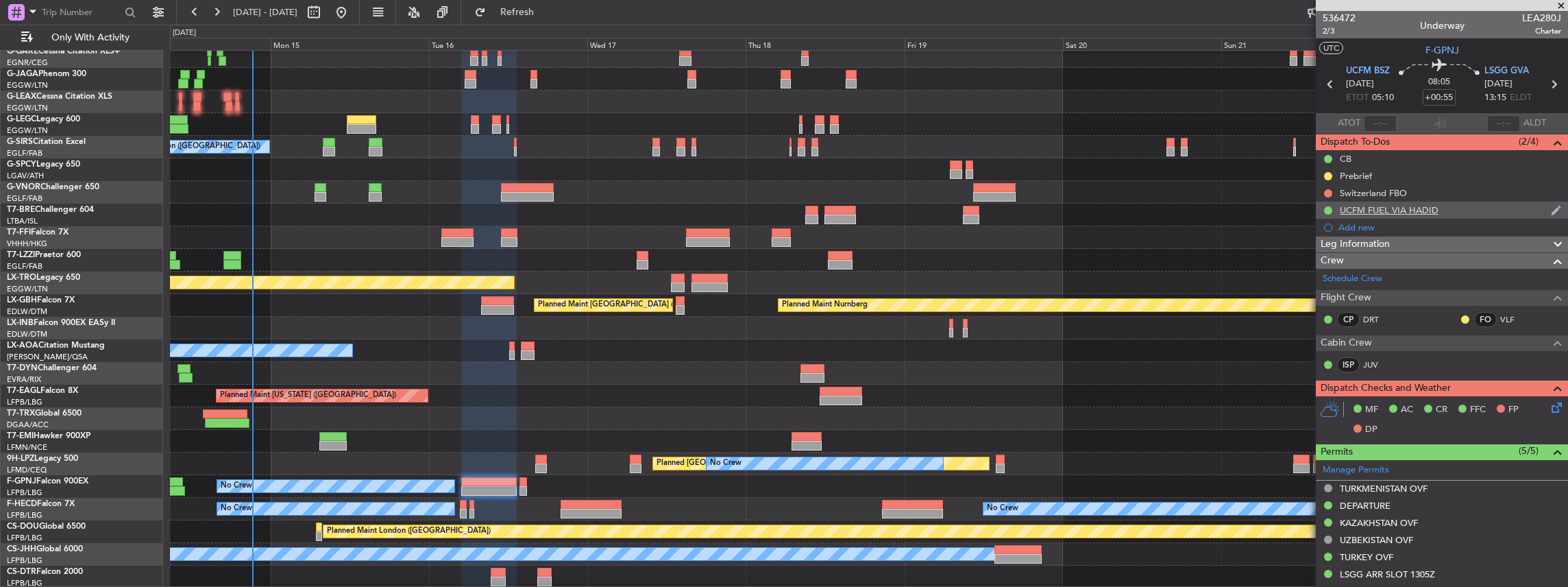
click at [1464, 210] on div "UCFM FUEL VIA HADID" at bounding box center [1441, 209] width 252 height 17
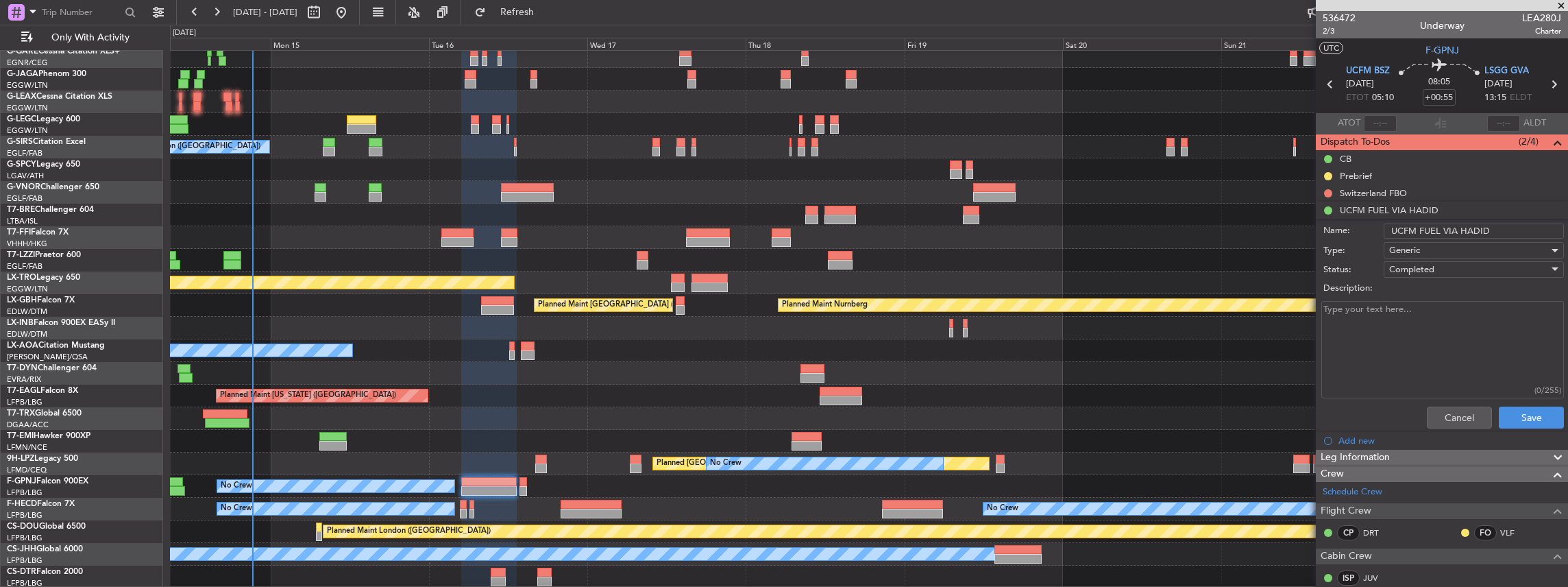
drag, startPoint x: 1430, startPoint y: 227, endPoint x: 1416, endPoint y: 227, distance: 14.0
click at [1416, 227] on input "UCFM FUEL VIA HADID" at bounding box center [1474, 231] width 180 height 15
click at [1452, 418] on button "Cancel" at bounding box center [1459, 417] width 66 height 22
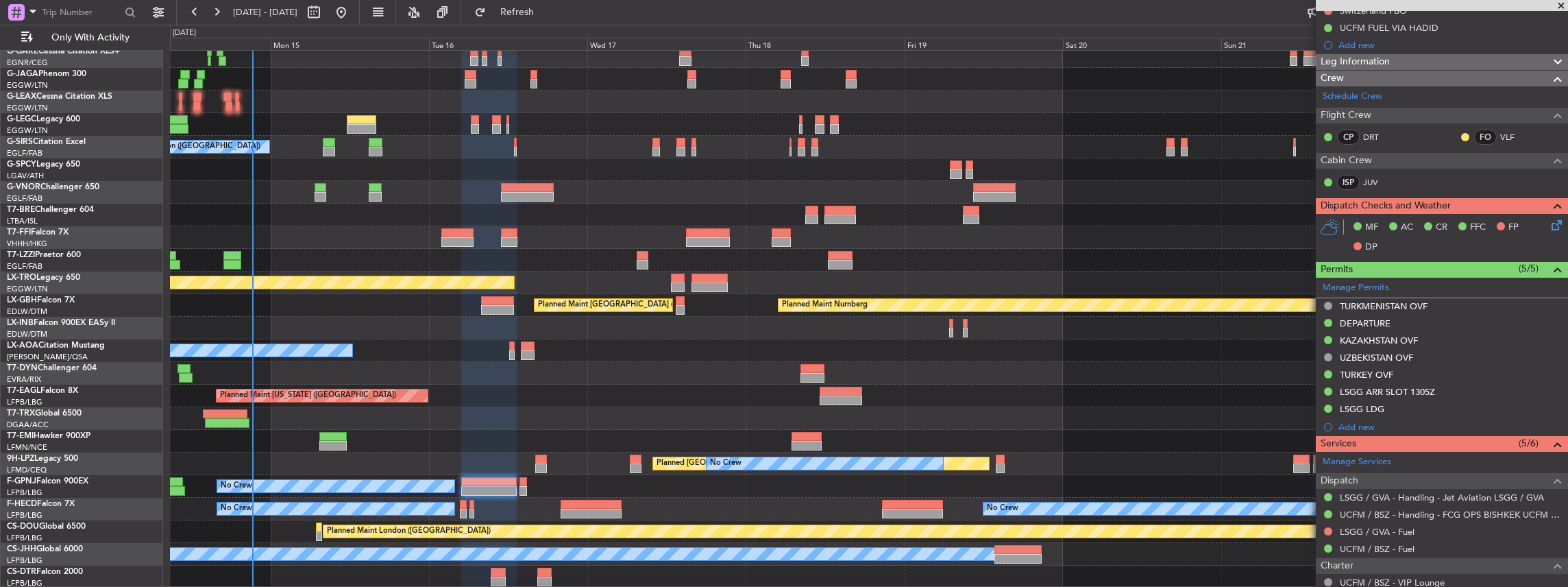
scroll to position [137, 0]
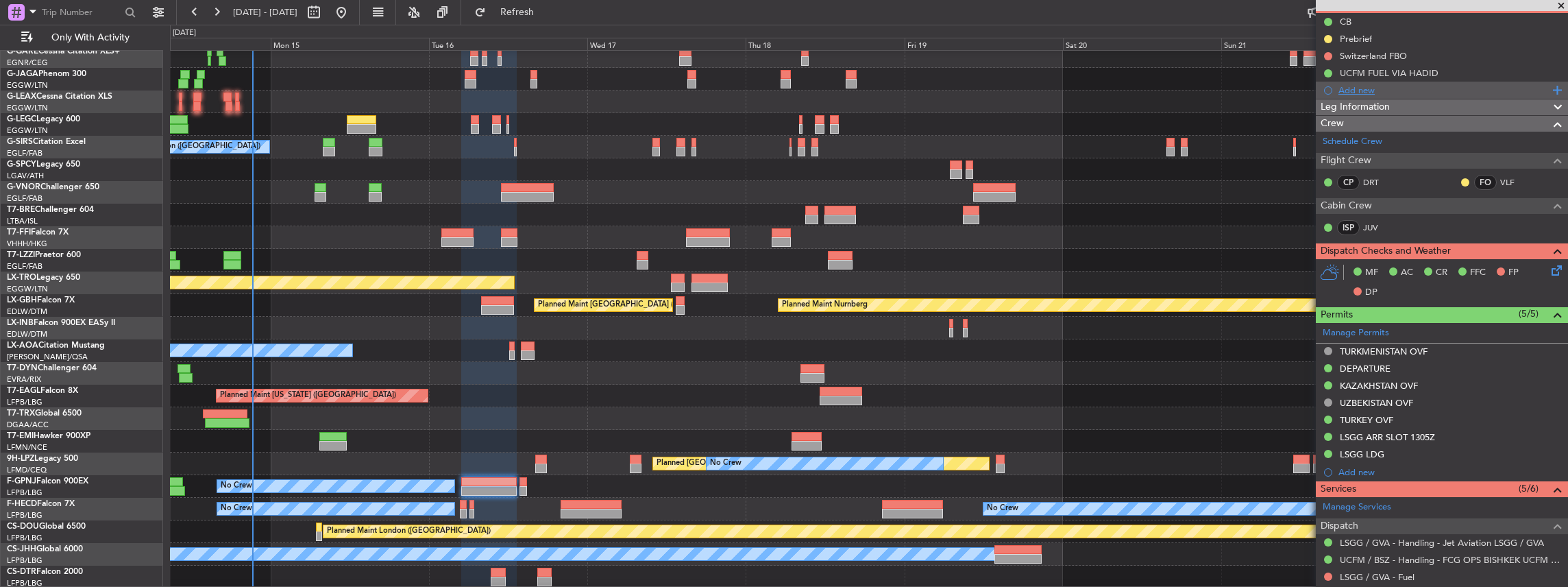
click at [1383, 92] on div "Add new" at bounding box center [1443, 90] width 210 height 12
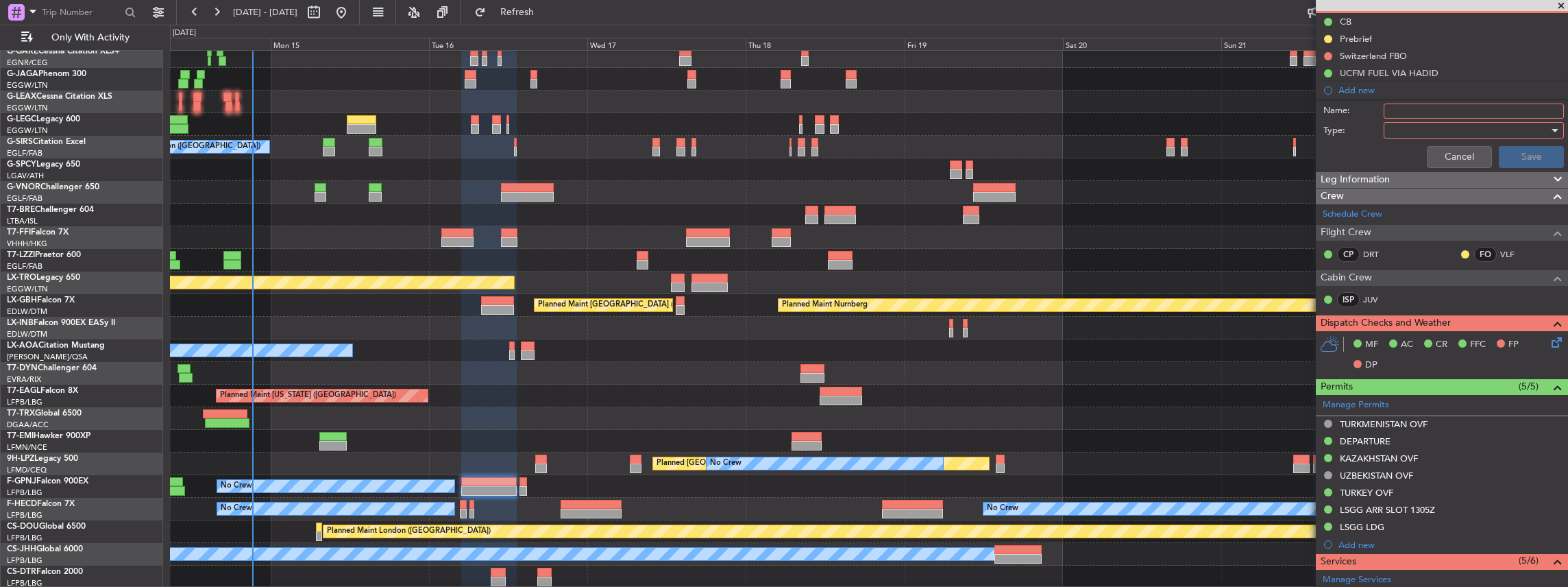
click at [1406, 109] on input "Name:" at bounding box center [1474, 110] width 180 height 15
click at [1347, 130] on label "Type:" at bounding box center [1353, 130] width 60 height 13
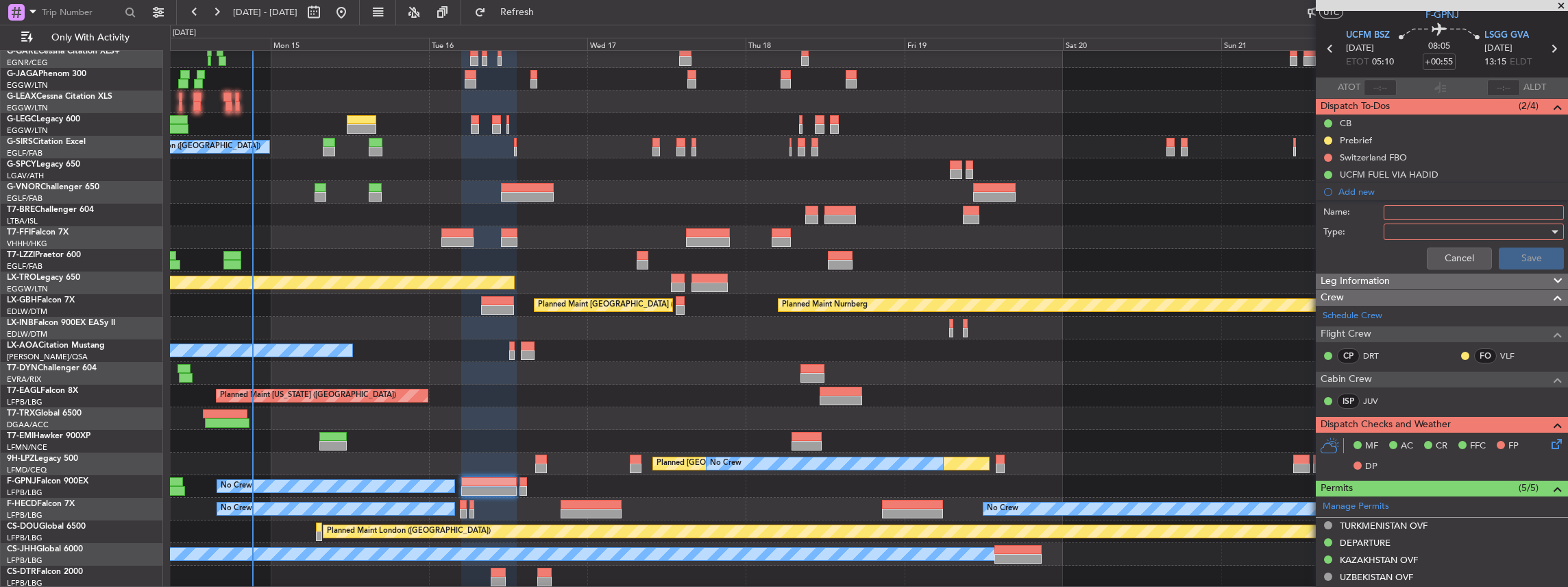
scroll to position [0, 0]
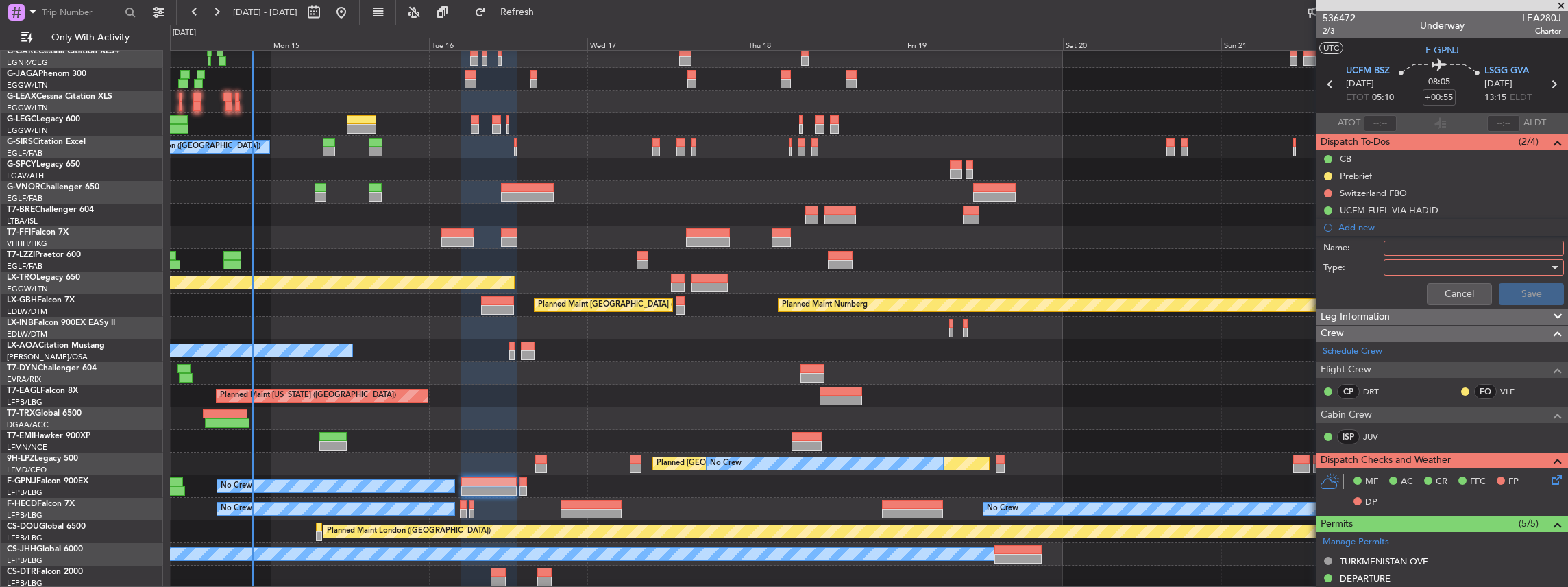
click at [1407, 250] on input "Name:" at bounding box center [1474, 248] width 180 height 15
paste input "FUEL VIA HADID"
type input "LSGG FUEL VIA HADID"
click at [1467, 262] on div at bounding box center [1469, 267] width 160 height 21
click at [1417, 291] on span "Generic" at bounding box center [1469, 294] width 163 height 21
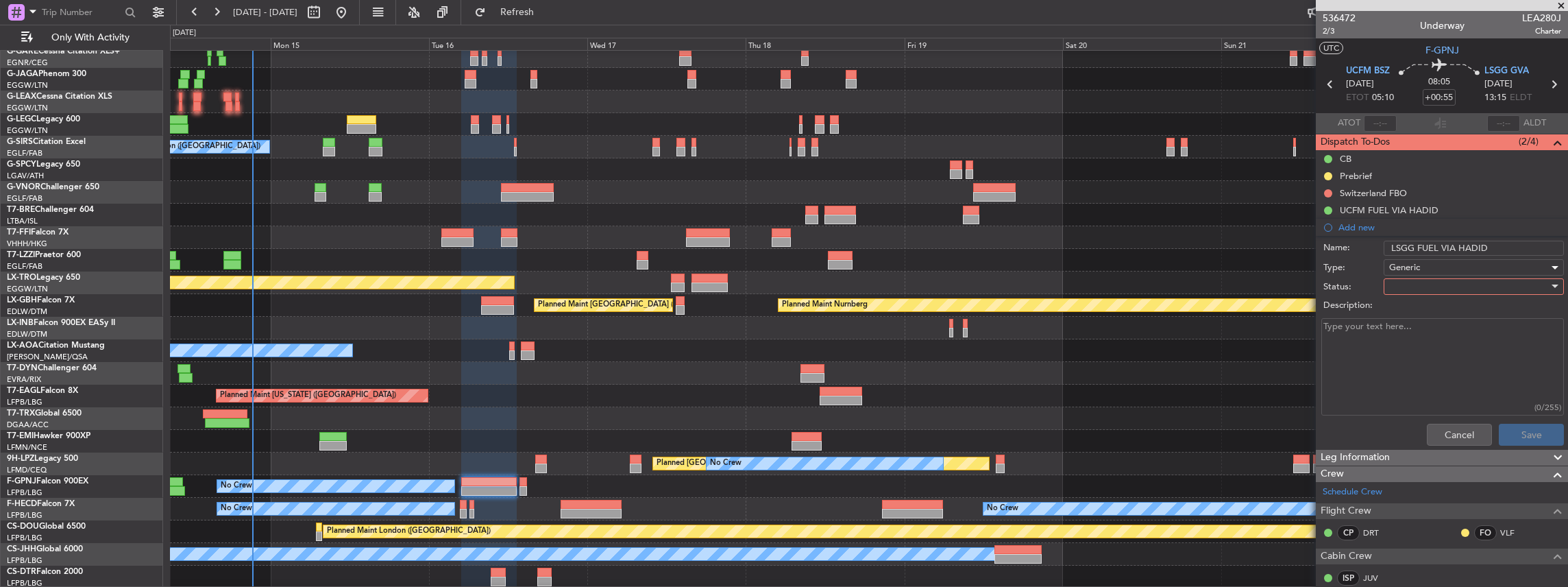
click at [1406, 288] on div at bounding box center [1469, 286] width 160 height 21
click at [1412, 336] on span "In Progress" at bounding box center [1469, 333] width 163 height 21
click at [1520, 439] on button "Save" at bounding box center [1531, 434] width 66 height 22
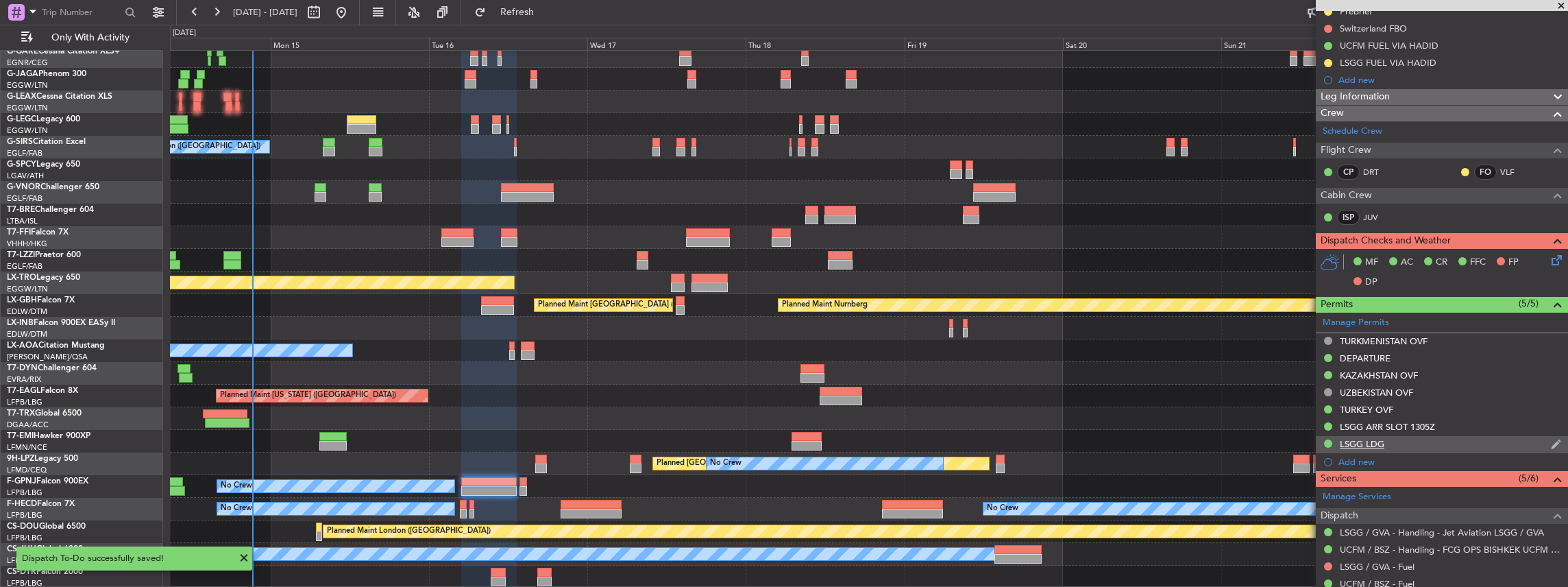
scroll to position [228, 0]
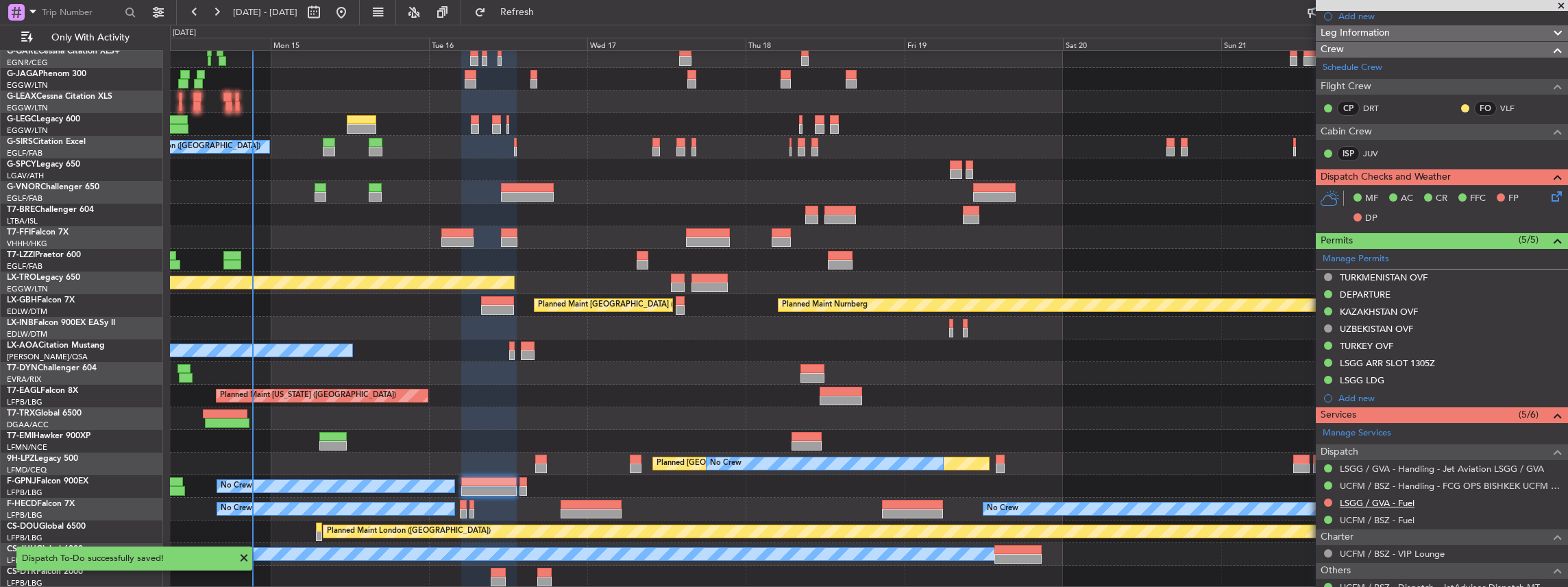
click at [1358, 501] on link "LSGG / GVA - Fuel" at bounding box center [1377, 503] width 74 height 12
click at [1376, 465] on link "LSGG / GVA - Handling - Jet Aviation LSGG / GVA" at bounding box center [1442, 468] width 205 height 12
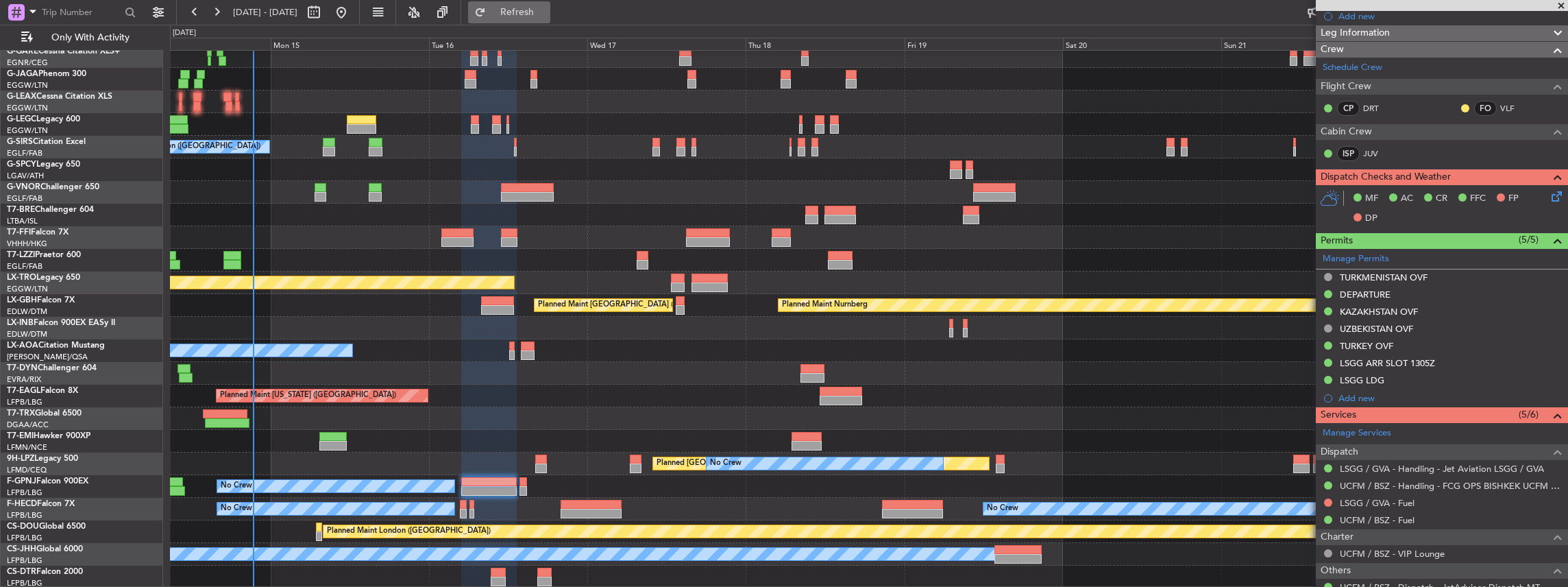
click at [547, 8] on span "Refresh" at bounding box center [517, 12] width 57 height 10
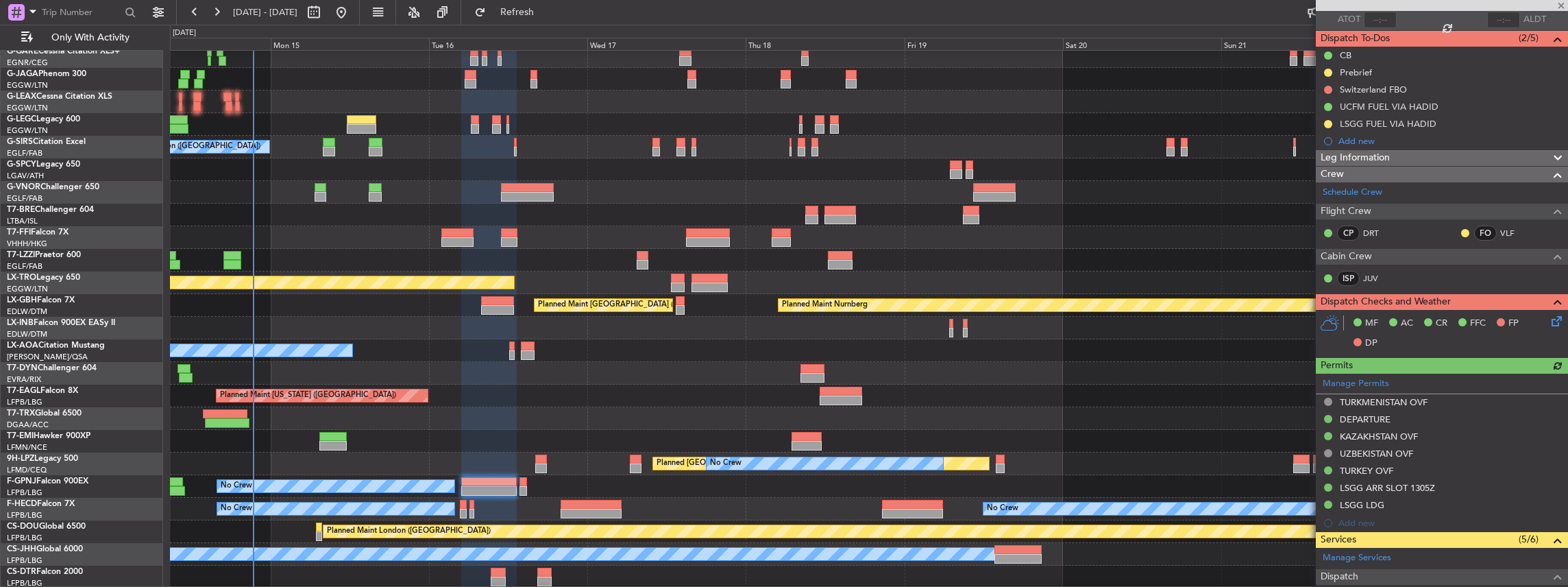
scroll to position [0, 0]
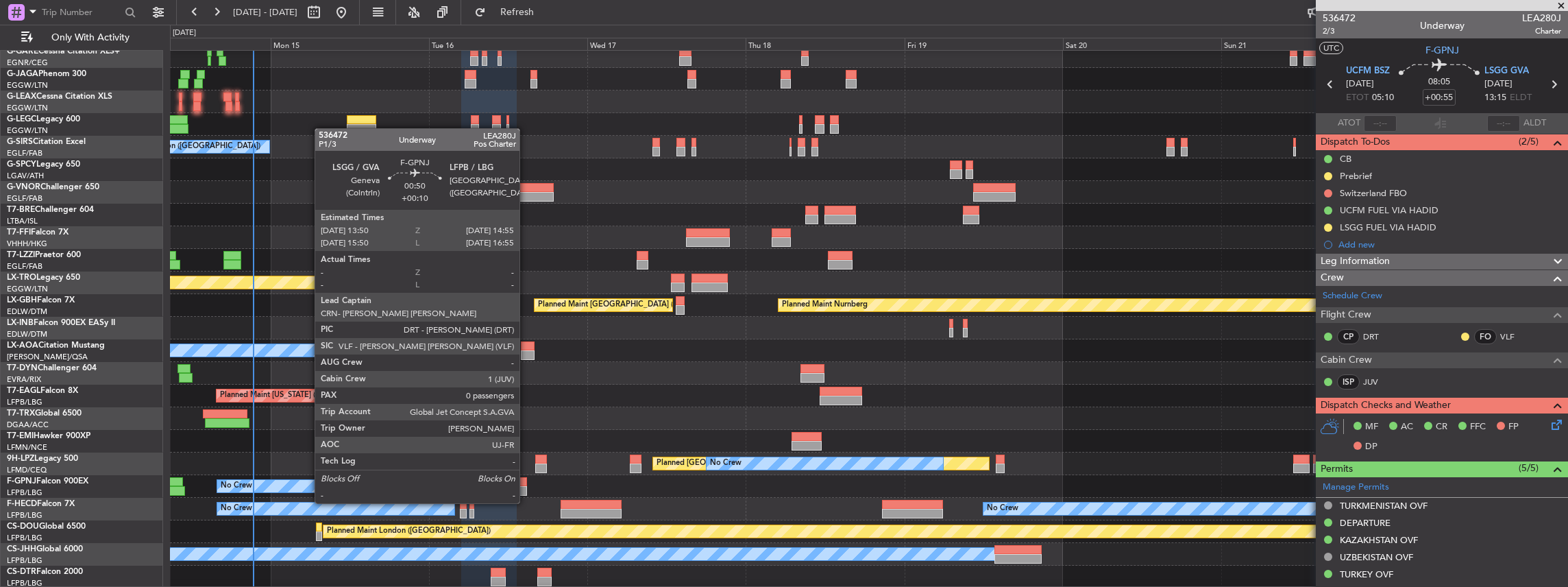
click at [526, 489] on div at bounding box center [523, 490] width 7 height 10
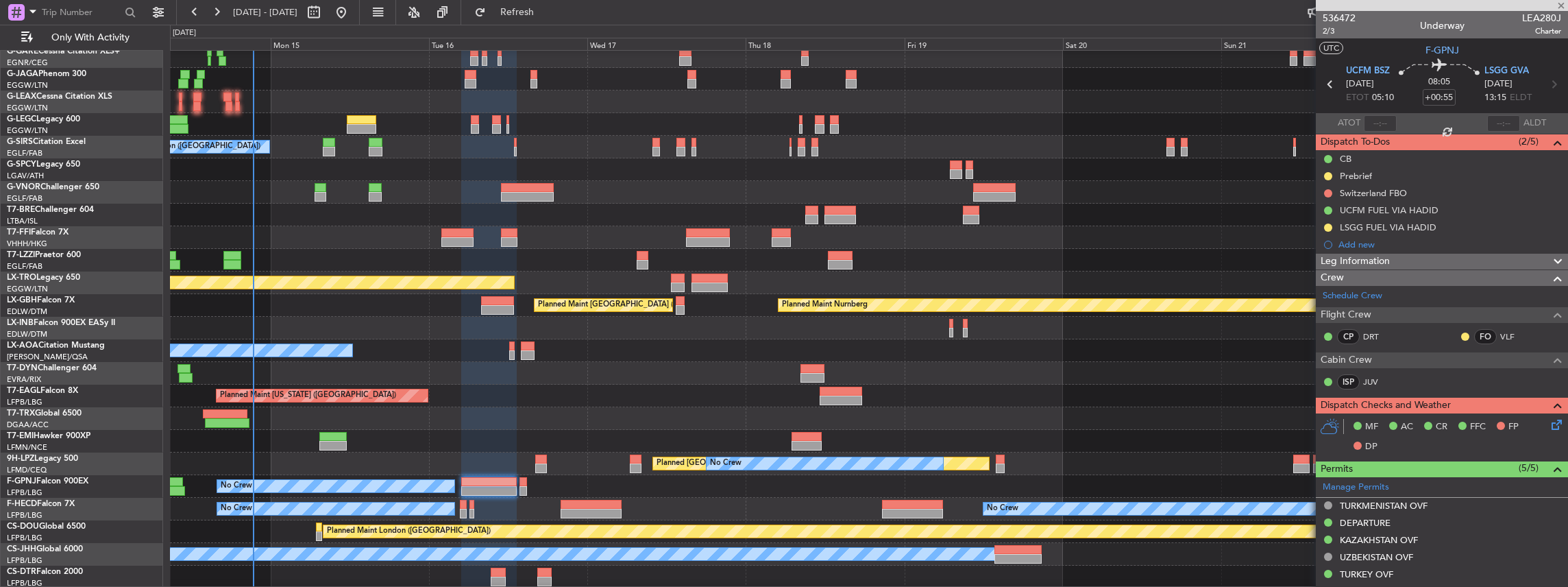
type input "+00:10"
type input "0"
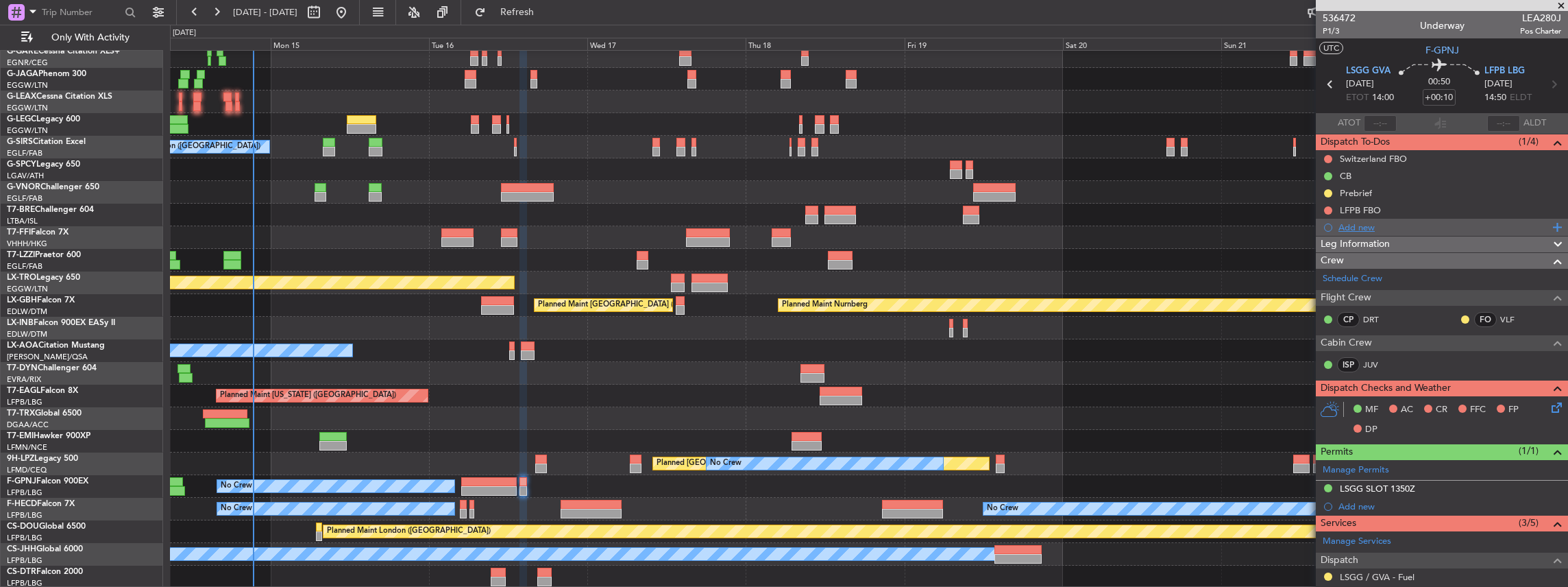
click at [1398, 225] on div "Add new" at bounding box center [1443, 227] width 210 height 12
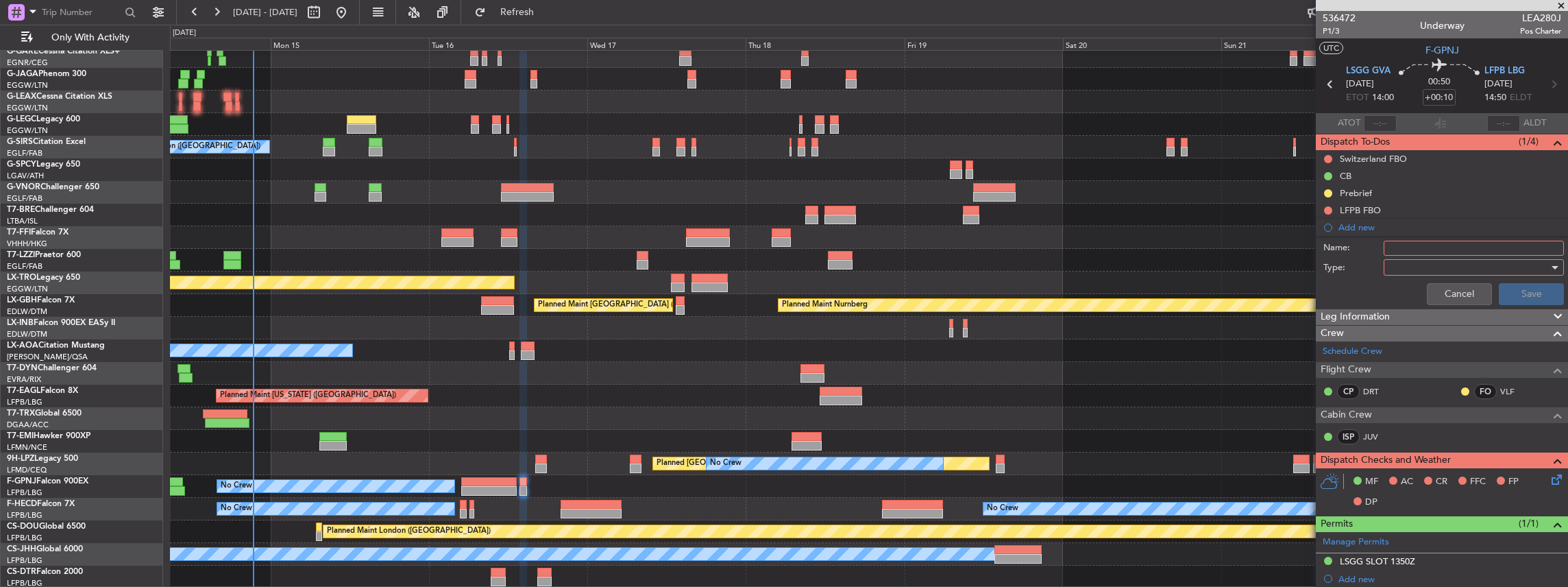
click at [1439, 247] on input "Name:" at bounding box center [1474, 248] width 180 height 15
paste input "Jet Aviation LSGG / GVA"
type input "Jet Aviation LSGG / GVA"
click at [1430, 248] on input "Name:" at bounding box center [1474, 248] width 180 height 15
drag, startPoint x: 1430, startPoint y: 248, endPoint x: 1420, endPoint y: 248, distance: 10.0
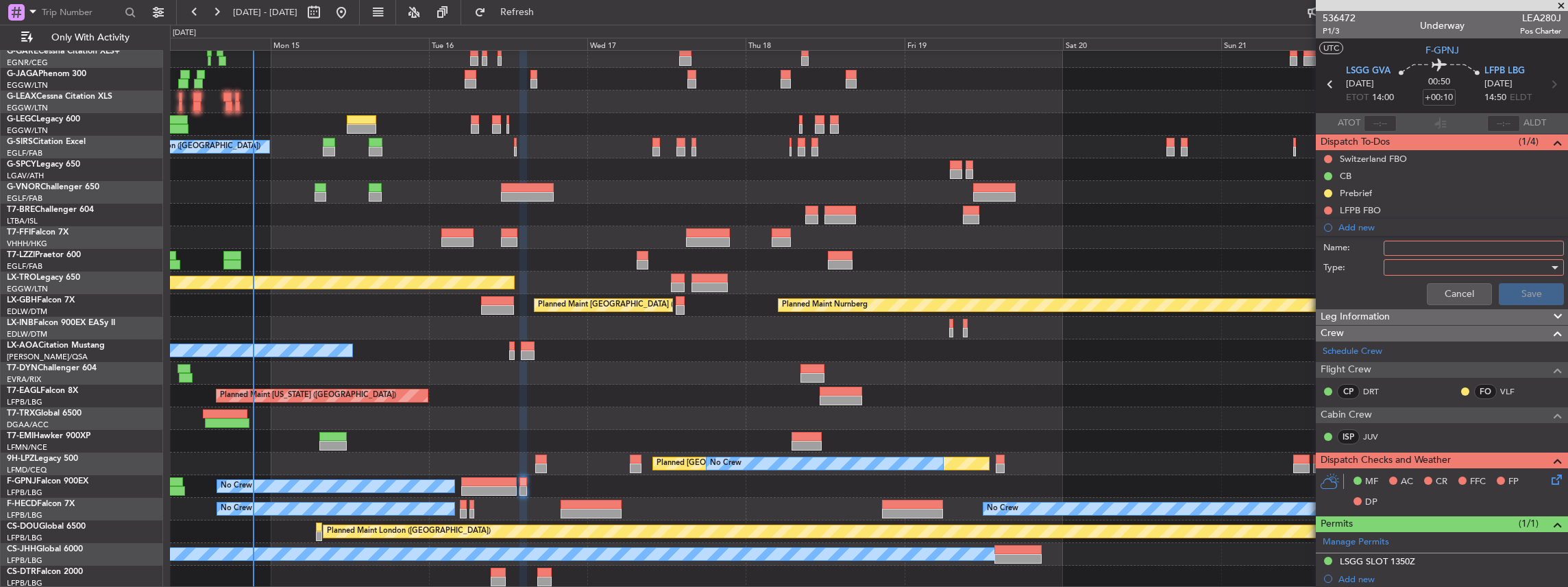
click at [1420, 248] on input "Name:" at bounding box center [1474, 248] width 180 height 15
paste input "FUEL VIA HADID"
click at [1387, 244] on input "FUEL VIA HADID" at bounding box center [1474, 248] width 180 height 15
drag, startPoint x: 1388, startPoint y: 245, endPoint x: 1380, endPoint y: 247, distance: 8.2
click at [1380, 247] on div "Name: LSGG FUEL VIA HADID" at bounding box center [1441, 248] width 266 height 21
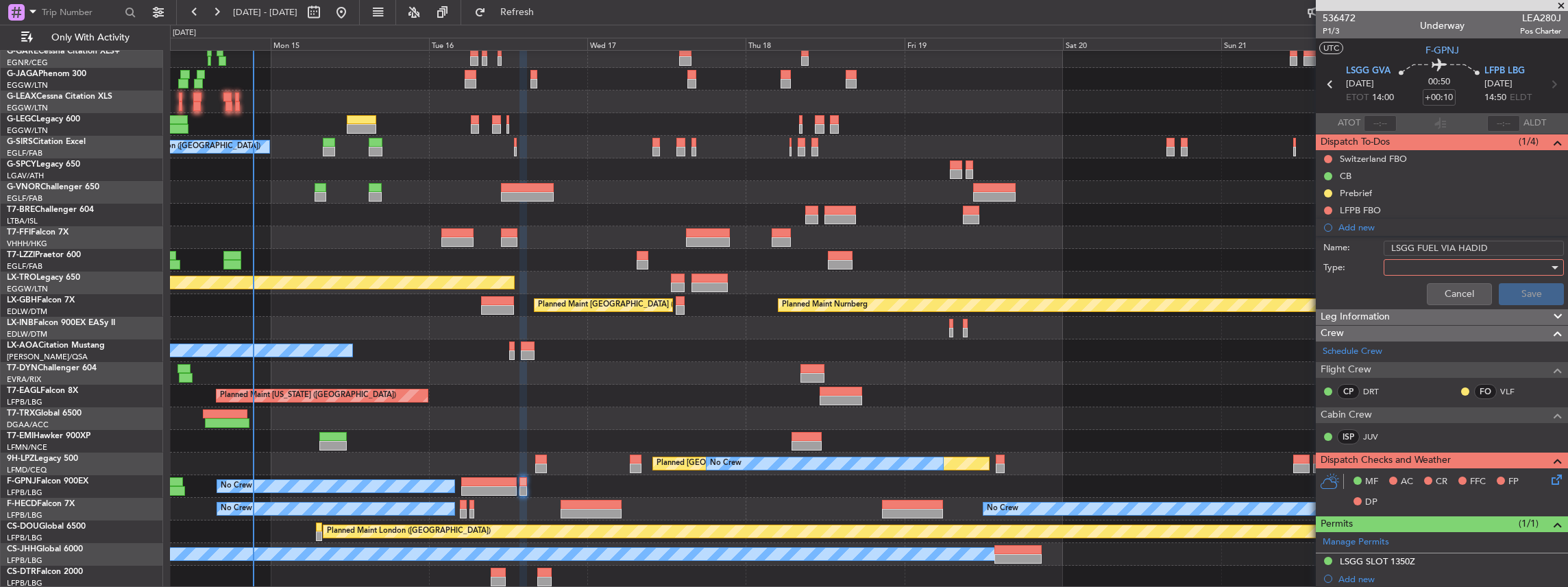
click at [1386, 244] on input "LSGG FUEL VIA HADID" at bounding box center [1474, 248] width 180 height 15
click at [1387, 244] on input "LSGG FUEL VIA HADID" at bounding box center [1474, 248] width 180 height 15
click at [1389, 244] on input "LSGG FUEL VIA HADID" at bounding box center [1474, 248] width 180 height 15
click at [1419, 245] on input "LSGG FUEL VIA HADID" at bounding box center [1474, 248] width 180 height 15
type input "LSGG FUEL VIA HADID"
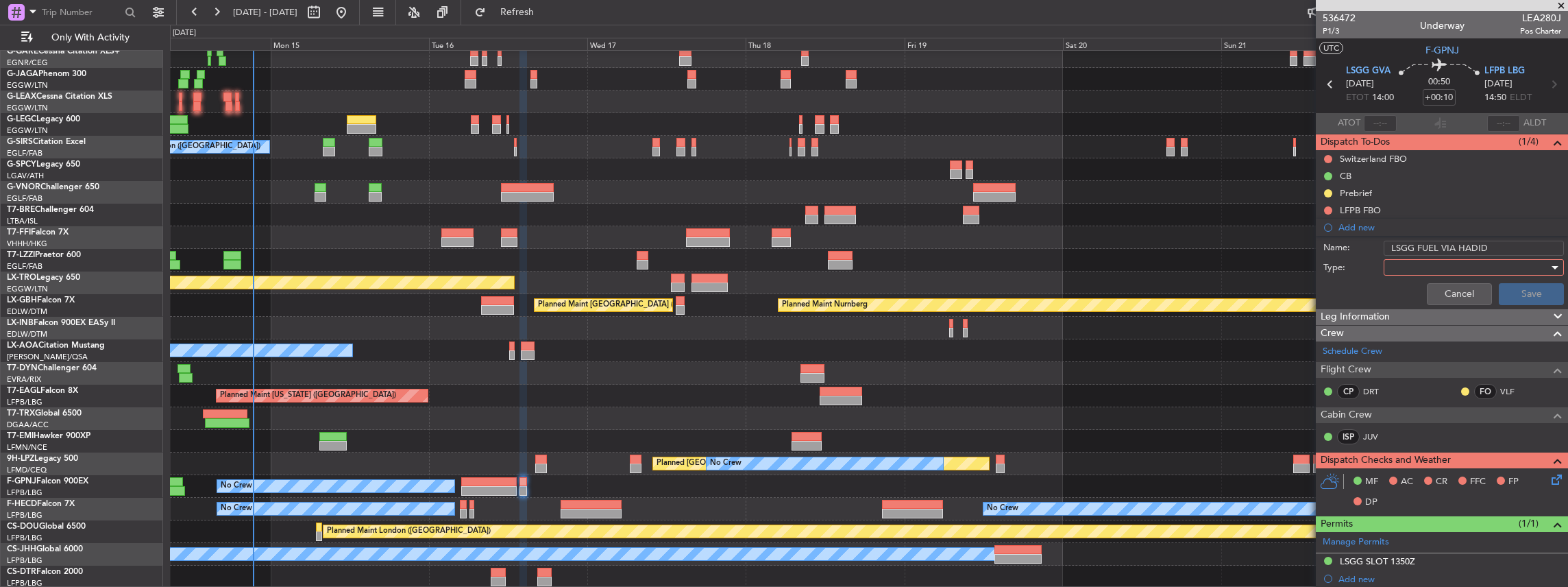
click at [1394, 267] on div at bounding box center [1469, 267] width 160 height 21
click at [1398, 289] on span "Generic" at bounding box center [1469, 294] width 163 height 21
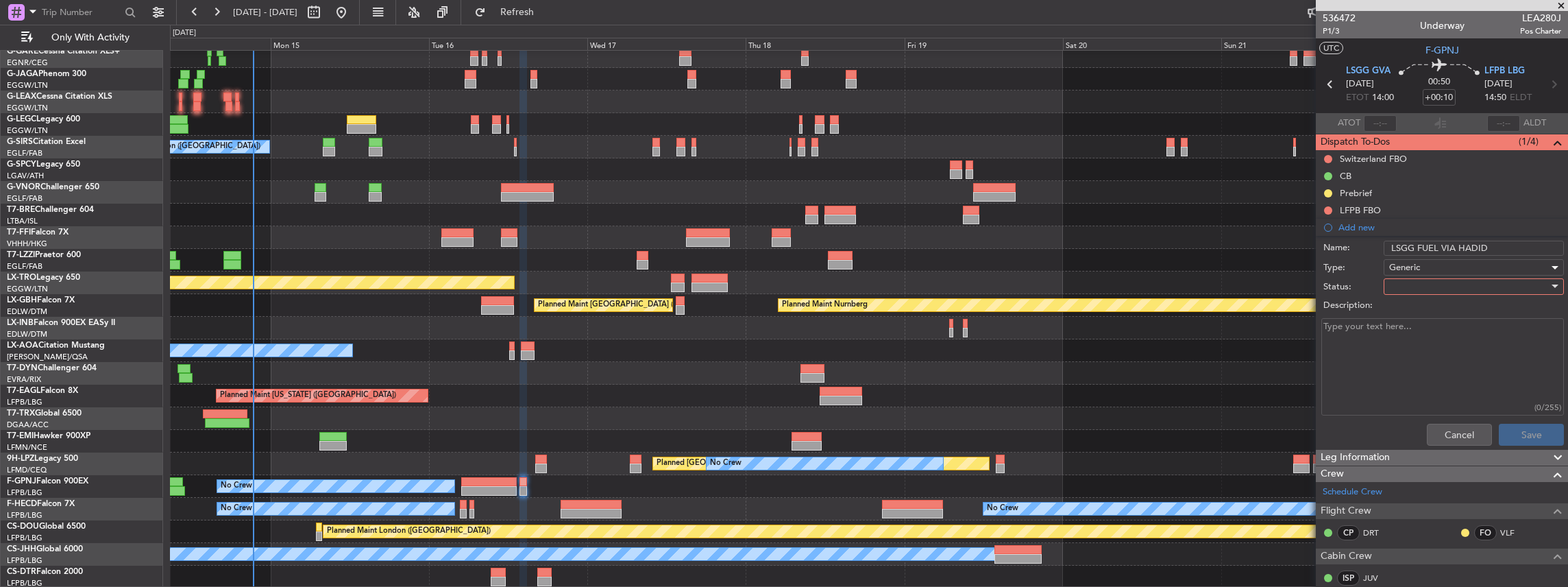
click at [1408, 283] on div at bounding box center [1469, 286] width 160 height 21
click at [1415, 333] on span "In Progress" at bounding box center [1469, 333] width 163 height 21
click at [1505, 440] on button "Save" at bounding box center [1531, 434] width 66 height 22
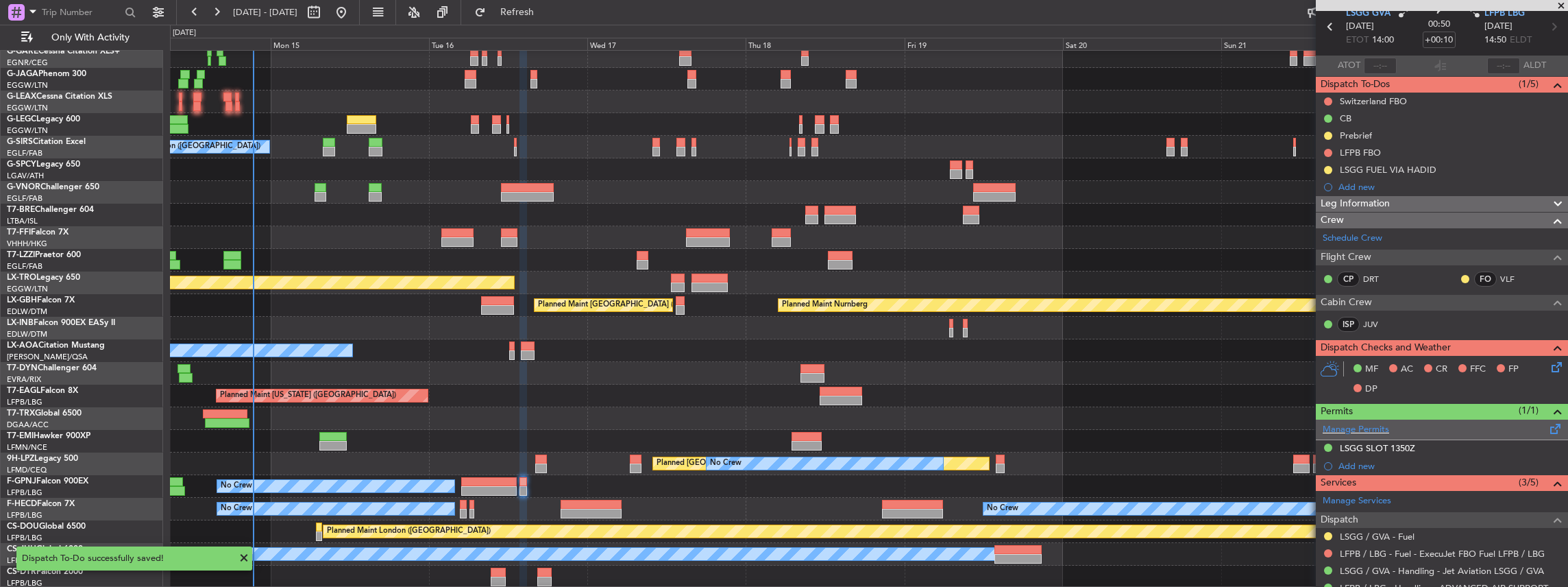
scroll to position [136, 0]
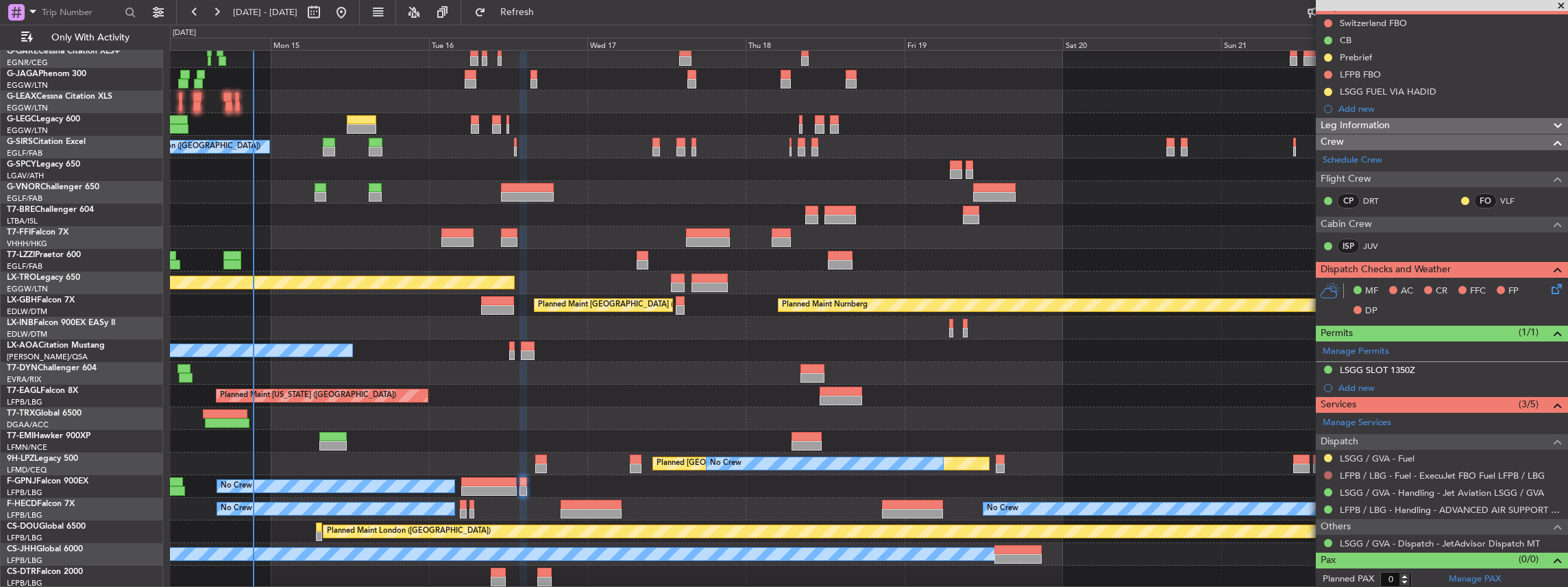
click at [1326, 471] on button at bounding box center [1327, 475] width 8 height 8
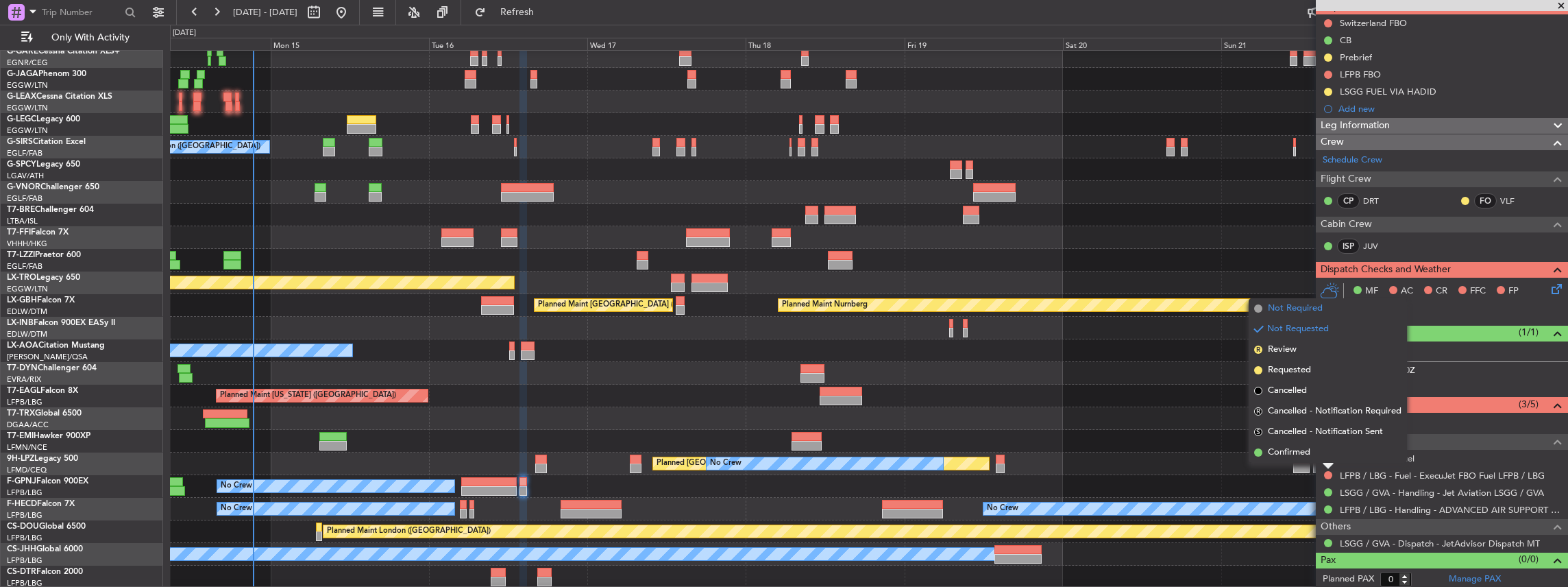
click at [1316, 309] on span "Not Required" at bounding box center [1295, 308] width 55 height 13
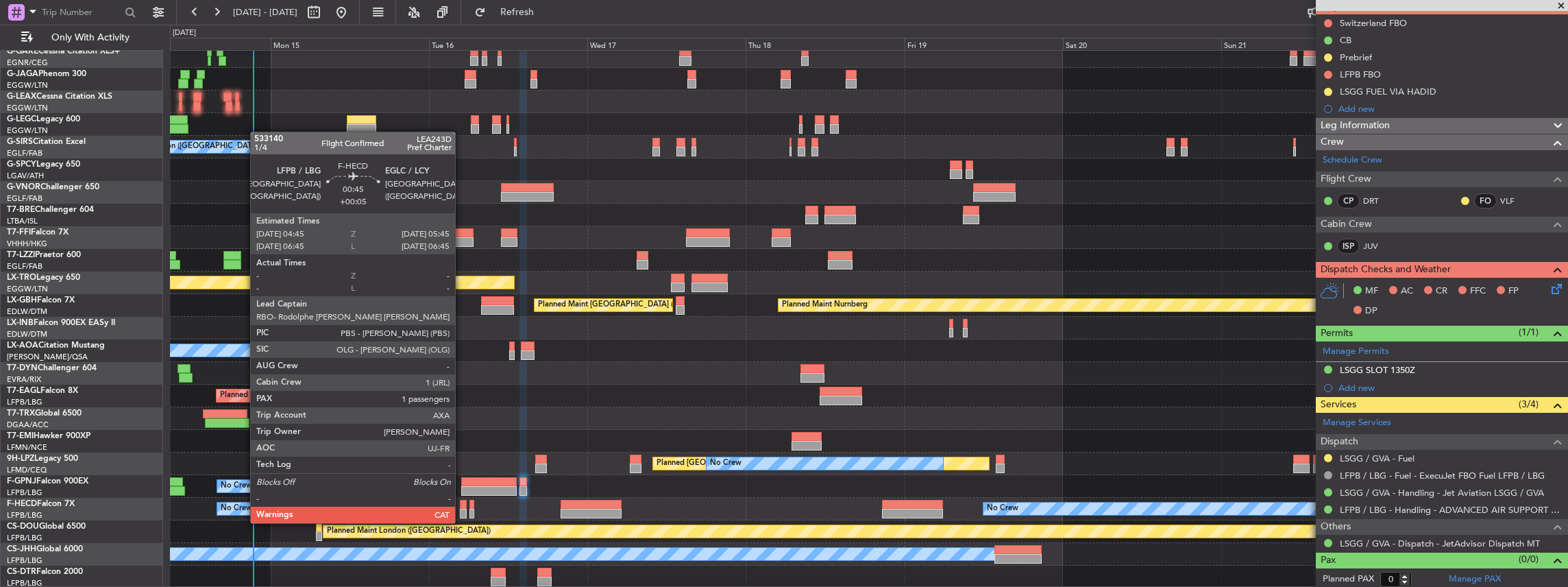
click at [462, 509] on div at bounding box center [463, 513] width 7 height 10
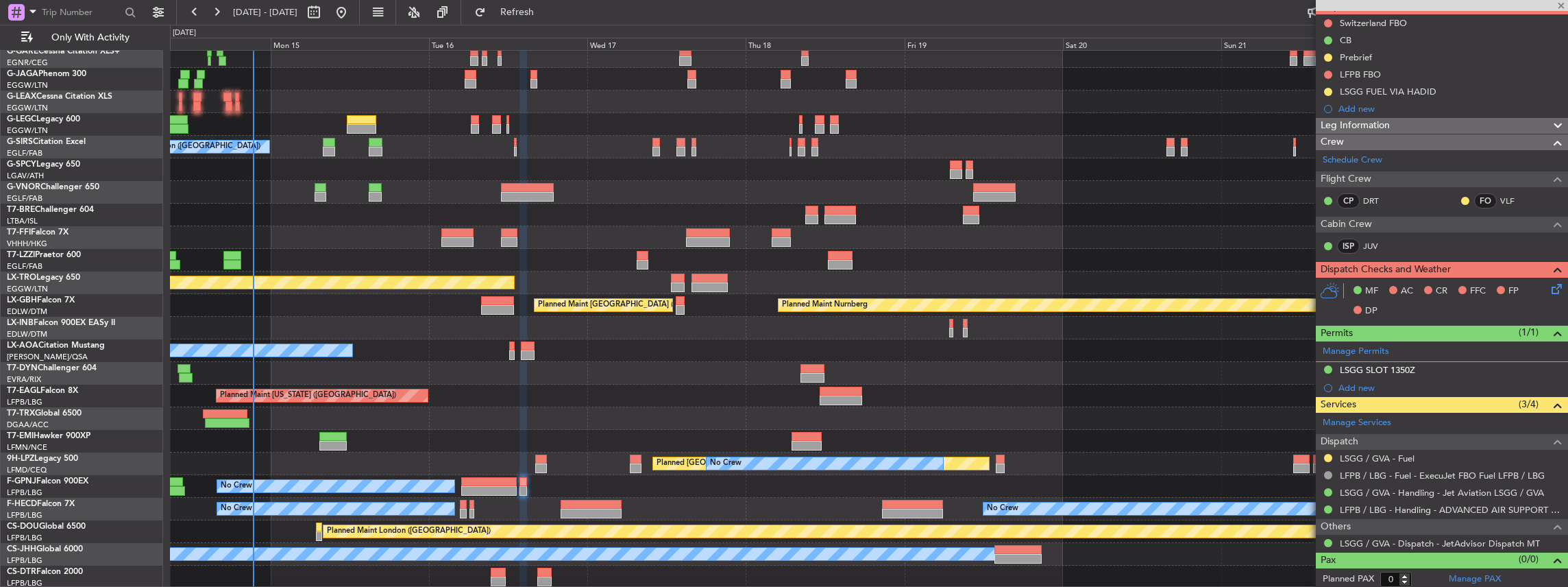
type input "+00:05"
type input "1"
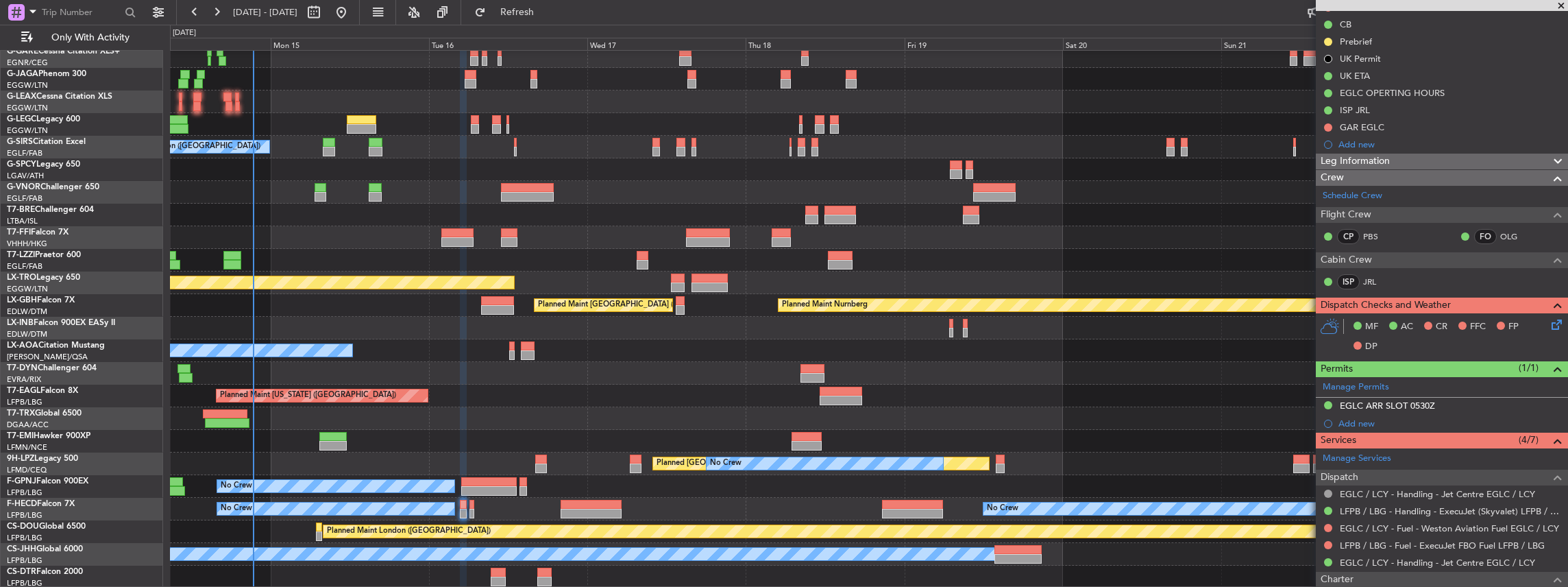
scroll to position [274, 0]
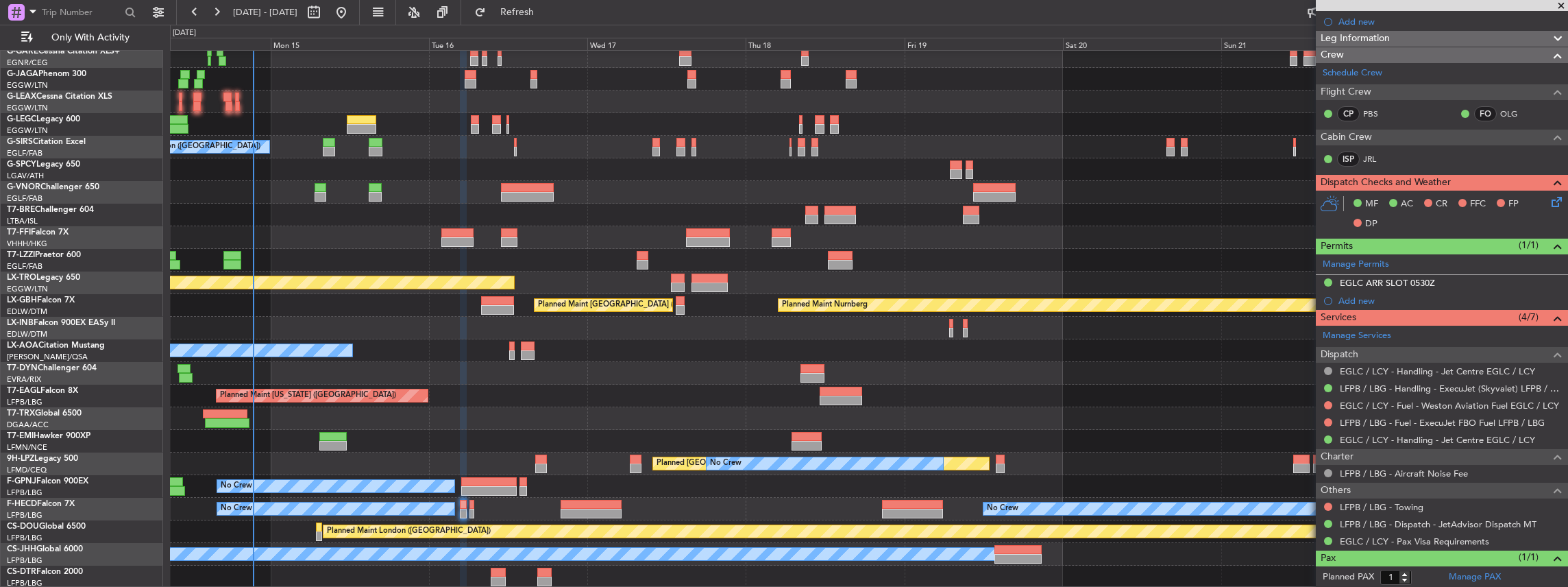
click at [1386, 414] on div "LFPB / LBG - Fuel - ExecuJet FBO Fuel LFPB / LBG" at bounding box center [1441, 422] width 252 height 17
click at [1384, 416] on link "LFPB / LBG - Fuel - ExecuJet FBO Fuel LFPB / LBG" at bounding box center [1442, 422] width 205 height 12
click at [1381, 383] on link "LFPB / LBG - Handling - ExecuJet (Skyvalet) LFPB / LBG" at bounding box center [1450, 388] width 222 height 12
click at [461, 3] on fb-legs-stacking-toggle at bounding box center [444, 12] width 33 height 24
click at [540, 11] on span "Refresh" at bounding box center [517, 12] width 57 height 10
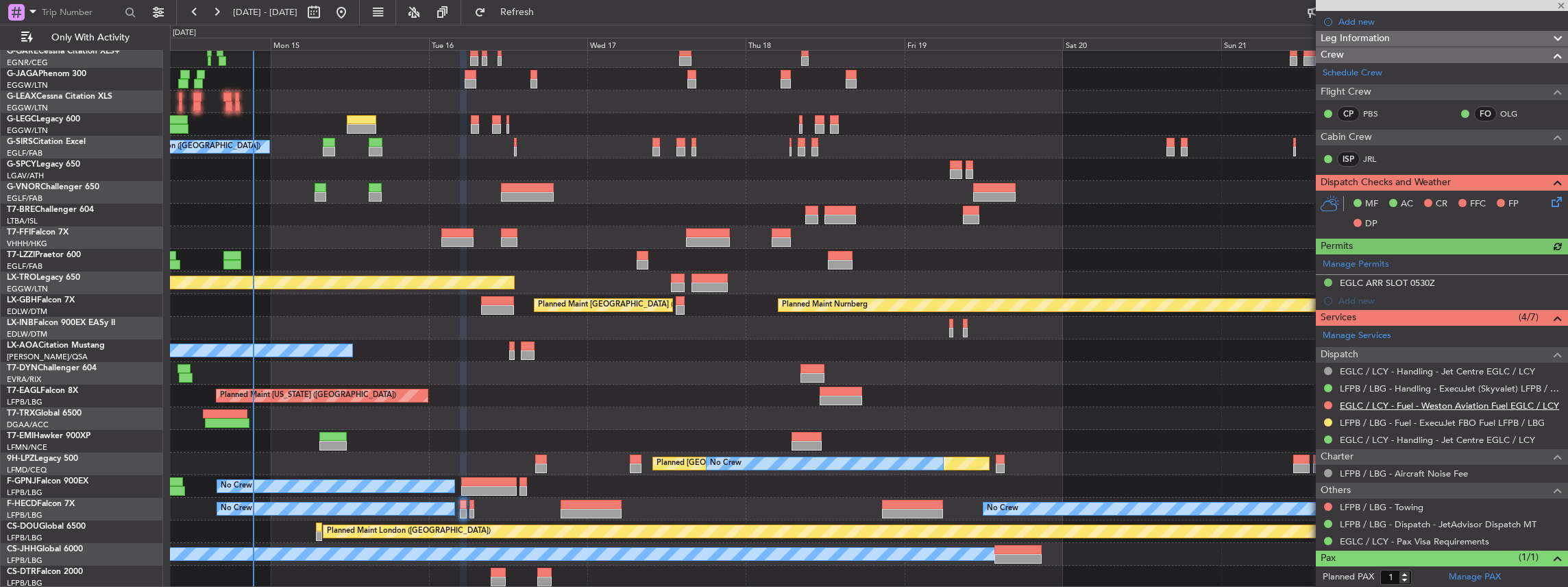
click at [1375, 399] on link "EGLC / LCY - Fuel - Weston Aviation Fuel EGLC / LCY" at bounding box center [1450, 405] width 219 height 12
click at [1355, 434] on link "EGLC / LCY - Handling - Jet Centre EGLC / LCY" at bounding box center [1438, 439] width 196 height 12
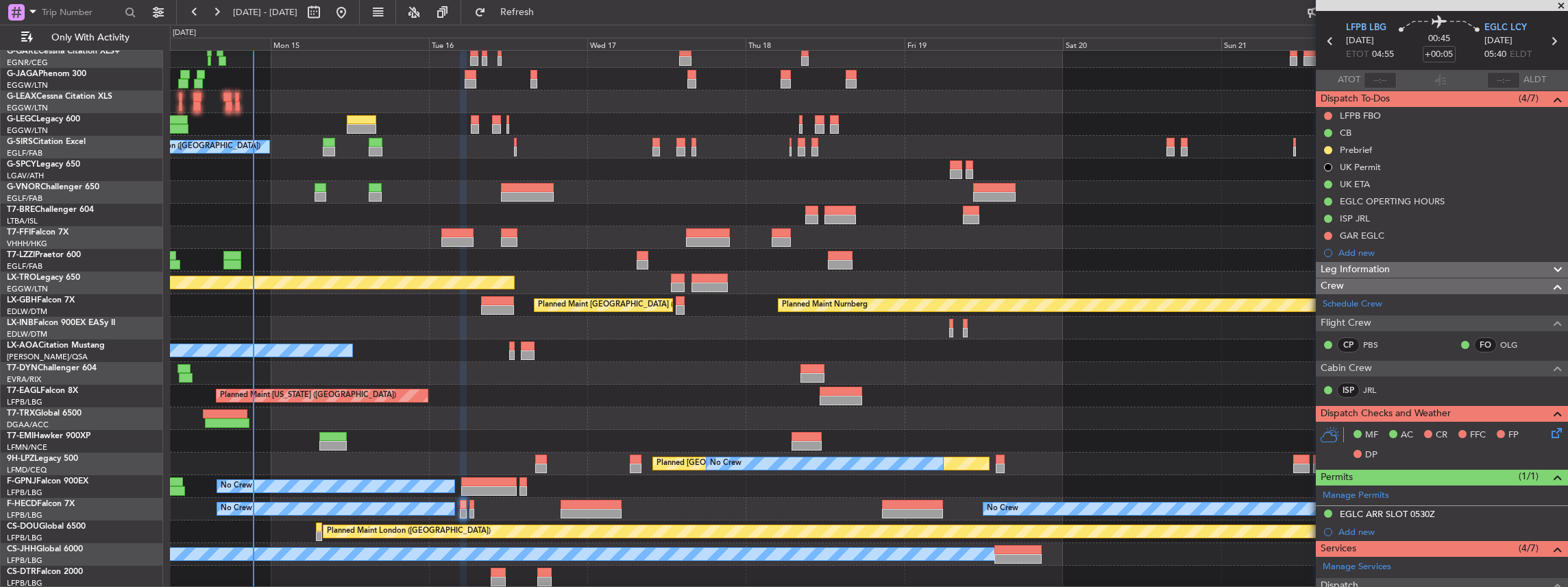
scroll to position [0, 0]
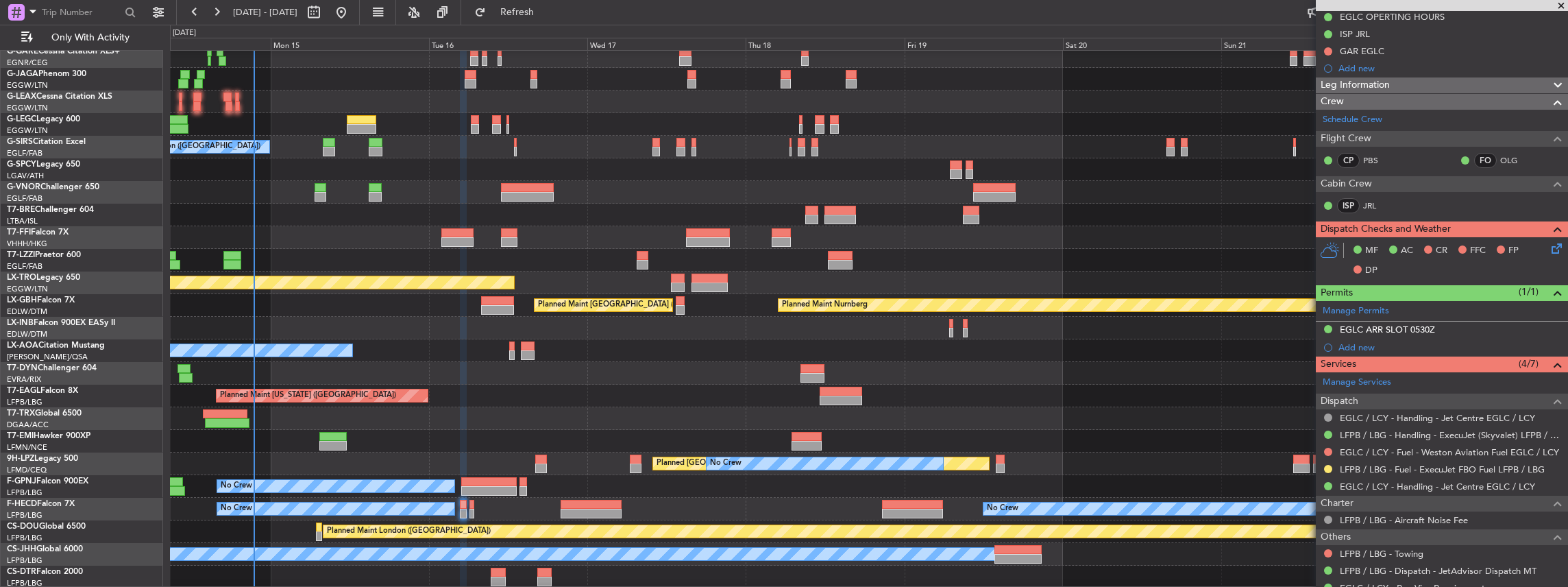
scroll to position [228, 0]
click at [1411, 448] on link "EGLC / LCY - Fuel - Weston Aviation Fuel EGLC / LCY" at bounding box center [1450, 451] width 219 height 12
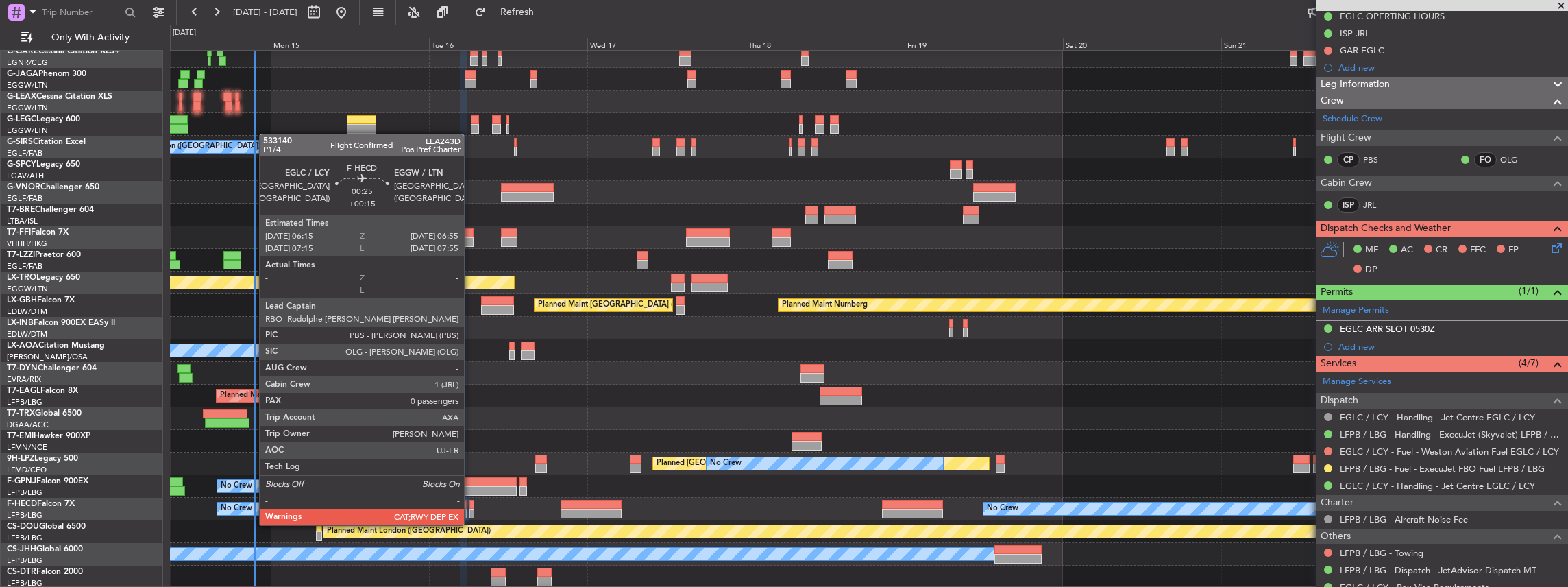
click at [471, 512] on div at bounding box center [471, 513] width 4 height 10
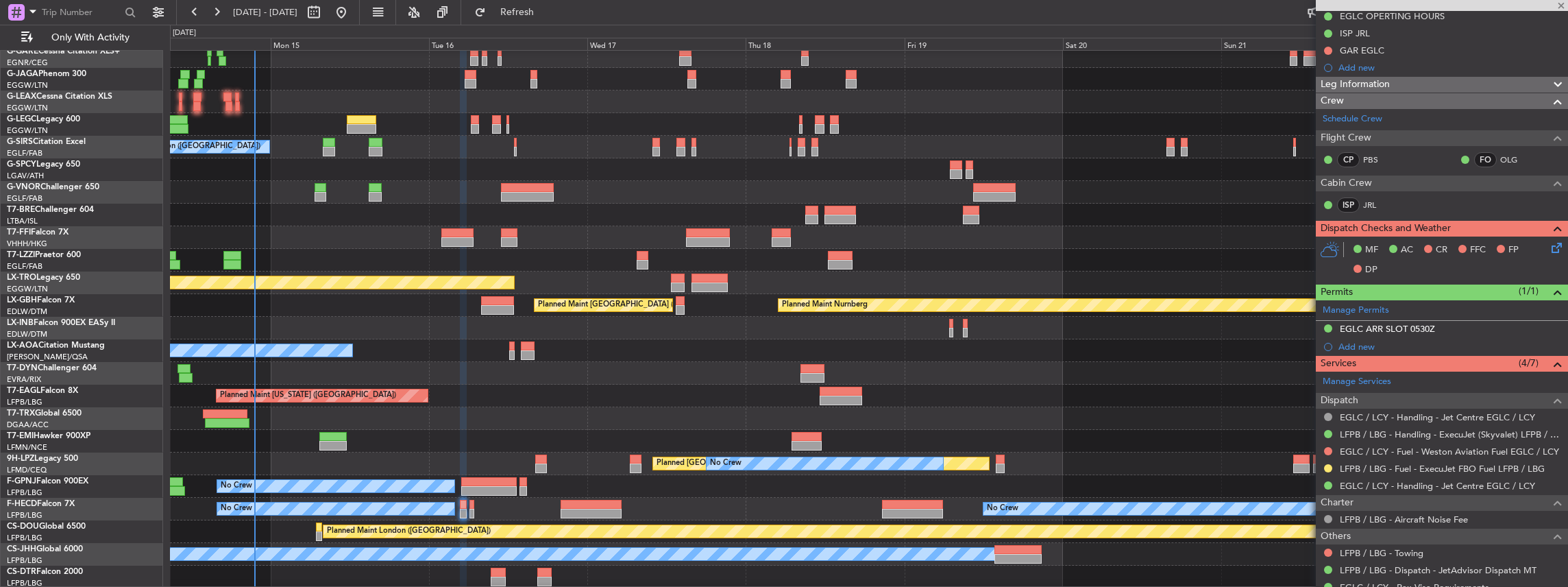
type input "+00:15"
type input "0"
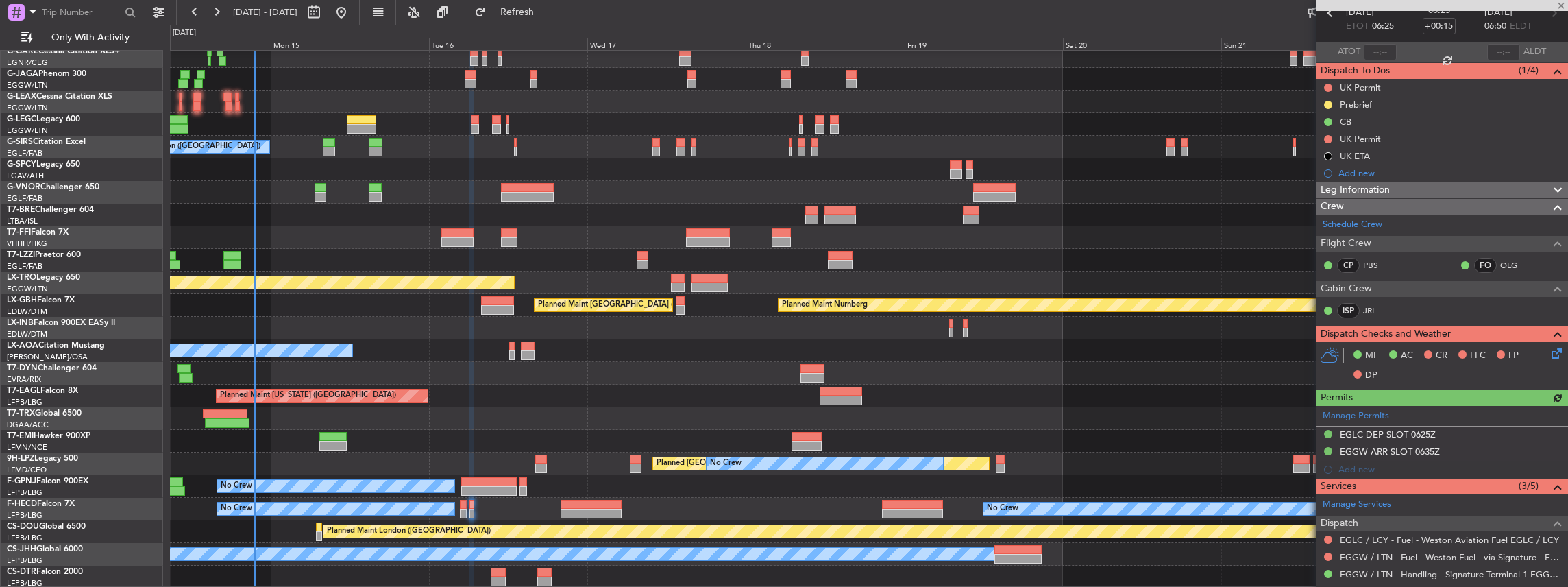
scroll to position [182, 0]
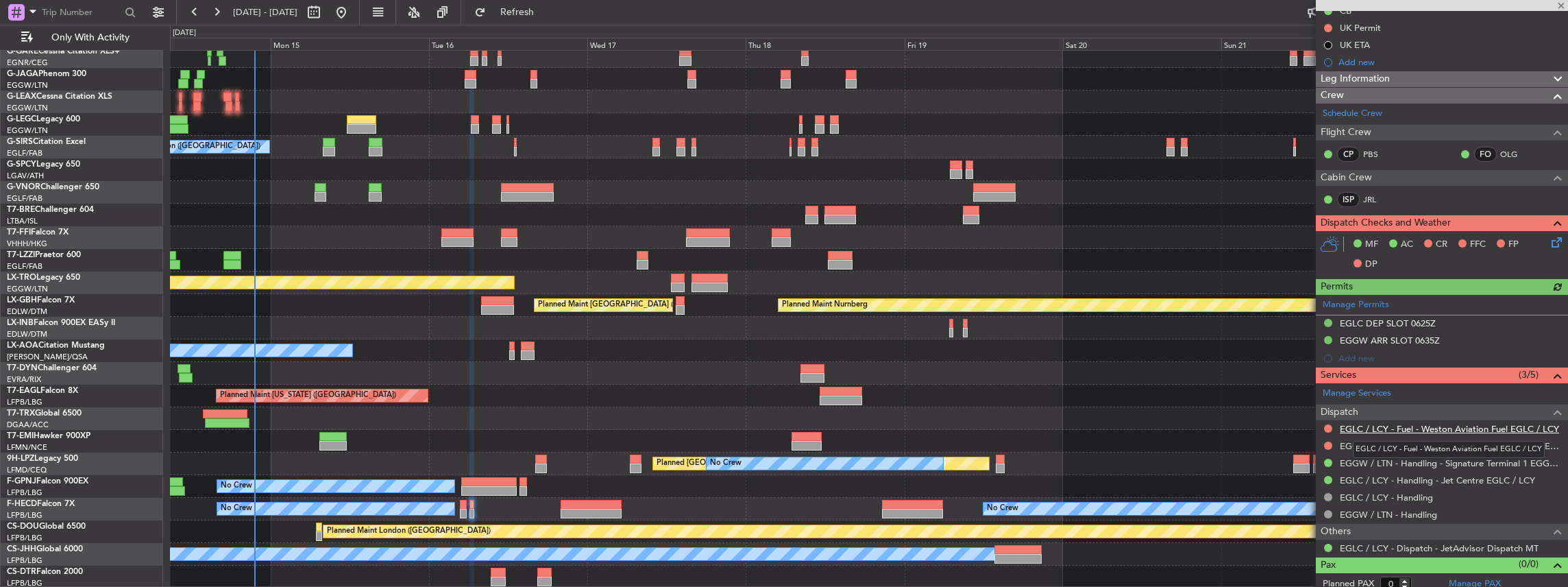
click at [1381, 423] on link "EGLC / LCY - Fuel - Weston Aviation Fuel EGLC / LCY" at bounding box center [1450, 428] width 219 height 12
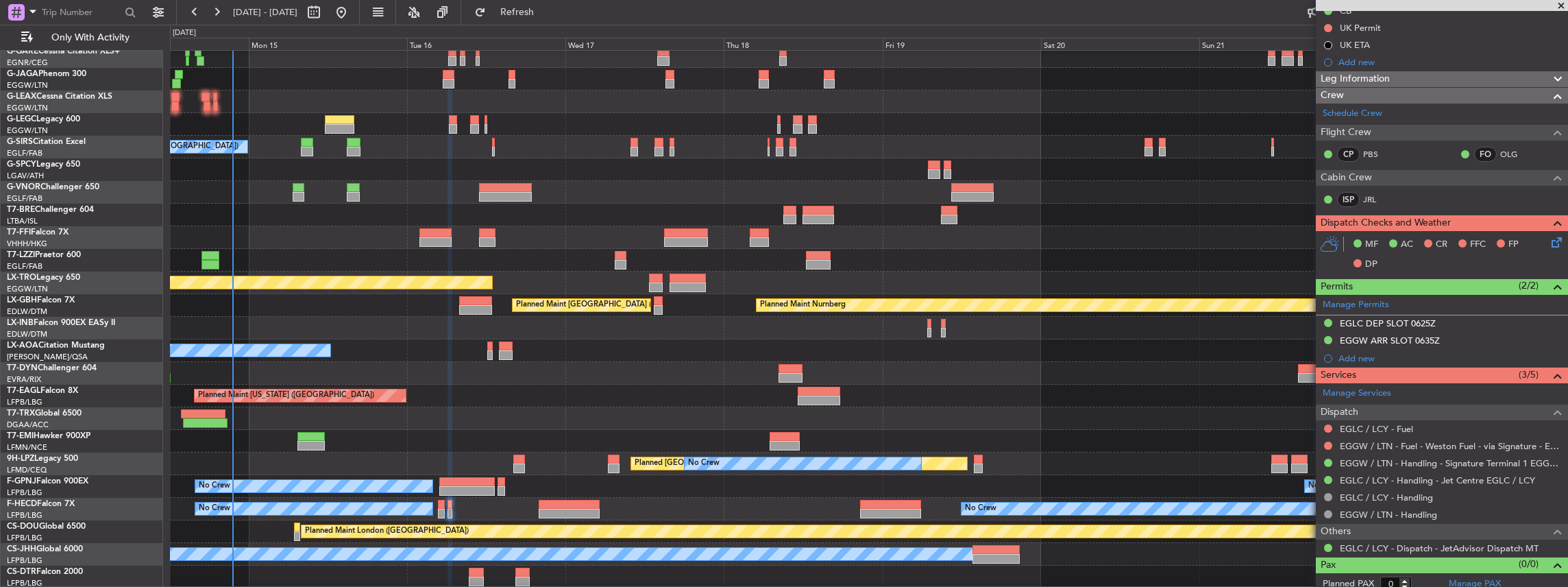
scroll to position [96, 0]
click at [477, 141] on div "Planned Maint Dusseldorf Planned Maint [GEOGRAPHIC_DATA] ([GEOGRAPHIC_DATA]) Pl…" at bounding box center [869, 271] width 1398 height 633
click at [547, 8] on span "Refresh" at bounding box center [517, 12] width 57 height 10
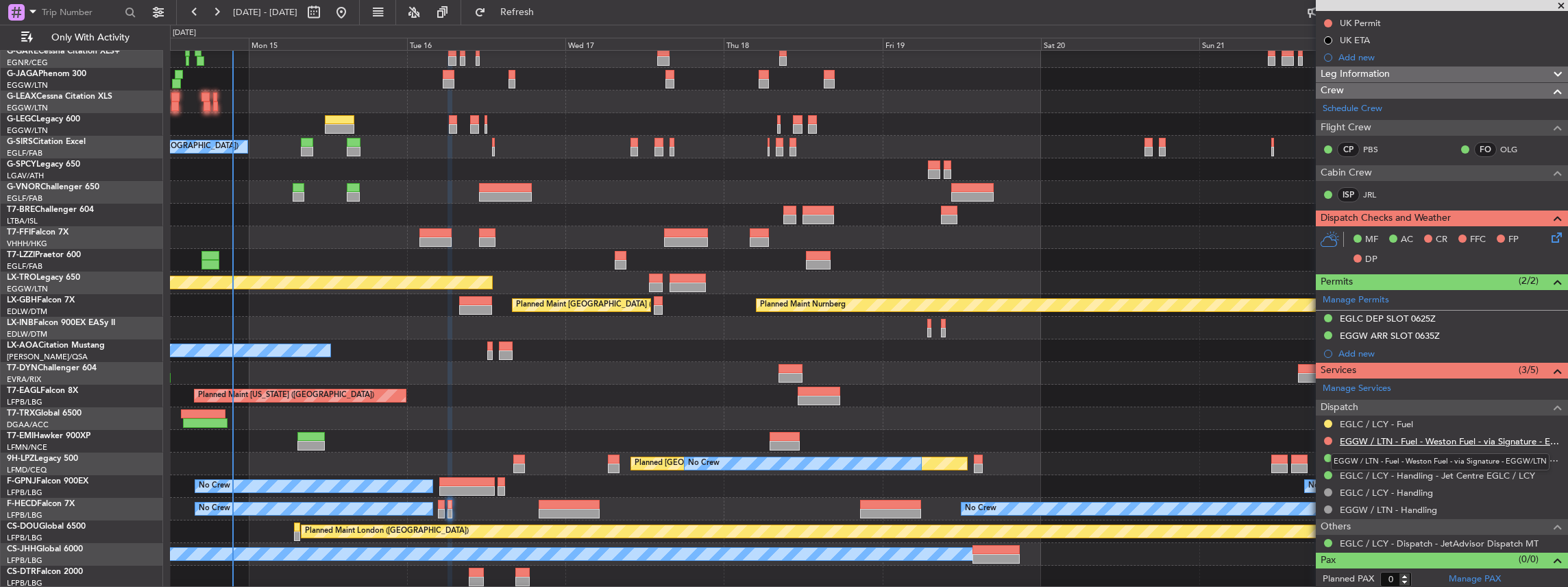
click at [1466, 436] on link "EGGW / LTN - Fuel - Weston Fuel - via Signature - EGGW/LTN" at bounding box center [1450, 441] width 222 height 12
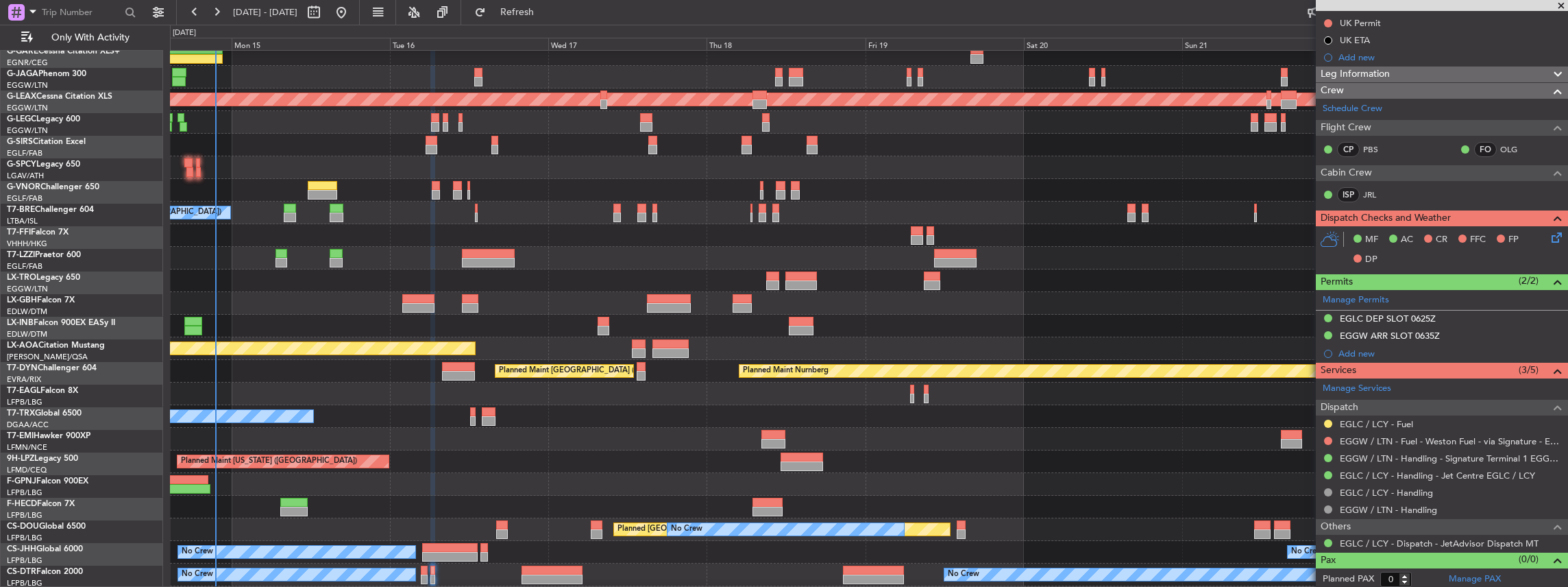
scroll to position [31, 0]
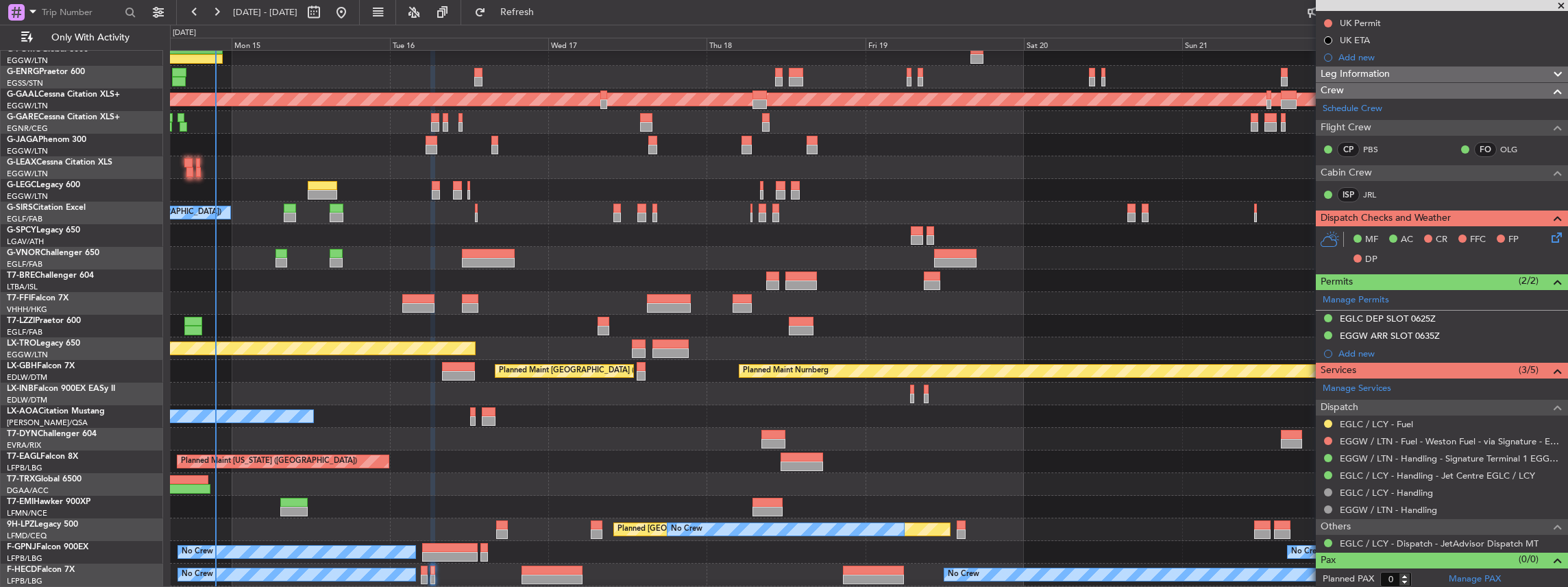
click at [414, 273] on div at bounding box center [869, 280] width 1398 height 22
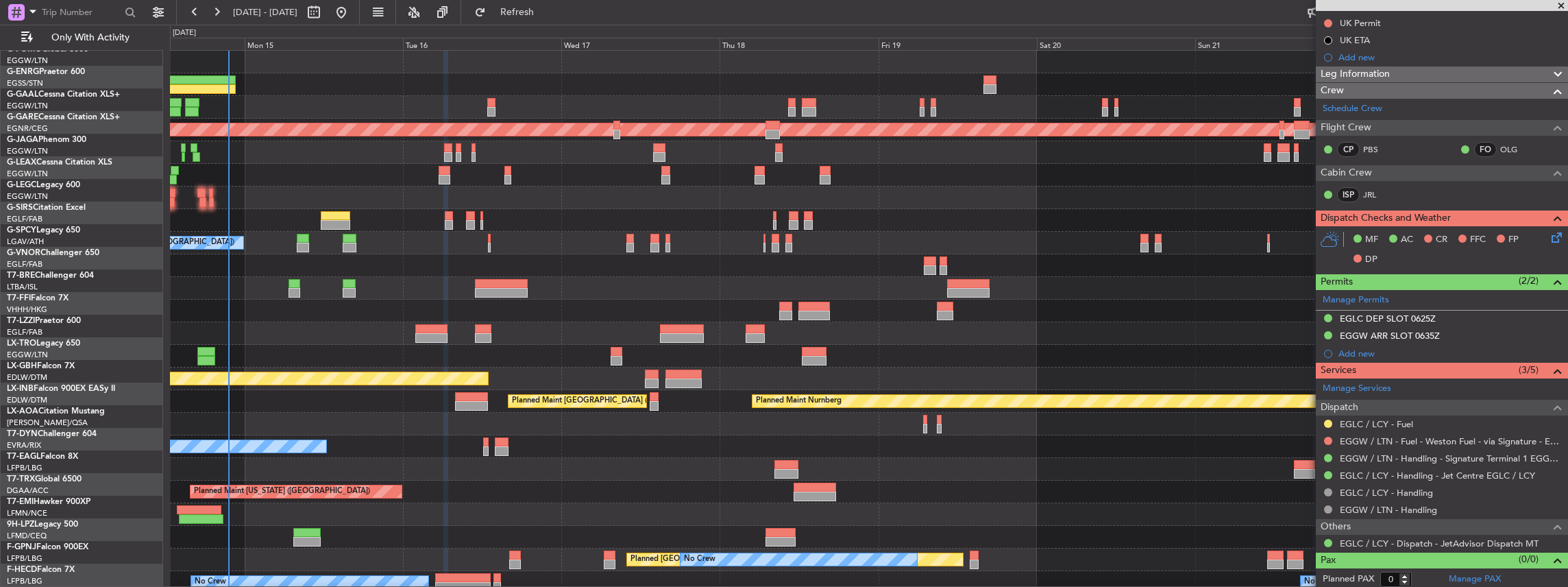
scroll to position [0, 0]
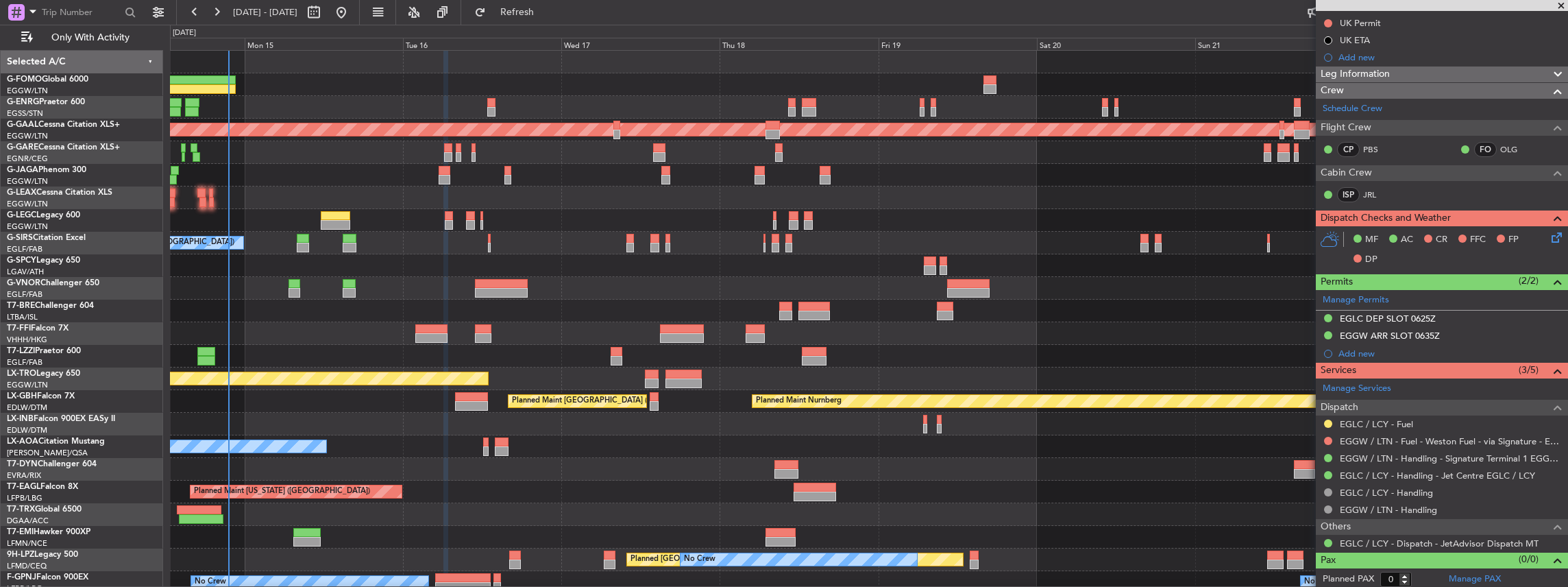
click at [306, 195] on div "Planned Maint Dusseldorf Planned Maint [GEOGRAPHIC_DATA] ([GEOGRAPHIC_DATA]) Pl…" at bounding box center [869, 367] width 1398 height 633
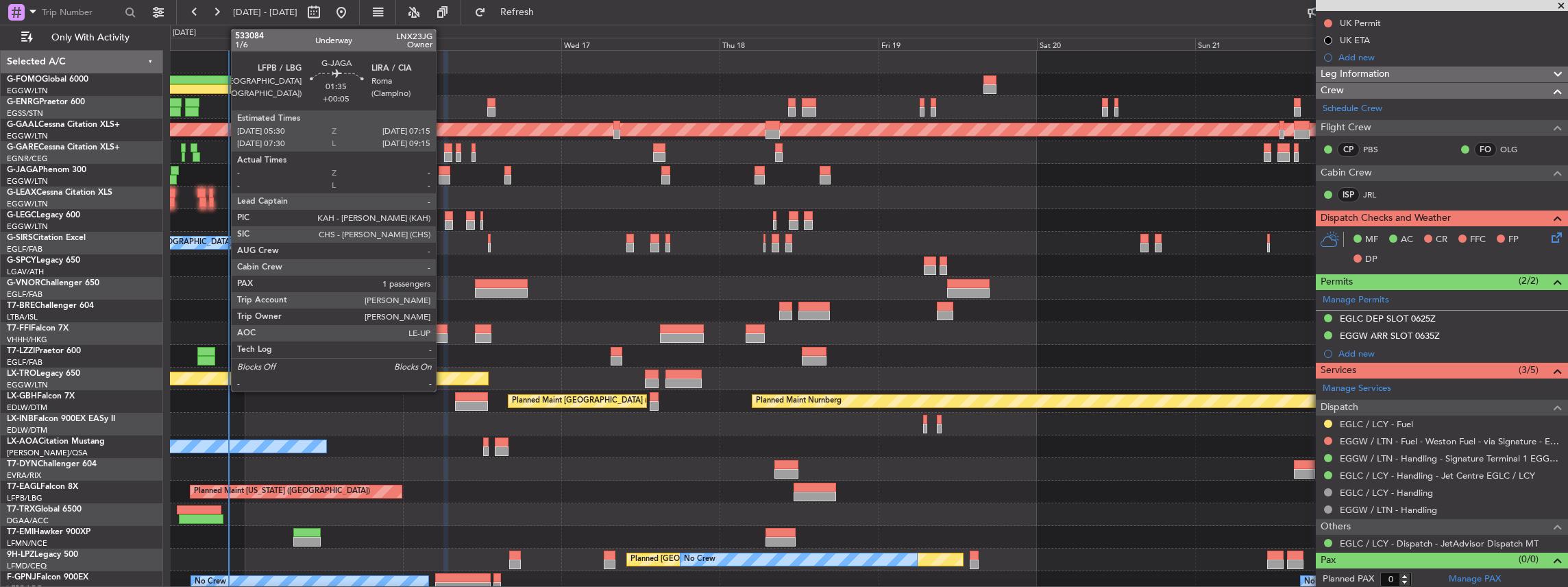
click at [442, 171] on div at bounding box center [444, 171] width 12 height 10
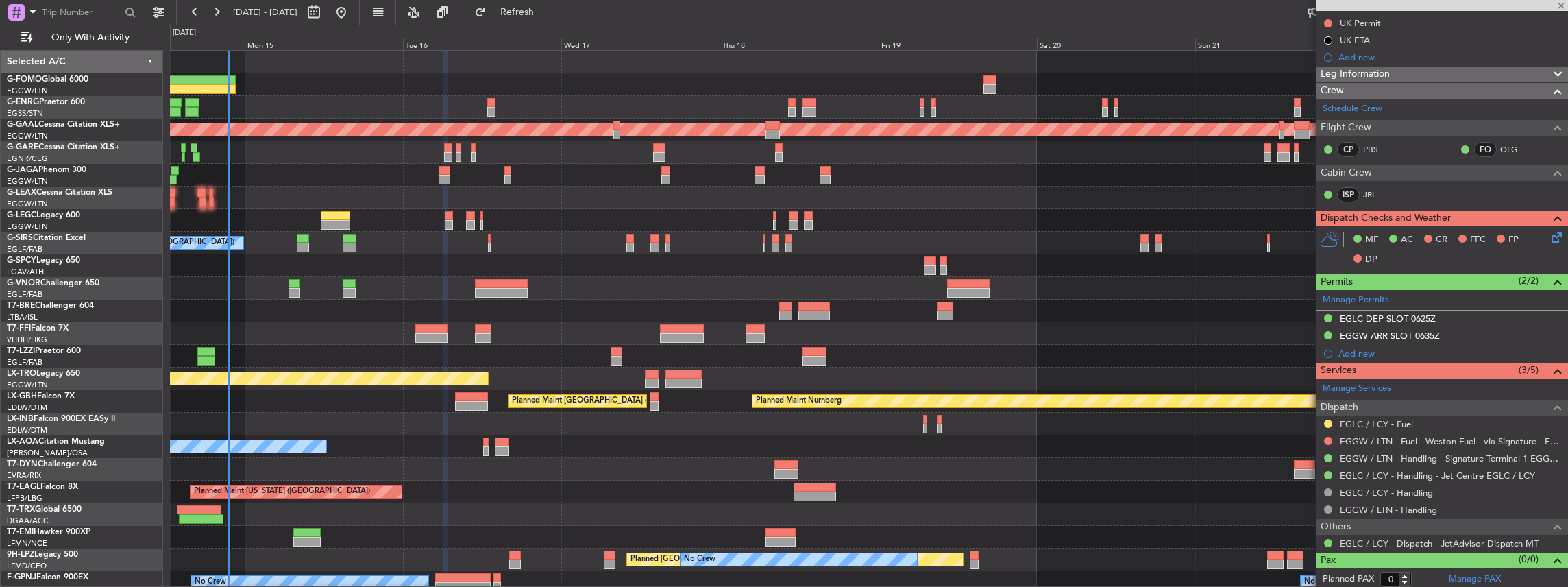
type input "+00:05"
type input "1"
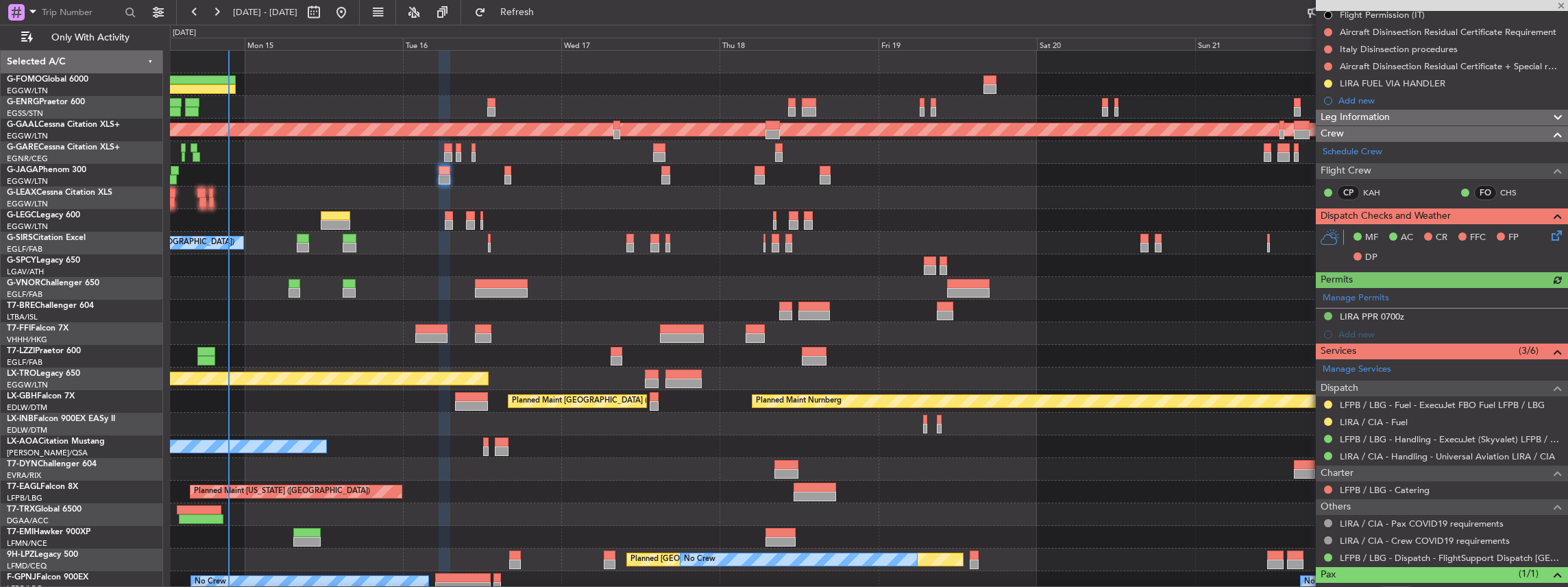
scroll to position [223, 0]
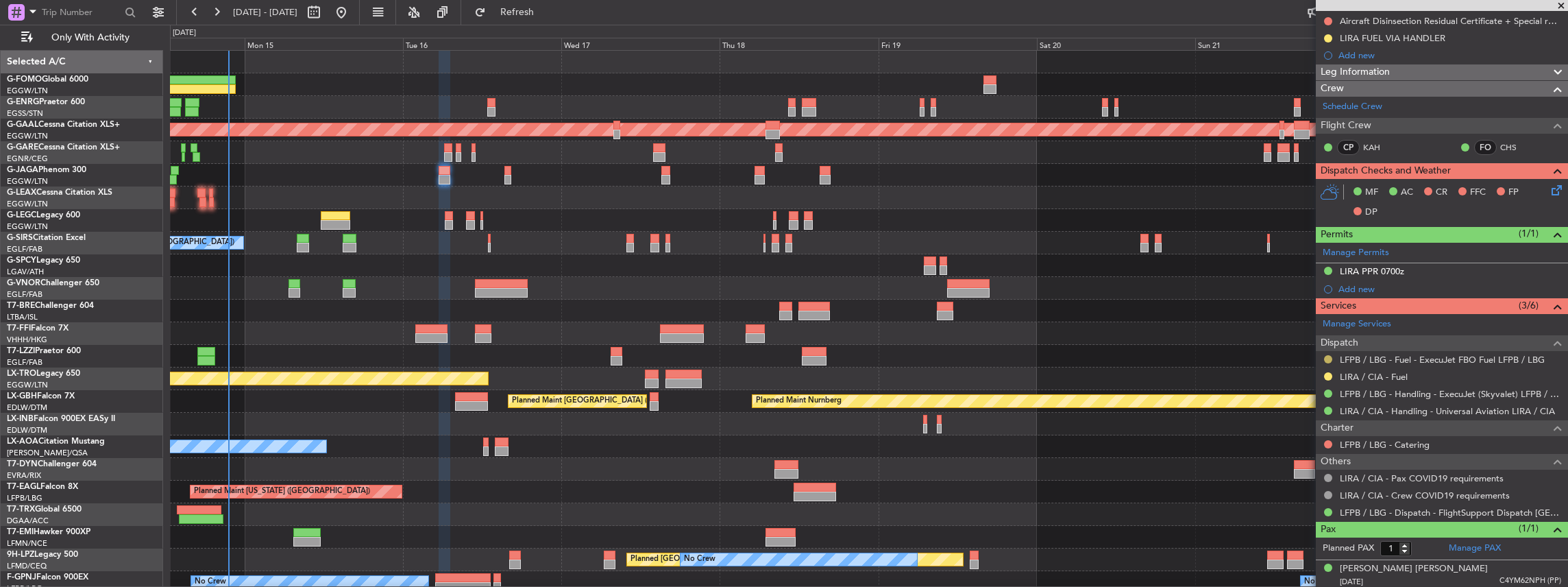
click at [1328, 355] on button at bounding box center [1327, 359] width 8 height 8
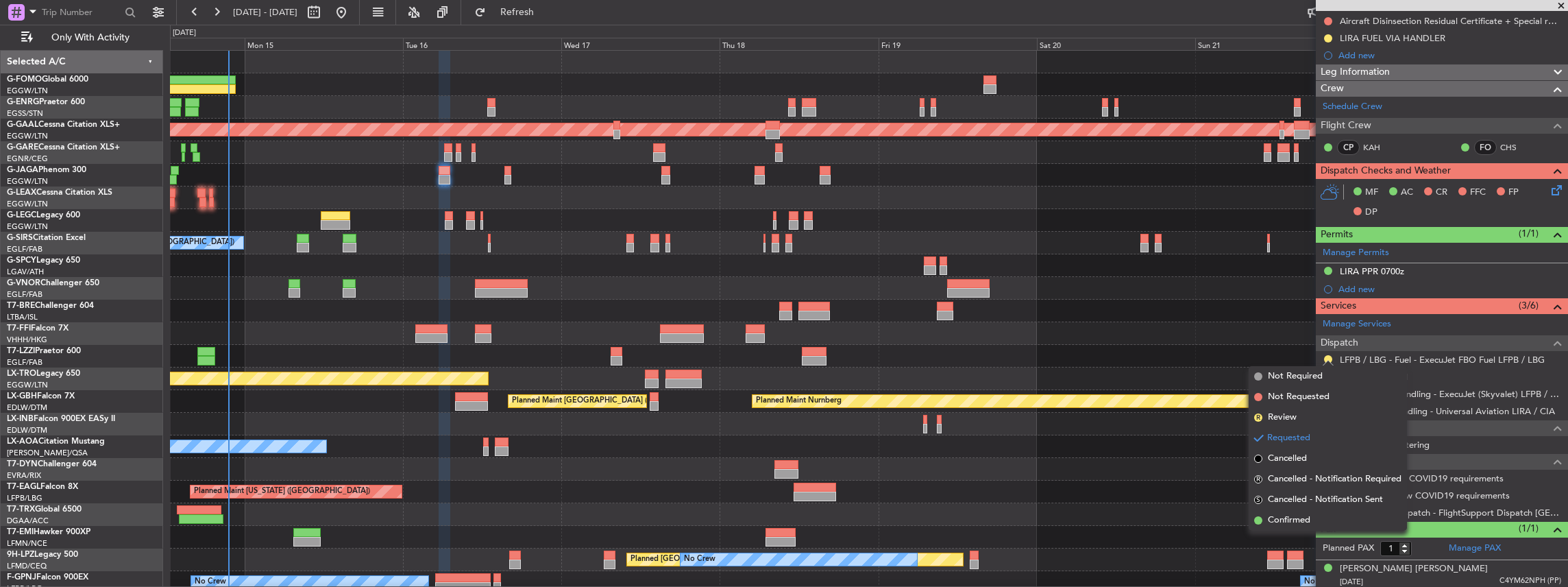
click at [1291, 517] on span "Confirmed" at bounding box center [1289, 520] width 42 height 13
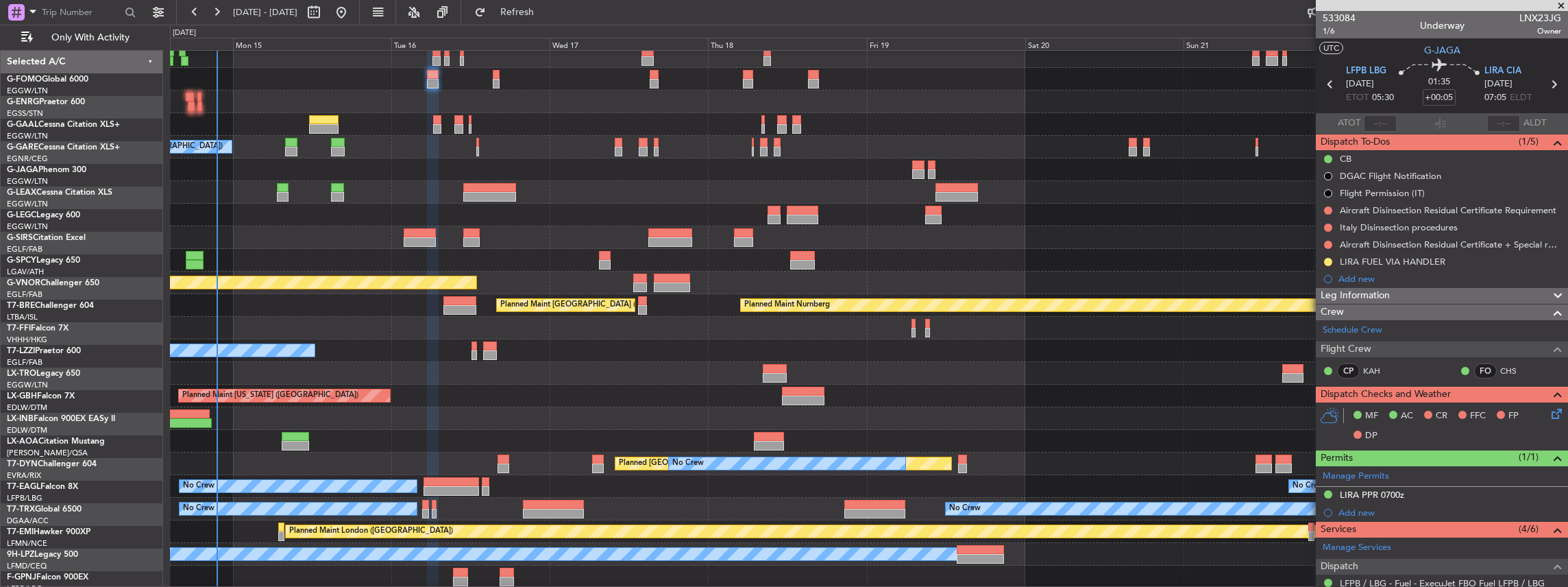
scroll to position [96, 0]
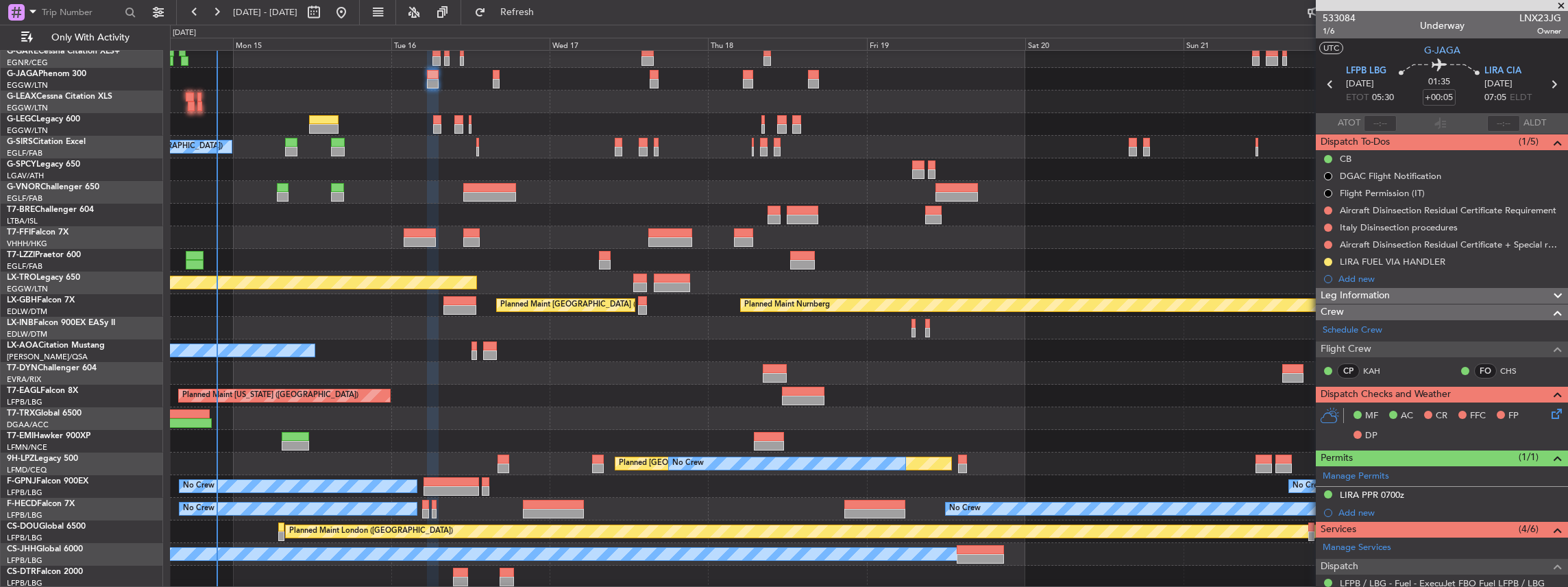
click at [770, 331] on div "Planned Maint Dusseldorf Planned Maint [GEOGRAPHIC_DATA] ([GEOGRAPHIC_DATA]) Pl…" at bounding box center [869, 271] width 1398 height 633
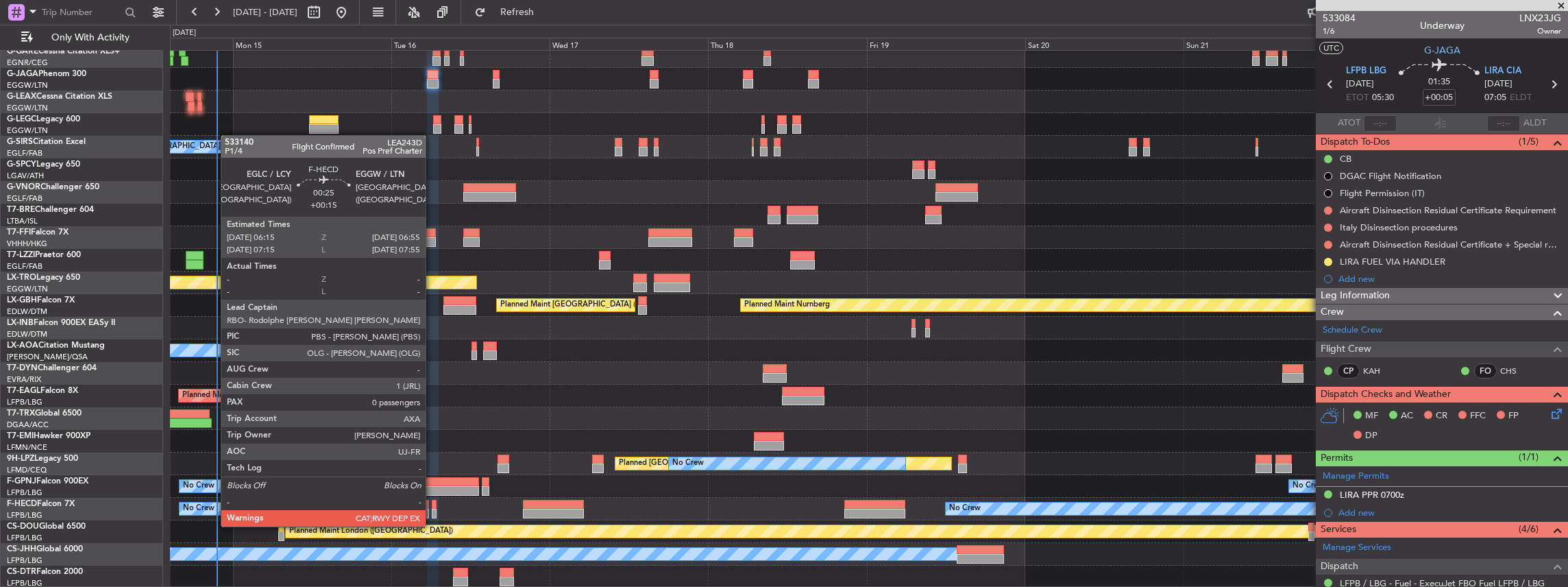
click at [433, 513] on div at bounding box center [434, 513] width 4 height 10
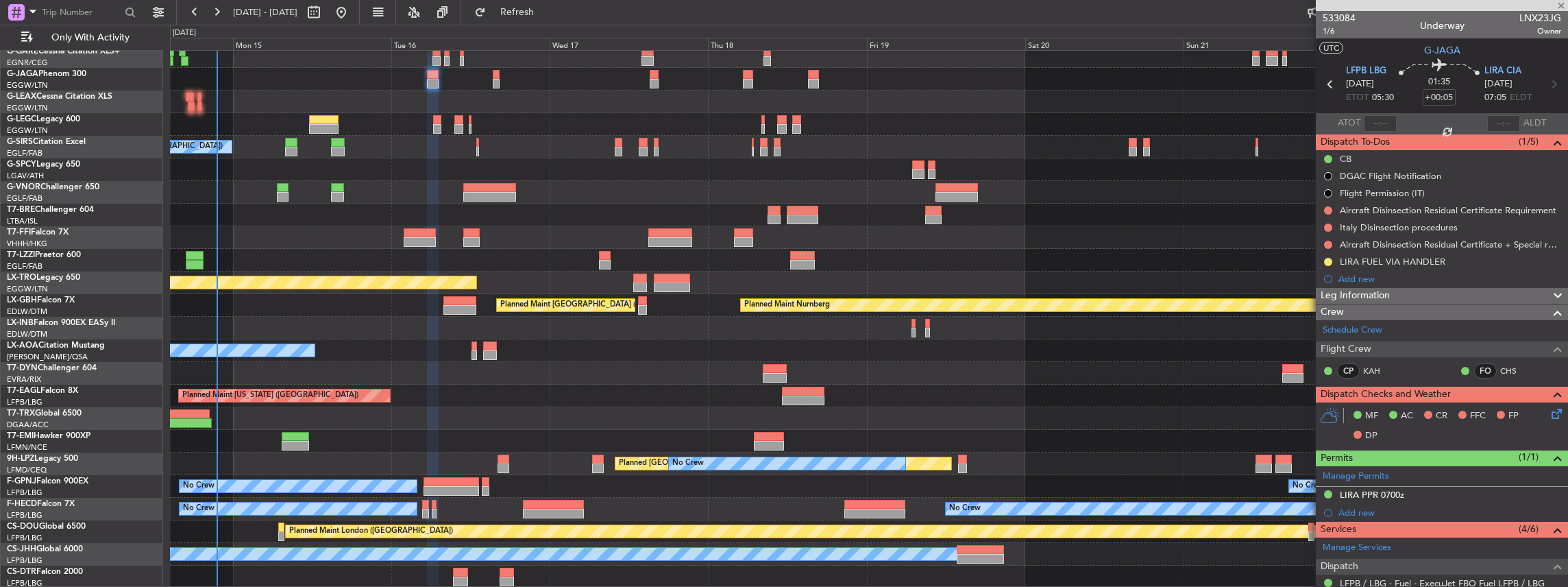
type input "+00:15"
type input "0"
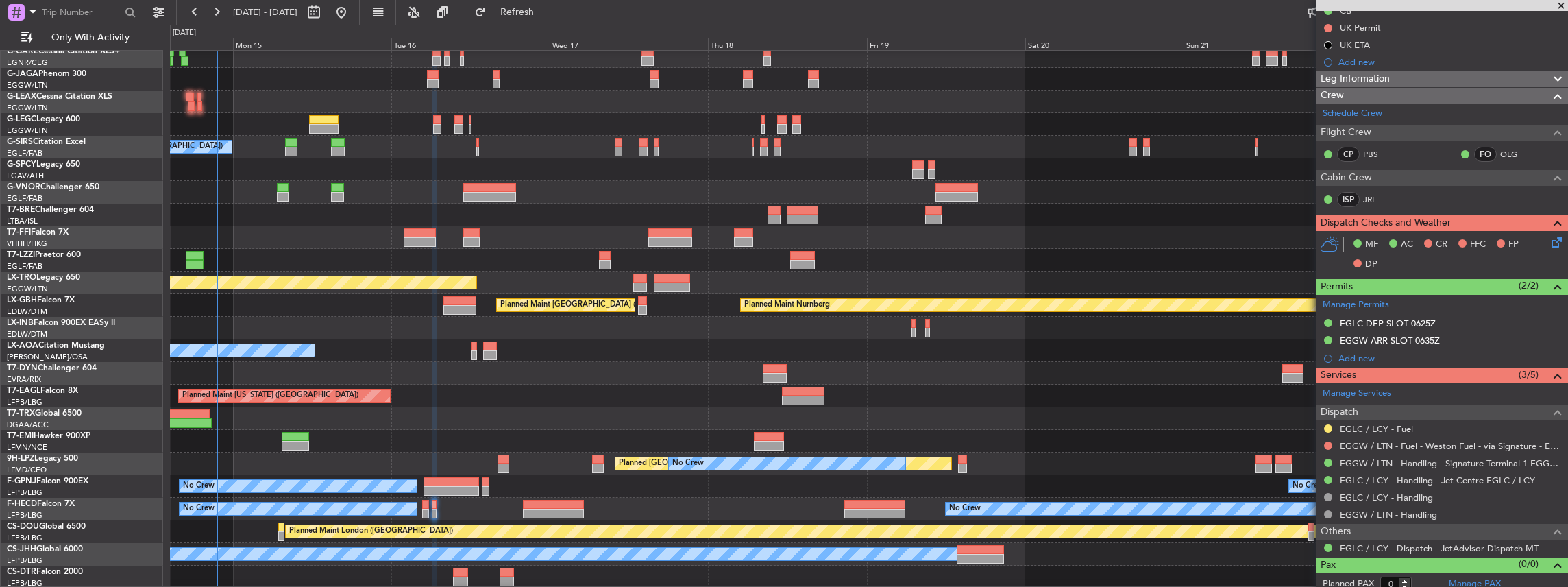
scroll to position [0, 0]
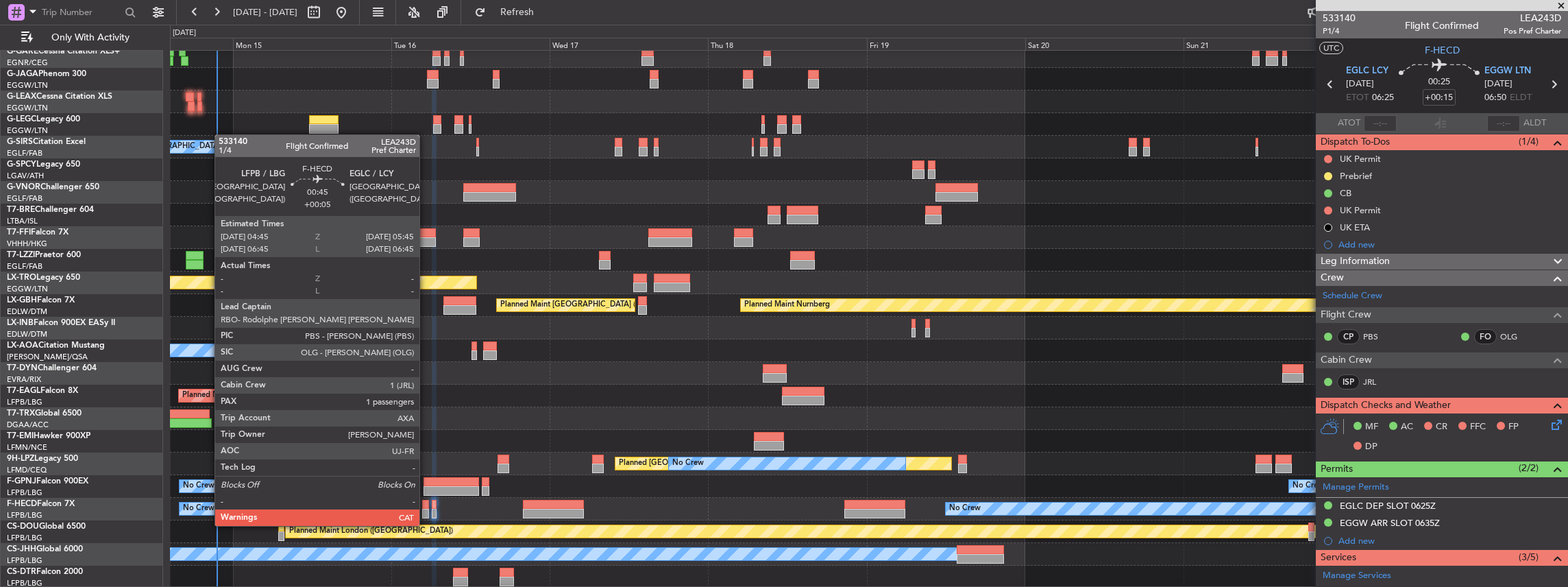
click at [426, 512] on div at bounding box center [425, 513] width 7 height 10
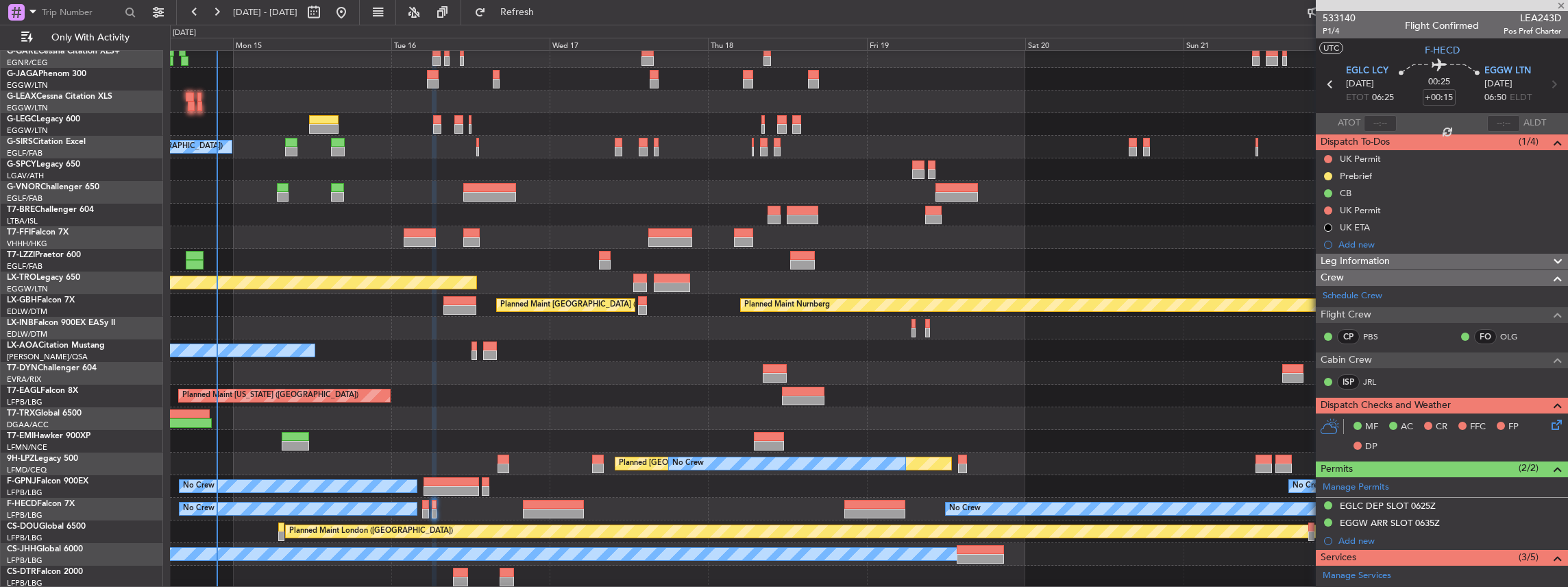
type input "+00:05"
type input "1"
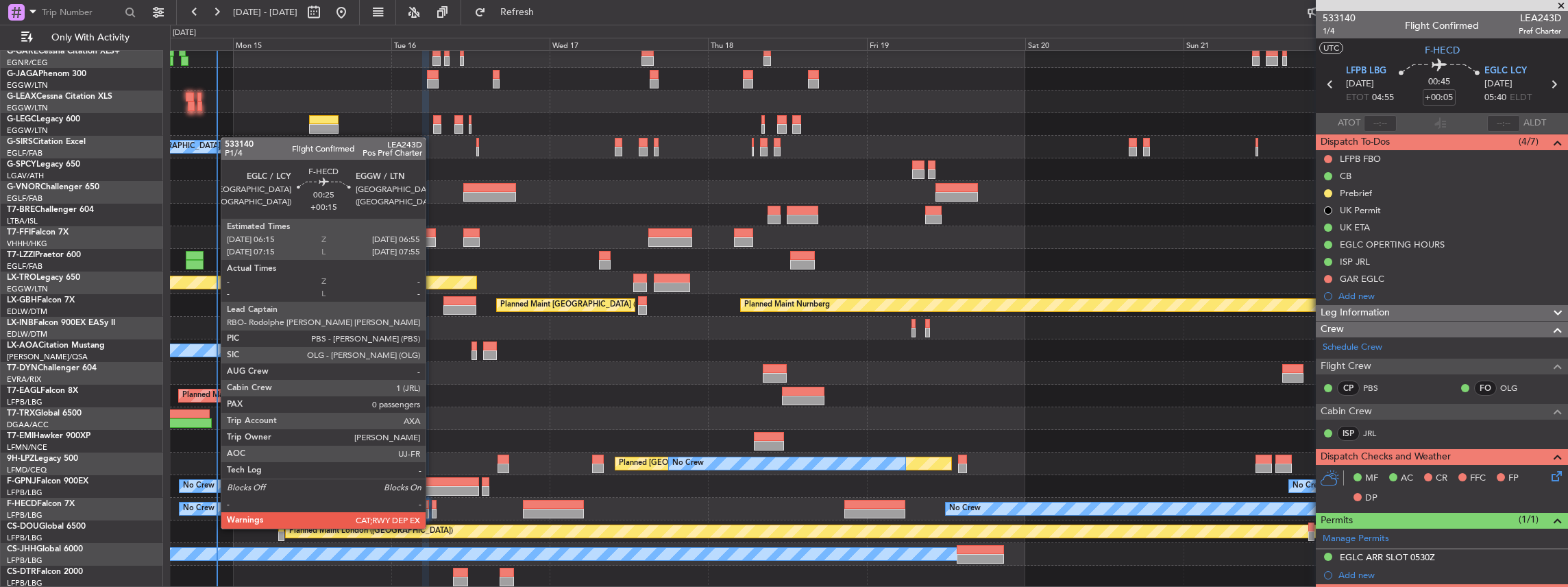
click at [433, 514] on div at bounding box center [434, 513] width 4 height 10
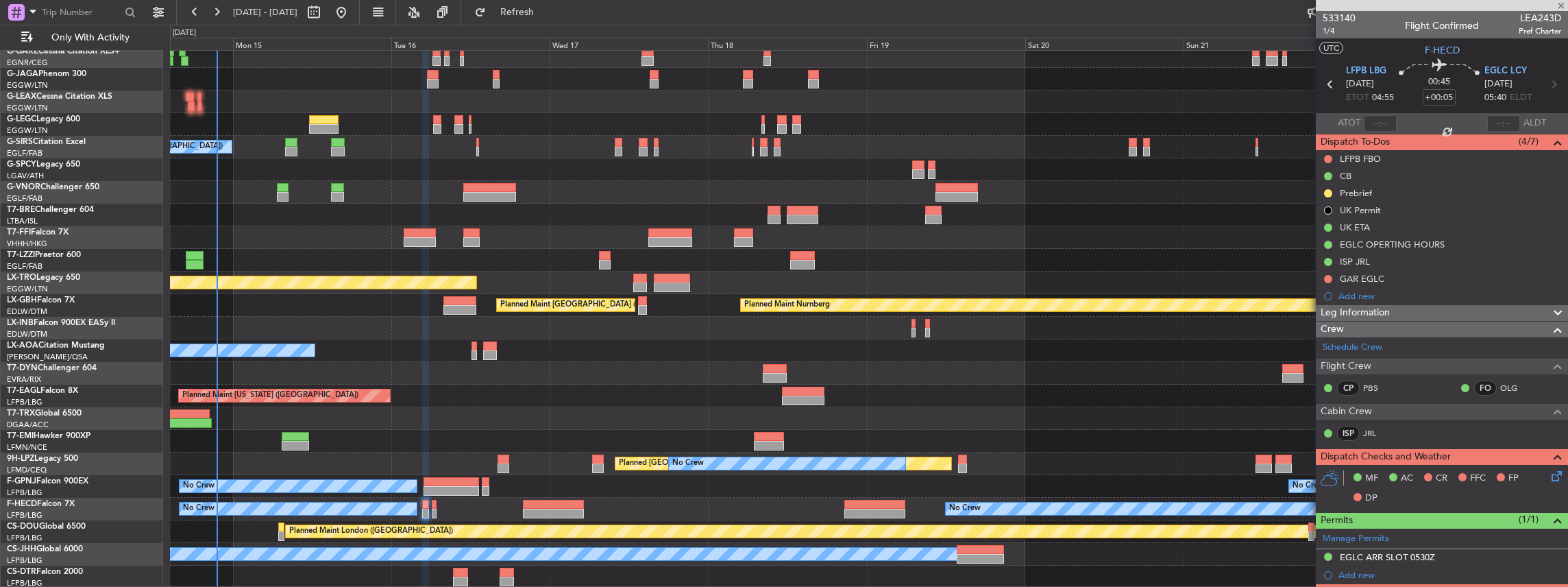
type input "+00:15"
type input "0"
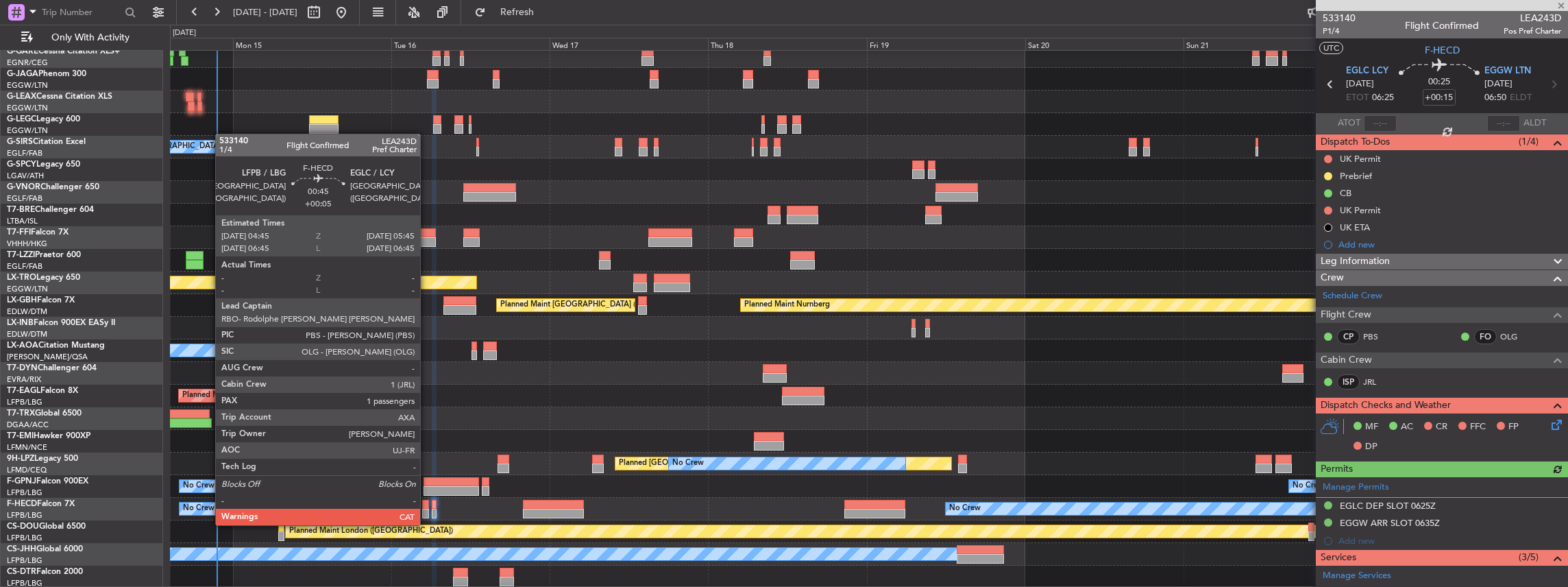
click at [427, 512] on div at bounding box center [425, 513] width 7 height 10
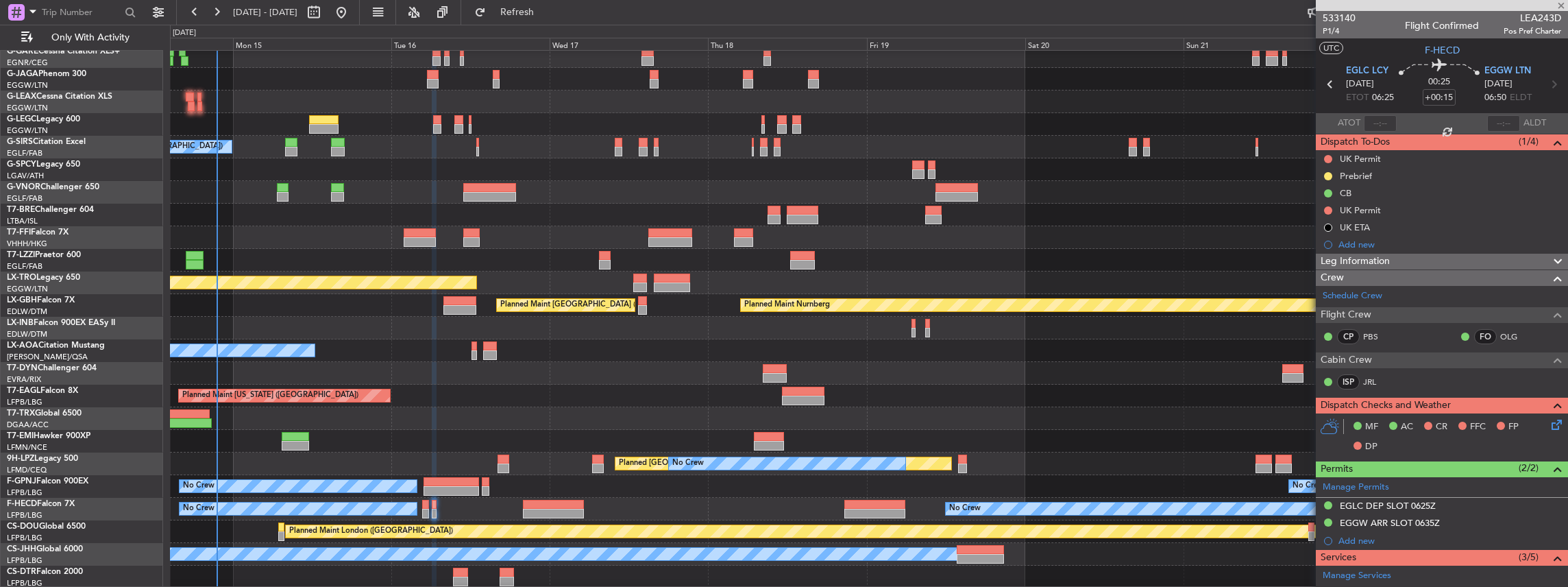
type input "+00:05"
type input "1"
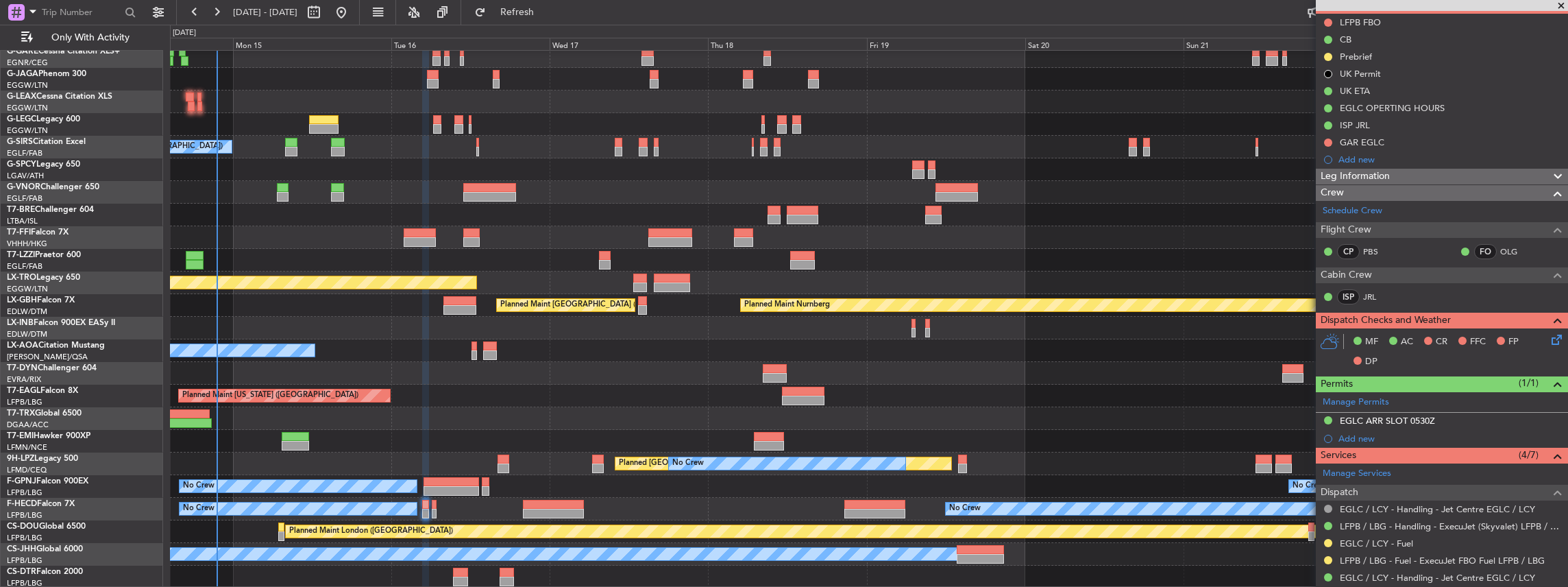
scroll to position [92, 0]
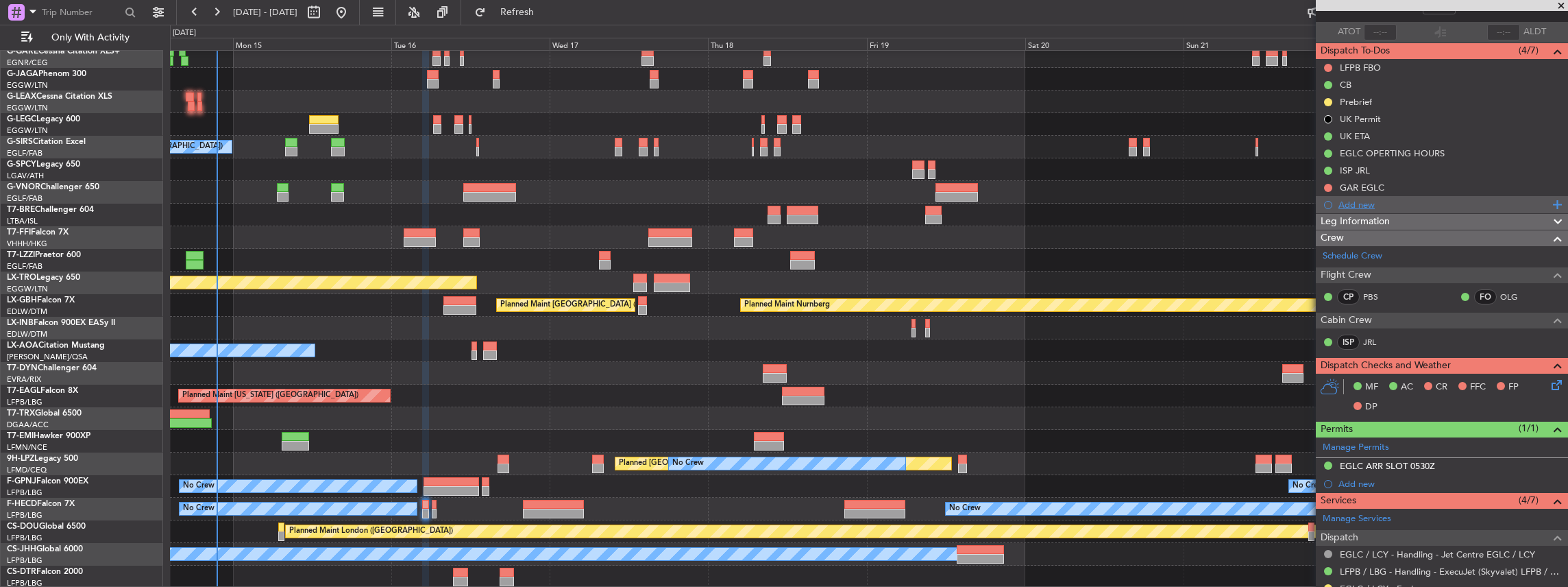
click at [1378, 199] on div "Add new" at bounding box center [1443, 204] width 210 height 12
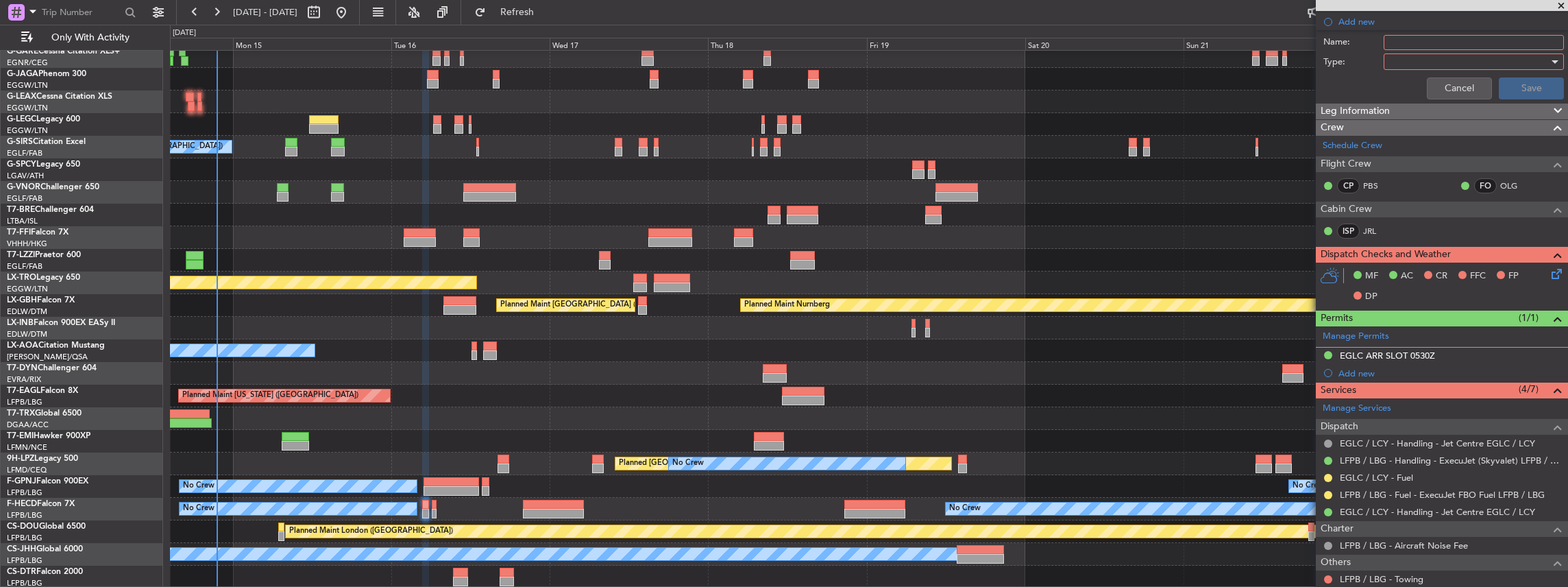
scroll to position [0, 0]
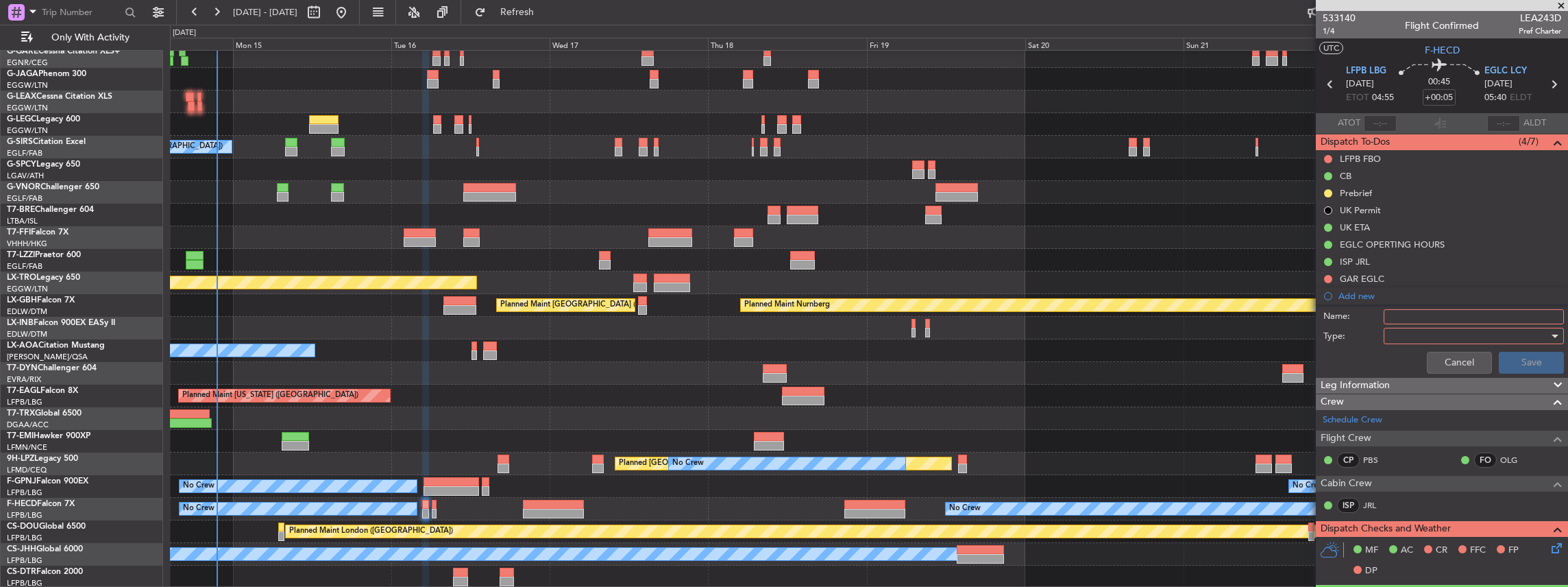
click at [1428, 317] on input "Name:" at bounding box center [1474, 316] width 180 height 15
click at [1410, 317] on input "Name:" at bounding box center [1474, 316] width 180 height 15
click at [1413, 315] on input "Name:" at bounding box center [1474, 316] width 180 height 15
click at [1467, 360] on button "Cancel" at bounding box center [1459, 363] width 66 height 22
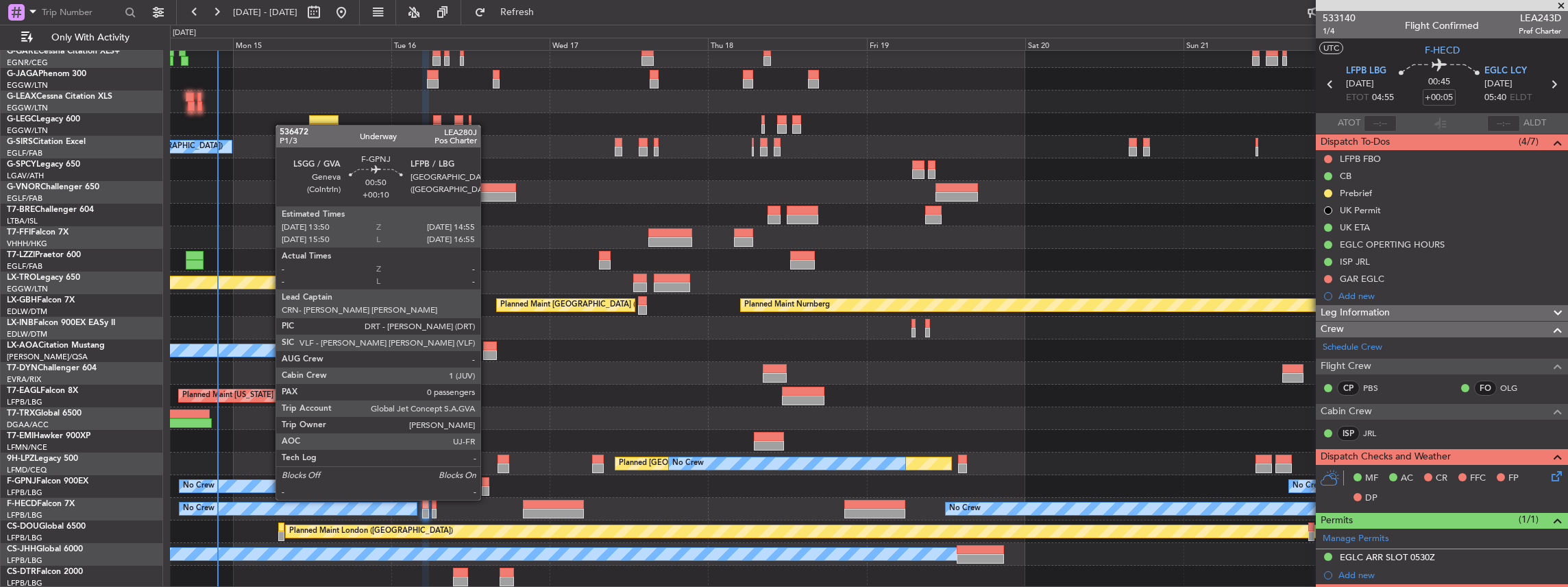
click at [487, 486] on div at bounding box center [486, 490] width 7 height 10
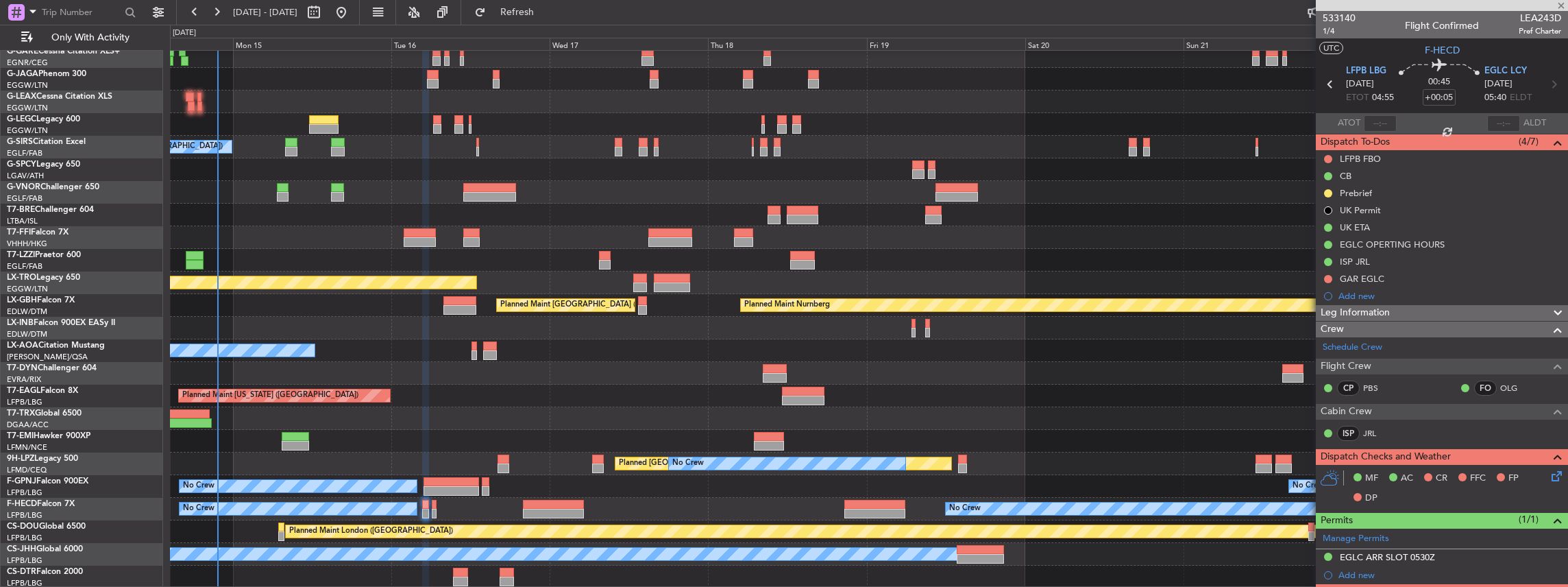
type input "+00:10"
type input "0"
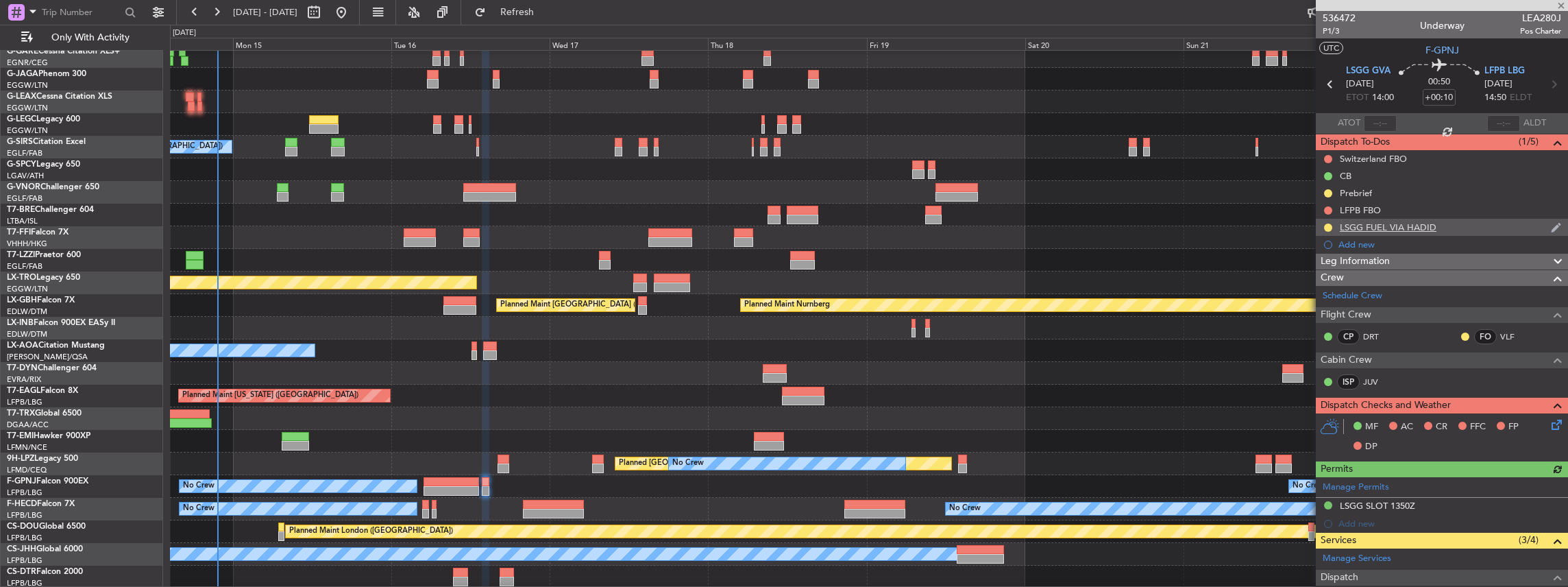
click at [1453, 228] on div "LSGG FUEL VIA HADID" at bounding box center [1441, 227] width 252 height 17
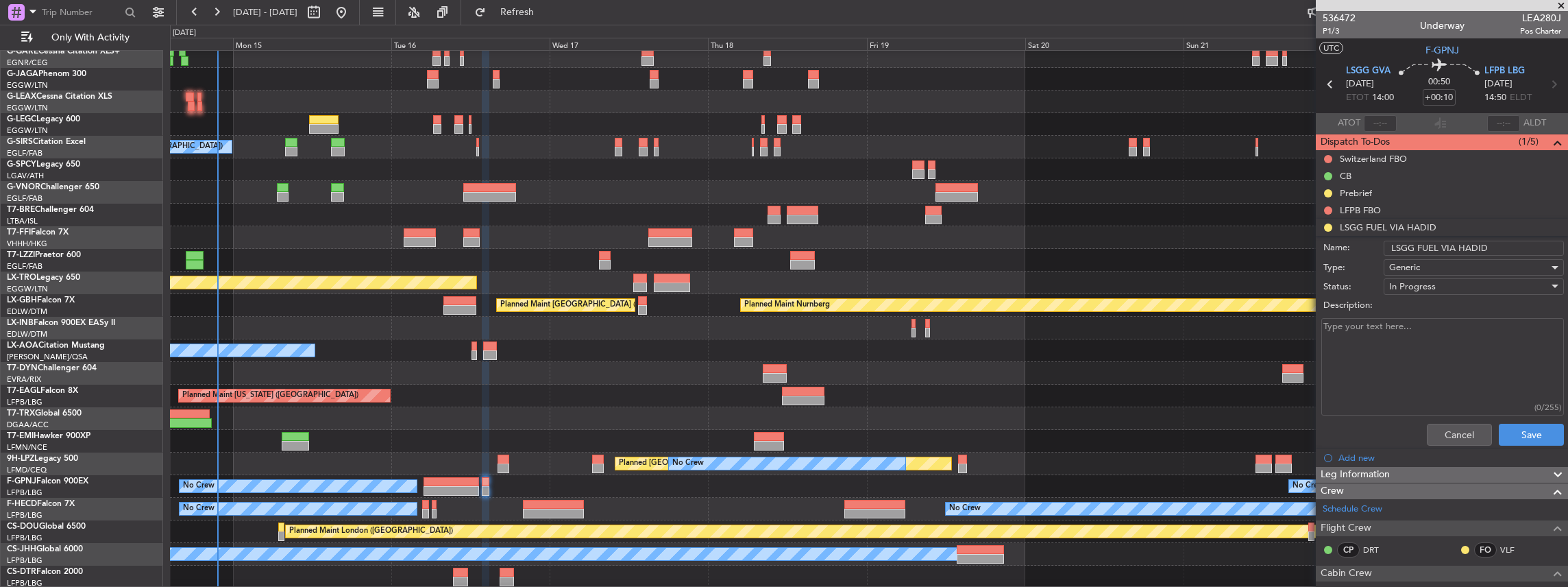
drag, startPoint x: 1494, startPoint y: 250, endPoint x: 1415, endPoint y: 247, distance: 79.1
click at [1415, 247] on input "LSGG FUEL VIA HADID" at bounding box center [1474, 248] width 180 height 15
click at [1445, 434] on button "Cancel" at bounding box center [1459, 434] width 66 height 22
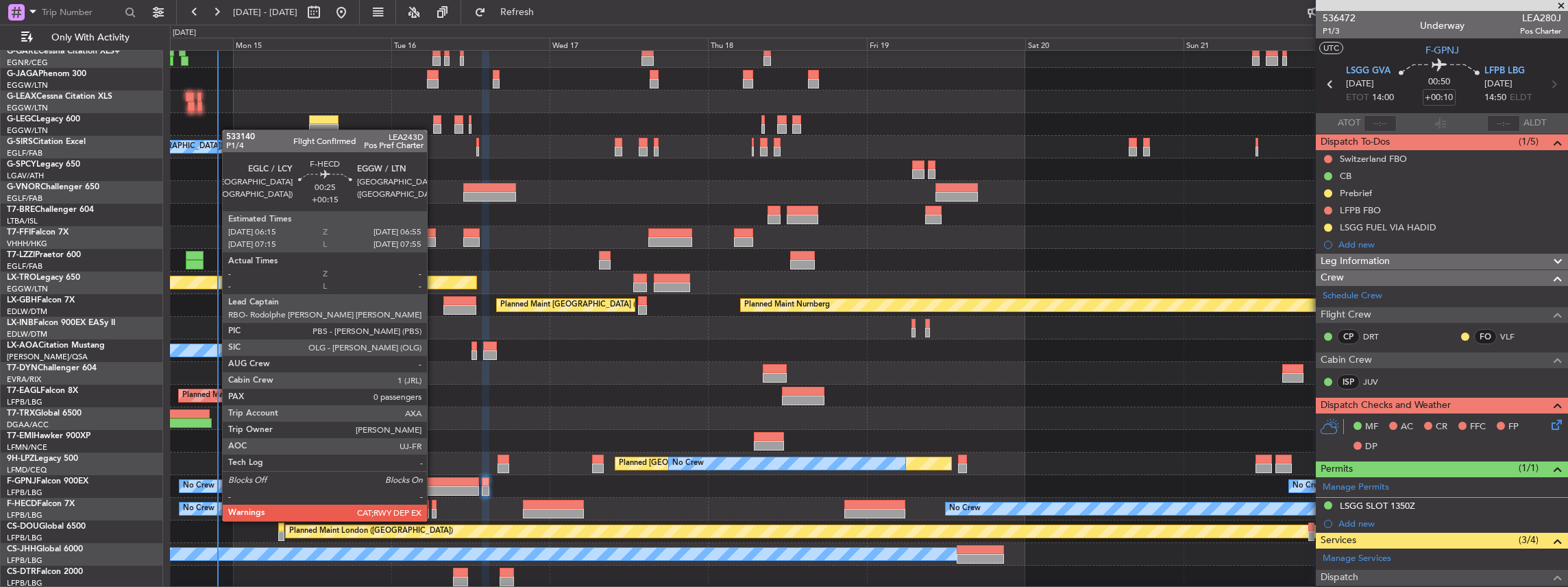
click at [434, 507] on div at bounding box center [434, 504] width 4 height 10
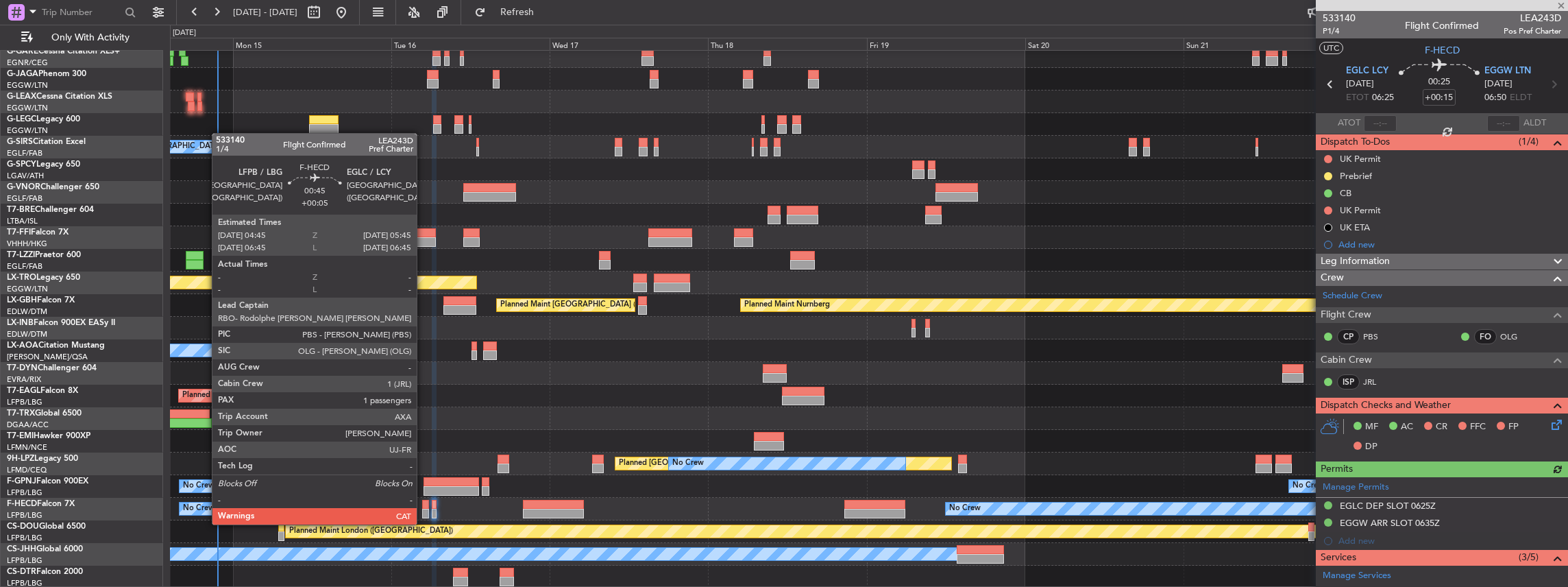
click at [424, 511] on div at bounding box center [425, 513] width 7 height 10
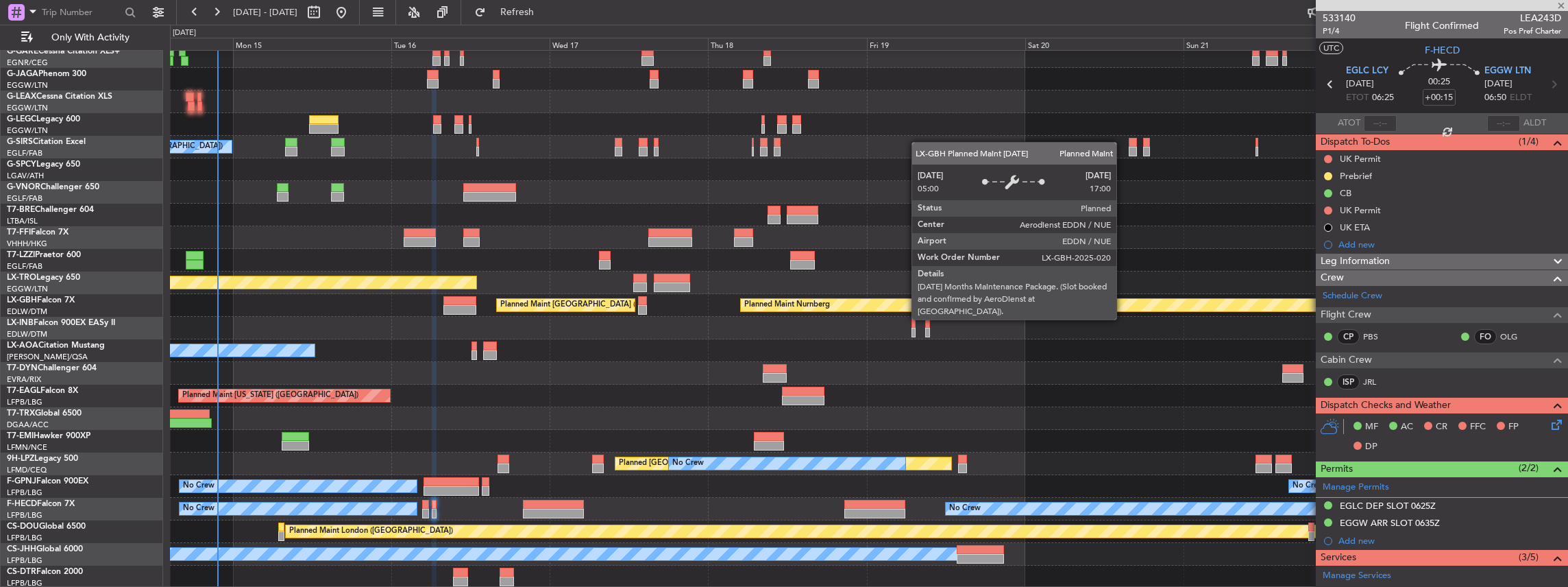
type input "+00:05"
type input "1"
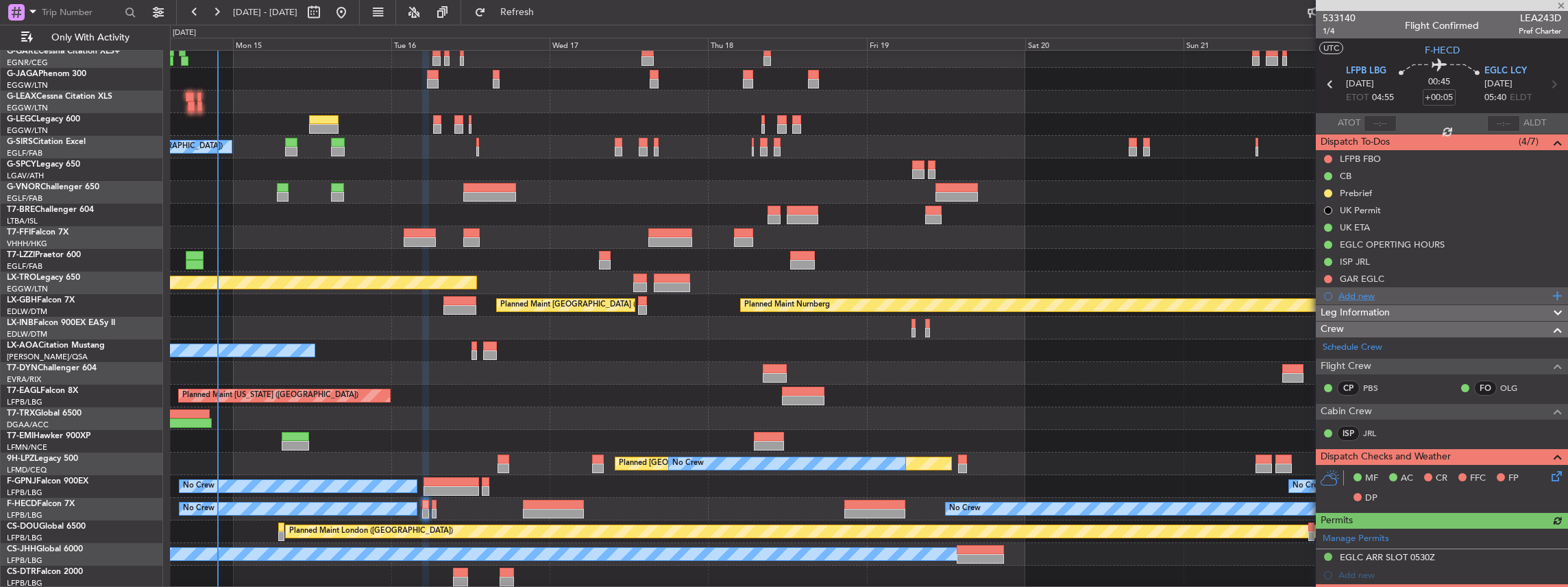
click at [1391, 294] on div "Add new" at bounding box center [1443, 295] width 210 height 12
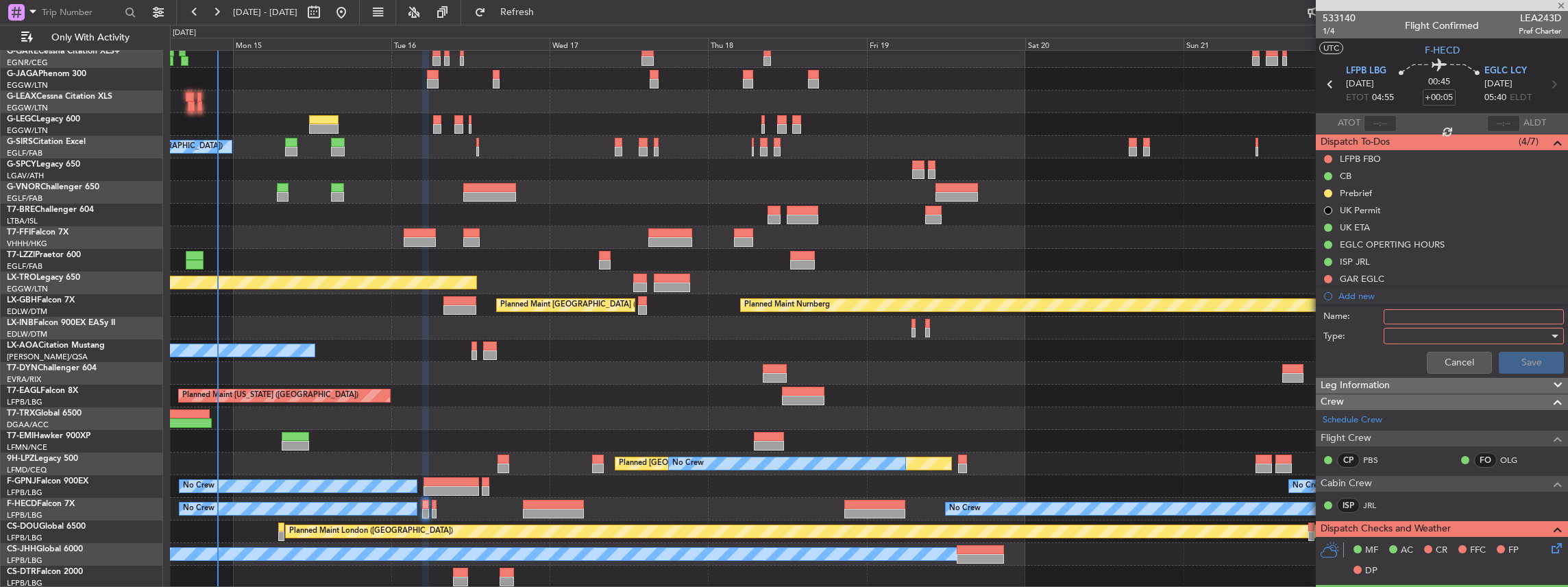
click at [1402, 311] on input "Name:" at bounding box center [1474, 316] width 180 height 15
paste input "FUEL VIA HADID"
click at [1387, 315] on input "FUEL VIA HADID" at bounding box center [1474, 316] width 180 height 15
type input "EGLC FUEL VIA HADID"
click at [1404, 330] on div at bounding box center [1469, 336] width 160 height 21
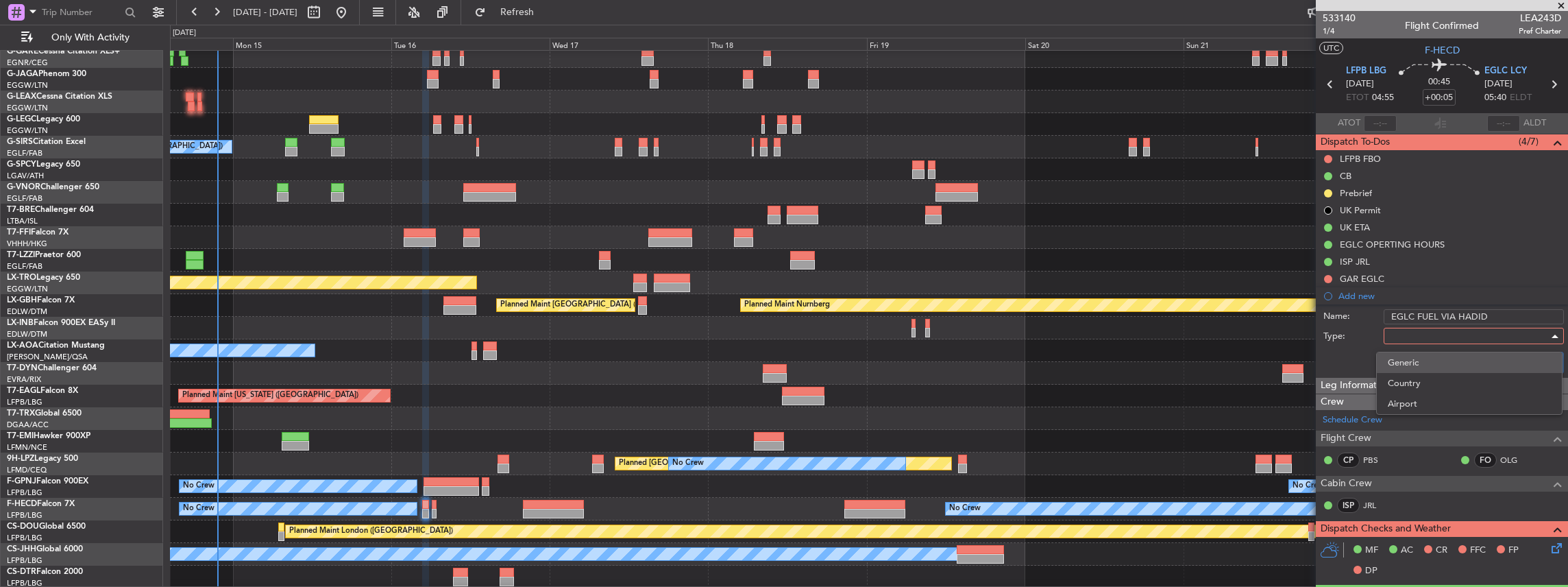
click at [1407, 361] on span "Generic" at bounding box center [1469, 362] width 163 height 21
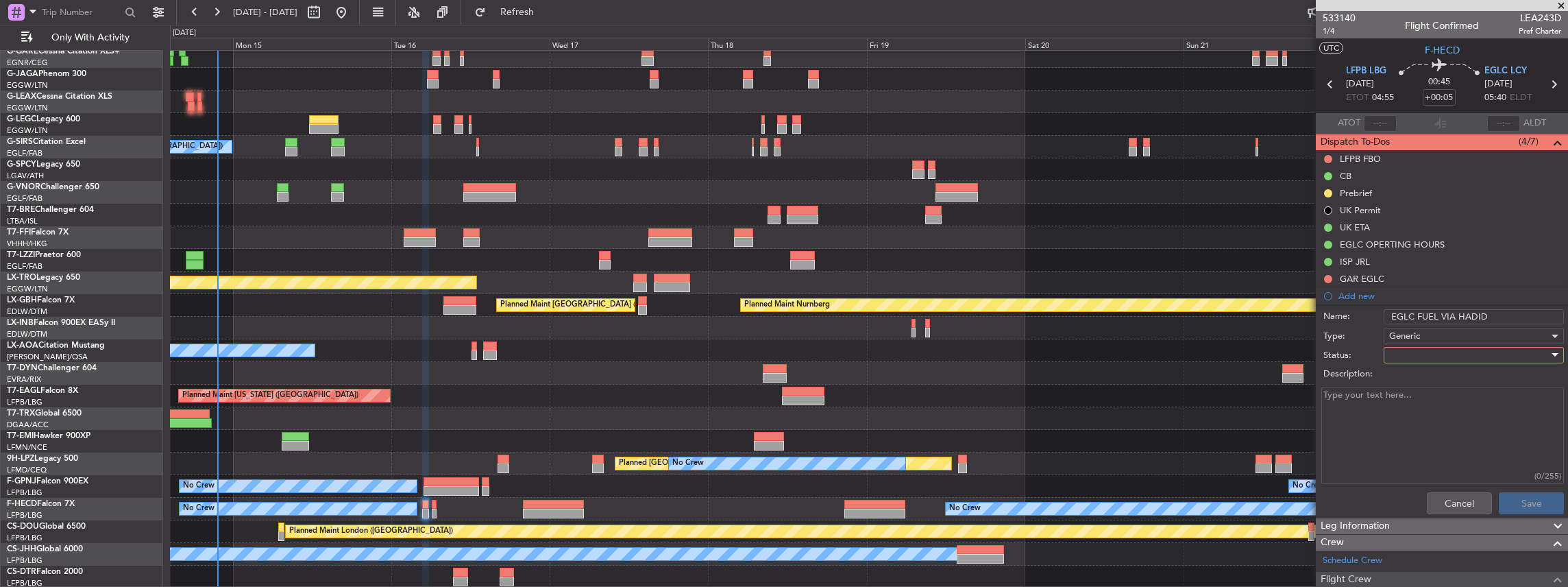
click at [1402, 347] on div at bounding box center [1469, 355] width 160 height 21
click at [1407, 398] on span "In Progress" at bounding box center [1469, 402] width 163 height 21
click at [1520, 501] on button "Save" at bounding box center [1531, 503] width 66 height 22
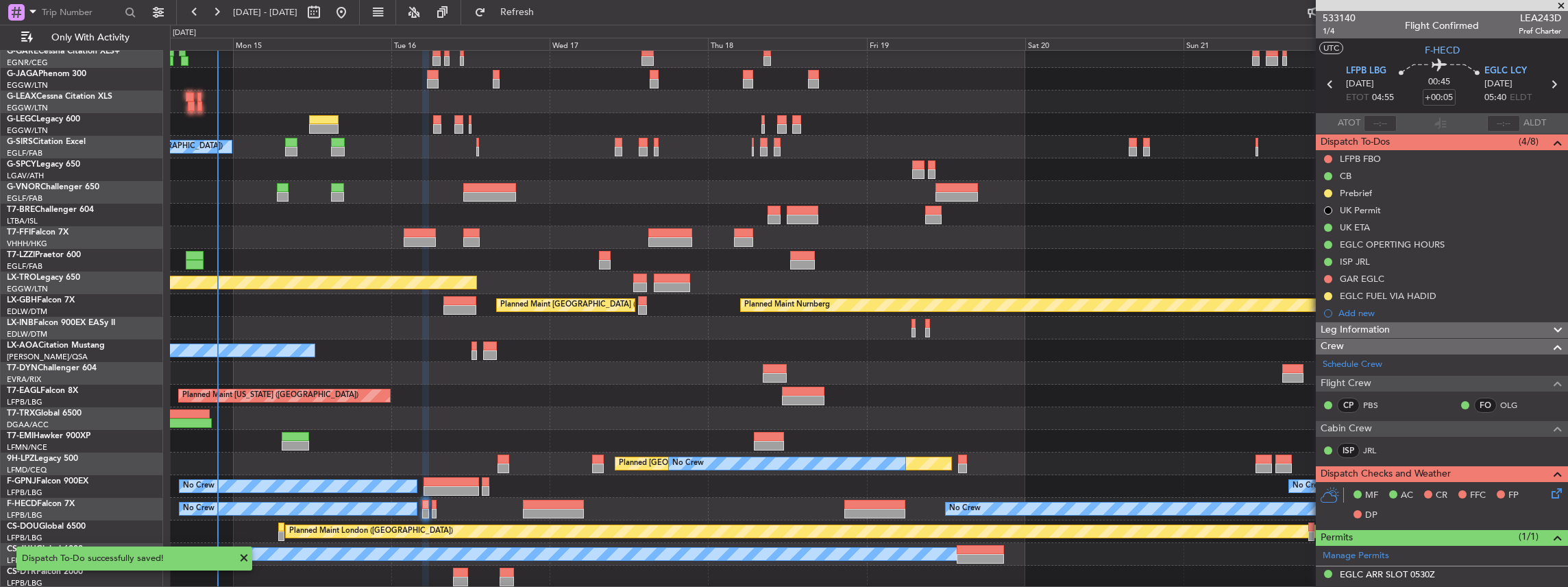
click at [1457, 291] on div "EGLC FUEL VIA HADID" at bounding box center [1441, 295] width 252 height 17
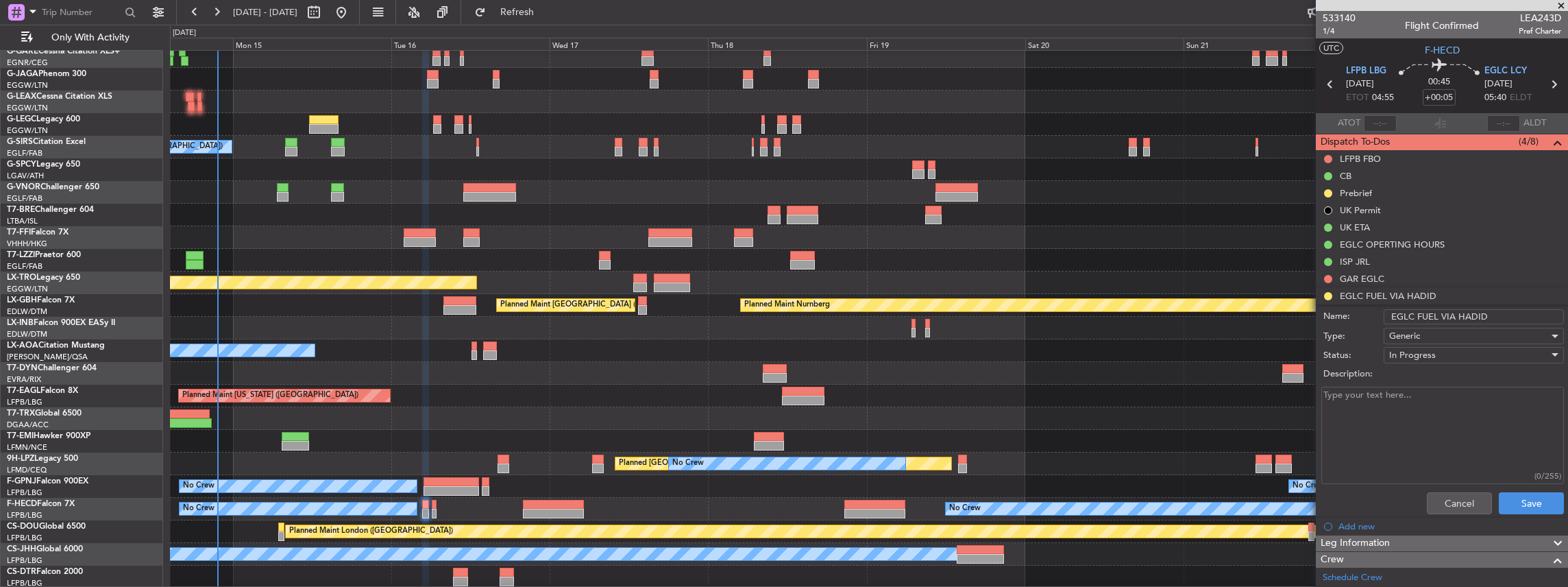
drag, startPoint x: 1491, startPoint y: 313, endPoint x: 1389, endPoint y: 317, distance: 102.1
click at [1389, 317] on input "EGLC FUEL VIA HADID" at bounding box center [1474, 316] width 180 height 15
click at [1448, 497] on button "Cancel" at bounding box center [1459, 503] width 66 height 22
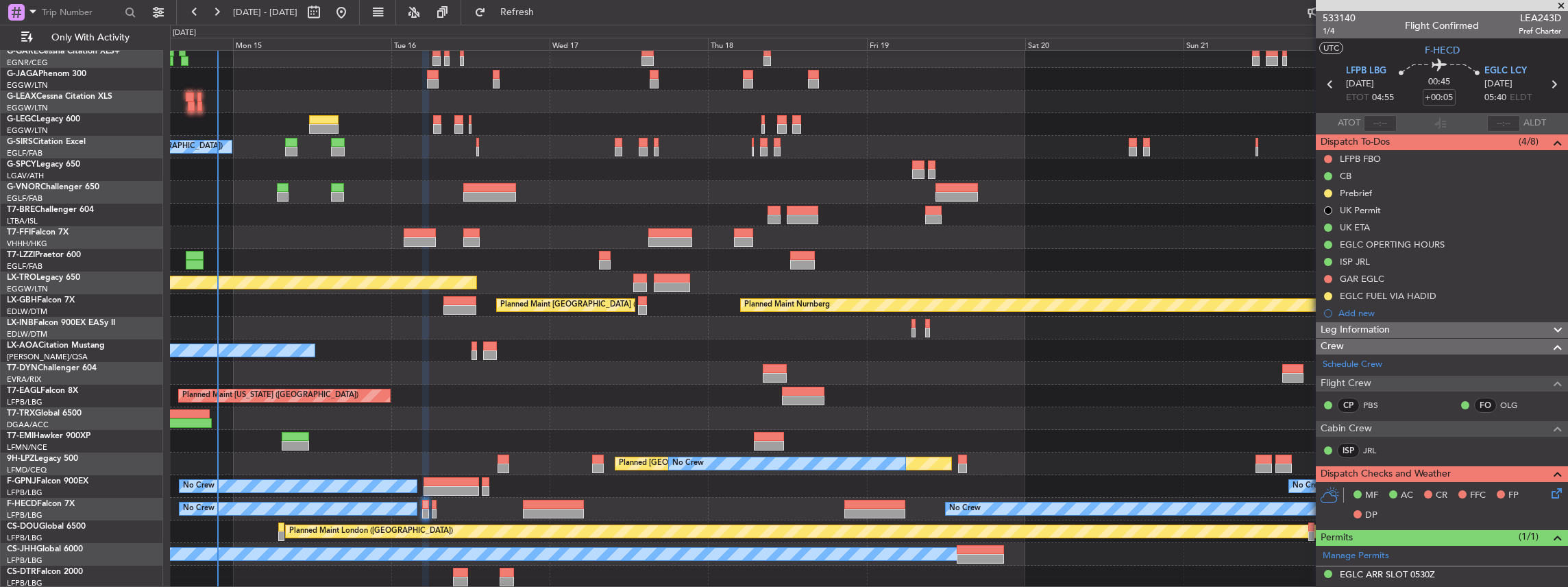
click at [1545, 79] on icon at bounding box center [1554, 84] width 18 height 18
type input "+00:15"
type input "0"
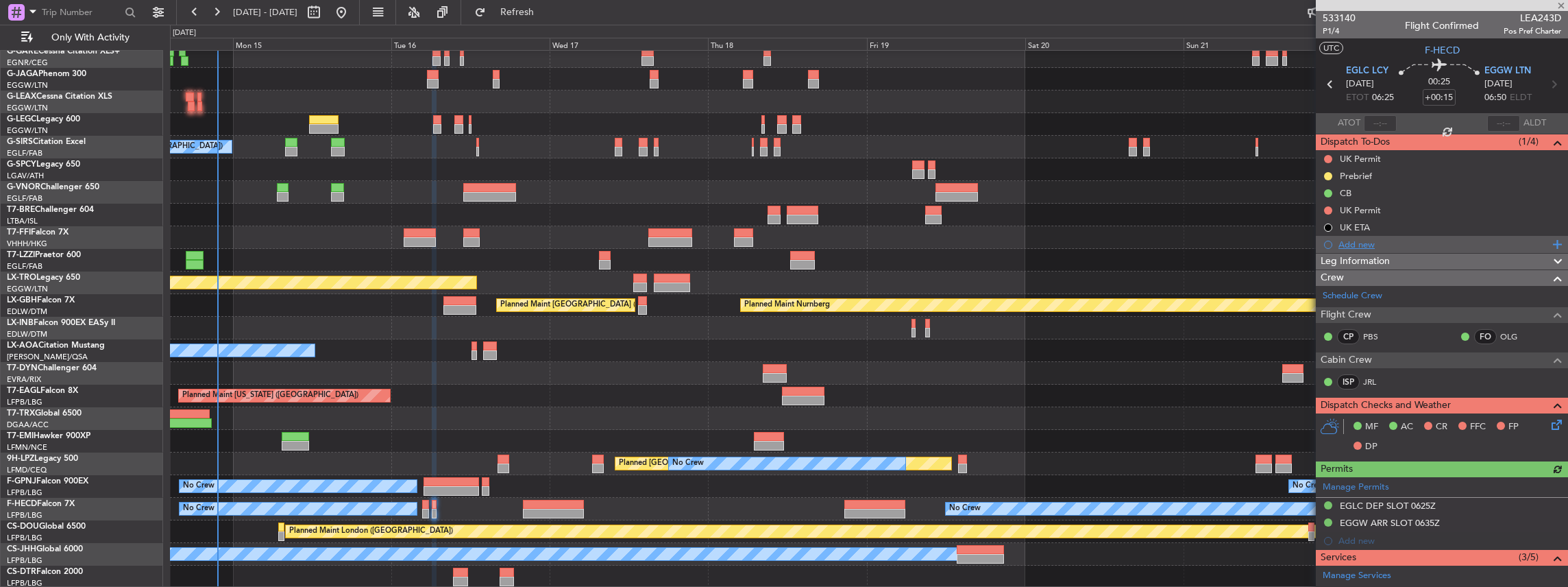
click at [1376, 244] on div "Add new" at bounding box center [1443, 244] width 210 height 12
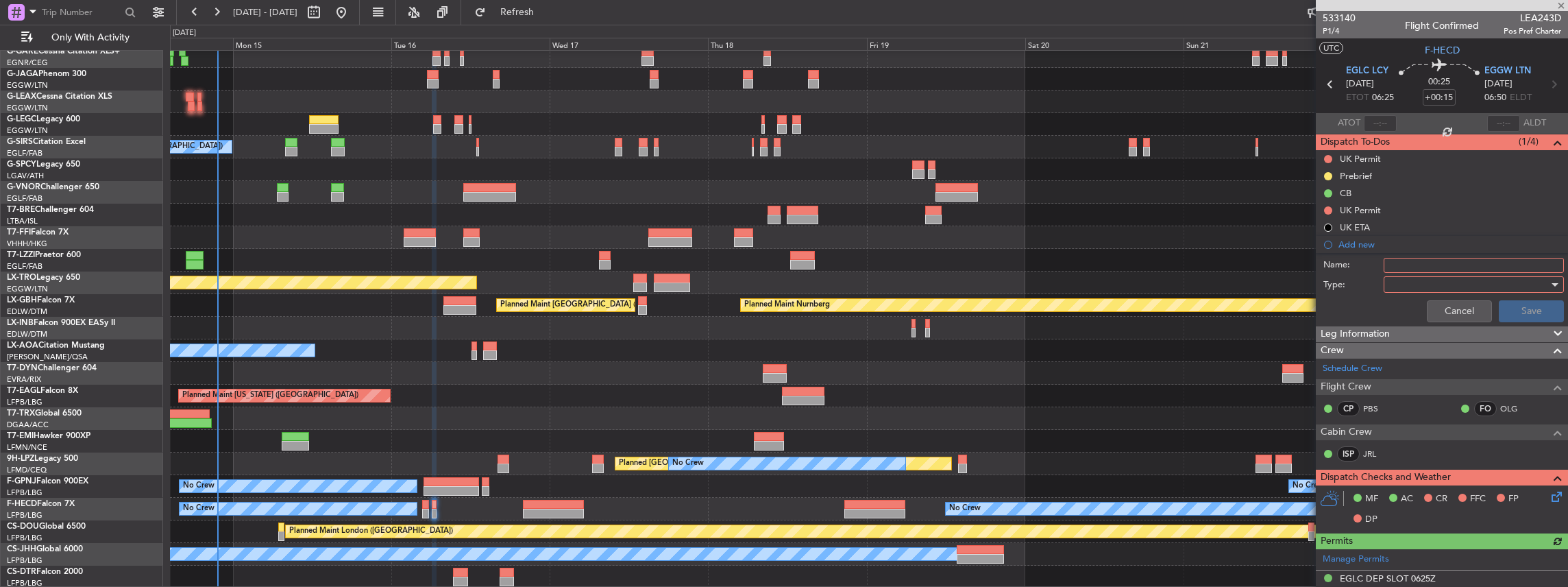
click at [1450, 255] on div "Name:" at bounding box center [1441, 265] width 266 height 21
click at [1448, 263] on input "Name:" at bounding box center [1474, 265] width 180 height 15
paste input "EGLC FUEL VIA HADID"
type input "EGLC FUEL VIA HADID"
click at [1430, 286] on div at bounding box center [1469, 284] width 160 height 21
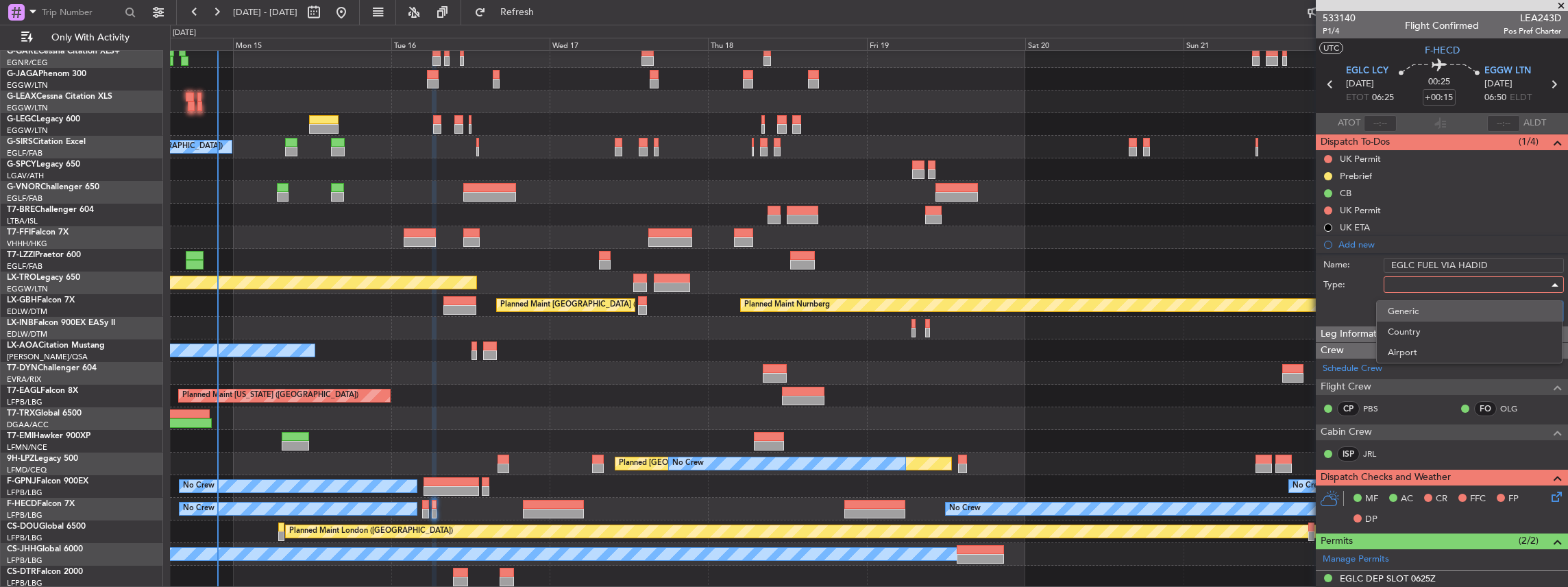
click at [1416, 312] on span "Generic" at bounding box center [1469, 311] width 163 height 21
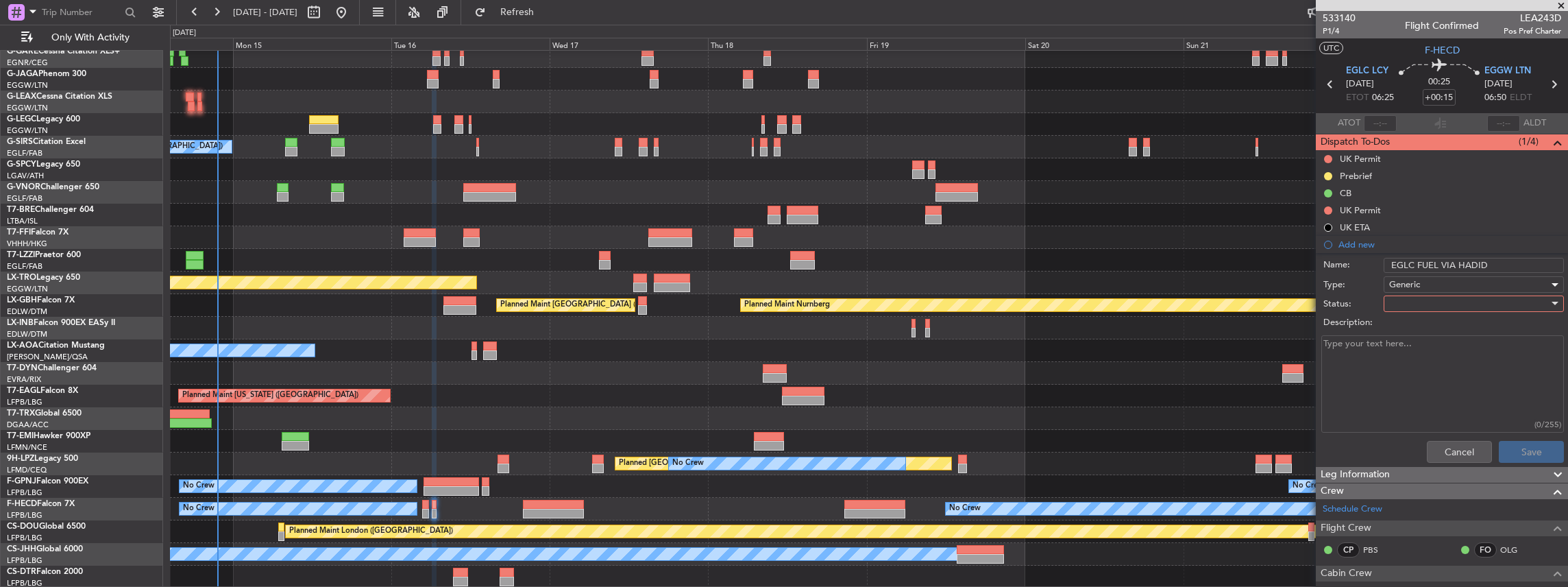
click at [1396, 309] on div at bounding box center [1469, 303] width 160 height 21
click at [1398, 332] on span "Not Started" at bounding box center [1469, 330] width 163 height 21
click at [1410, 300] on span "Not Started" at bounding box center [1414, 303] width 48 height 13
click at [1411, 352] on span "In Progress" at bounding box center [1469, 350] width 163 height 21
click at [1514, 452] on button "Save" at bounding box center [1531, 451] width 66 height 22
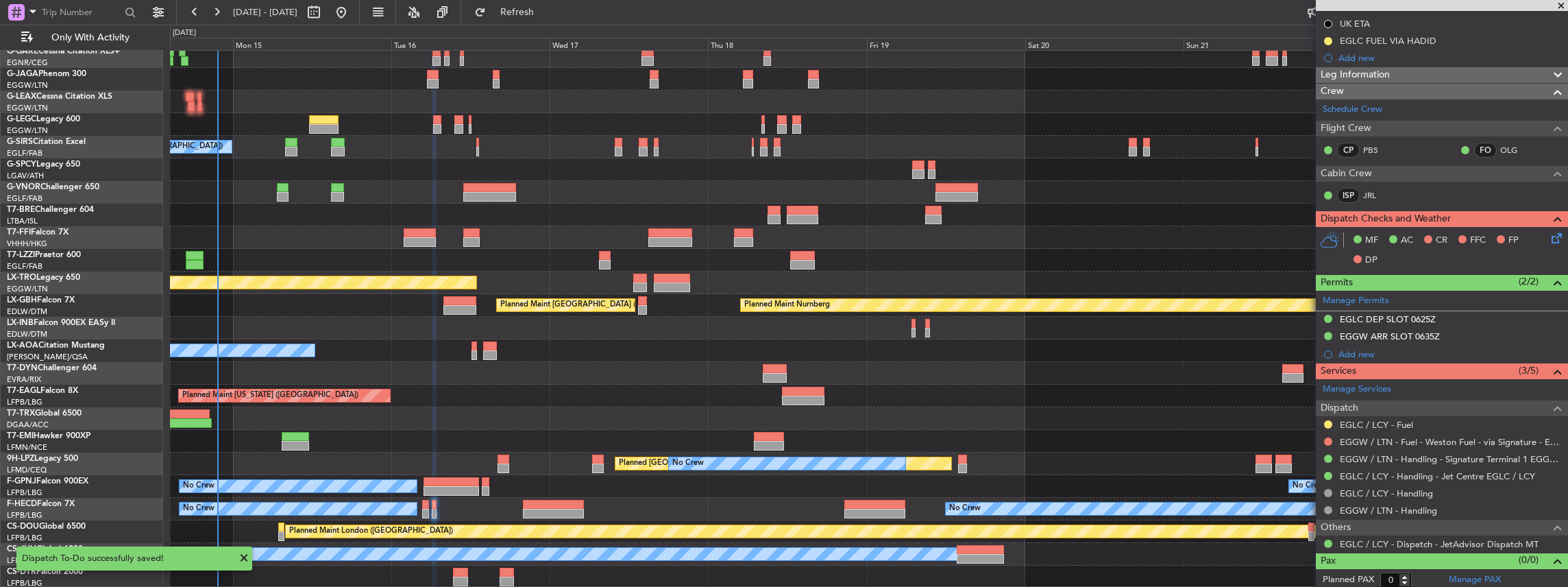
scroll to position [205, 0]
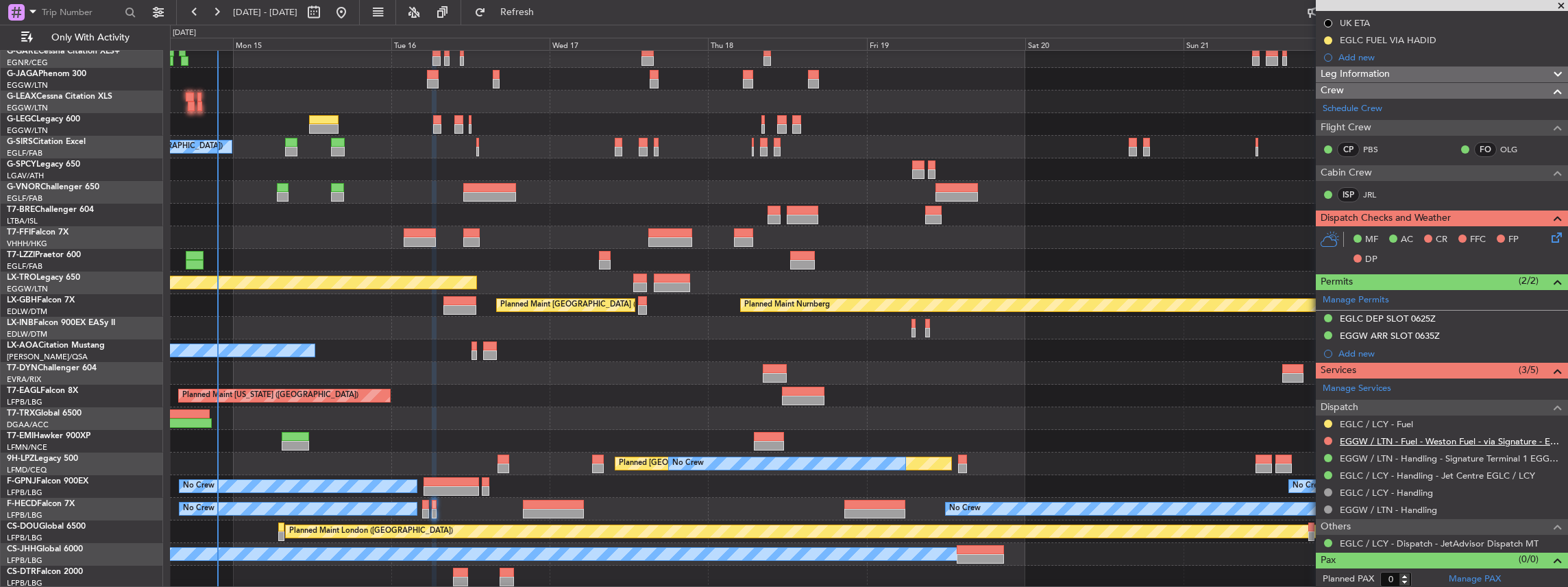
click at [1402, 439] on link "EGGW / LTN - Fuel - Weston Fuel - via Signature - EGGW/LTN" at bounding box center [1450, 441] width 222 height 12
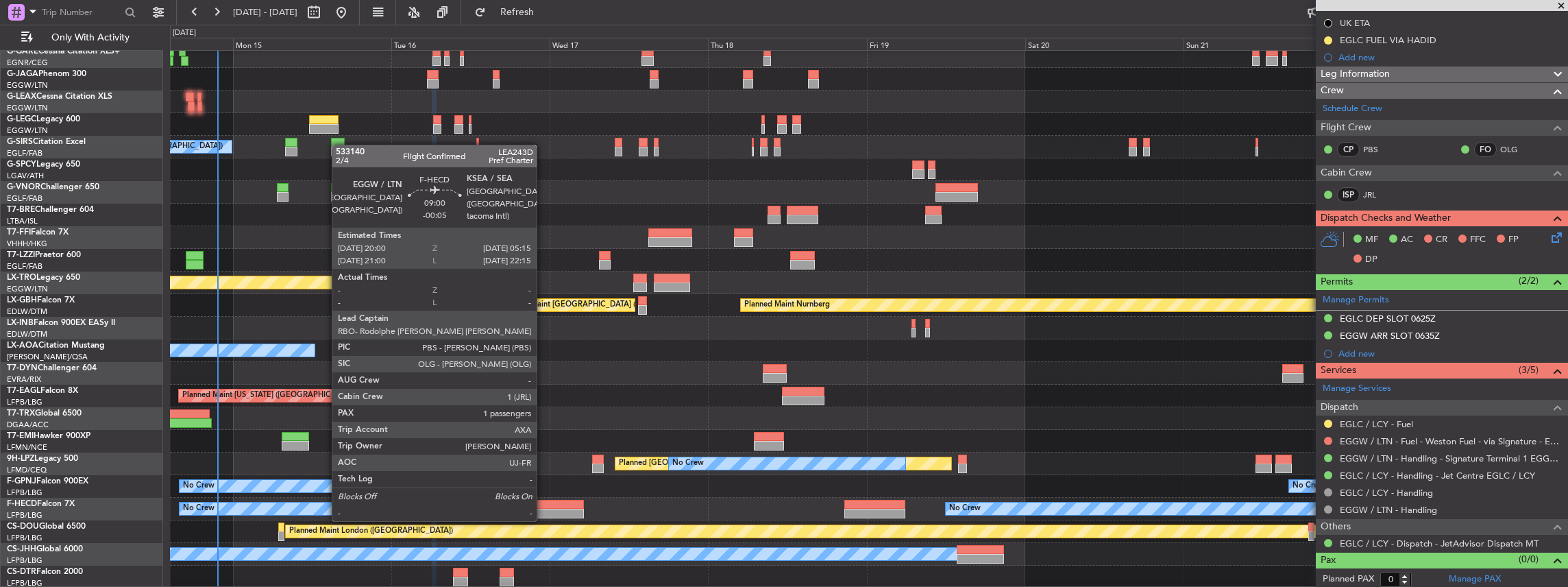
click at [543, 505] on div at bounding box center [554, 504] width 62 height 10
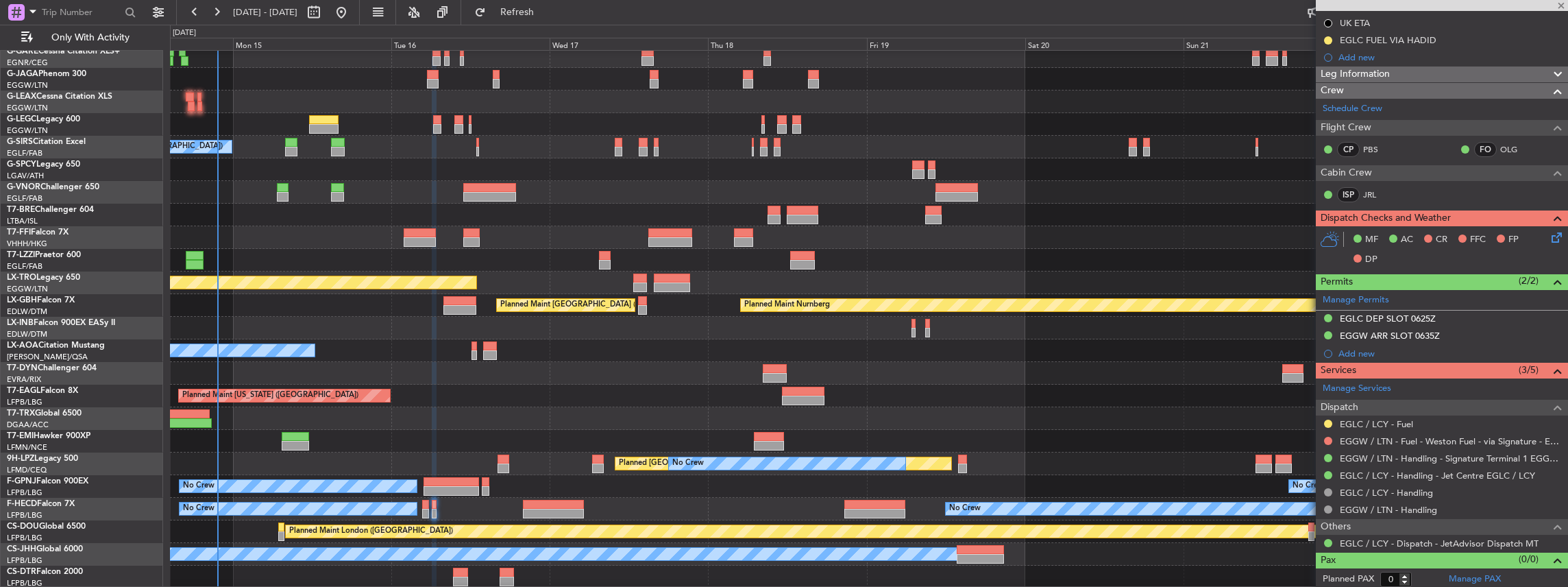
type input "-00:05"
type input "1"
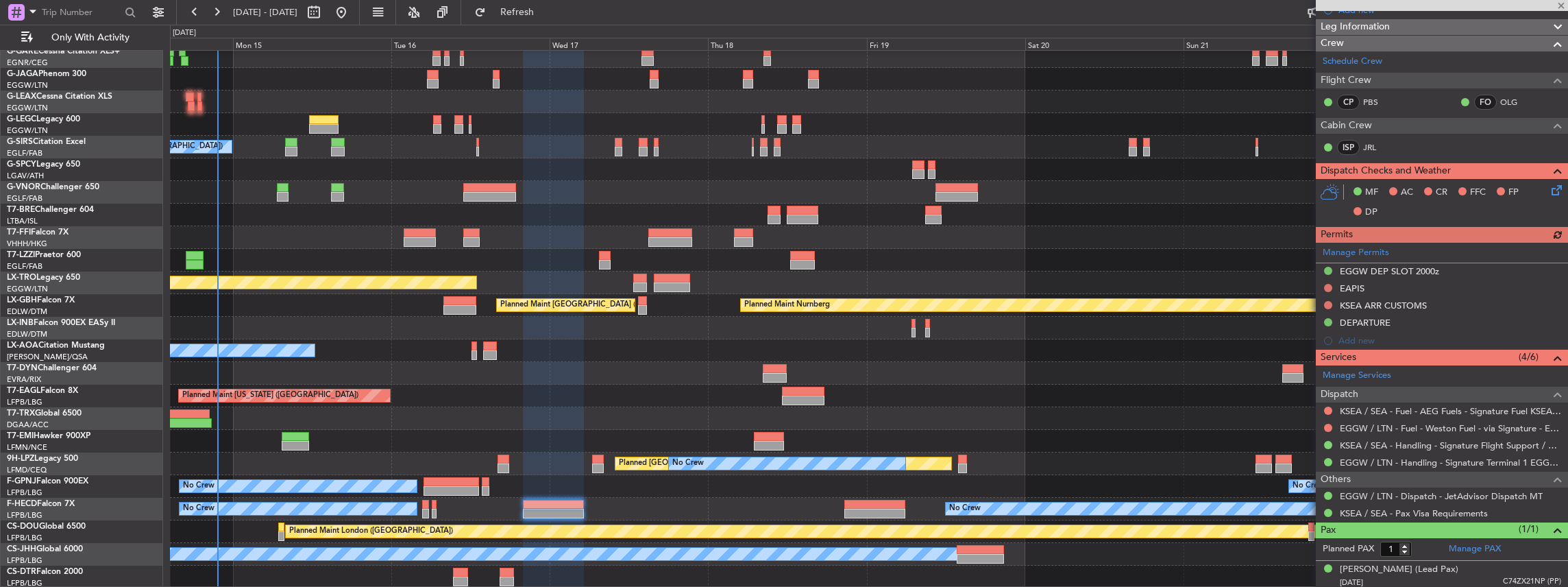
scroll to position [303, 0]
click at [1419, 422] on link "EGGW / LTN - Fuel - Weston Fuel - via Signature - EGGW/LTN" at bounding box center [1450, 427] width 222 height 12
click at [430, 513] on div "No Crew No Crew No Crew Planned Maint [GEOGRAPHIC_DATA] ([GEOGRAPHIC_DATA])" at bounding box center [869, 508] width 1398 height 22
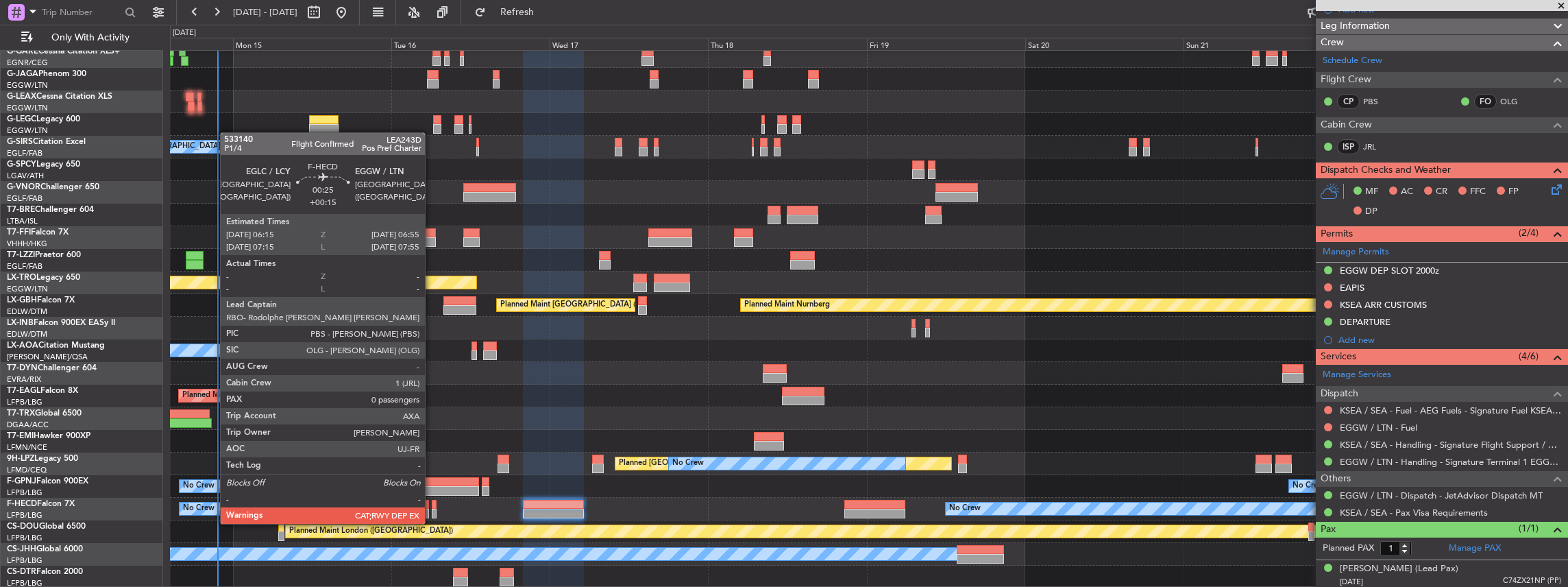
click at [432, 510] on div at bounding box center [434, 513] width 4 height 10
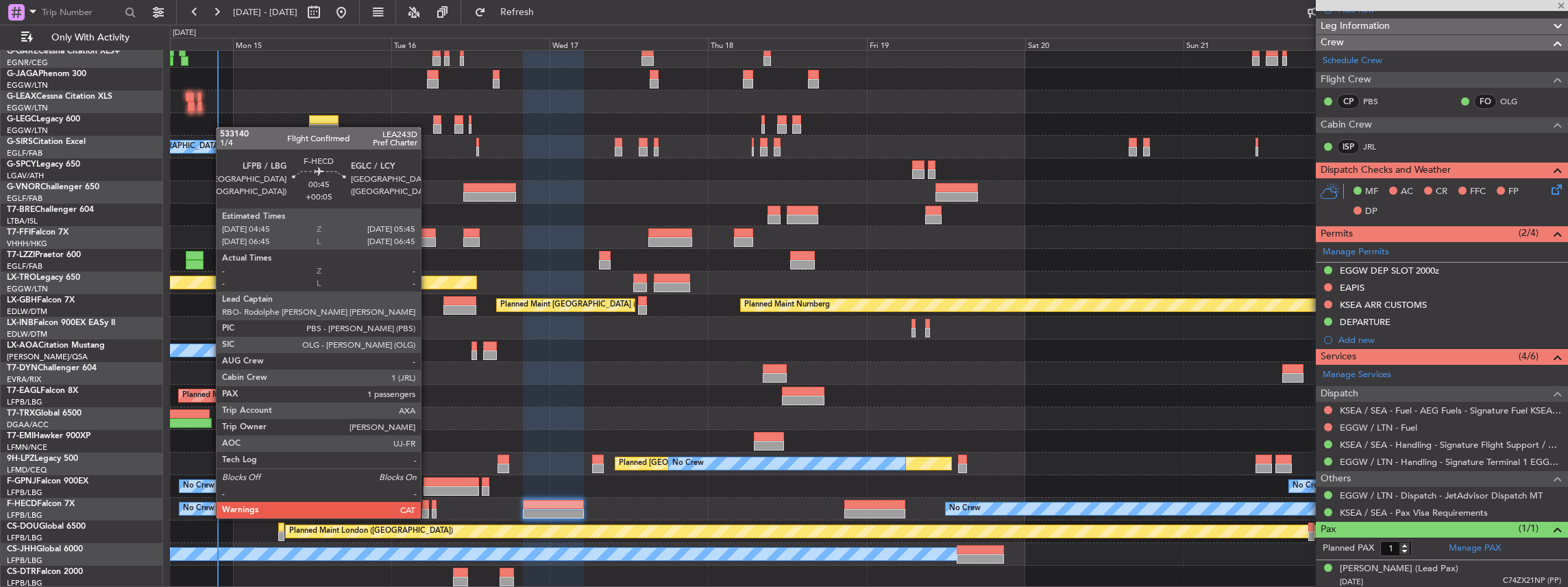
type input "+00:15"
type input "0"
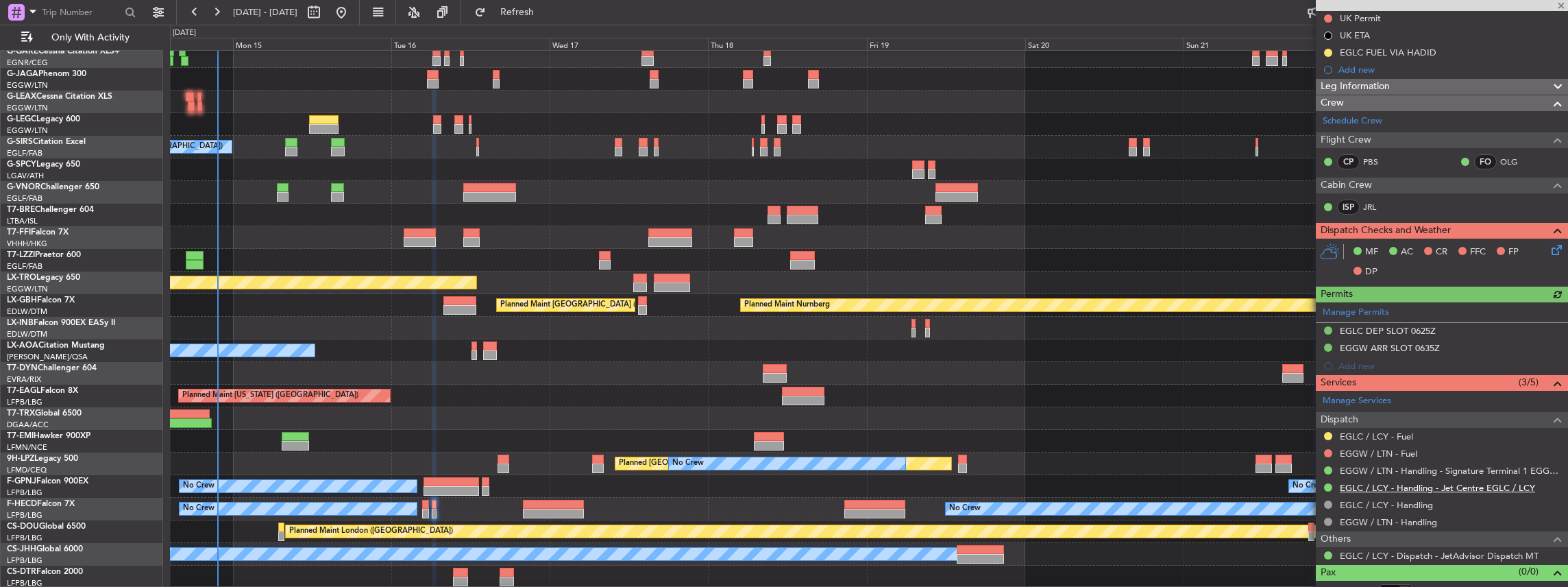
scroll to position [205, 0]
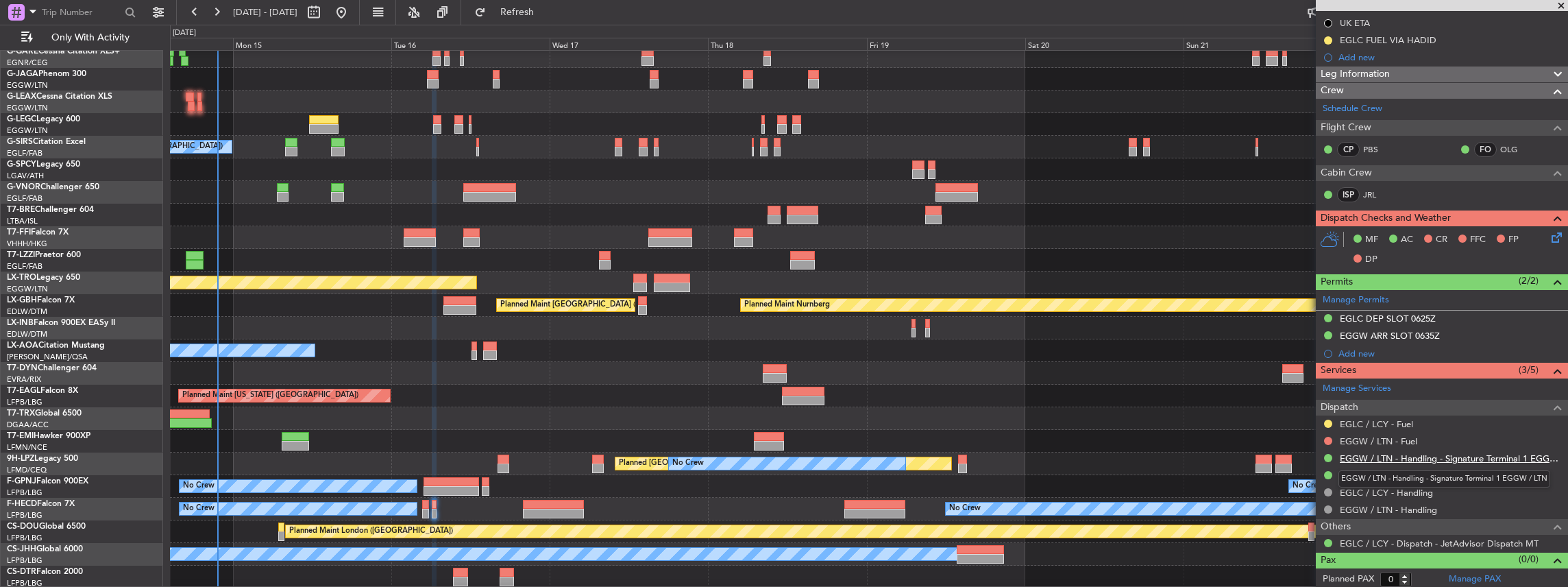
click at [1394, 453] on link "EGGW / LTN - Handling - Signature Terminal 1 EGGW / LTN" at bounding box center [1450, 458] width 222 height 12
click at [533, 18] on button "Refresh" at bounding box center [509, 13] width 83 height 22
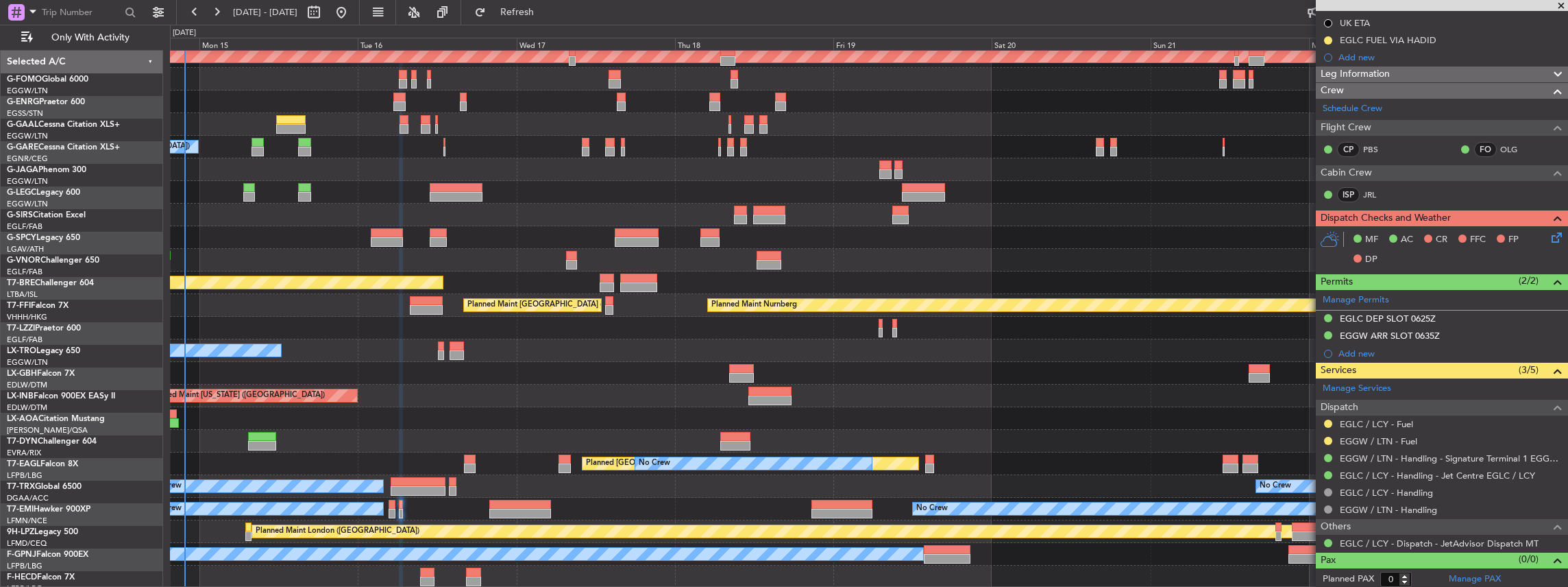
scroll to position [74, 0]
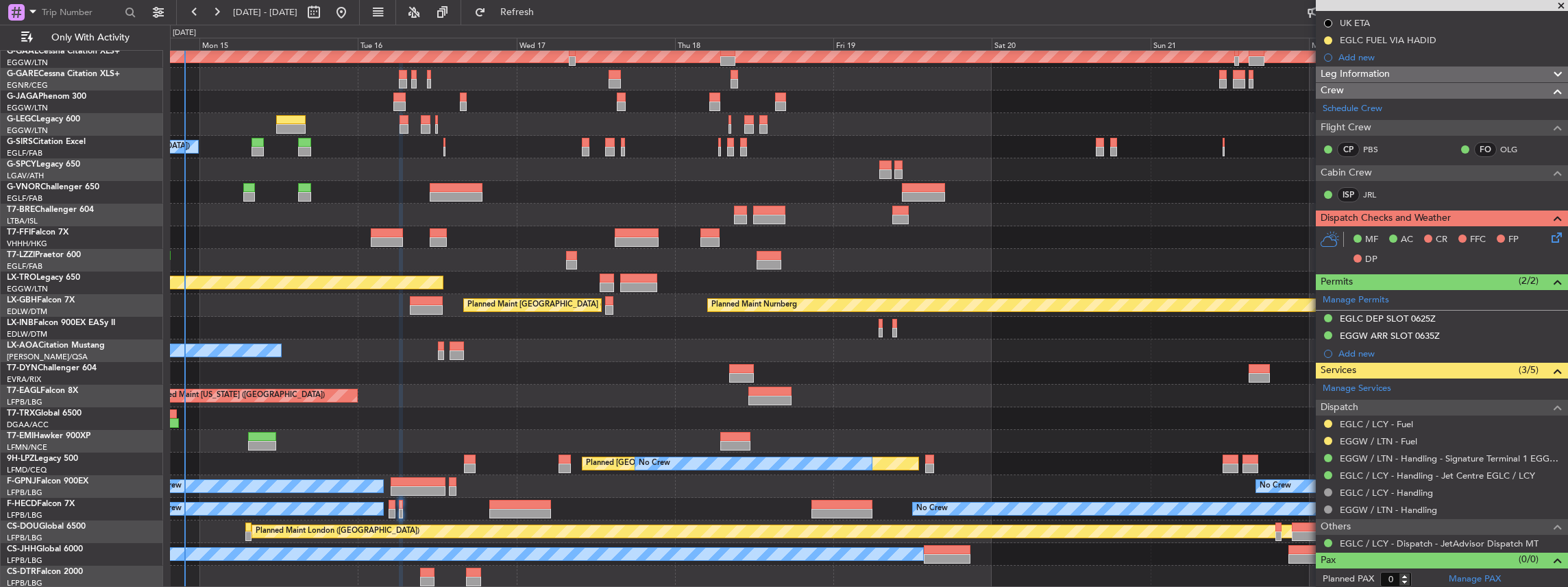
click at [891, 328] on div "Planned Maint Dusseldorf A/C Unavailable [GEOGRAPHIC_DATA] ([GEOGRAPHIC_DATA]) …" at bounding box center [869, 283] width 1398 height 610
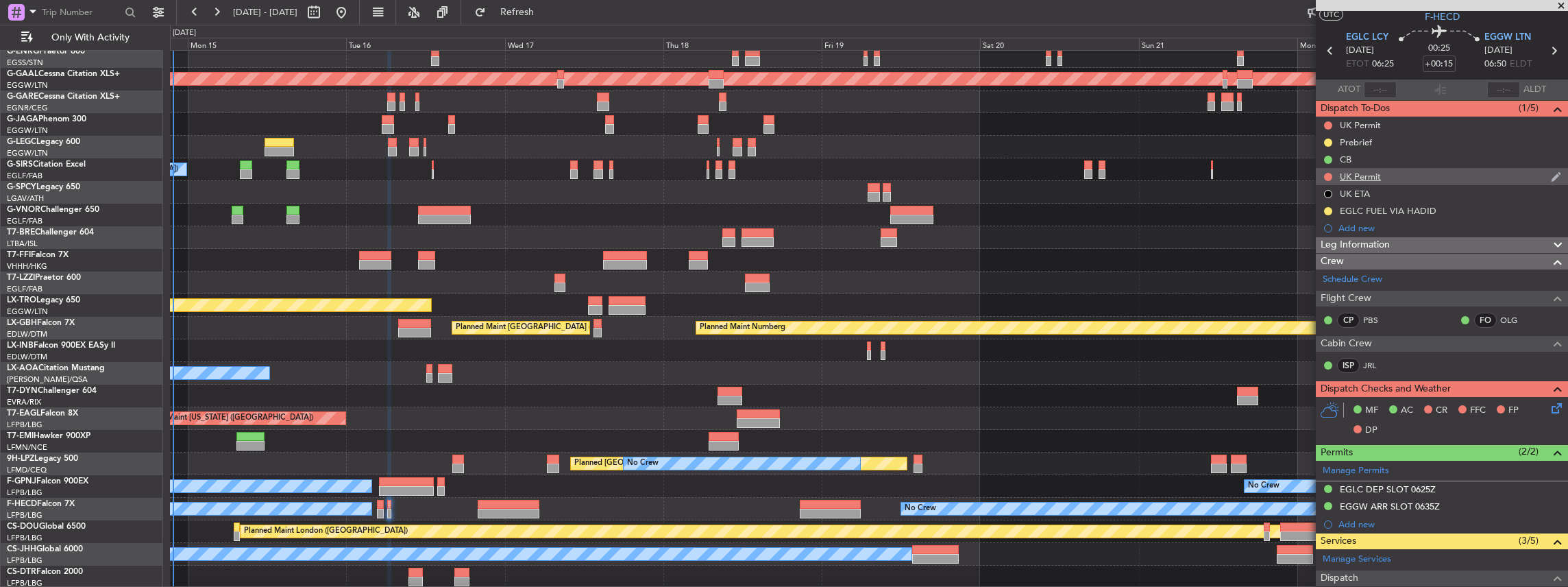
scroll to position [22, 0]
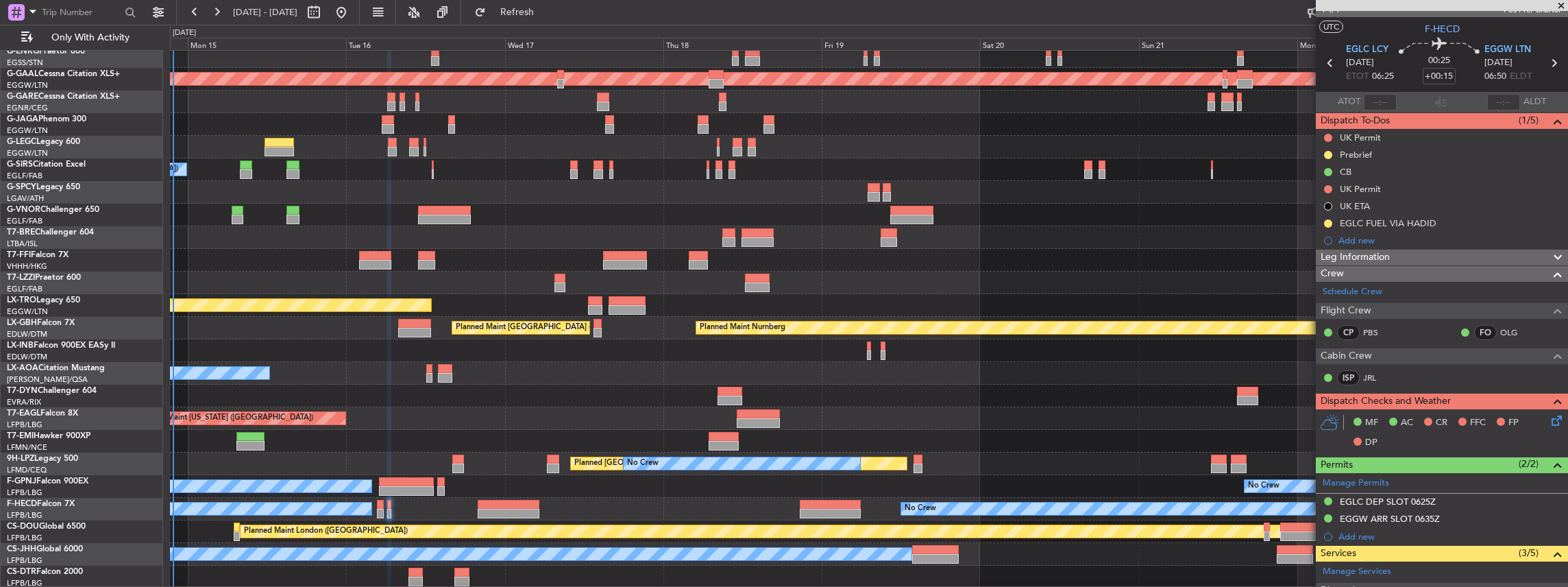
click at [1375, 240] on mat-tooltip-component "EGLC FUEL VIA HADID" at bounding box center [1388, 245] width 106 height 36
click at [1343, 239] on mat-tooltip-component "EGLC FUEL VIA HADID" at bounding box center [1388, 245] width 106 height 36
click at [1356, 236] on div "Add new" at bounding box center [1443, 240] width 210 height 12
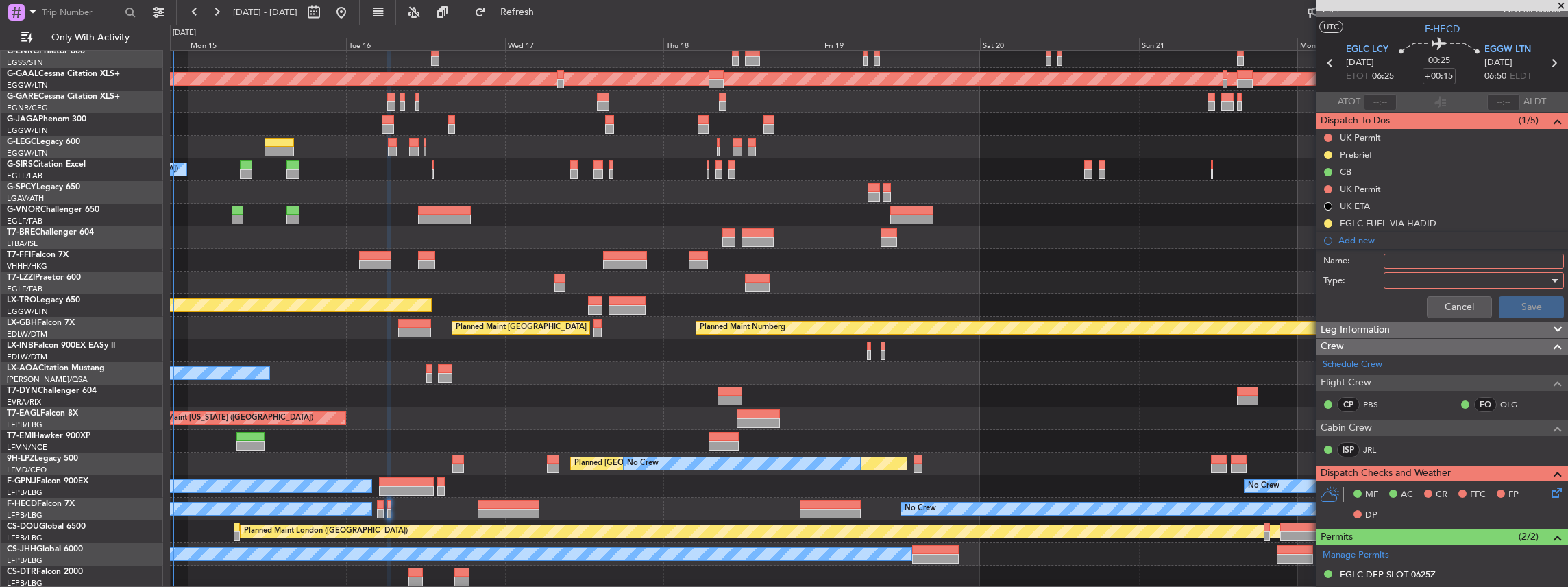
click at [1431, 254] on input "Name:" at bounding box center [1474, 261] width 180 height 15
type input "KFOK FUEL VIA HANDLER"
click at [1501, 262] on input "KFOK FUEL VIA HANDLER" at bounding box center [1474, 261] width 180 height 15
drag, startPoint x: 1501, startPoint y: 262, endPoint x: 1373, endPoint y: 263, distance: 128.0
click at [1373, 263] on div "Name: KFOK FUEL VIA HANDLER" at bounding box center [1441, 260] width 266 height 21
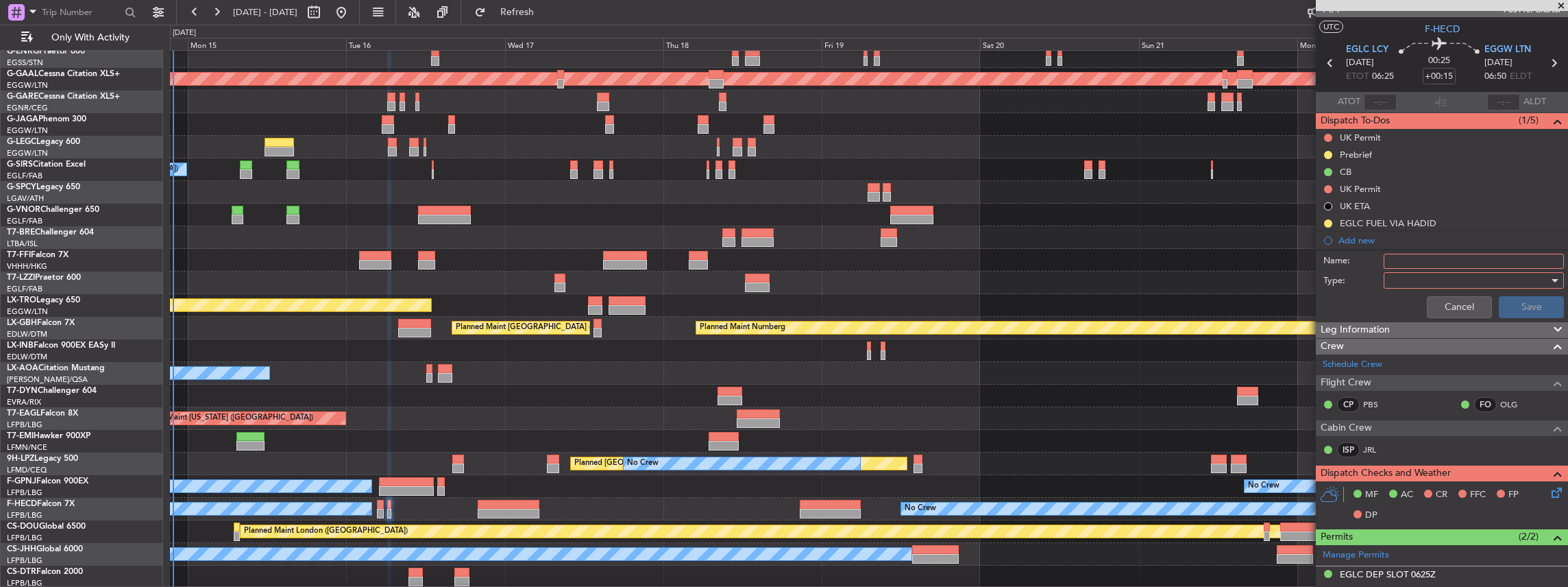
click at [1417, 257] on input "Name:" at bounding box center [1474, 261] width 180 height 15
type input "EGGW FUEL VIA HADID"
click at [1429, 284] on div at bounding box center [1469, 280] width 160 height 21
click at [1420, 307] on span "Generic" at bounding box center [1469, 307] width 163 height 21
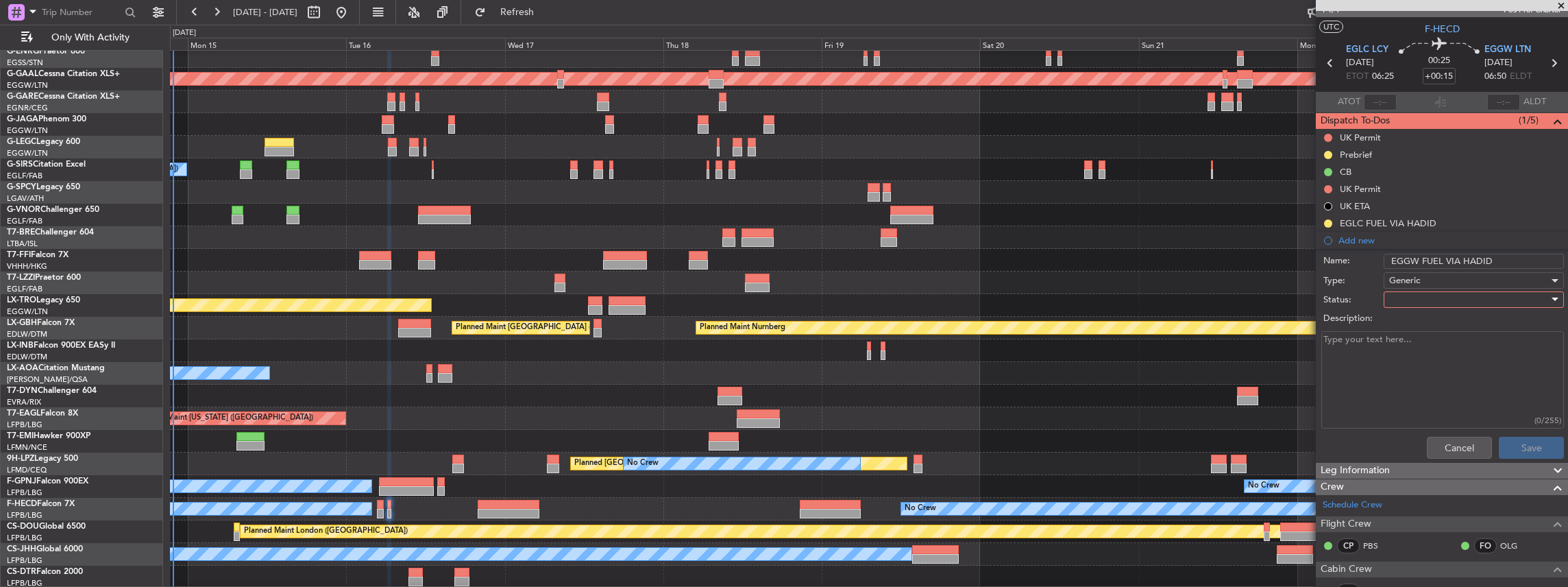
click at [1406, 297] on div at bounding box center [1469, 299] width 160 height 21
click at [1402, 349] on span "In Progress" at bounding box center [1469, 346] width 163 height 21
click at [1527, 447] on button "Save" at bounding box center [1531, 447] width 66 height 22
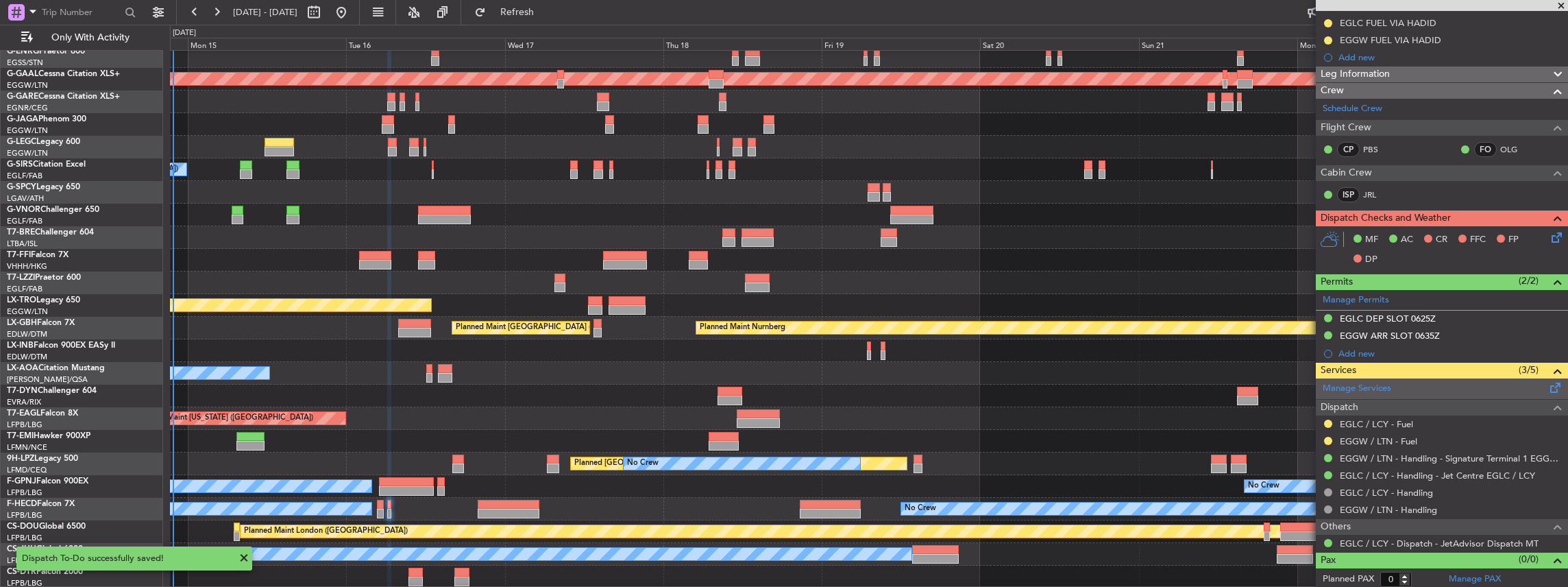
scroll to position [0, 0]
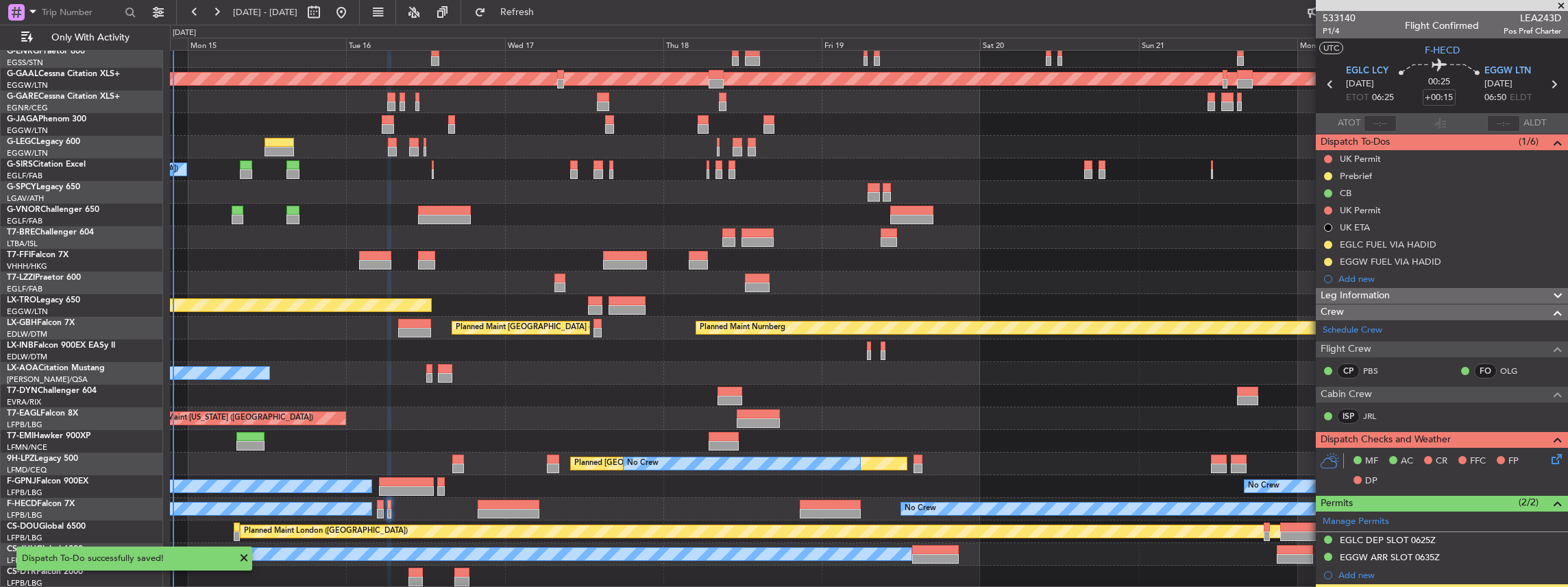
click at [1547, 81] on icon at bounding box center [1554, 84] width 18 height 18
type input "-00:05"
type input "1"
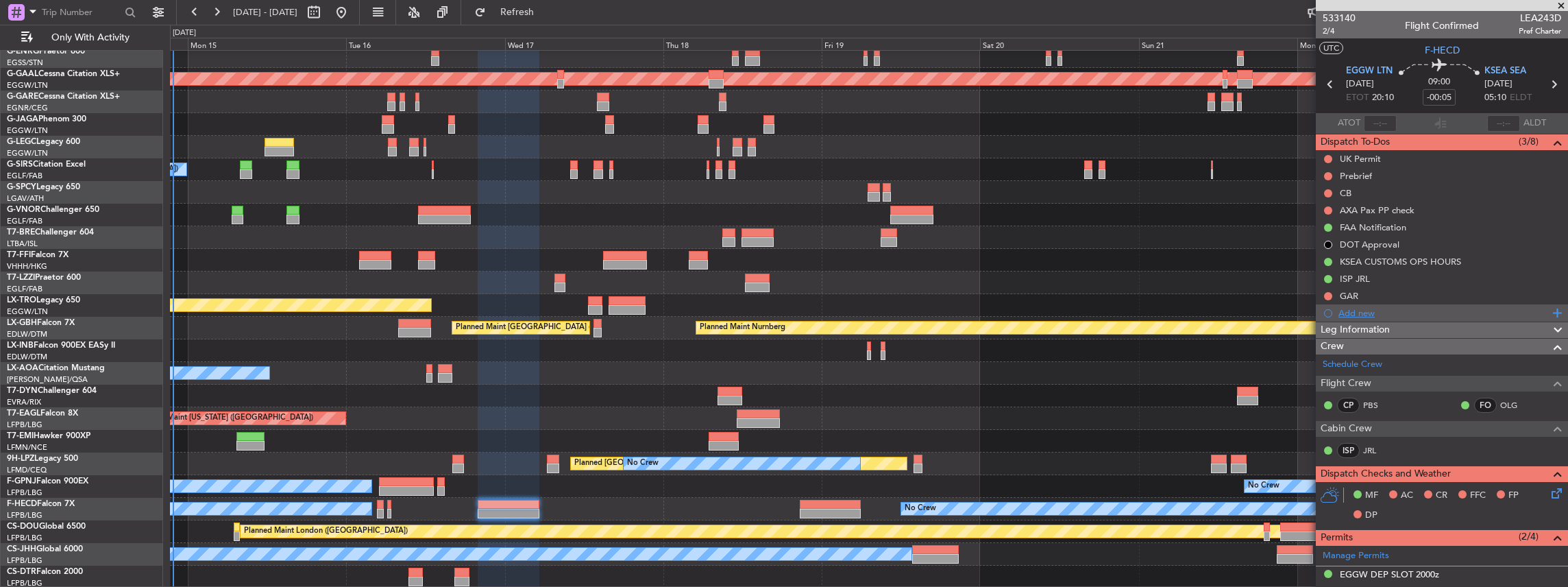
click at [1352, 309] on div "Add new" at bounding box center [1443, 312] width 210 height 12
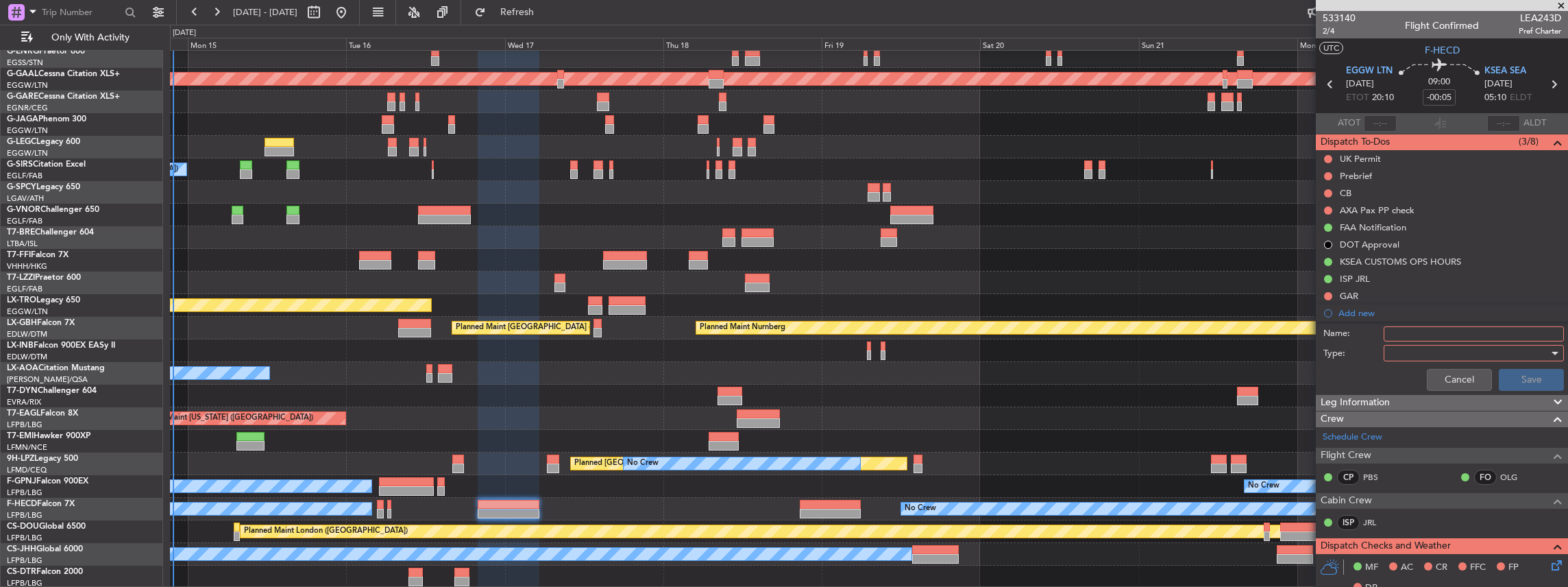
click at [1441, 324] on div "Name:" at bounding box center [1441, 333] width 266 height 21
click at [1438, 335] on input "Name:" at bounding box center [1474, 333] width 180 height 15
type input "EGGW FUEL VIA HADID"
click at [1452, 352] on div at bounding box center [1469, 353] width 160 height 21
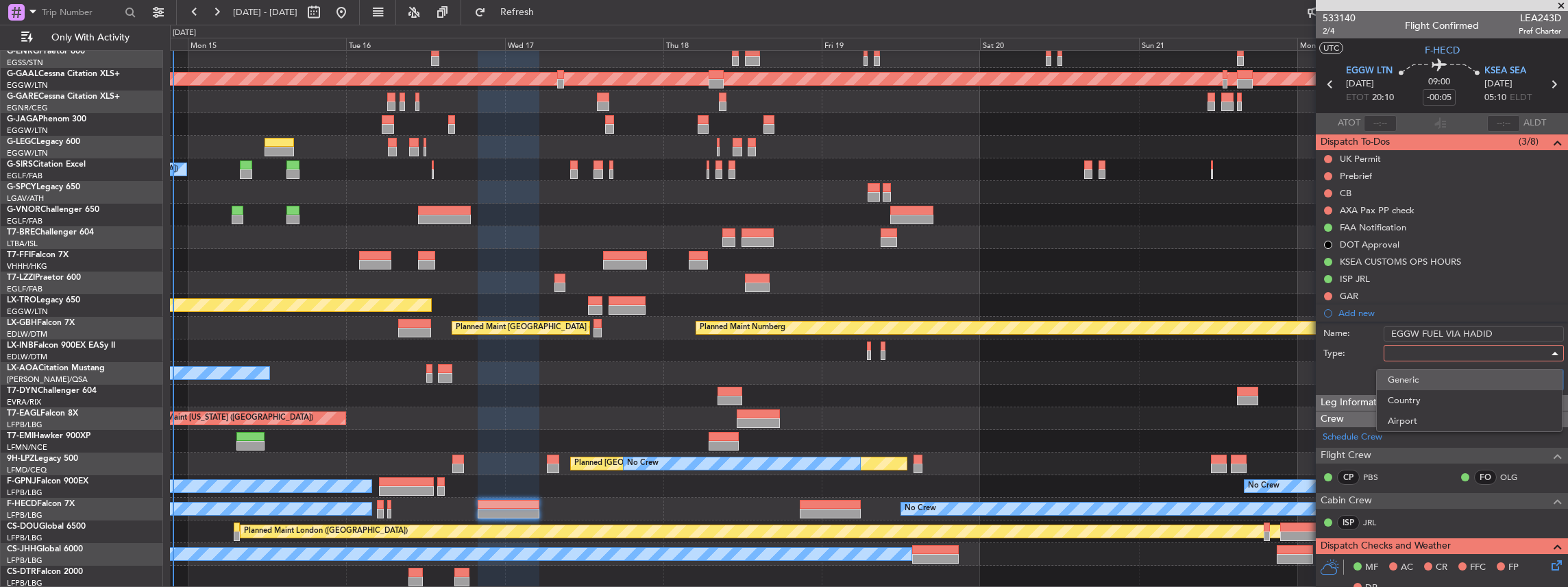
click at [1435, 381] on span "Generic" at bounding box center [1469, 380] width 163 height 21
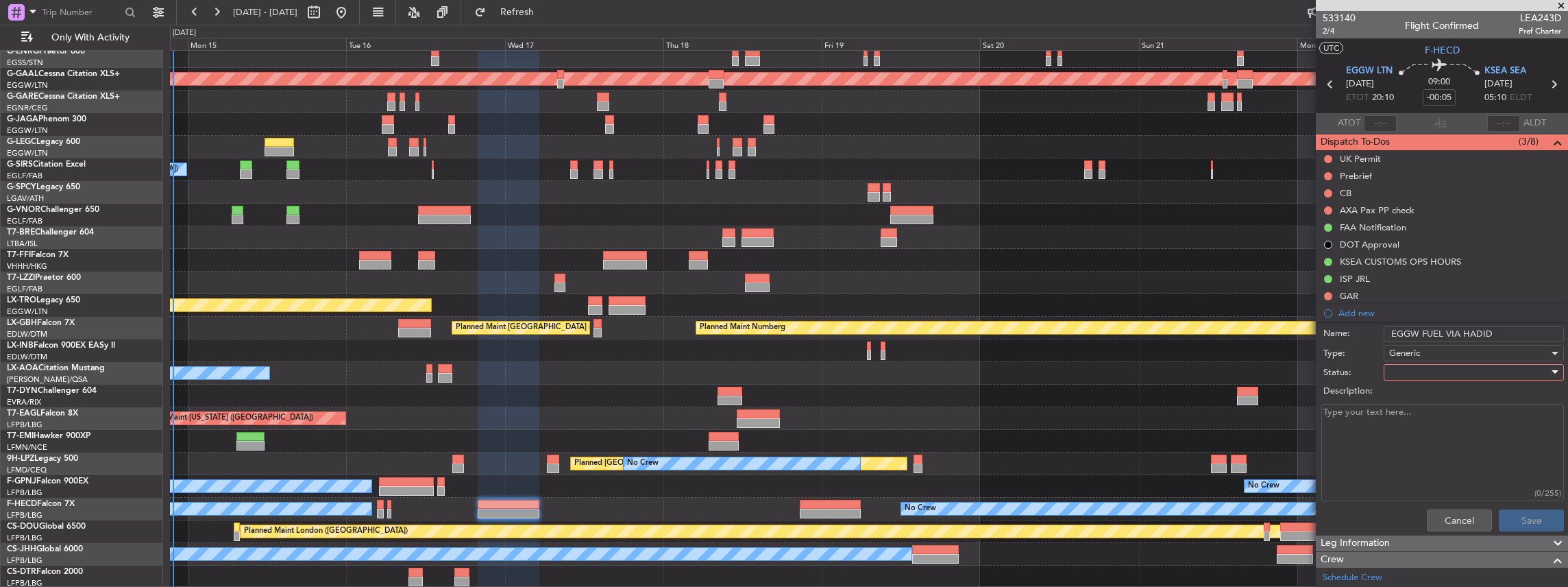
click at [1410, 369] on div at bounding box center [1469, 372] width 160 height 21
click at [1406, 413] on span "In Progress" at bounding box center [1469, 419] width 163 height 21
click at [1508, 518] on button "Save" at bounding box center [1531, 520] width 66 height 22
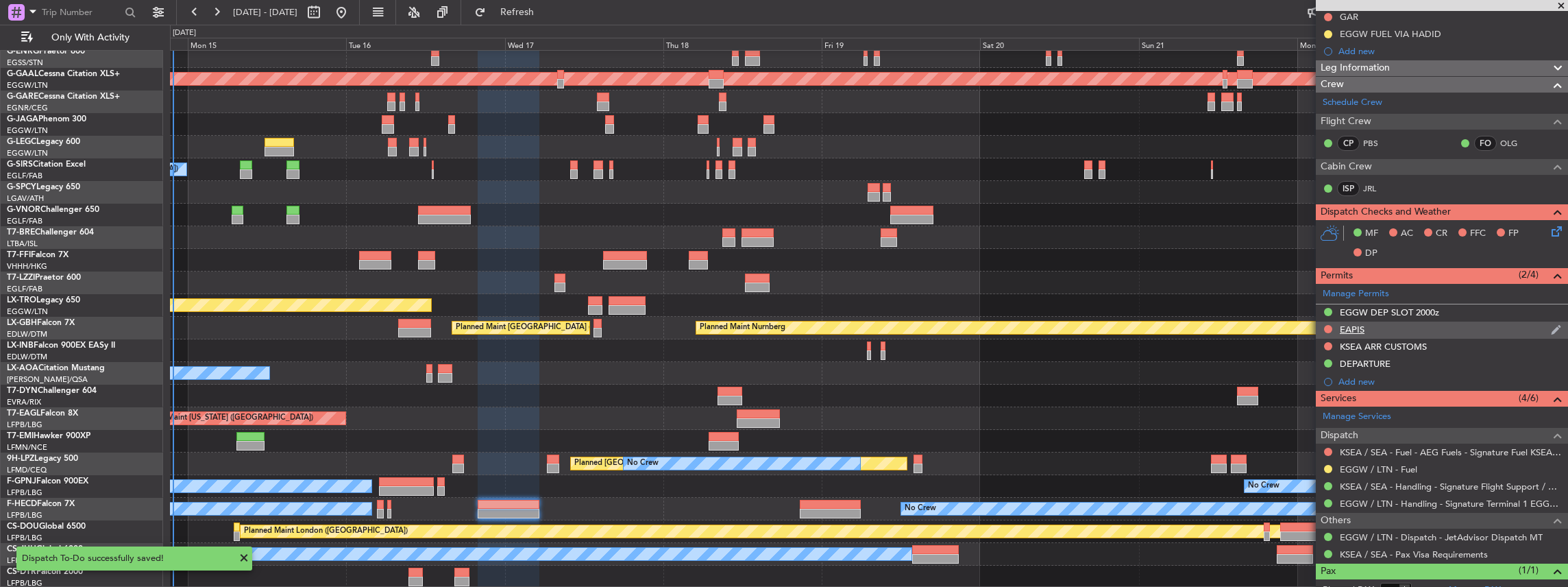
scroll to position [320, 0]
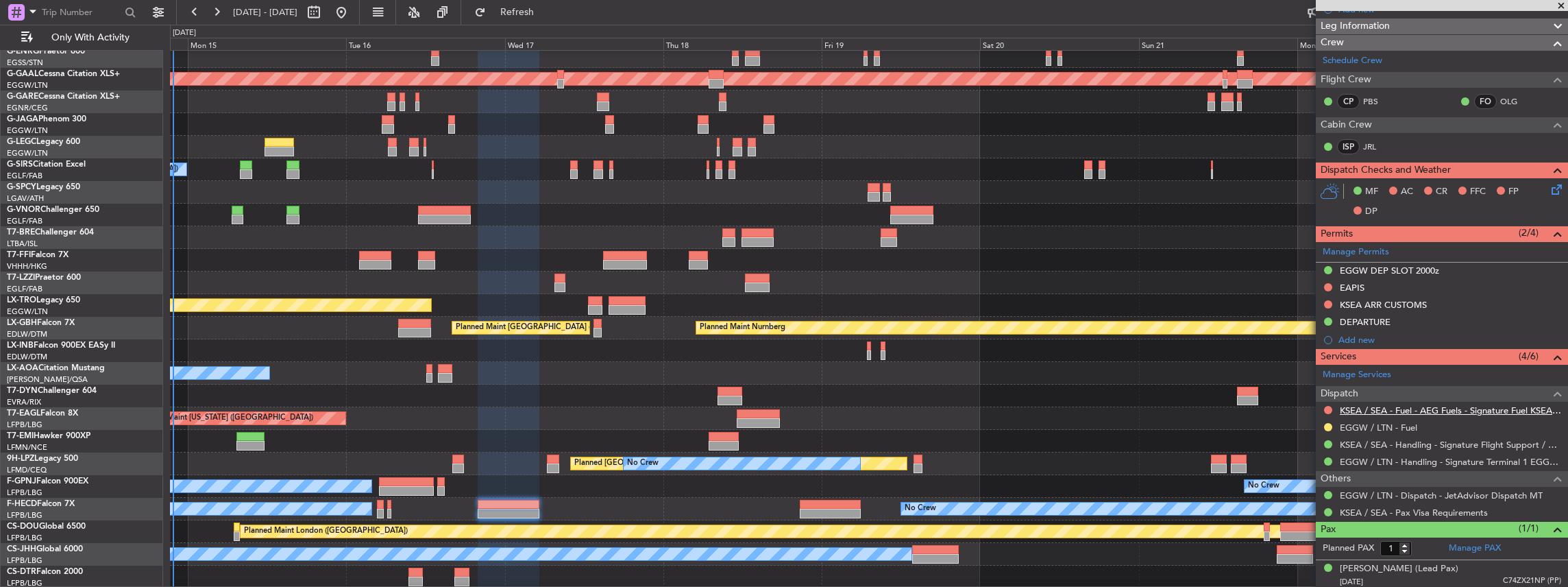
click at [1453, 412] on link "KSEA / SEA - Fuel - AEG Fuels - Signature Fuel KSEA / SEA" at bounding box center [1450, 409] width 222 height 12
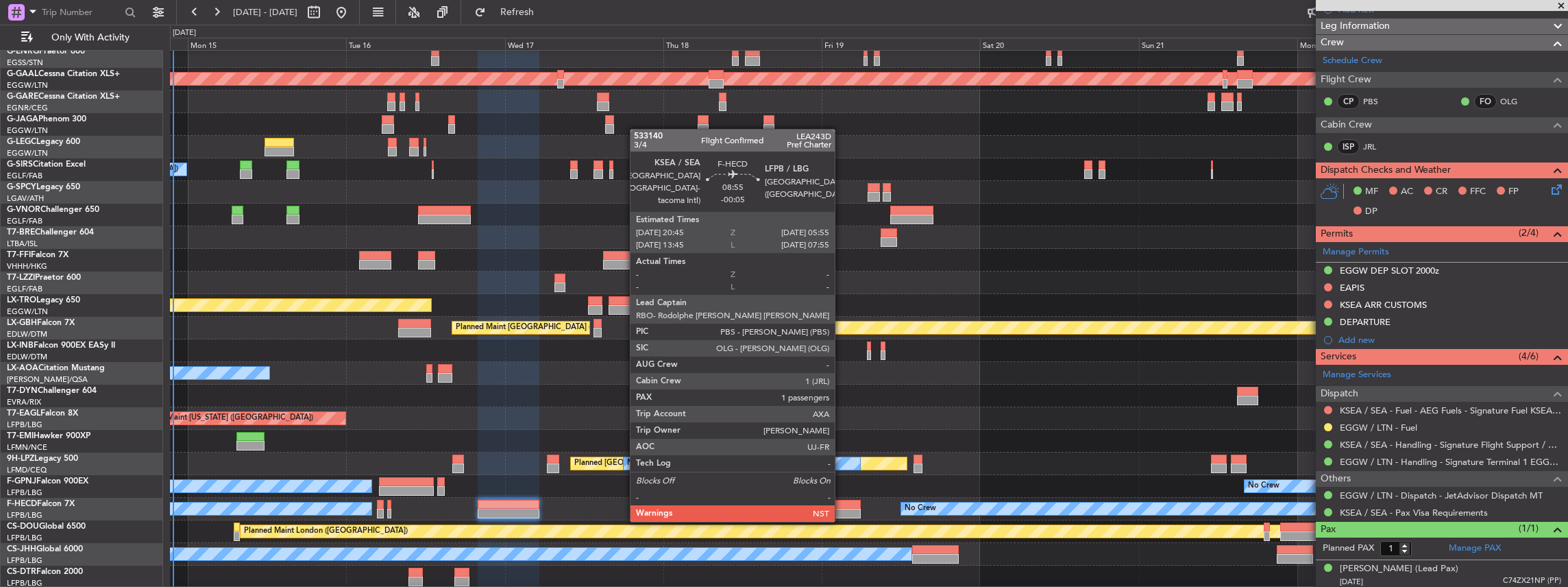
click at [839, 507] on div at bounding box center [830, 504] width 61 height 10
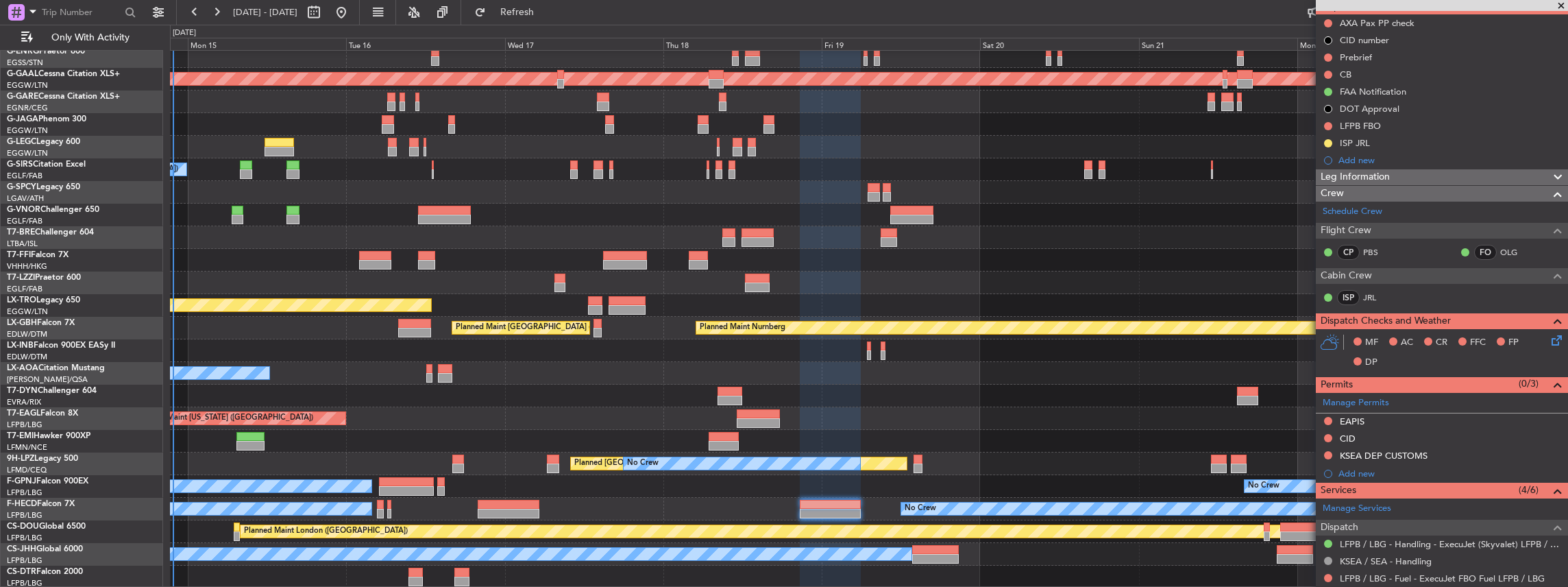
scroll to position [274, 0]
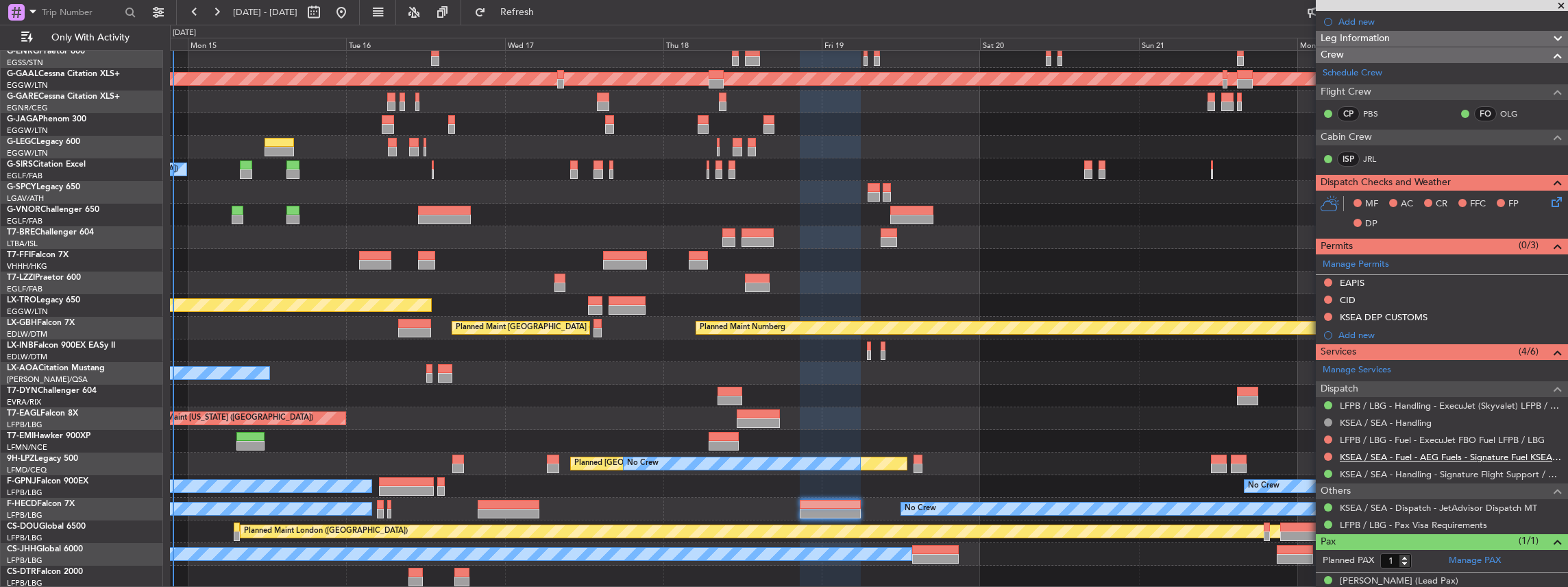
click at [1384, 453] on link "KSEA / SEA - Fuel - AEG Fuels - Signature Fuel KSEA / SEA" at bounding box center [1450, 456] width 222 height 12
click at [547, 7] on span "Refresh" at bounding box center [517, 12] width 57 height 10
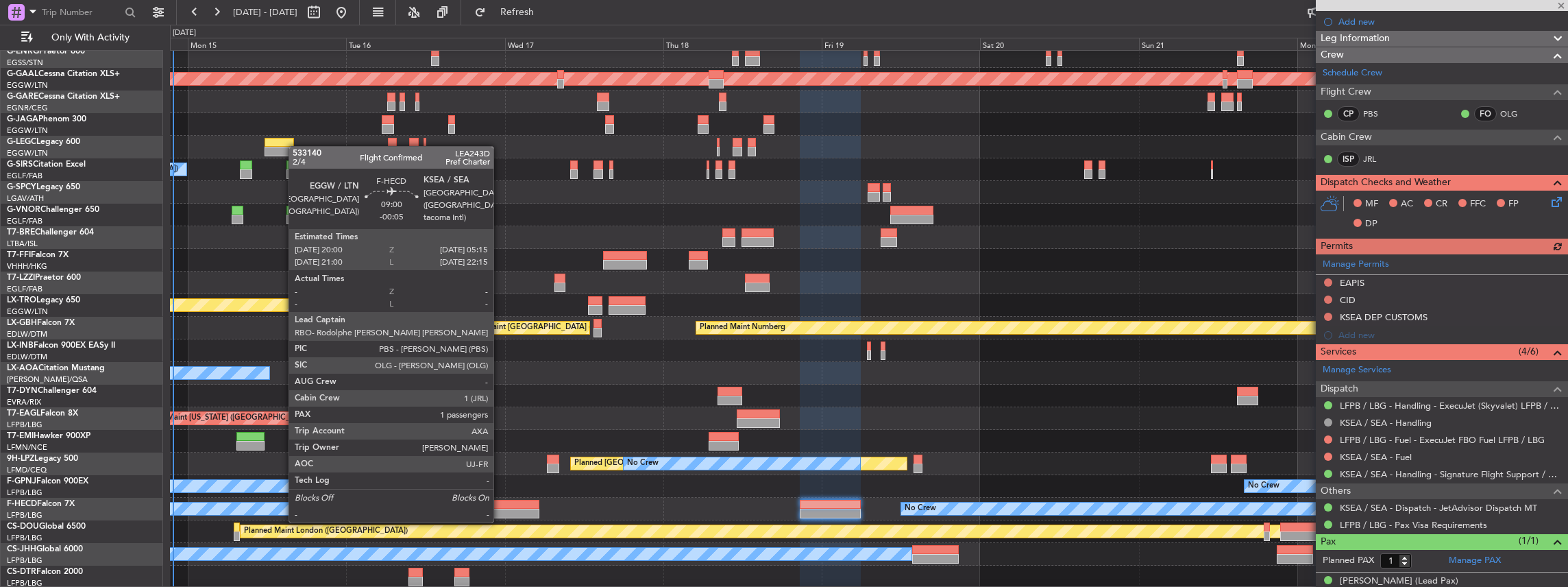
click at [500, 507] on div at bounding box center [508, 504] width 62 height 10
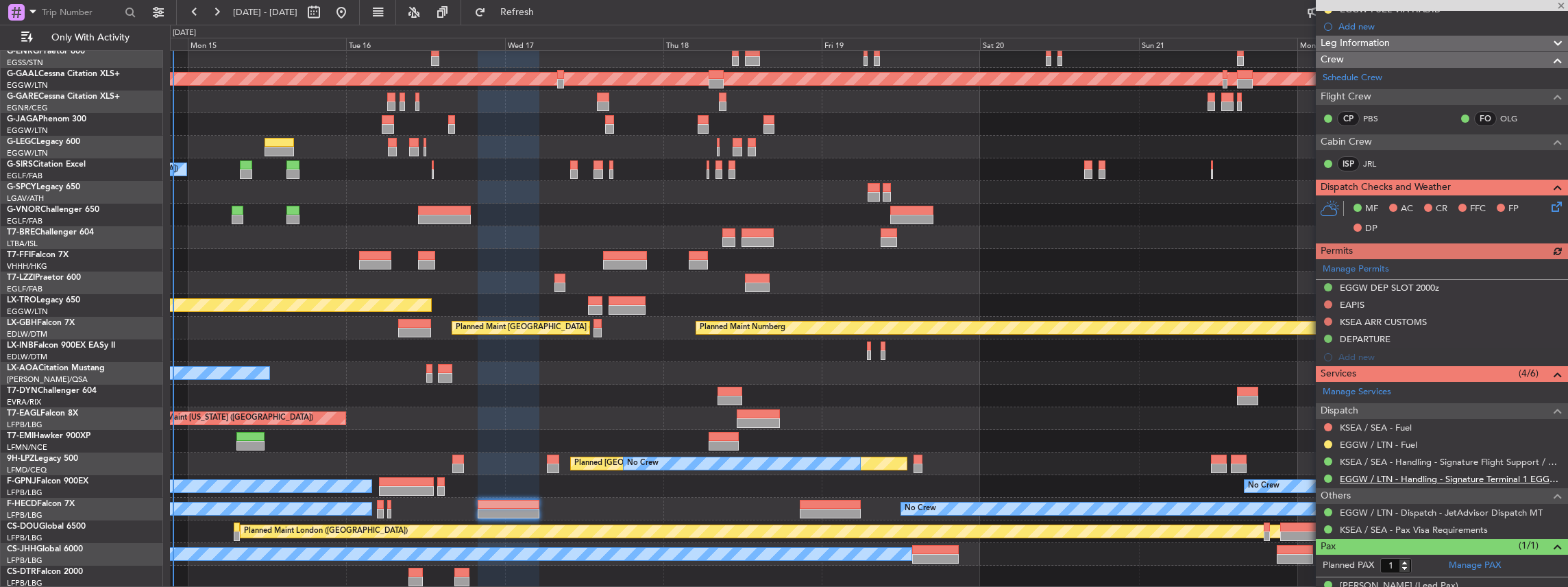
scroll to position [320, 0]
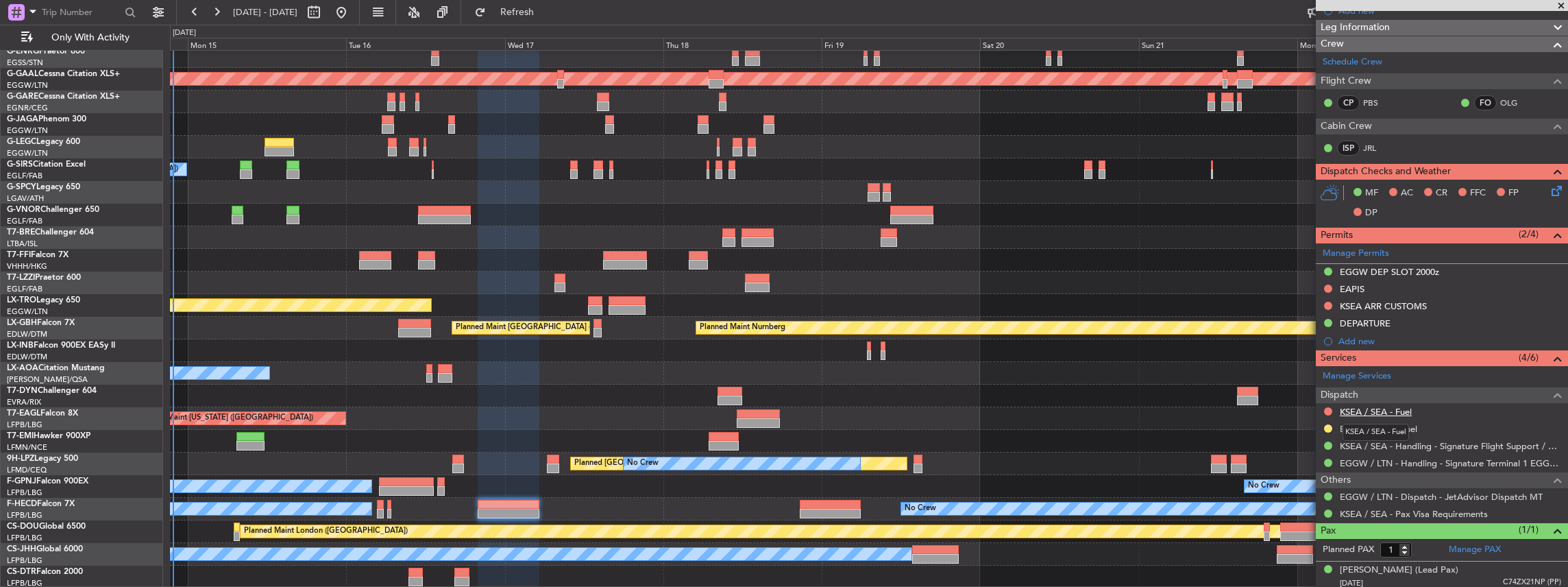
click at [1349, 409] on link "KSEA / SEA - Fuel" at bounding box center [1376, 411] width 72 height 12
click at [1427, 440] on link "KSEA / SEA - Handling - Signature Flight Support / KSEA / SEA" at bounding box center [1450, 445] width 222 height 12
click at [547, 13] on span "Refresh" at bounding box center [517, 12] width 57 height 10
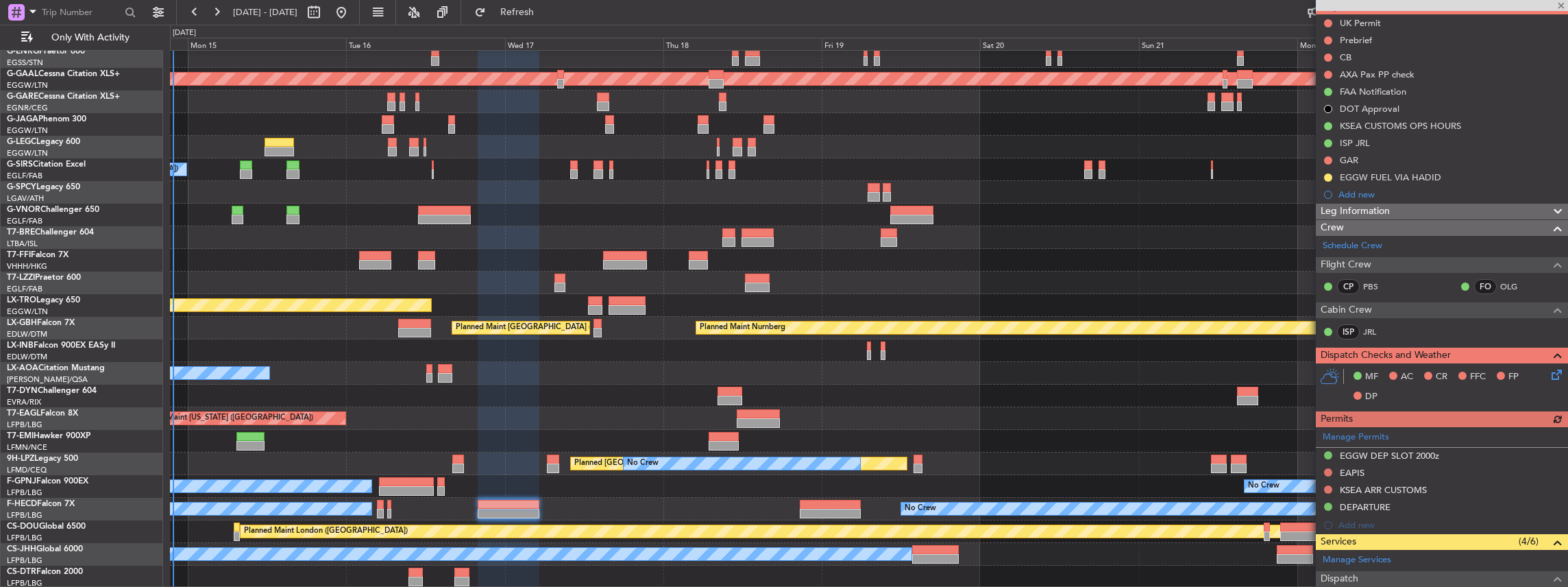
scroll to position [92, 0]
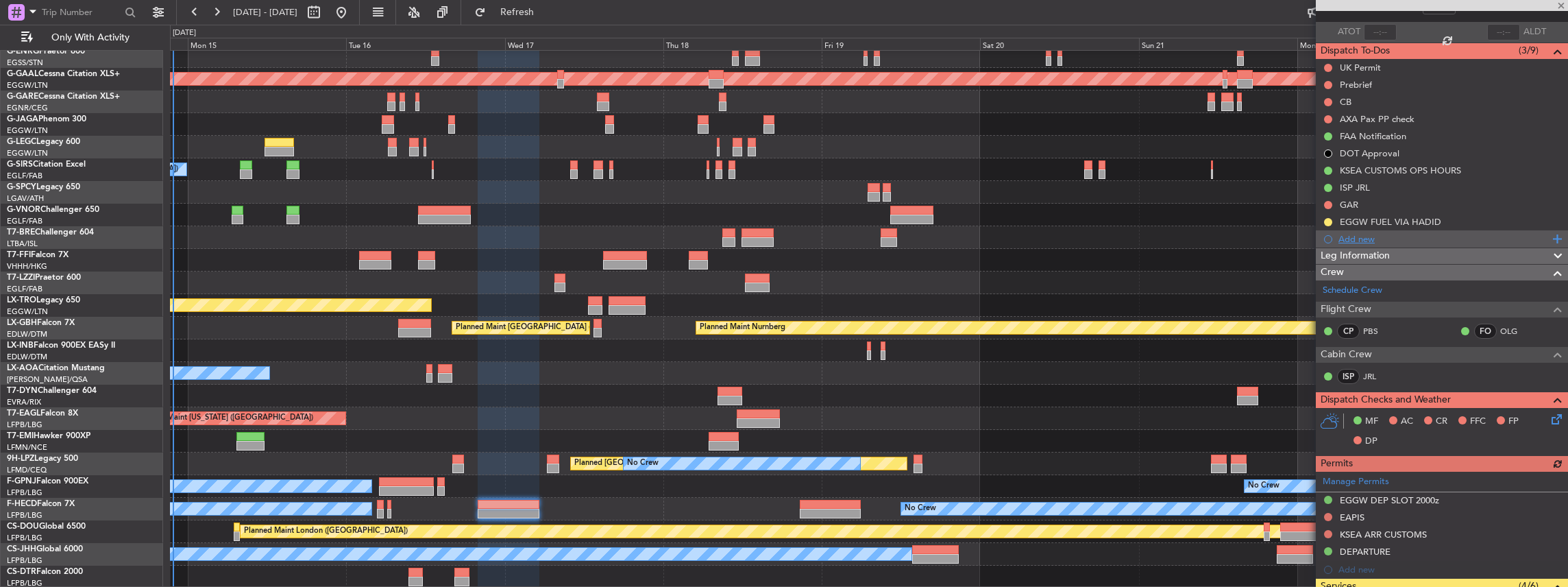
click at [1407, 231] on div "Add new" at bounding box center [1441, 239] width 252 height 17
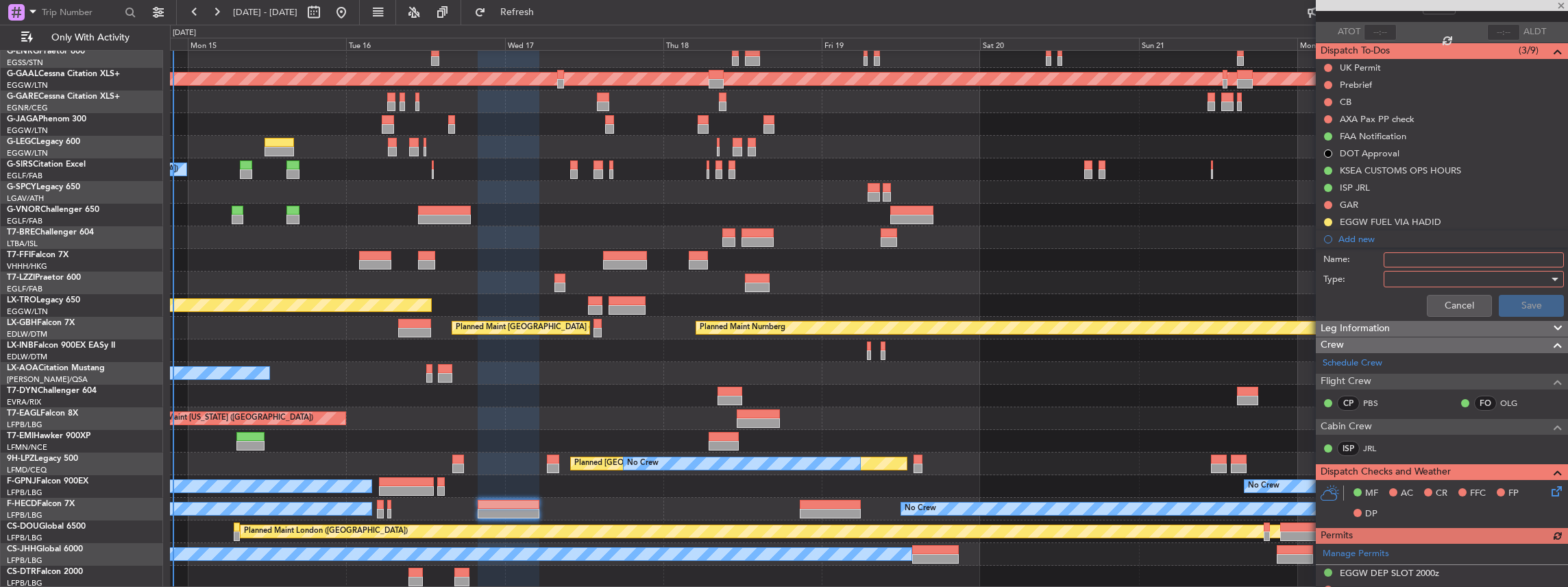
click at [1465, 261] on input "Name:" at bounding box center [1474, 259] width 180 height 15
drag, startPoint x: 1417, startPoint y: 260, endPoint x: 1377, endPoint y: 258, distance: 40.0
click at [1378, 258] on div "Name: EGGW FUEL VIA HADID" at bounding box center [1441, 259] width 266 height 21
type input "KSEA FUEL VIA HADID"
click at [1467, 276] on div at bounding box center [1469, 278] width 160 height 21
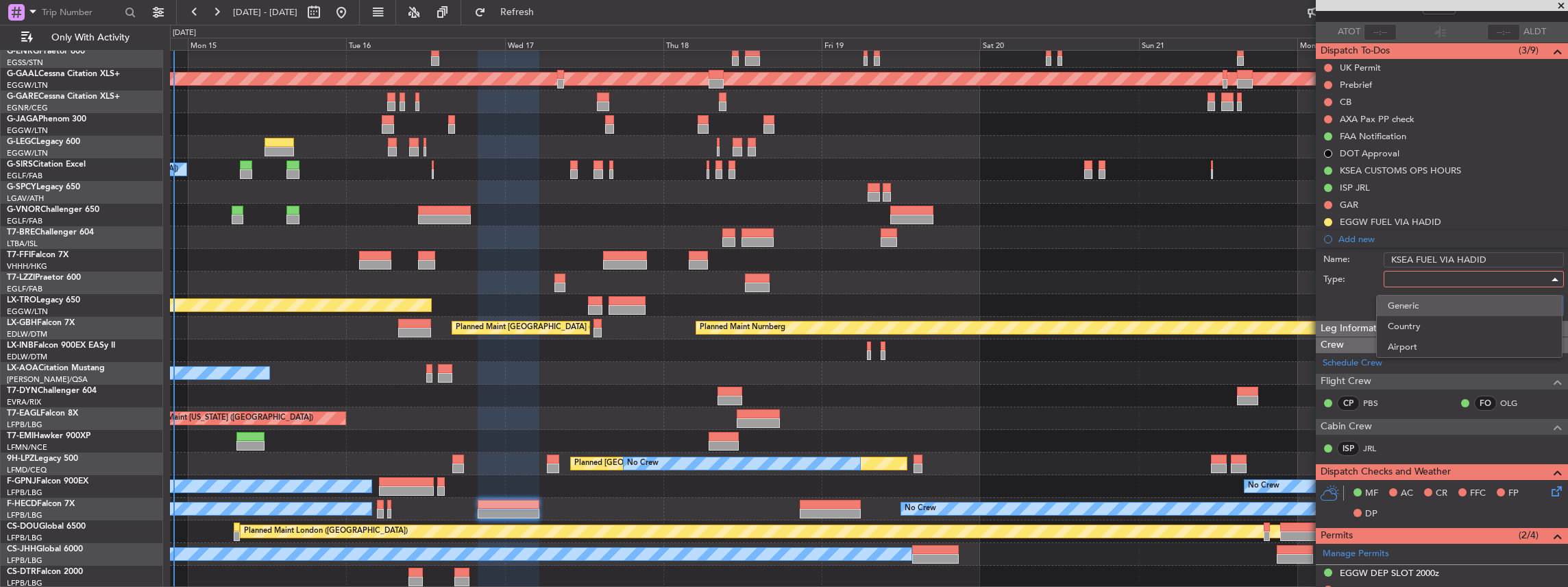
click at [1424, 304] on span "Generic" at bounding box center [1469, 305] width 163 height 21
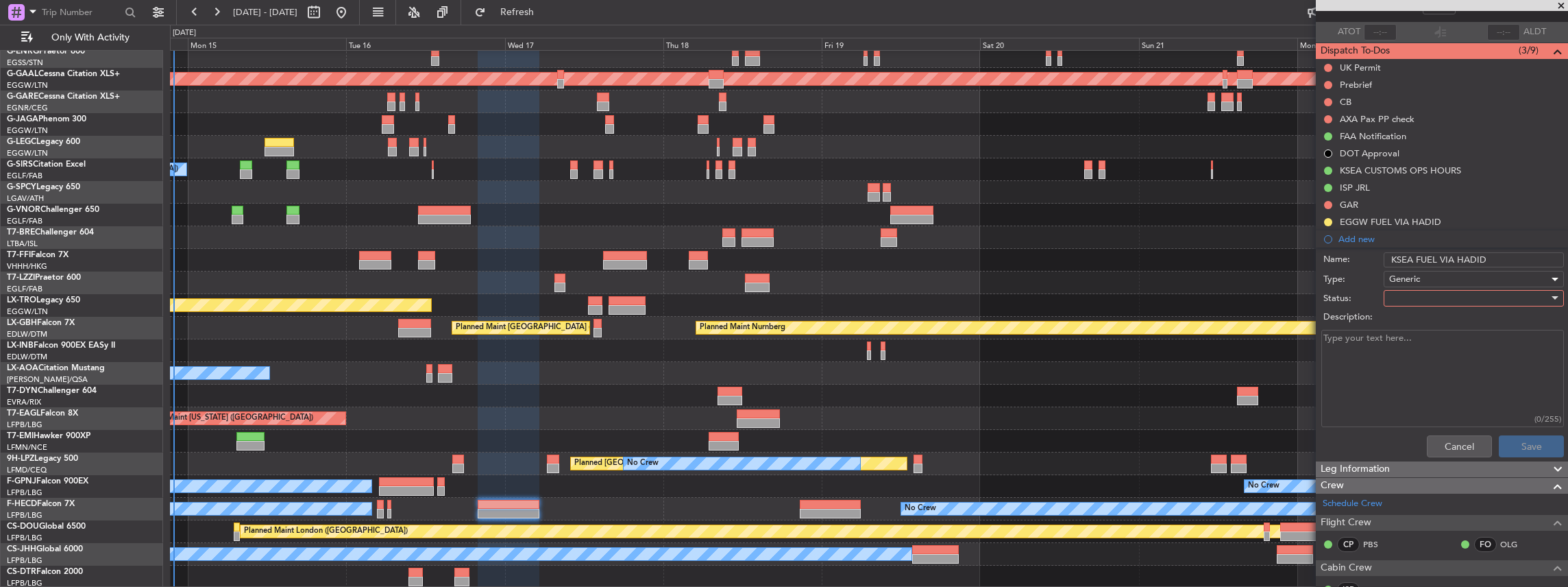
click at [1406, 291] on div at bounding box center [1469, 298] width 160 height 21
click at [1412, 346] on span "In Progress" at bounding box center [1469, 345] width 163 height 21
click at [1549, 450] on button "Save" at bounding box center [1531, 446] width 66 height 22
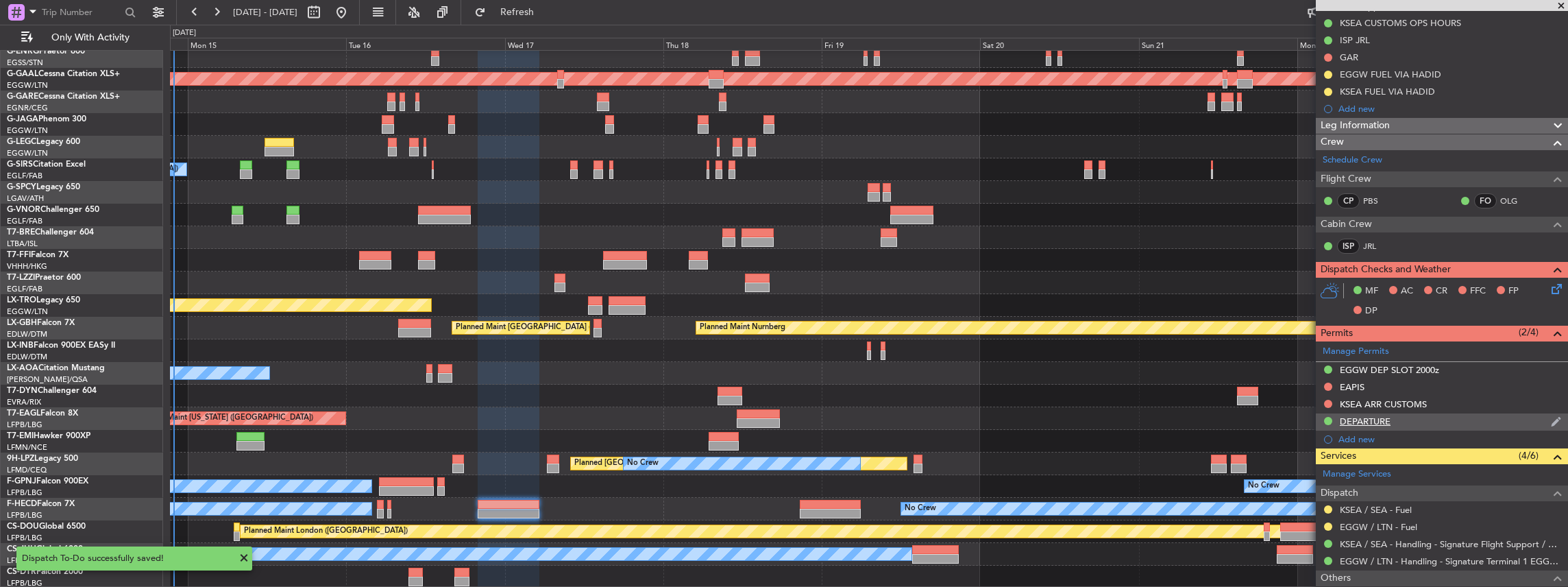
scroll to position [337, 0]
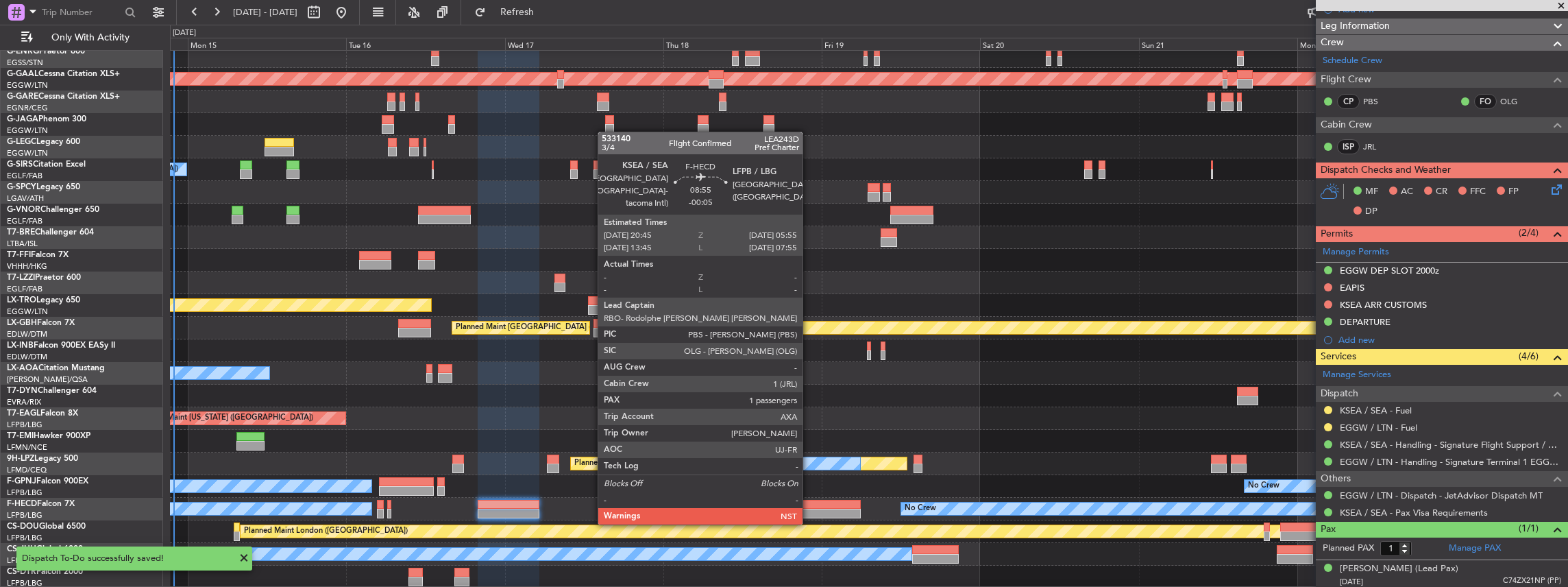
click at [811, 509] on div at bounding box center [830, 513] width 61 height 10
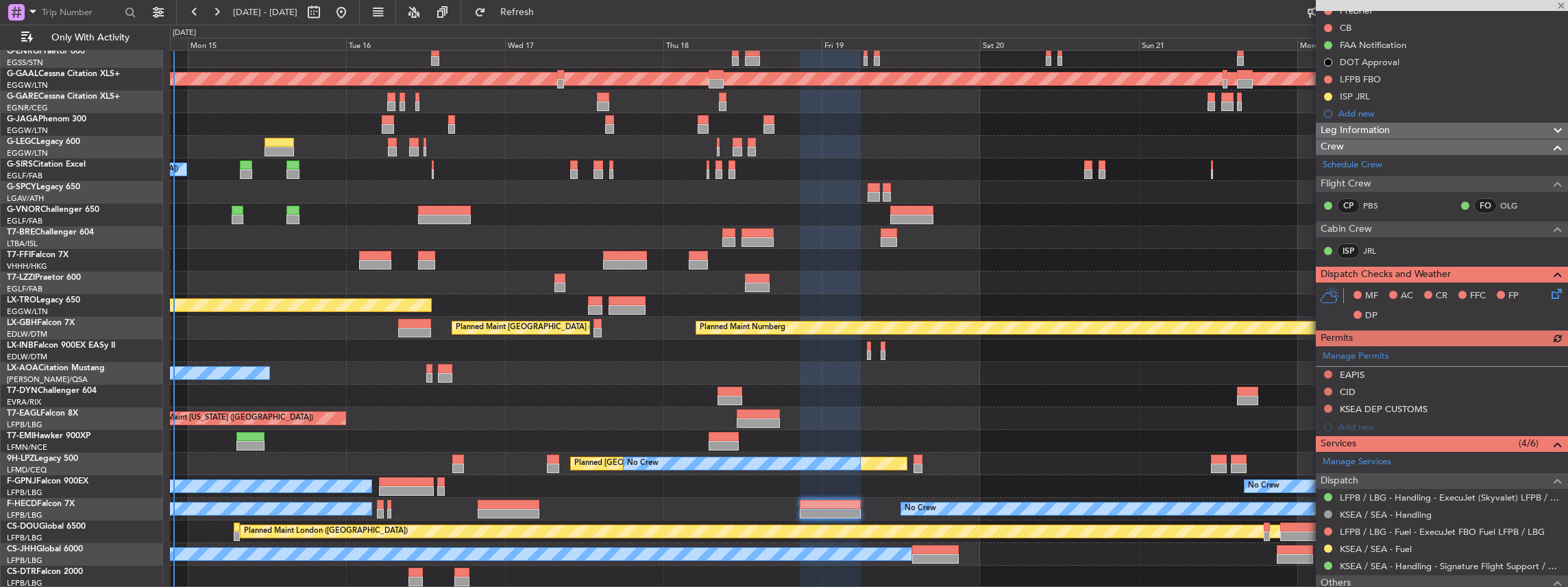
scroll to position [45, 0]
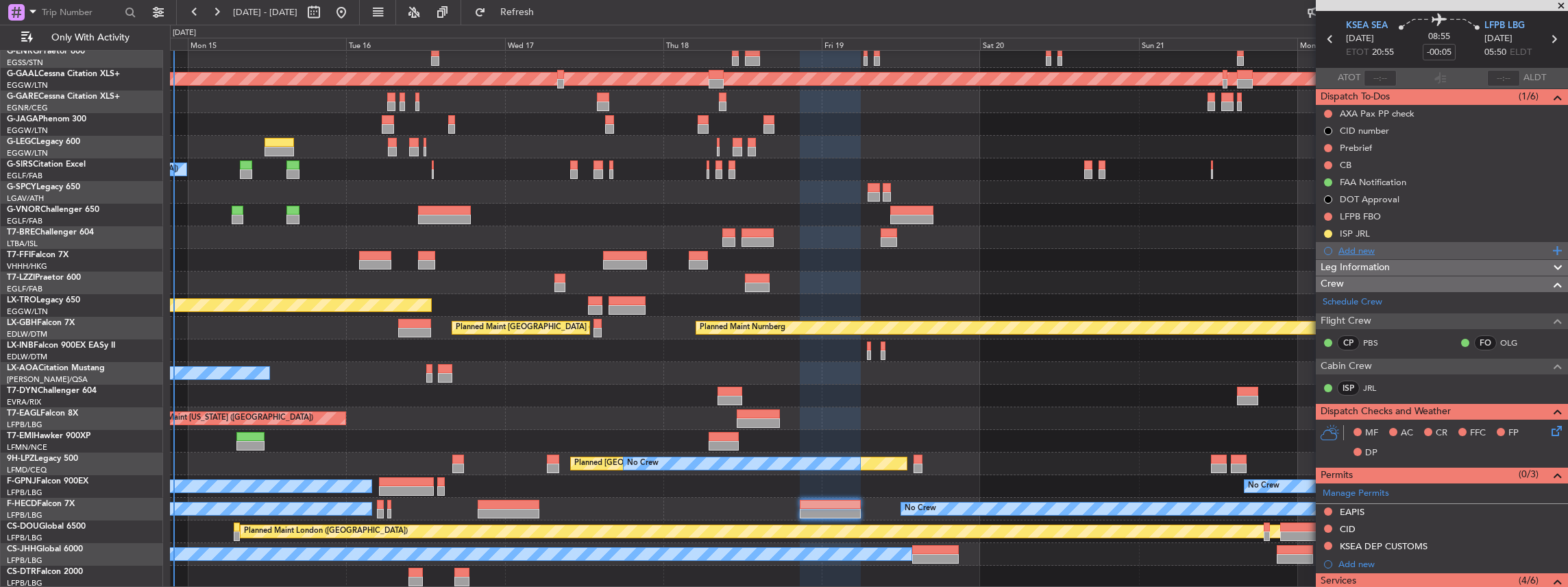
click at [1368, 245] on div "Add new" at bounding box center [1443, 250] width 210 height 12
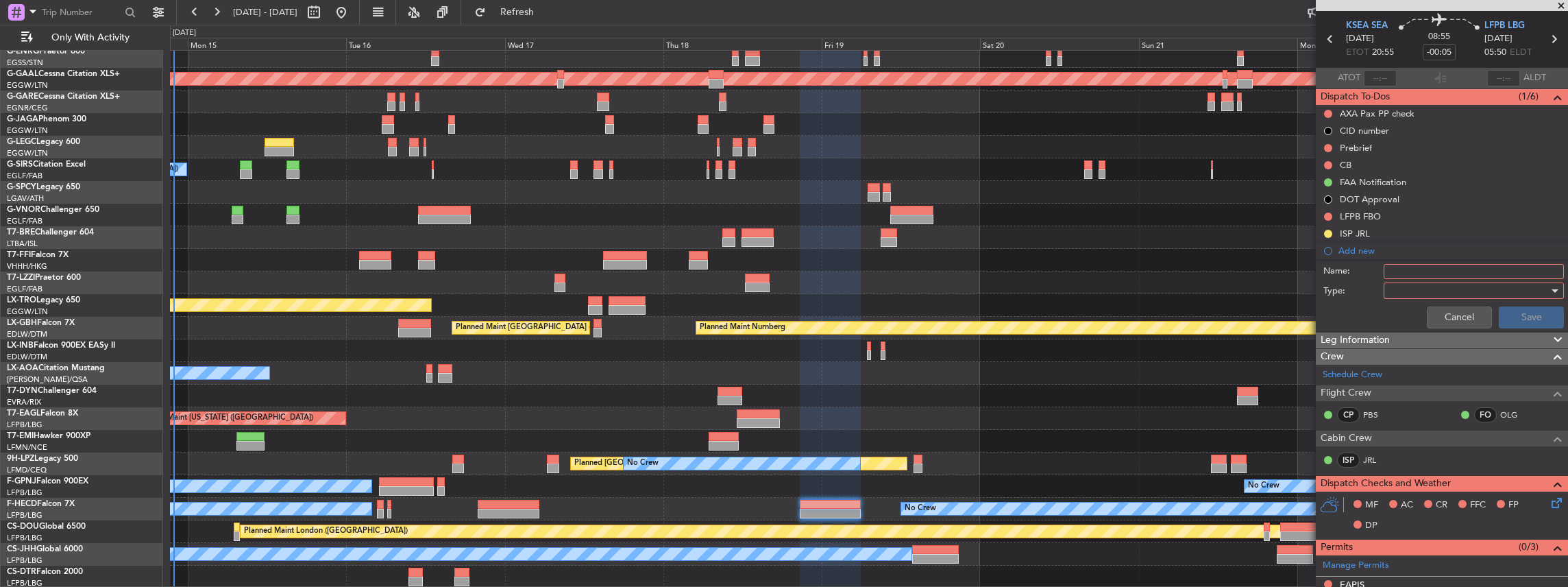
click at [1447, 264] on input "Name:" at bounding box center [1474, 271] width 180 height 15
drag, startPoint x: 1415, startPoint y: 270, endPoint x: 1365, endPoint y: 270, distance: 50.0
click at [1365, 270] on div "Name: EGGW FUEL VIA HADID" at bounding box center [1441, 271] width 266 height 21
type input "KSEA FUEL VIA HADID"
click at [1448, 291] on div at bounding box center [1469, 290] width 160 height 21
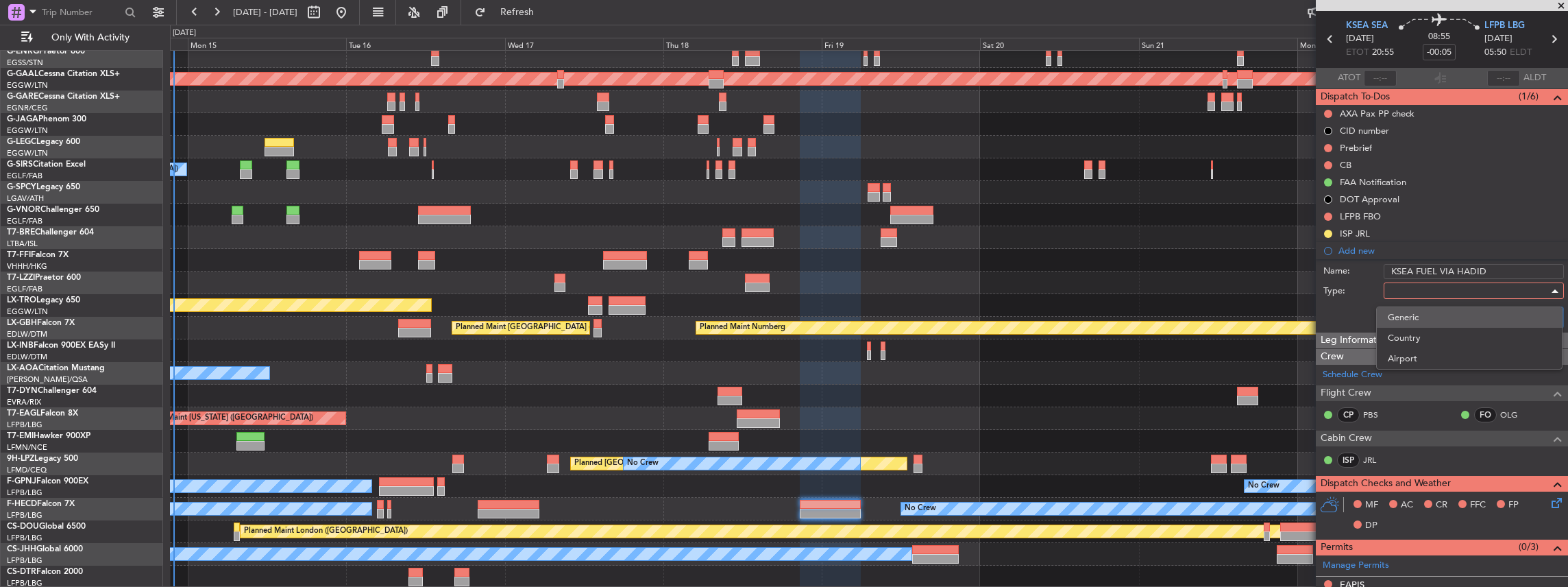
click at [1415, 313] on span "Generic" at bounding box center [1469, 317] width 163 height 21
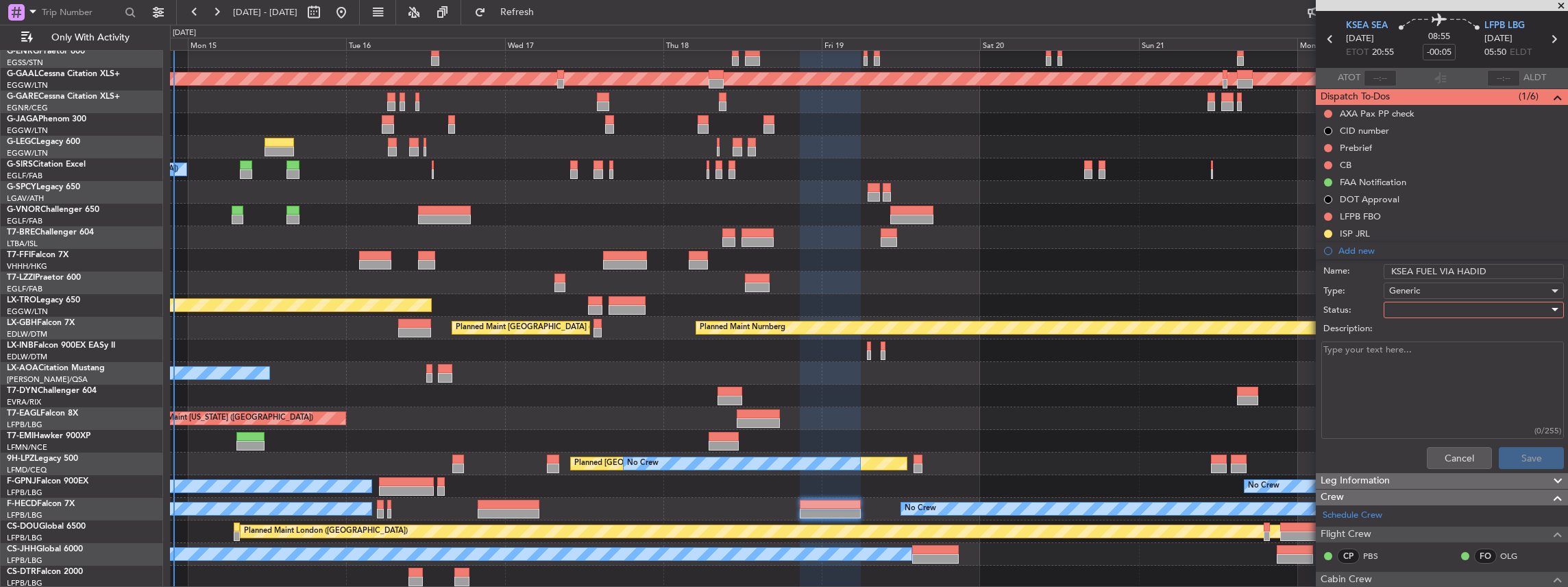
click at [1412, 309] on div at bounding box center [1469, 310] width 160 height 21
click at [1406, 352] on span "In Progress" at bounding box center [1469, 356] width 163 height 21
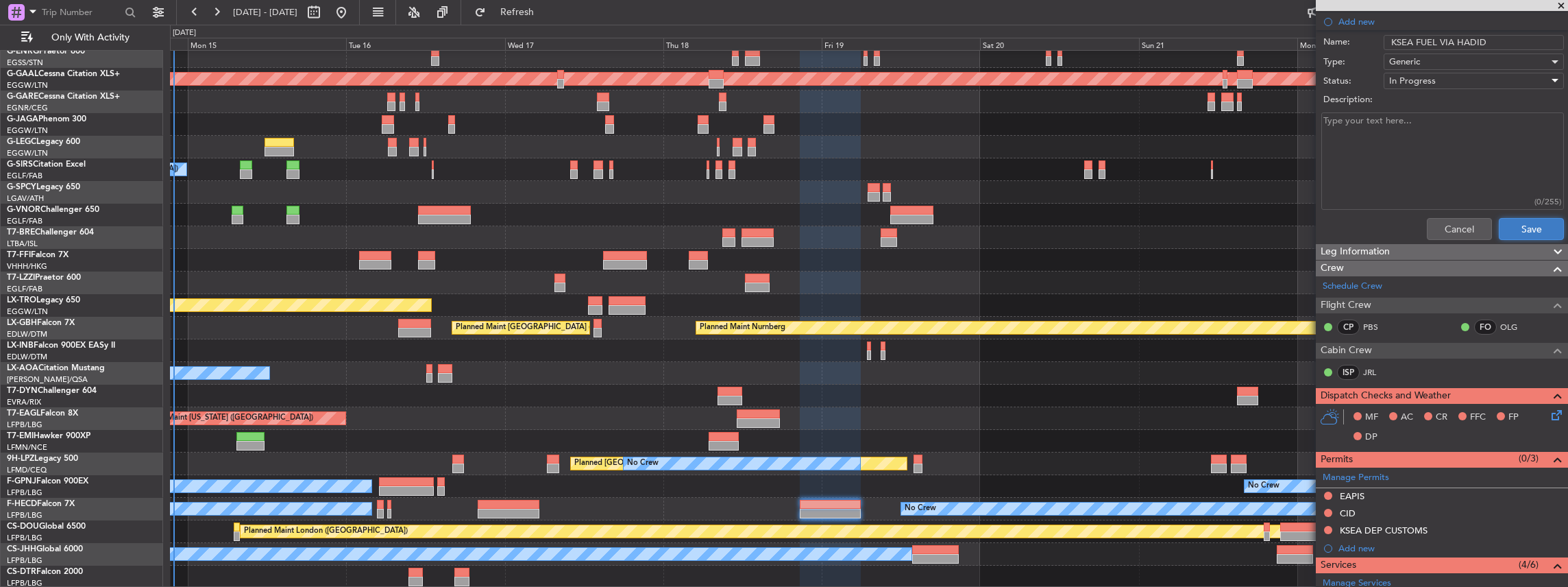
click at [1516, 227] on button "Save" at bounding box center [1531, 229] width 66 height 22
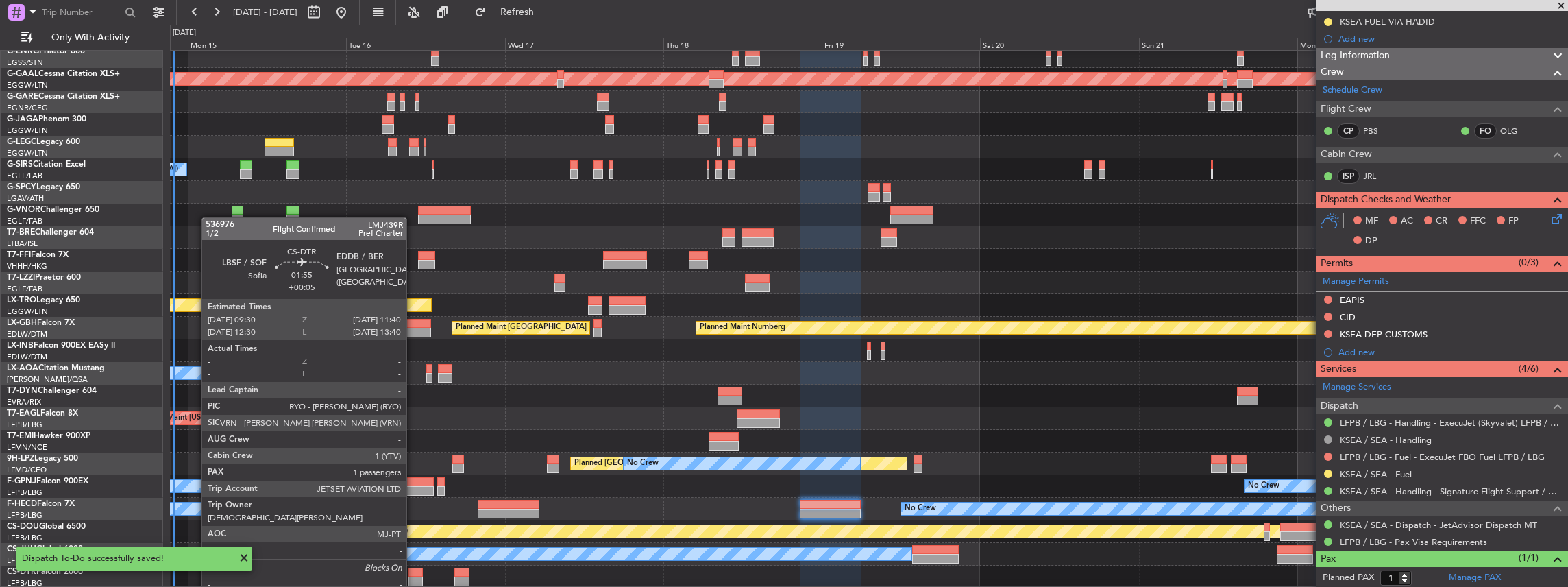
click at [413, 578] on div at bounding box center [416, 581] width 14 height 10
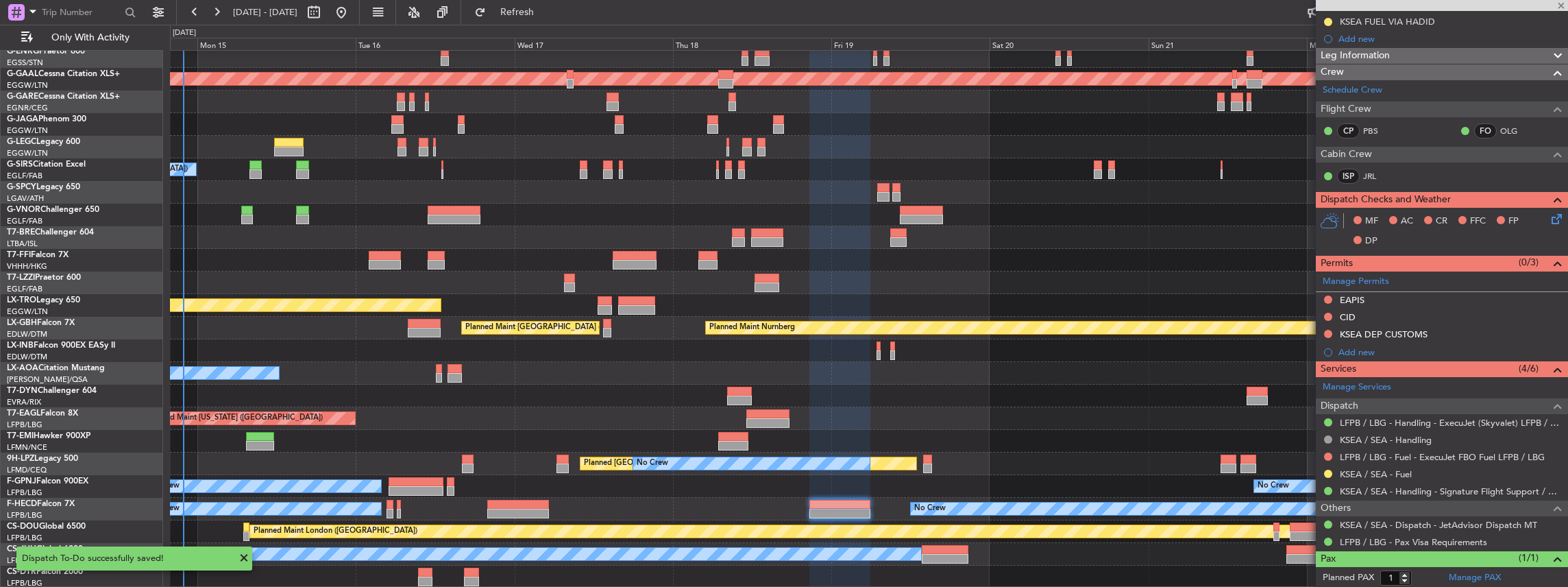
scroll to position [51, 0]
click at [535, 538] on div "Planned Maint Dusseldorf A/C Unavailable [GEOGRAPHIC_DATA] ([GEOGRAPHIC_DATA]) …" at bounding box center [869, 294] width 1398 height 588
type input "+00:05"
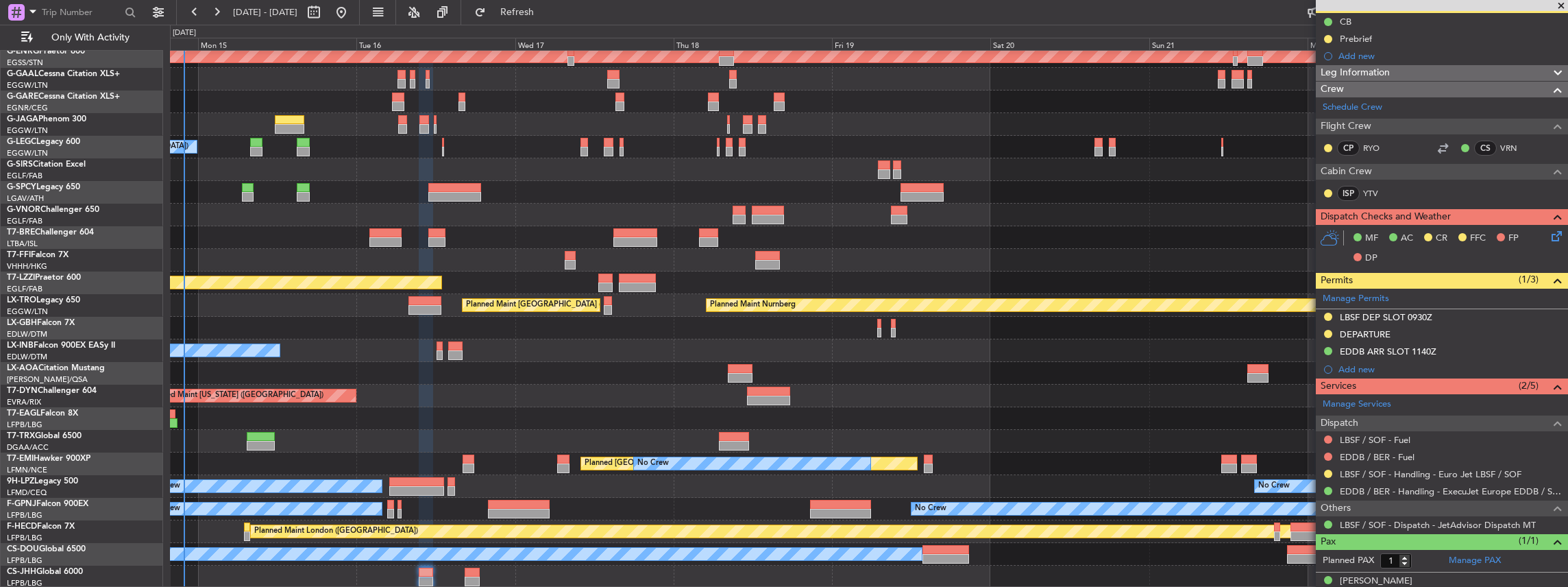
scroll to position [74, 0]
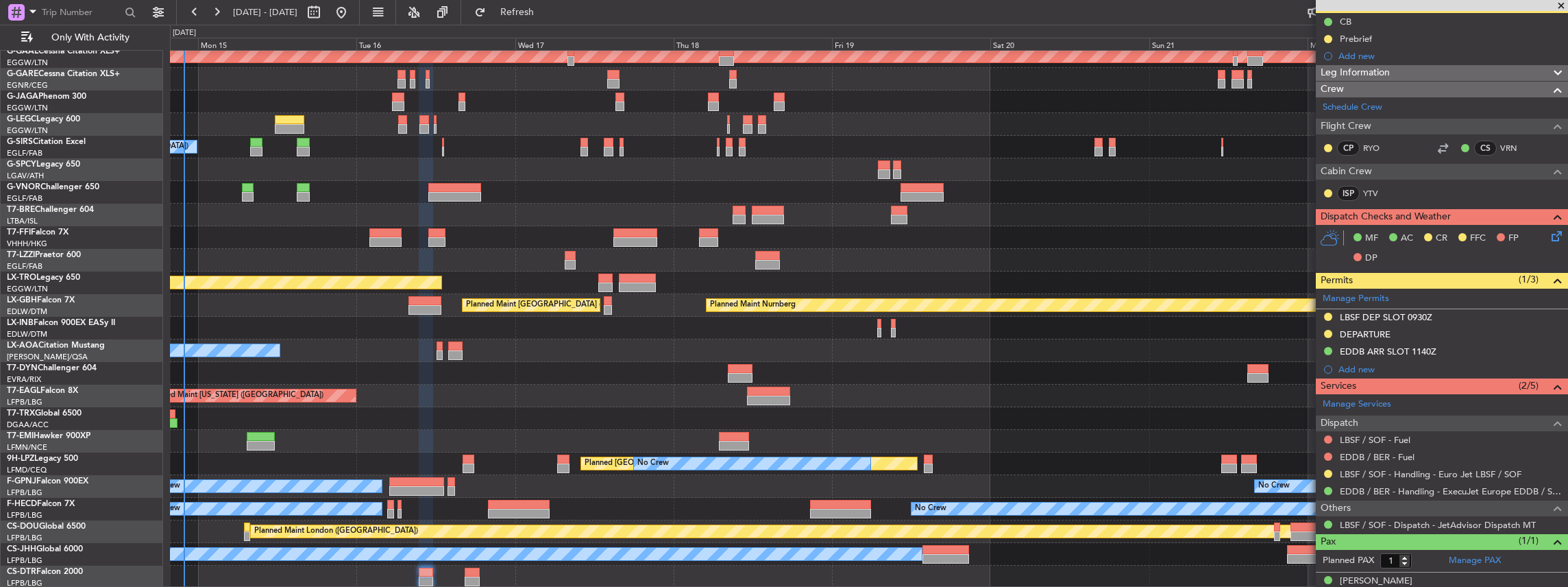
click at [548, 419] on div "Planned Maint Dusseldorf A/C Unavailable [GEOGRAPHIC_DATA] ([GEOGRAPHIC_DATA]) …" at bounding box center [869, 283] width 1398 height 610
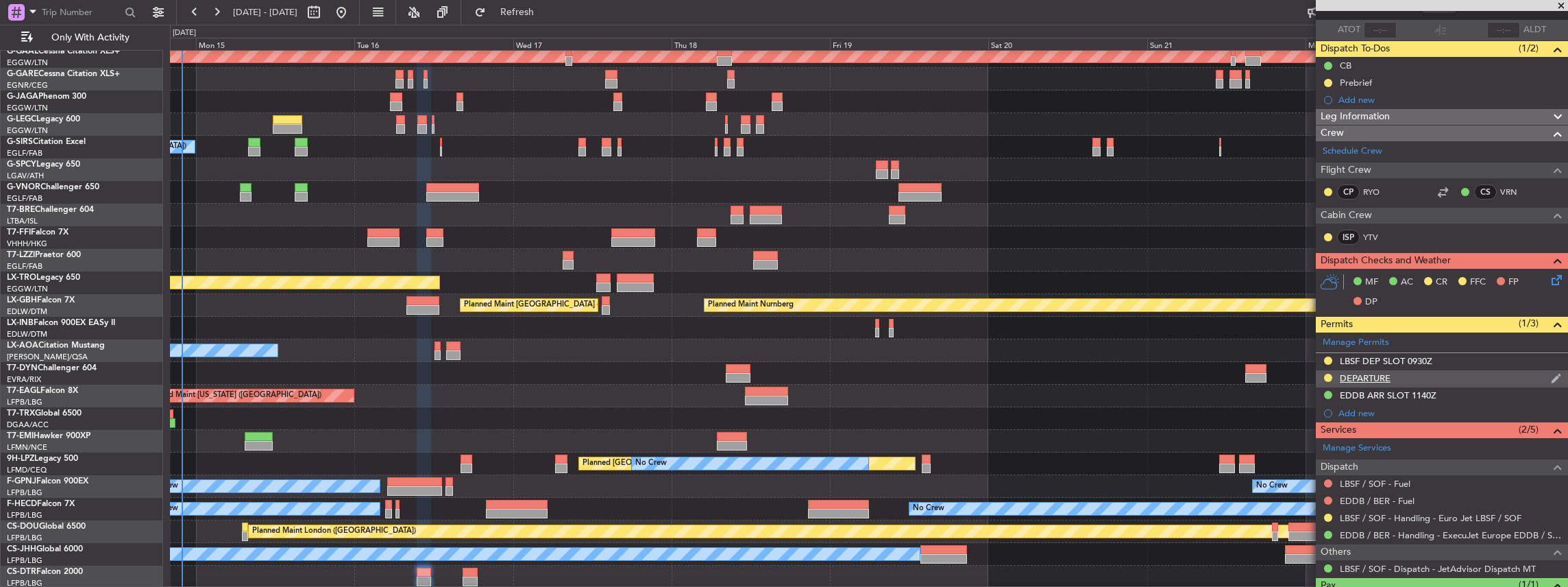
scroll to position [137, 0]
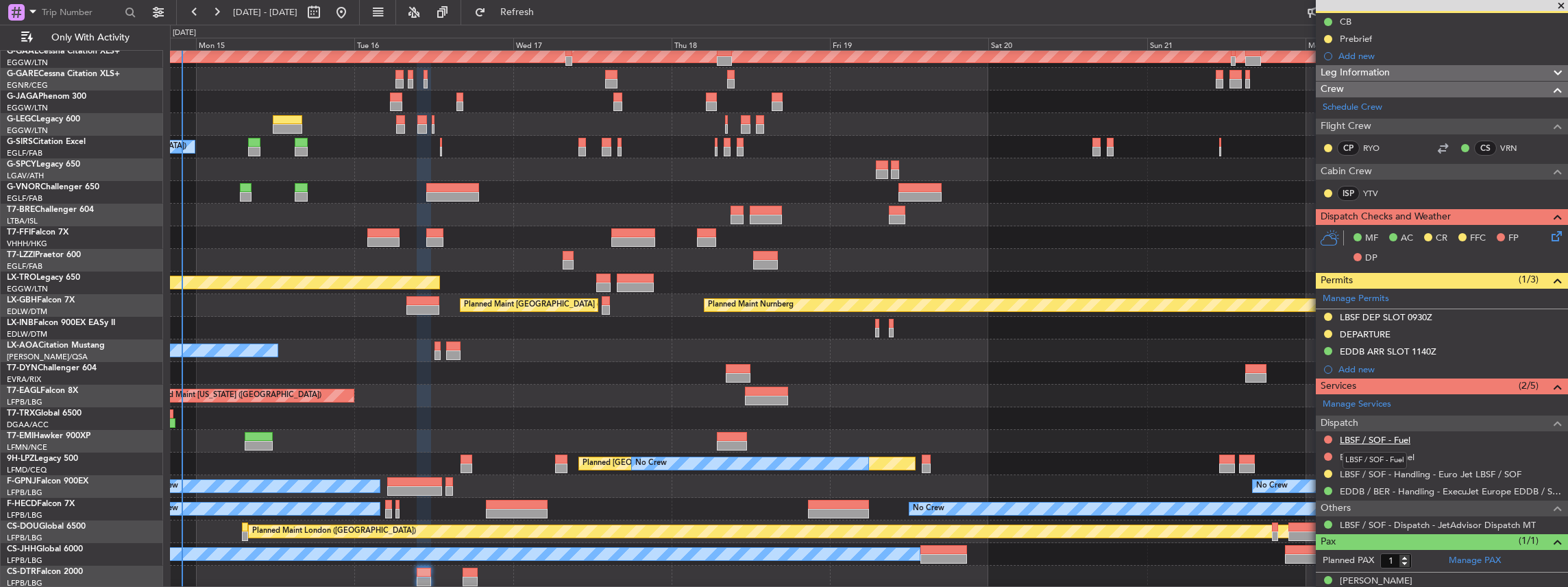
click at [1365, 439] on link "LBSF / SOF - Fuel" at bounding box center [1375, 439] width 71 height 12
click at [1361, 470] on link "LBSF / SOF - Handling - Euro Jet LBSF / SOF" at bounding box center [1431, 473] width 181 height 12
click at [543, 5] on button "Refresh" at bounding box center [509, 13] width 83 height 22
click at [1365, 457] on mat-tooltip-component "LBSF / SOF - Fuel" at bounding box center [1374, 460] width 83 height 36
click at [1366, 456] on link "EDDB / BER - Fuel" at bounding box center [1377, 456] width 74 height 12
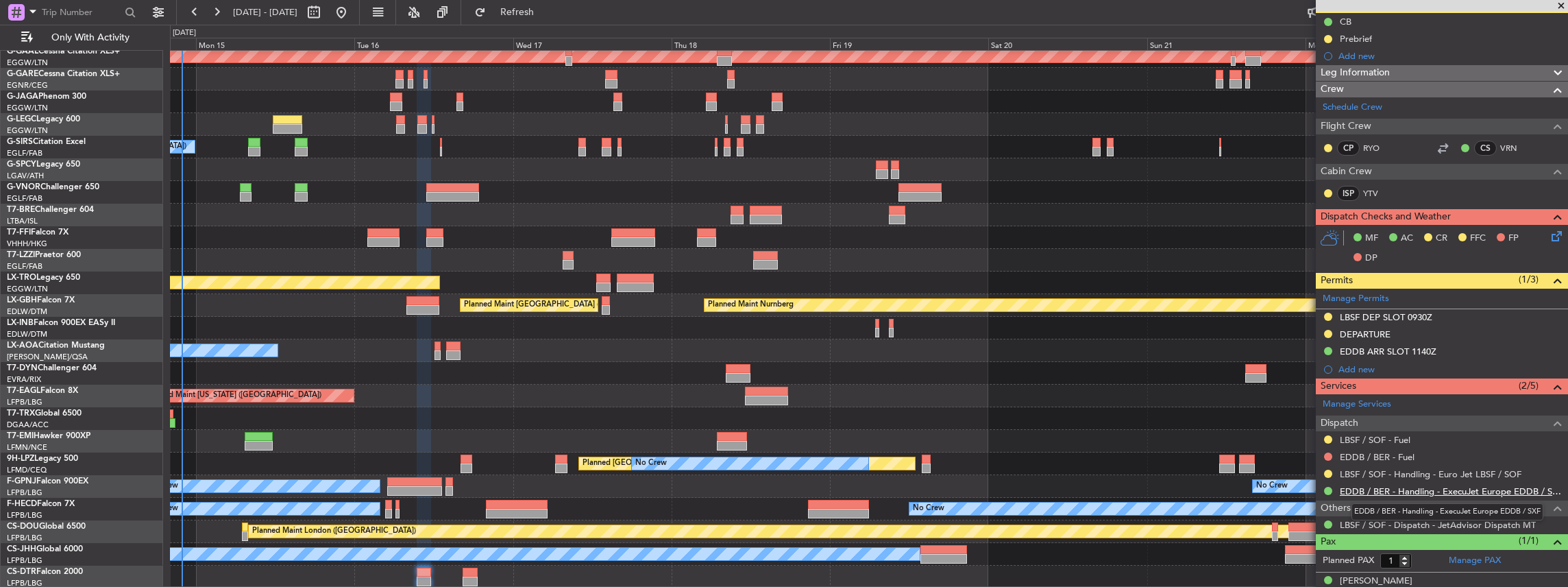
click at [1377, 486] on link "EDDB / BER - Handling - ExecuJet Europe EDDB / SXF" at bounding box center [1450, 491] width 222 height 12
click at [543, 19] on button "Refresh" at bounding box center [509, 13] width 83 height 22
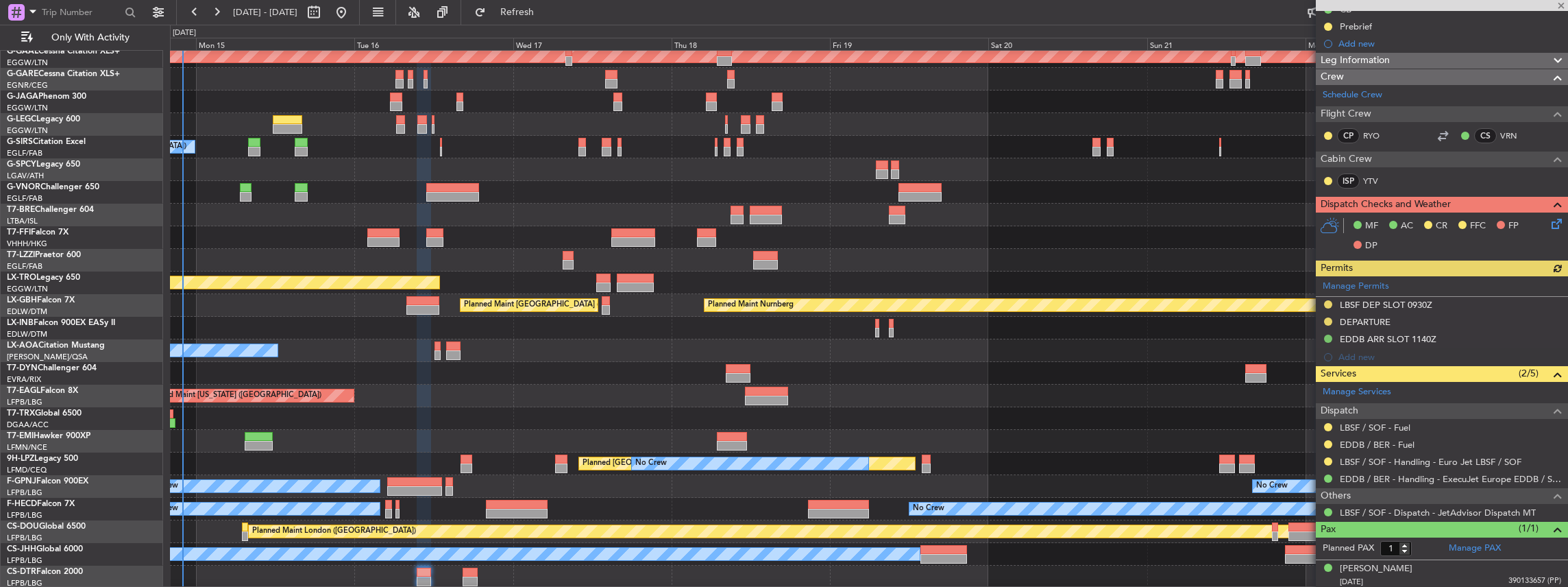
scroll to position [0, 0]
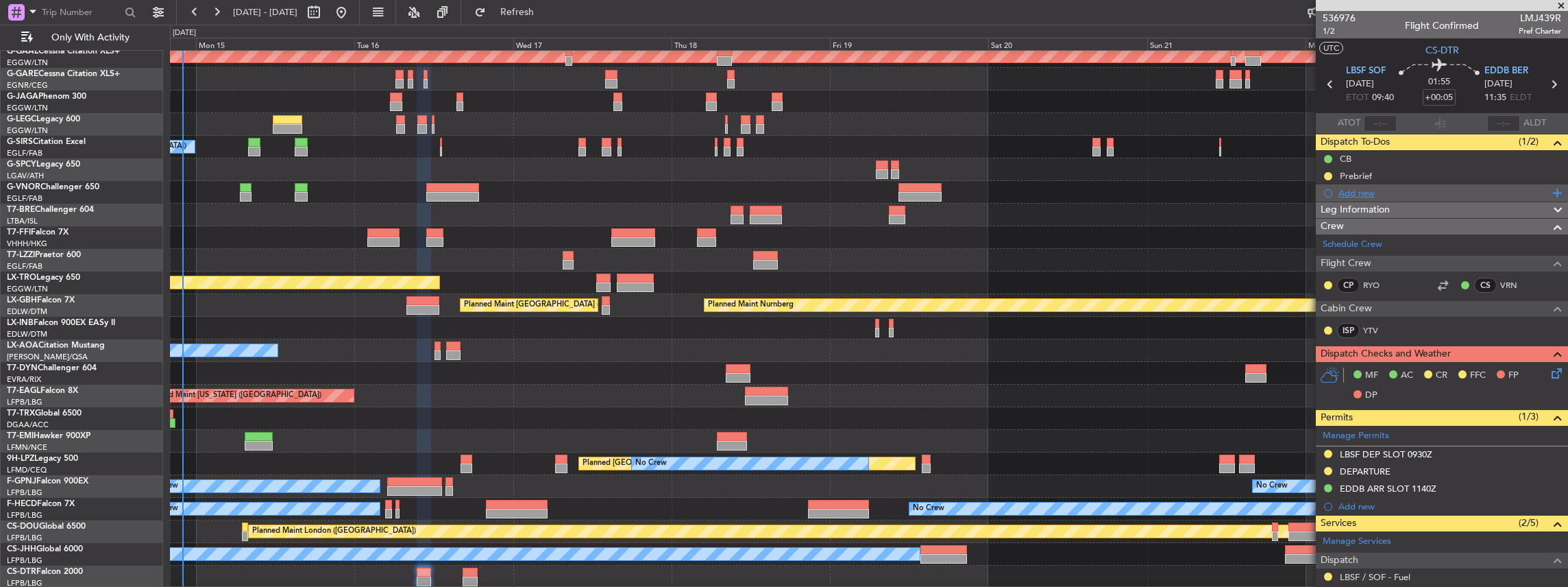
click at [1341, 192] on div "Add new" at bounding box center [1443, 192] width 210 height 12
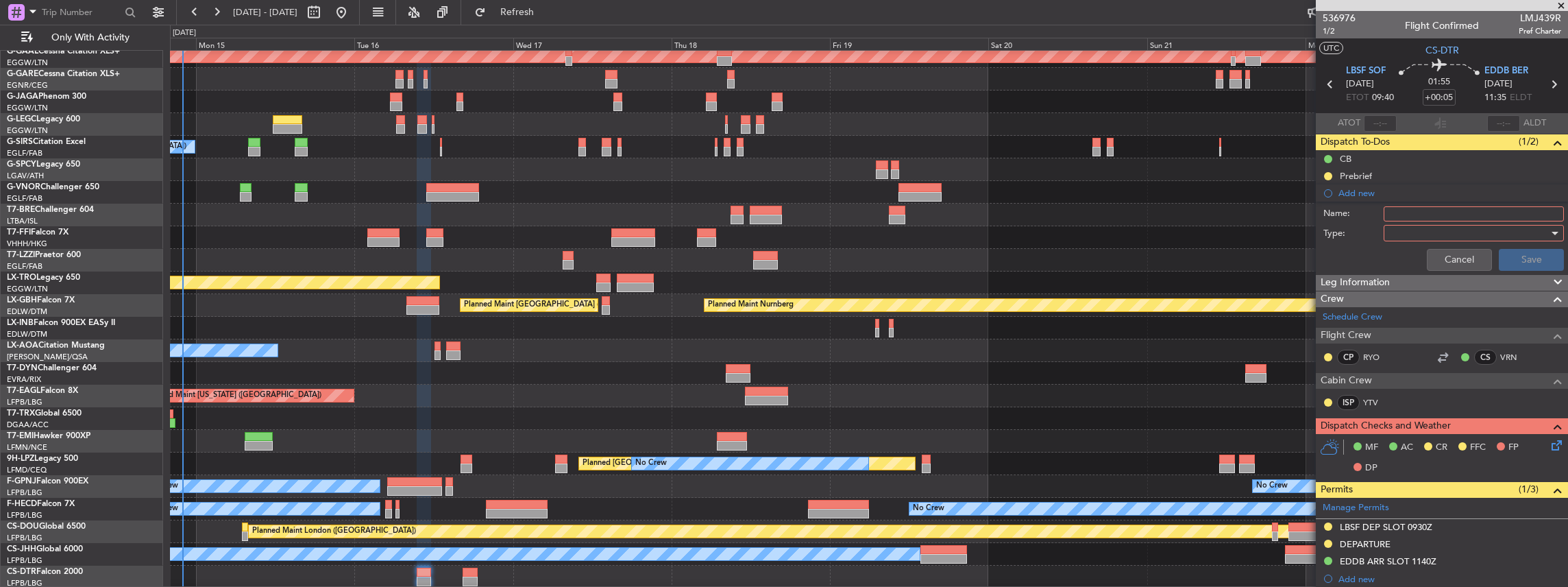
click at [1416, 208] on input "Name:" at bounding box center [1474, 214] width 180 height 15
drag, startPoint x: 1414, startPoint y: 210, endPoint x: 1345, endPoint y: 203, distance: 69.4
click at [1350, 207] on div "Name: EGGW FUEL VIA HADID" at bounding box center [1441, 214] width 266 height 21
type input "LBSF FUEL VIA HADID"
click at [1412, 227] on div at bounding box center [1469, 232] width 160 height 21
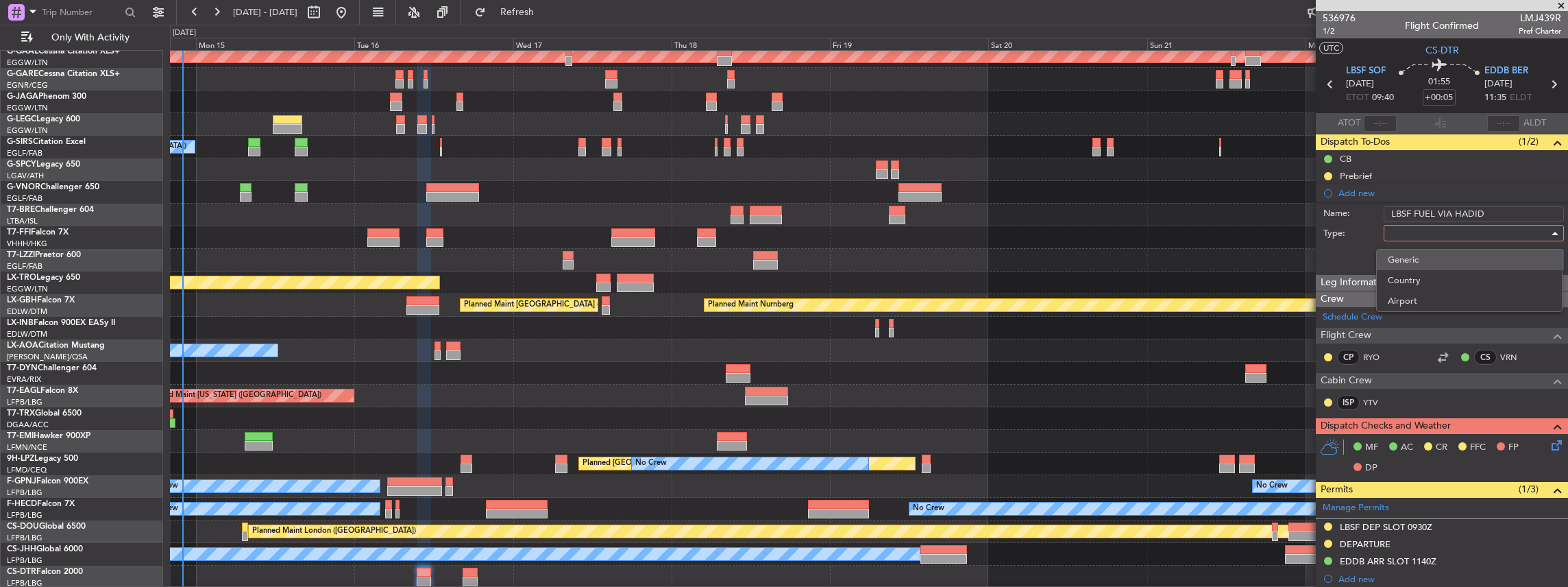
click at [1409, 258] on span "Generic" at bounding box center [1469, 259] width 163 height 21
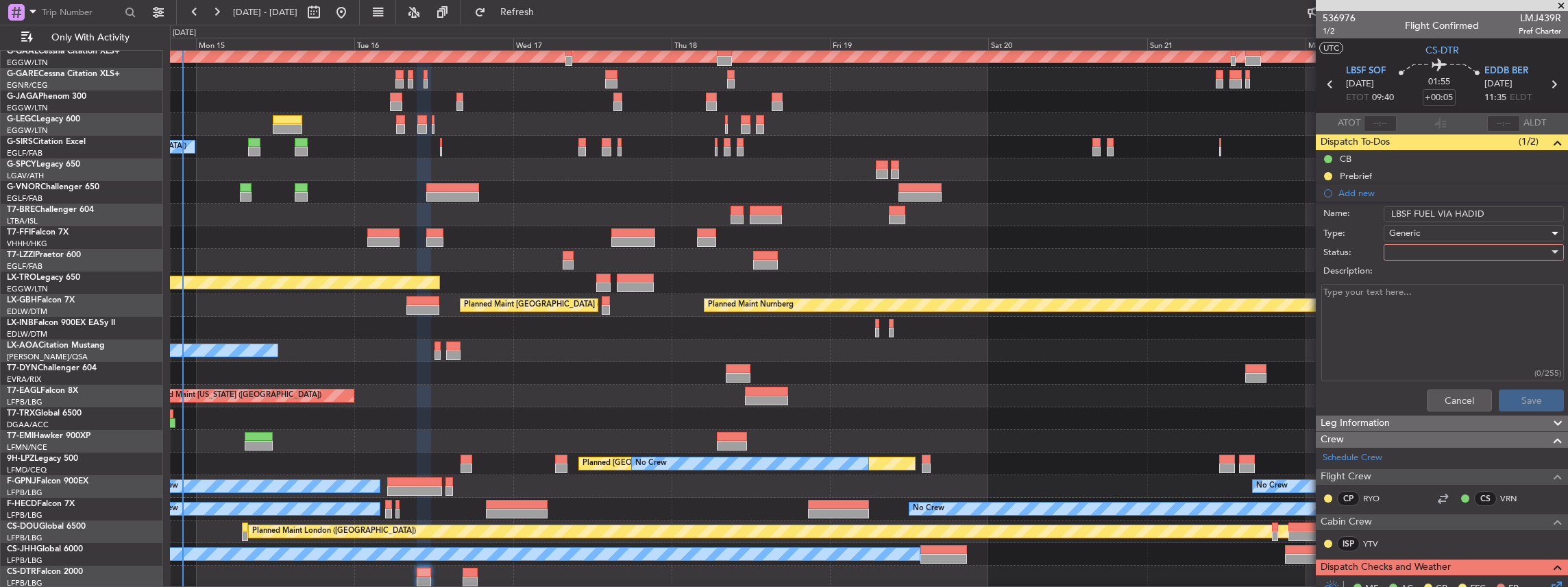
click at [1404, 254] on div at bounding box center [1469, 252] width 160 height 21
click at [1405, 294] on span "In Progress" at bounding box center [1469, 299] width 163 height 21
click at [1531, 401] on button "Save" at bounding box center [1531, 400] width 66 height 22
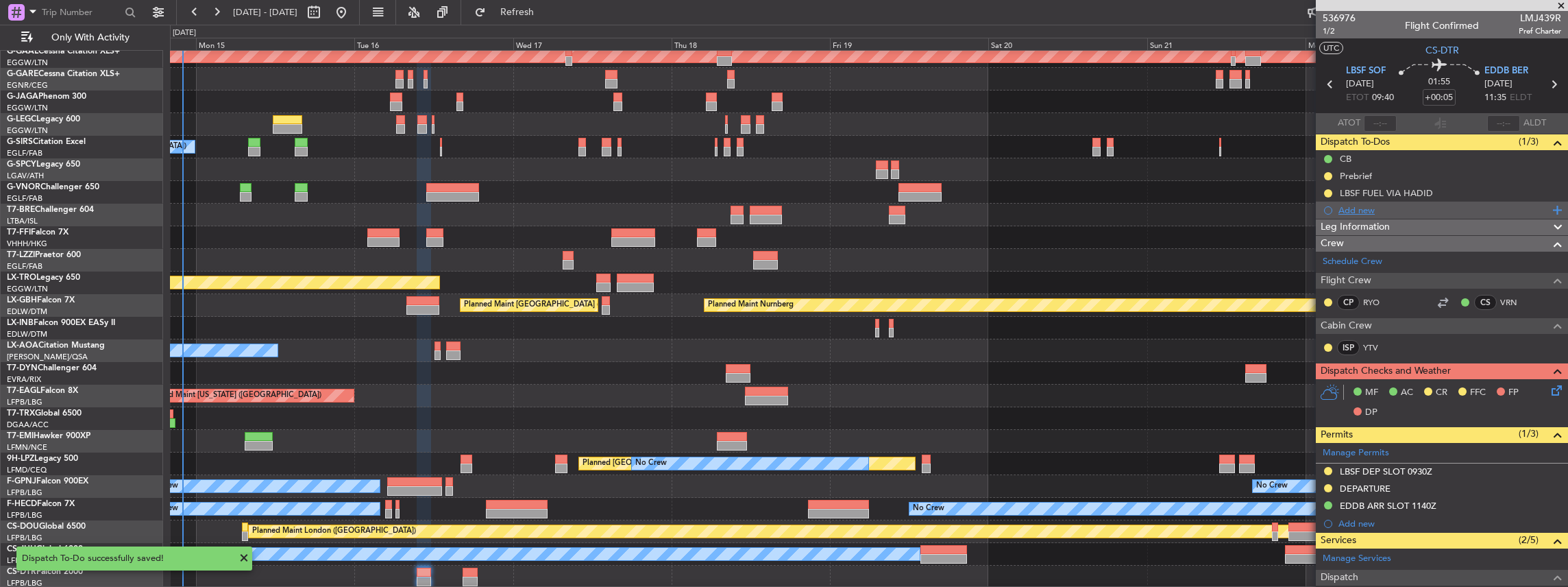
click at [1388, 212] on div "Add new" at bounding box center [1443, 210] width 210 height 12
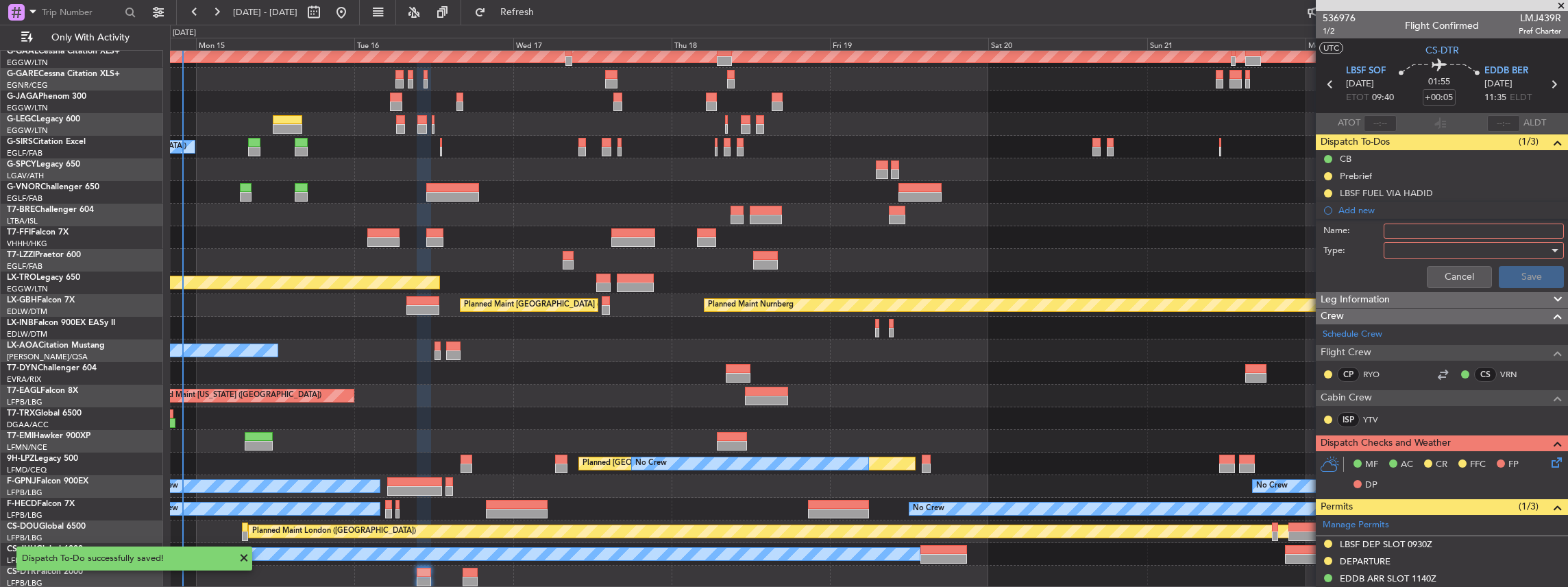
click at [1413, 226] on input "Name:" at bounding box center [1474, 231] width 180 height 15
click at [1410, 227] on input "EGGW FUEL VIA HADID" at bounding box center [1474, 231] width 180 height 15
type input "EDDB FUEL VIA HADID"
click at [1476, 250] on div at bounding box center [1469, 250] width 160 height 21
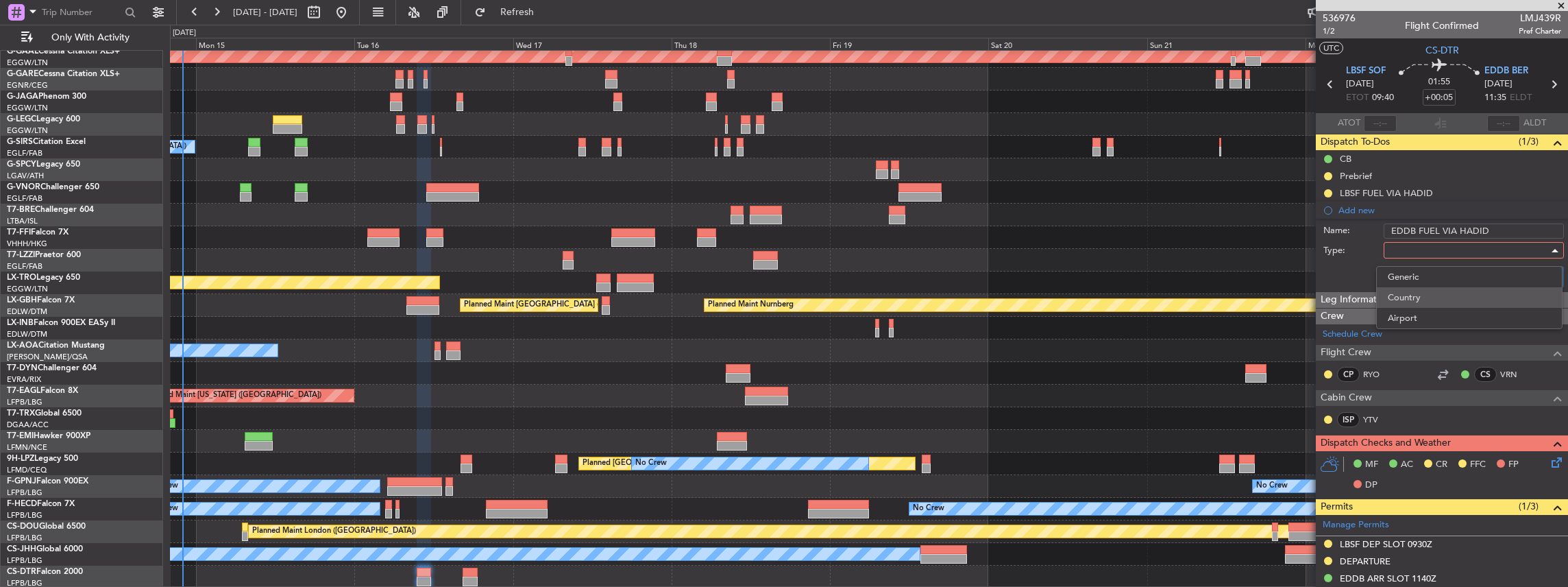
click at [1419, 289] on span "Country" at bounding box center [1469, 297] width 163 height 21
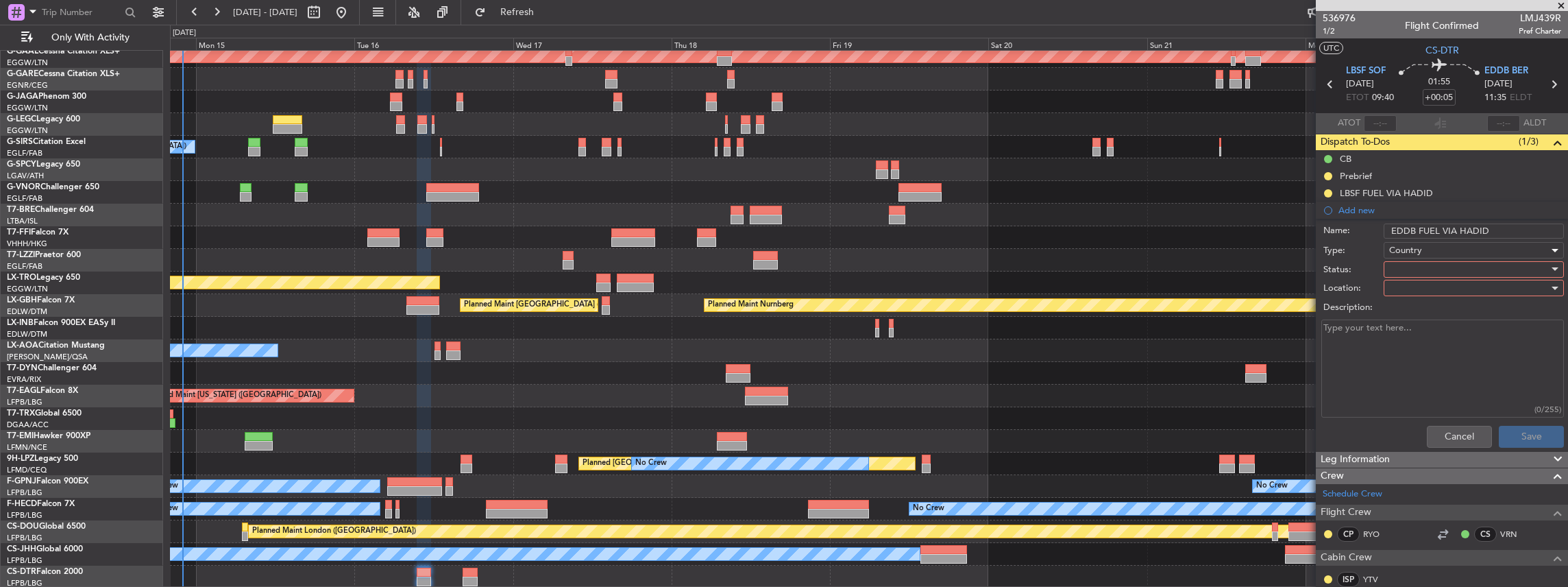
click at [1416, 248] on span "Country" at bounding box center [1406, 250] width 33 height 13
click at [1419, 270] on span "Generic" at bounding box center [1469, 276] width 163 height 21
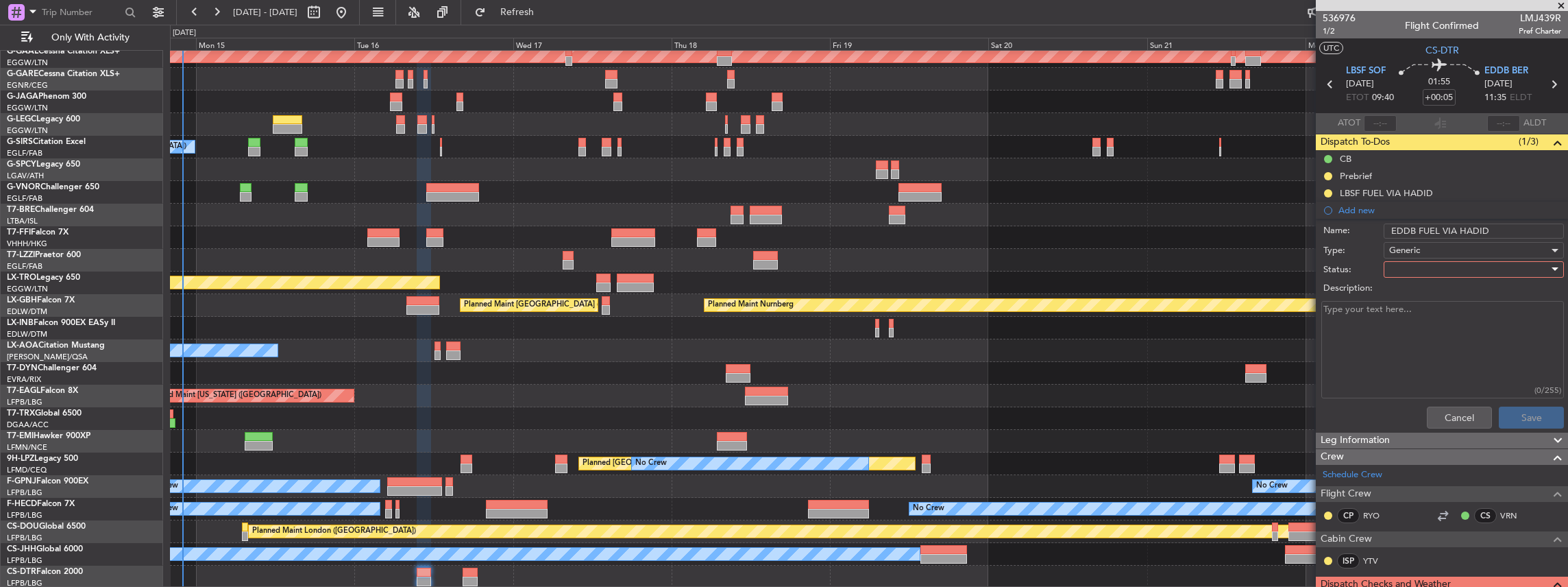
click at [1416, 262] on div at bounding box center [1469, 269] width 160 height 21
click at [1418, 317] on span "In Progress" at bounding box center [1469, 316] width 163 height 21
click at [1531, 407] on button "Save" at bounding box center [1531, 417] width 66 height 22
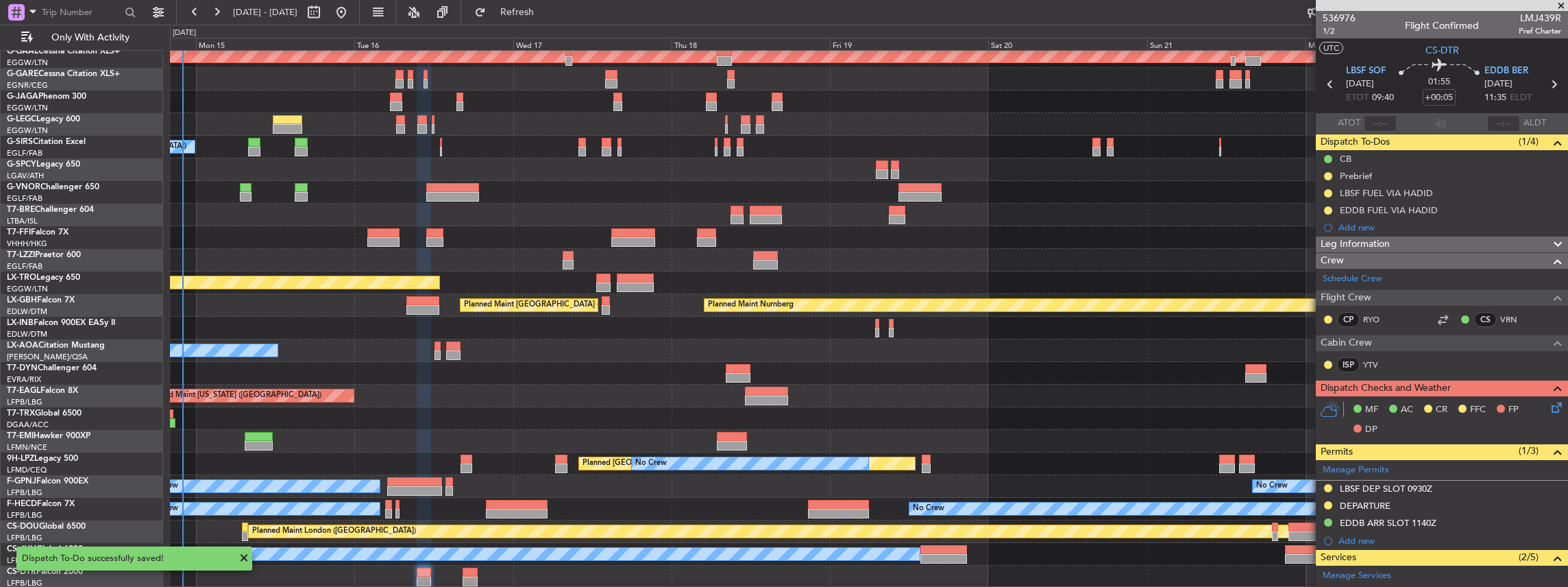
click at [1550, 83] on icon at bounding box center [1554, 84] width 18 height 18
type input "+00:15"
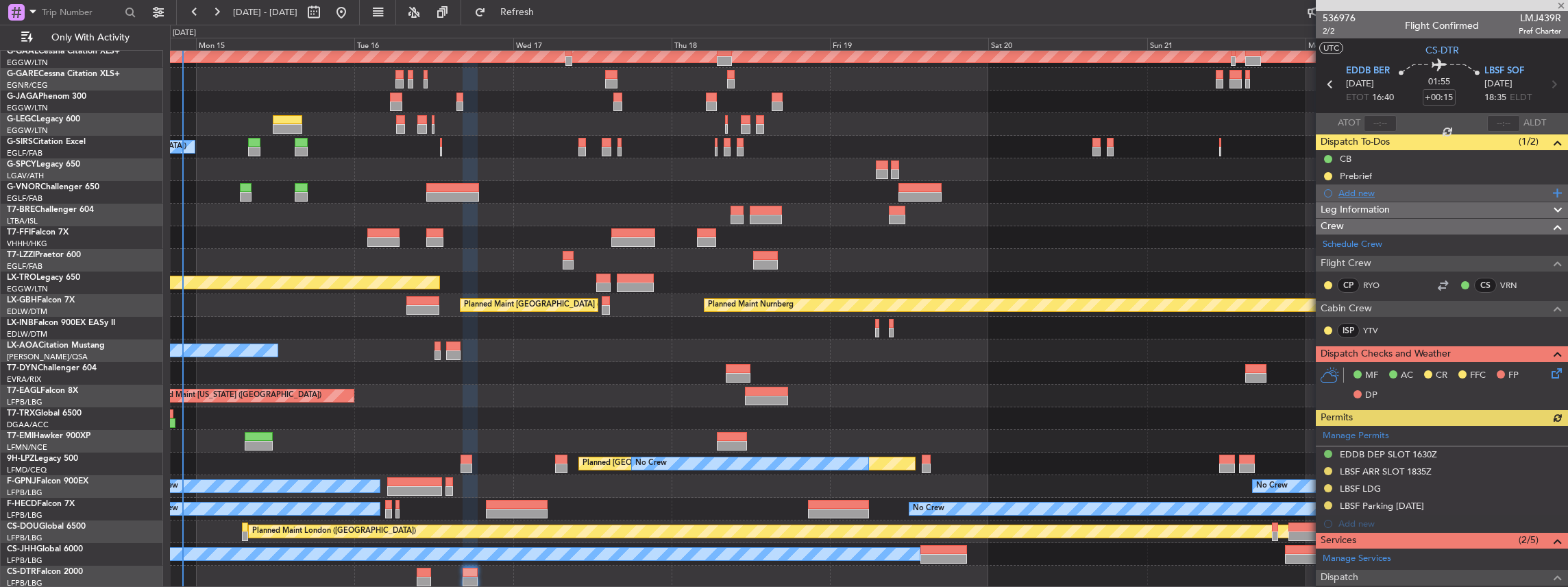
click at [1363, 194] on div "Add new" at bounding box center [1443, 192] width 210 height 12
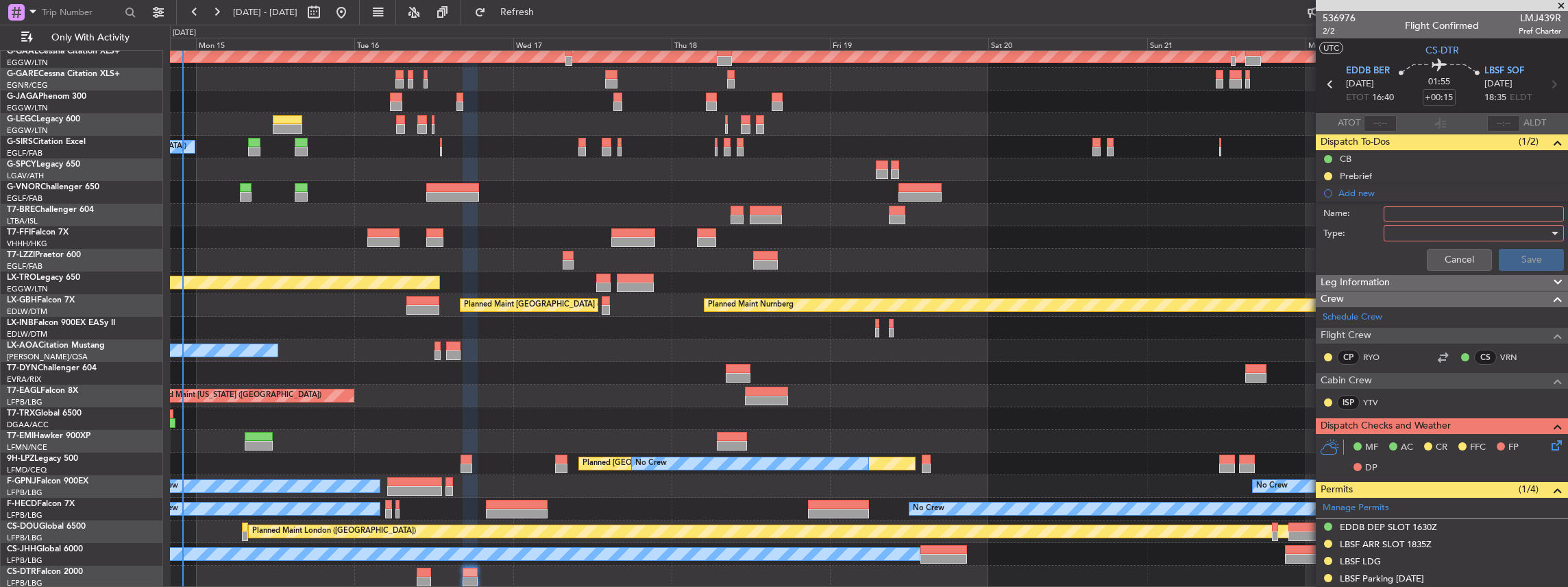
click at [1433, 205] on div "Name:" at bounding box center [1441, 214] width 266 height 21
click at [1430, 215] on input "Name:" at bounding box center [1474, 214] width 180 height 15
drag, startPoint x: 1413, startPoint y: 211, endPoint x: 1396, endPoint y: 214, distance: 17.3
click at [1396, 214] on input "EGGW FUEL VIA HADID" at bounding box center [1474, 214] width 180 height 15
type input "EDDB FUEL VIA HADID"
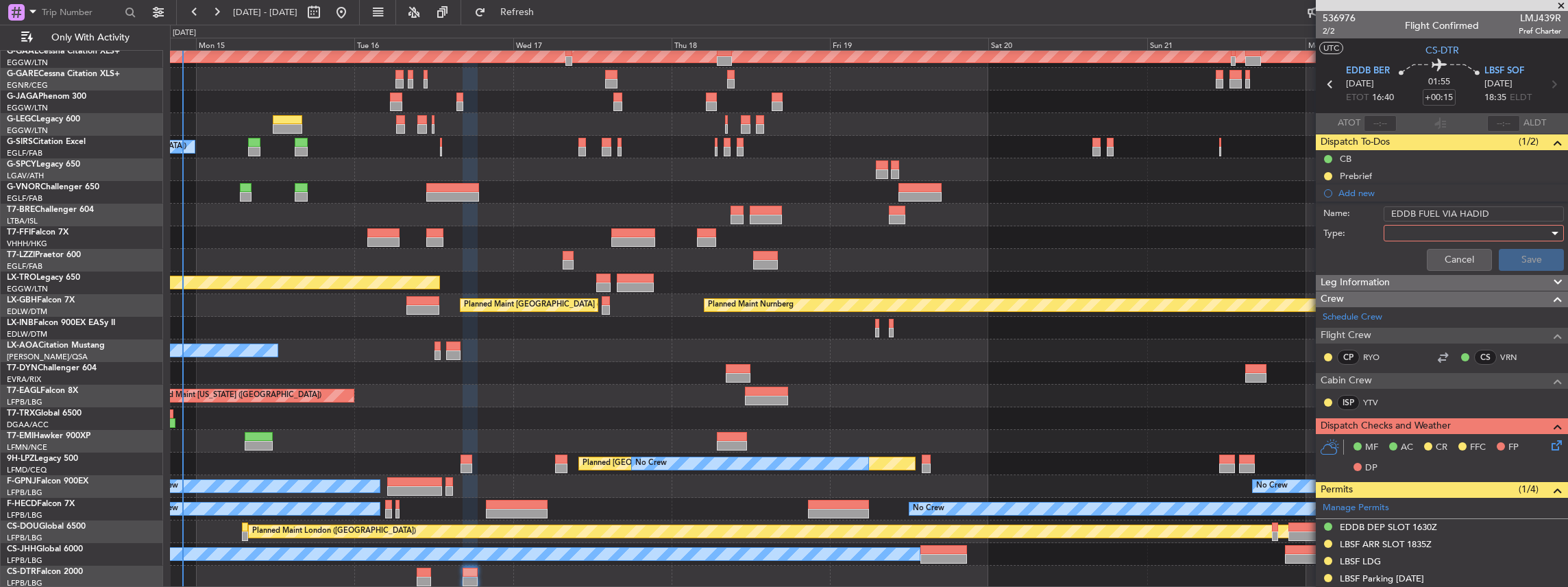
click at [1430, 241] on div at bounding box center [1469, 232] width 160 height 21
click at [1422, 260] on span "Generic" at bounding box center [1469, 259] width 163 height 21
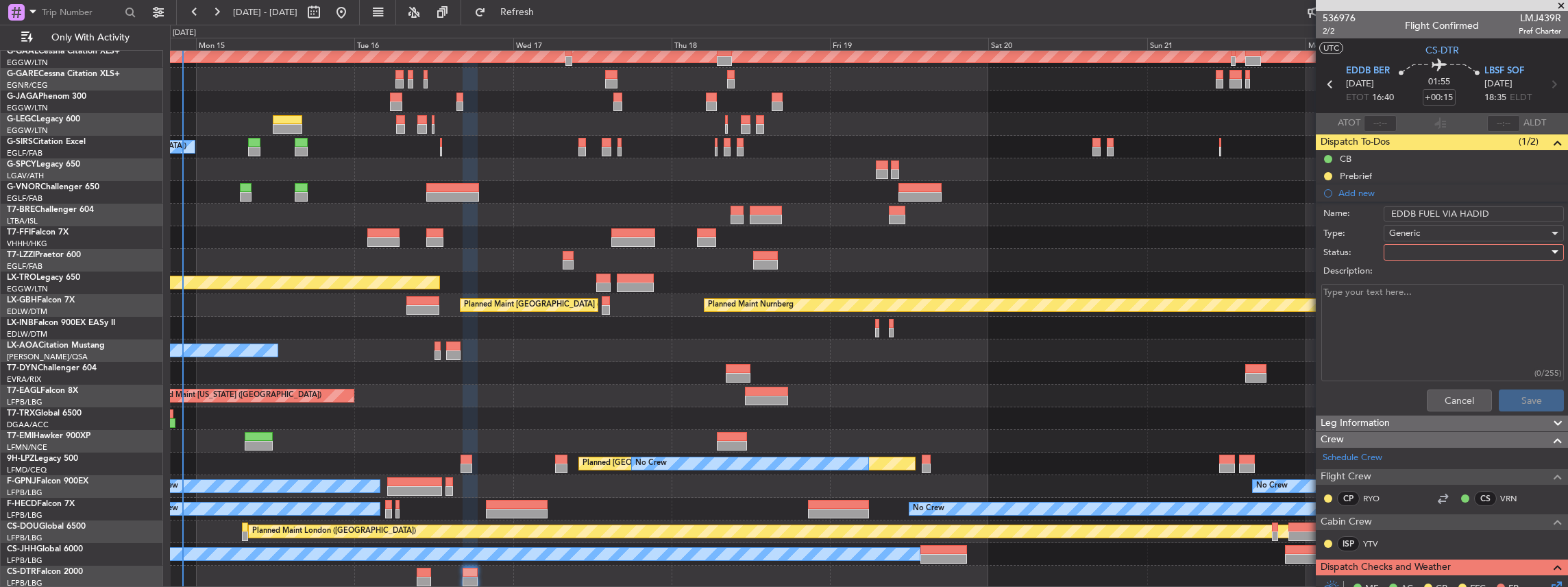
click at [1407, 250] on div at bounding box center [1469, 252] width 160 height 21
click at [1415, 304] on span "In Progress" at bounding box center [1469, 299] width 163 height 21
click at [1499, 394] on button "Save" at bounding box center [1531, 400] width 66 height 22
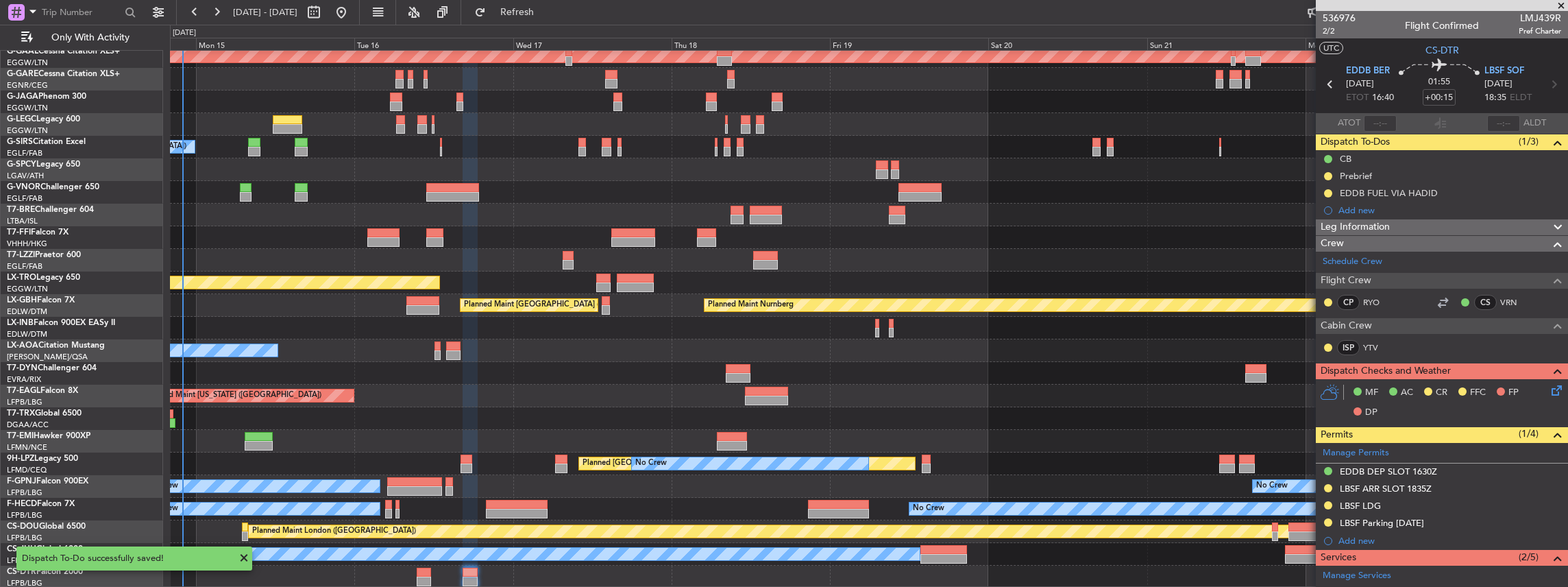
scroll to position [184, 0]
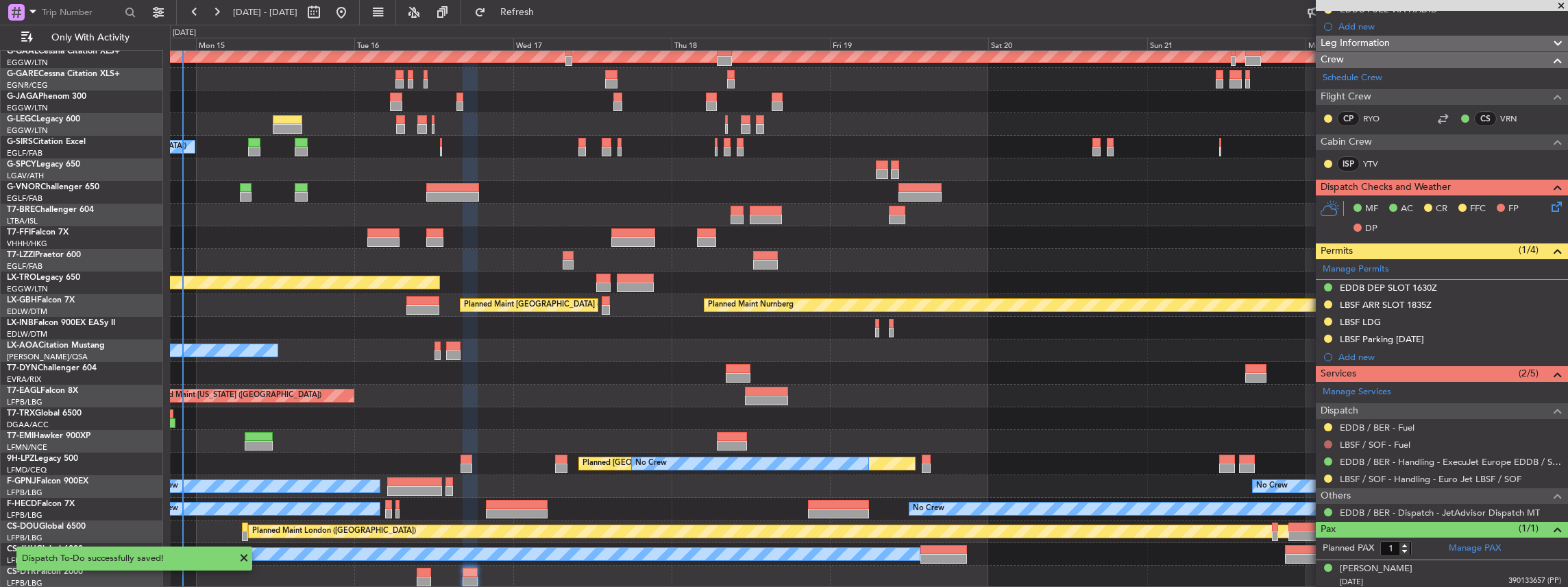
click at [1328, 441] on button at bounding box center [1327, 443] width 8 height 8
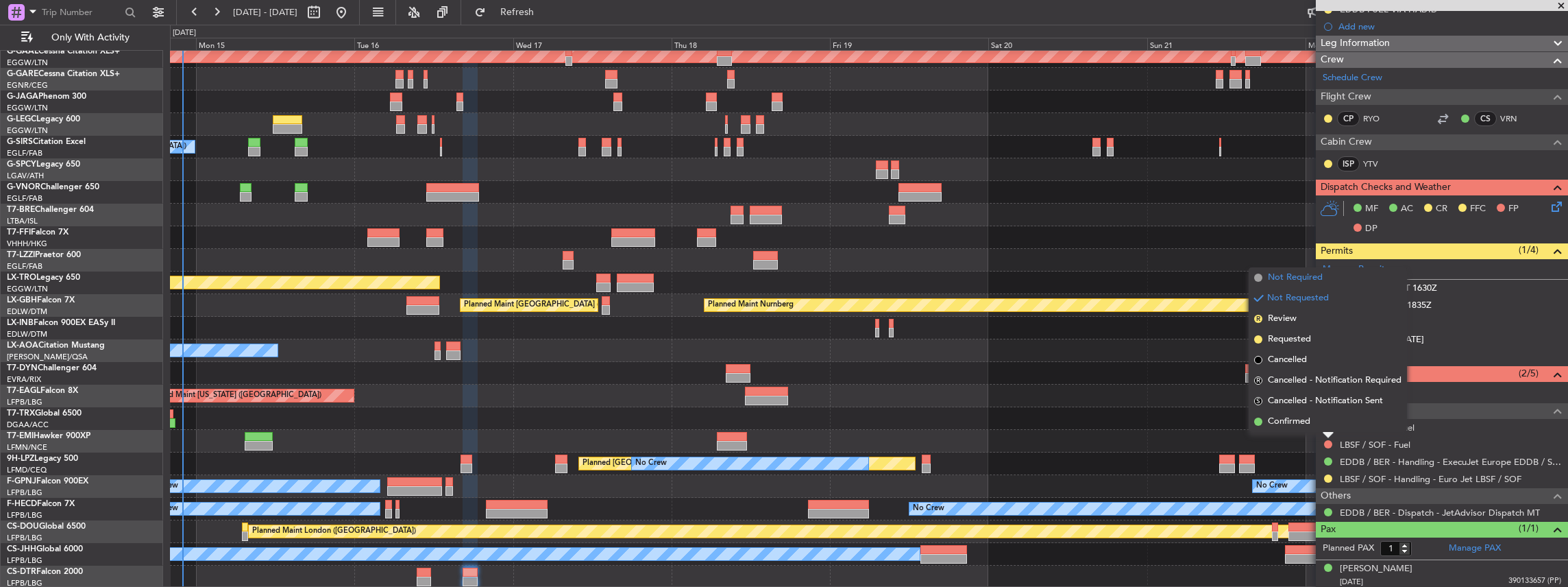
click at [1301, 276] on span "Not Required" at bounding box center [1295, 277] width 55 height 13
